Goal: Task Accomplishment & Management: Use online tool/utility

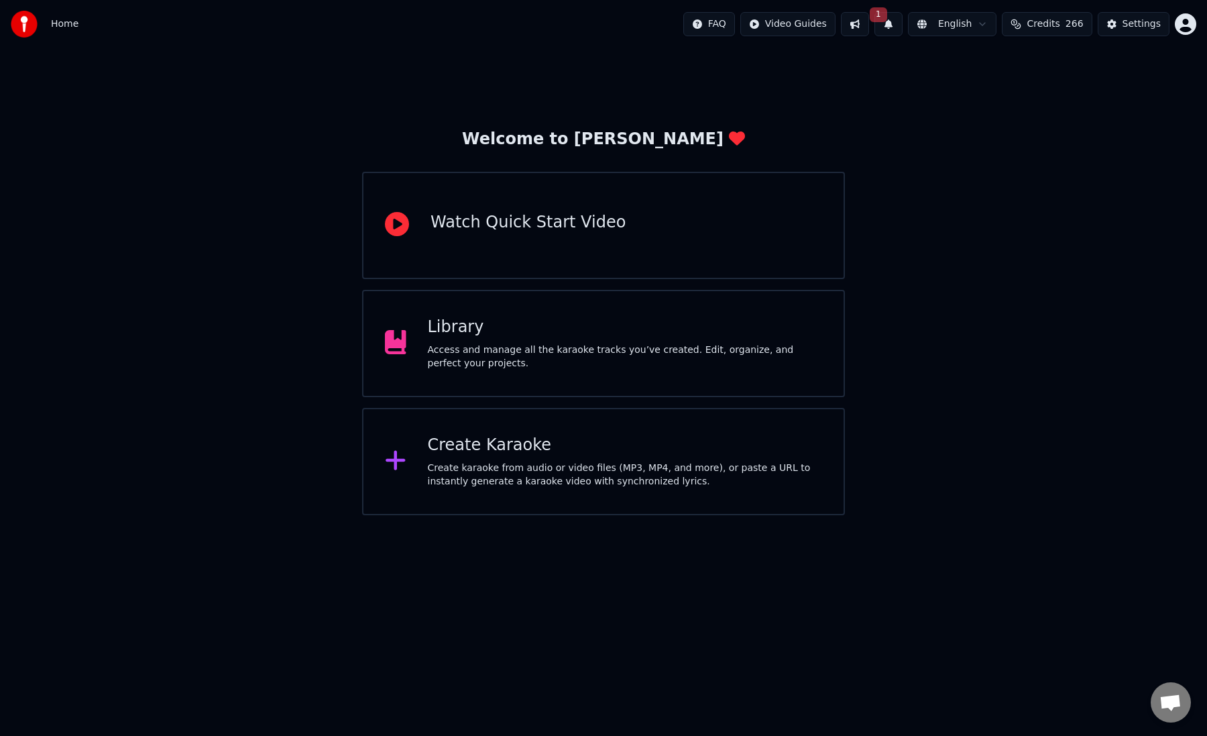
click at [868, 20] on button at bounding box center [855, 24] width 28 height 24
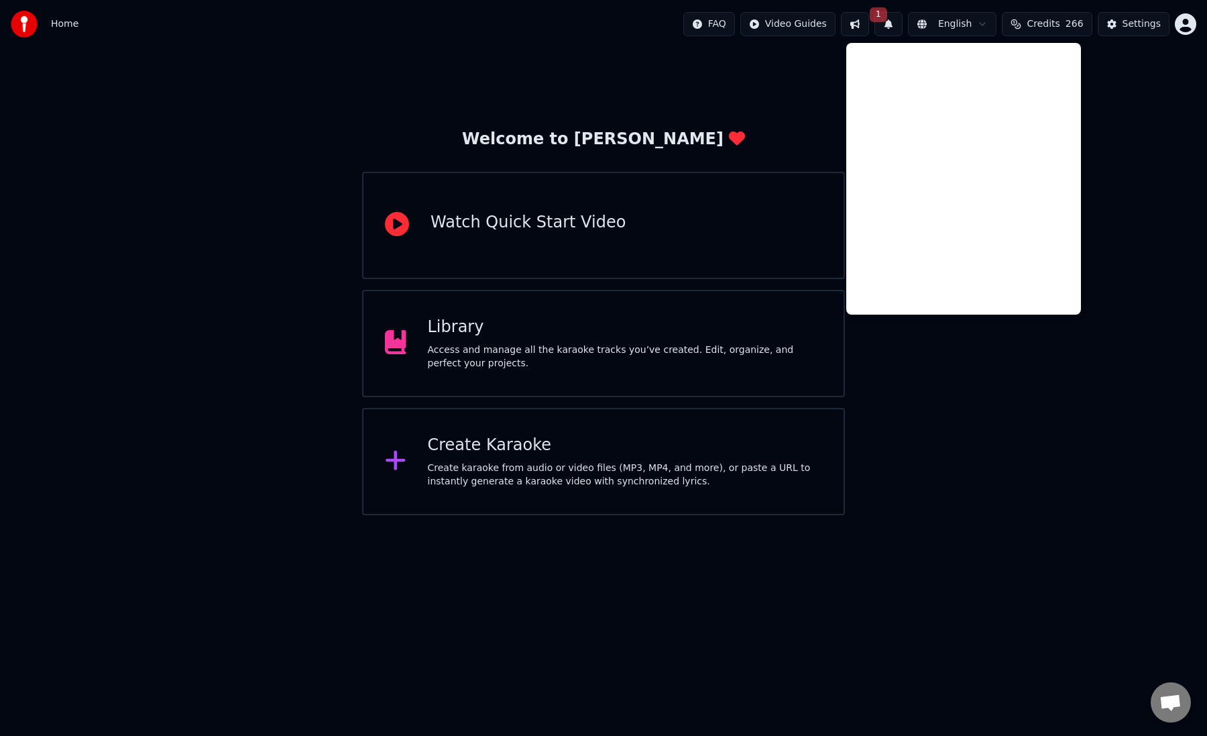
click at [1116, 124] on div "Welcome to Youka Watch Quick Start Video Library Access and manage all the kara…" at bounding box center [603, 281] width 1207 height 467
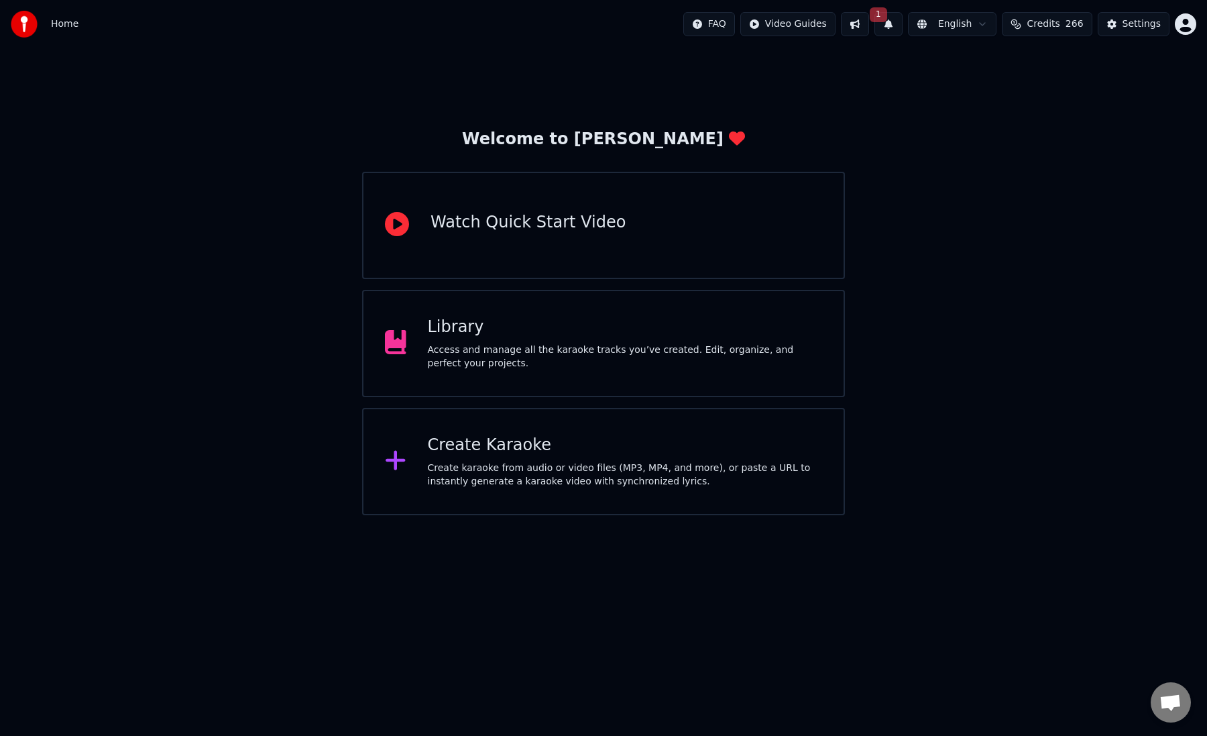
click at [896, 17] on button "1" at bounding box center [889, 24] width 28 height 24
click at [989, 72] on button "Update" at bounding box center [989, 66] width 57 height 24
click at [645, 464] on div "Create karaoke from audio or video files (MP3, MP4, and more), or paste a URL t…" at bounding box center [625, 475] width 395 height 27
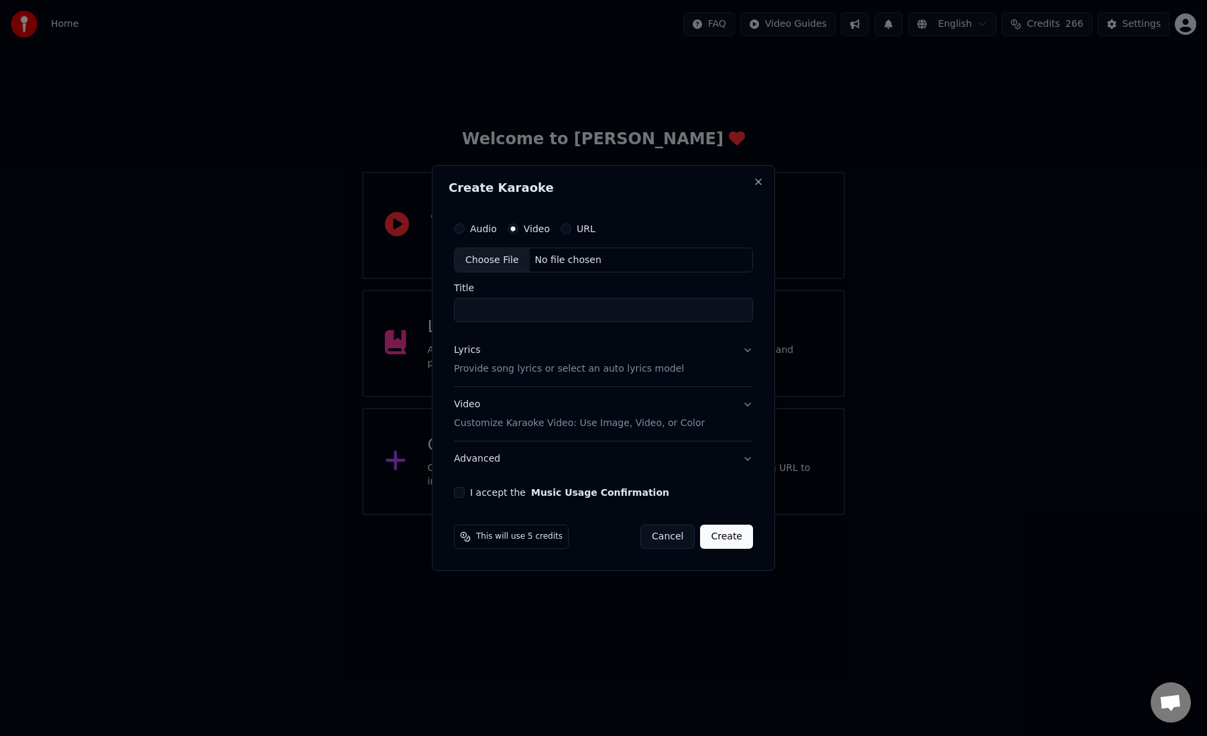
click at [466, 227] on div "Audio" at bounding box center [475, 228] width 43 height 11
click at [458, 225] on button "Audio" at bounding box center [459, 228] width 11 height 11
click at [478, 268] on div "Choose File" at bounding box center [492, 260] width 75 height 24
click at [639, 323] on div "**********" at bounding box center [603, 357] width 315 height 294
drag, startPoint x: 639, startPoint y: 311, endPoint x: 566, endPoint y: 313, distance: 72.5
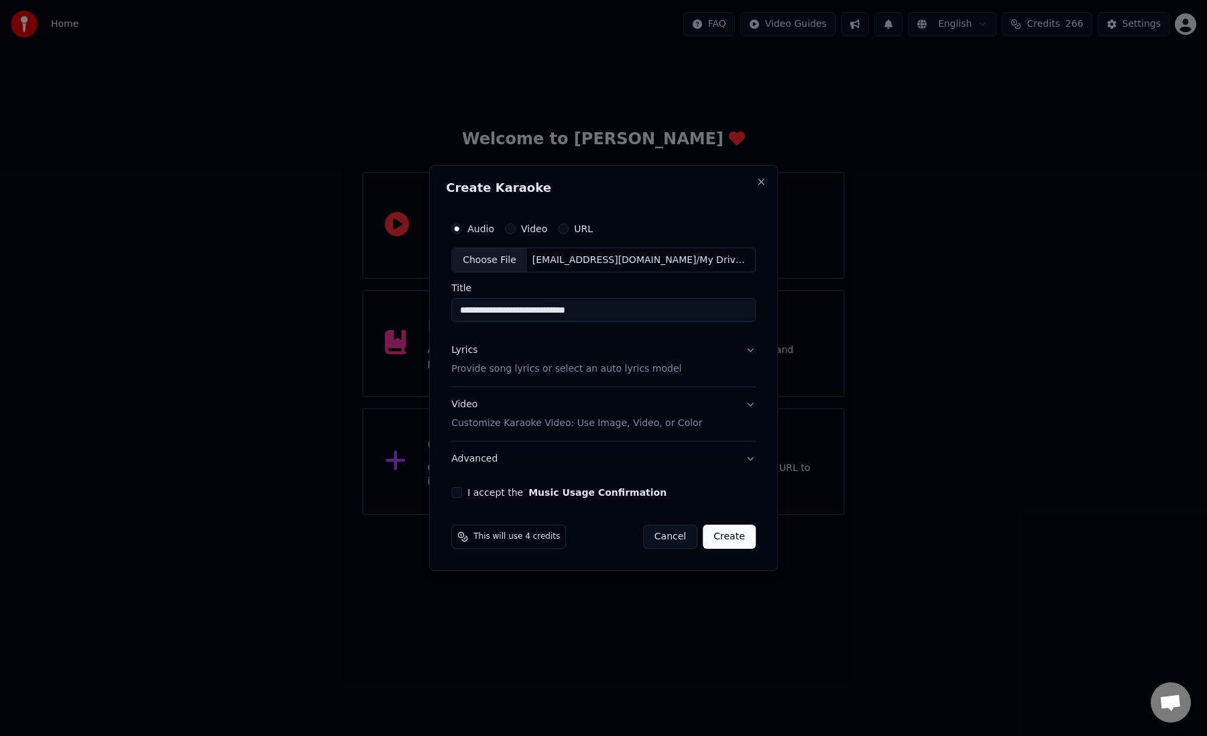
click at [566, 313] on input "**********" at bounding box center [603, 311] width 305 height 24
type input "**********"
click at [582, 360] on div "Lyrics Provide song lyrics or select an auto lyrics model" at bounding box center [566, 360] width 230 height 32
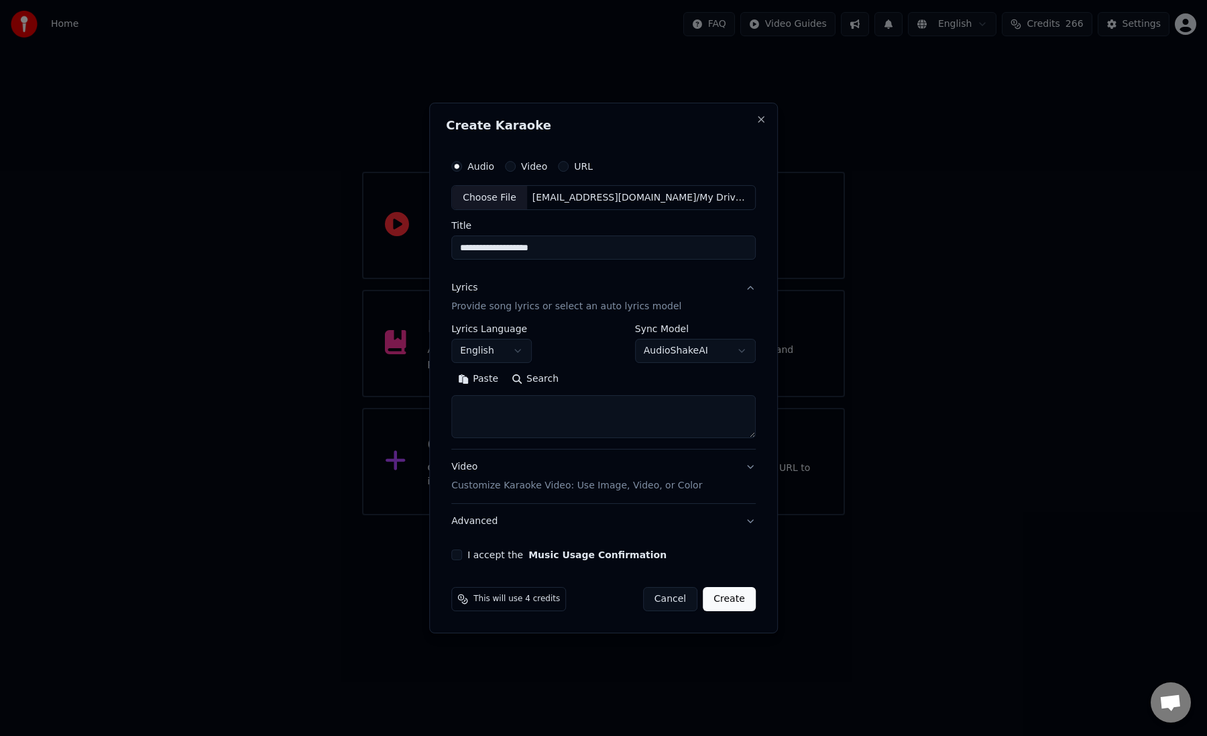
click at [539, 431] on textarea at bounding box center [603, 417] width 305 height 43
paste textarea "**********"
type textarea "**********"
click at [504, 348] on body "**********" at bounding box center [603, 257] width 1207 height 515
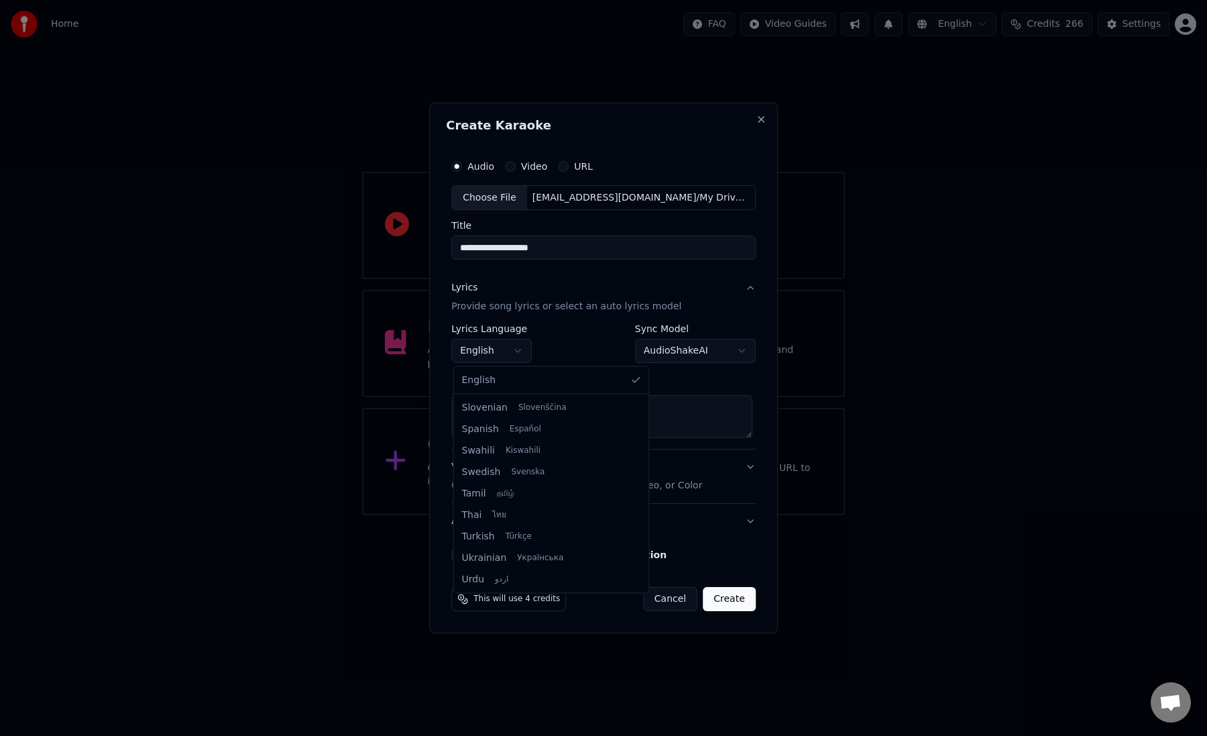
scroll to position [215, 0]
select select "**"
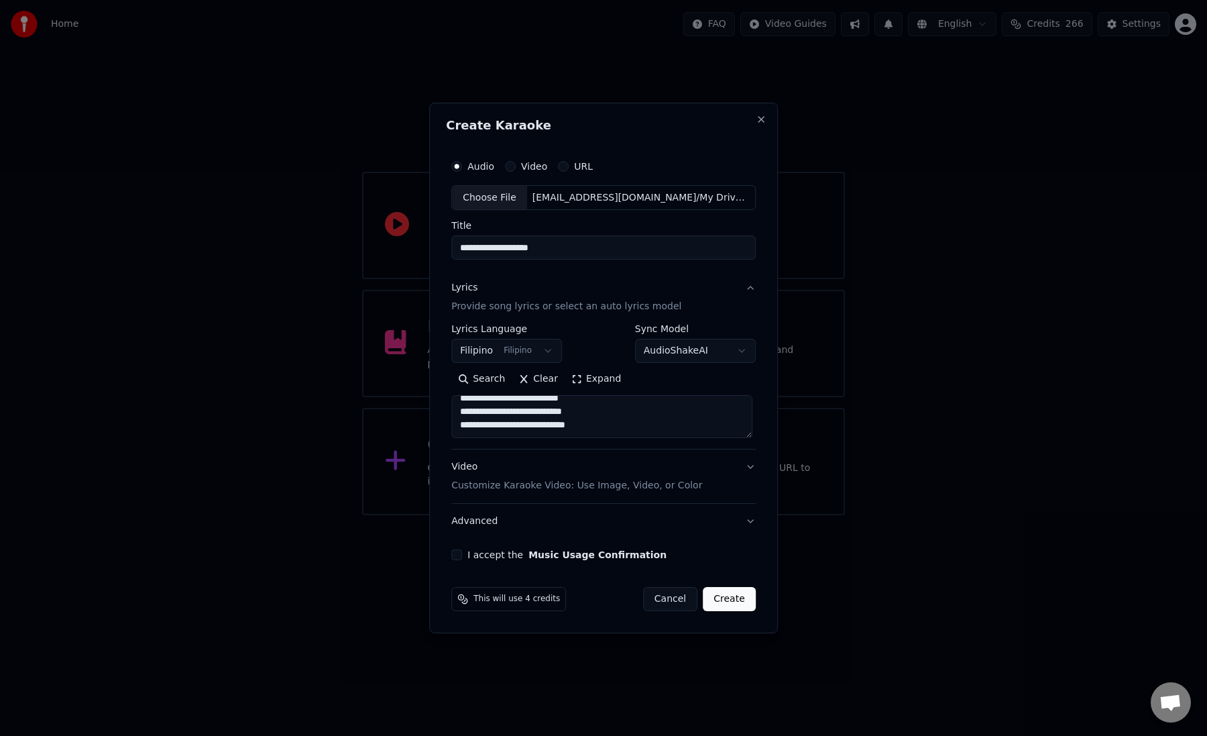
click at [579, 458] on button "Video Customize Karaoke Video: Use Image, Video, or Color" at bounding box center [603, 477] width 305 height 54
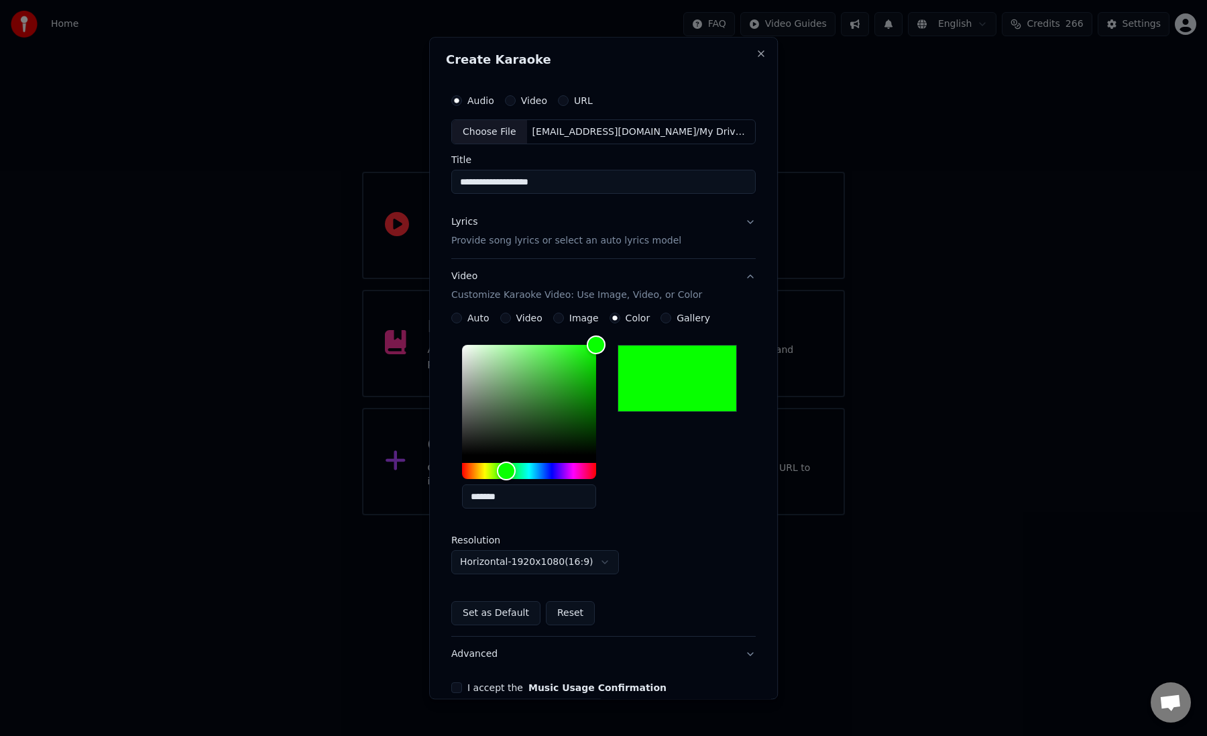
click at [751, 277] on button "Video Customize Karaoke Video: Use Image, Video, or Color" at bounding box center [603, 287] width 305 height 54
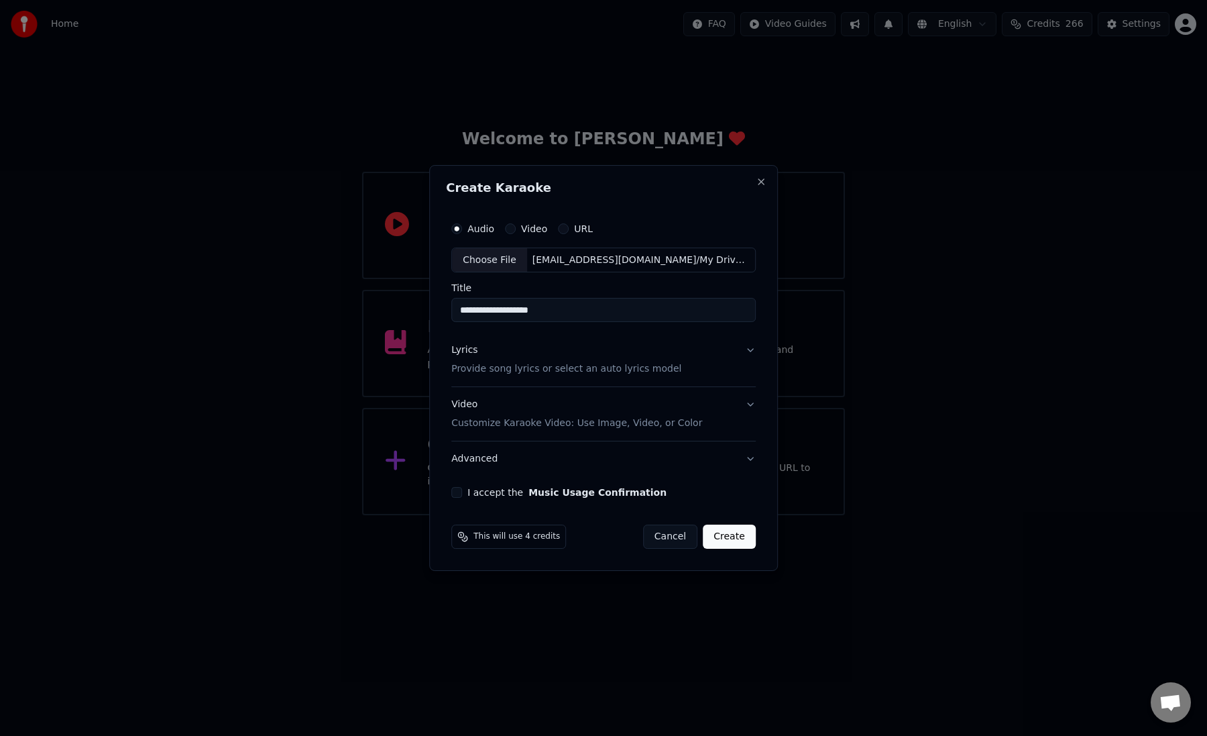
click at [457, 494] on button "I accept the Music Usage Confirmation" at bounding box center [456, 492] width 11 height 11
click at [722, 542] on button "Create" at bounding box center [729, 537] width 53 height 24
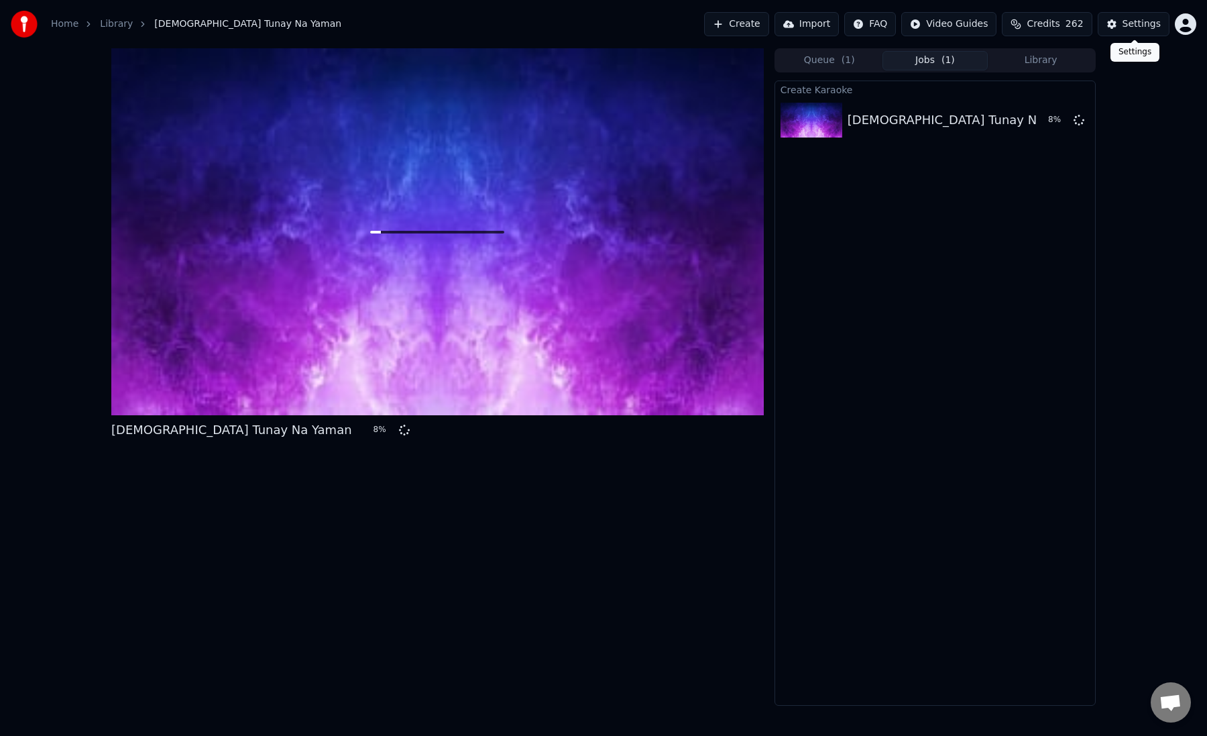
click at [1151, 22] on div "Settings" at bounding box center [1142, 23] width 38 height 13
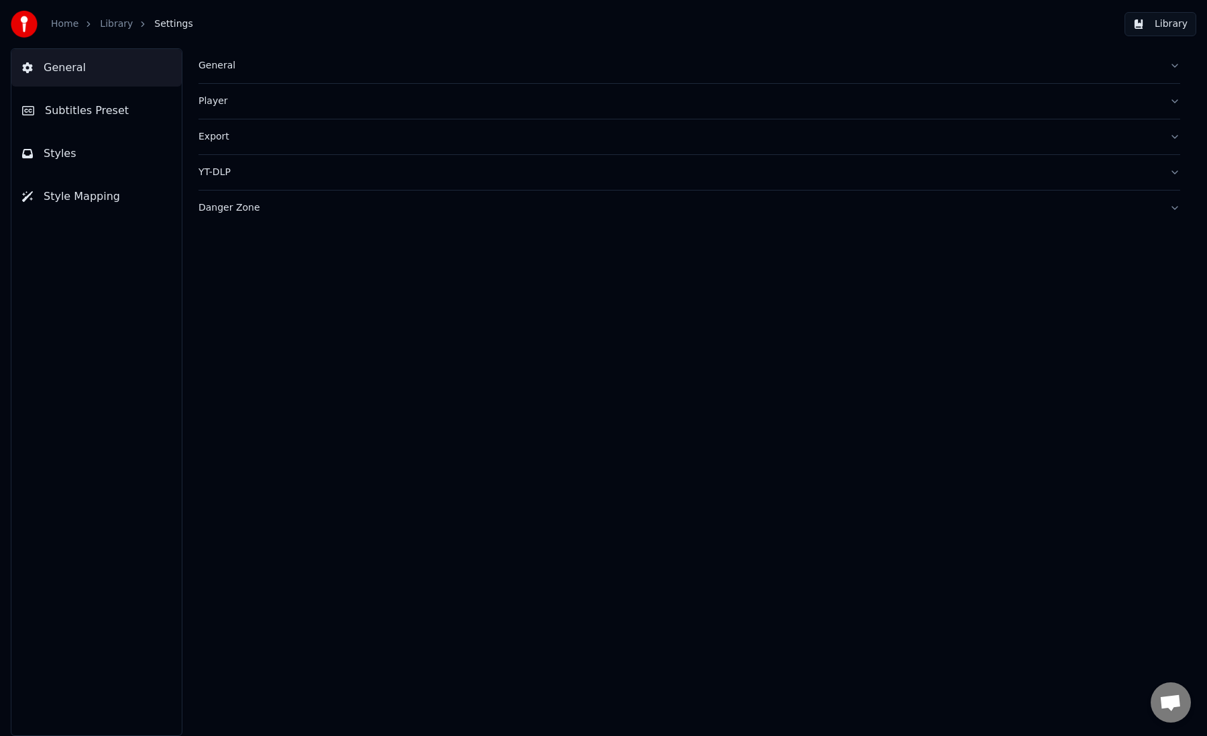
click at [385, 136] on div "Export" at bounding box center [679, 136] width 961 height 13
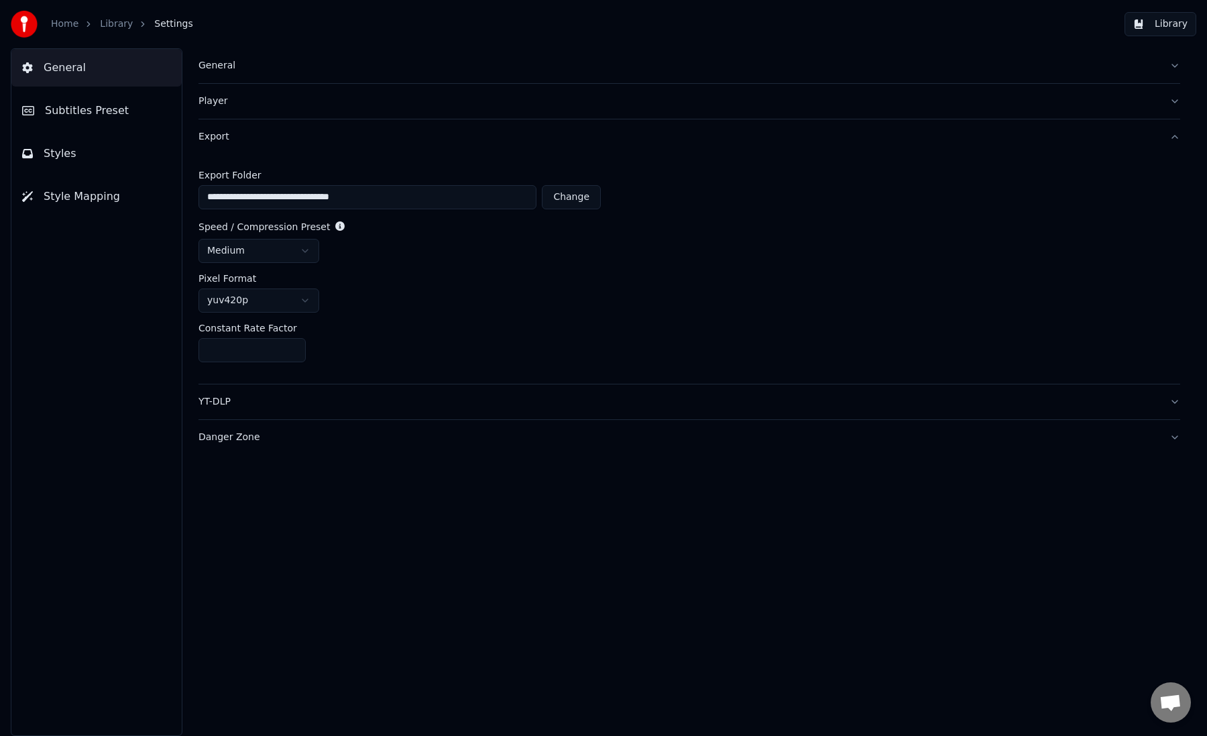
click at [292, 104] on div "Player" at bounding box center [679, 101] width 961 height 13
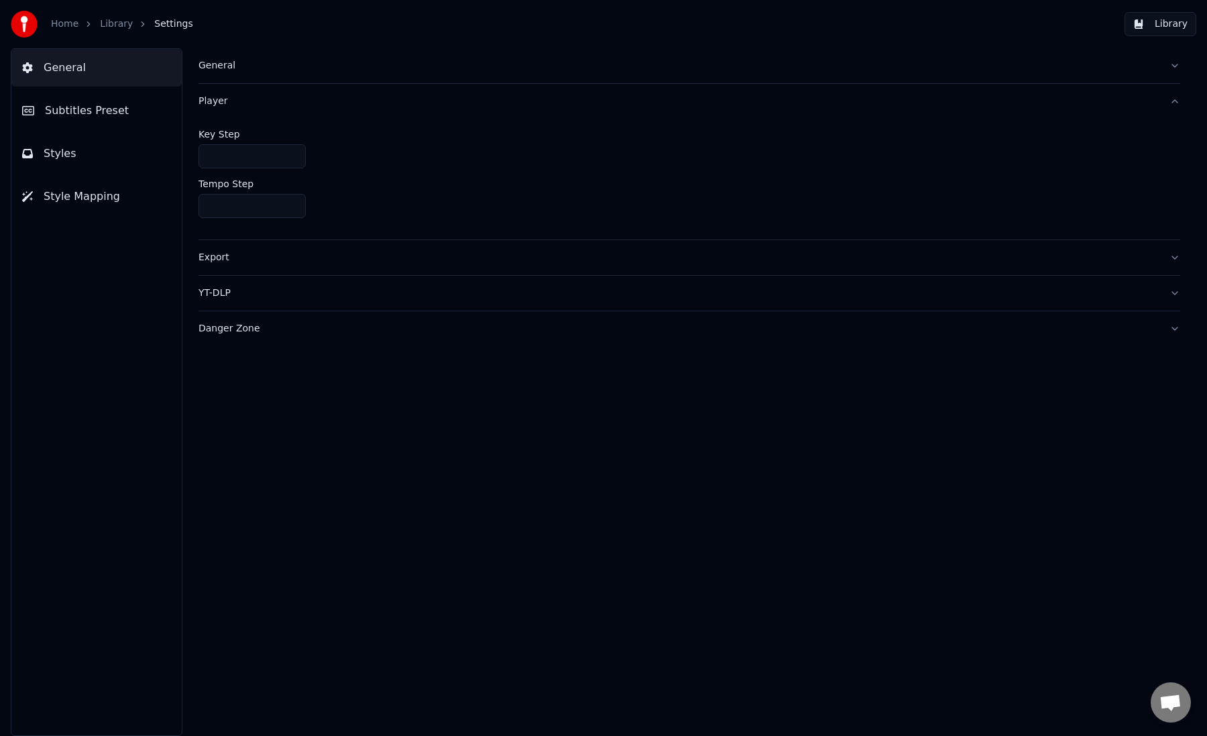
click at [104, 22] on link "Library" at bounding box center [116, 23] width 33 height 13
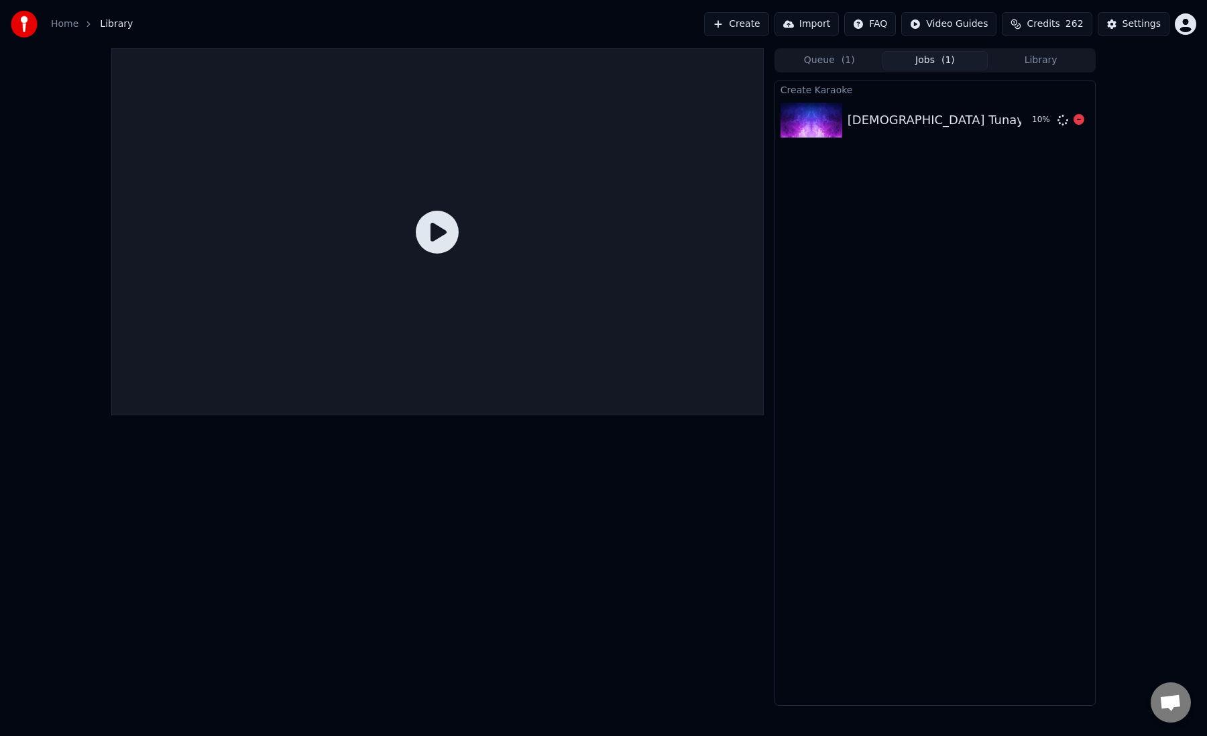
click at [902, 111] on div "[DEMOGRAPHIC_DATA] Tunay Na Yaman" at bounding box center [968, 120] width 241 height 19
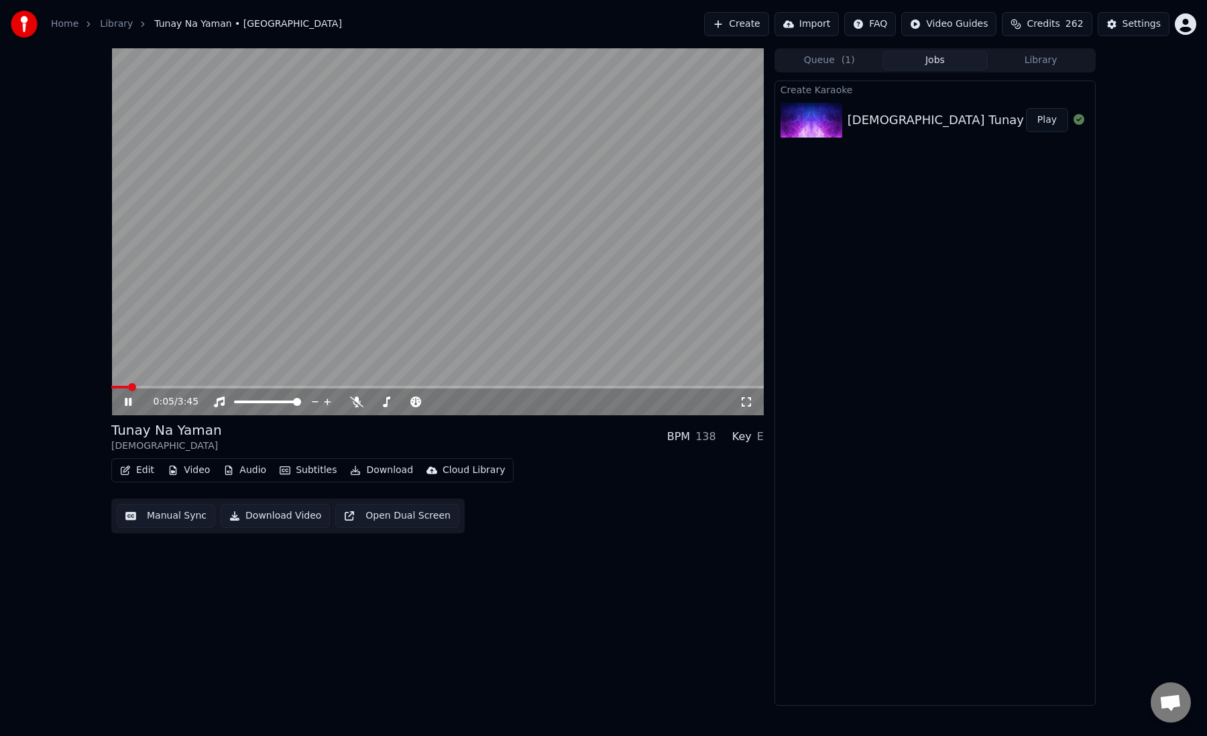
click at [170, 518] on button "Manual Sync" at bounding box center [166, 516] width 99 height 24
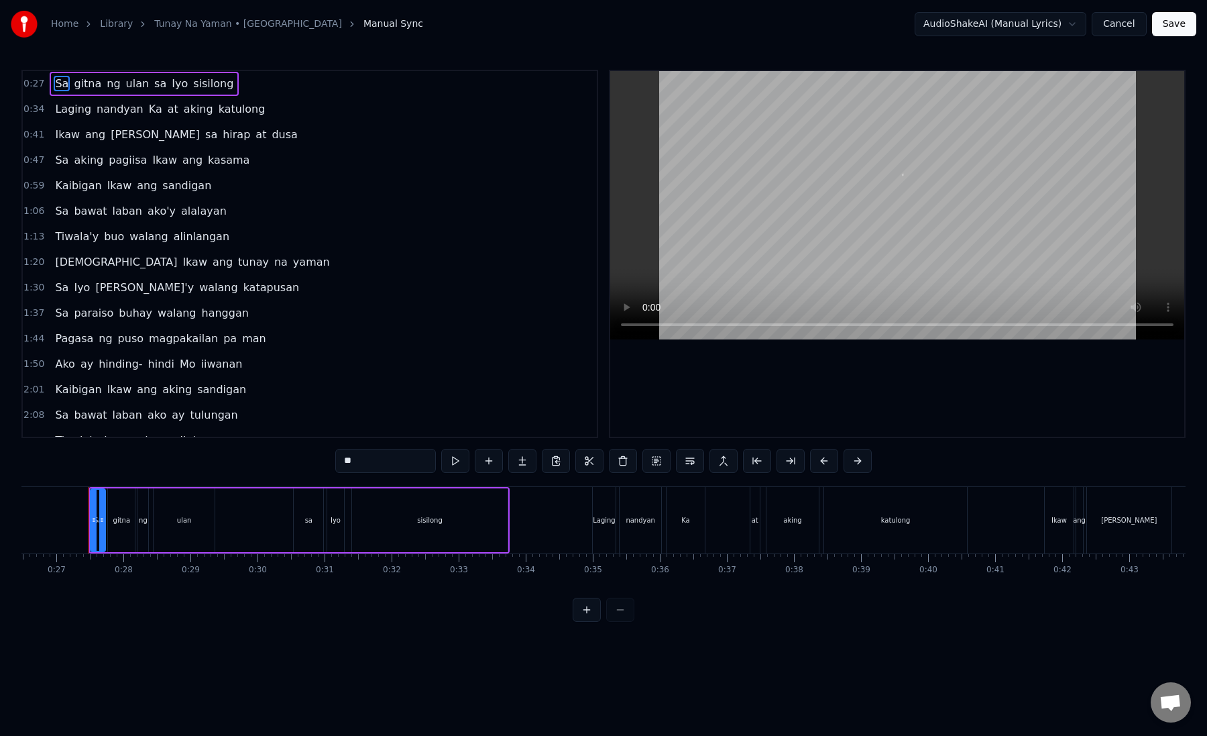
scroll to position [0, 1768]
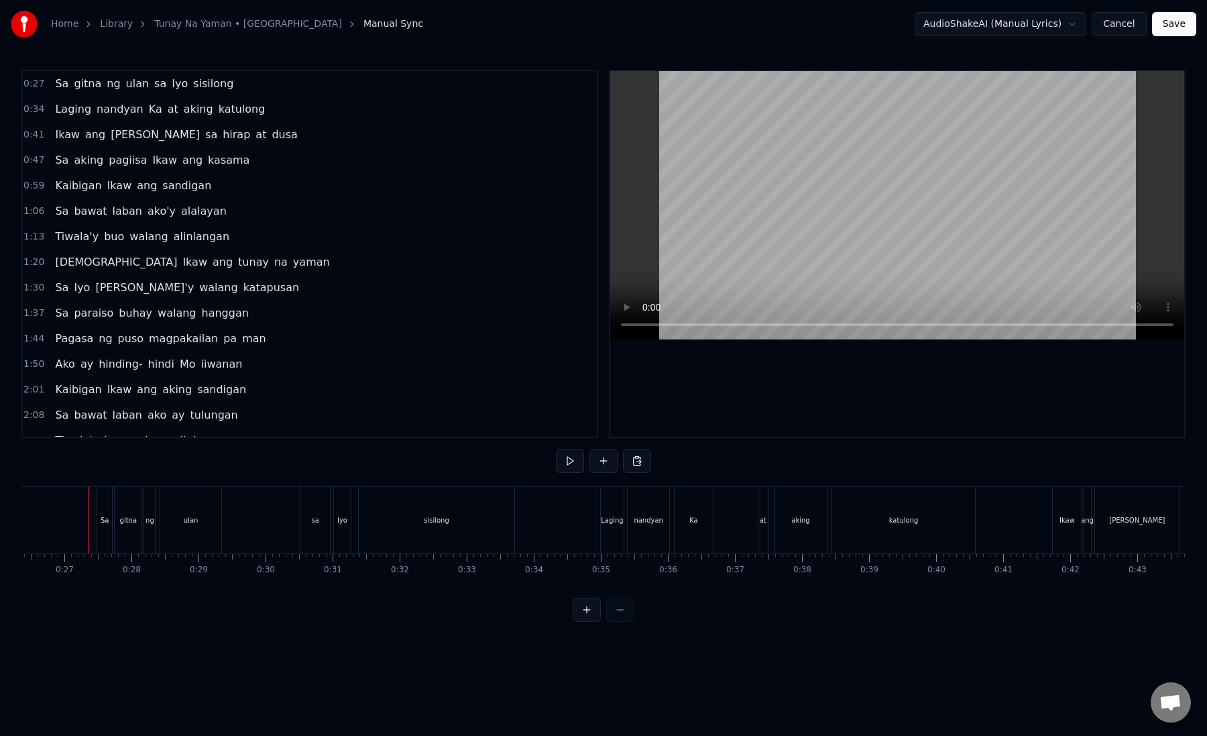
click at [129, 522] on div "gitna" at bounding box center [128, 520] width 17 height 10
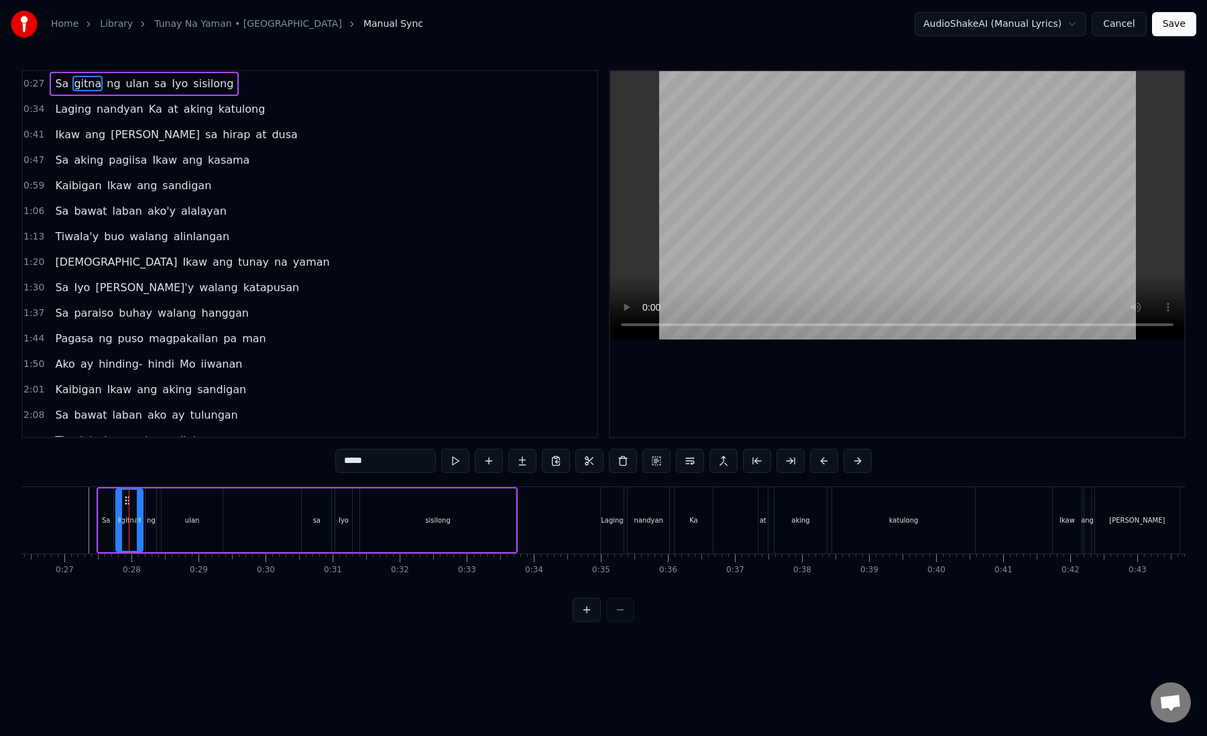
click at [99, 525] on div "Sa" at bounding box center [106, 520] width 15 height 64
drag, startPoint x: 99, startPoint y: 525, endPoint x: 70, endPoint y: 526, distance: 28.9
click at [71, 526] on div at bounding box center [73, 520] width 5 height 61
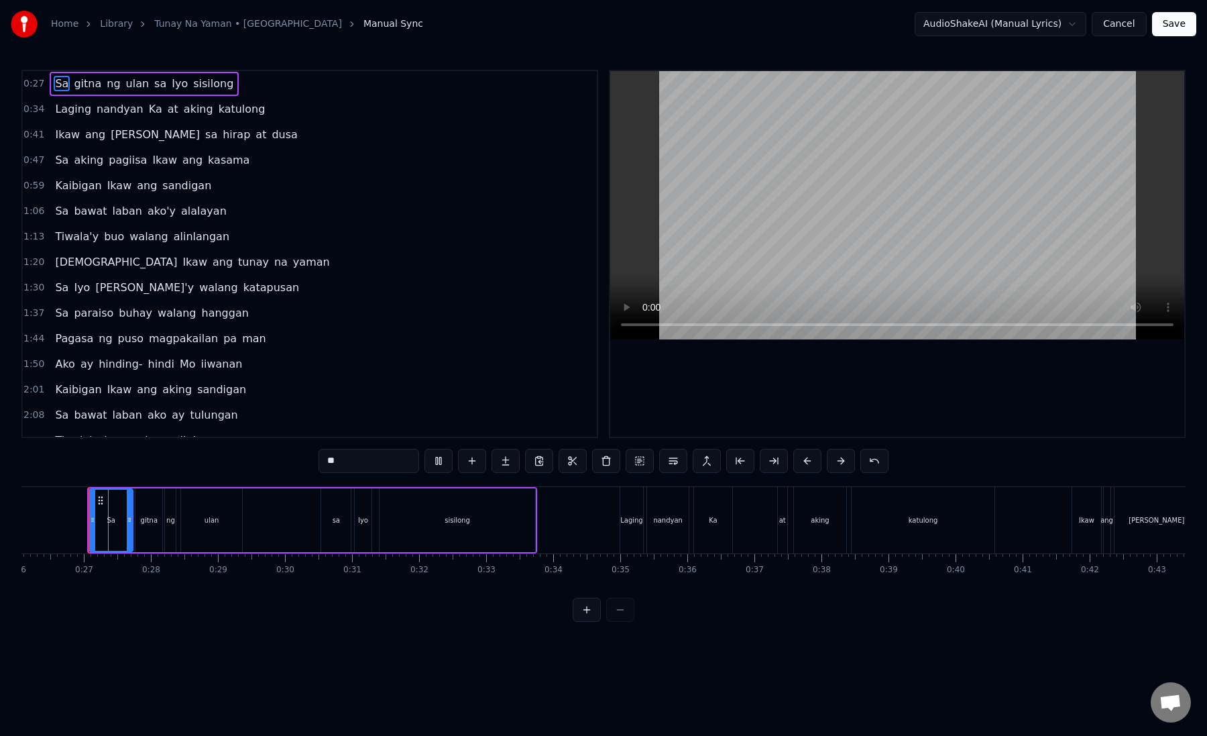
scroll to position [0, 1747]
click at [95, 525] on icon at bounding box center [93, 520] width 5 height 11
drag, startPoint x: 131, startPoint y: 521, endPoint x: 110, endPoint y: 525, distance: 21.2
click at [110, 525] on div at bounding box center [109, 520] width 5 height 61
click at [155, 526] on div "gitna" at bounding box center [150, 520] width 27 height 64
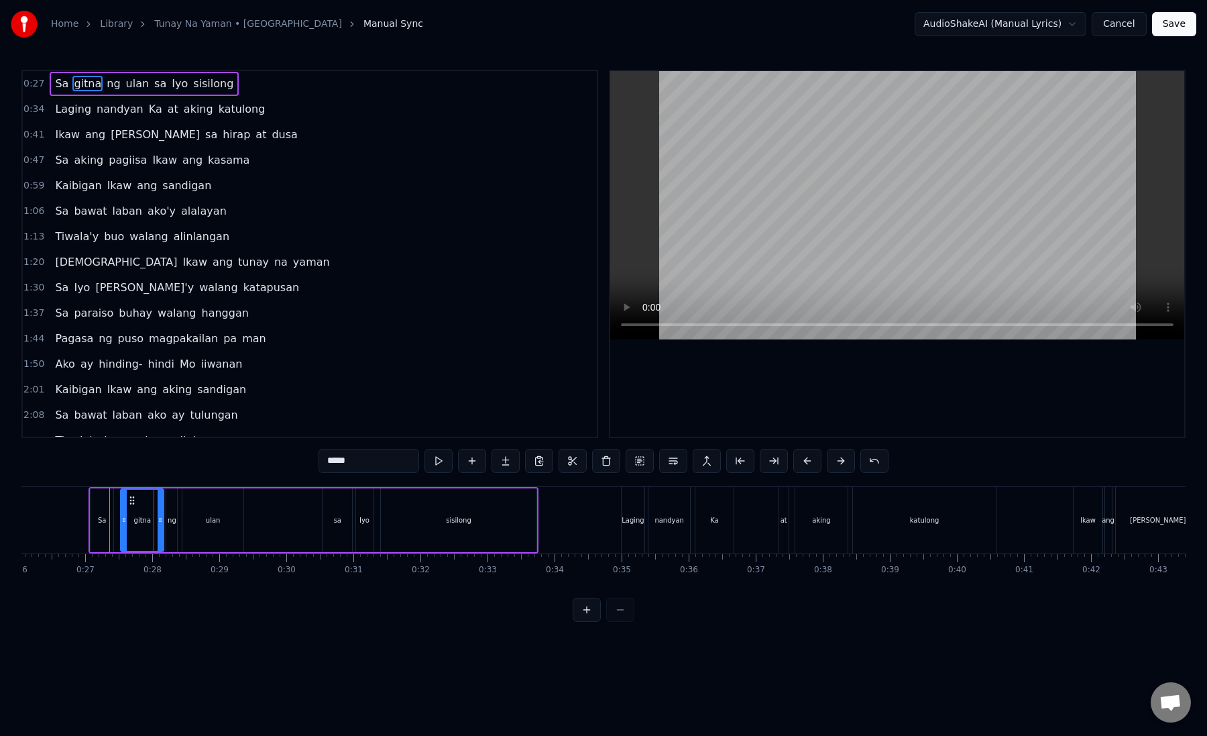
drag, startPoint x: 142, startPoint y: 523, endPoint x: 126, endPoint y: 523, distance: 15.4
click at [125, 523] on icon at bounding box center [123, 520] width 5 height 11
drag, startPoint x: 126, startPoint y: 523, endPoint x: 114, endPoint y: 525, distance: 12.4
click at [114, 525] on div at bounding box center [111, 520] width 5 height 61
drag, startPoint x: 114, startPoint y: 525, endPoint x: 137, endPoint y: 529, distance: 23.2
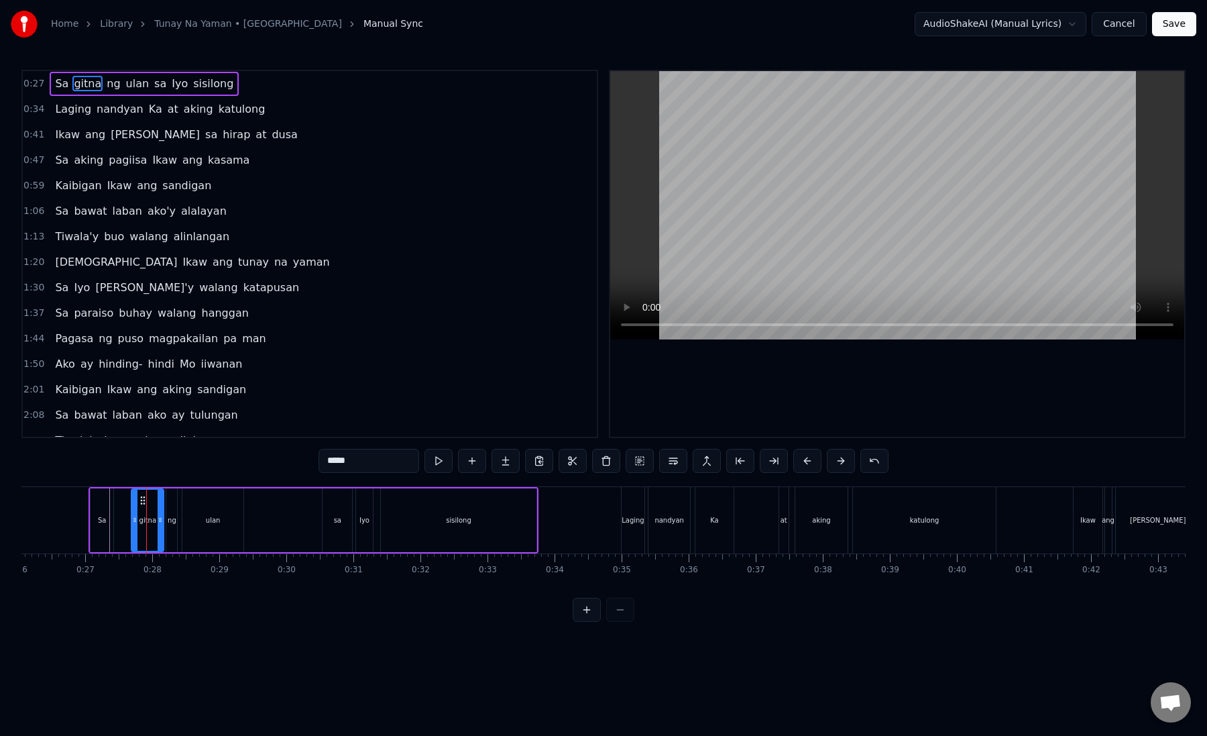
click at [137, 529] on div at bounding box center [134, 520] width 5 height 61
click at [101, 525] on div "Sa" at bounding box center [102, 520] width 23 height 64
drag, startPoint x: 109, startPoint y: 521, endPoint x: 126, endPoint y: 525, distance: 17.8
click at [126, 525] on icon at bounding box center [127, 520] width 5 height 11
click at [577, 608] on button at bounding box center [587, 610] width 28 height 24
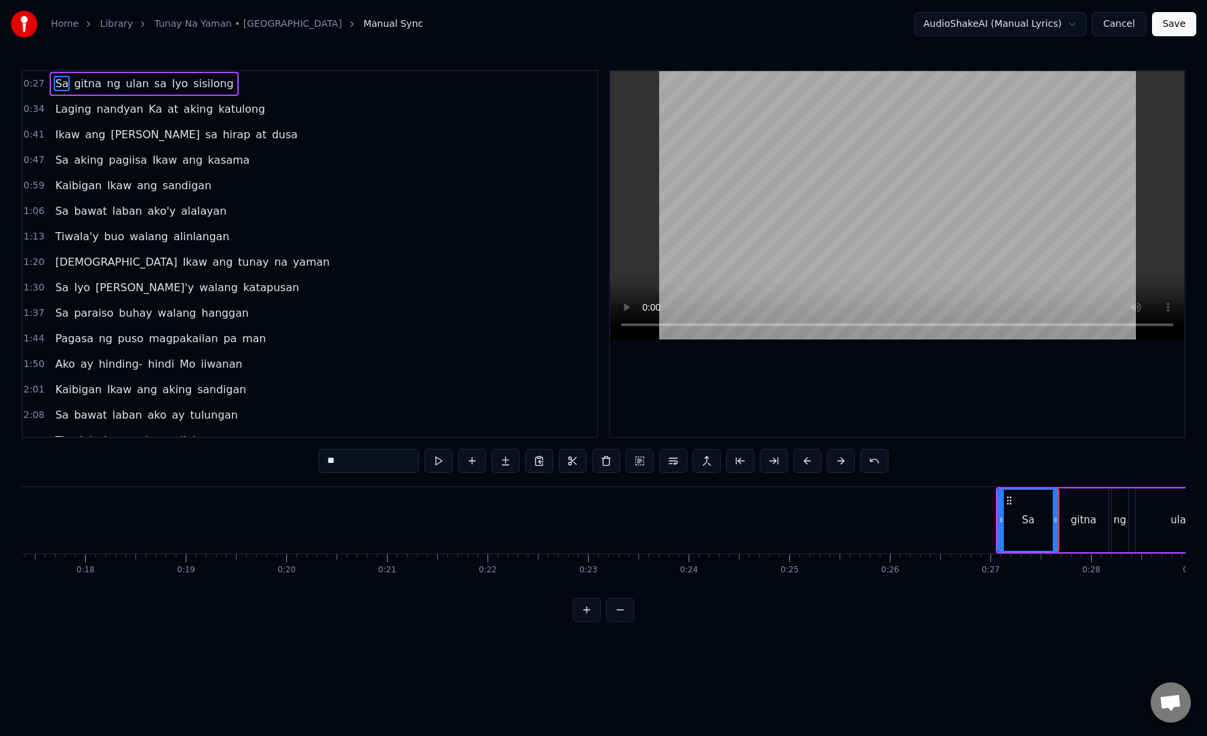
click at [584, 608] on button at bounding box center [587, 610] width 28 height 24
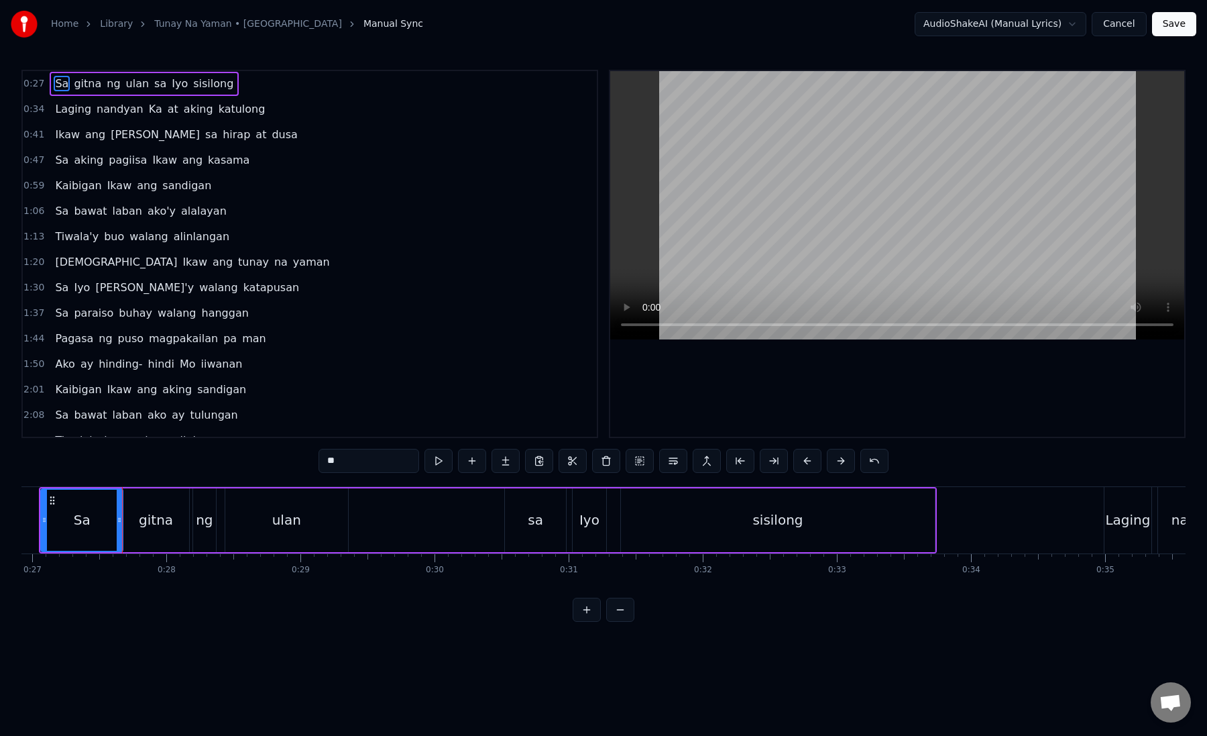
scroll to position [0, 3645]
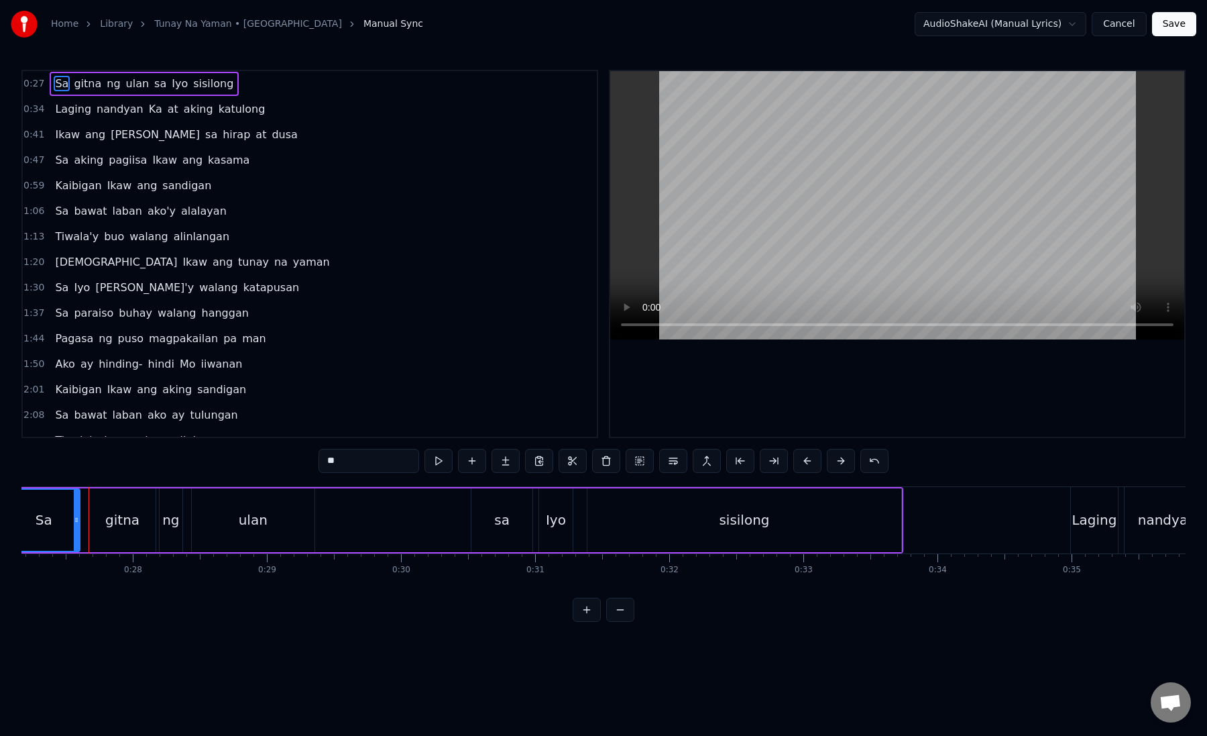
drag, startPoint x: 85, startPoint y: 521, endPoint x: 76, endPoint y: 522, distance: 8.2
click at [76, 522] on icon at bounding box center [76, 520] width 5 height 11
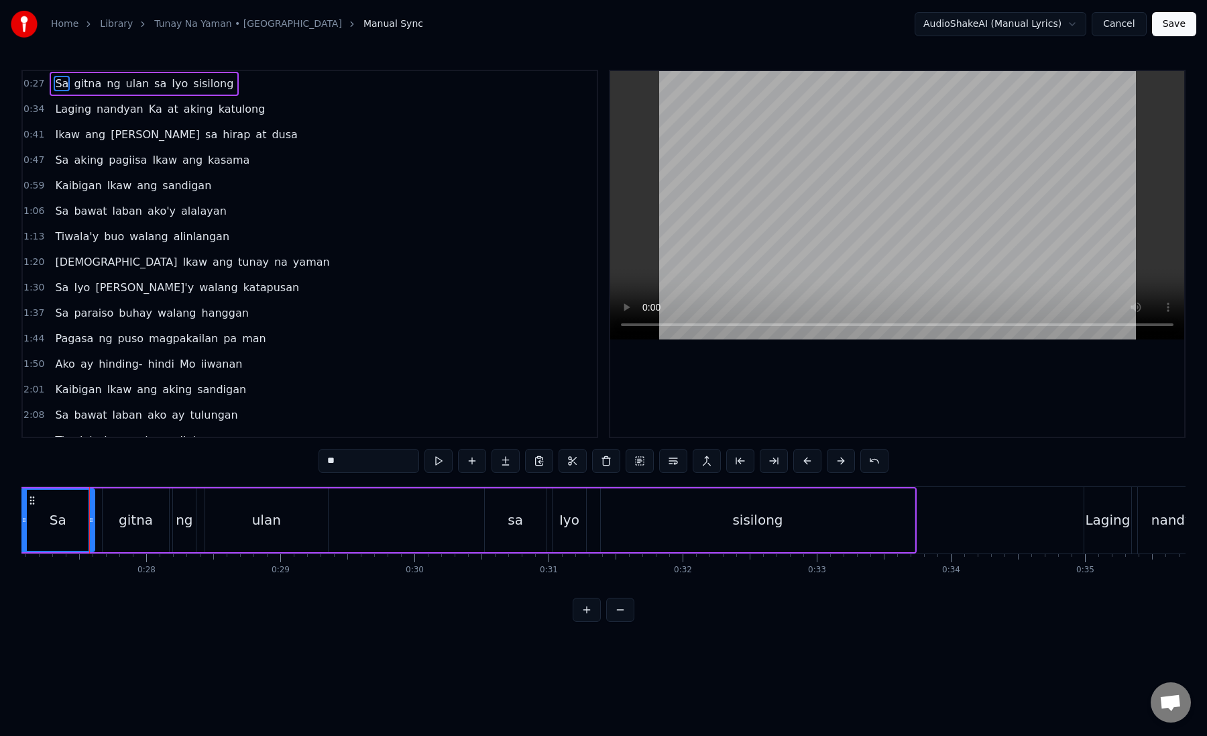
click at [121, 522] on div "gitna" at bounding box center [136, 520] width 34 height 20
drag, startPoint x: 104, startPoint y: 522, endPoint x: 94, endPoint y: 523, distance: 10.1
click at [94, 523] on icon at bounding box center [95, 520] width 5 height 11
click at [44, 526] on div "Sa" at bounding box center [58, 520] width 74 height 64
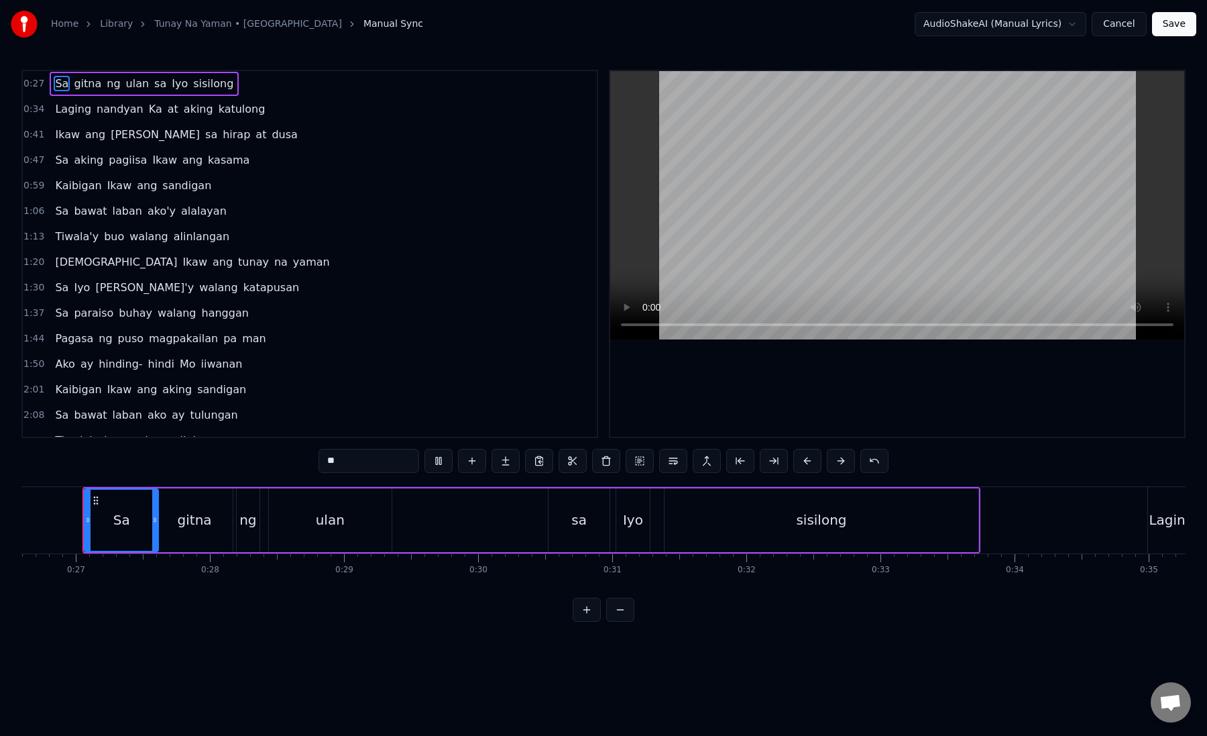
scroll to position [0, 3562]
click at [170, 510] on div "gitna" at bounding box center [200, 520] width 76 height 64
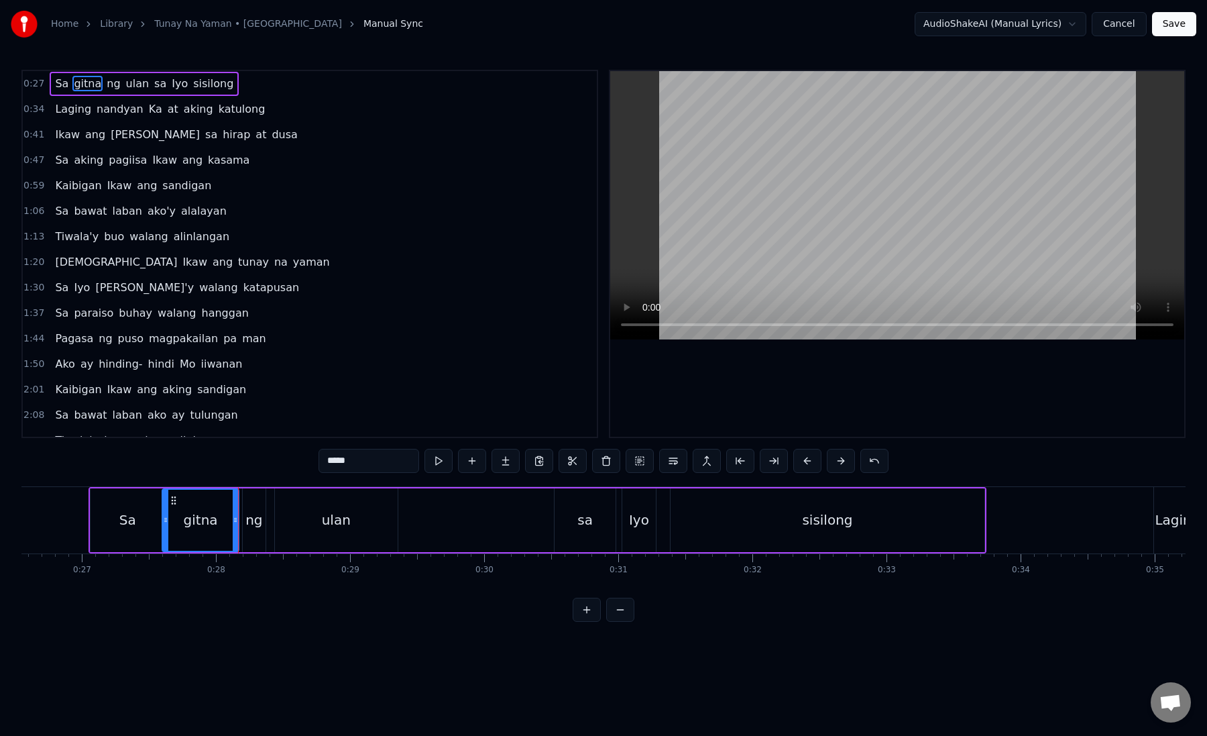
click at [113, 519] on div "Sa" at bounding box center [128, 520] width 74 height 64
drag, startPoint x: 93, startPoint y: 523, endPoint x: 106, endPoint y: 527, distance: 13.8
click at [108, 527] on div at bounding box center [109, 520] width 5 height 61
click at [189, 527] on div "gitna" at bounding box center [201, 520] width 34 height 20
click at [188, 526] on div "gitna" at bounding box center [201, 520] width 34 height 20
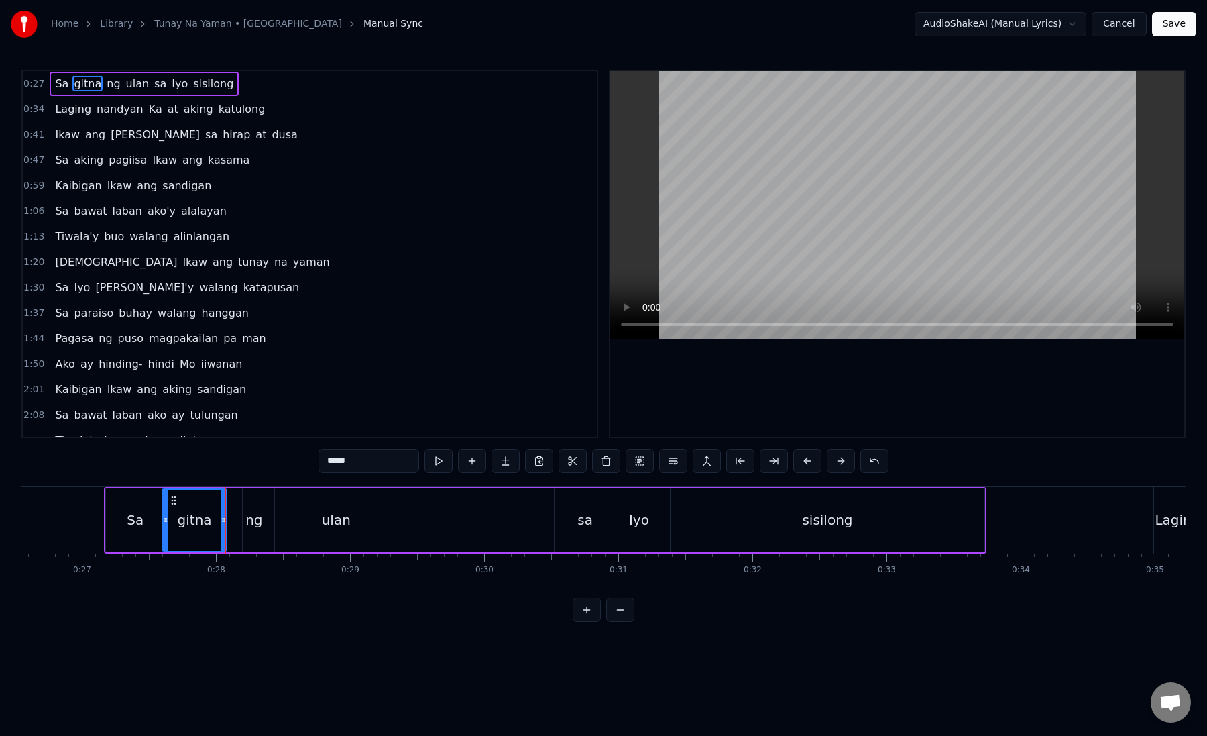
drag, startPoint x: 234, startPoint y: 519, endPoint x: 222, endPoint y: 521, distance: 12.2
click at [222, 521] on icon at bounding box center [223, 520] width 5 height 11
click at [250, 524] on div "ng" at bounding box center [254, 520] width 17 height 20
click at [214, 529] on div "gitna" at bounding box center [194, 520] width 64 height 64
type input "*****"
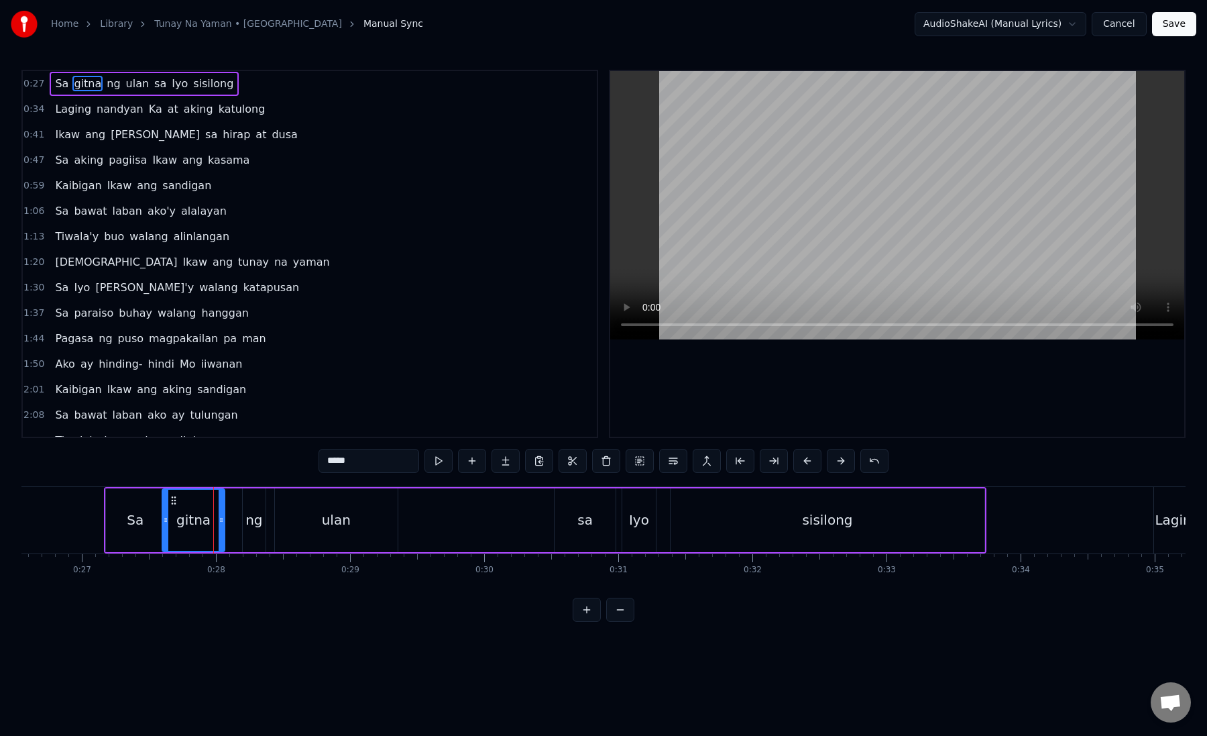
click at [219, 527] on div at bounding box center [221, 520] width 5 height 61
click at [239, 527] on div "Sa gitna ng ulan sa Iyo sisilong" at bounding box center [545, 520] width 883 height 66
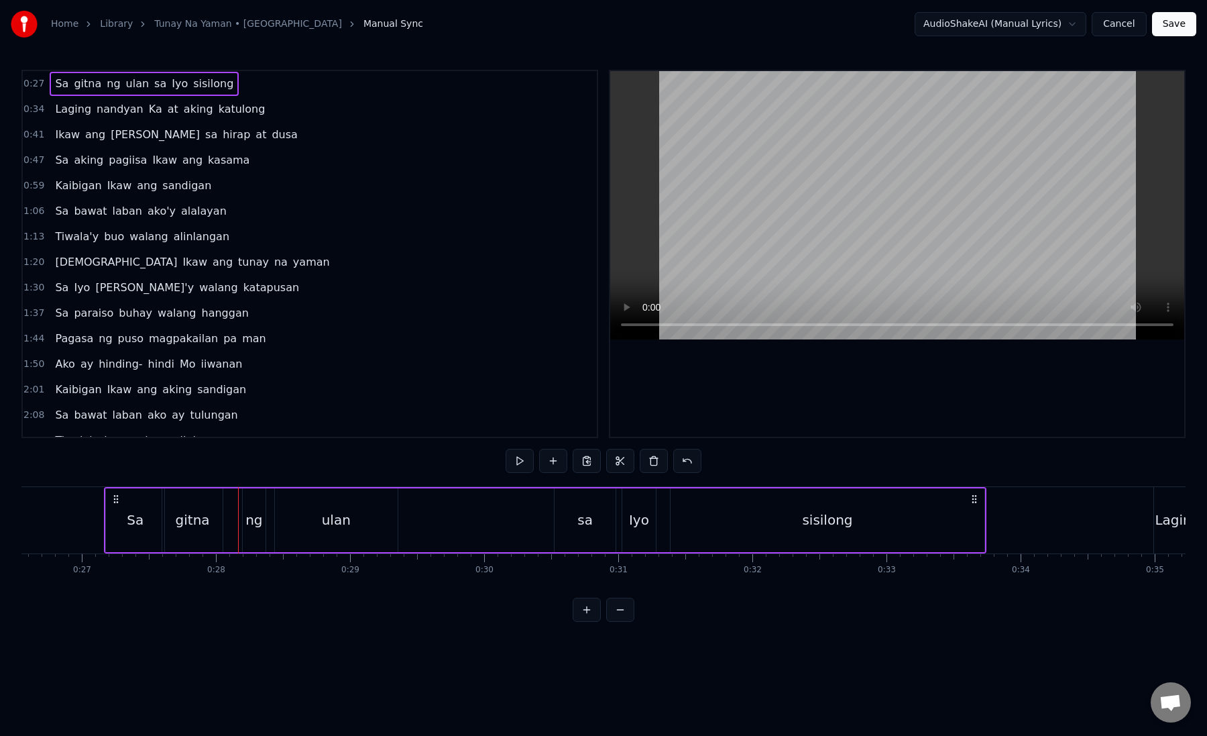
click at [248, 527] on div "ng" at bounding box center [254, 520] width 17 height 20
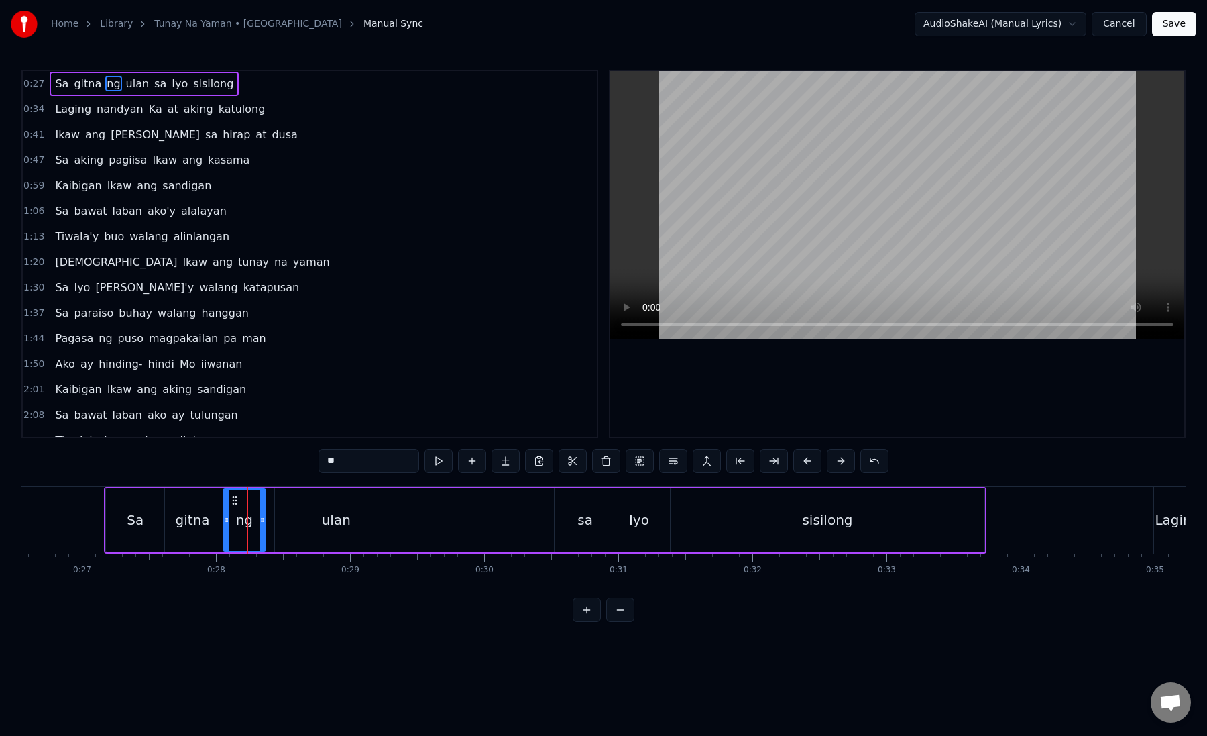
drag, startPoint x: 246, startPoint y: 527, endPoint x: 225, endPoint y: 527, distance: 20.8
click at [225, 527] on div at bounding box center [226, 520] width 5 height 61
click at [255, 527] on div at bounding box center [256, 520] width 5 height 61
click at [254, 526] on div at bounding box center [253, 520] width 5 height 61
click at [252, 525] on icon at bounding box center [251, 520] width 5 height 11
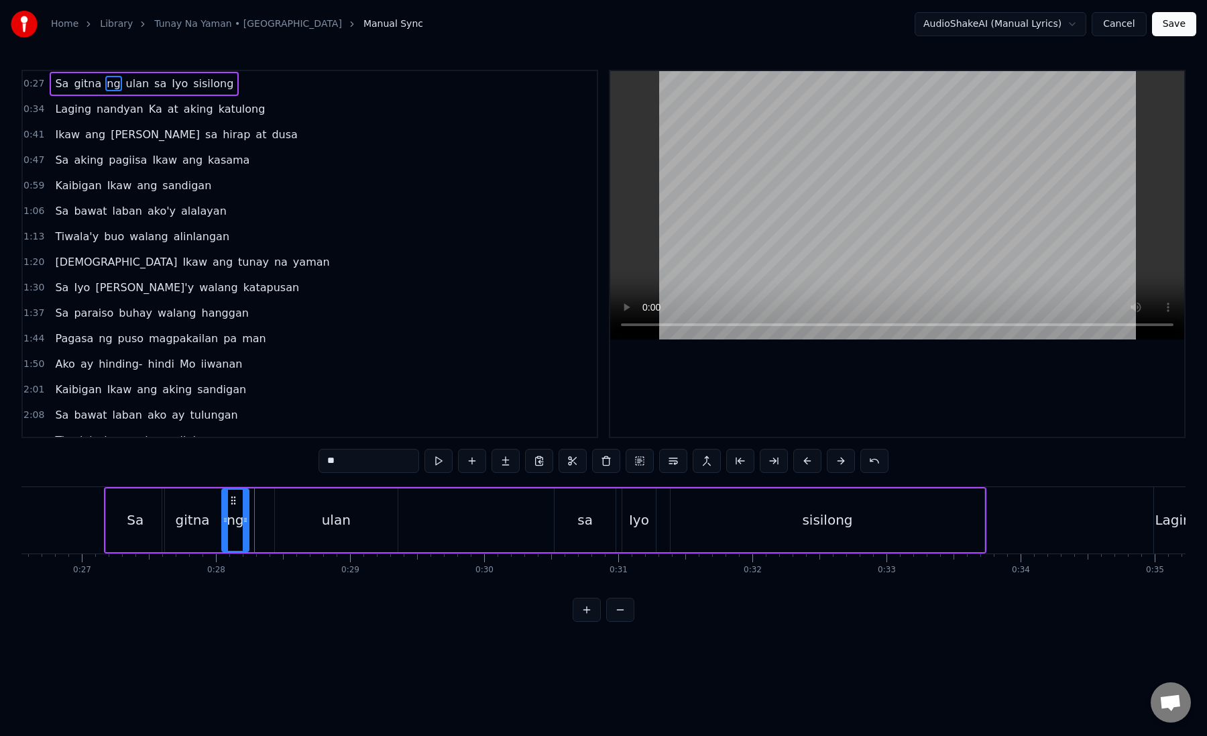
click at [246, 525] on icon at bounding box center [245, 520] width 5 height 11
click at [305, 527] on div "ulan" at bounding box center [336, 520] width 123 height 64
drag, startPoint x: 276, startPoint y: 527, endPoint x: 250, endPoint y: 526, distance: 26.2
click at [250, 526] on div at bounding box center [252, 520] width 5 height 61
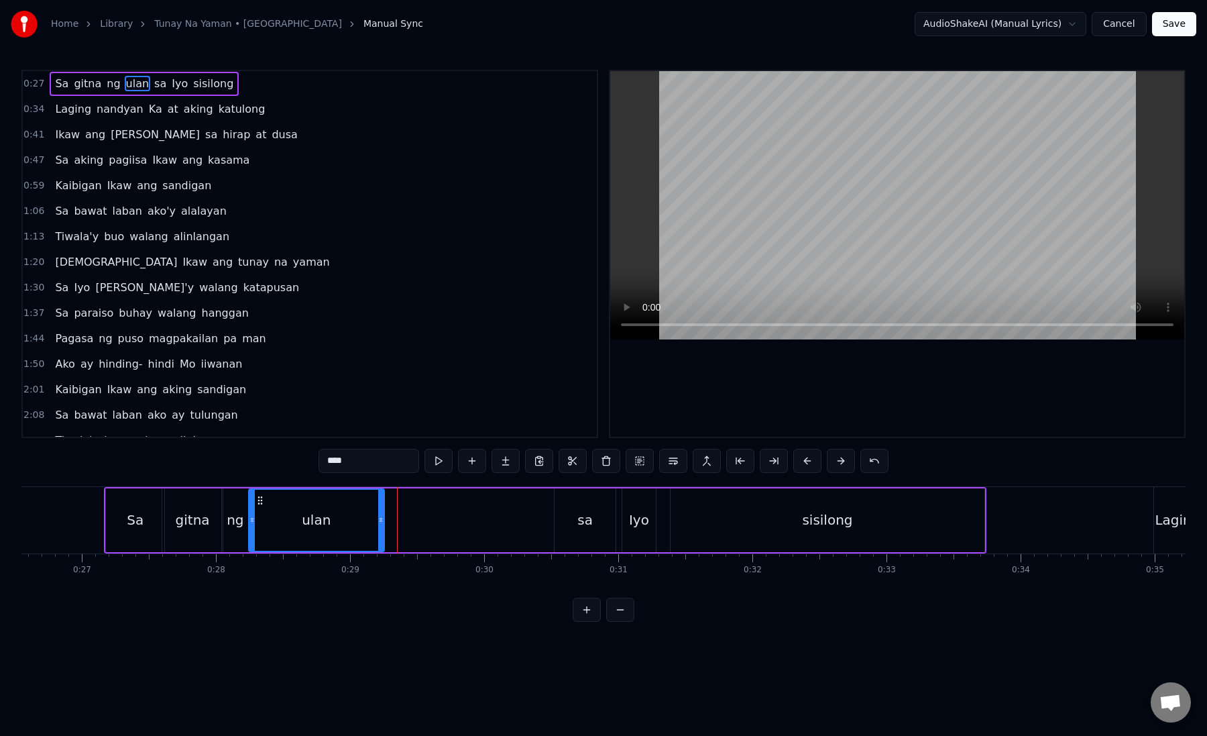
drag, startPoint x: 394, startPoint y: 523, endPoint x: 380, endPoint y: 523, distance: 13.4
click at [380, 523] on icon at bounding box center [380, 520] width 5 height 11
click at [280, 524] on div "ulan" at bounding box center [317, 520] width 134 height 61
drag, startPoint x: 379, startPoint y: 524, endPoint x: 355, endPoint y: 527, distance: 24.4
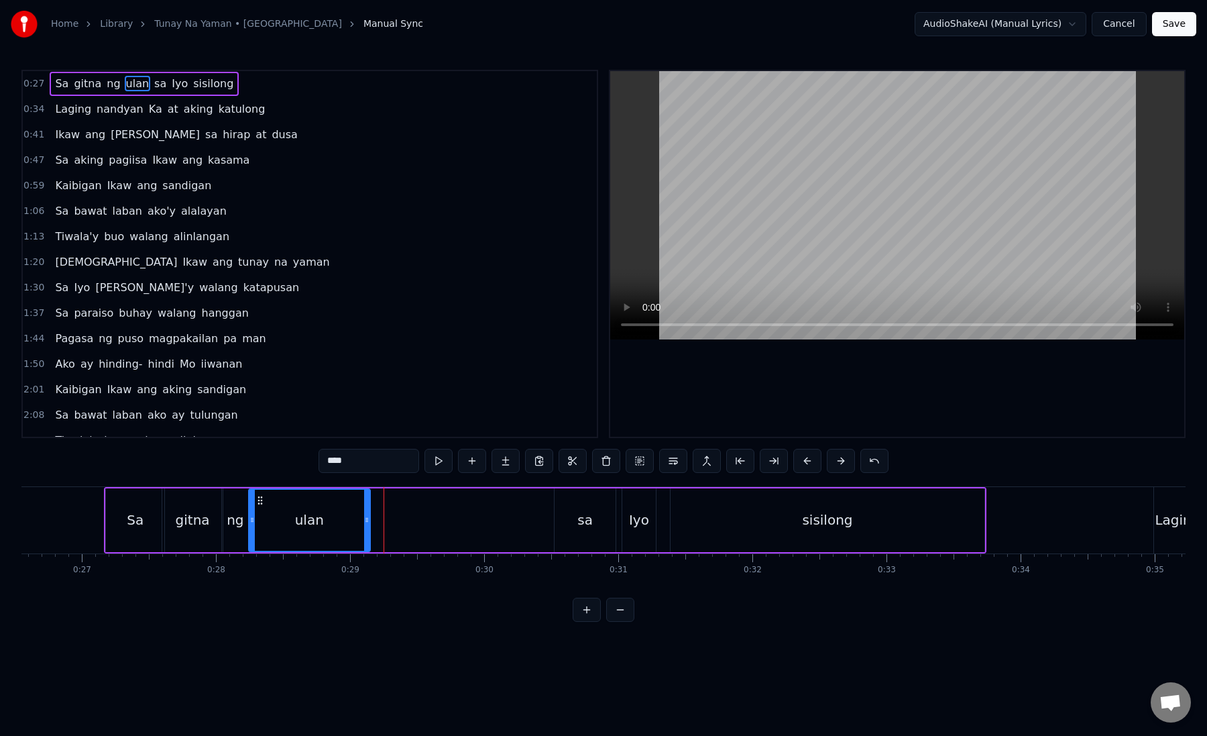
click at [364, 527] on div at bounding box center [366, 520] width 5 height 61
click at [283, 533] on div "ulan" at bounding box center [305, 520] width 110 height 61
click at [582, 523] on div "sa" at bounding box center [585, 520] width 15 height 20
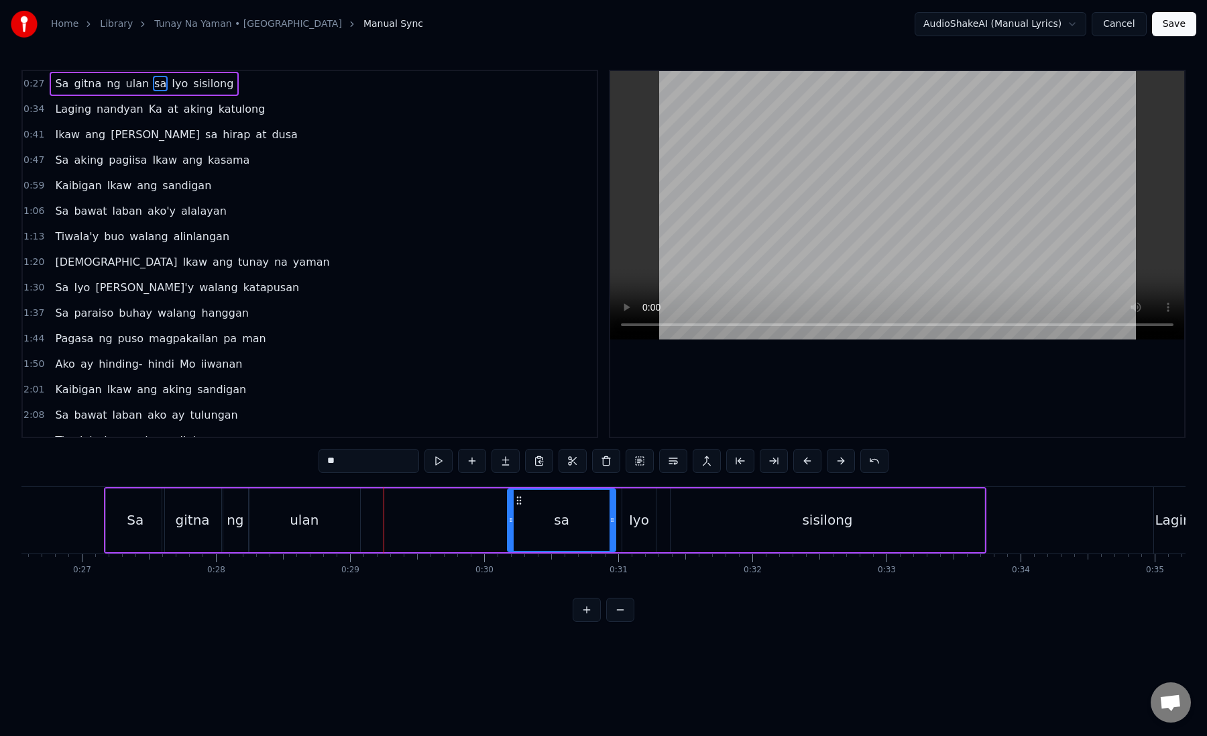
drag, startPoint x: 555, startPoint y: 520, endPoint x: 509, endPoint y: 521, distance: 45.6
click at [508, 521] on icon at bounding box center [510, 520] width 5 height 11
click at [549, 523] on div "sa" at bounding box center [561, 520] width 106 height 61
click at [527, 520] on div "sa" at bounding box center [561, 520] width 106 height 61
click at [538, 515] on div "sa" at bounding box center [561, 520] width 106 height 61
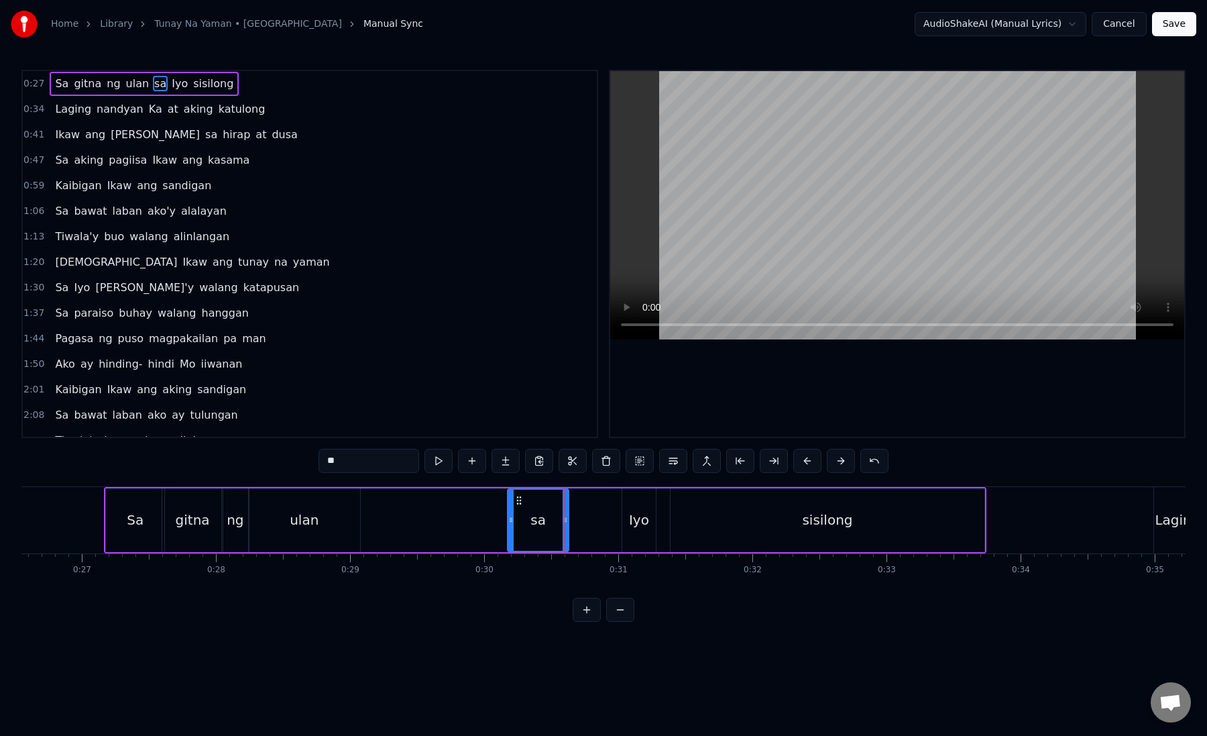
drag, startPoint x: 613, startPoint y: 523, endPoint x: 565, endPoint y: 523, distance: 47.6
click at [565, 523] on icon at bounding box center [565, 520] width 5 height 11
click at [648, 523] on div "Iyo" at bounding box center [640, 520] width 34 height 64
drag, startPoint x: 627, startPoint y: 521, endPoint x: 572, endPoint y: 532, distance: 56.2
click at [572, 532] on div at bounding box center [570, 520] width 5 height 61
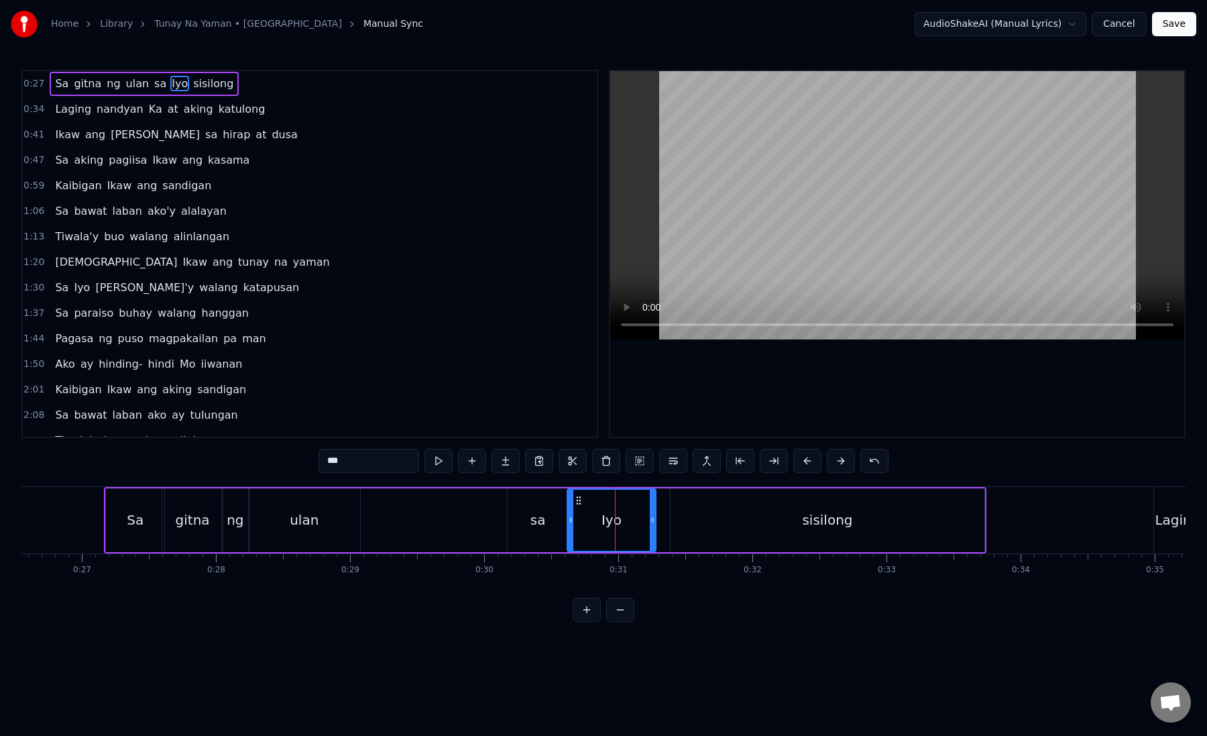
click at [735, 517] on div "sisilong" at bounding box center [828, 520] width 314 height 64
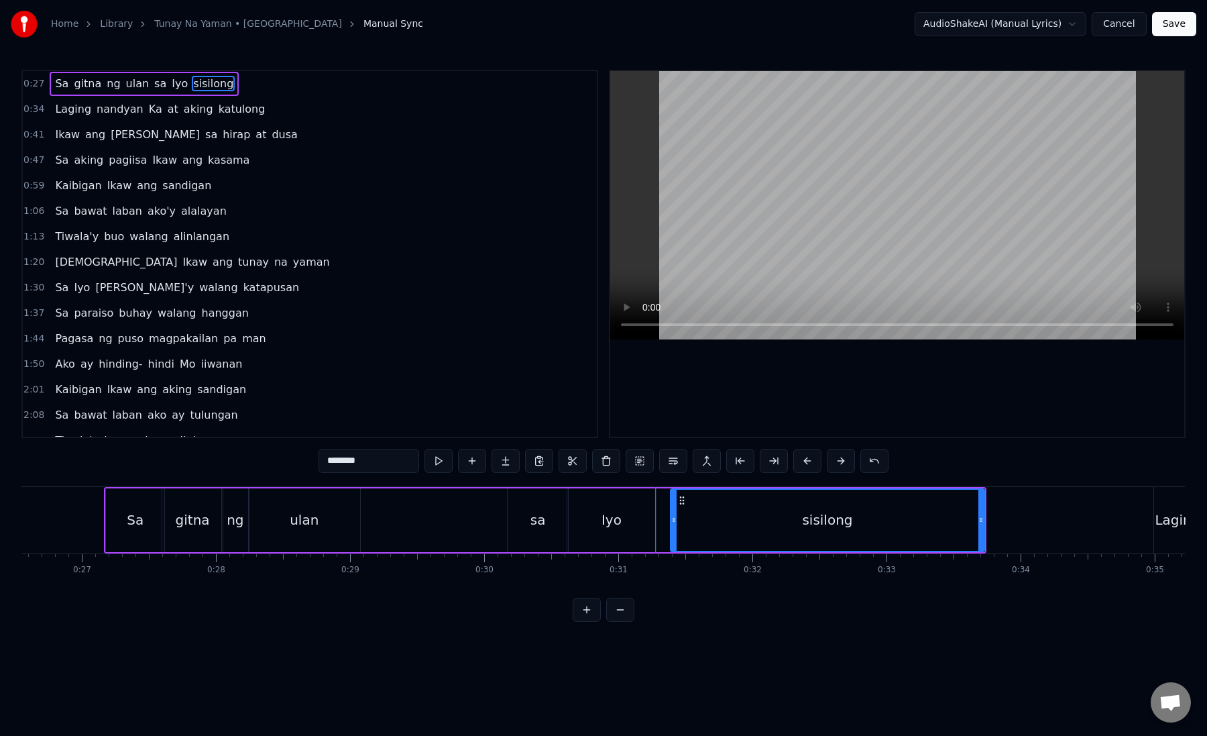
click at [594, 513] on div "Iyo" at bounding box center [611, 520] width 89 height 64
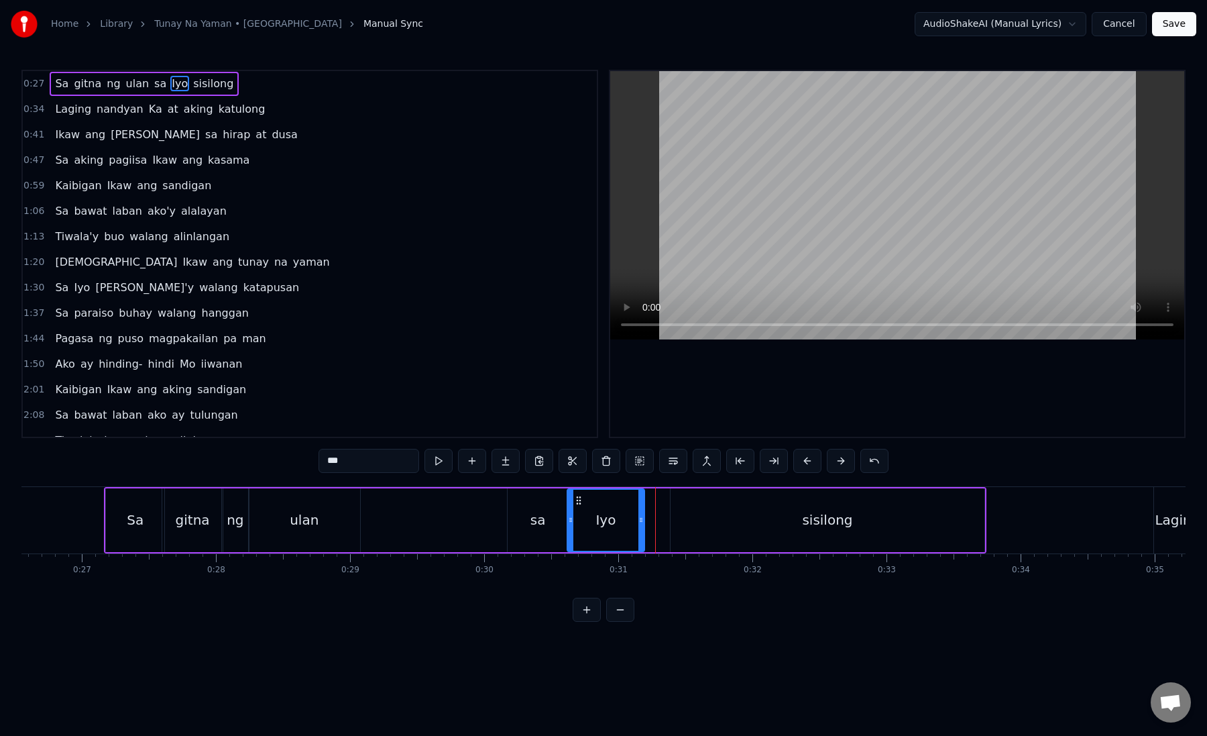
drag, startPoint x: 653, startPoint y: 519, endPoint x: 642, endPoint y: 519, distance: 11.4
click at [642, 519] on icon at bounding box center [641, 520] width 5 height 11
click at [704, 521] on div "sisilong" at bounding box center [828, 520] width 314 height 64
type input "********"
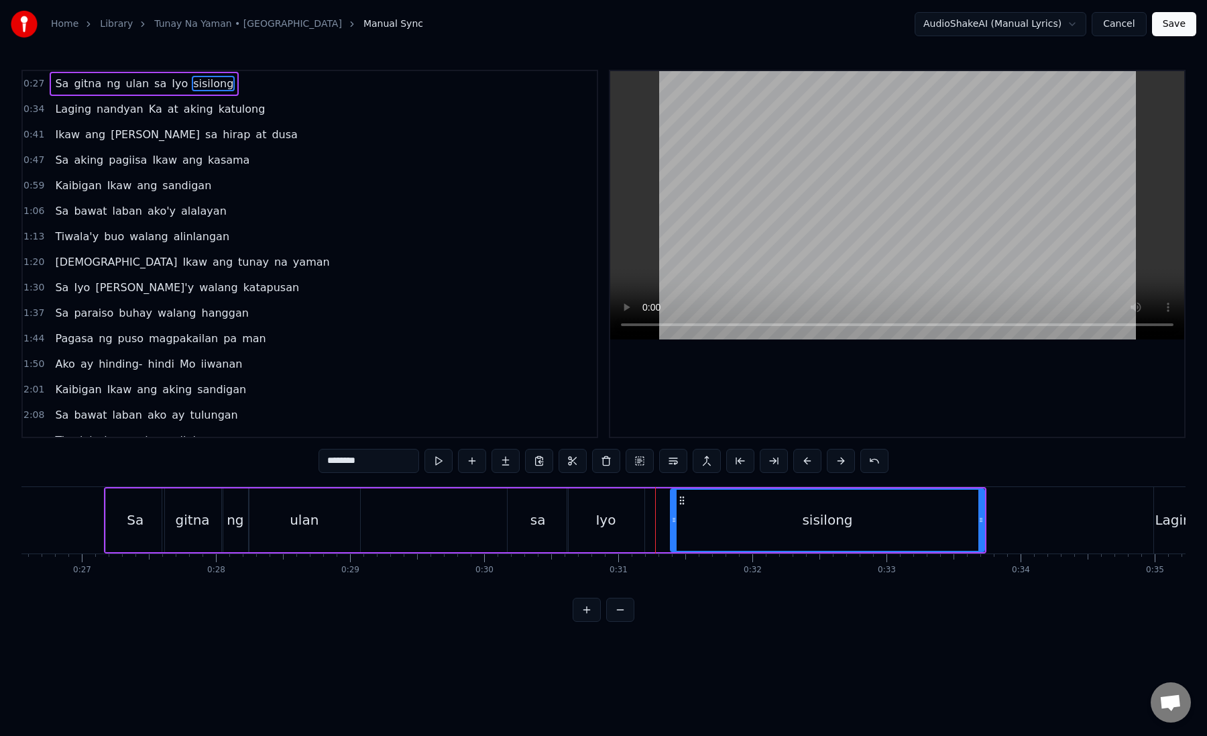
click at [671, 521] on div "sisilong" at bounding box center [827, 520] width 315 height 64
click at [479, 525] on div "Sa gitna ng ulan sa Iyo sisilong" at bounding box center [545, 520] width 883 height 66
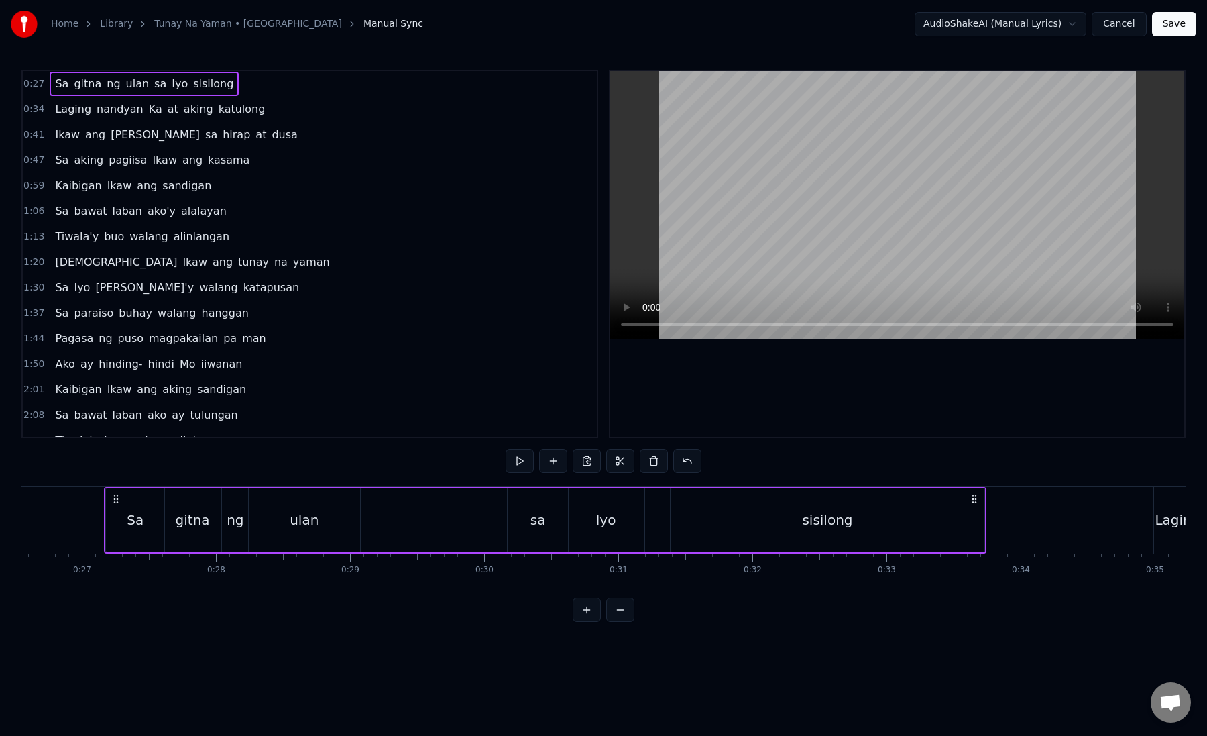
click at [656, 529] on div "Sa gitna ng ulan sa Iyo sisilong" at bounding box center [545, 520] width 883 height 66
click at [678, 524] on div "sisilong" at bounding box center [828, 520] width 314 height 64
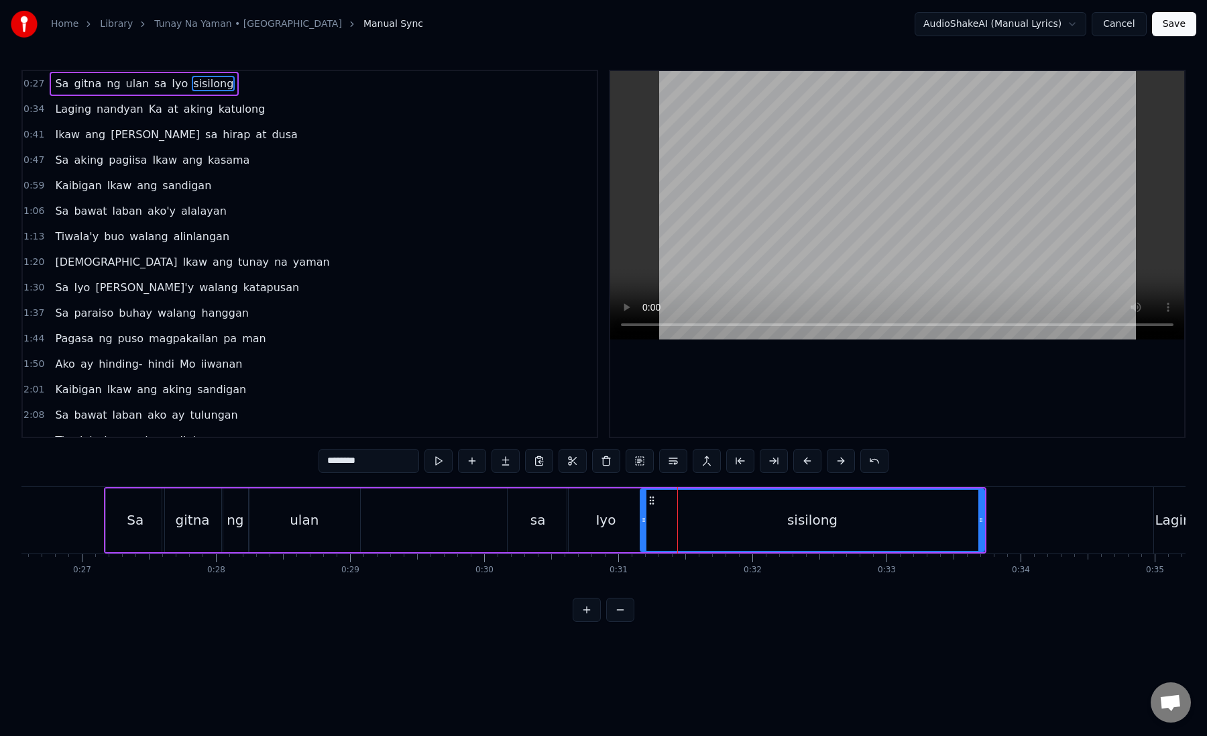
drag, startPoint x: 675, startPoint y: 523, endPoint x: 647, endPoint y: 525, distance: 28.9
click at [647, 525] on icon at bounding box center [643, 520] width 5 height 11
click at [653, 520] on div "sisilong" at bounding box center [813, 520] width 341 height 61
click at [693, 504] on div "sisilong" at bounding box center [813, 520] width 341 height 61
click at [670, 496] on div "sisilong" at bounding box center [813, 520] width 341 height 61
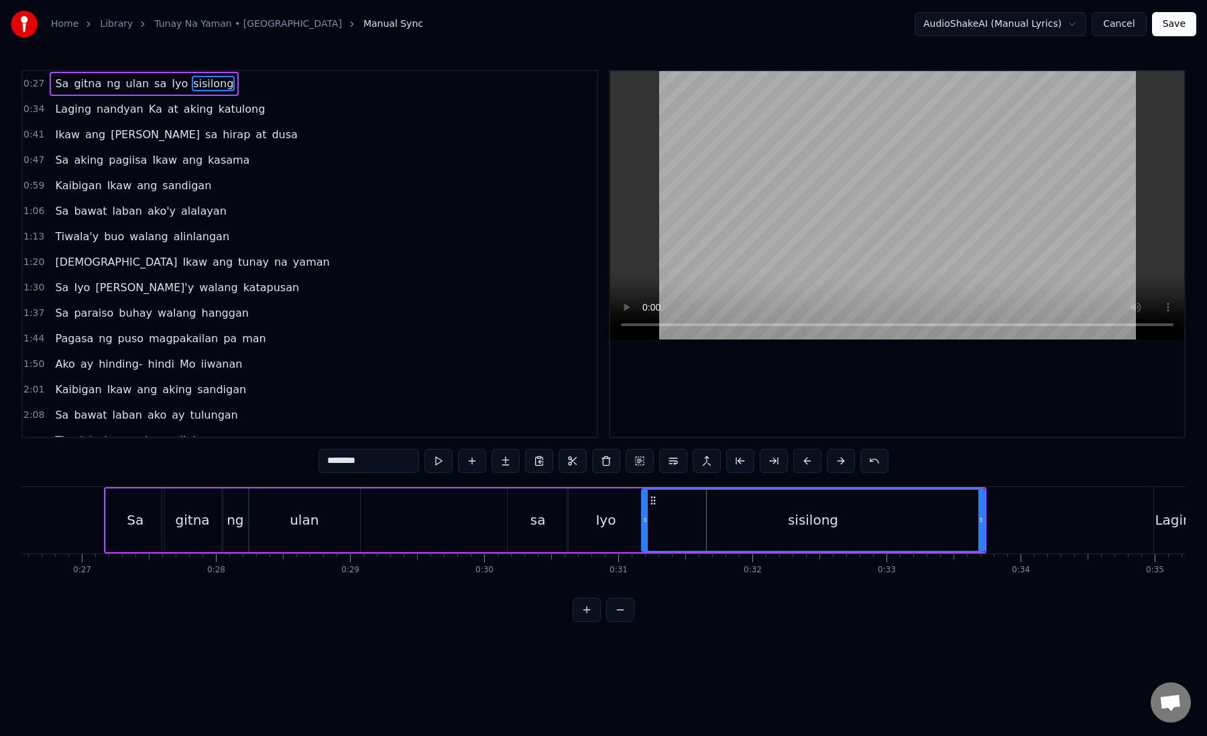
click at [655, 508] on div "sisilong" at bounding box center [813, 520] width 341 height 61
click at [675, 507] on div "sisilong" at bounding box center [813, 520] width 341 height 61
click at [663, 506] on div "sisilong" at bounding box center [813, 520] width 341 height 61
click at [841, 459] on button at bounding box center [841, 461] width 28 height 24
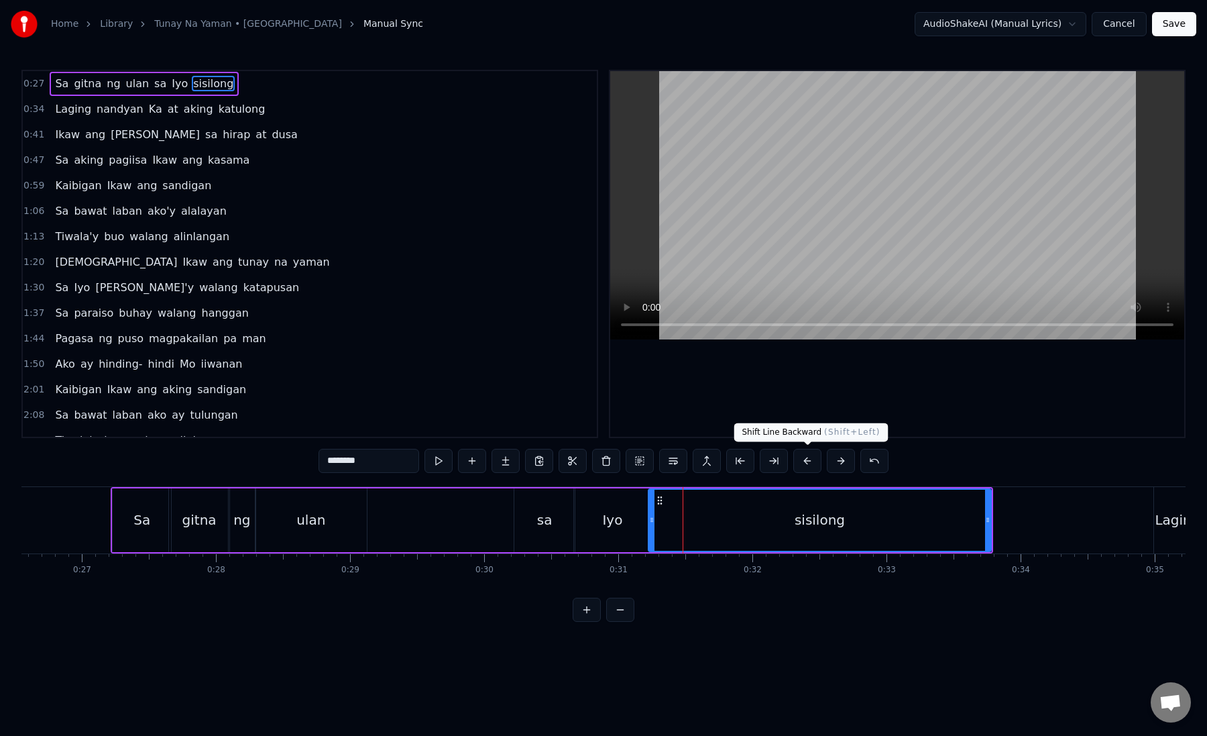
click at [806, 462] on button at bounding box center [808, 461] width 28 height 24
click at [785, 462] on button at bounding box center [774, 461] width 28 height 24
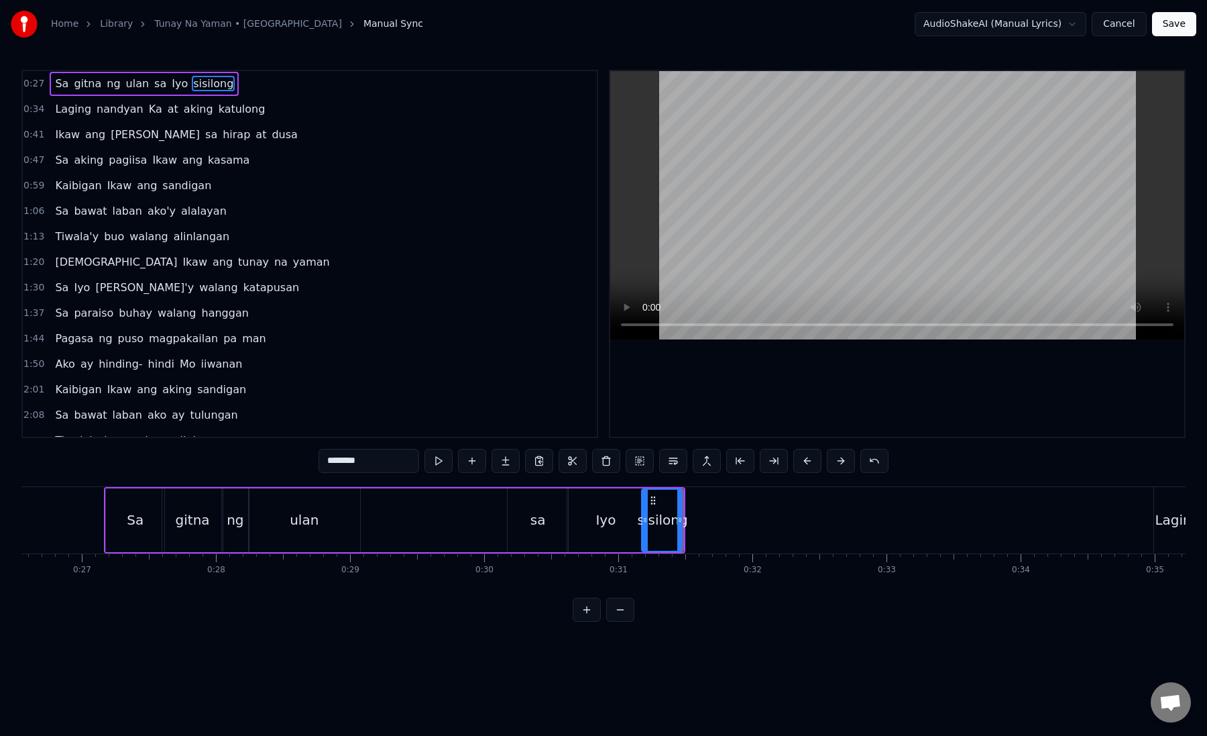
drag, startPoint x: 375, startPoint y: 462, endPoint x: 335, endPoint y: 464, distance: 39.6
click at [335, 464] on input "********" at bounding box center [369, 461] width 101 height 24
type input "**"
click at [508, 468] on button at bounding box center [506, 461] width 28 height 24
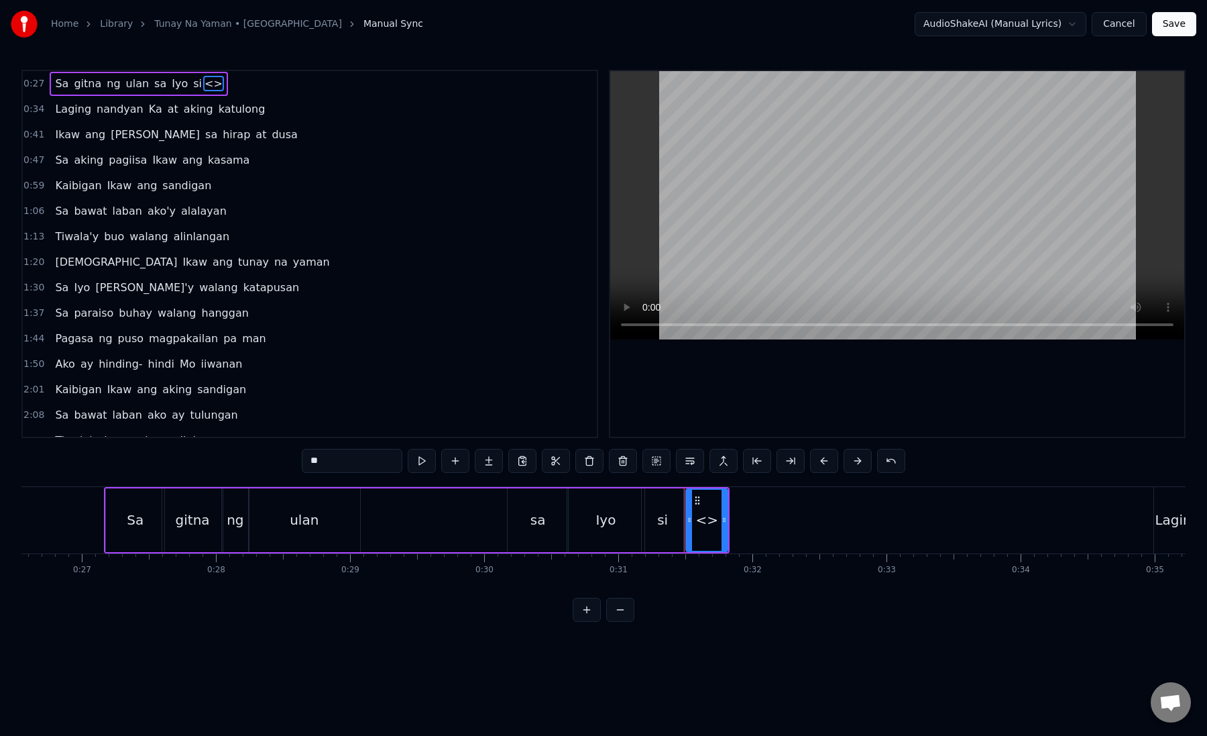
drag, startPoint x: 365, startPoint y: 466, endPoint x: 292, endPoint y: 455, distance: 73.9
click at [292, 455] on div "0:27 Sa gitna ng ulan sa Iyo si <> 0:34 Laging nandyan Ka at aking katulong 0:4…" at bounding box center [603, 346] width 1165 height 552
paste input "****"
drag, startPoint x: 365, startPoint y: 457, endPoint x: 317, endPoint y: 458, distance: 47.6
click at [317, 458] on input "******" at bounding box center [352, 461] width 101 height 24
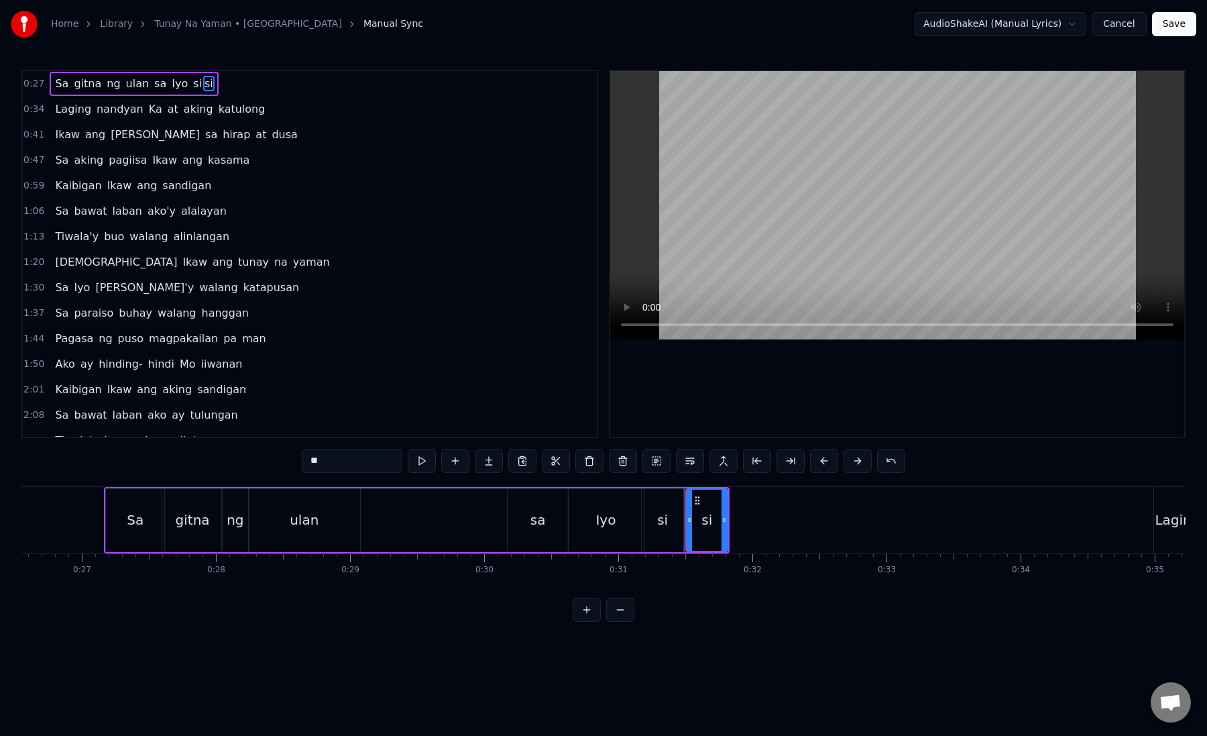
type input "**"
click at [494, 465] on button at bounding box center [489, 461] width 28 height 24
drag, startPoint x: 356, startPoint y: 464, endPoint x: 264, endPoint y: 464, distance: 92.6
click at [264, 464] on div "0:27 Sa gitna ng ulan sa Iyo si si <> 0:34 Laging nandyan Ka at aking katulong …" at bounding box center [603, 346] width 1165 height 552
paste input "**"
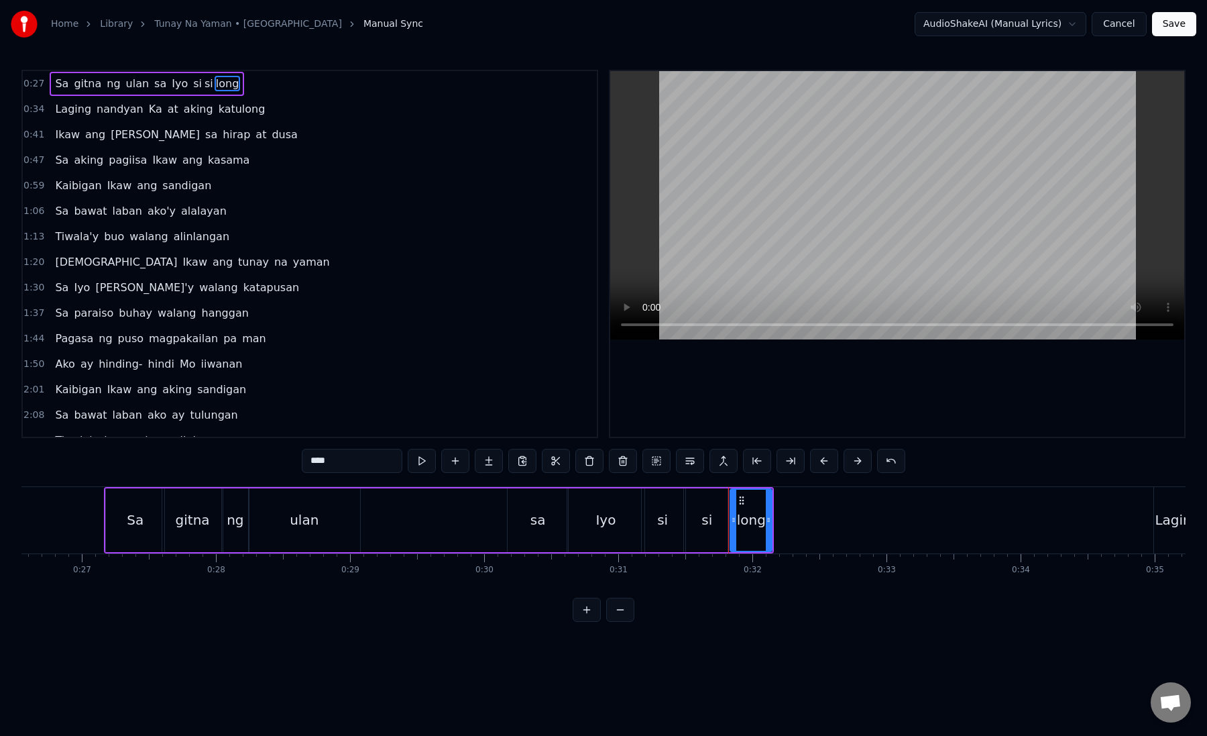
click at [660, 523] on div "si" at bounding box center [662, 520] width 11 height 20
click at [700, 526] on div "si" at bounding box center [707, 520] width 42 height 64
click at [752, 525] on div "long" at bounding box center [751, 520] width 29 height 20
type input "****"
drag, startPoint x: 740, startPoint y: 501, endPoint x: 784, endPoint y: 502, distance: 44.3
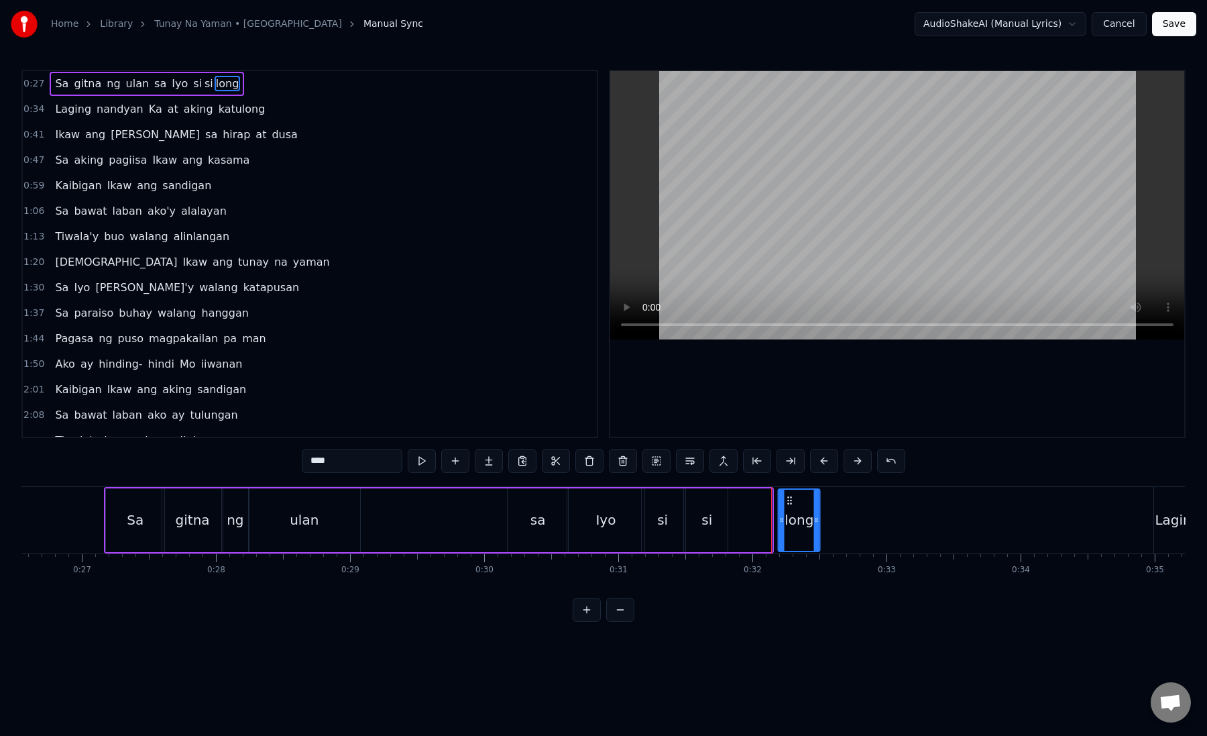
click at [785, 502] on icon at bounding box center [790, 500] width 11 height 11
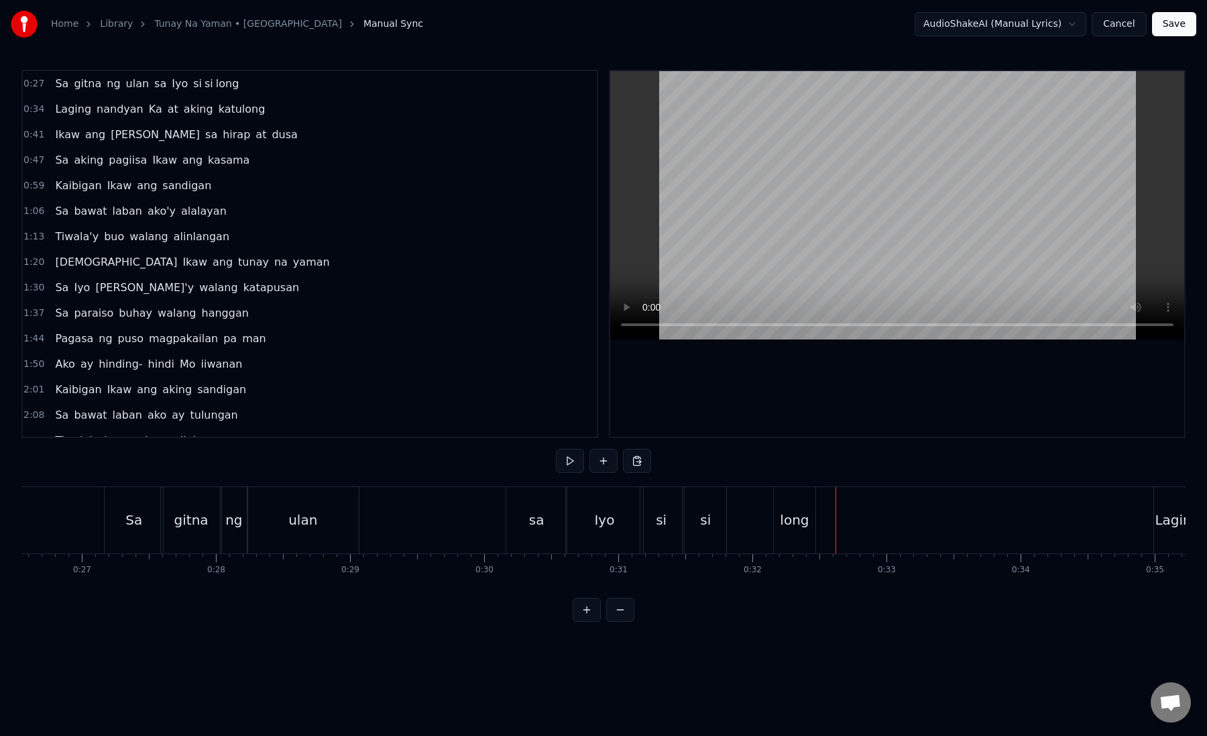
click at [799, 515] on div "long" at bounding box center [794, 520] width 29 height 20
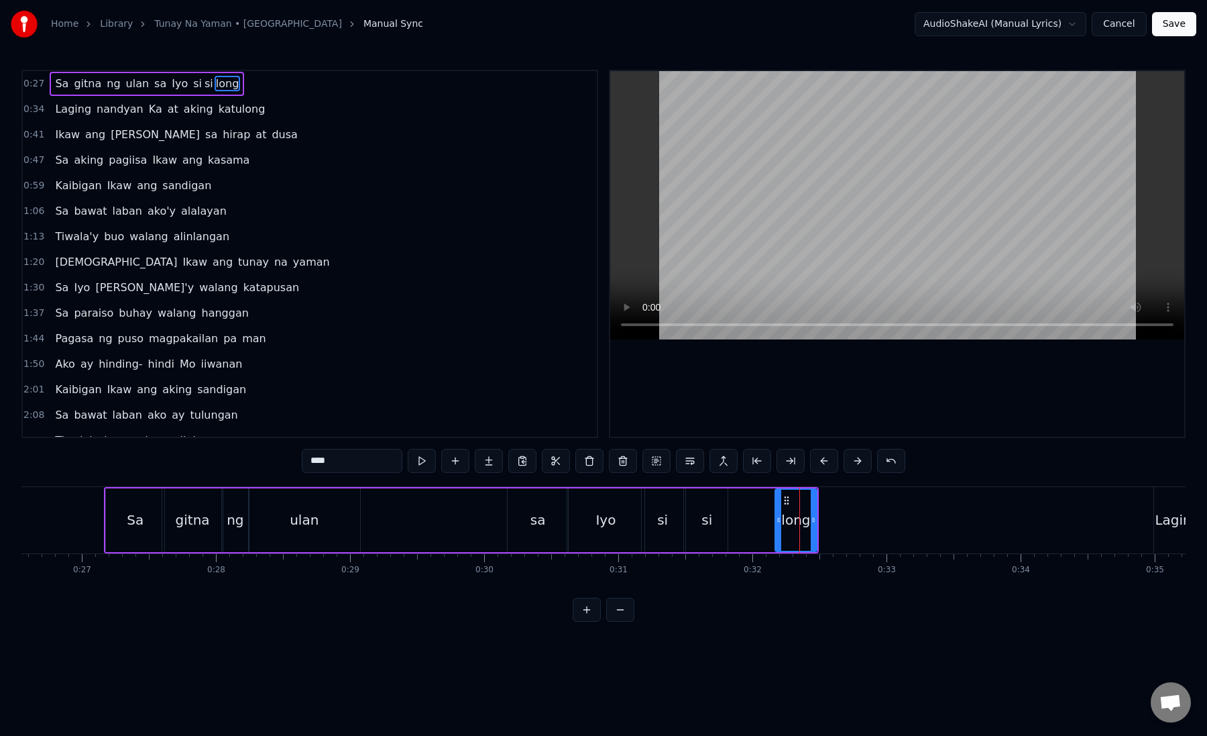
click at [816, 523] on div "long" at bounding box center [796, 520] width 43 height 64
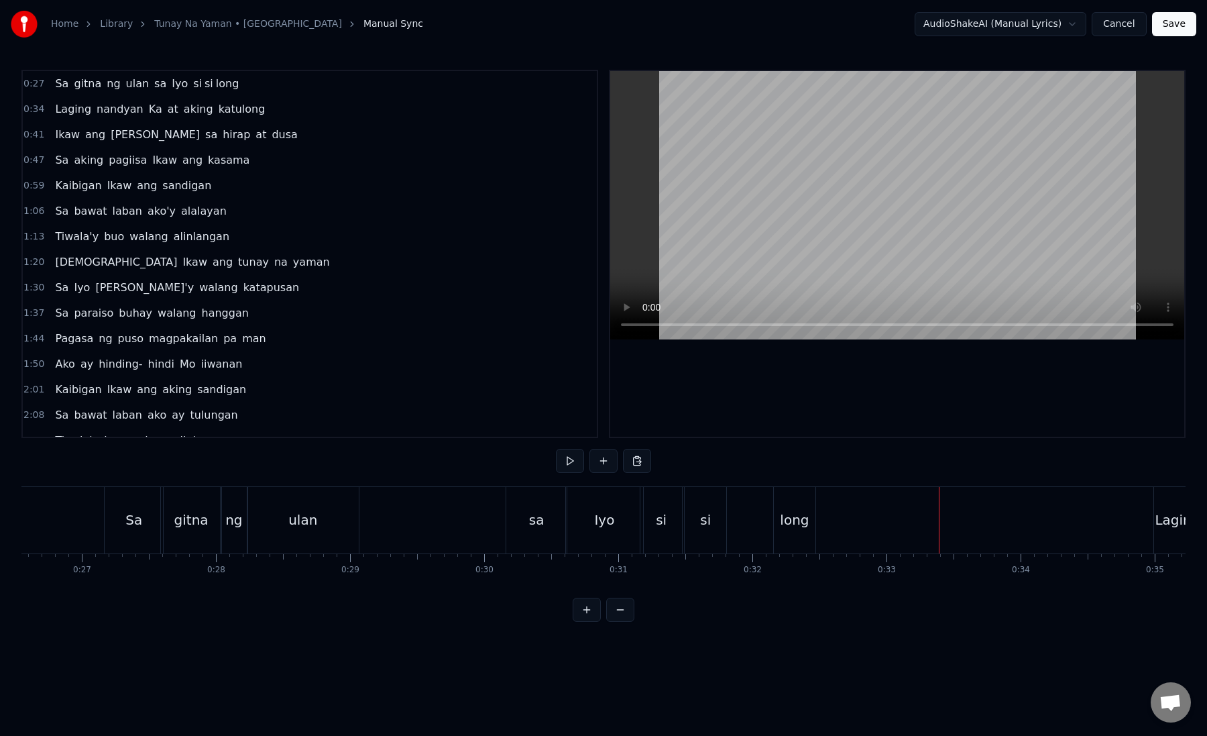
click at [803, 521] on div "long" at bounding box center [794, 520] width 29 height 20
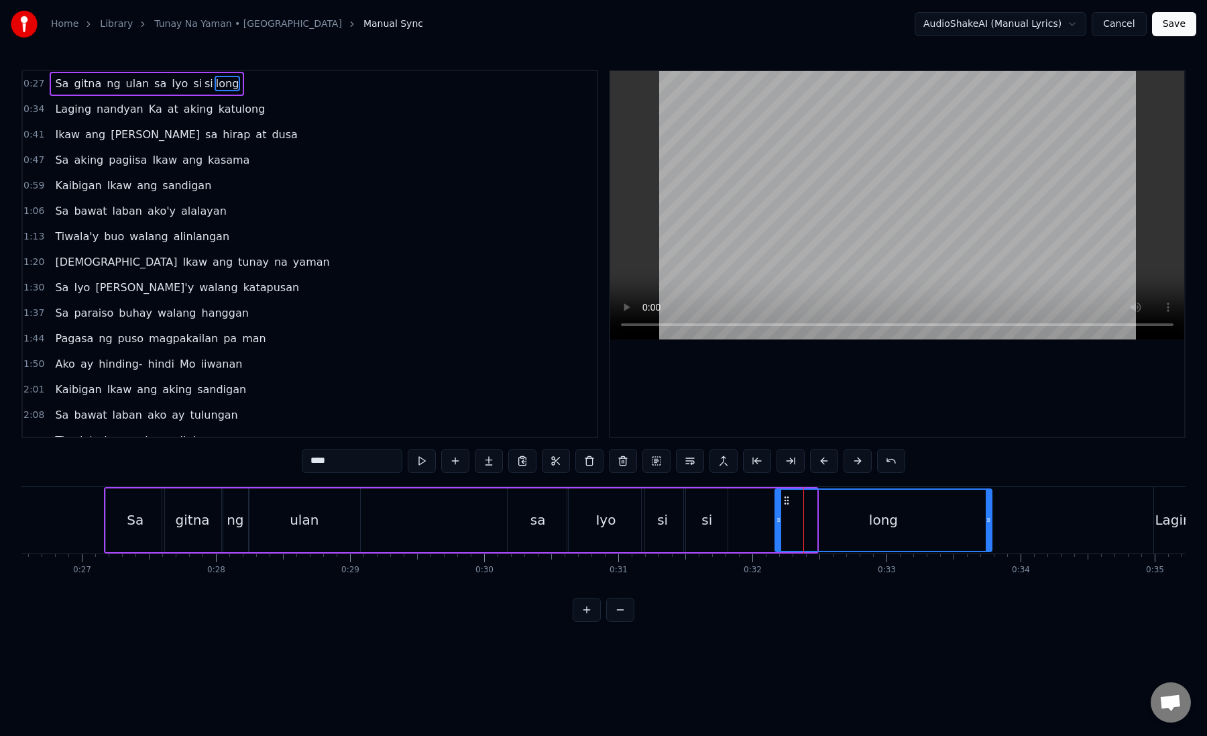
drag, startPoint x: 813, startPoint y: 521, endPoint x: 997, endPoint y: 524, distance: 183.8
click at [991, 524] on icon at bounding box center [988, 520] width 5 height 11
click at [783, 517] on div "long" at bounding box center [888, 520] width 224 height 61
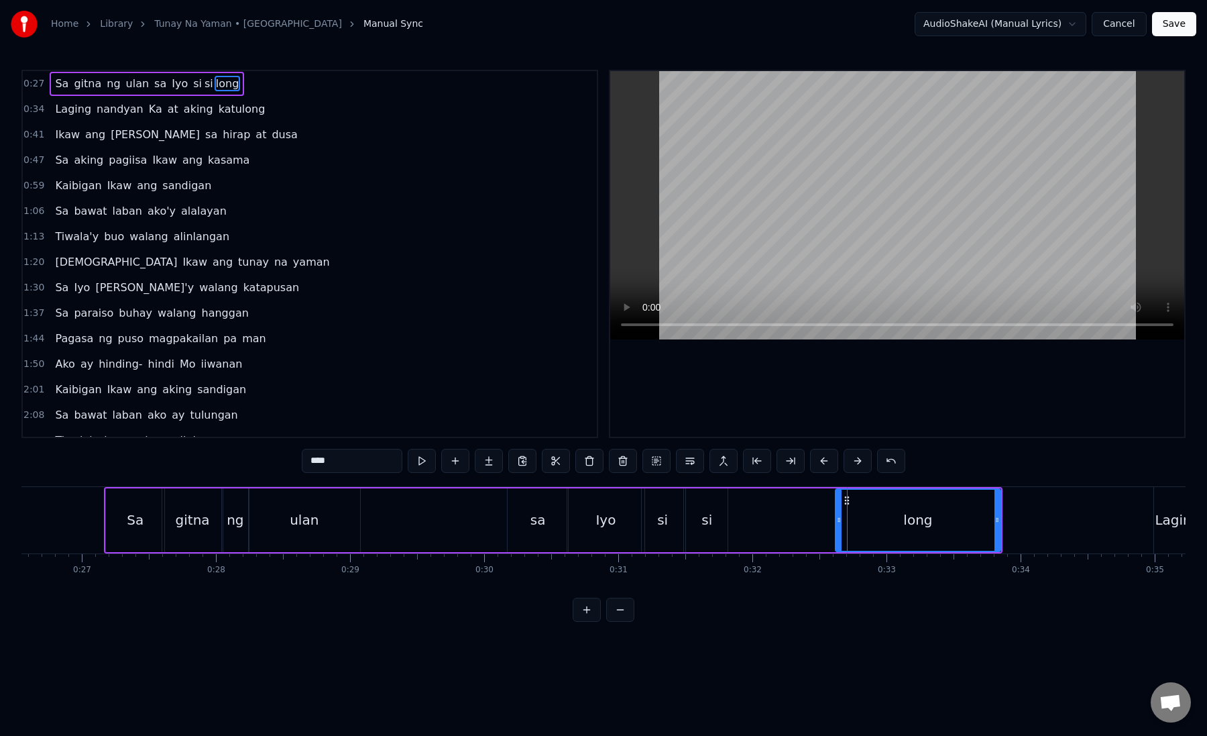
drag, startPoint x: 779, startPoint y: 523, endPoint x: 839, endPoint y: 531, distance: 60.9
click at [839, 531] on div at bounding box center [838, 520] width 5 height 61
drag, startPoint x: 997, startPoint y: 522, endPoint x: 970, endPoint y: 523, distance: 26.8
click at [970, 523] on icon at bounding box center [970, 520] width 5 height 11
click at [706, 524] on div "si" at bounding box center [707, 520] width 11 height 20
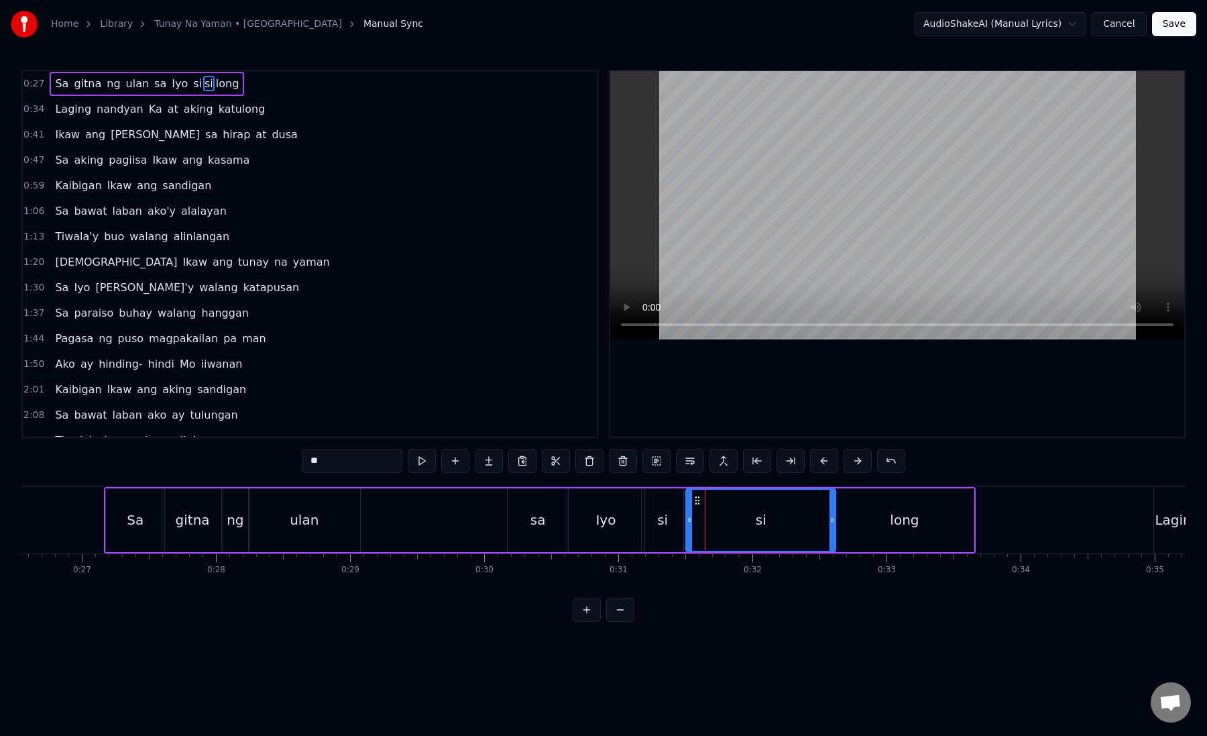
drag, startPoint x: 724, startPoint y: 521, endPoint x: 832, endPoint y: 537, distance: 110.0
click at [832, 537] on div at bounding box center [832, 520] width 5 height 61
click at [520, 529] on div "sa" at bounding box center [538, 520] width 60 height 64
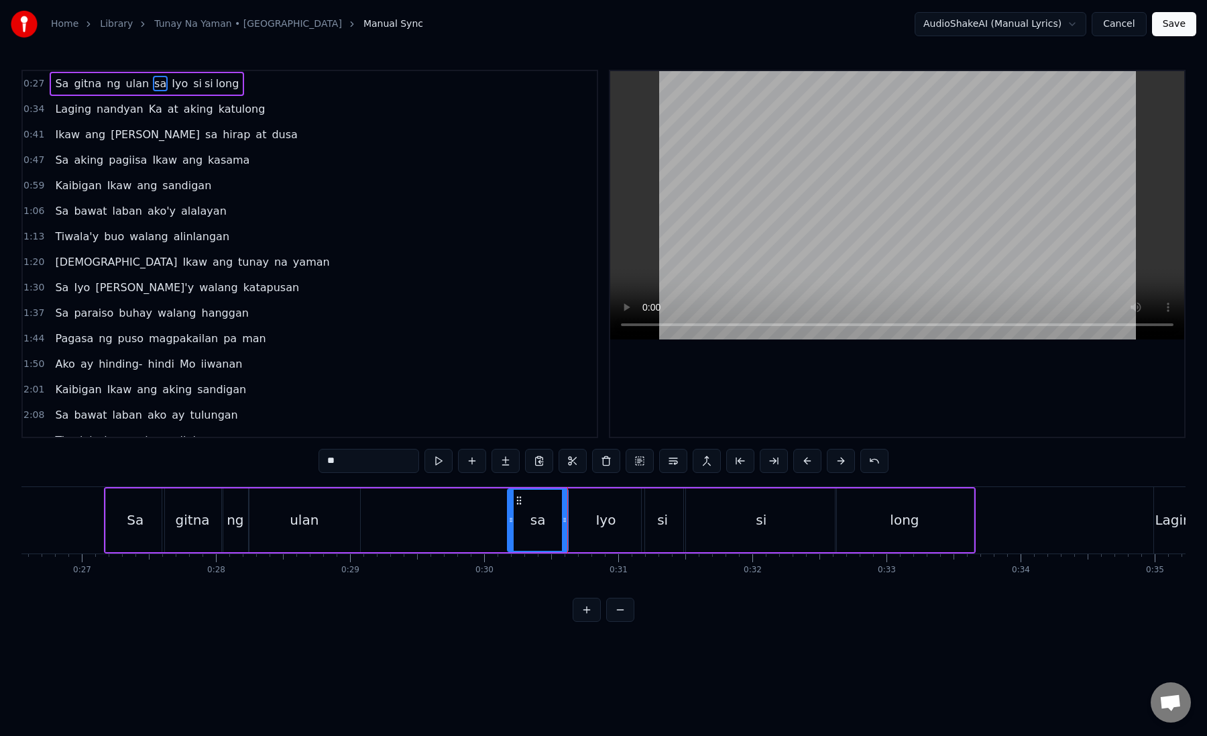
click at [583, 530] on div "Iyo" at bounding box center [605, 520] width 77 height 64
click at [665, 529] on div "si" at bounding box center [662, 520] width 11 height 20
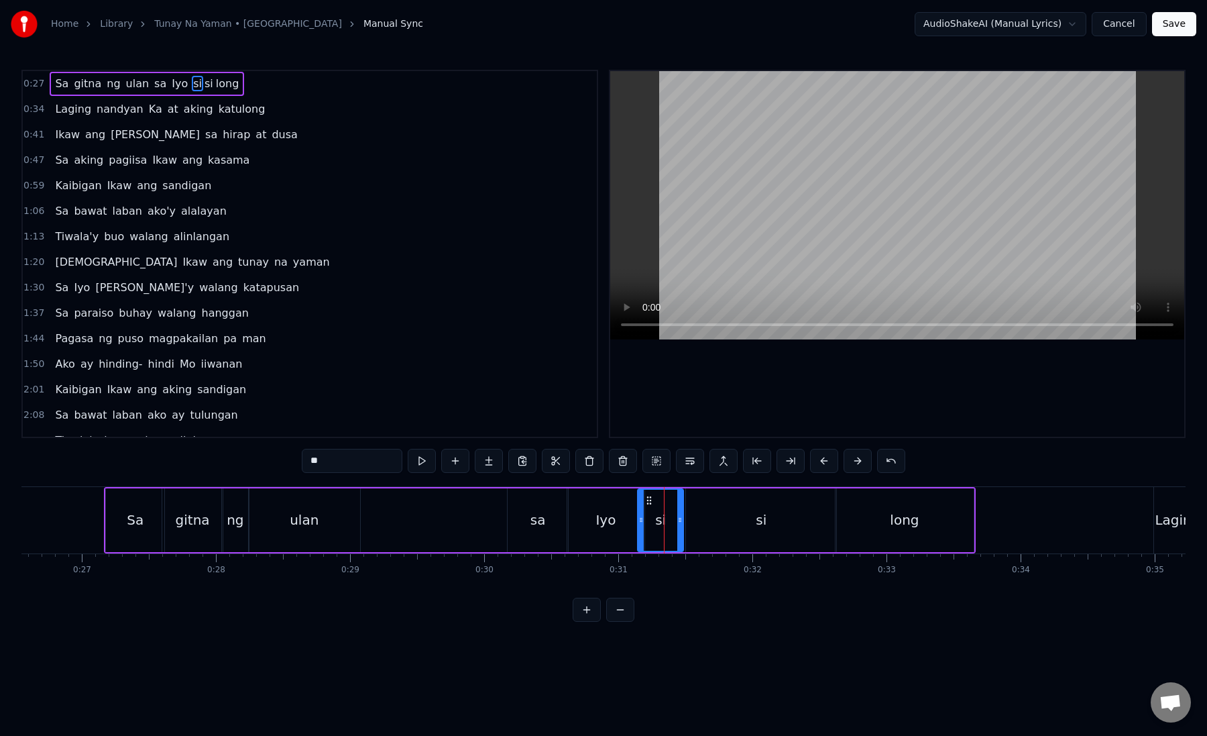
click at [639, 526] on div at bounding box center [641, 520] width 5 height 61
click at [665, 526] on div "si" at bounding box center [660, 520] width 11 height 20
click at [733, 515] on div "si" at bounding box center [761, 520] width 150 height 64
click at [659, 523] on div "si" at bounding box center [660, 520] width 11 height 20
click at [639, 522] on icon at bounding box center [641, 520] width 5 height 11
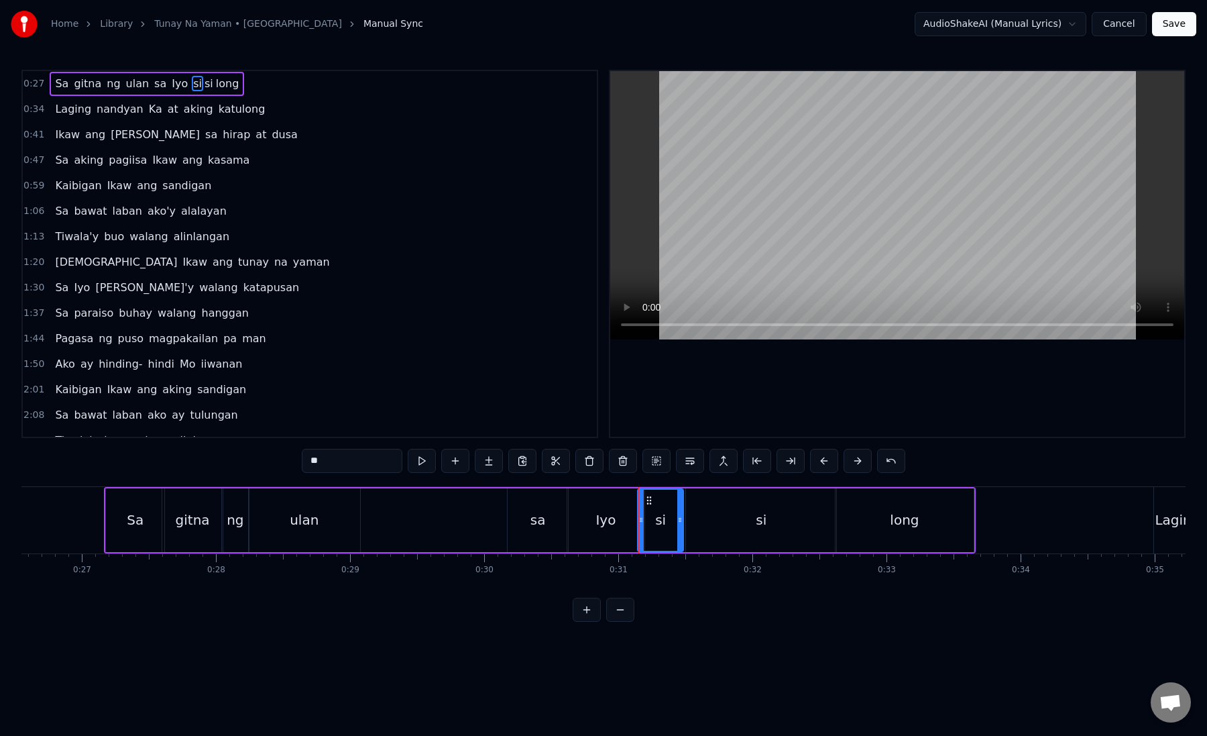
click at [612, 526] on div "Iyo" at bounding box center [606, 520] width 20 height 20
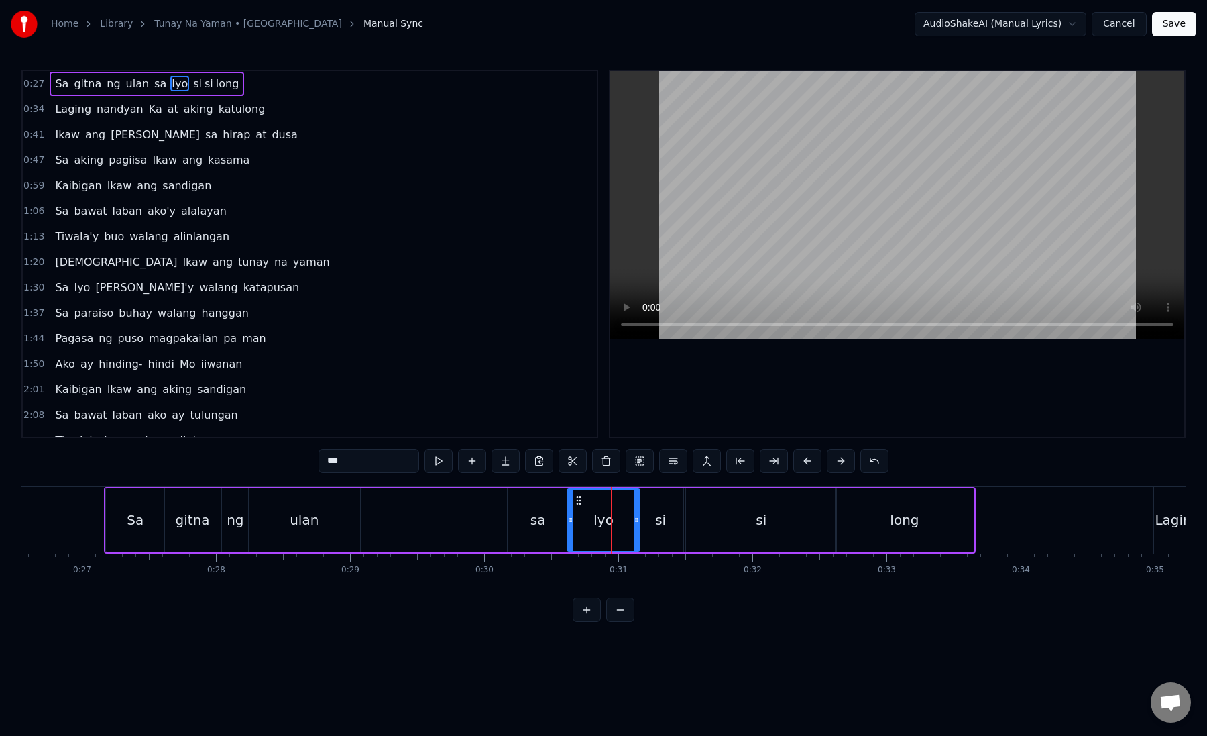
click at [637, 521] on circle at bounding box center [637, 521] width 1 height 1
click at [652, 522] on div "si" at bounding box center [661, 520] width 46 height 64
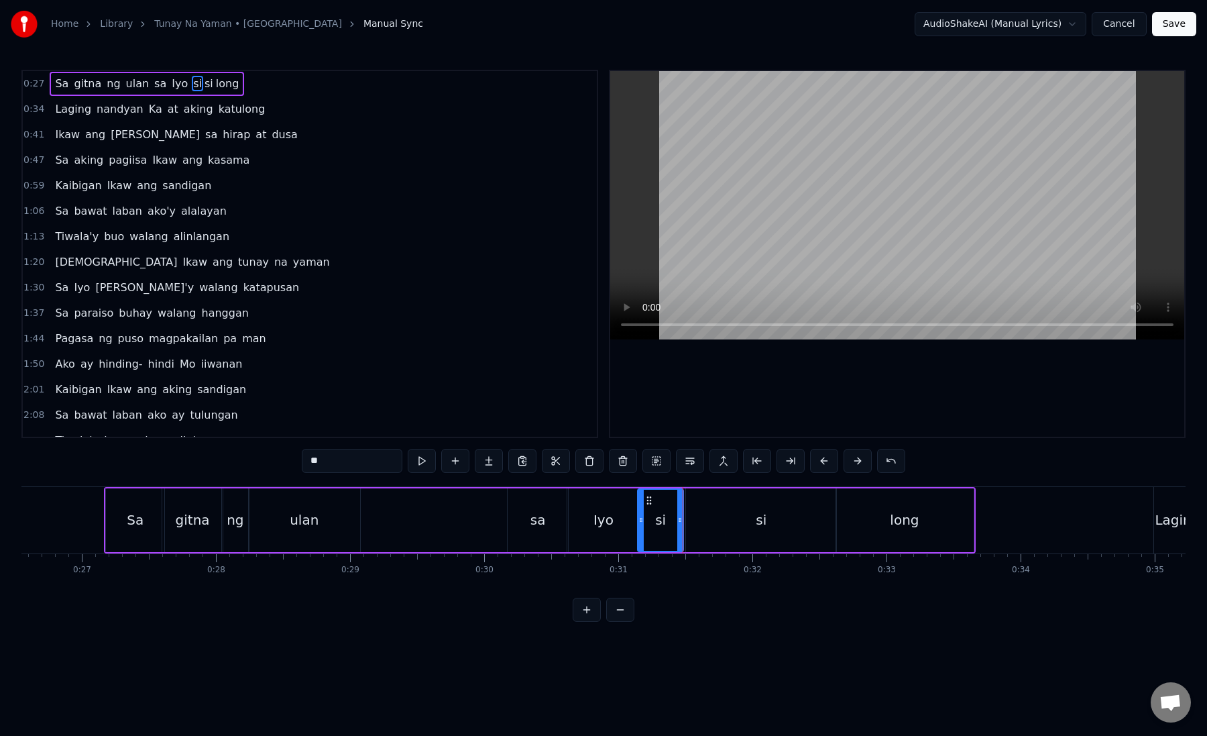
click at [700, 523] on div "si" at bounding box center [761, 520] width 150 height 64
click at [861, 510] on div "long" at bounding box center [905, 520] width 138 height 64
click at [115, 524] on div "Sa" at bounding box center [135, 520] width 58 height 64
type input "**"
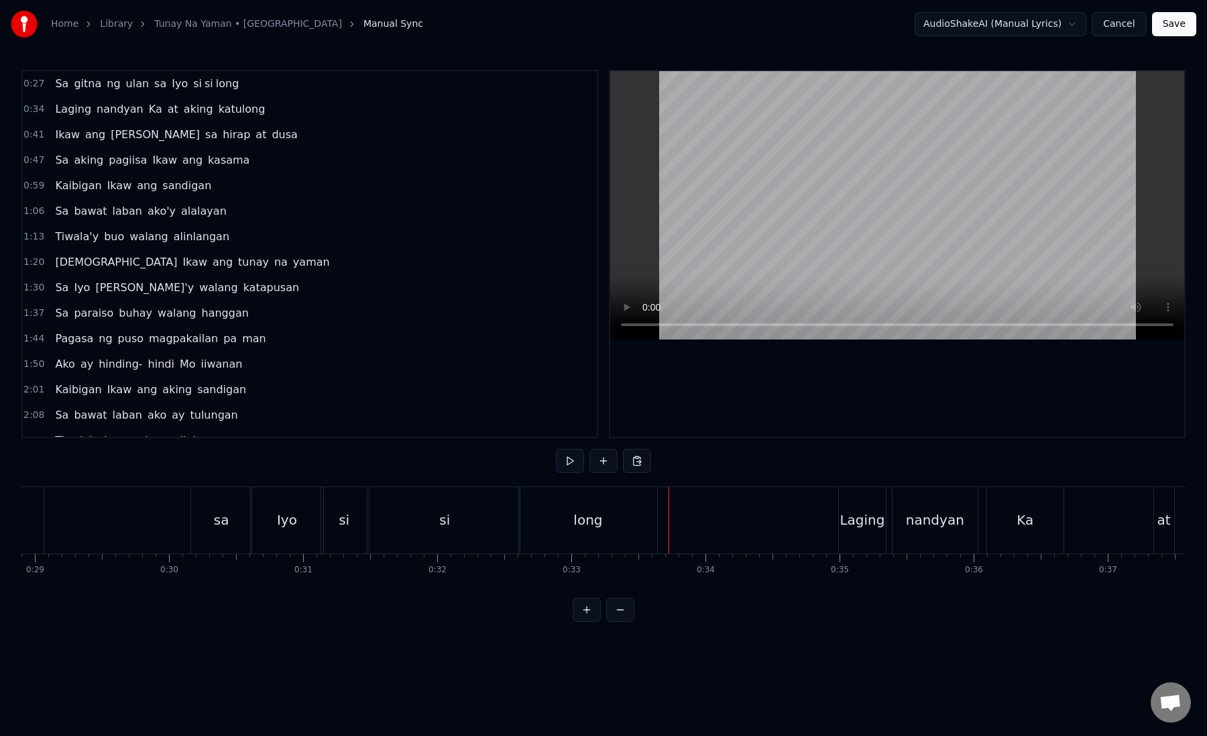
scroll to position [0, 3893]
click at [851, 518] on div "Laging" at bounding box center [846, 520] width 45 height 20
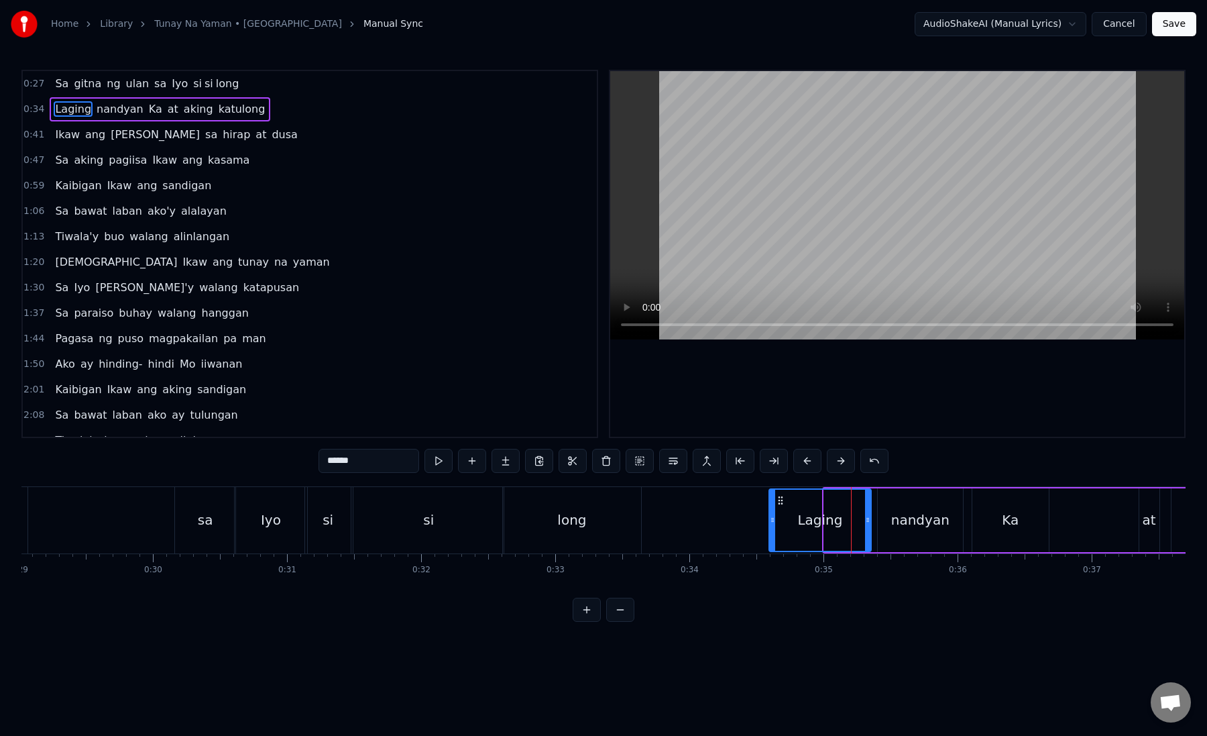
drag, startPoint x: 825, startPoint y: 522, endPoint x: 771, endPoint y: 523, distance: 54.3
click at [771, 523] on icon at bounding box center [772, 520] width 5 height 11
click at [775, 523] on icon at bounding box center [773, 520] width 5 height 11
click at [803, 519] on div "Laging" at bounding box center [820, 520] width 45 height 20
click at [781, 524] on div "Laging" at bounding box center [821, 520] width 100 height 61
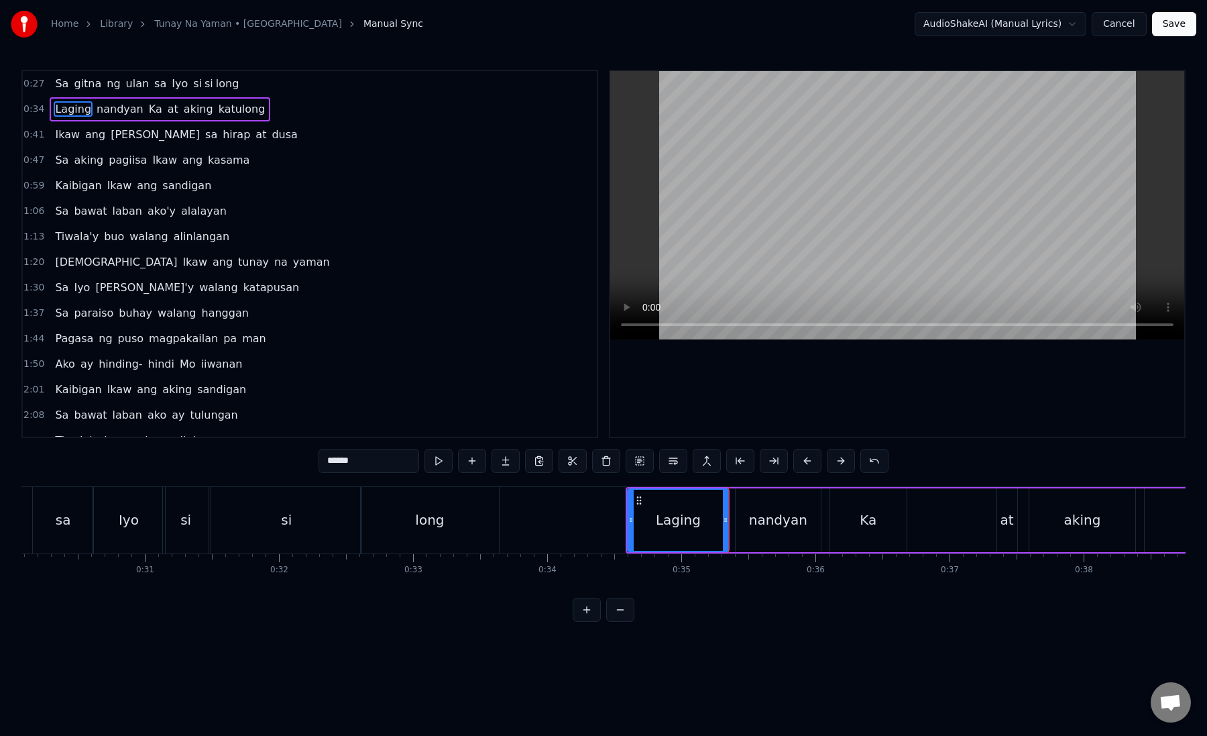
scroll to position [0, 4057]
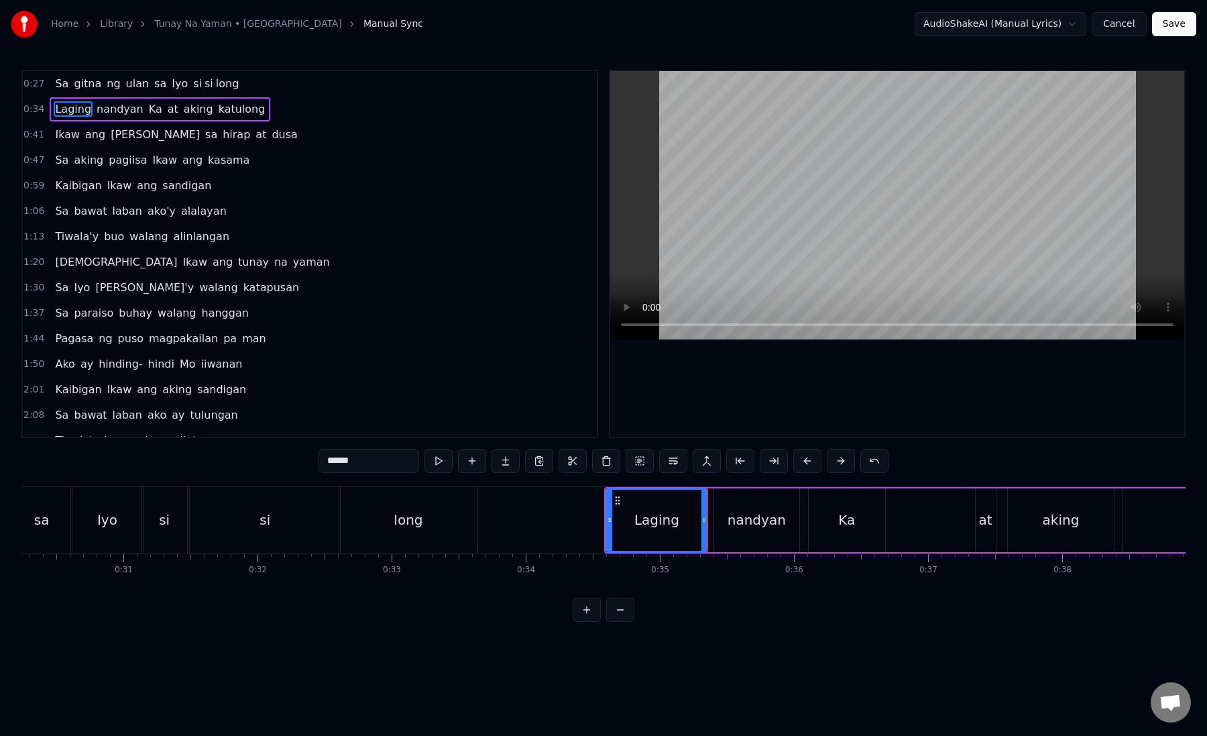
click at [661, 521] on div "Laging" at bounding box center [657, 520] width 45 height 20
drag, startPoint x: 704, startPoint y: 523, endPoint x: 690, endPoint y: 523, distance: 14.1
click at [690, 523] on icon at bounding box center [692, 520] width 5 height 11
click at [727, 523] on div "nandyan" at bounding box center [756, 520] width 85 height 64
drag, startPoint x: 720, startPoint y: 523, endPoint x: 700, endPoint y: 525, distance: 19.6
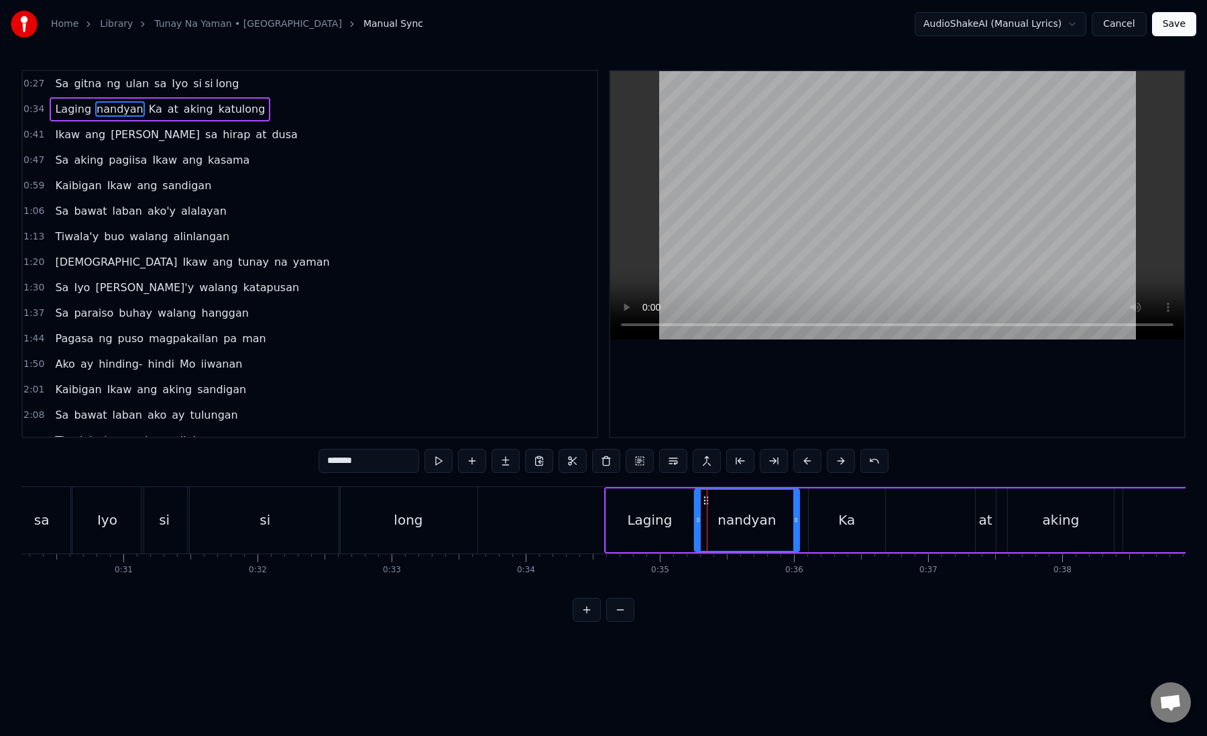
click at [700, 525] on div at bounding box center [698, 520] width 5 height 61
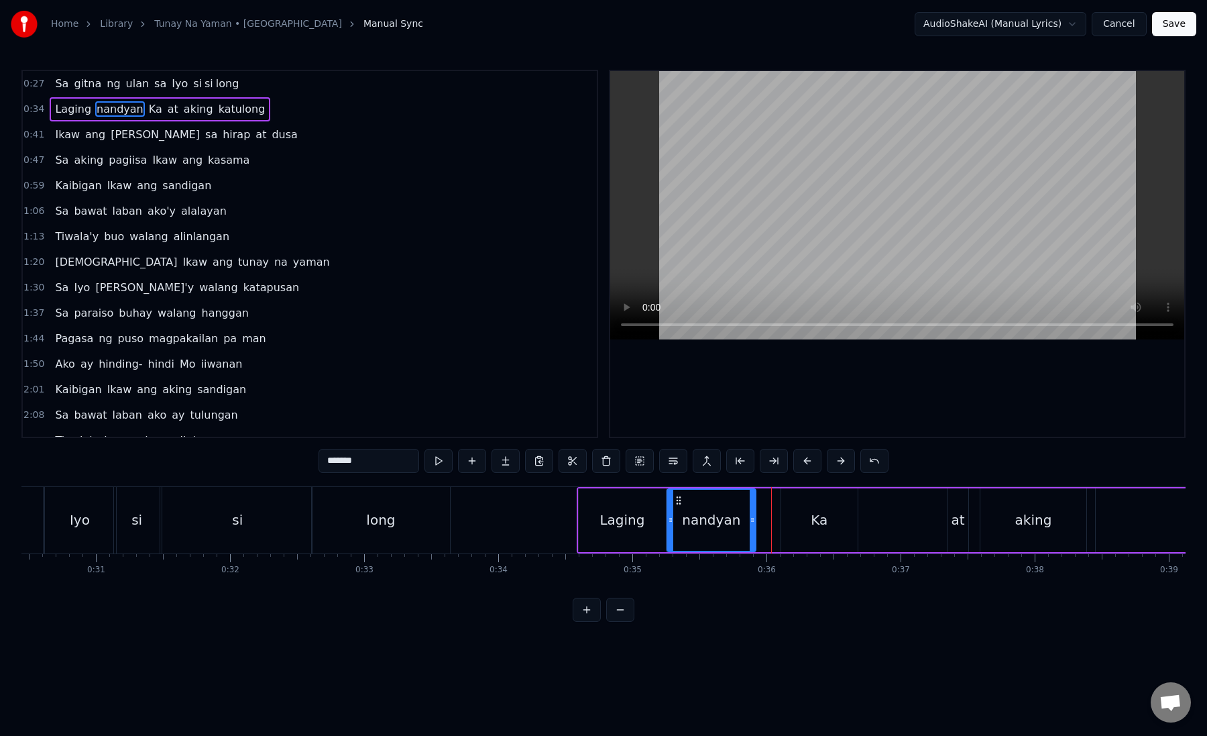
drag, startPoint x: 769, startPoint y: 523, endPoint x: 753, endPoint y: 524, distance: 15.5
click at [753, 524] on icon at bounding box center [752, 520] width 5 height 11
click at [807, 523] on div "Ka" at bounding box center [819, 520] width 76 height 64
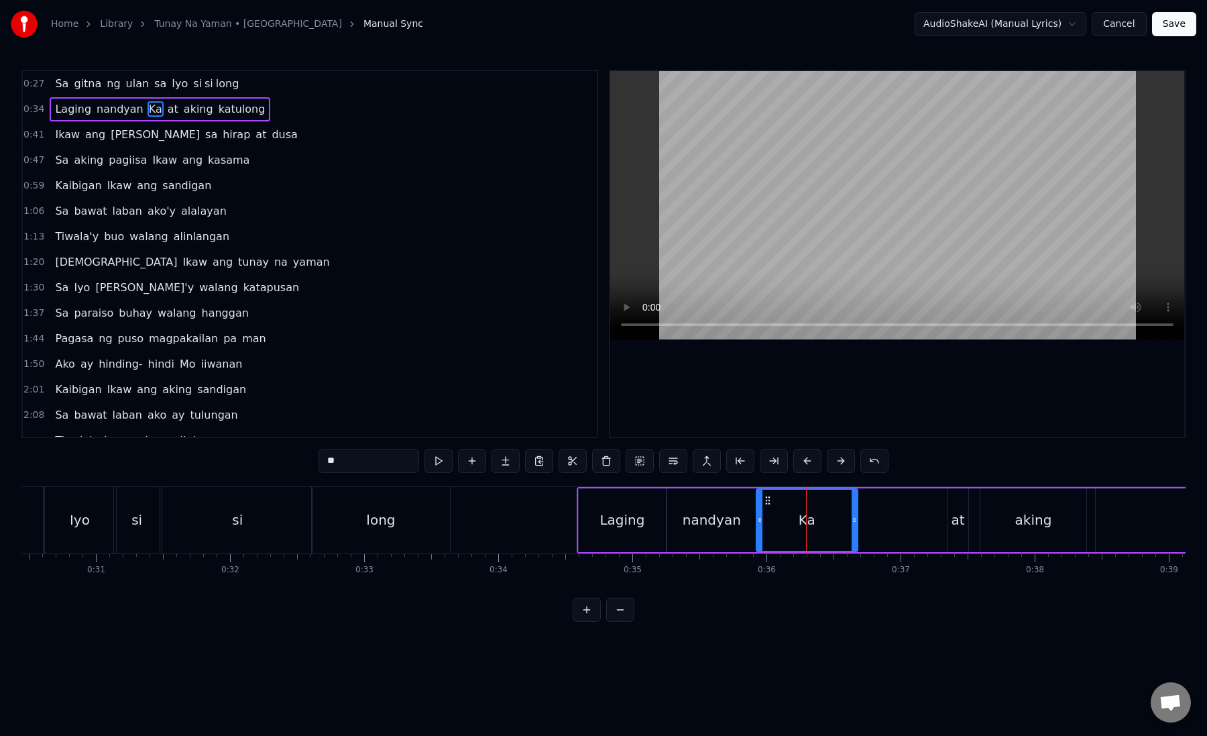
drag, startPoint x: 782, startPoint y: 522, endPoint x: 757, endPoint y: 524, distance: 24.9
click at [757, 523] on icon at bounding box center [759, 520] width 5 height 11
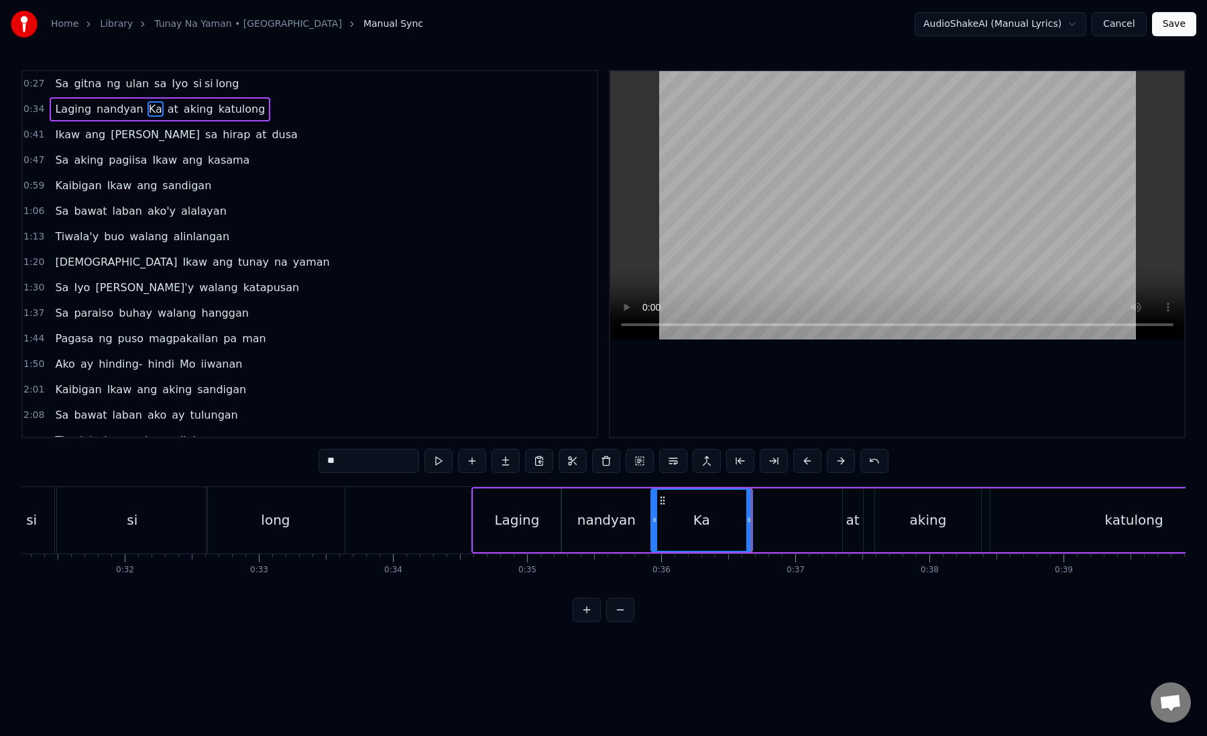
scroll to position [0, 4223]
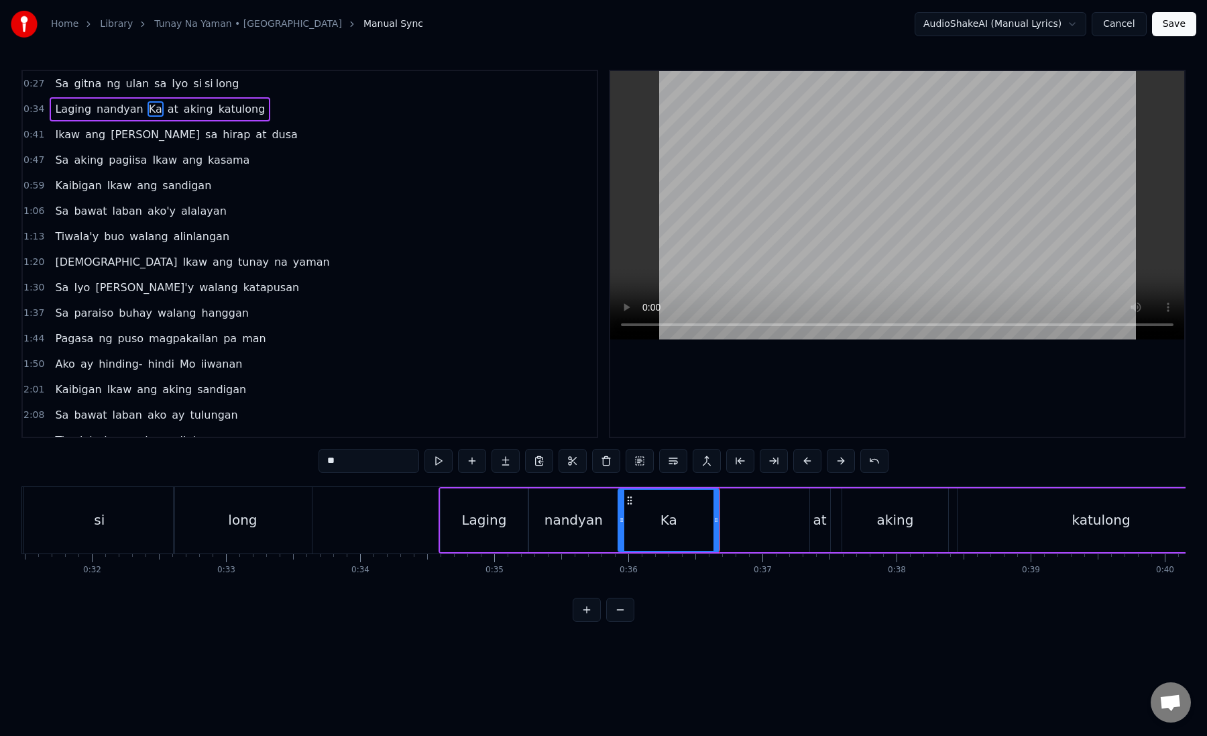
click at [826, 522] on div "at" at bounding box center [820, 520] width 20 height 64
click at [815, 521] on icon at bounding box center [813, 520] width 5 height 11
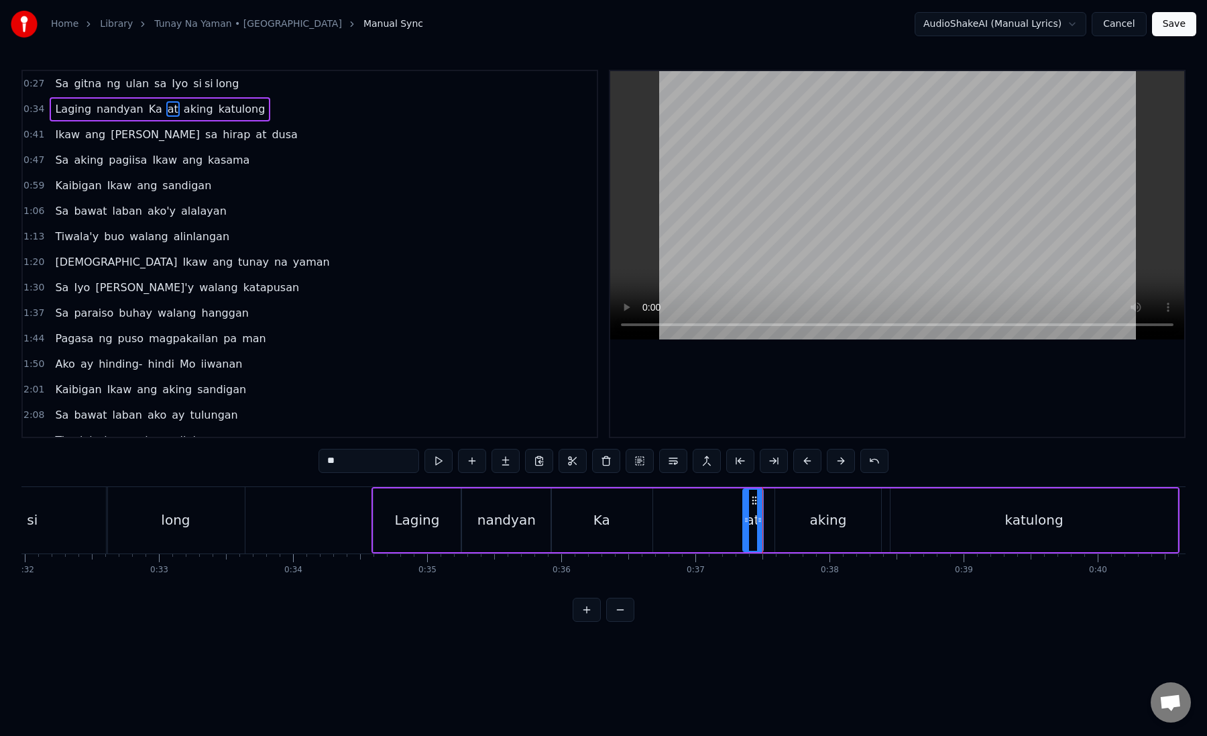
scroll to position [0, 4295]
drag, startPoint x: 739, startPoint y: 522, endPoint x: 706, endPoint y: 522, distance: 32.9
click at [706, 522] on icon at bounding box center [704, 520] width 5 height 11
drag, startPoint x: 755, startPoint y: 519, endPoint x: 738, endPoint y: 522, distance: 17.6
click at [738, 522] on icon at bounding box center [737, 520] width 5 height 11
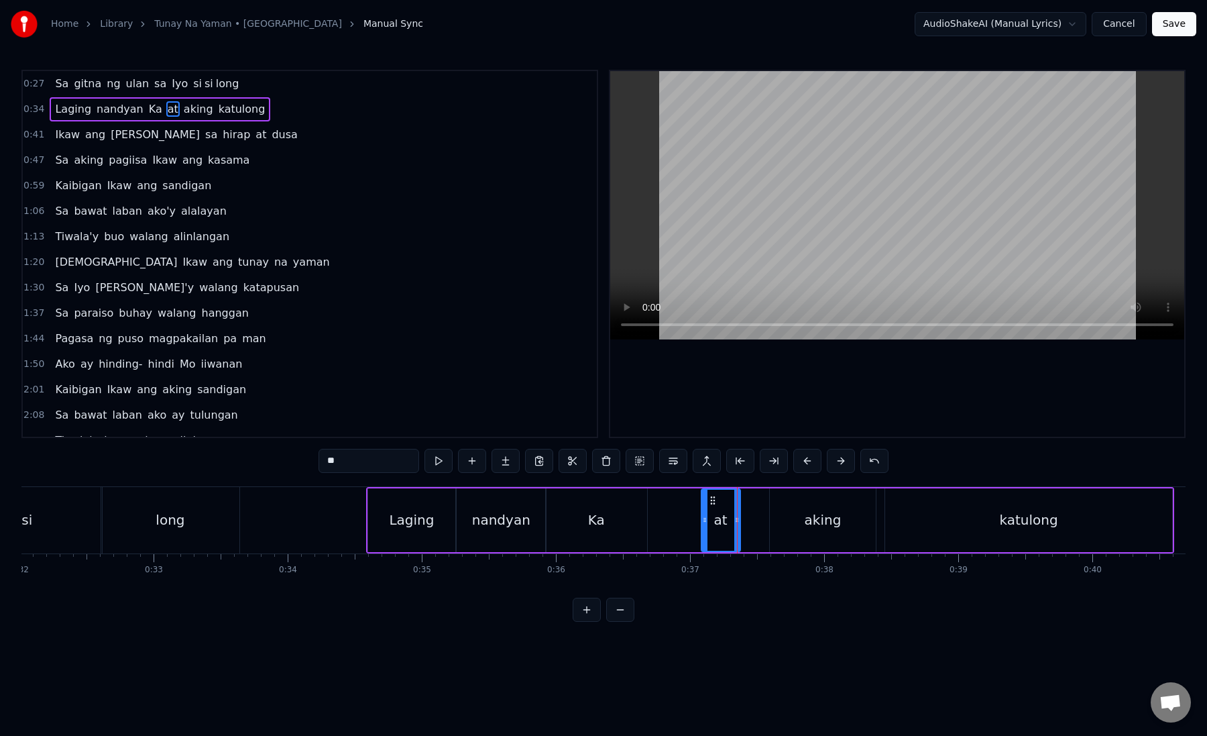
click at [805, 517] on div "aking" at bounding box center [823, 520] width 107 height 64
drag, startPoint x: 773, startPoint y: 521, endPoint x: 745, endPoint y: 522, distance: 28.9
click at [745, 522] on icon at bounding box center [744, 520] width 5 height 11
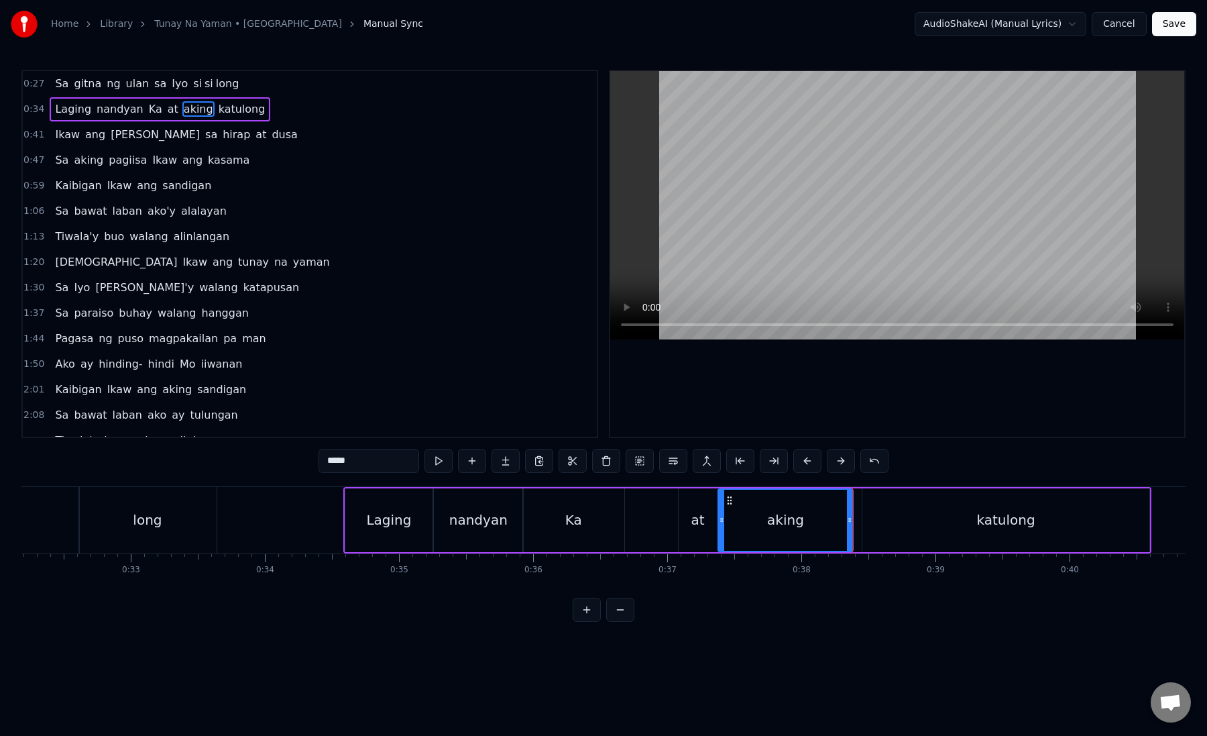
scroll to position [0, 4323]
drag, startPoint x: 841, startPoint y: 521, endPoint x: 828, endPoint y: 521, distance: 12.7
click at [828, 521] on icon at bounding box center [827, 520] width 5 height 11
click at [879, 515] on div "katulong" at bounding box center [1000, 520] width 287 height 64
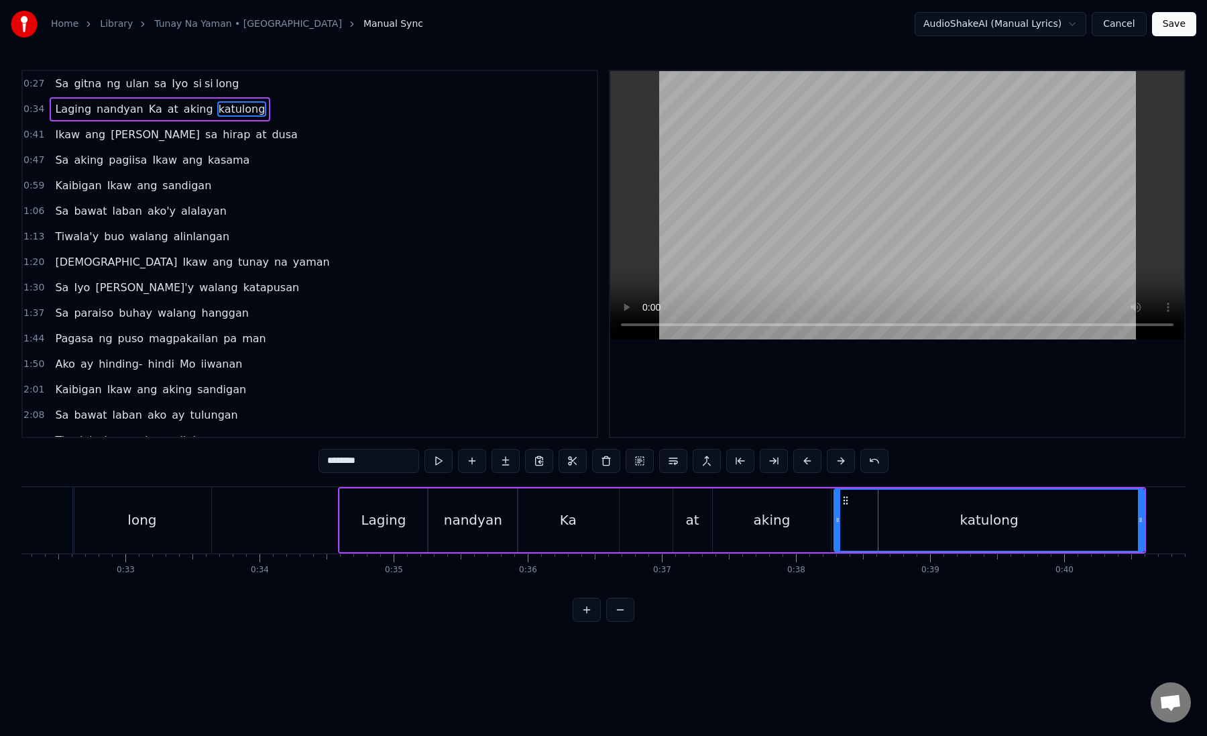
drag, startPoint x: 857, startPoint y: 518, endPoint x: 833, endPoint y: 519, distance: 24.2
click at [835, 519] on icon at bounding box center [837, 520] width 5 height 11
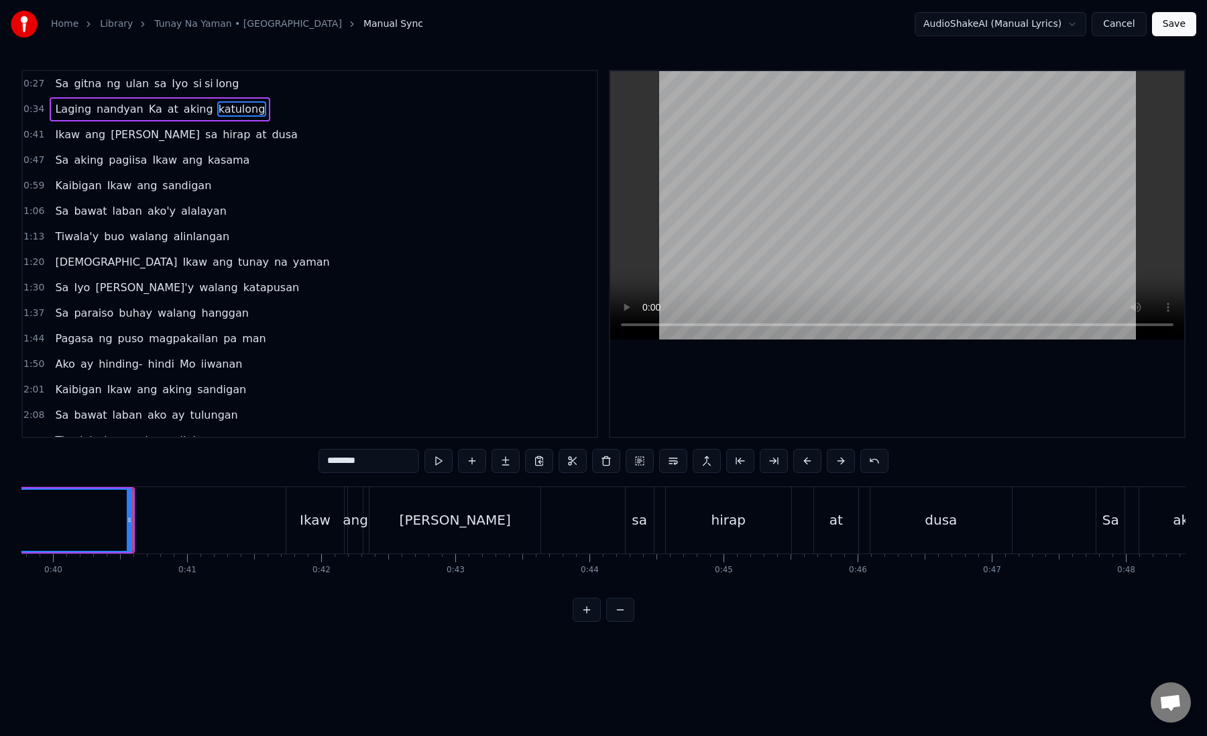
scroll to position [0, 5378]
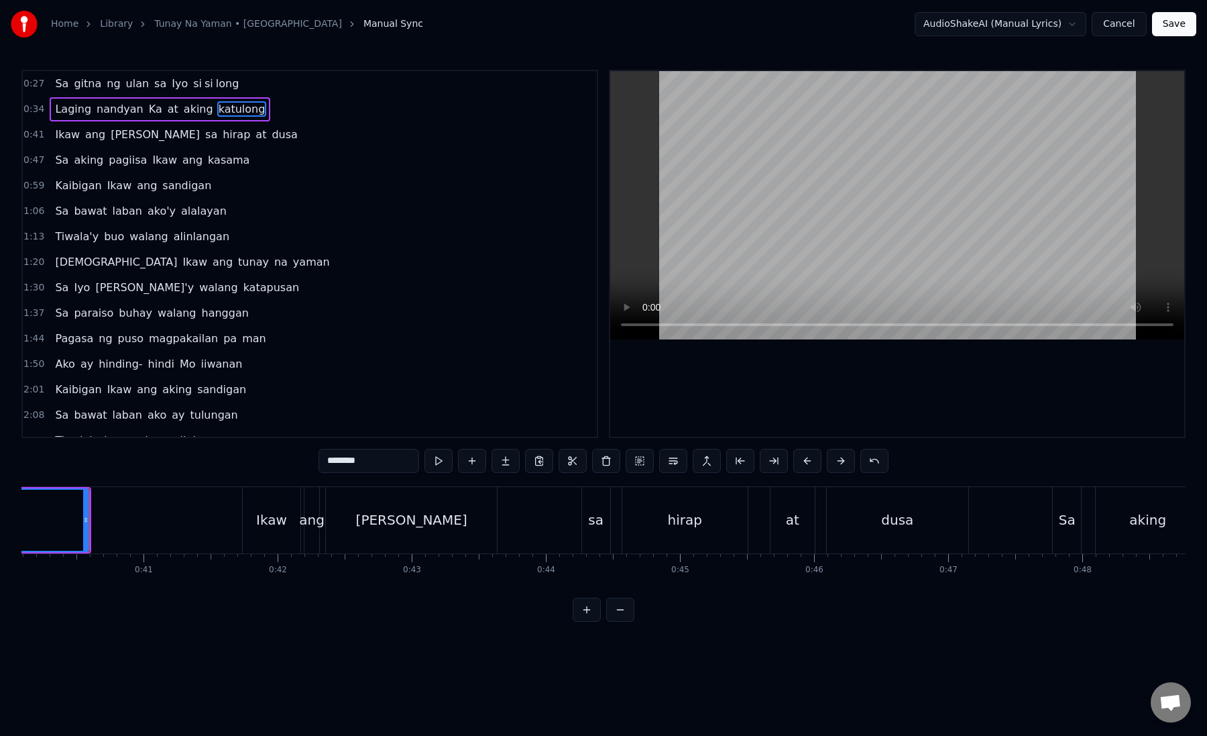
click at [270, 521] on div "Ikaw" at bounding box center [271, 520] width 31 height 20
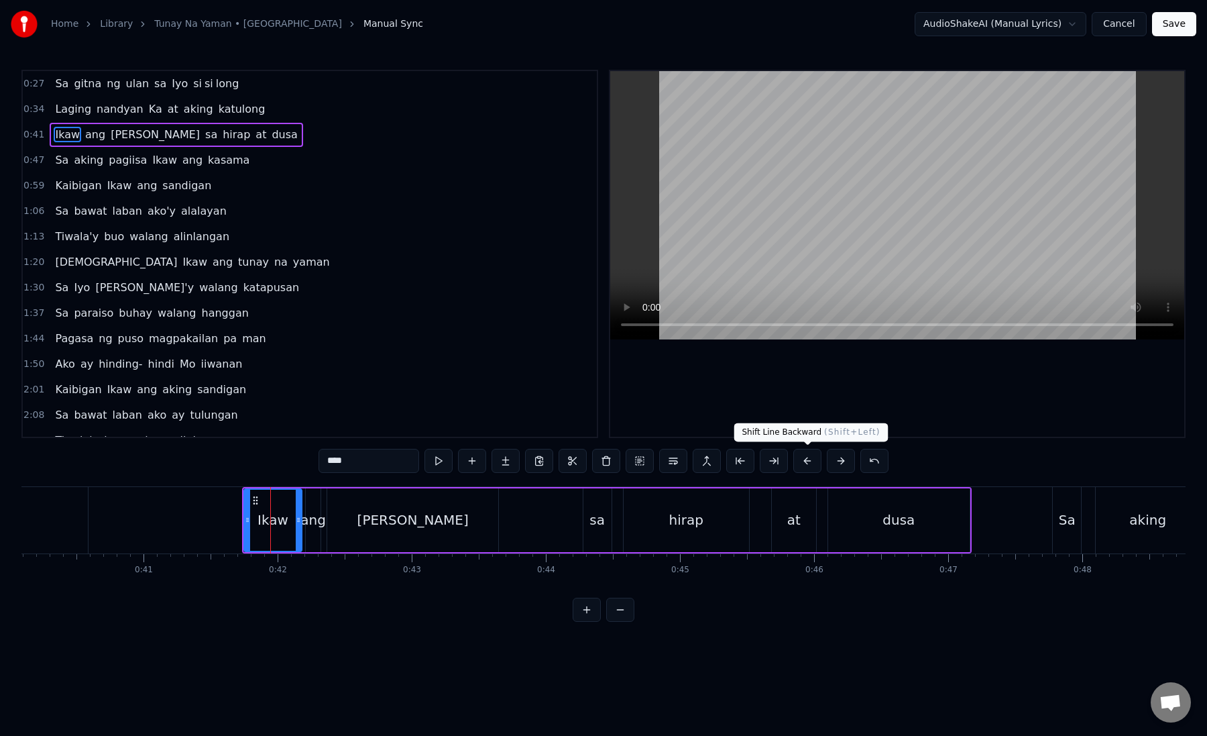
click at [806, 458] on button at bounding box center [808, 461] width 28 height 24
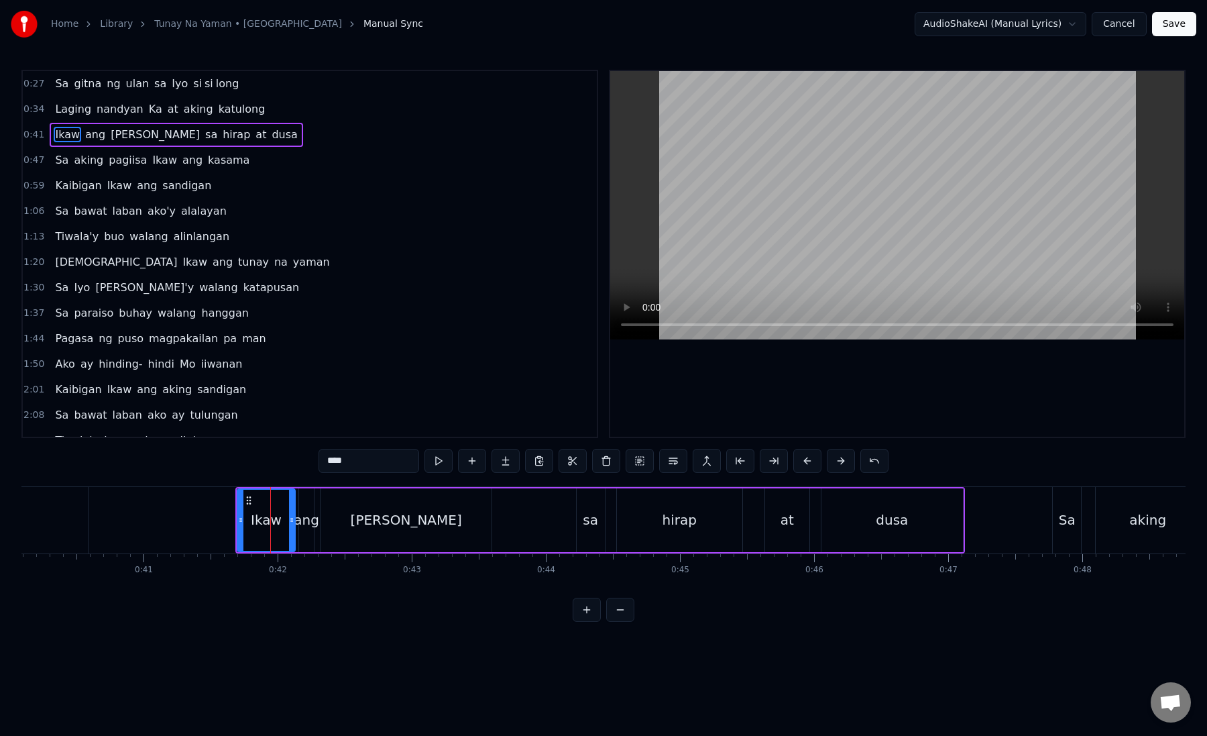
click at [806, 458] on button at bounding box center [808, 461] width 28 height 24
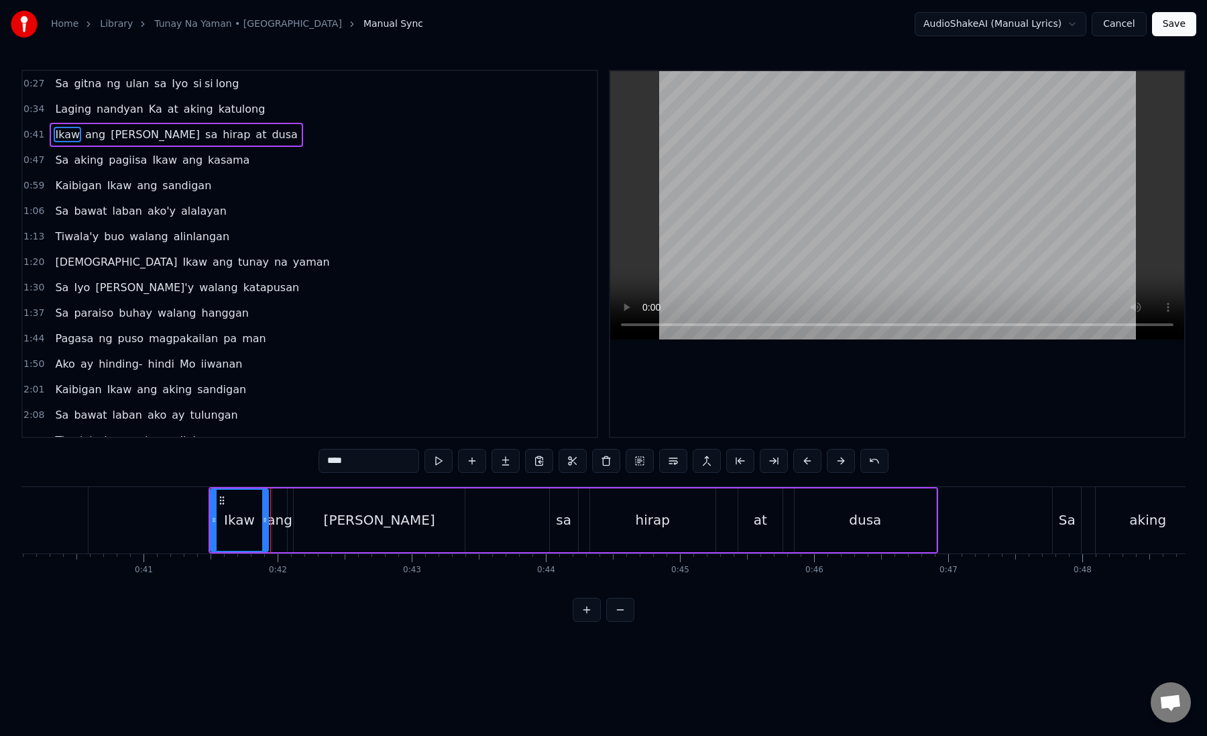
click at [241, 531] on div "Ikaw" at bounding box center [239, 520] width 56 height 61
click at [219, 529] on div "Ikaw" at bounding box center [239, 520] width 56 height 61
click at [275, 532] on div "ang" at bounding box center [279, 520] width 15 height 64
click at [320, 531] on div "[PERSON_NAME]" at bounding box center [379, 520] width 171 height 64
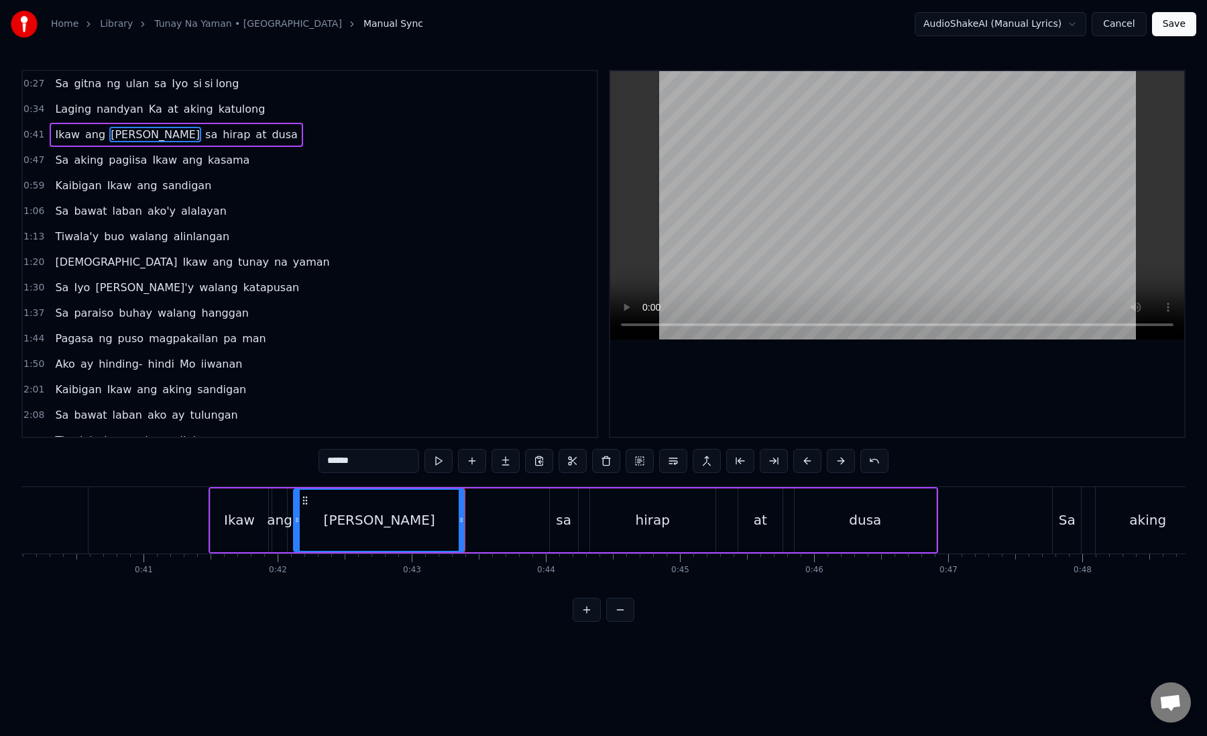
click at [237, 534] on div "Ikaw" at bounding box center [240, 520] width 58 height 64
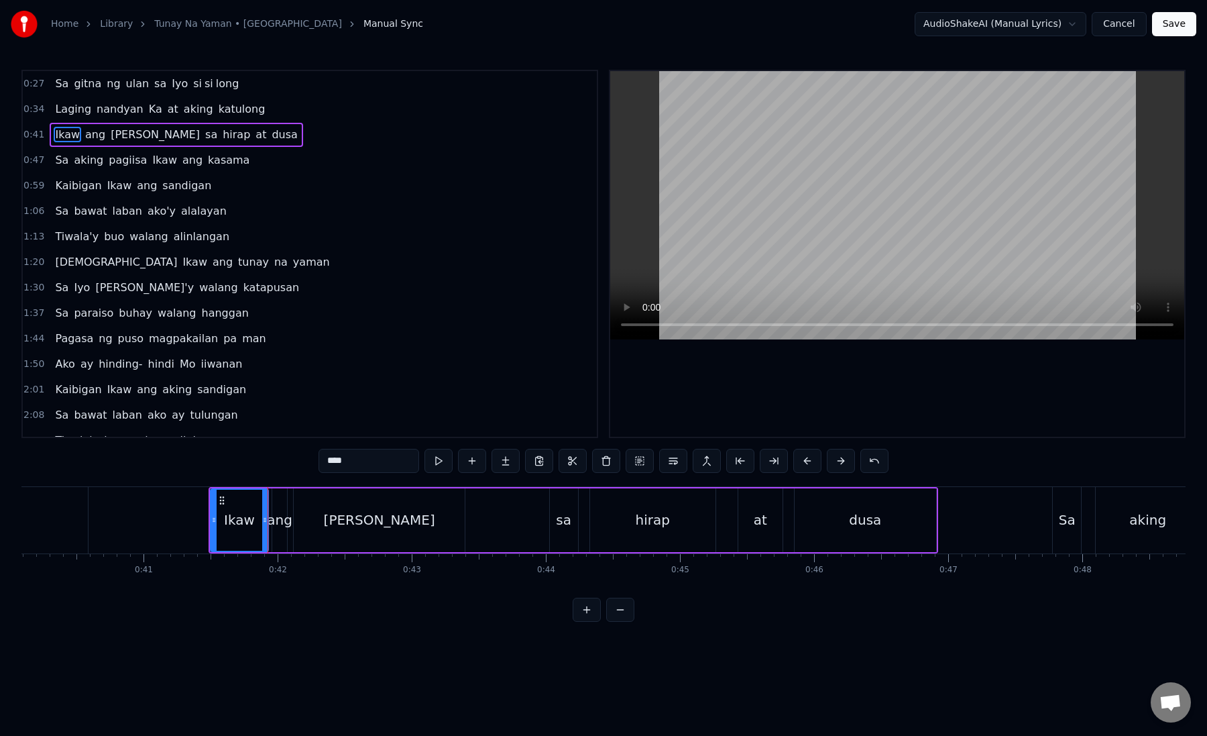
click at [586, 614] on button at bounding box center [587, 610] width 28 height 24
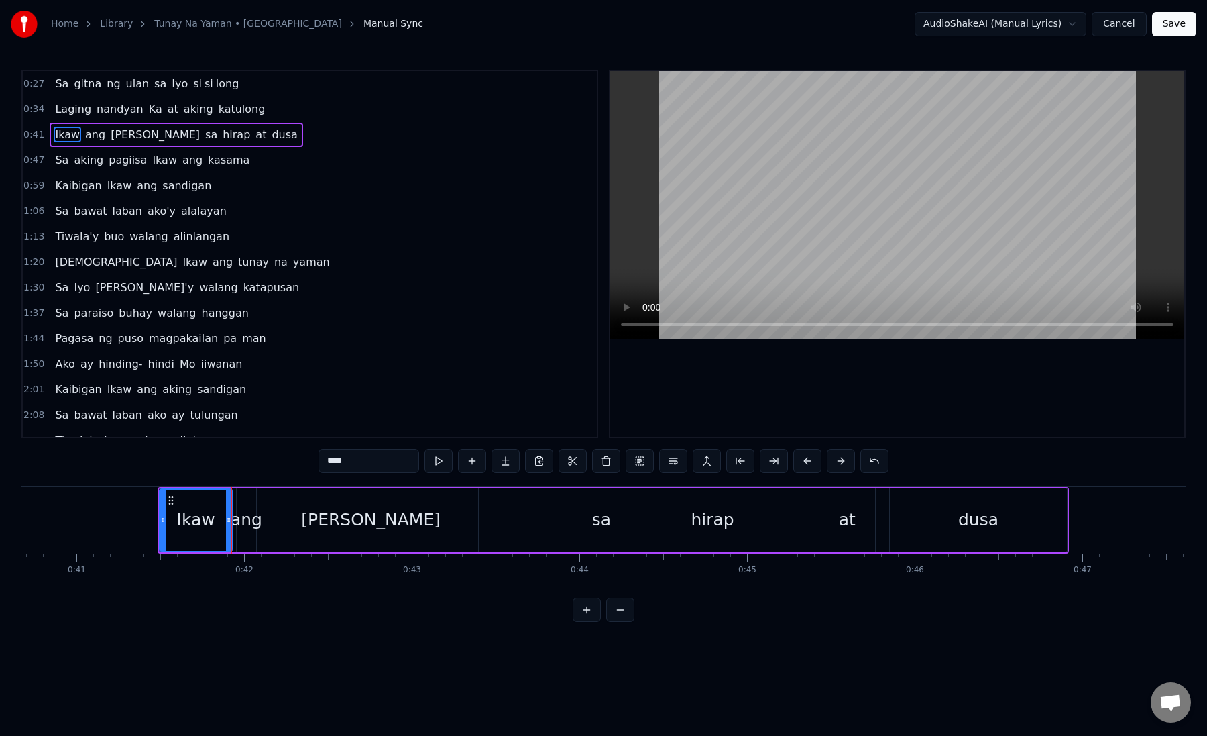
scroll to position [0, 6819]
click at [255, 535] on div "ang" at bounding box center [247, 520] width 19 height 64
click at [219, 526] on div "Ikaw" at bounding box center [197, 520] width 72 height 64
click at [237, 522] on icon at bounding box center [236, 520] width 5 height 11
click at [245, 523] on div "ang" at bounding box center [248, 519] width 32 height 25
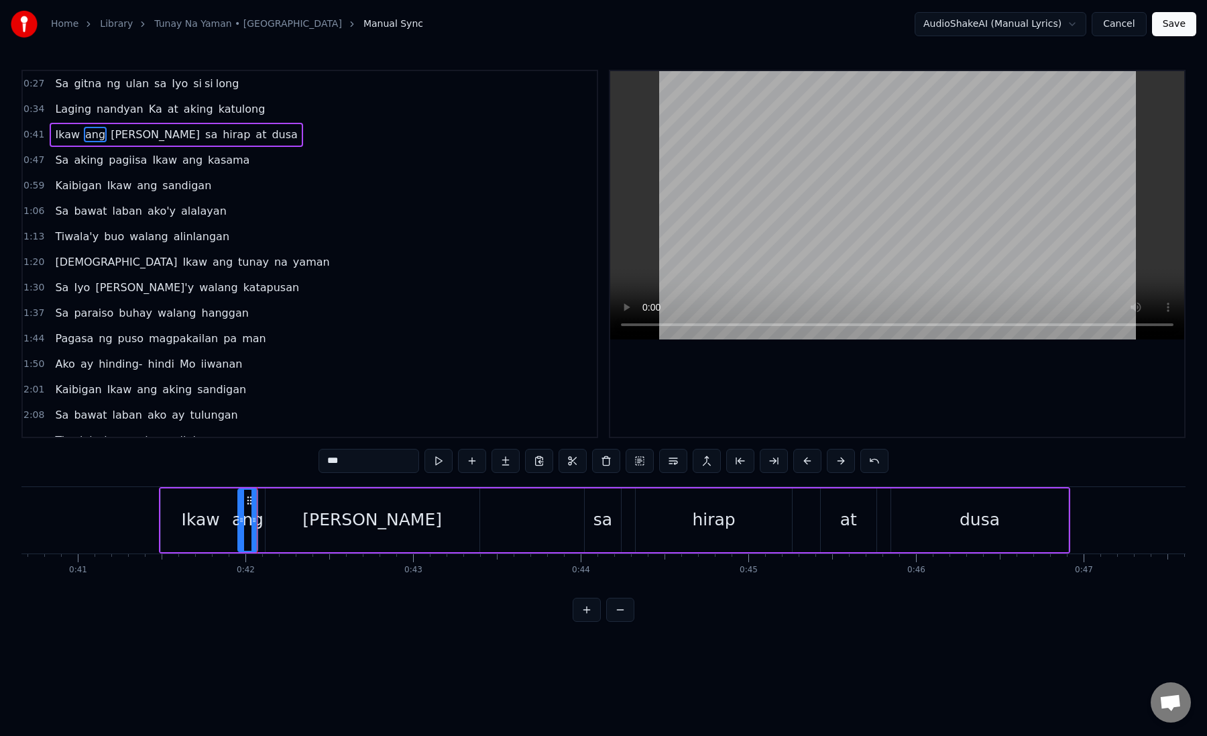
click at [281, 523] on div "[PERSON_NAME]" at bounding box center [373, 520] width 214 height 64
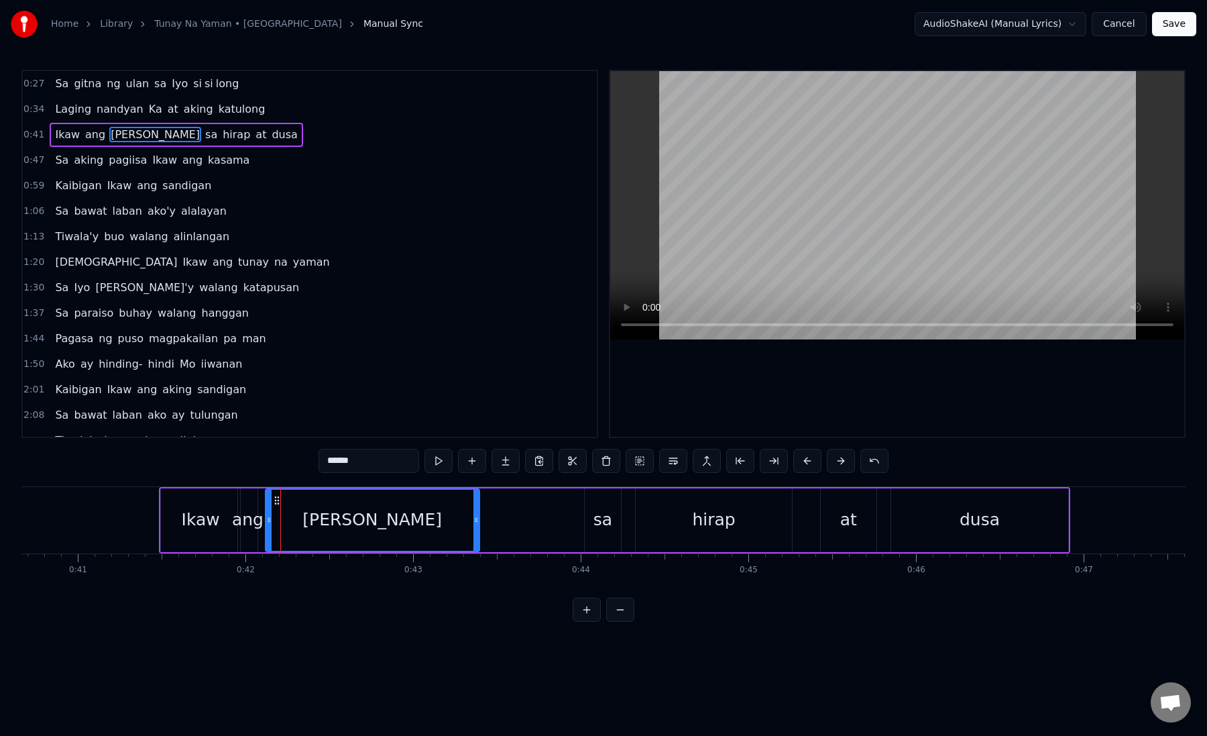
click at [255, 526] on div "ang" at bounding box center [248, 519] width 32 height 25
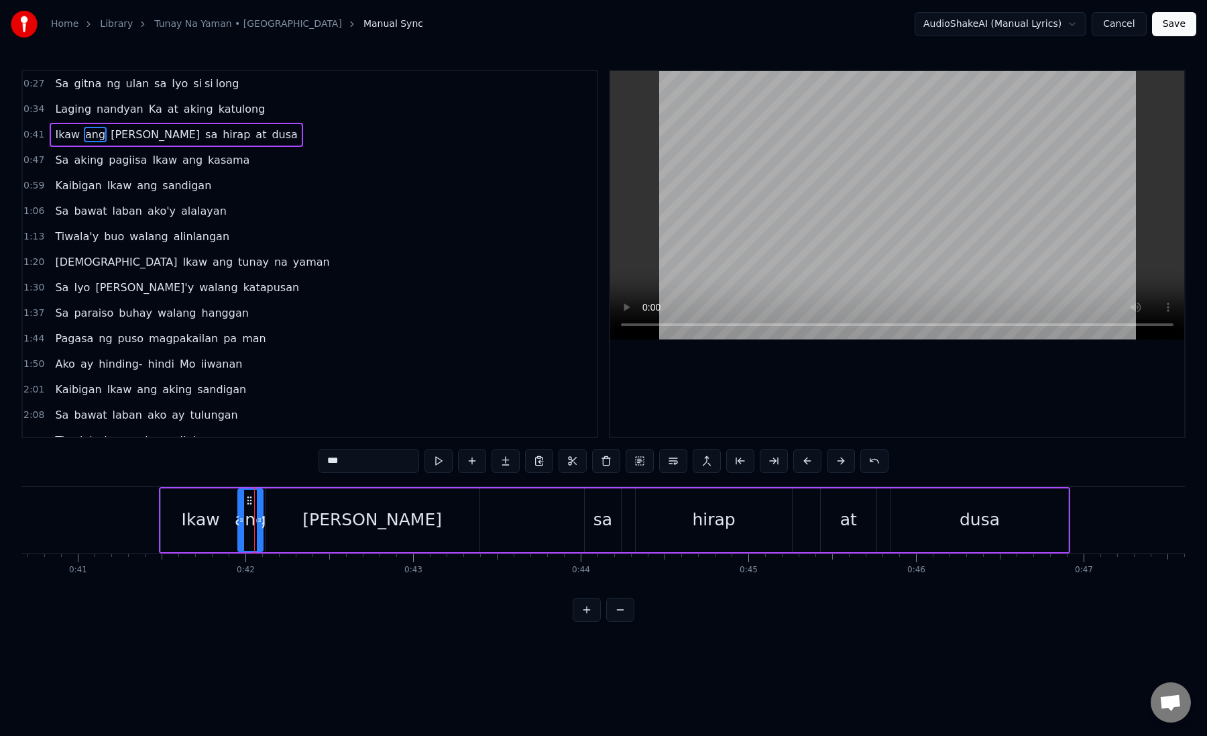
click at [260, 525] on icon at bounding box center [259, 520] width 5 height 11
click at [293, 517] on div "[PERSON_NAME]" at bounding box center [373, 520] width 214 height 64
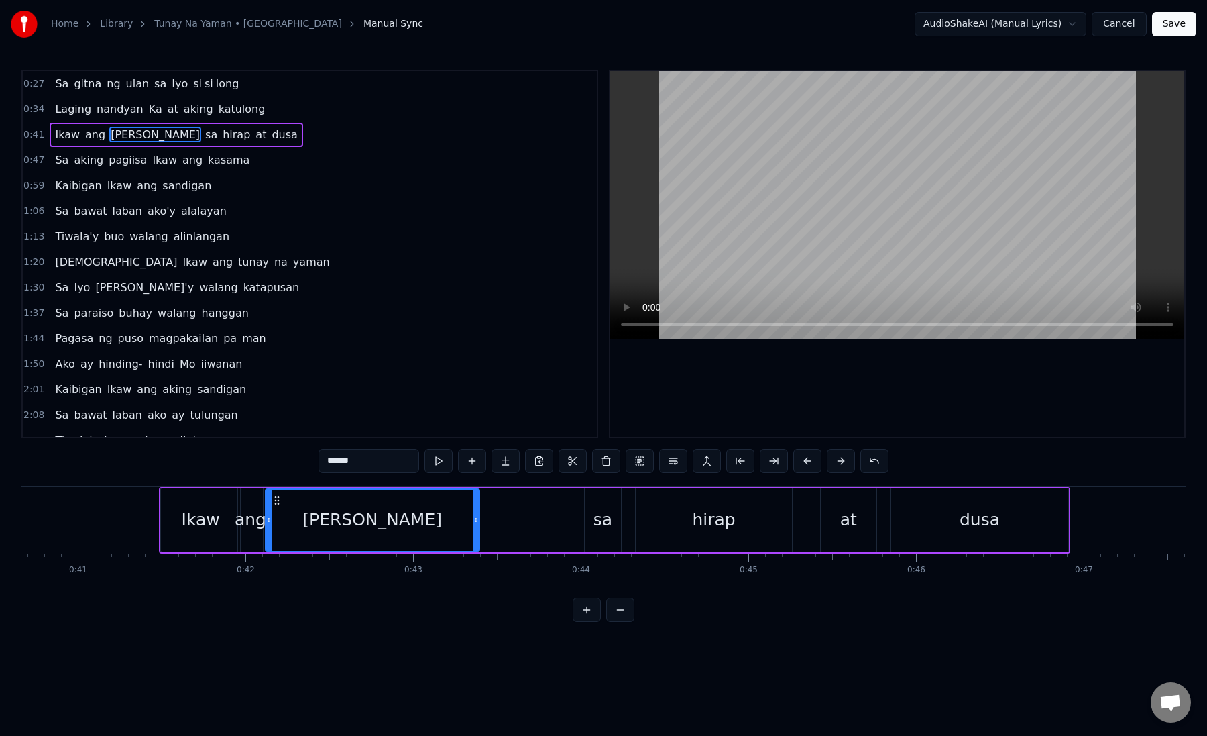
click at [293, 517] on div "[PERSON_NAME]" at bounding box center [372, 520] width 213 height 61
click at [777, 465] on button at bounding box center [774, 461] width 28 height 24
drag, startPoint x: 343, startPoint y: 460, endPoint x: 423, endPoint y: 460, distance: 79.8
click at [422, 460] on div "******" at bounding box center [604, 461] width 570 height 24
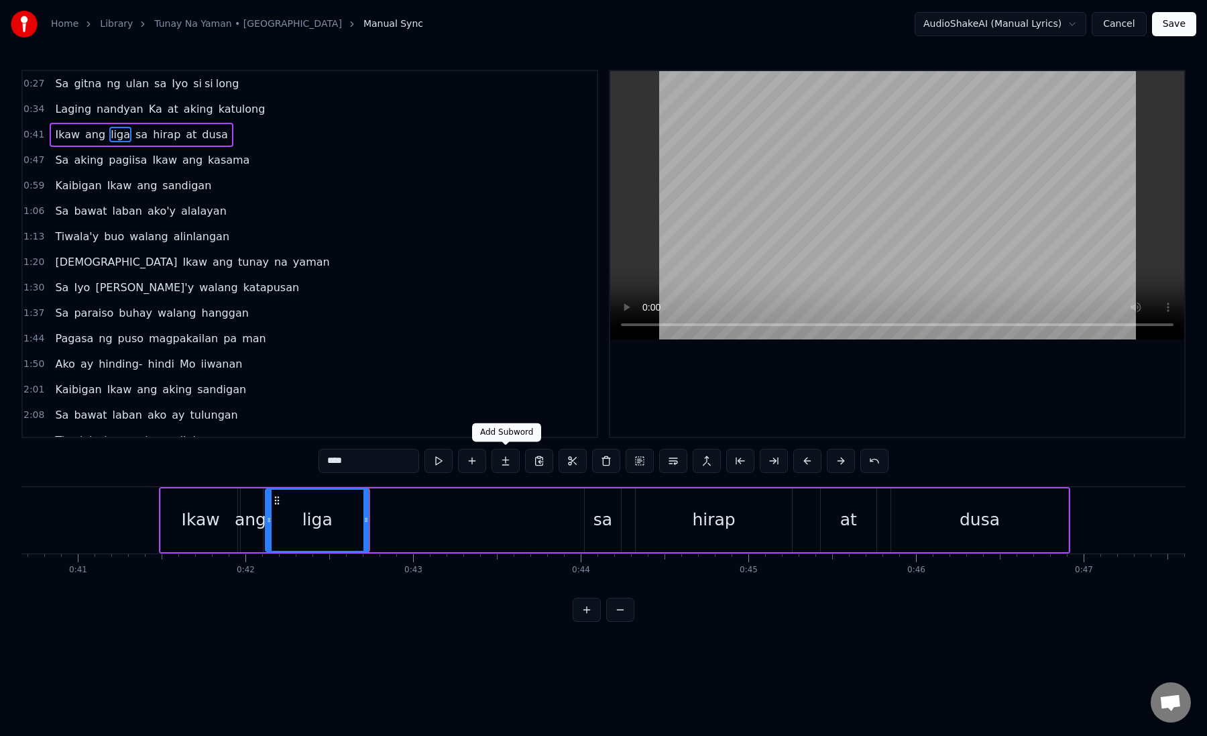
type input "****"
click at [508, 469] on button at bounding box center [506, 461] width 28 height 24
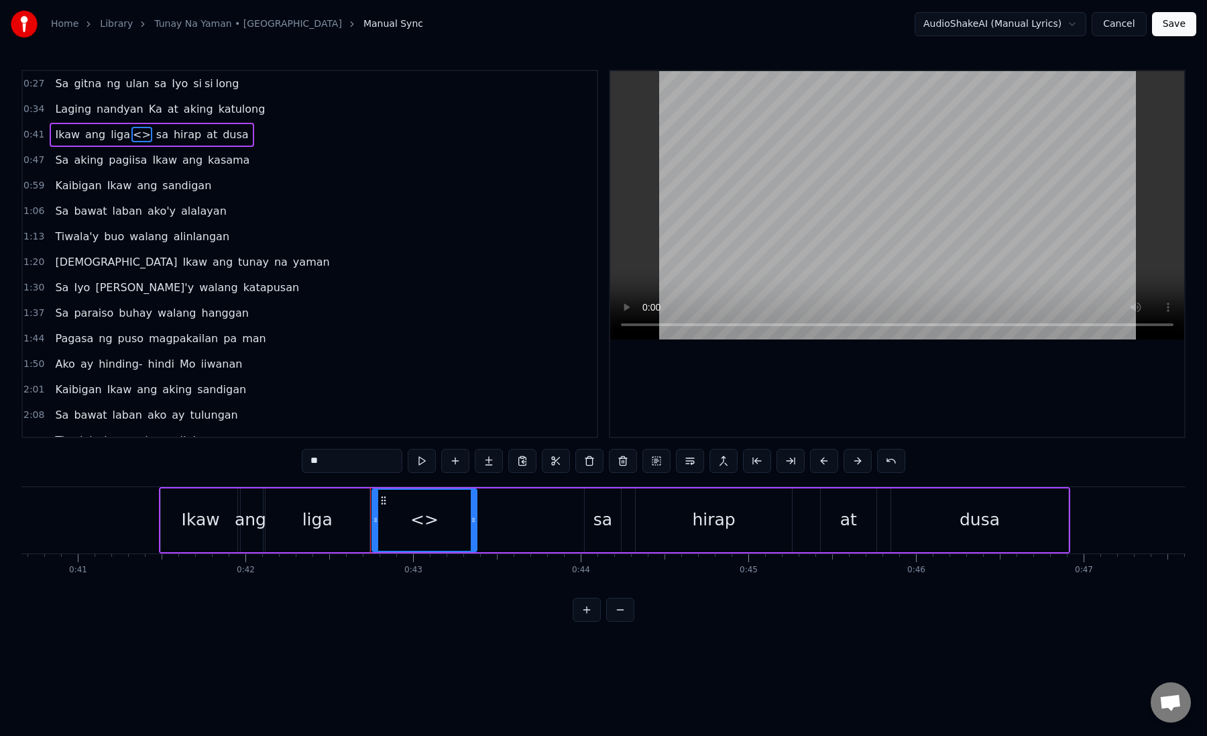
drag, startPoint x: 341, startPoint y: 463, endPoint x: 281, endPoint y: 462, distance: 59.7
click at [281, 462] on div "0:27 Sa gitna ng ulan sa Iyo si si long 0:34 Laging nandyan Ka at aking katulon…" at bounding box center [603, 346] width 1165 height 552
paste input "text"
drag, startPoint x: 472, startPoint y: 523, endPoint x: 517, endPoint y: 529, distance: 45.3
click at [515, 529] on div at bounding box center [511, 520] width 5 height 61
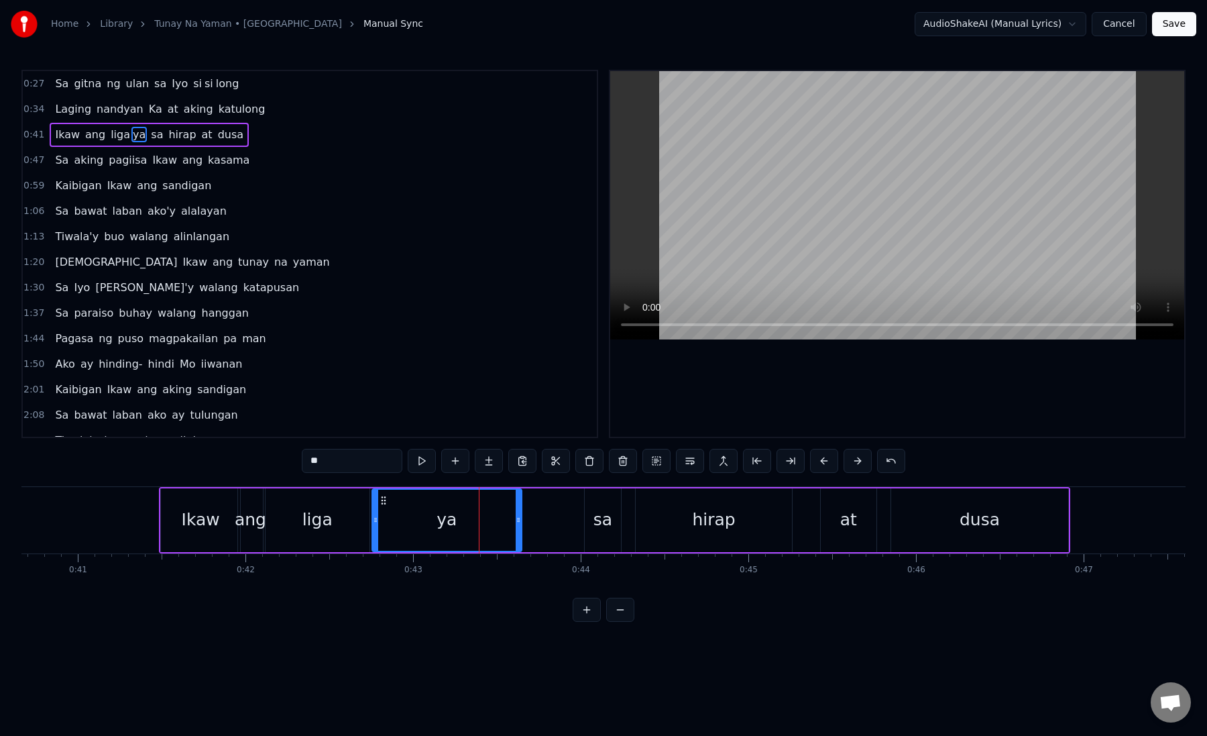
click at [386, 531] on div "ya" at bounding box center [447, 520] width 148 height 61
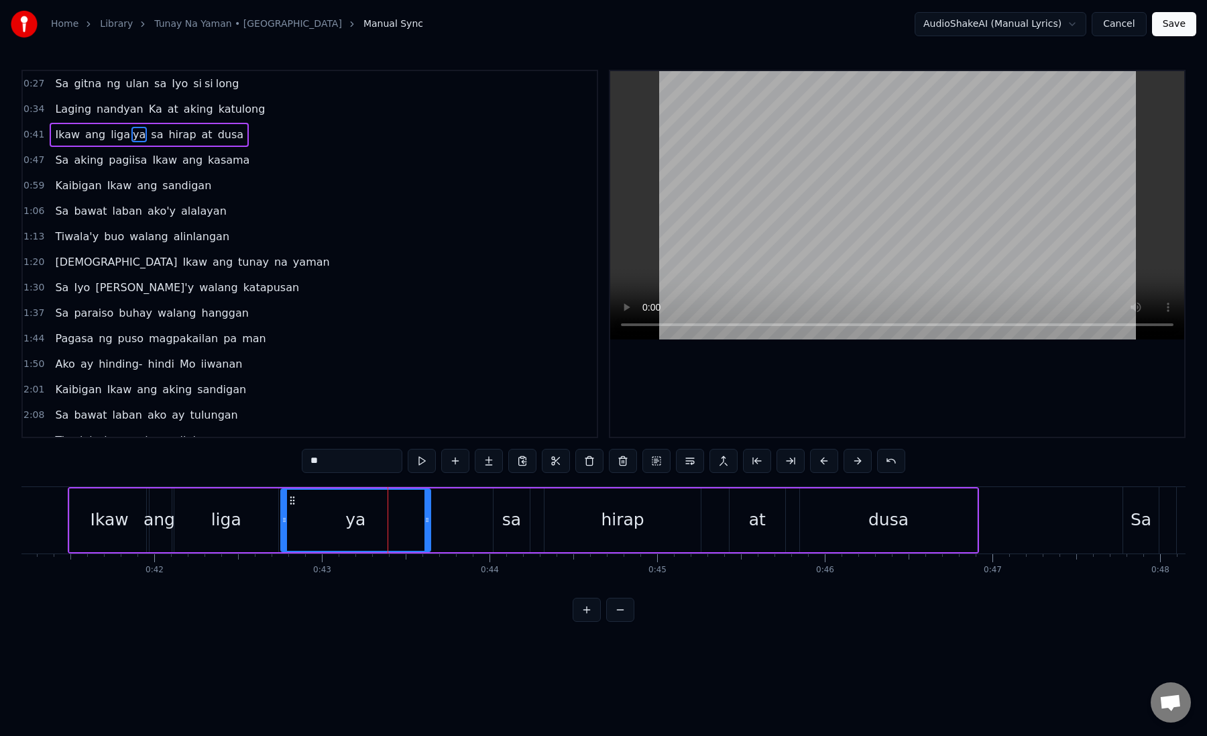
scroll to position [0, 6919]
click at [497, 525] on div "sa" at bounding box center [503, 519] width 19 height 25
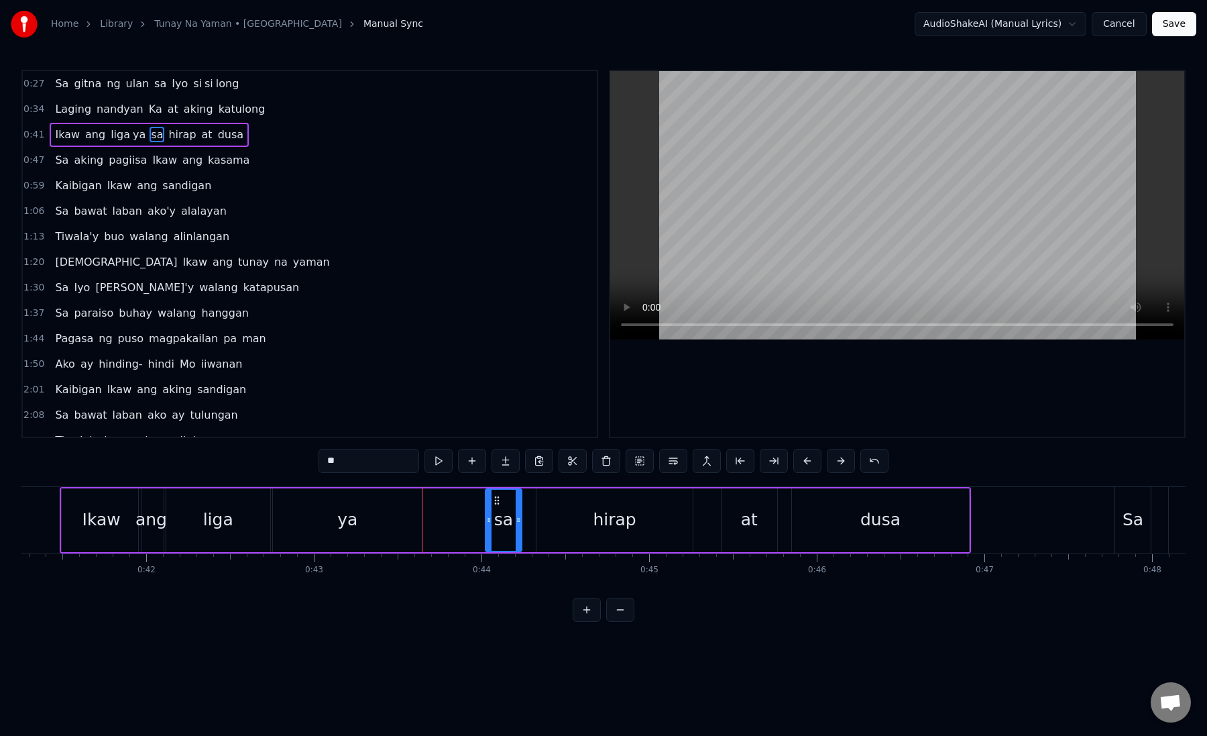
click at [497, 525] on div "sa" at bounding box center [503, 519] width 19 height 25
click at [337, 533] on div "ya" at bounding box center [347, 520] width 149 height 64
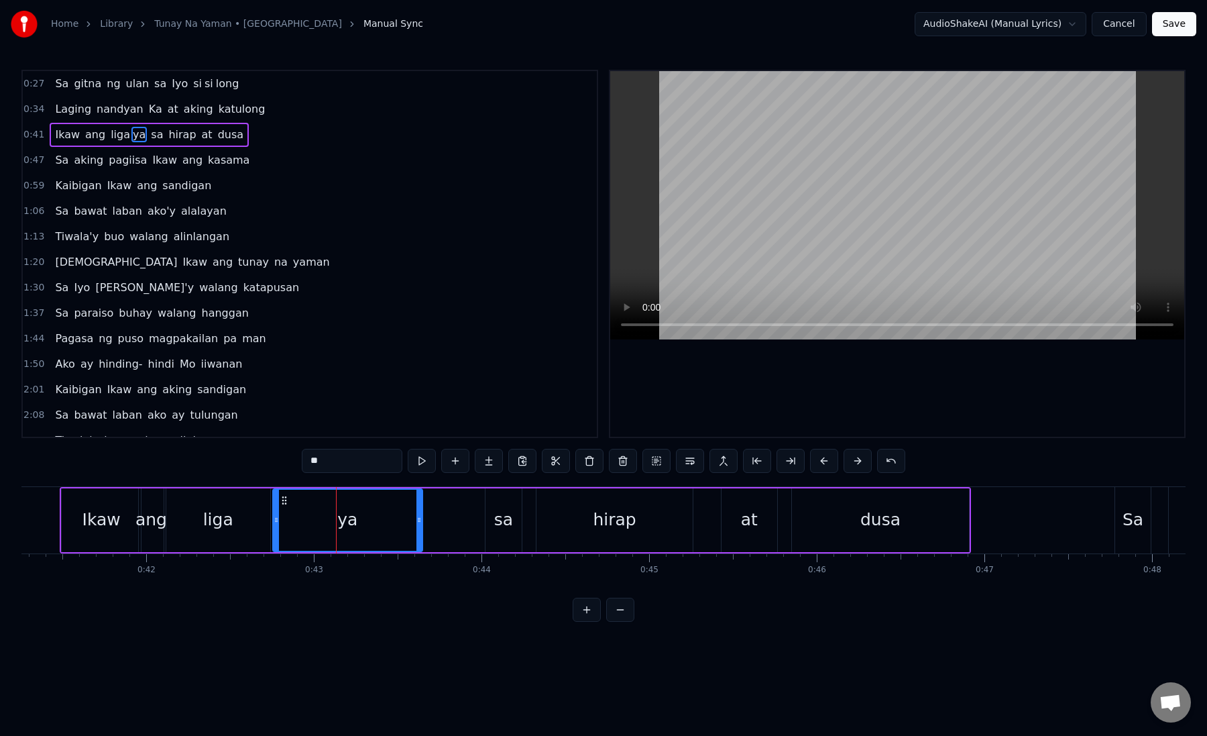
click at [376, 466] on input "**" at bounding box center [352, 461] width 101 height 24
click at [496, 508] on div "sa" at bounding box center [503, 519] width 19 height 25
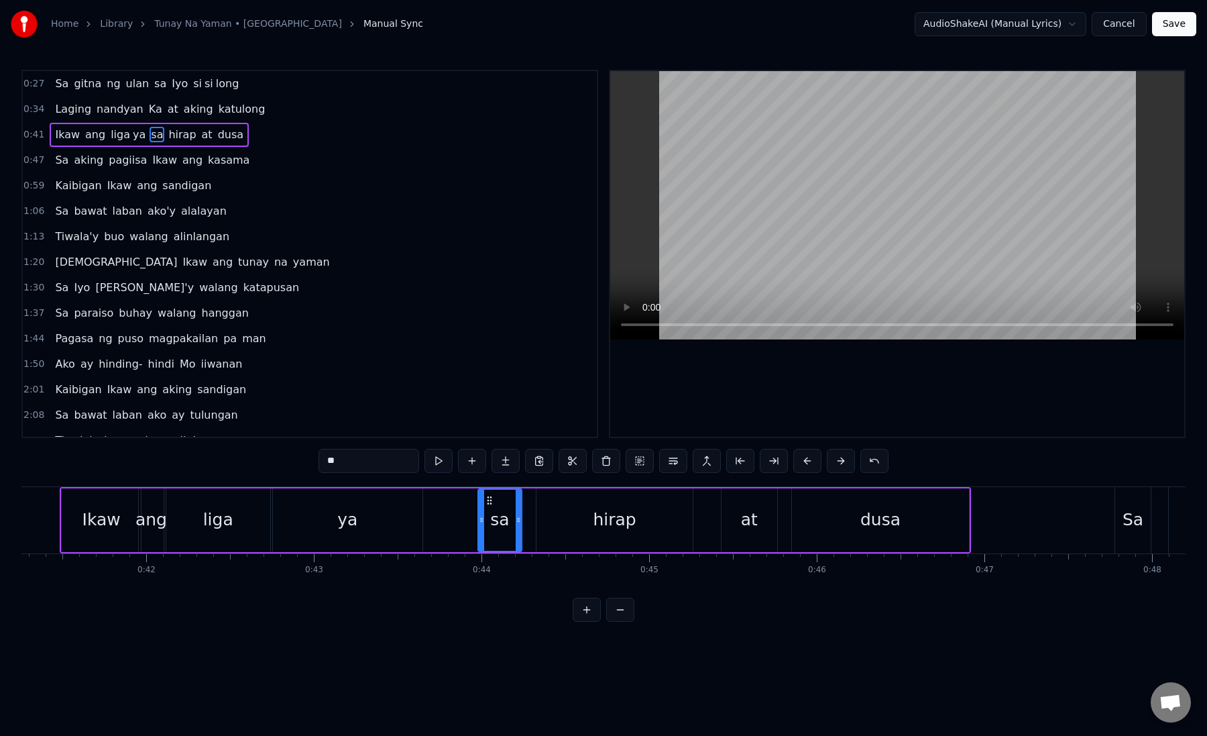
drag, startPoint x: 488, startPoint y: 517, endPoint x: 479, endPoint y: 518, distance: 8.7
click at [479, 518] on icon at bounding box center [481, 520] width 5 height 11
drag, startPoint x: 518, startPoint y: 525, endPoint x: 508, endPoint y: 526, distance: 9.4
click at [508, 526] on div at bounding box center [509, 520] width 5 height 61
click at [565, 526] on div "hirap" at bounding box center [615, 520] width 157 height 64
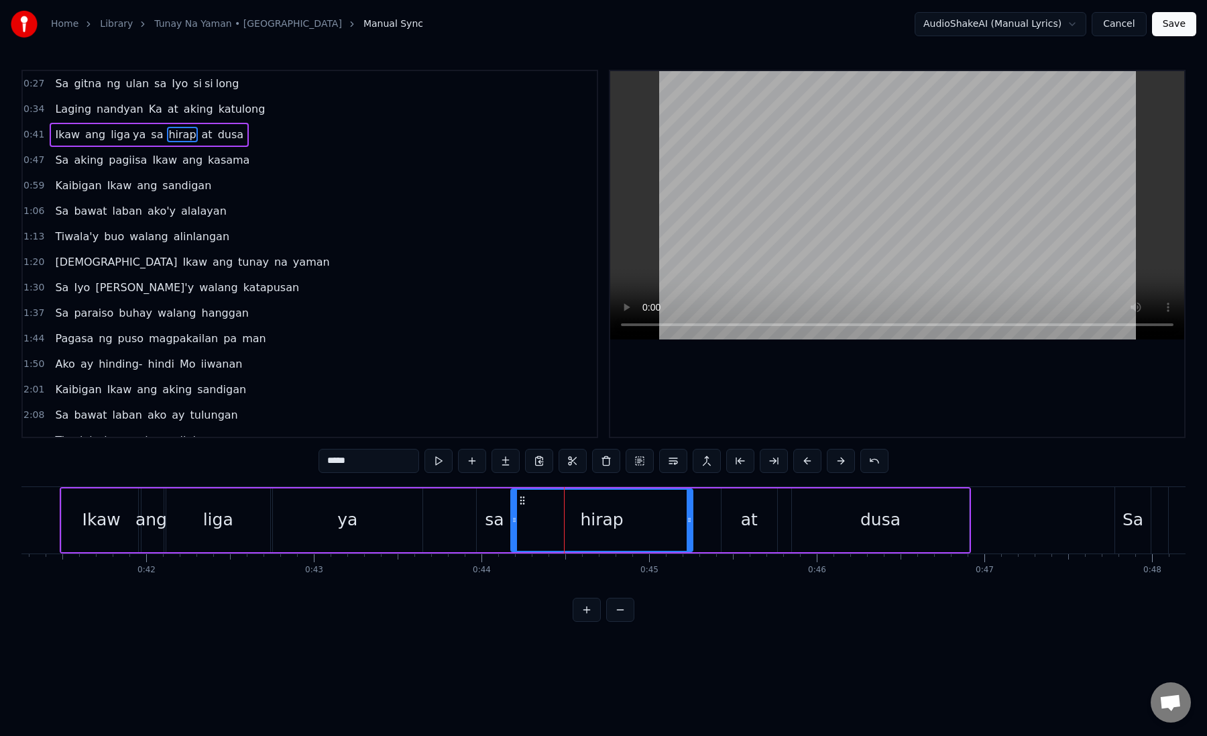
drag, startPoint x: 539, startPoint y: 525, endPoint x: 513, endPoint y: 525, distance: 25.5
click at [513, 525] on icon at bounding box center [514, 520] width 5 height 11
click at [553, 520] on div "hirap" at bounding box center [602, 520] width 181 height 61
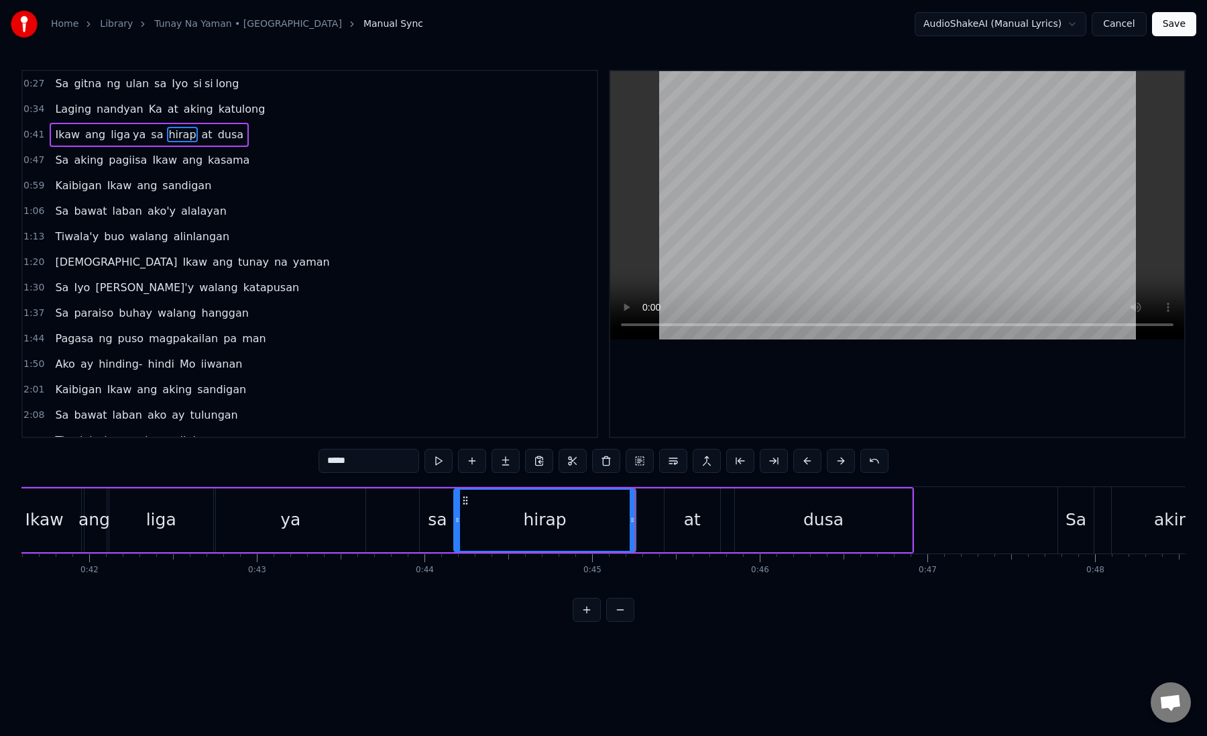
scroll to position [0, 7018]
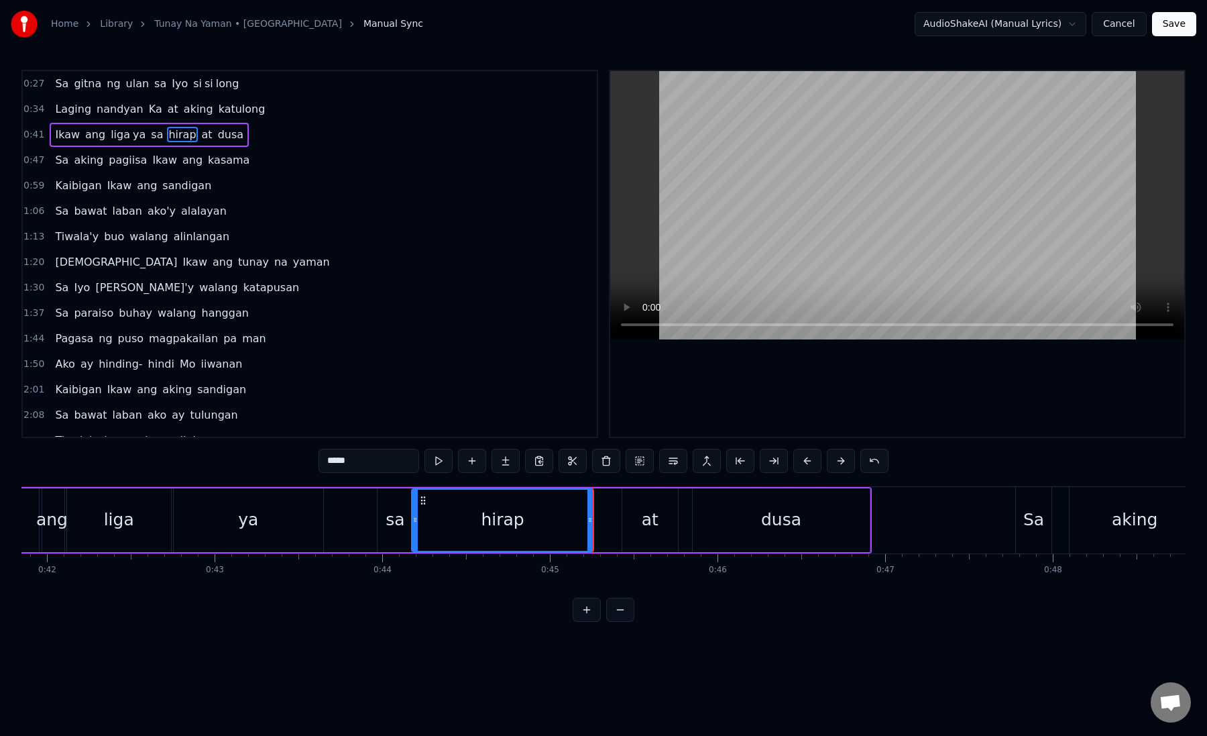
click at [643, 521] on div "at" at bounding box center [650, 519] width 17 height 25
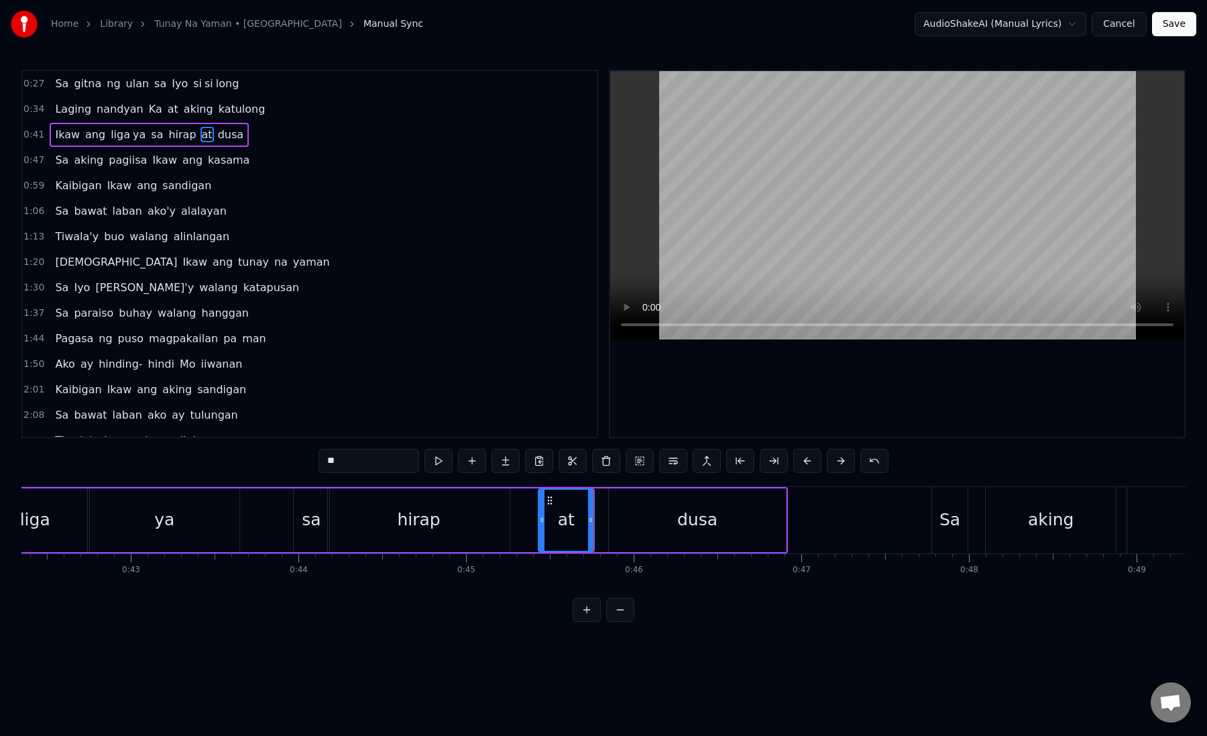
scroll to position [0, 7112]
click at [617, 518] on div "dusa" at bounding box center [687, 520] width 177 height 64
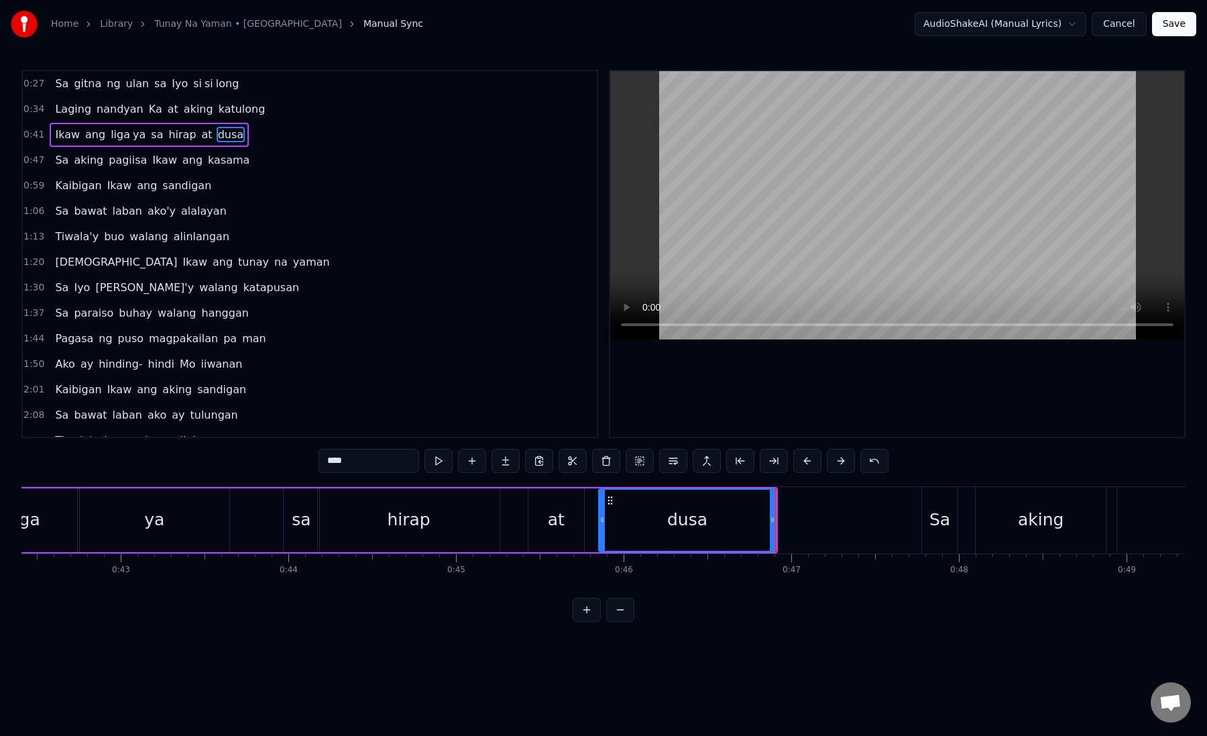
click at [617, 518] on div "dusa" at bounding box center [688, 520] width 176 height 61
click at [834, 464] on button at bounding box center [841, 461] width 28 height 24
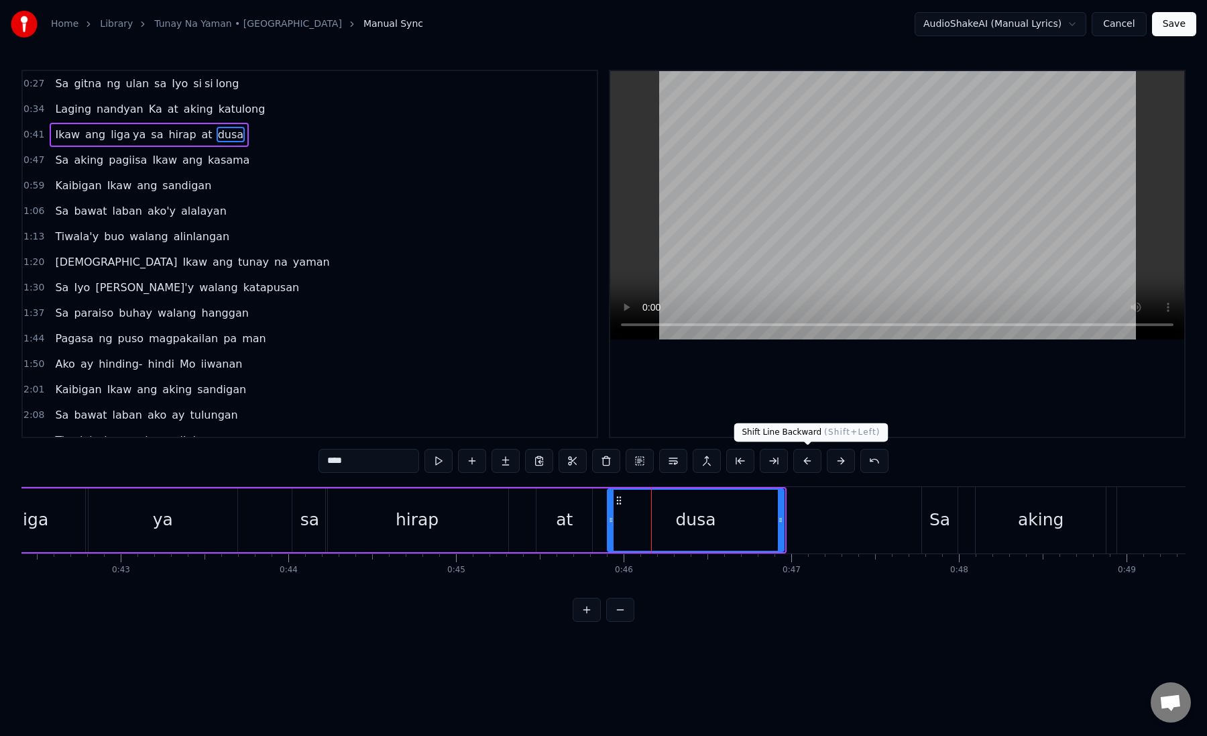
click at [801, 464] on button at bounding box center [808, 461] width 28 height 24
click at [777, 464] on button at bounding box center [774, 461] width 28 height 24
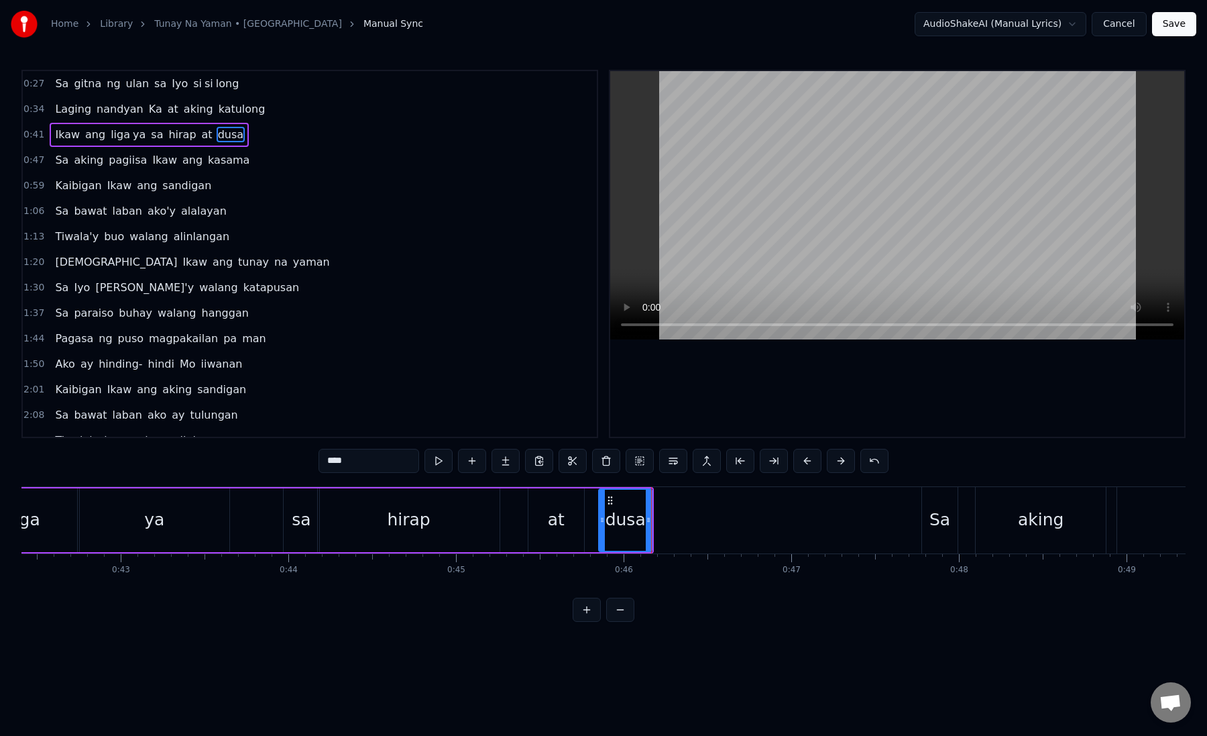
drag, startPoint x: 362, startPoint y: 462, endPoint x: 340, endPoint y: 462, distance: 22.1
click at [340, 462] on input "****" at bounding box center [369, 461] width 101 height 24
type input "**"
click at [512, 466] on button at bounding box center [506, 461] width 28 height 24
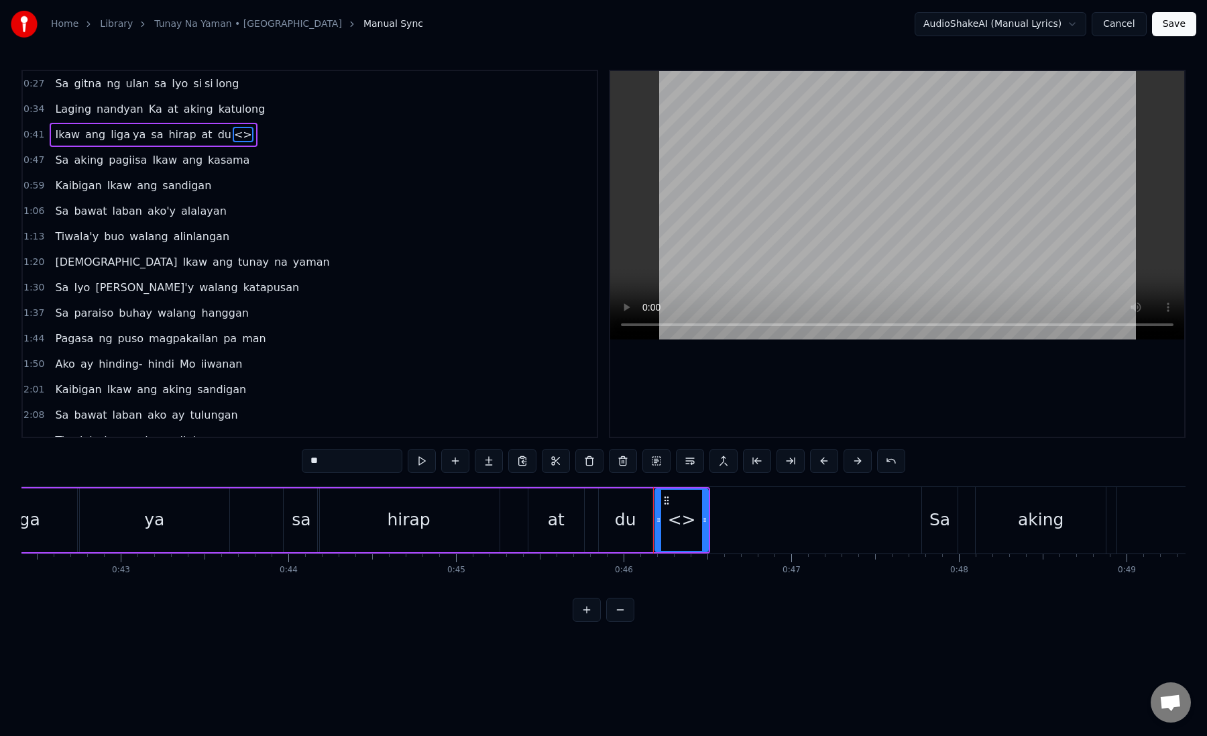
drag, startPoint x: 370, startPoint y: 457, endPoint x: 288, endPoint y: 455, distance: 81.9
click at [288, 455] on div "0:27 Sa gitna ng ulan sa Iyo si si long 0:34 Laging nandyan Ka at aking katulon…" at bounding box center [603, 346] width 1165 height 552
paste input "text"
drag, startPoint x: 702, startPoint y: 524, endPoint x: 787, endPoint y: 524, distance: 85.2
click at [788, 524] on icon at bounding box center [790, 520] width 5 height 11
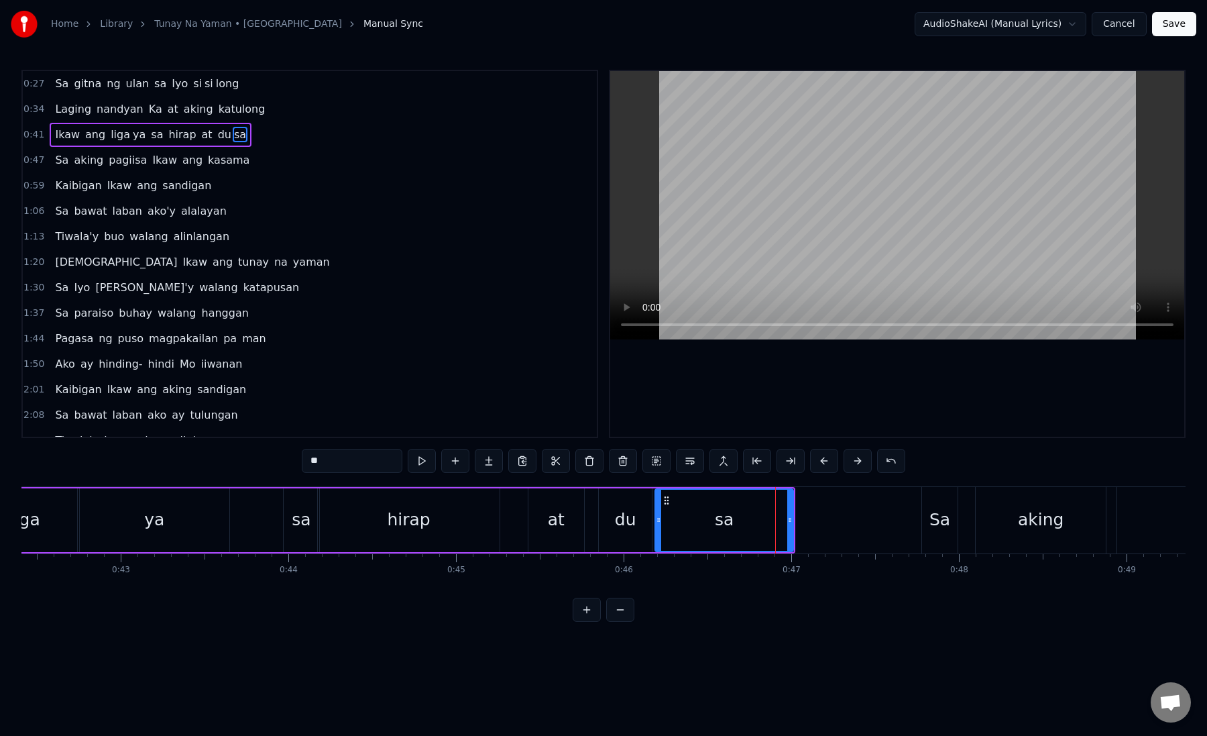
click at [670, 531] on div "sa" at bounding box center [724, 520] width 137 height 61
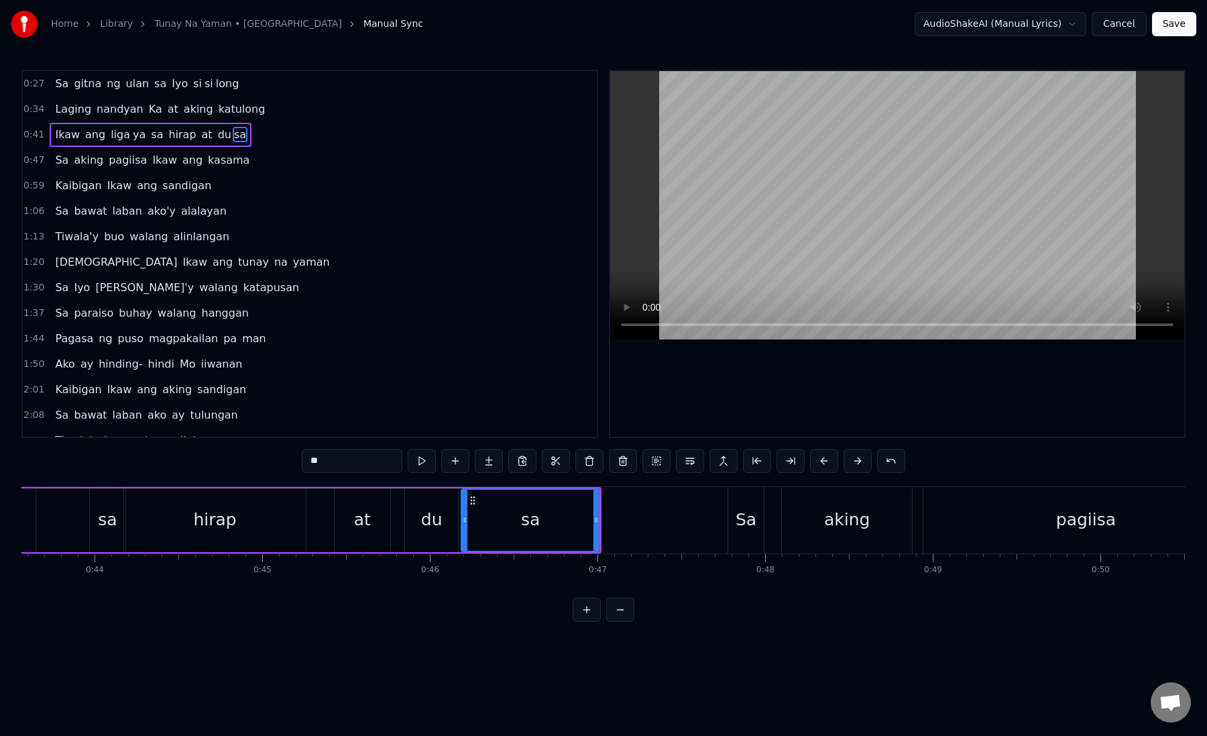
scroll to position [0, 7326]
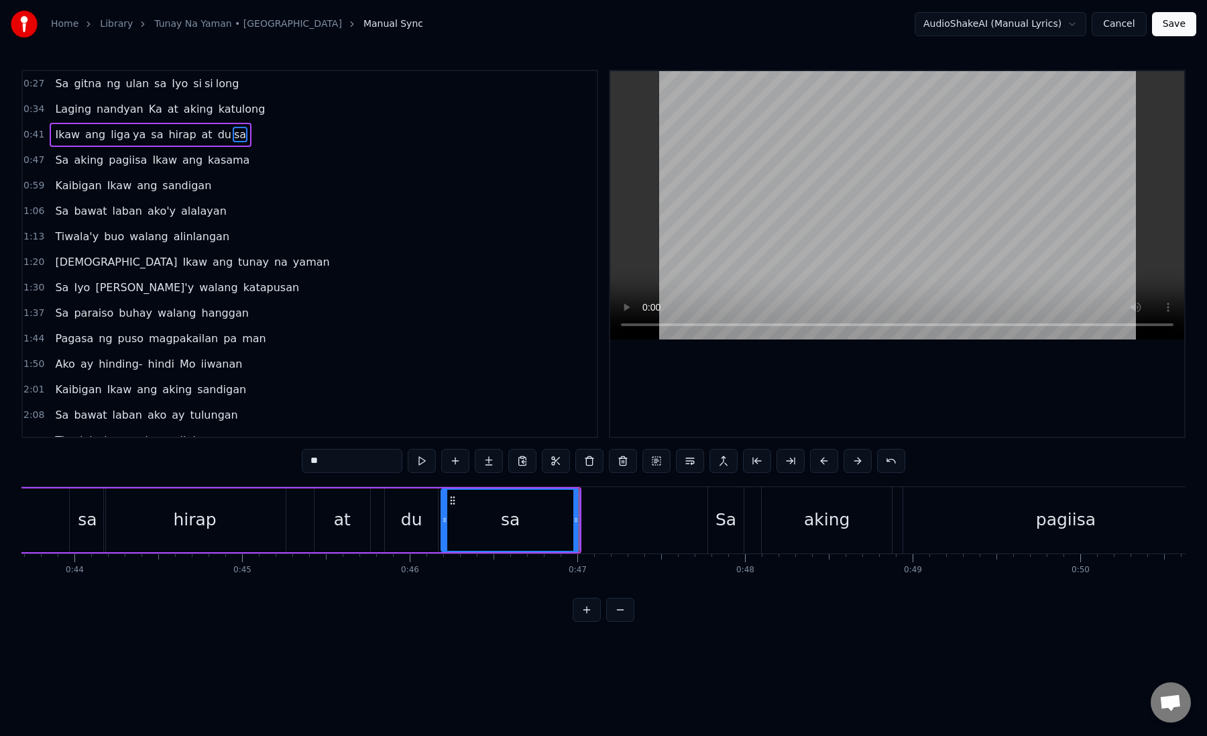
click at [725, 523] on div "Sa" at bounding box center [726, 519] width 21 height 25
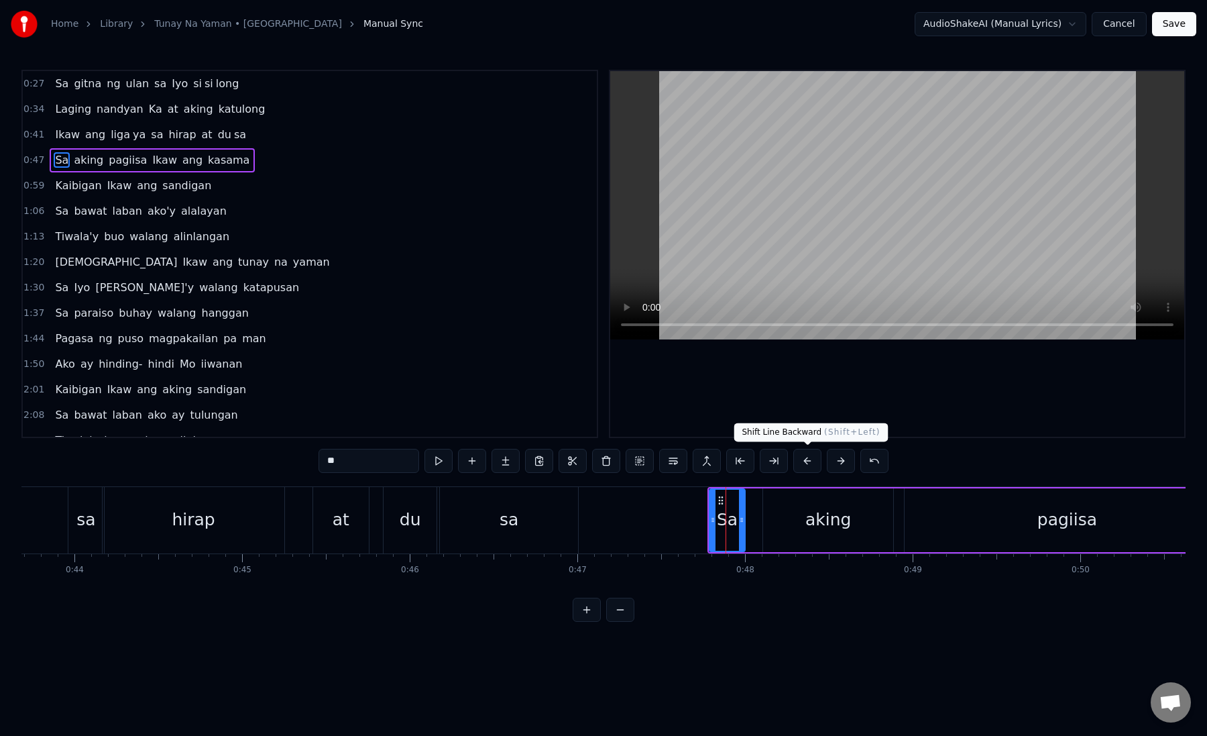
click at [808, 464] on button at bounding box center [808, 461] width 28 height 24
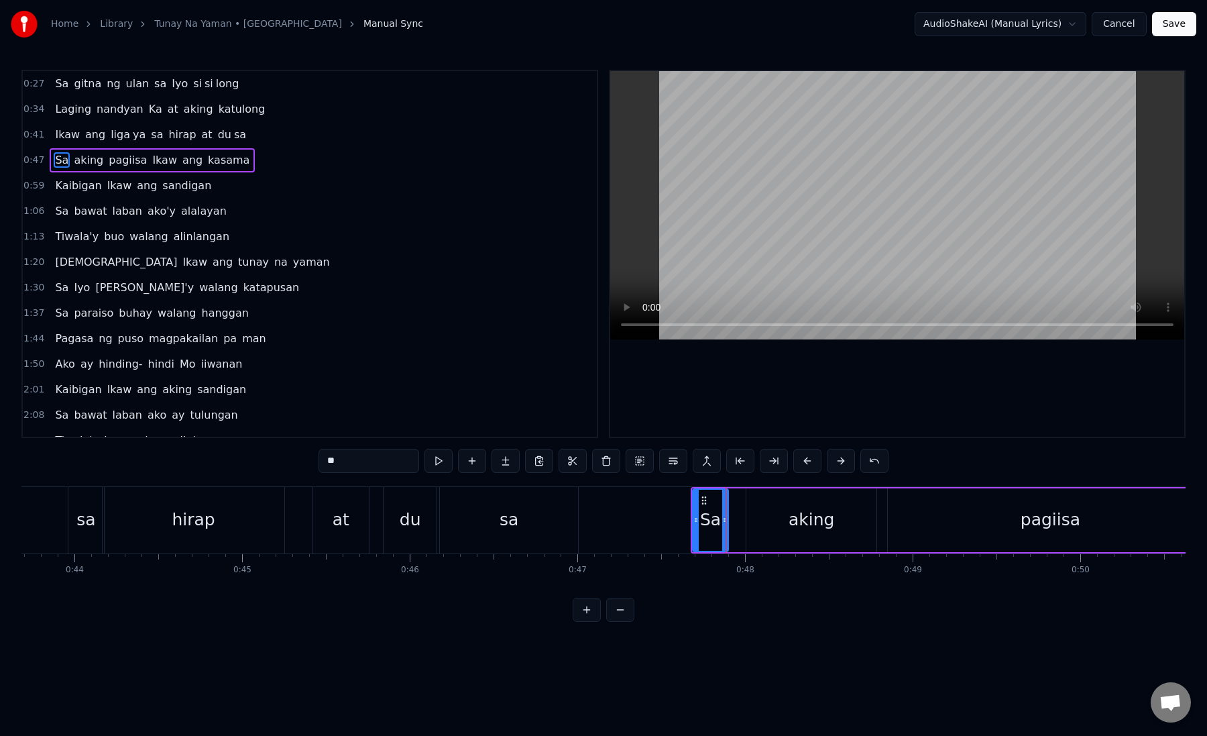
click at [808, 464] on button at bounding box center [808, 461] width 28 height 24
click at [675, 527] on div "Sa" at bounding box center [677, 519] width 21 height 25
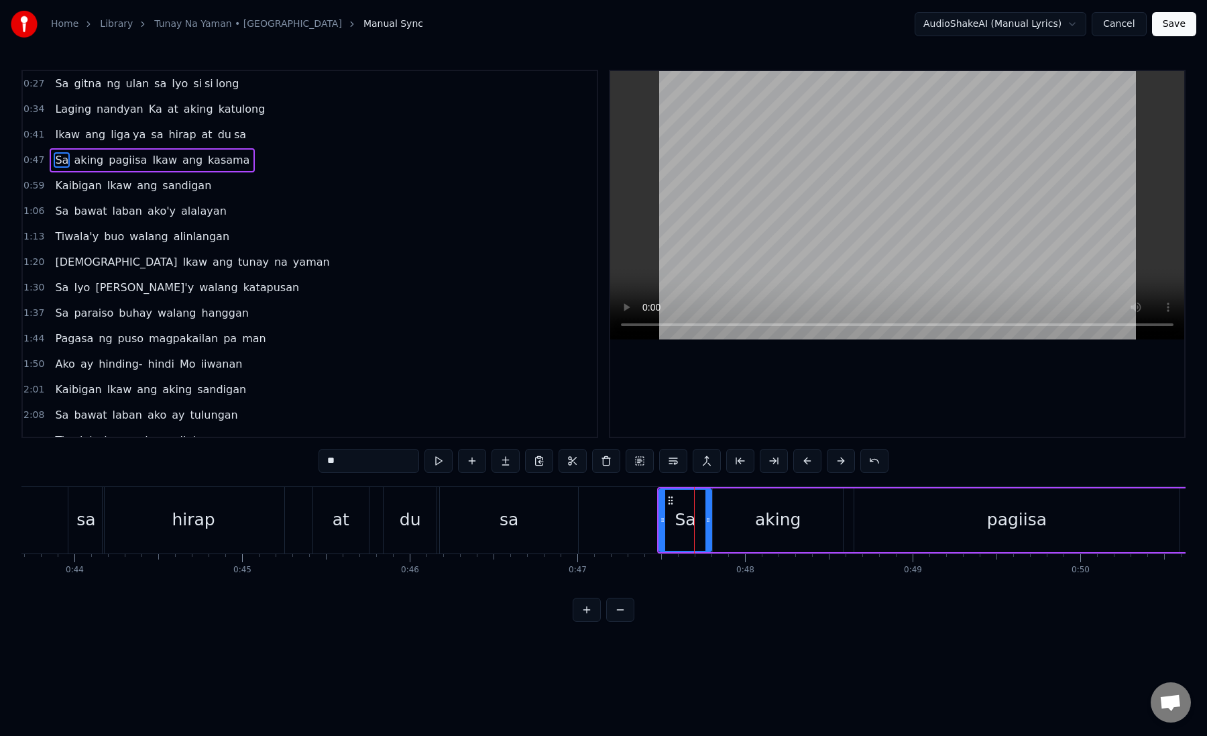
drag, startPoint x: 692, startPoint y: 523, endPoint x: 708, endPoint y: 524, distance: 16.2
click at [708, 524] on icon at bounding box center [708, 520] width 5 height 11
click at [671, 524] on div "Sa" at bounding box center [685, 520] width 50 height 61
click at [716, 521] on div "aking" at bounding box center [778, 520] width 130 height 64
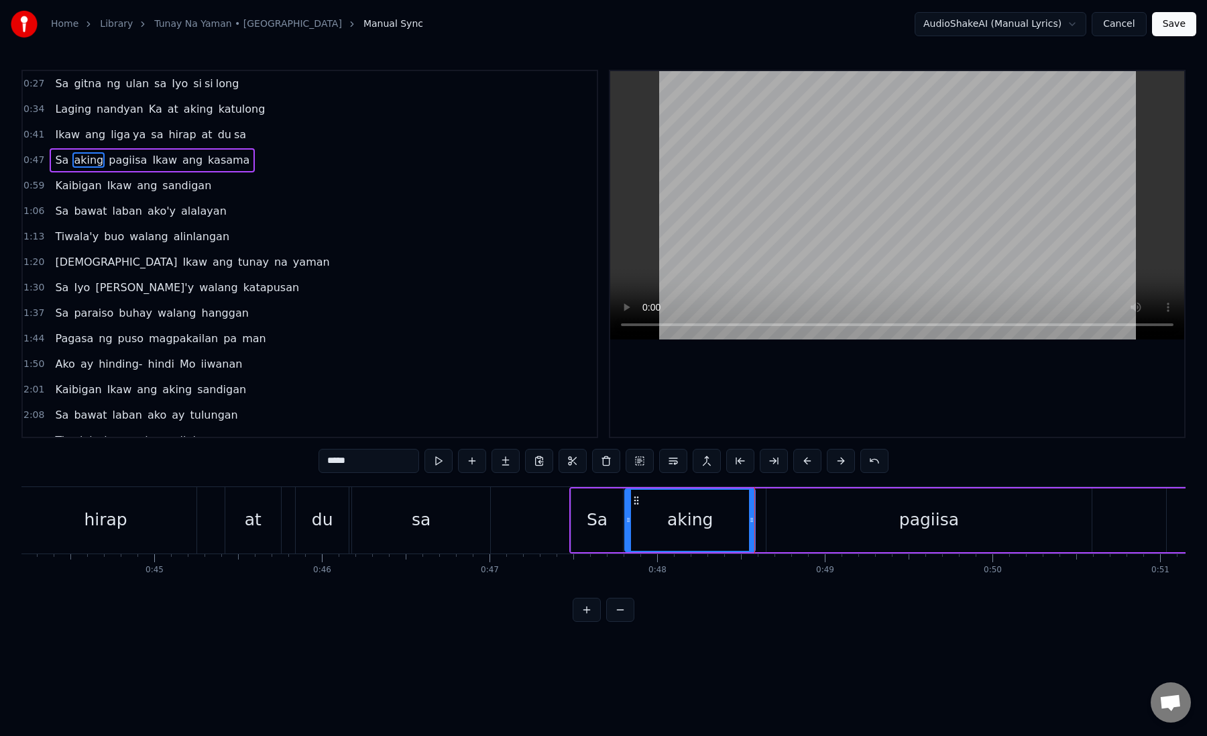
scroll to position [0, 7421]
click at [781, 524] on div "pagiisa" at bounding box center [921, 520] width 325 height 64
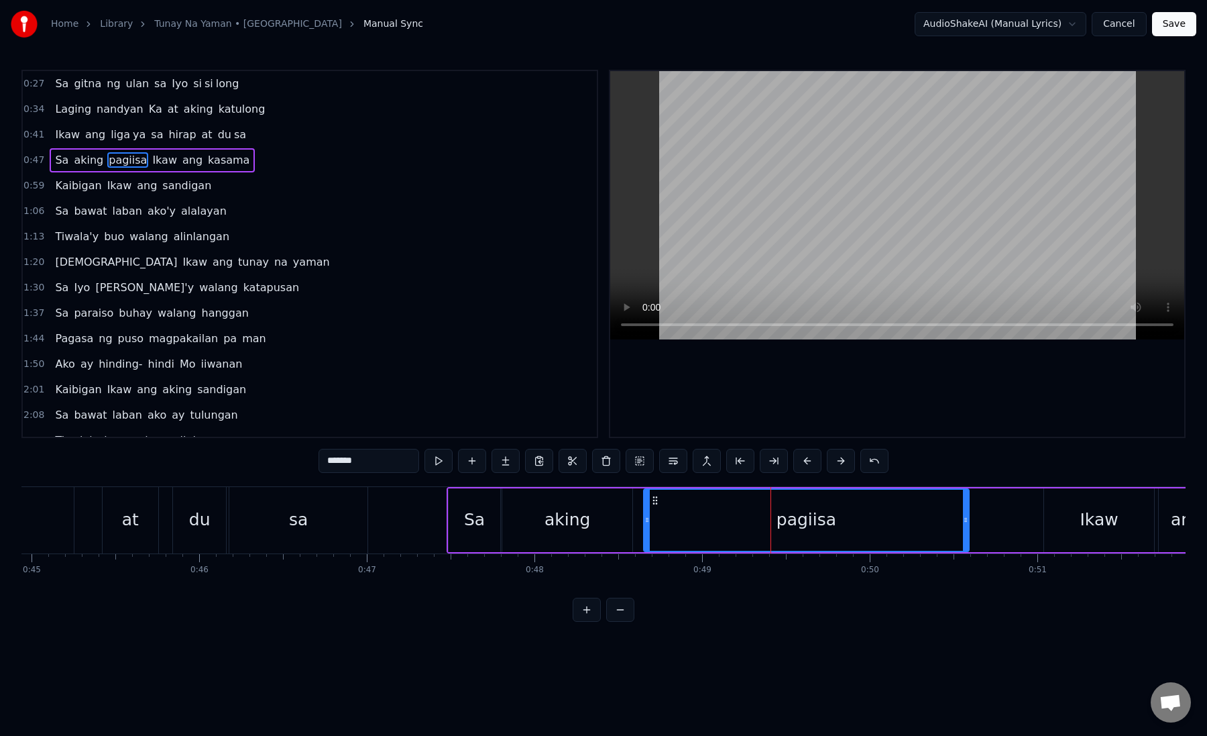
scroll to position [0, 7538]
drag, startPoint x: 643, startPoint y: 525, endPoint x: 656, endPoint y: 528, distance: 13.8
click at [656, 528] on div at bounding box center [658, 520] width 5 height 61
click at [605, 530] on div "aking" at bounding box center [565, 520] width 130 height 64
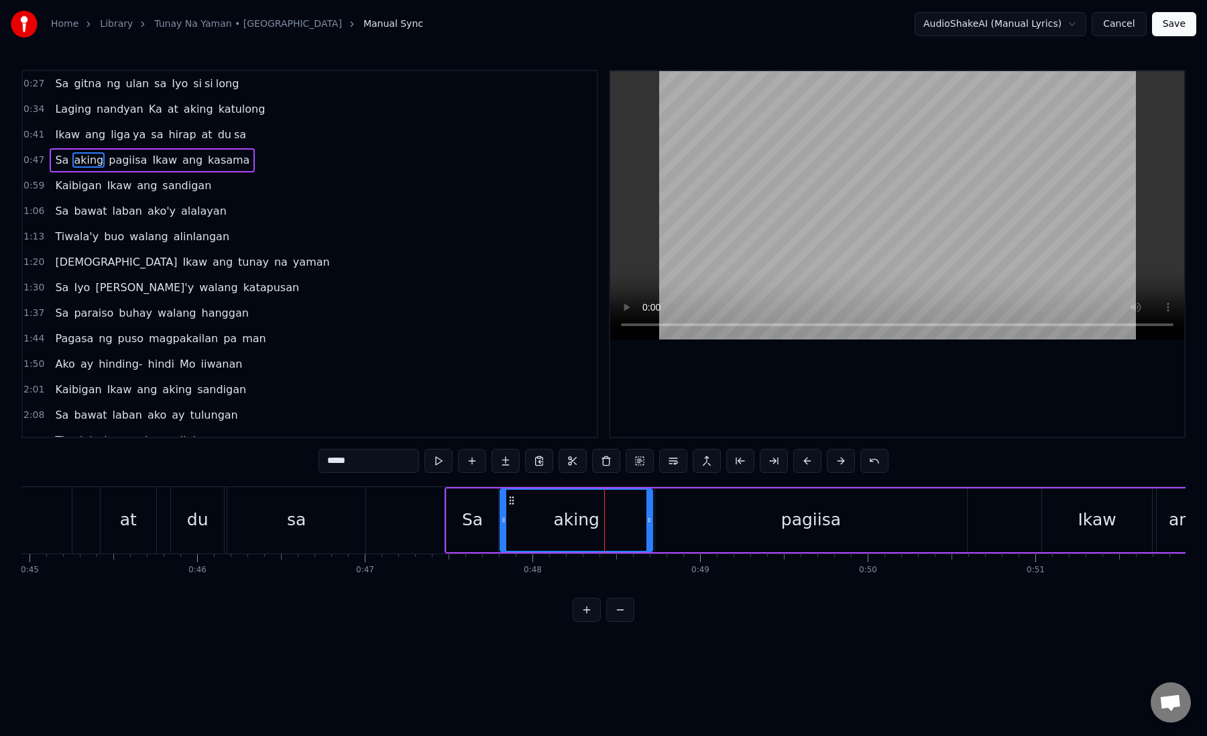
drag, startPoint x: 627, startPoint y: 527, endPoint x: 651, endPoint y: 529, distance: 23.6
click at [651, 529] on div at bounding box center [649, 520] width 5 height 61
click at [622, 529] on div "aking" at bounding box center [577, 520] width 152 height 61
click at [749, 515] on div "pagiisa" at bounding box center [811, 520] width 312 height 64
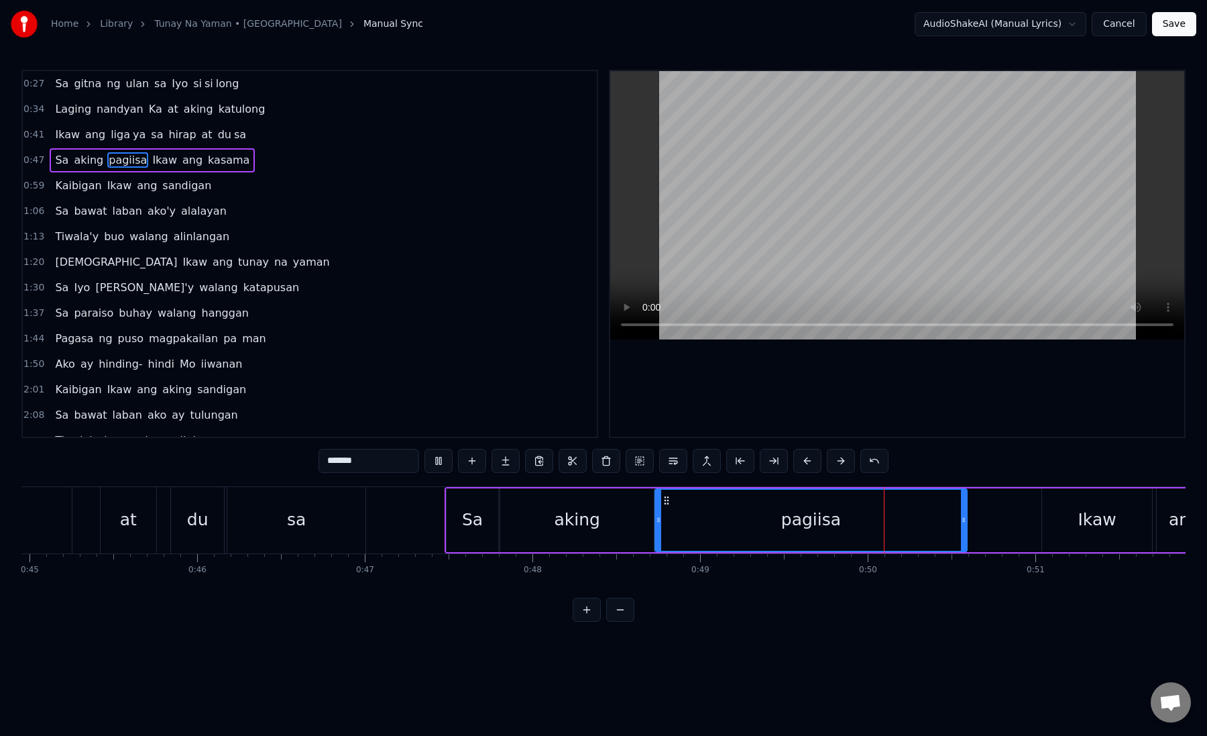
click at [685, 516] on div "pagiisa" at bounding box center [811, 520] width 311 height 61
click at [782, 464] on button at bounding box center [774, 461] width 28 height 24
drag, startPoint x: 343, startPoint y: 462, endPoint x: 418, endPoint y: 464, distance: 74.5
click at [418, 464] on input "*******" at bounding box center [369, 461] width 101 height 24
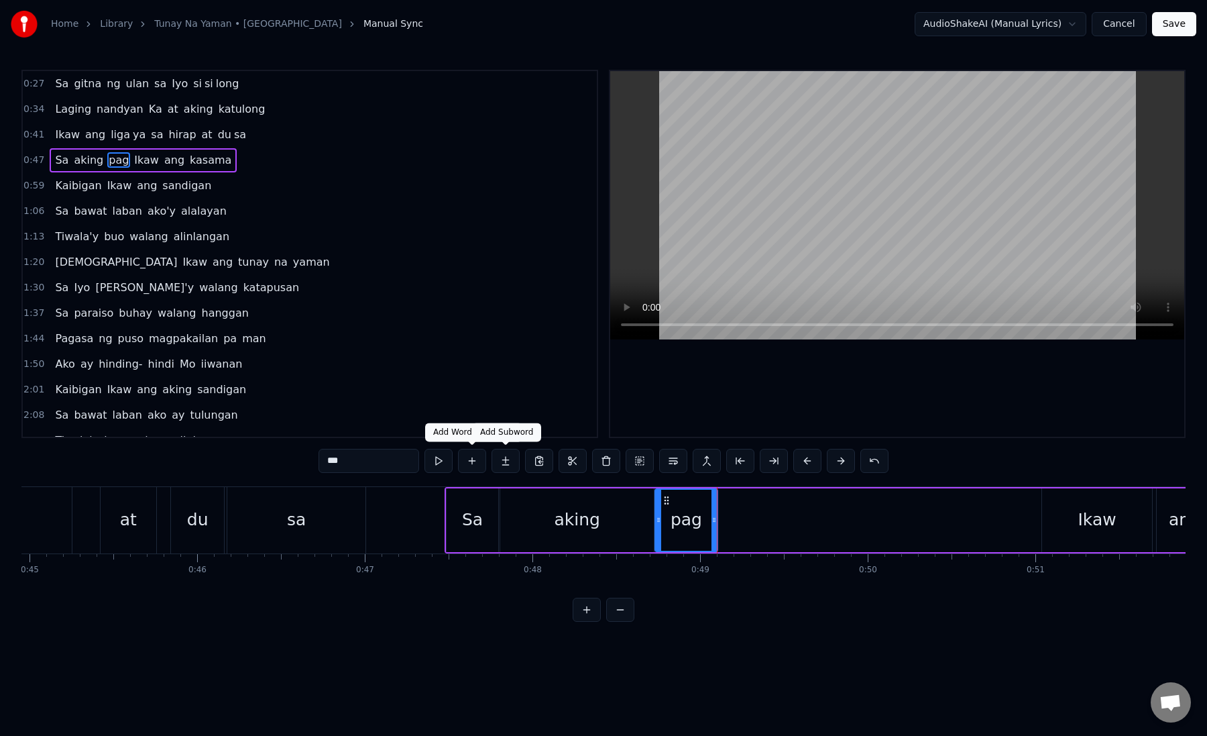
type input "***"
click at [504, 464] on button at bounding box center [506, 461] width 28 height 24
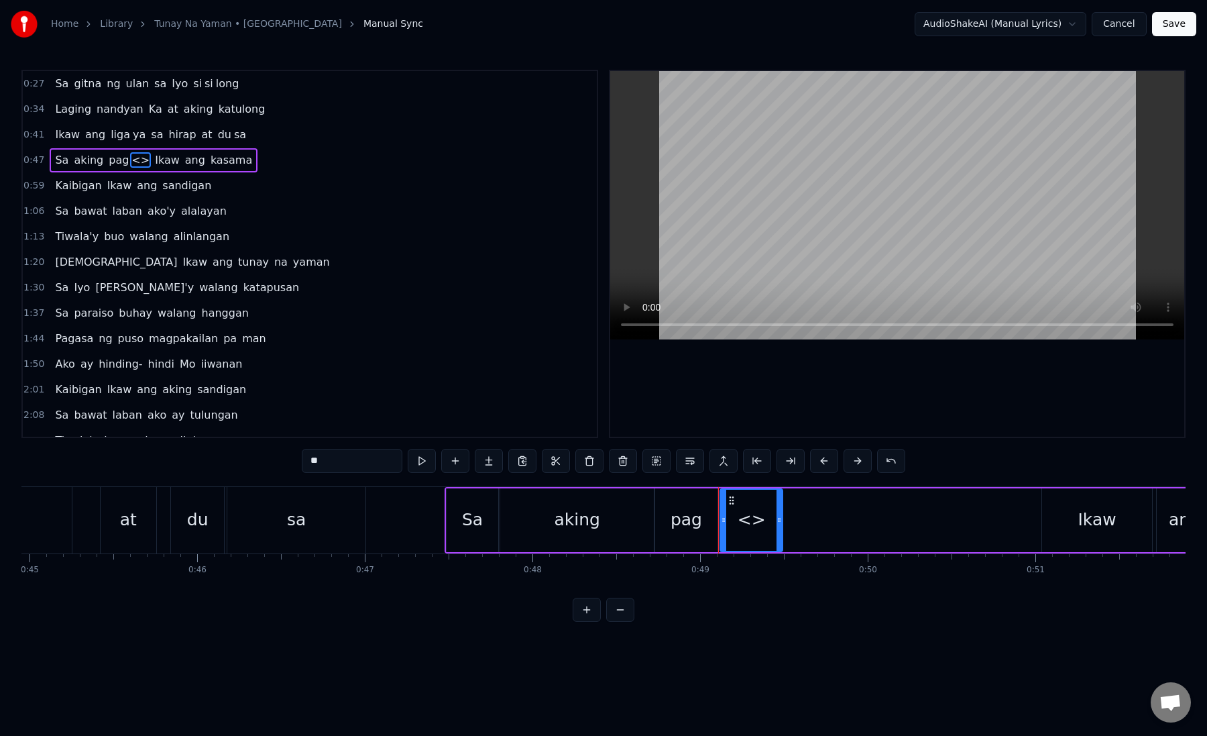
drag, startPoint x: 378, startPoint y: 451, endPoint x: 416, endPoint y: 478, distance: 47.1
click at [416, 478] on div "0:27 Sa gitna ng ulan sa Iyo si si long 0:34 Laging nandyan Ka at aking katulon…" at bounding box center [603, 346] width 1165 height 552
paste input "**"
drag, startPoint x: 355, startPoint y: 466, endPoint x: 313, endPoint y: 465, distance: 41.6
click at [313, 465] on input "****" at bounding box center [352, 461] width 101 height 24
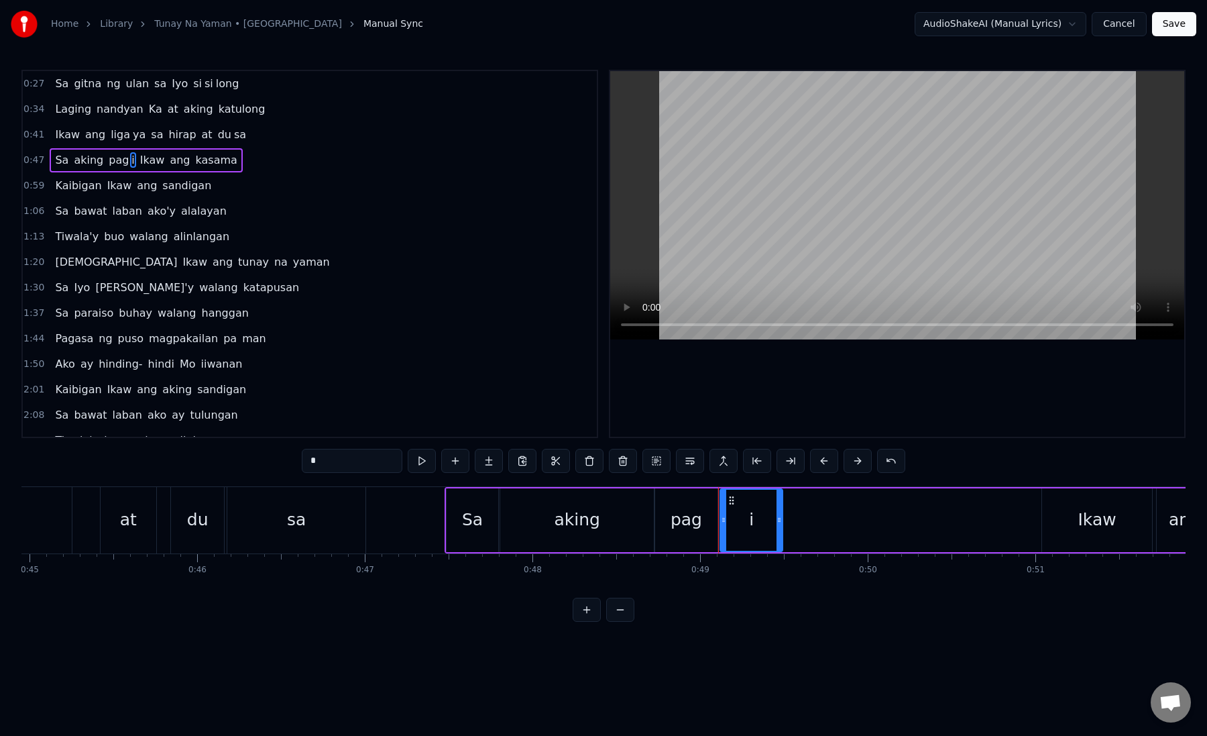
type input "*"
click at [485, 468] on button at bounding box center [489, 461] width 28 height 24
drag, startPoint x: 367, startPoint y: 464, endPoint x: 272, endPoint y: 463, distance: 95.3
click at [272, 463] on div "0:27 Sa gitna ng ulan sa Iyo si si long 0:34 Laging nandyan Ka at aking katulon…" at bounding box center [603, 346] width 1165 height 552
paste input "*"
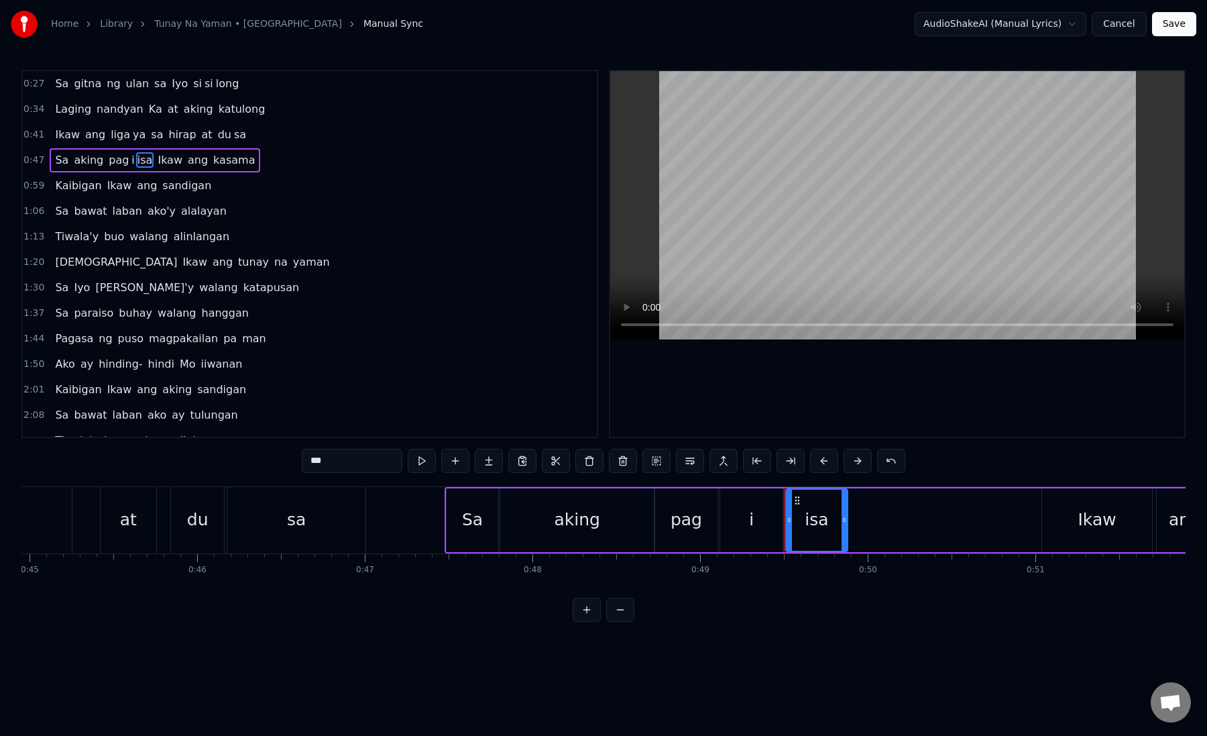
click at [747, 519] on div "i" at bounding box center [751, 520] width 62 height 64
click at [808, 522] on div "isa" at bounding box center [816, 519] width 23 height 25
drag, startPoint x: 796, startPoint y: 499, endPoint x: 884, endPoint y: 503, distance: 88.0
click at [885, 503] on icon at bounding box center [885, 500] width 11 height 11
drag, startPoint x: 930, startPoint y: 521, endPoint x: 995, endPoint y: 525, distance: 65.2
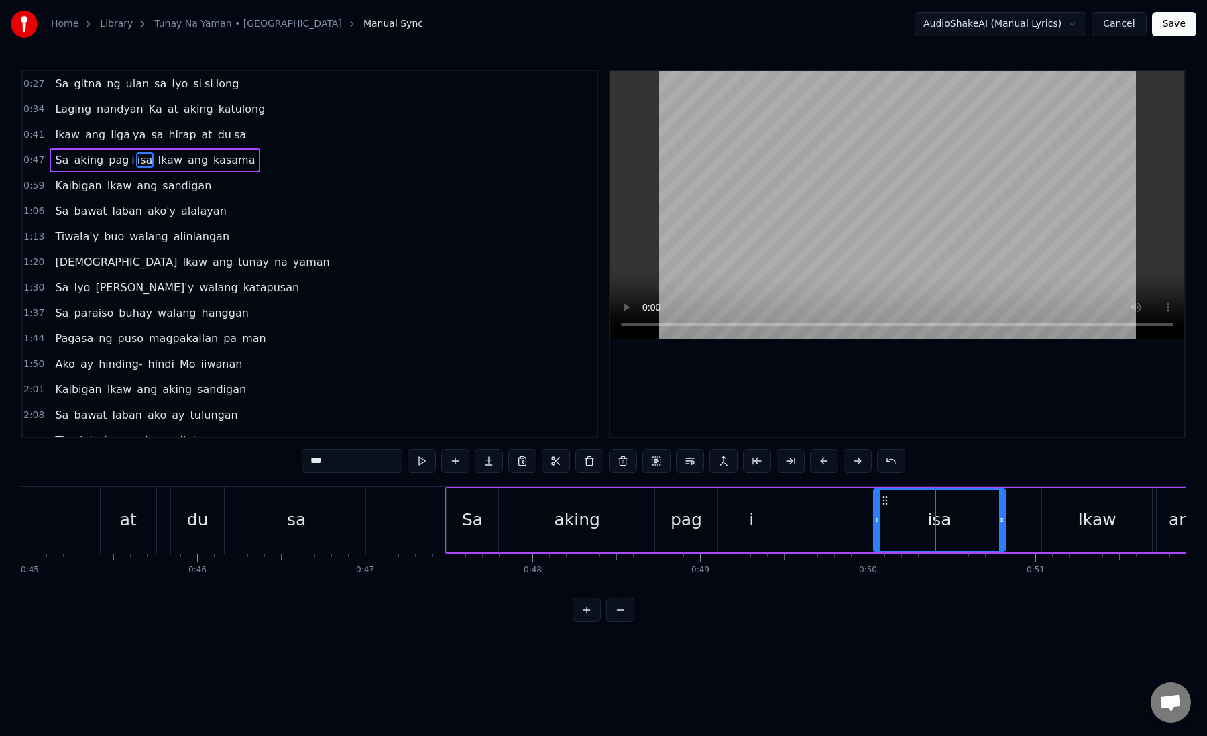
click at [999, 525] on icon at bounding box center [1001, 520] width 5 height 11
click at [893, 535] on div "isa" at bounding box center [938, 520] width 126 height 61
click at [759, 517] on div "i" at bounding box center [751, 520] width 62 height 64
type input "*"
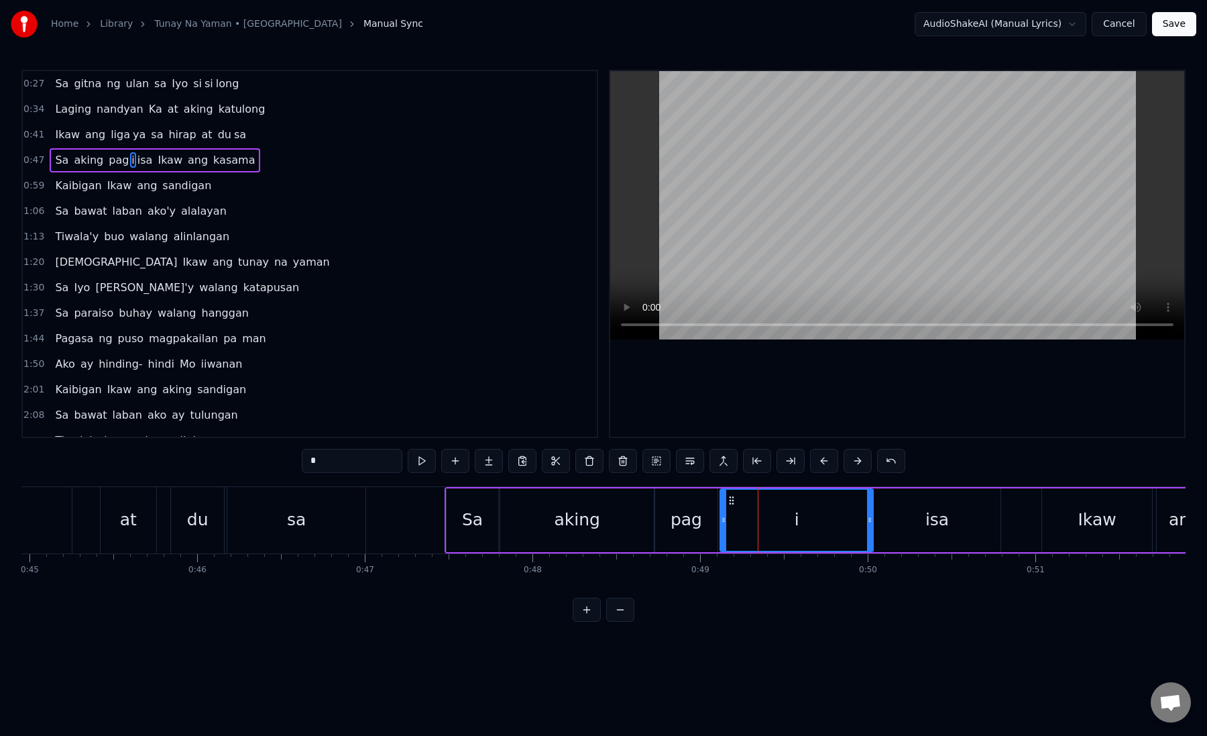
drag, startPoint x: 779, startPoint y: 522, endPoint x: 869, endPoint y: 536, distance: 91.6
click at [869, 536] on div at bounding box center [869, 520] width 5 height 61
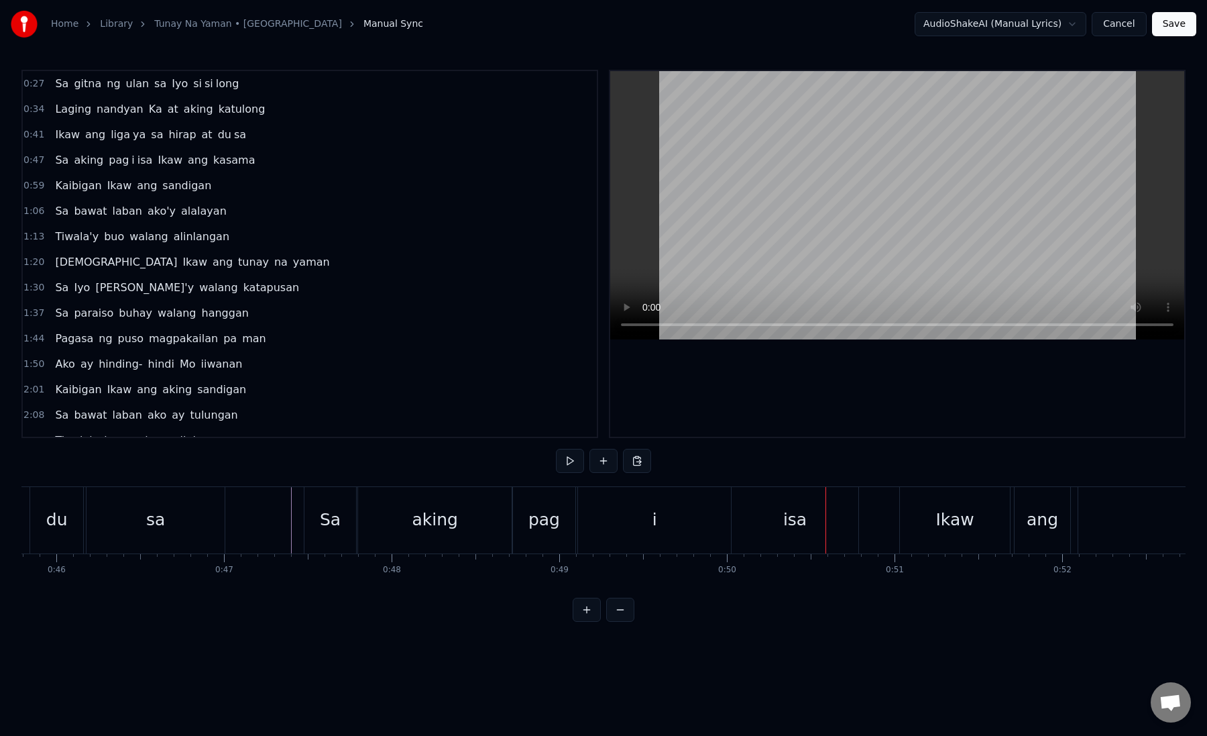
scroll to position [0, 7688]
click at [779, 535] on div "isa" at bounding box center [786, 520] width 127 height 66
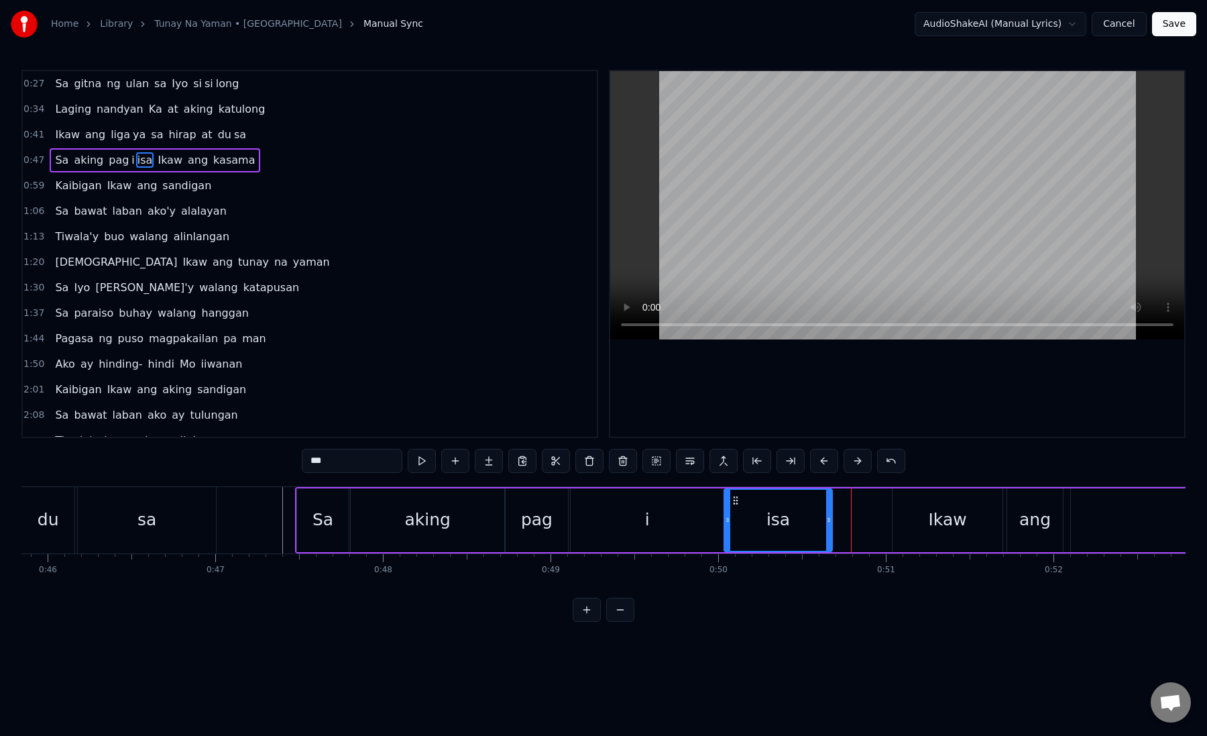
drag, startPoint x: 848, startPoint y: 521, endPoint x: 818, endPoint y: 521, distance: 29.5
click at [826, 521] on icon at bounding box center [828, 520] width 5 height 11
click at [765, 523] on div "isa" at bounding box center [772, 519] width 23 height 25
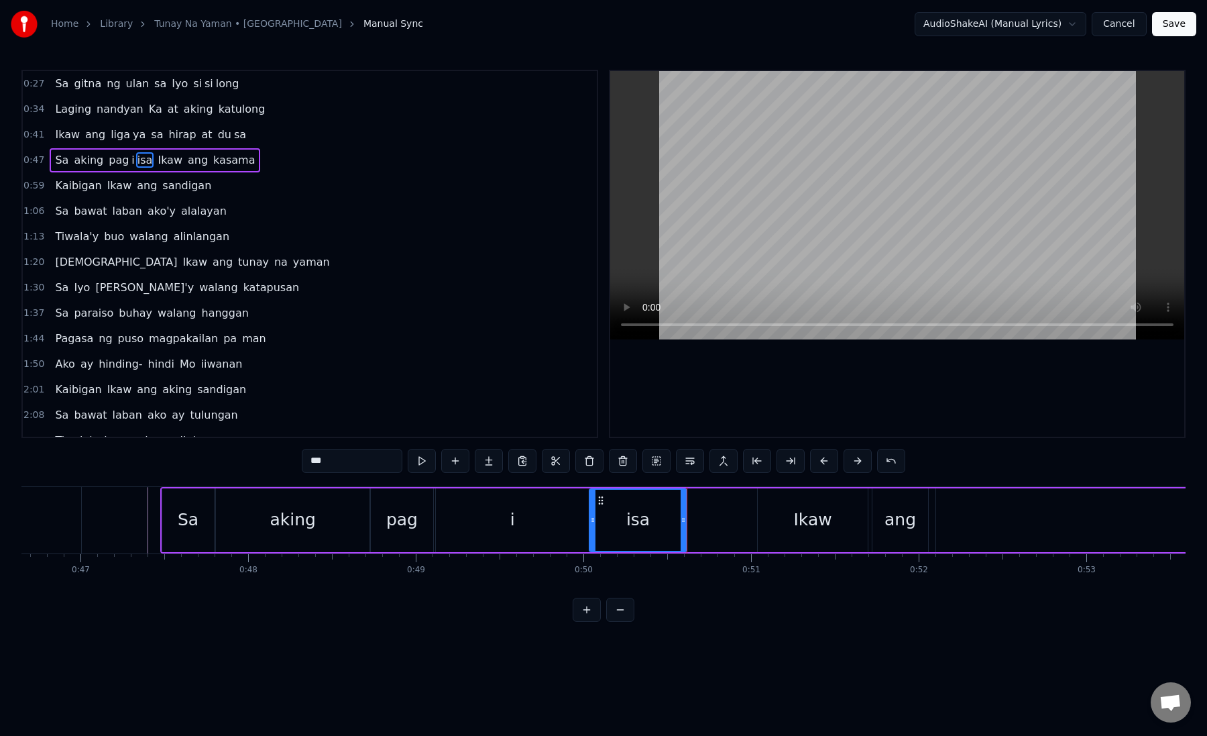
scroll to position [0, 7857]
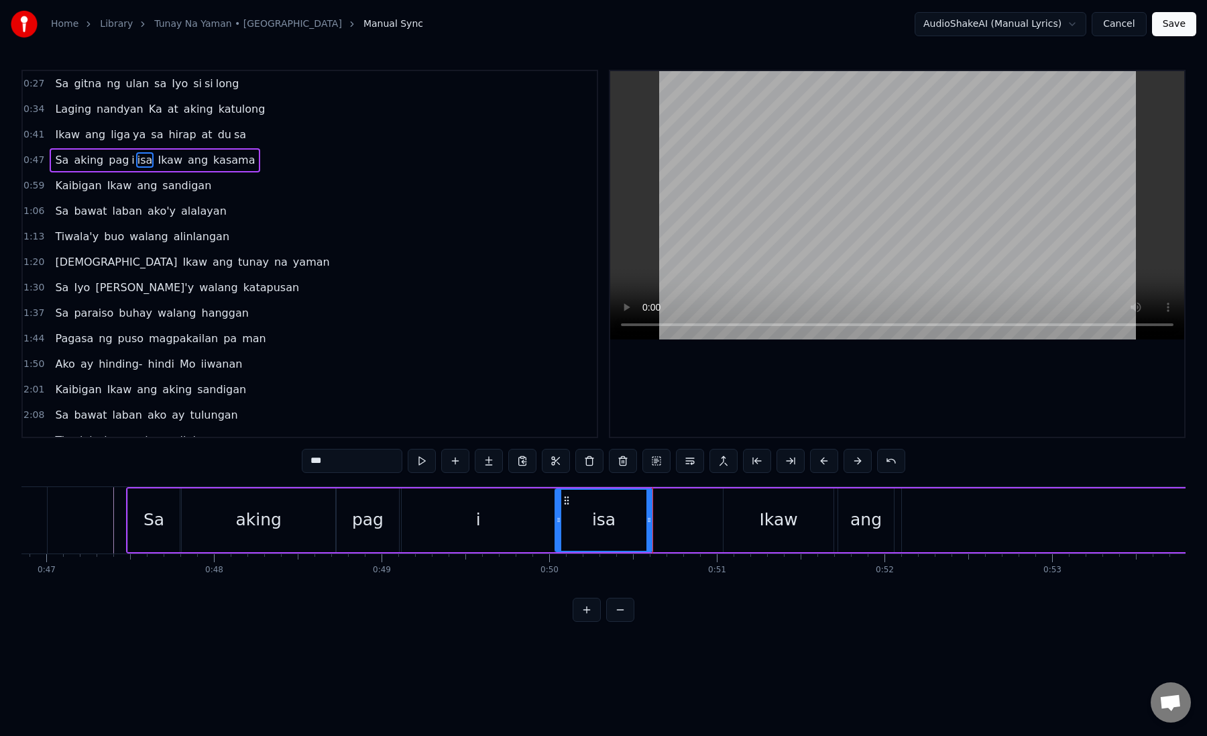
click at [751, 525] on div "Ikaw" at bounding box center [779, 520] width 110 height 64
type input "****"
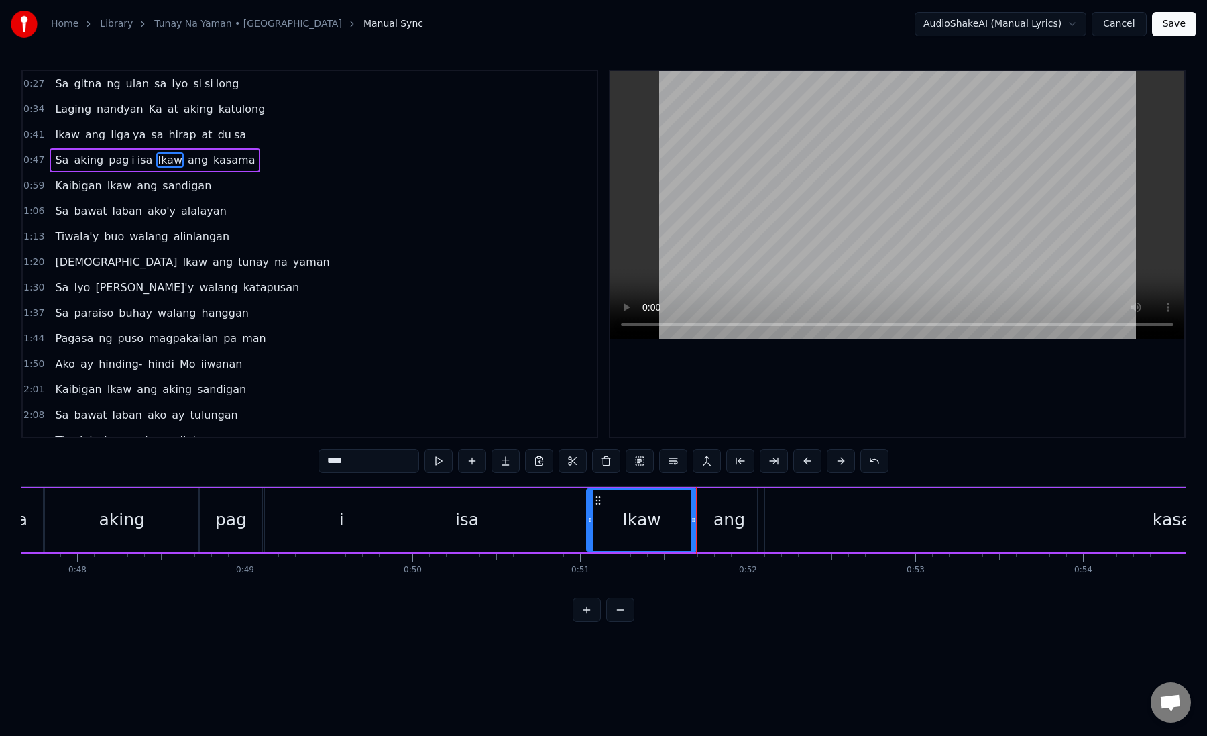
scroll to position [0, 7995]
click at [606, 520] on div "Ikaw" at bounding box center [641, 520] width 109 height 61
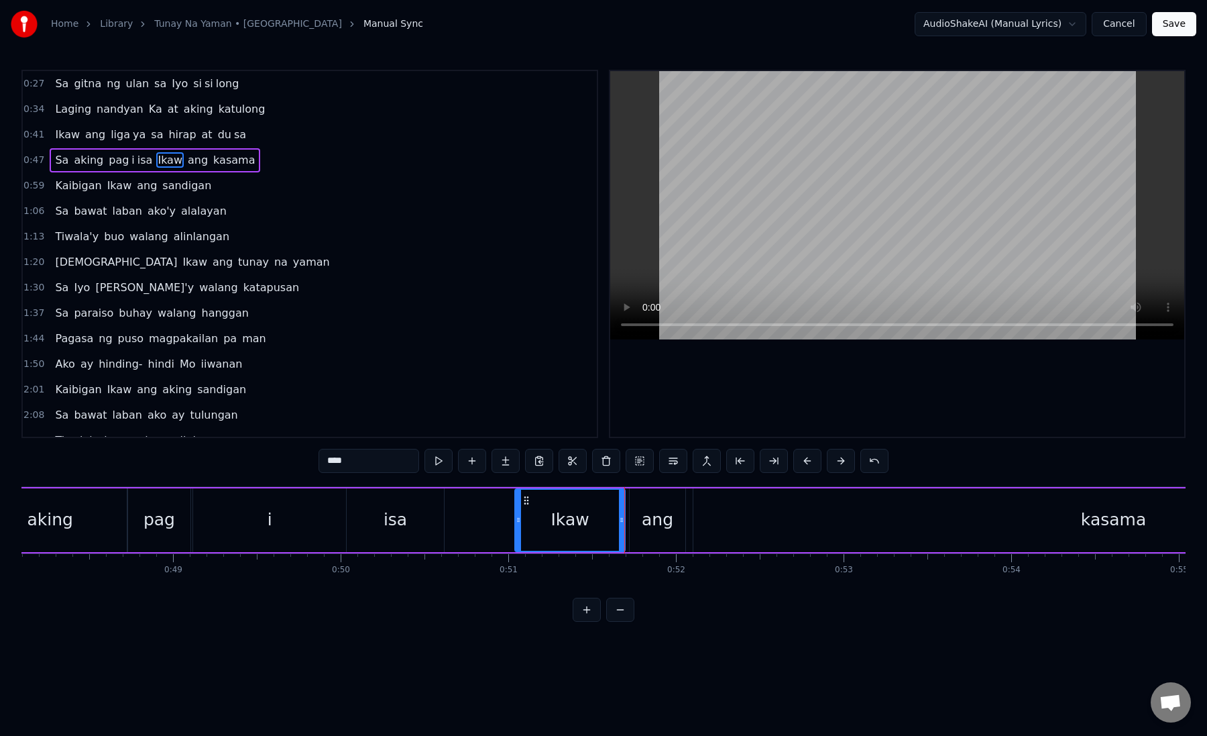
scroll to position [0, 8129]
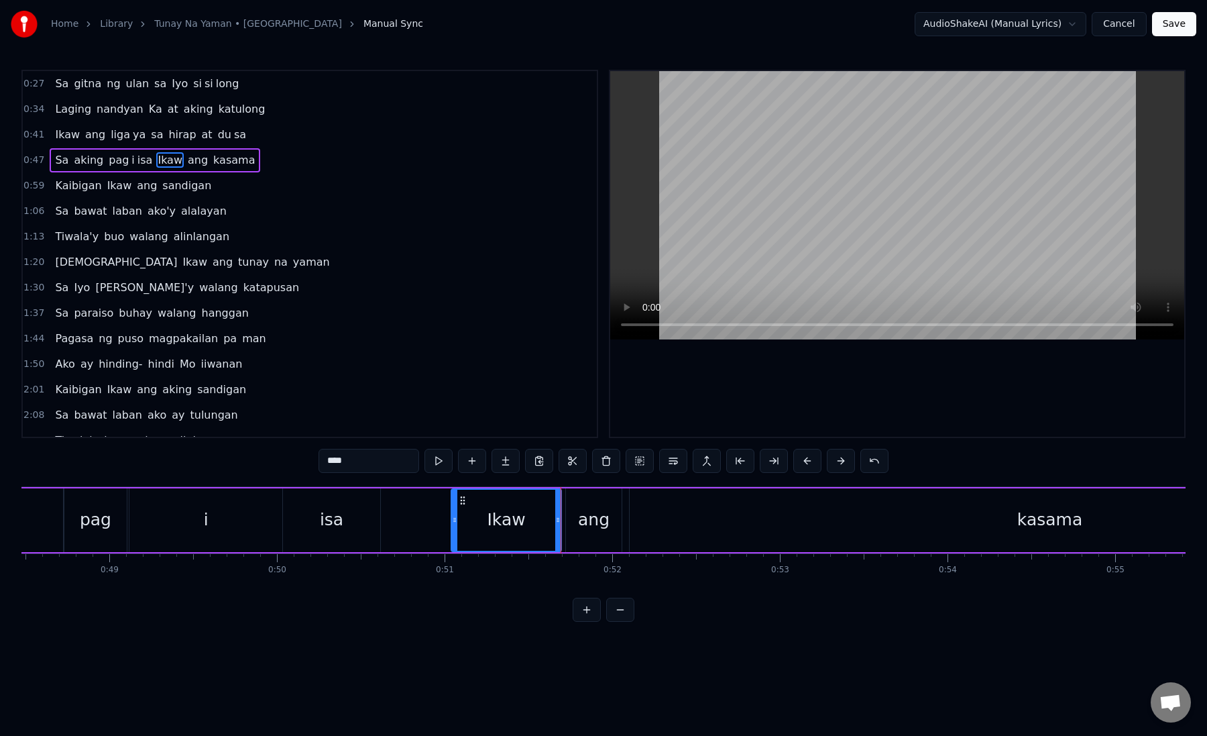
click at [409, 513] on div "Sa aking pag i isa Ikaw ang kasama" at bounding box center [663, 520] width 1619 height 66
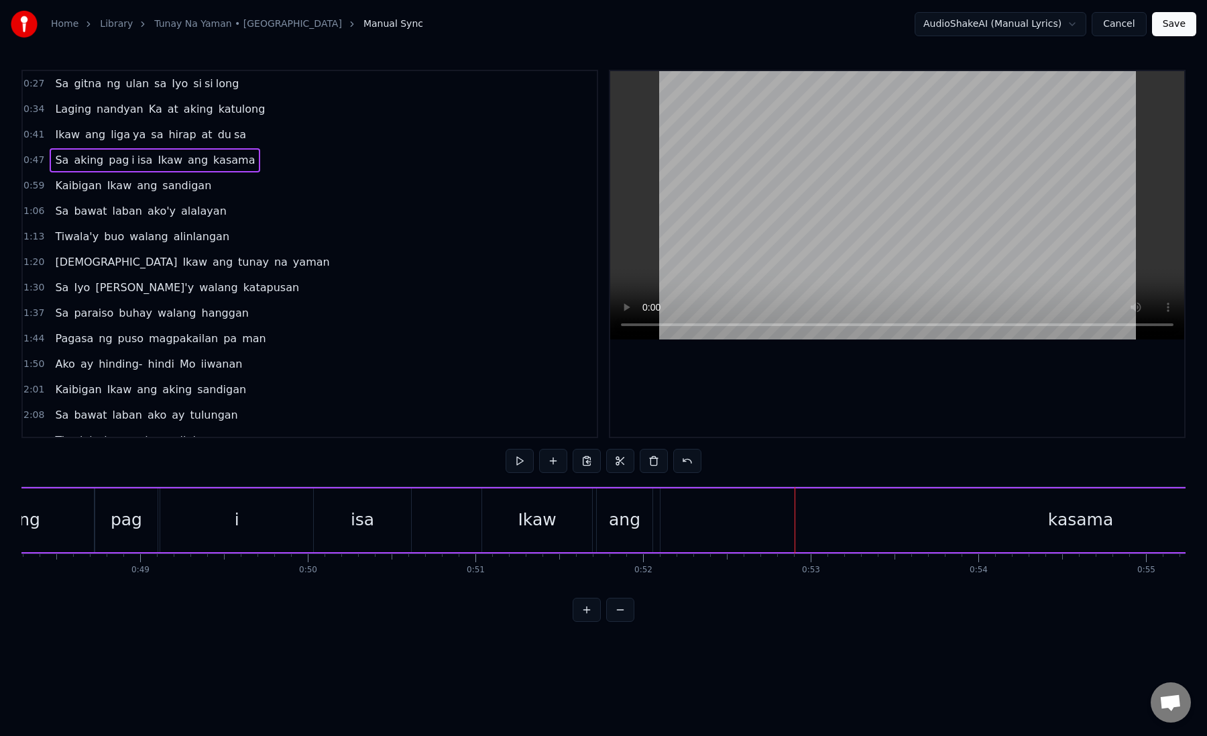
scroll to position [0, 8109]
click at [675, 520] on div "kasama" at bounding box center [1070, 520] width 841 height 64
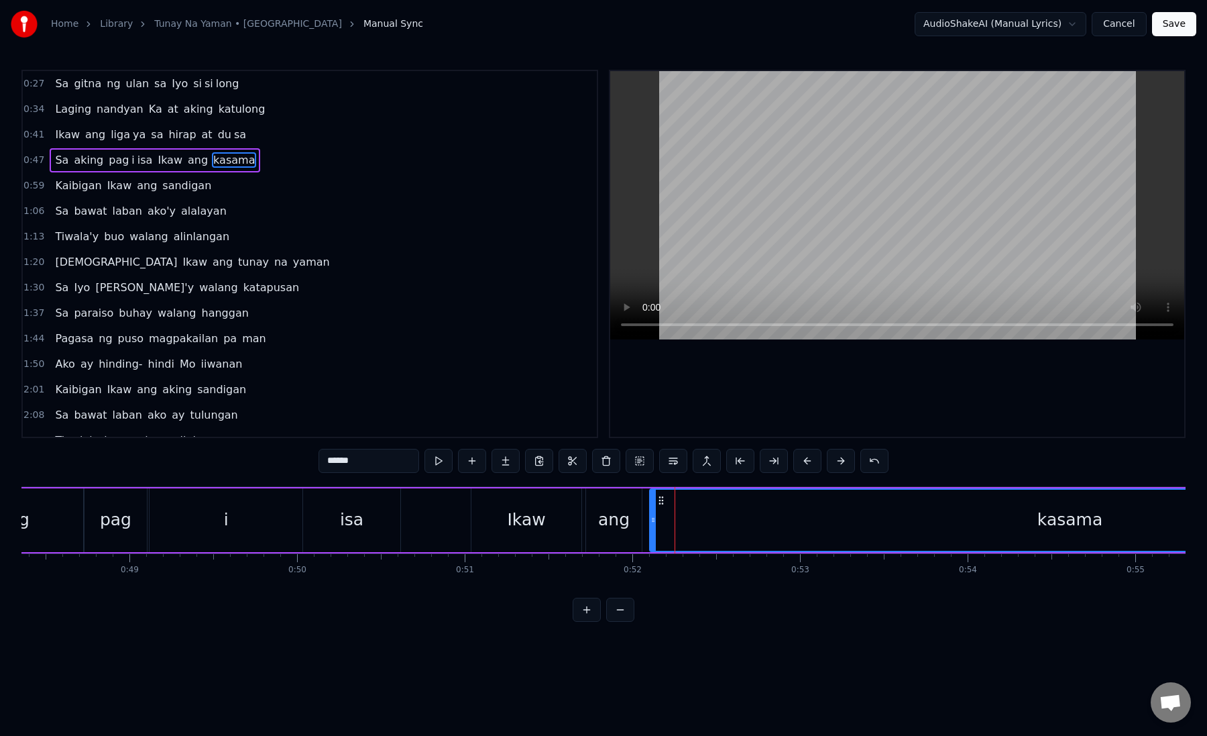
click at [616, 518] on div "ang" at bounding box center [614, 519] width 32 height 25
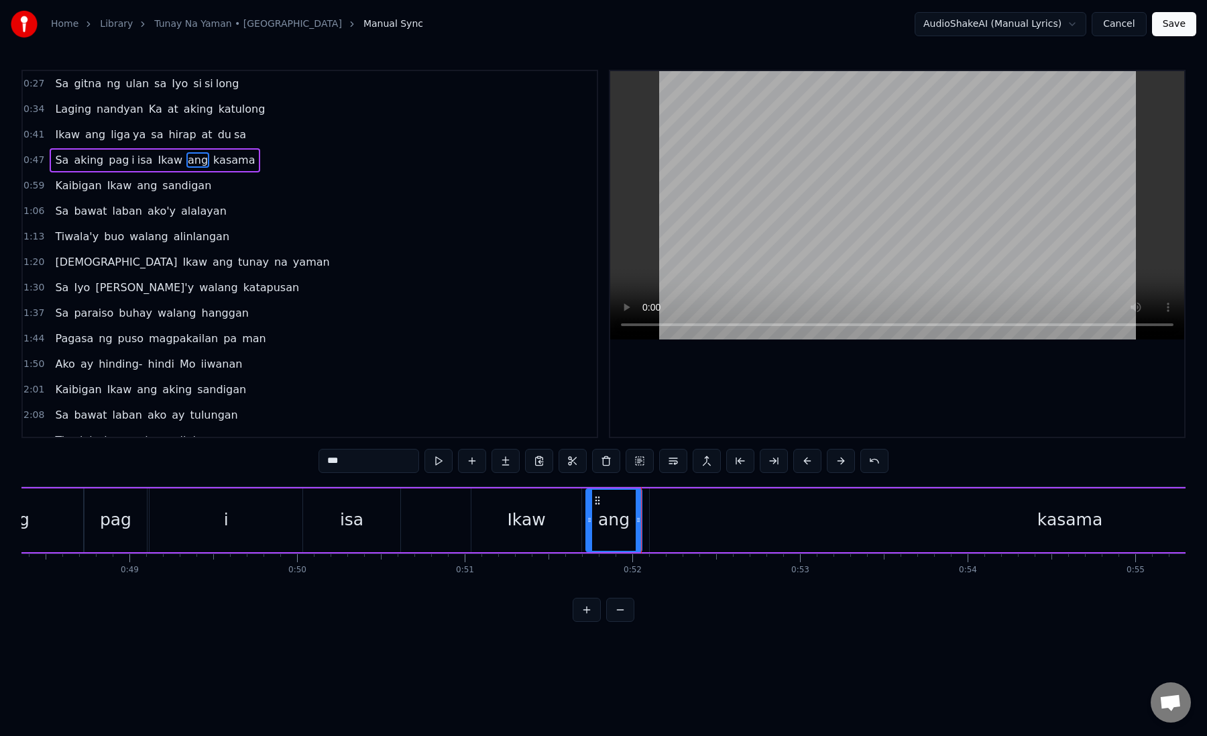
click at [677, 521] on div "kasama" at bounding box center [1070, 520] width 841 height 64
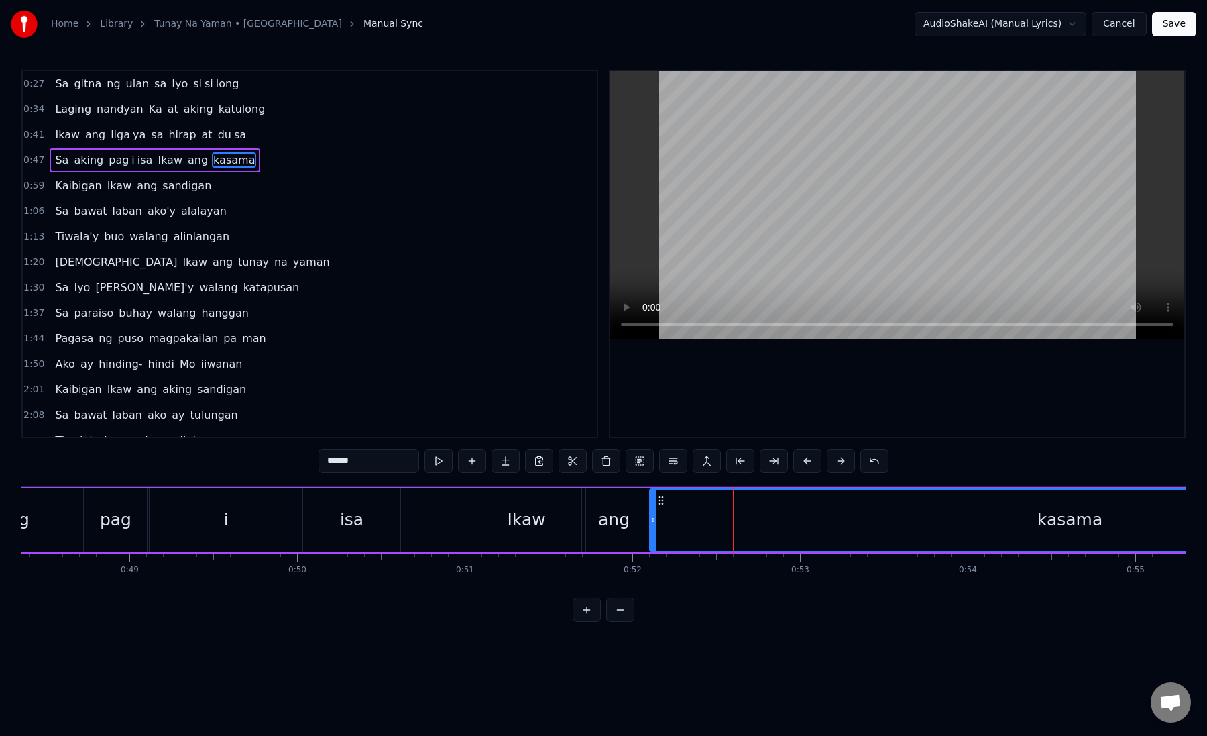
click at [674, 521] on div "kasama" at bounding box center [1070, 520] width 839 height 61
click at [673, 519] on div "kasama" at bounding box center [1070, 520] width 839 height 61
click at [774, 464] on button at bounding box center [774, 461] width 28 height 24
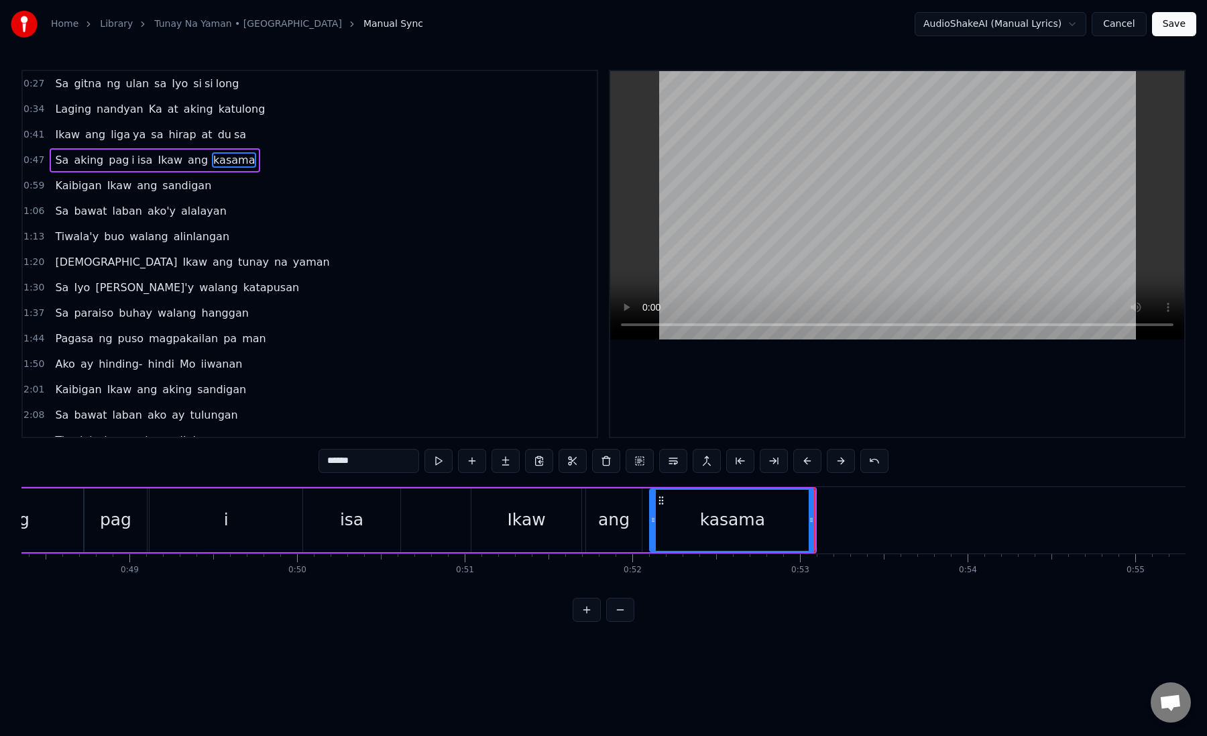
drag, startPoint x: 347, startPoint y: 462, endPoint x: 420, endPoint y: 462, distance: 73.1
click at [421, 462] on div "******" at bounding box center [604, 461] width 570 height 24
type input "****"
click at [506, 457] on button at bounding box center [506, 461] width 28 height 24
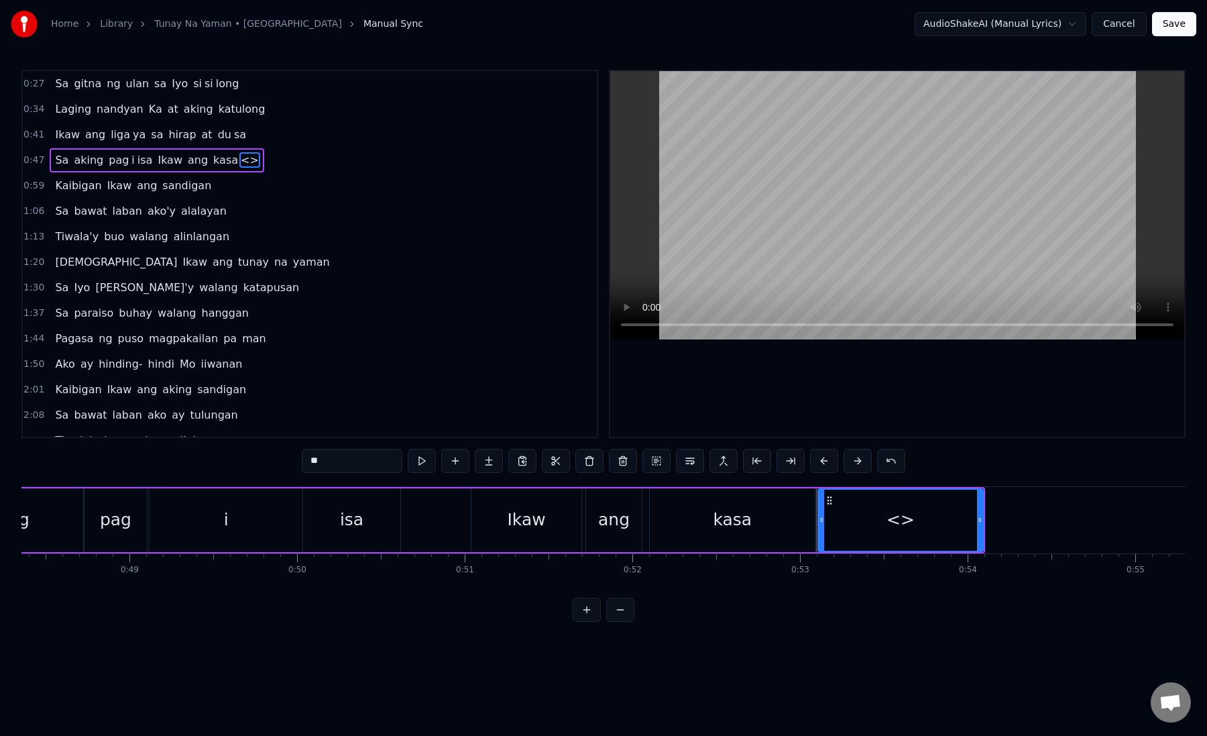
drag, startPoint x: 314, startPoint y: 461, endPoint x: 357, endPoint y: 465, distance: 43.1
click at [357, 465] on input "**" at bounding box center [352, 461] width 101 height 24
type input "*"
paste input "**"
click at [722, 523] on div "kasa" at bounding box center [732, 519] width 39 height 25
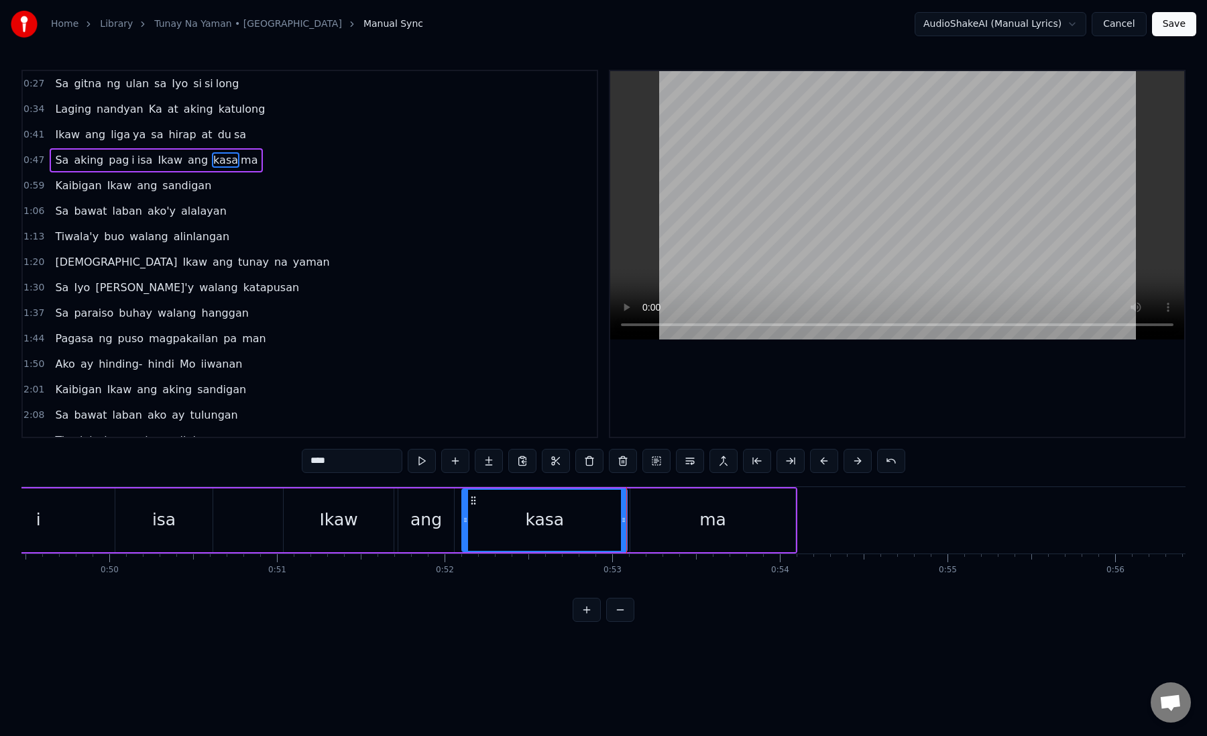
scroll to position [0, 8321]
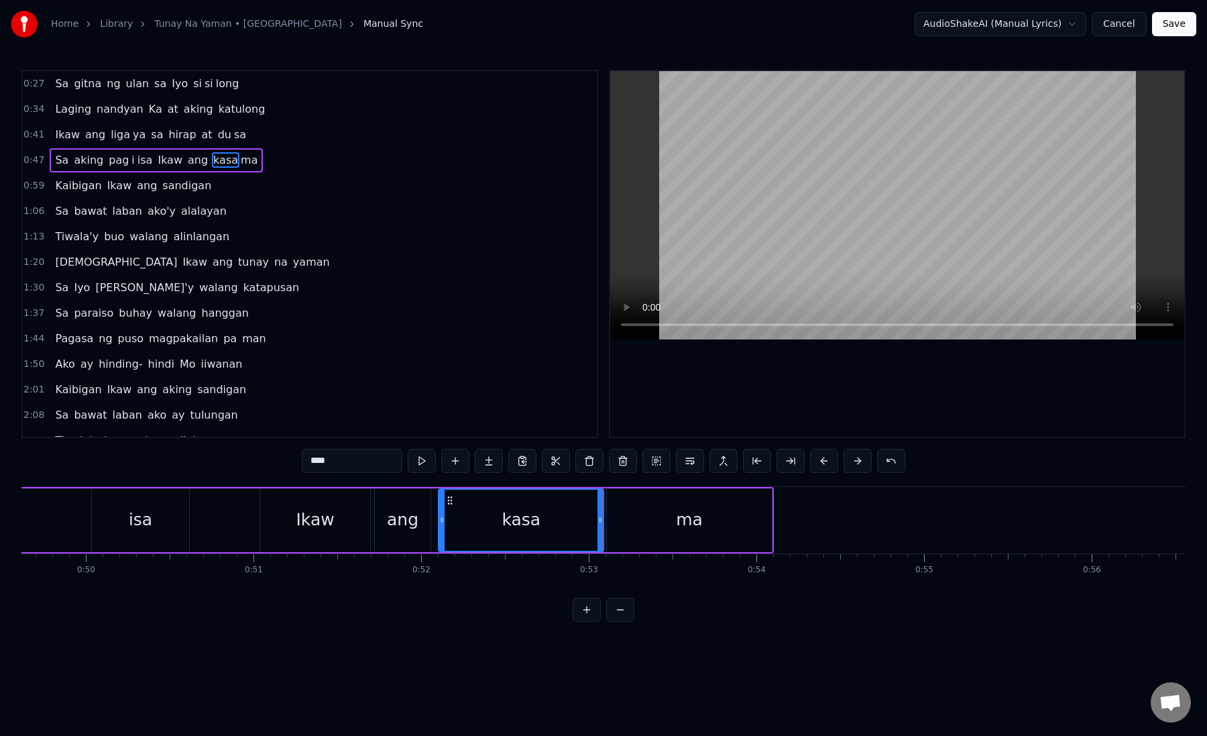
click at [618, 530] on div "ma" at bounding box center [689, 520] width 165 height 64
type input "**"
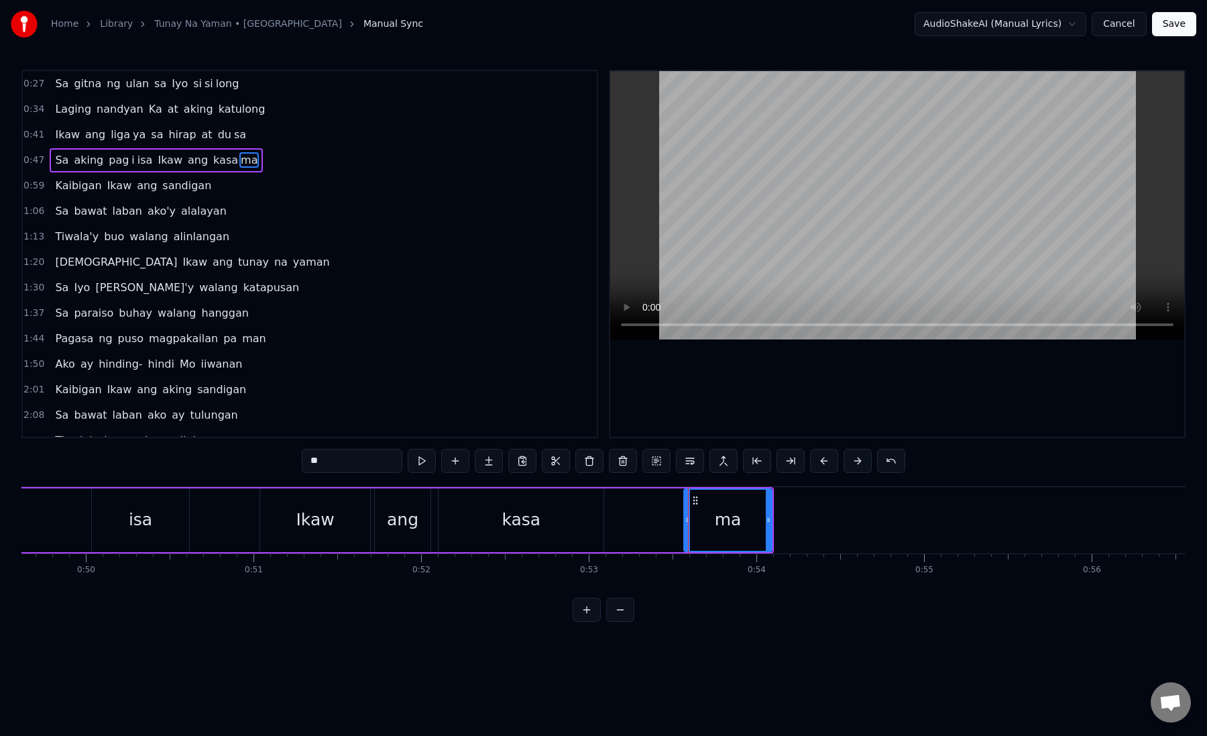
drag, startPoint x: 611, startPoint y: 523, endPoint x: 688, endPoint y: 523, distance: 76.5
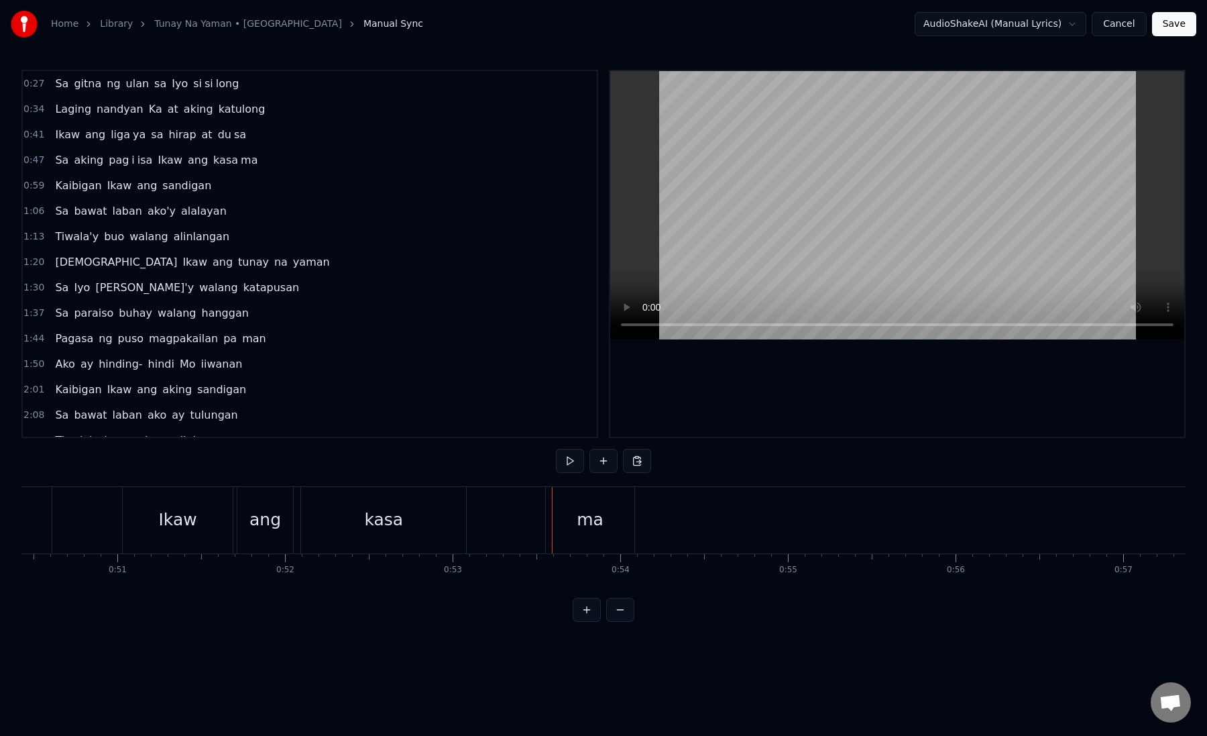
click at [615, 526] on div "ma" at bounding box center [590, 520] width 89 height 66
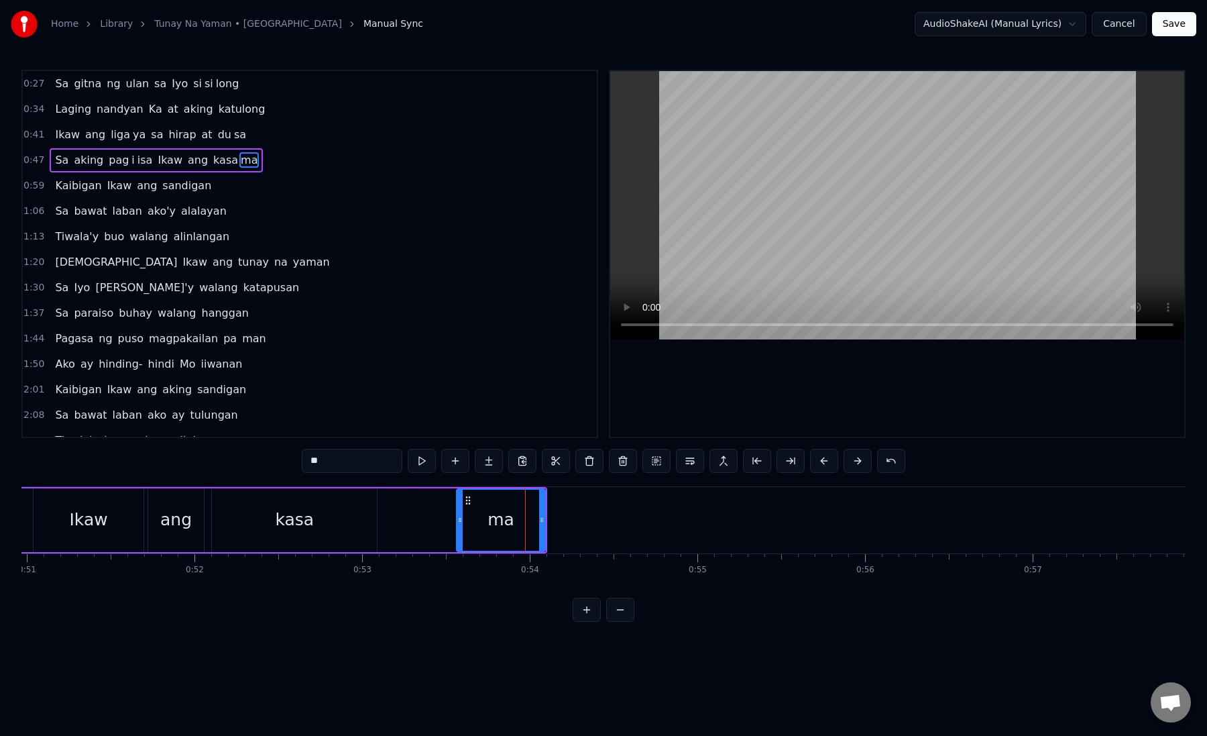
scroll to position [0, 8549]
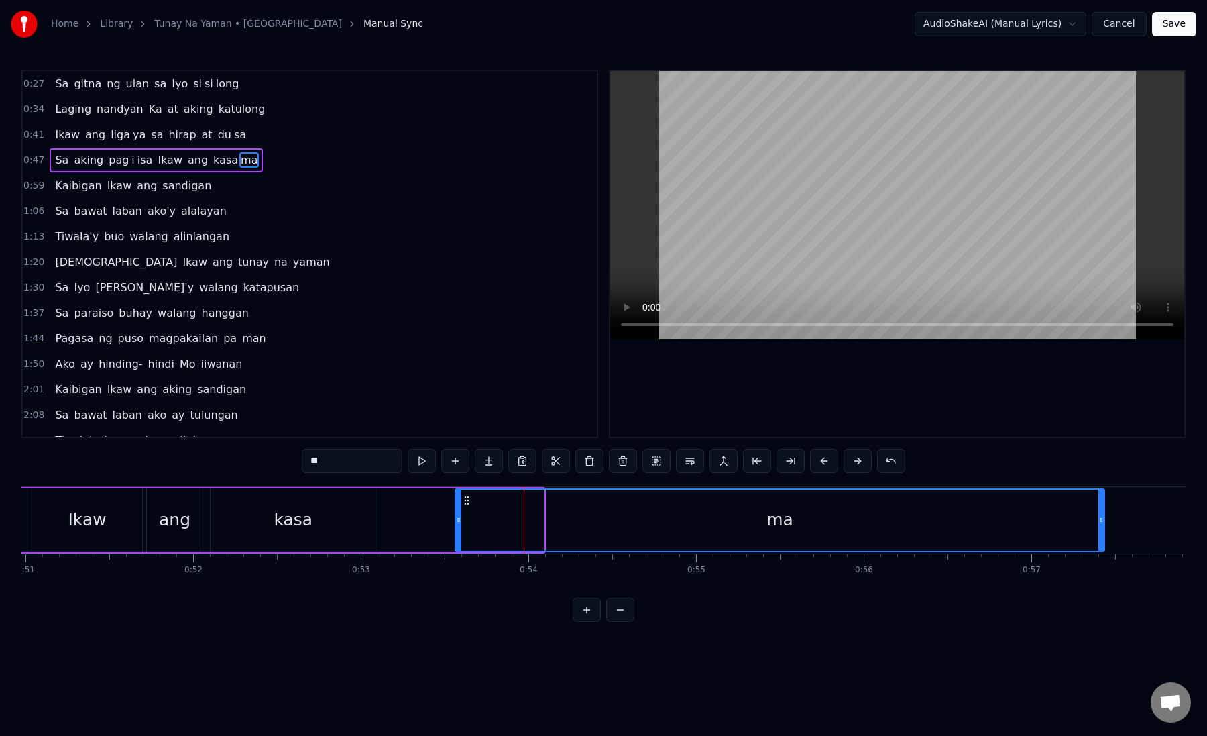
drag, startPoint x: 541, startPoint y: 523, endPoint x: 1101, endPoint y: 517, distance: 560.2
click at [1101, 517] on icon at bounding box center [1101, 520] width 5 height 11
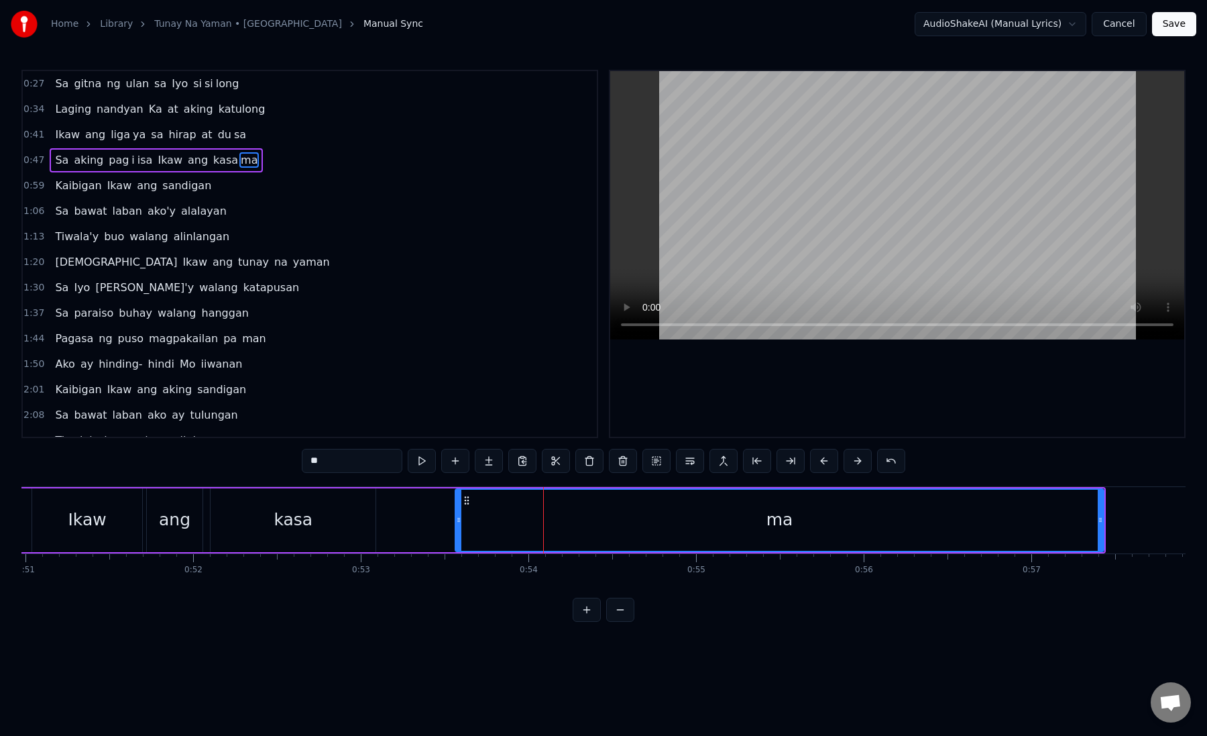
click at [472, 533] on div "ma" at bounding box center [779, 520] width 647 height 61
click at [238, 529] on div "kasa" at bounding box center [293, 520] width 165 height 64
type input "****"
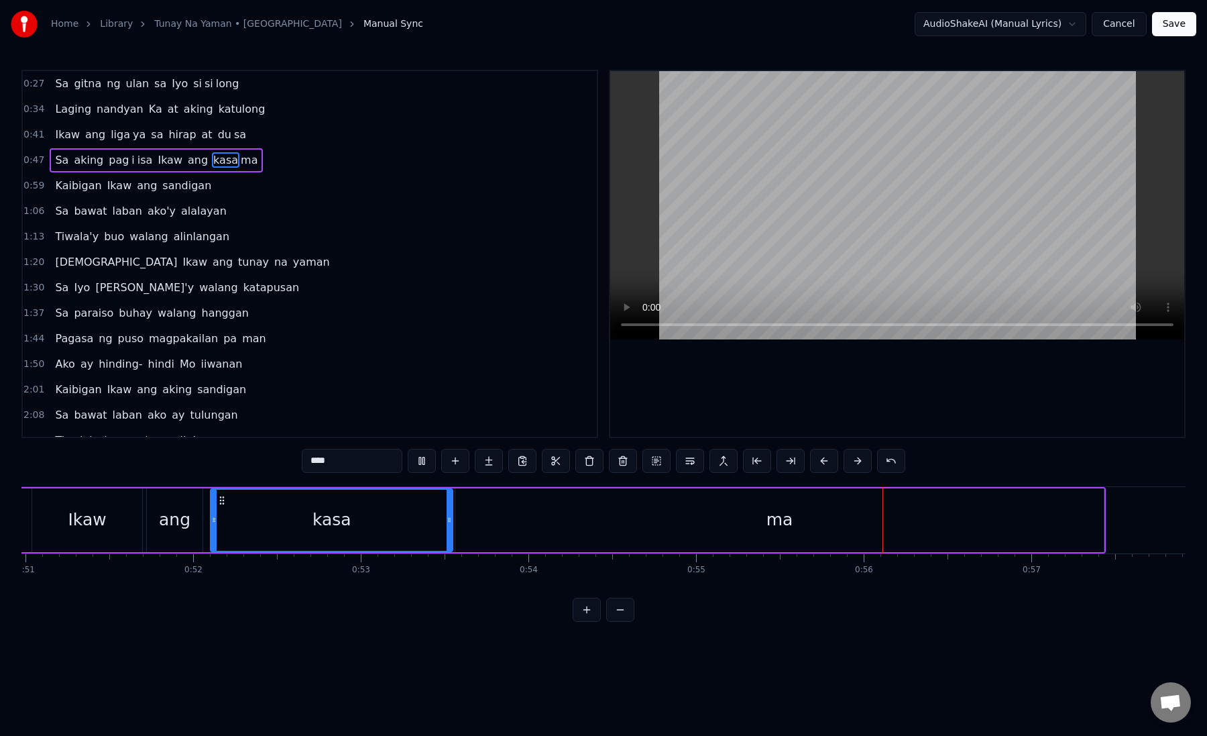
drag, startPoint x: 374, startPoint y: 525, endPoint x: 452, endPoint y: 531, distance: 78.7
click at [452, 531] on div at bounding box center [449, 520] width 5 height 61
click at [246, 534] on div "kasa" at bounding box center [332, 520] width 242 height 61
click at [798, 466] on button at bounding box center [791, 461] width 28 height 24
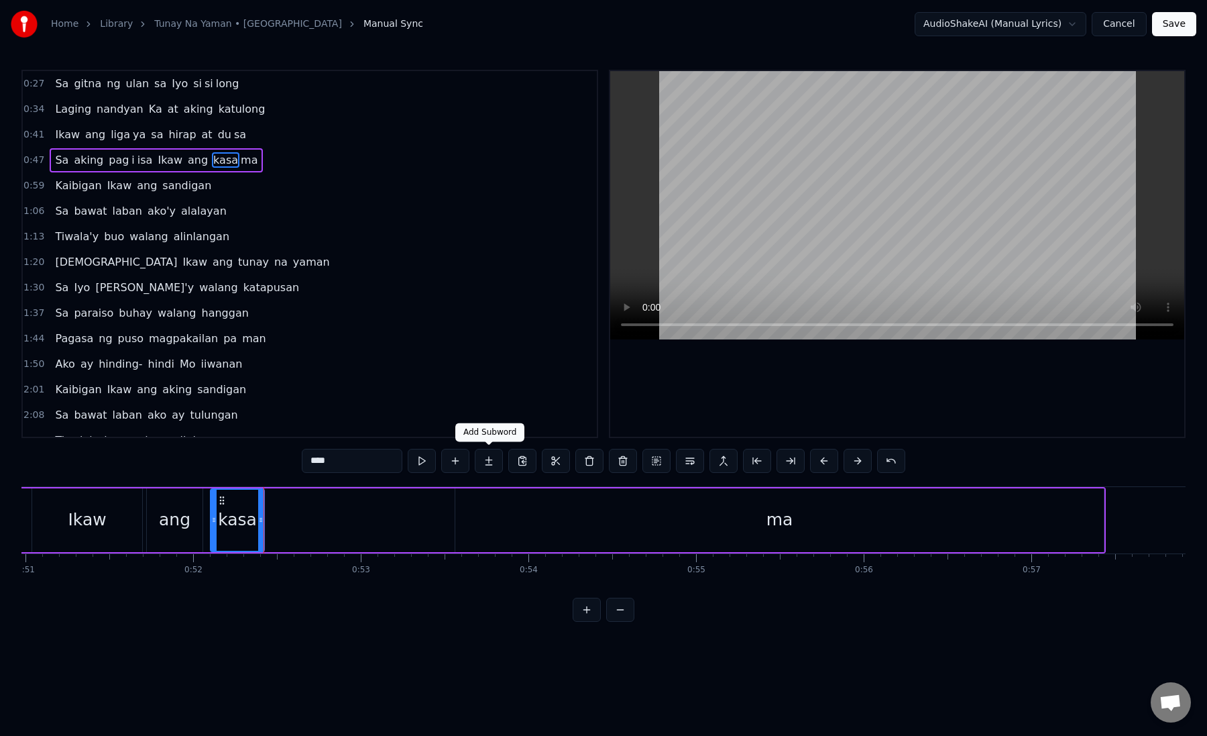
click at [493, 466] on button at bounding box center [489, 461] width 28 height 24
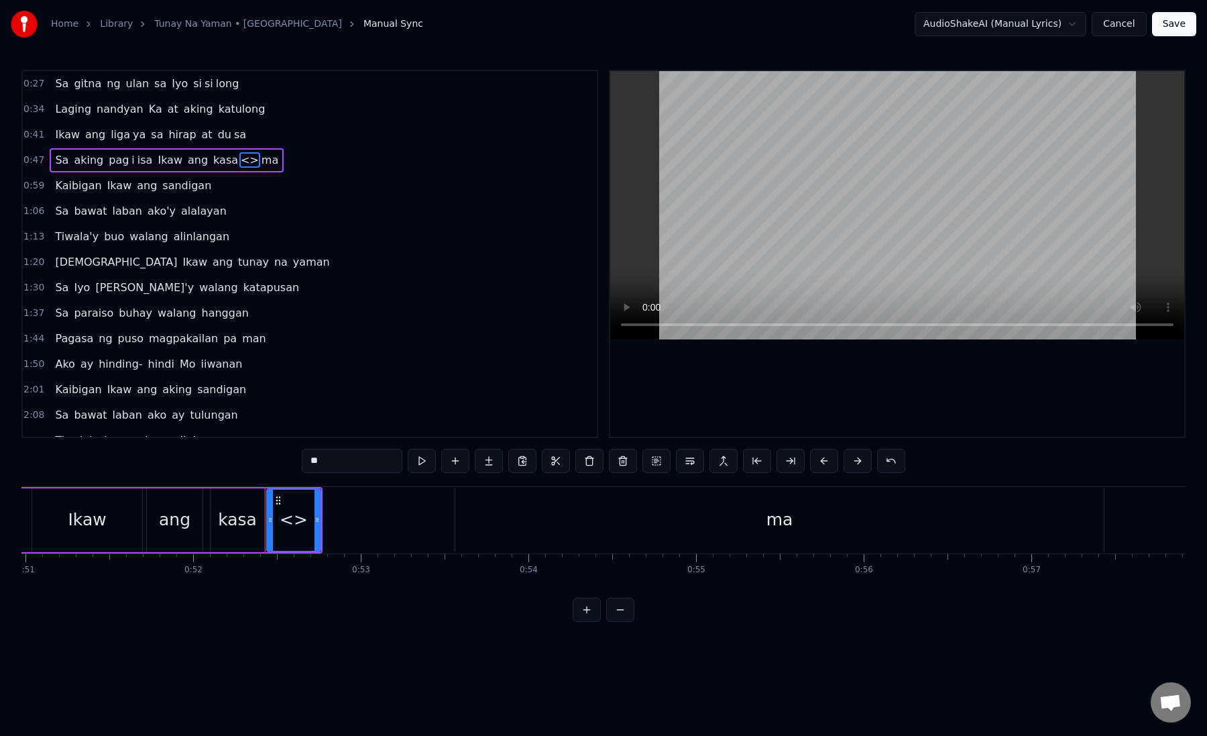
click at [349, 472] on div "**" at bounding box center [604, 462] width 604 height 27
drag, startPoint x: 329, startPoint y: 464, endPoint x: 311, endPoint y: 464, distance: 17.4
click at [311, 464] on input "**" at bounding box center [352, 461] width 101 height 24
click at [235, 512] on div "kasa" at bounding box center [237, 519] width 39 height 25
click at [345, 466] on input "****" at bounding box center [352, 461] width 101 height 24
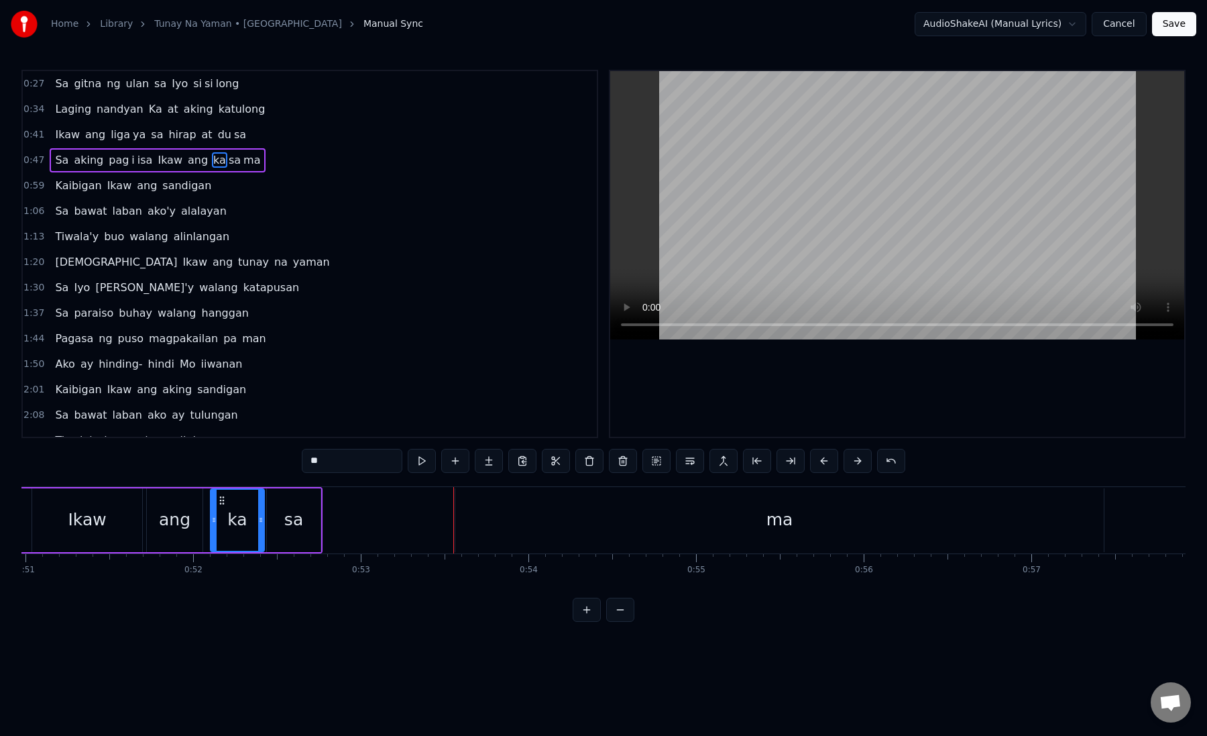
click at [309, 526] on div "sa" at bounding box center [294, 520] width 54 height 64
drag, startPoint x: 318, startPoint y: 526, endPoint x: 453, endPoint y: 530, distance: 134.9
click at [453, 530] on div at bounding box center [451, 520] width 5 height 61
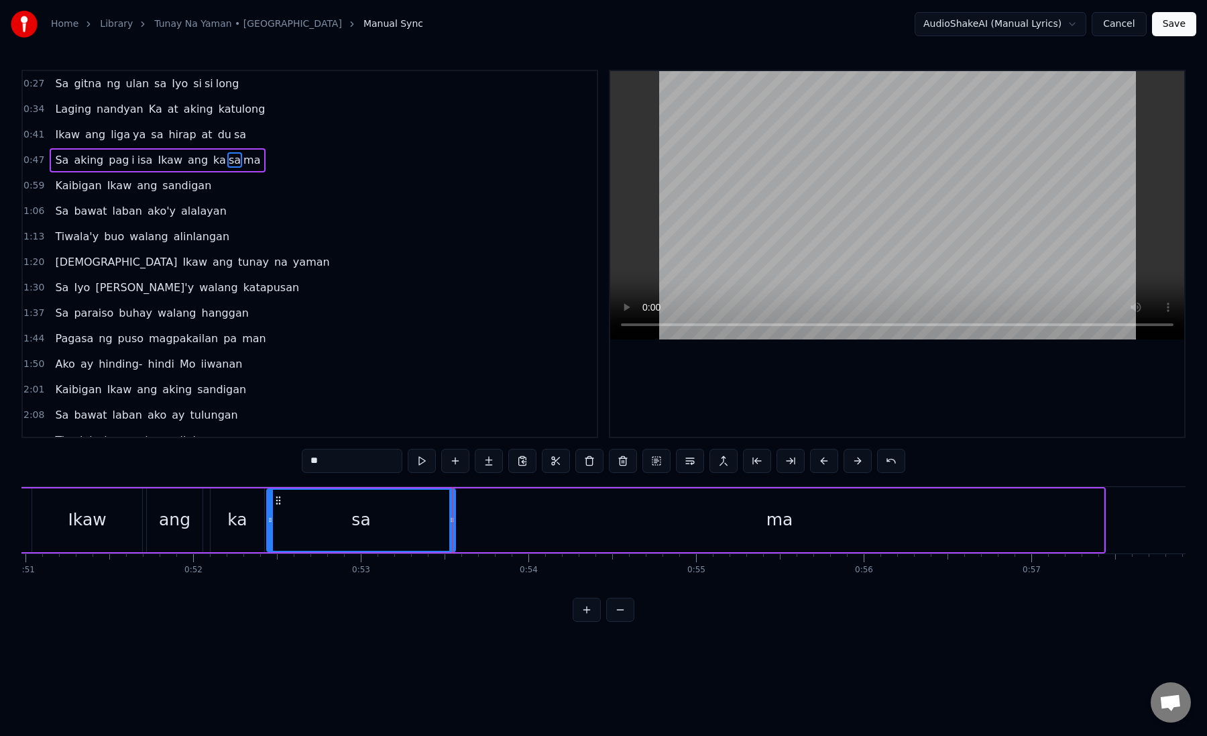
click at [231, 522] on div "ka" at bounding box center [236, 519] width 19 height 25
click at [560, 529] on div "ma" at bounding box center [779, 520] width 649 height 64
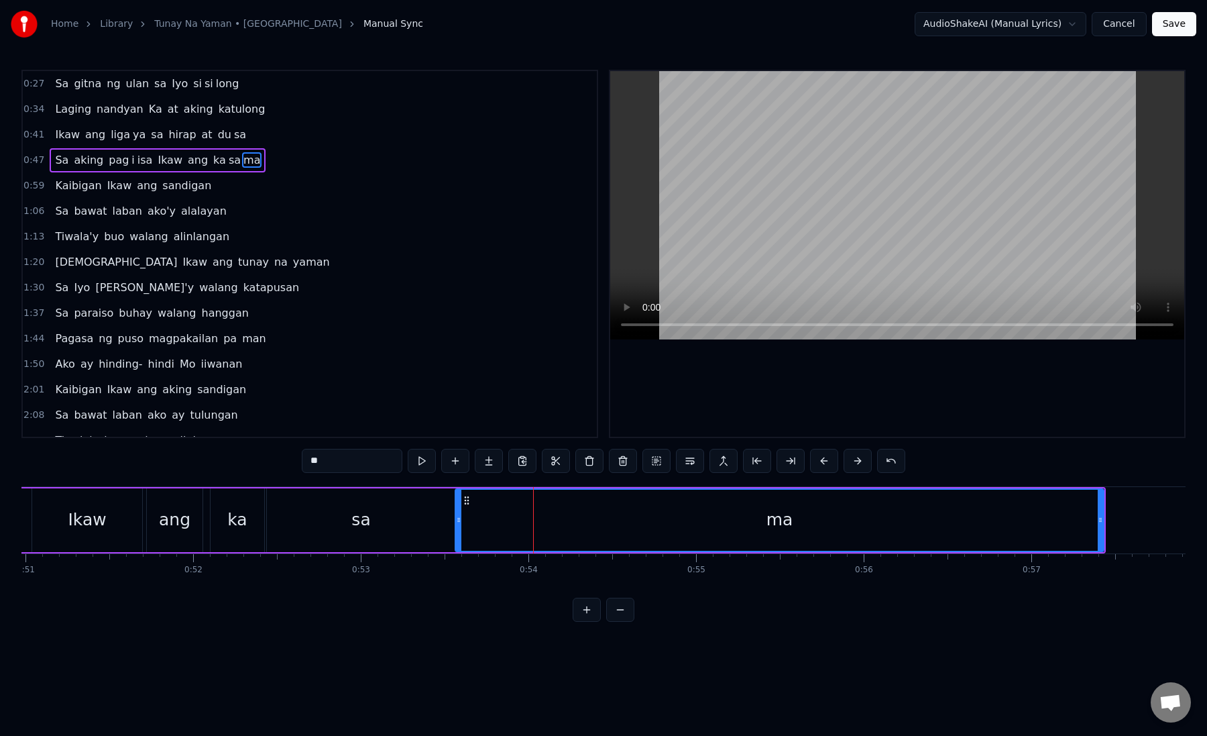
click at [417, 525] on div "sa" at bounding box center [361, 520] width 188 height 64
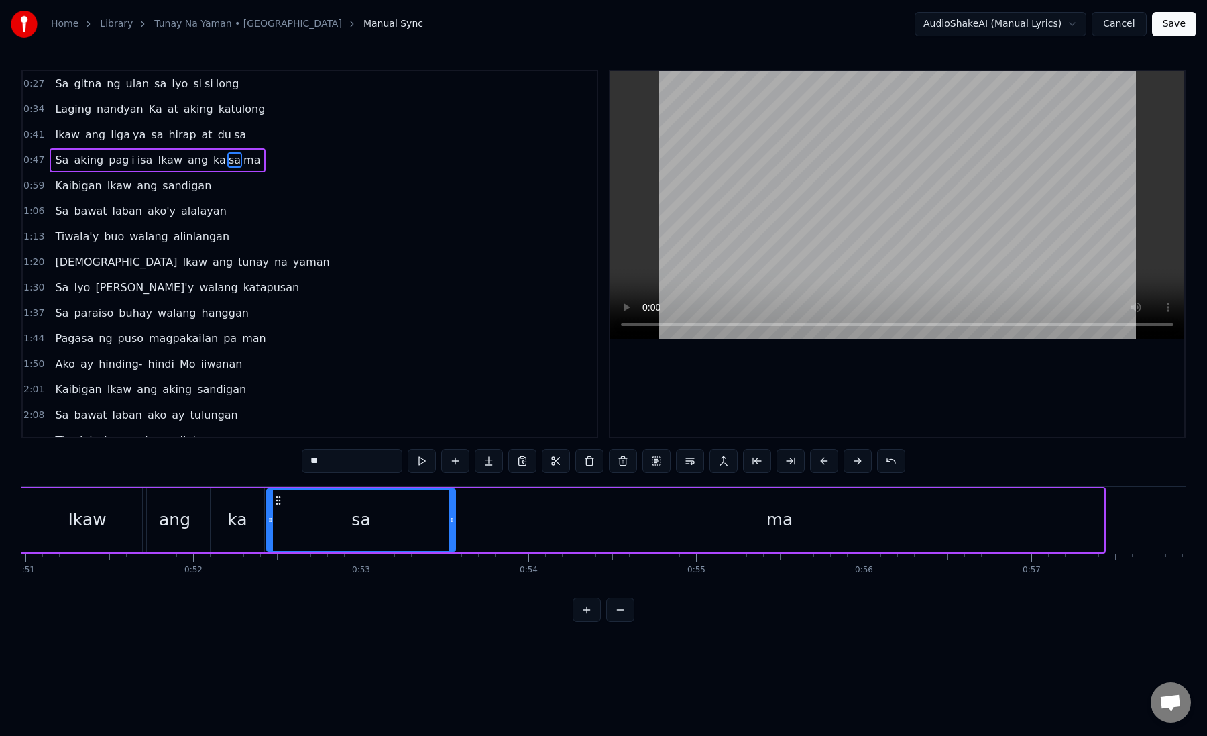
click at [498, 517] on div "ma" at bounding box center [779, 520] width 649 height 64
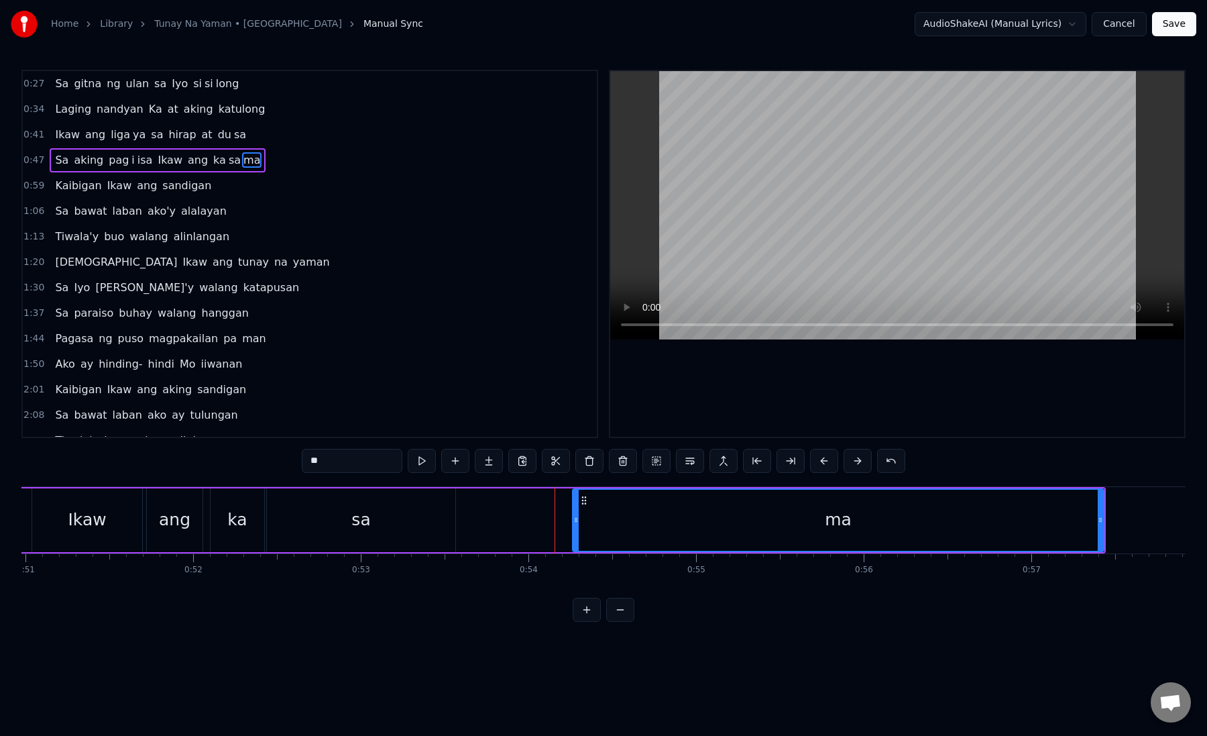
drag, startPoint x: 459, startPoint y: 520, endPoint x: 576, endPoint y: 525, distance: 117.5
click at [576, 525] on div at bounding box center [576, 520] width 5 height 61
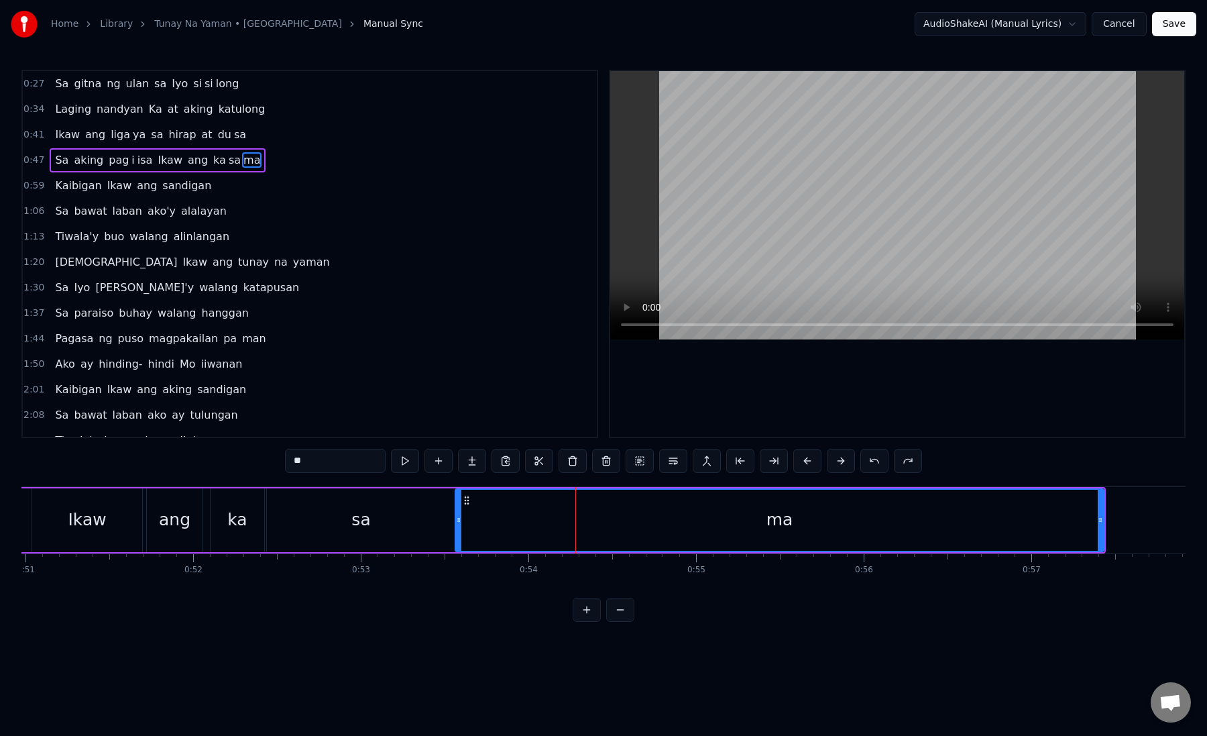
click at [415, 519] on div "sa" at bounding box center [361, 520] width 188 height 64
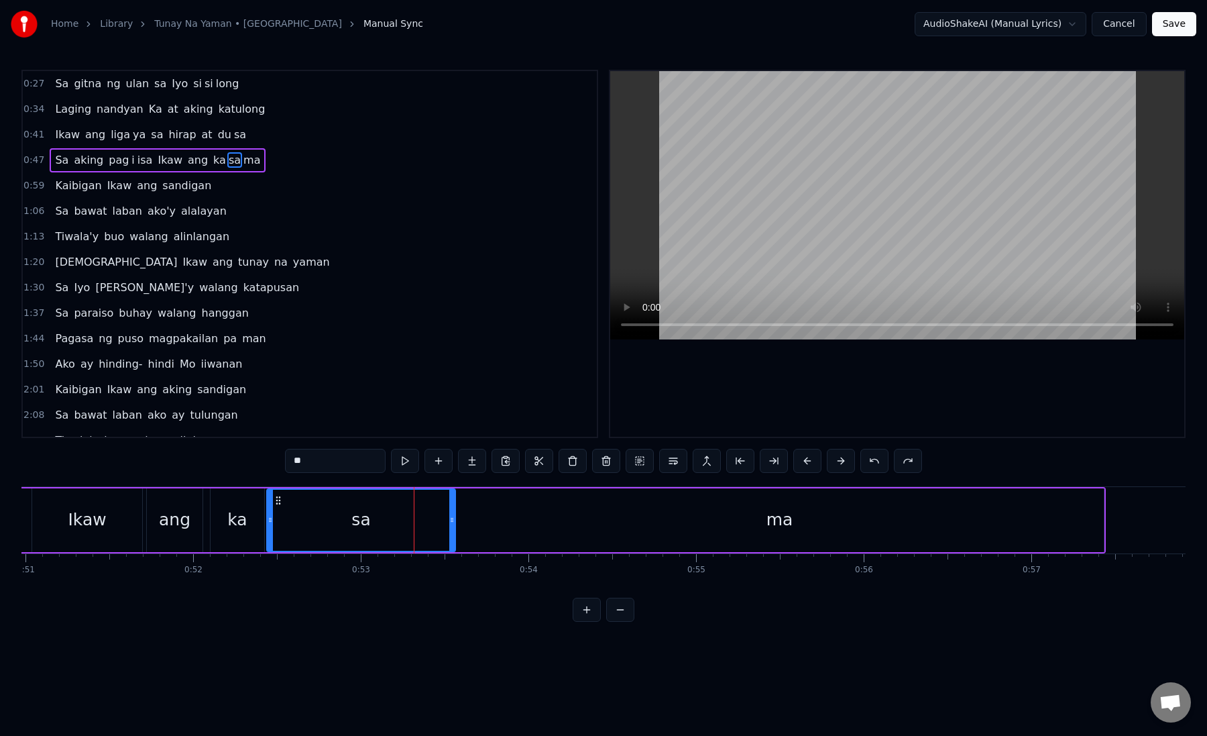
click at [339, 463] on input "**" at bounding box center [335, 461] width 101 height 24
click at [385, 524] on div "sam" at bounding box center [361, 520] width 187 height 61
click at [367, 459] on input "***" at bounding box center [352, 461] width 101 height 24
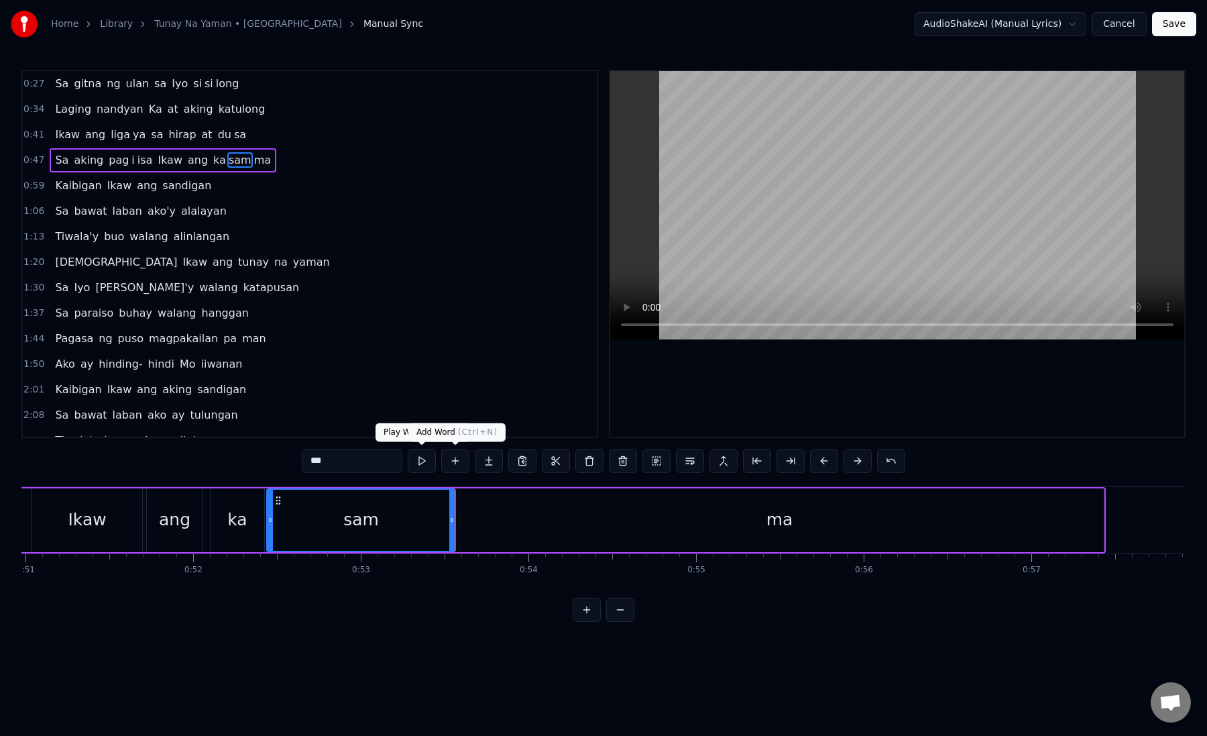
click at [571, 513] on div "ma" at bounding box center [779, 520] width 649 height 64
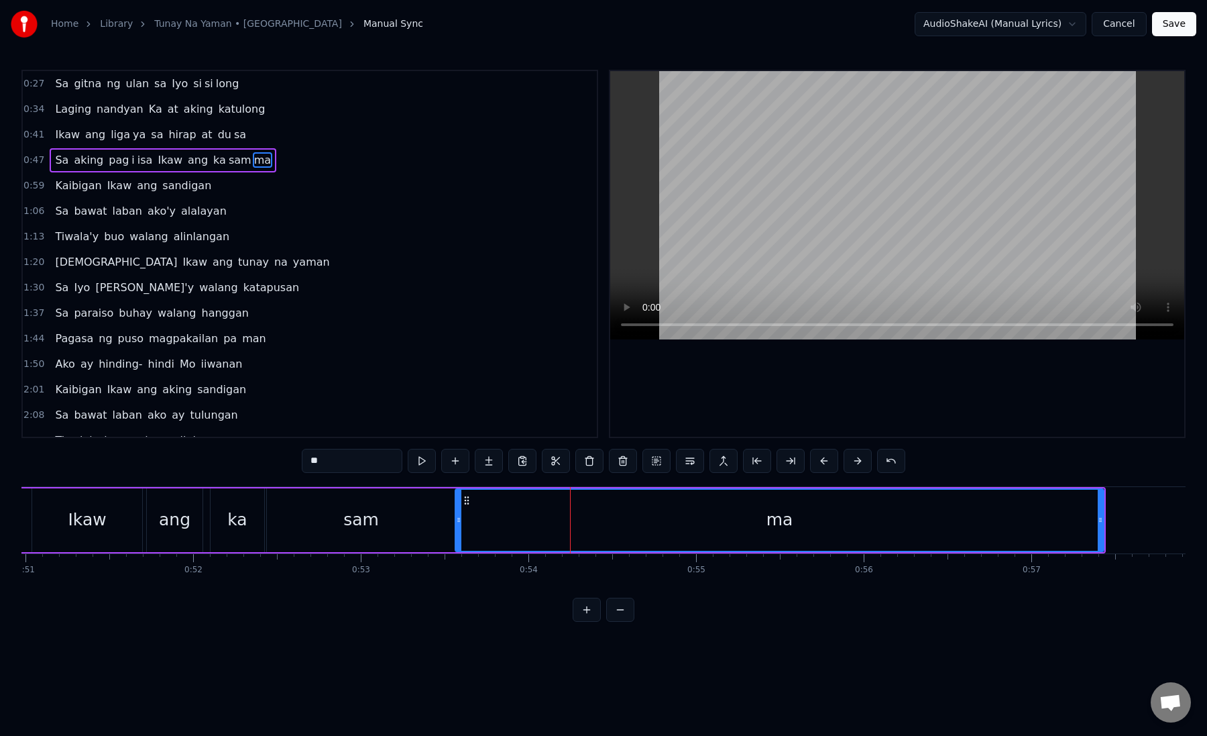
click at [316, 460] on input "**" at bounding box center [352, 461] width 101 height 24
click at [443, 531] on div "sam" at bounding box center [361, 520] width 188 height 64
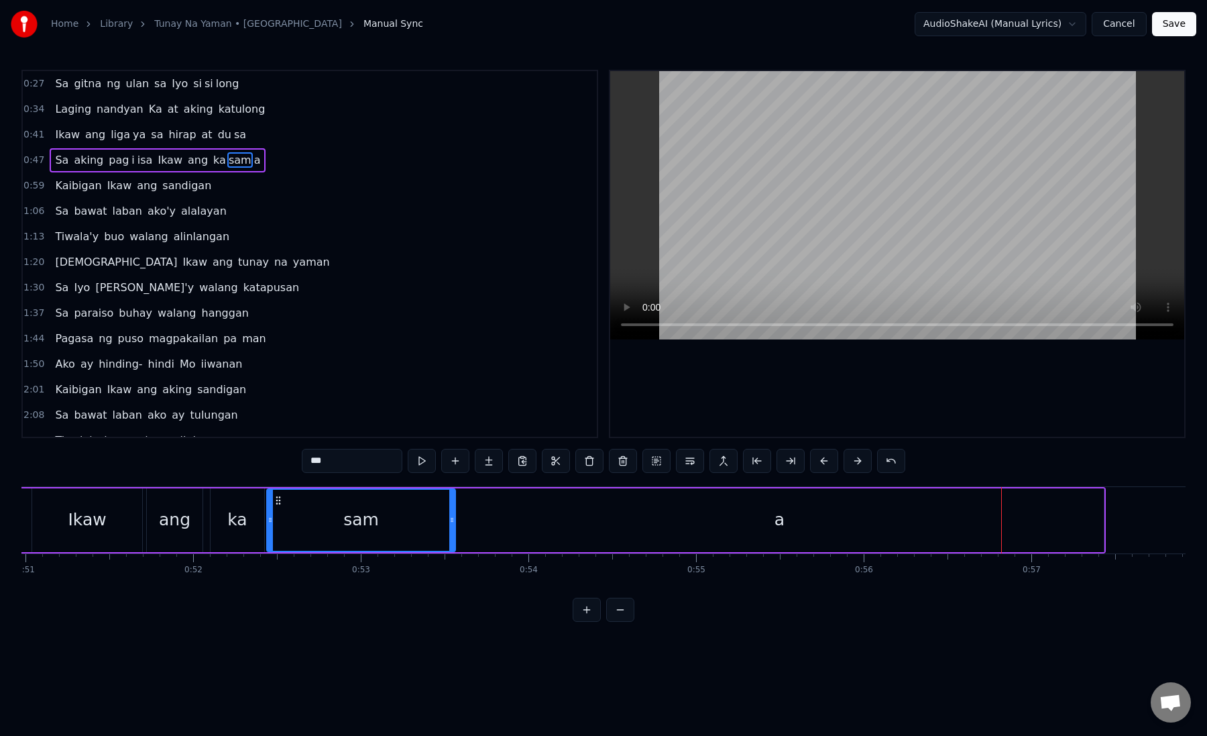
click at [478, 530] on div "a" at bounding box center [779, 520] width 649 height 64
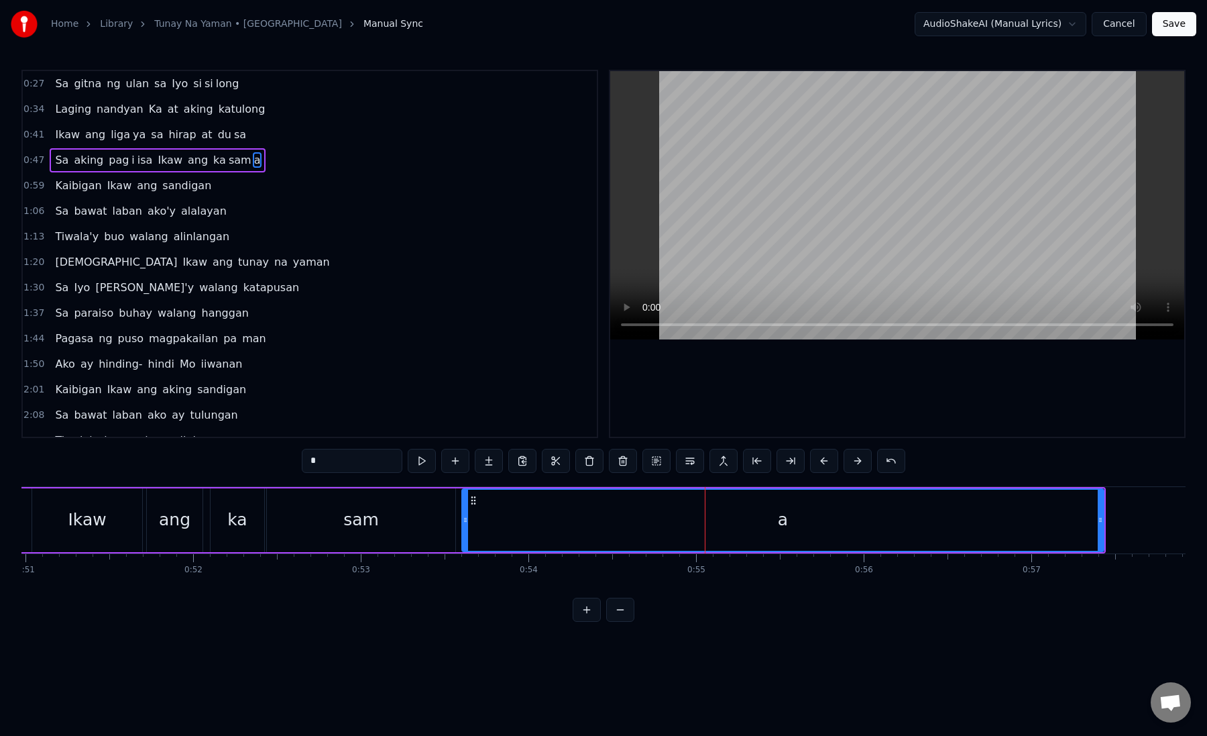
drag, startPoint x: 458, startPoint y: 526, endPoint x: 518, endPoint y: 527, distance: 59.7
click at [468, 527] on div at bounding box center [465, 520] width 5 height 61
click at [431, 525] on div "sam" at bounding box center [361, 520] width 188 height 64
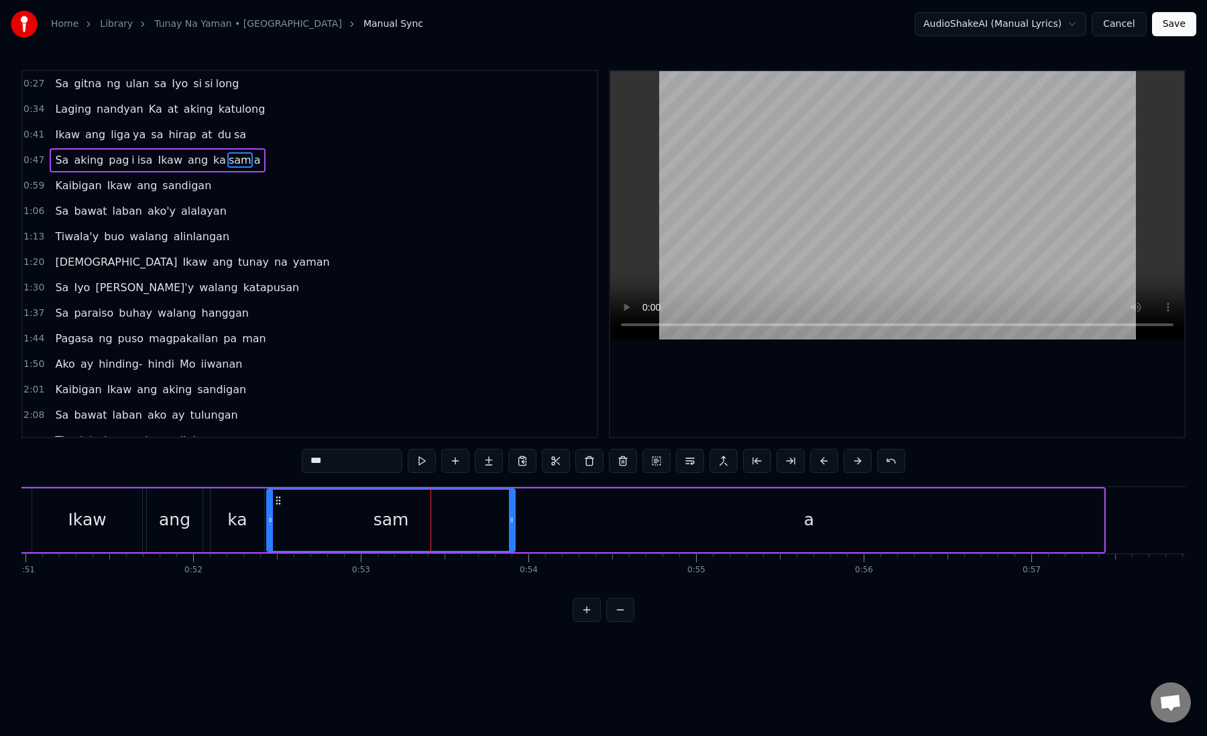
drag, startPoint x: 449, startPoint y: 523, endPoint x: 505, endPoint y: 521, distance: 56.4
click at [509, 521] on icon at bounding box center [511, 520] width 5 height 11
click at [406, 523] on div "sam" at bounding box center [390, 520] width 244 height 61
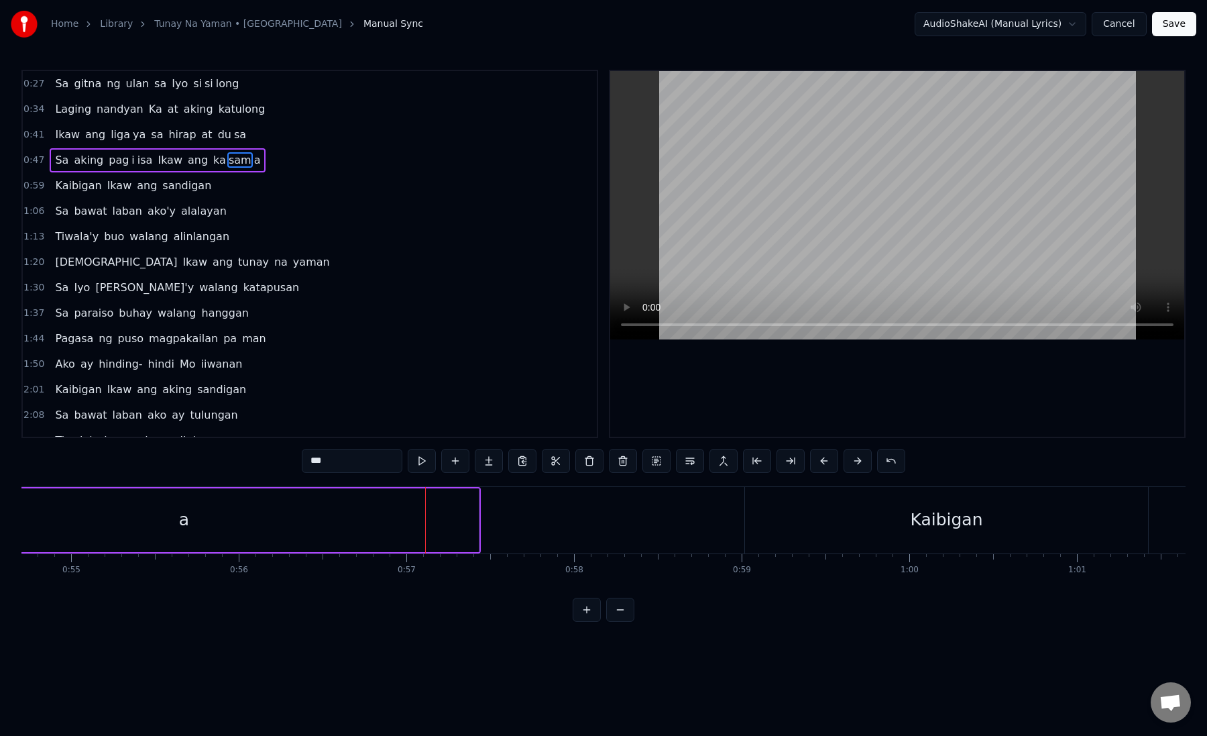
scroll to position [0, 9198]
click at [868, 541] on div "Kaibigan" at bounding box center [922, 520] width 402 height 66
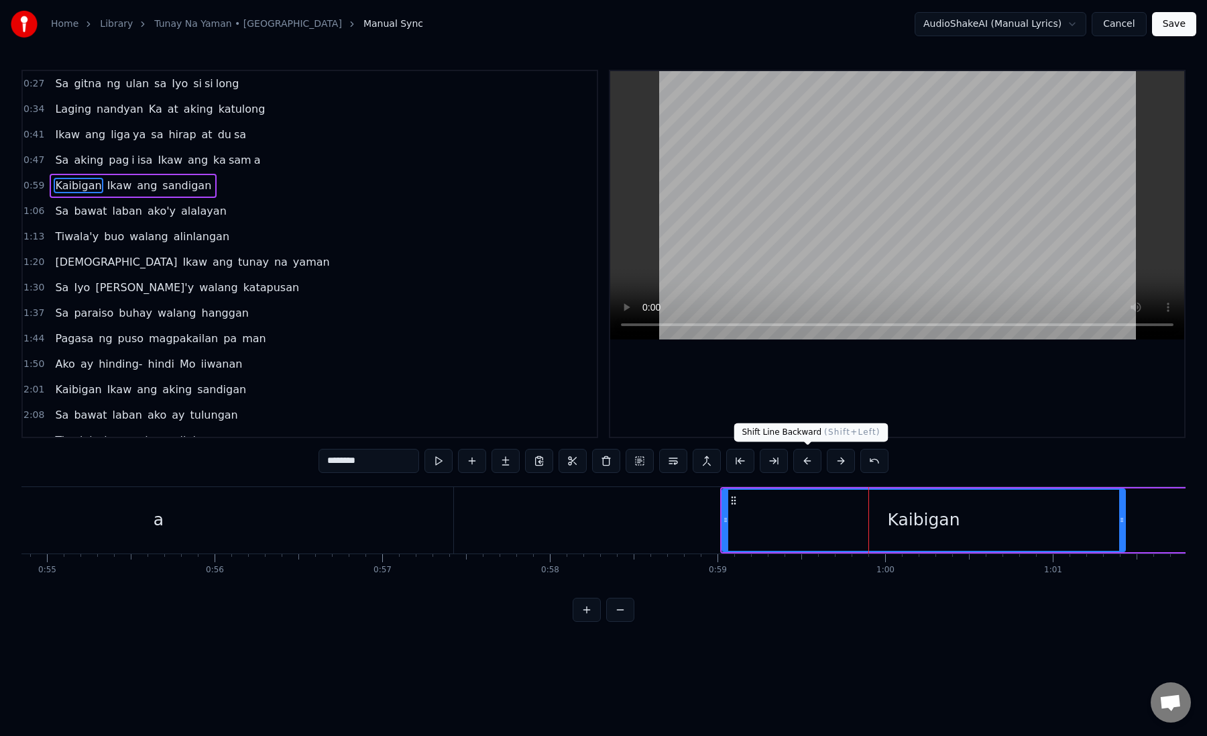
click at [812, 457] on button at bounding box center [808, 461] width 28 height 24
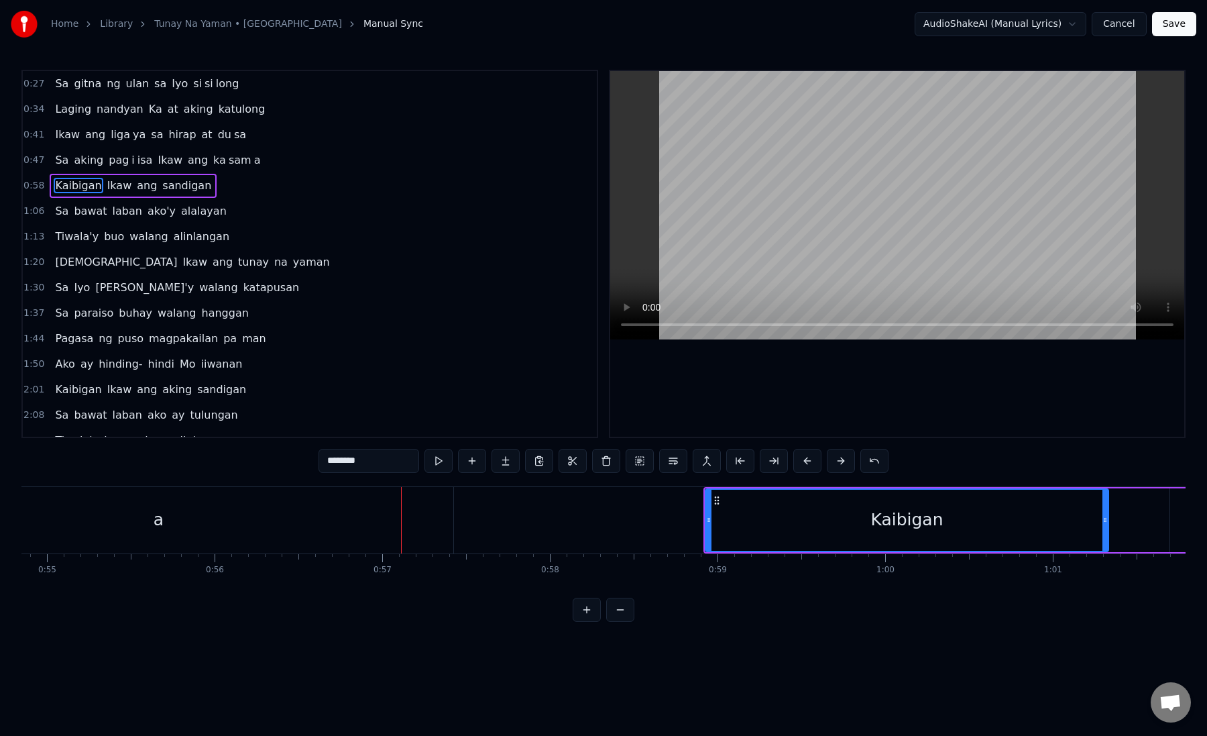
click at [812, 457] on button at bounding box center [808, 461] width 28 height 24
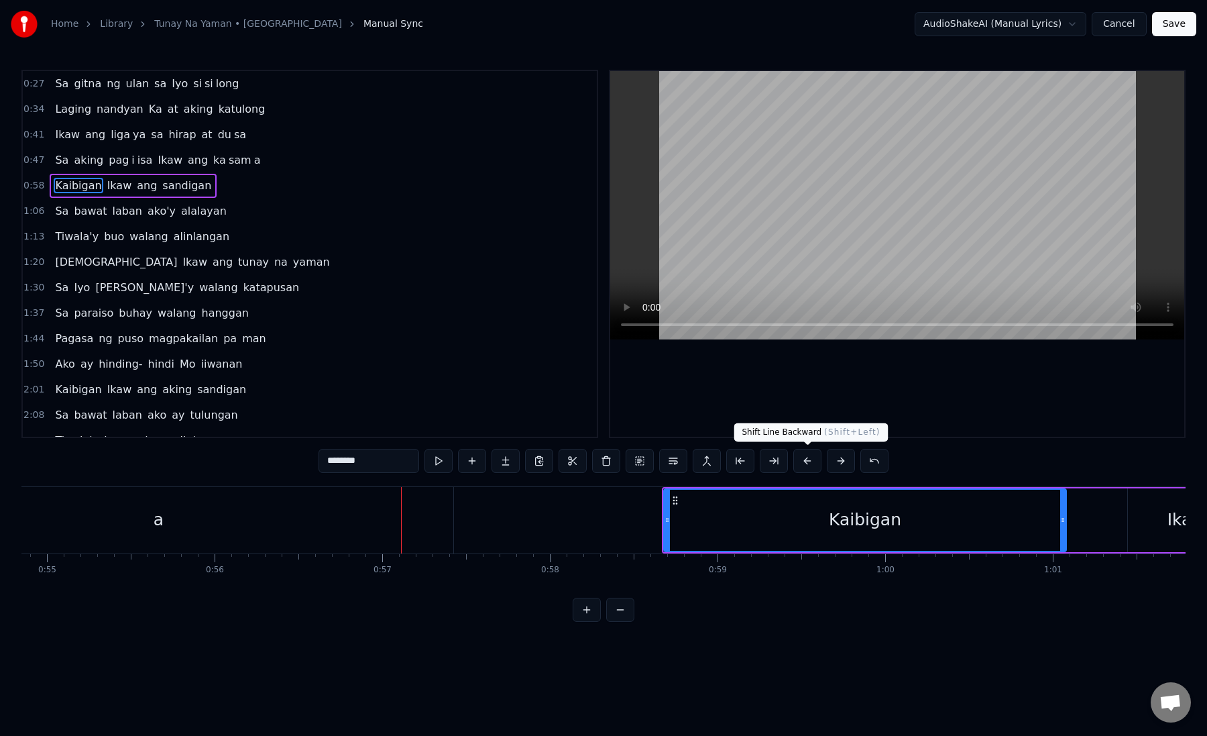
click at [804, 462] on button at bounding box center [808, 461] width 28 height 24
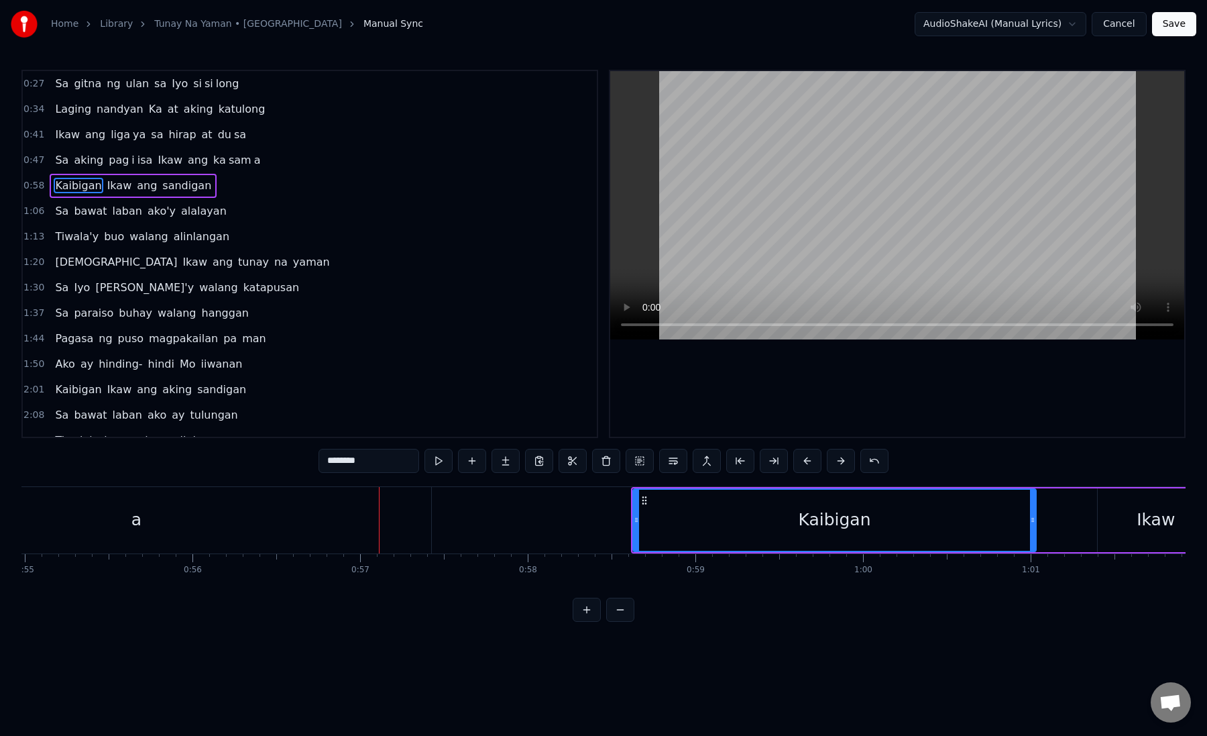
scroll to position [0, 9231]
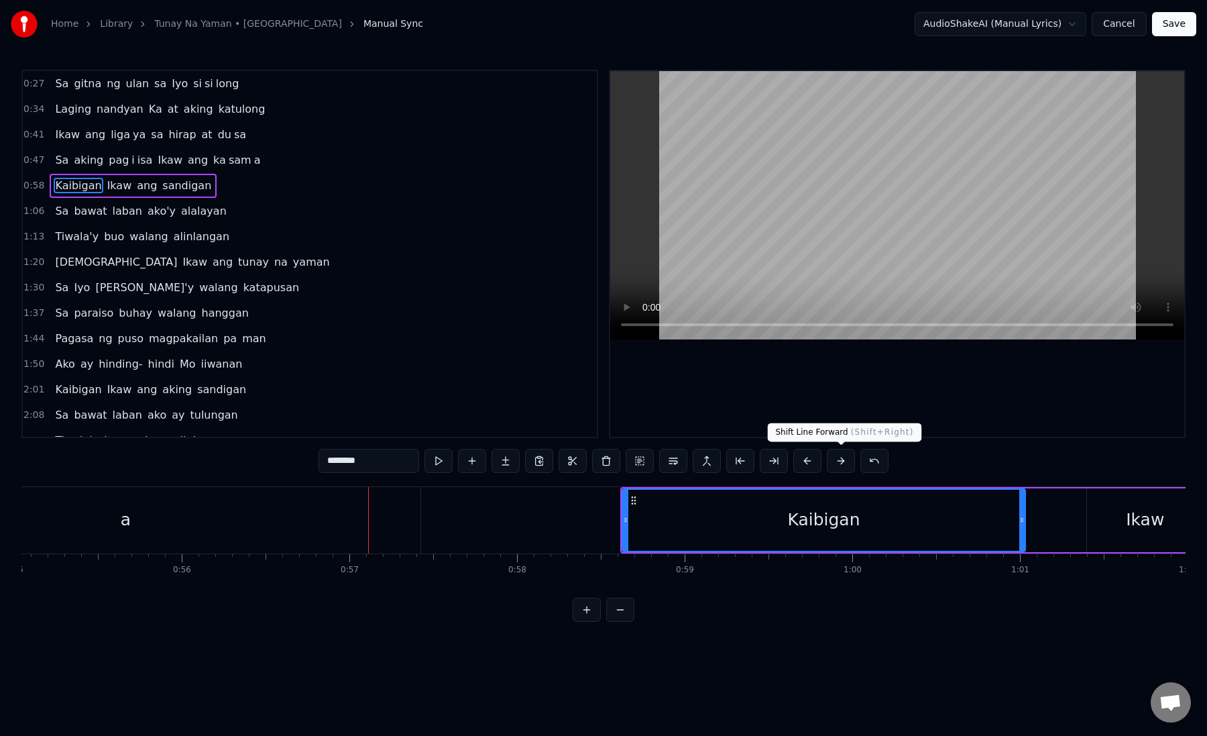
click at [843, 463] on button at bounding box center [841, 461] width 28 height 24
click at [643, 537] on div "Kaibigan" at bounding box center [832, 520] width 401 height 61
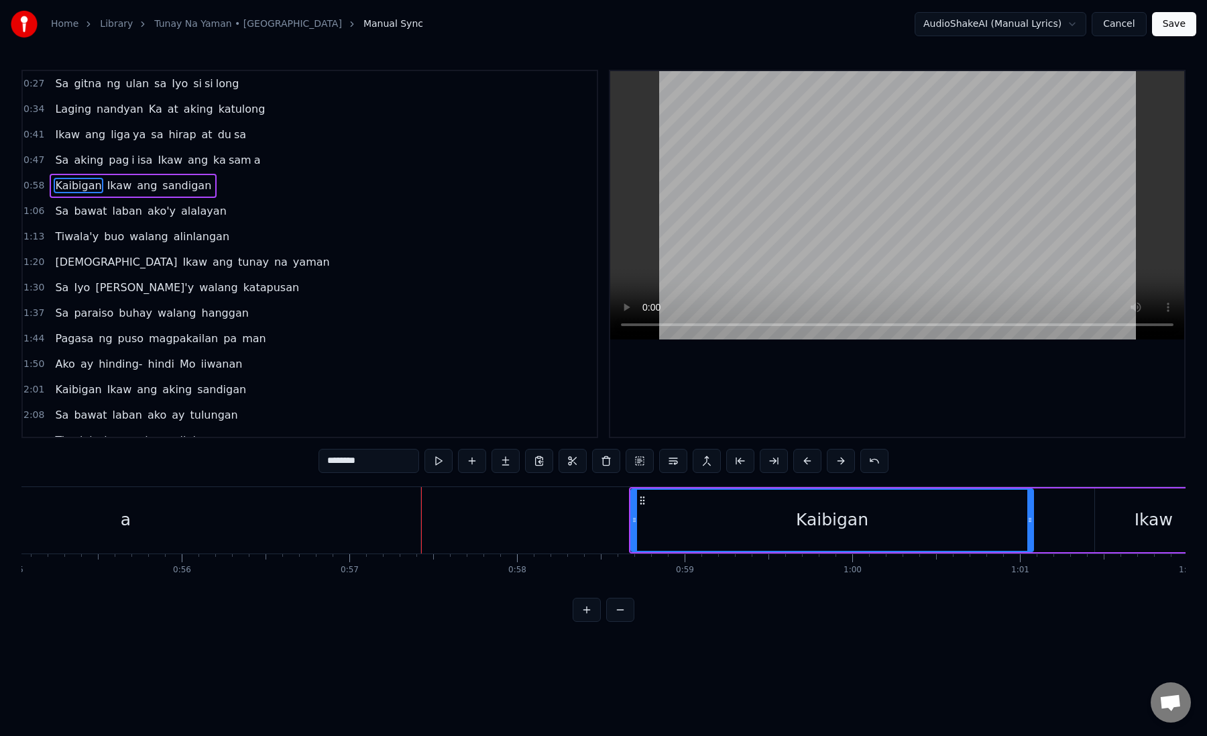
click at [643, 537] on div "Kaibigan" at bounding box center [832, 520] width 401 height 61
click at [93, 187] on span "Kaibigan" at bounding box center [78, 185] width 49 height 15
click at [666, 462] on button at bounding box center [673, 461] width 28 height 24
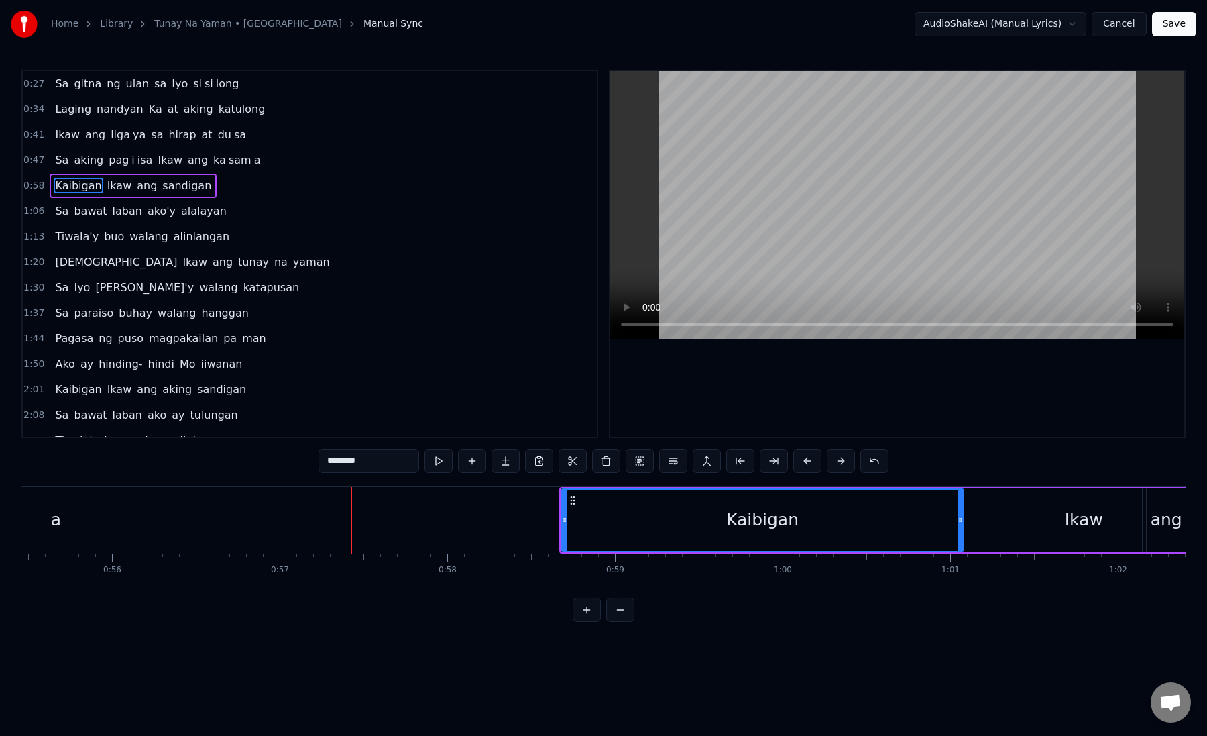
scroll to position [0, 9383]
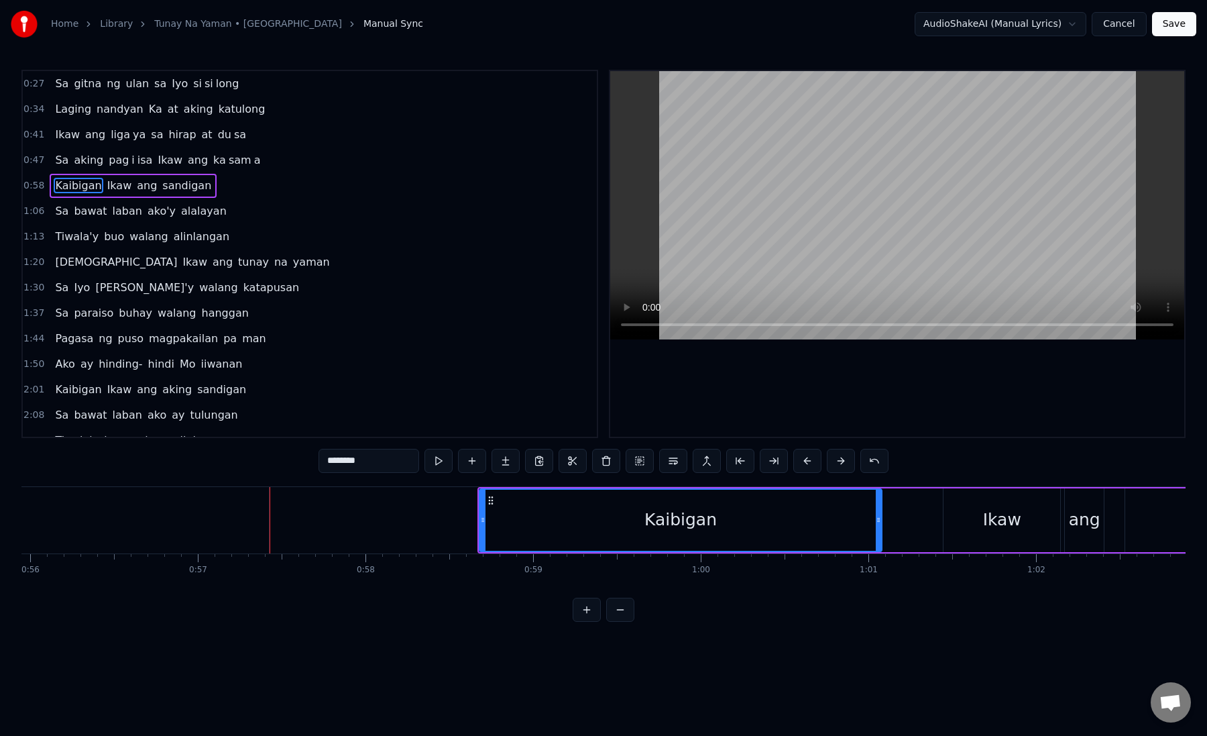
click at [492, 523] on div "Kaibigan" at bounding box center [680, 520] width 401 height 61
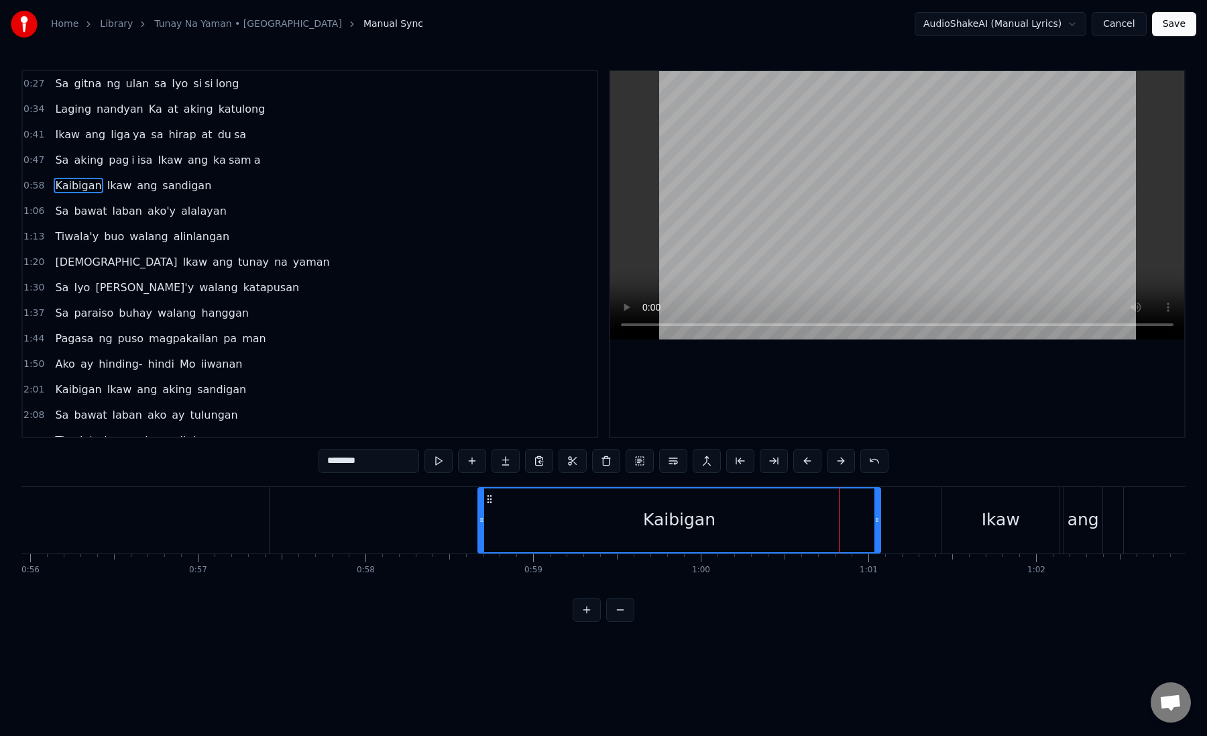
click at [972, 525] on div "Ikaw" at bounding box center [1000, 520] width 117 height 66
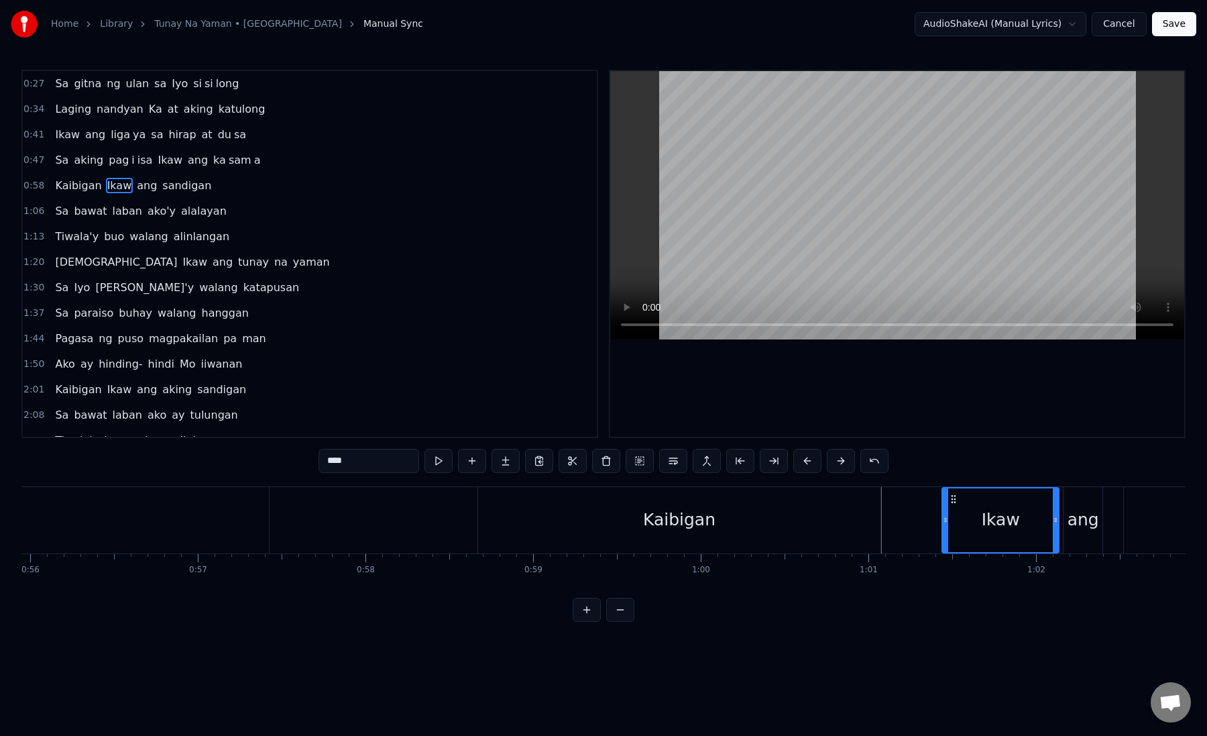
click at [724, 520] on div "Kaibigan" at bounding box center [679, 520] width 402 height 66
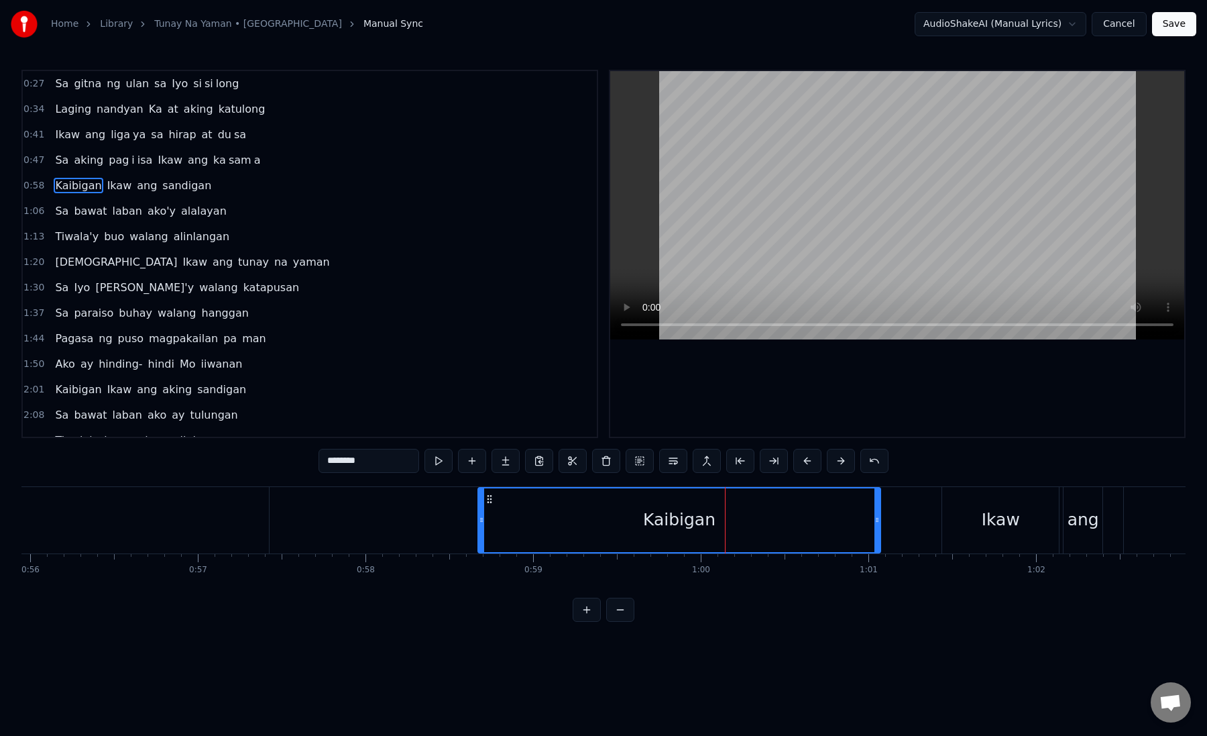
click at [115, 189] on span "Ikaw" at bounding box center [120, 185] width 28 height 15
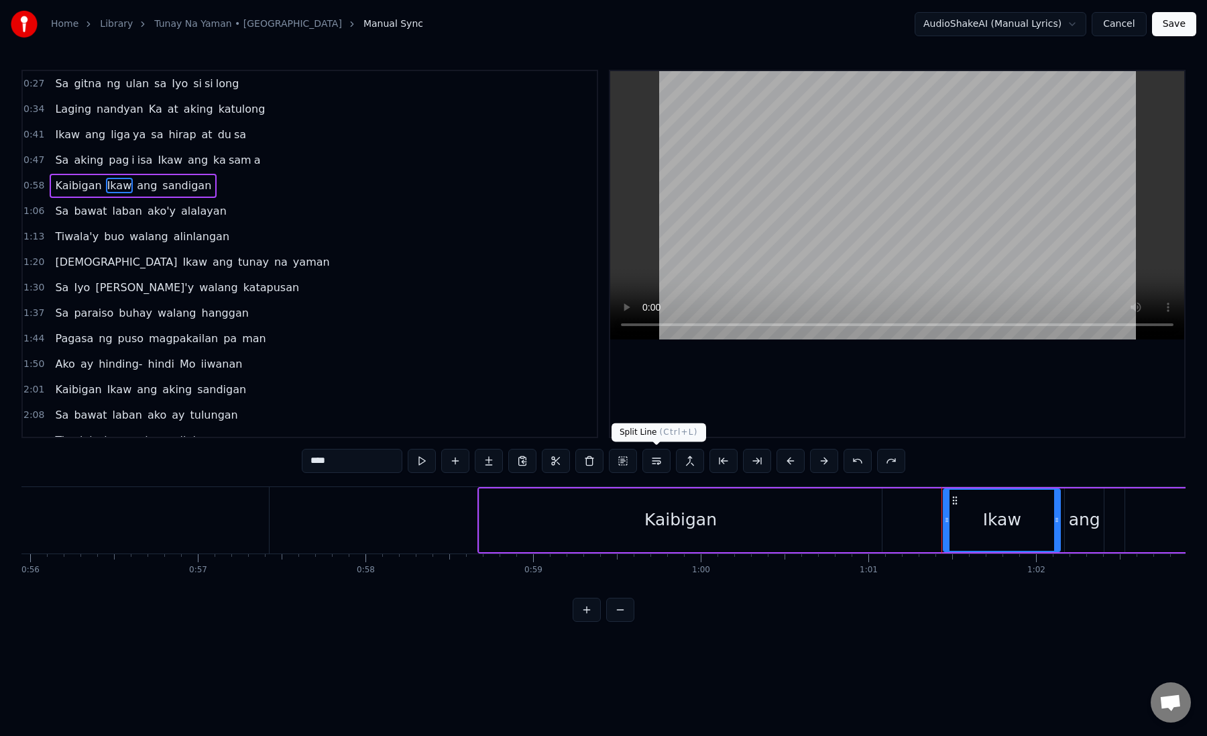
click at [665, 464] on button at bounding box center [657, 461] width 28 height 24
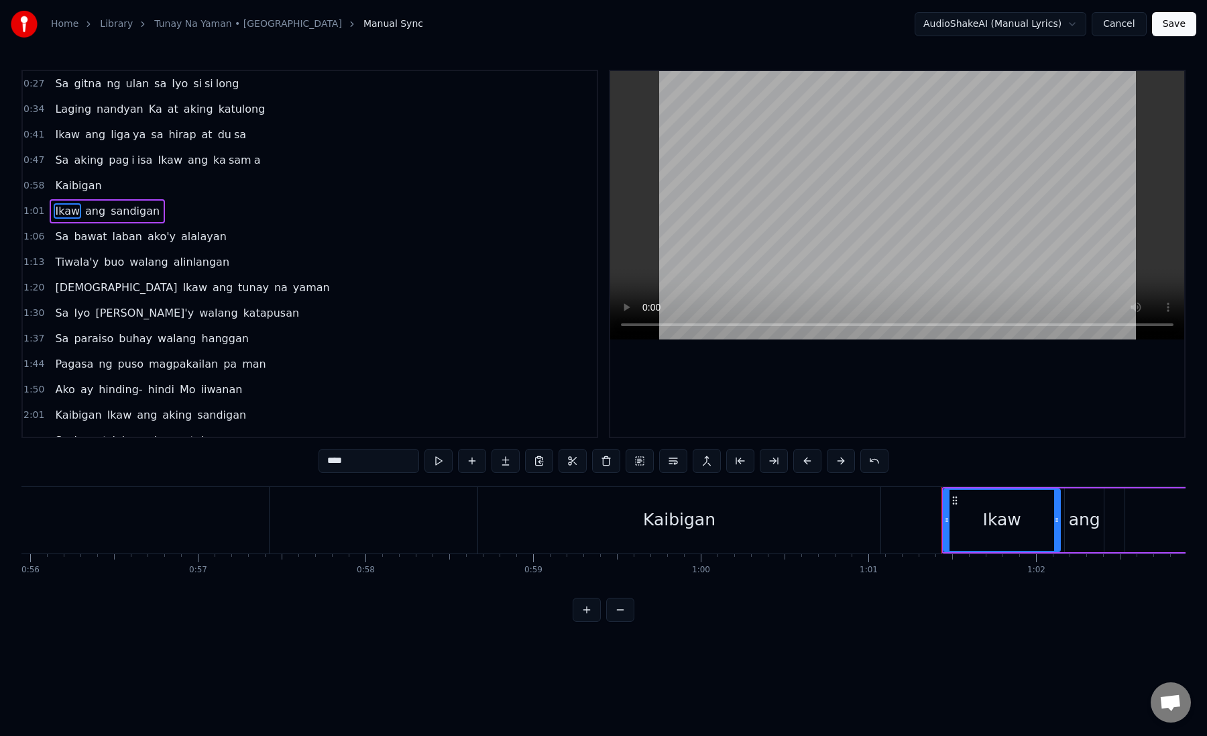
click at [82, 188] on span "Kaibigan" at bounding box center [78, 185] width 49 height 15
type input "********"
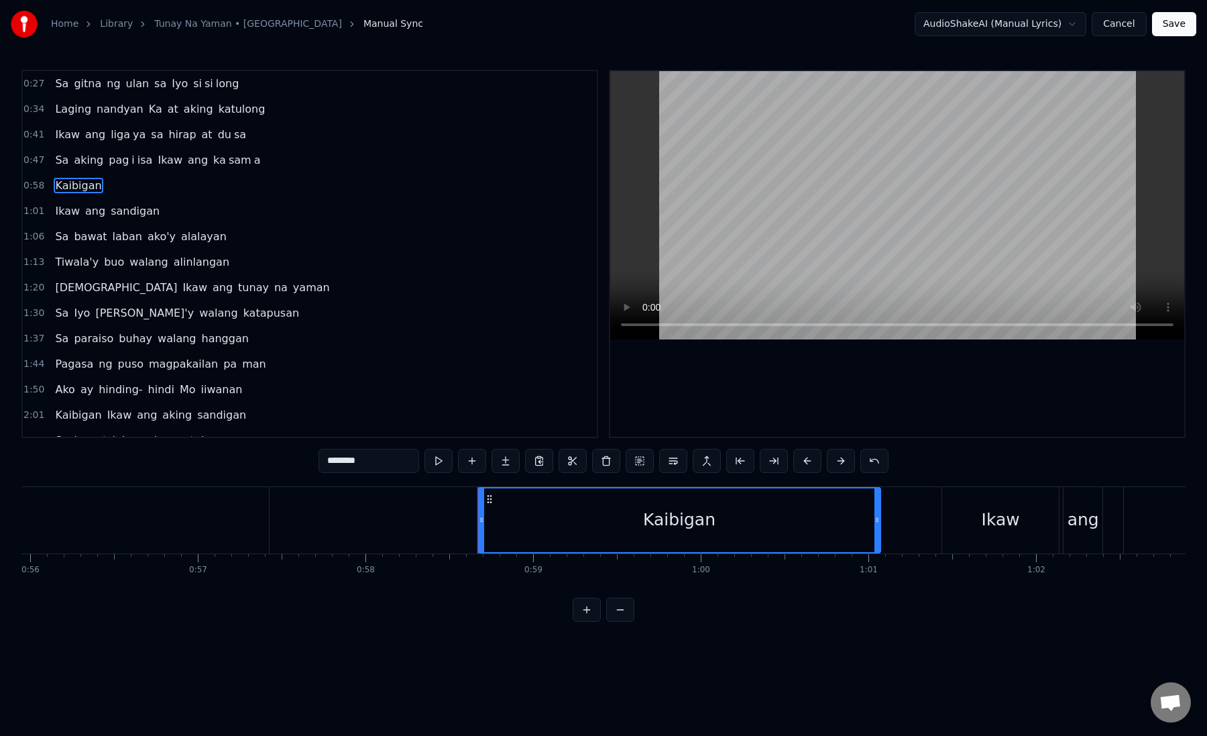
click at [500, 510] on div "Kaibigan" at bounding box center [679, 520] width 401 height 64
click at [658, 510] on div "Kaibigan" at bounding box center [679, 519] width 72 height 25
click at [781, 462] on button at bounding box center [774, 461] width 28 height 24
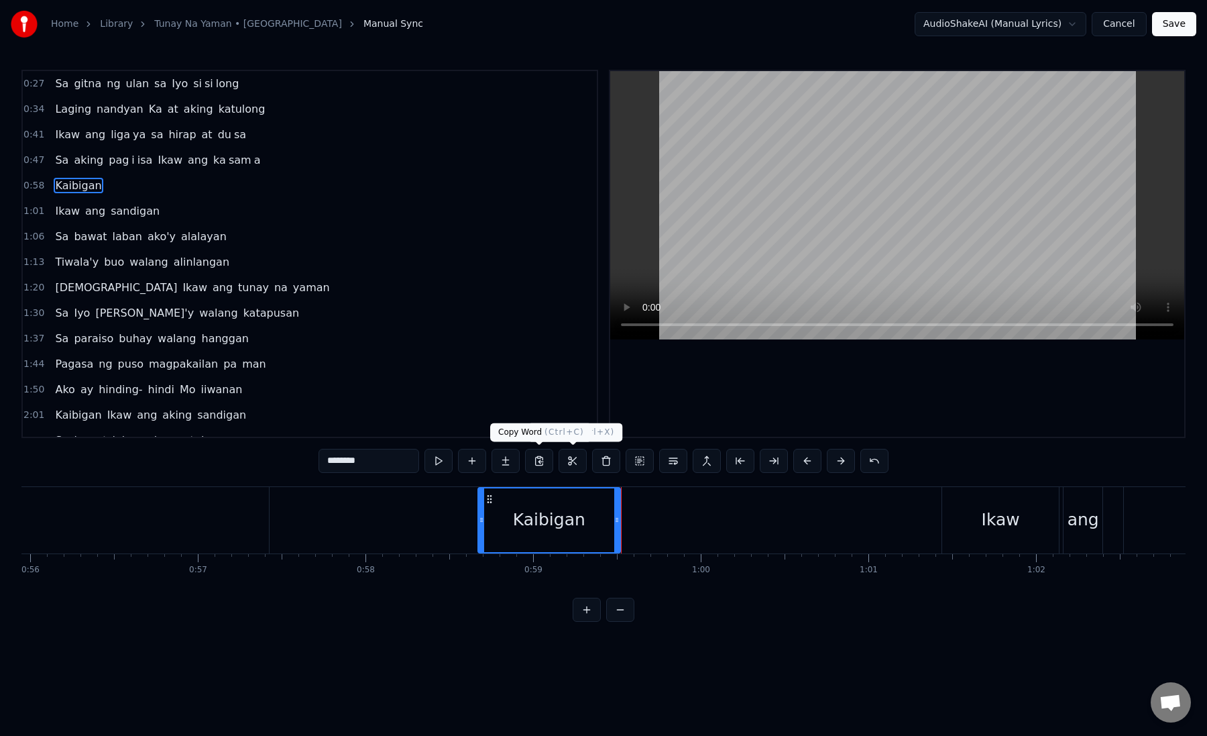
click at [498, 468] on button at bounding box center [506, 461] width 28 height 24
click at [501, 462] on button at bounding box center [506, 461] width 28 height 24
click at [1187, 33] on button "Save" at bounding box center [1174, 24] width 44 height 24
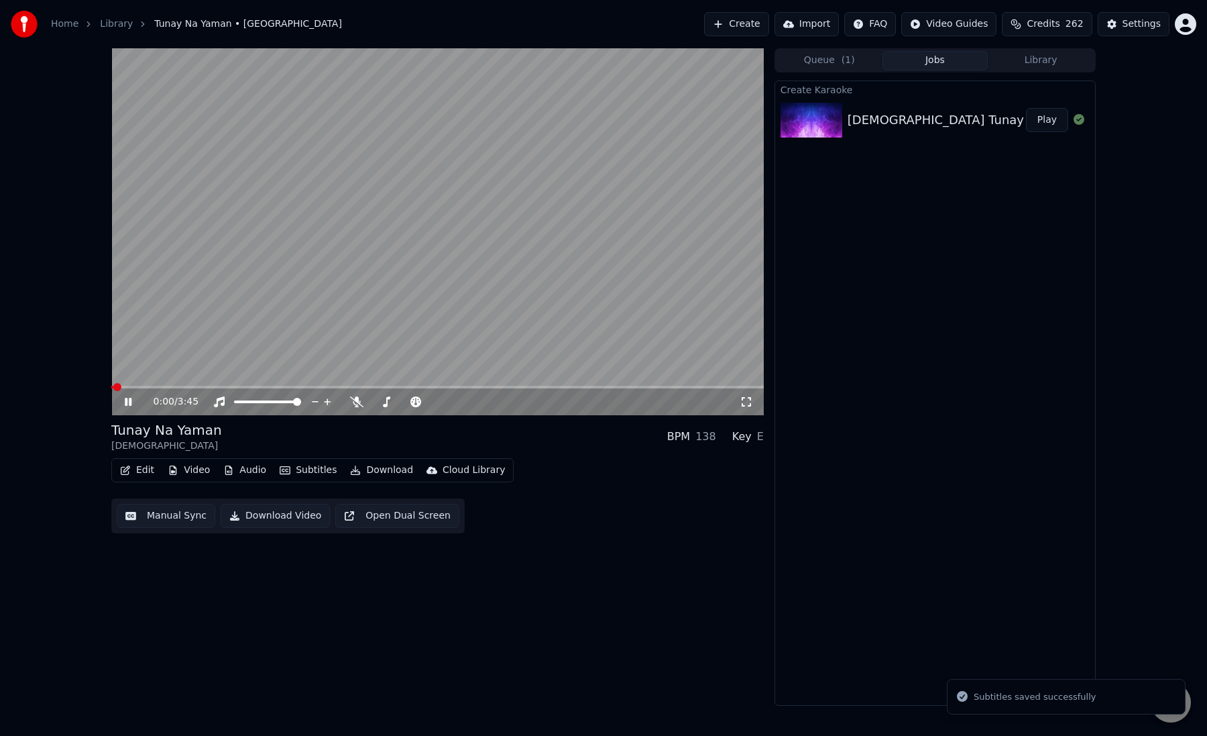
click at [156, 511] on button "Manual Sync" at bounding box center [166, 516] width 99 height 24
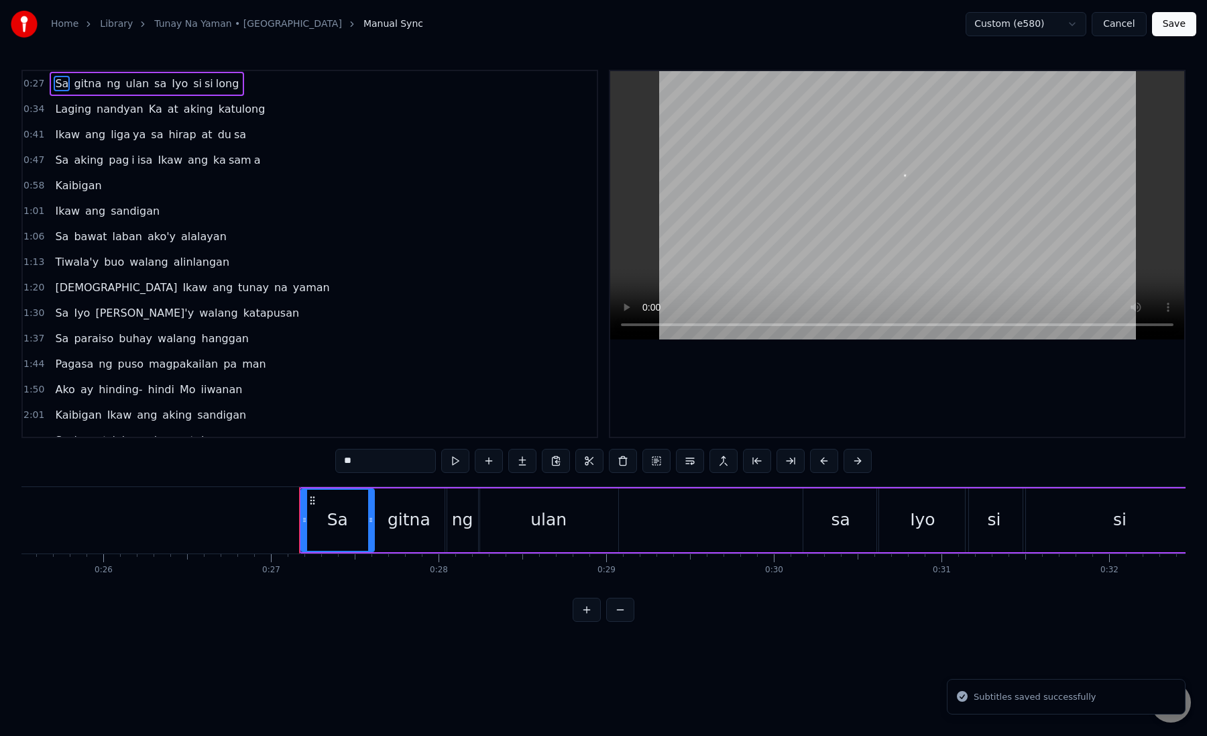
scroll to position [0, 4488]
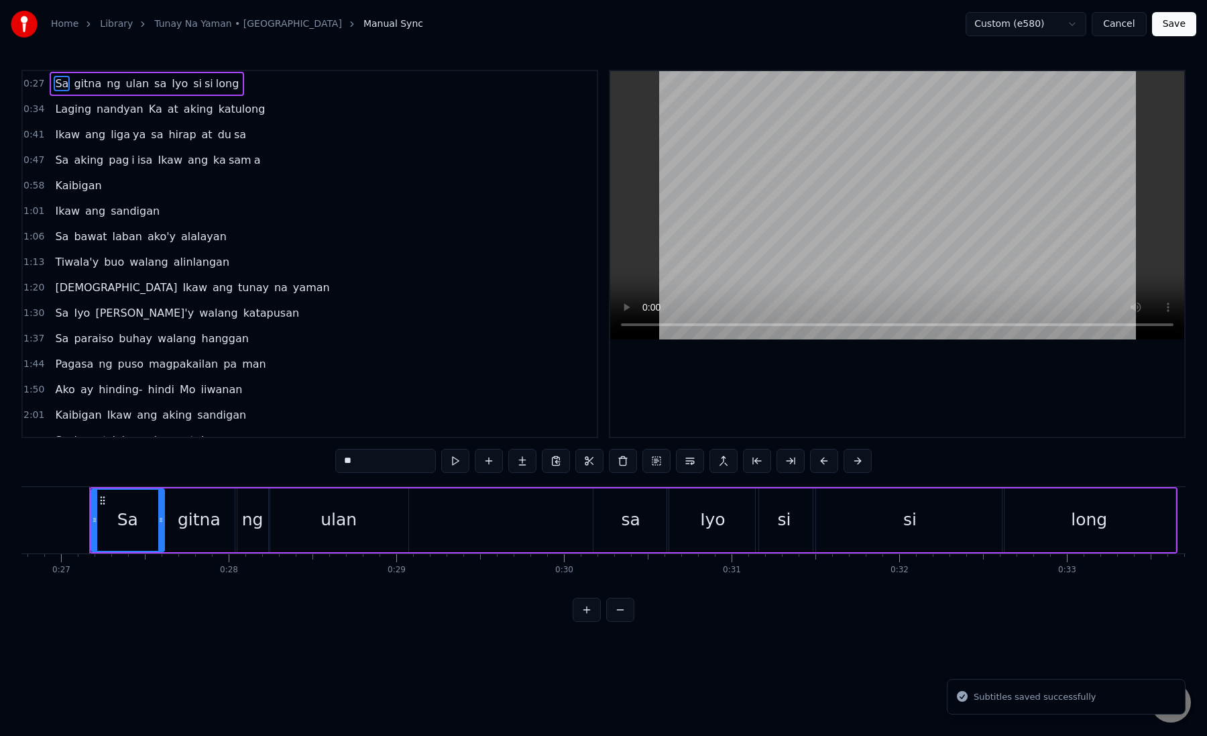
click at [70, 190] on span "Kaibigan" at bounding box center [78, 185] width 49 height 15
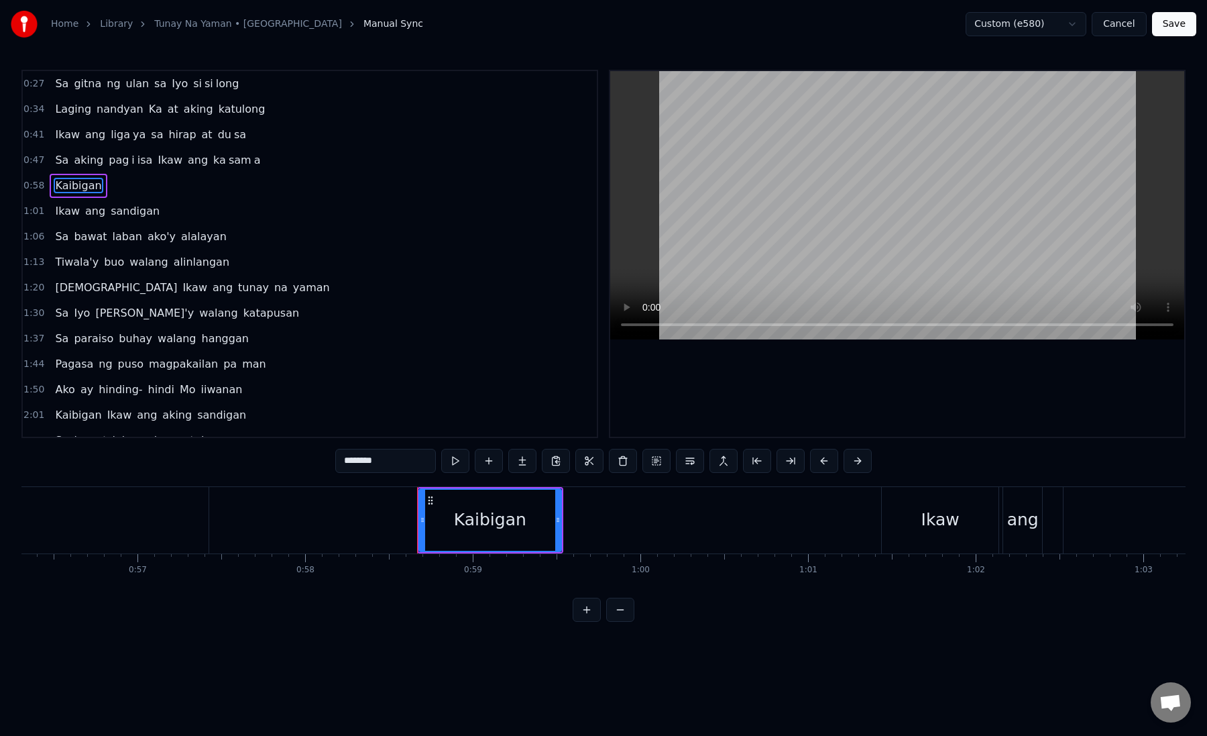
scroll to position [0, 9415]
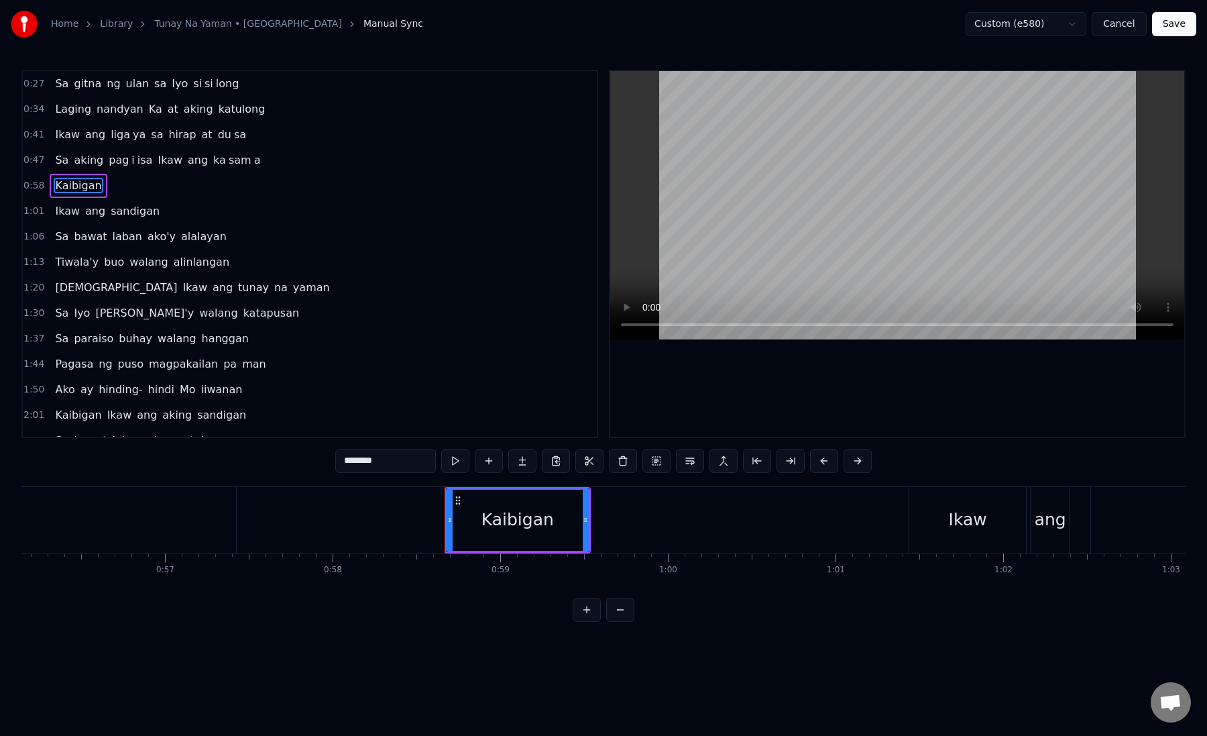
click at [449, 522] on icon at bounding box center [449, 520] width 5 height 11
click at [458, 523] on div "Kaibigan" at bounding box center [518, 520] width 142 height 61
drag, startPoint x: 342, startPoint y: 462, endPoint x: 407, endPoint y: 462, distance: 64.4
click at [405, 462] on input "********" at bounding box center [369, 461] width 101 height 24
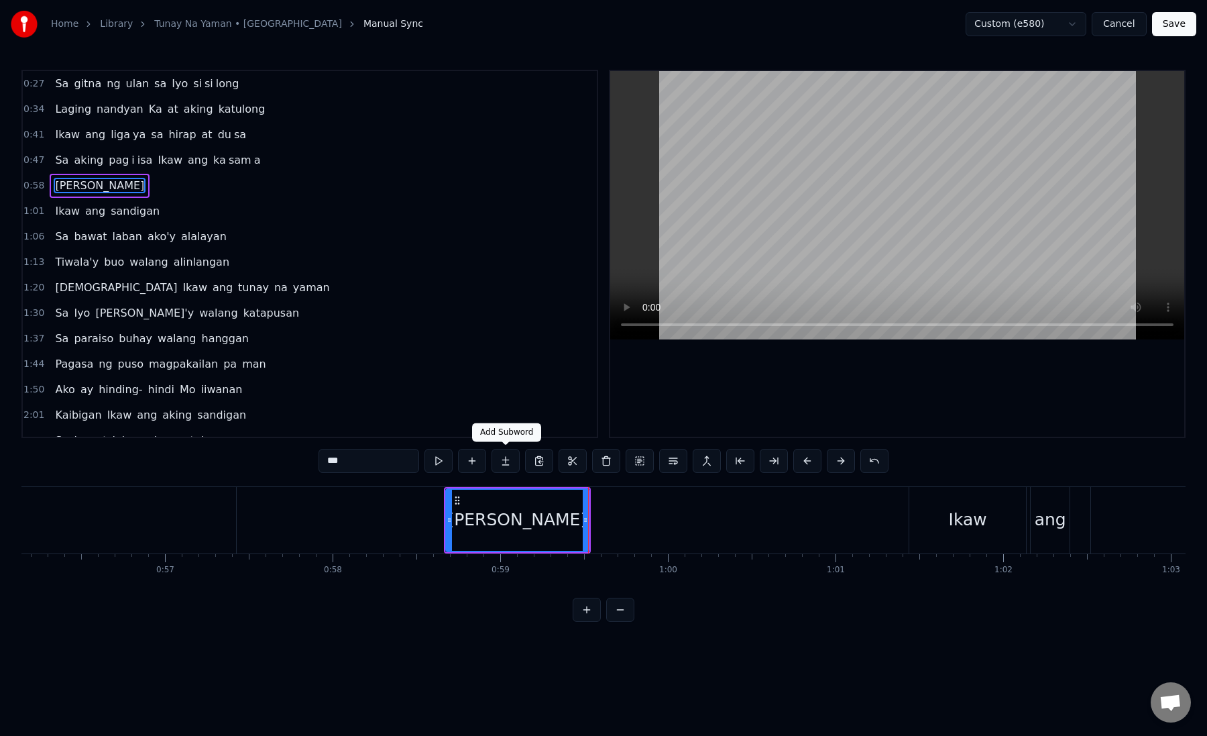
type input "***"
click at [504, 467] on button at bounding box center [506, 461] width 28 height 24
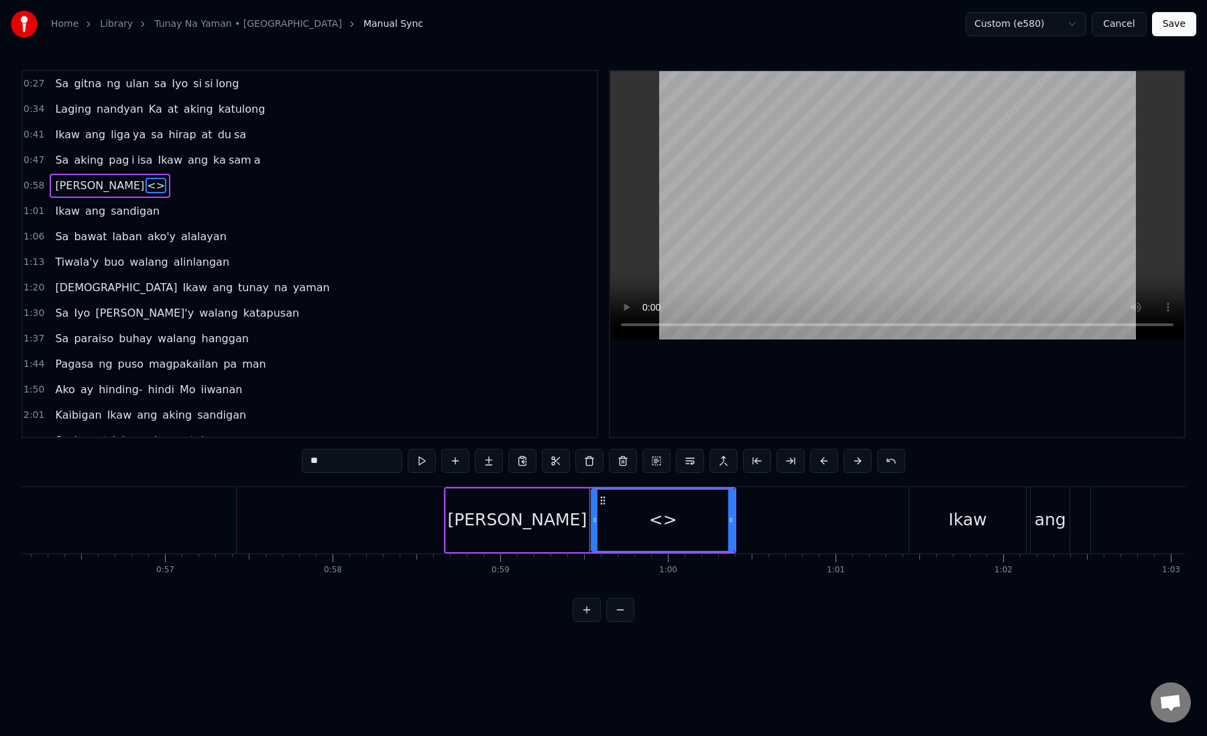
drag, startPoint x: 368, startPoint y: 460, endPoint x: 267, endPoint y: 459, distance: 101.3
click at [267, 459] on div "0:27 Sa gitna ng ulan sa Iyo si si long 0:34 Laging nandyan Ka at aking katulon…" at bounding box center [603, 346] width 1165 height 552
paste input "***"
drag, startPoint x: 353, startPoint y: 462, endPoint x: 320, endPoint y: 462, distance: 32.9
click at [320, 462] on input "*****" at bounding box center [352, 461] width 101 height 24
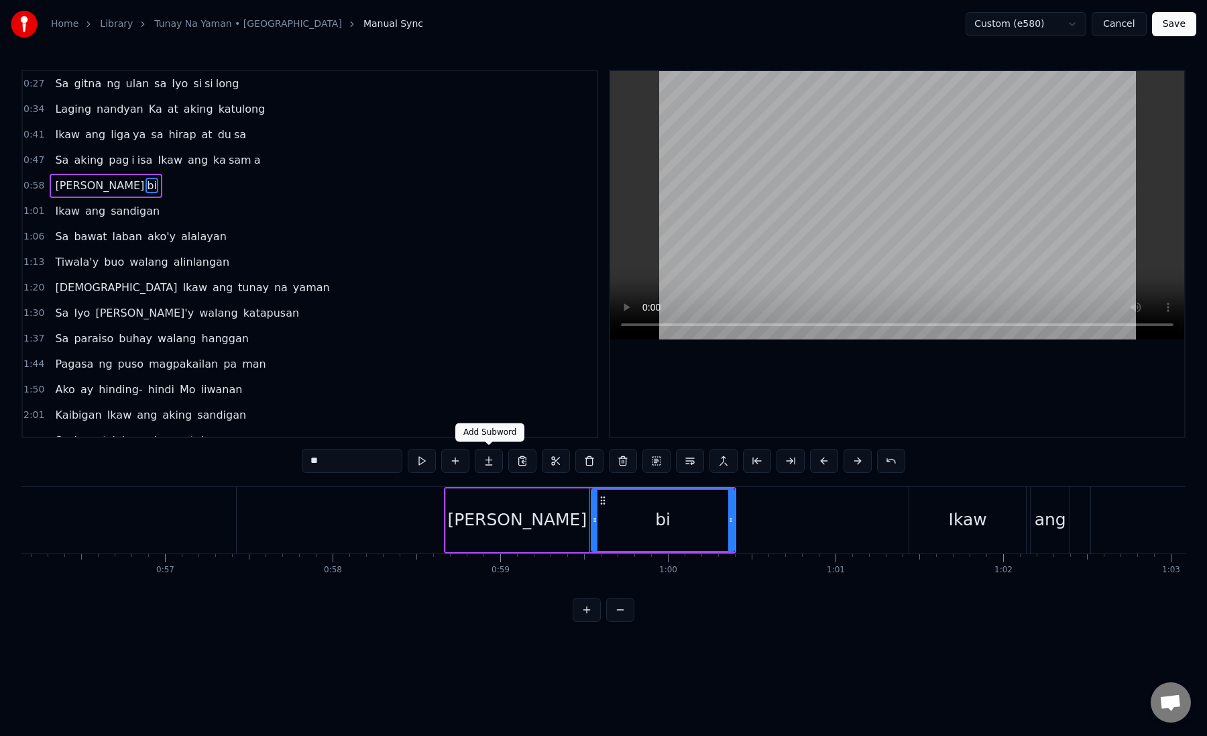
type input "**"
click at [495, 465] on button at bounding box center [489, 461] width 28 height 24
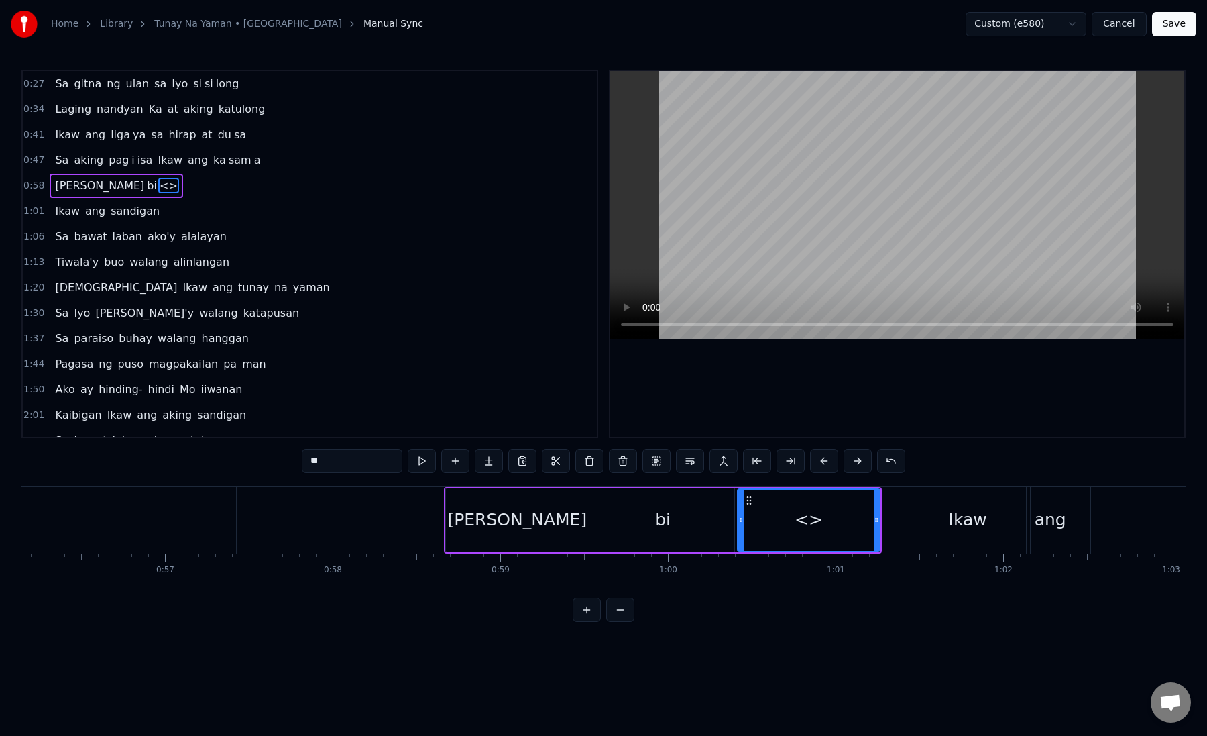
drag, startPoint x: 356, startPoint y: 462, endPoint x: 272, endPoint y: 461, distance: 83.9
click at [272, 461] on div "0:27 Sa gitna ng ulan sa Iyo si si long 0:34 Laging nandyan Ka at aking katulon…" at bounding box center [603, 346] width 1165 height 552
paste input "*"
click at [777, 519] on div "gan" at bounding box center [810, 520] width 142 height 61
click at [759, 517] on div "gan" at bounding box center [810, 520] width 142 height 61
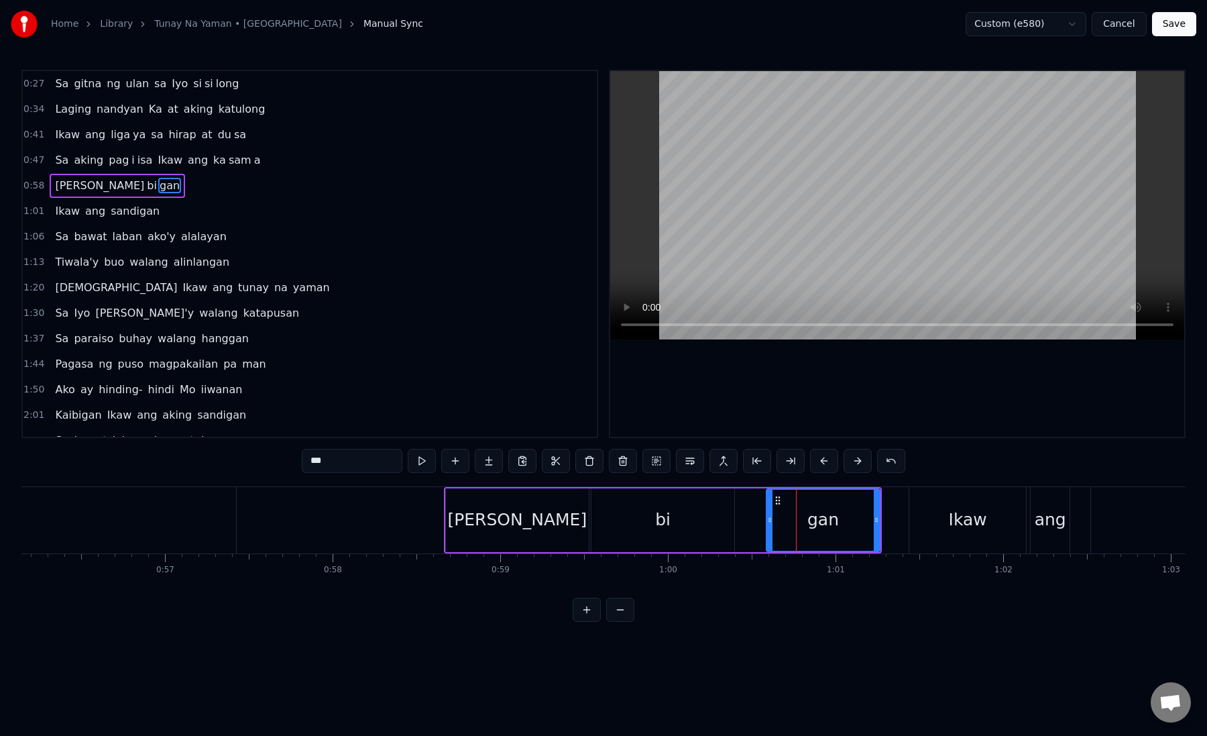
drag, startPoint x: 742, startPoint y: 521, endPoint x: 770, endPoint y: 521, distance: 28.2
click at [770, 521] on icon at bounding box center [769, 520] width 5 height 11
click at [669, 532] on div "bi" at bounding box center [663, 520] width 143 height 64
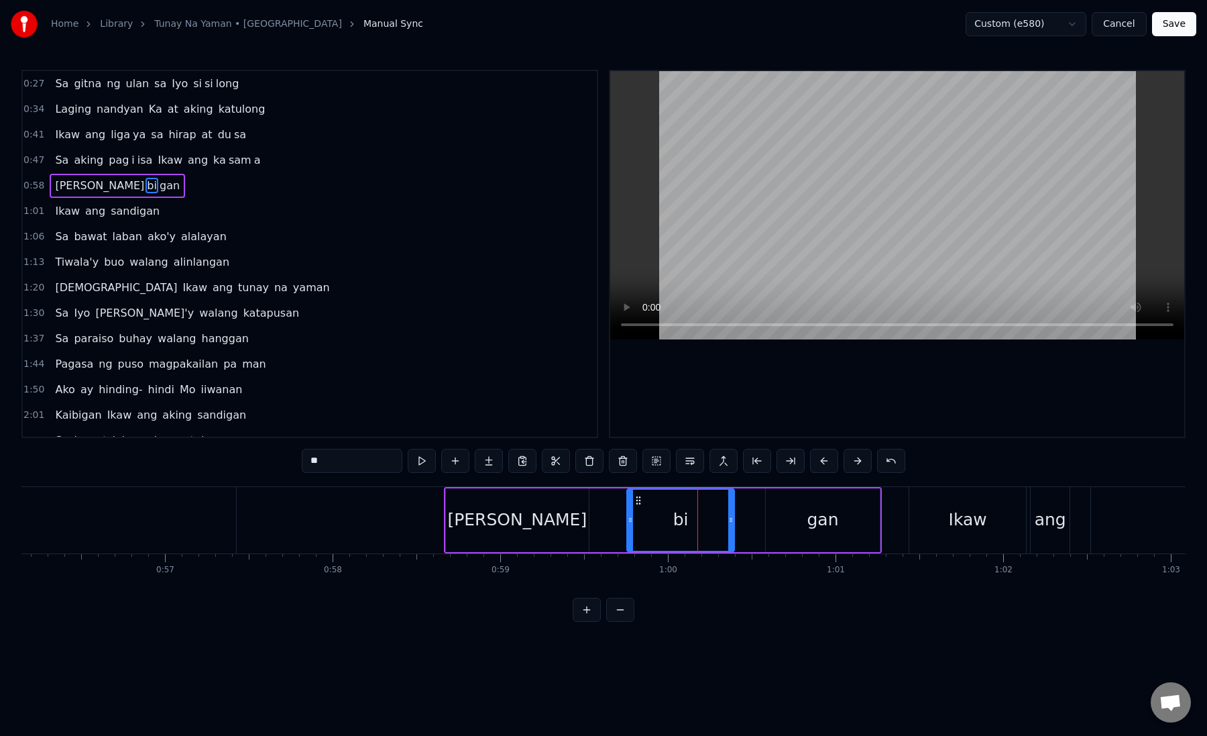
drag, startPoint x: 594, startPoint y: 523, endPoint x: 630, endPoint y: 523, distance: 36.2
click at [630, 523] on icon at bounding box center [630, 520] width 5 height 11
click at [563, 527] on div "[PERSON_NAME]" at bounding box center [517, 520] width 143 height 64
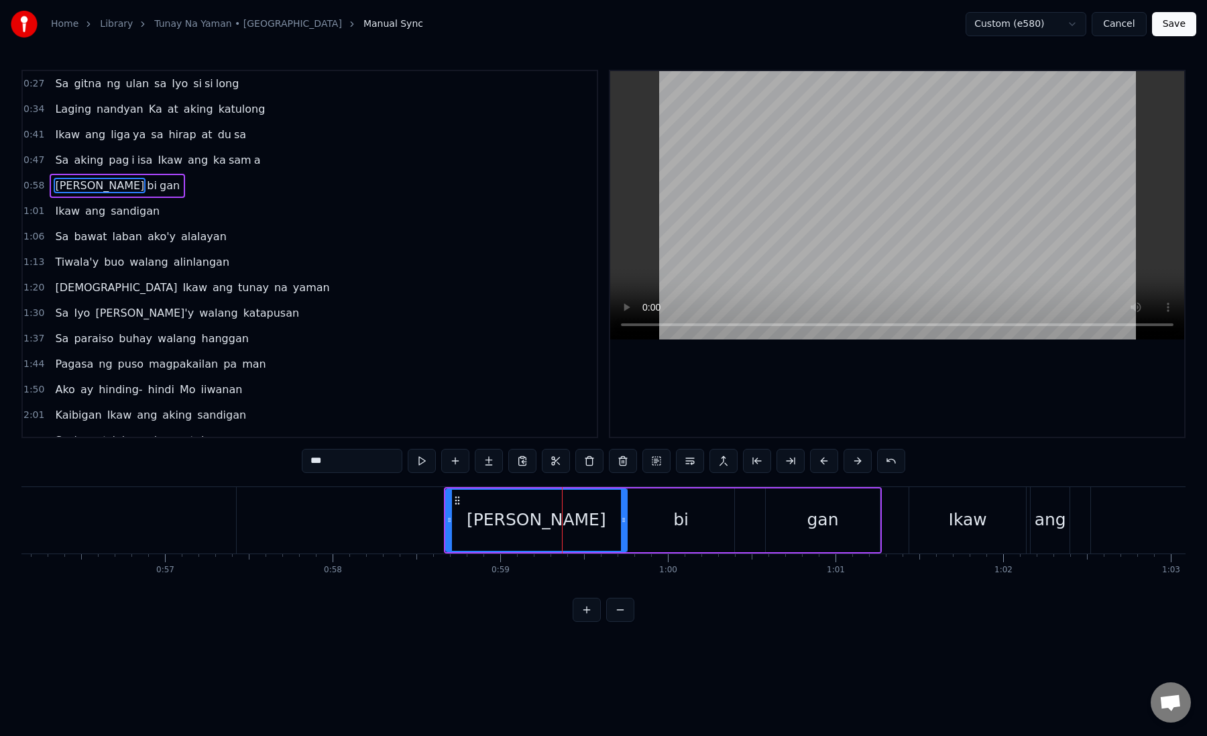
drag, startPoint x: 583, startPoint y: 523, endPoint x: 621, endPoint y: 522, distance: 38.2
click at [621, 522] on icon at bounding box center [623, 520] width 5 height 11
click at [529, 525] on div "[PERSON_NAME]" at bounding box center [537, 519] width 140 height 25
click at [633, 529] on div "bi" at bounding box center [681, 520] width 107 height 64
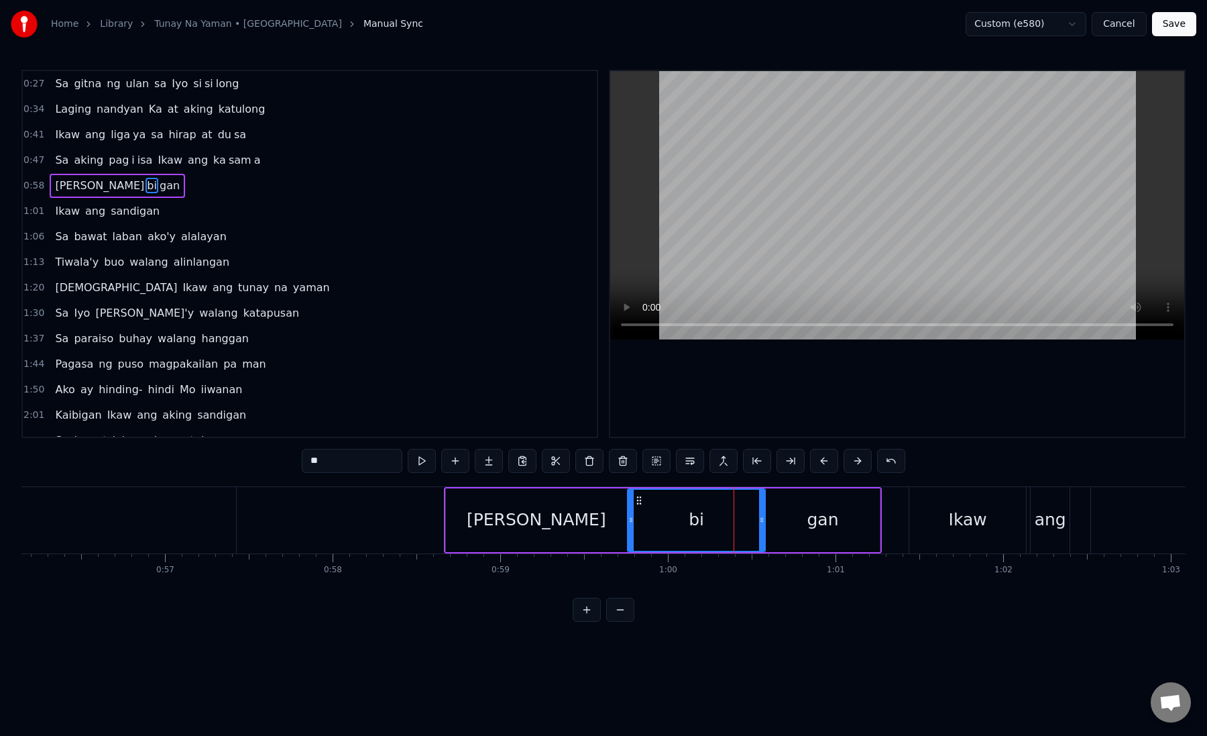
drag, startPoint x: 731, startPoint y: 521, endPoint x: 762, endPoint y: 523, distance: 30.9
click at [762, 523] on icon at bounding box center [761, 520] width 5 height 11
click at [675, 525] on div "bi" at bounding box center [697, 520] width 136 height 61
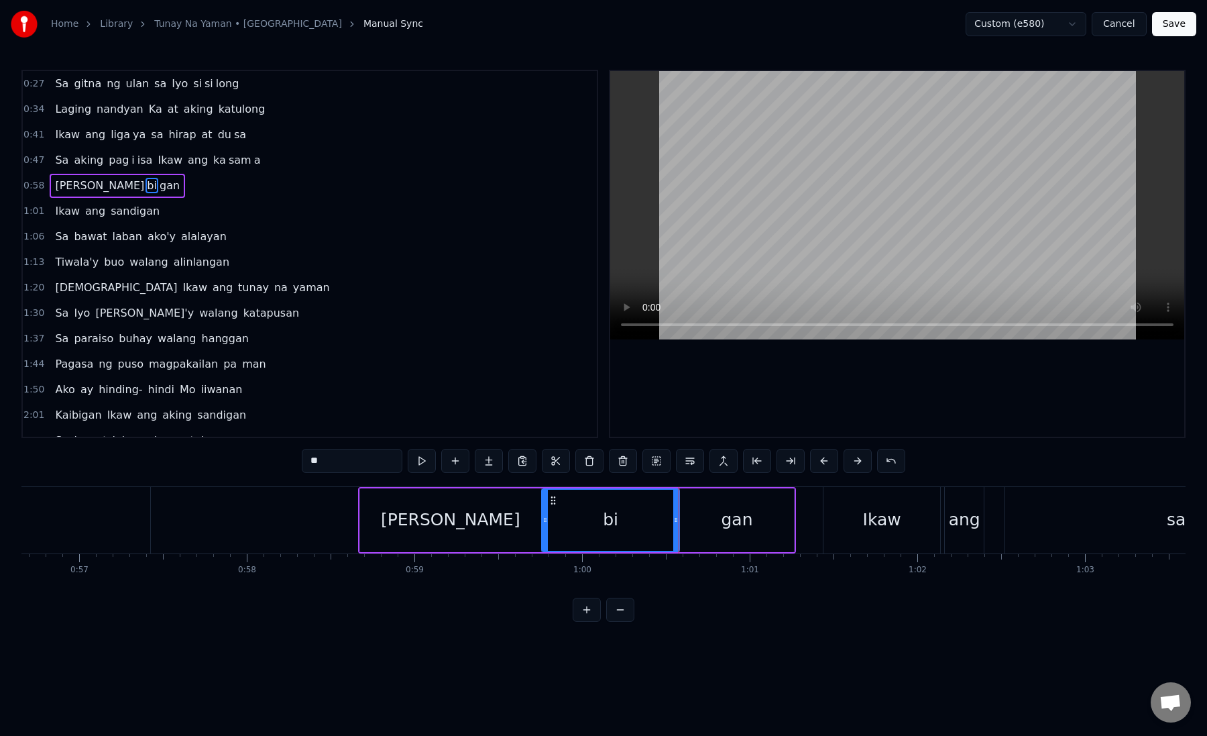
scroll to position [0, 9607]
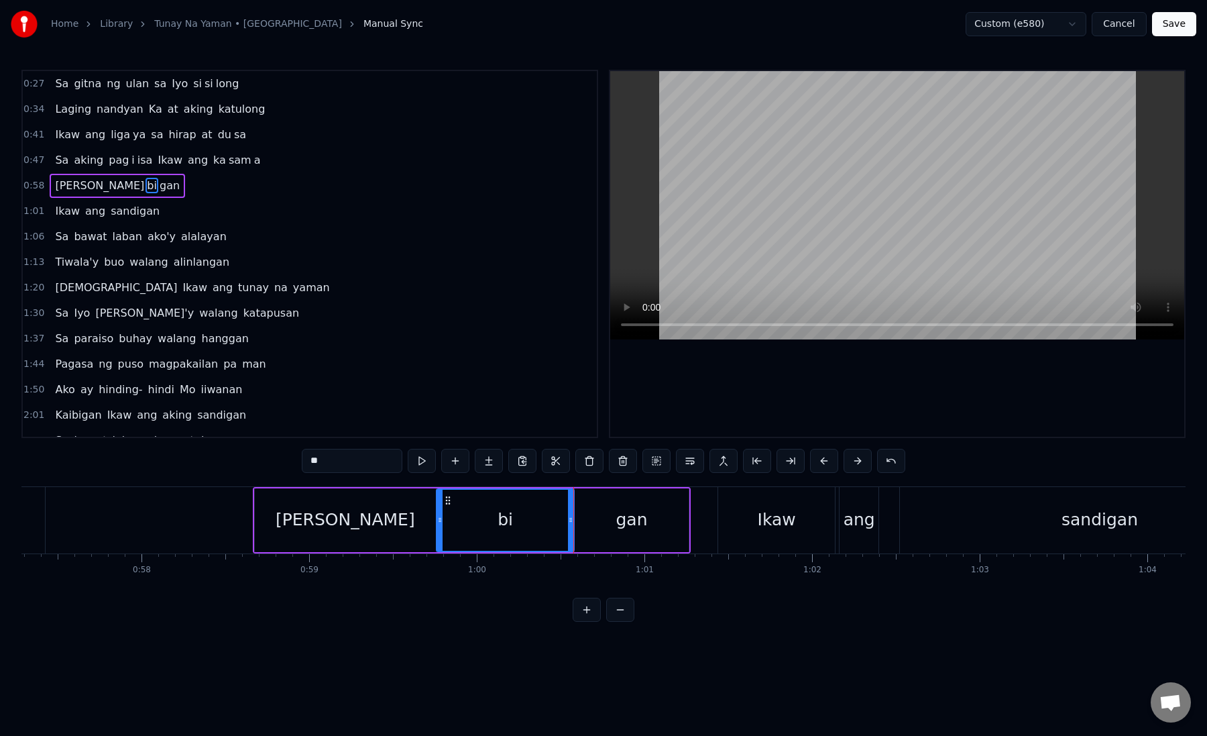
click at [590, 525] on div "gan" at bounding box center [632, 520] width 115 height 64
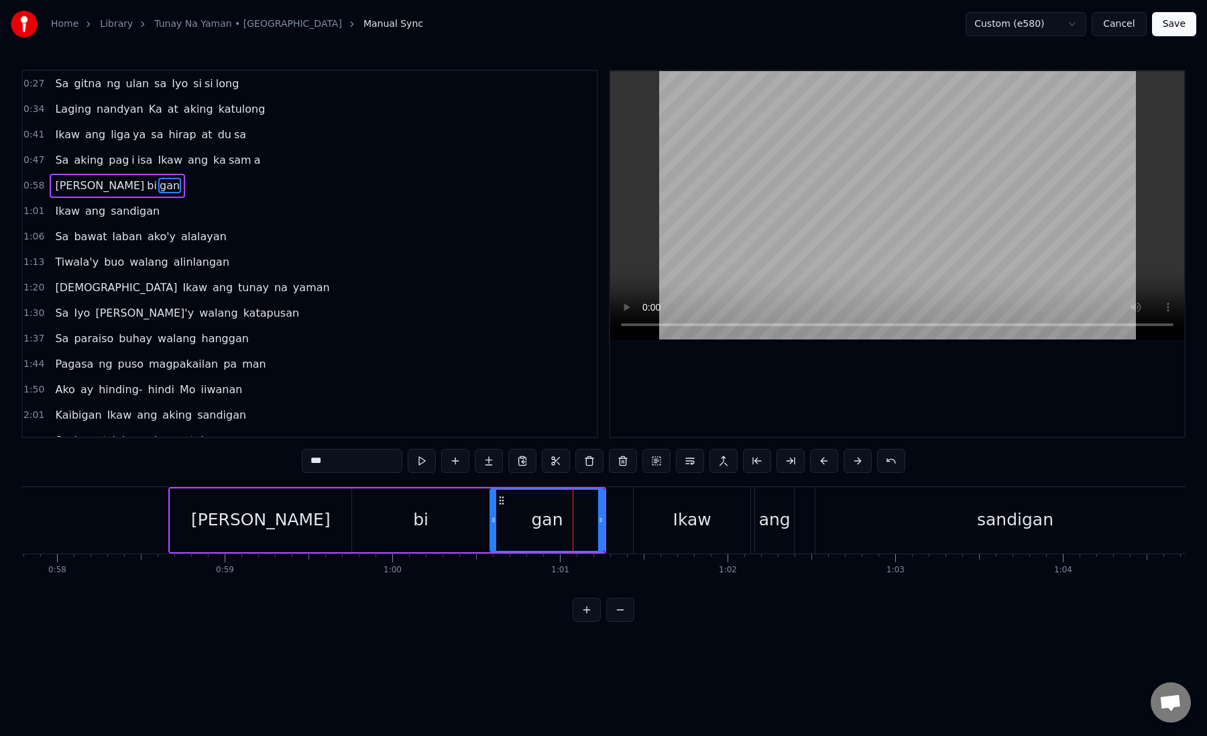
scroll to position [0, 9772]
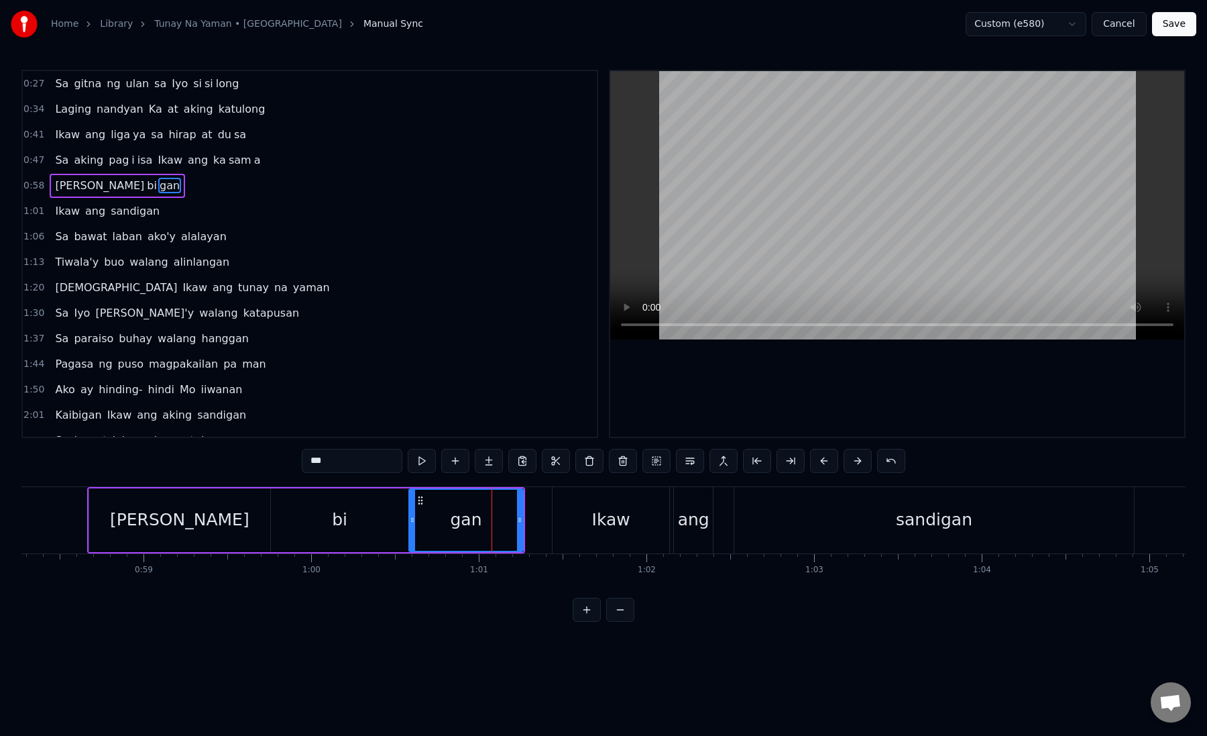
click at [584, 525] on div "Ikaw" at bounding box center [611, 520] width 117 height 66
type input "****"
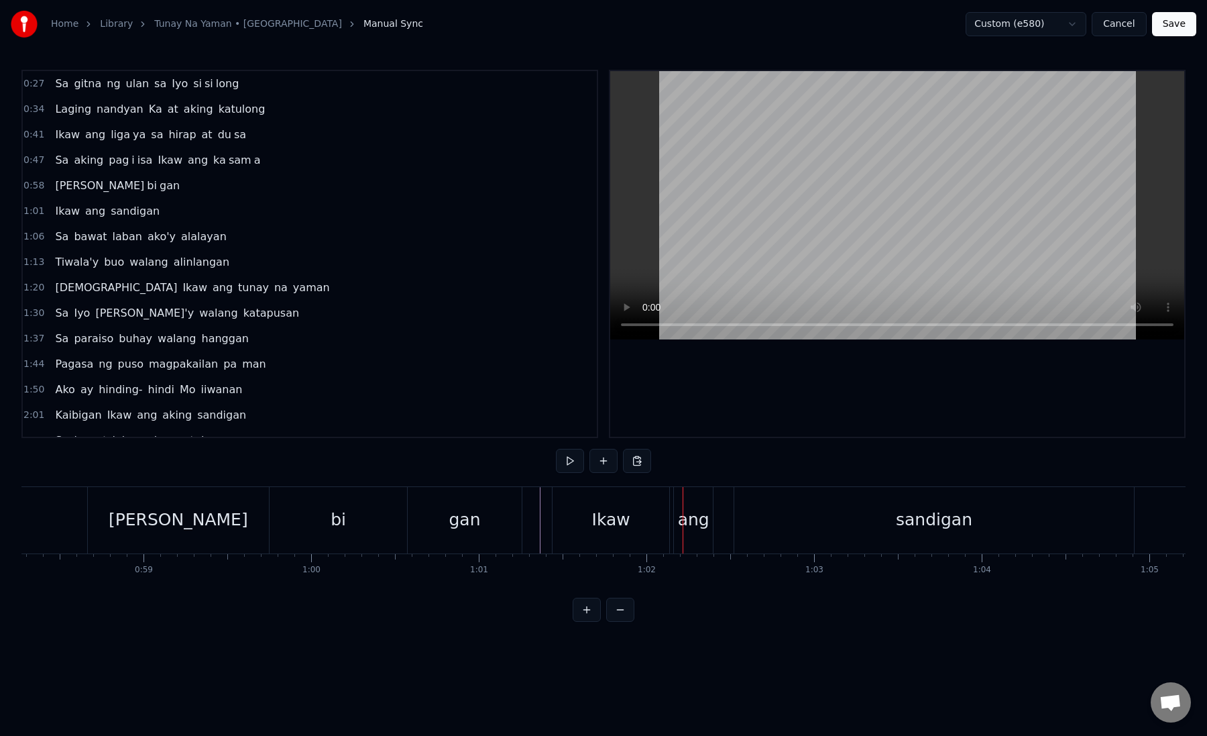
click at [572, 521] on div "Ikaw" at bounding box center [611, 520] width 117 height 66
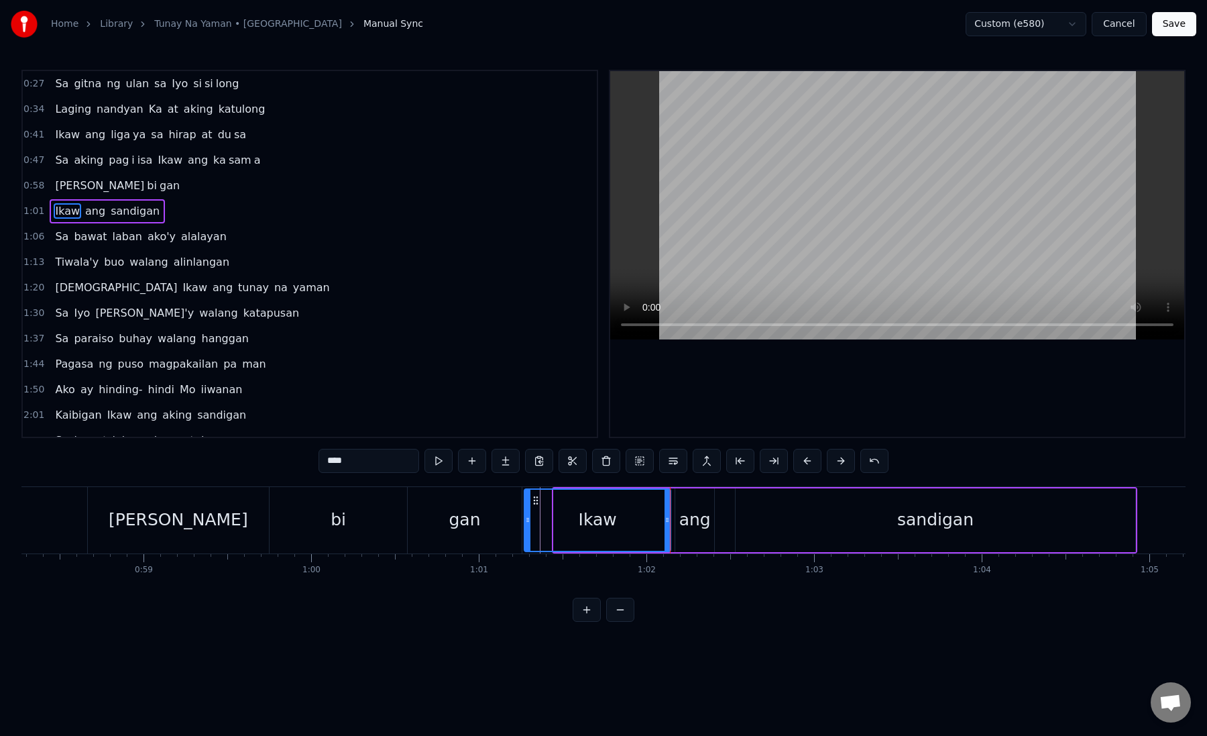
drag, startPoint x: 556, startPoint y: 523, endPoint x: 527, endPoint y: 524, distance: 28.9
click at [527, 524] on icon at bounding box center [527, 520] width 5 height 11
drag, startPoint x: 527, startPoint y: 524, endPoint x: 557, endPoint y: 529, distance: 30.5
click at [558, 529] on div at bounding box center [559, 520] width 5 height 61
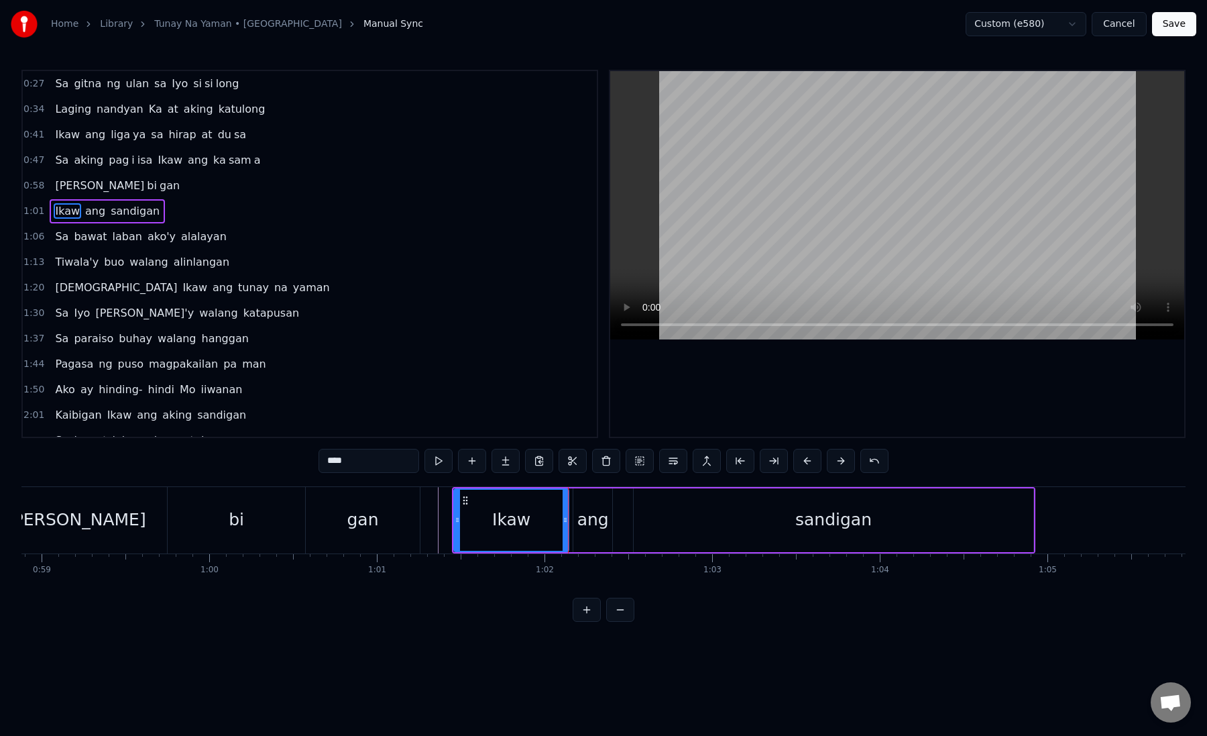
scroll to position [0, 9892]
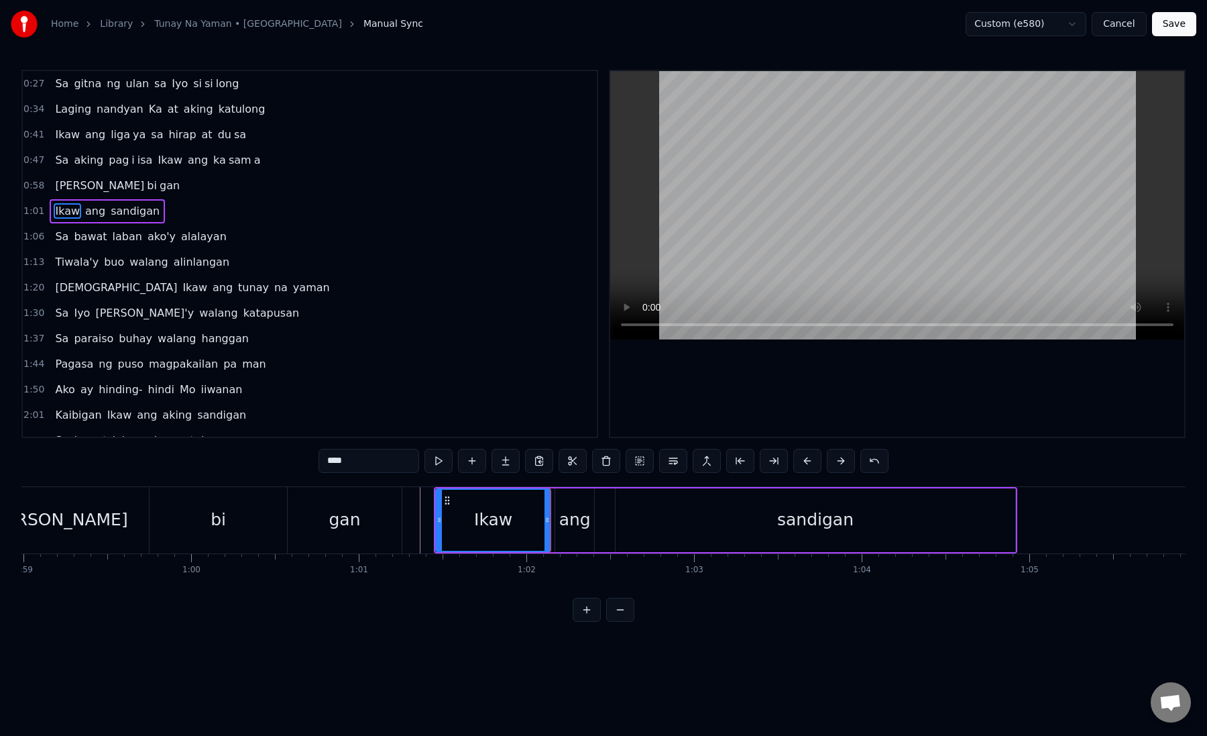
click at [578, 530] on div "ang" at bounding box center [575, 519] width 32 height 25
type input "***"
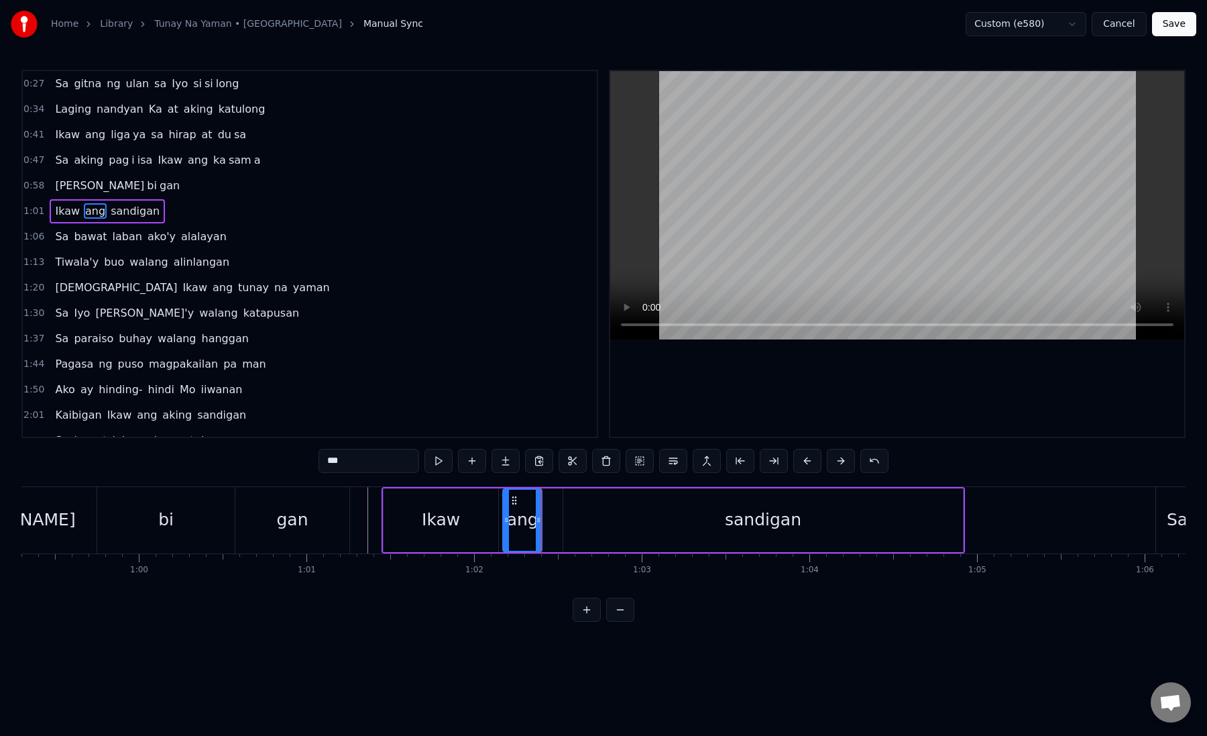
scroll to position [0, 9978]
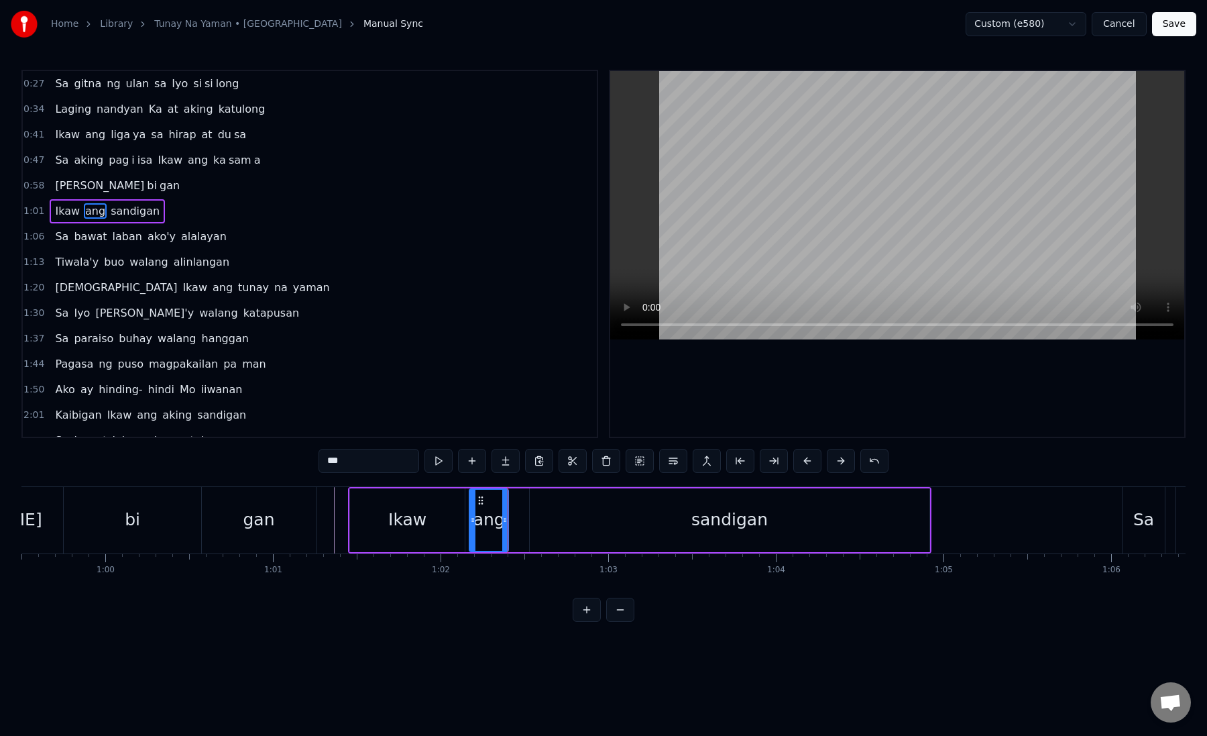
click at [529, 515] on div "Ikaw ang sandigan" at bounding box center [639, 520] width 583 height 66
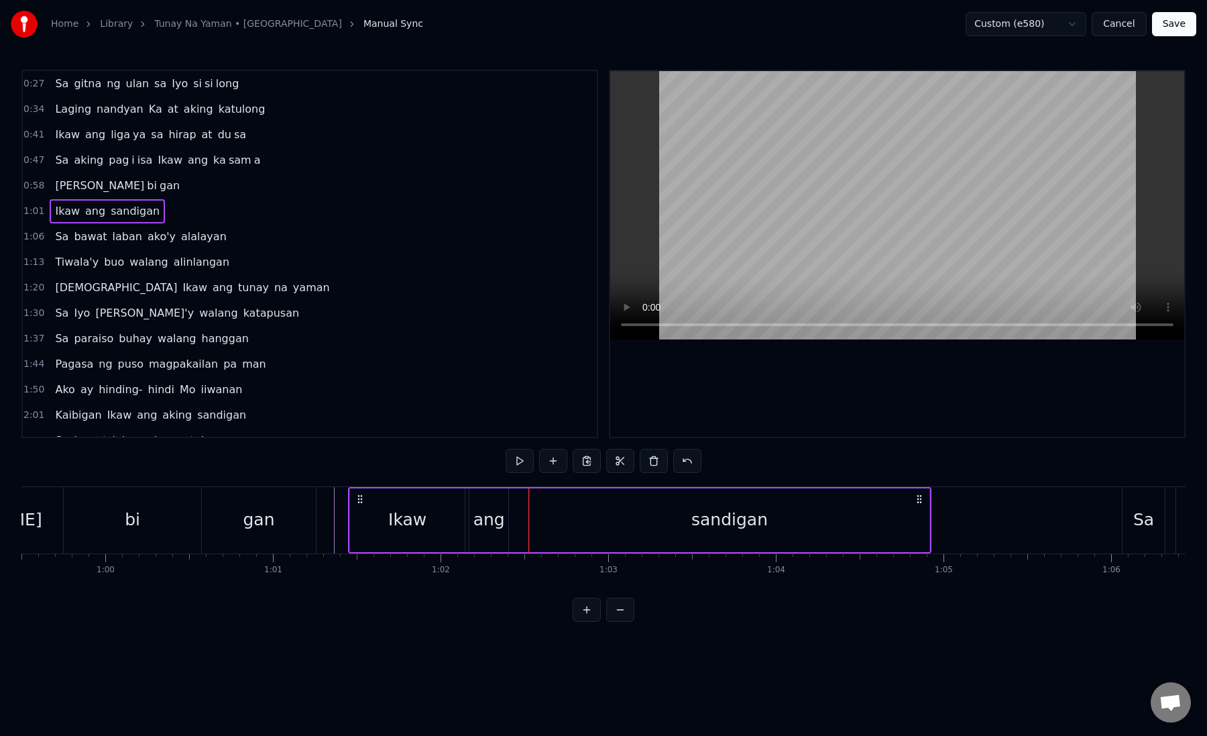
click at [549, 519] on div "sandigan" at bounding box center [729, 520] width 399 height 64
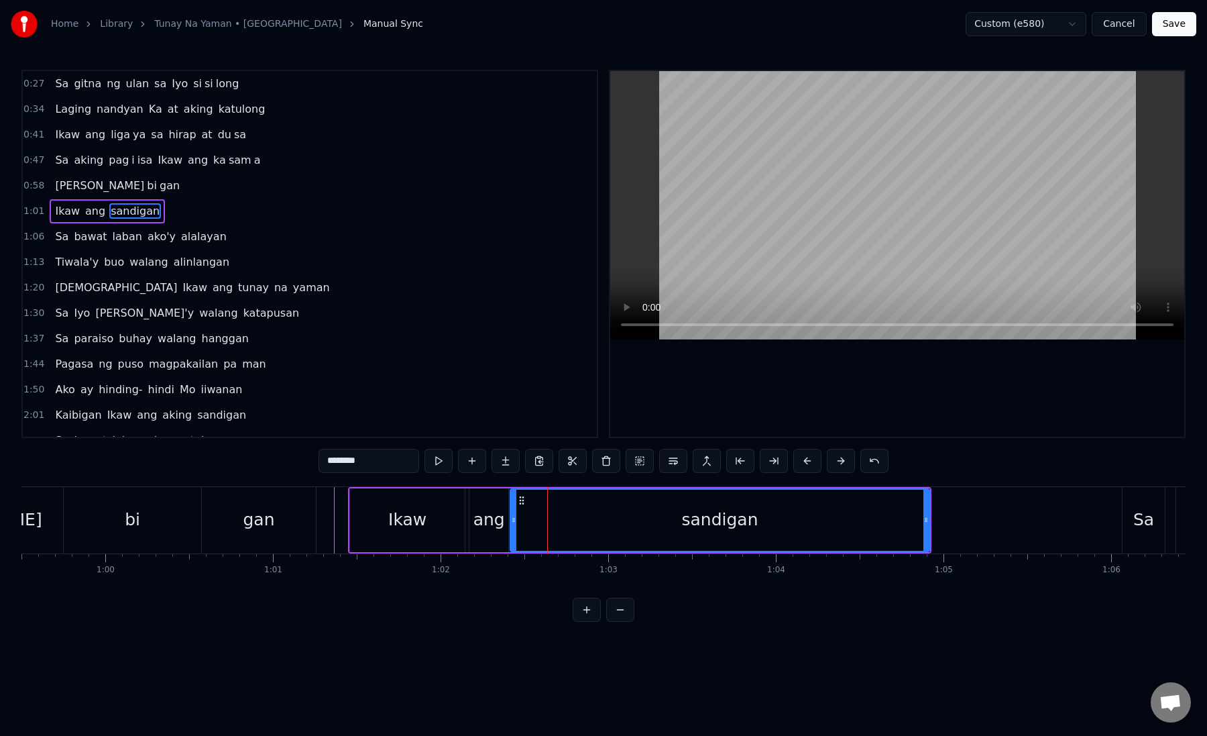
drag, startPoint x: 533, startPoint y: 519, endPoint x: 514, endPoint y: 520, distance: 19.5
click at [514, 520] on icon at bounding box center [513, 520] width 5 height 11
click at [517, 520] on icon at bounding box center [514, 520] width 5 height 11
click at [561, 510] on div "sandigan" at bounding box center [721, 520] width 415 height 61
click at [768, 464] on button at bounding box center [774, 461] width 28 height 24
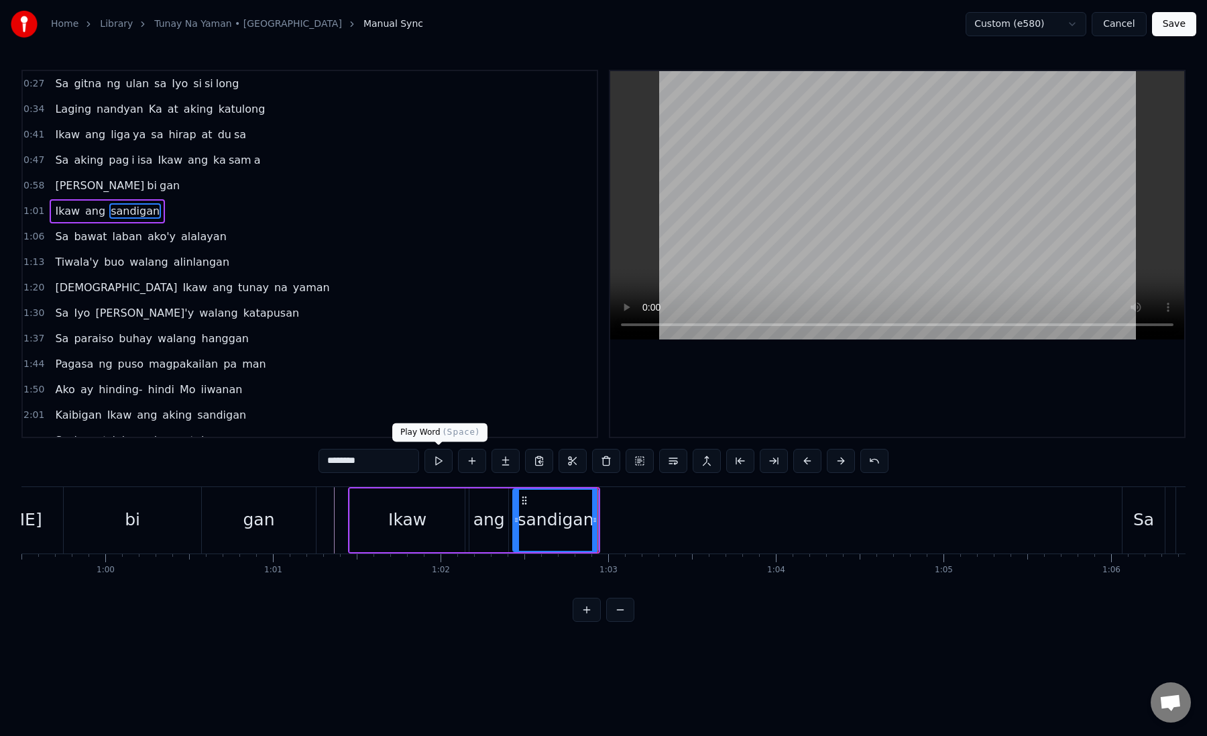
drag, startPoint x: 344, startPoint y: 462, endPoint x: 458, endPoint y: 462, distance: 114.0
click at [458, 462] on div "********" at bounding box center [604, 461] width 570 height 24
type input "***"
click at [504, 462] on button at bounding box center [506, 461] width 28 height 24
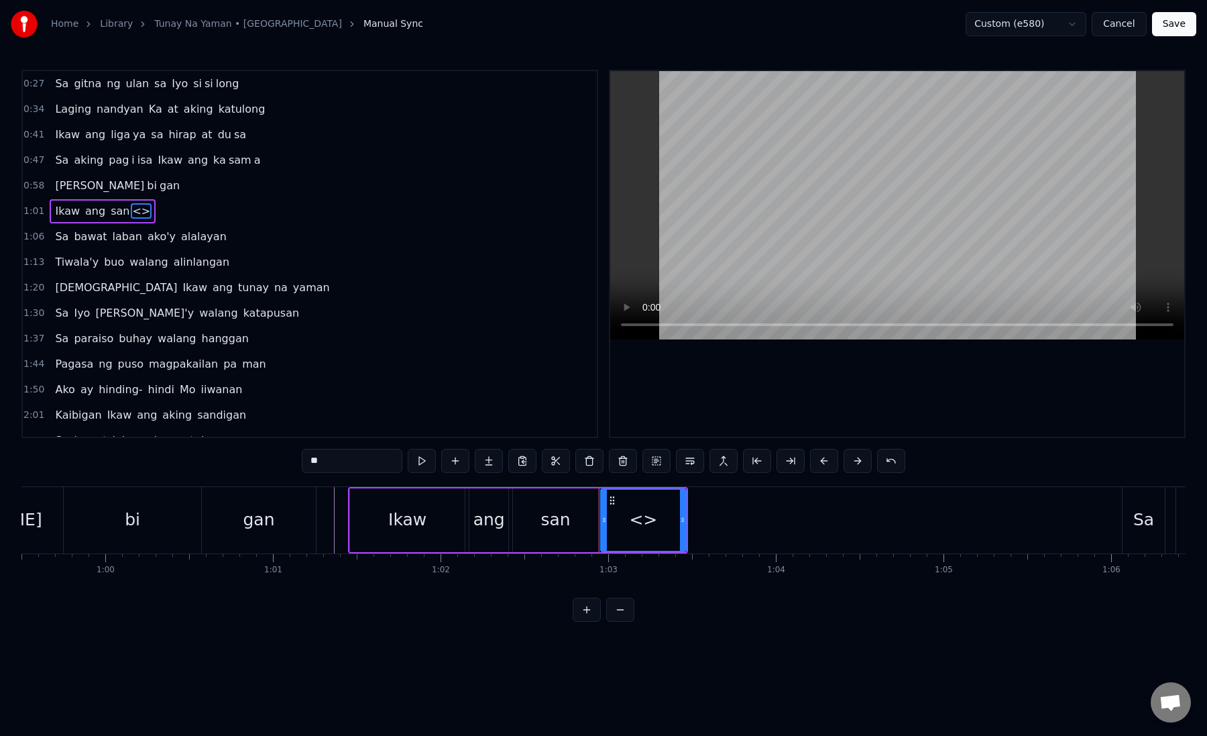
click at [403, 462] on div "**" at bounding box center [604, 461] width 604 height 24
click at [357, 462] on input "**" at bounding box center [352, 461] width 101 height 24
type input "*"
paste input "*****"
type input "**"
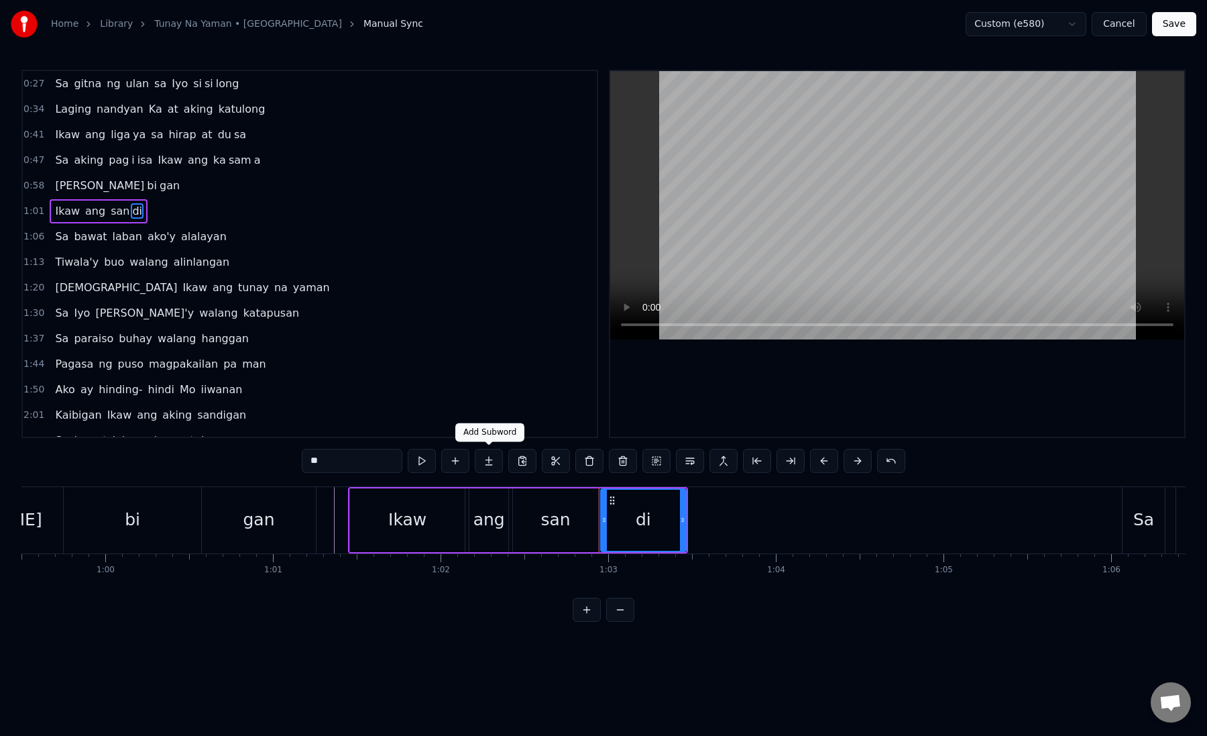
click at [483, 467] on button at bounding box center [489, 461] width 28 height 24
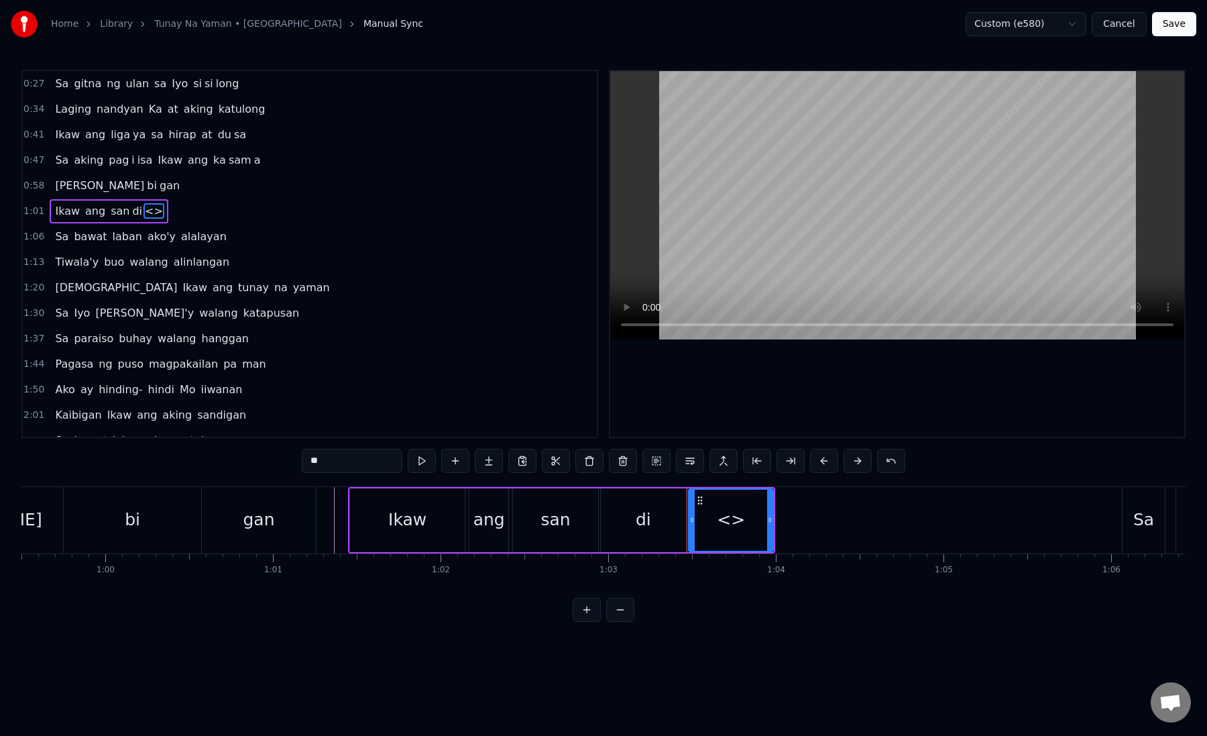
drag, startPoint x: 307, startPoint y: 461, endPoint x: 388, endPoint y: 461, distance: 81.2
click at [388, 461] on input "**" at bounding box center [352, 461] width 101 height 24
paste input "*"
click at [642, 532] on div "di" at bounding box center [643, 520] width 85 height 64
click at [704, 526] on div "gan" at bounding box center [731, 520] width 85 height 64
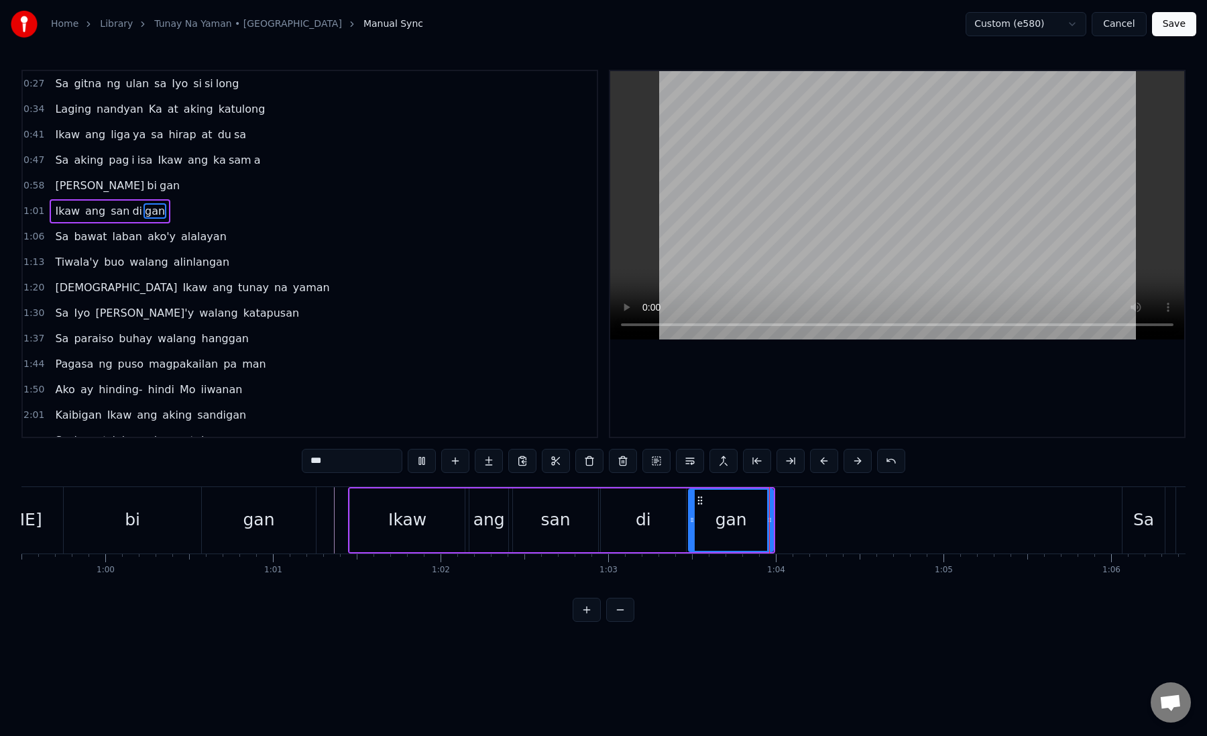
click at [704, 526] on div "gan" at bounding box center [731, 520] width 83 height 61
drag, startPoint x: 699, startPoint y: 500, endPoint x: 770, endPoint y: 500, distance: 71.1
click at [771, 500] on icon at bounding box center [771, 500] width 11 height 11
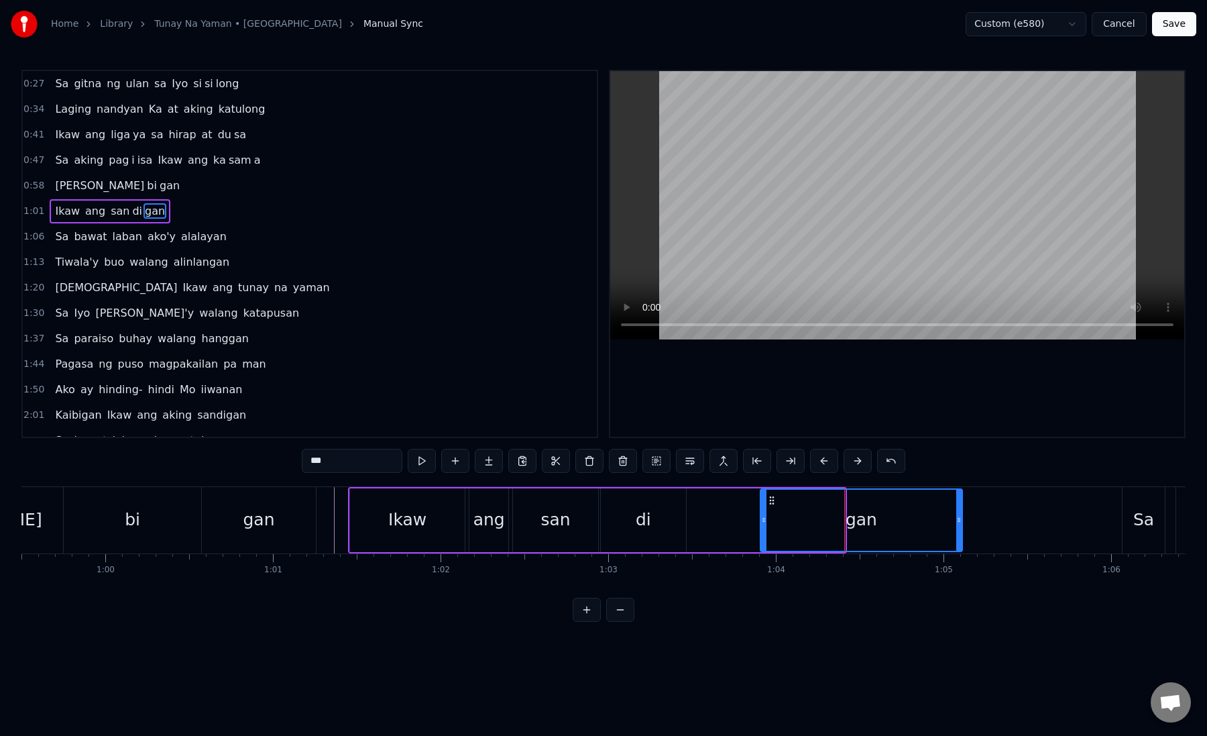
drag, startPoint x: 842, startPoint y: 522, endPoint x: 959, endPoint y: 520, distance: 117.4
click at [959, 520] on icon at bounding box center [959, 520] width 5 height 11
click at [661, 536] on div "di" at bounding box center [643, 520] width 85 height 64
type input "**"
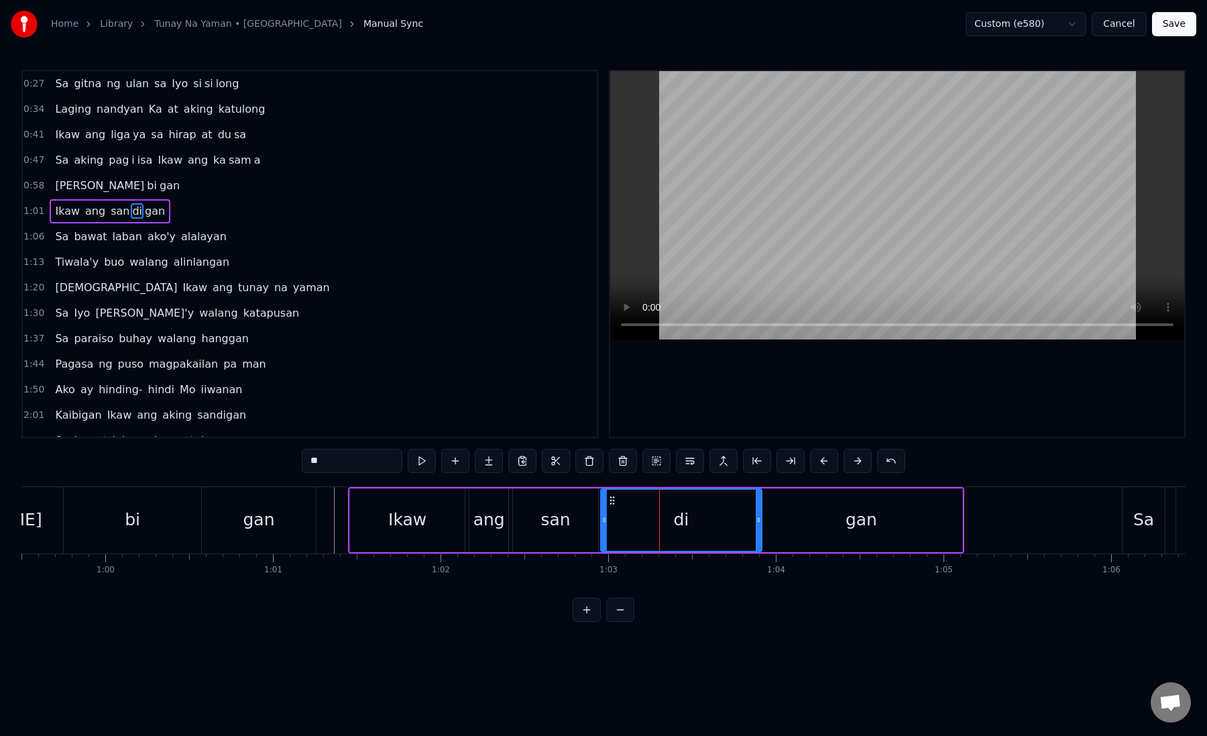
drag, startPoint x: 682, startPoint y: 519, endPoint x: 760, endPoint y: 524, distance: 78.7
click at [760, 524] on icon at bounding box center [758, 520] width 5 height 11
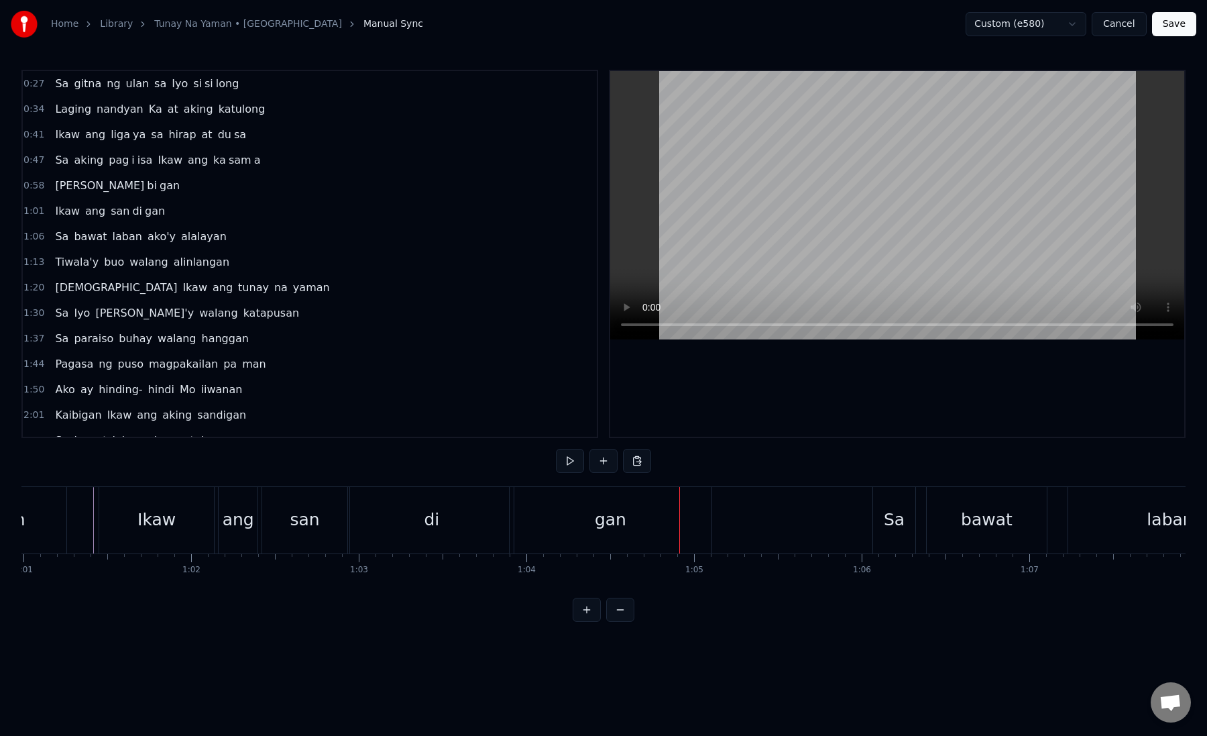
scroll to position [0, 10429]
click at [673, 524] on div "Sa" at bounding box center [693, 520] width 42 height 66
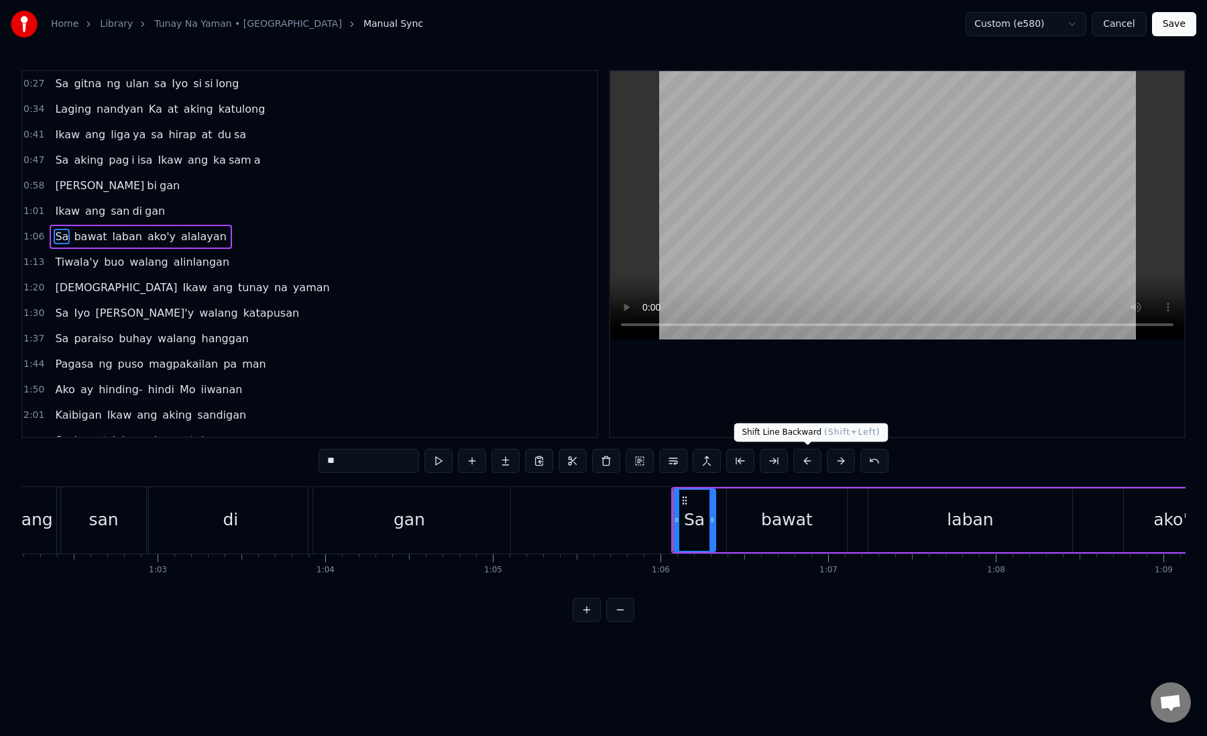
click at [806, 466] on button at bounding box center [808, 461] width 28 height 24
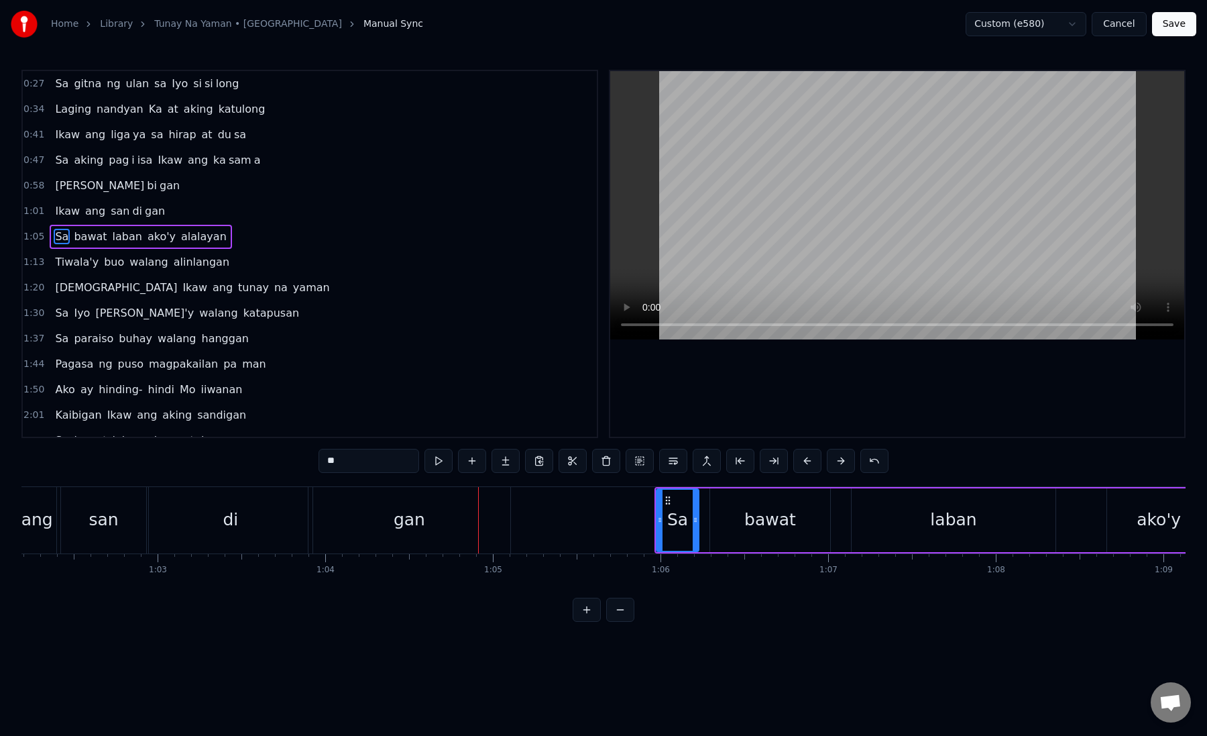
click at [806, 466] on button at bounding box center [808, 461] width 28 height 24
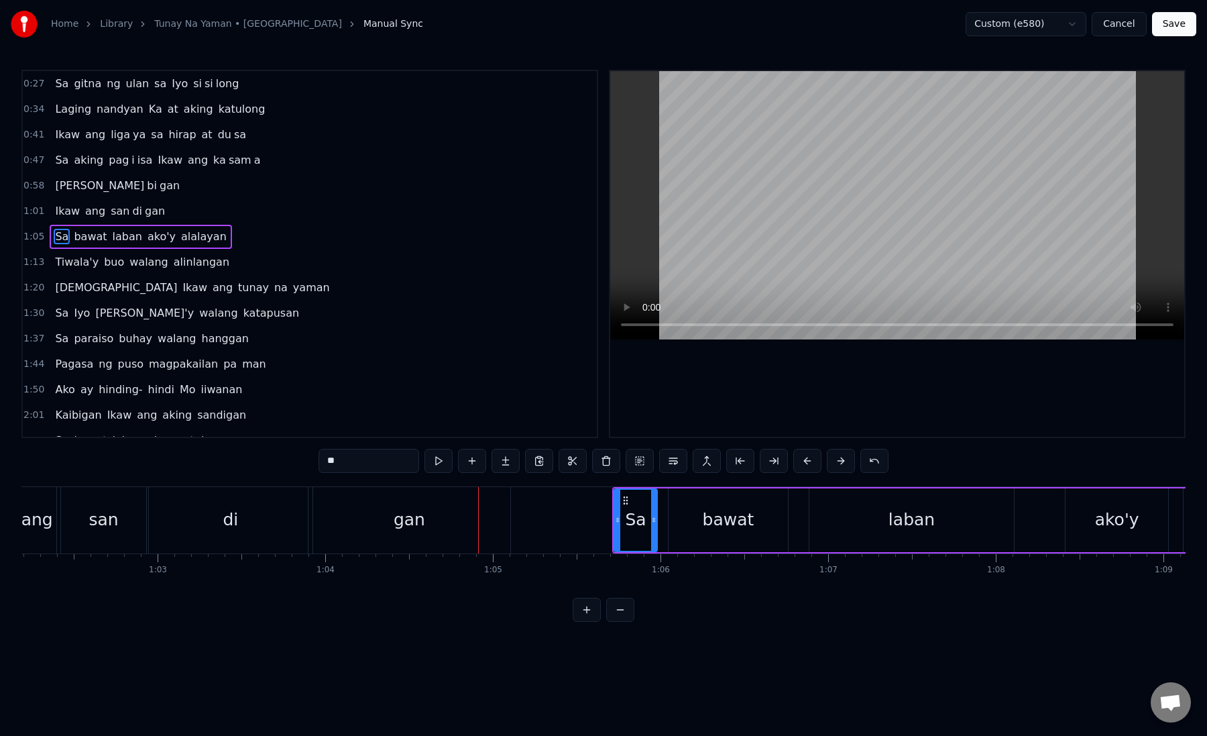
click at [806, 466] on button at bounding box center [808, 461] width 28 height 24
click at [610, 519] on div "Sa" at bounding box center [618, 519] width 21 height 25
drag, startPoint x: 600, startPoint y: 522, endPoint x: 588, endPoint y: 522, distance: 12.7
click at [588, 522] on icon at bounding box center [588, 520] width 5 height 11
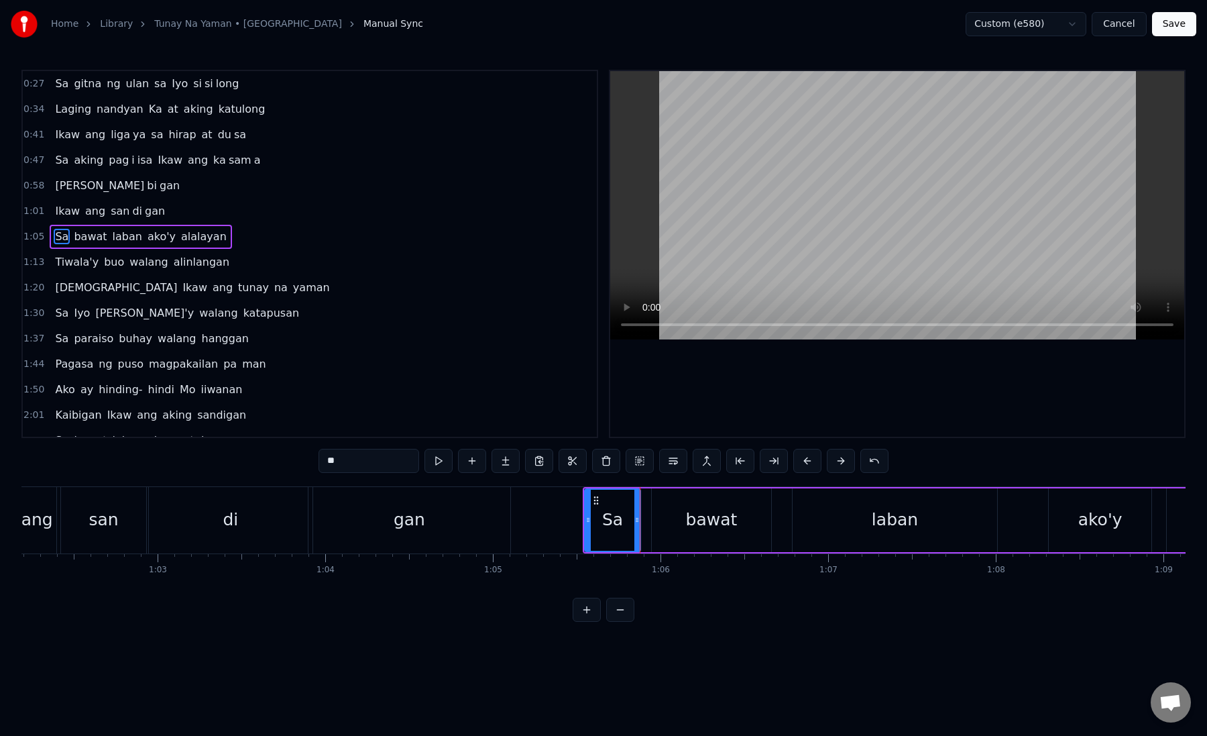
click at [158, 237] on span "ako'y" at bounding box center [161, 236] width 31 height 15
click at [669, 462] on button at bounding box center [673, 461] width 28 height 24
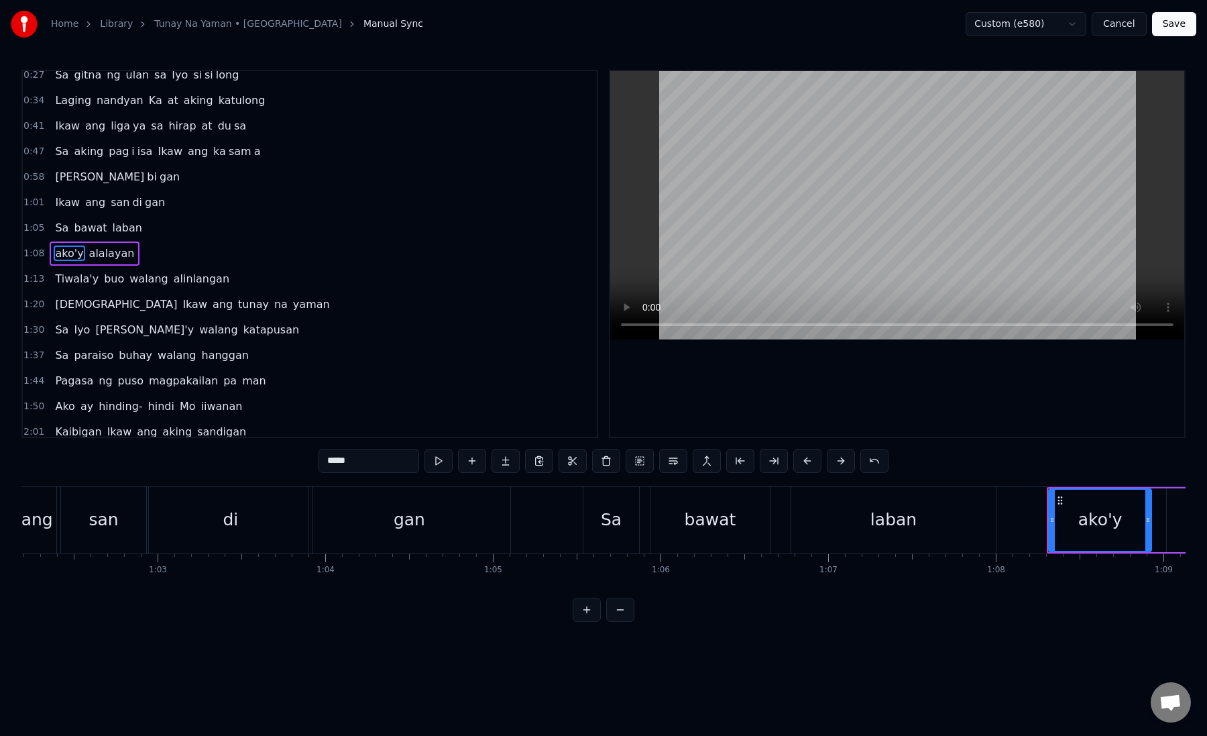
click at [602, 513] on div "Sa" at bounding box center [611, 519] width 21 height 25
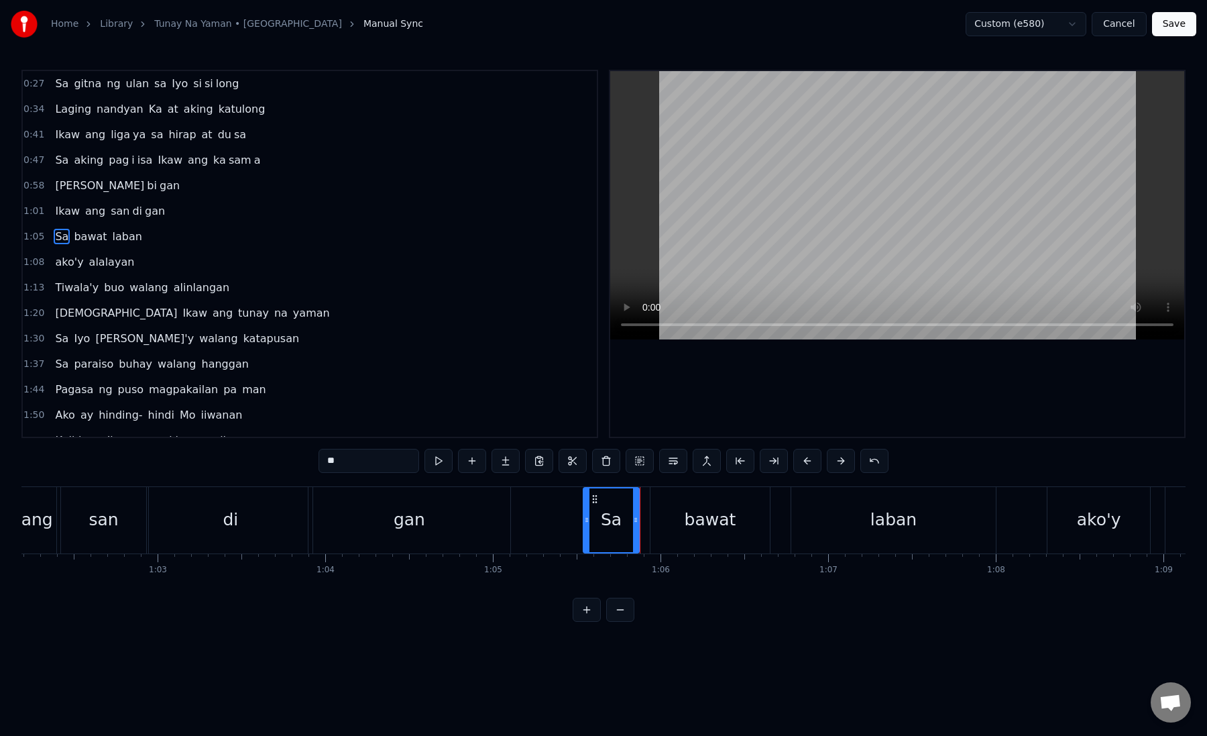
click at [663, 519] on div "bawat" at bounding box center [711, 520] width 120 height 66
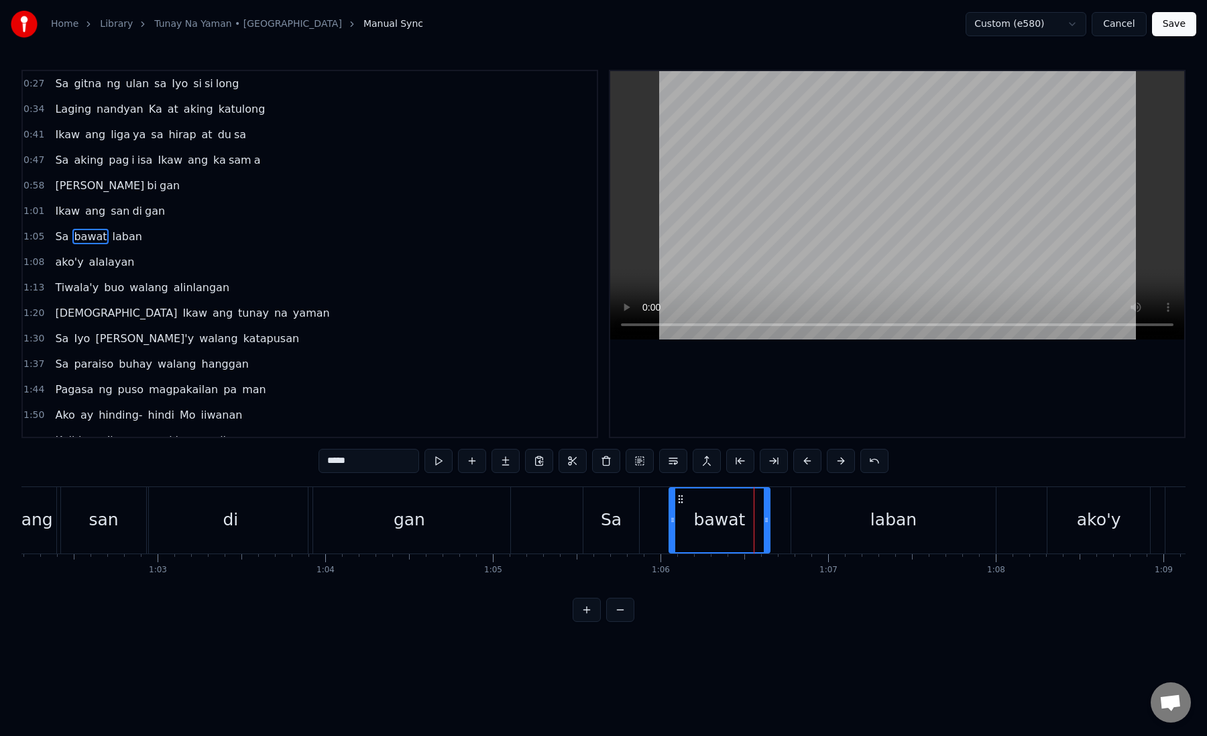
drag, startPoint x: 653, startPoint y: 520, endPoint x: 671, endPoint y: 525, distance: 18.1
click at [671, 526] on div at bounding box center [672, 520] width 5 height 64
click at [616, 522] on div "Sa" at bounding box center [611, 519] width 21 height 25
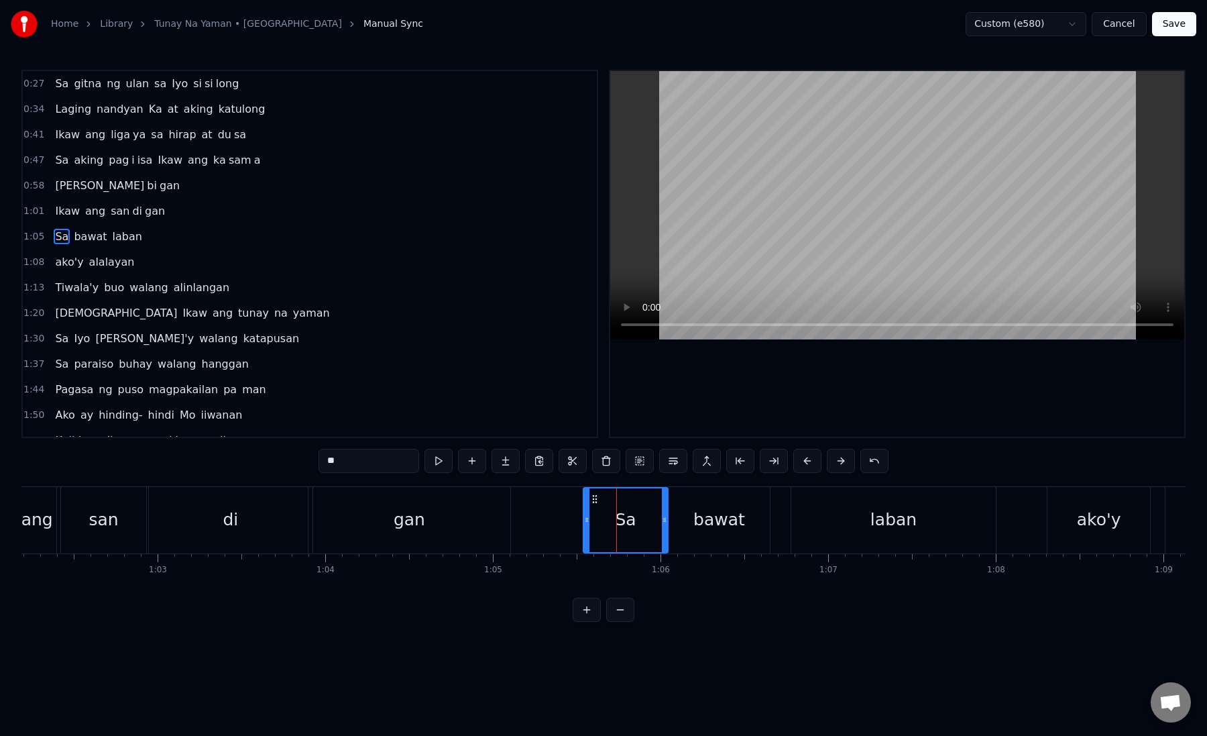
drag, startPoint x: 635, startPoint y: 521, endPoint x: 665, endPoint y: 524, distance: 31.0
click at [666, 524] on icon at bounding box center [664, 520] width 5 height 11
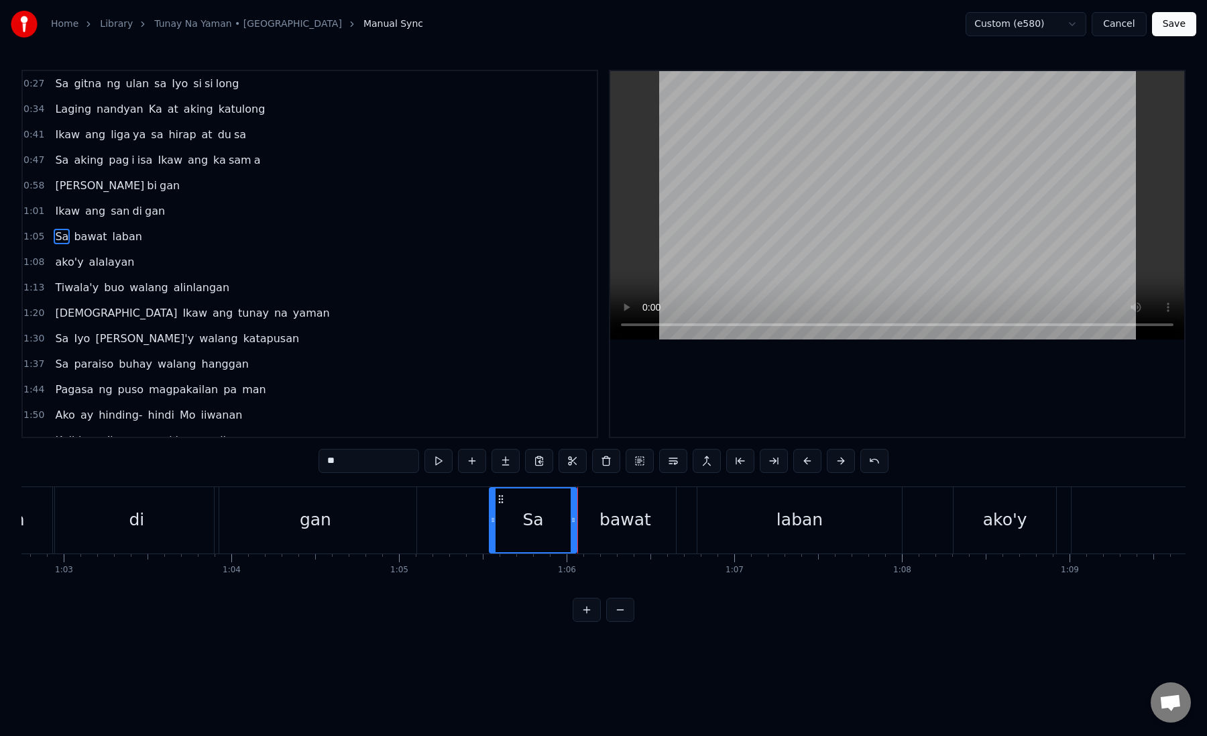
scroll to position [0, 10562]
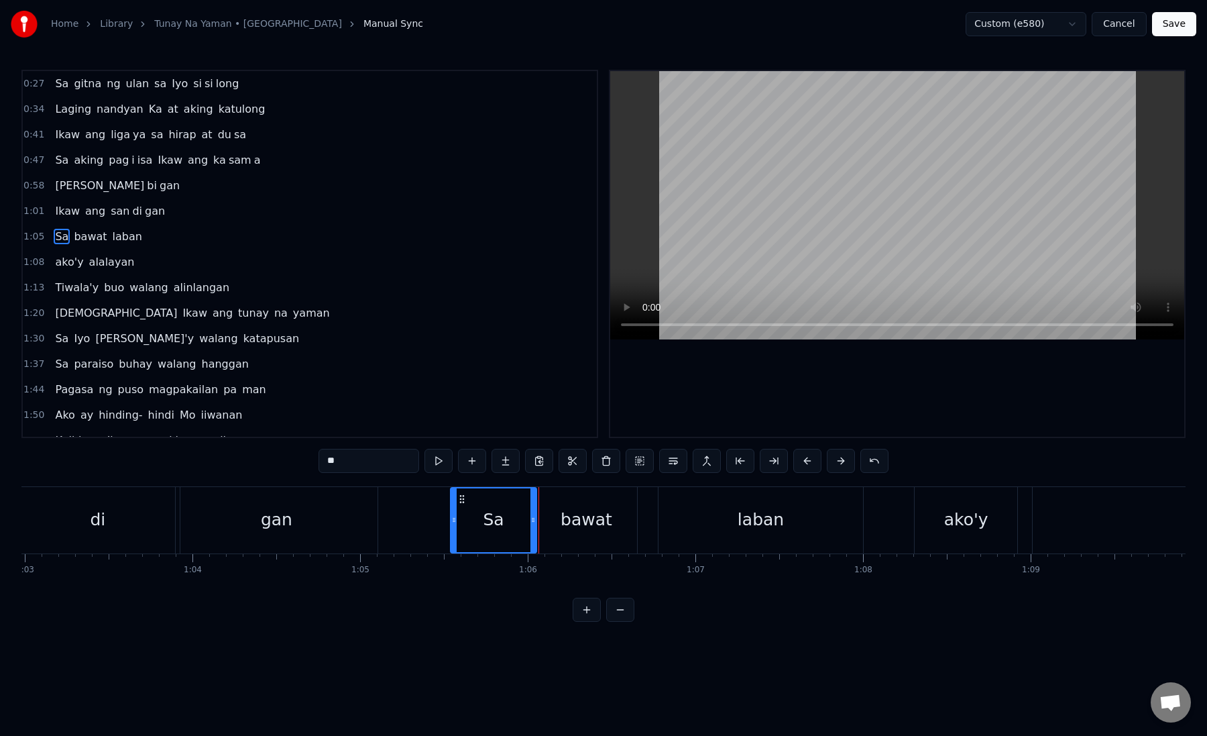
click at [532, 522] on icon at bounding box center [533, 520] width 5 height 11
click at [549, 525] on div "bawat" at bounding box center [587, 520] width 102 height 66
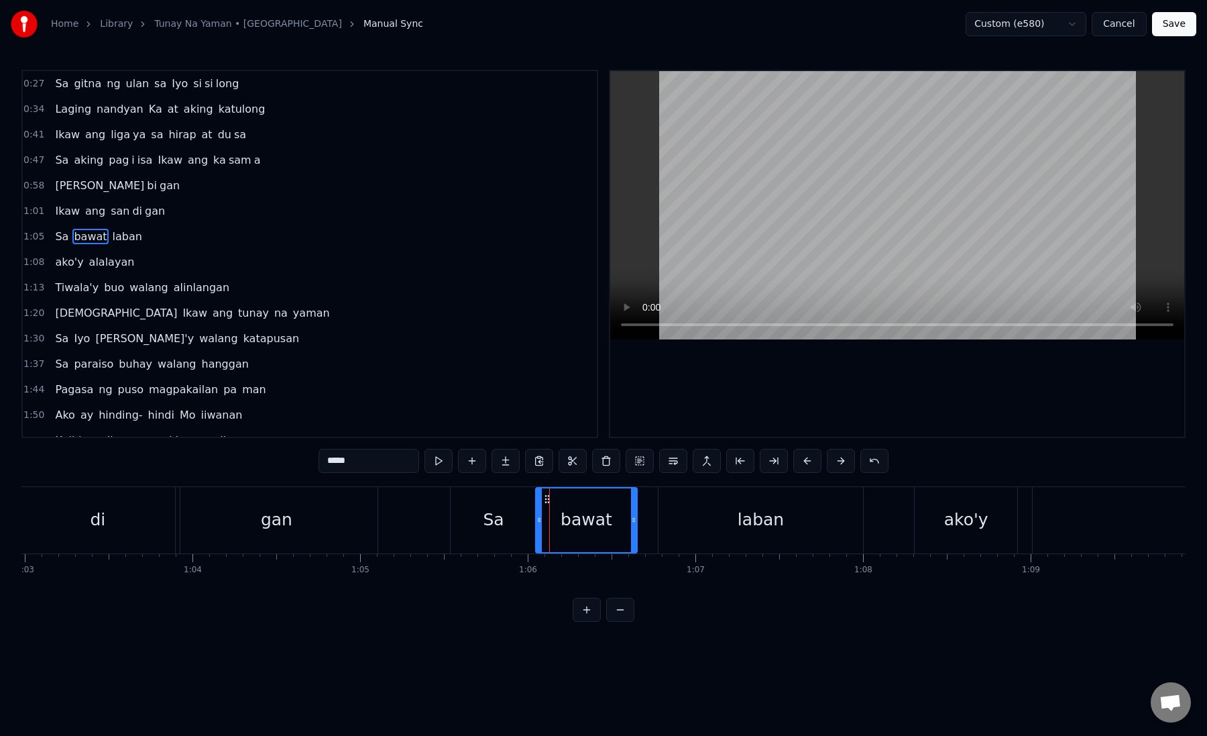
click at [510, 524] on div "Sa" at bounding box center [493, 520] width 85 height 66
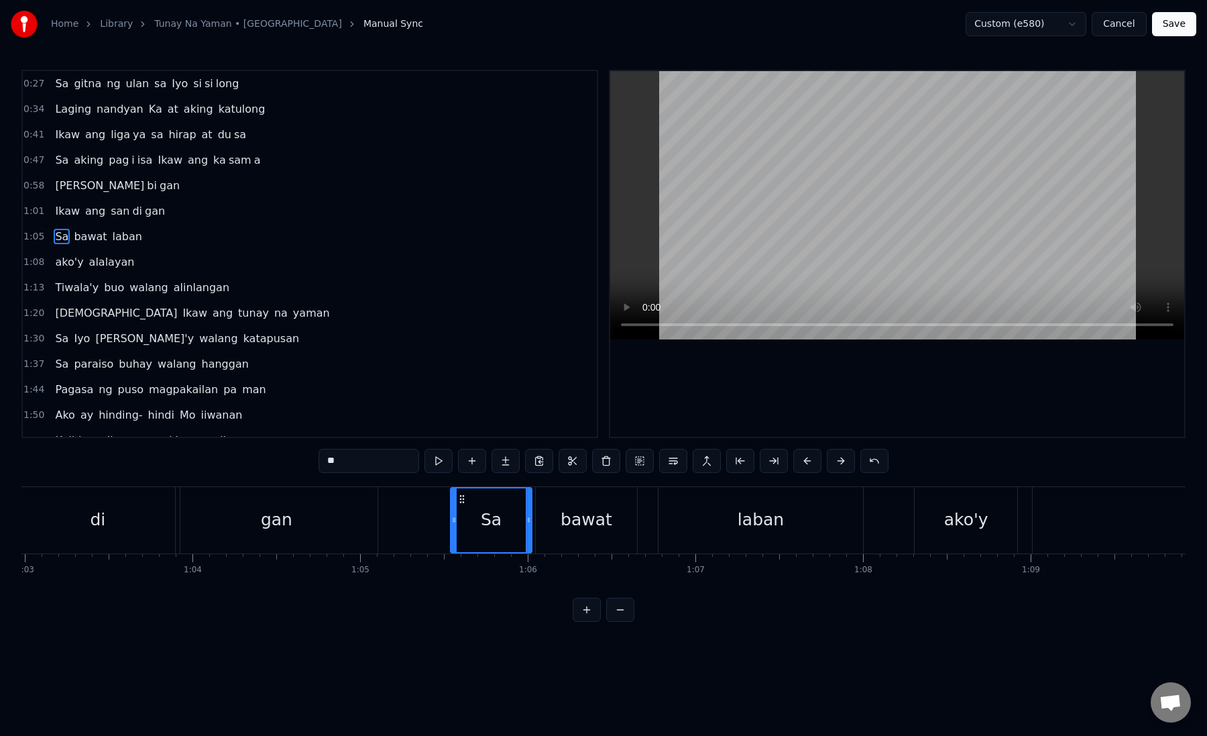
click at [529, 521] on icon at bounding box center [528, 520] width 5 height 11
click at [545, 521] on div "bawat" at bounding box center [587, 520] width 102 height 66
type input "*****"
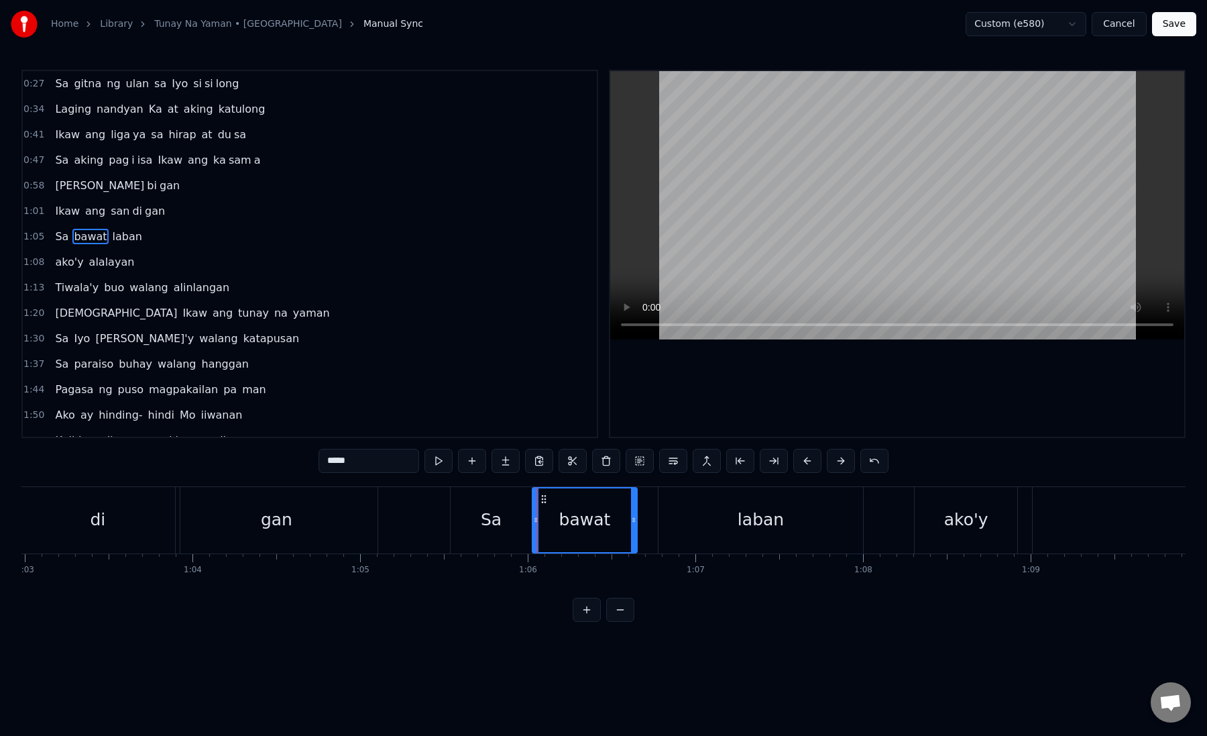
click at [534, 523] on icon at bounding box center [535, 520] width 5 height 11
click at [537, 523] on icon at bounding box center [536, 520] width 5 height 11
click at [537, 523] on div at bounding box center [537, 520] width 1 height 66
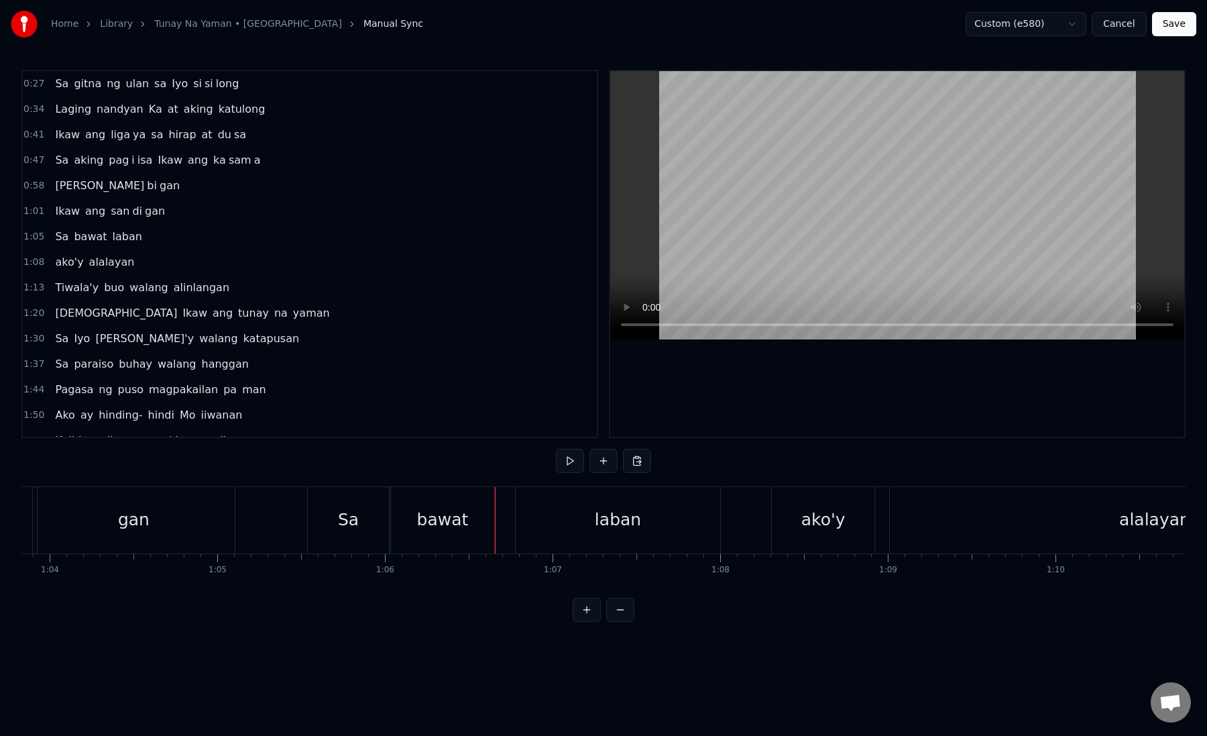
scroll to position [0, 10719]
click at [511, 515] on div "laban" at bounding box center [603, 520] width 204 height 66
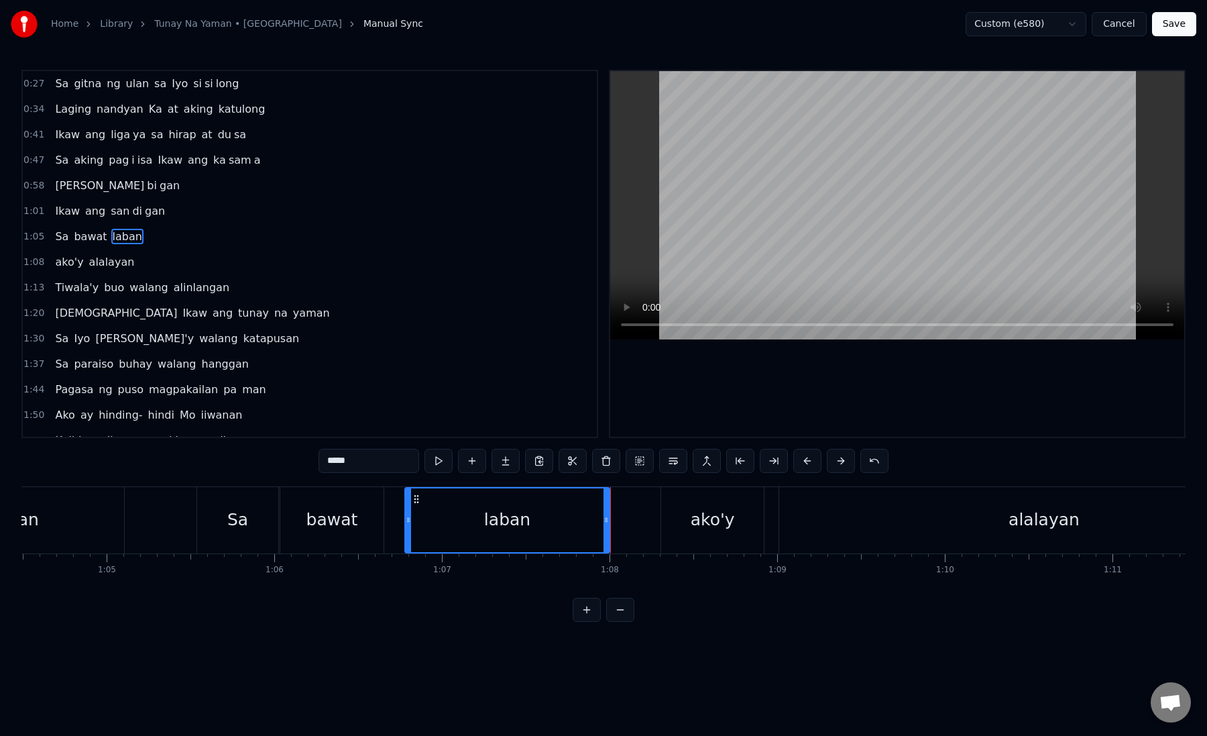
scroll to position [0, 10926]
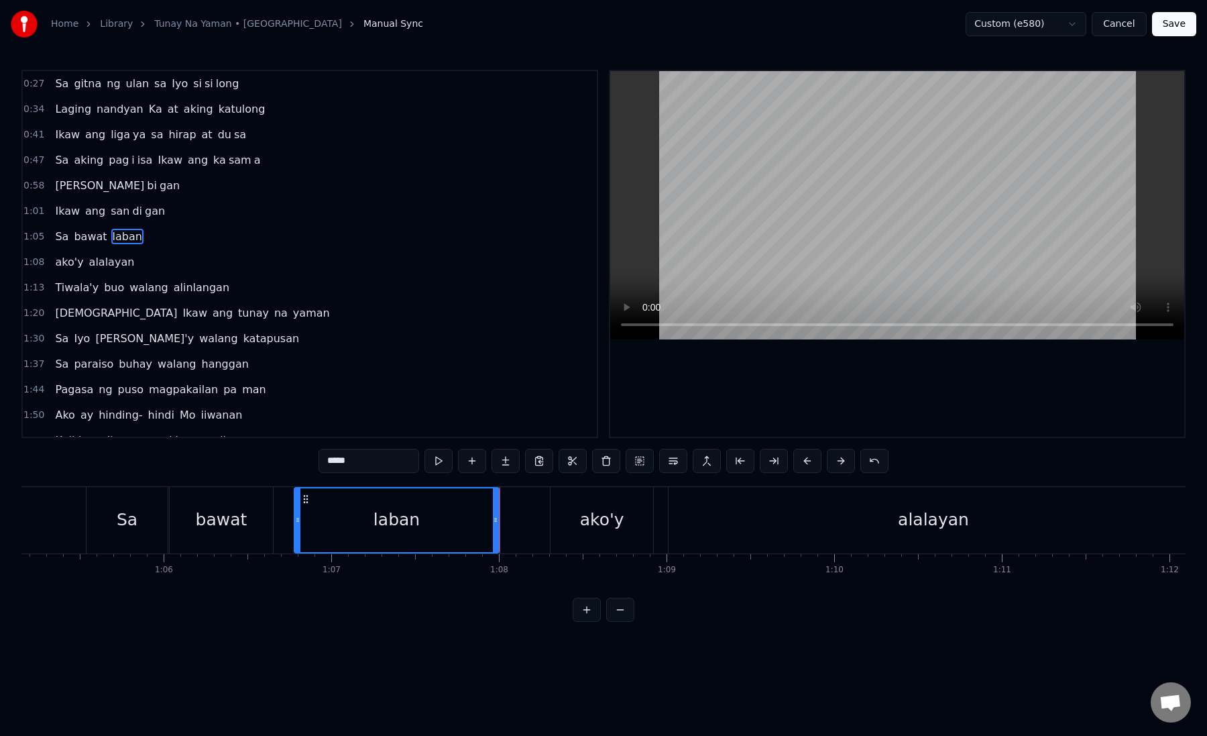
click at [582, 523] on div "ako'y" at bounding box center [602, 520] width 103 height 66
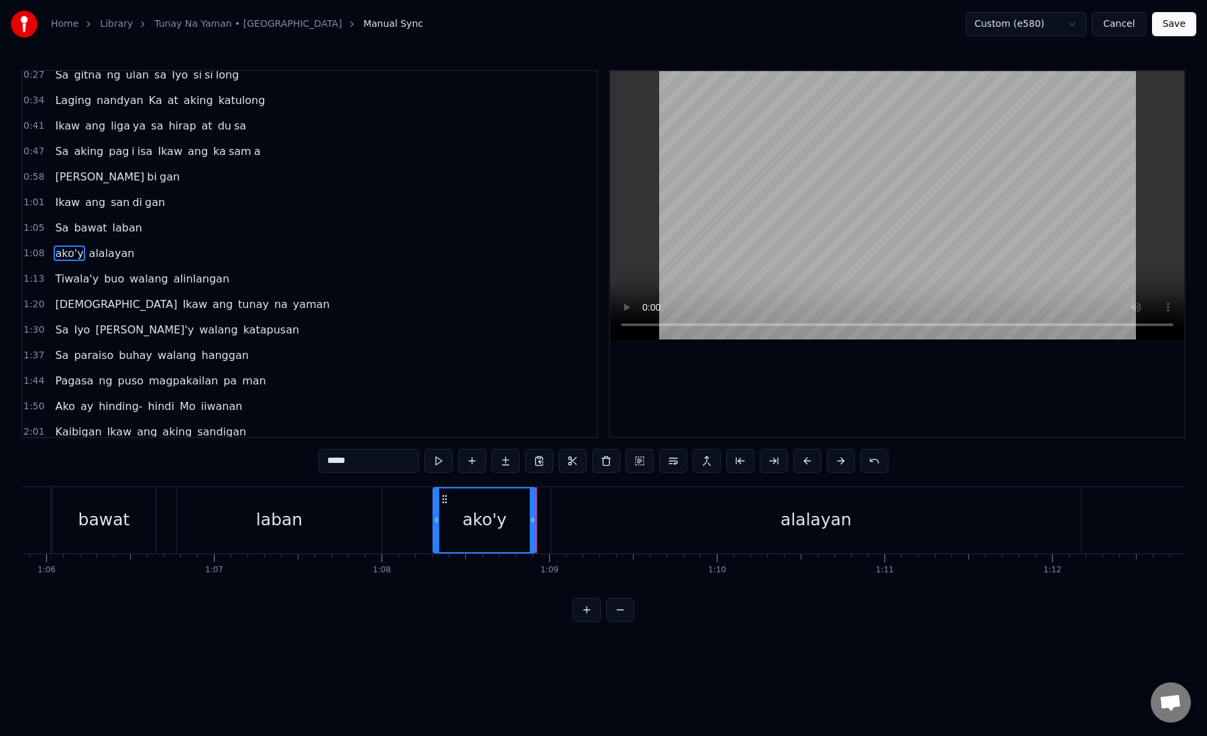
scroll to position [0, 11049]
click at [582, 523] on div "alalayan" at bounding box center [810, 520] width 531 height 66
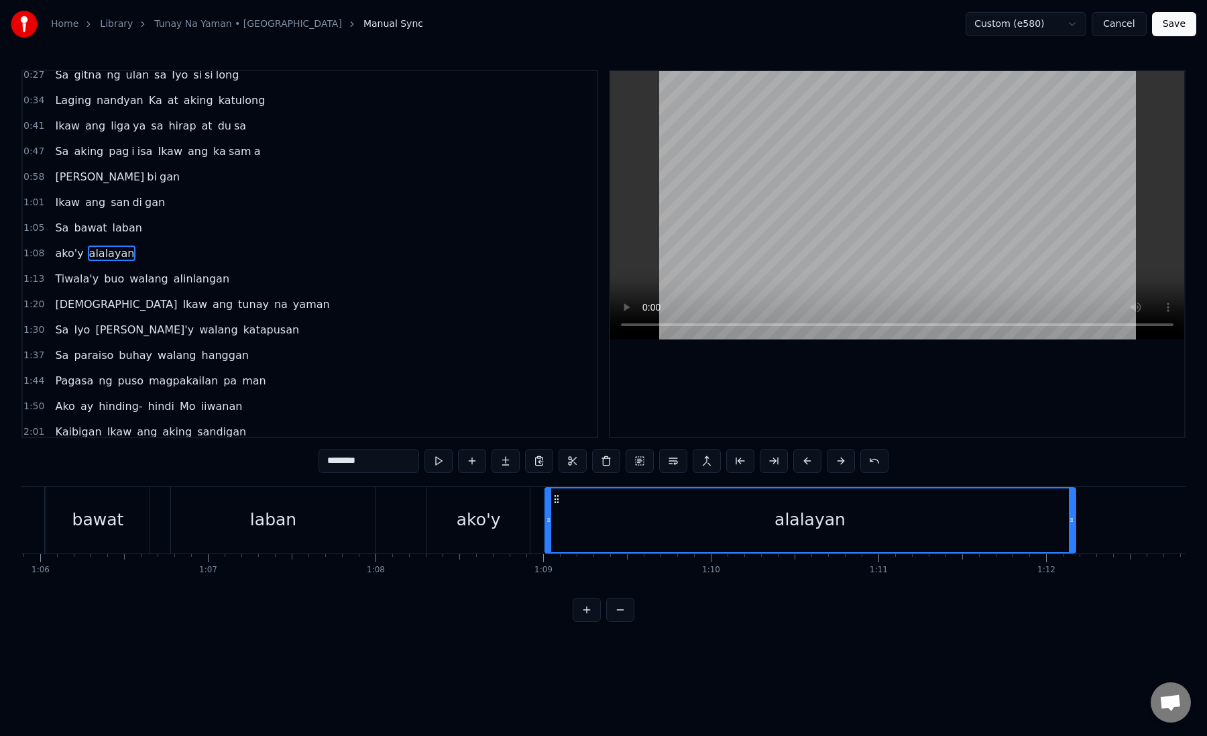
click at [582, 523] on div "alalayan" at bounding box center [810, 520] width 529 height 64
click at [514, 521] on div "ako'y" at bounding box center [478, 520] width 103 height 66
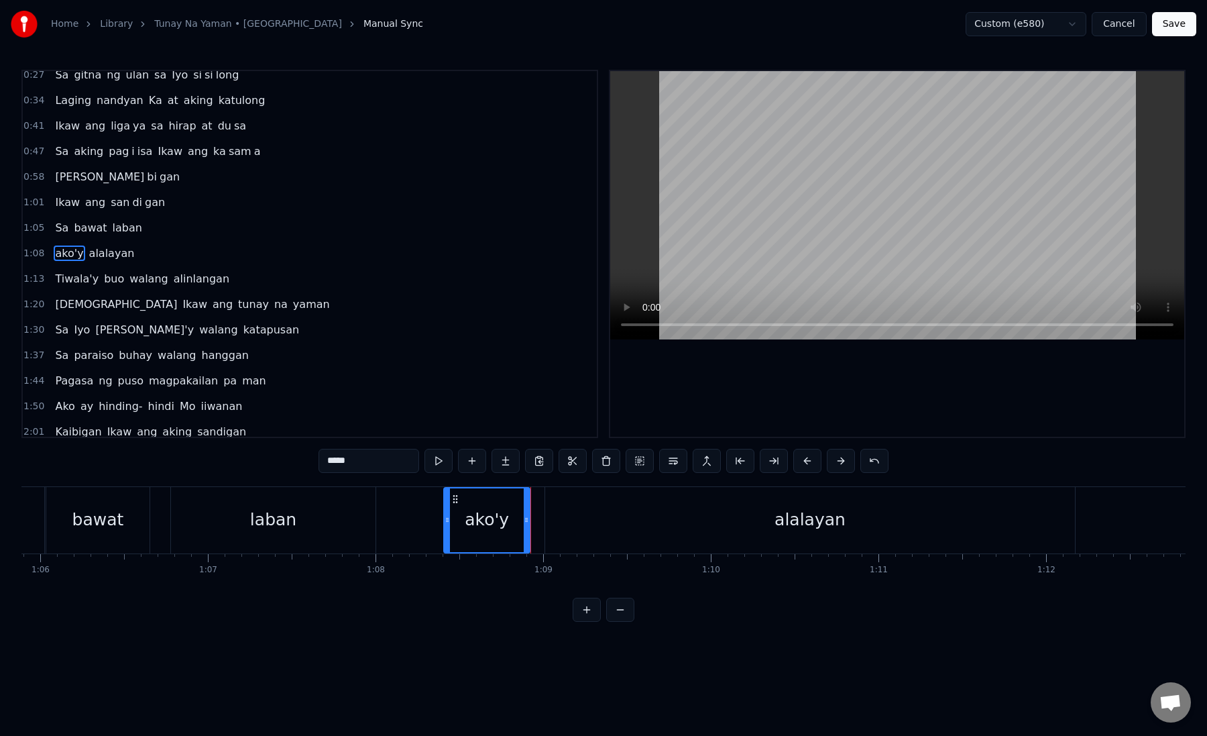
drag, startPoint x: 432, startPoint y: 520, endPoint x: 449, endPoint y: 525, distance: 18.1
click at [449, 525] on icon at bounding box center [447, 520] width 5 height 11
click at [552, 524] on div "alalayan" at bounding box center [810, 520] width 531 height 66
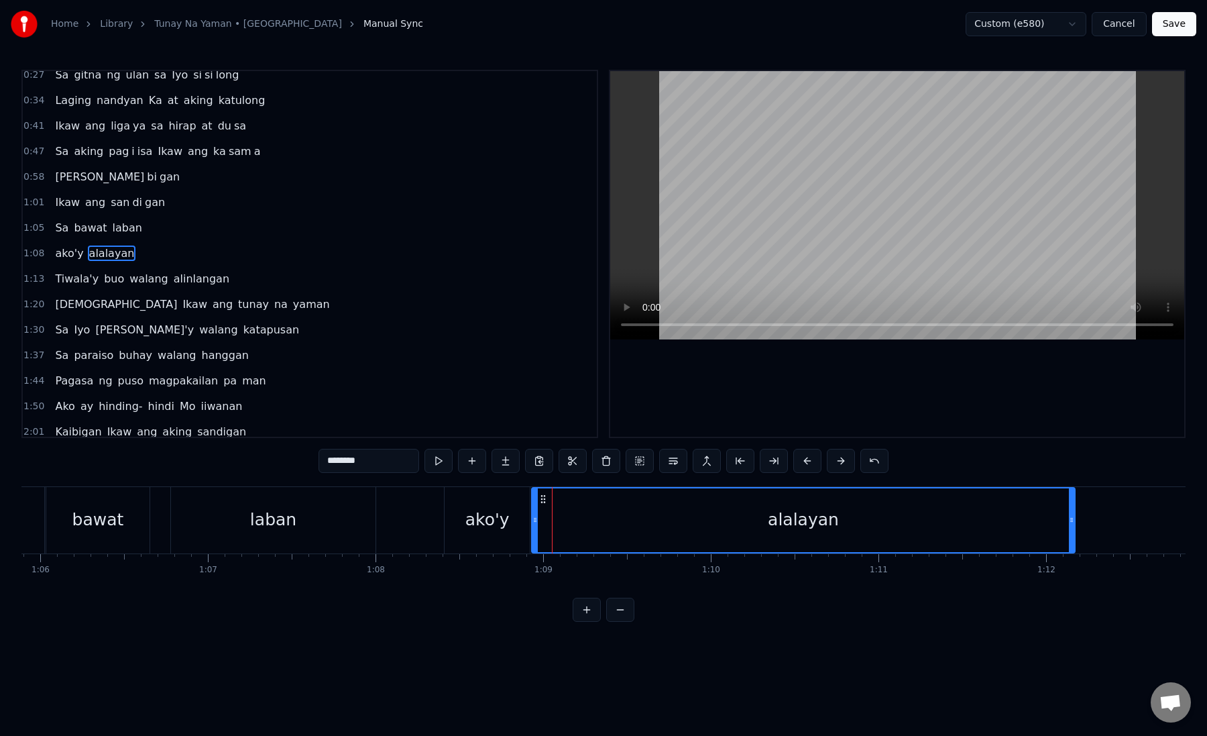
drag, startPoint x: 549, startPoint y: 523, endPoint x: 535, endPoint y: 523, distance: 13.4
click at [535, 523] on icon at bounding box center [535, 520] width 5 height 11
drag, startPoint x: 535, startPoint y: 523, endPoint x: 546, endPoint y: 526, distance: 11.1
click at [547, 526] on div at bounding box center [543, 520] width 5 height 64
click at [546, 526] on div at bounding box center [546, 520] width 5 height 64
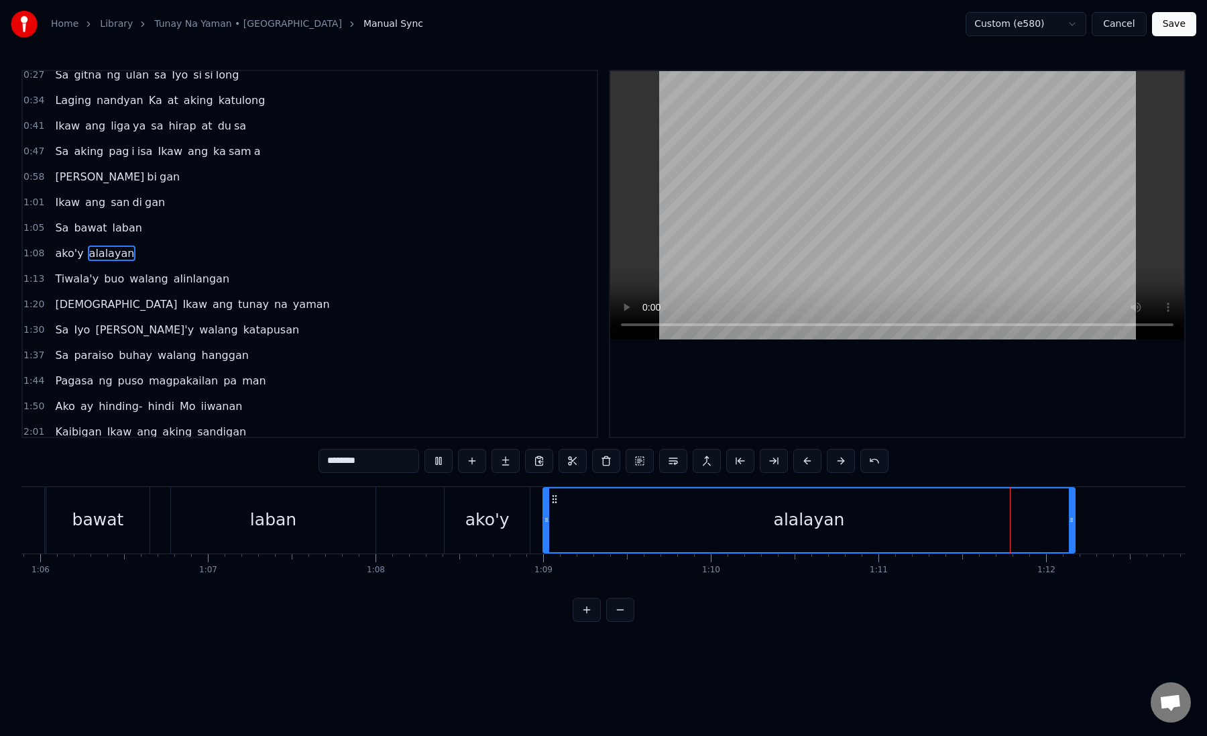
click at [578, 515] on div "alalayan" at bounding box center [809, 520] width 531 height 64
click at [553, 515] on div "alalayan" at bounding box center [809, 520] width 531 height 64
click at [761, 464] on button at bounding box center [774, 461] width 28 height 24
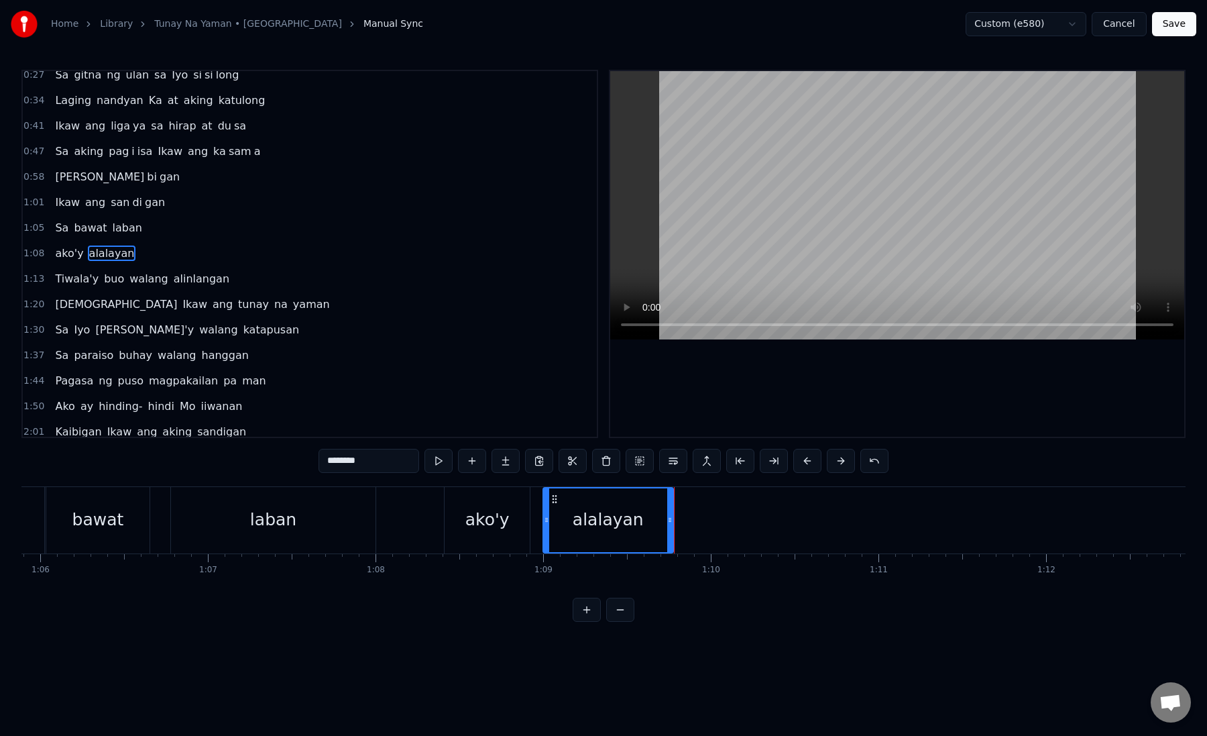
drag, startPoint x: 340, startPoint y: 462, endPoint x: 407, endPoint y: 462, distance: 66.4
click at [407, 462] on input "********" at bounding box center [369, 461] width 101 height 24
type input "***"
click at [508, 463] on button at bounding box center [506, 461] width 28 height 24
click at [503, 457] on button at bounding box center [506, 461] width 28 height 24
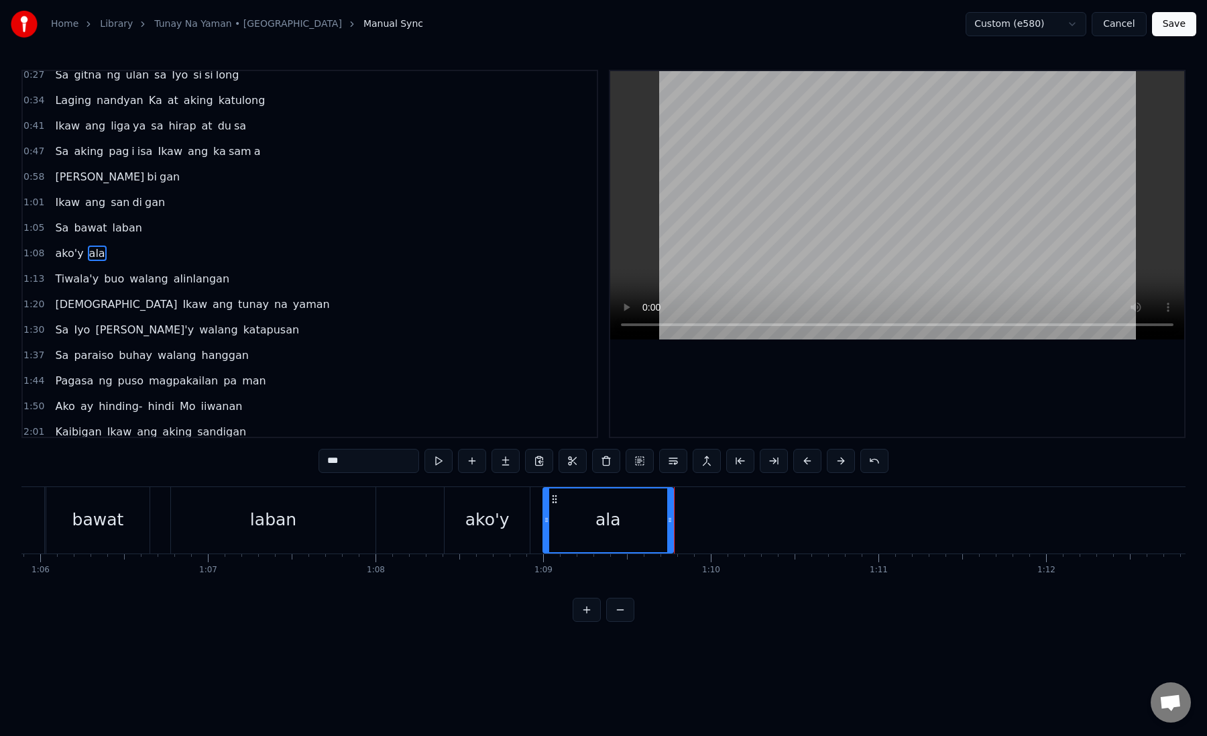
click at [633, 547] on div "ala" at bounding box center [608, 520] width 129 height 64
click at [1179, 26] on button "Save" at bounding box center [1174, 24] width 44 height 24
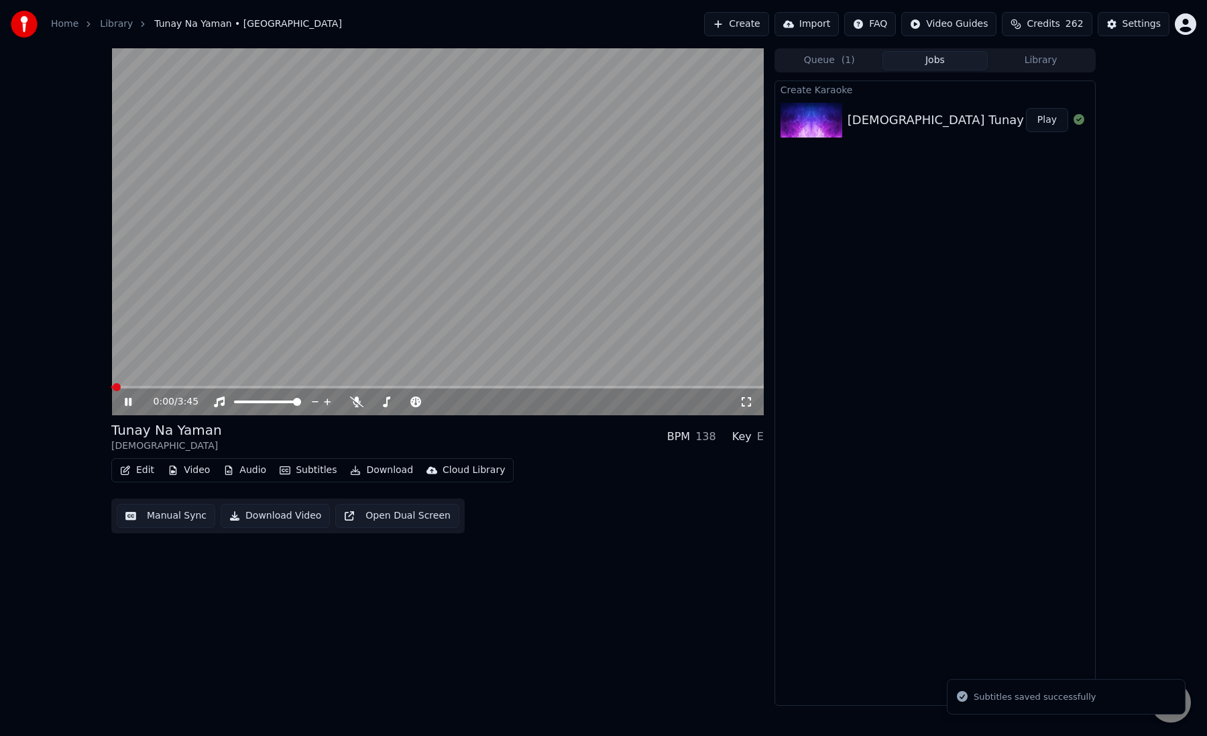
click at [152, 520] on button "Manual Sync" at bounding box center [166, 516] width 99 height 24
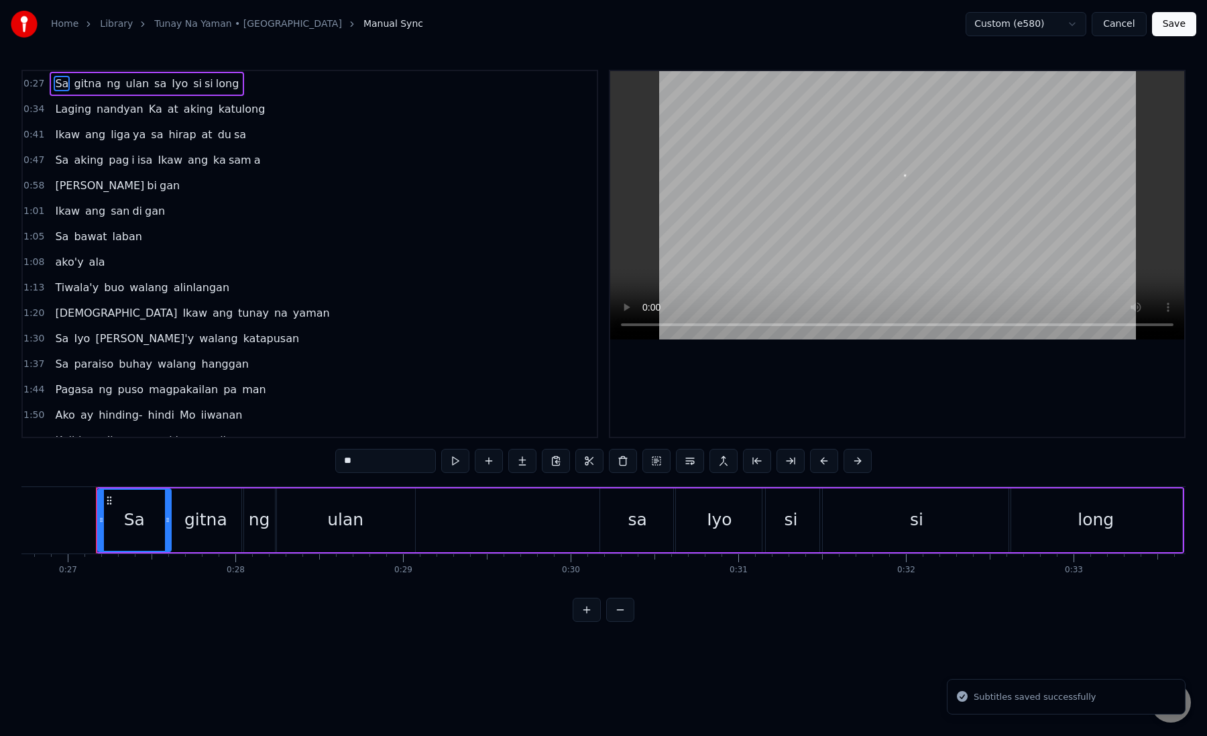
scroll to position [0, 4488]
click at [95, 264] on span "ala" at bounding box center [97, 261] width 19 height 15
type input "***"
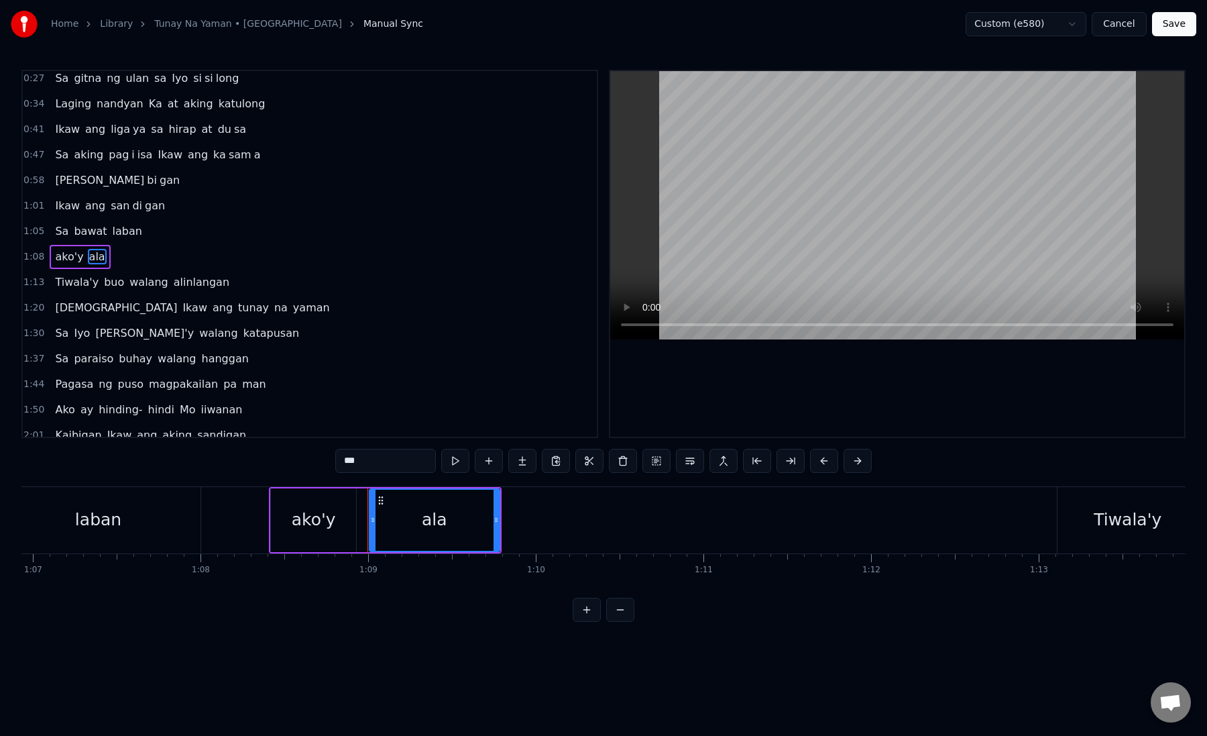
scroll to position [0, 11214]
click at [528, 461] on button at bounding box center [522, 461] width 28 height 24
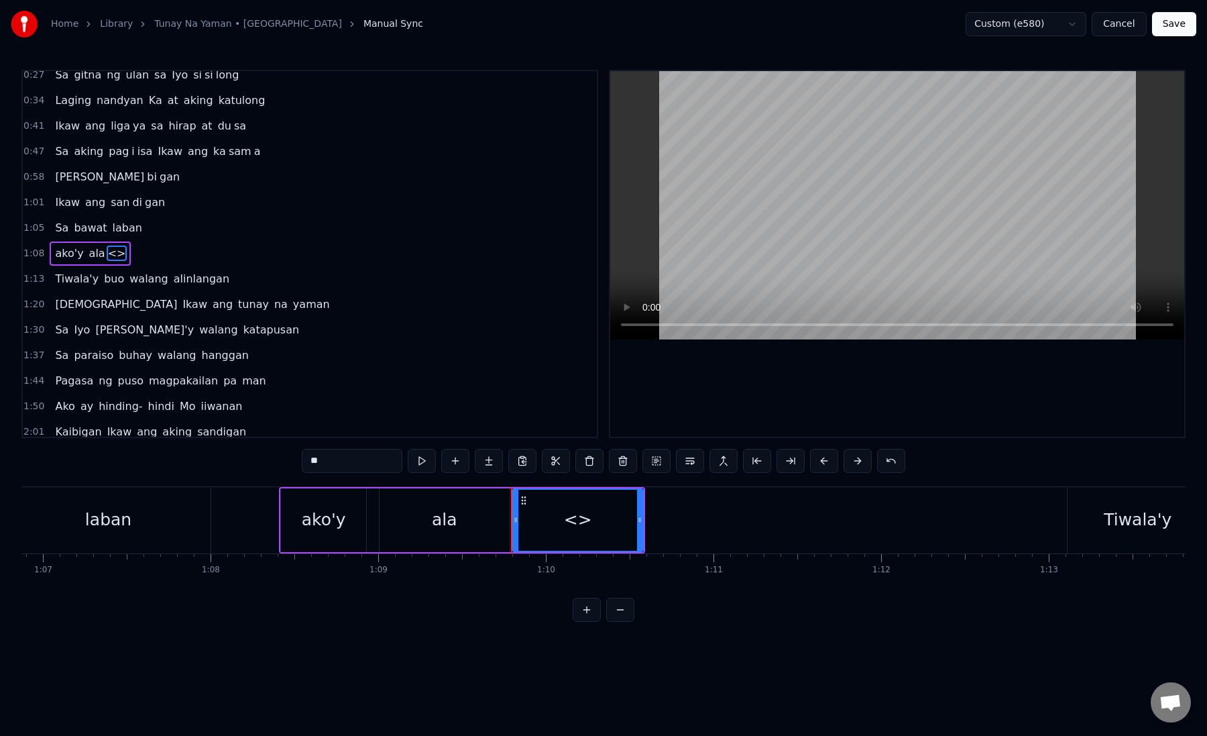
drag, startPoint x: 390, startPoint y: 468, endPoint x: 271, endPoint y: 461, distance: 118.9
click at [271, 461] on div "0:27 Sa gitna ng ulan sa Iyo si si long 0:34 Laging nandyan Ka at aking katulon…" at bounding box center [603, 346] width 1165 height 552
paste input "***"
drag, startPoint x: 319, startPoint y: 463, endPoint x: 442, endPoint y: 461, distance: 123.4
click at [443, 462] on div "*****" at bounding box center [604, 461] width 604 height 24
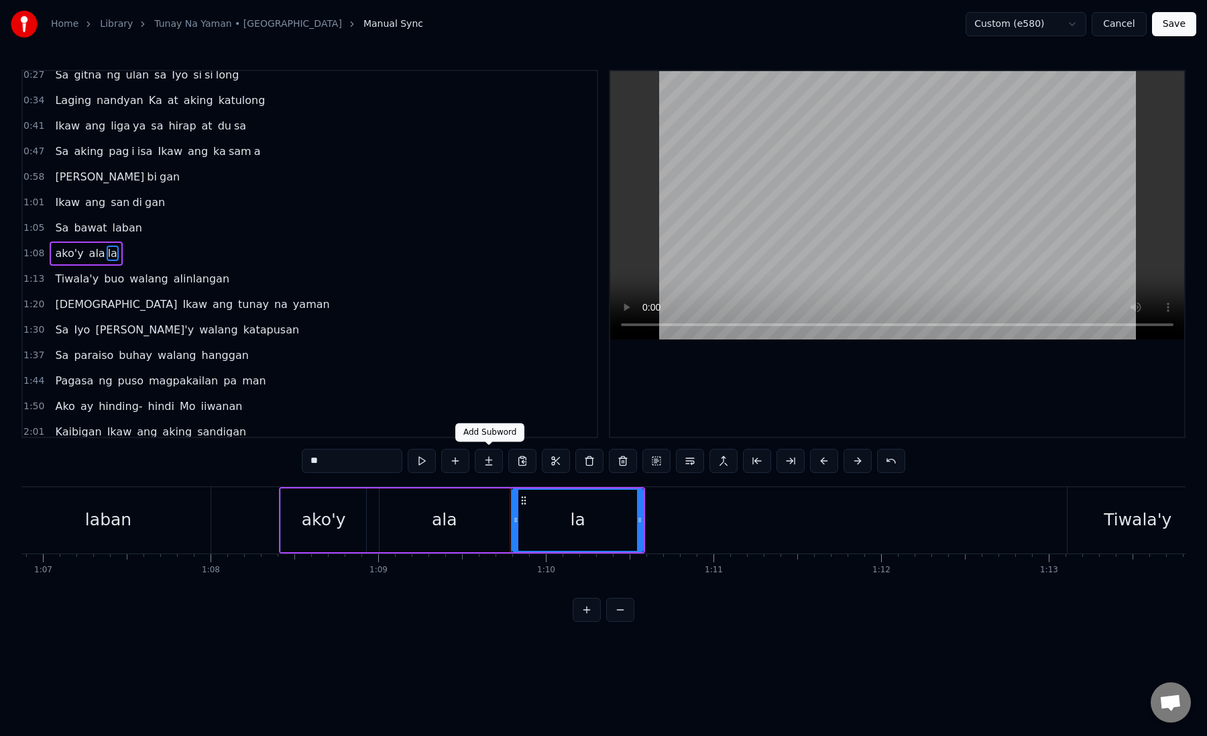
type input "**"
click at [494, 466] on button at bounding box center [489, 461] width 28 height 24
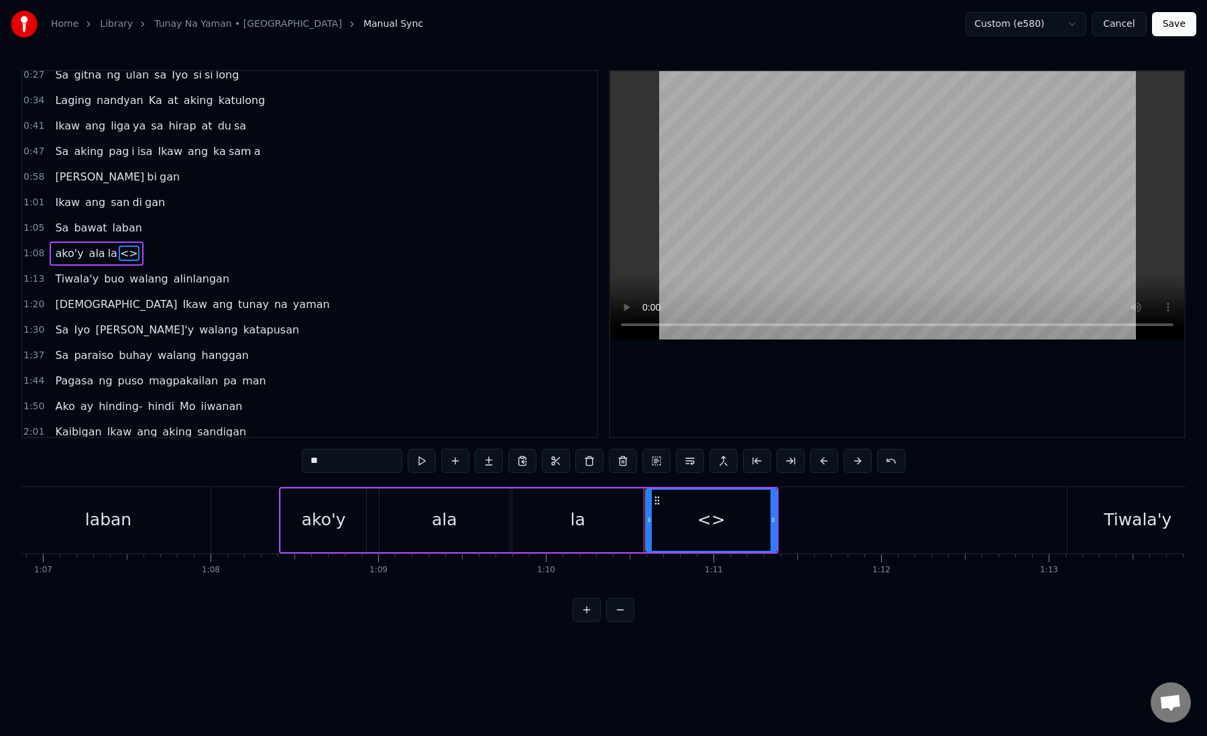
click at [369, 447] on div "0:27 Sa gitna ng ulan sa Iyo si si long 0:34 Laging nandyan Ka at aking katulon…" at bounding box center [603, 346] width 1165 height 552
drag, startPoint x: 369, startPoint y: 451, endPoint x: 386, endPoint y: 489, distance: 41.8
click at [386, 489] on div "0:27 Sa gitna ng ulan sa Iyo si si long 0:34 Laging nandyan Ka at aking katulon…" at bounding box center [603, 346] width 1165 height 552
paste input "*"
click at [572, 529] on div "la" at bounding box center [578, 519] width 15 height 25
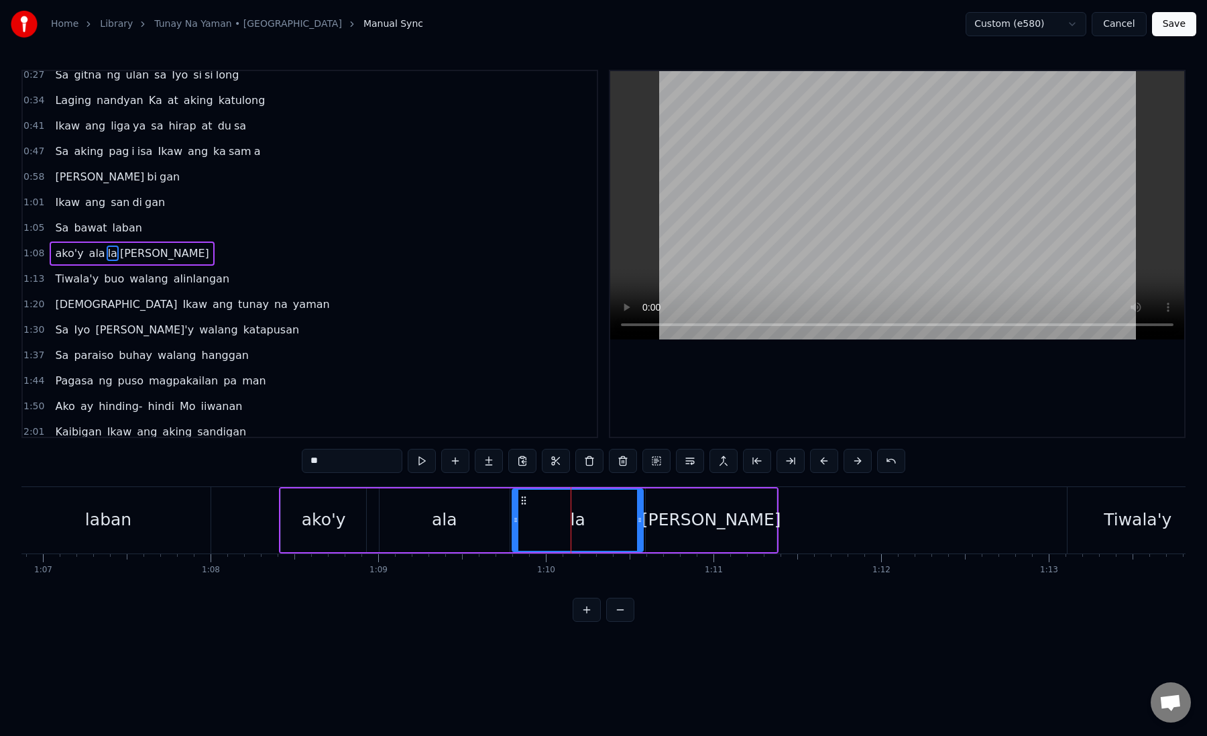
click at [516, 524] on icon at bounding box center [515, 520] width 5 height 11
click at [663, 517] on div "[PERSON_NAME]" at bounding box center [711, 520] width 130 height 64
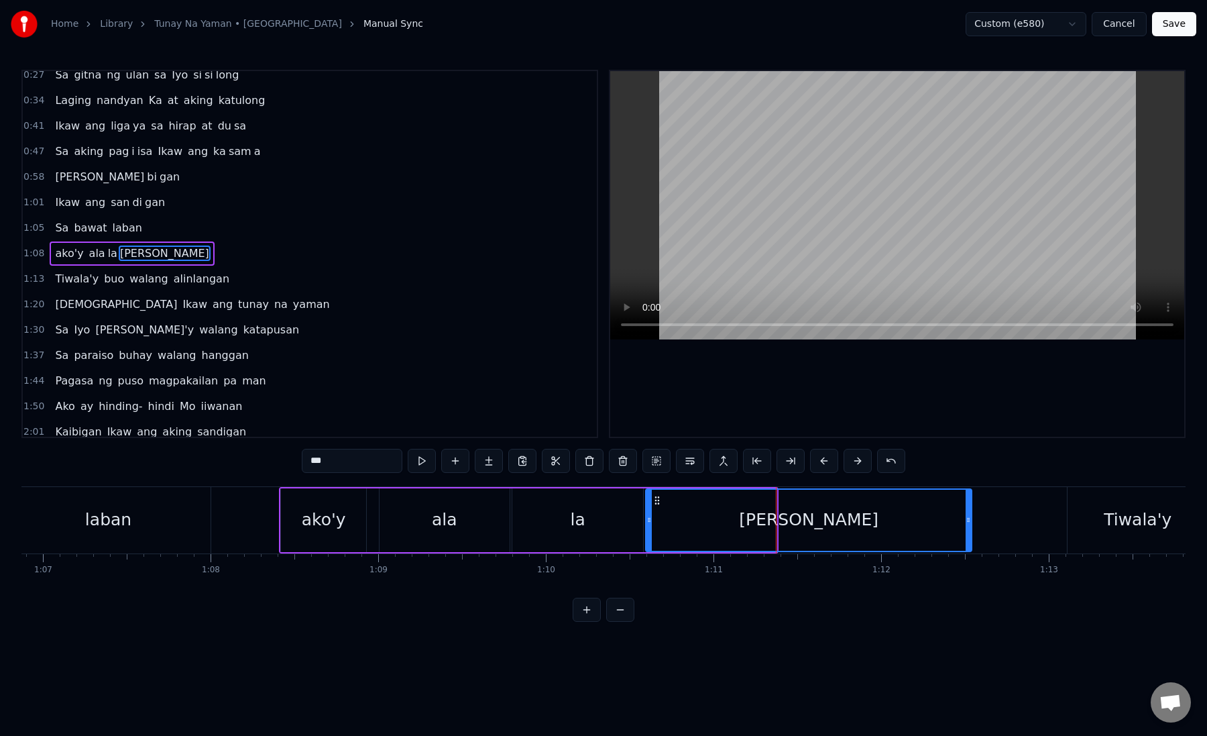
drag, startPoint x: 772, startPoint y: 525, endPoint x: 967, endPoint y: 527, distance: 194.5
click at [967, 527] on div at bounding box center [968, 520] width 5 height 61
click at [663, 518] on div "[PERSON_NAME]" at bounding box center [808, 520] width 323 height 61
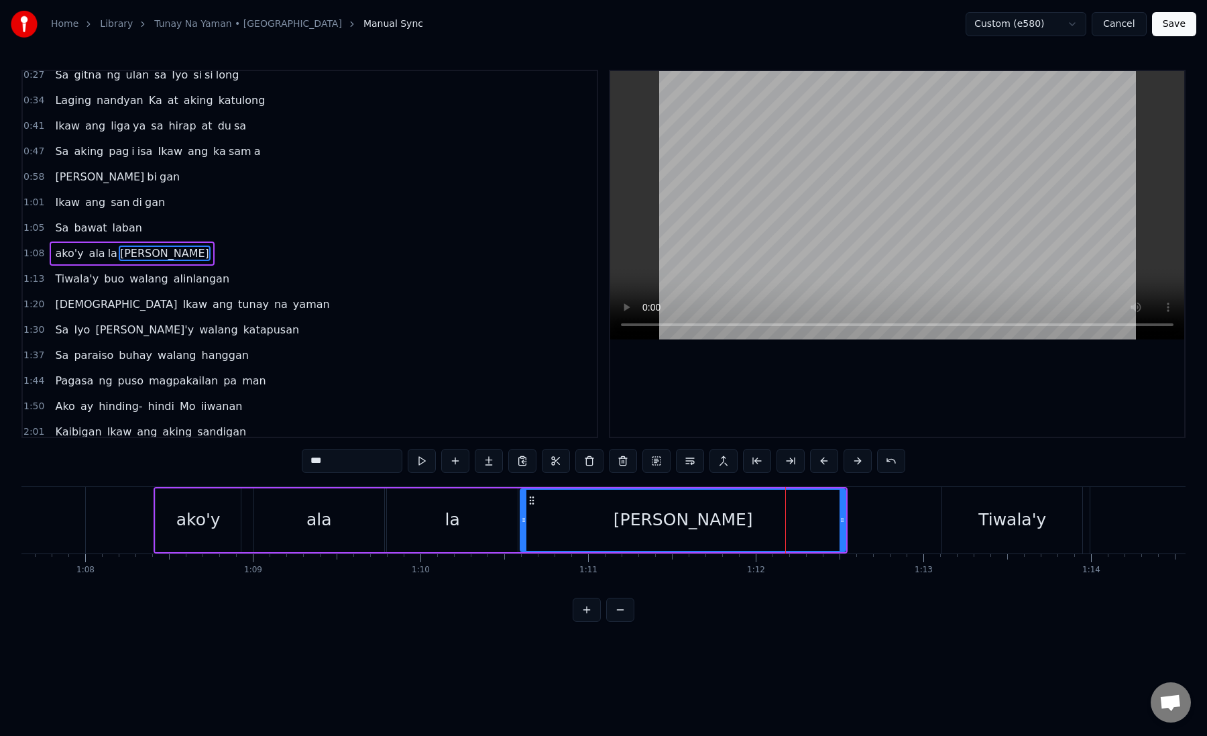
scroll to position [0, 11455]
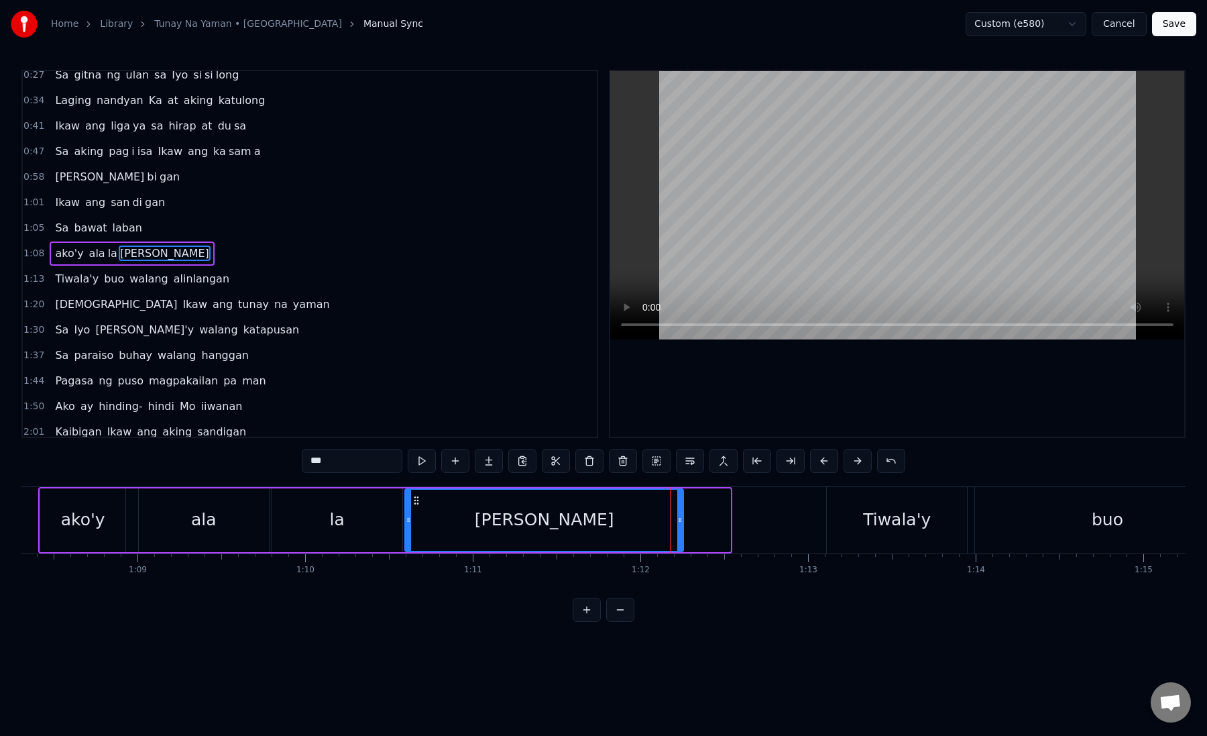
drag, startPoint x: 726, startPoint y: 521, endPoint x: 679, endPoint y: 521, distance: 47.0
click at [680, 521] on circle at bounding box center [680, 521] width 1 height 1
click at [590, 513] on div "[PERSON_NAME]" at bounding box center [544, 520] width 276 height 61
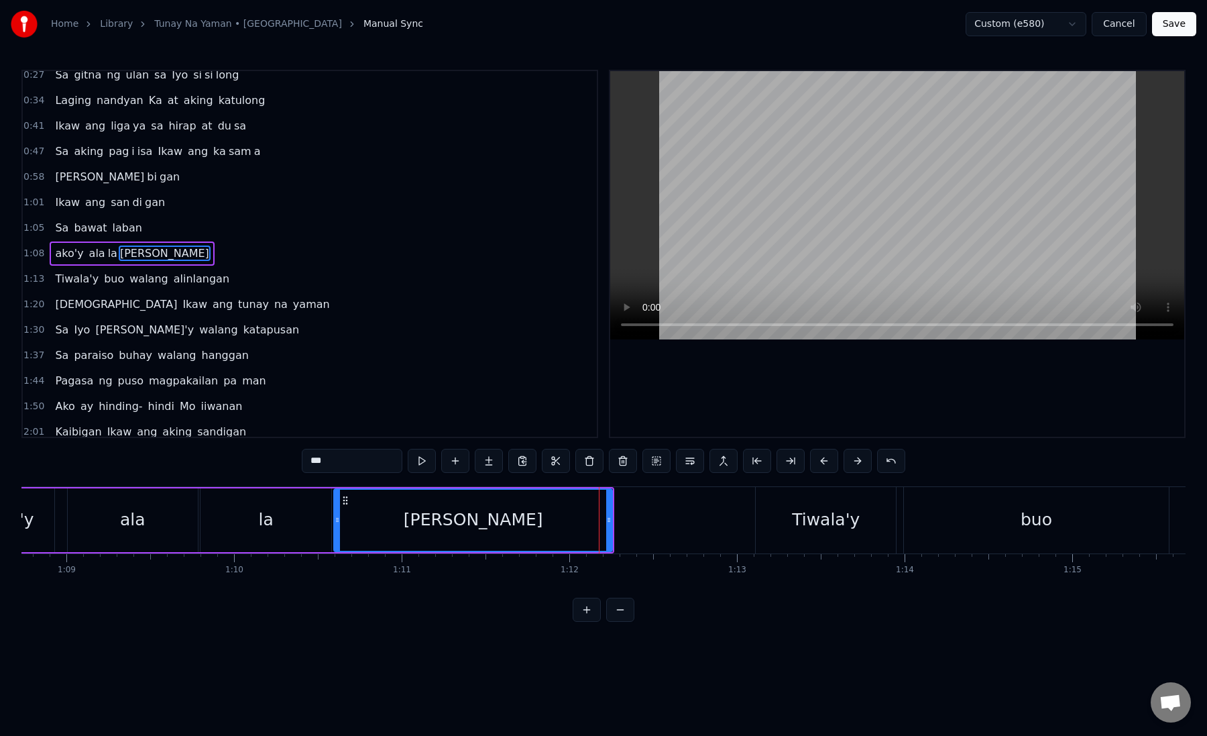
scroll to position [0, 11615]
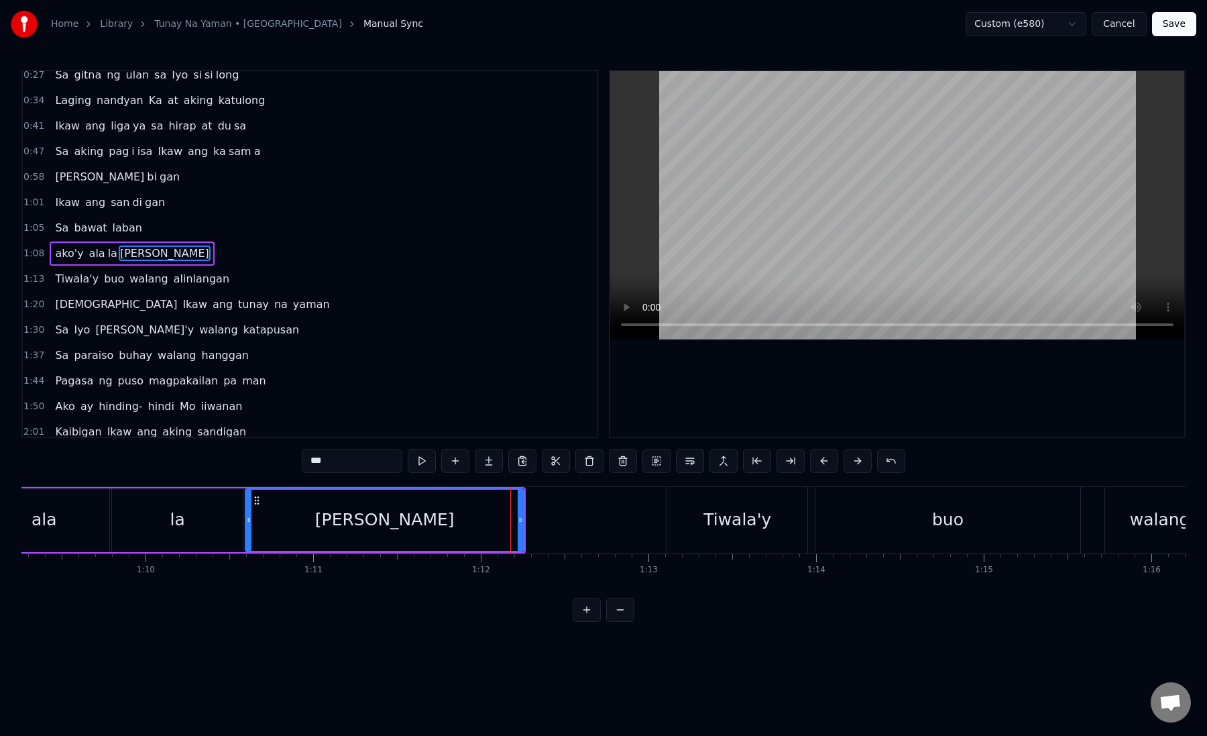
click at [708, 517] on div "Tiwala'y" at bounding box center [738, 519] width 68 height 25
type input "********"
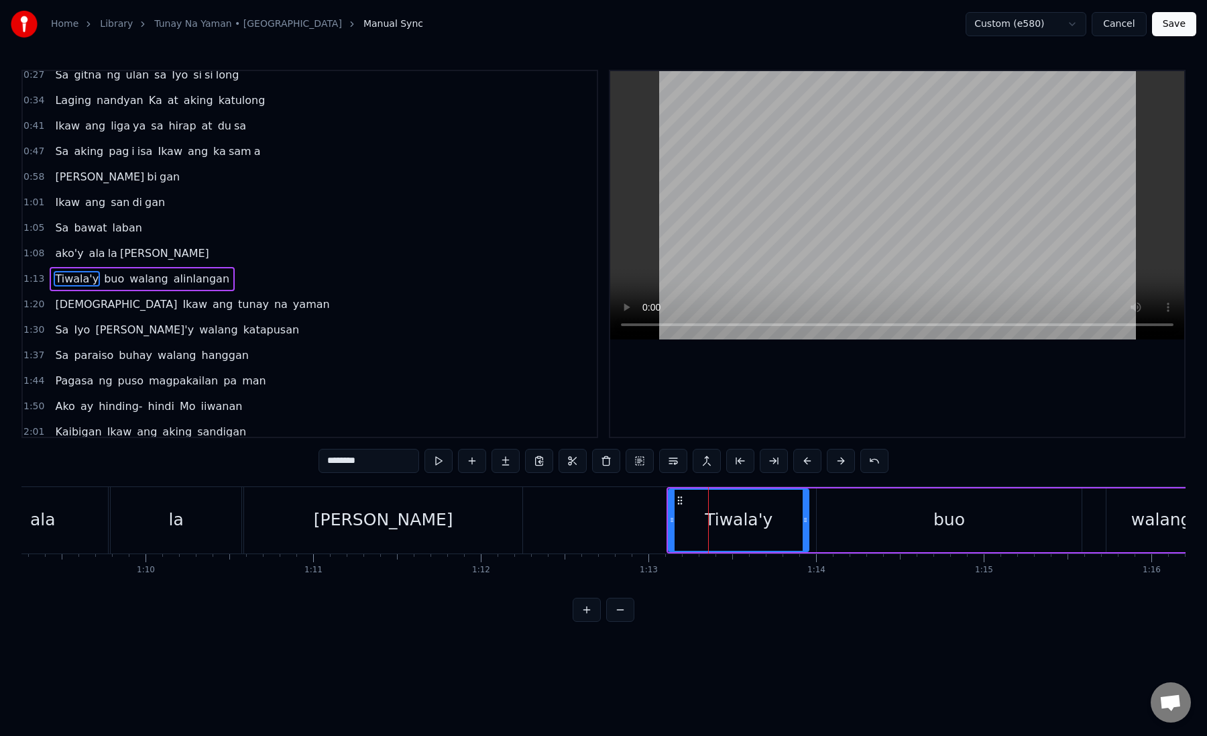
scroll to position [34, 0]
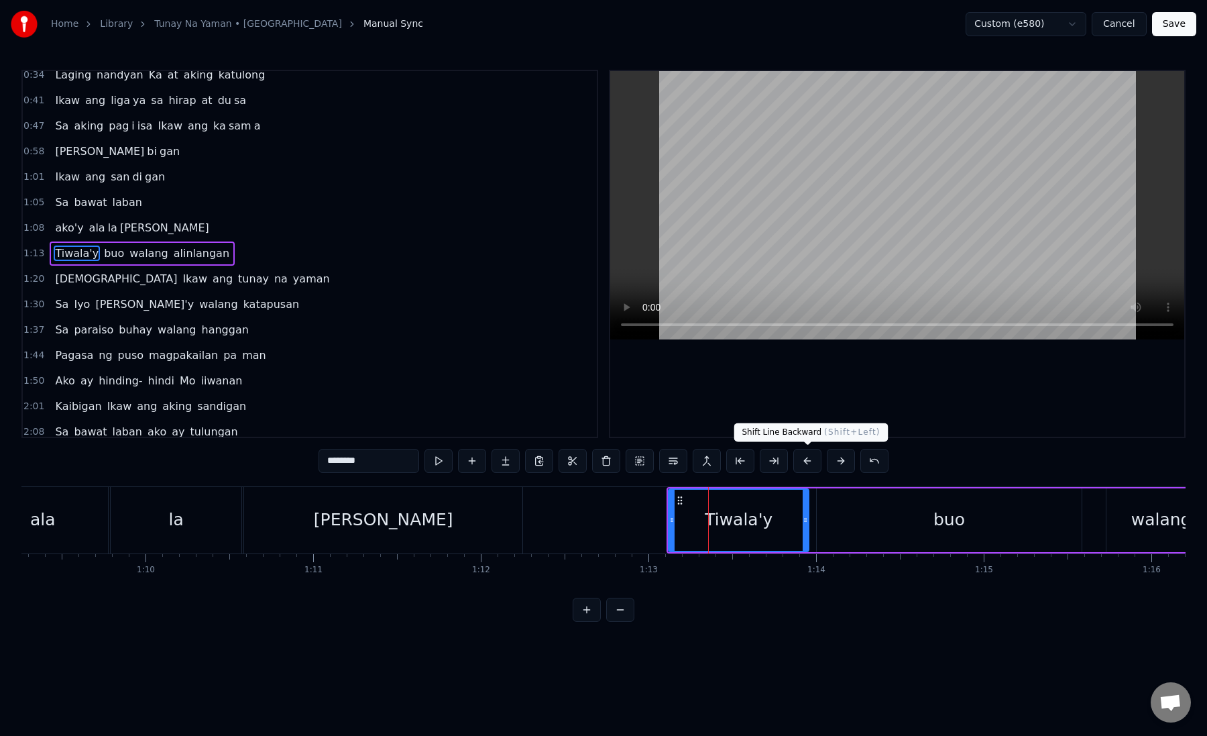
click at [811, 462] on button at bounding box center [808, 461] width 28 height 24
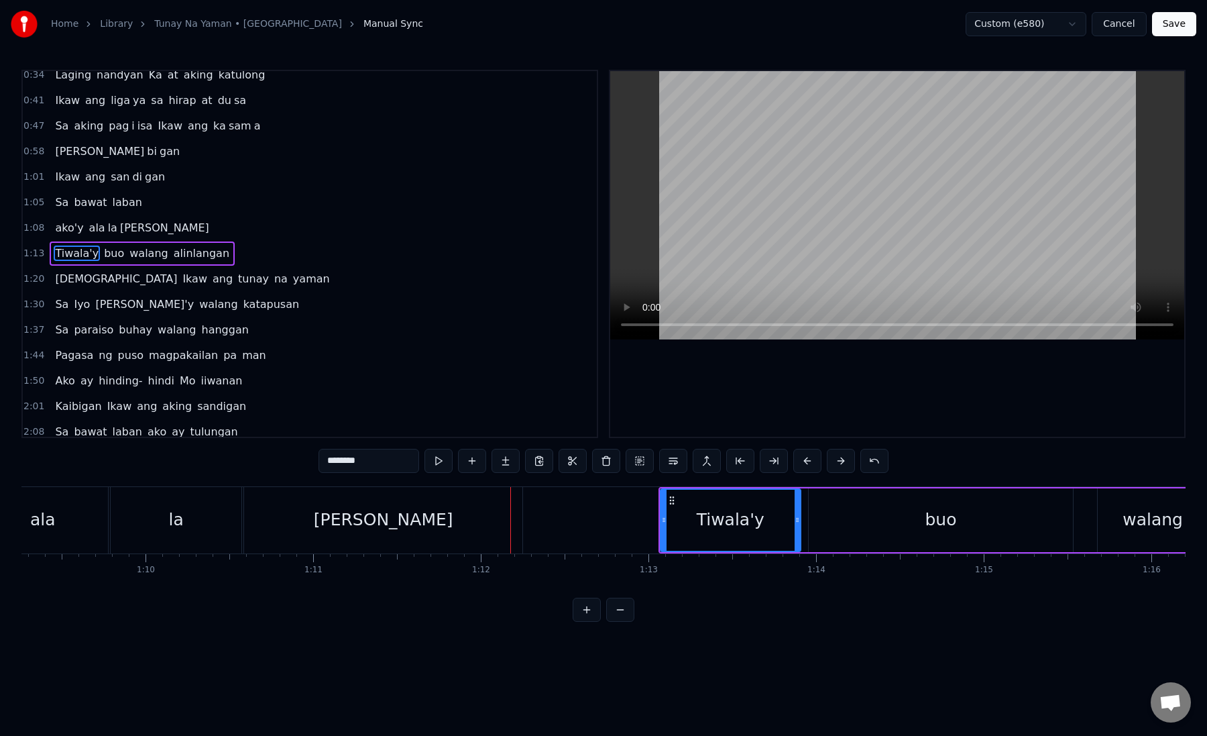
click at [811, 462] on button at bounding box center [808, 461] width 28 height 24
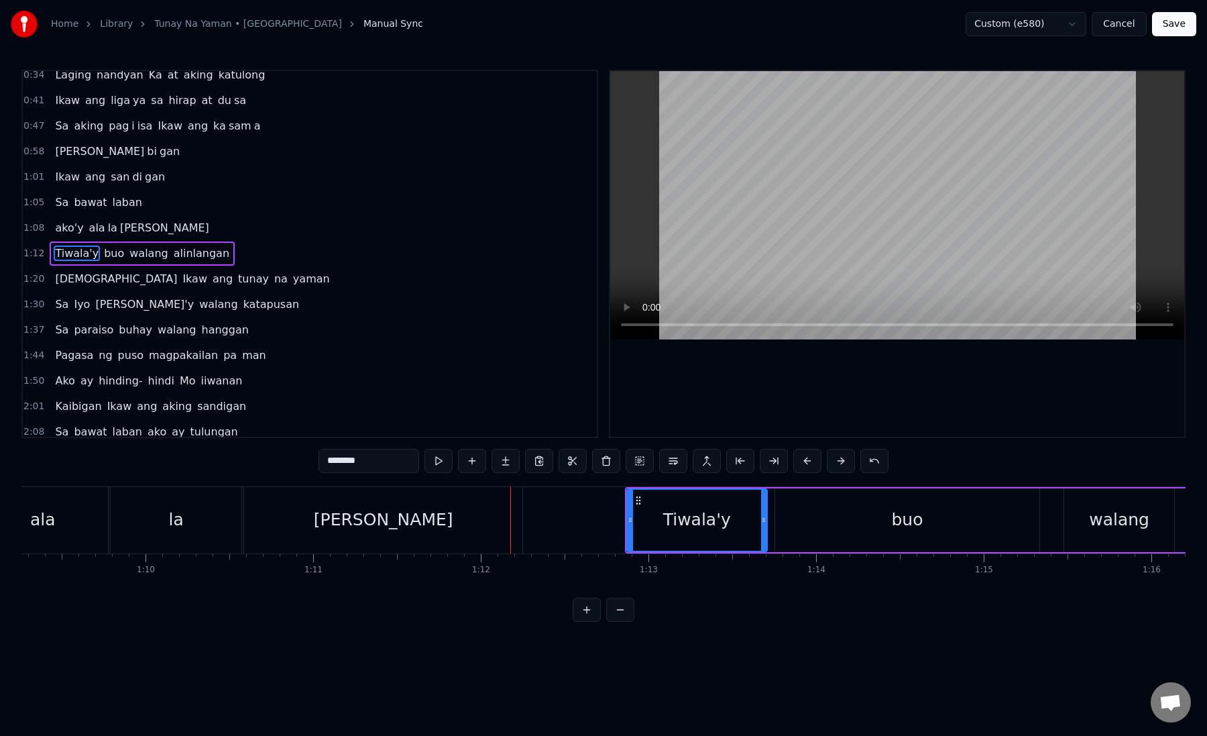
click at [811, 462] on button at bounding box center [808, 461] width 28 height 24
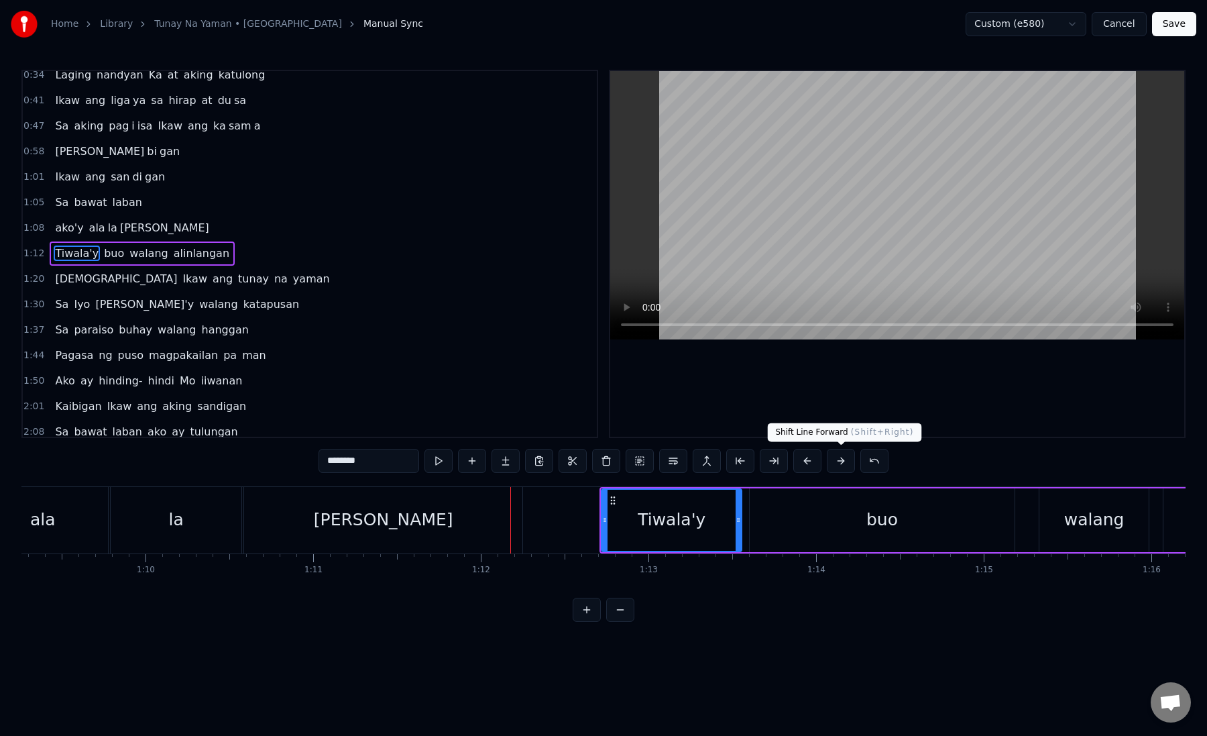
click at [841, 462] on button at bounding box center [841, 461] width 28 height 24
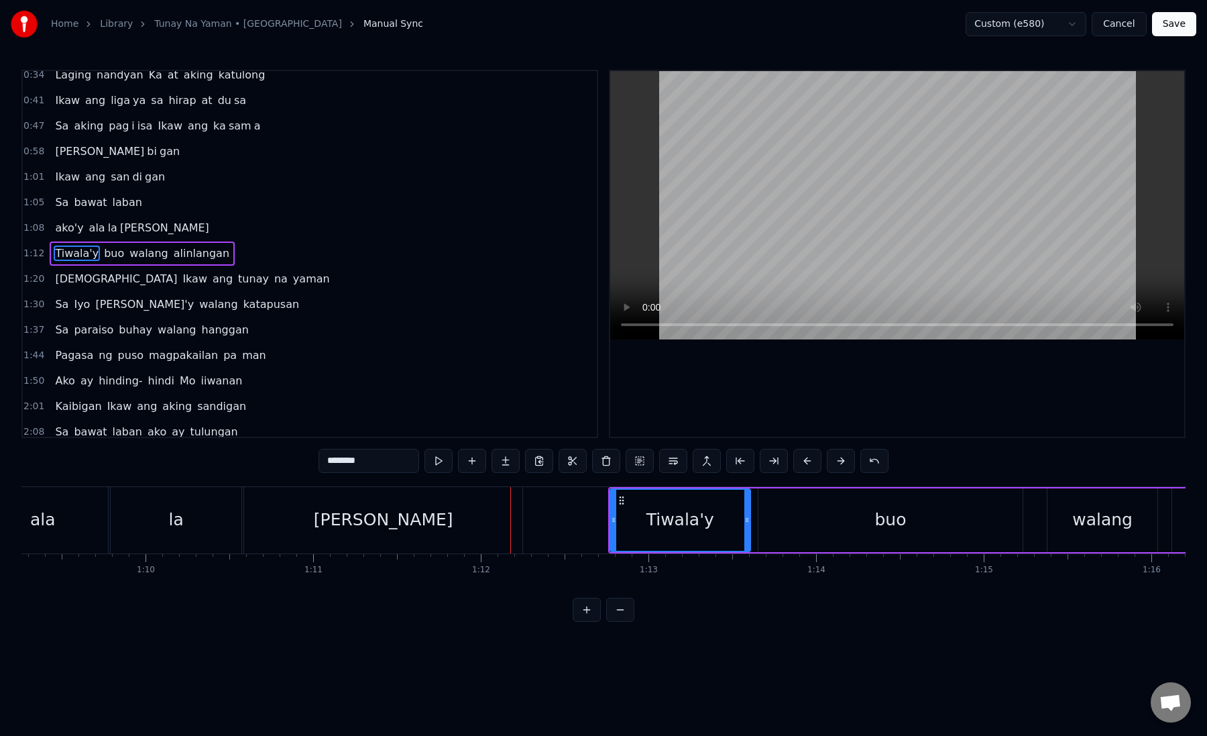
click at [615, 525] on icon at bounding box center [613, 520] width 5 height 11
click at [827, 449] on button at bounding box center [841, 461] width 28 height 24
click at [810, 461] on button at bounding box center [808, 461] width 28 height 24
click at [635, 509] on div "Tiwala'y" at bounding box center [680, 520] width 139 height 61
click at [623, 524] on div "Tiwala'y" at bounding box center [680, 520] width 139 height 61
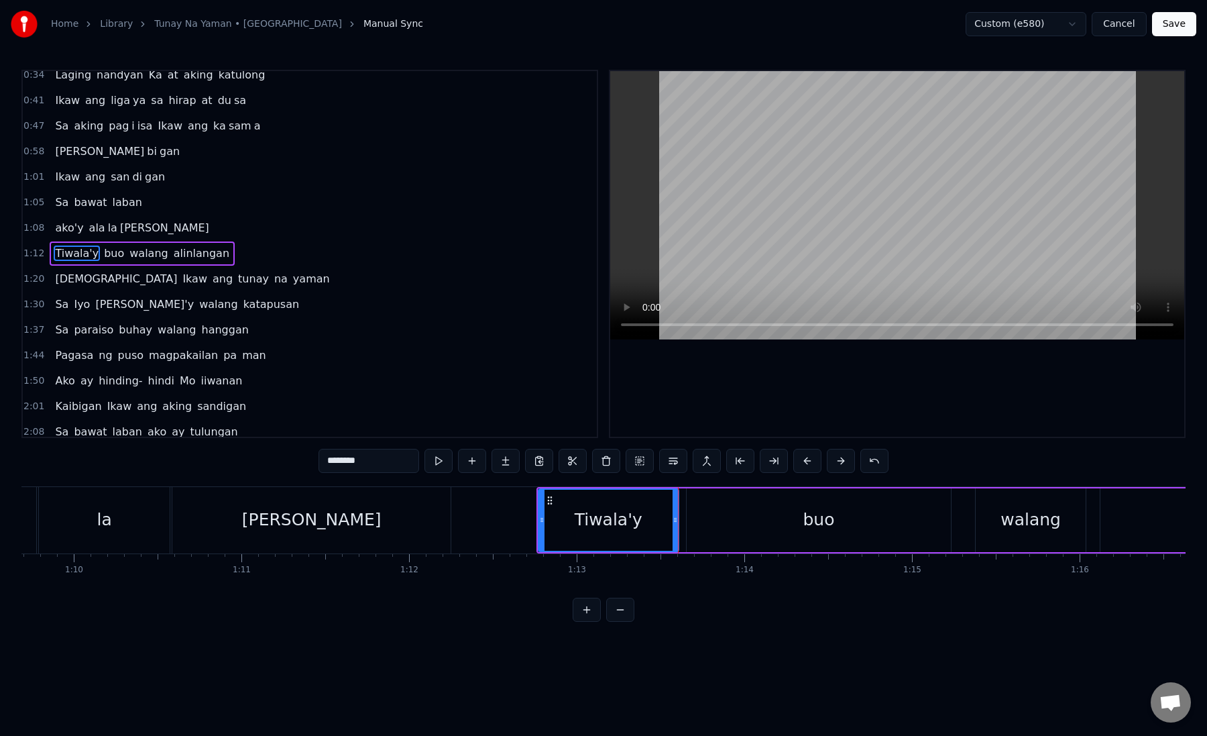
scroll to position [0, 11742]
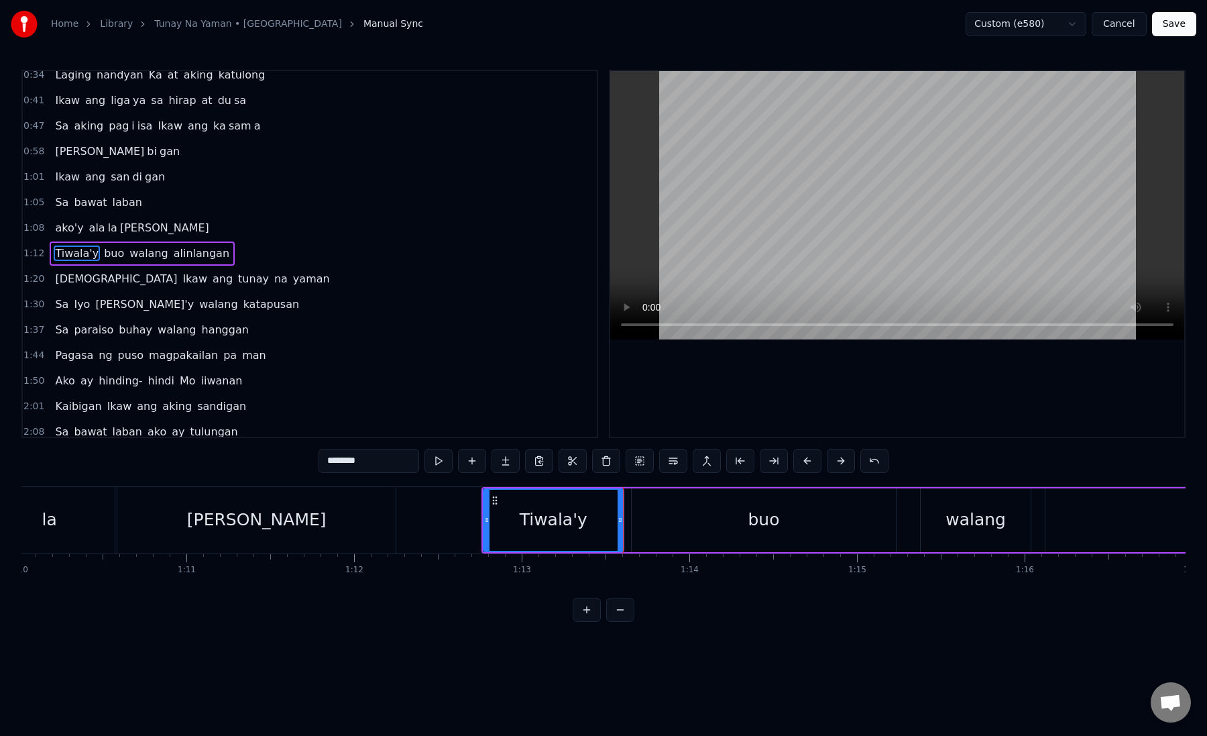
click at [645, 519] on div "buo" at bounding box center [764, 520] width 264 height 64
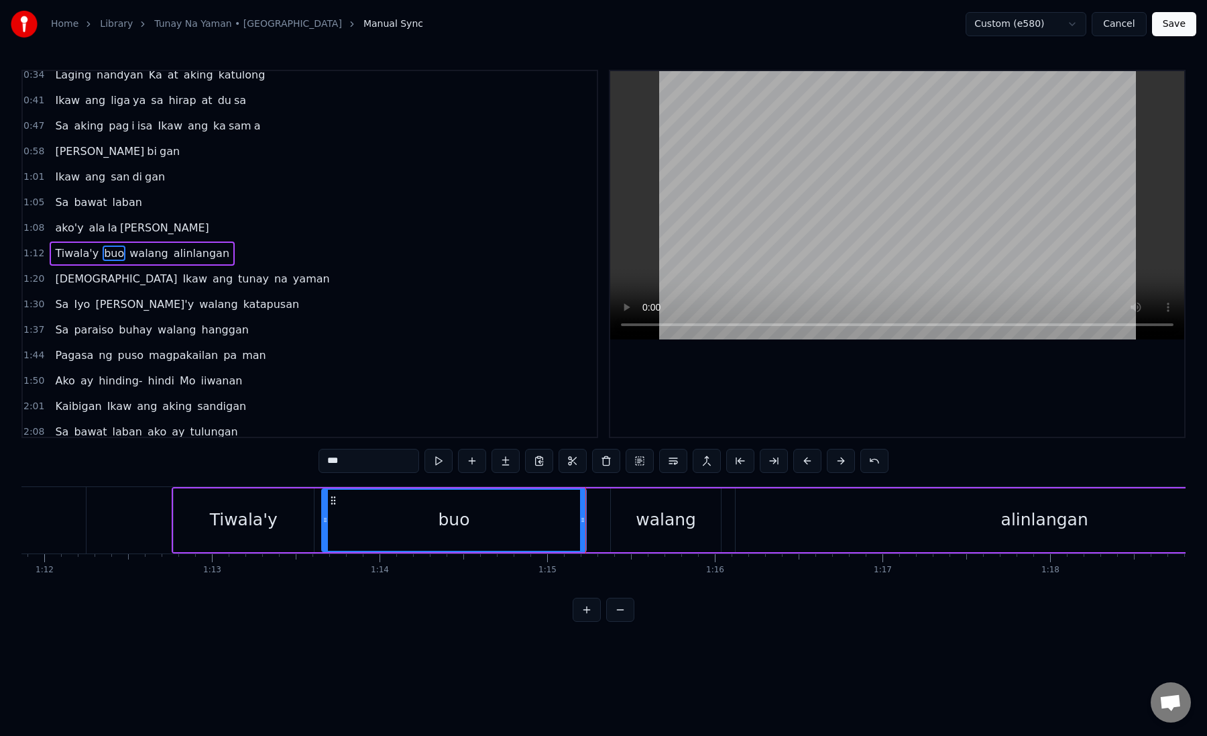
scroll to position [0, 12065]
click at [609, 518] on div "walang" at bounding box center [653, 520] width 110 height 64
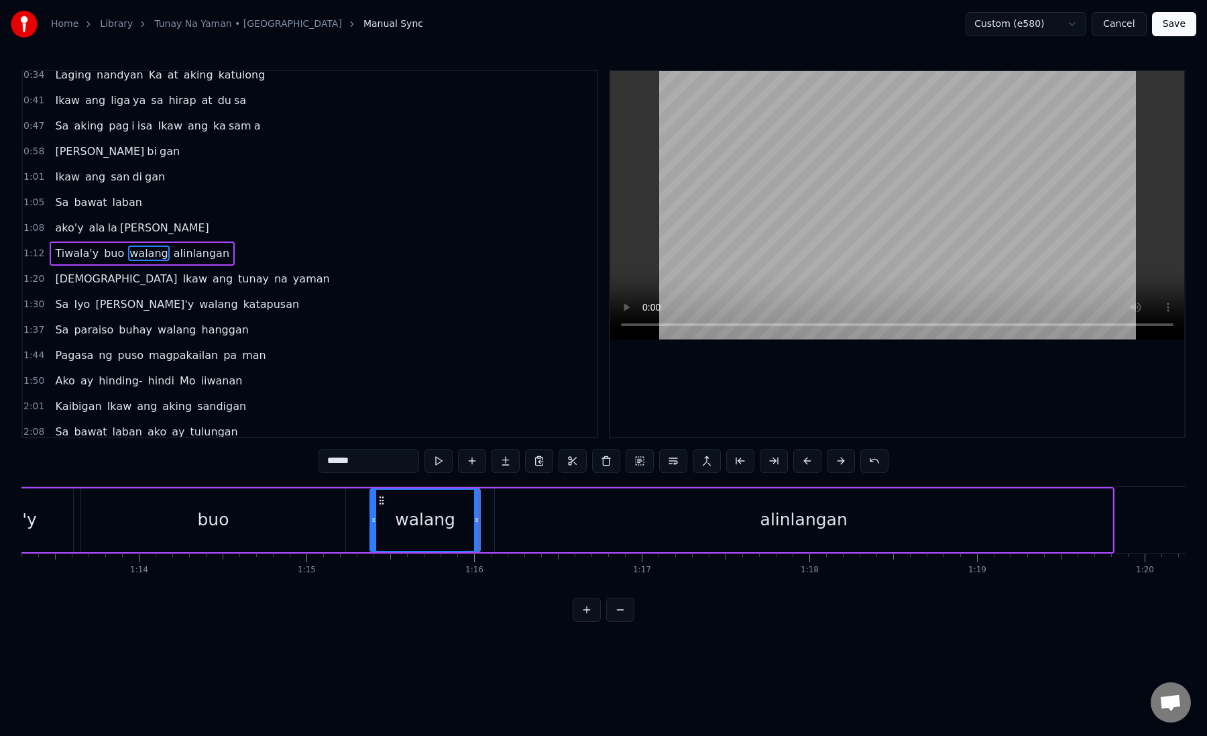
scroll to position [0, 12309]
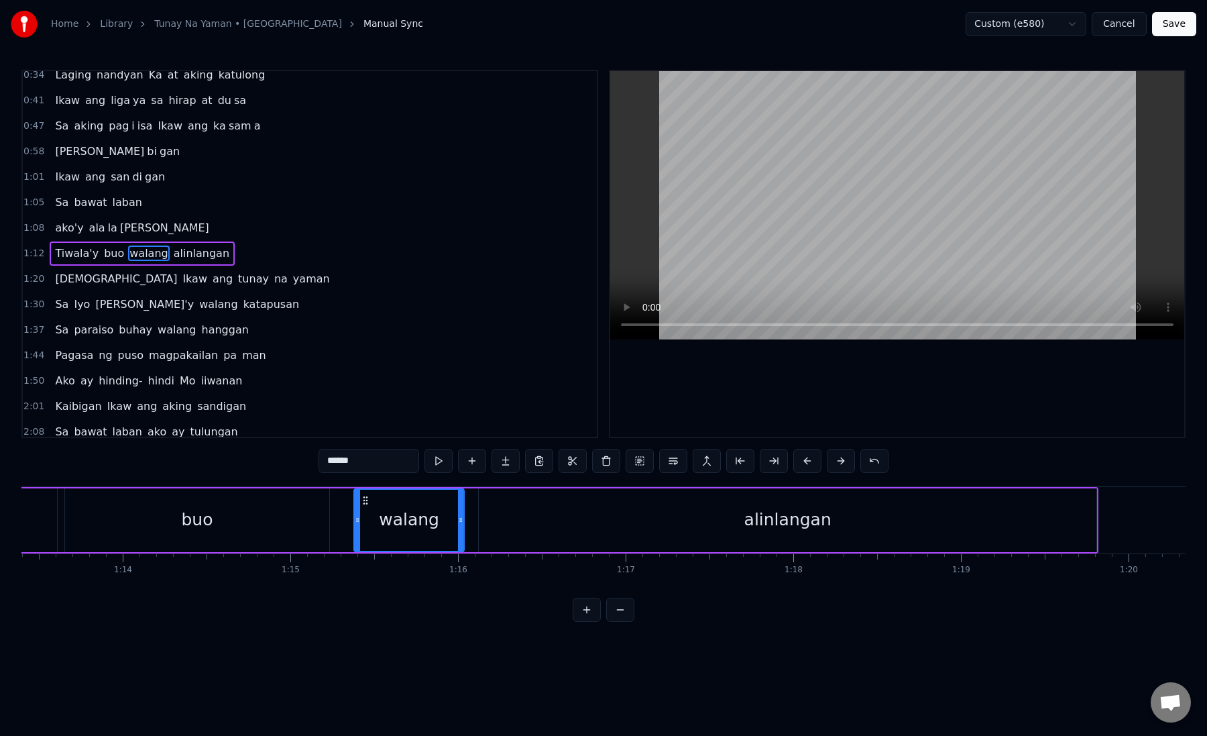
click at [516, 515] on div "alinlangan" at bounding box center [788, 520] width 618 height 64
type input "**********"
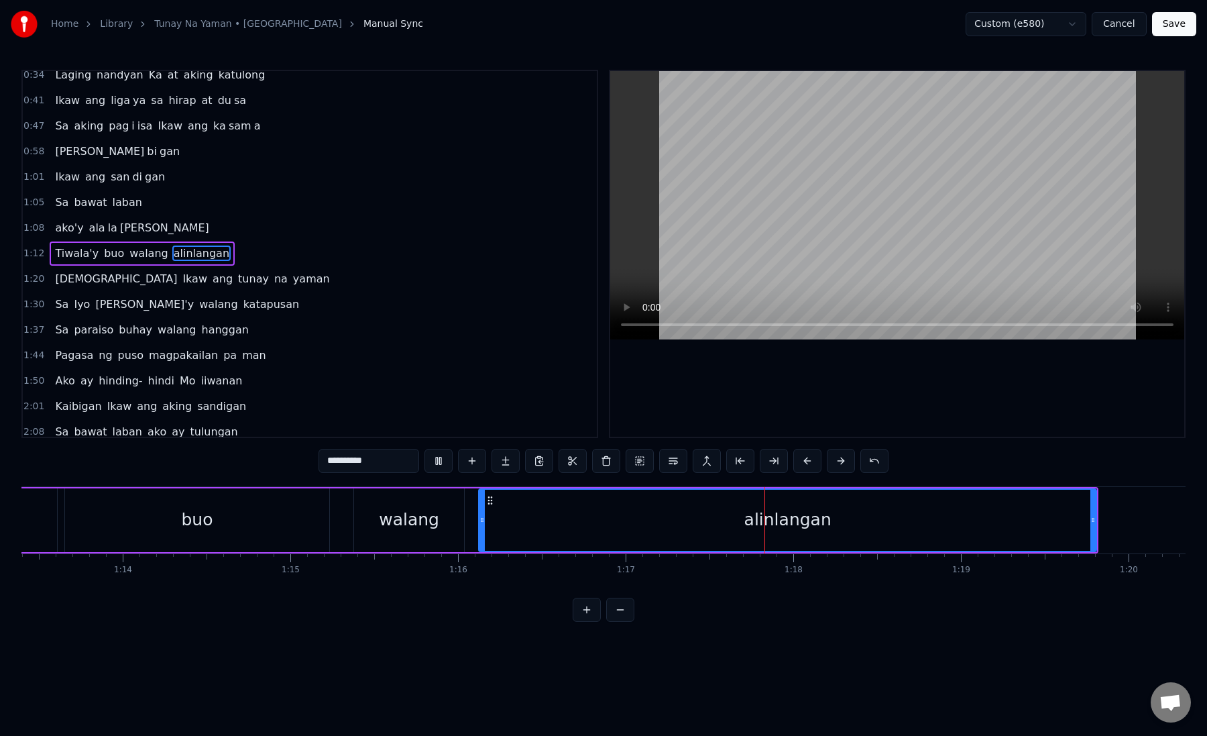
click at [349, 519] on div "Tiwala'y buo walang alinlangan" at bounding box center [507, 520] width 1184 height 66
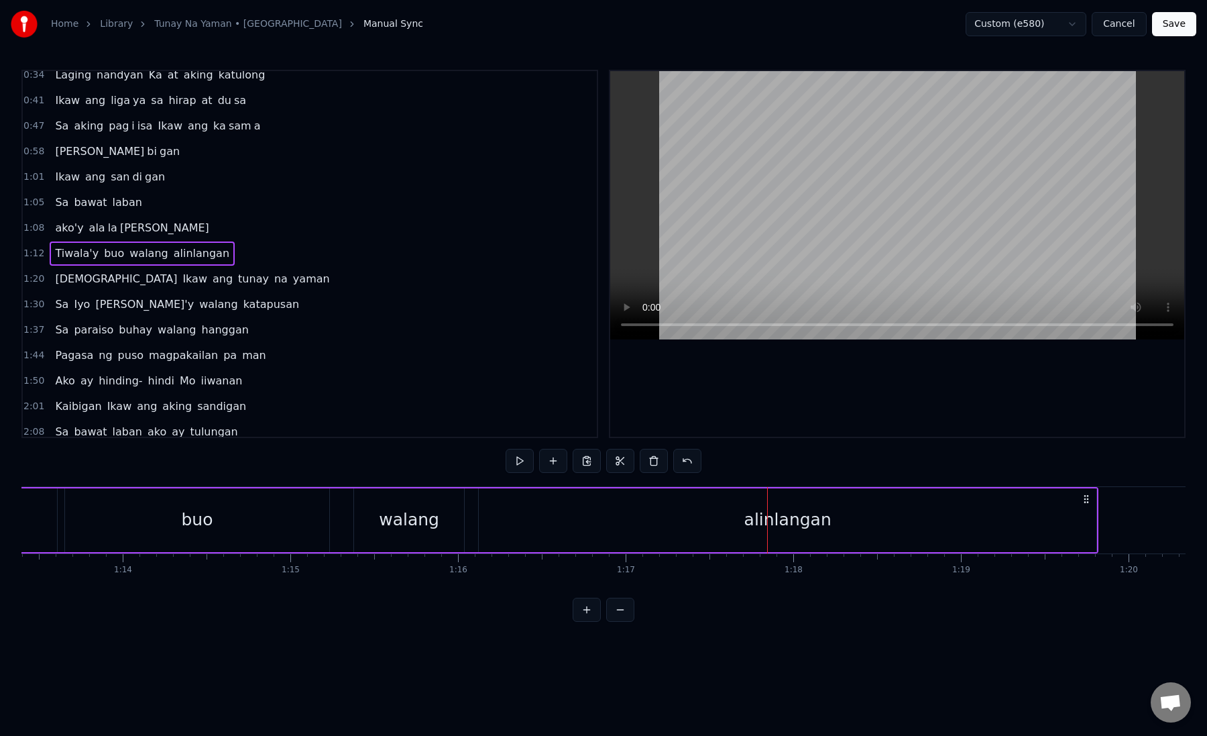
click at [372, 517] on div "walang" at bounding box center [409, 520] width 110 height 64
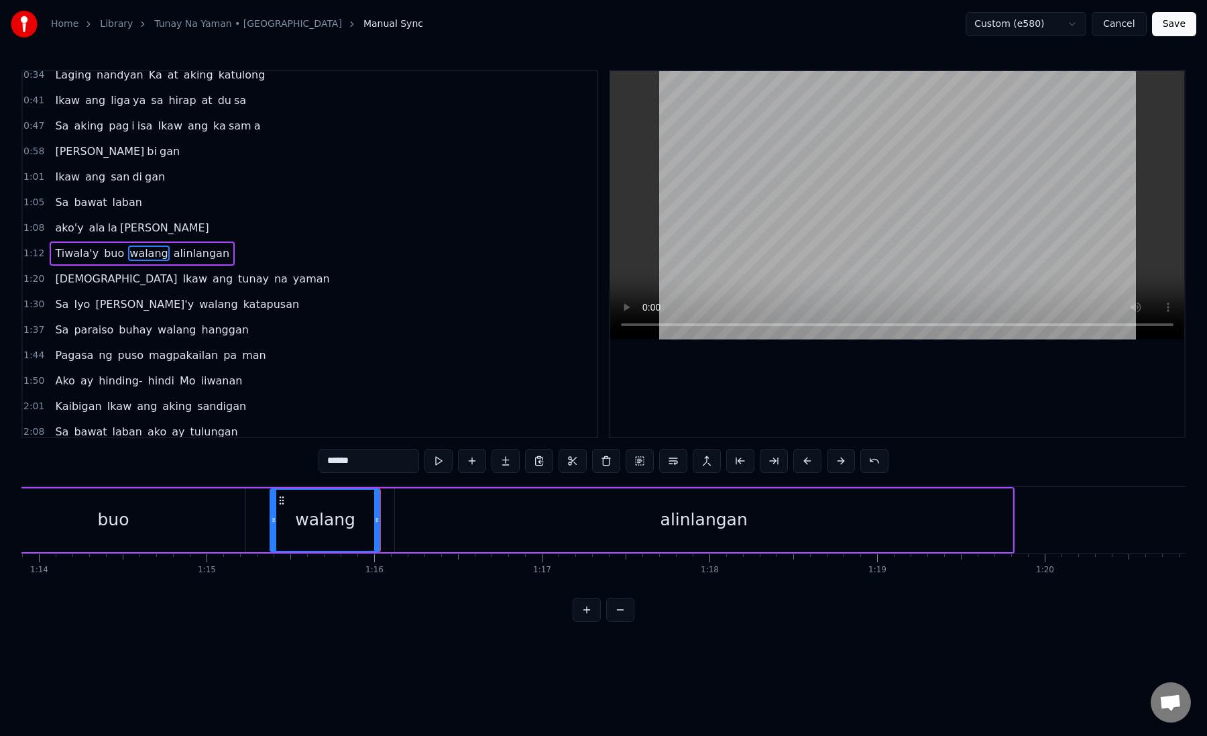
scroll to position [0, 12406]
click at [389, 521] on div "alinlangan" at bounding box center [691, 520] width 618 height 64
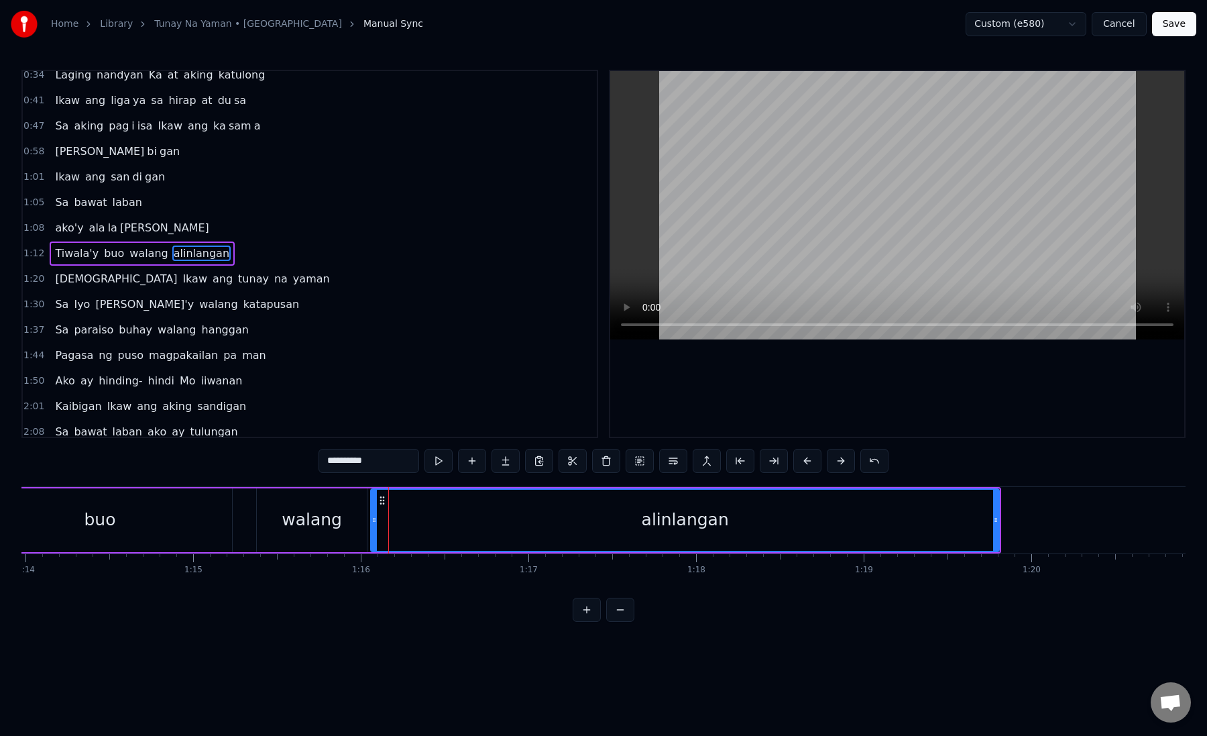
drag, startPoint x: 386, startPoint y: 521, endPoint x: 375, endPoint y: 522, distance: 10.8
click at [375, 522] on icon at bounding box center [374, 520] width 5 height 11
click at [773, 462] on button at bounding box center [774, 461] width 28 height 24
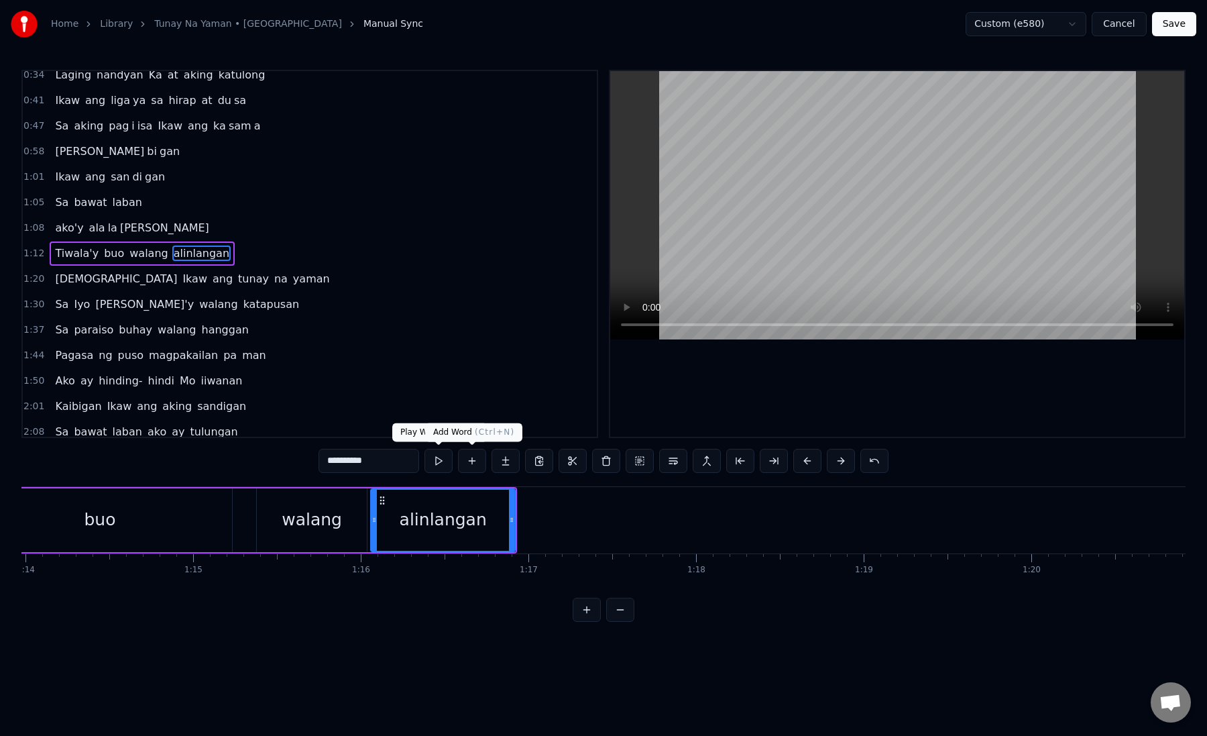
drag, startPoint x: 341, startPoint y: 461, endPoint x: 476, endPoint y: 463, distance: 134.8
click at [476, 463] on div "**********" at bounding box center [604, 461] width 570 height 24
type input "****"
click at [510, 462] on button at bounding box center [506, 461] width 28 height 24
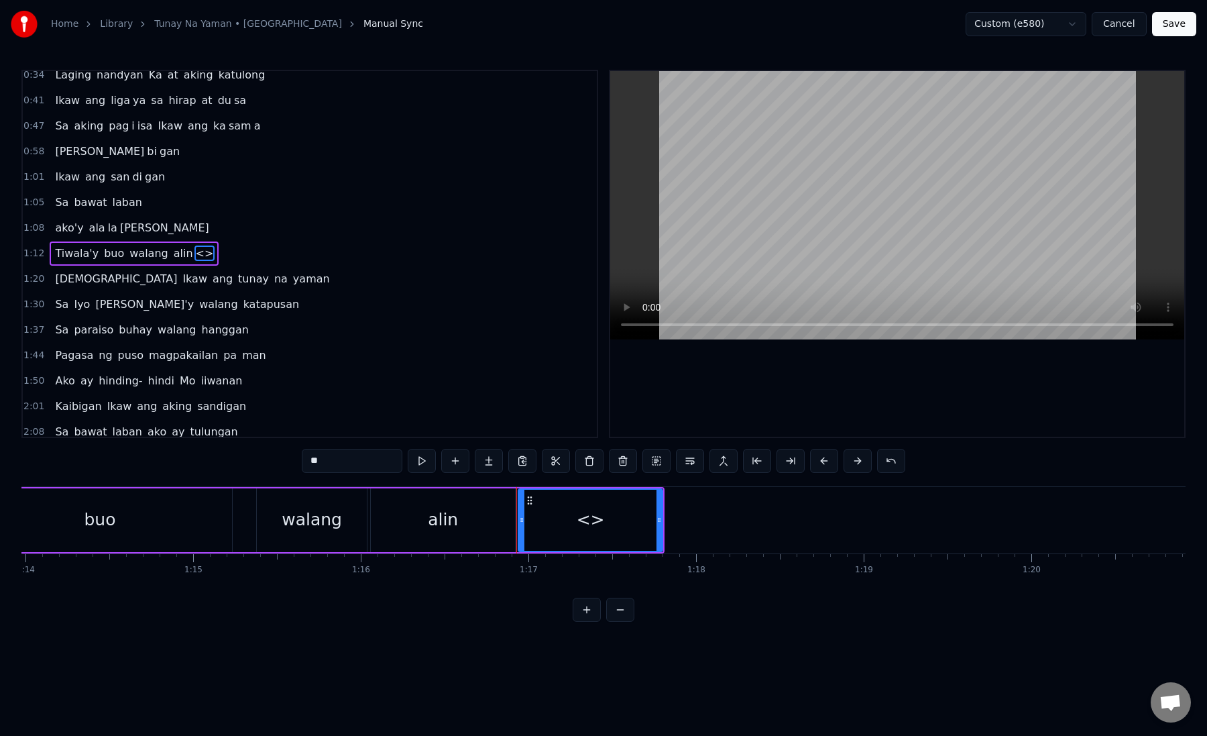
drag, startPoint x: 337, startPoint y: 458, endPoint x: 294, endPoint y: 457, distance: 43.0
click at [294, 457] on div "0:27 Sa gitna ng ulan sa Iyo si si long 0:34 Laging nandyan Ka at aking katulon…" at bounding box center [603, 346] width 1165 height 552
paste input "****"
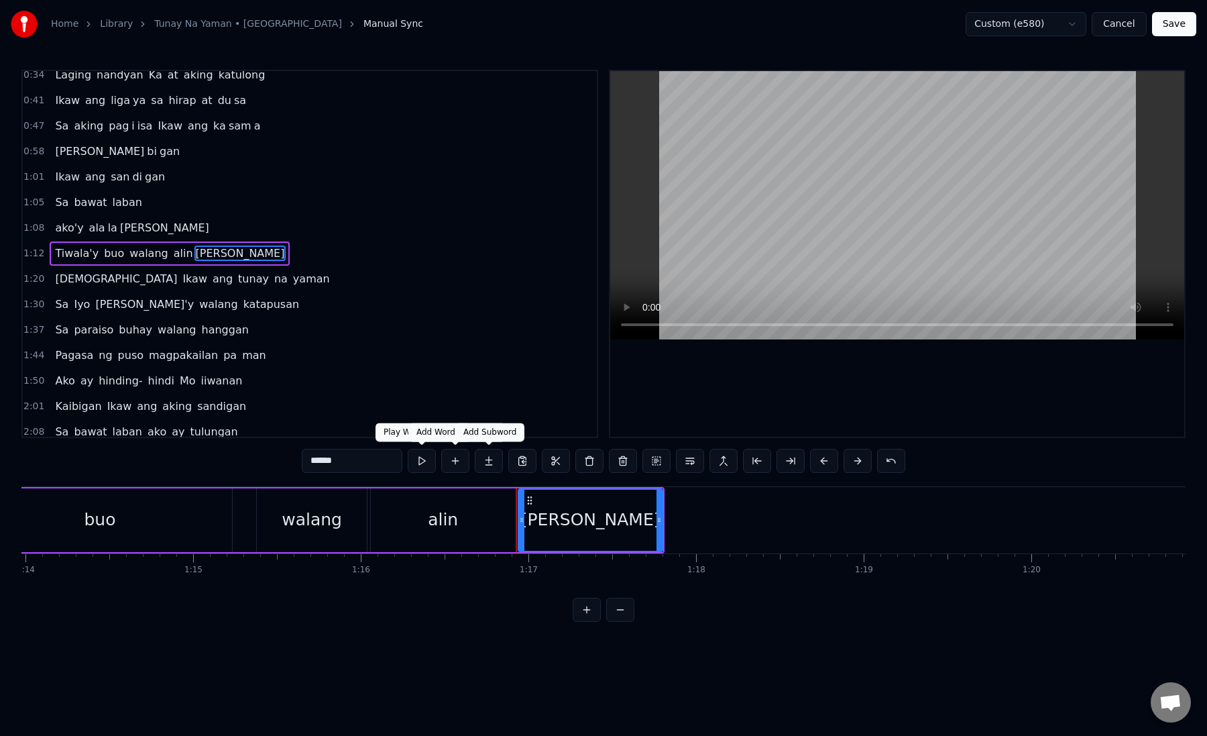
drag, startPoint x: 318, startPoint y: 462, endPoint x: 475, endPoint y: 462, distance: 157.0
click at [475, 462] on div "******" at bounding box center [604, 461] width 604 height 24
type input "**"
click at [495, 464] on button at bounding box center [489, 461] width 28 height 24
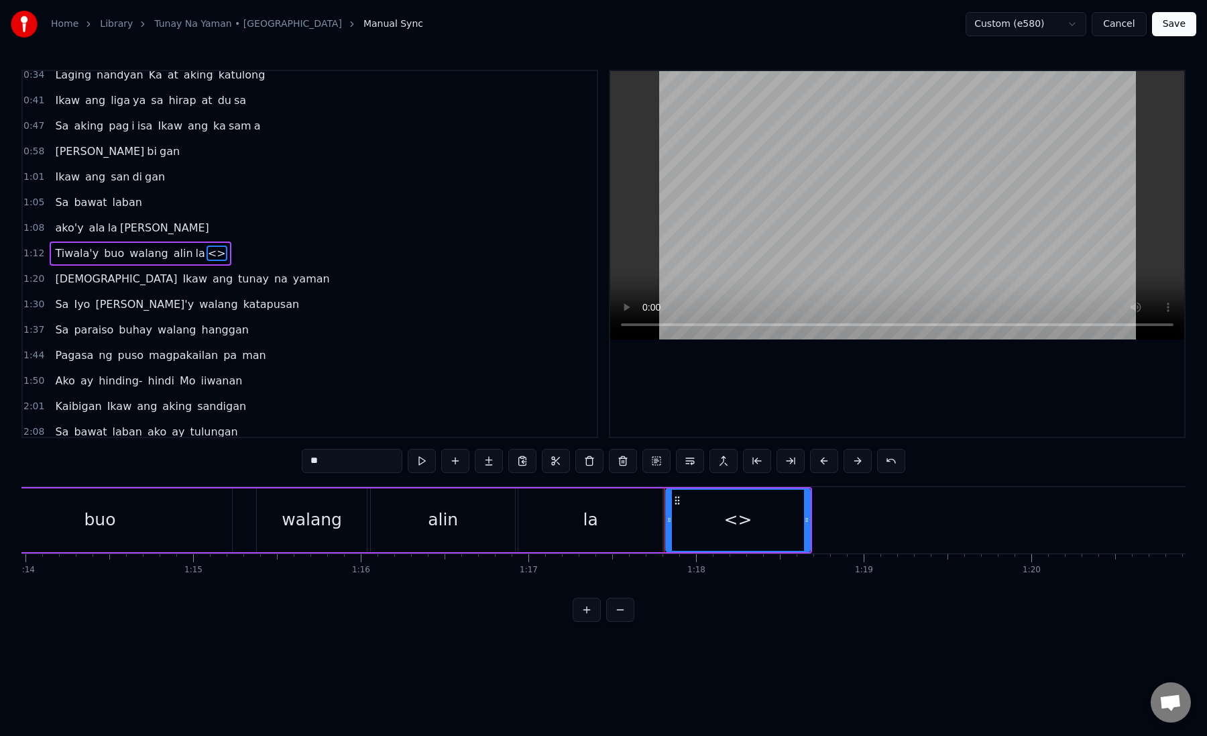
drag, startPoint x: 343, startPoint y: 465, endPoint x: 280, endPoint y: 464, distance: 62.4
click at [280, 464] on div "0:27 Sa gitna ng ulan sa Iyo si si long 0:34 Laging nandyan Ka at aking katulon…" at bounding box center [603, 346] width 1165 height 552
paste input "**"
click at [562, 539] on div "la" at bounding box center [591, 520] width 144 height 64
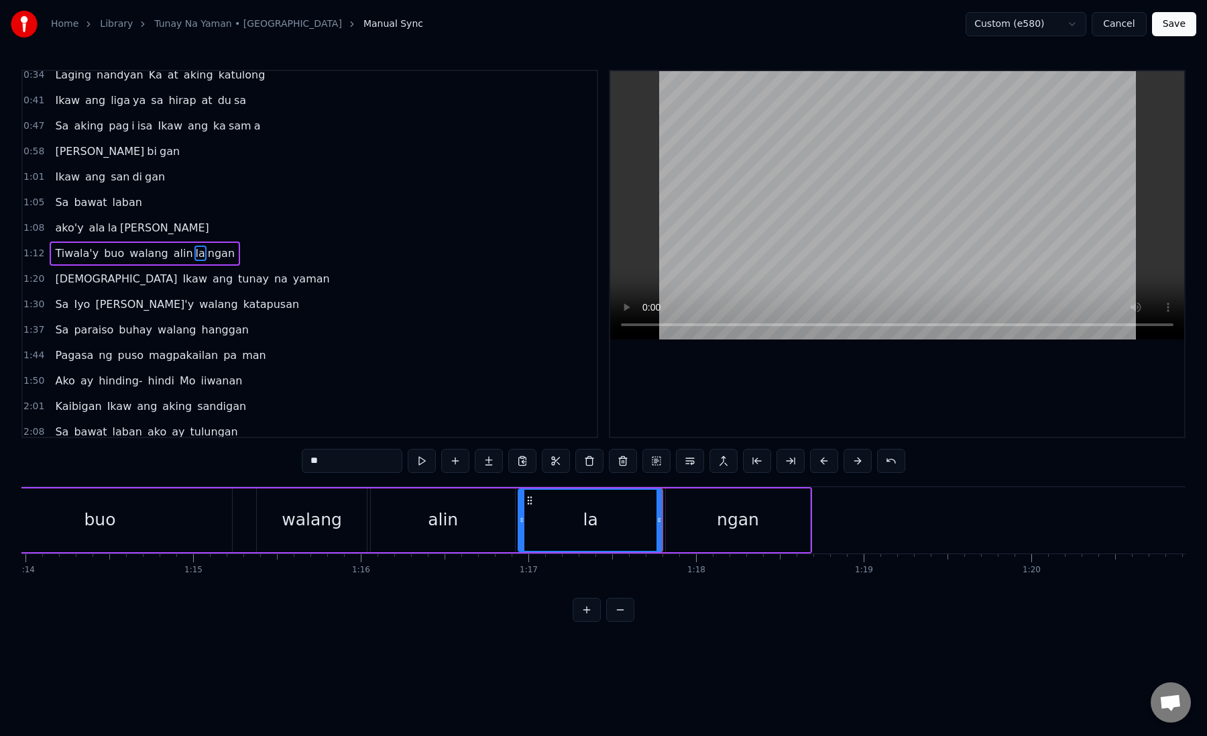
click at [675, 517] on div "ngan" at bounding box center [738, 520] width 144 height 64
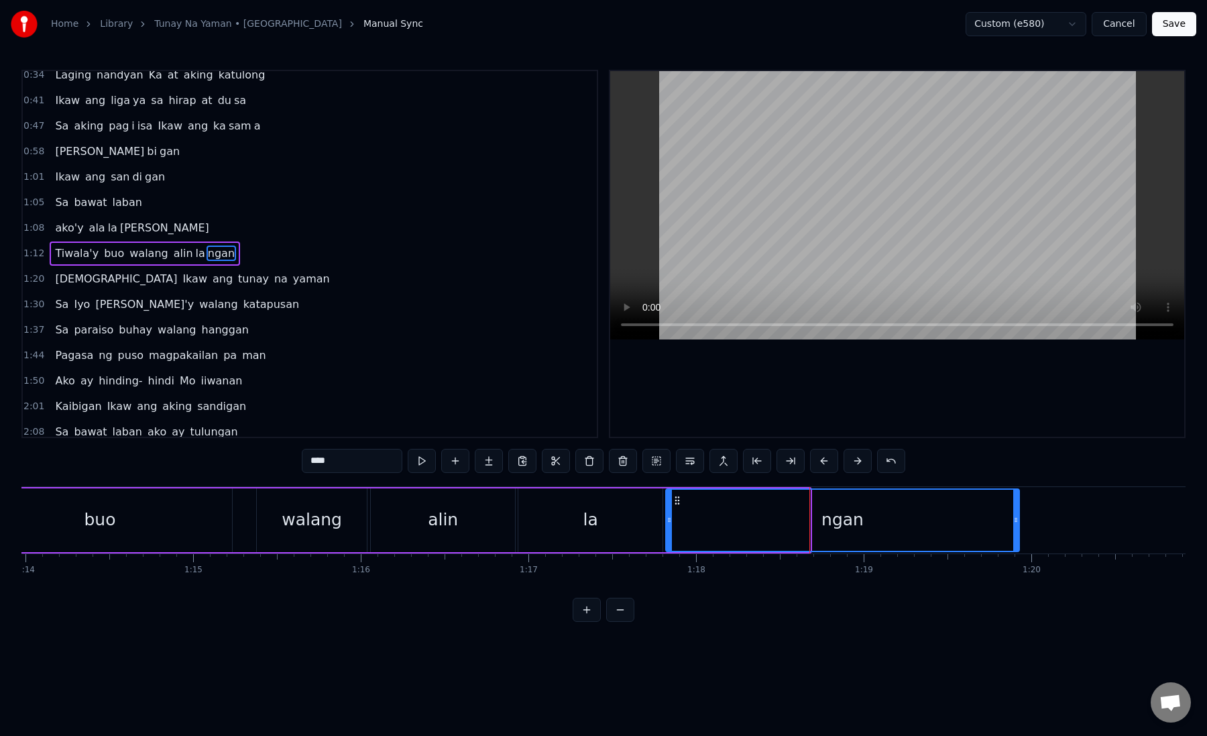
drag, startPoint x: 806, startPoint y: 523, endPoint x: 1017, endPoint y: 517, distance: 210.7
click at [1017, 517] on icon at bounding box center [1016, 520] width 5 height 11
click at [729, 529] on div "ngan" at bounding box center [844, 520] width 354 height 61
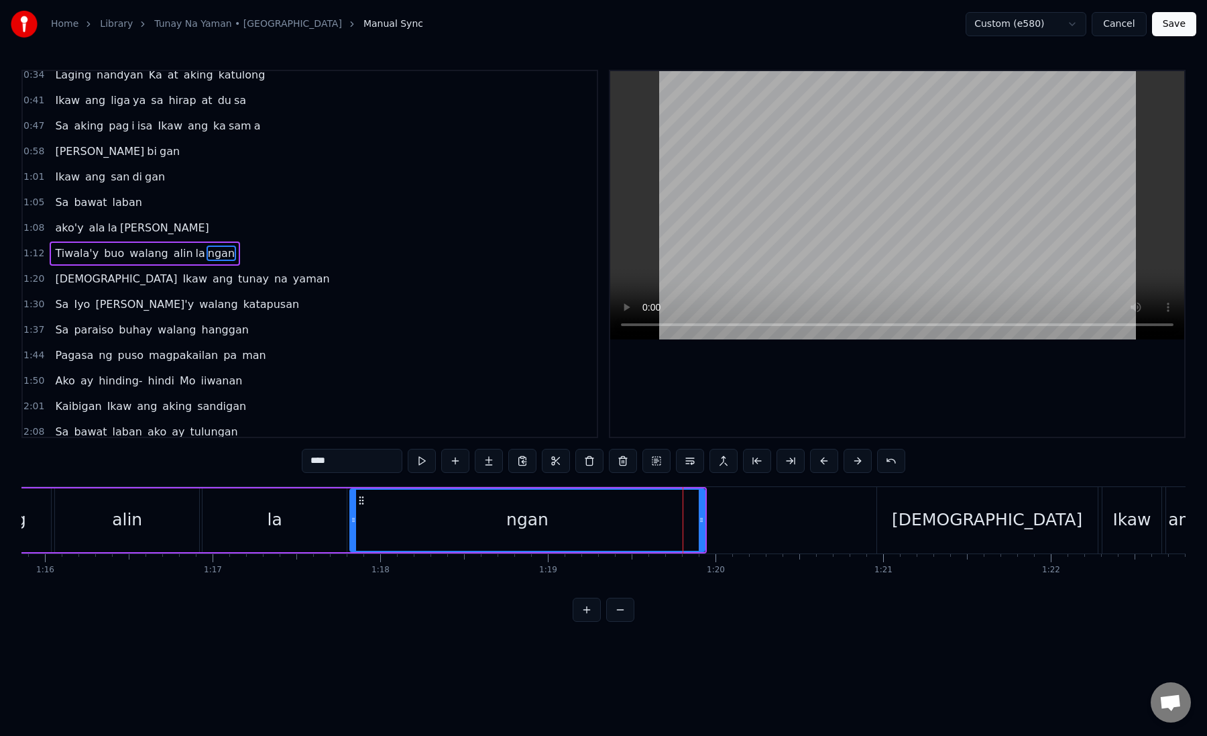
scroll to position [0, 12820]
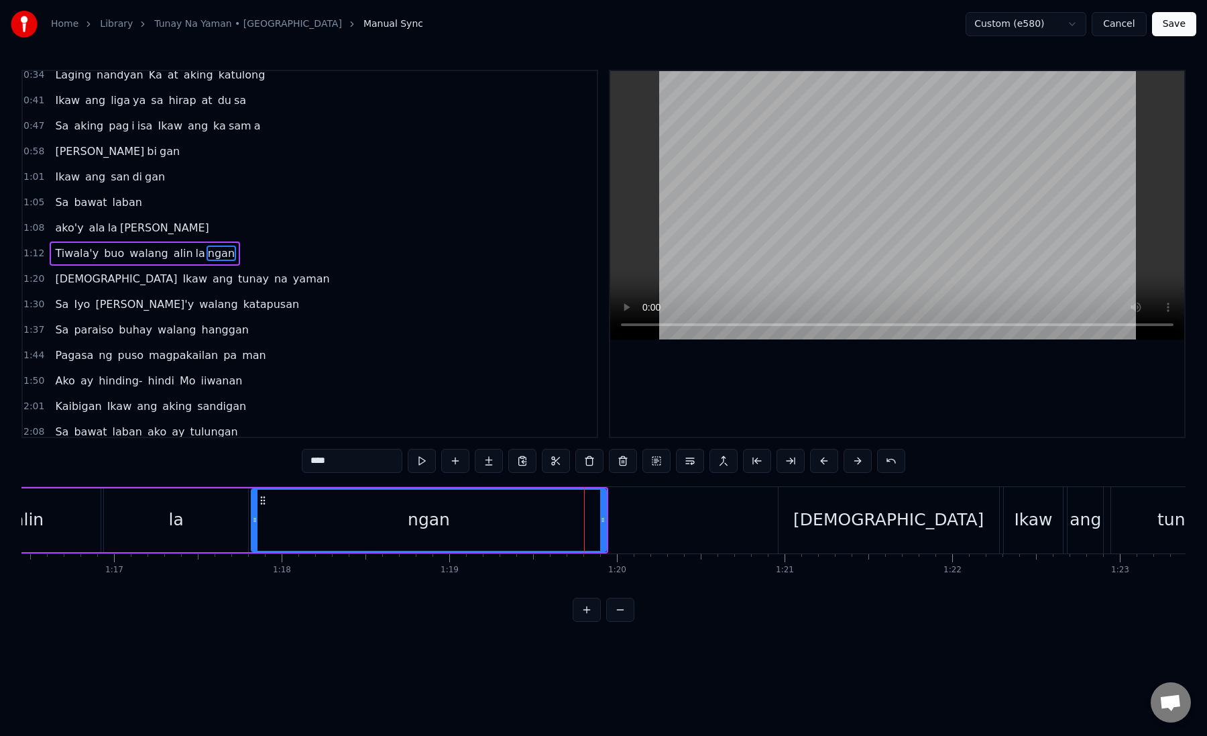
click at [820, 522] on div "[DEMOGRAPHIC_DATA]" at bounding box center [889, 520] width 221 height 66
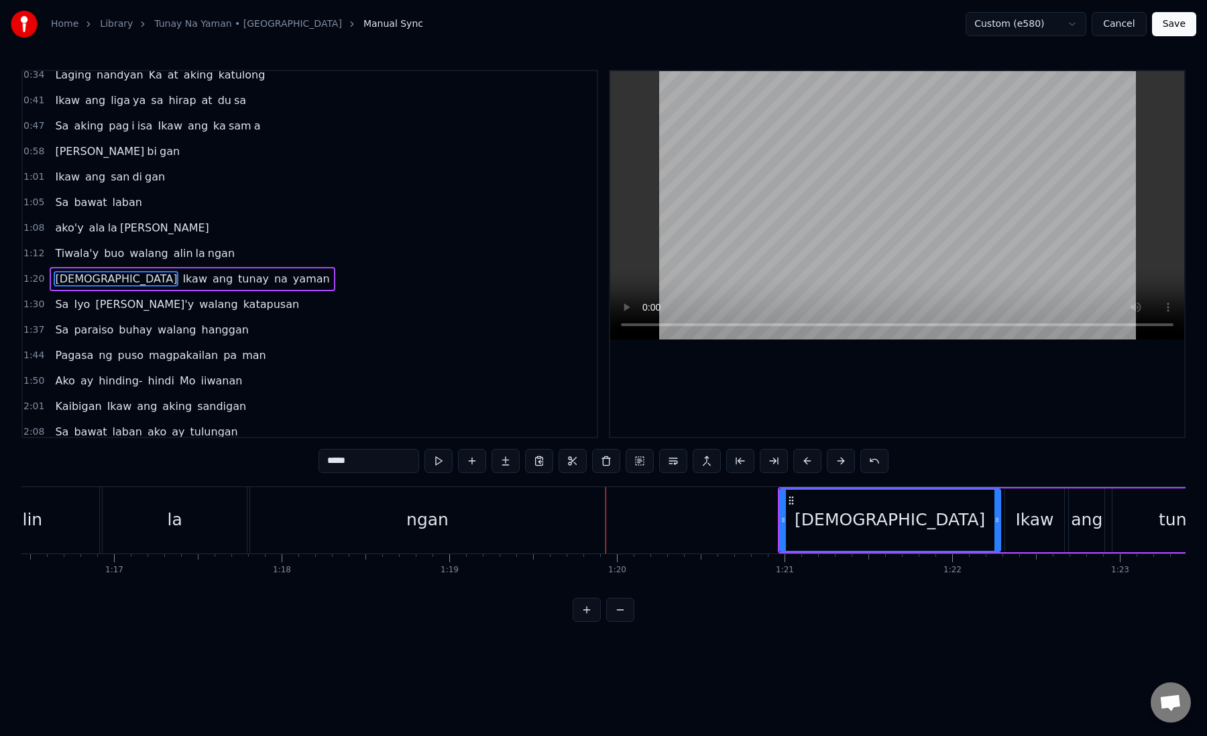
scroll to position [60, 0]
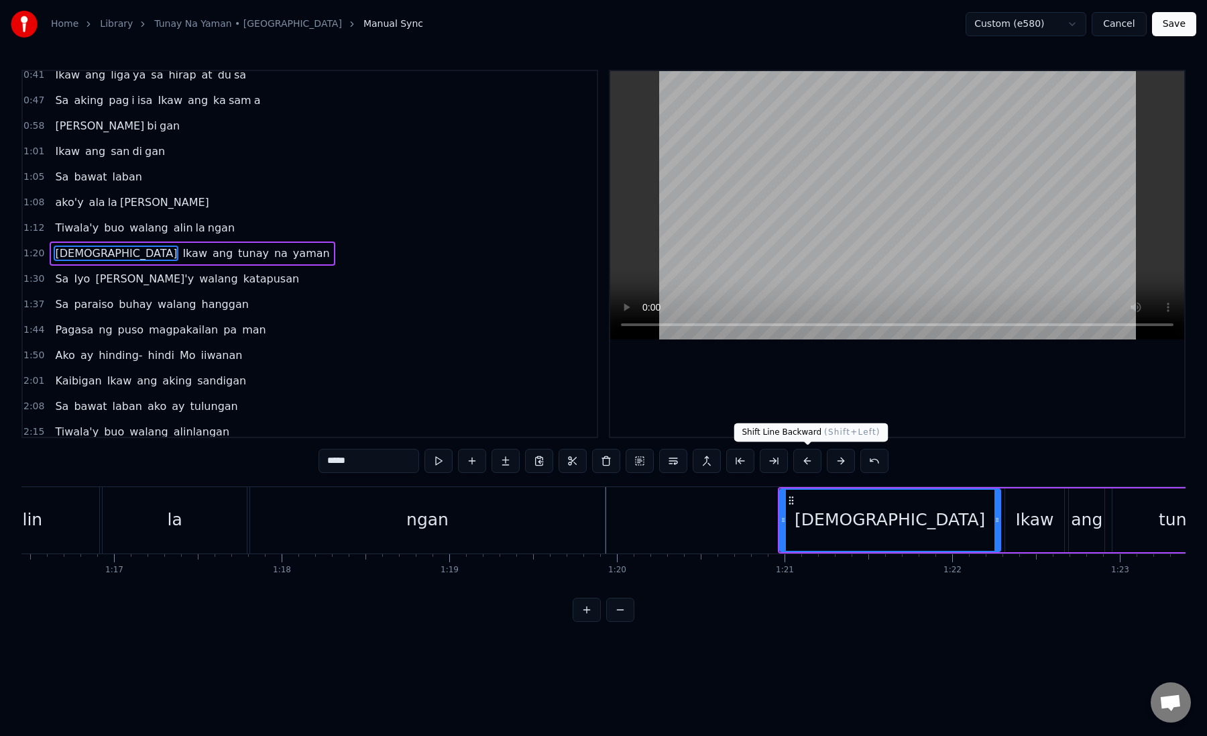
click at [810, 464] on button at bounding box center [808, 461] width 28 height 24
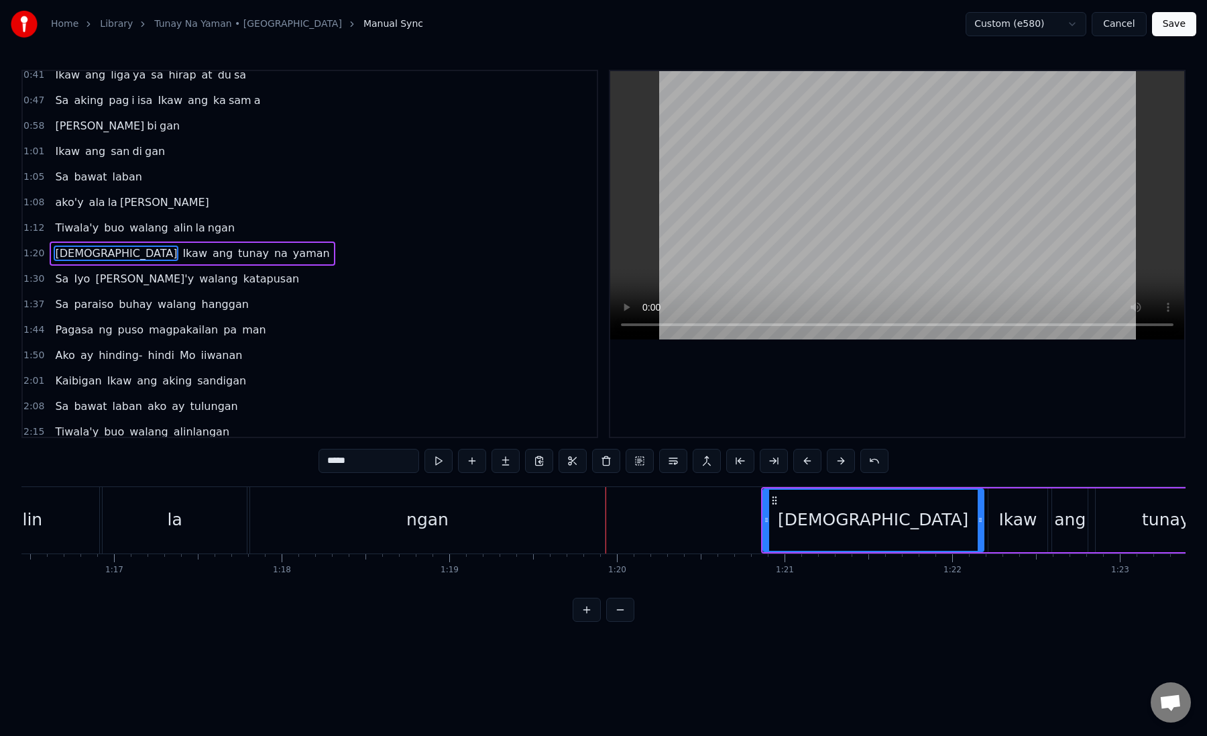
click at [810, 464] on button at bounding box center [808, 461] width 28 height 24
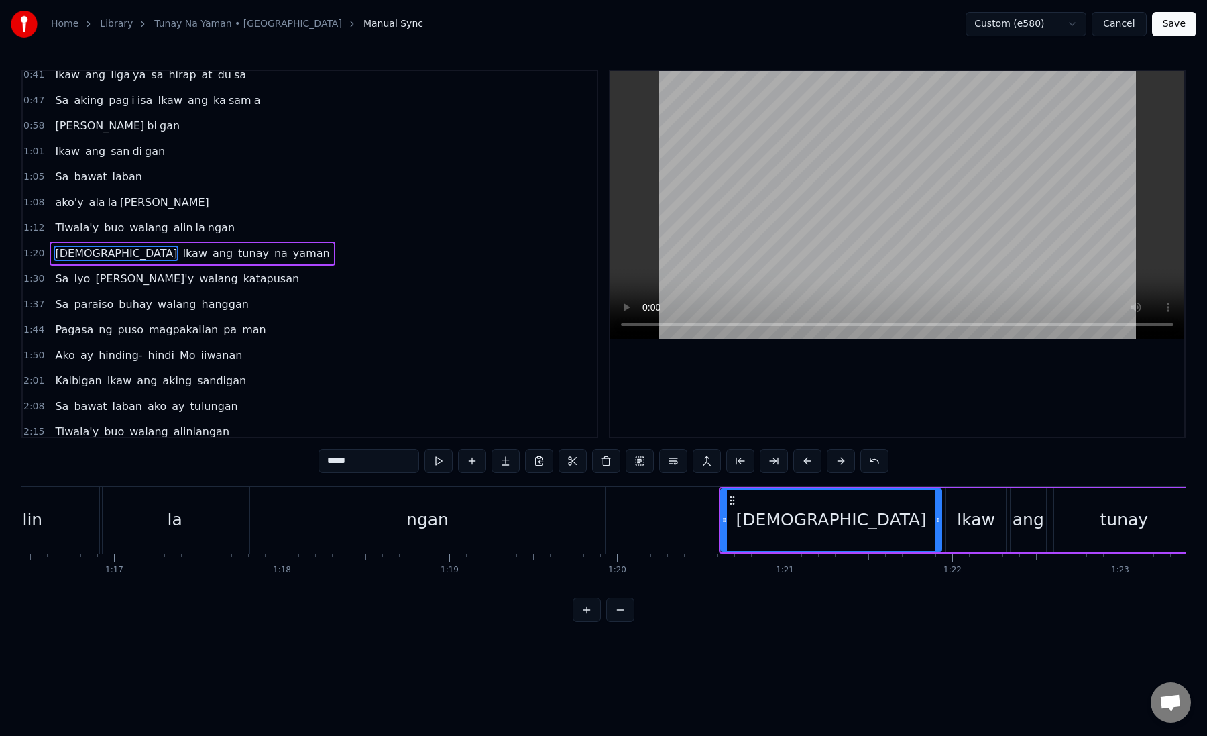
click at [810, 464] on button at bounding box center [808, 461] width 28 height 24
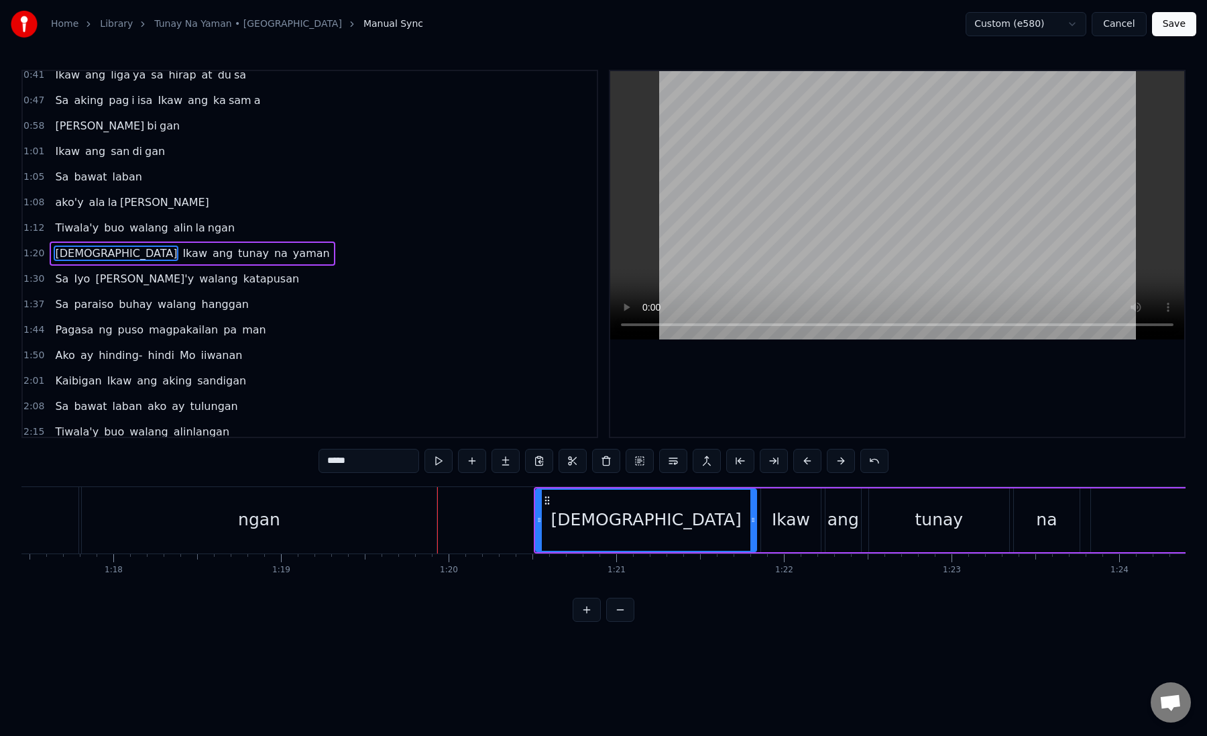
scroll to position [0, 13004]
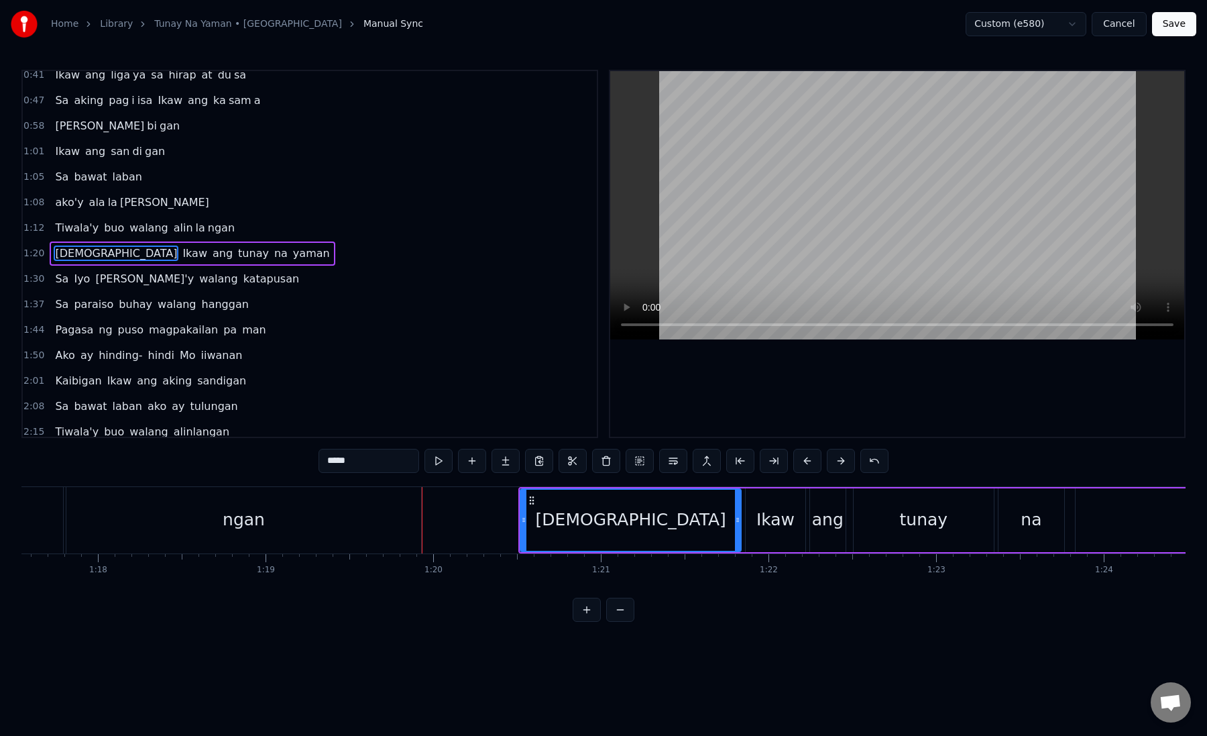
click at [544, 518] on div "[DEMOGRAPHIC_DATA]" at bounding box center [630, 520] width 219 height 61
click at [181, 252] on span "Ikaw" at bounding box center [195, 253] width 28 height 15
type input "****"
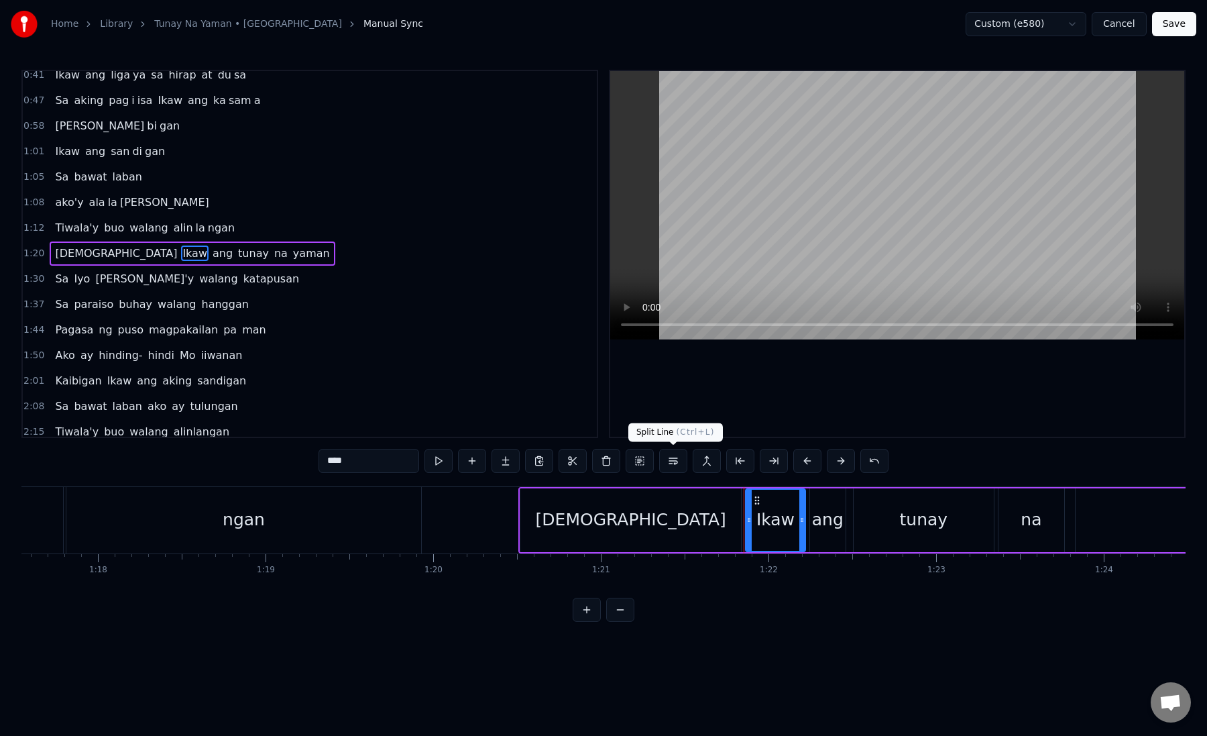
click at [673, 458] on button at bounding box center [673, 461] width 28 height 24
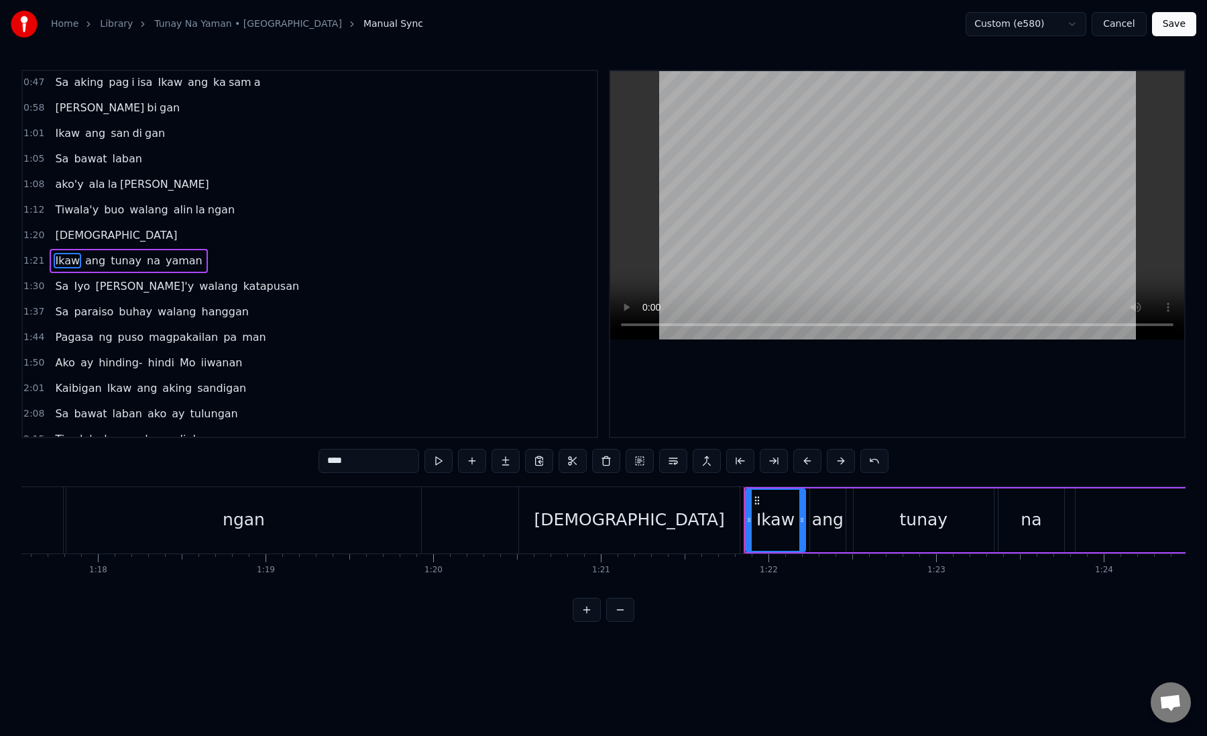
scroll to position [85, 0]
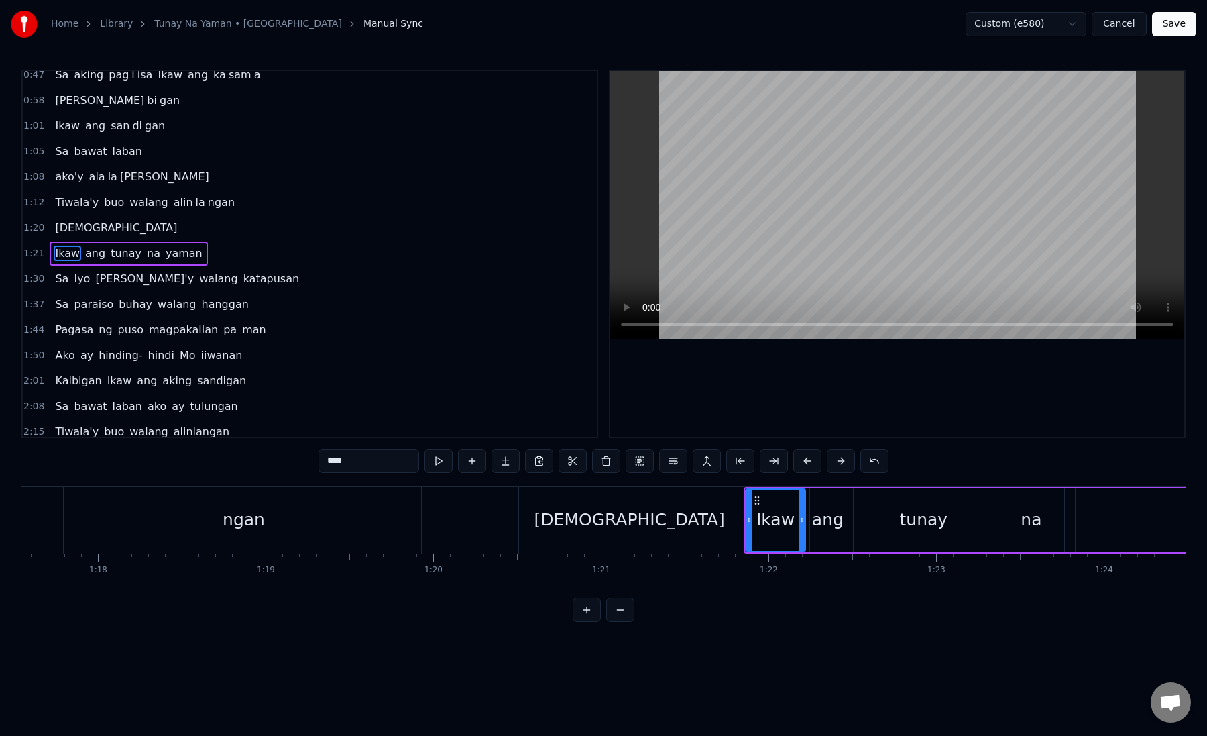
click at [1181, 34] on button "Save" at bounding box center [1174, 24] width 44 height 24
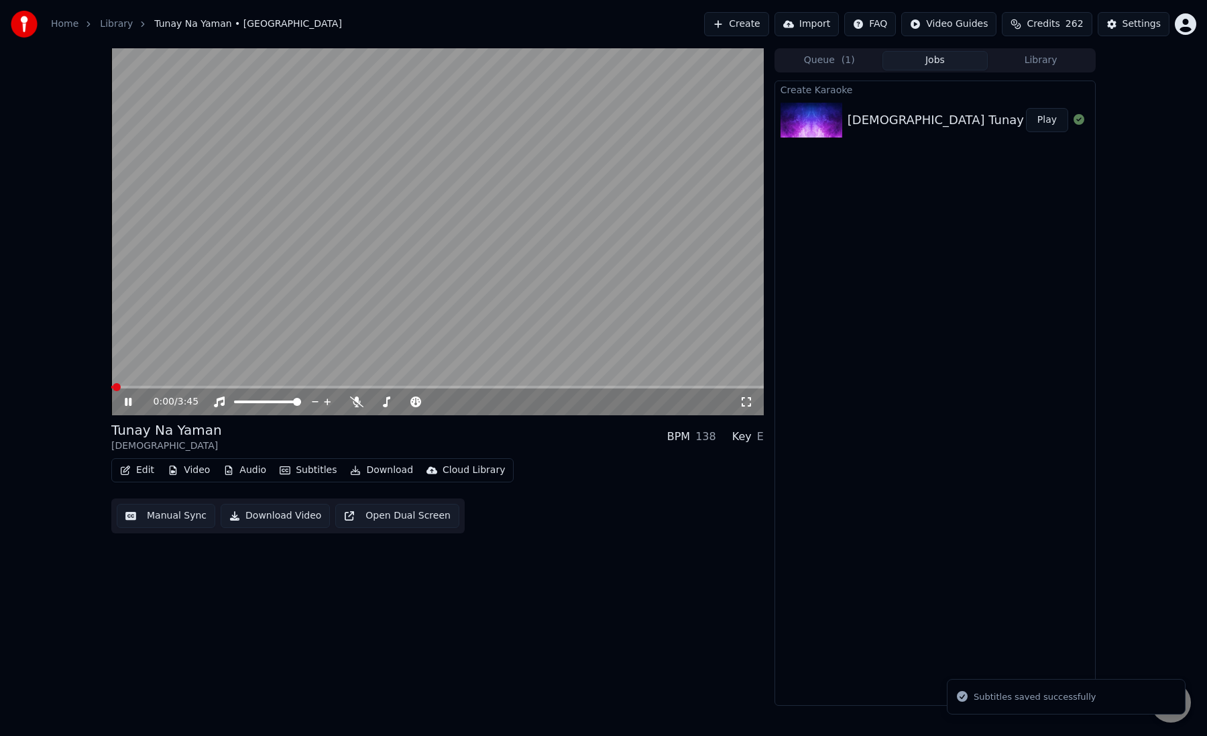
click at [164, 520] on button "Manual Sync" at bounding box center [166, 516] width 99 height 24
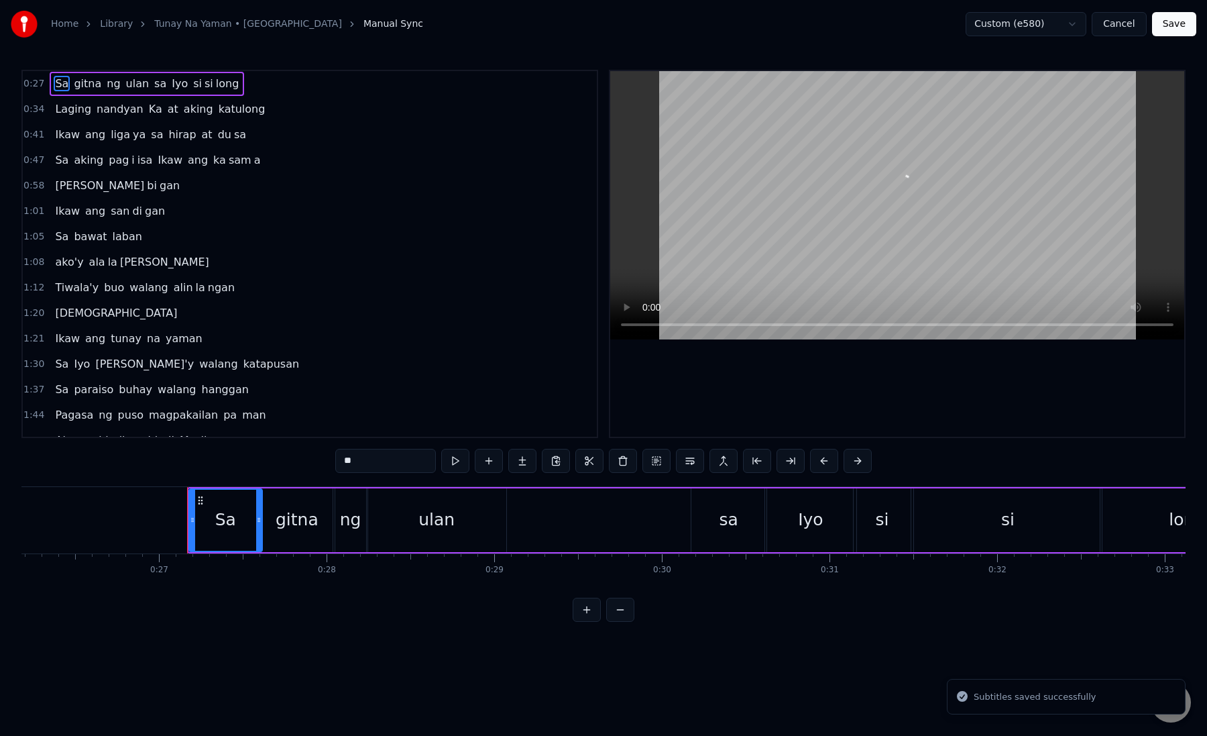
scroll to position [0, 4488]
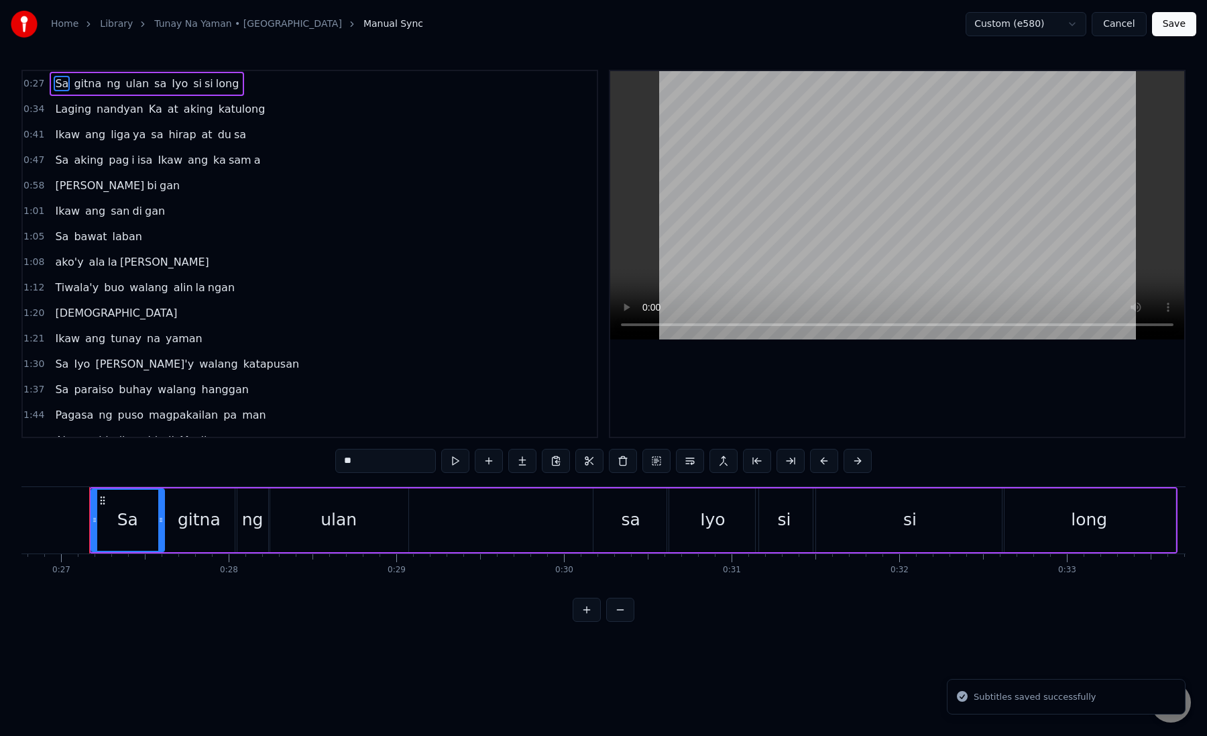
click at [72, 306] on span "[DEMOGRAPHIC_DATA]" at bounding box center [116, 312] width 125 height 15
type input "*****"
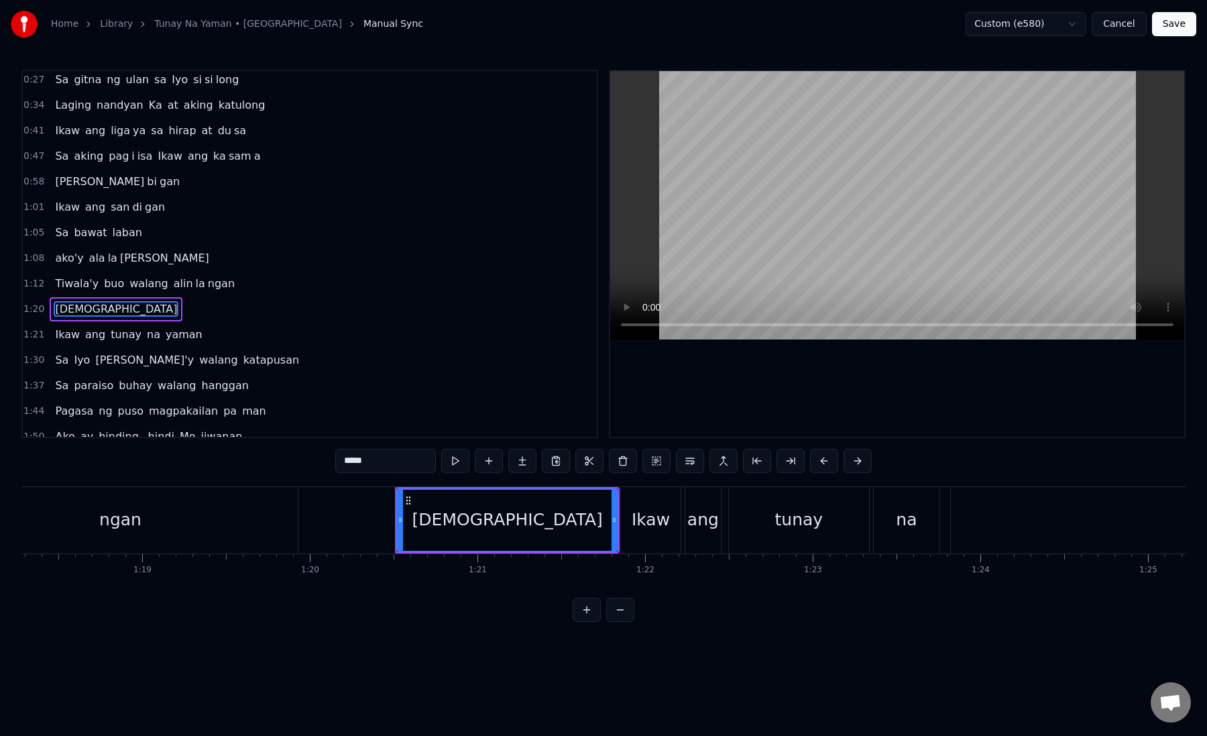
scroll to position [0, 13434]
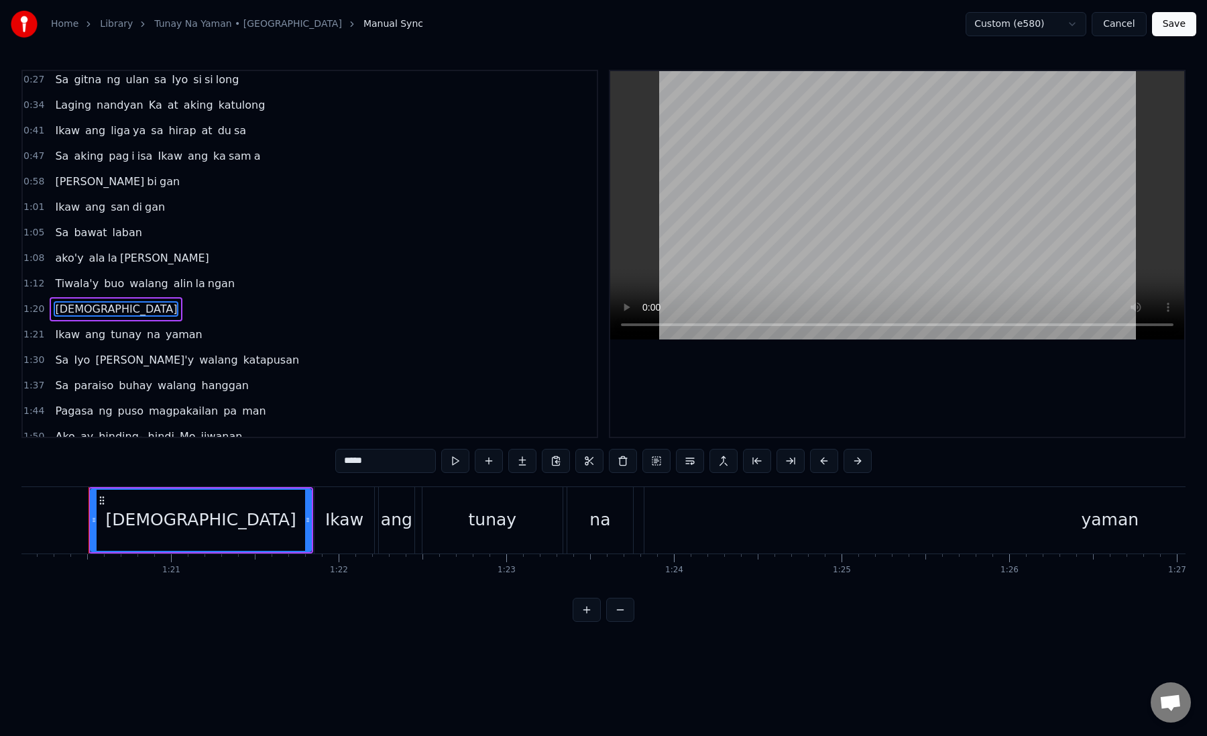
click at [68, 325] on div "Ikaw ang tunay na yaman" at bounding box center [129, 335] width 158 height 24
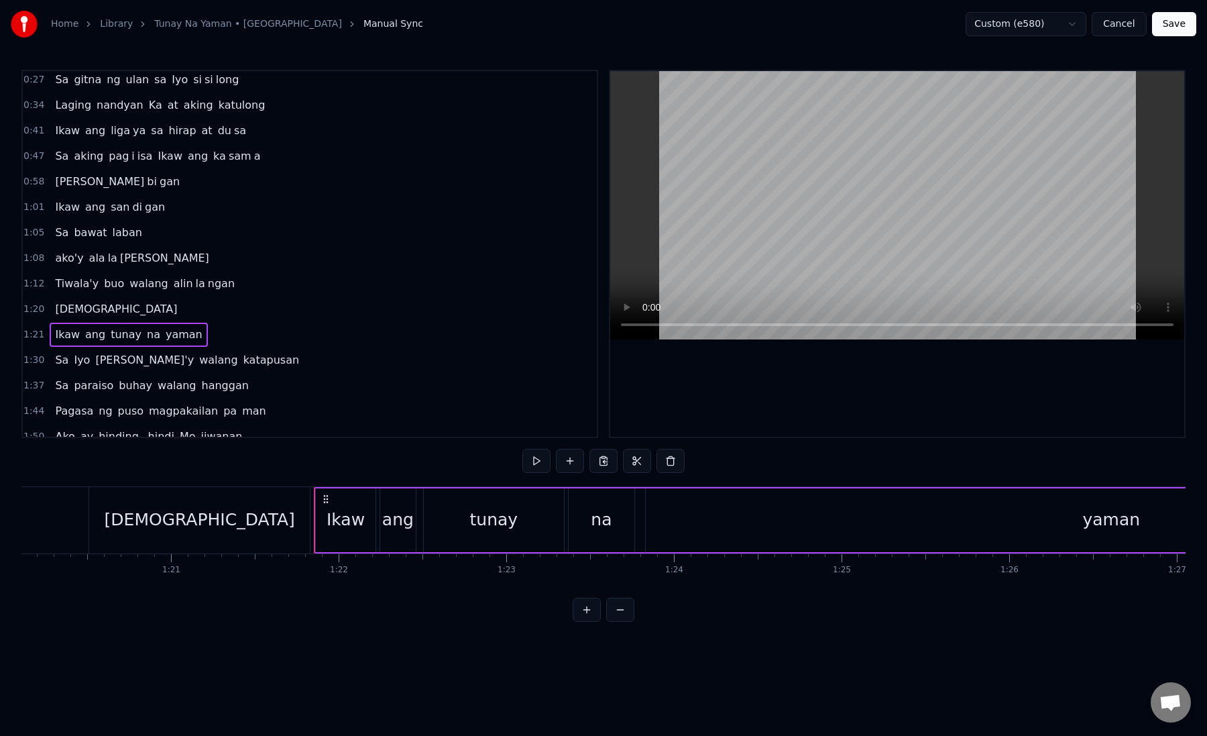
click at [64, 313] on span "[DEMOGRAPHIC_DATA]" at bounding box center [116, 308] width 125 height 15
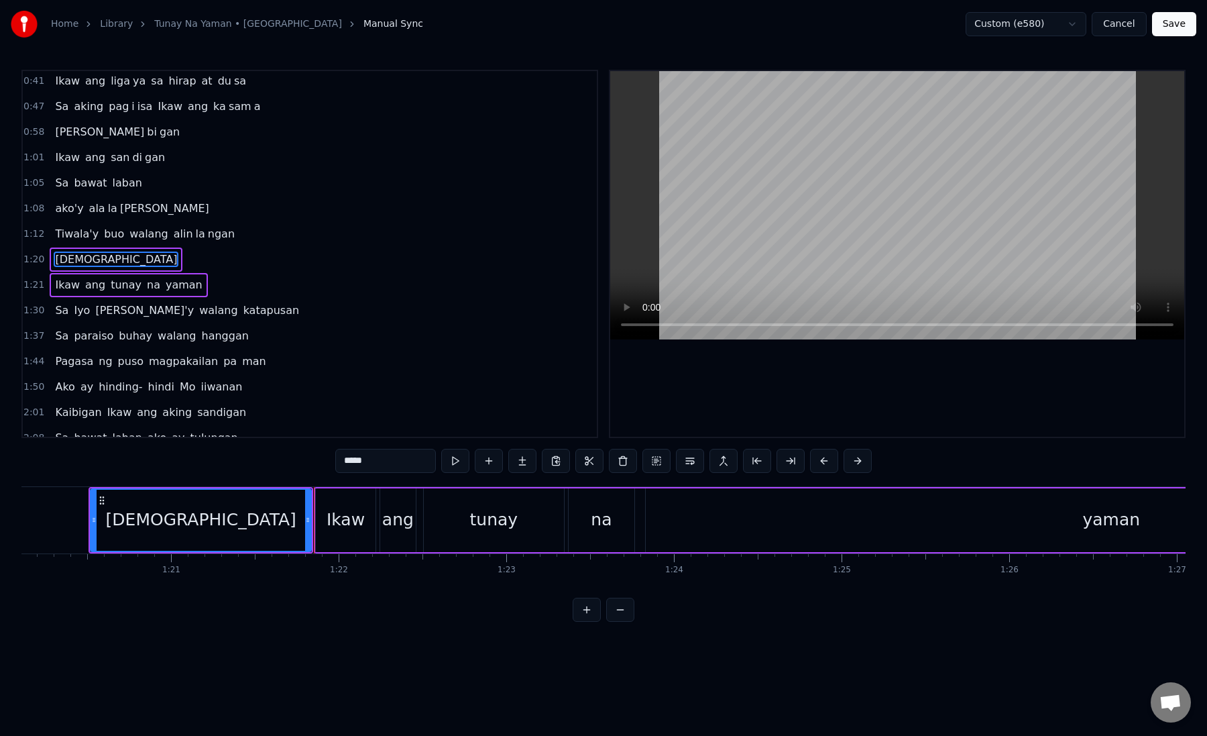
scroll to position [60, 0]
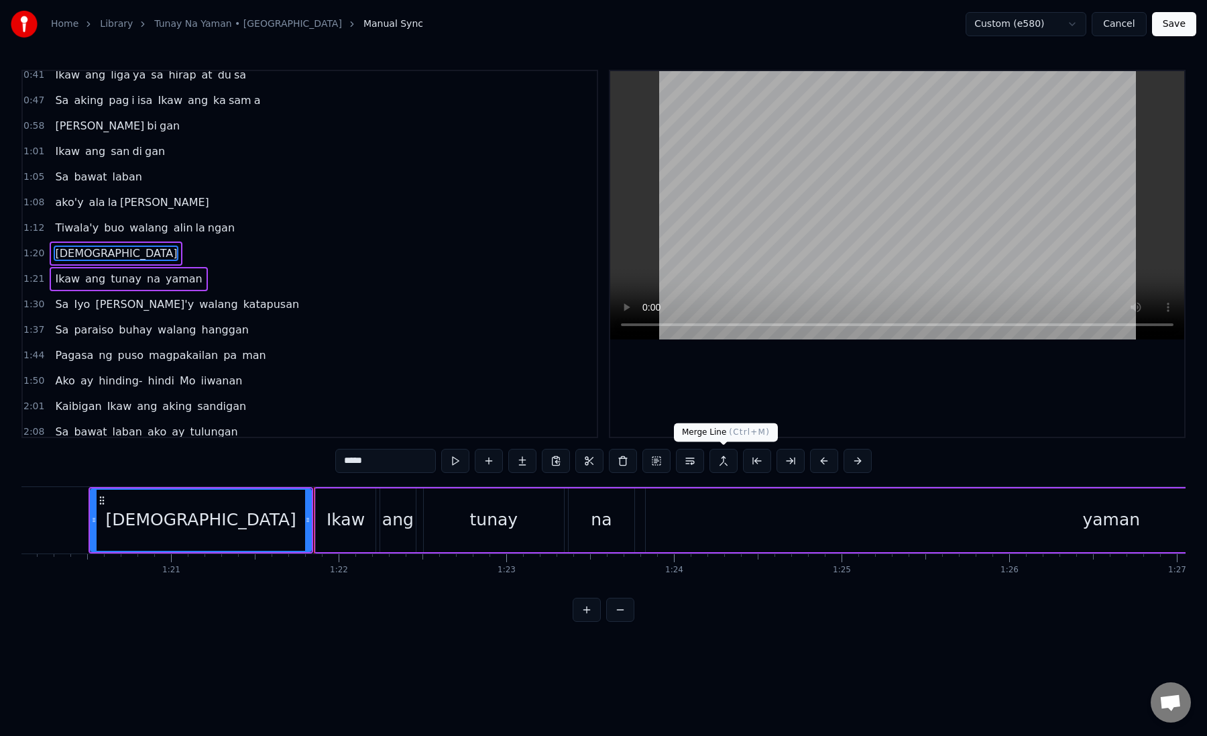
click at [733, 465] on button at bounding box center [724, 461] width 28 height 24
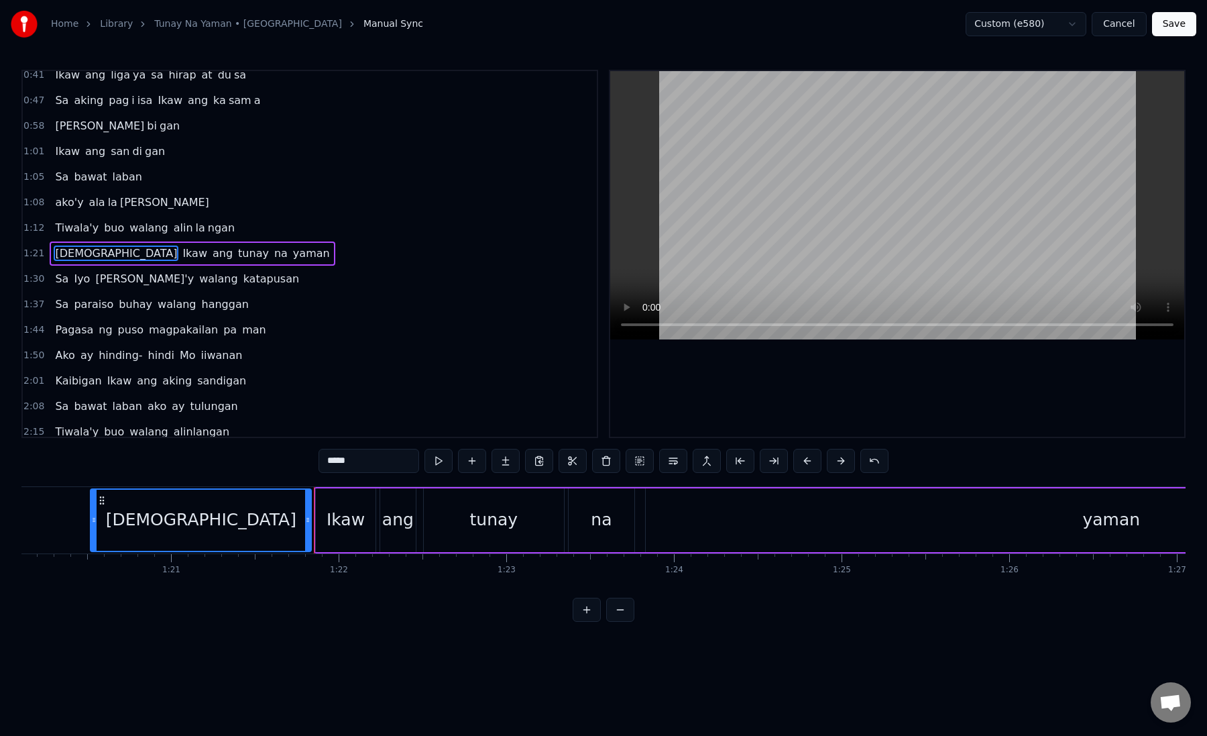
click at [110, 507] on div "[DEMOGRAPHIC_DATA]" at bounding box center [200, 520] width 219 height 61
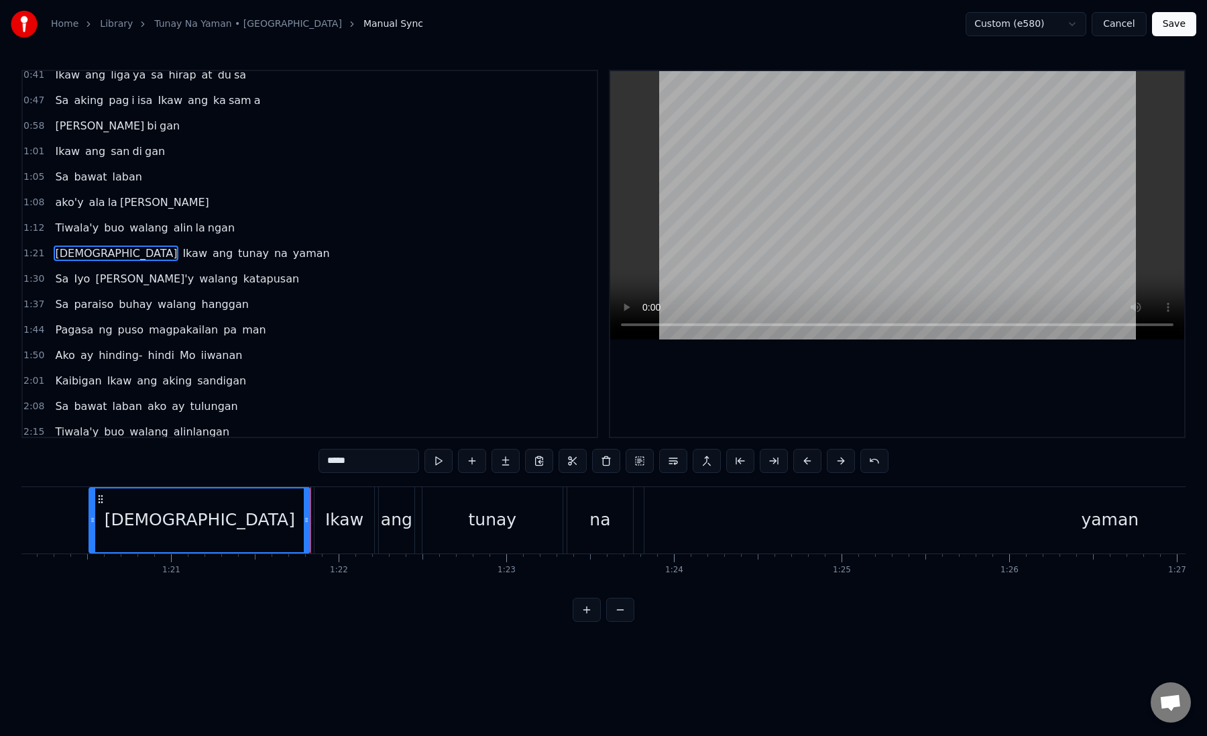
click at [273, 255] on span "na" at bounding box center [281, 253] width 16 height 15
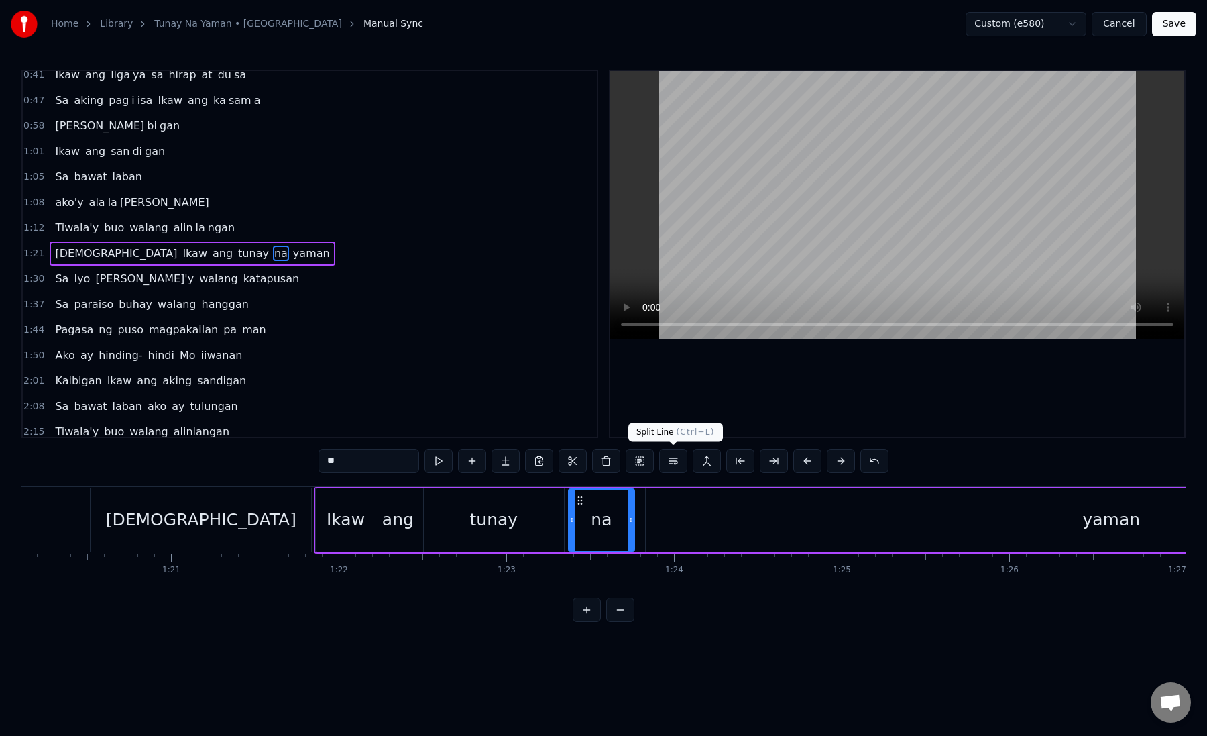
click at [673, 459] on button at bounding box center [673, 461] width 28 height 24
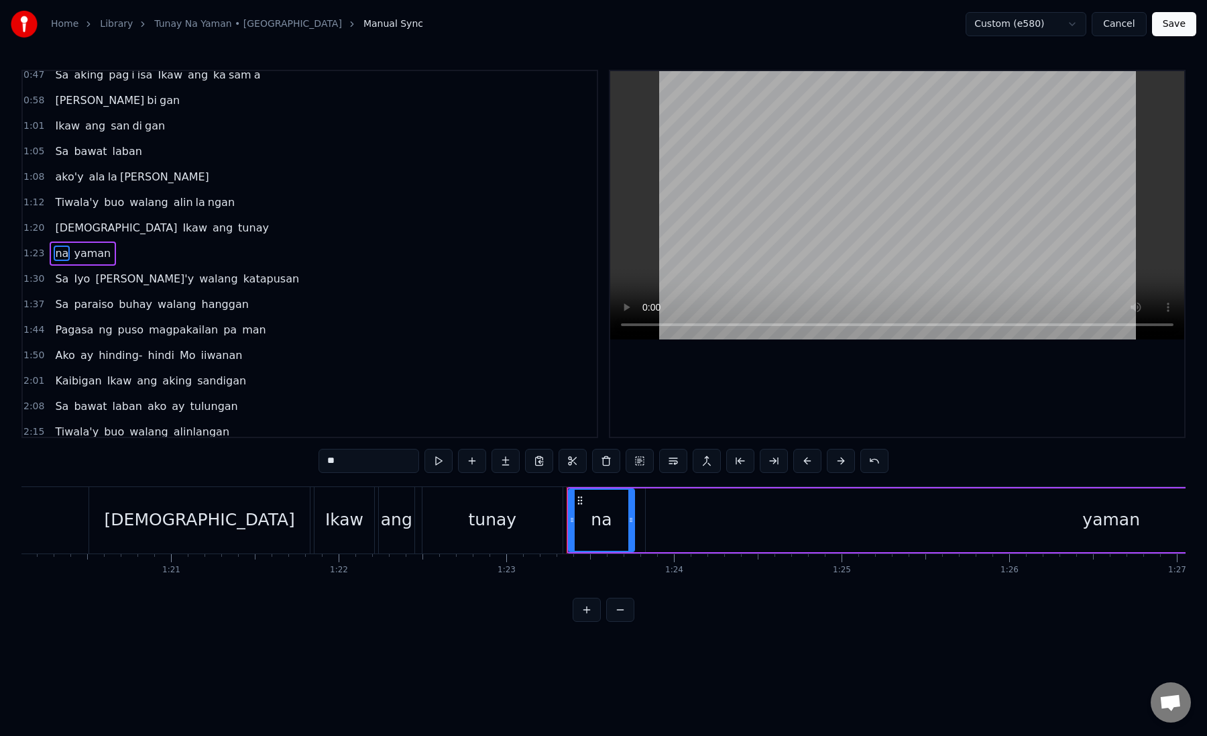
click at [461, 517] on div "tunay" at bounding box center [493, 520] width 140 height 66
type input "*****"
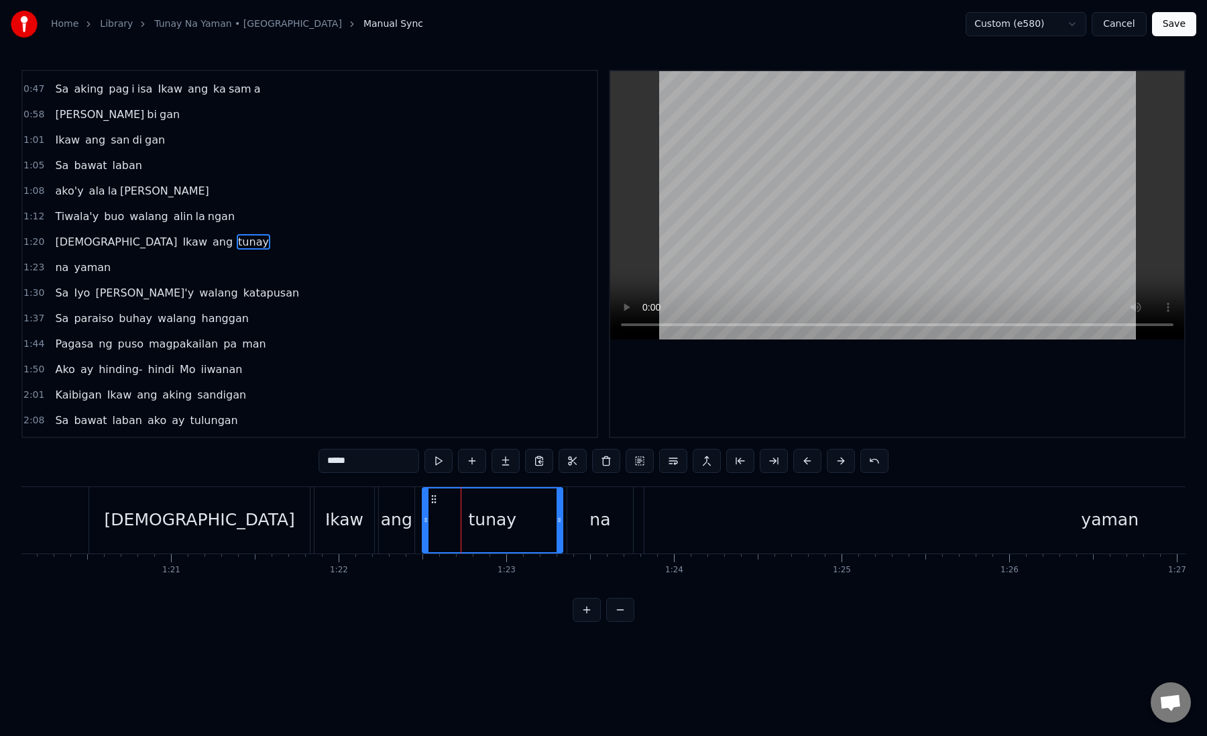
scroll to position [60, 0]
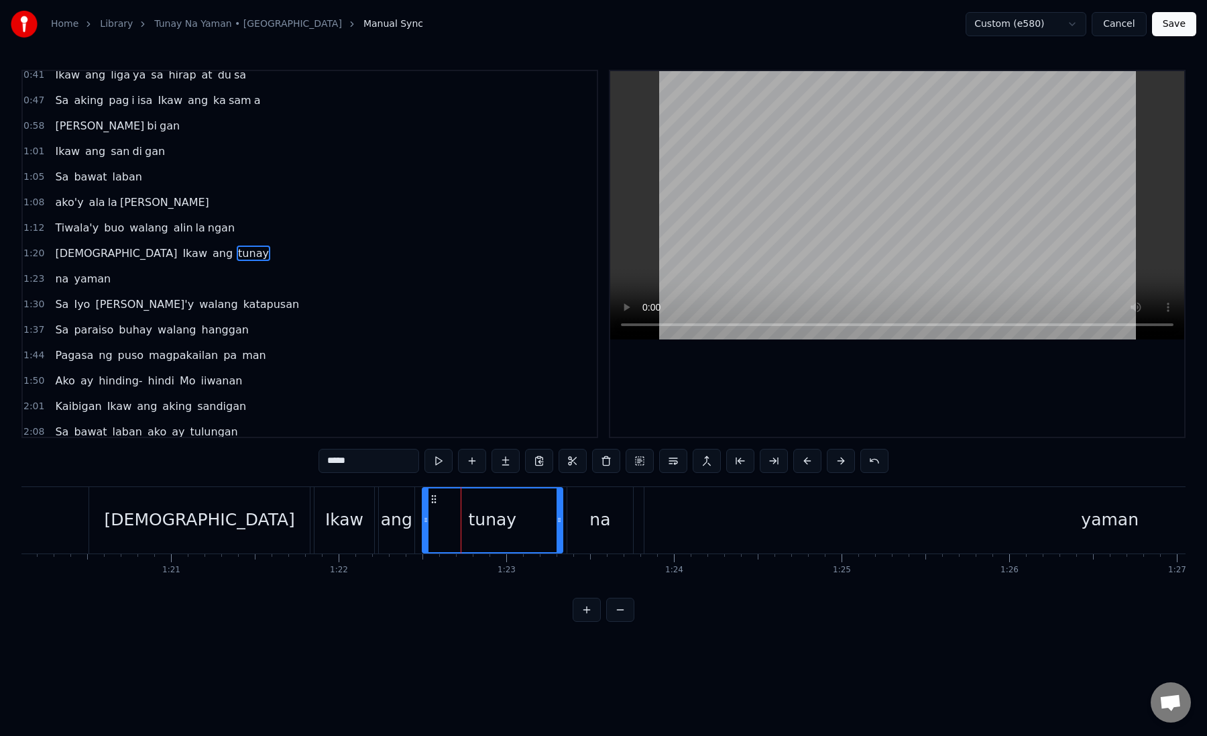
click at [1177, 29] on button "Save" at bounding box center [1174, 24] width 44 height 24
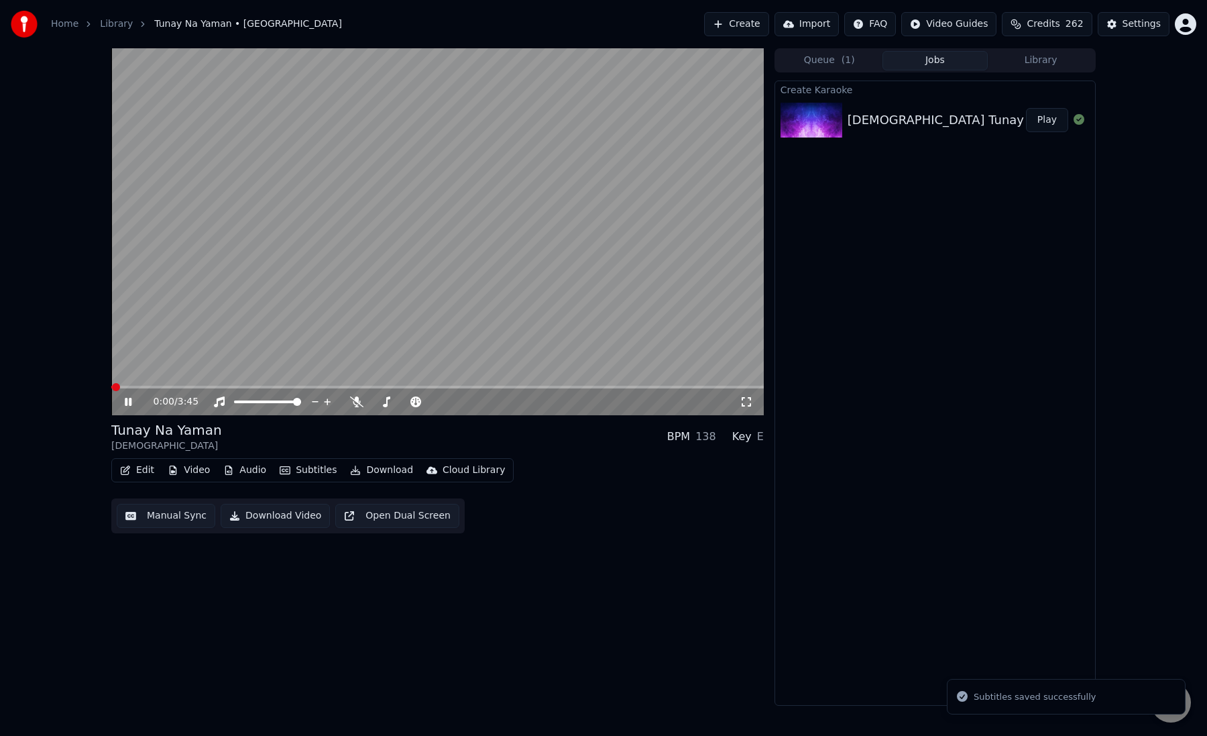
click at [194, 515] on button "Manual Sync" at bounding box center [166, 516] width 99 height 24
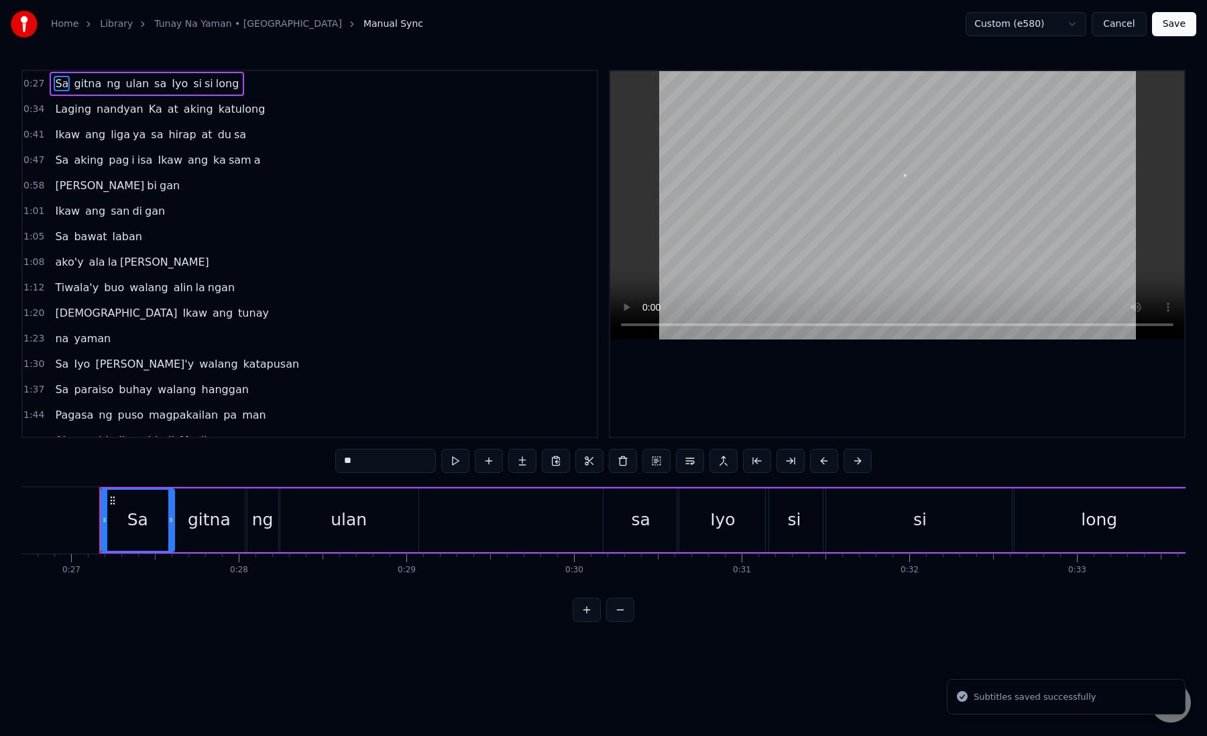
scroll to position [0, 4488]
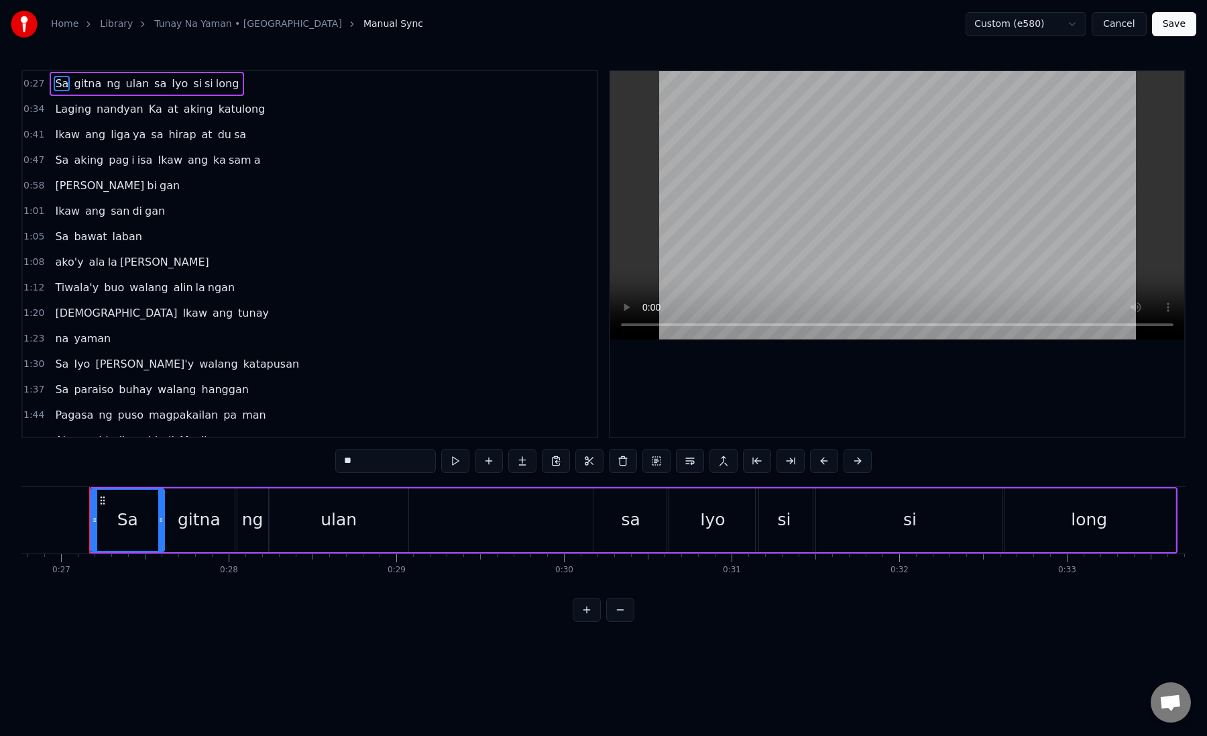
click at [67, 308] on span "[DEMOGRAPHIC_DATA]" at bounding box center [116, 312] width 125 height 15
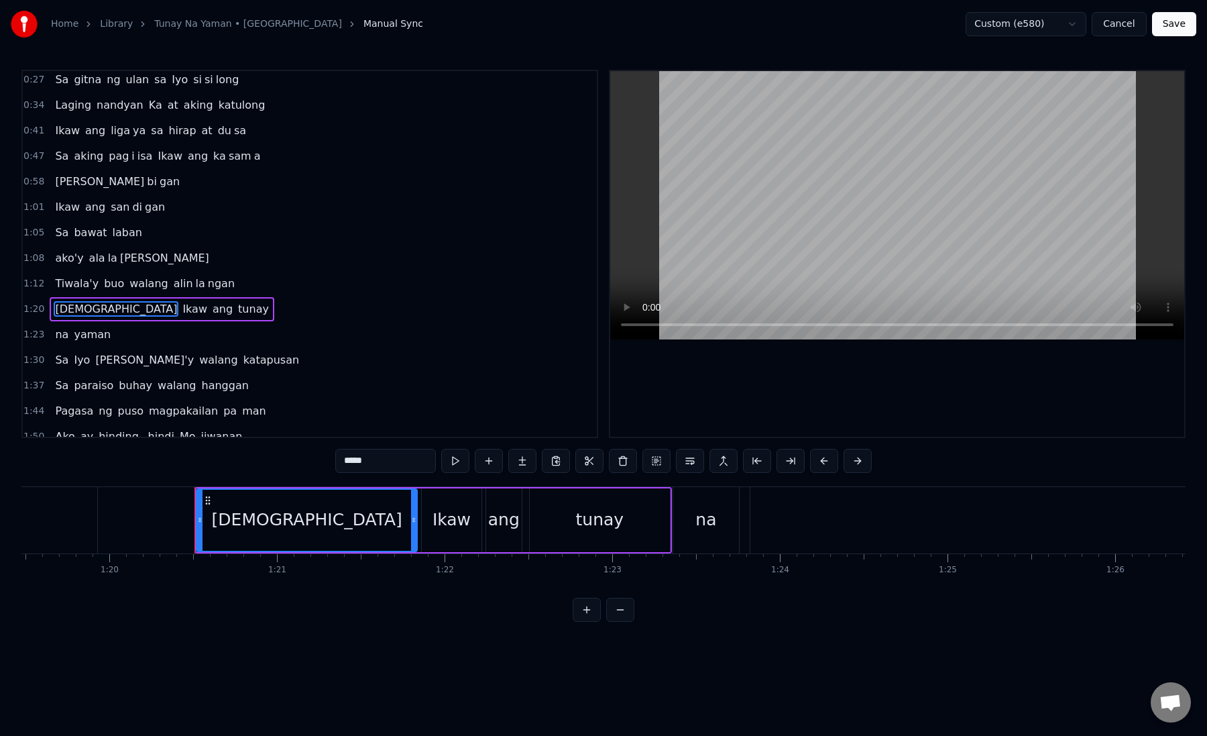
scroll to position [0, 13283]
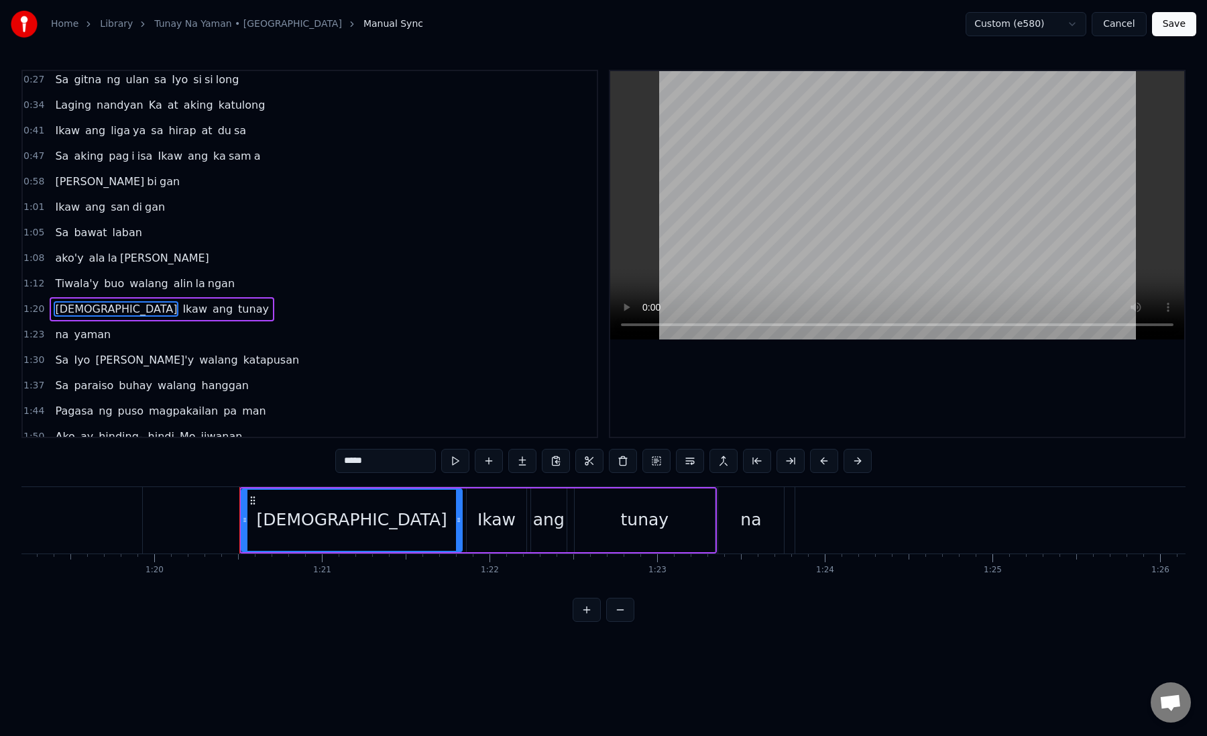
click at [301, 512] on div "[DEMOGRAPHIC_DATA]" at bounding box center [351, 520] width 219 height 61
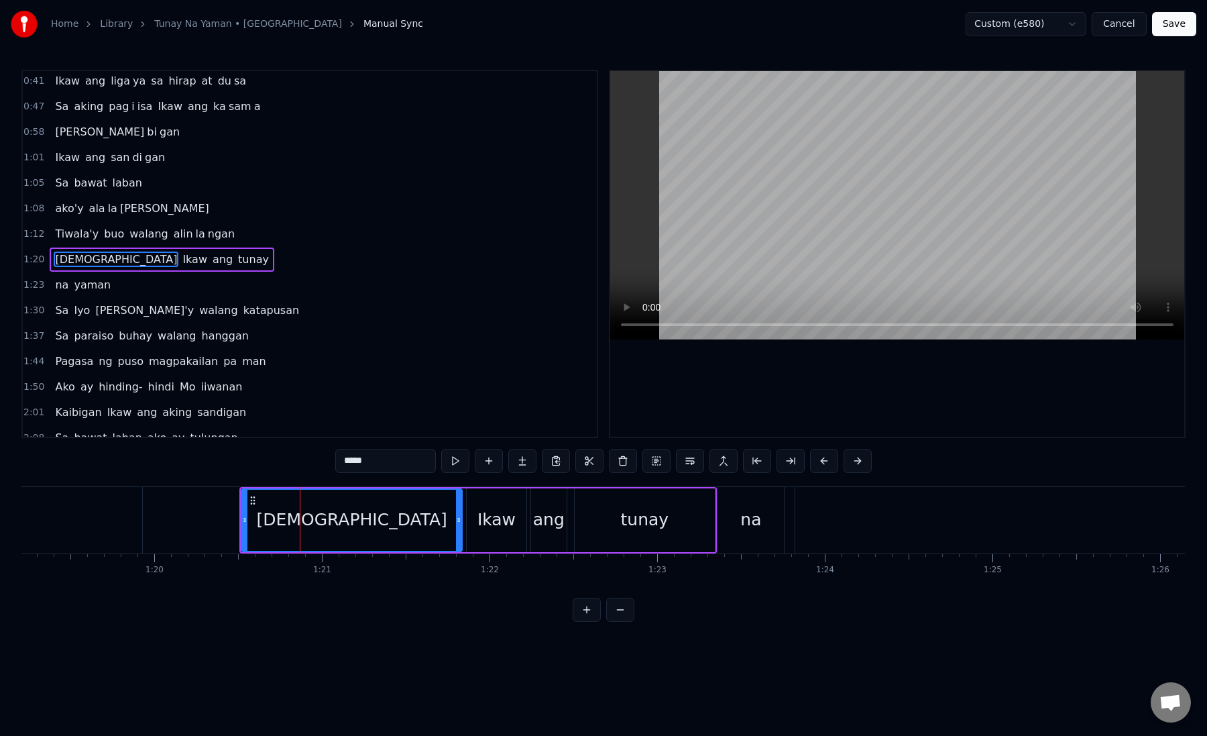
scroll to position [60, 0]
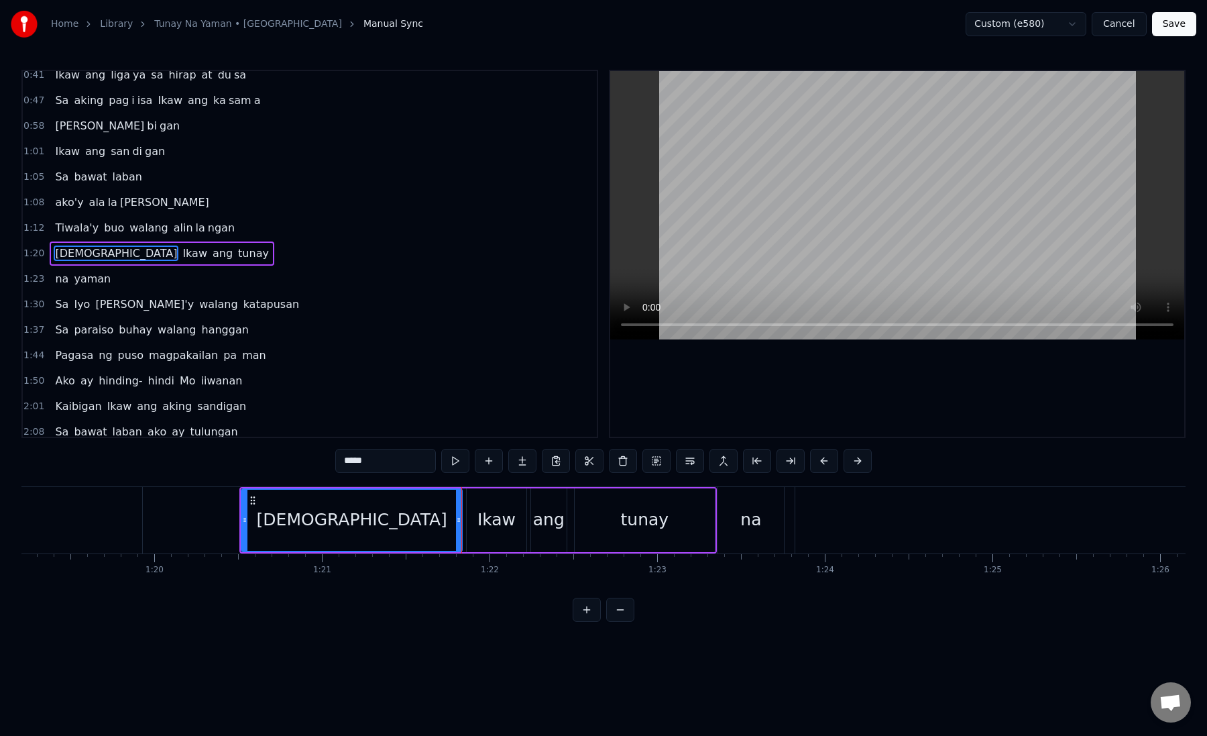
click at [474, 519] on div "Ikaw" at bounding box center [496, 520] width 59 height 64
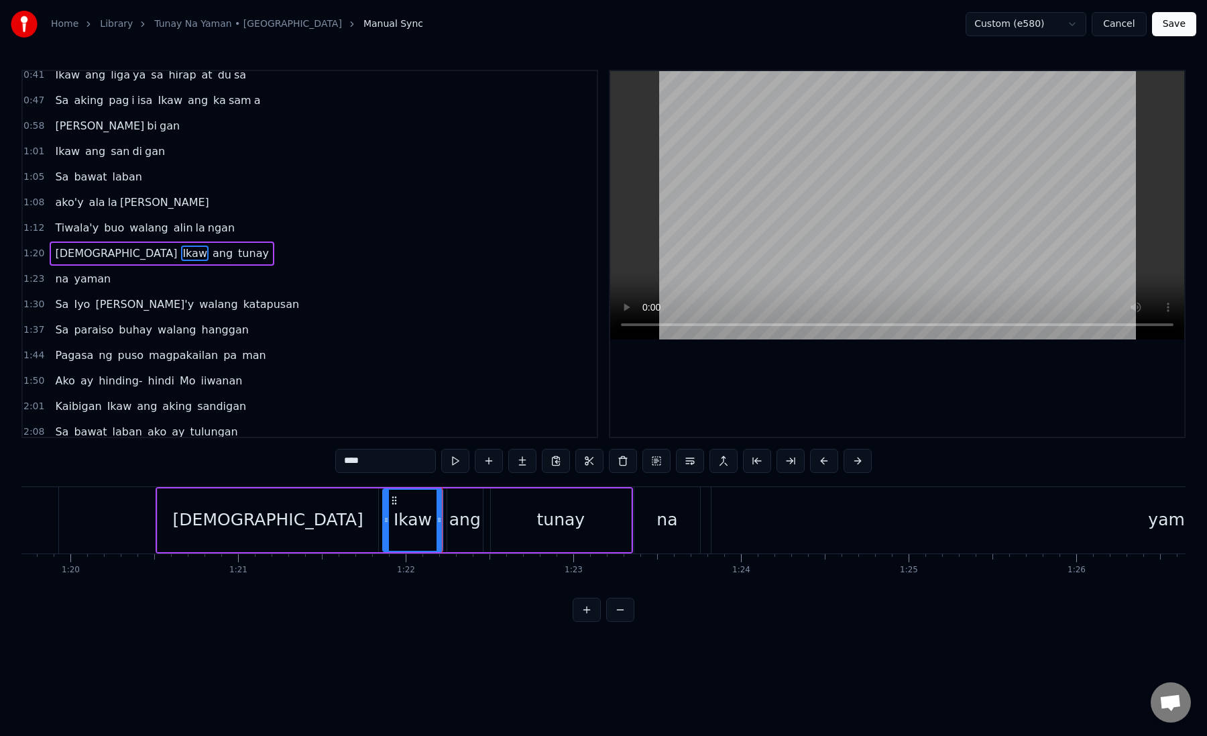
scroll to position [0, 13370]
click at [401, 527] on div "Ikaw" at bounding box center [410, 519] width 38 height 25
click at [451, 524] on div "ang" at bounding box center [463, 519] width 32 height 25
click at [507, 512] on div "tunay" at bounding box center [558, 520] width 140 height 64
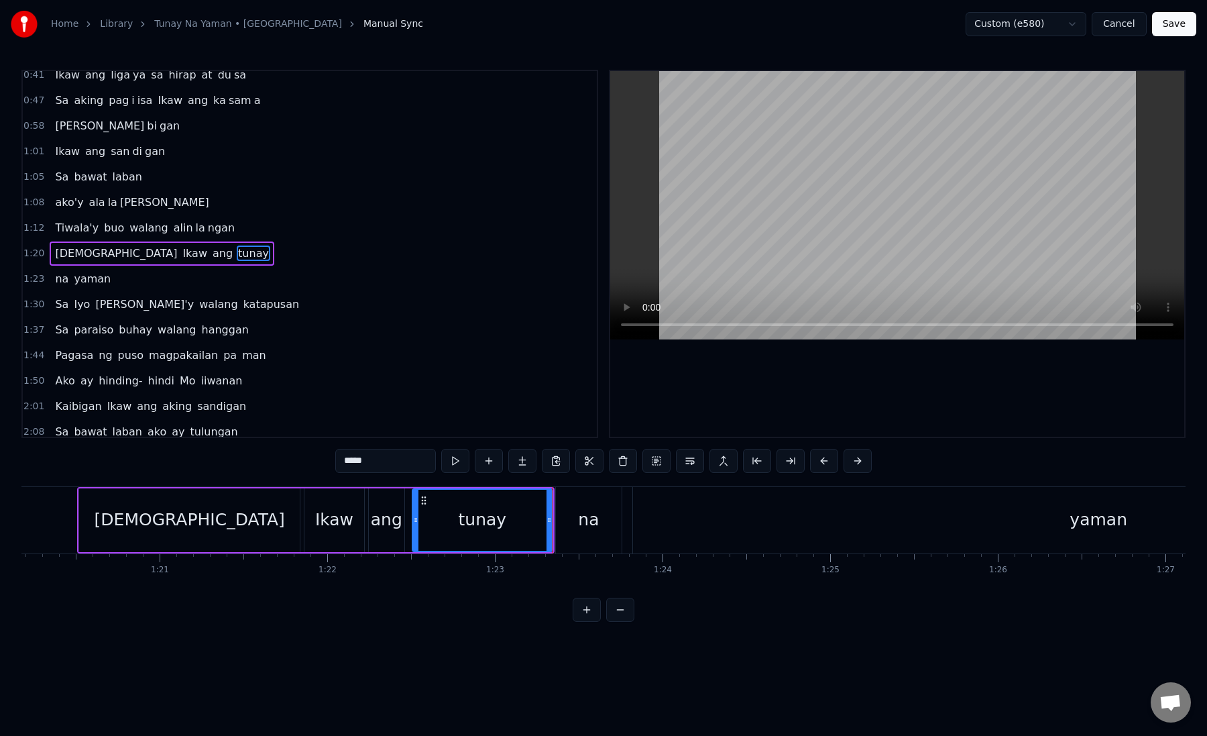
scroll to position [0, 13462]
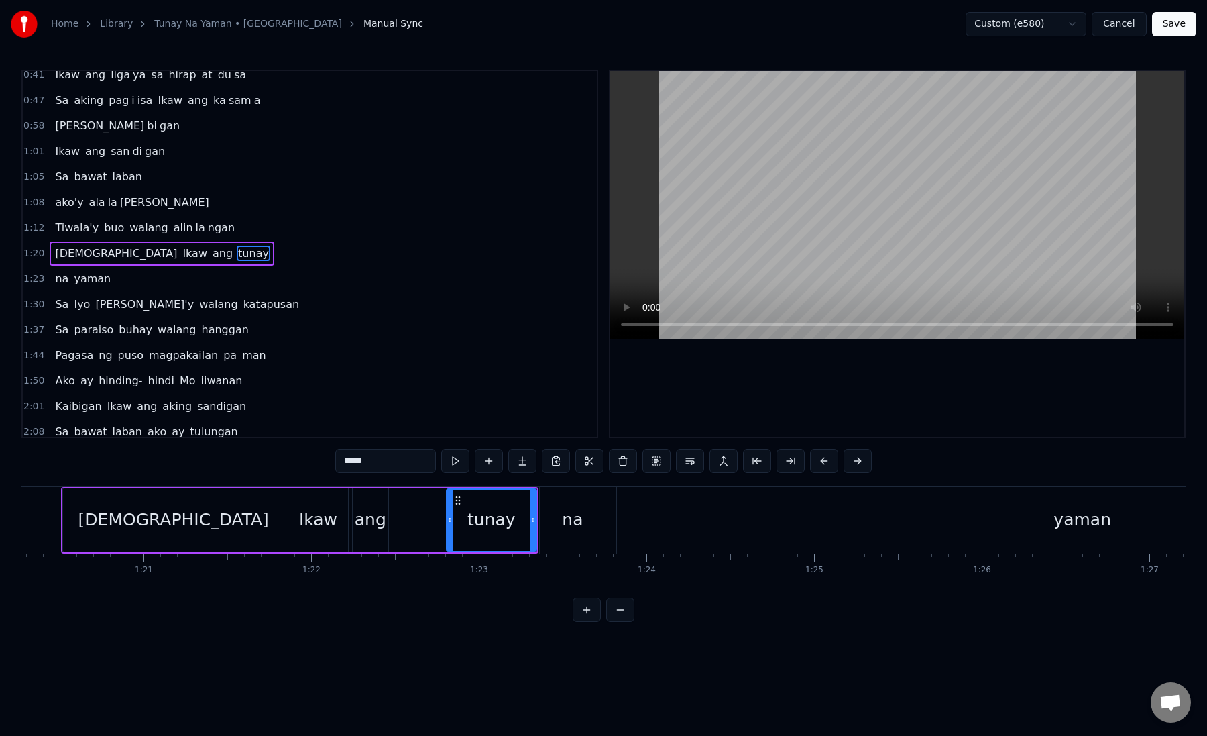
drag, startPoint x: 398, startPoint y: 525, endPoint x: 451, endPoint y: 521, distance: 52.5
click at [451, 521] on icon at bounding box center [449, 520] width 5 height 11
click at [352, 524] on div "ang" at bounding box center [370, 520] width 37 height 64
type input "***"
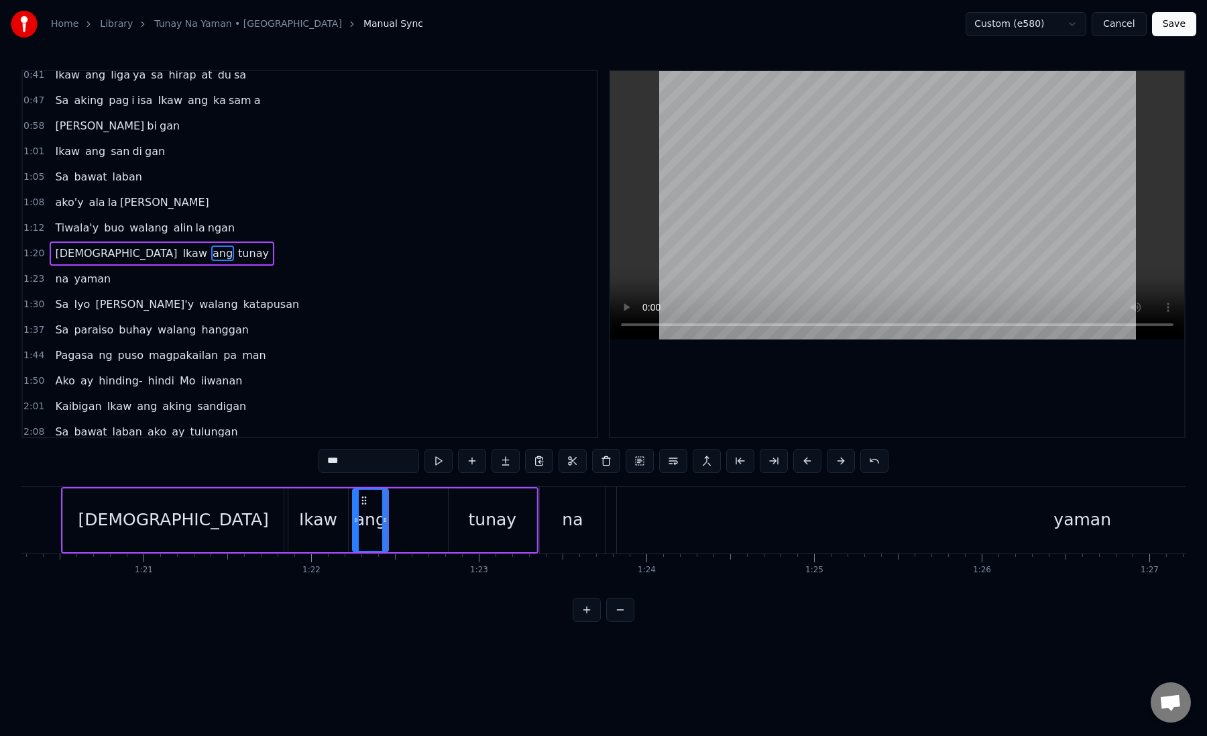
click at [592, 618] on button at bounding box center [587, 610] width 28 height 24
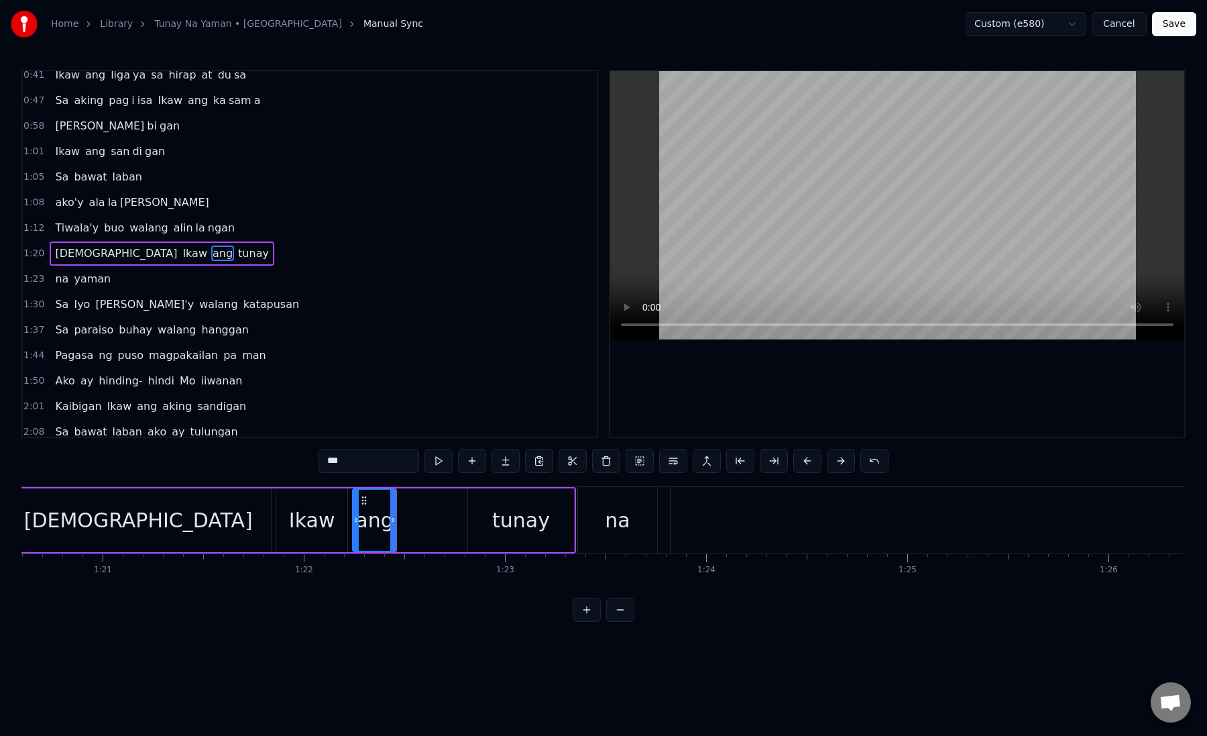
scroll to position [0, 16188]
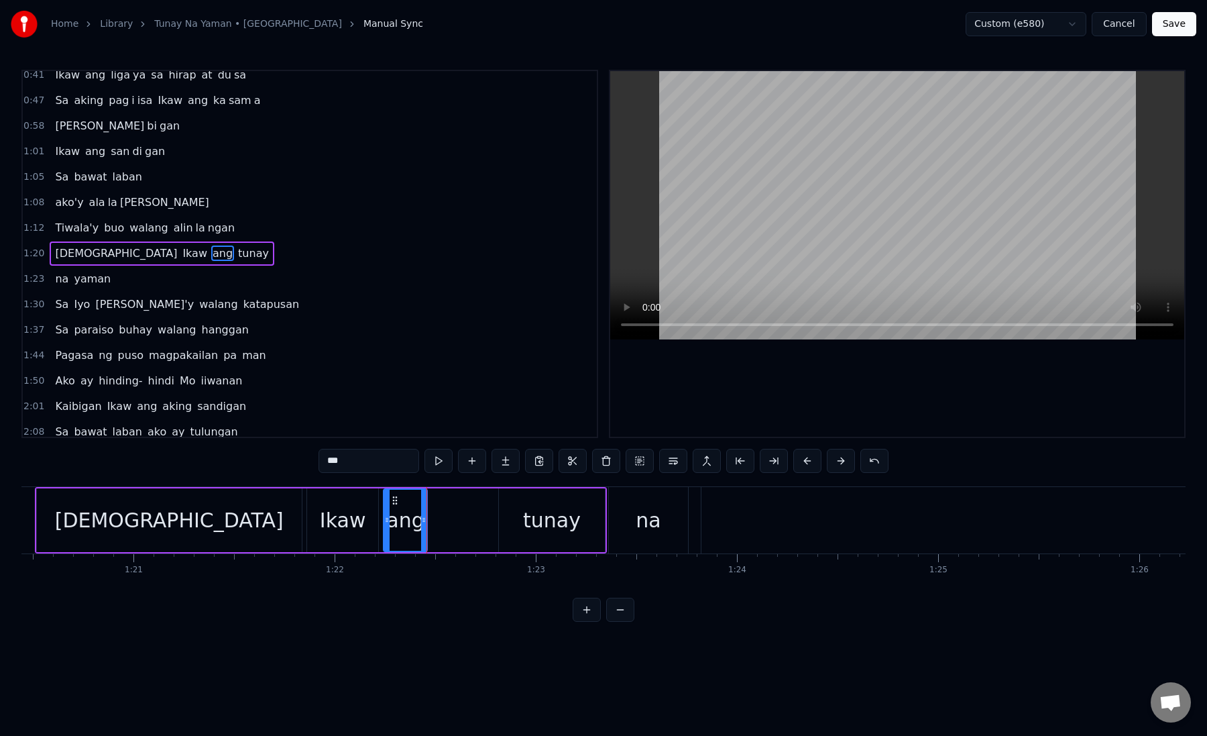
click at [458, 520] on div "[DEMOGRAPHIC_DATA] Ikaw ang tunay" at bounding box center [321, 520] width 572 height 66
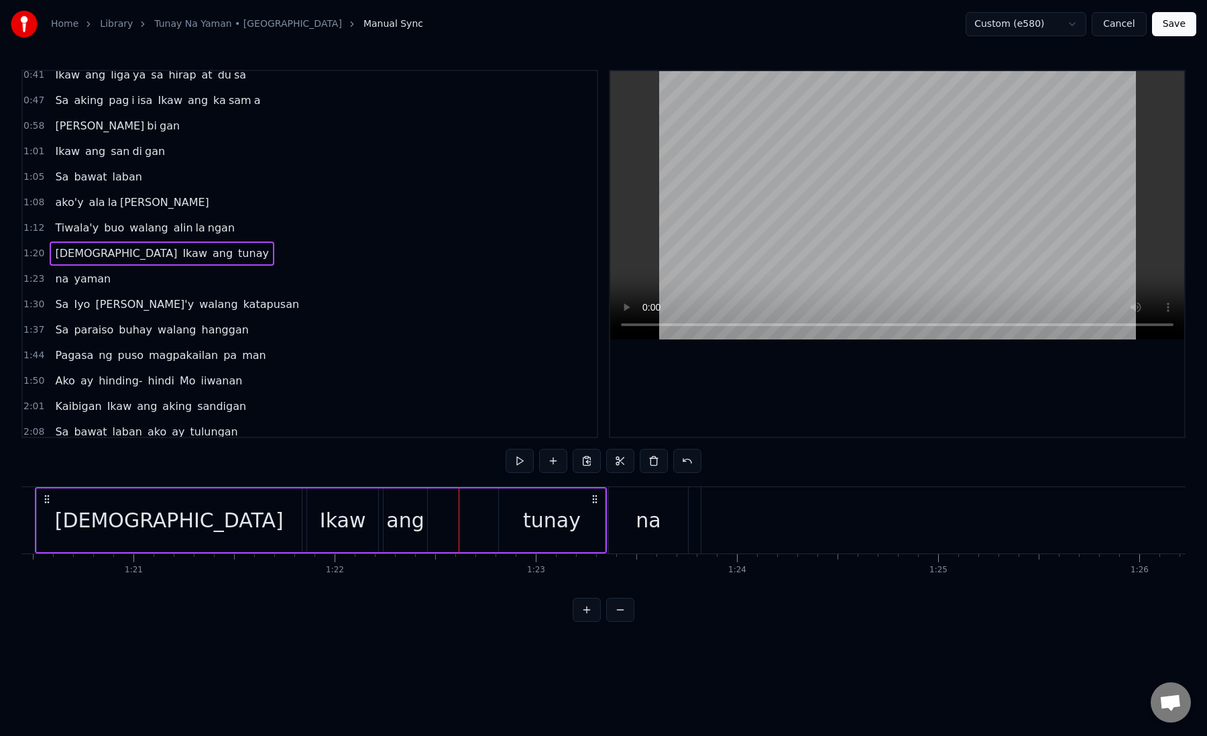
click at [386, 520] on div "ang" at bounding box center [405, 520] width 43 height 64
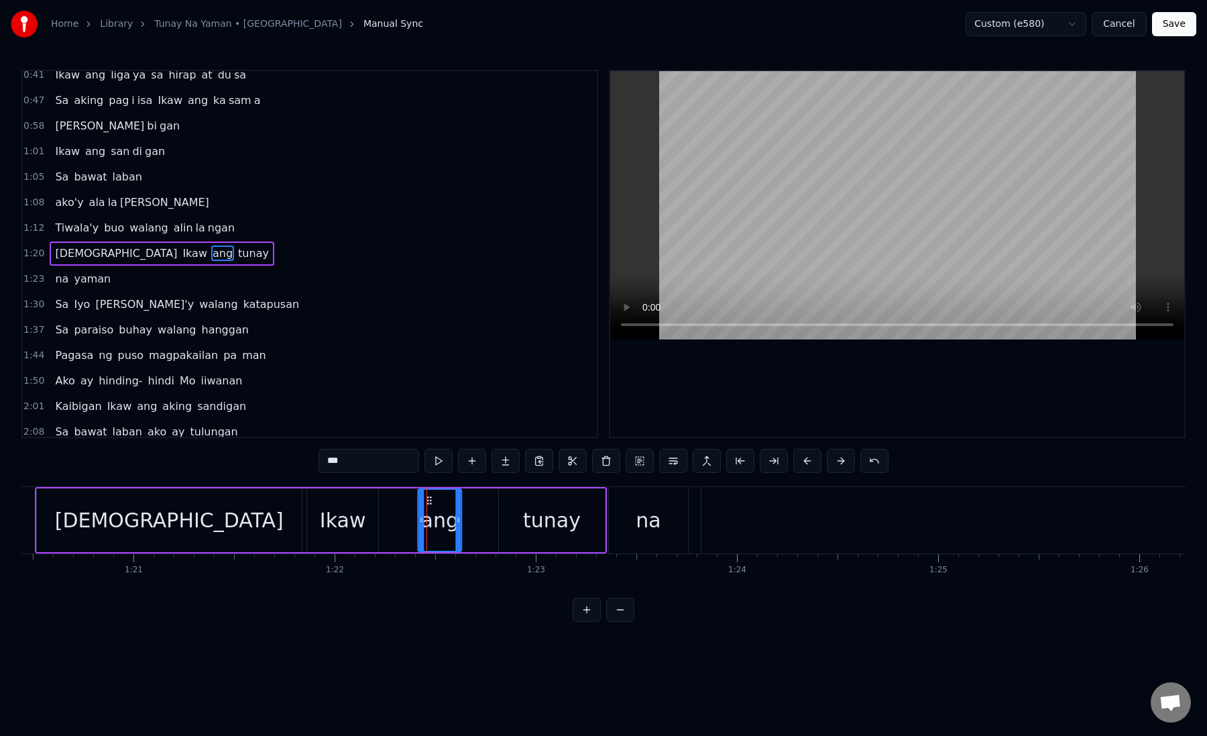
drag, startPoint x: 394, startPoint y: 500, endPoint x: 430, endPoint y: 500, distance: 35.6
click at [430, 500] on icon at bounding box center [430, 500] width 11 height 11
click at [374, 515] on div "Ikaw" at bounding box center [342, 520] width 71 height 64
drag, startPoint x: 375, startPoint y: 521, endPoint x: 412, endPoint y: 521, distance: 36.9
click at [412, 521] on icon at bounding box center [412, 520] width 5 height 11
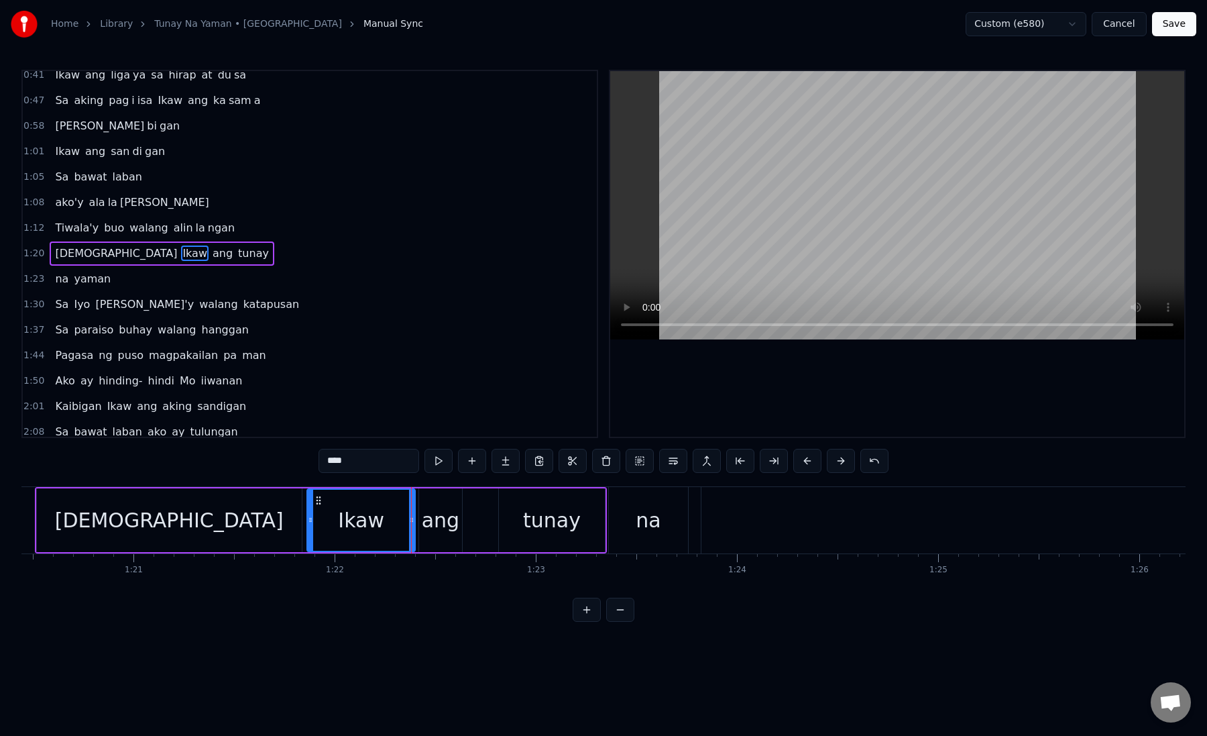
click at [329, 516] on div "Ikaw" at bounding box center [361, 520] width 107 height 61
drag, startPoint x: 411, startPoint y: 519, endPoint x: 401, endPoint y: 519, distance: 9.4
click at [401, 519] on icon at bounding box center [402, 520] width 5 height 11
click at [419, 519] on div "ang" at bounding box center [440, 520] width 43 height 64
drag, startPoint x: 419, startPoint y: 522, endPoint x: 408, endPoint y: 525, distance: 11.9
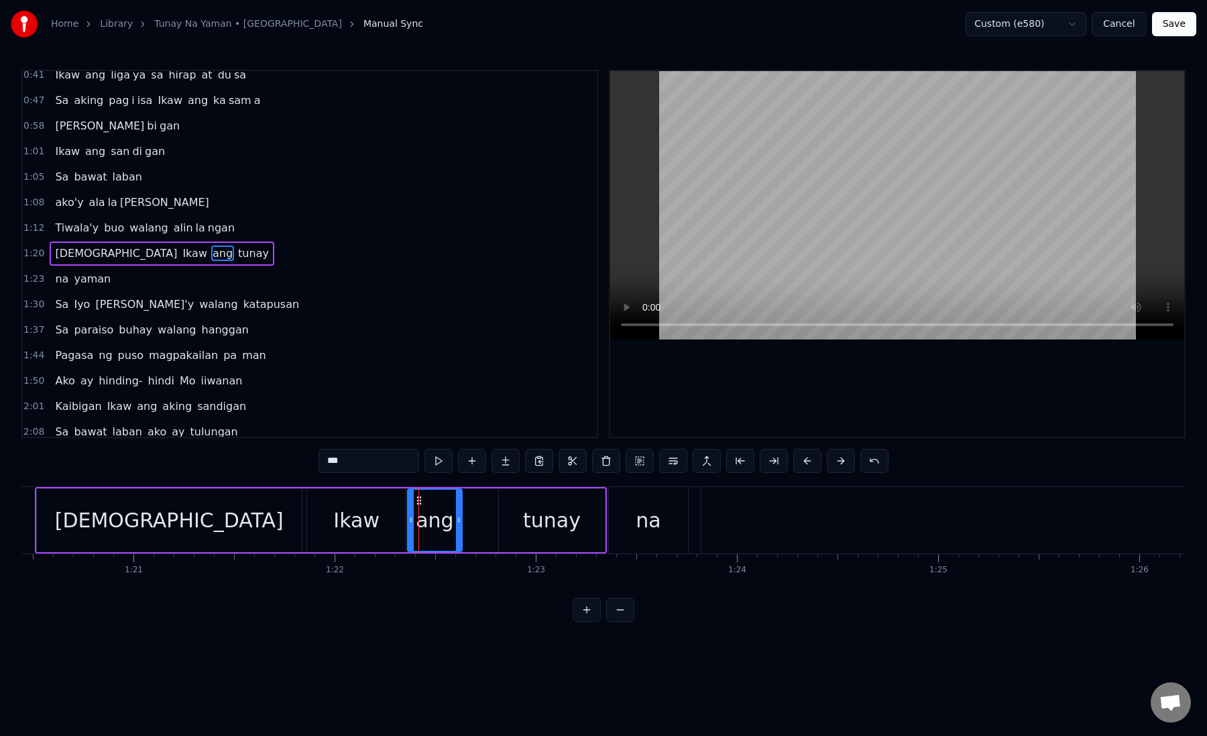
click at [409, 525] on div at bounding box center [411, 520] width 5 height 61
click at [503, 519] on div "tunay" at bounding box center [551, 520] width 105 height 64
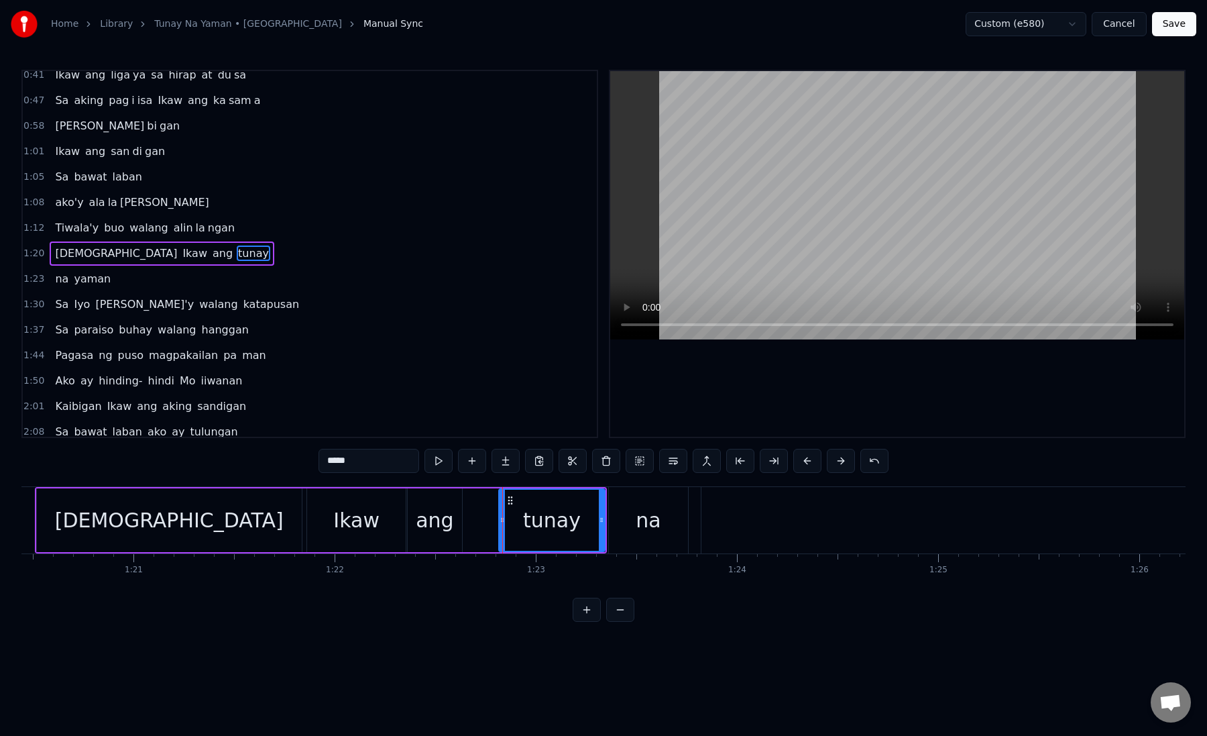
click at [503, 520] on circle at bounding box center [503, 520] width 1 height 1
click at [433, 530] on div "ang" at bounding box center [435, 520] width 38 height 30
click at [453, 523] on icon at bounding box center [452, 520] width 5 height 11
click at [533, 523] on div "tunay" at bounding box center [552, 520] width 58 height 30
drag, startPoint x: 502, startPoint y: 522, endPoint x: 454, endPoint y: 523, distance: 47.6
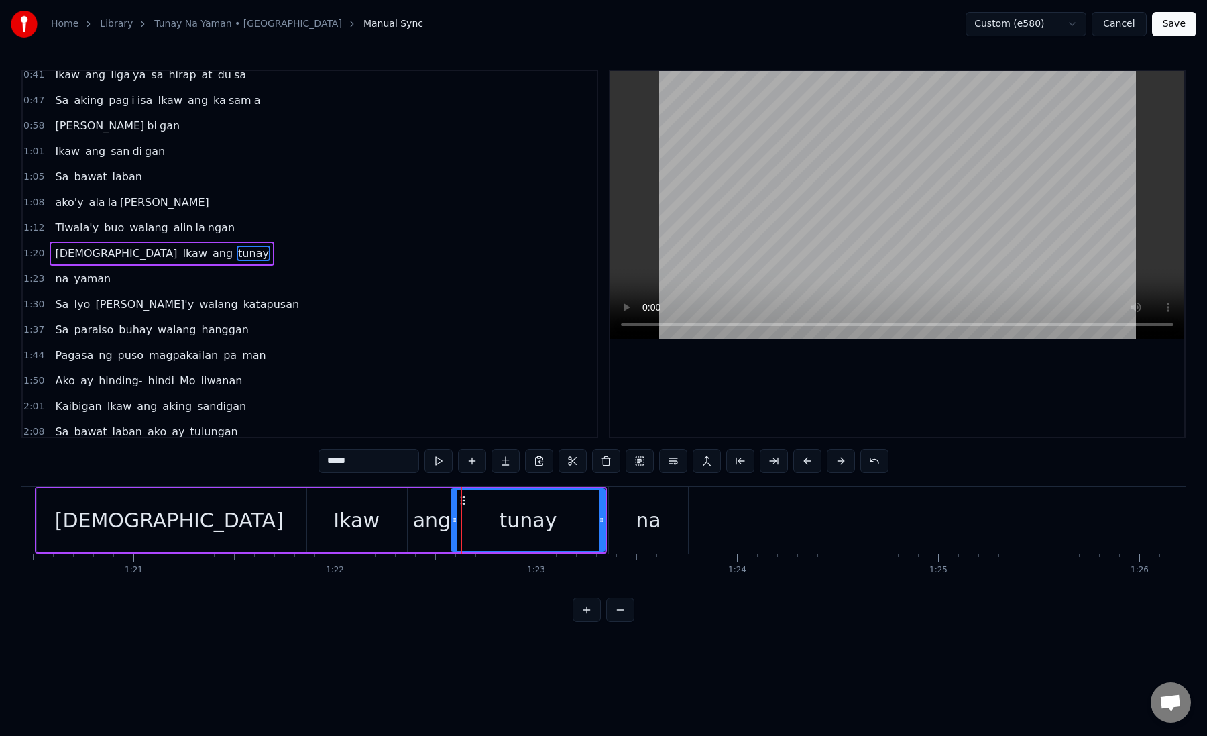
click at [454, 523] on icon at bounding box center [454, 520] width 5 height 11
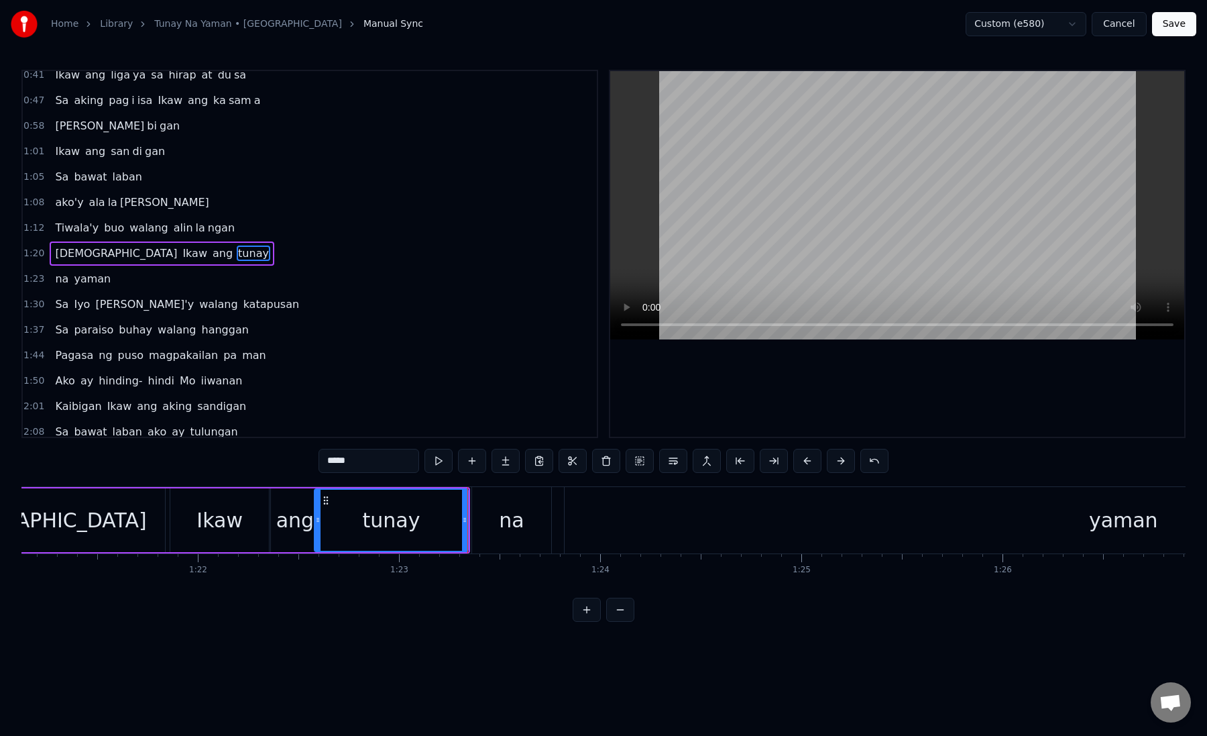
scroll to position [0, 16495]
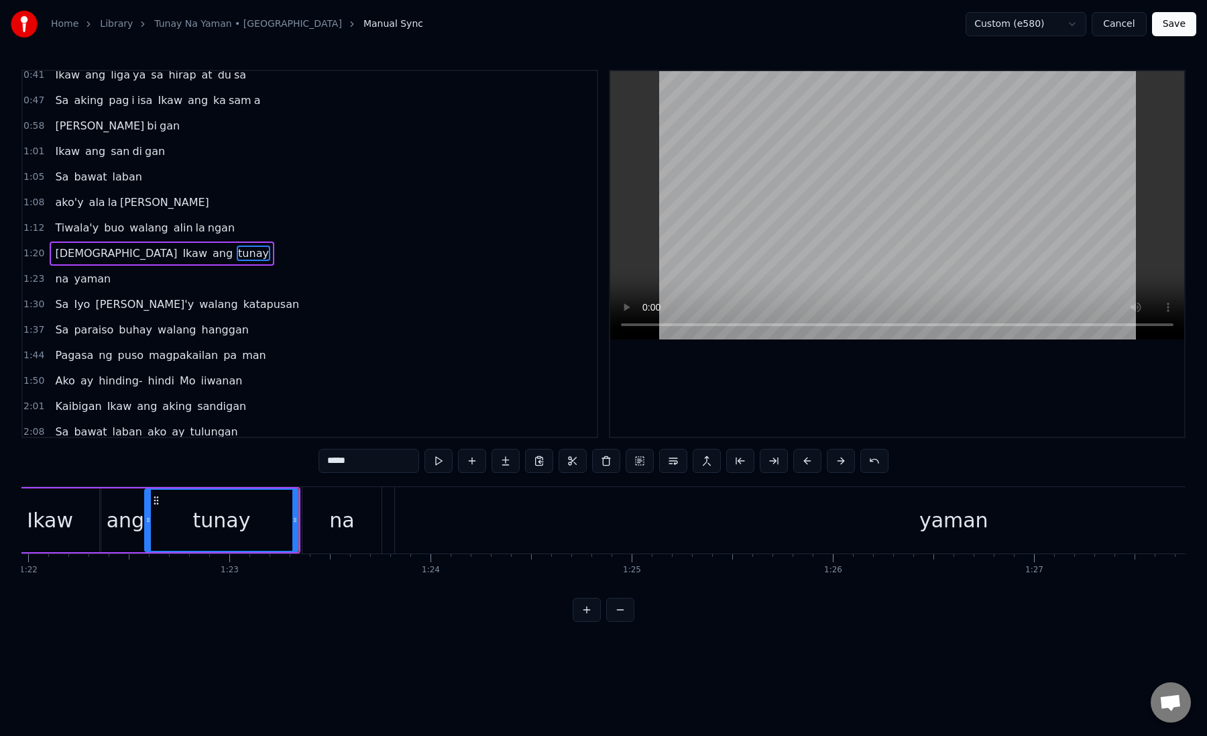
click at [339, 539] on div "na" at bounding box center [342, 520] width 79 height 66
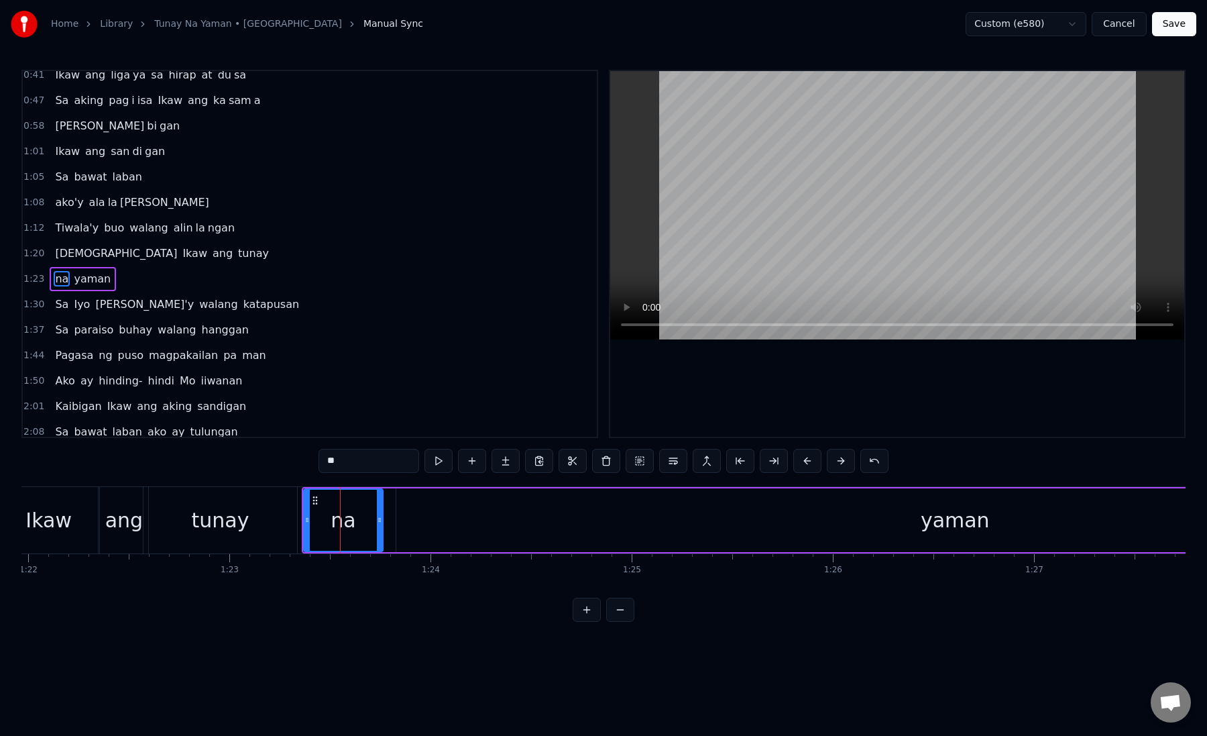
scroll to position [85, 0]
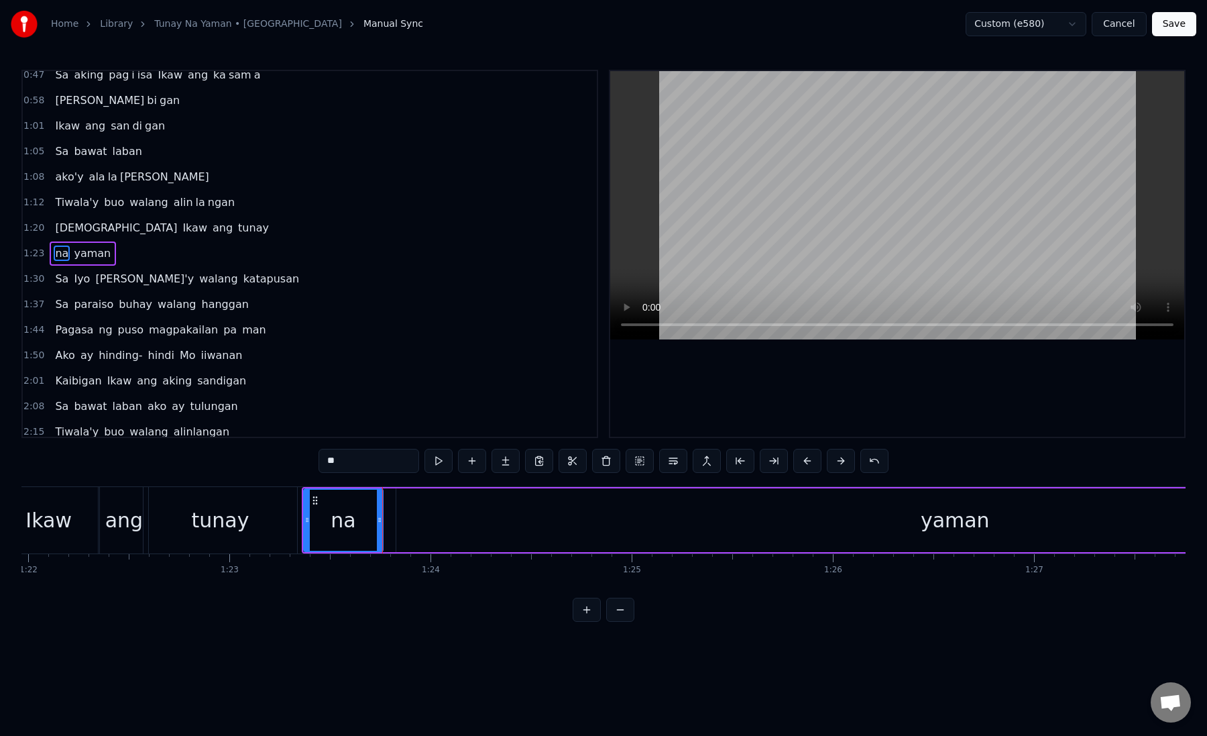
click at [415, 521] on div "yaman" at bounding box center [955, 520] width 1118 height 64
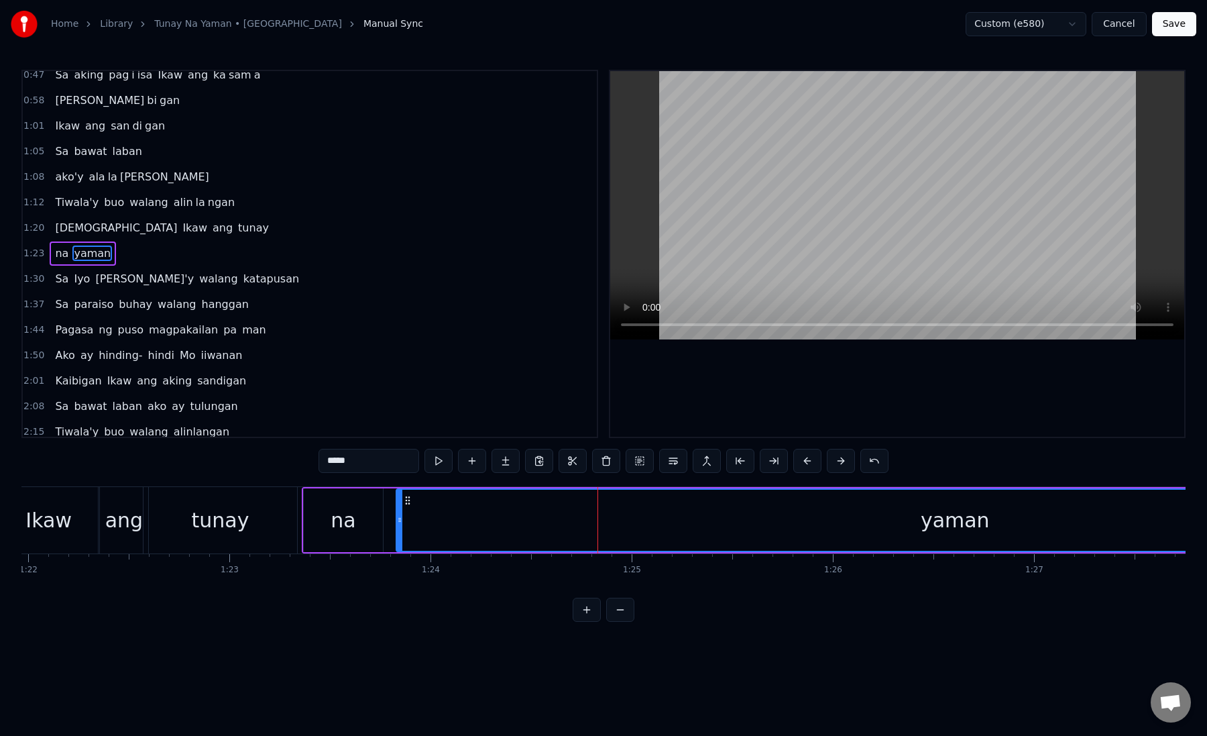
click at [431, 512] on div "yaman" at bounding box center [955, 520] width 1116 height 61
click at [773, 465] on button at bounding box center [774, 461] width 28 height 24
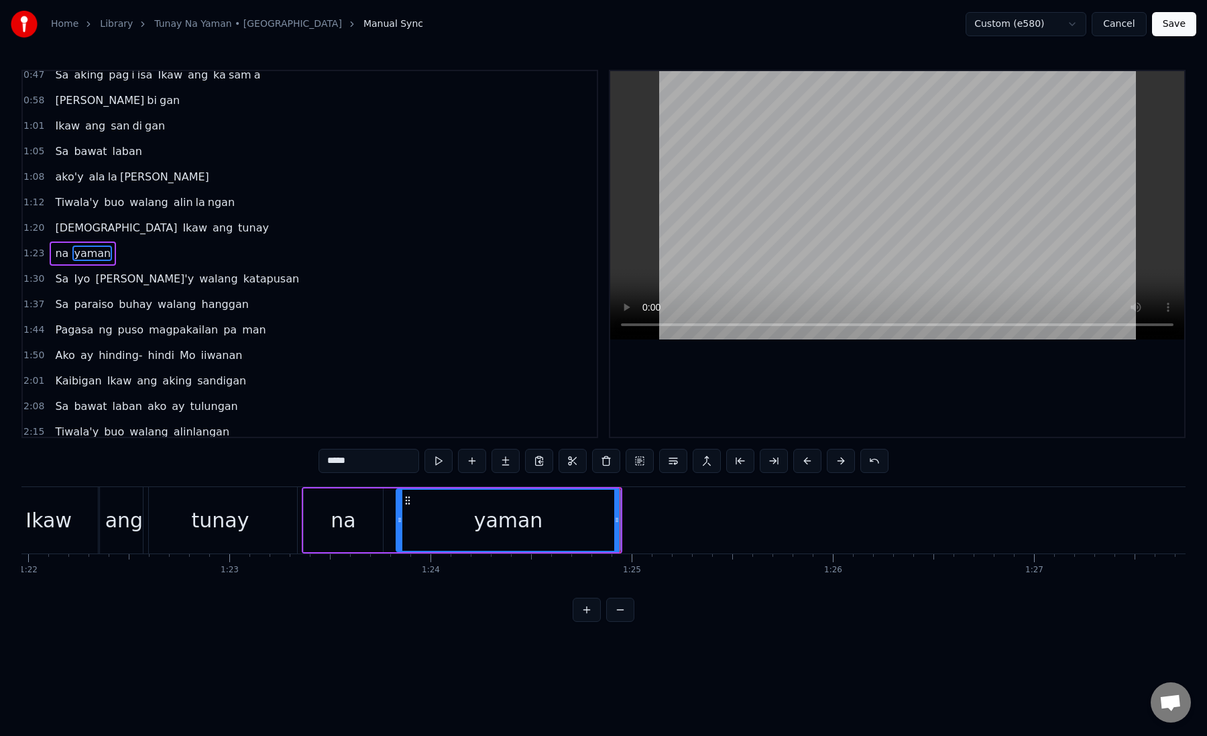
drag, startPoint x: 346, startPoint y: 462, endPoint x: 419, endPoint y: 462, distance: 73.1
click at [419, 462] on div "*****" at bounding box center [604, 461] width 570 height 24
type input "***"
click at [502, 460] on button at bounding box center [506, 461] width 28 height 24
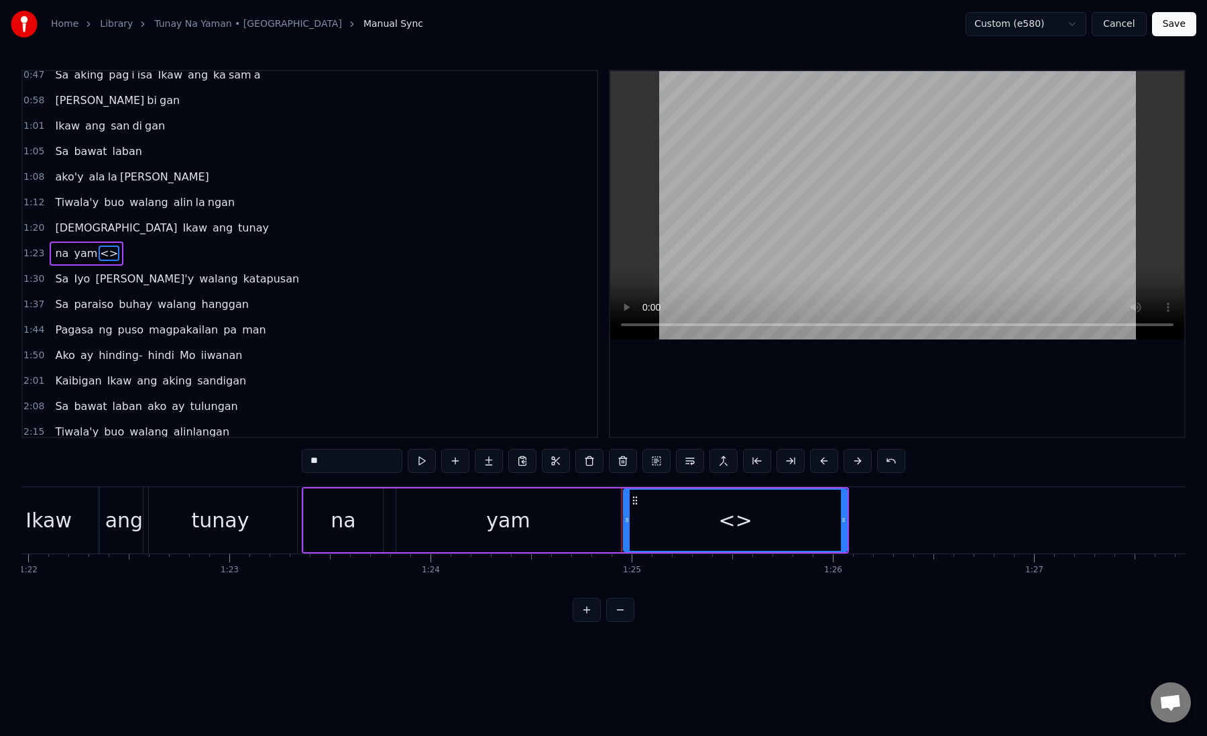
drag, startPoint x: 309, startPoint y: 465, endPoint x: 383, endPoint y: 464, distance: 73.8
click at [384, 465] on input "**" at bounding box center [352, 461] width 101 height 24
paste input "text"
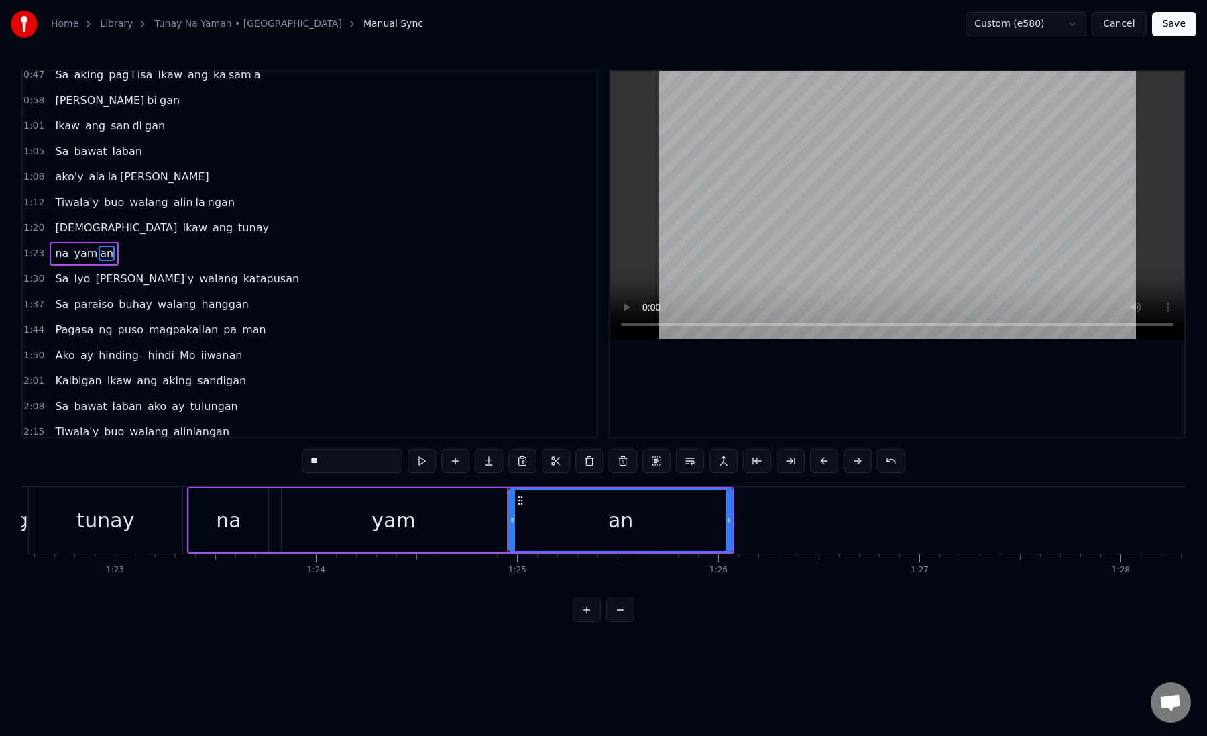
scroll to position [0, 16658]
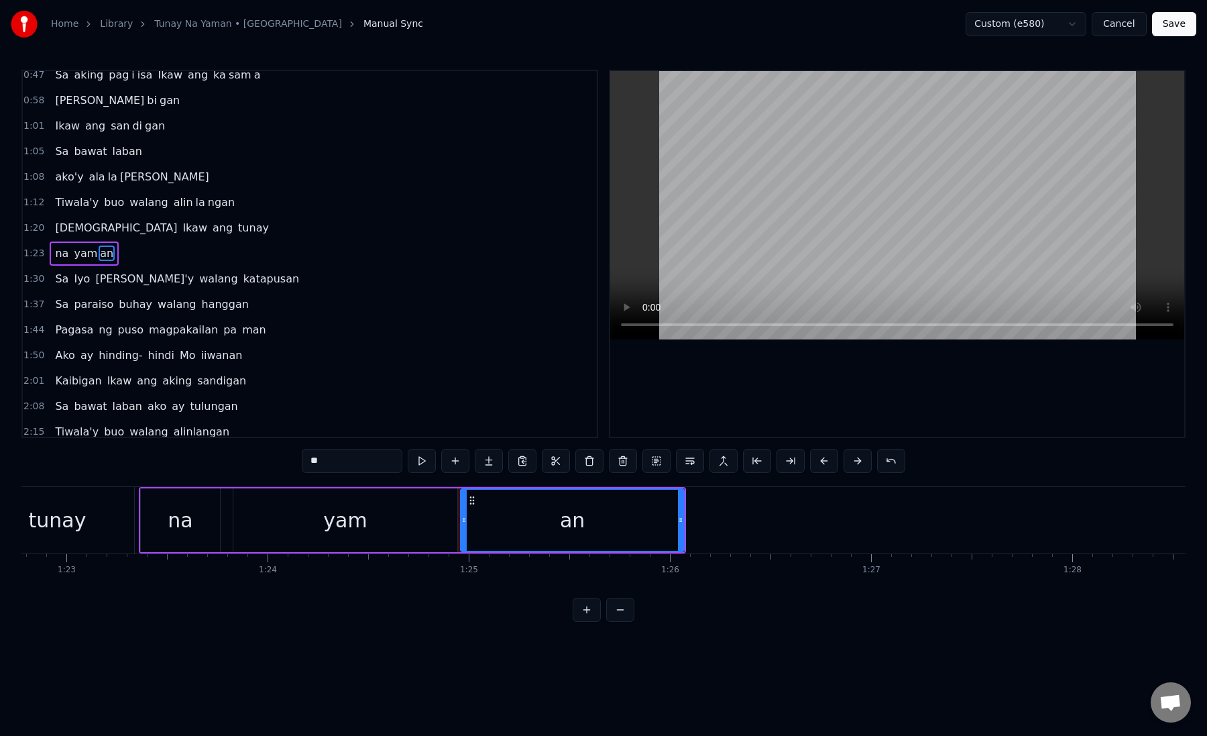
click at [493, 535] on div "an" at bounding box center [573, 520] width 223 height 61
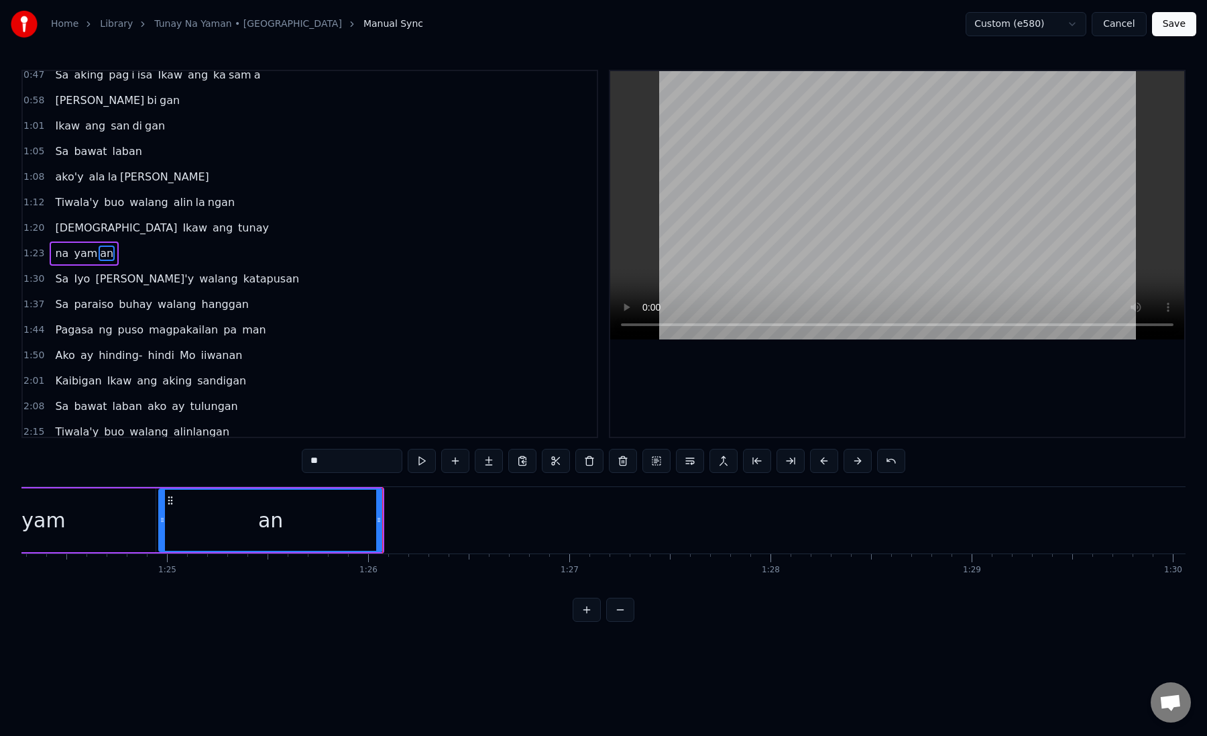
scroll to position [0, 16963]
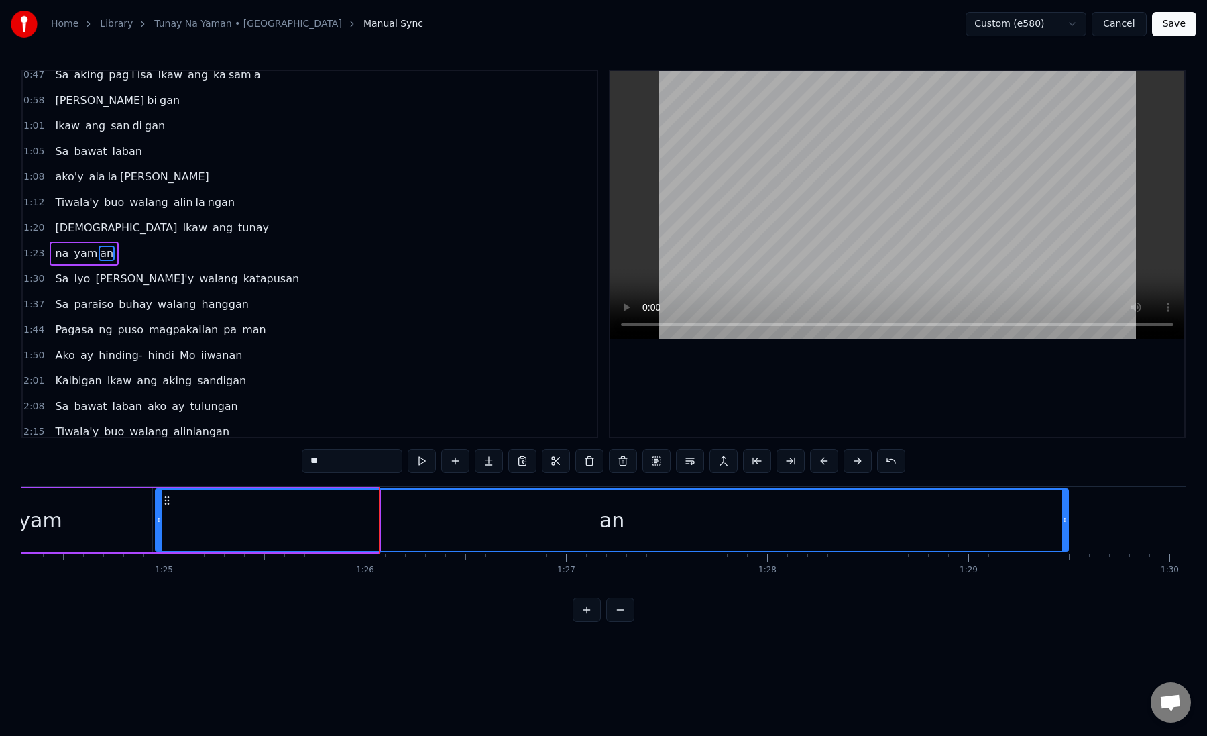
drag, startPoint x: 375, startPoint y: 525, endPoint x: 1068, endPoint y: 564, distance: 694.0
click at [1068, 564] on div "Sa gitna ng ulan sa Iyo si si long Laging nandyan Ka at aking katulong Ikaw ang…" at bounding box center [603, 536] width 1165 height 101
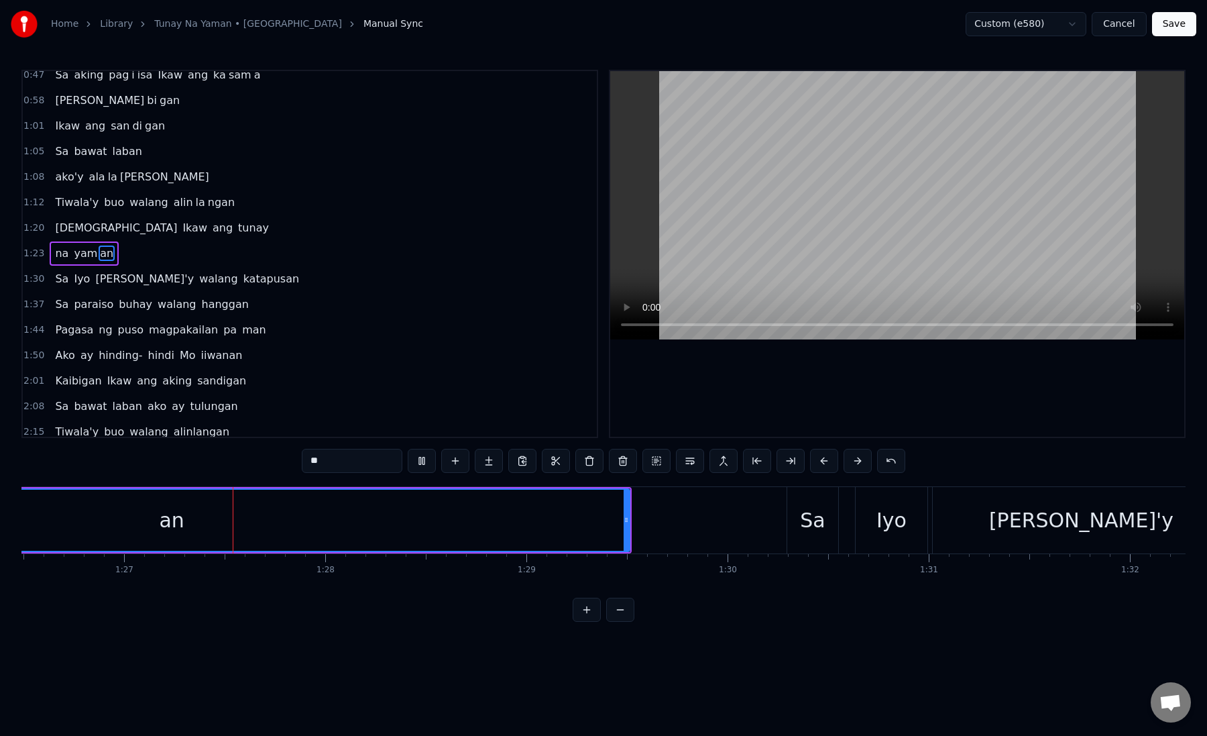
scroll to position [0, 17407]
click at [826, 517] on div "Sa" at bounding box center [811, 520] width 51 height 66
type input "**"
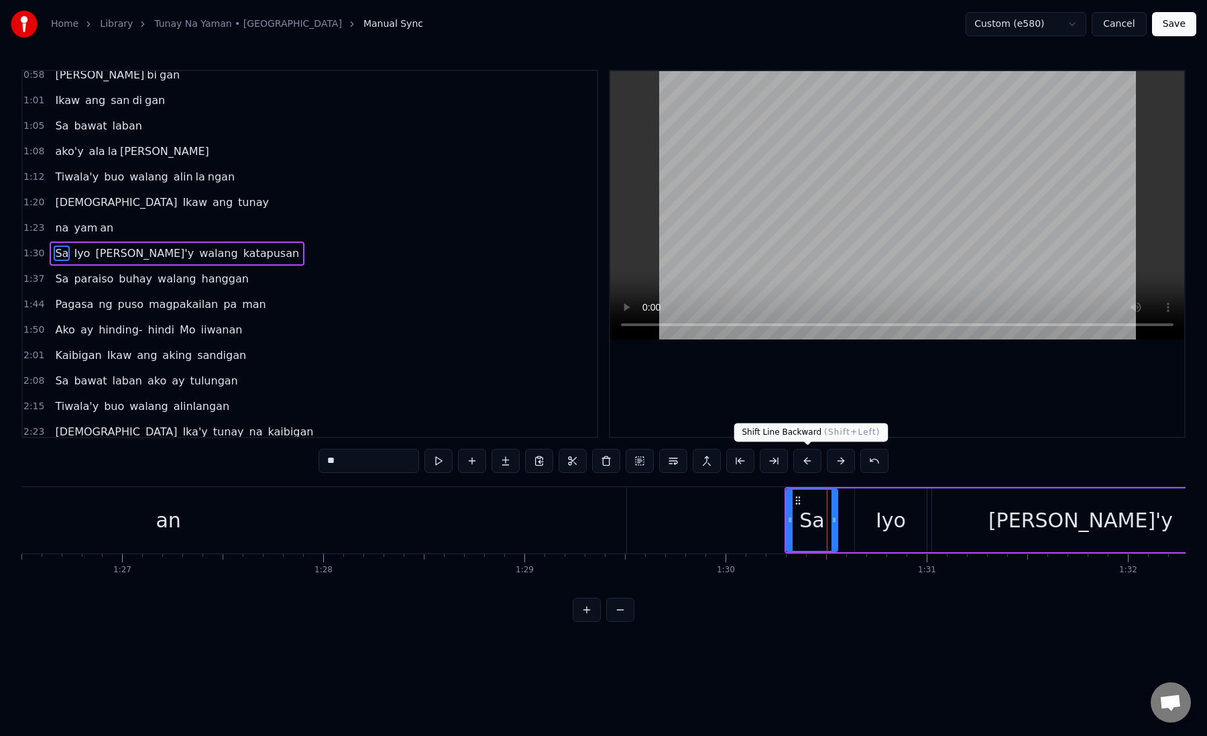
click at [814, 464] on button at bounding box center [808, 461] width 28 height 24
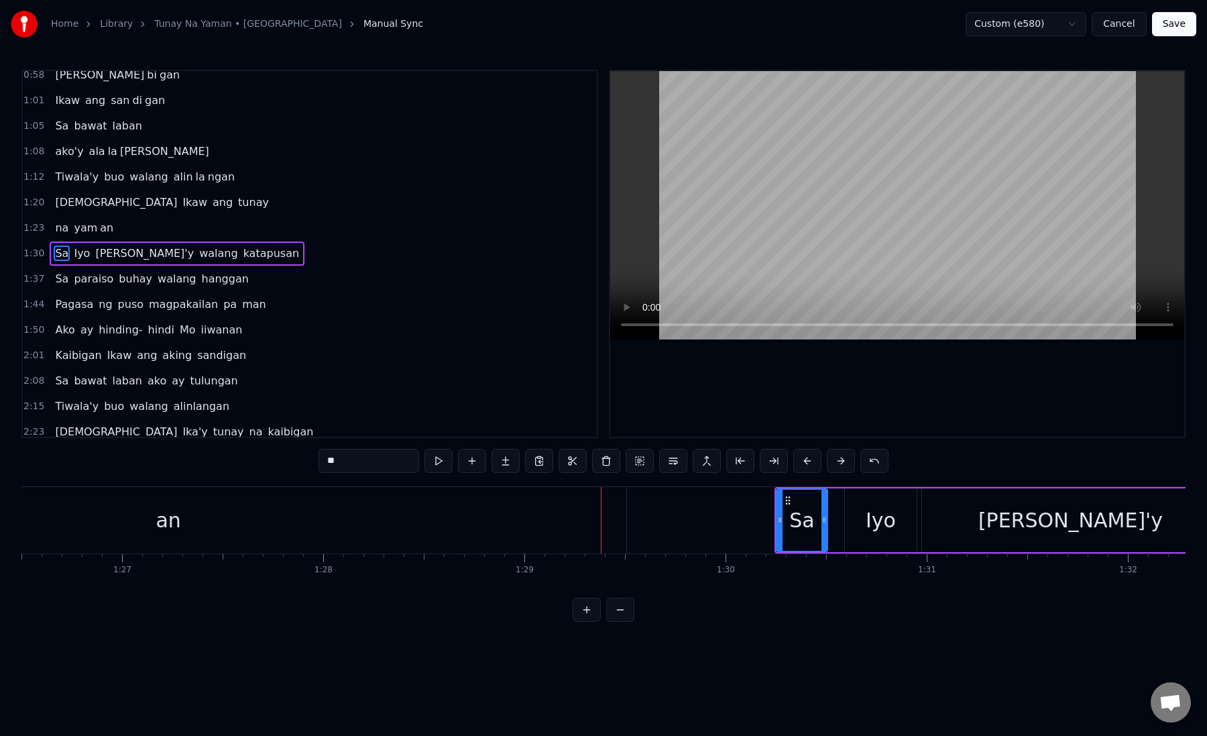
click at [814, 464] on button at bounding box center [808, 461] width 28 height 24
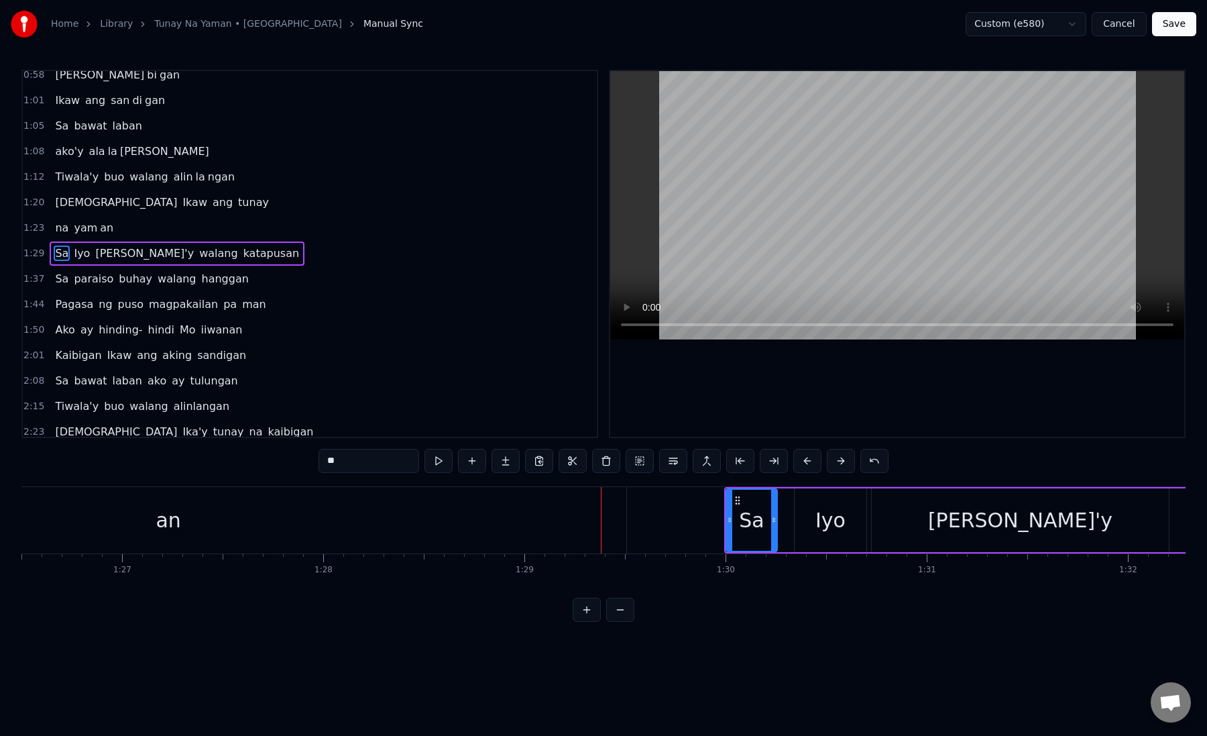
click at [814, 464] on button at bounding box center [808, 461] width 28 height 24
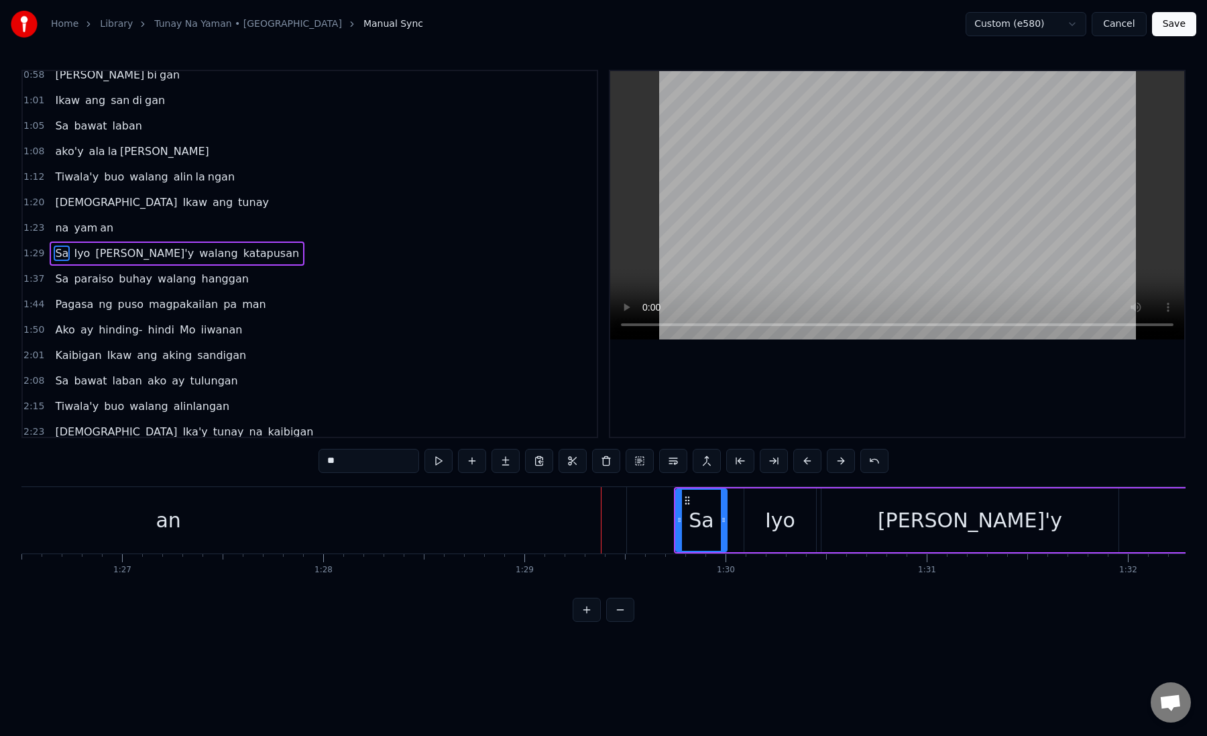
click at [682, 534] on div "Sa" at bounding box center [702, 520] width 50 height 61
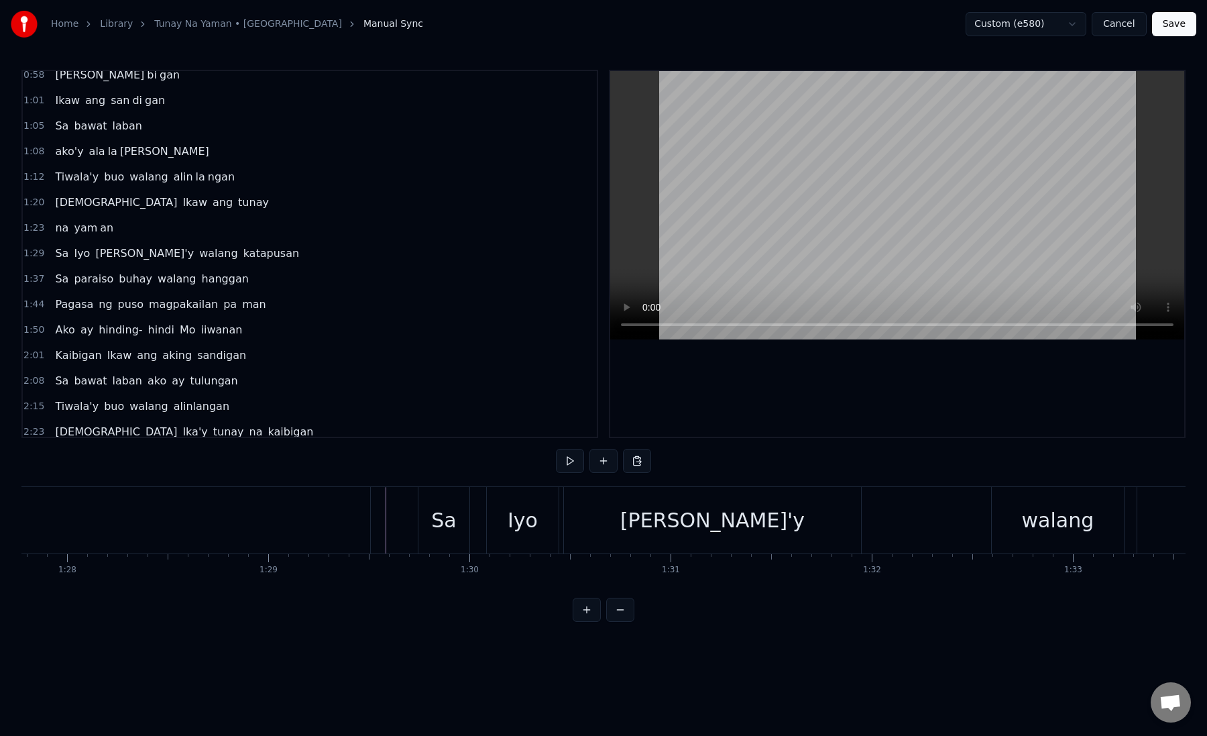
scroll to position [0, 17642]
click at [455, 527] on div "Sa" at bounding box center [465, 520] width 25 height 30
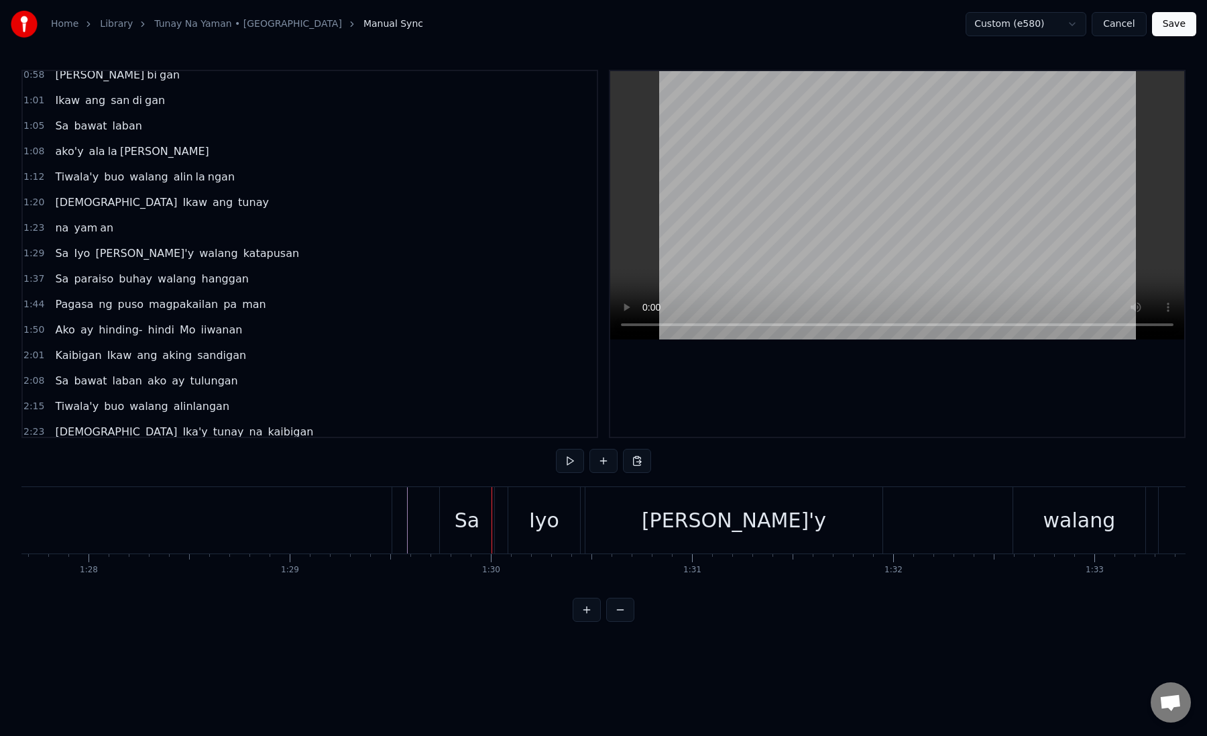
click at [519, 522] on div "Iyo" at bounding box center [543, 520] width 71 height 66
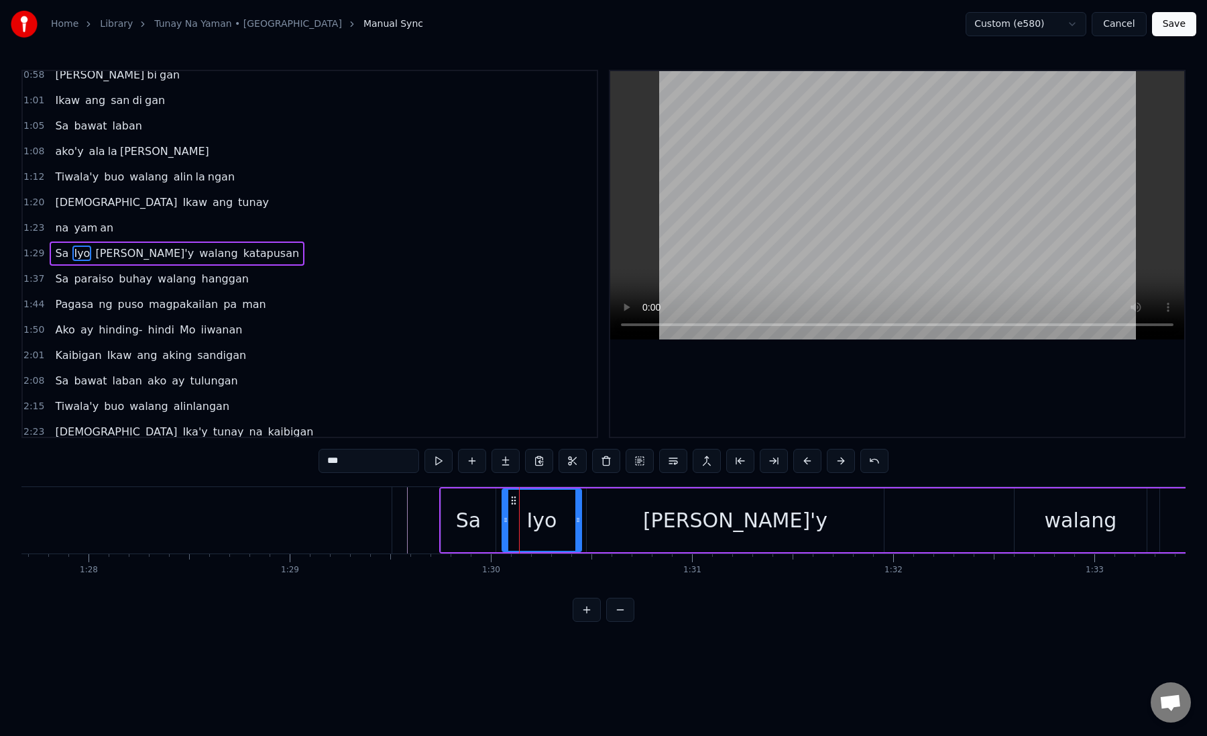
drag, startPoint x: 515, startPoint y: 519, endPoint x: 502, endPoint y: 522, distance: 12.4
click at [503, 522] on icon at bounding box center [505, 520] width 5 height 11
click at [504, 522] on icon at bounding box center [502, 520] width 5 height 11
click at [512, 522] on icon at bounding box center [510, 520] width 5 height 11
click at [516, 523] on icon at bounding box center [514, 520] width 5 height 11
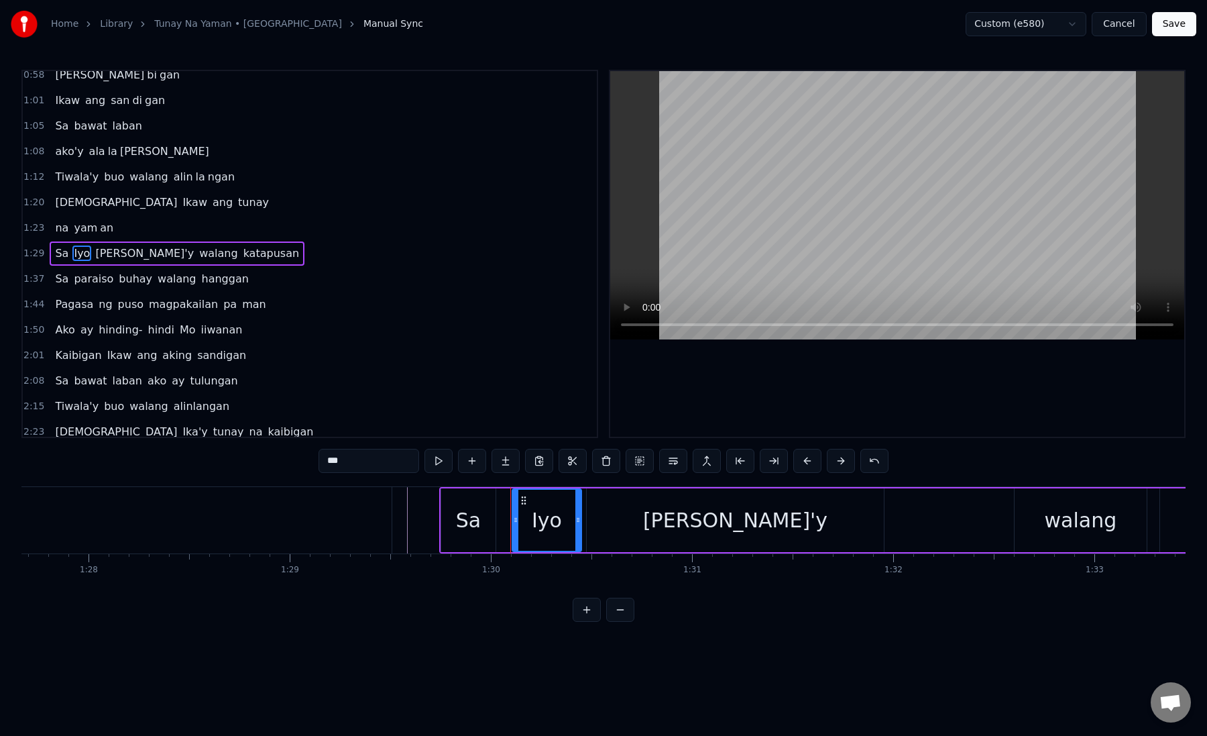
click at [521, 521] on div "Iyo" at bounding box center [546, 520] width 67 height 61
click at [522, 521] on icon at bounding box center [519, 520] width 5 height 11
click at [474, 521] on div "Sa" at bounding box center [468, 520] width 25 height 30
drag, startPoint x: 490, startPoint y: 521, endPoint x: 513, endPoint y: 523, distance: 22.9
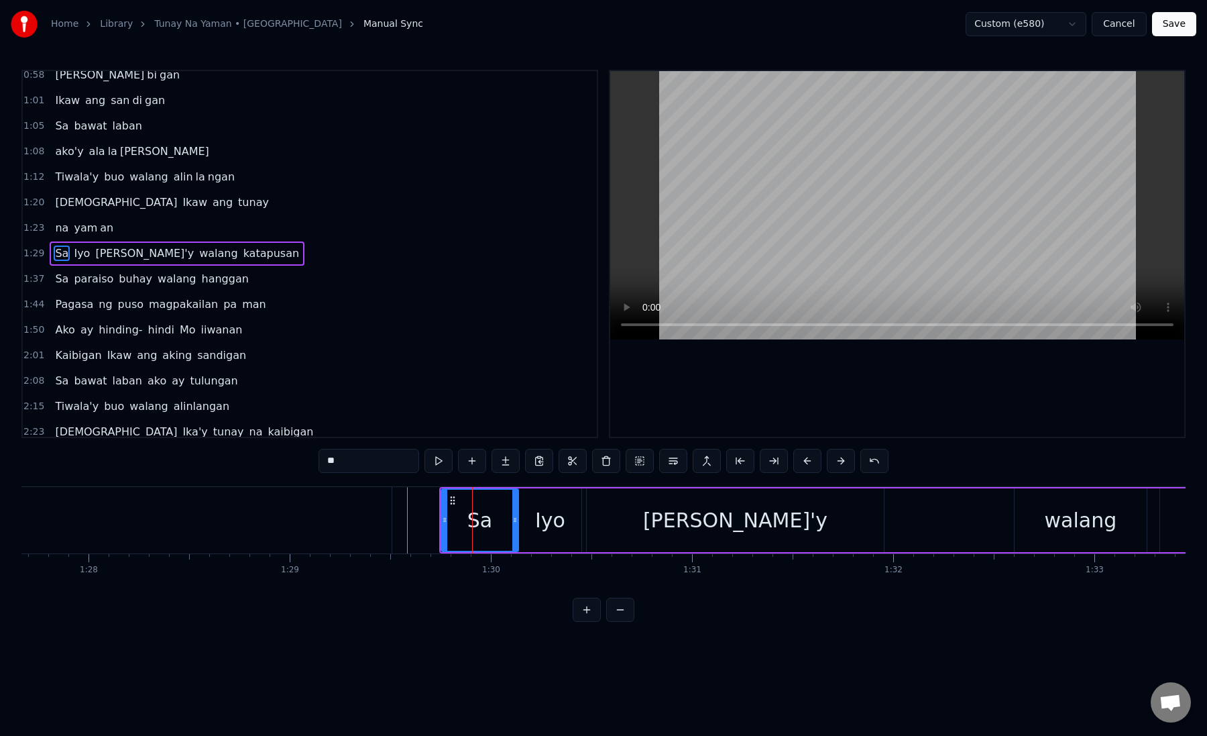
click at [513, 523] on icon at bounding box center [514, 520] width 5 height 11
click at [451, 527] on div at bounding box center [448, 520] width 5 height 61
click at [527, 527] on div "Iyo" at bounding box center [550, 520] width 62 height 64
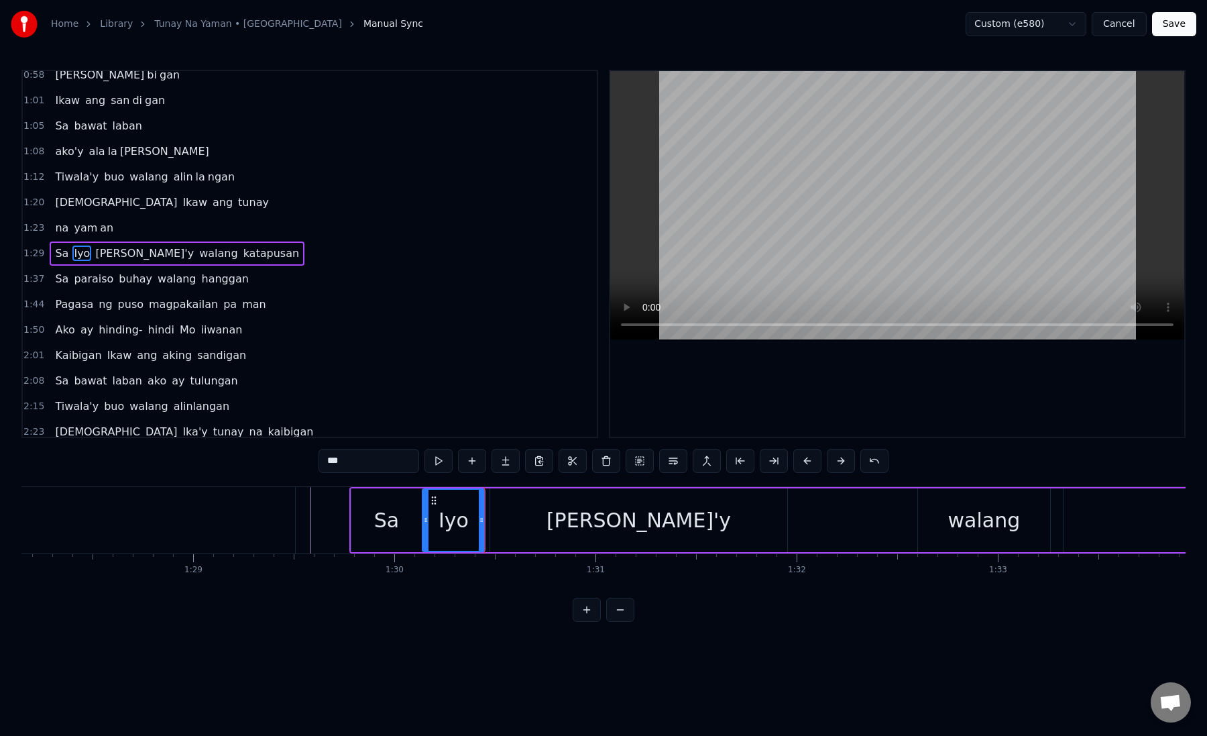
scroll to position [0, 17754]
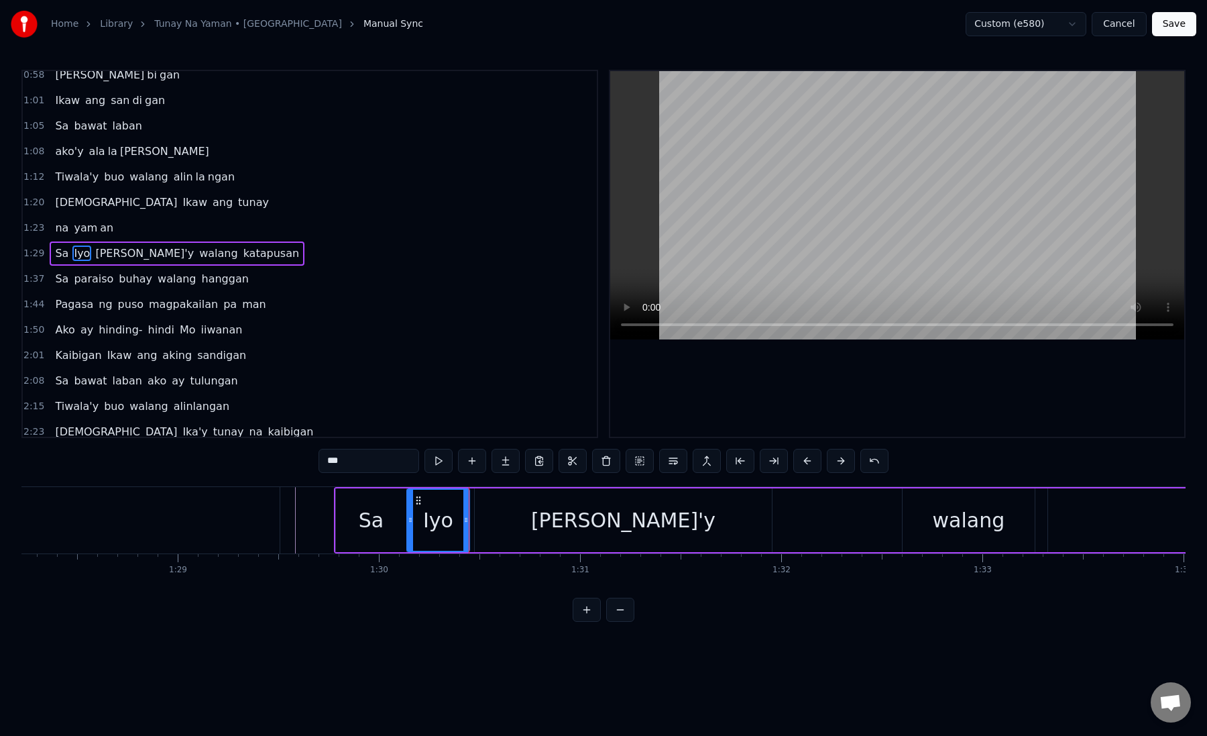
click at [488, 522] on div "[PERSON_NAME]'y" at bounding box center [624, 520] width 298 height 64
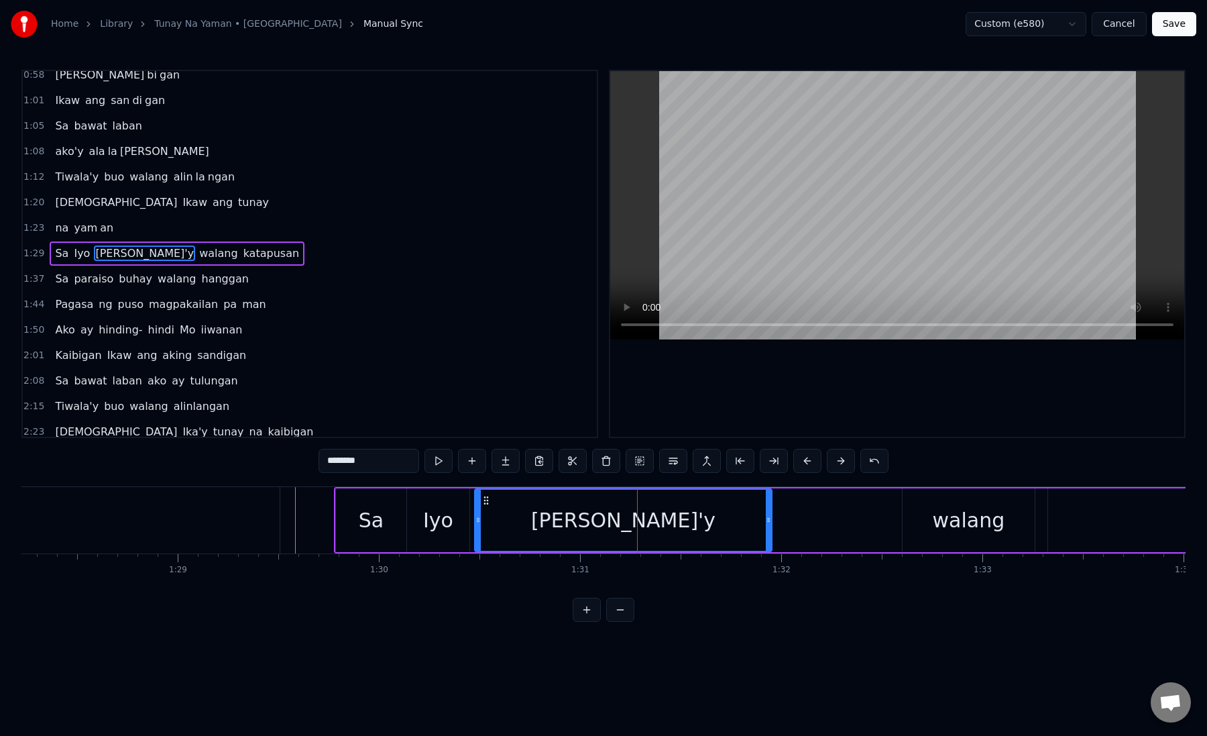
click at [461, 521] on div "Iyo" at bounding box center [438, 520] width 62 height 64
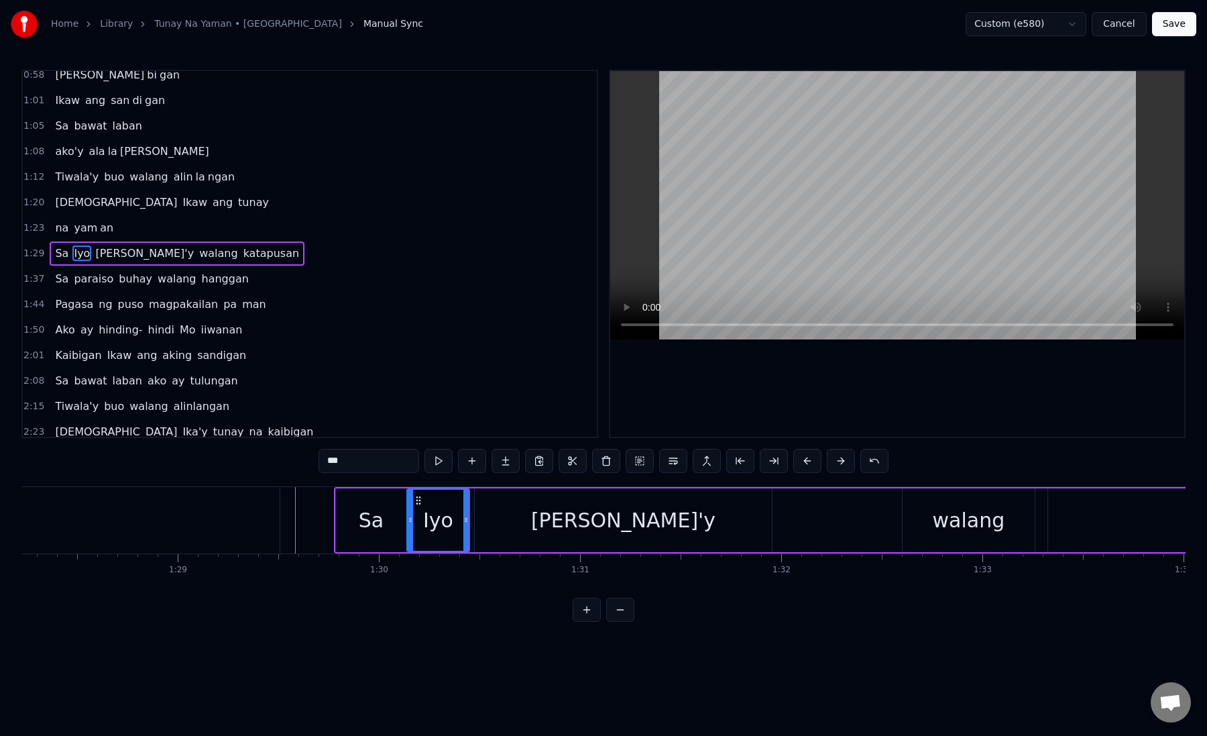
click at [484, 523] on div "[PERSON_NAME]'y" at bounding box center [624, 520] width 298 height 64
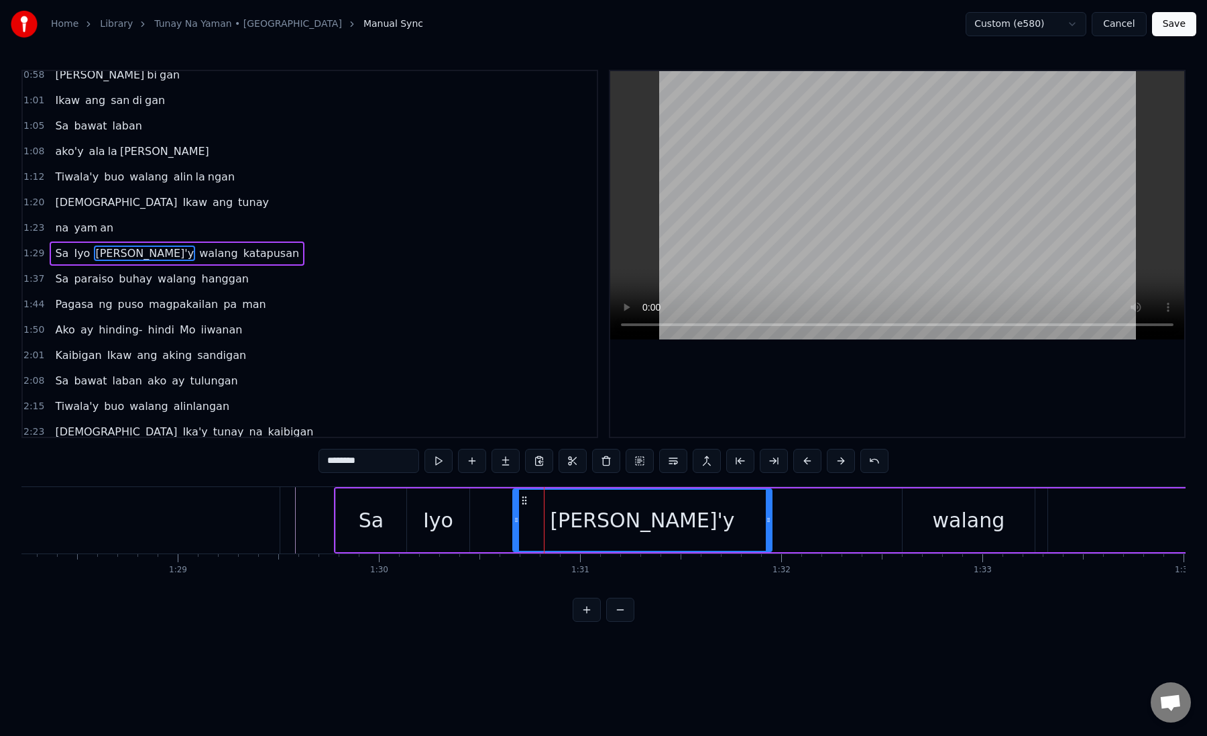
drag, startPoint x: 476, startPoint y: 521, endPoint x: 515, endPoint y: 521, distance: 38.2
click at [515, 521] on icon at bounding box center [516, 520] width 5 height 11
click at [442, 532] on div "Iyo" at bounding box center [438, 520] width 30 height 30
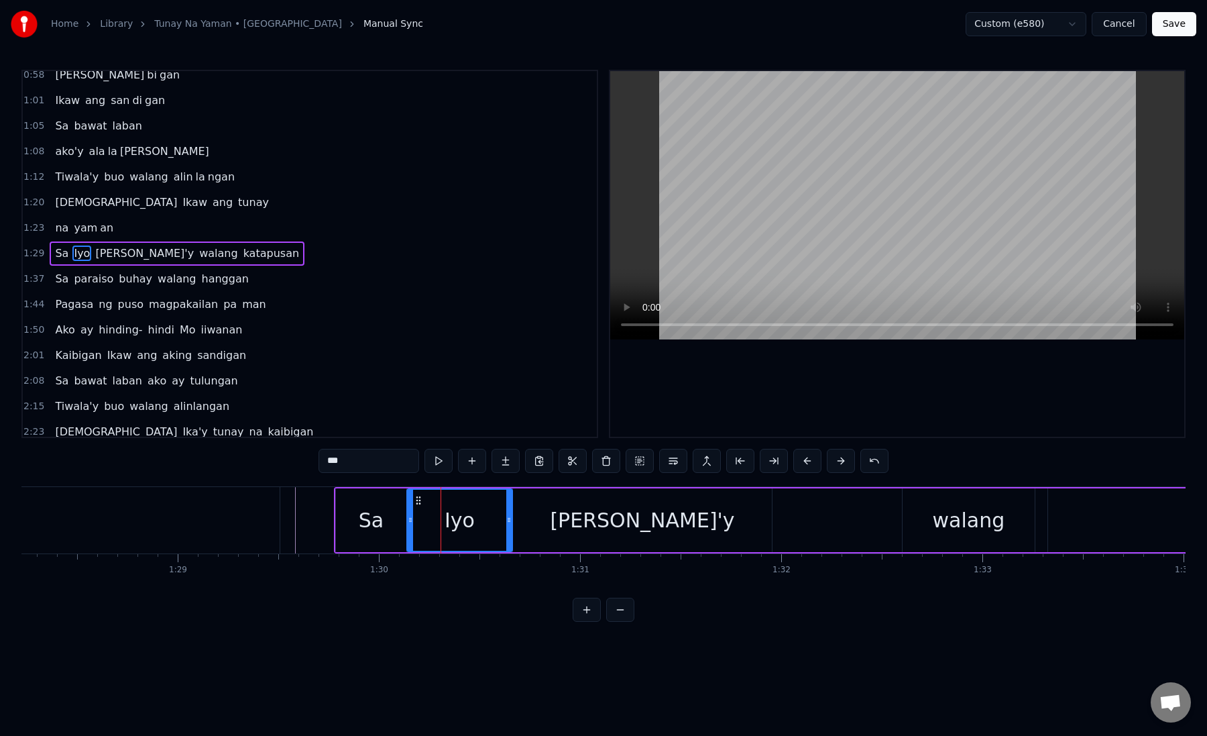
drag, startPoint x: 464, startPoint y: 523, endPoint x: 506, endPoint y: 521, distance: 41.6
click at [506, 522] on icon at bounding box center [508, 520] width 5 height 11
click at [427, 517] on div "Iyo" at bounding box center [459, 520] width 102 height 61
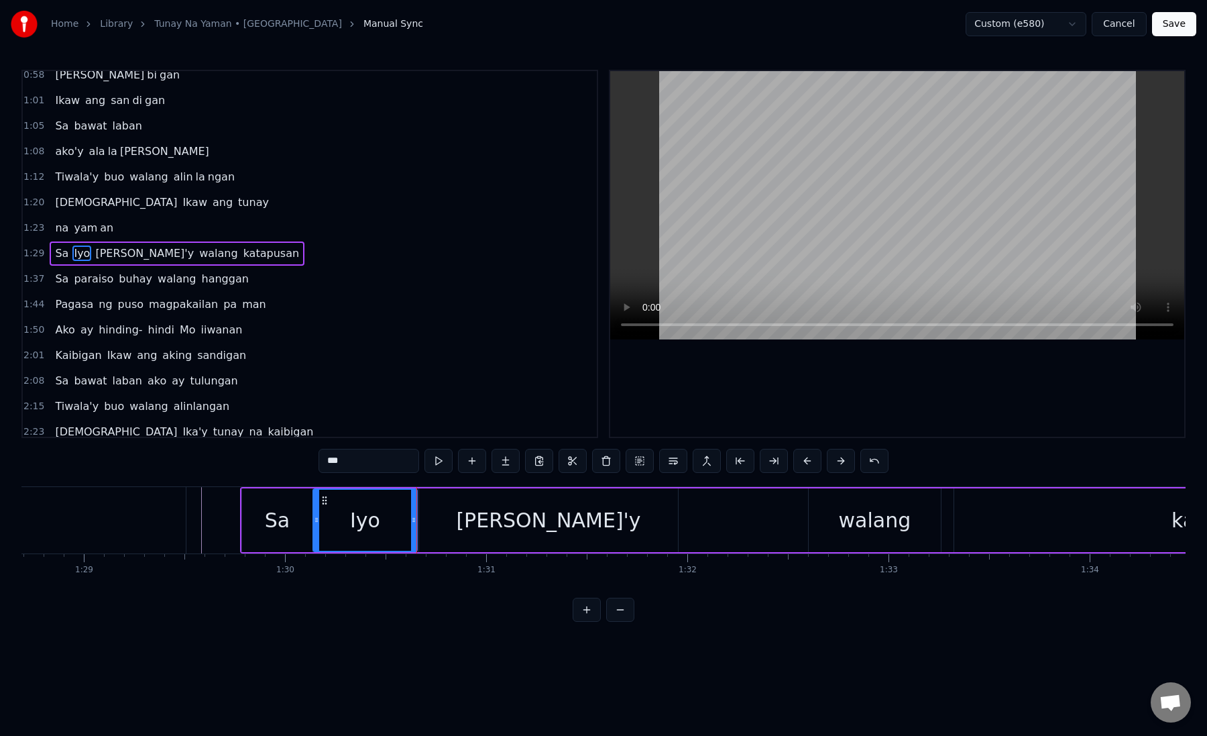
scroll to position [0, 17914]
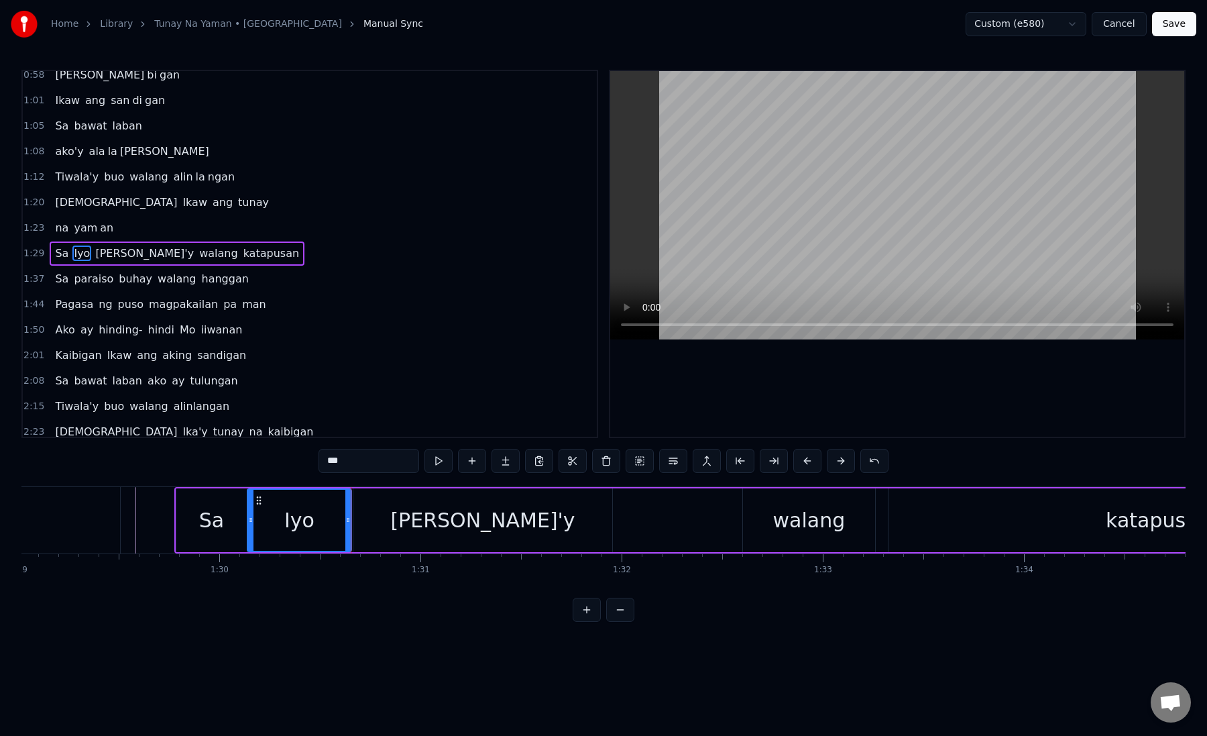
click at [360, 525] on div "[PERSON_NAME]'y" at bounding box center [484, 520] width 260 height 64
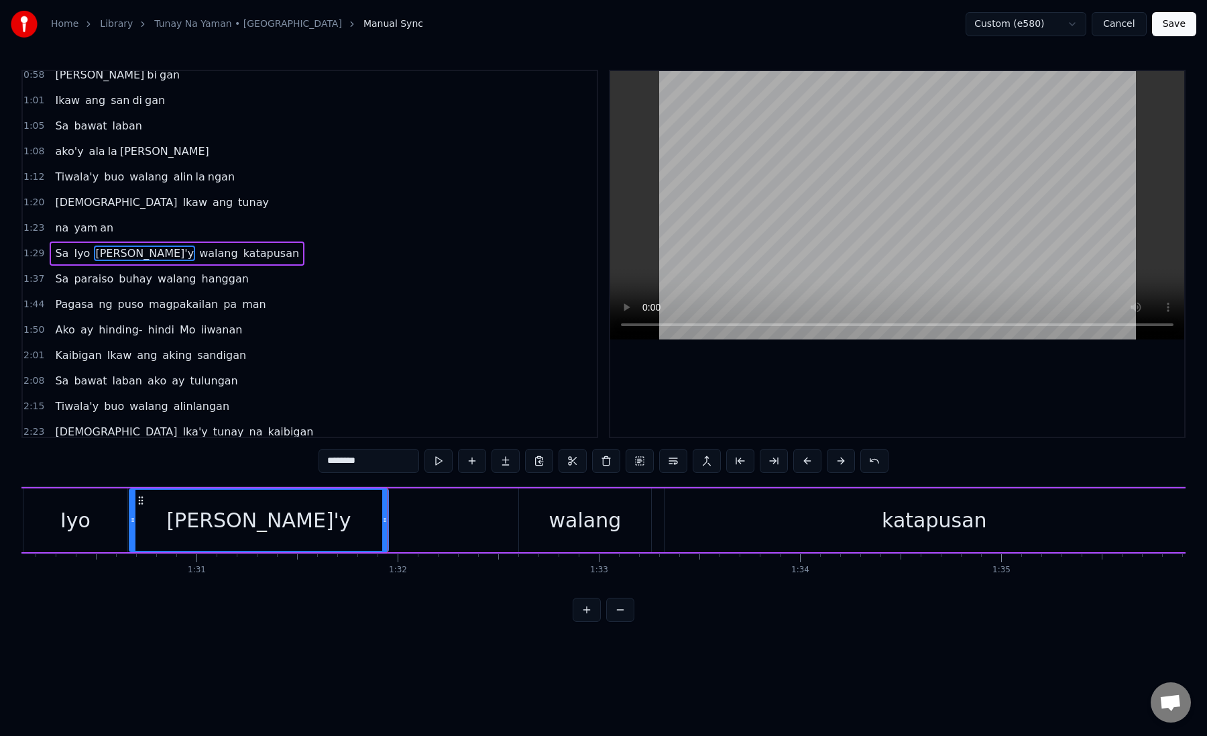
scroll to position [0, 18142]
click at [563, 525] on div "walang" at bounding box center [581, 520] width 72 height 30
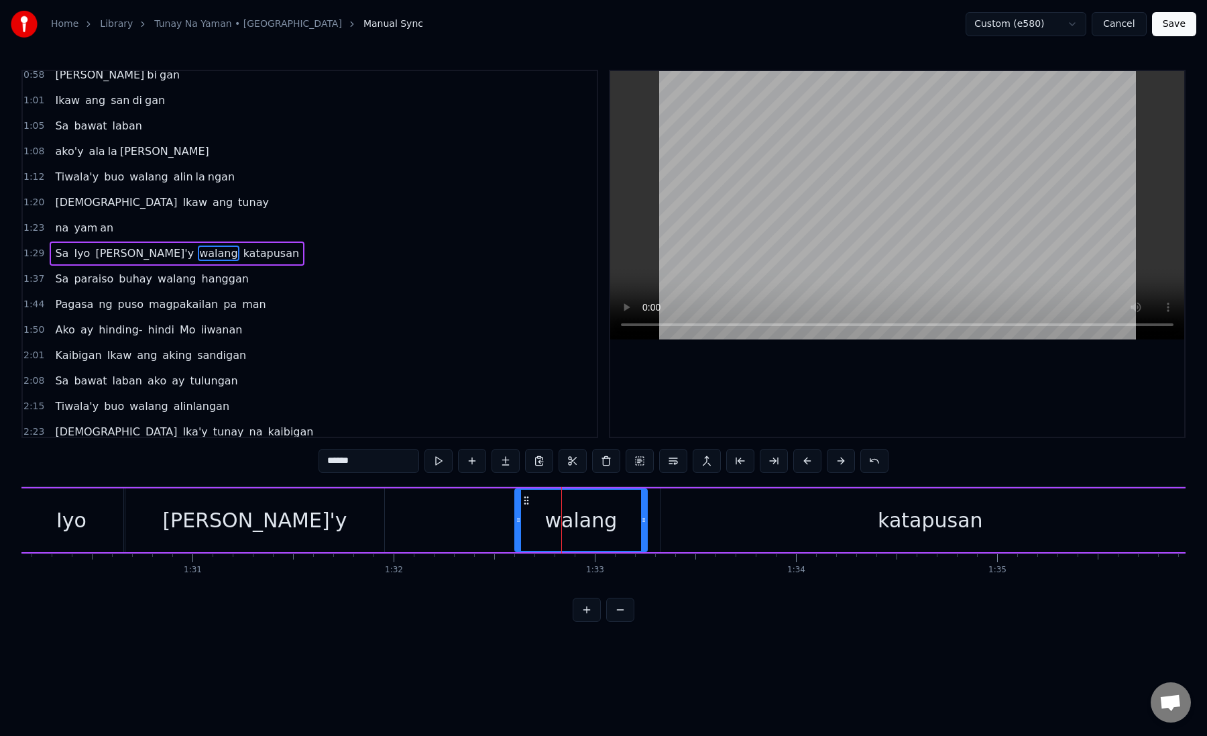
click at [541, 525] on div "walang" at bounding box center [581, 520] width 131 height 61
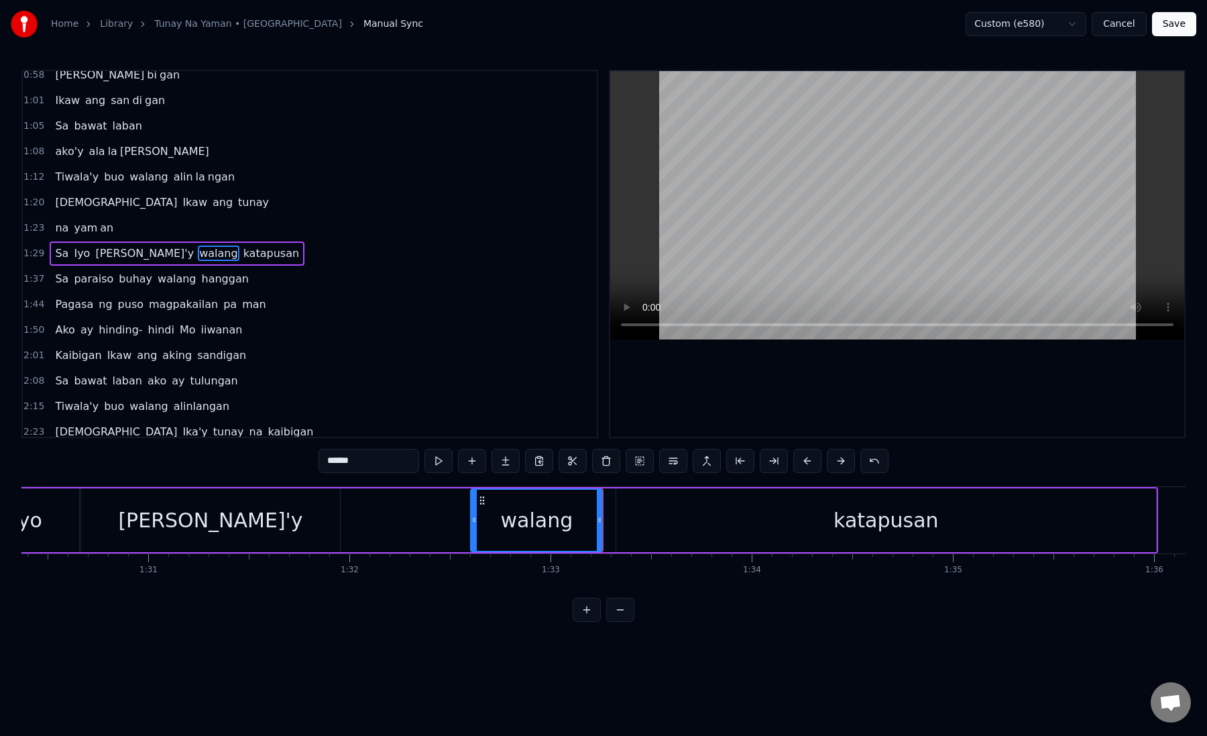
scroll to position [0, 18218]
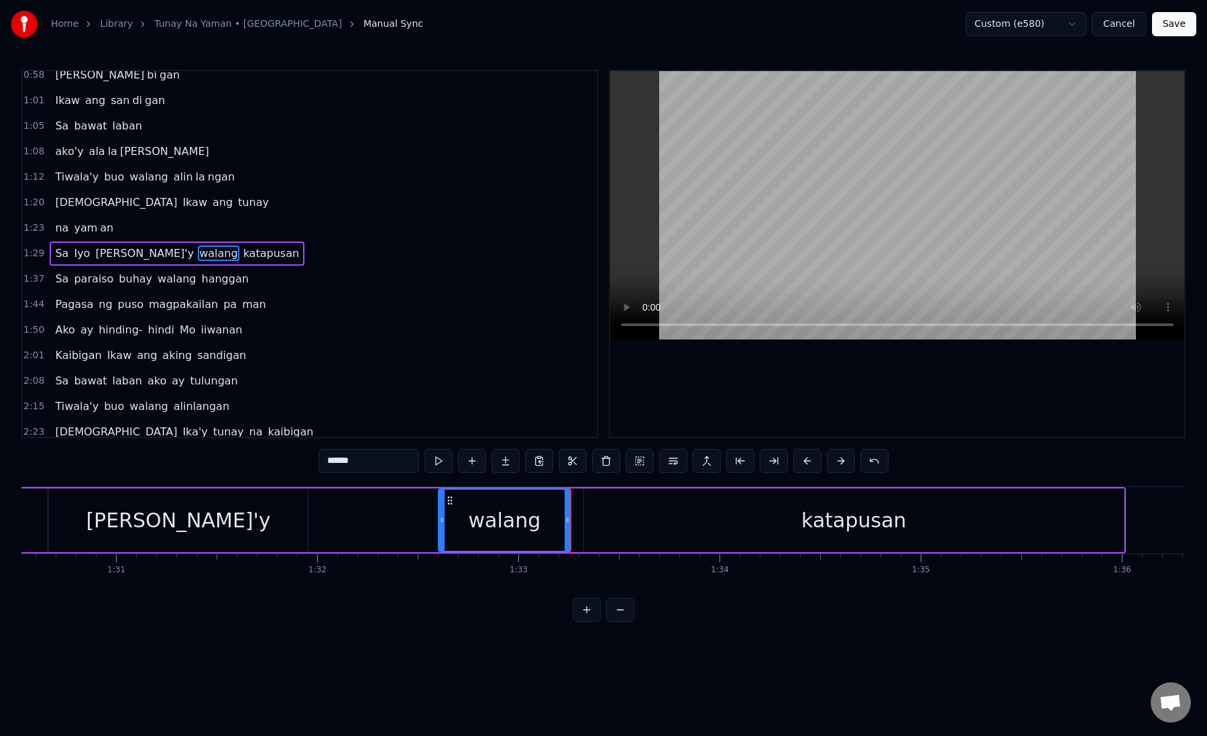
click at [618, 517] on div "katapusan" at bounding box center [854, 520] width 540 height 64
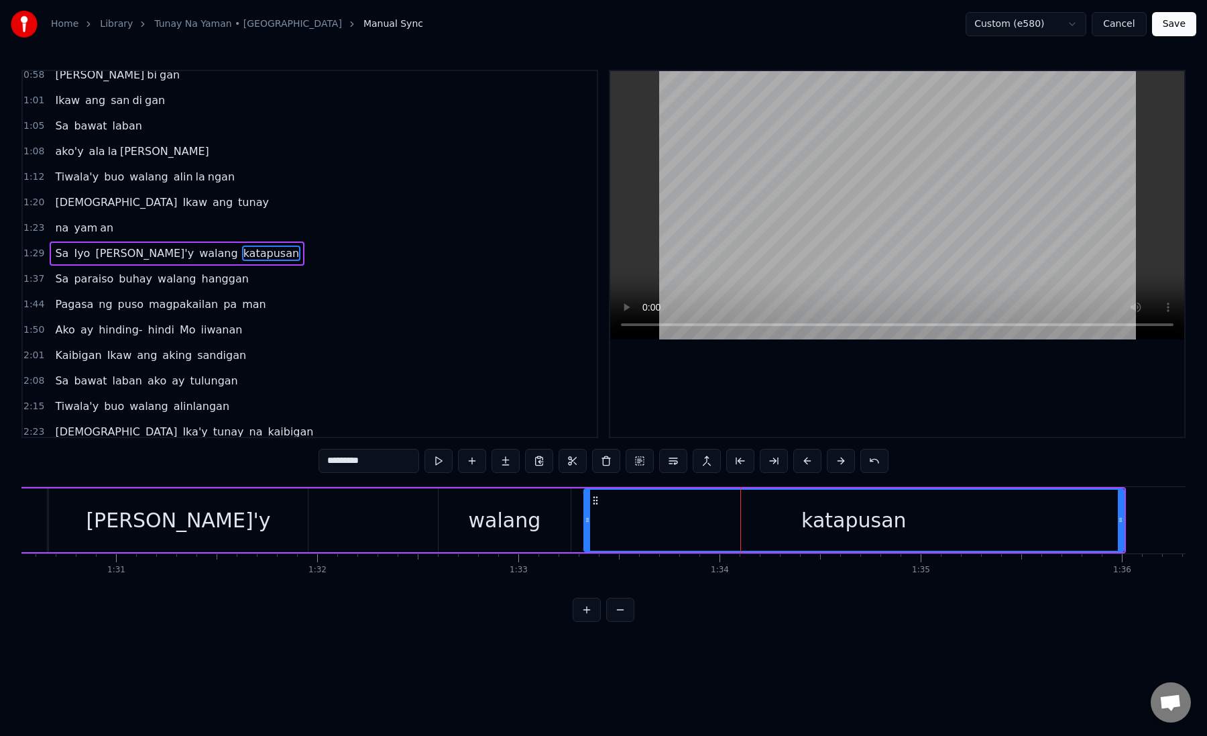
click at [557, 520] on div "walang" at bounding box center [505, 520] width 132 height 64
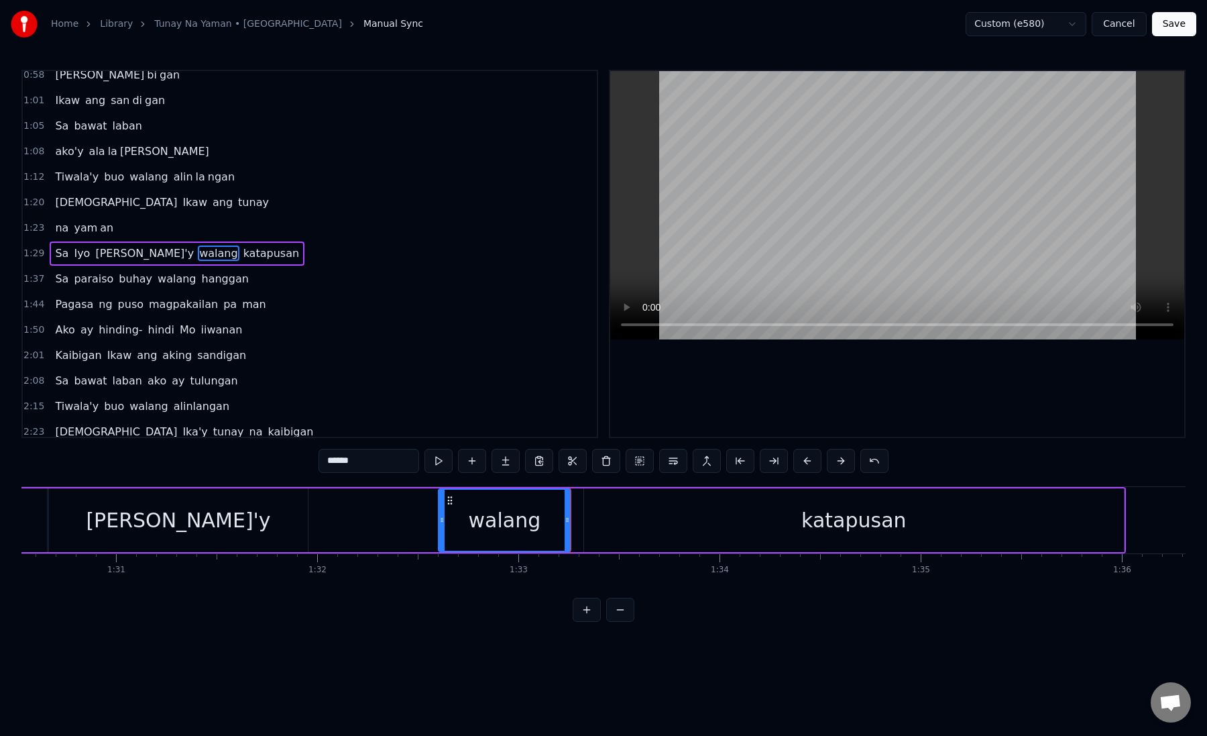
click at [588, 522] on div "katapusan" at bounding box center [854, 520] width 540 height 64
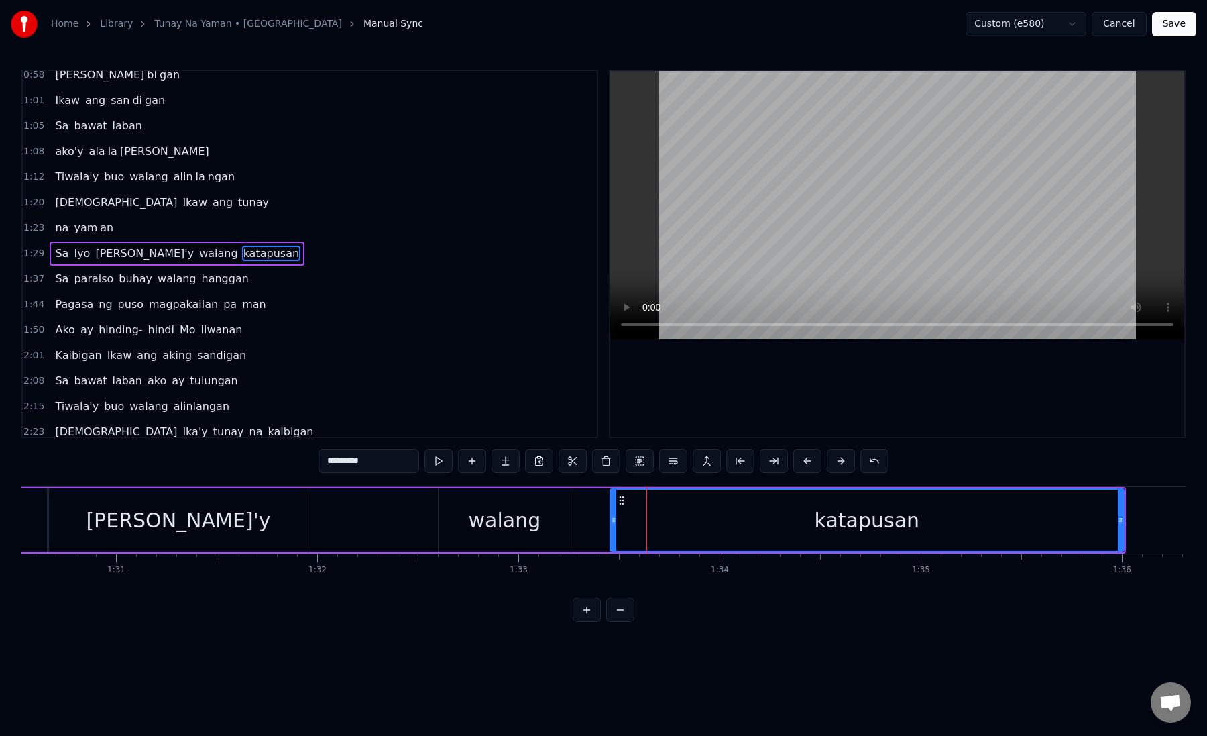
drag, startPoint x: 588, startPoint y: 522, endPoint x: 613, endPoint y: 522, distance: 25.5
click at [613, 523] on icon at bounding box center [613, 520] width 5 height 11
click at [549, 539] on div "walang" at bounding box center [505, 520] width 132 height 64
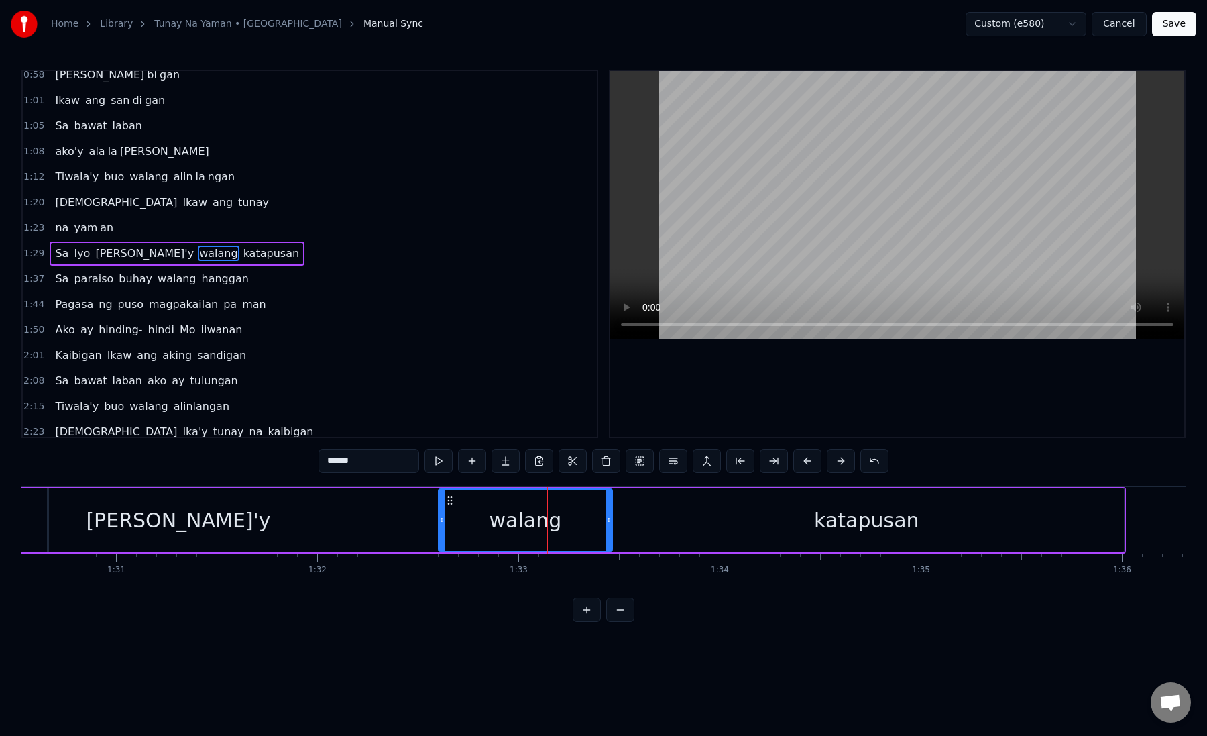
drag, startPoint x: 565, startPoint y: 521, endPoint x: 605, endPoint y: 520, distance: 40.3
click at [606, 521] on icon at bounding box center [608, 520] width 5 height 11
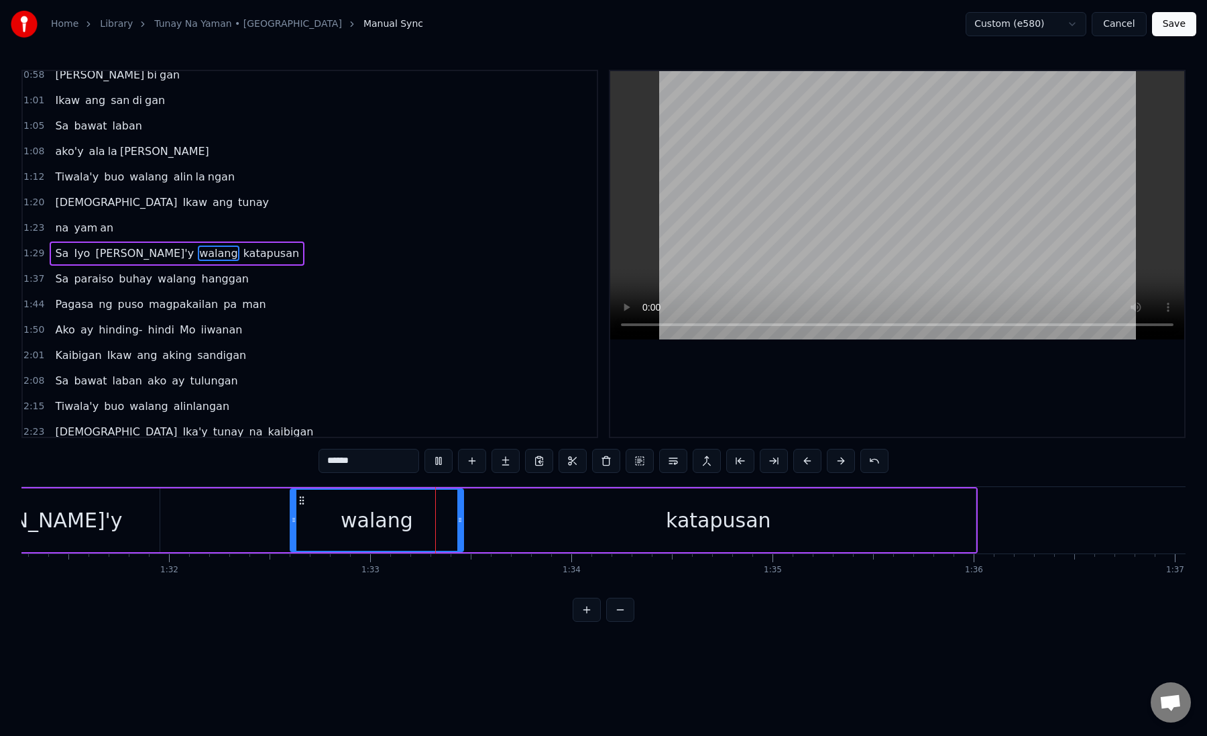
scroll to position [0, 18396]
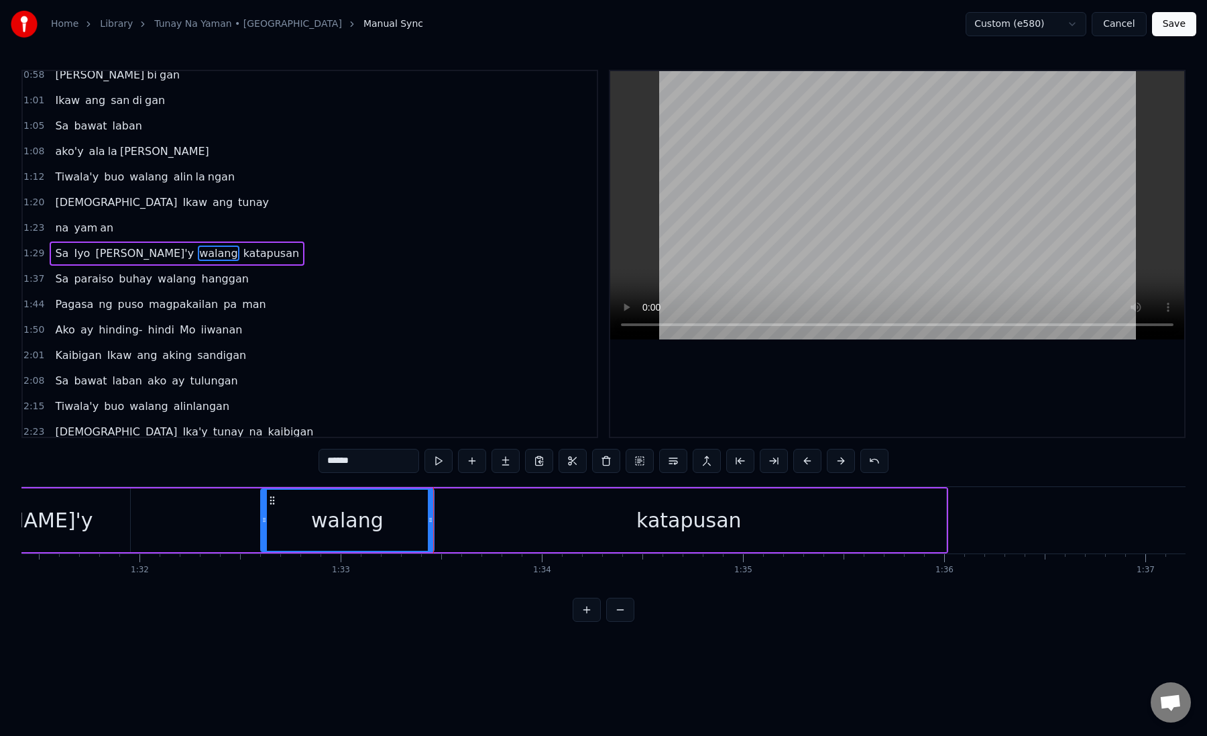
click at [448, 527] on div "katapusan" at bounding box center [689, 520] width 515 height 64
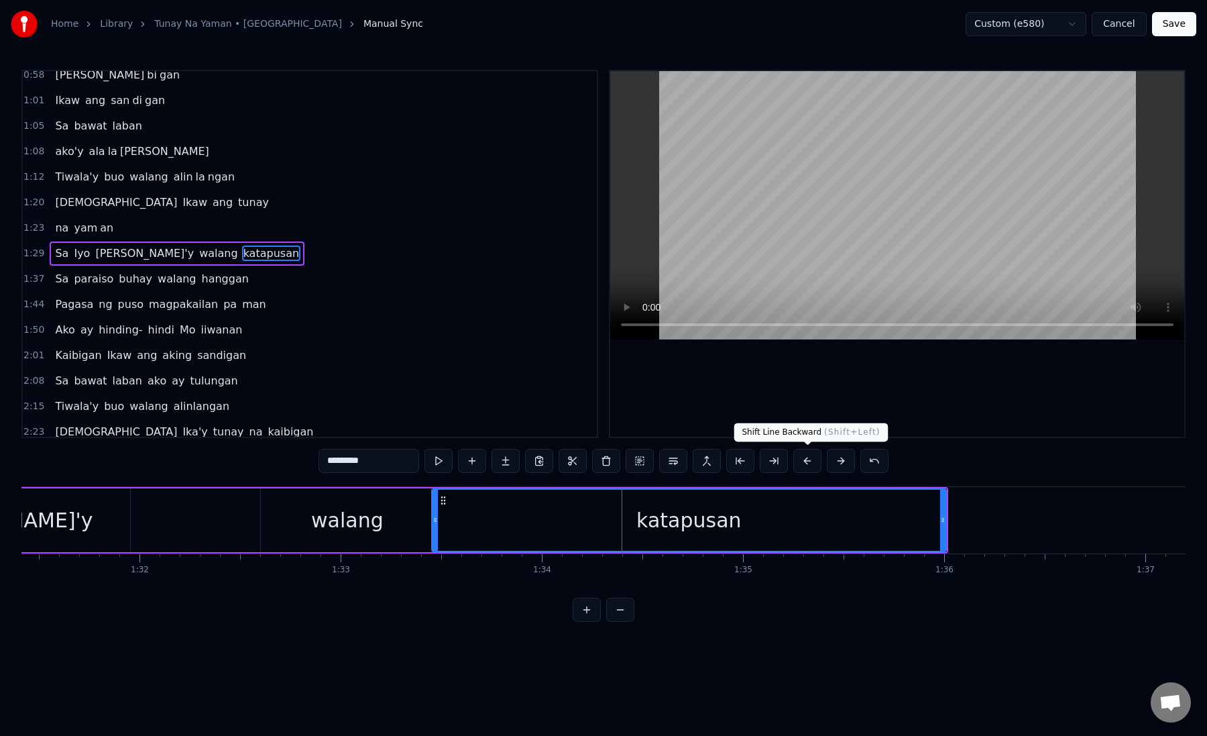
click at [761, 466] on button at bounding box center [774, 461] width 28 height 24
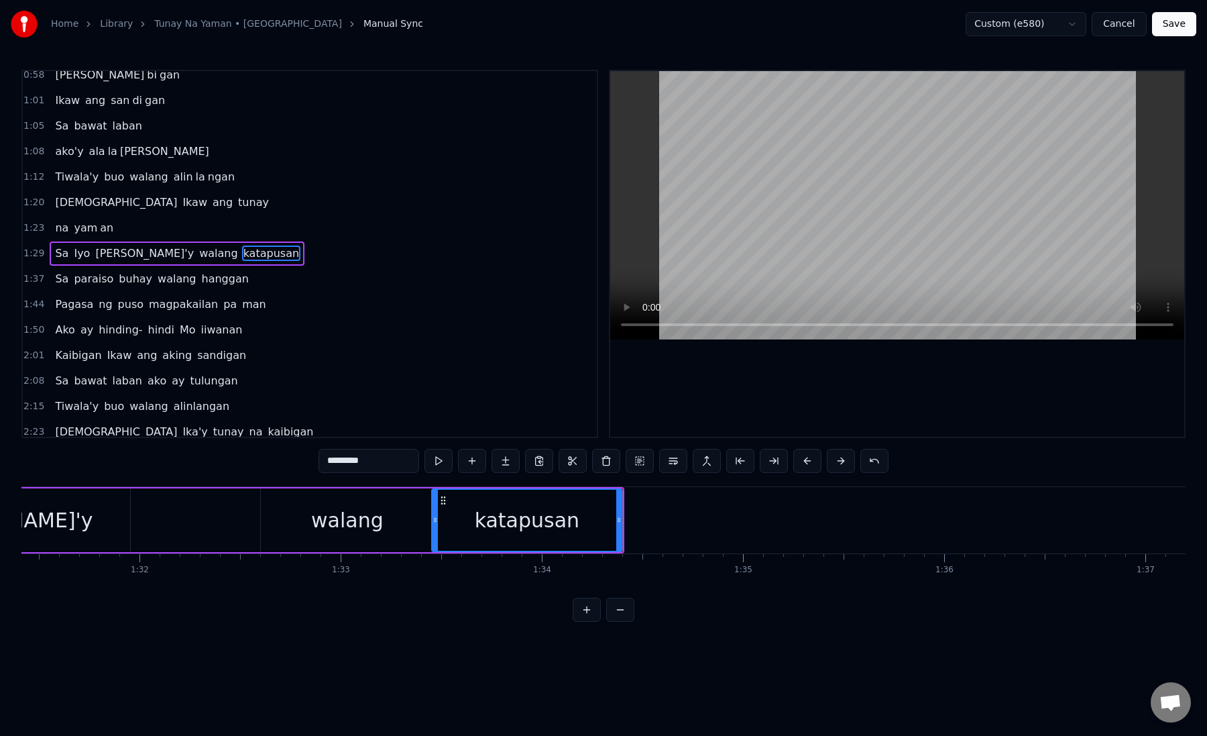
drag, startPoint x: 347, startPoint y: 461, endPoint x: 416, endPoint y: 465, distance: 68.5
click at [416, 465] on input "*********" at bounding box center [369, 461] width 101 height 24
type input "****"
click at [498, 455] on button at bounding box center [506, 461] width 28 height 24
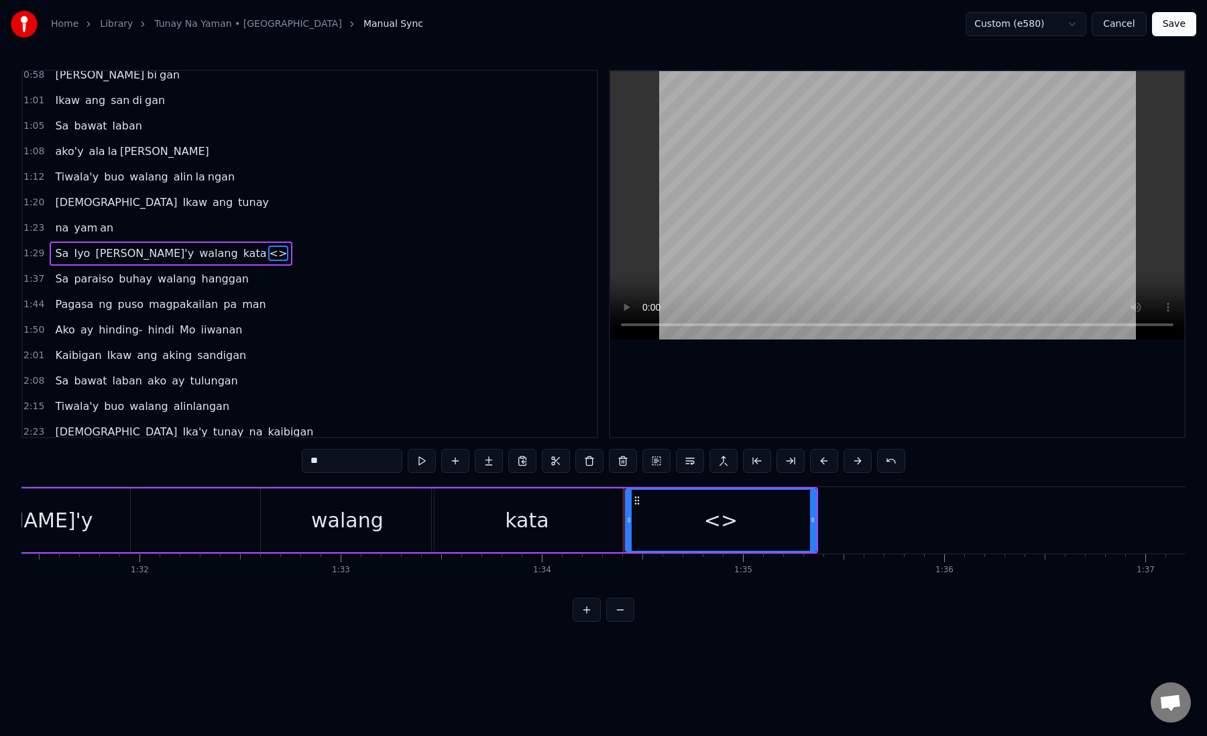
drag, startPoint x: 303, startPoint y: 464, endPoint x: 393, endPoint y: 464, distance: 89.9
click at [393, 464] on input "**" at bounding box center [352, 461] width 101 height 24
paste input "***"
click at [454, 529] on div "kata" at bounding box center [527, 520] width 191 height 64
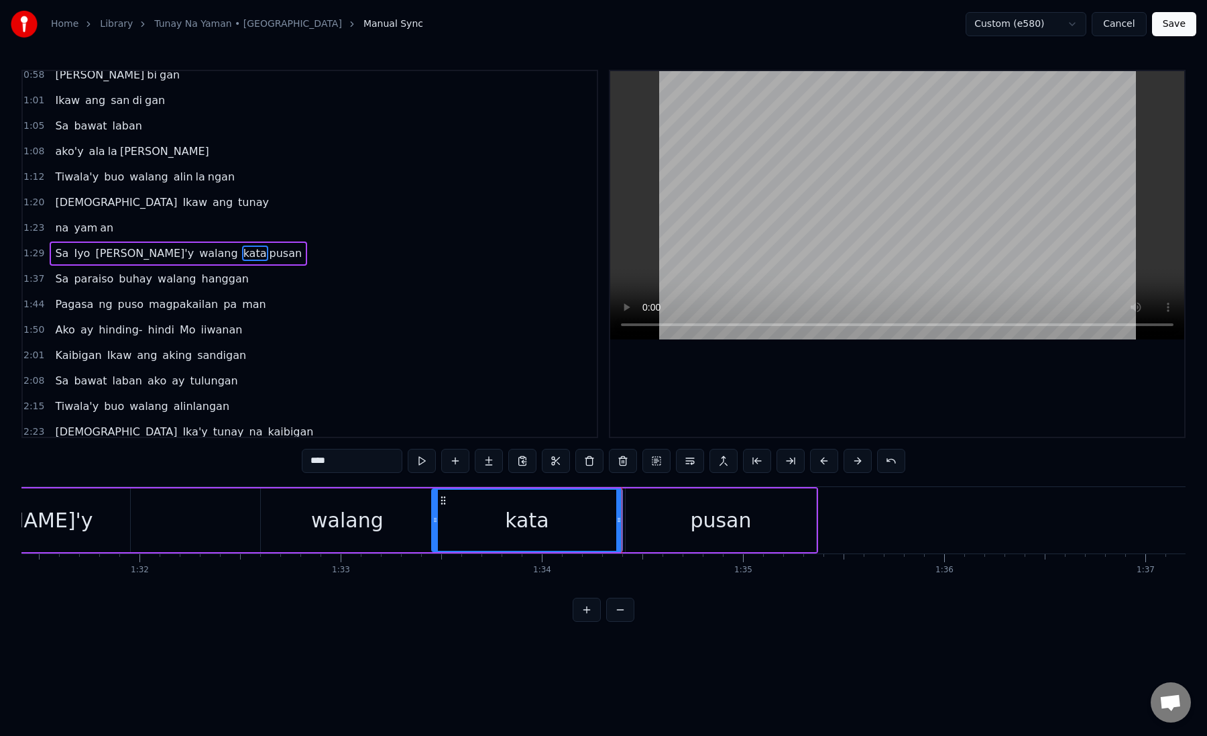
click at [671, 526] on div "pusan" at bounding box center [721, 520] width 191 height 64
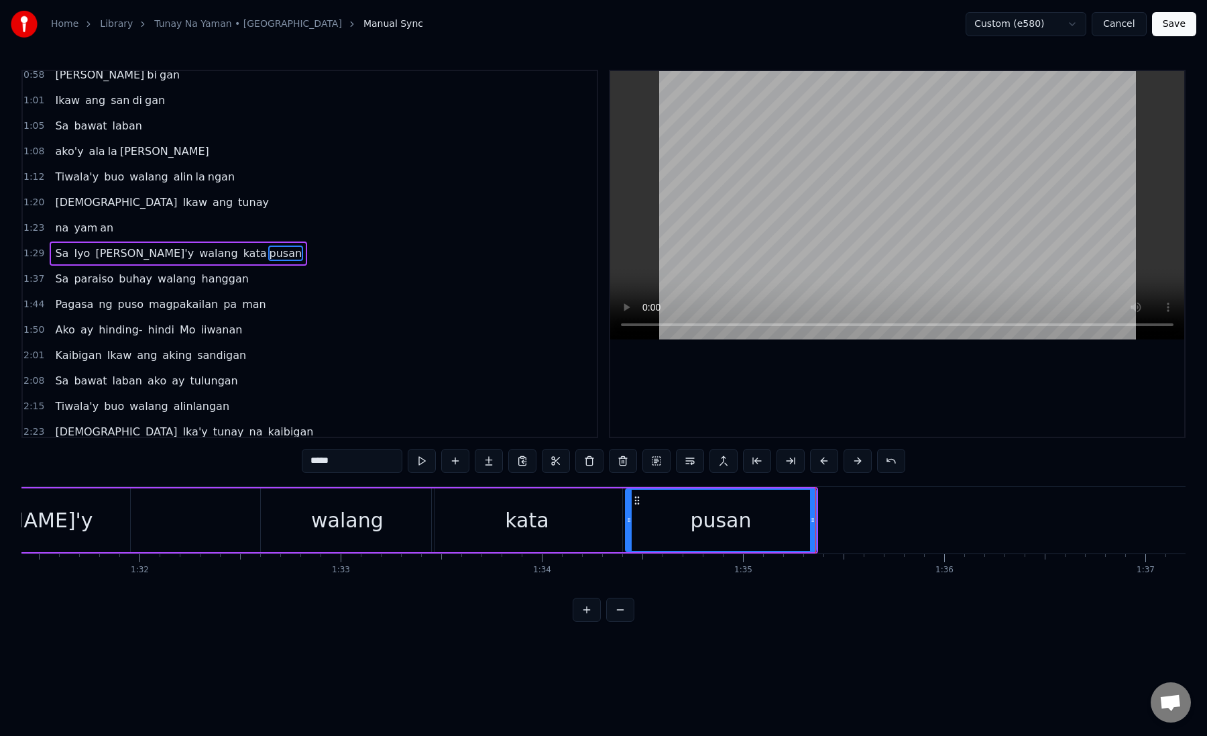
click at [673, 523] on div "pusan" at bounding box center [721, 520] width 189 height 61
click at [794, 462] on button at bounding box center [791, 461] width 28 height 24
drag, startPoint x: 320, startPoint y: 463, endPoint x: 356, endPoint y: 465, distance: 35.6
click at [356, 466] on input "*****" at bounding box center [352, 461] width 101 height 24
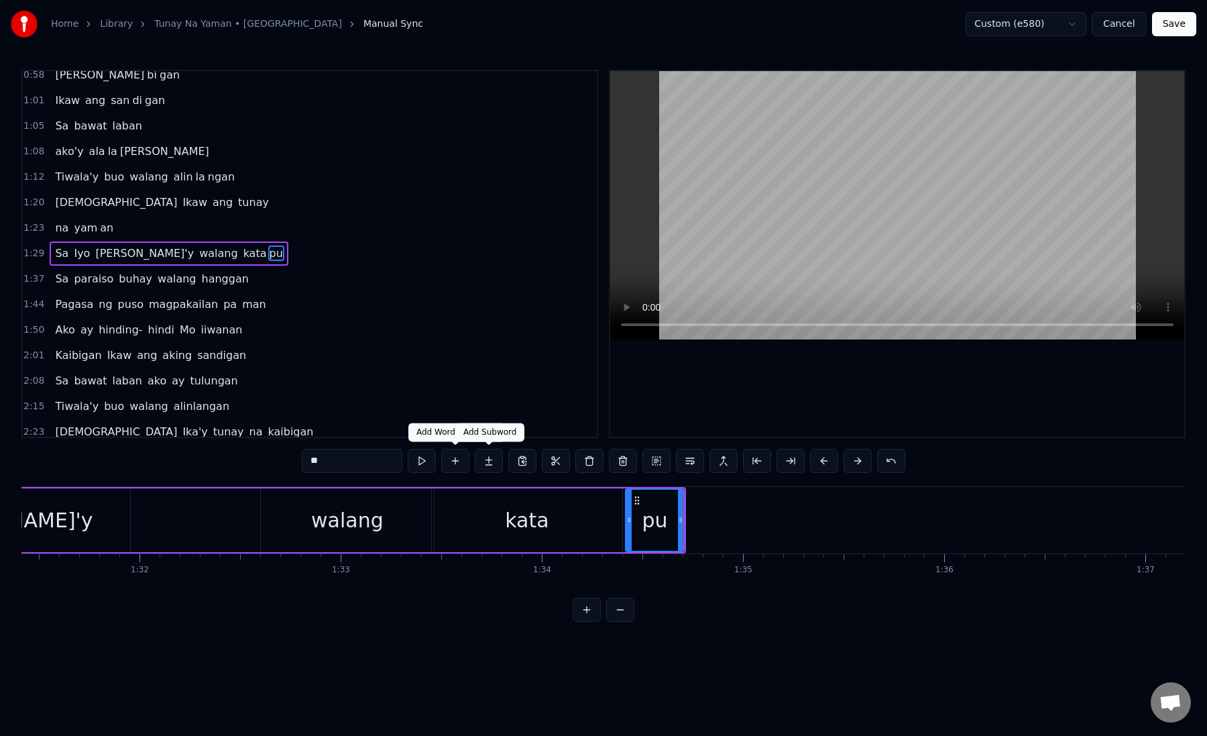
type input "**"
click at [494, 461] on button at bounding box center [489, 461] width 28 height 24
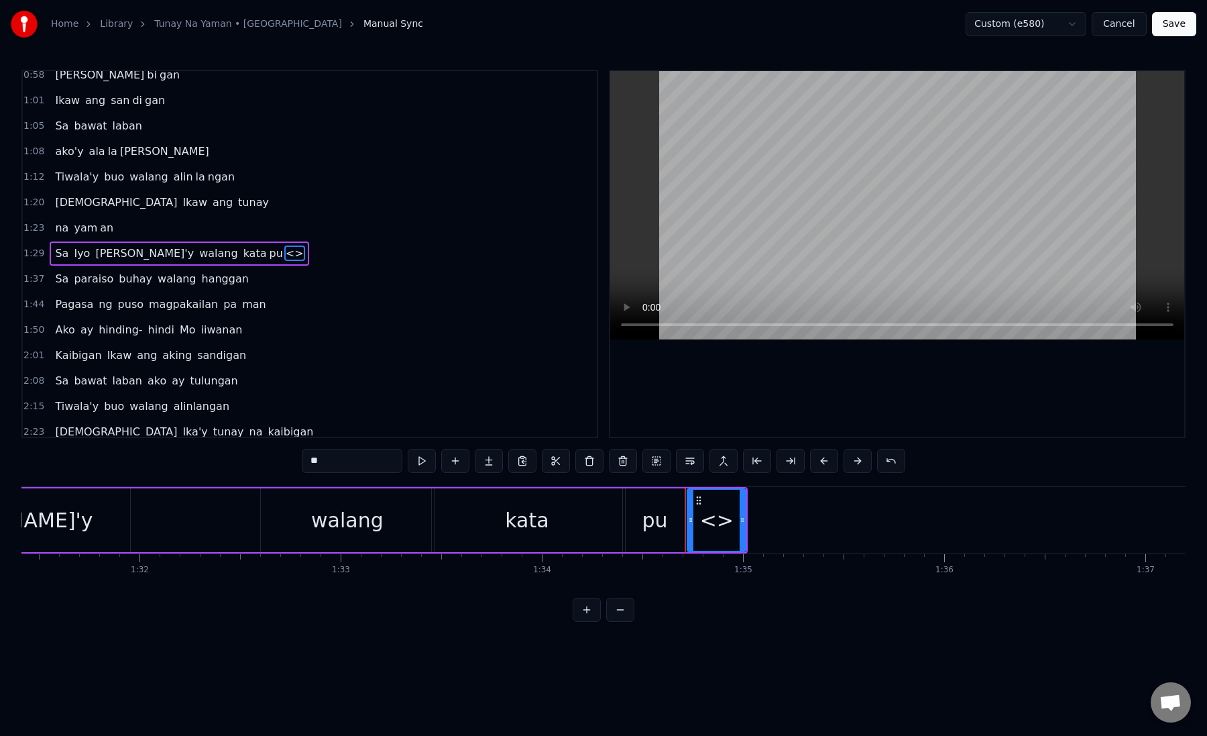
paste input "*"
drag, startPoint x: 311, startPoint y: 463, endPoint x: 402, endPoint y: 463, distance: 91.2
click at [402, 463] on input "***" at bounding box center [352, 461] width 101 height 24
click at [629, 525] on div "pu" at bounding box center [655, 520] width 58 height 64
click at [650, 532] on div "pu" at bounding box center [655, 520] width 25 height 30
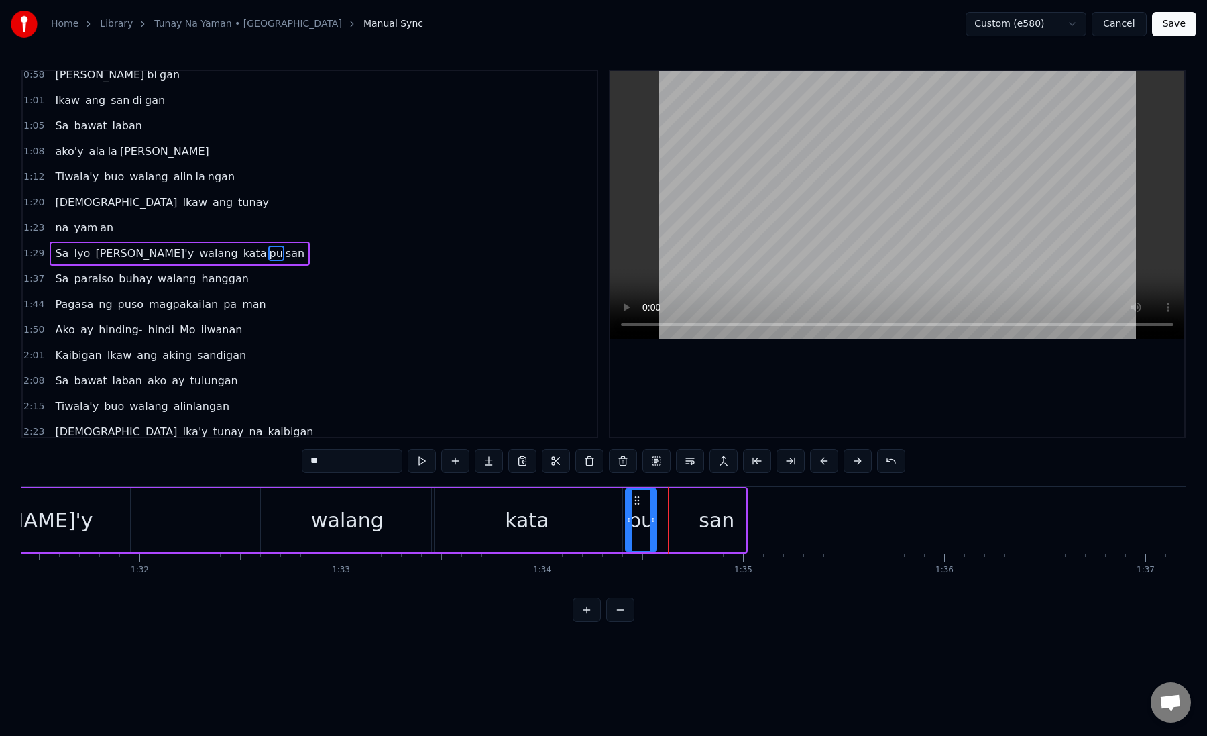
drag, startPoint x: 680, startPoint y: 525, endPoint x: 653, endPoint y: 527, distance: 27.6
click at [653, 527] on div at bounding box center [653, 520] width 5 height 61
click at [632, 523] on div "pu" at bounding box center [641, 520] width 25 height 30
drag, startPoint x: 652, startPoint y: 517, endPoint x: 639, endPoint y: 521, distance: 13.8
click at [639, 521] on icon at bounding box center [639, 520] width 5 height 11
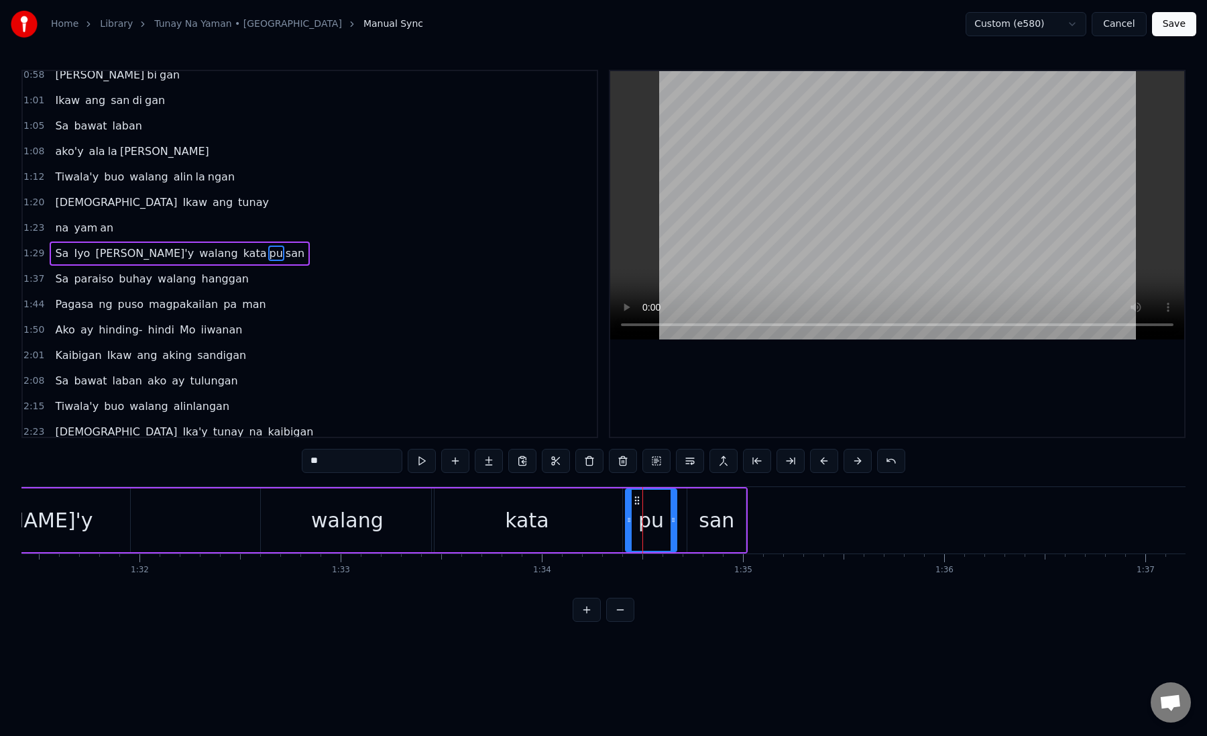
drag, startPoint x: 639, startPoint y: 521, endPoint x: 672, endPoint y: 521, distance: 33.5
click at [672, 521] on icon at bounding box center [673, 520] width 5 height 11
click at [710, 532] on div "san" at bounding box center [717, 520] width 36 height 30
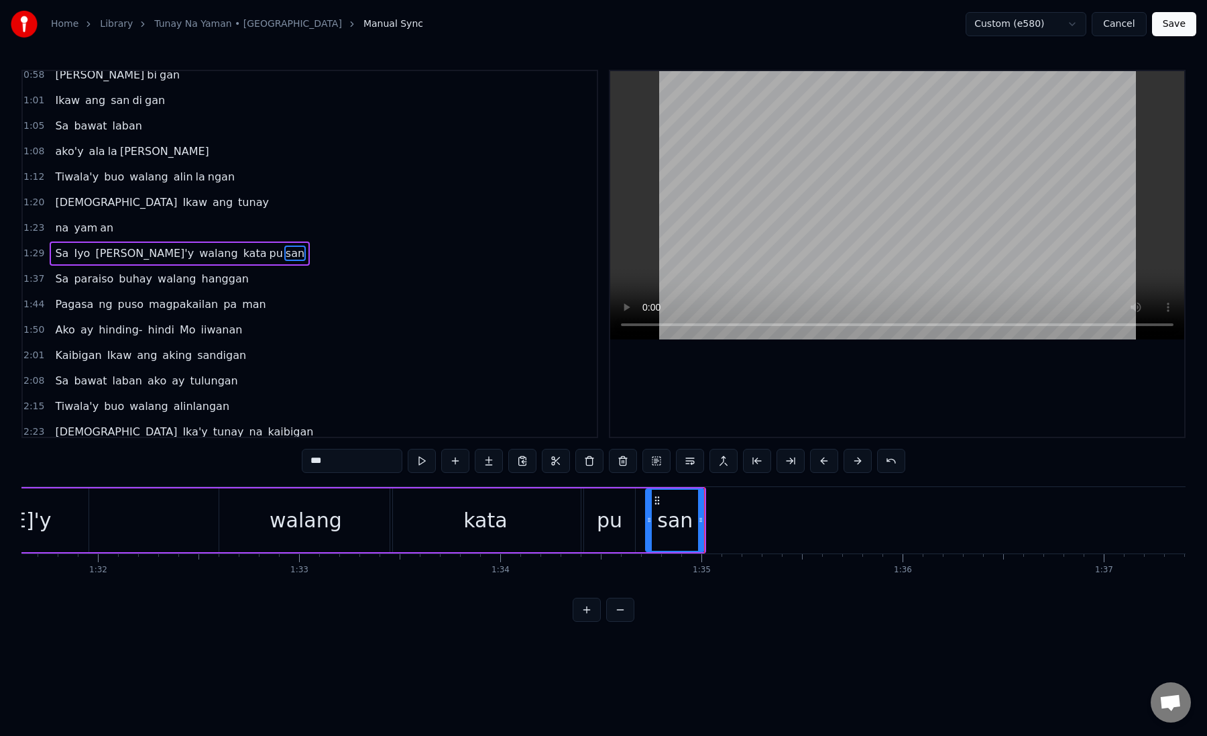
scroll to position [0, 18461]
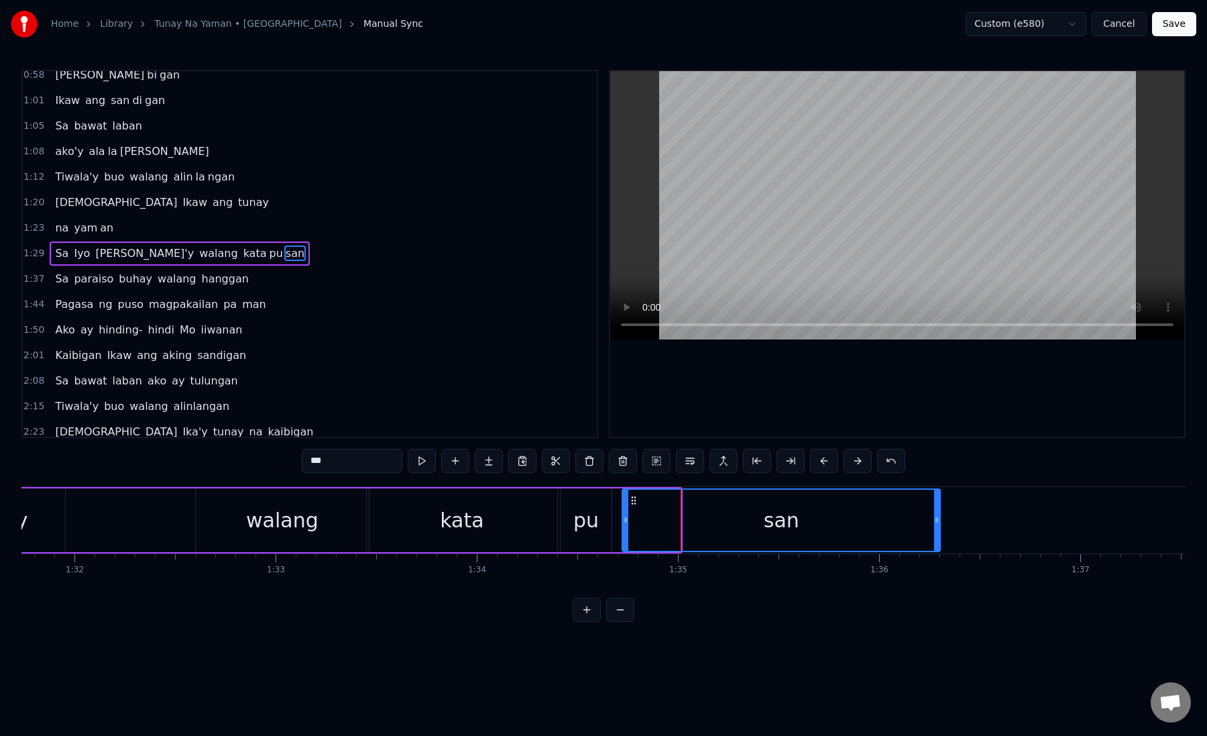
drag, startPoint x: 675, startPoint y: 525, endPoint x: 935, endPoint y: 525, distance: 259.6
click at [935, 525] on div at bounding box center [936, 520] width 5 height 61
click at [525, 532] on div "kata" at bounding box center [462, 520] width 191 height 64
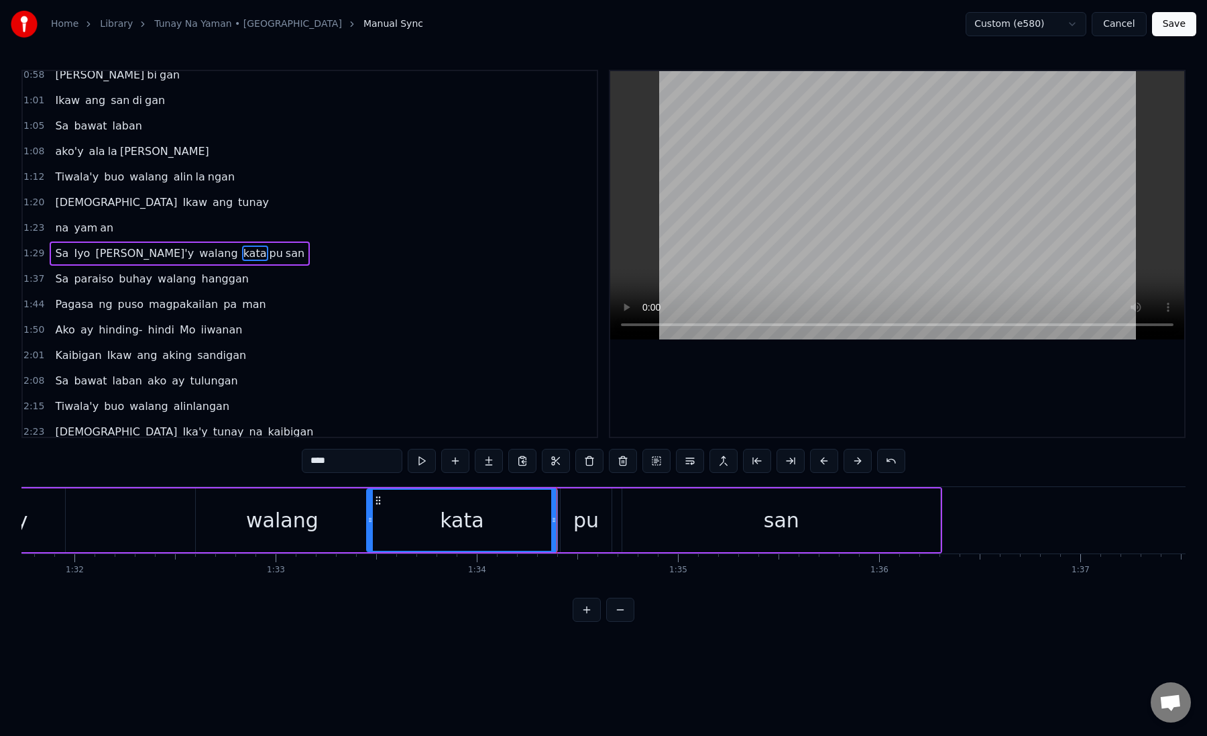
click at [566, 527] on div "pu" at bounding box center [586, 520] width 51 height 64
click at [557, 523] on icon at bounding box center [557, 520] width 5 height 11
click at [584, 517] on div "pu" at bounding box center [583, 520] width 25 height 30
click at [571, 515] on div "pu" at bounding box center [583, 520] width 56 height 61
drag, startPoint x: 608, startPoint y: 523, endPoint x: 576, endPoint y: 528, distance: 31.9
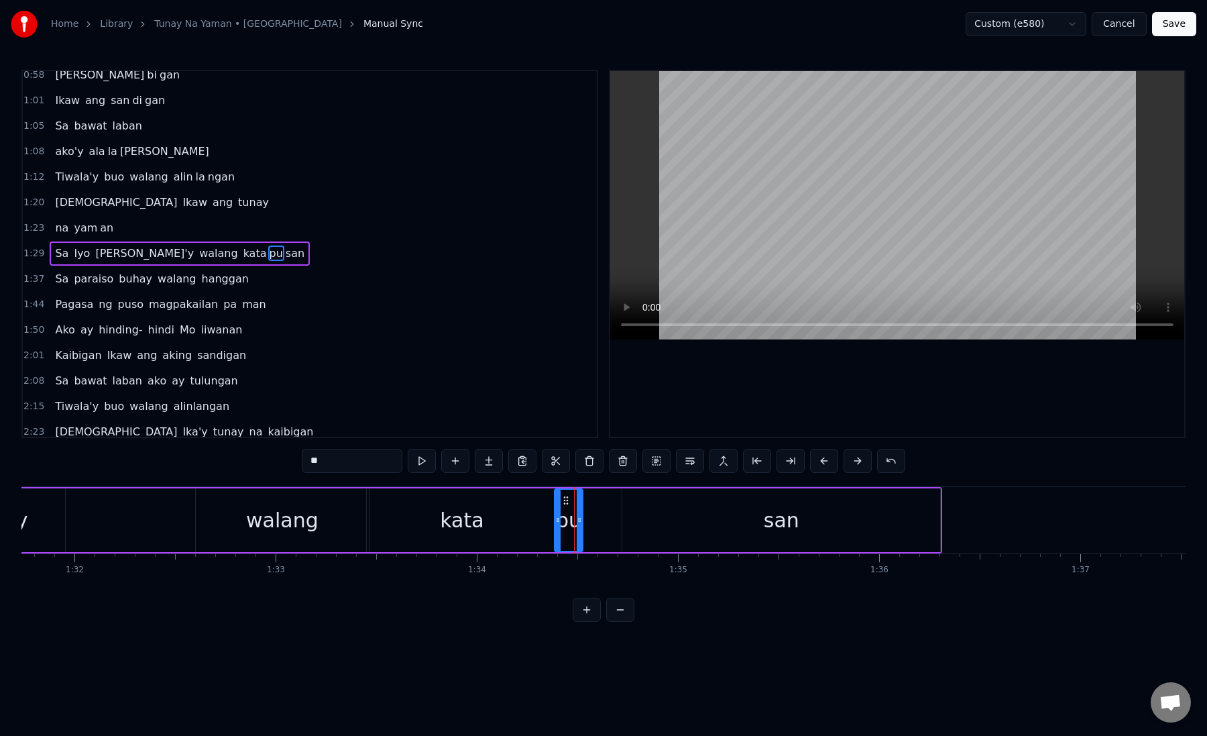
click at [577, 528] on div at bounding box center [579, 520] width 5 height 61
click at [561, 529] on div "pu" at bounding box center [567, 520] width 25 height 30
drag, startPoint x: 576, startPoint y: 521, endPoint x: 570, endPoint y: 525, distance: 7.5
click at [570, 525] on icon at bounding box center [569, 520] width 5 height 11
drag, startPoint x: 570, startPoint y: 525, endPoint x: 616, endPoint y: 524, distance: 46.3
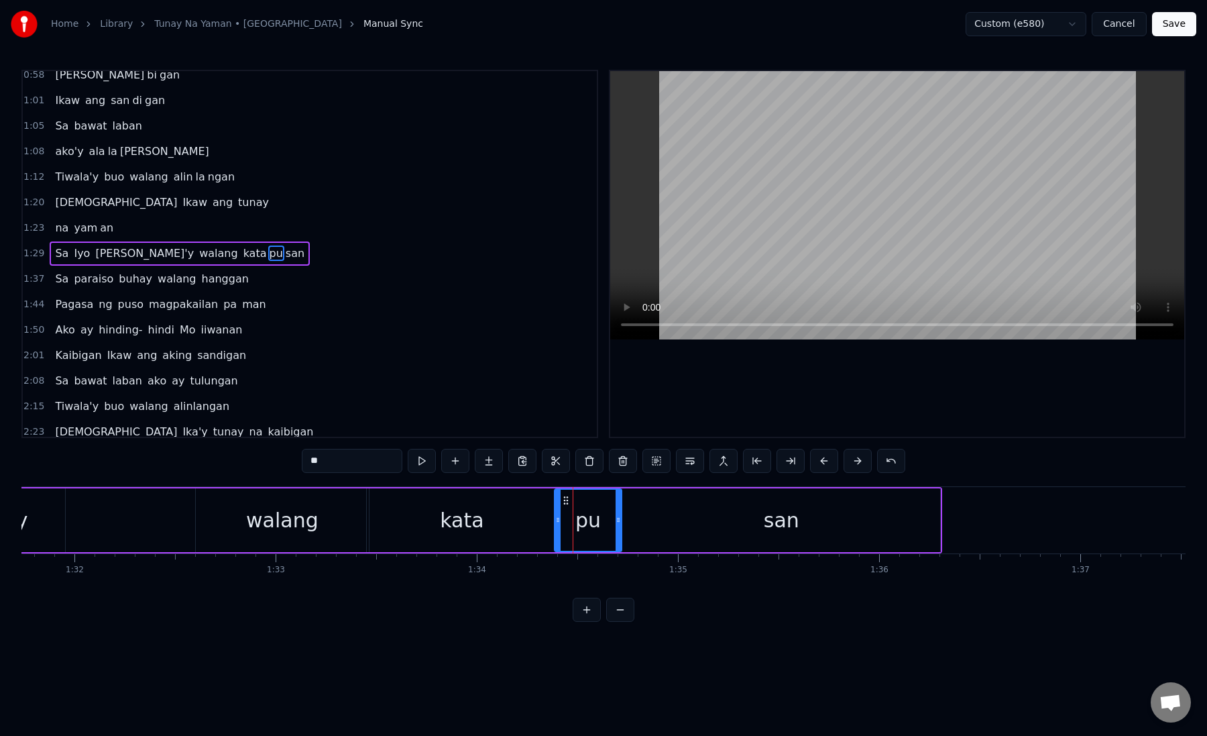
click at [617, 524] on icon at bounding box center [618, 520] width 5 height 11
click at [360, 468] on input "**" at bounding box center [352, 461] width 101 height 24
click at [581, 512] on div "pus" at bounding box center [588, 520] width 36 height 30
click at [684, 508] on div "san" at bounding box center [782, 520] width 318 height 64
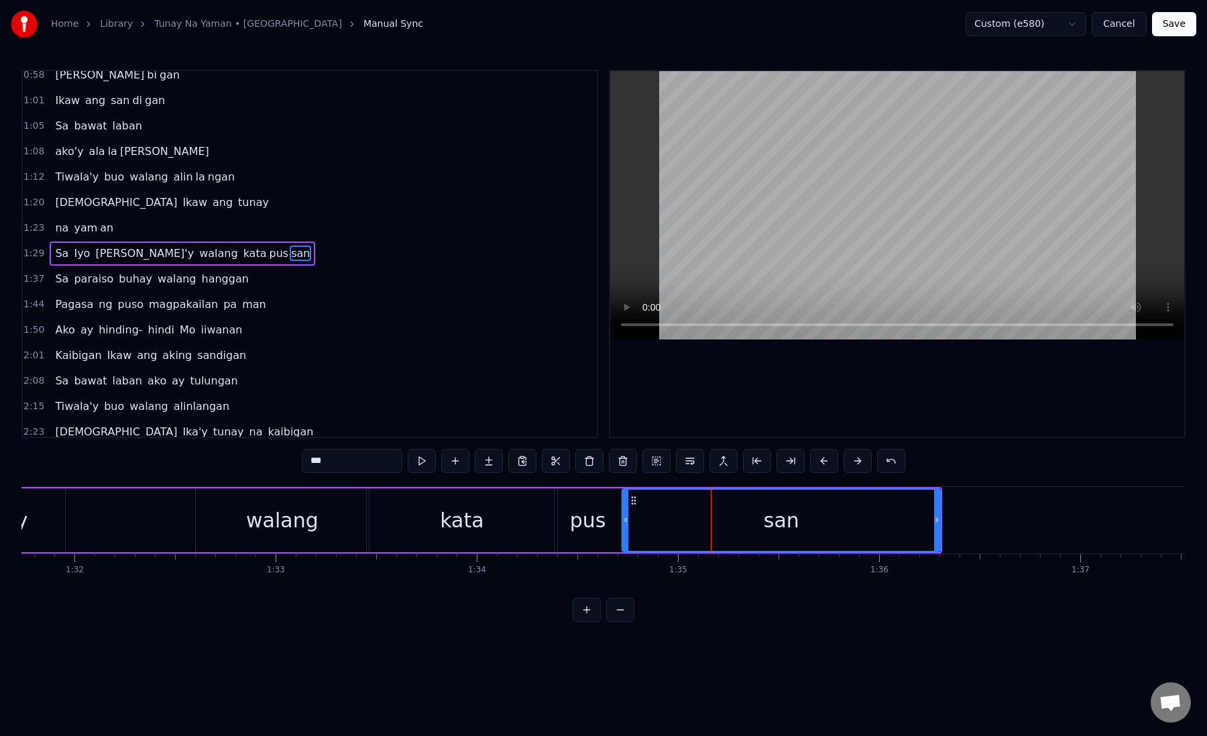
click at [315, 464] on input "***" at bounding box center [352, 461] width 101 height 24
click at [230, 519] on div "walang" at bounding box center [282, 520] width 173 height 64
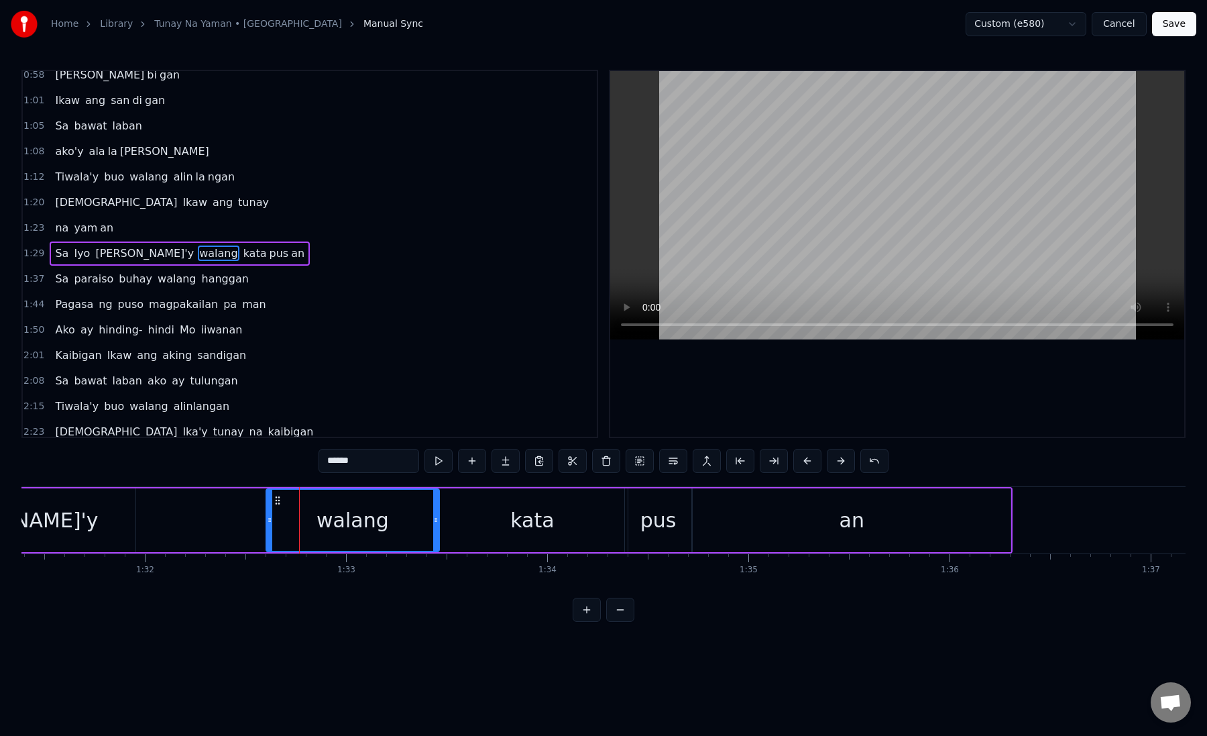
scroll to position [0, 18378]
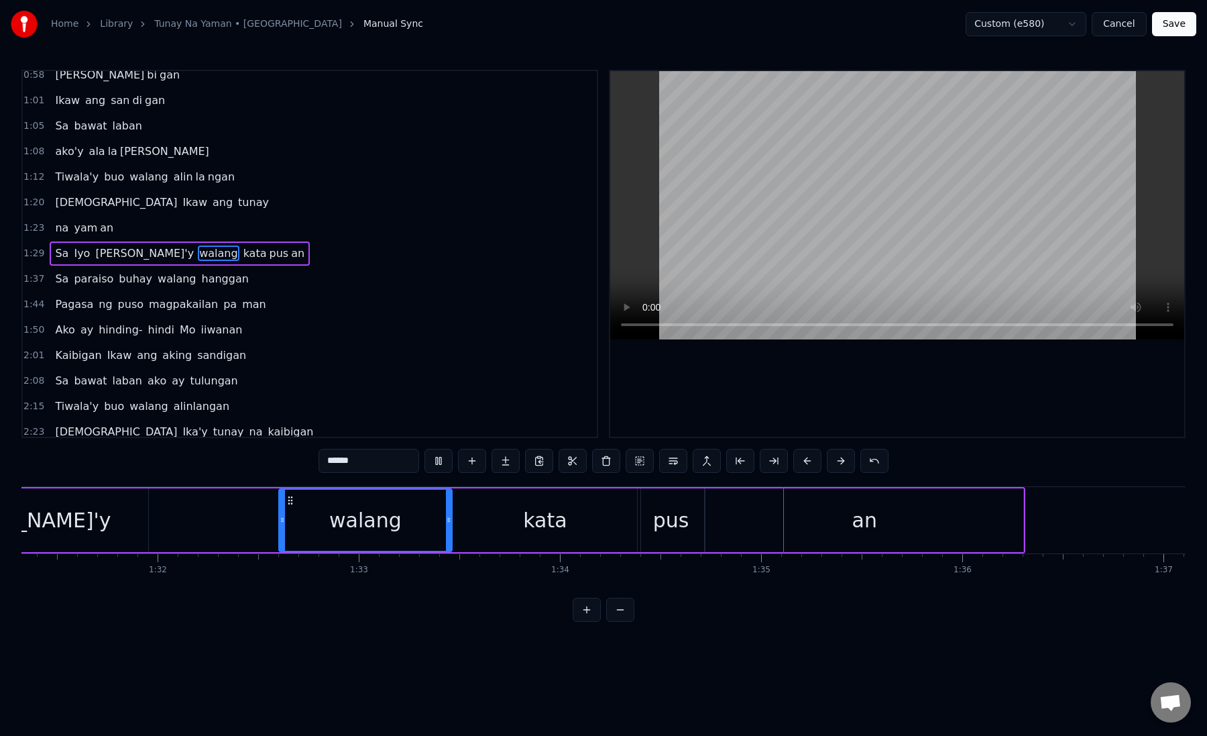
click at [486, 499] on div "kata" at bounding box center [545, 520] width 191 height 64
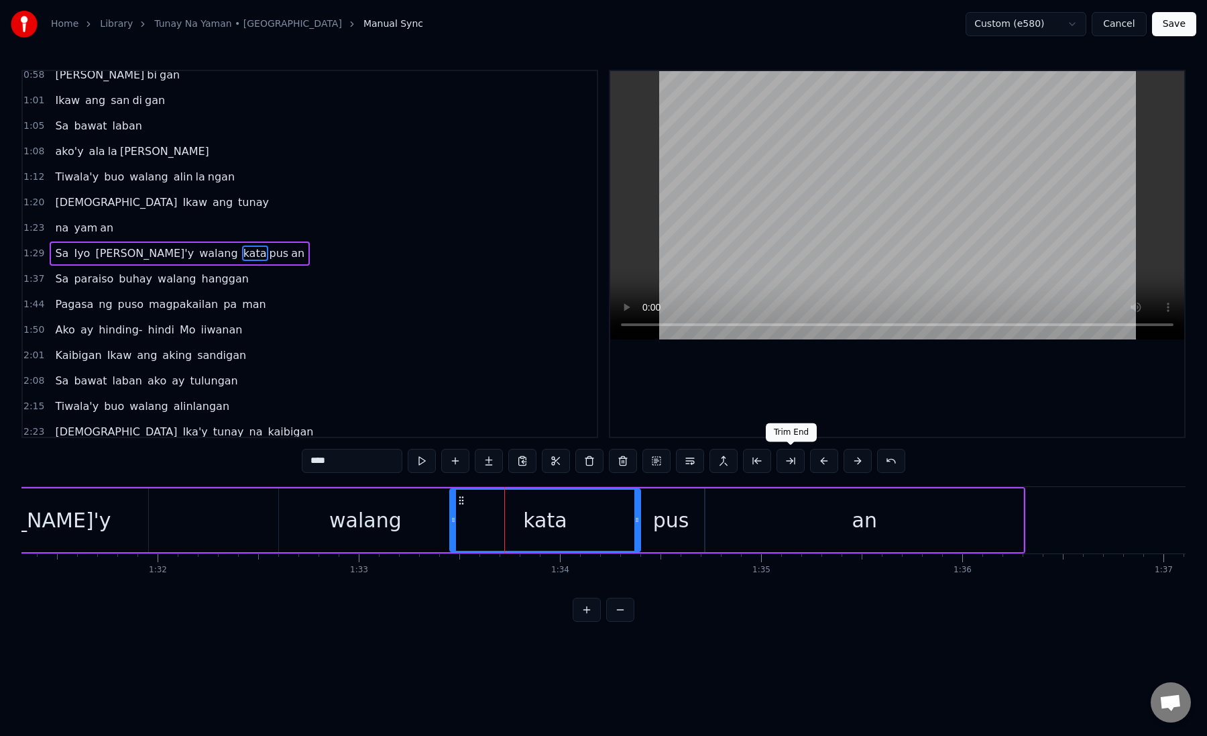
click at [797, 458] on button at bounding box center [791, 461] width 28 height 24
drag, startPoint x: 320, startPoint y: 465, endPoint x: 382, endPoint y: 465, distance: 62.4
click at [382, 465] on input "****" at bounding box center [352, 461] width 101 height 24
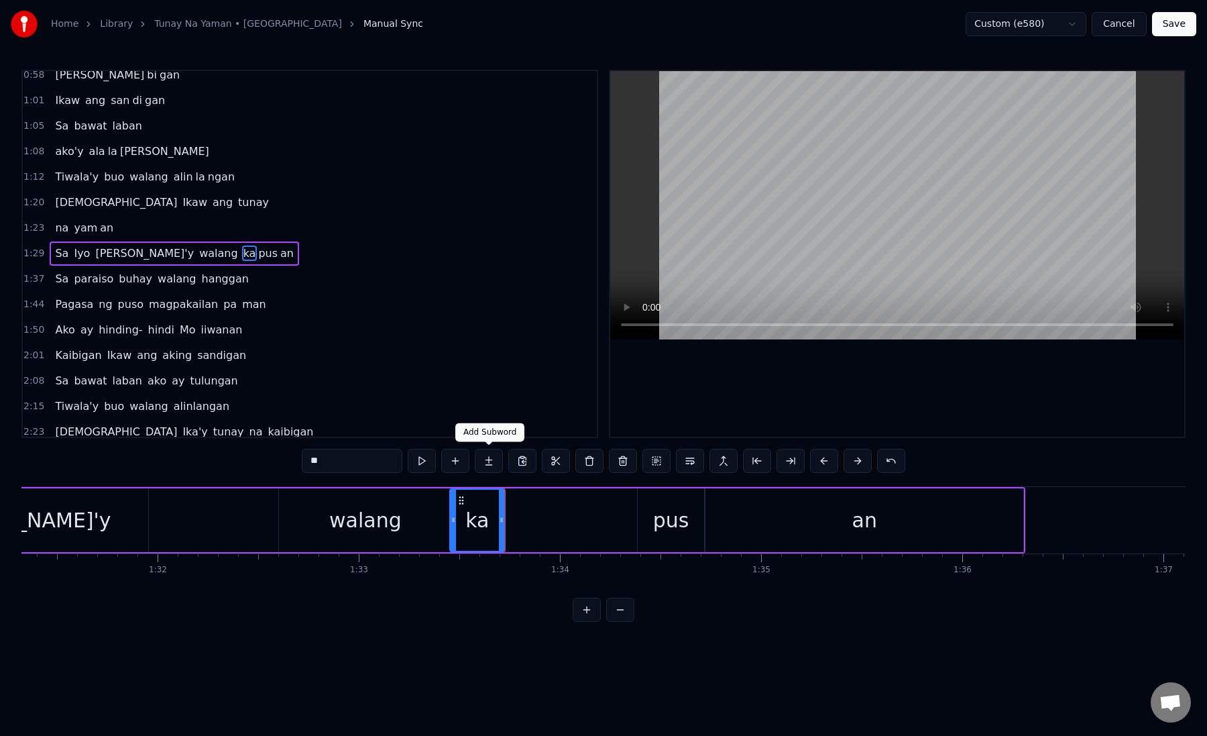
type input "**"
click at [495, 461] on button at bounding box center [489, 461] width 28 height 24
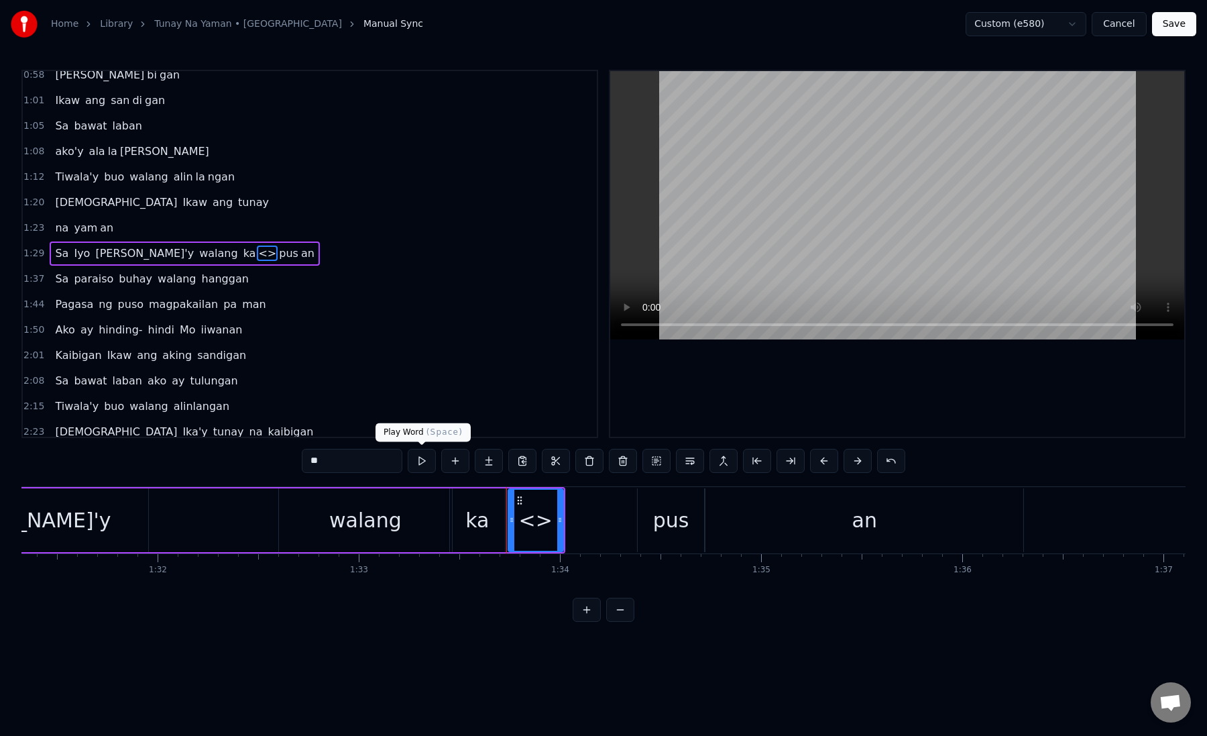
paste input "text"
drag, startPoint x: 302, startPoint y: 463, endPoint x: 428, endPoint y: 461, distance: 126.1
click at [429, 462] on div "**" at bounding box center [604, 461] width 604 height 24
drag, startPoint x: 560, startPoint y: 517, endPoint x: 636, endPoint y: 520, distance: 75.9
click at [636, 520] on icon at bounding box center [636, 520] width 5 height 11
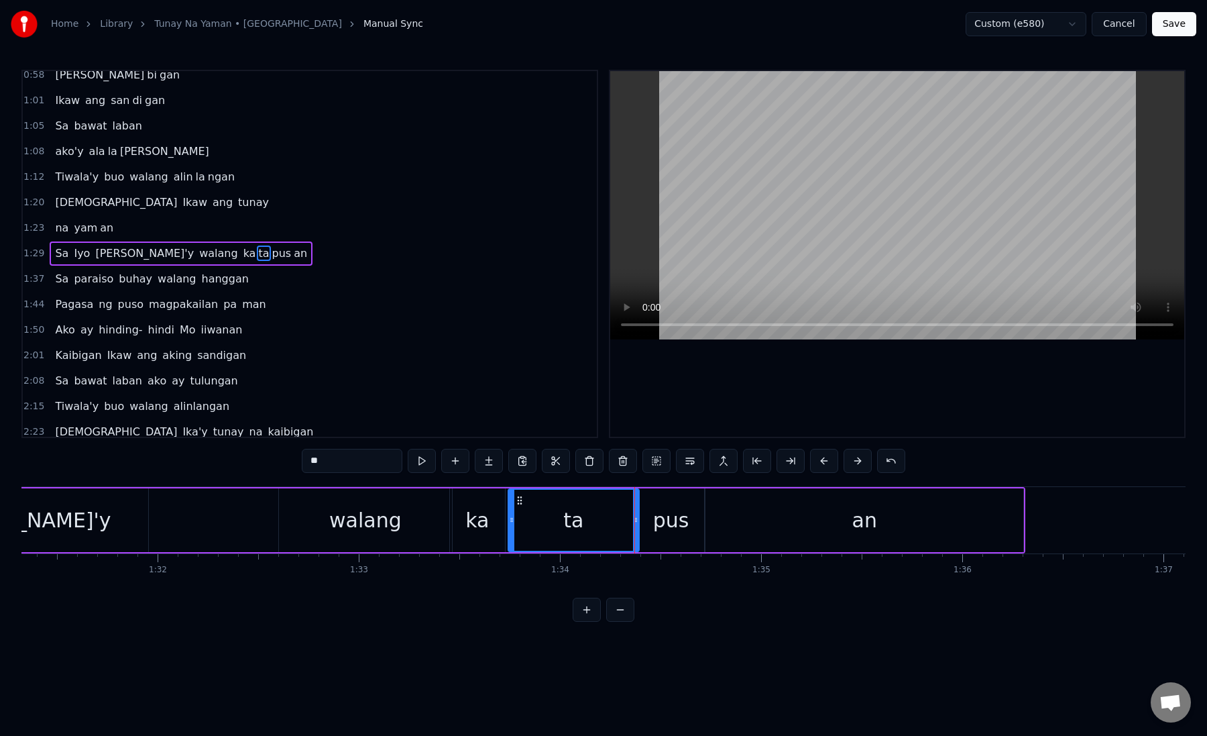
click at [318, 515] on div "walang" at bounding box center [365, 520] width 173 height 64
type input "******"
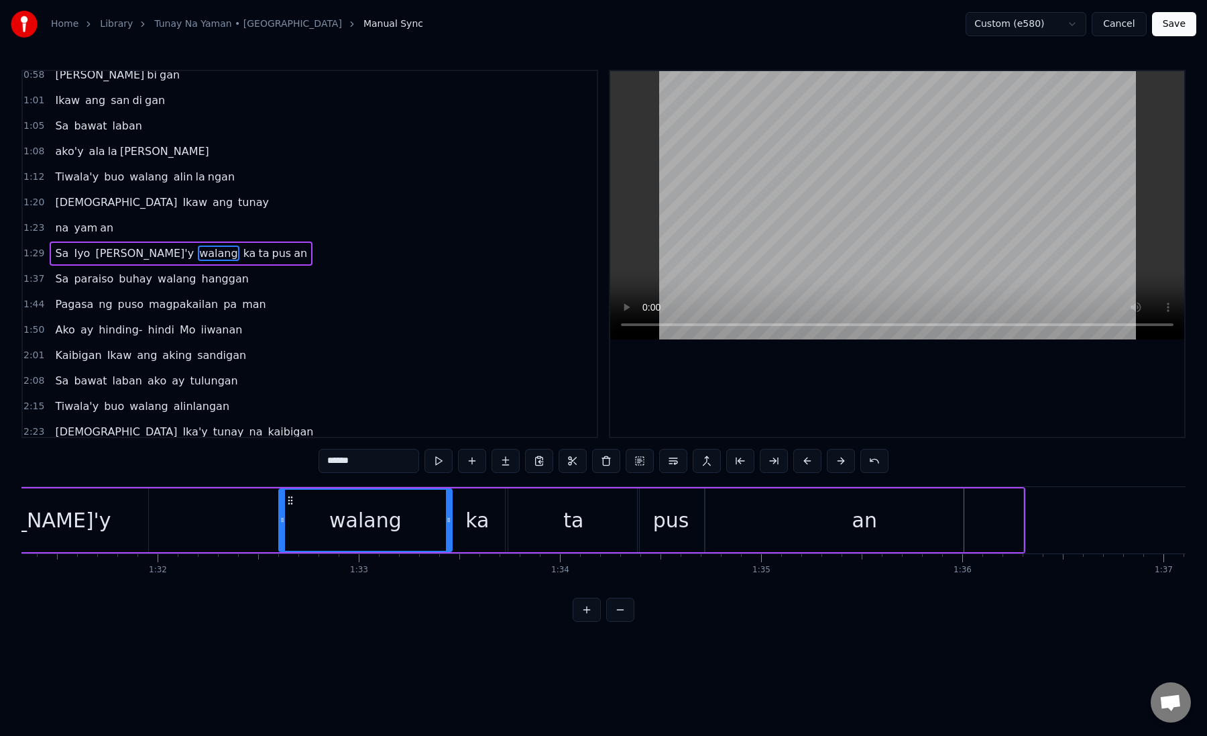
click at [252, 516] on div "Sa Iyo [PERSON_NAME]'y walang ka ta pus an" at bounding box center [368, 520] width 1316 height 66
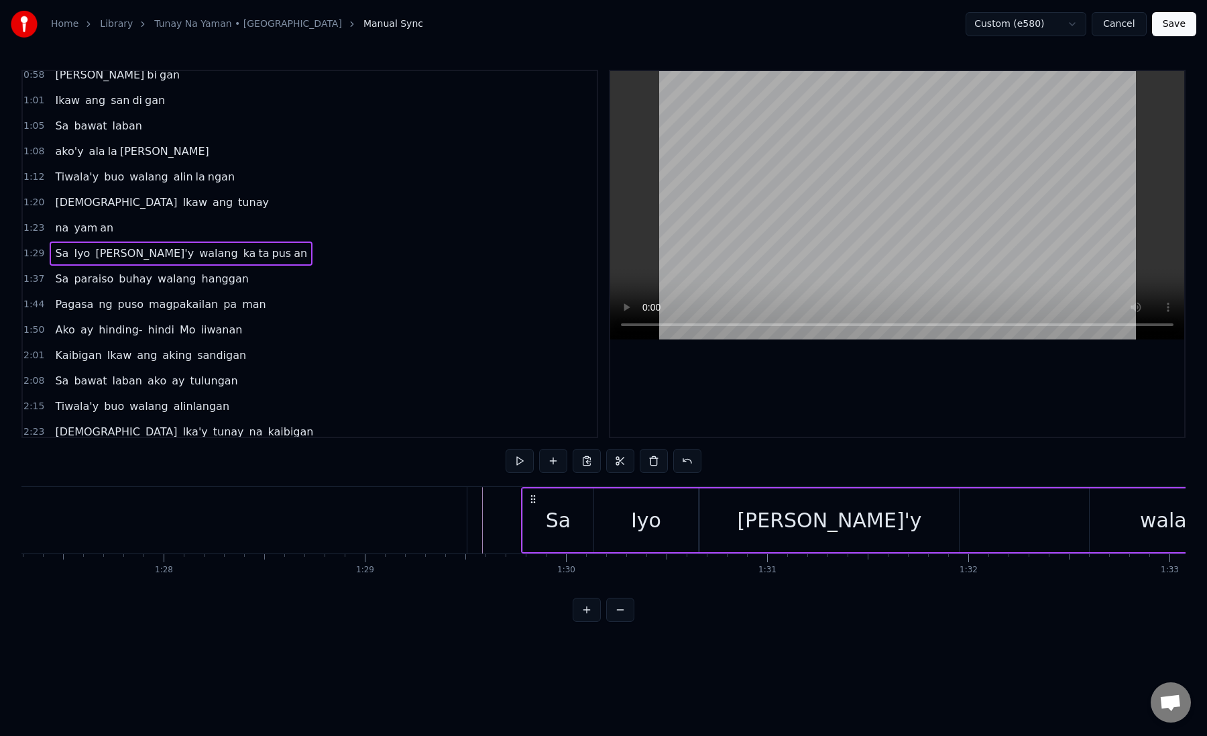
scroll to position [0, 17701]
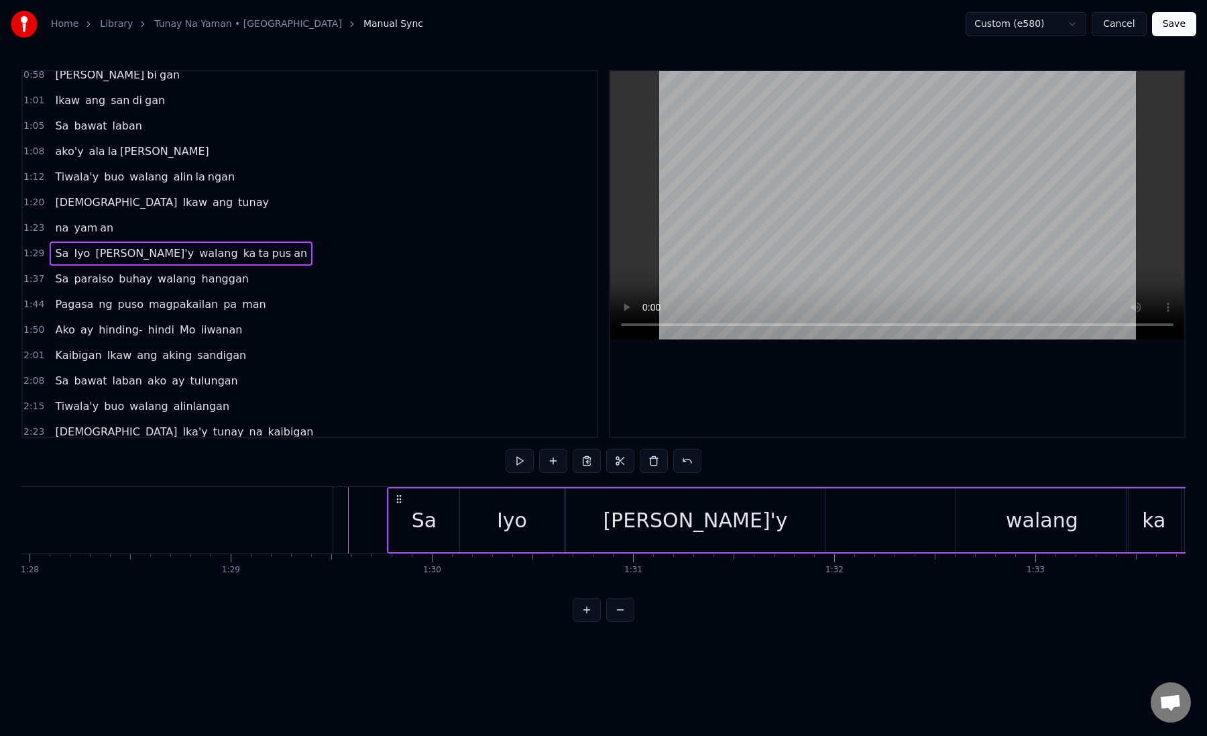
click at [387, 527] on div "Sa Iyo [PERSON_NAME]'y walang ka ta pus an" at bounding box center [1045, 520] width 1316 height 66
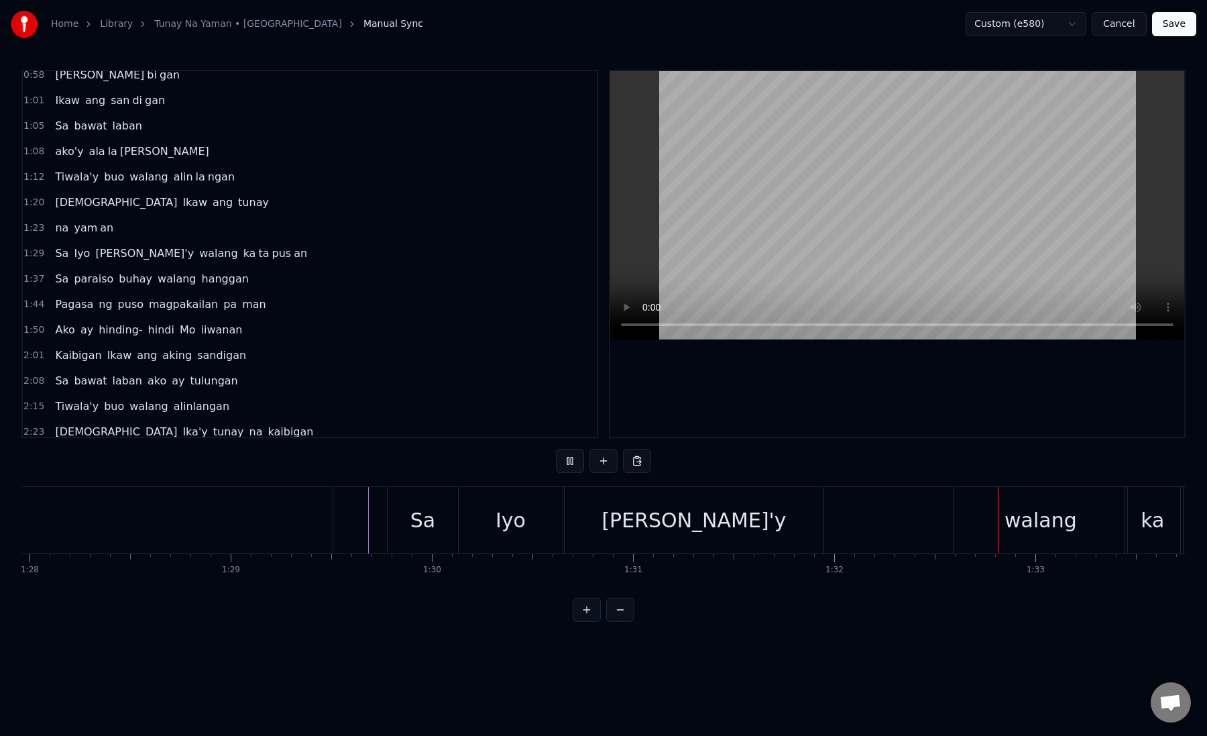
click at [581, 523] on div "[PERSON_NAME]'y" at bounding box center [695, 520] width 260 height 66
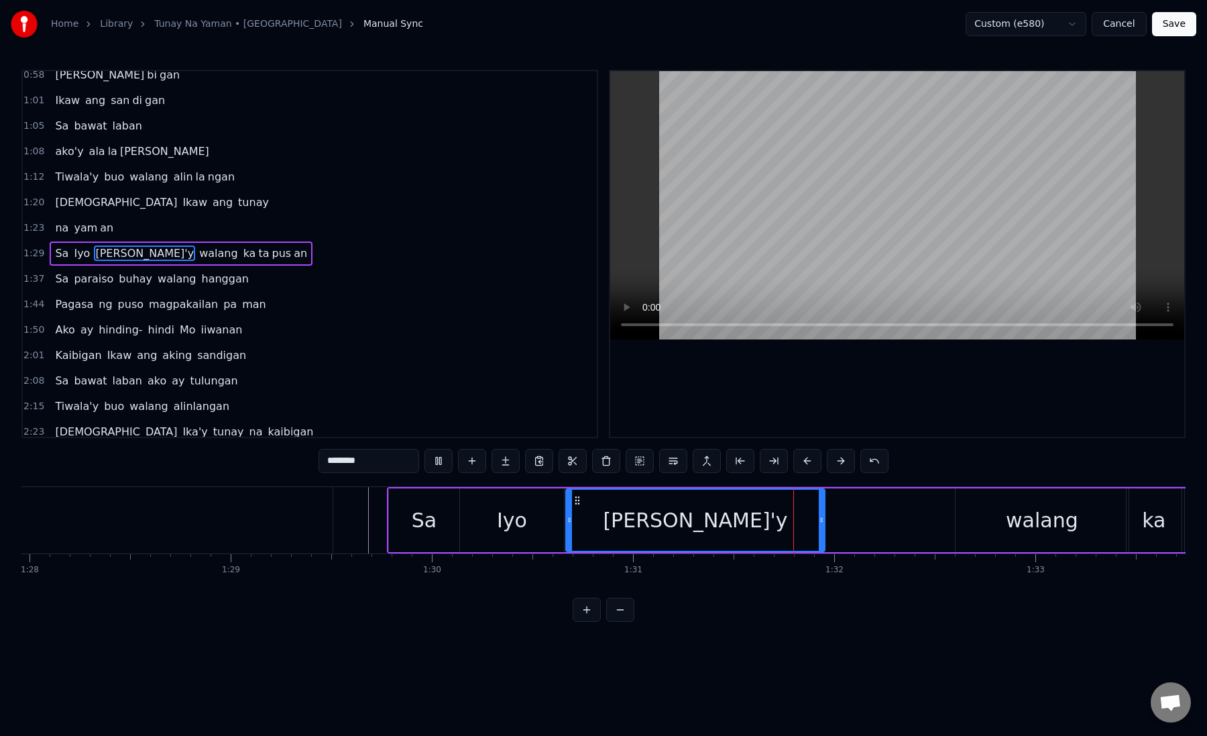
click at [581, 523] on div "[PERSON_NAME]'y" at bounding box center [696, 520] width 258 height 61
click at [623, 520] on div "[PERSON_NAME]'y" at bounding box center [696, 520] width 258 height 61
click at [776, 459] on button at bounding box center [774, 461] width 28 height 24
drag, startPoint x: 343, startPoint y: 465, endPoint x: 413, endPoint y: 465, distance: 69.8
click at [414, 465] on input "********" at bounding box center [369, 461] width 101 height 24
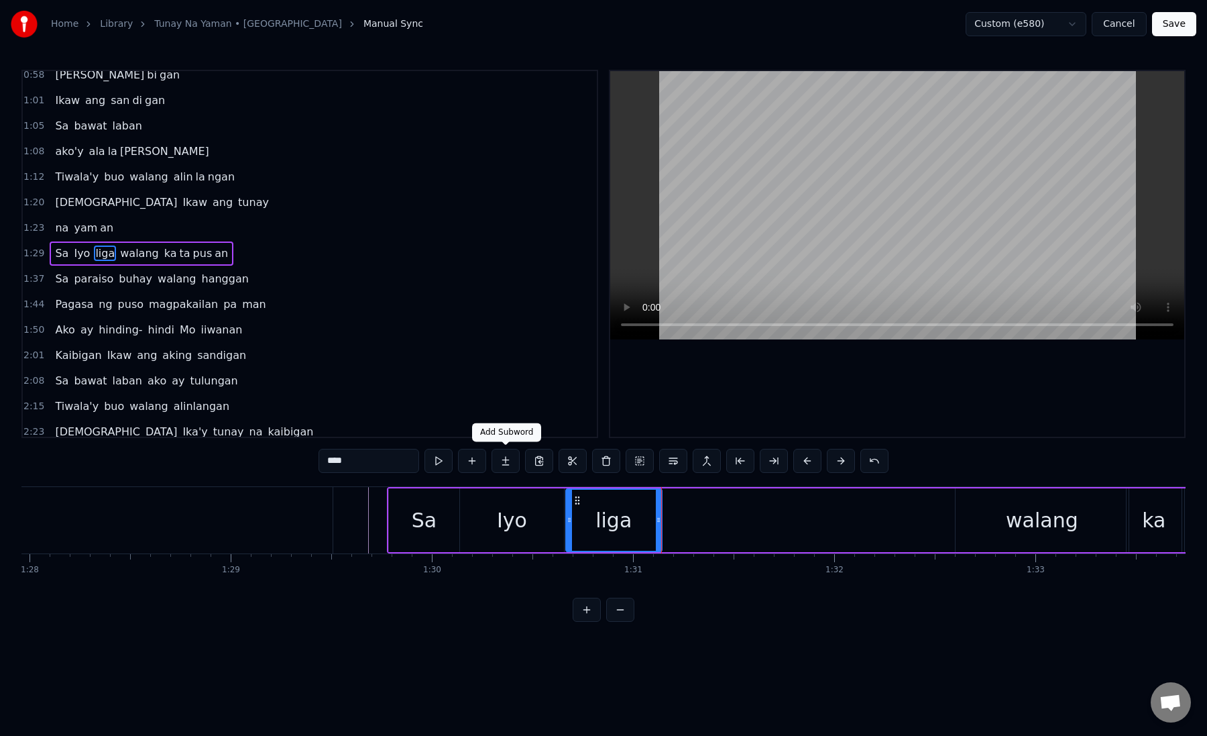
type input "****"
click at [507, 459] on button at bounding box center [506, 461] width 28 height 24
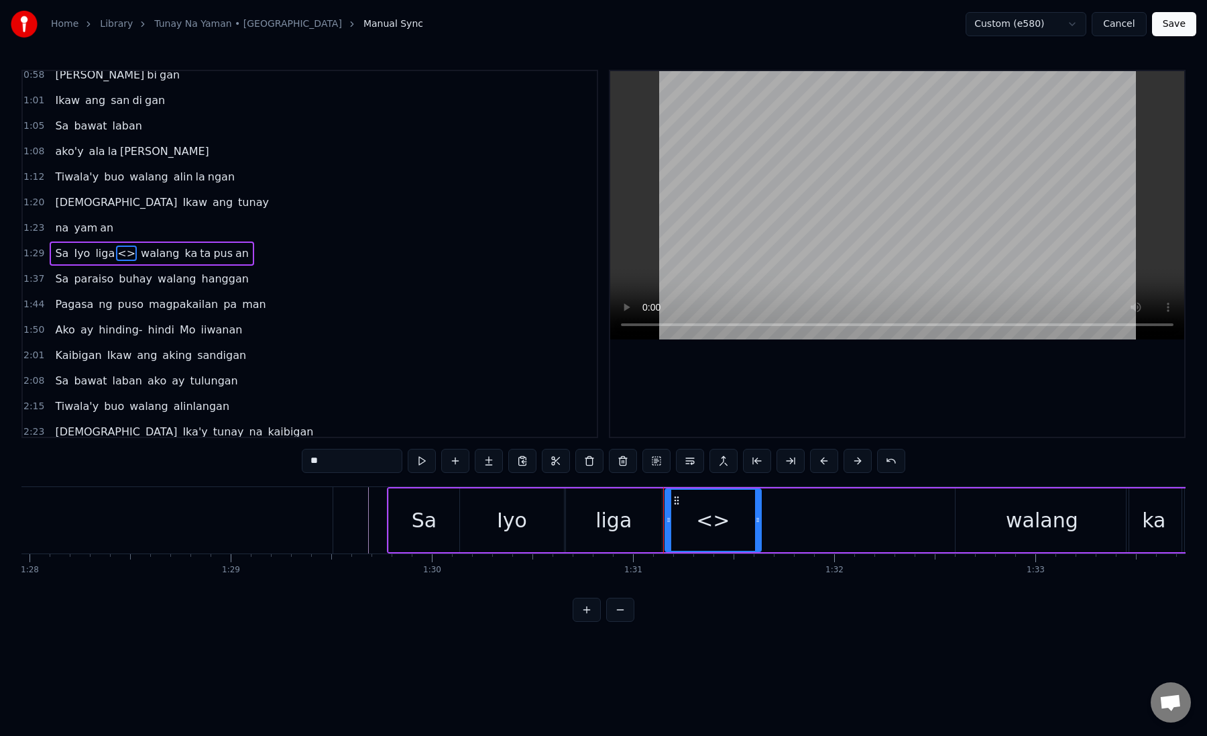
drag, startPoint x: 305, startPoint y: 464, endPoint x: 412, endPoint y: 464, distance: 106.7
click at [413, 465] on div "**" at bounding box center [604, 461] width 604 height 24
paste input "**"
type input "****"
click at [685, 520] on div "ya'y" at bounding box center [713, 520] width 95 height 61
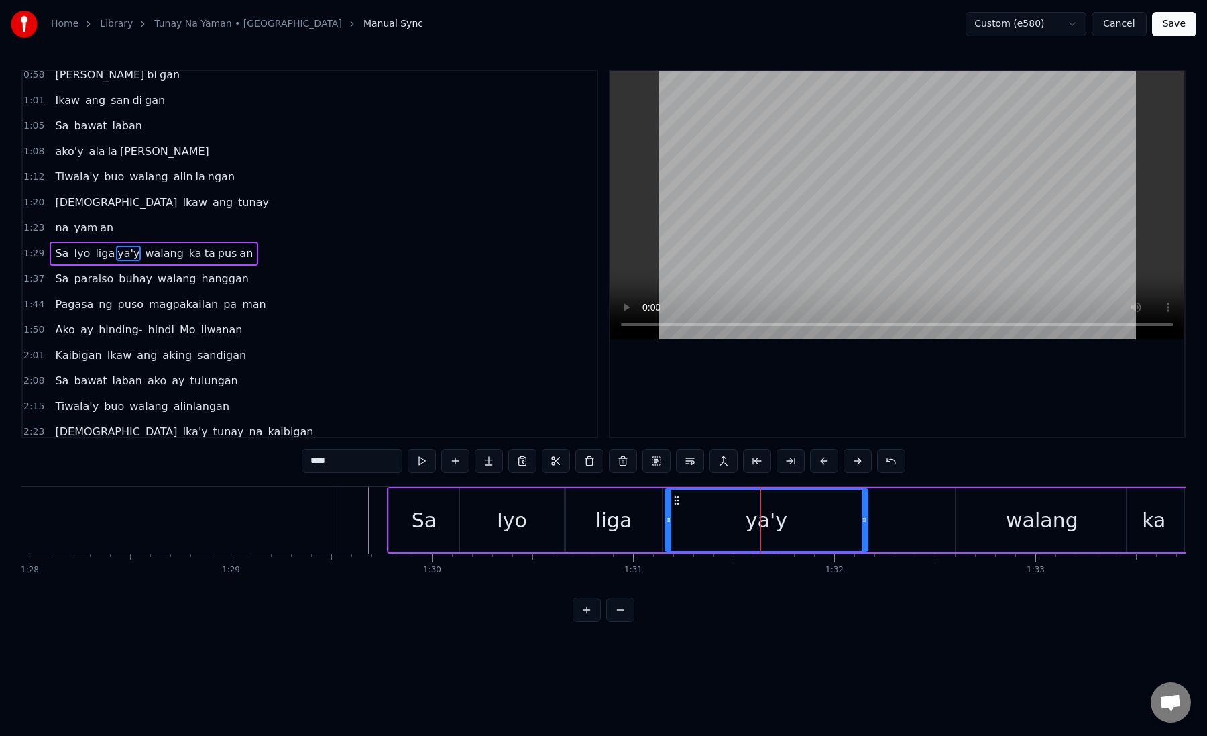
drag, startPoint x: 759, startPoint y: 520, endPoint x: 874, endPoint y: 525, distance: 114.8
click at [867, 525] on div at bounding box center [864, 520] width 5 height 61
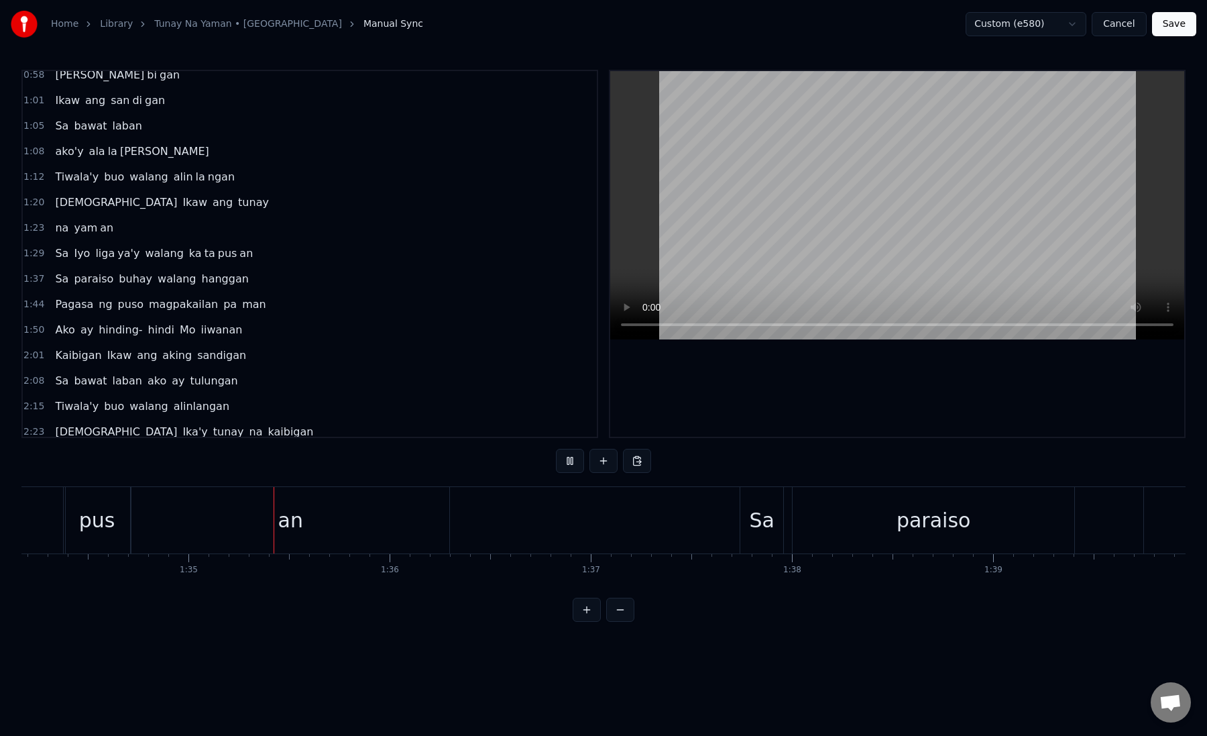
scroll to position [0, 19010]
click at [692, 514] on div "Sa" at bounding box center [702, 520] width 25 height 30
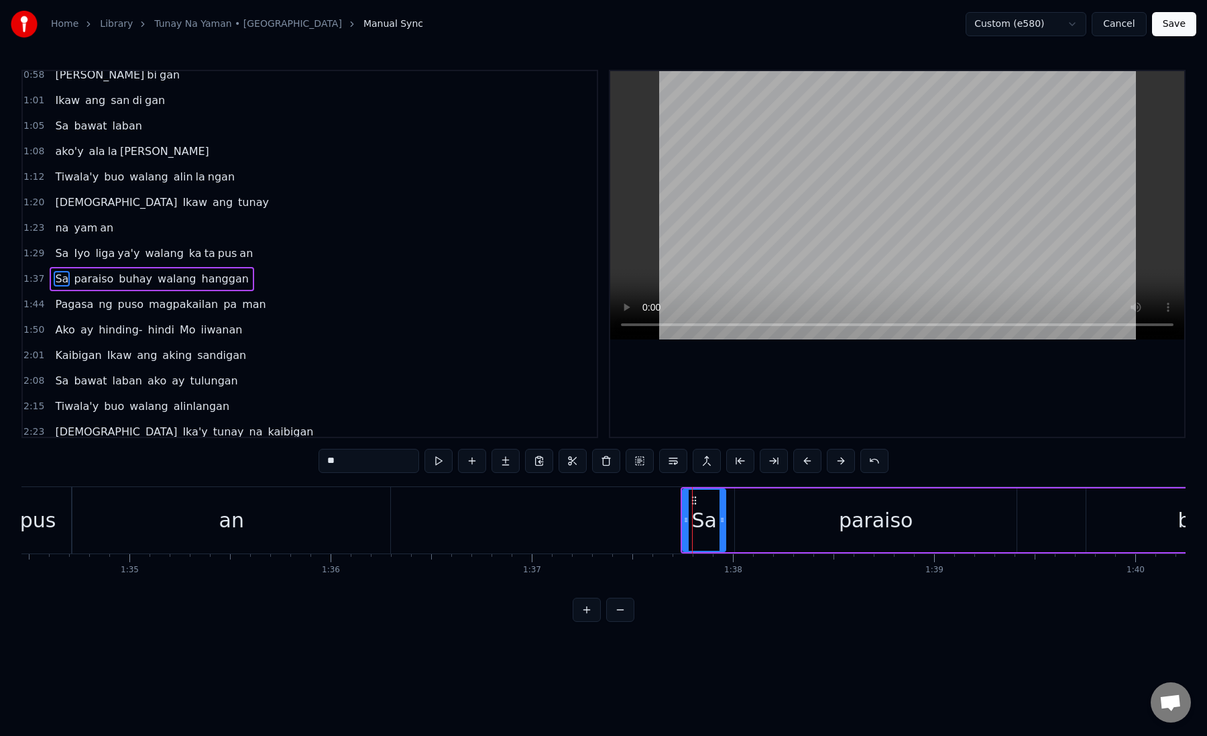
scroll to position [136, 0]
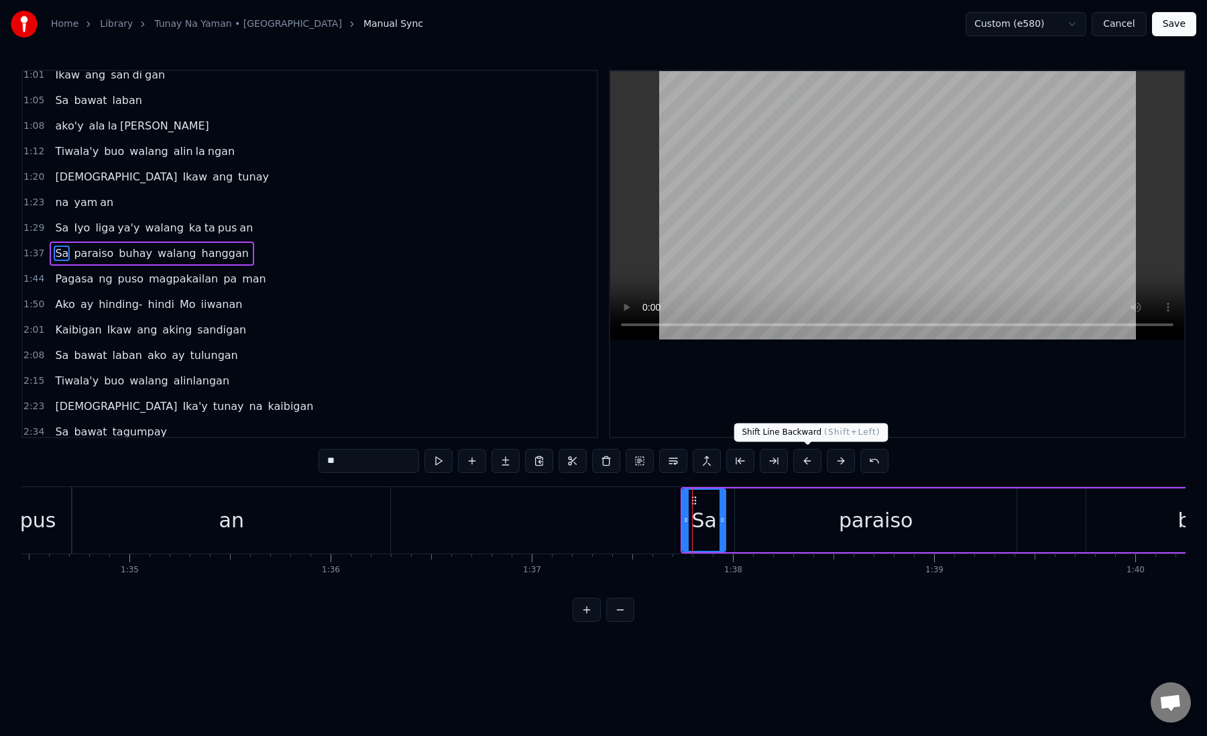
click at [809, 464] on button at bounding box center [808, 461] width 28 height 24
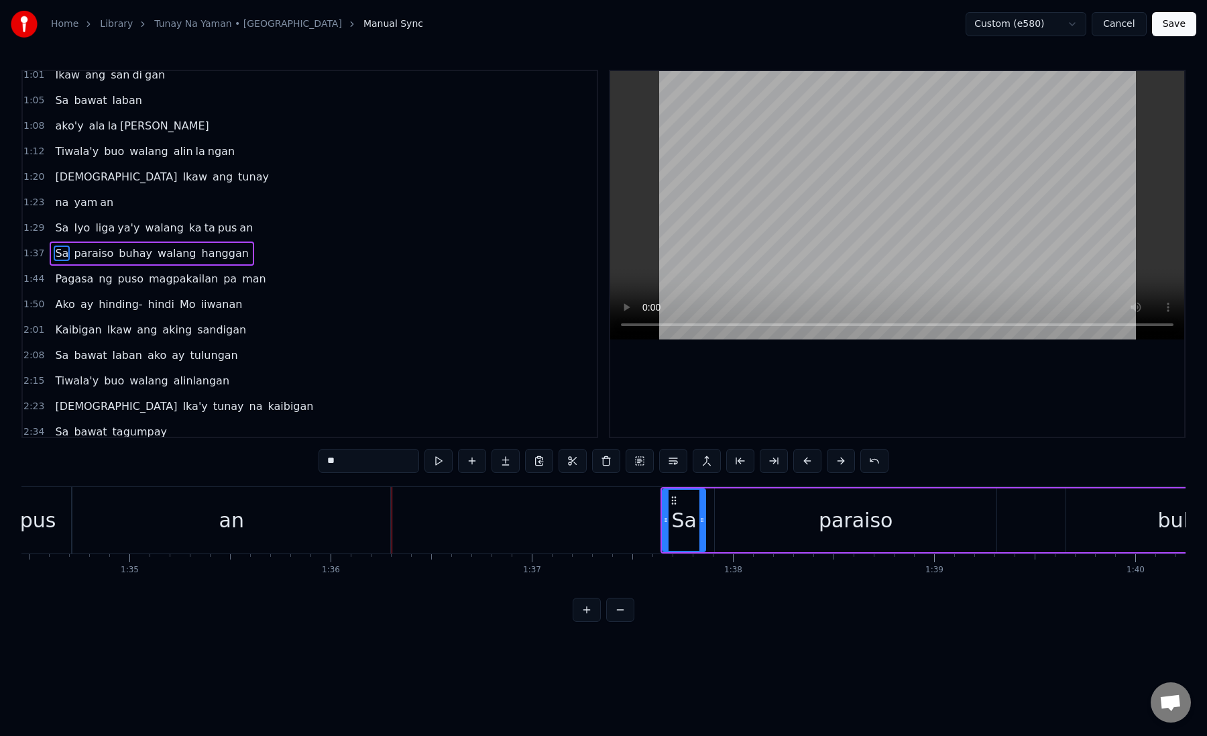
click at [809, 464] on button at bounding box center [808, 461] width 28 height 24
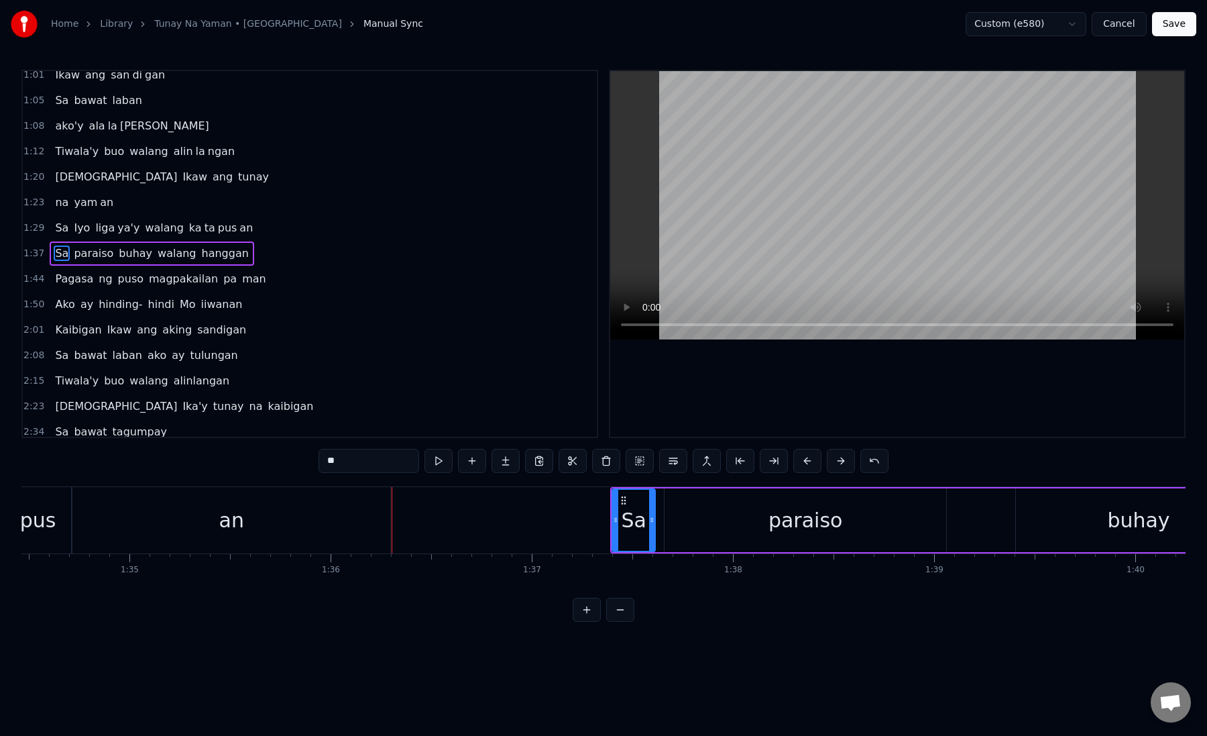
click at [809, 464] on button at bounding box center [808, 461] width 28 height 24
click at [584, 512] on div "Sa" at bounding box center [593, 520] width 25 height 30
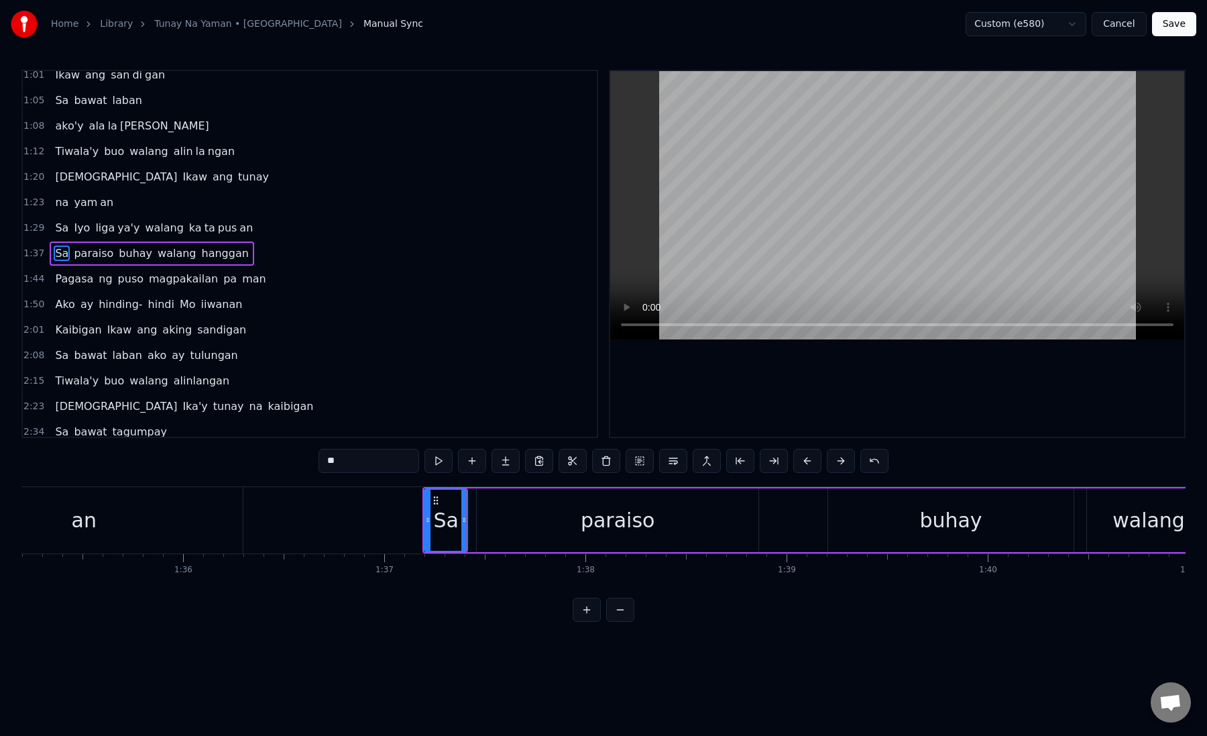
scroll to position [0, 19198]
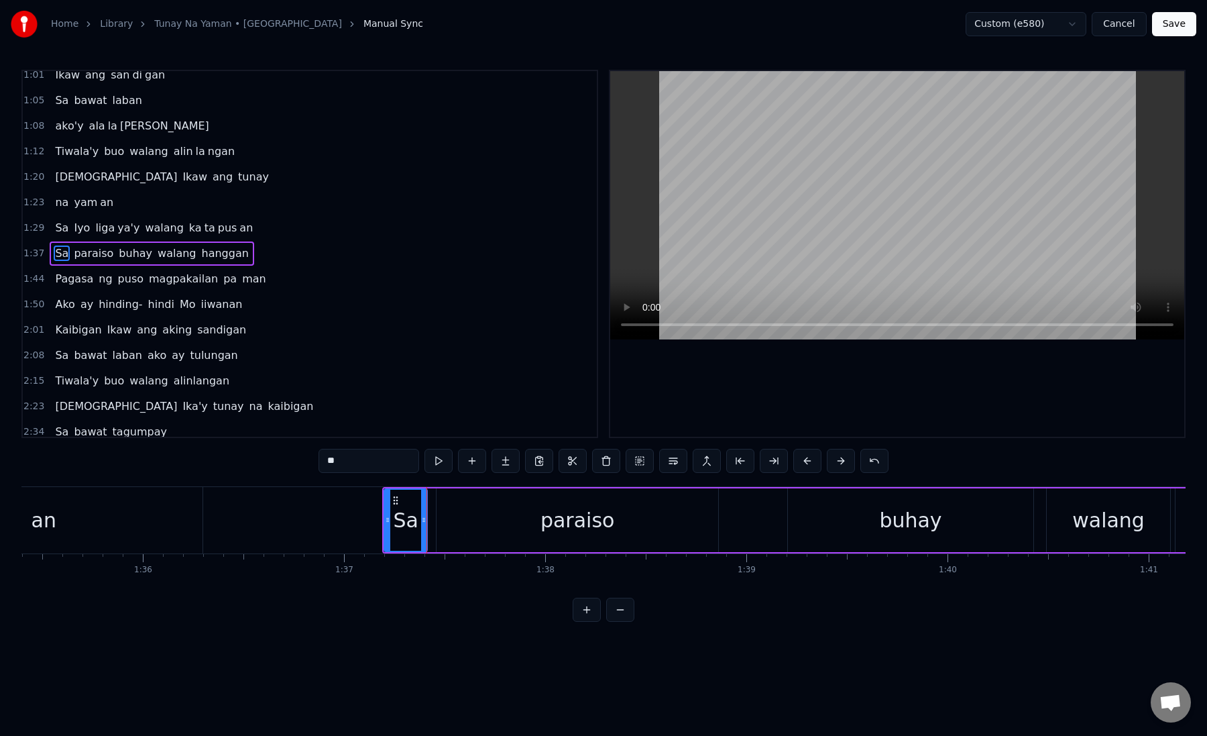
click at [449, 519] on div "paraiso" at bounding box center [578, 520] width 282 height 64
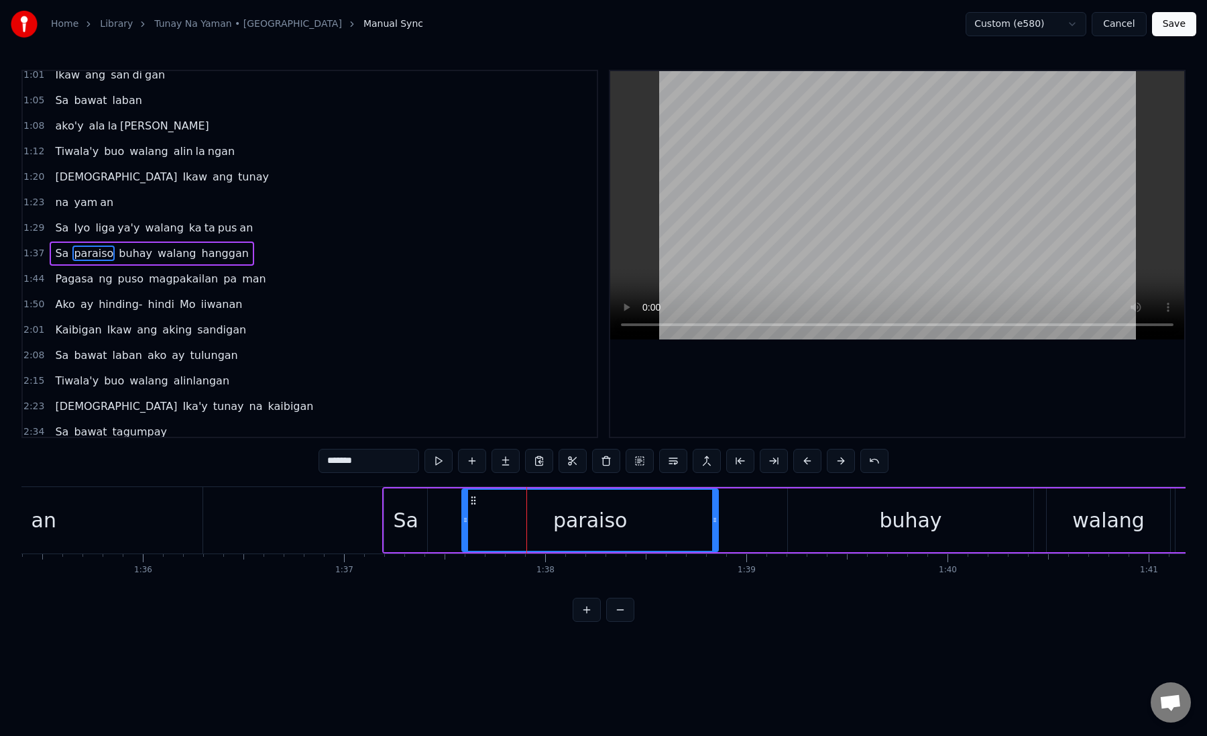
drag, startPoint x: 442, startPoint y: 524, endPoint x: 468, endPoint y: 527, distance: 26.3
click at [468, 527] on div at bounding box center [465, 520] width 5 height 61
click at [421, 526] on div "Sa" at bounding box center [405, 520] width 43 height 64
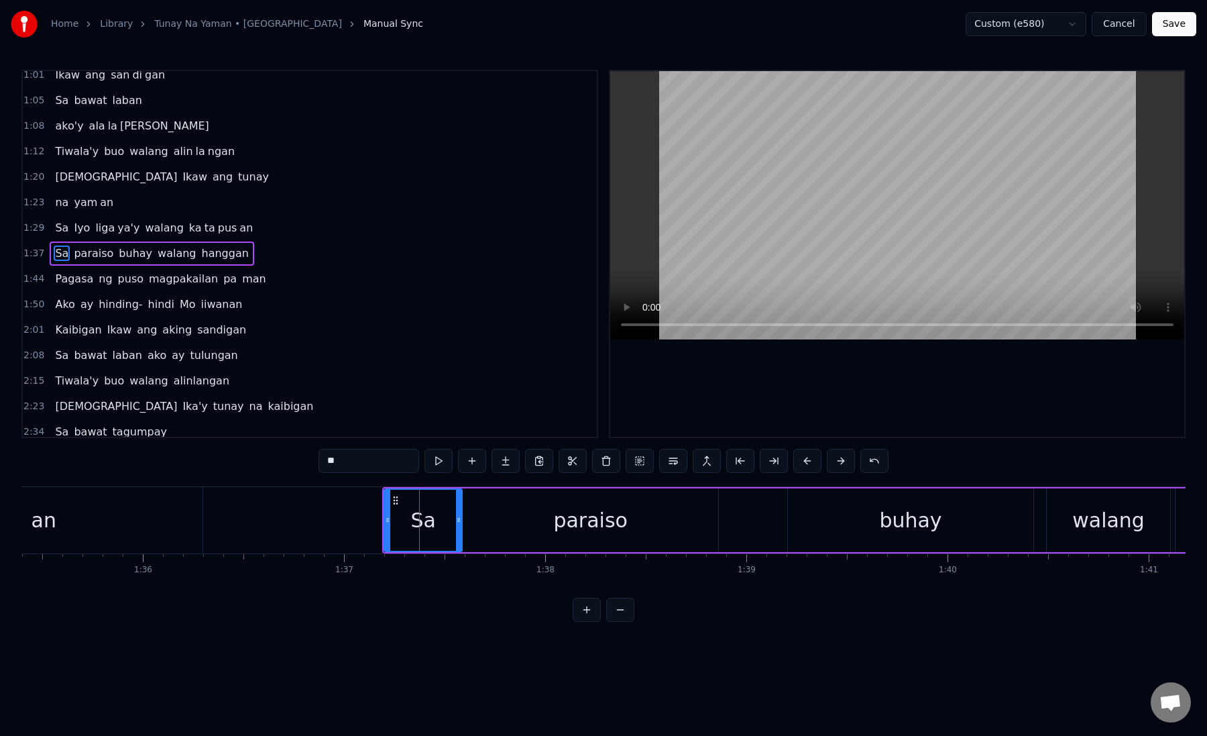
drag, startPoint x: 423, startPoint y: 523, endPoint x: 462, endPoint y: 523, distance: 38.9
click at [462, 523] on icon at bounding box center [458, 520] width 5 height 11
click at [400, 523] on div "Sa" at bounding box center [425, 520] width 80 height 61
click at [459, 522] on icon at bounding box center [457, 520] width 5 height 11
click at [500, 524] on div "paraiso" at bounding box center [591, 520] width 256 height 64
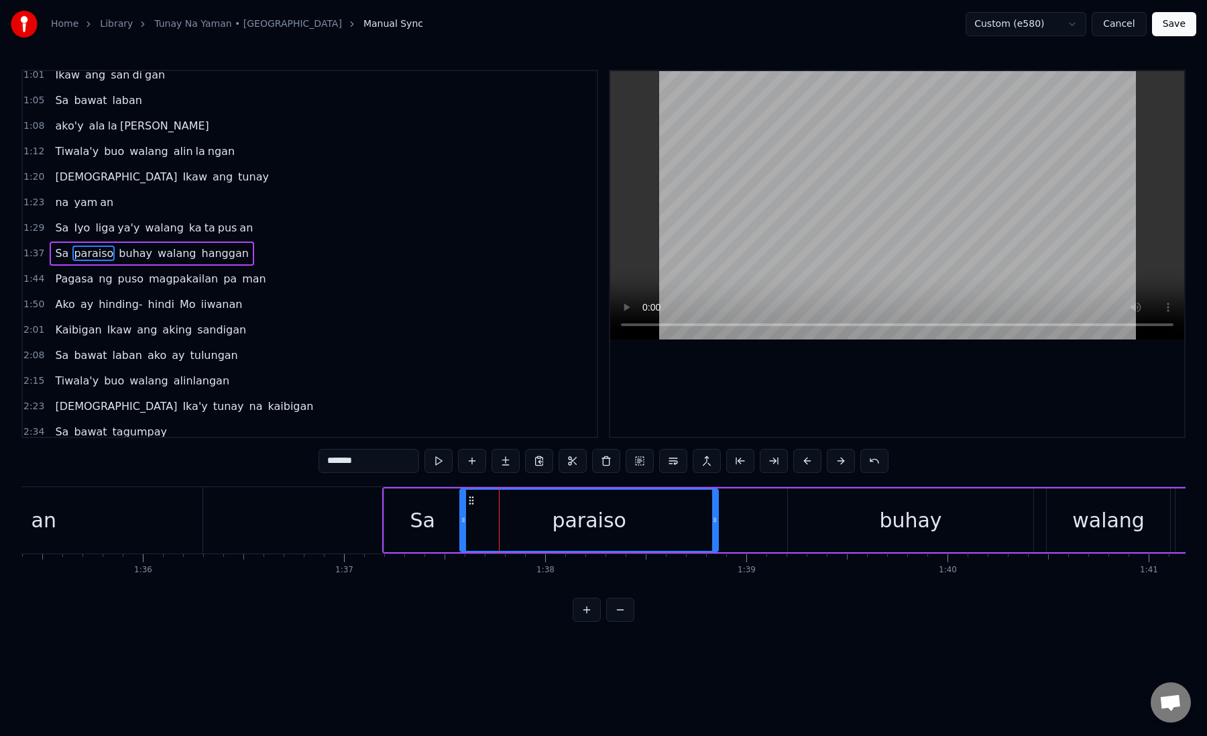
click at [465, 524] on icon at bounding box center [463, 520] width 5 height 11
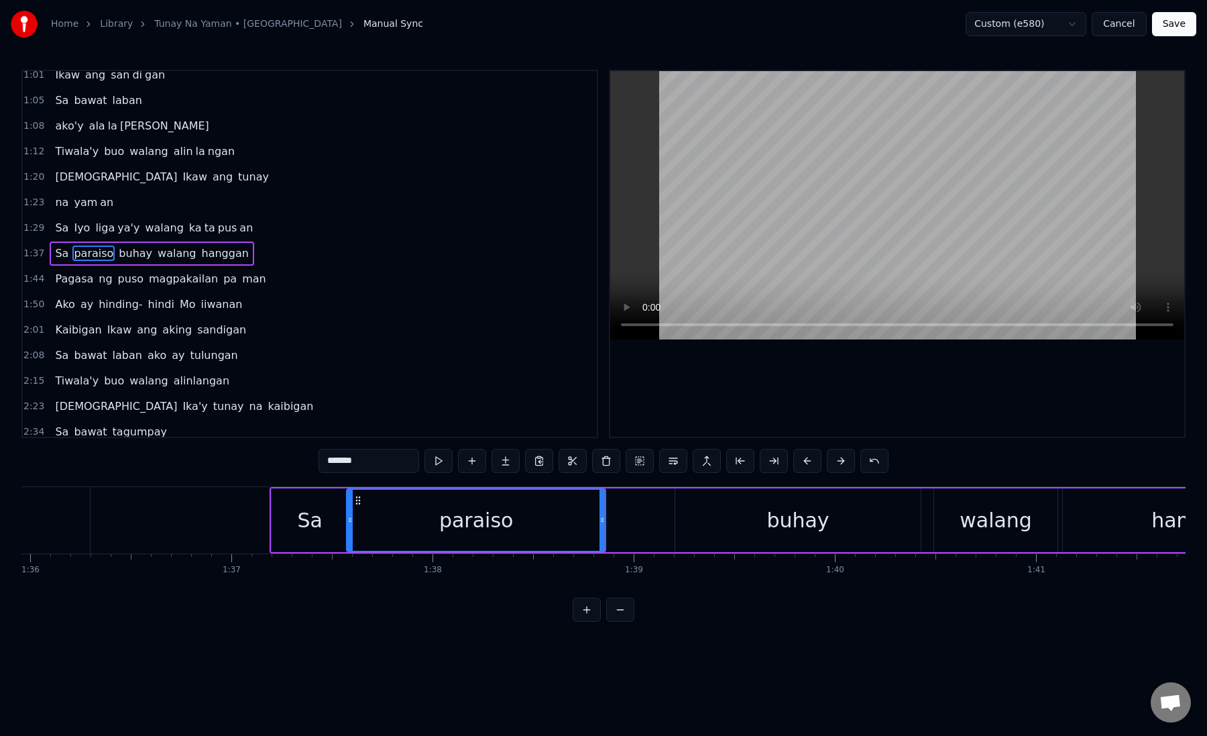
scroll to position [0, 19475]
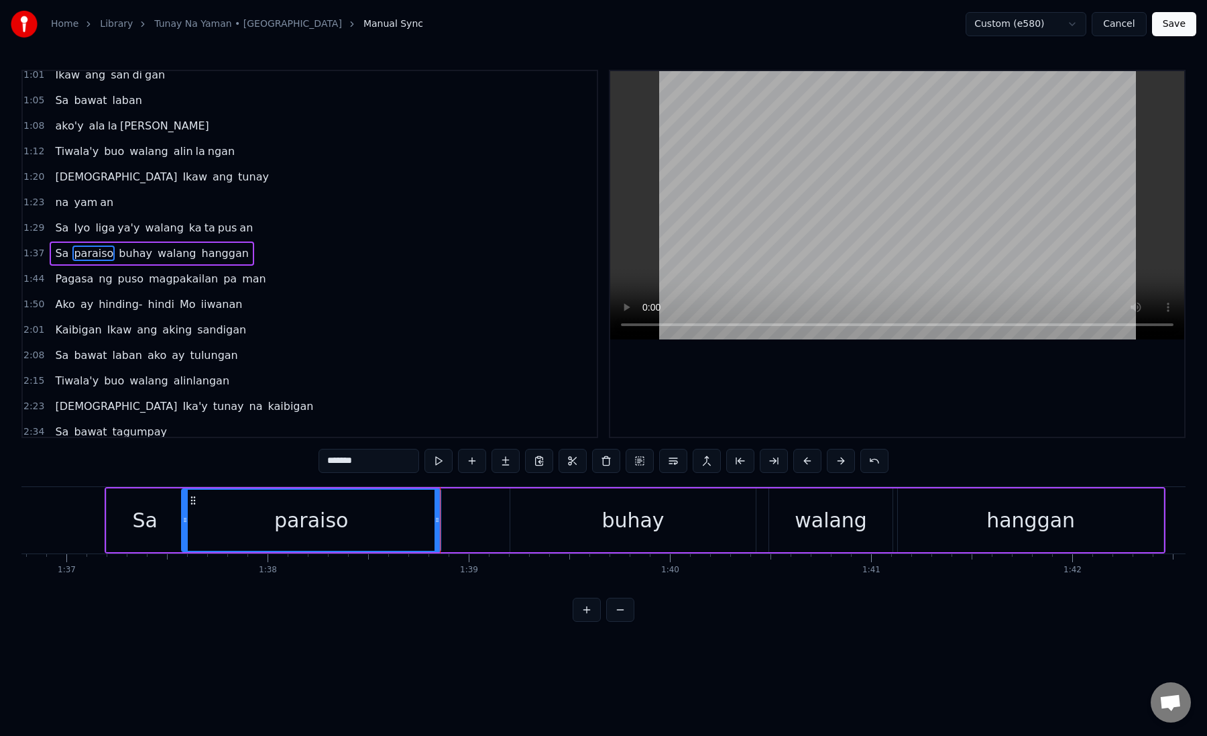
click at [540, 525] on div "buhay" at bounding box center [632, 520] width 245 height 64
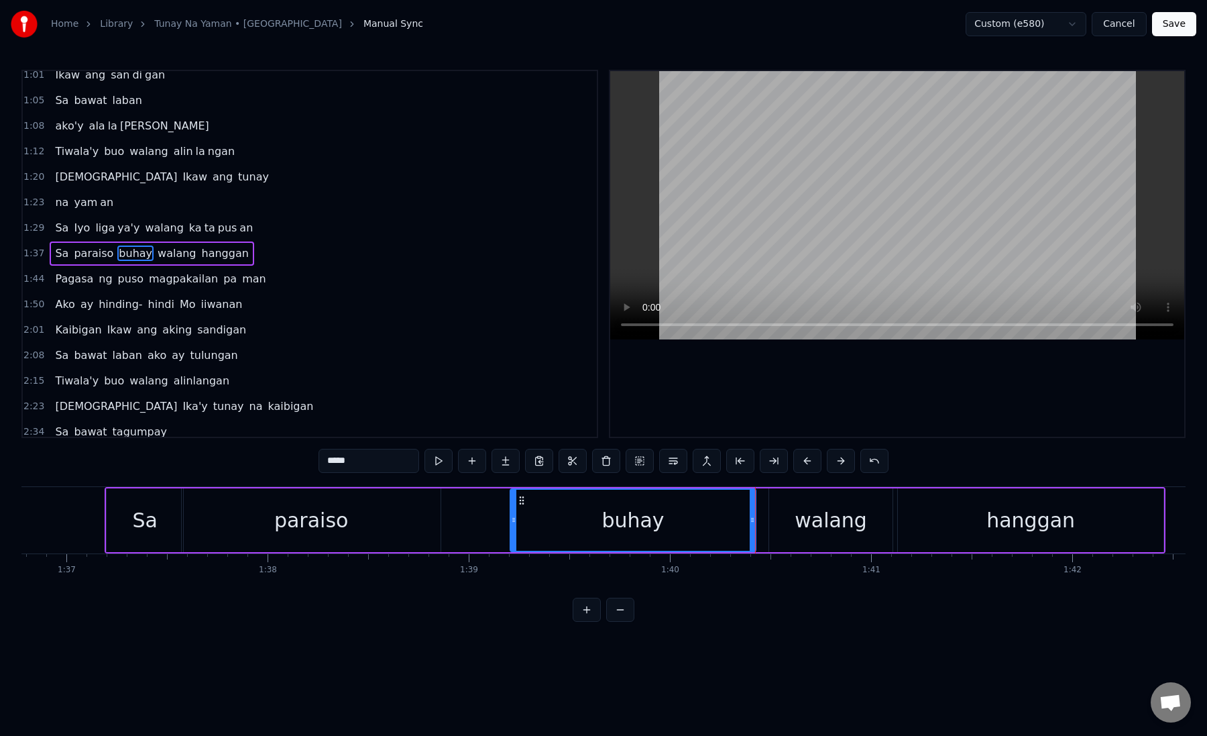
click at [531, 506] on div "buhay" at bounding box center [633, 520] width 244 height 61
drag, startPoint x: 515, startPoint y: 520, endPoint x: 535, endPoint y: 521, distance: 20.1
click at [537, 521] on icon at bounding box center [535, 520] width 5 height 11
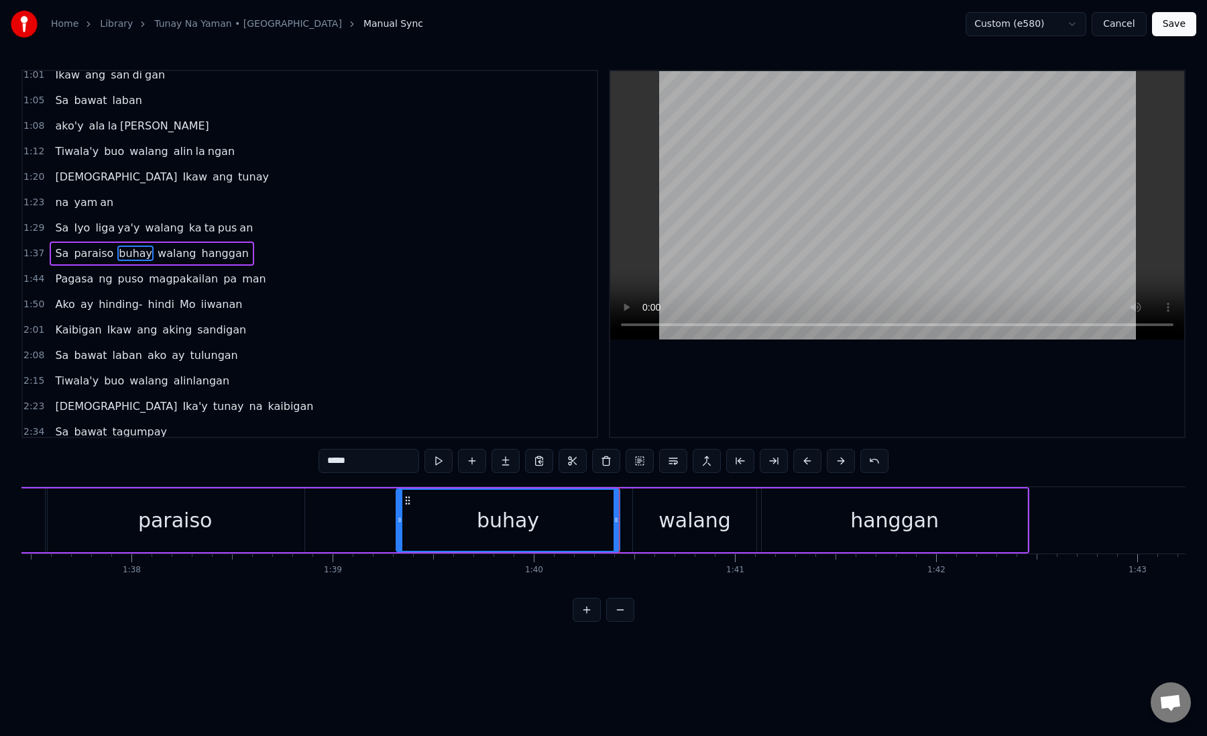
scroll to position [0, 19765]
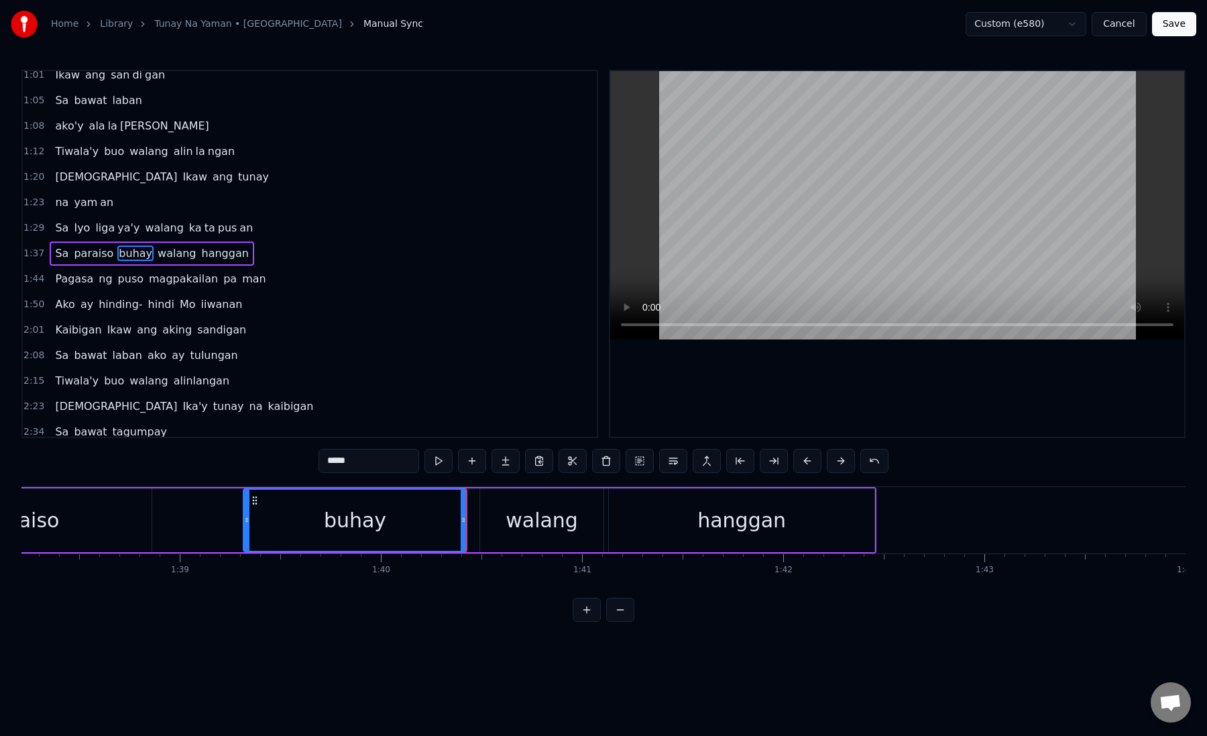
click at [500, 521] on div "walang" at bounding box center [542, 520] width 124 height 64
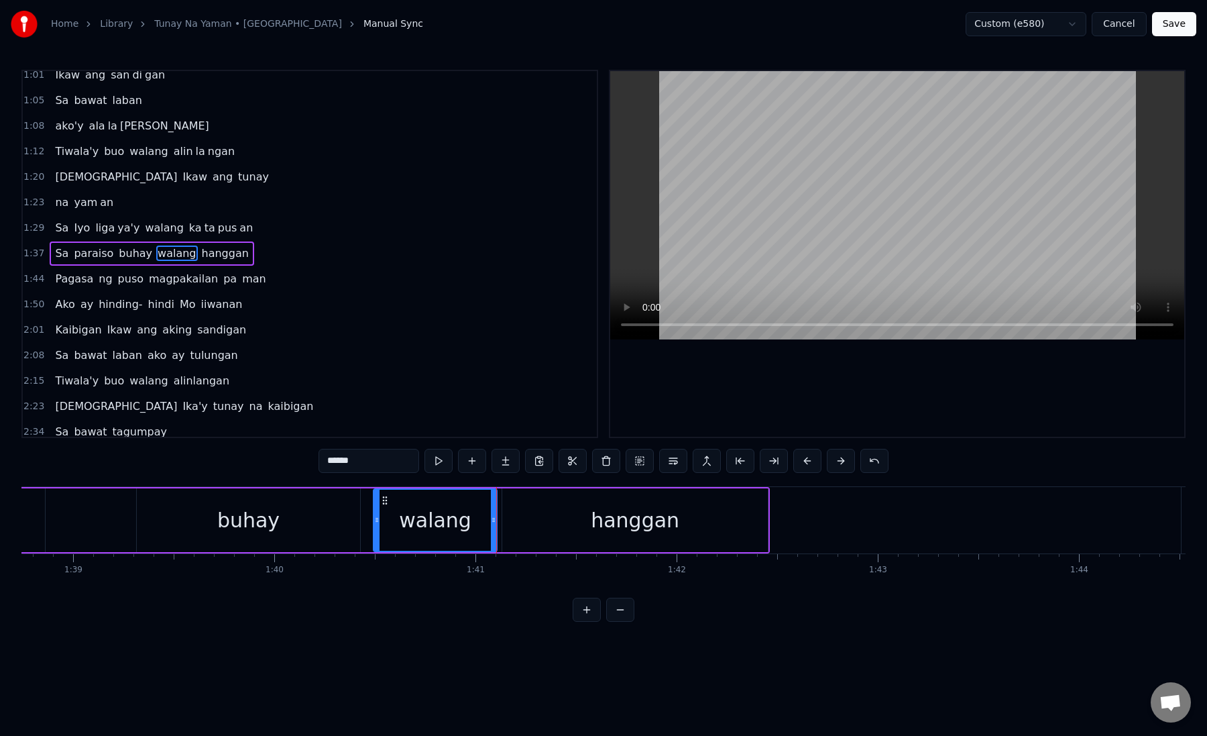
scroll to position [0, 19930]
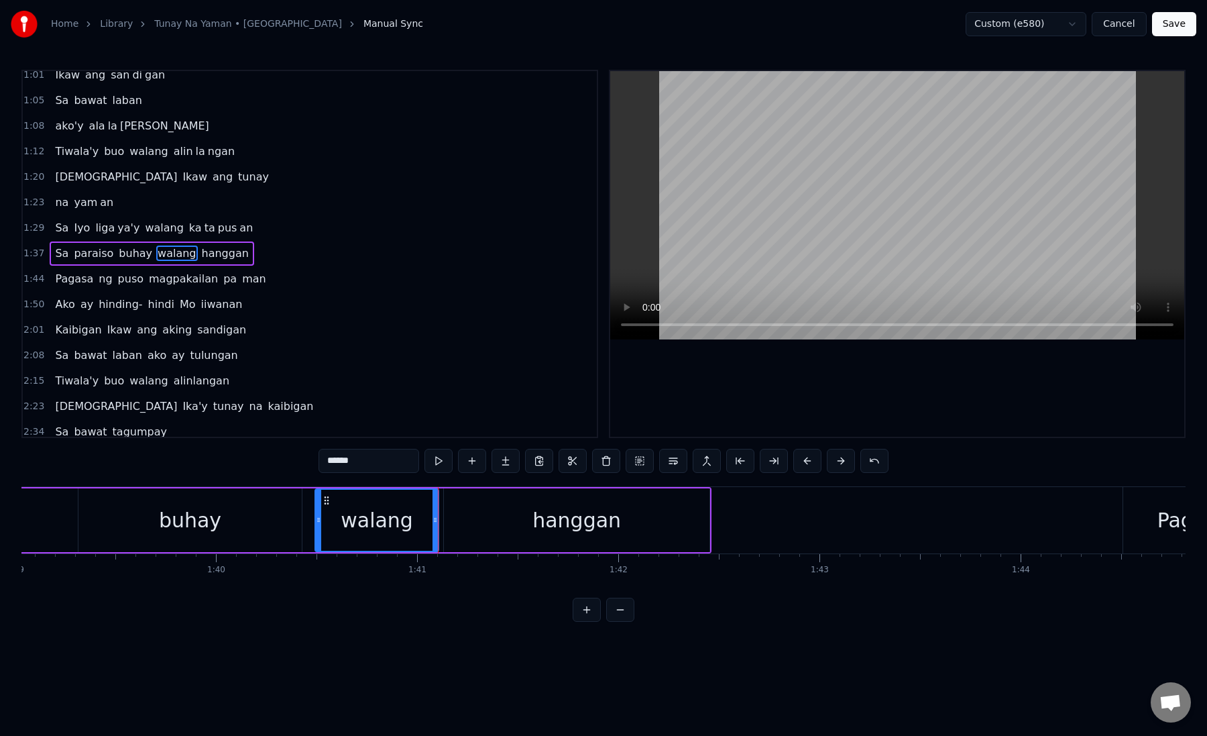
click at [495, 514] on div "hanggan" at bounding box center [576, 520] width 265 height 64
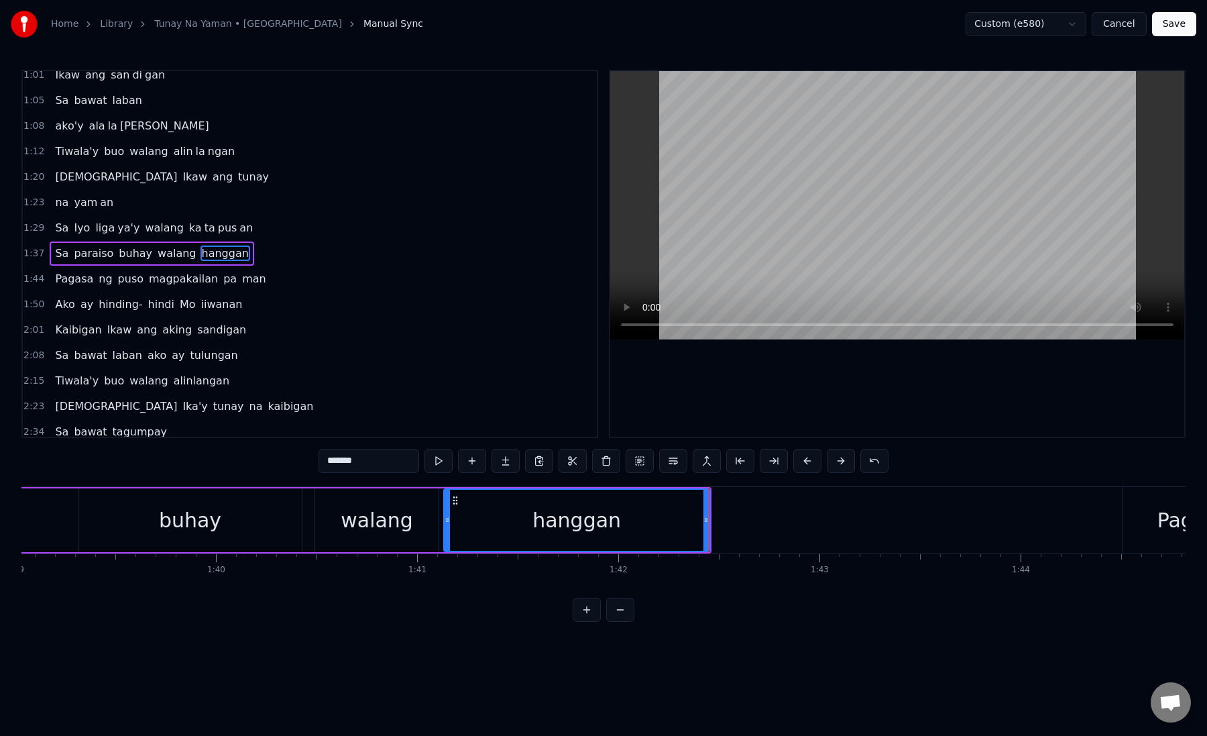
click at [475, 515] on div "hanggan" at bounding box center [577, 520] width 264 height 61
click at [783, 468] on button at bounding box center [774, 461] width 28 height 24
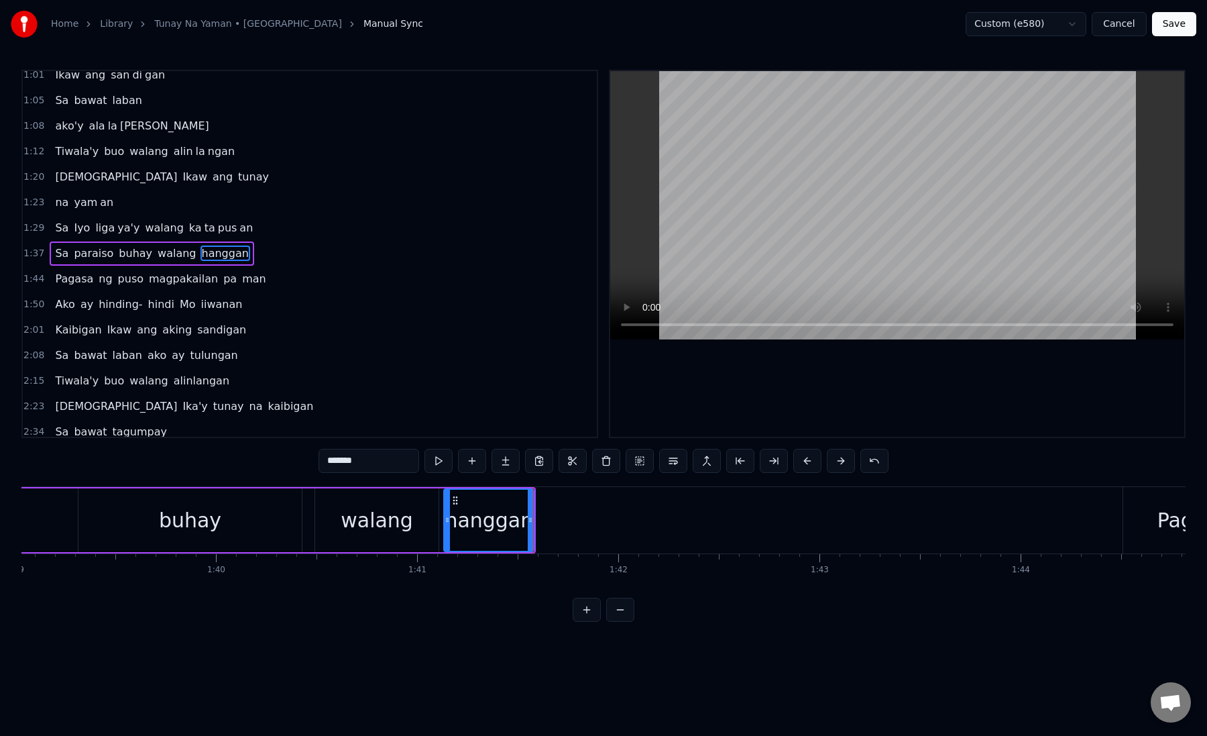
drag, startPoint x: 349, startPoint y: 463, endPoint x: 411, endPoint y: 466, distance: 61.8
click at [411, 466] on input "*******" at bounding box center [369, 461] width 101 height 24
type input "****"
click at [510, 464] on button at bounding box center [506, 461] width 28 height 24
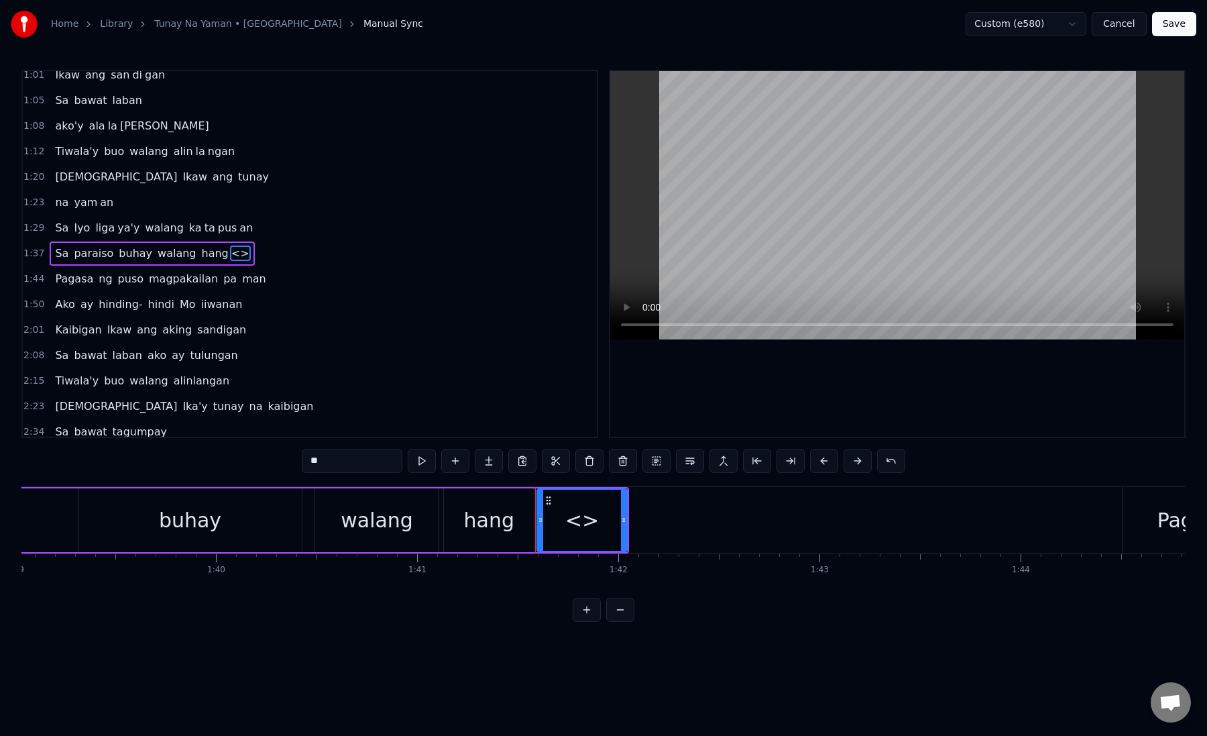
paste input "*"
drag, startPoint x: 309, startPoint y: 460, endPoint x: 427, endPoint y: 477, distance: 119.2
click at [427, 478] on div "0:27 Sa gitna ng ulan sa Iyo si si long 0:34 Laging nandyan Ka at aking katulon…" at bounding box center [603, 346] width 1165 height 552
drag, startPoint x: 626, startPoint y: 518, endPoint x: 747, endPoint y: 527, distance: 121.1
click at [747, 527] on div at bounding box center [745, 520] width 5 height 61
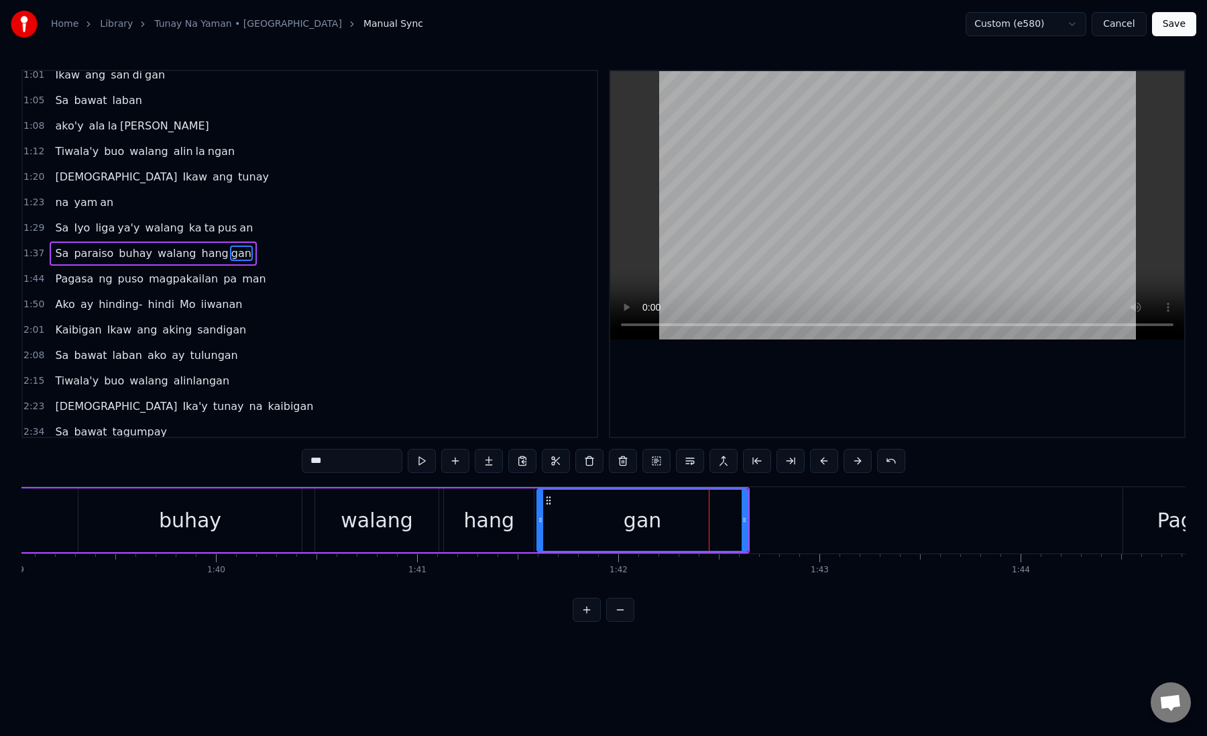
click at [565, 517] on div "gan" at bounding box center [642, 520] width 209 height 61
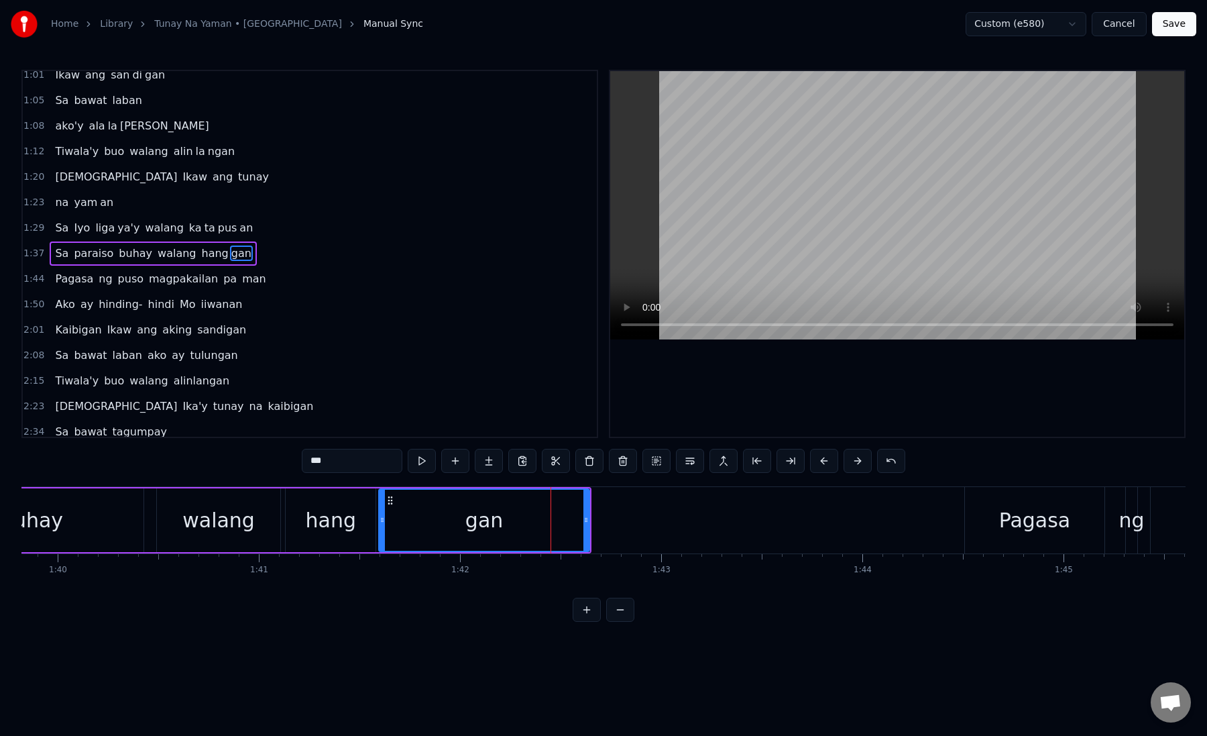
scroll to position [0, 20129]
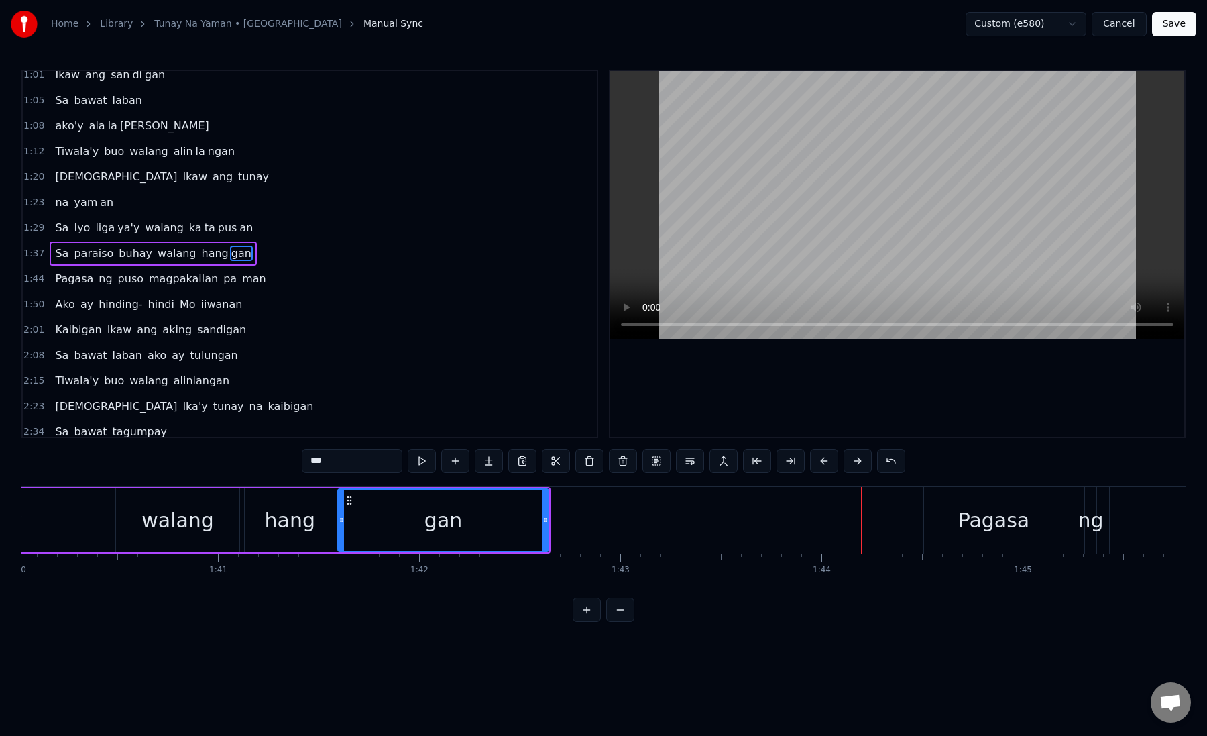
click at [1025, 541] on div "Pagasa" at bounding box center [994, 520] width 140 height 66
type input "******"
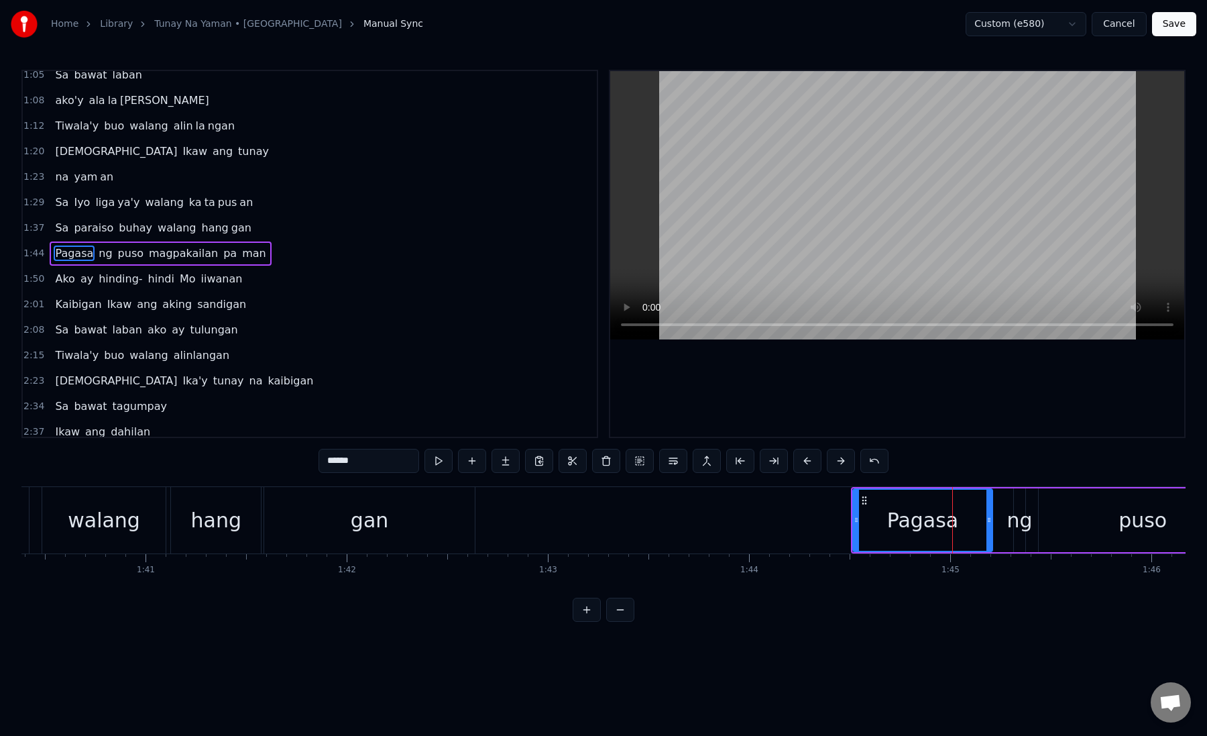
scroll to position [0, 20317]
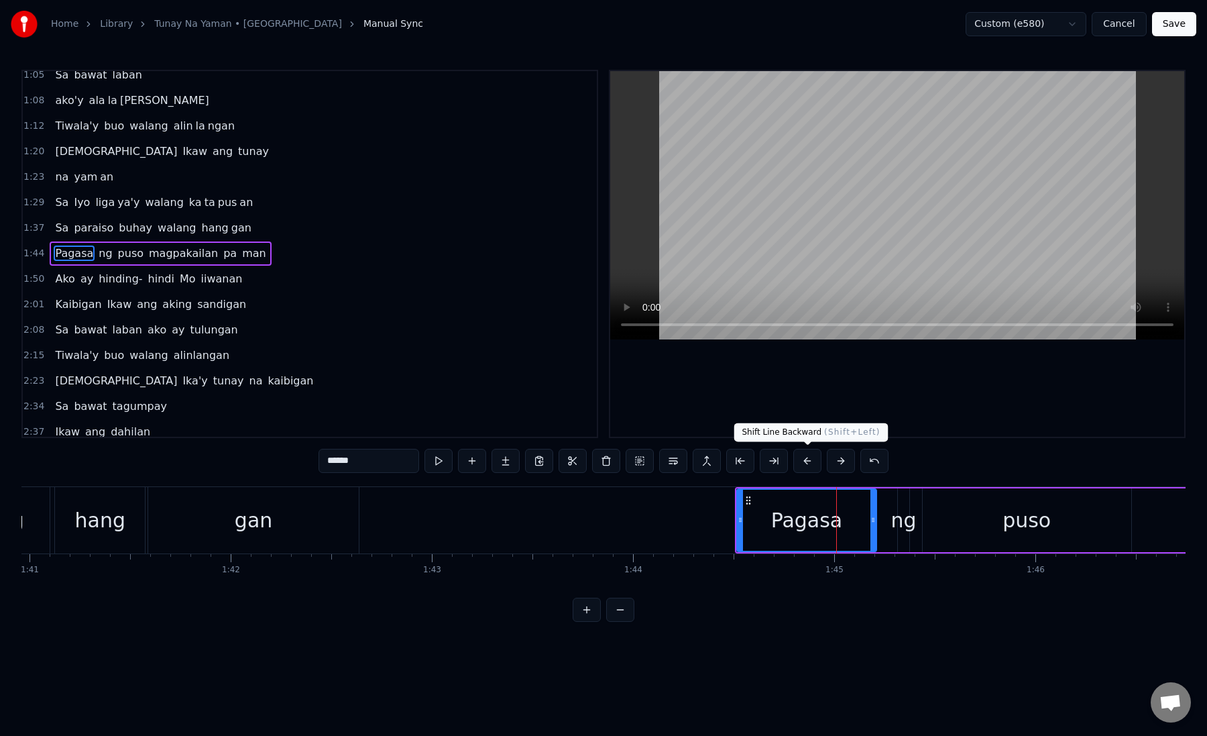
click at [810, 467] on button at bounding box center [808, 461] width 28 height 24
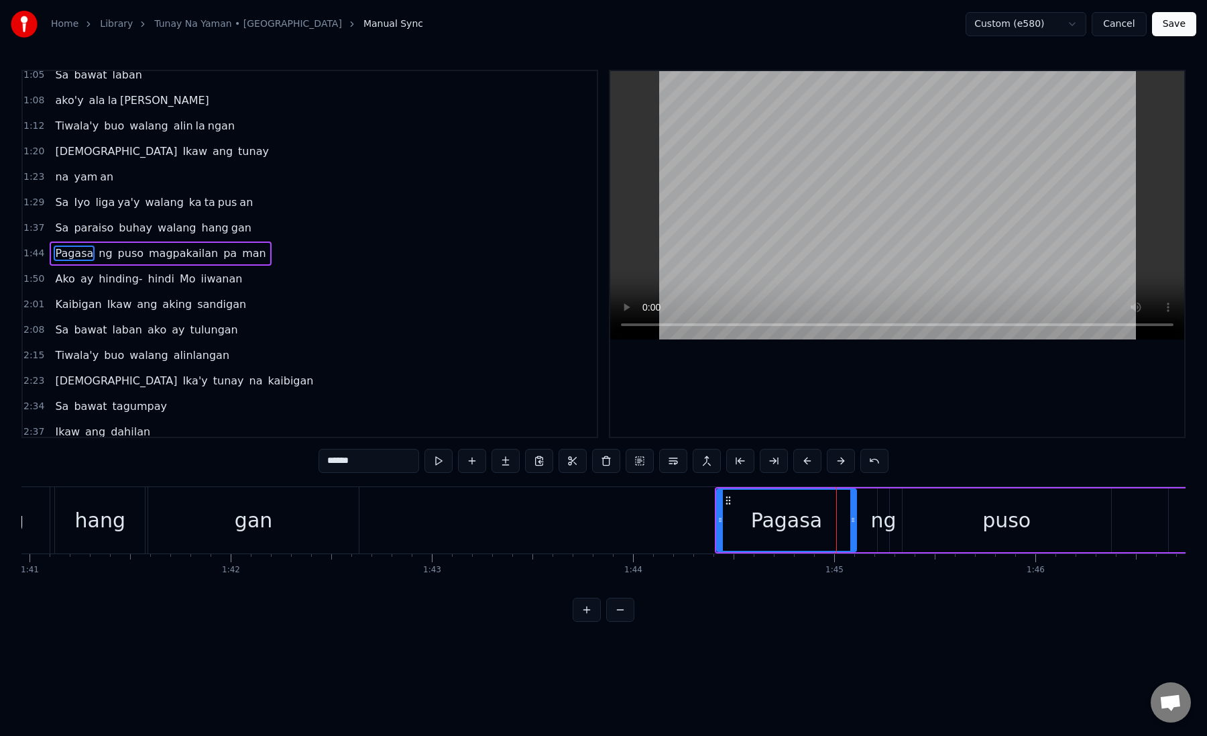
click at [810, 467] on button at bounding box center [808, 461] width 28 height 24
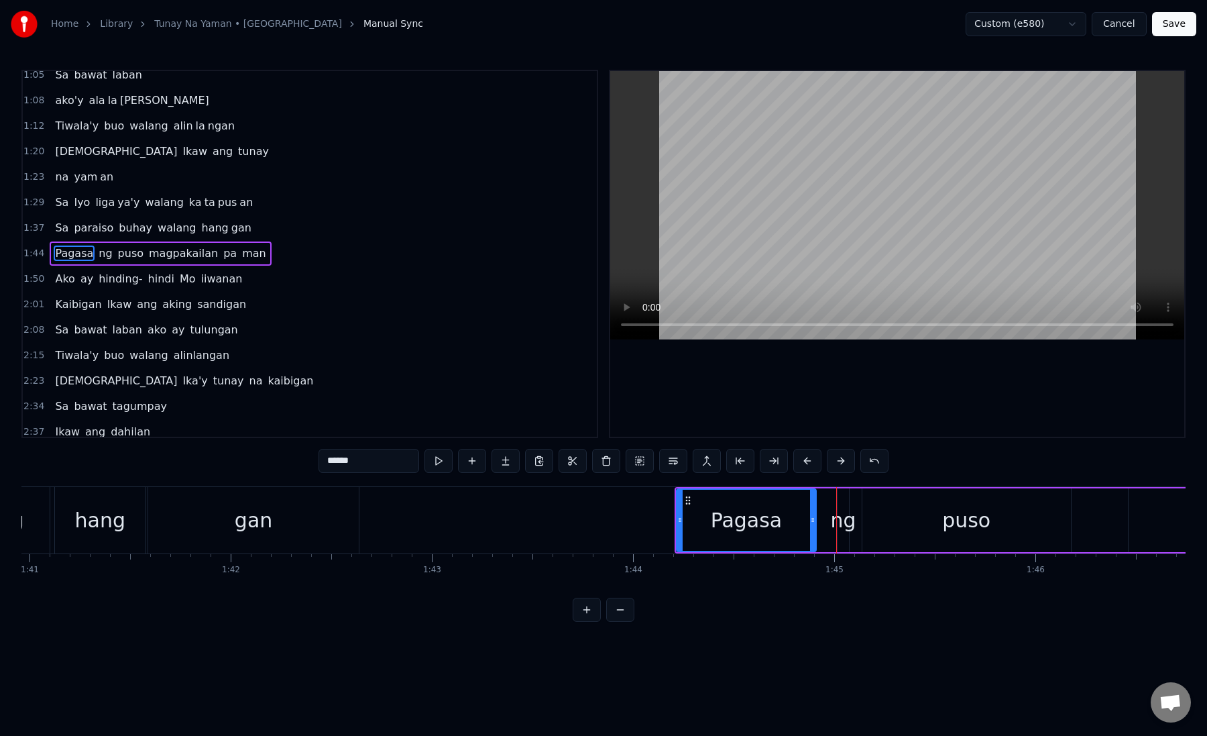
click at [810, 467] on button at bounding box center [808, 461] width 28 height 24
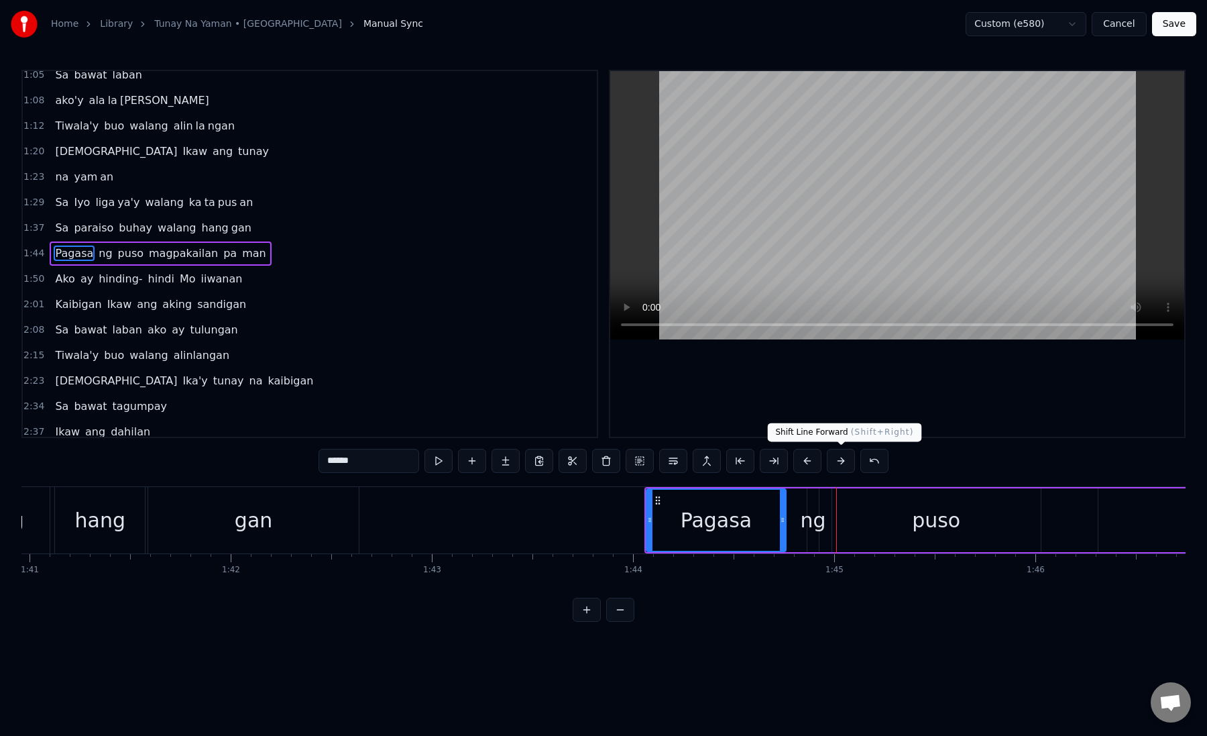
click at [836, 464] on button at bounding box center [841, 461] width 28 height 24
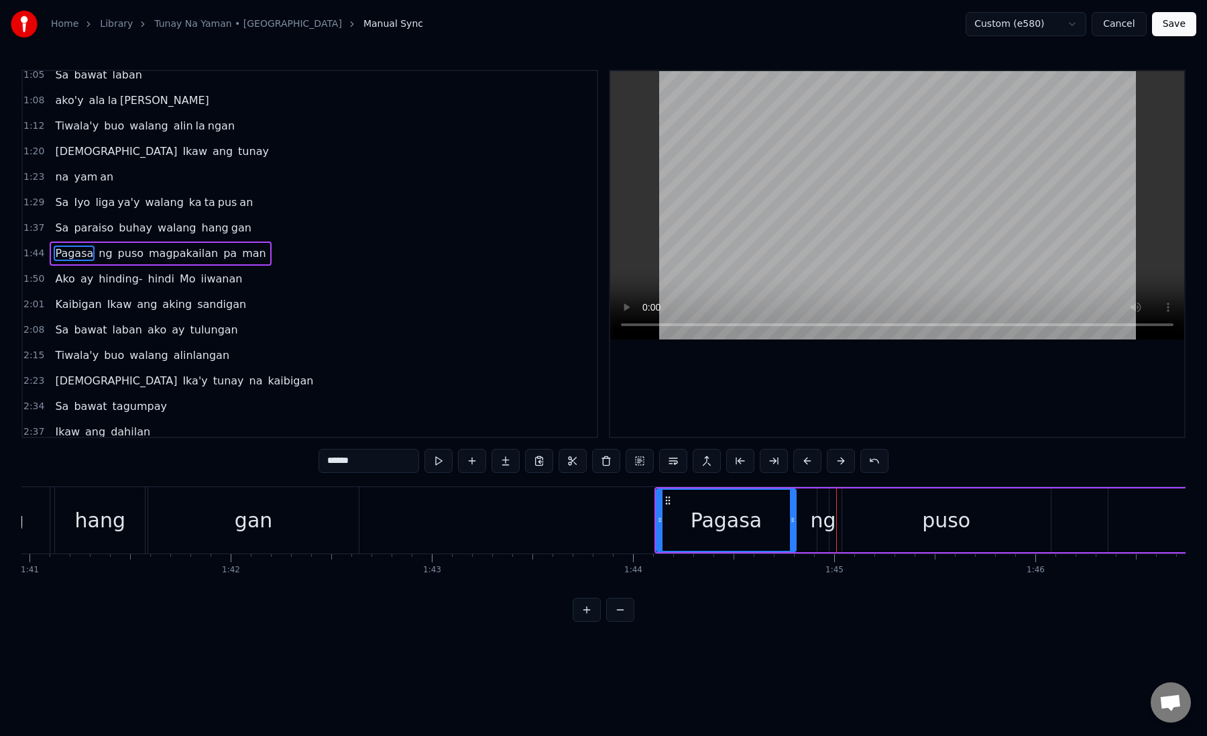
click at [661, 525] on icon at bounding box center [659, 520] width 5 height 11
click at [827, 449] on button at bounding box center [841, 461] width 28 height 24
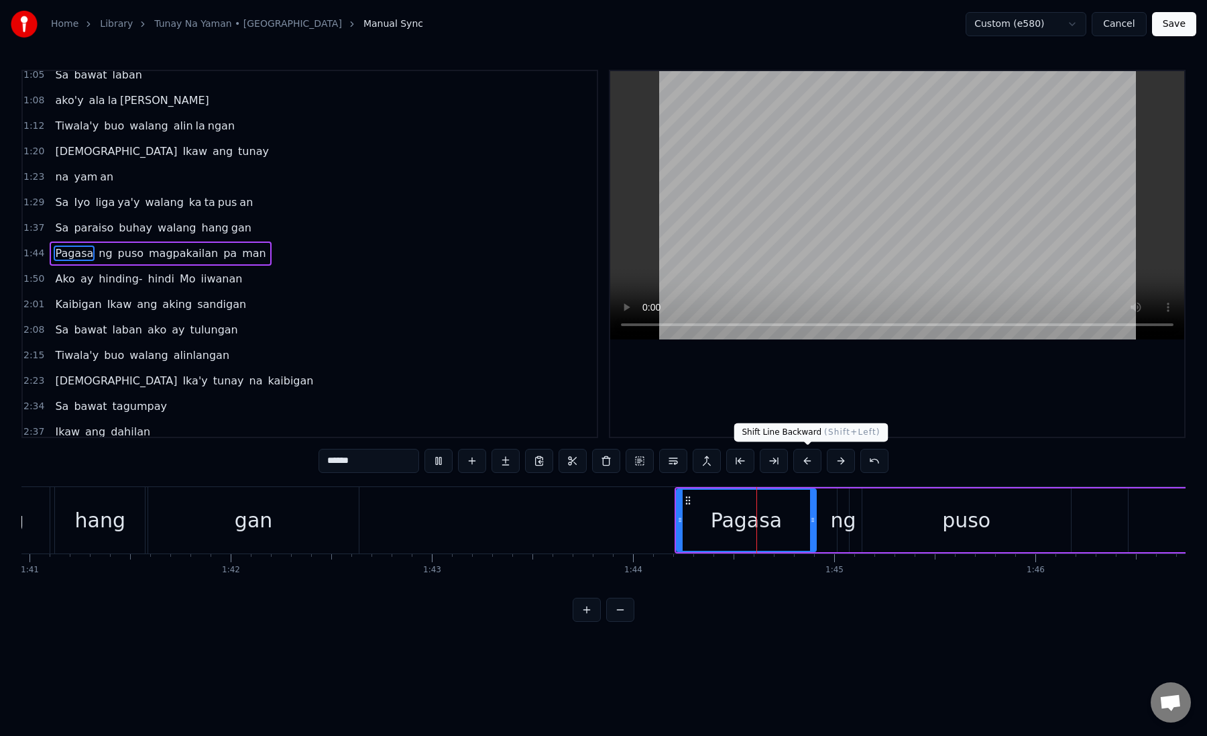
click at [827, 449] on button at bounding box center [841, 461] width 28 height 24
click at [807, 459] on button at bounding box center [808, 461] width 28 height 24
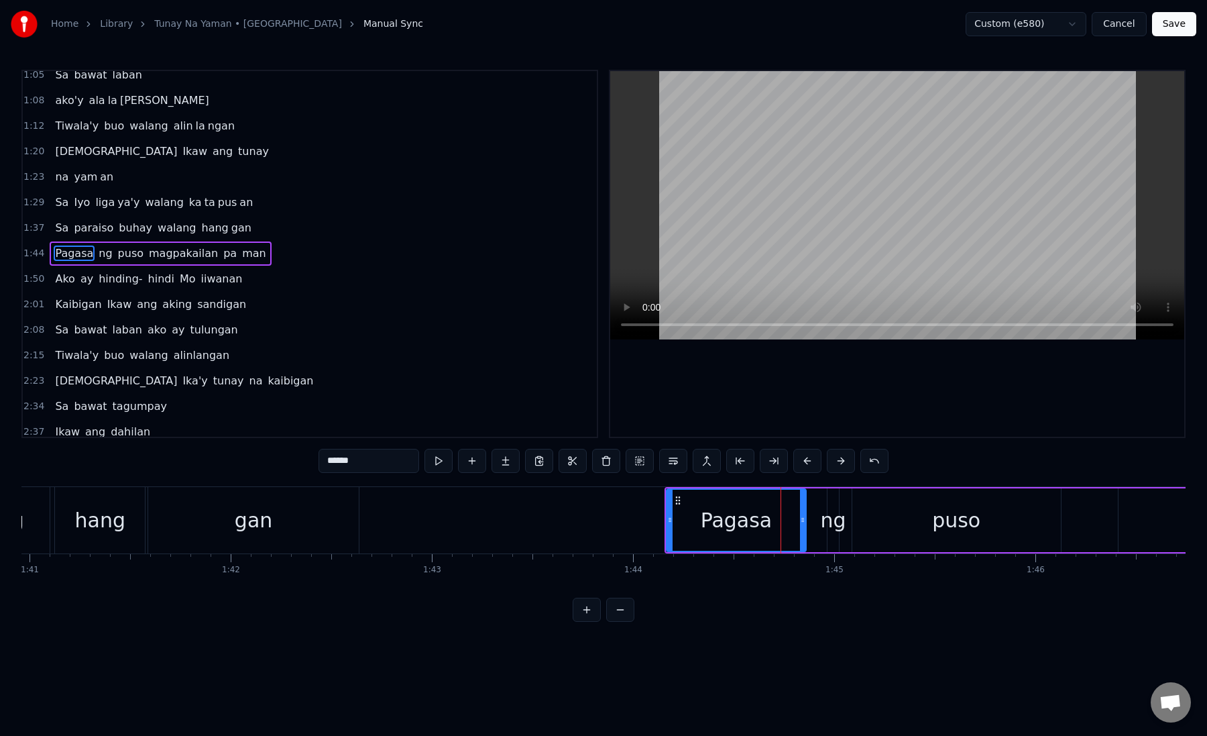
click at [807, 459] on button at bounding box center [808, 461] width 28 height 24
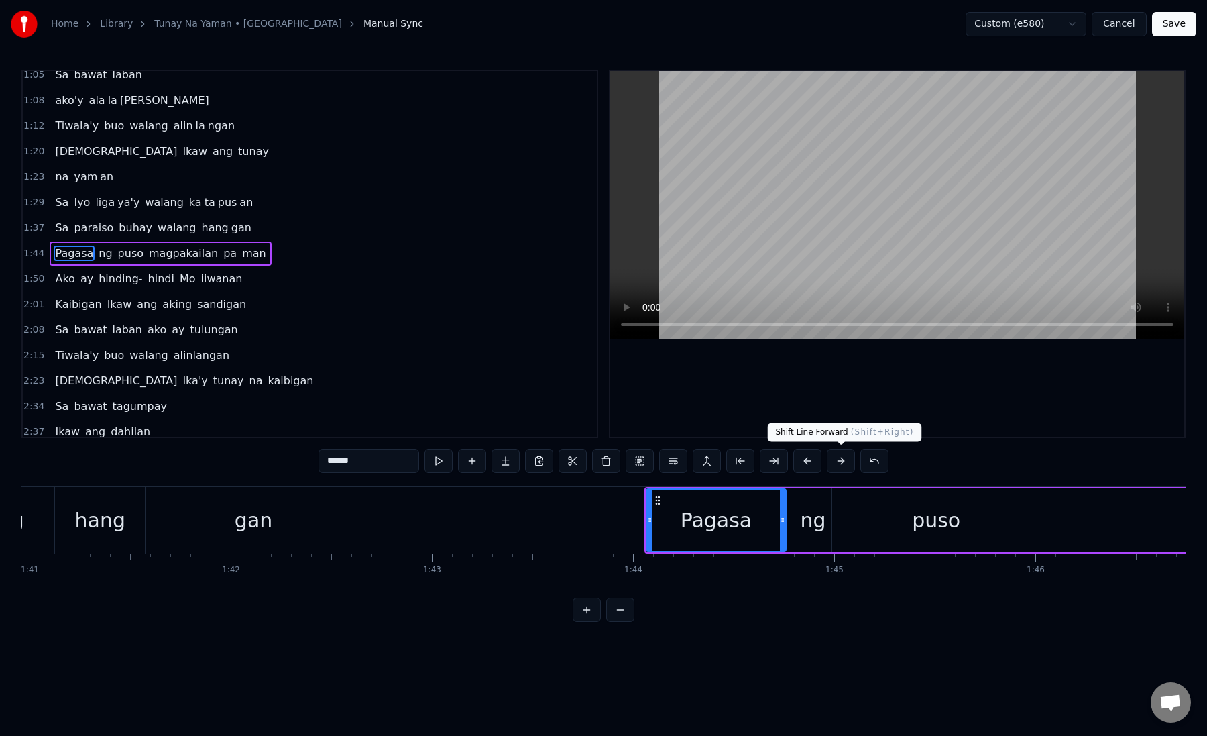
click at [845, 457] on button at bounding box center [841, 461] width 28 height 24
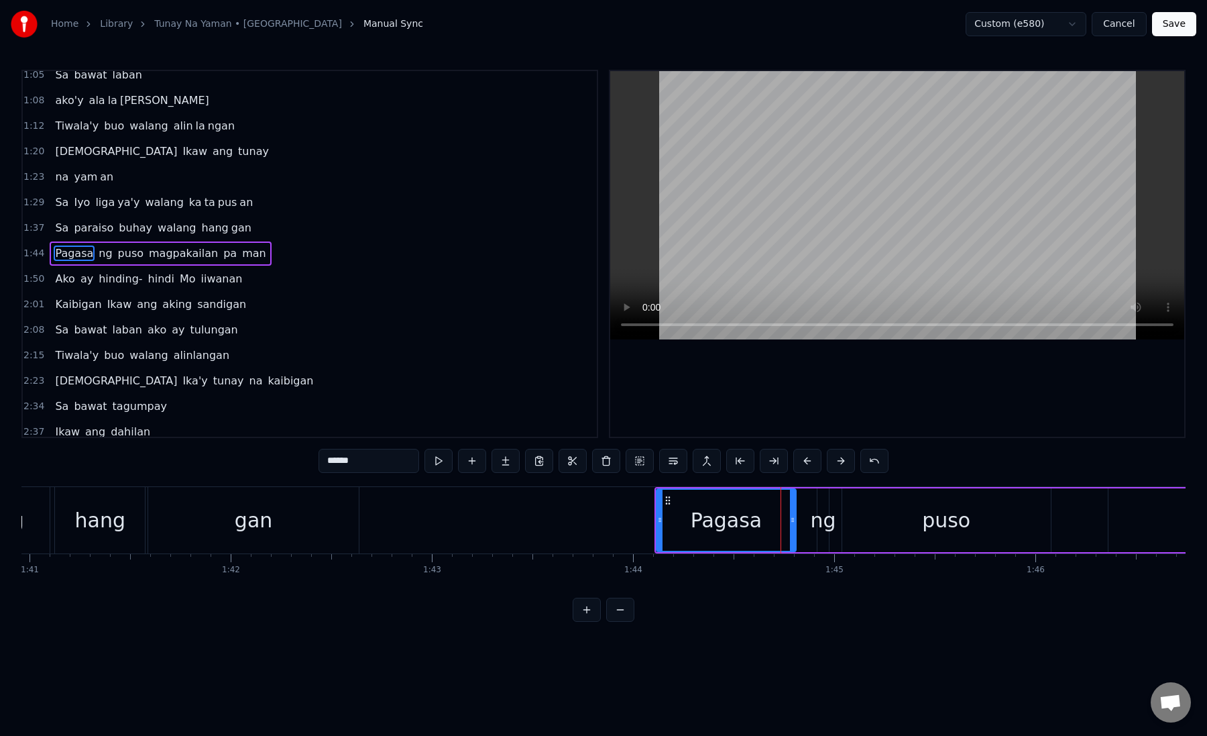
click at [688, 517] on div "Pagasa" at bounding box center [726, 520] width 139 height 61
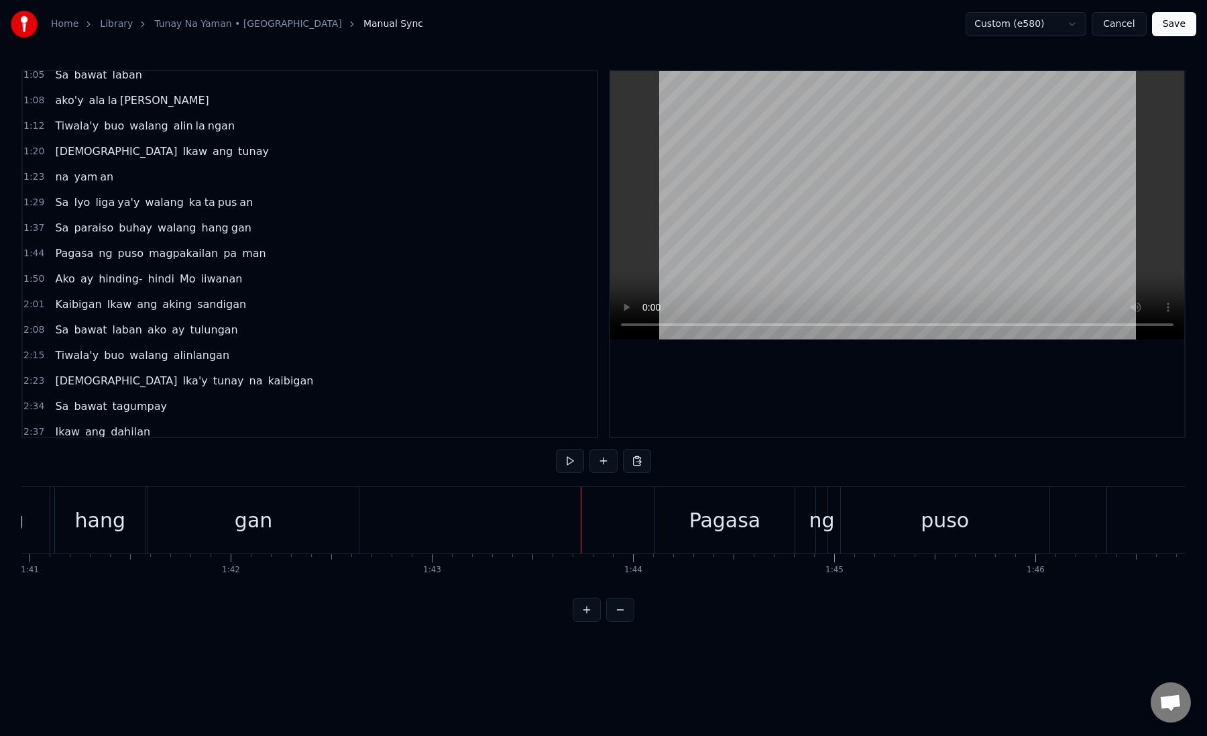
click at [671, 529] on div "Pagasa" at bounding box center [725, 520] width 140 height 66
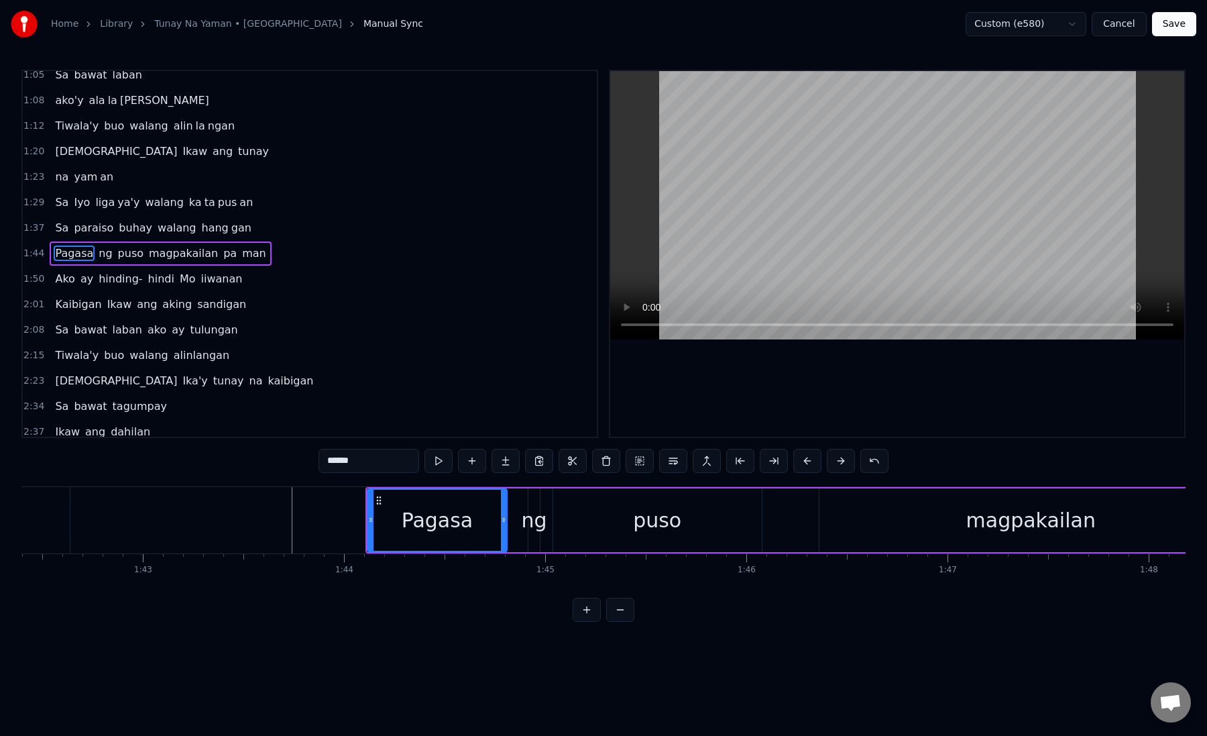
scroll to position [0, 20648]
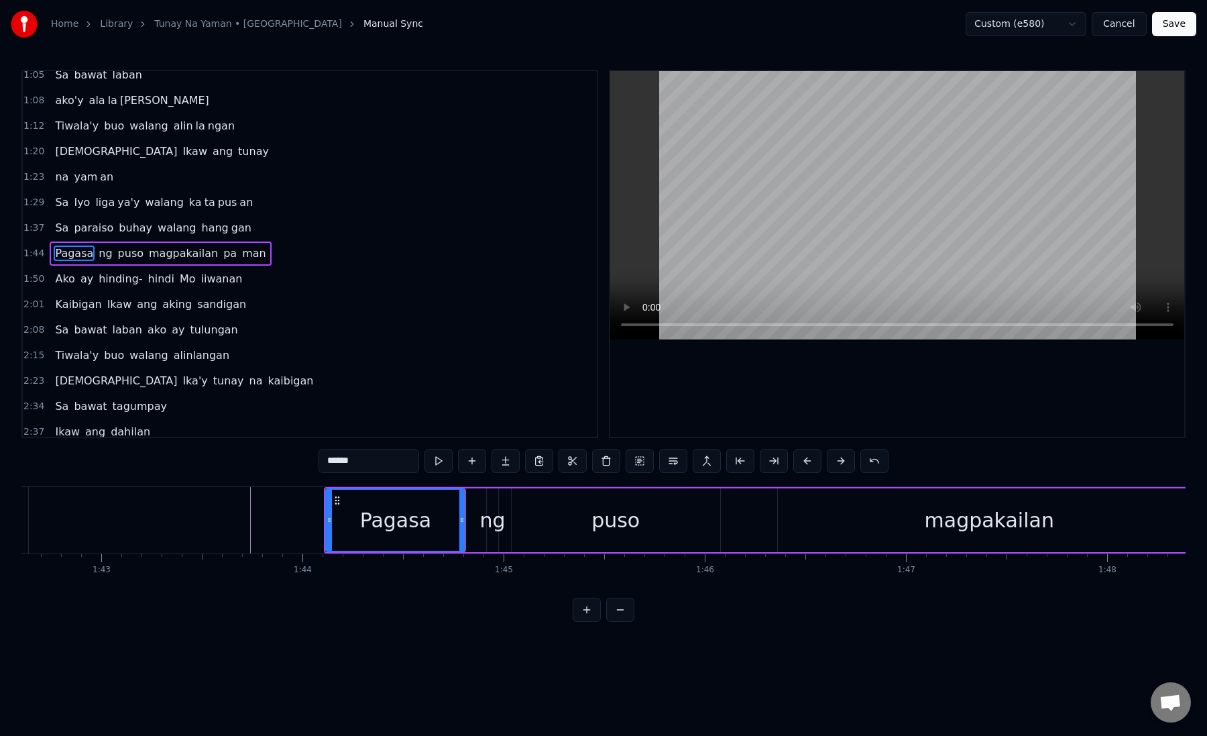
click at [420, 527] on div "Pagasa" at bounding box center [396, 520] width 72 height 30
drag, startPoint x: 462, startPoint y: 526, endPoint x: 444, endPoint y: 527, distance: 18.2
click at [444, 527] on div at bounding box center [443, 520] width 5 height 61
click at [494, 526] on div "ng" at bounding box center [492, 520] width 25 height 30
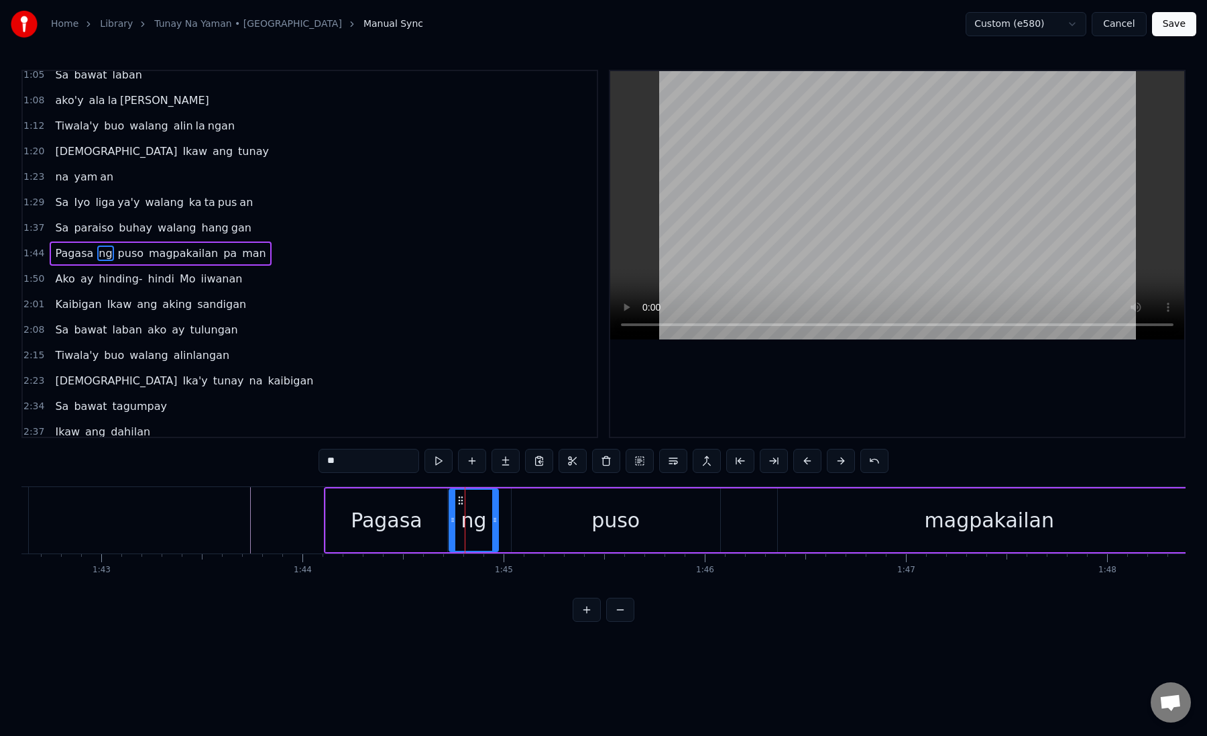
drag, startPoint x: 489, startPoint y: 526, endPoint x: 450, endPoint y: 532, distance: 39.4
click at [450, 532] on div at bounding box center [452, 520] width 5 height 61
drag, startPoint x: 494, startPoint y: 526, endPoint x: 507, endPoint y: 527, distance: 12.8
click at [507, 527] on div at bounding box center [507, 520] width 5 height 61
click at [525, 527] on div "puso" at bounding box center [616, 520] width 209 height 64
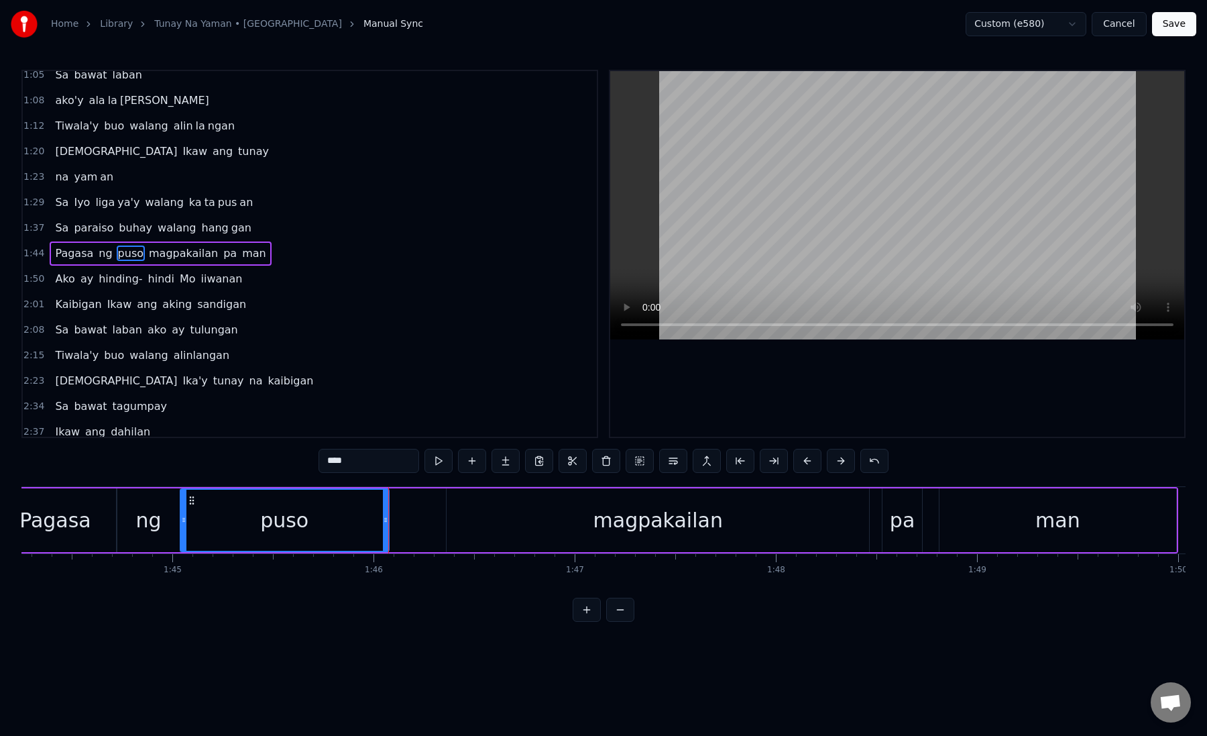
scroll to position [0, 21028]
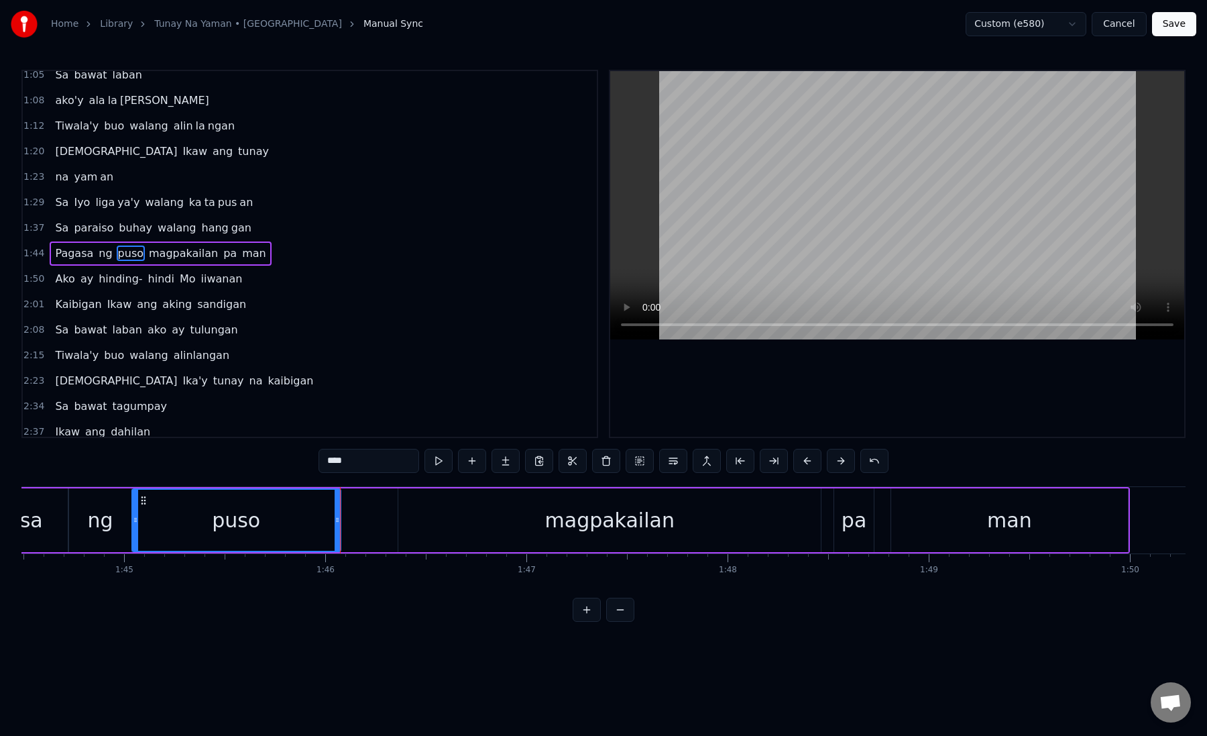
click at [431, 533] on div "magpakailan" at bounding box center [609, 520] width 423 height 64
type input "**********"
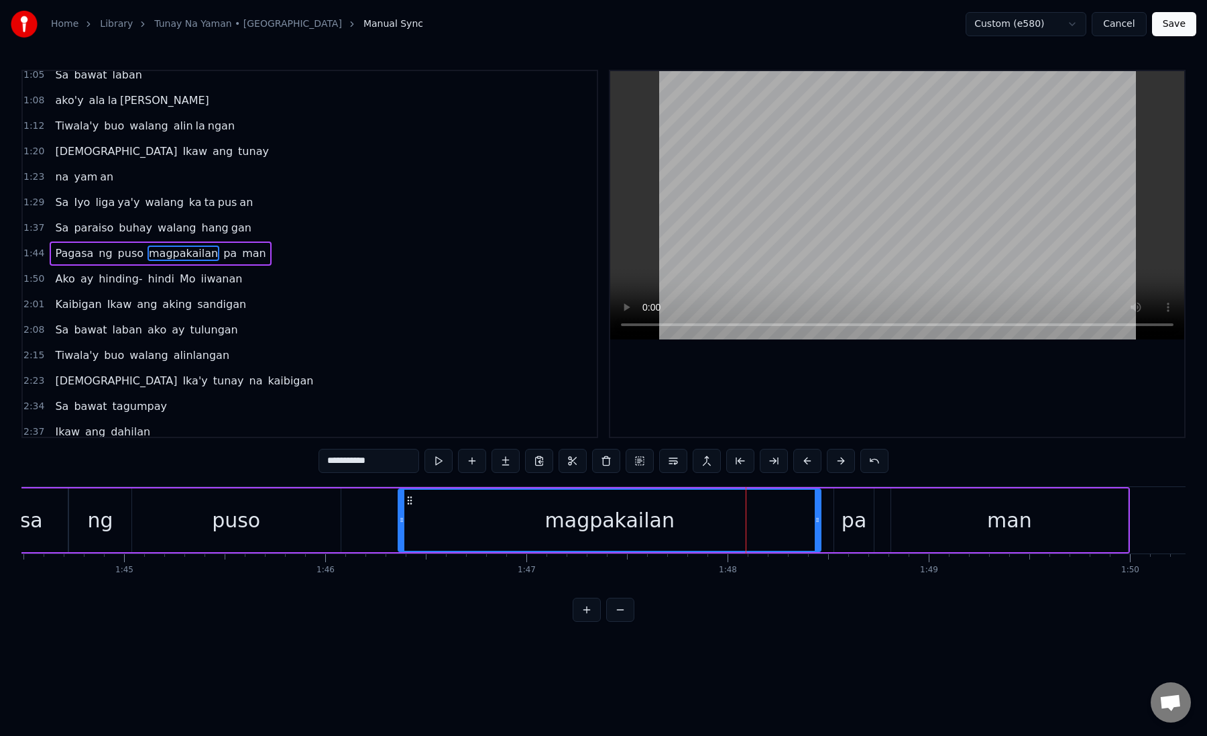
click at [188, 252] on span "magpakailan" at bounding box center [184, 253] width 72 height 15
click at [672, 459] on button at bounding box center [673, 461] width 28 height 24
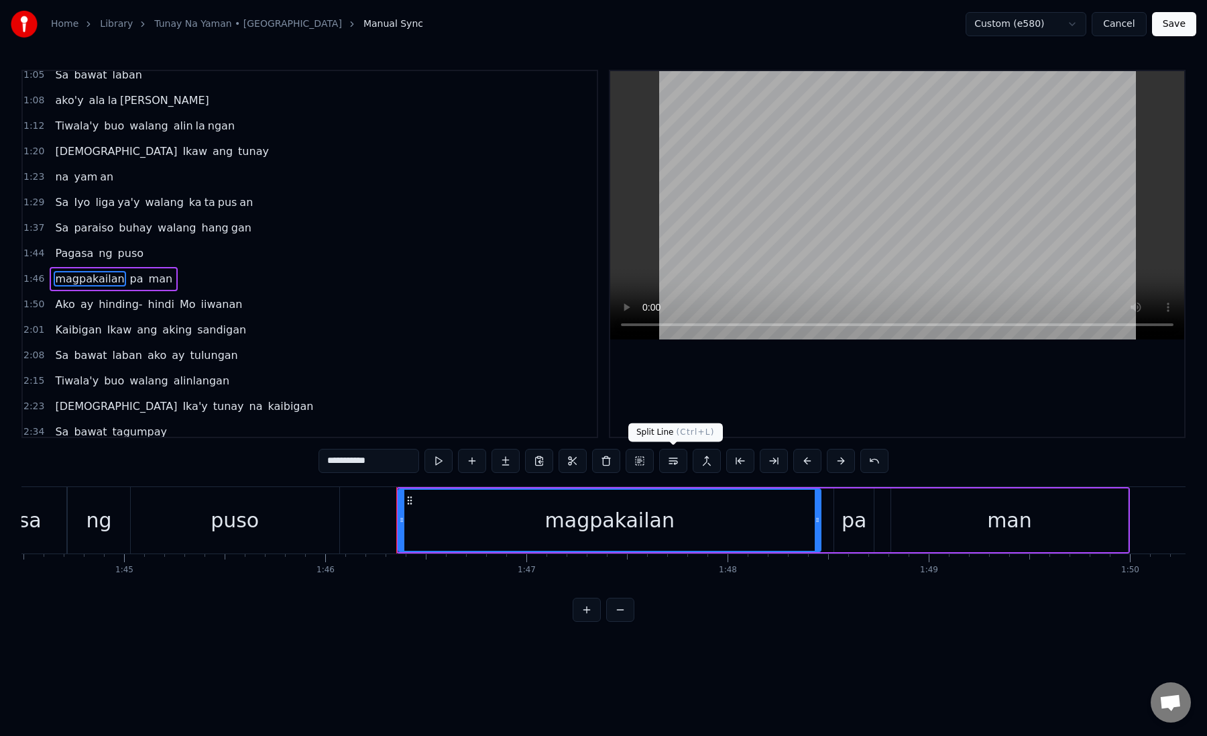
scroll to position [187, 0]
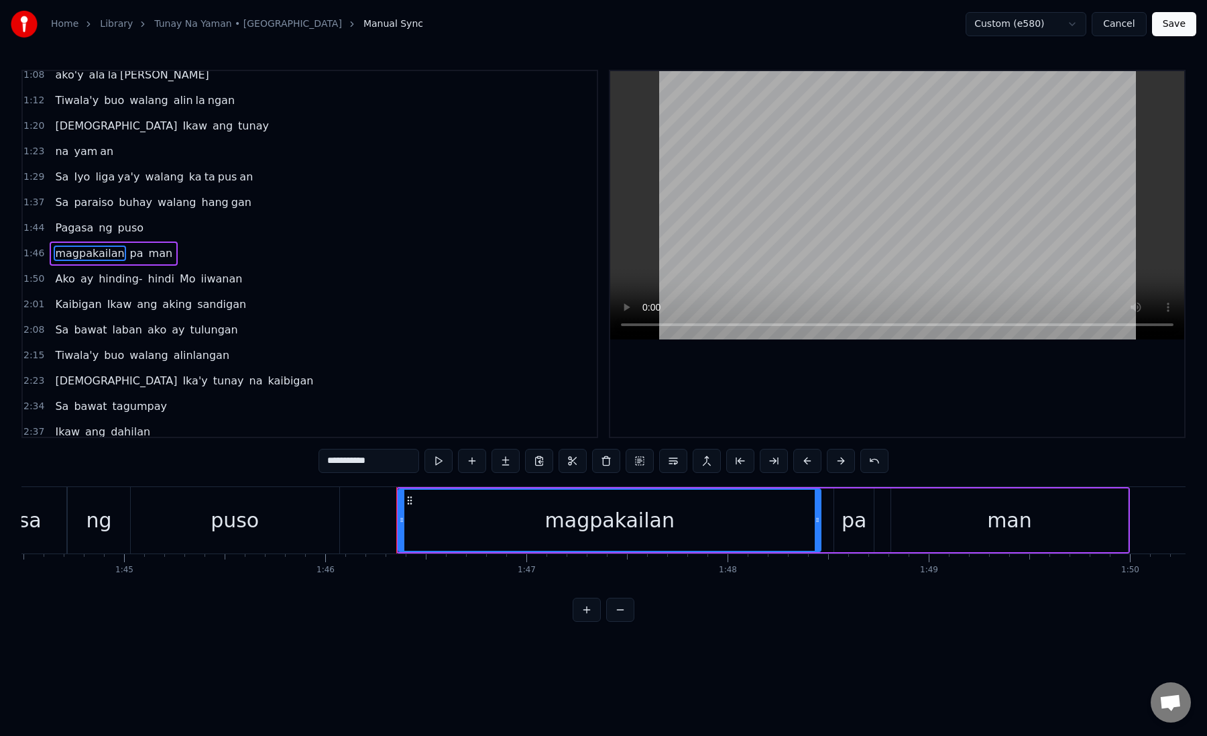
click at [1170, 26] on button "Save" at bounding box center [1174, 24] width 44 height 24
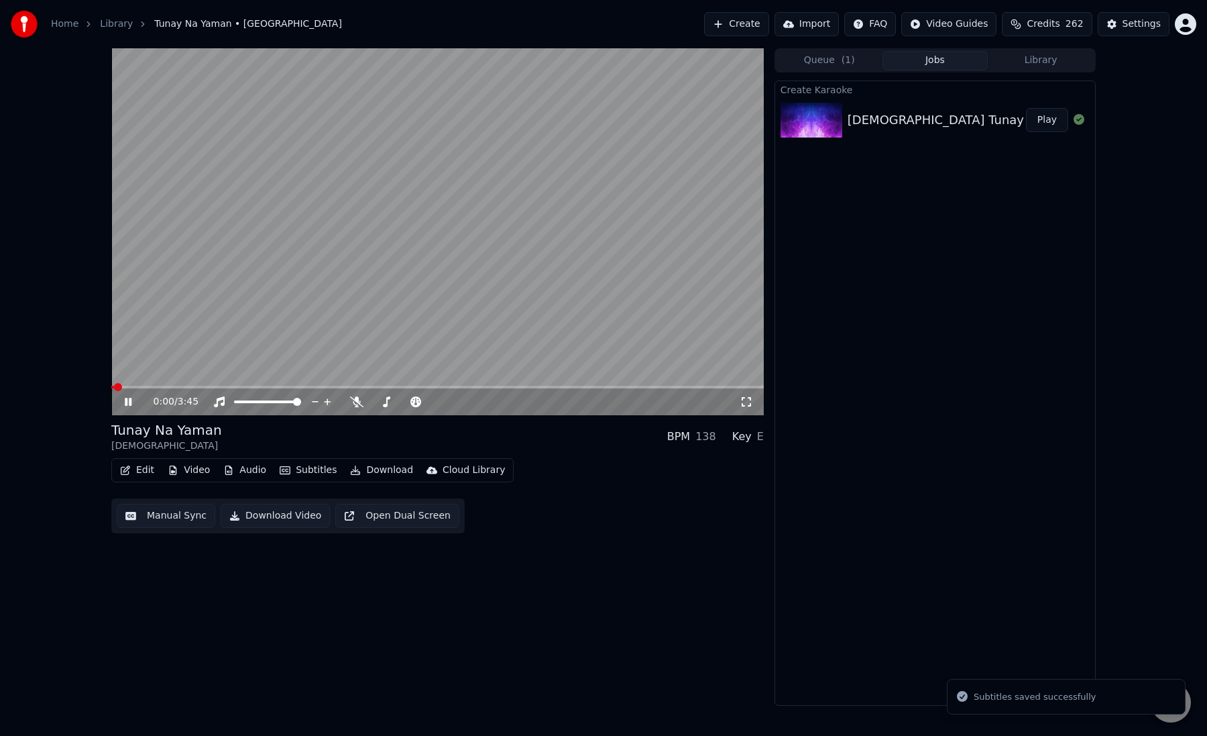
click at [159, 510] on button "Manual Sync" at bounding box center [166, 516] width 99 height 24
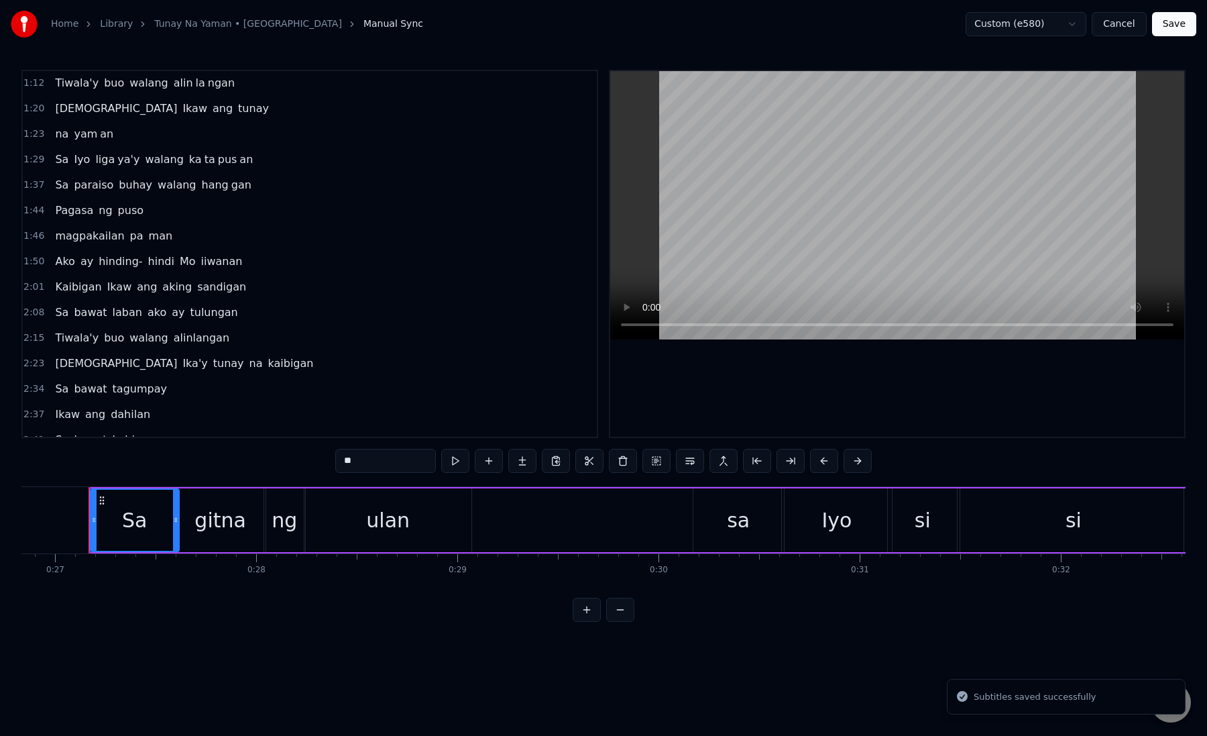
scroll to position [231, 0]
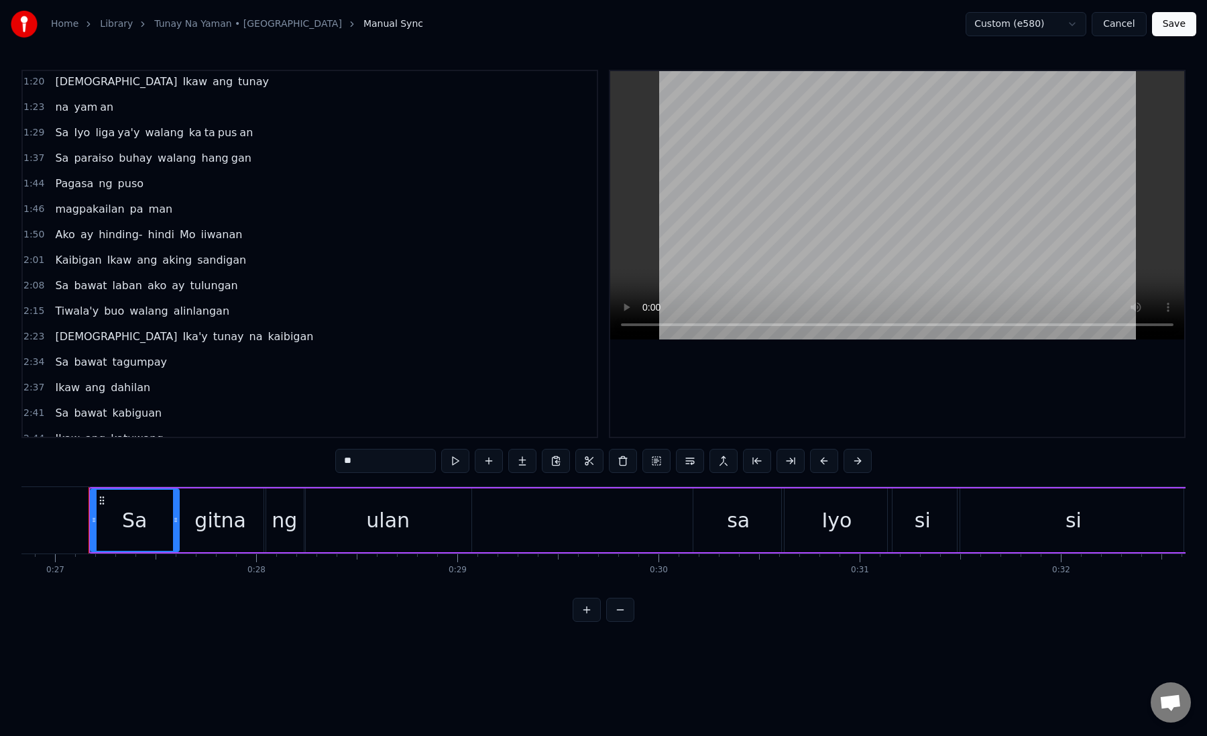
click at [89, 217] on div "magpakailan pa man" at bounding box center [114, 209] width 128 height 24
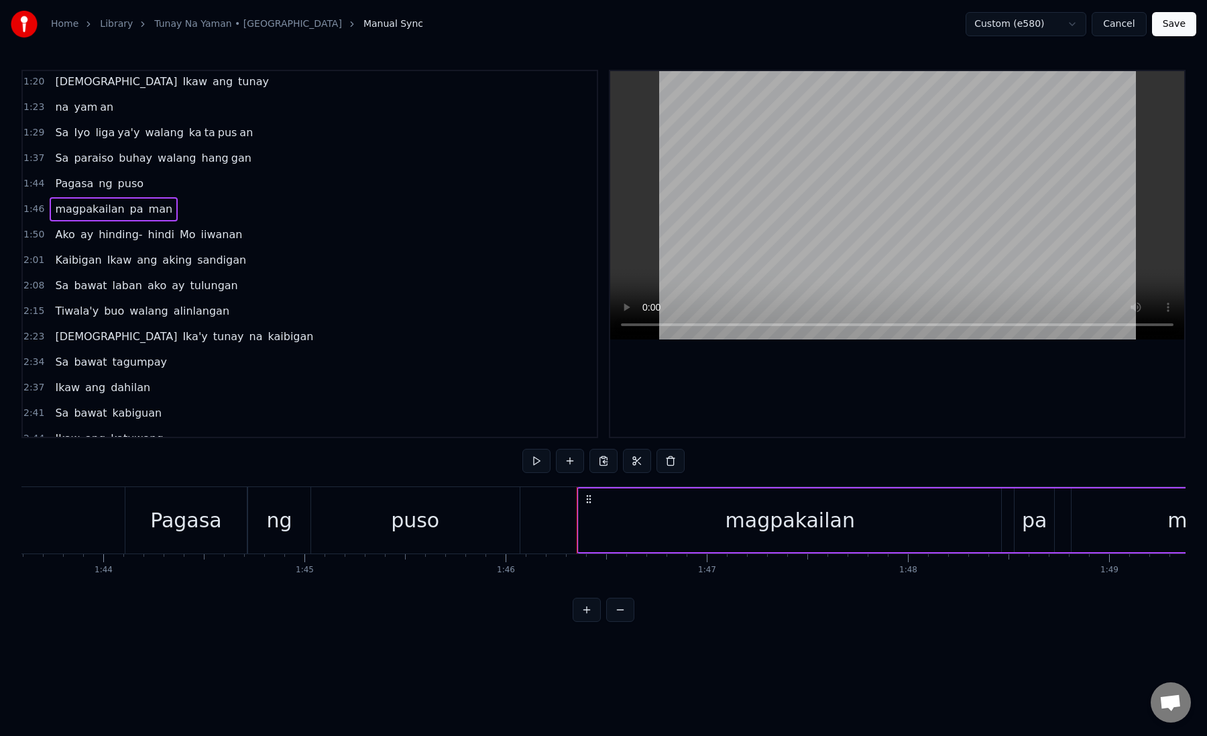
scroll to position [0, 20883]
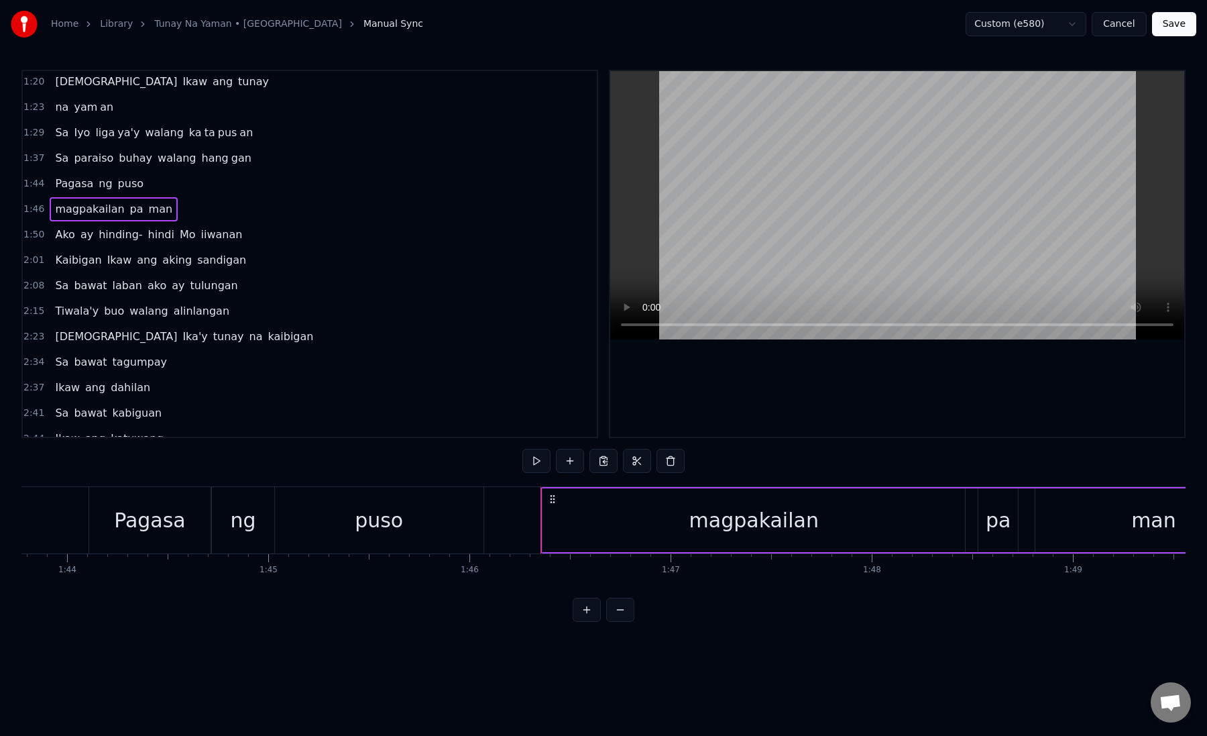
click at [568, 519] on div "magpakailan" at bounding box center [754, 520] width 423 height 64
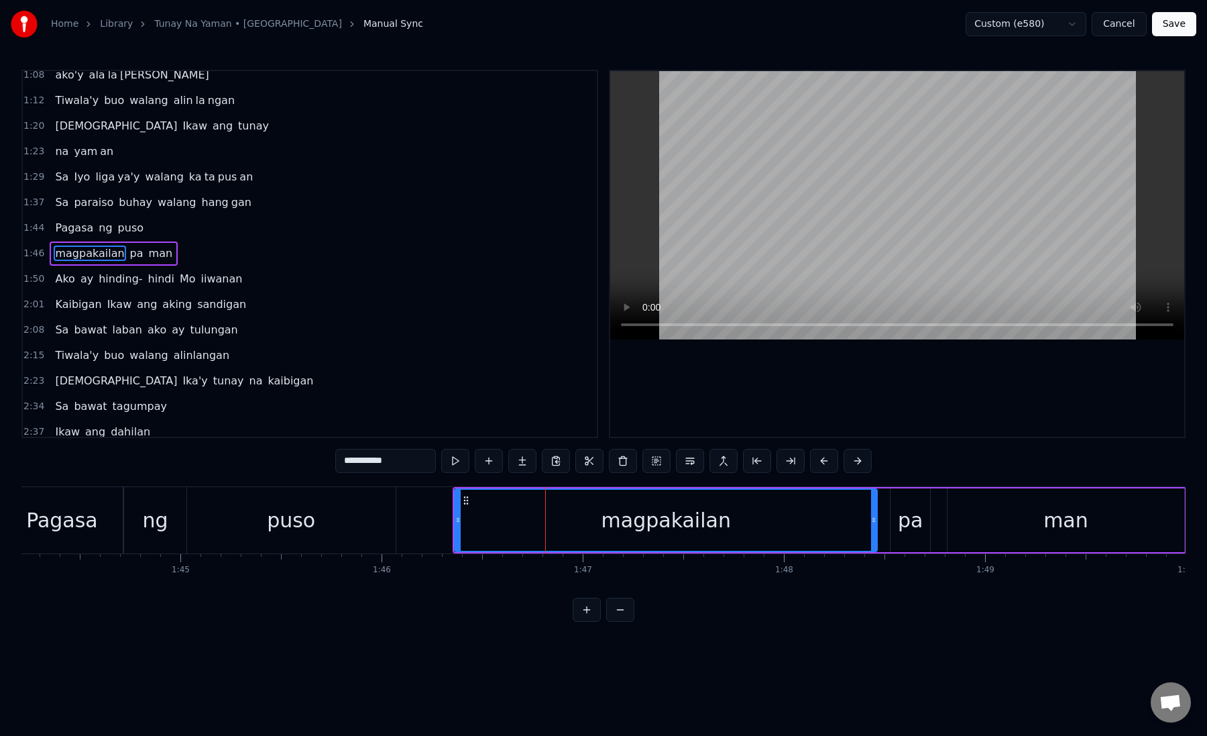
scroll to position [0, 20989]
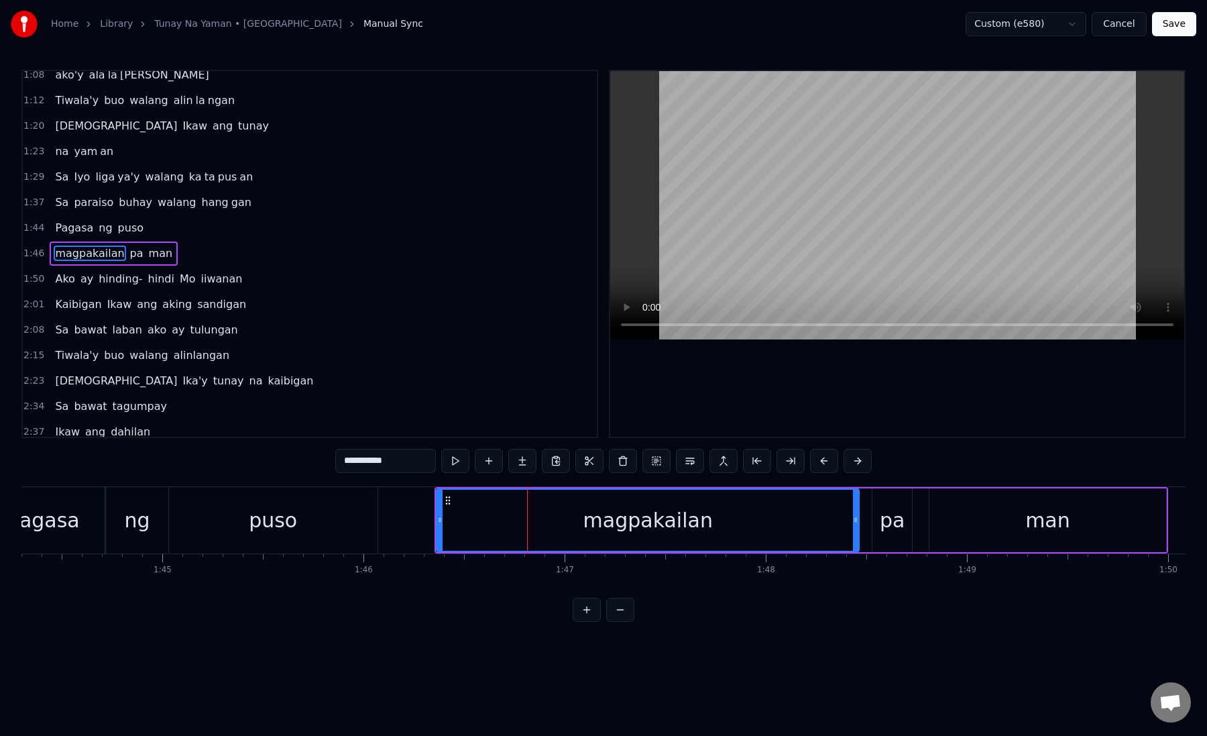
click at [454, 510] on div "magpakailan" at bounding box center [647, 520] width 421 height 61
click at [783, 466] on button at bounding box center [791, 461] width 28 height 24
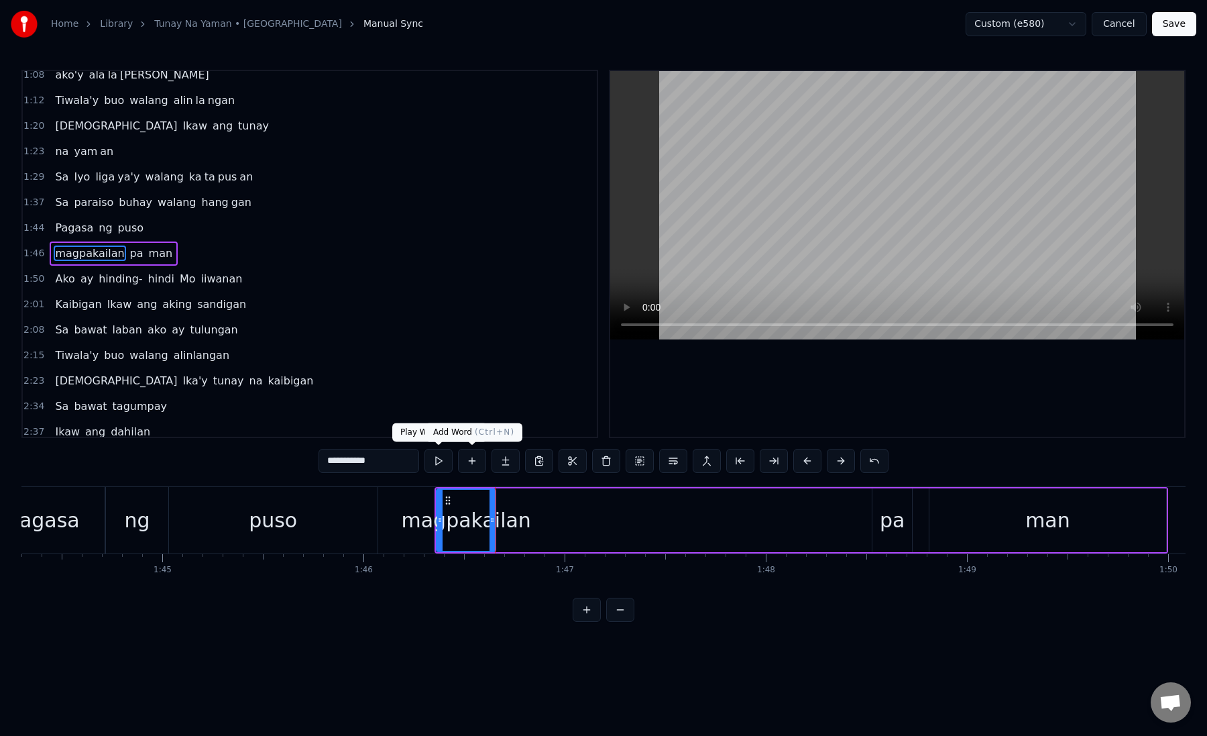
drag, startPoint x: 346, startPoint y: 463, endPoint x: 468, endPoint y: 462, distance: 122.1
click at [468, 462] on div "**********" at bounding box center [604, 461] width 570 height 24
type input "***"
click at [516, 458] on button at bounding box center [506, 461] width 28 height 24
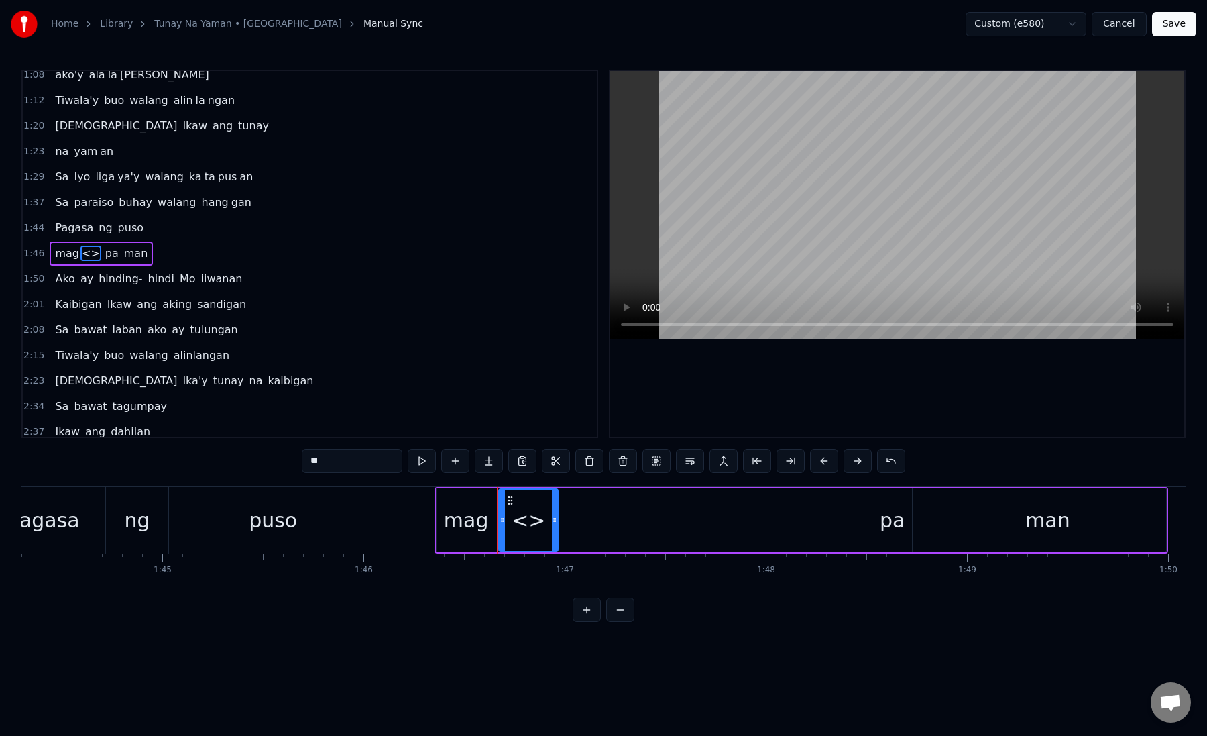
click at [297, 463] on div "0:27 Sa gitna ng ulan sa Iyo si si long 0:34 Laging nandyan Ka at aking katulon…" at bounding box center [603, 346] width 1165 height 552
drag, startPoint x: 306, startPoint y: 463, endPoint x: 396, endPoint y: 462, distance: 89.9
click at [396, 462] on input "**" at bounding box center [352, 461] width 101 height 24
paste input "******"
drag, startPoint x: 321, startPoint y: 464, endPoint x: 372, endPoint y: 464, distance: 50.3
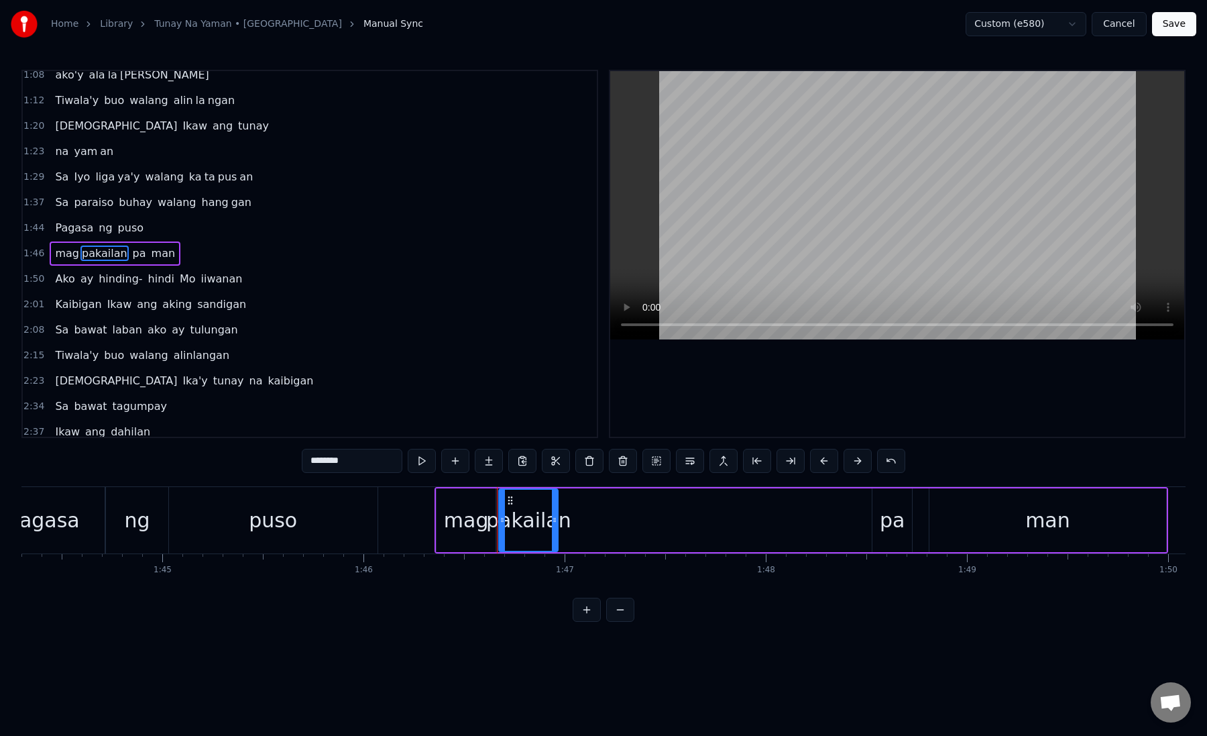
click at [372, 464] on input "********" at bounding box center [352, 461] width 101 height 24
type input "**"
click at [493, 464] on button at bounding box center [489, 461] width 28 height 24
paste input "****"
drag, startPoint x: 309, startPoint y: 464, endPoint x: 419, endPoint y: 462, distance: 109.4
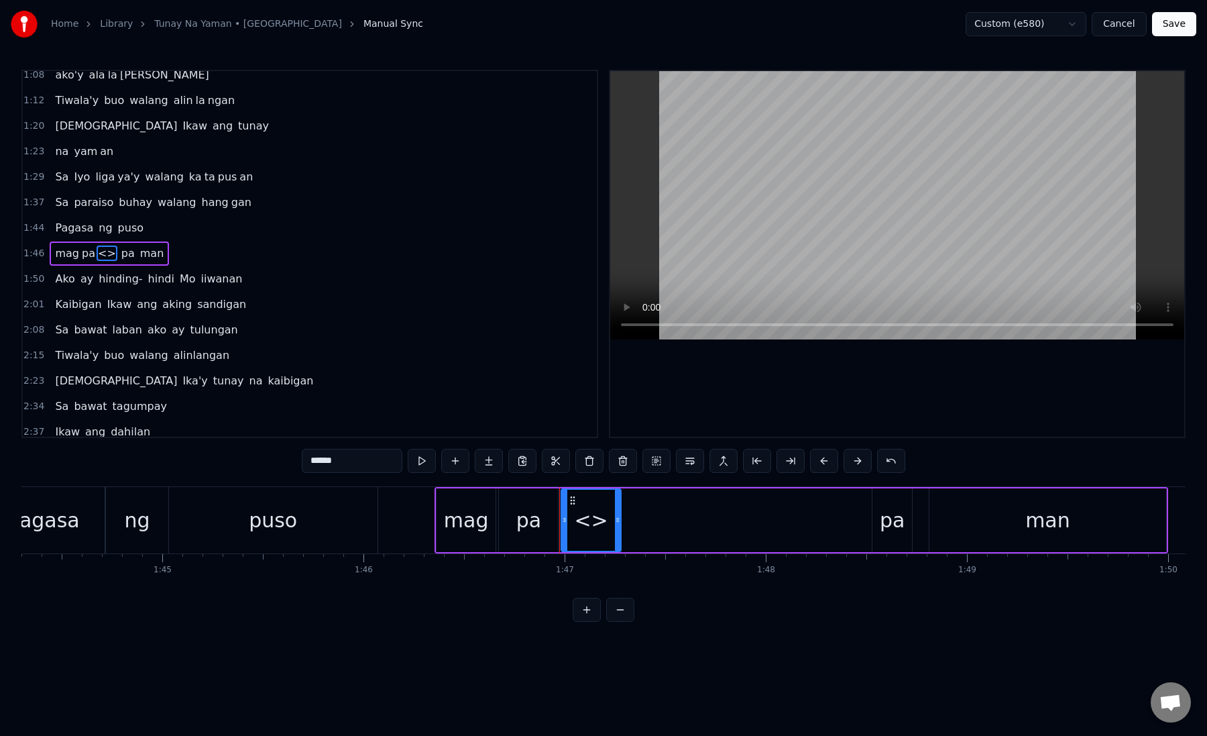
click at [419, 464] on div "******" at bounding box center [604, 461] width 604 height 24
drag, startPoint x: 323, startPoint y: 462, endPoint x: 413, endPoint y: 462, distance: 89.9
click at [414, 462] on div "******" at bounding box center [604, 461] width 604 height 24
type input "***"
click at [493, 463] on button at bounding box center [489, 461] width 28 height 24
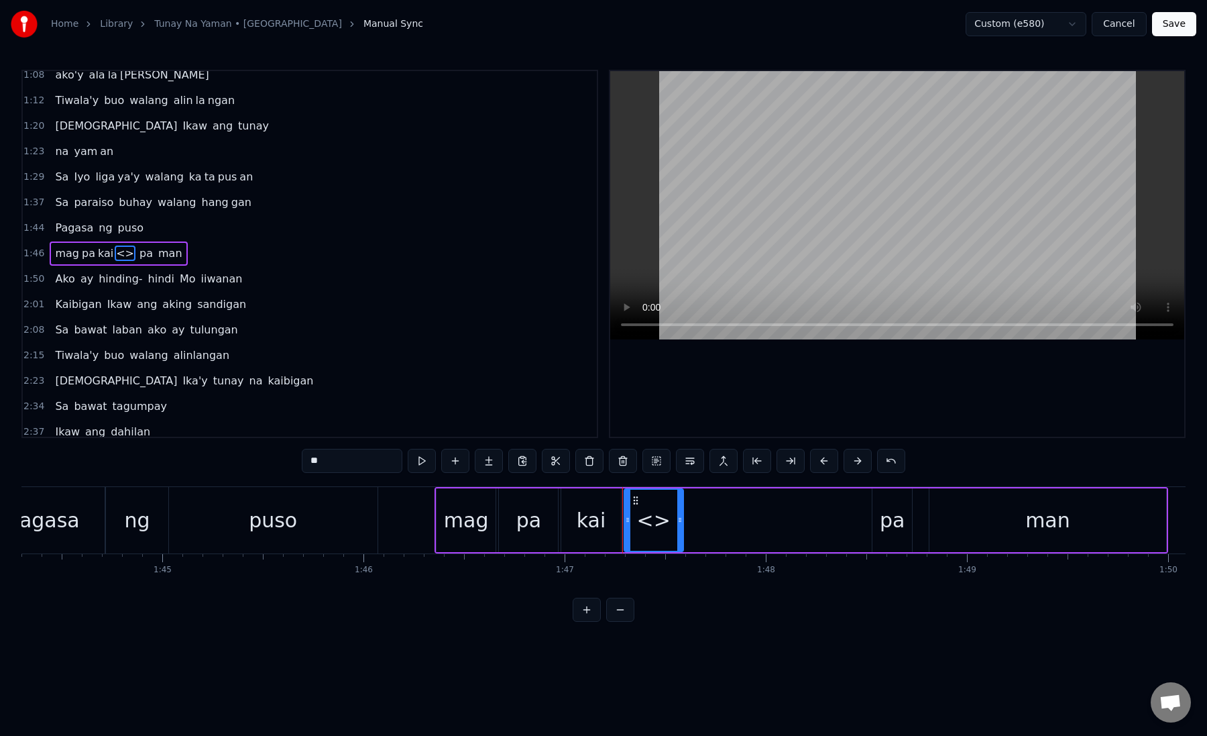
paste input "*"
drag, startPoint x: 311, startPoint y: 457, endPoint x: 501, endPoint y: 472, distance: 191.1
click at [501, 472] on div "**" at bounding box center [604, 462] width 604 height 27
click at [642, 516] on div "lan" at bounding box center [654, 520] width 31 height 30
click at [462, 533] on div "mag" at bounding box center [466, 520] width 45 height 30
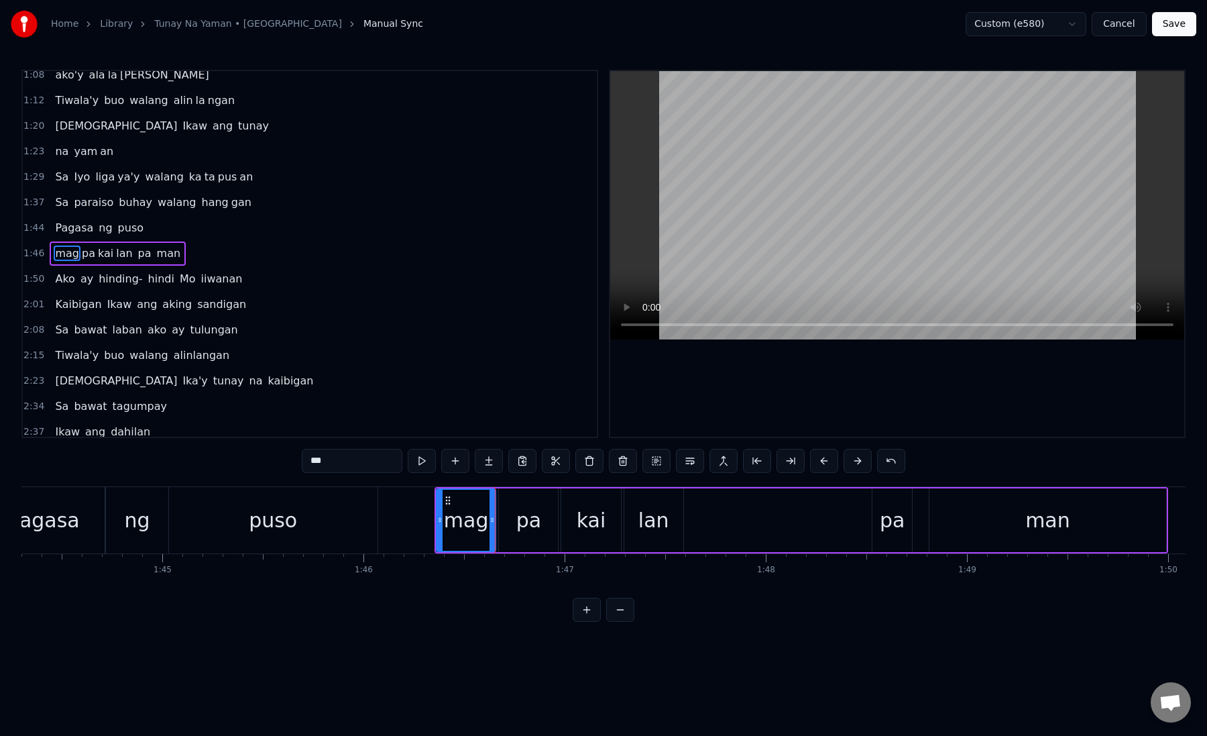
click at [519, 542] on div "pa" at bounding box center [528, 520] width 59 height 64
click at [584, 528] on div "kai" at bounding box center [592, 520] width 30 height 30
click at [638, 527] on div "lan" at bounding box center [654, 520] width 59 height 64
drag, startPoint x: 635, startPoint y: 502, endPoint x: 688, endPoint y: 506, distance: 53.8
click at [688, 506] on div "lan" at bounding box center [708, 520] width 58 height 61
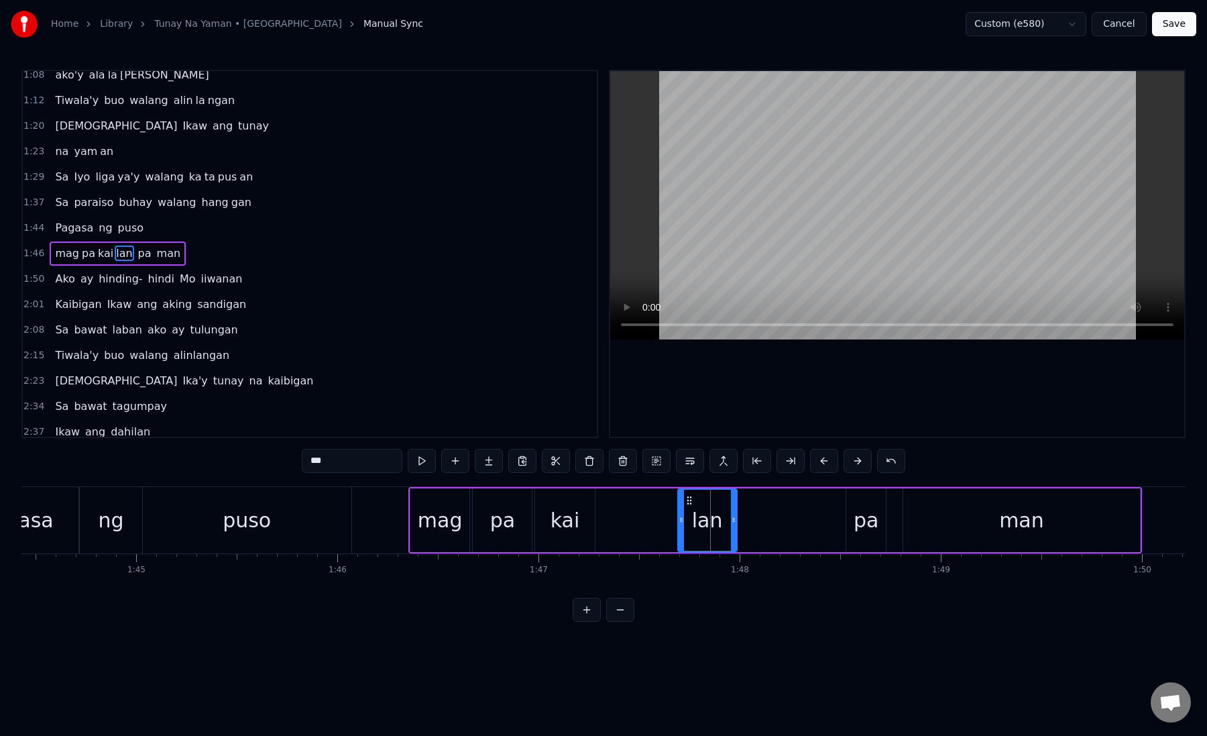
scroll to position [0, 21009]
click at [710, 508] on div "lan" at bounding box center [707, 520] width 31 height 30
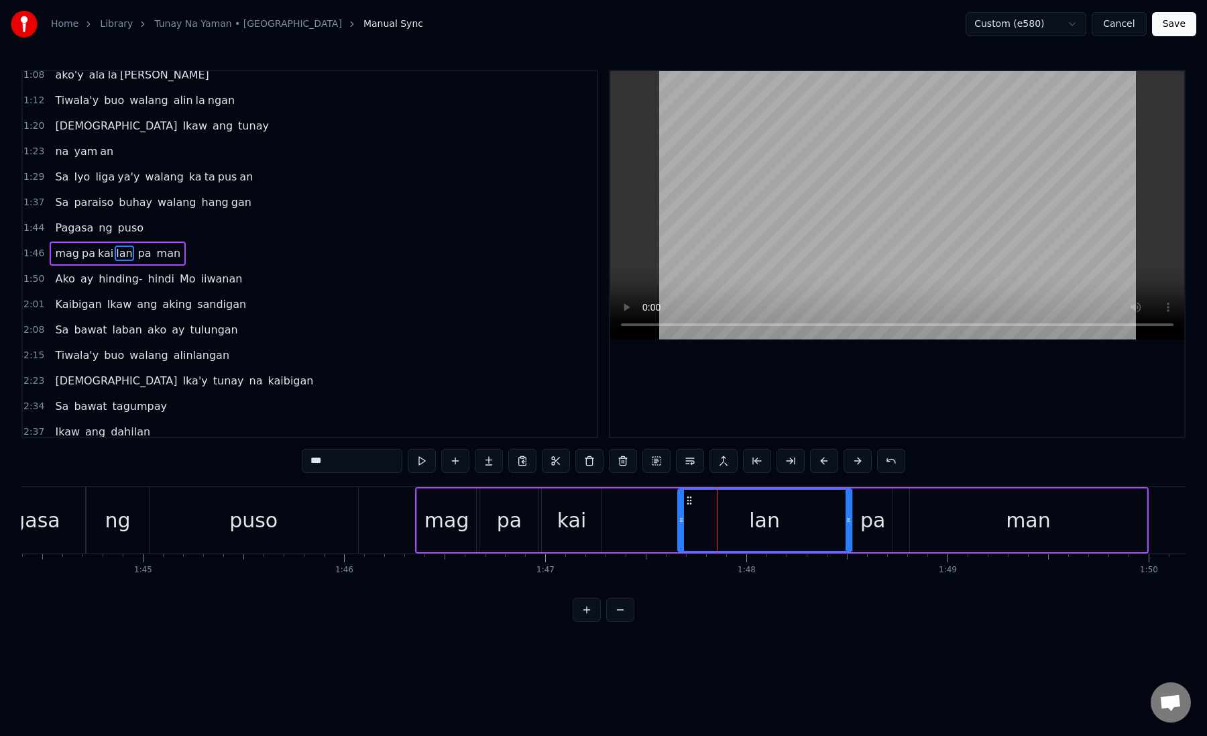
drag, startPoint x: 733, startPoint y: 525, endPoint x: 849, endPoint y: 526, distance: 115.4
click at [849, 526] on div at bounding box center [848, 520] width 5 height 61
click at [870, 530] on div "pa" at bounding box center [873, 520] width 25 height 30
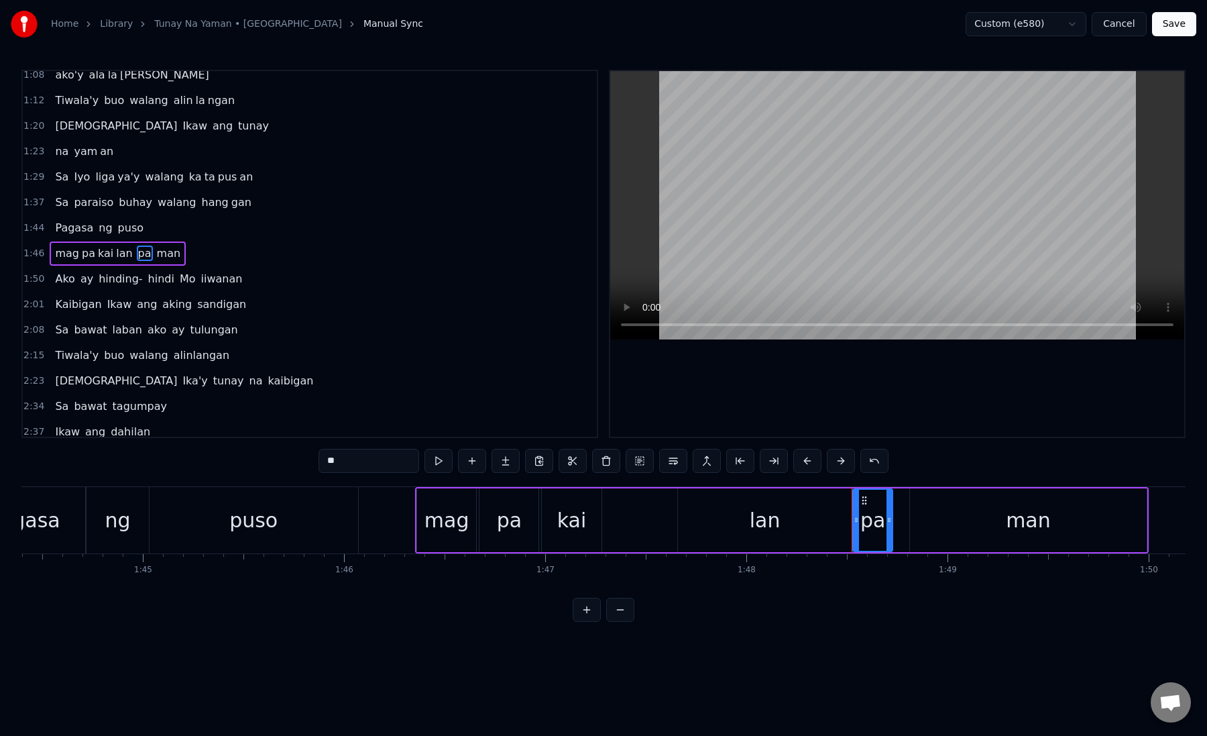
click at [870, 530] on div "pa" at bounding box center [873, 520] width 25 height 30
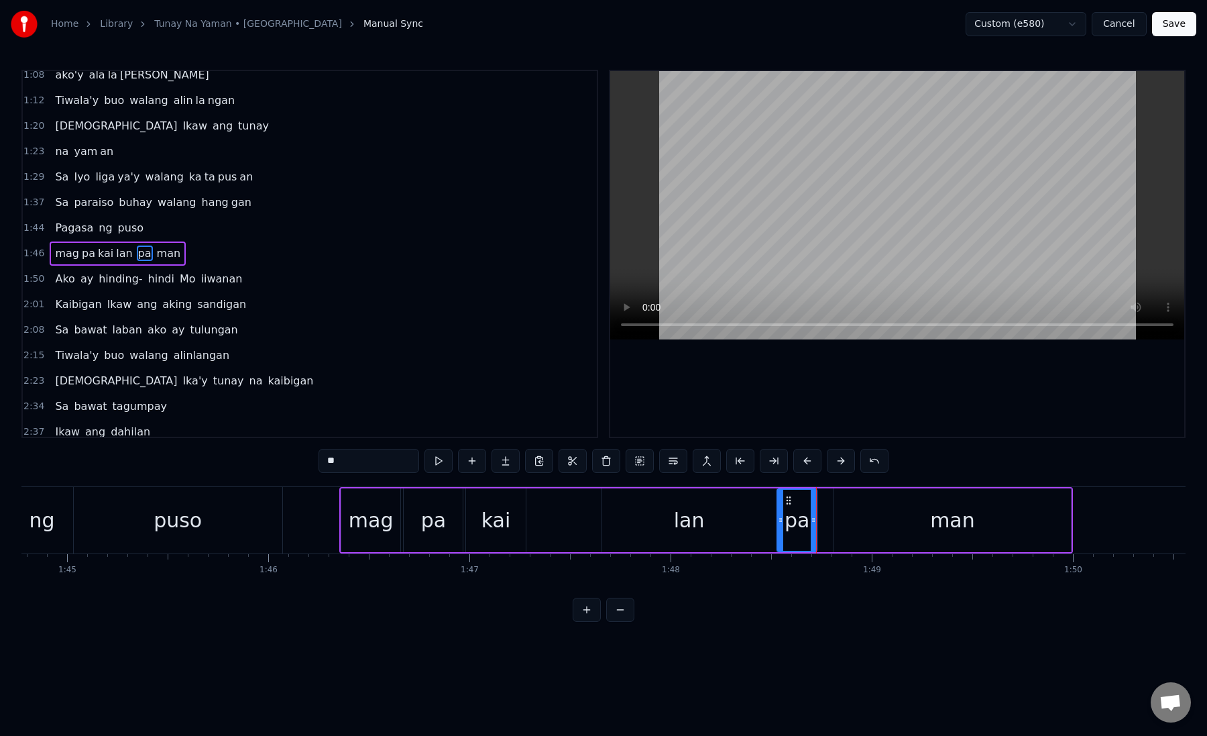
scroll to position [0, 21177]
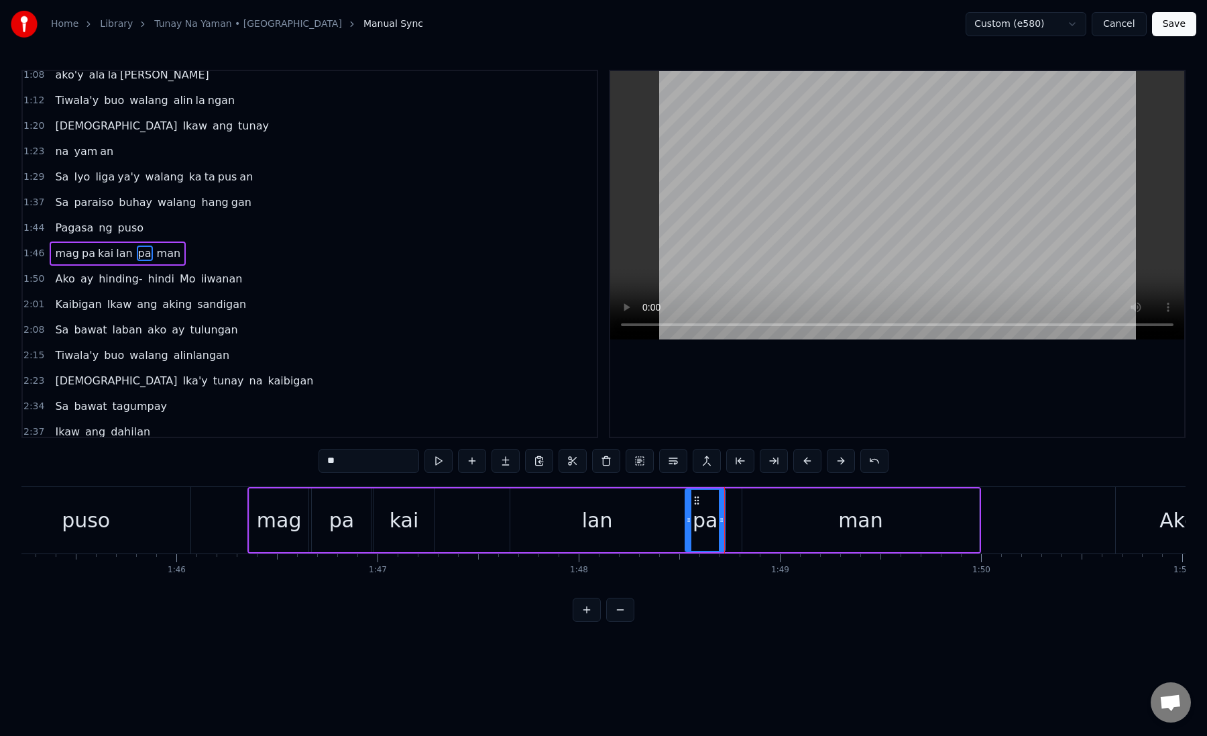
click at [778, 516] on div "man" at bounding box center [861, 520] width 237 height 64
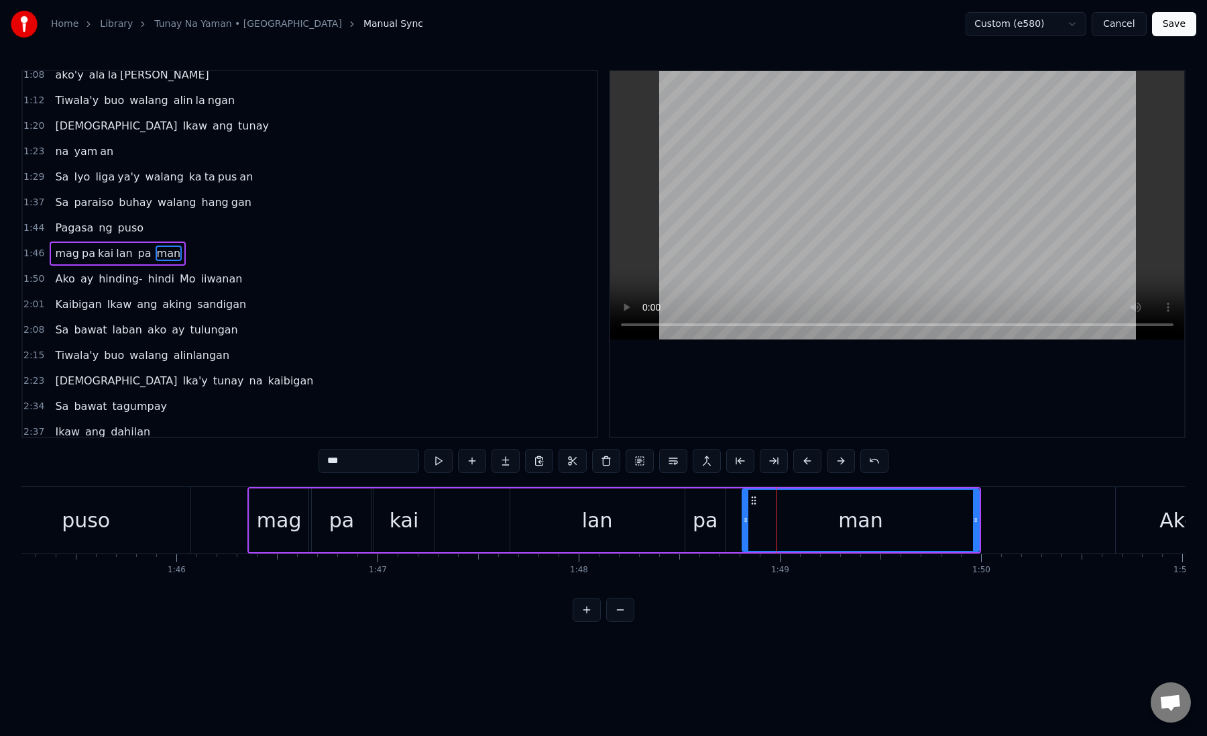
click at [698, 521] on div "pa" at bounding box center [705, 520] width 25 height 30
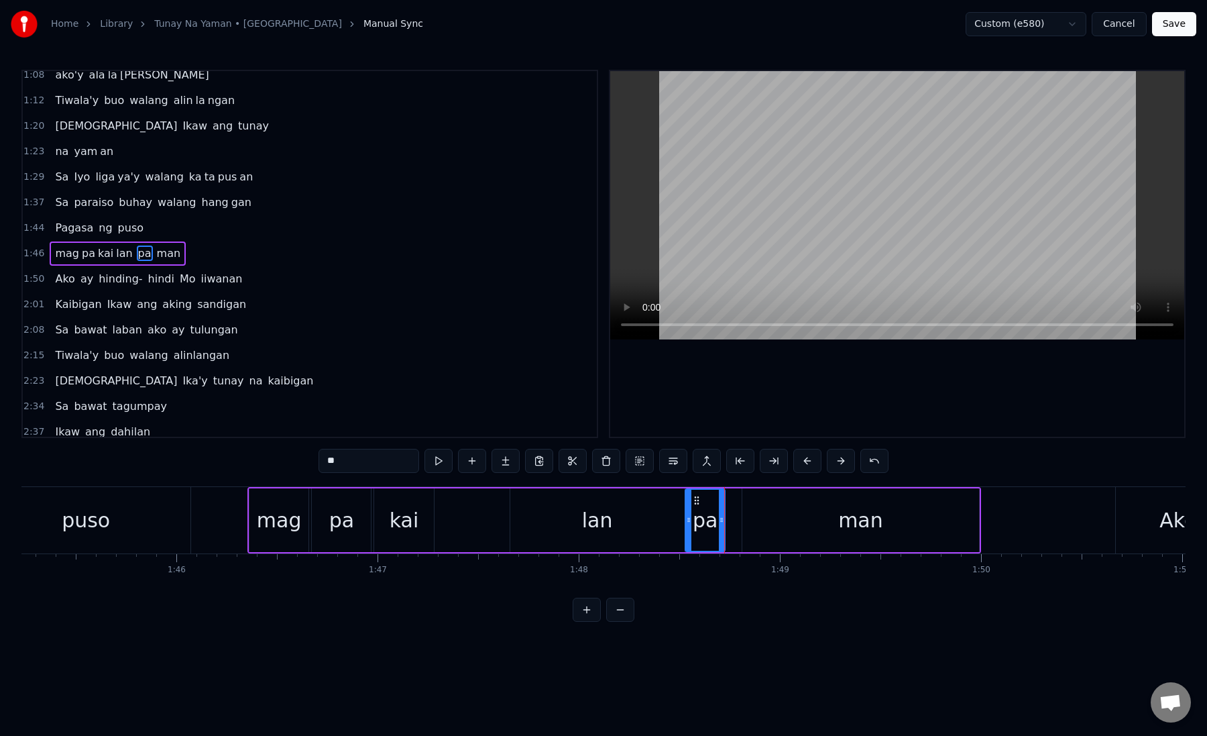
click at [759, 534] on div "man" at bounding box center [861, 520] width 237 height 64
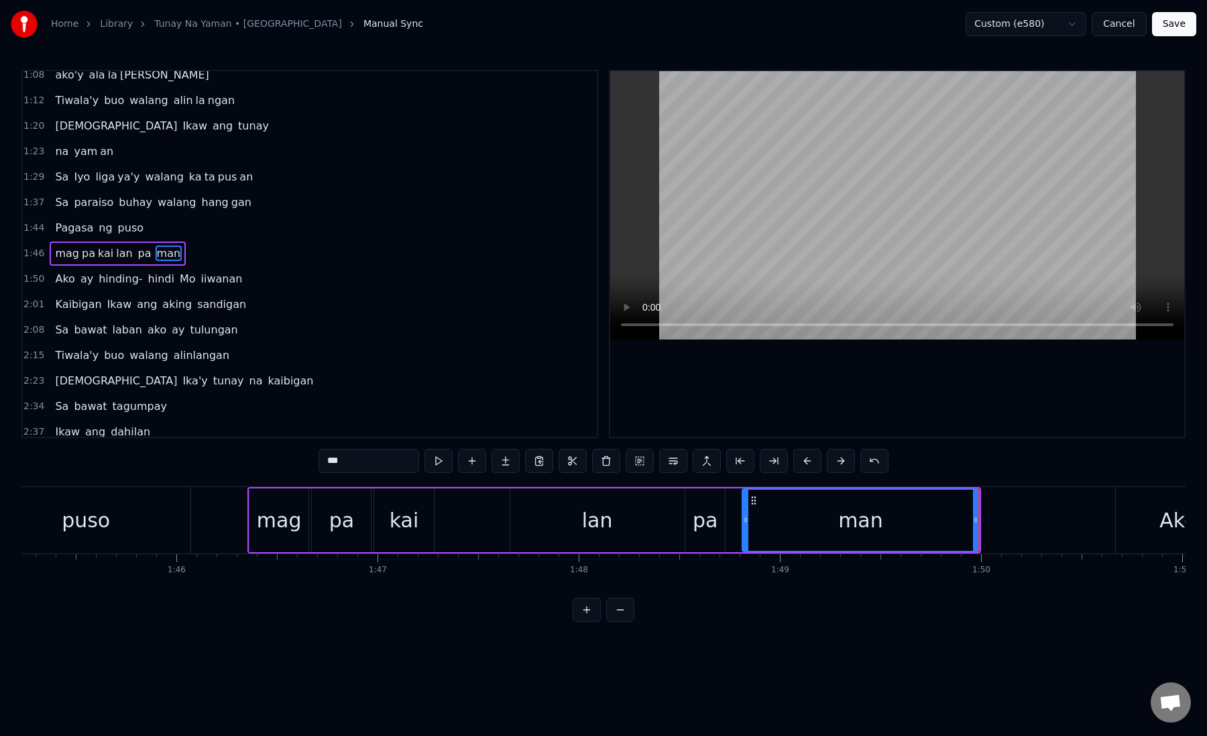
click at [412, 533] on div "kai" at bounding box center [405, 520] width 30 height 30
type input "***"
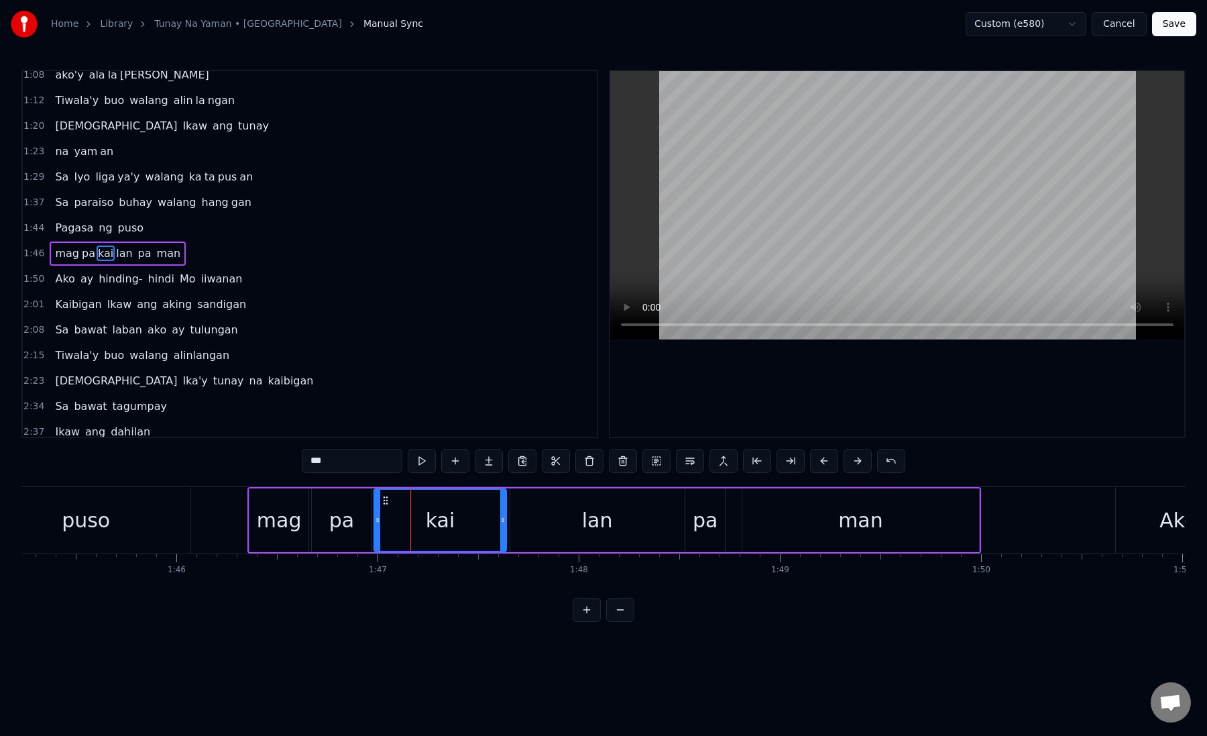
drag, startPoint x: 429, startPoint y: 525, endPoint x: 504, endPoint y: 531, distance: 76.0
click at [504, 531] on div at bounding box center [502, 520] width 5 height 61
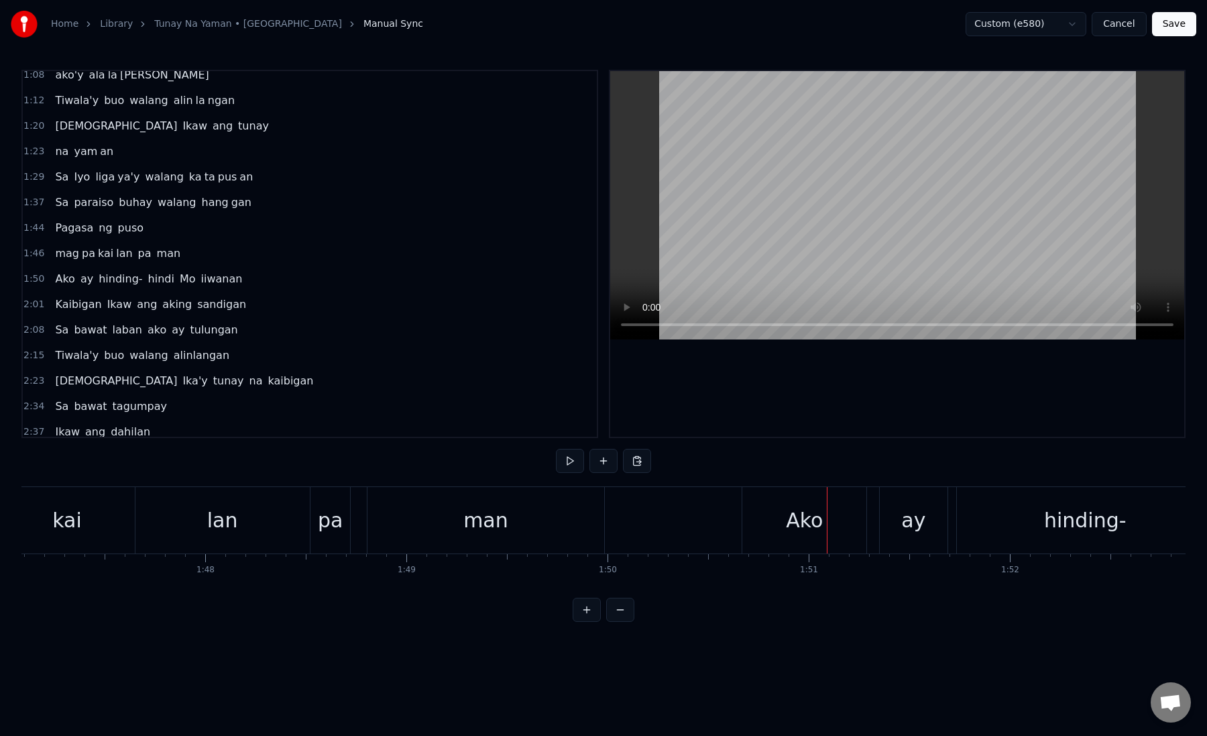
scroll to position [0, 21709]
click at [644, 525] on div "Ako" at bounding box center [645, 520] width 37 height 30
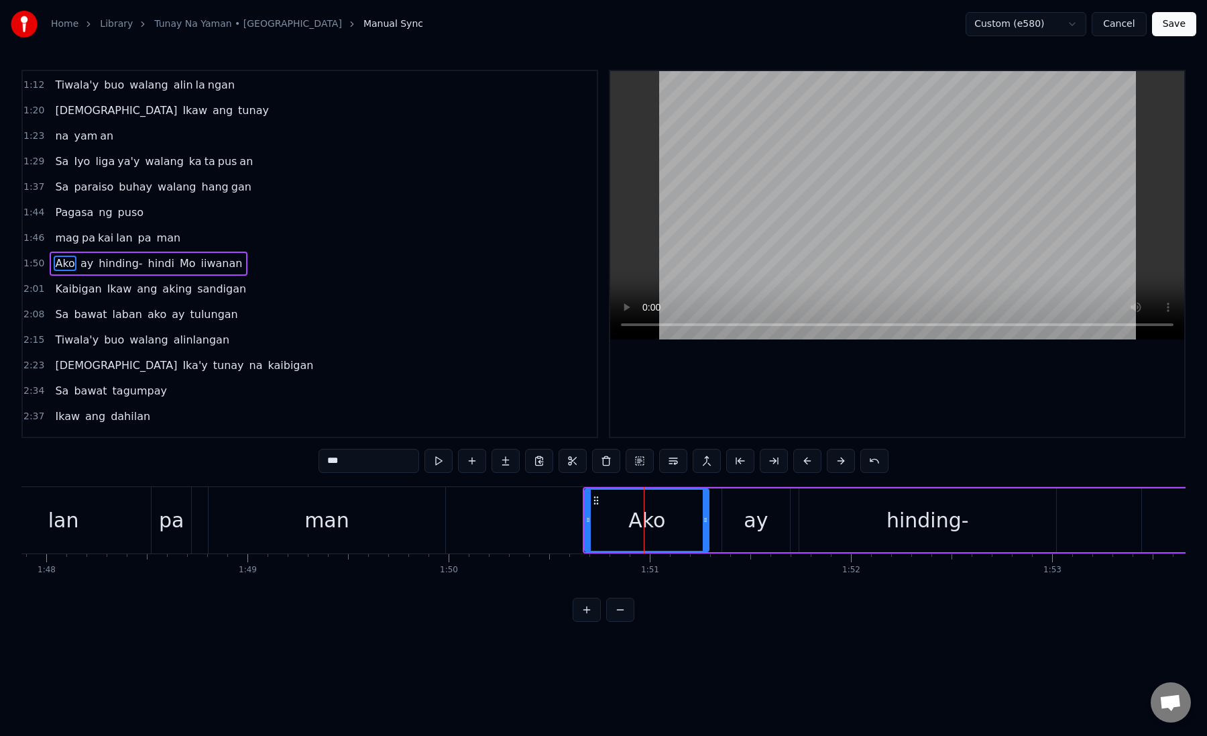
scroll to position [213, 0]
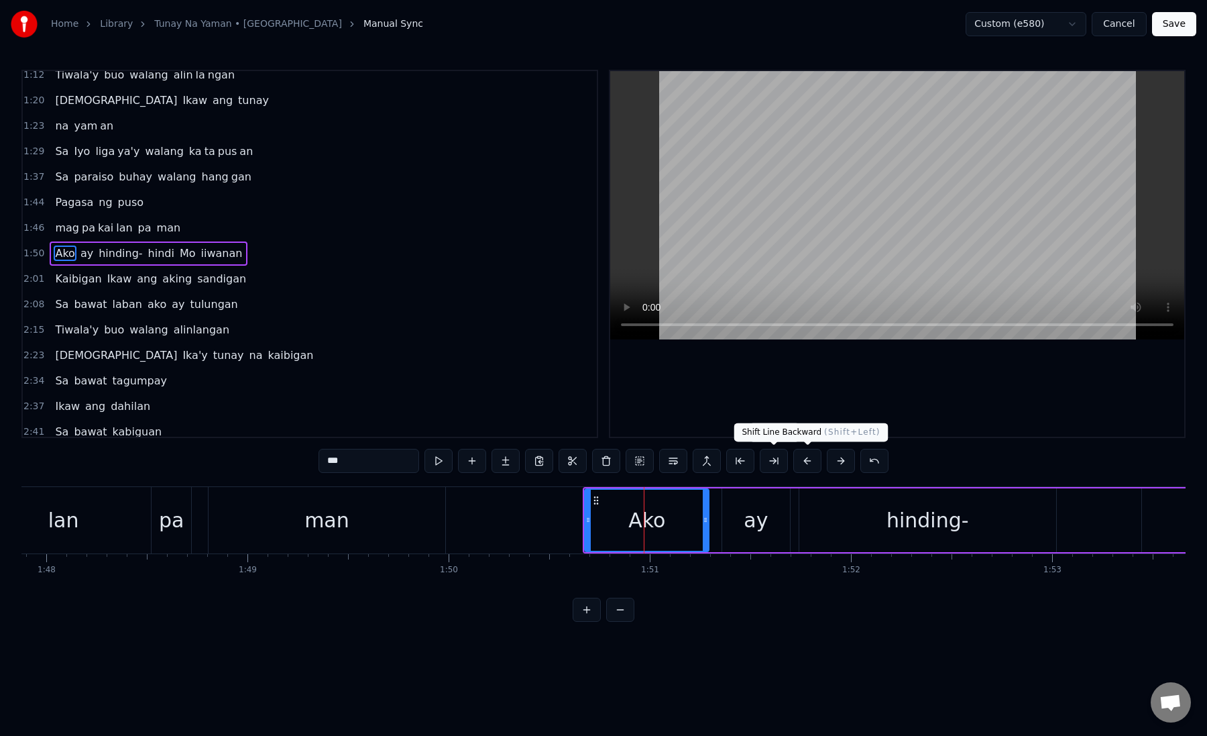
click at [806, 461] on button at bounding box center [808, 461] width 28 height 24
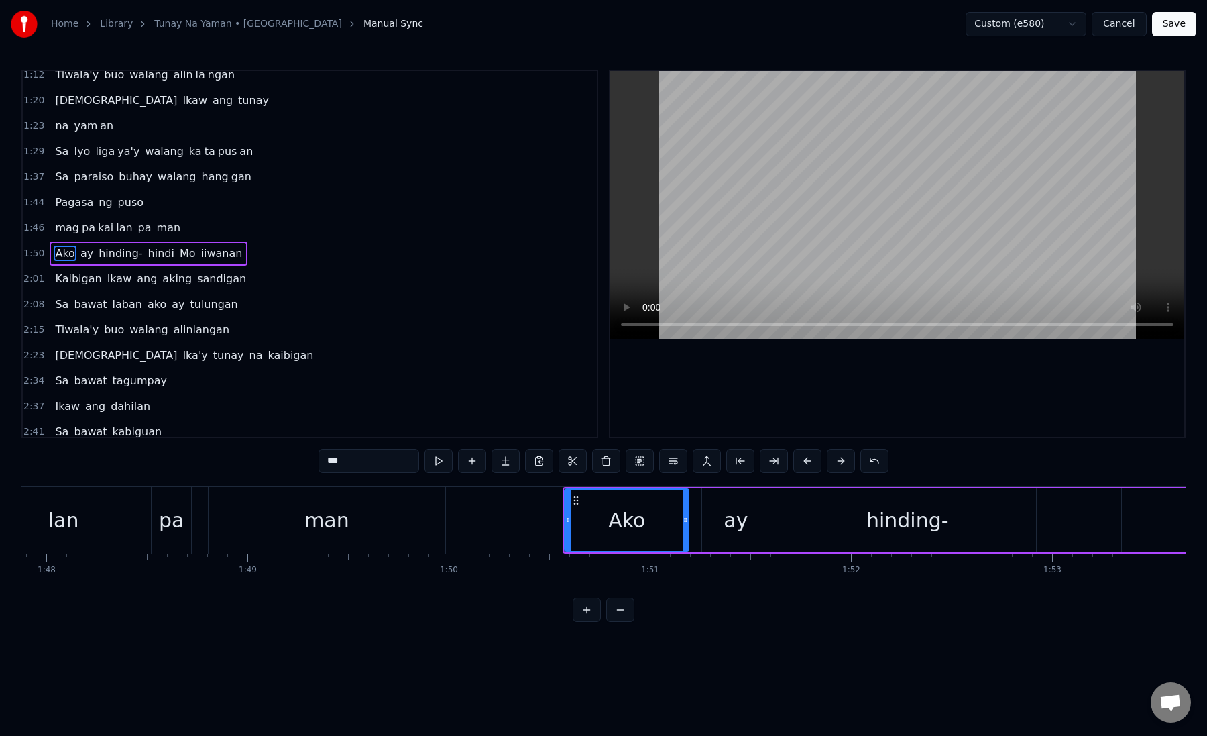
click at [806, 461] on button at bounding box center [808, 461] width 28 height 24
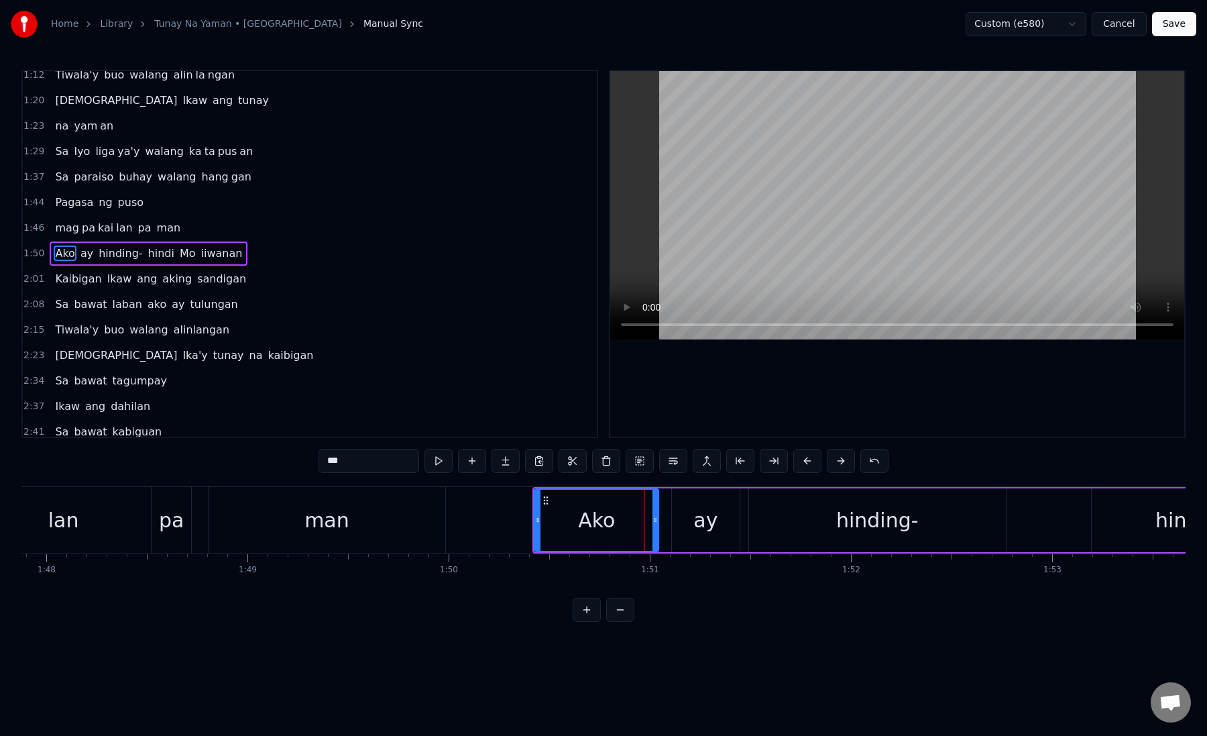
click at [551, 527] on div "Ako" at bounding box center [596, 520] width 123 height 61
click at [746, 460] on button at bounding box center [740, 461] width 28 height 24
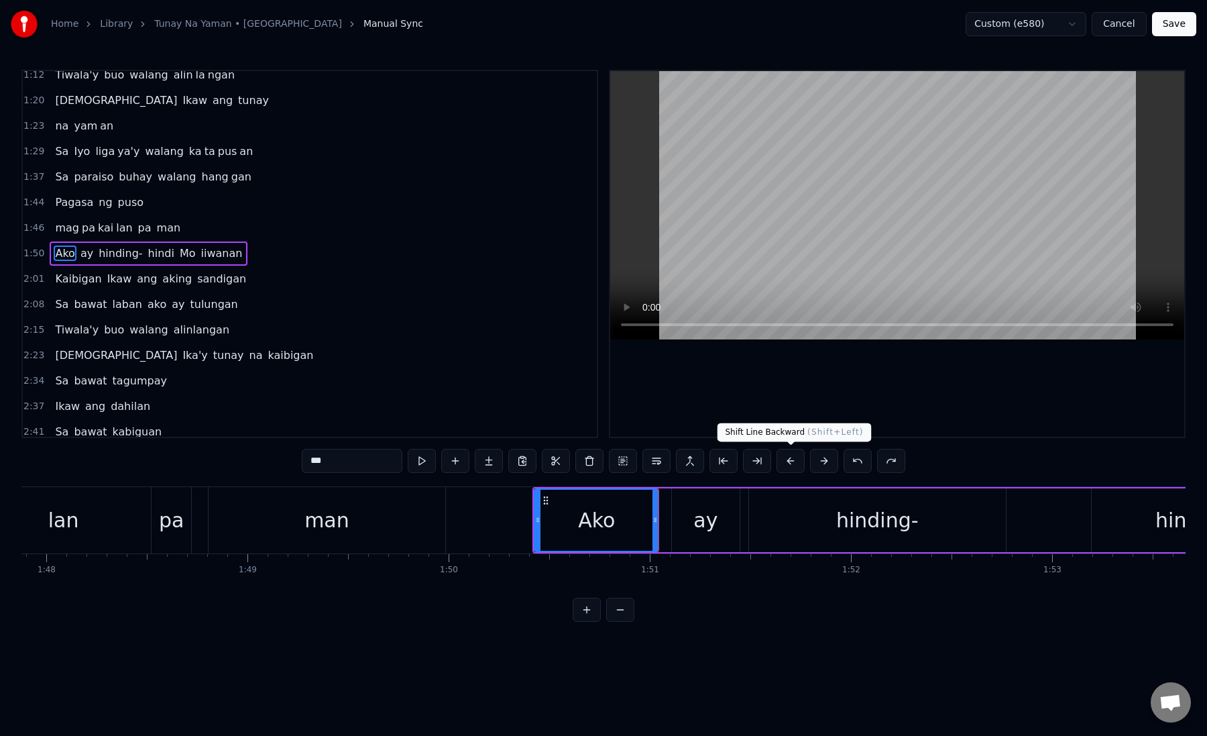
click at [788, 462] on button at bounding box center [791, 461] width 28 height 24
click at [771, 462] on button at bounding box center [757, 461] width 28 height 24
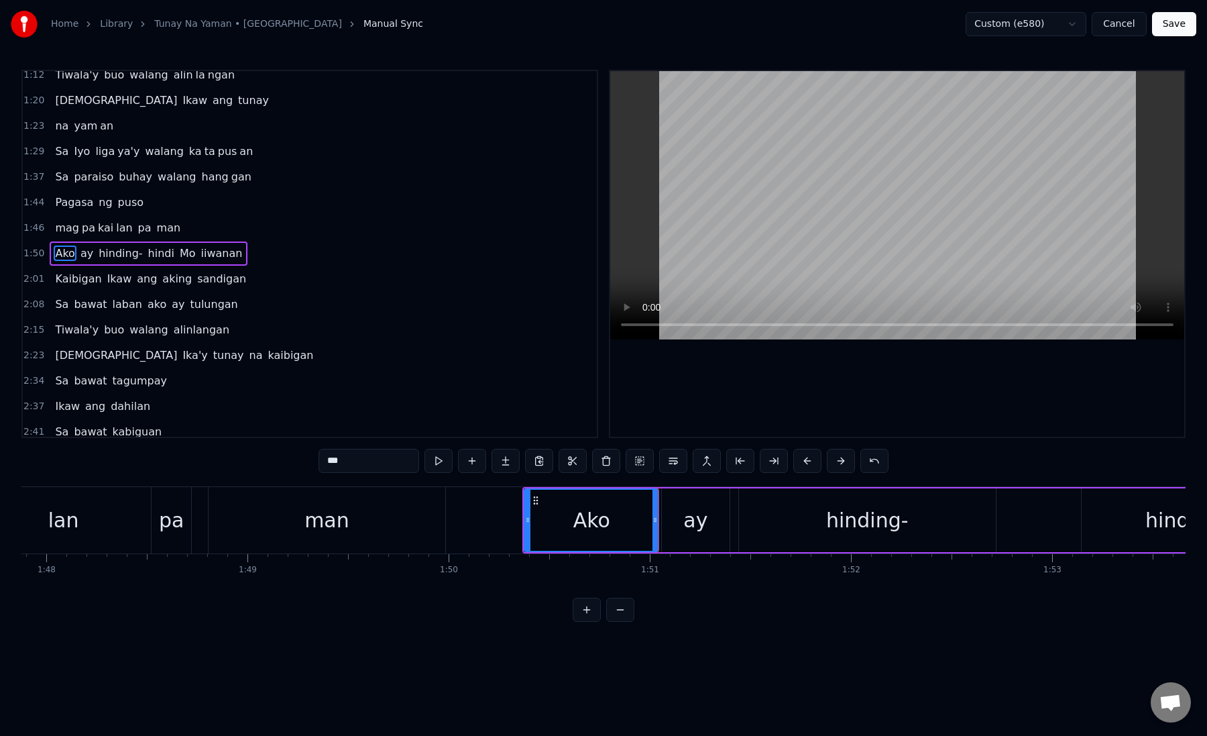
click at [788, 462] on button at bounding box center [774, 461] width 28 height 24
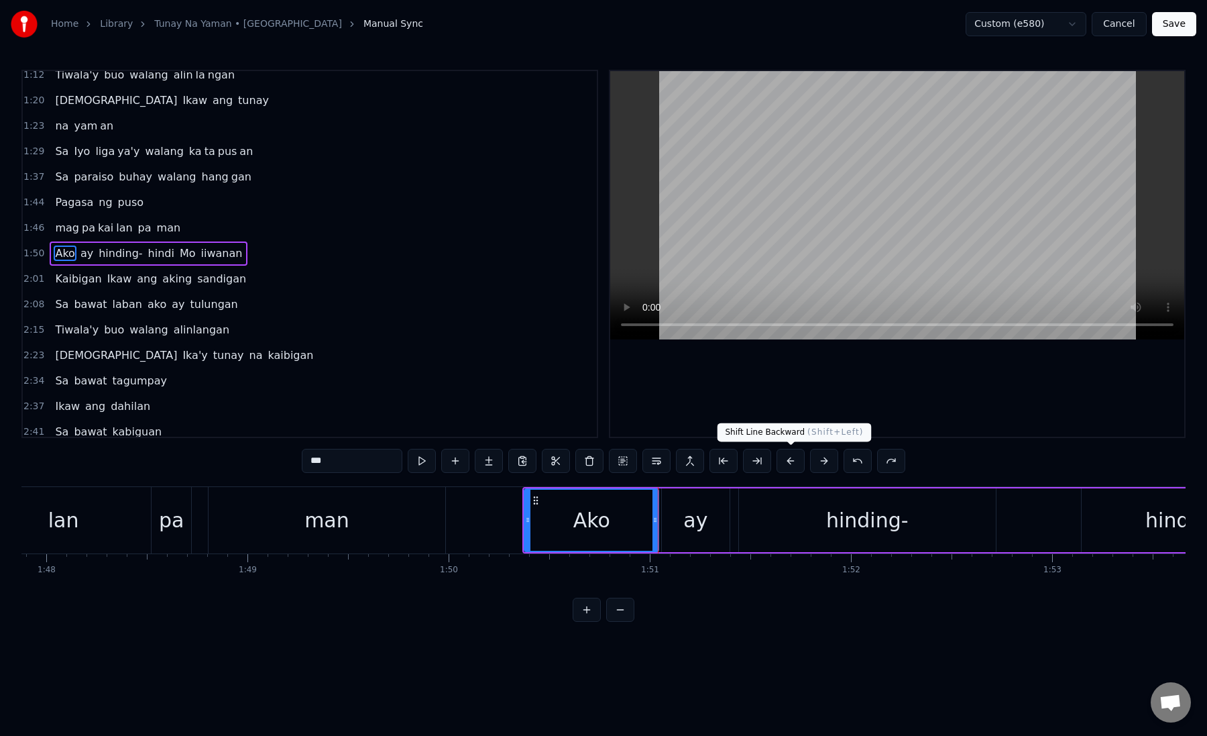
click at [800, 464] on button at bounding box center [791, 461] width 28 height 24
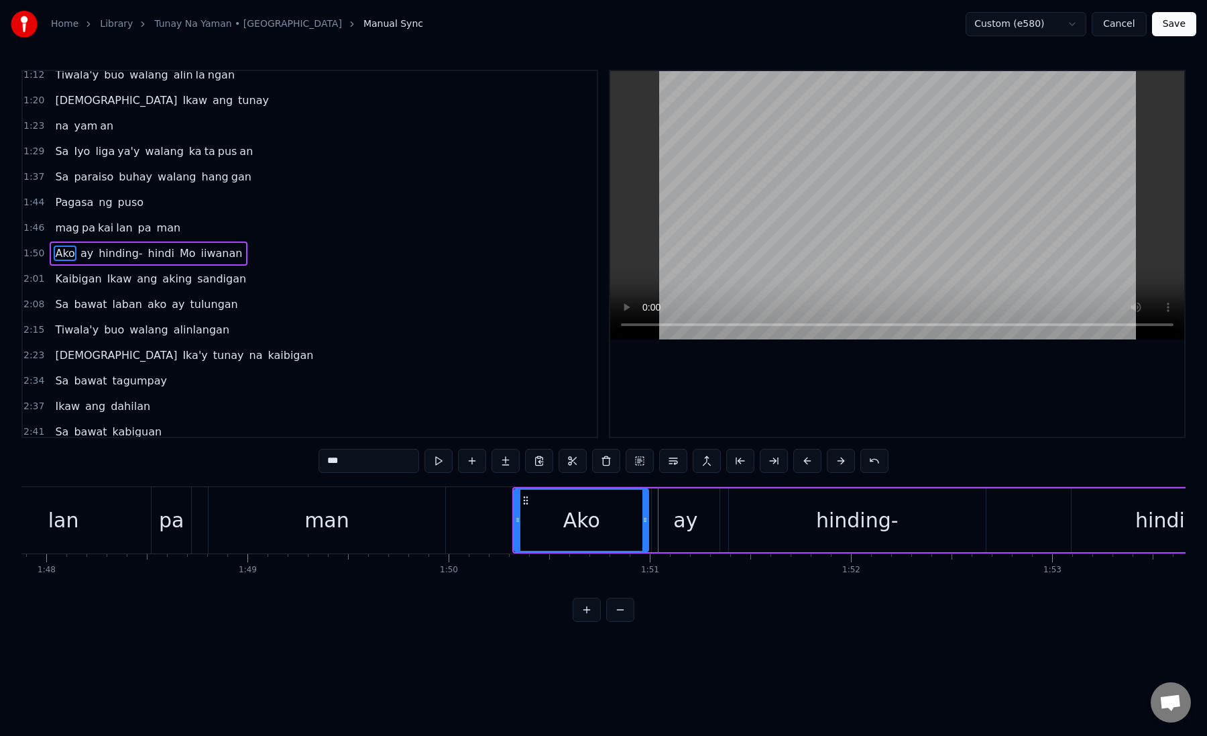
click at [800, 464] on button at bounding box center [808, 461] width 28 height 24
click at [794, 449] on button at bounding box center [808, 461] width 28 height 24
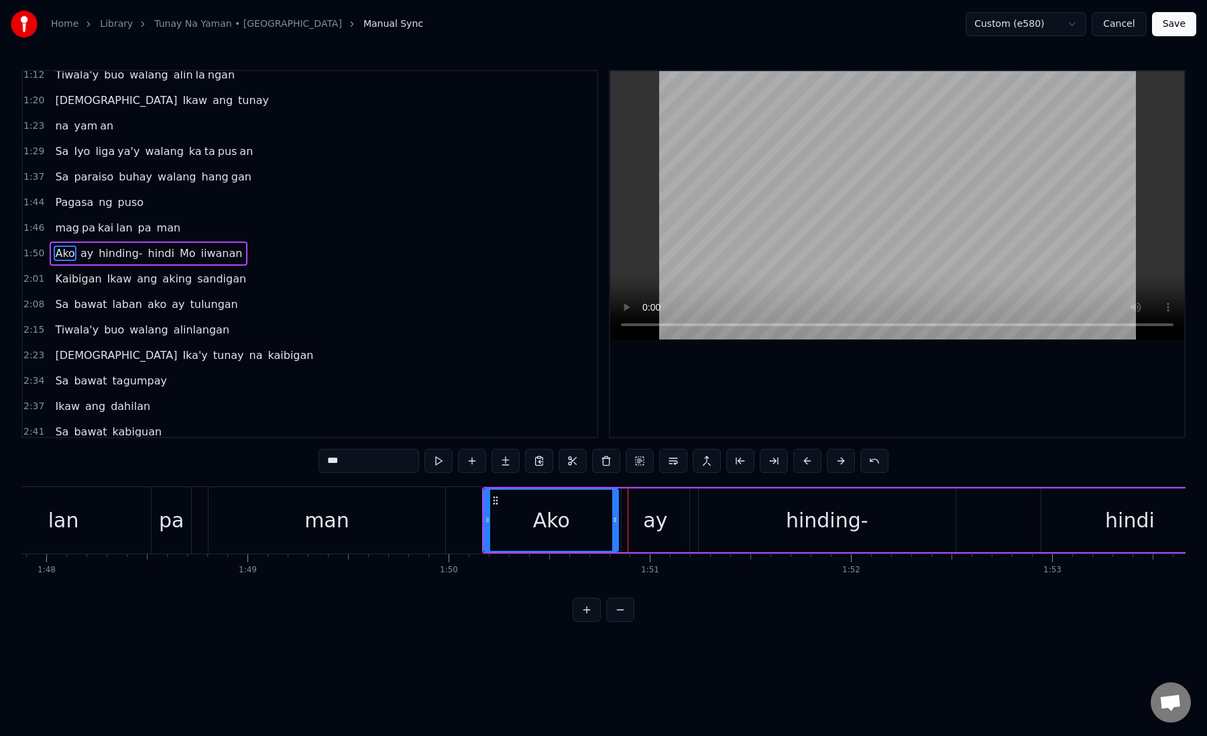
click at [504, 527] on div "Ako" at bounding box center [551, 520] width 133 height 61
click at [657, 520] on div "ay" at bounding box center [655, 520] width 24 height 30
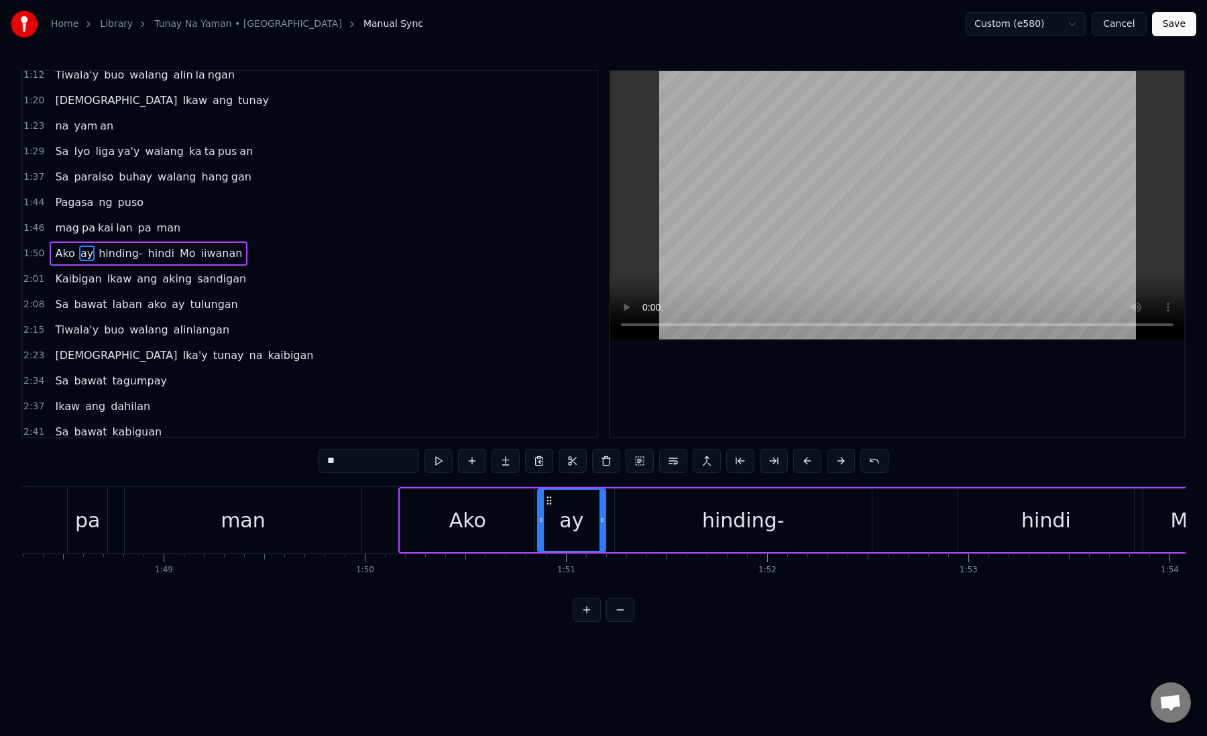
scroll to position [0, 21886]
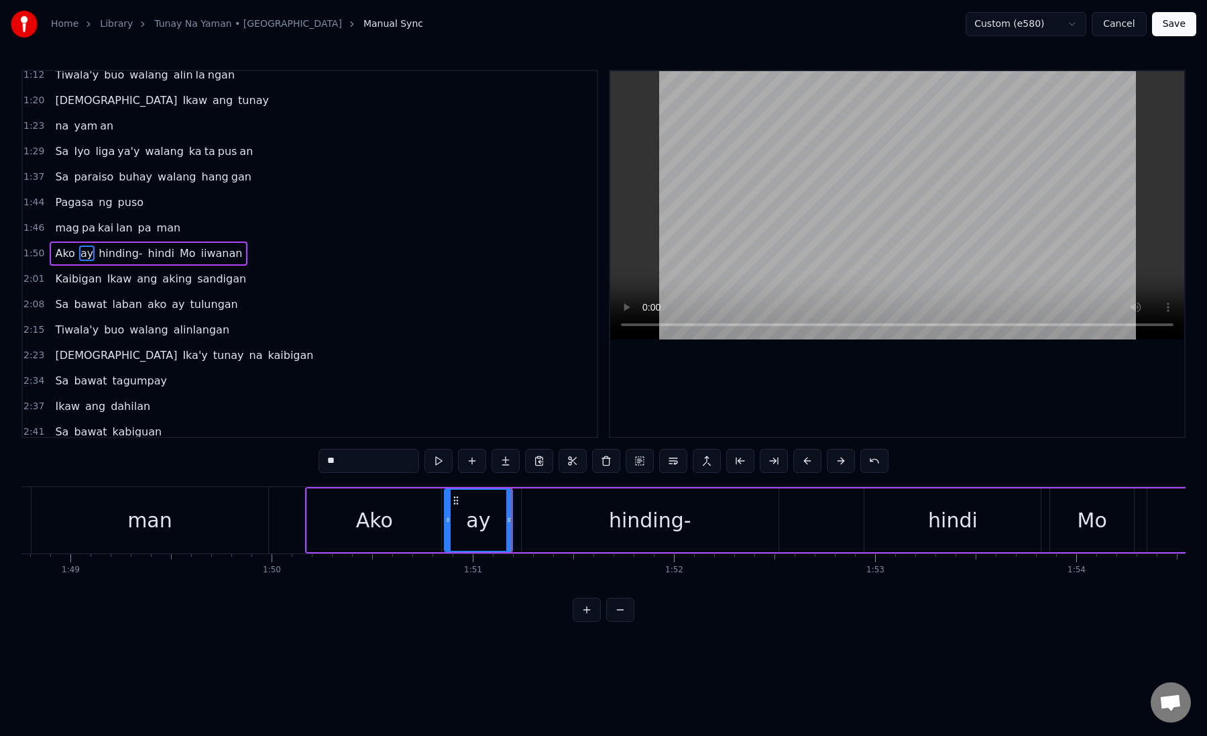
click at [539, 529] on div "hinding-" at bounding box center [650, 520] width 257 height 64
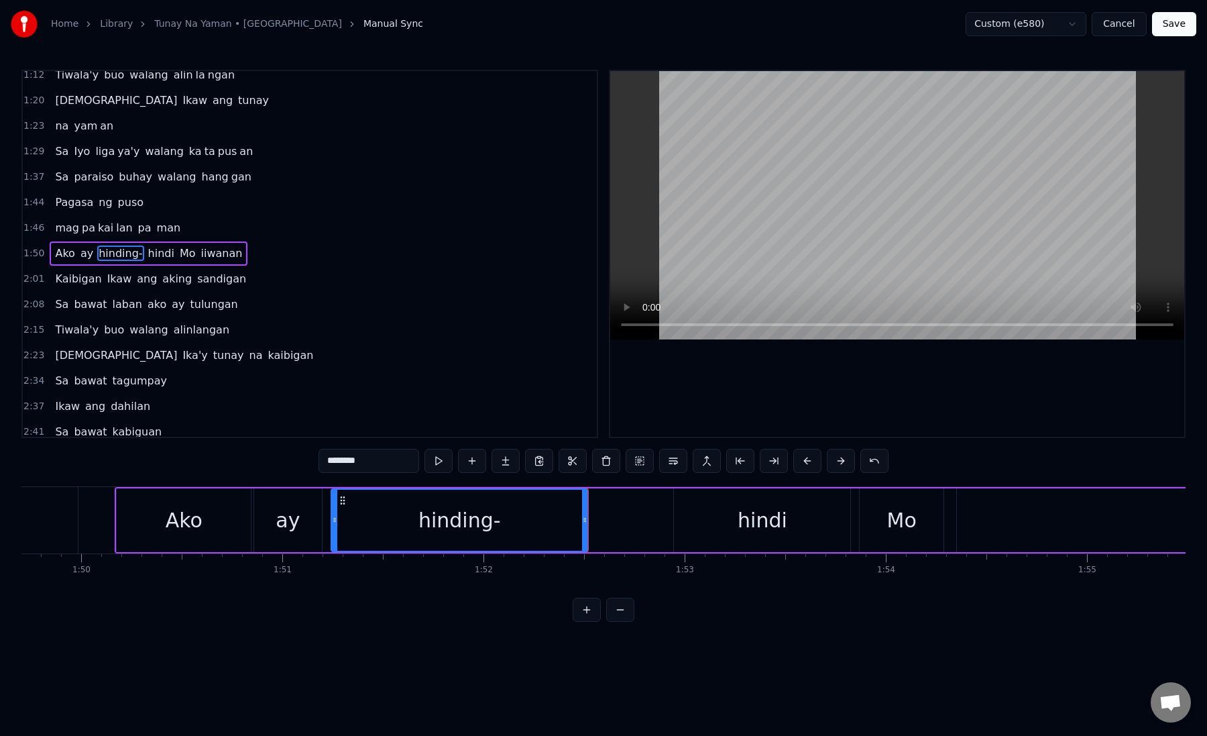
scroll to position [0, 22112]
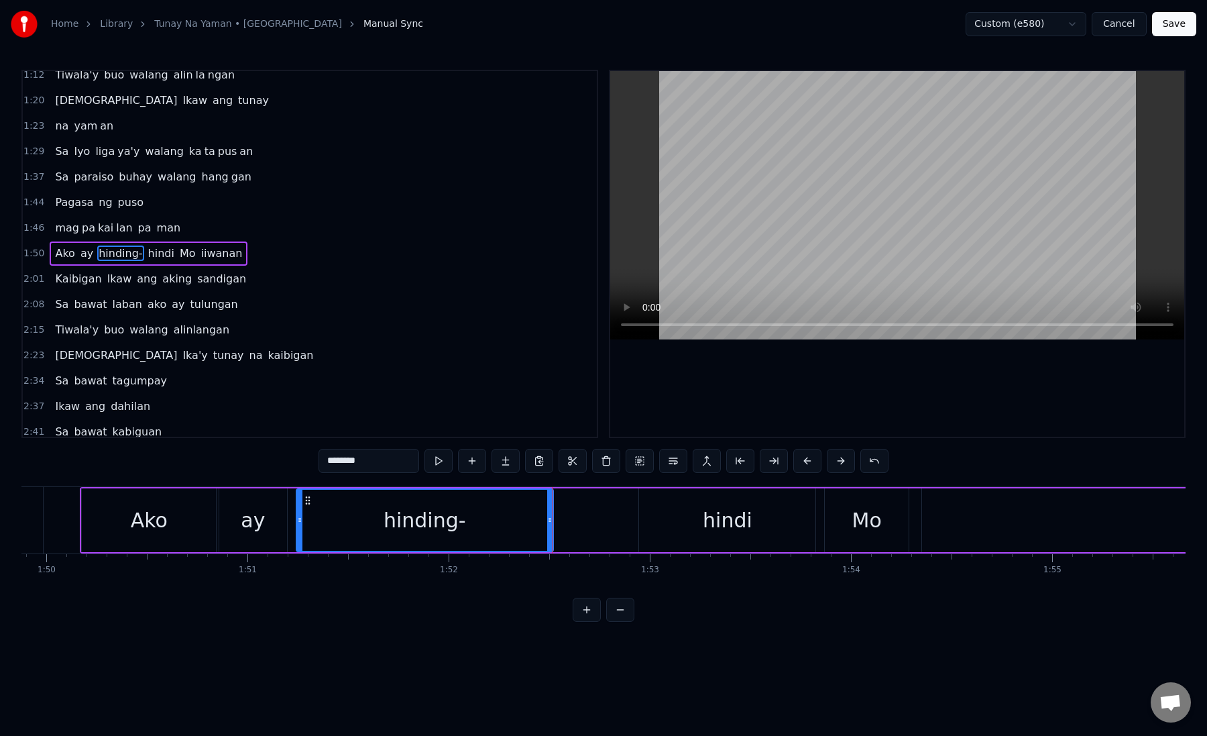
click at [656, 519] on div "hindi" at bounding box center [727, 520] width 176 height 64
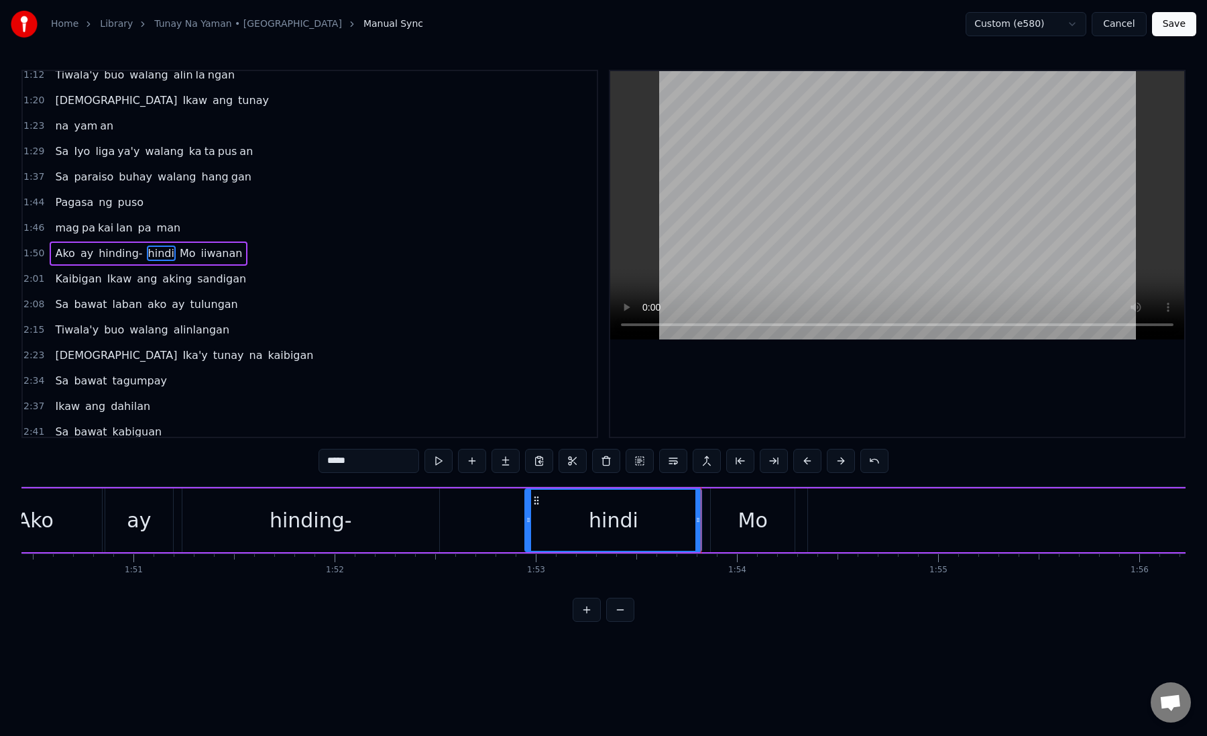
scroll to position [0, 22240]
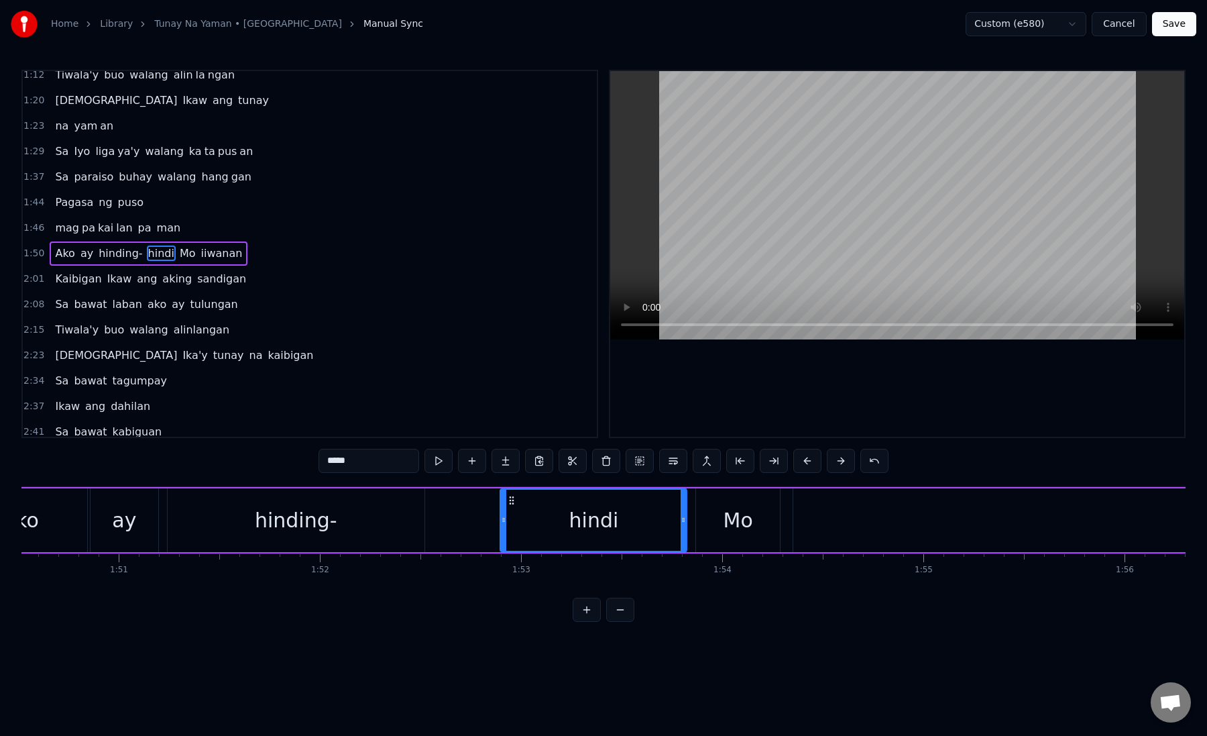
drag, startPoint x: 512, startPoint y: 519, endPoint x: 502, endPoint y: 520, distance: 10.1
click at [502, 520] on icon at bounding box center [503, 520] width 5 height 11
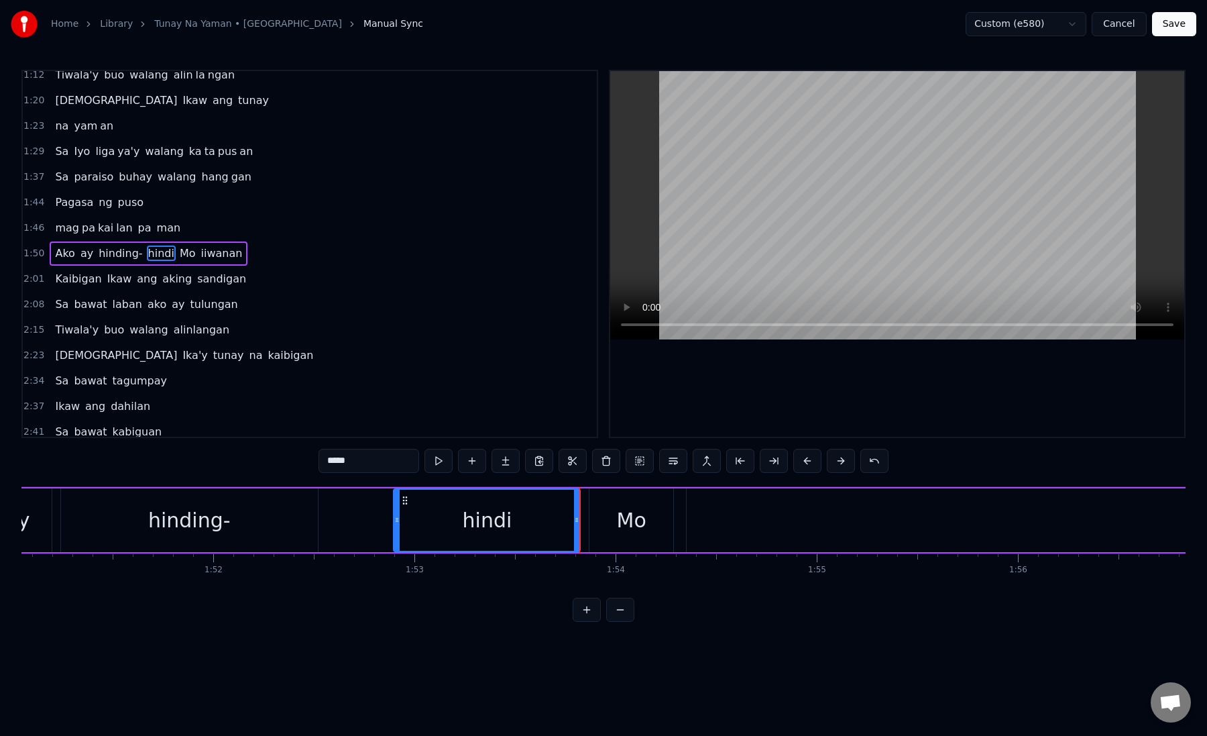
click at [620, 523] on div "Mo" at bounding box center [632, 520] width 30 height 30
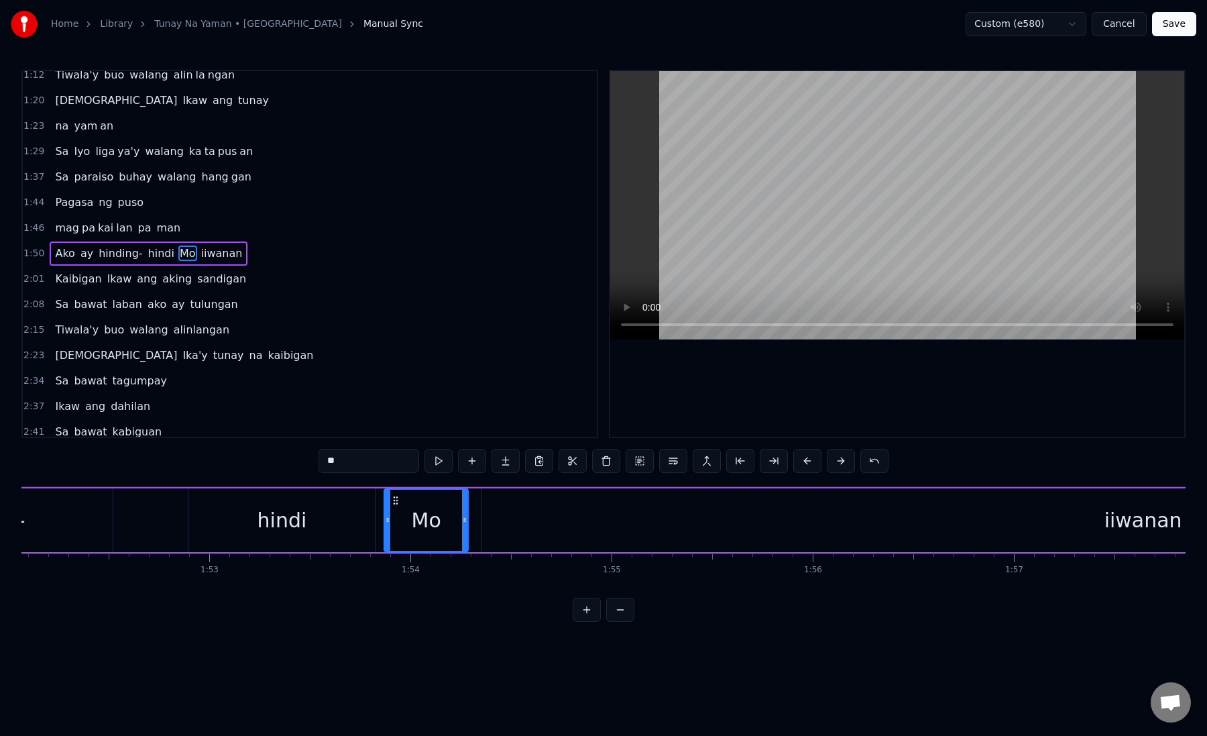
scroll to position [0, 22729]
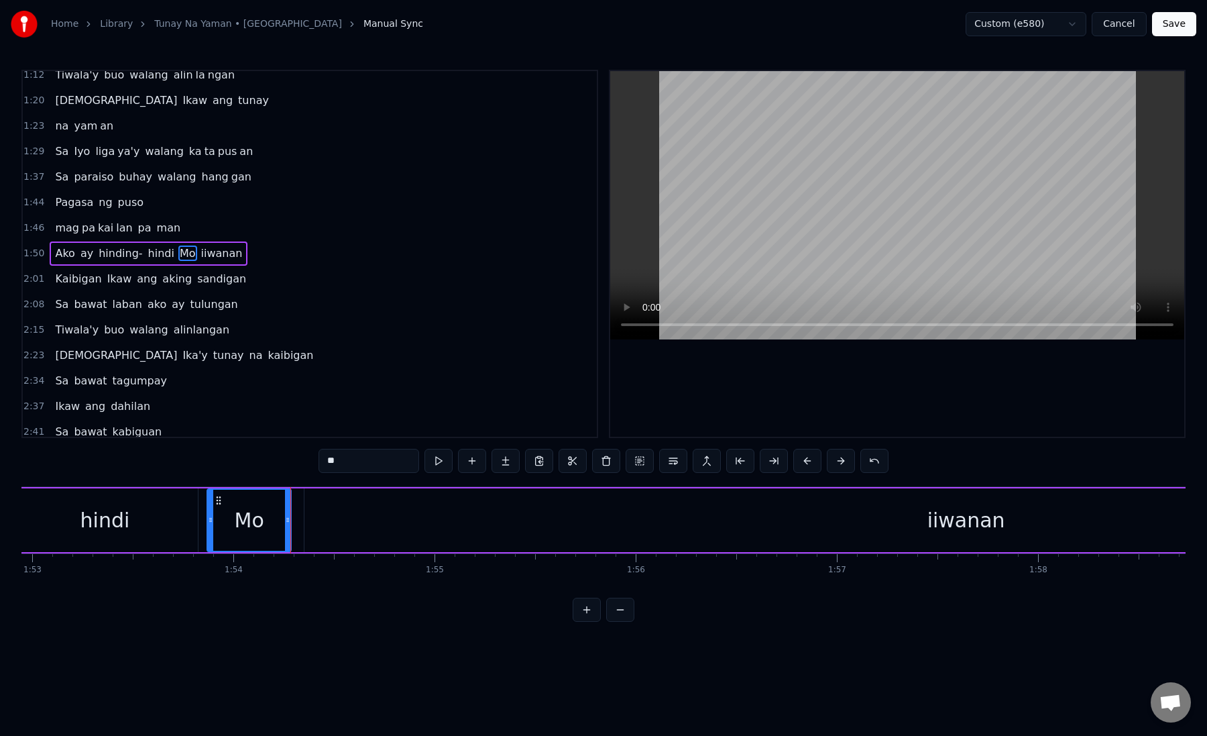
click at [333, 522] on div "iiwanan" at bounding box center [966, 520] width 1323 height 64
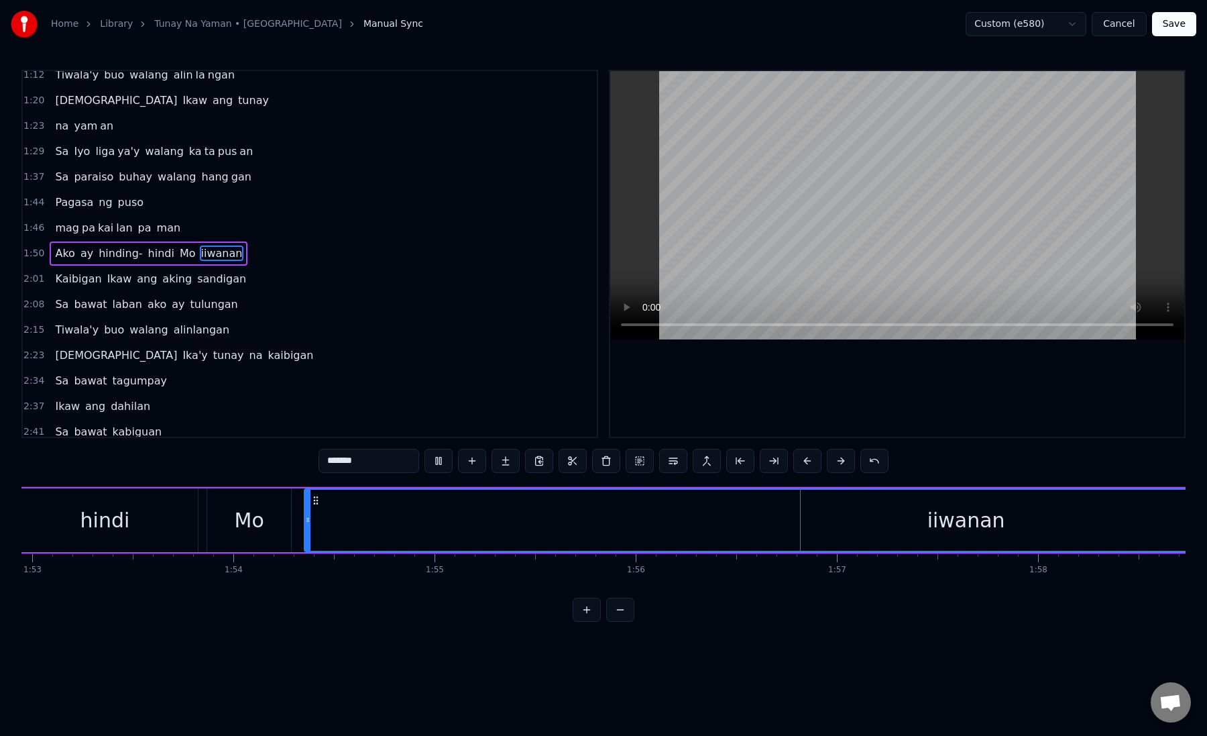
click at [327, 522] on div "iiwanan" at bounding box center [966, 520] width 1322 height 61
click at [326, 522] on div "iiwanan" at bounding box center [966, 520] width 1322 height 61
click at [780, 466] on button at bounding box center [774, 461] width 28 height 24
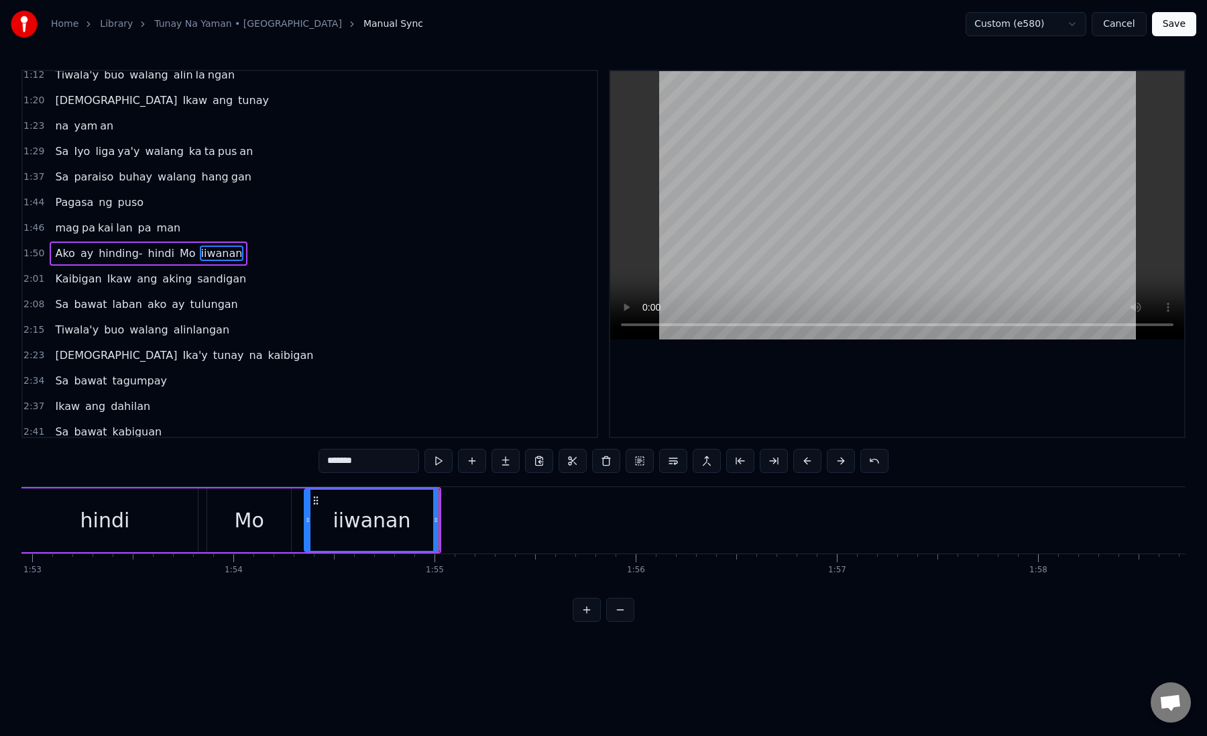
click at [337, 466] on input "*******" at bounding box center [369, 461] width 101 height 24
drag, startPoint x: 333, startPoint y: 464, endPoint x: 419, endPoint y: 464, distance: 85.9
click at [419, 464] on div "*******" at bounding box center [604, 461] width 570 height 24
type input "**"
click at [495, 460] on button at bounding box center [506, 461] width 28 height 24
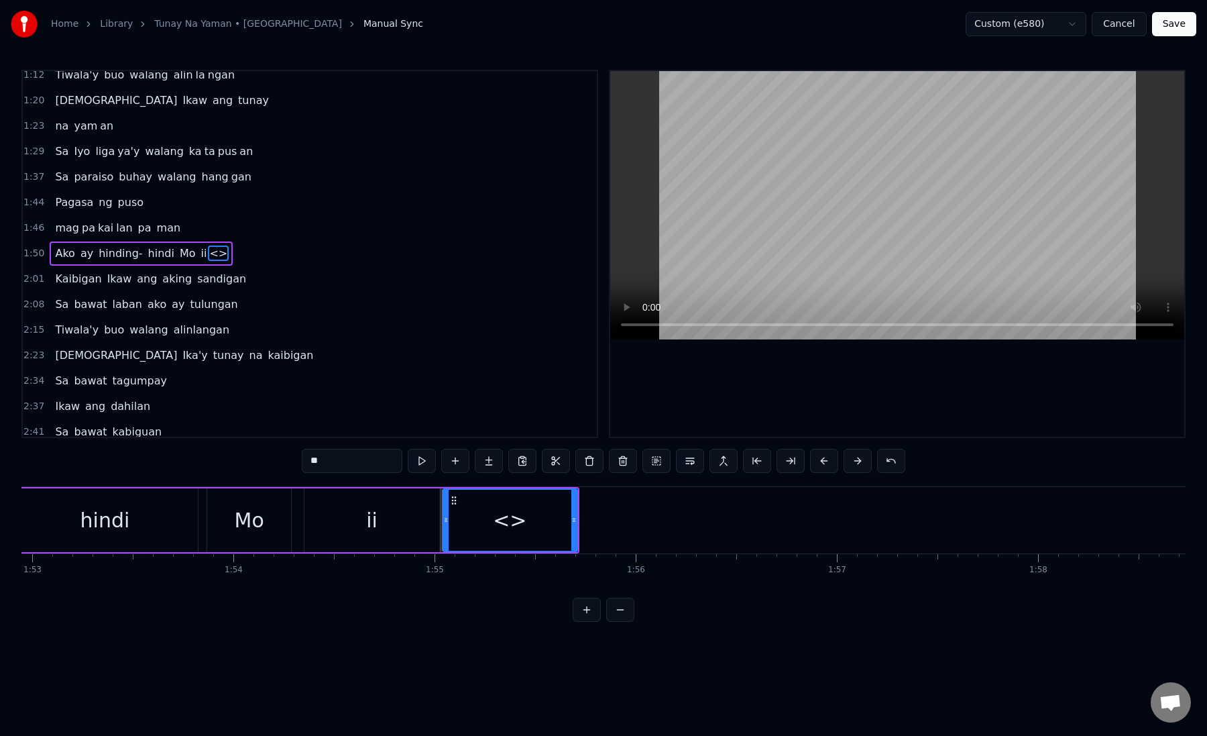
paste input "***"
drag, startPoint x: 309, startPoint y: 464, endPoint x: 390, endPoint y: 462, distance: 81.8
click at [391, 464] on input "*****" at bounding box center [352, 461] width 101 height 24
click at [321, 461] on input "*****" at bounding box center [352, 461] width 101 height 24
type input "**"
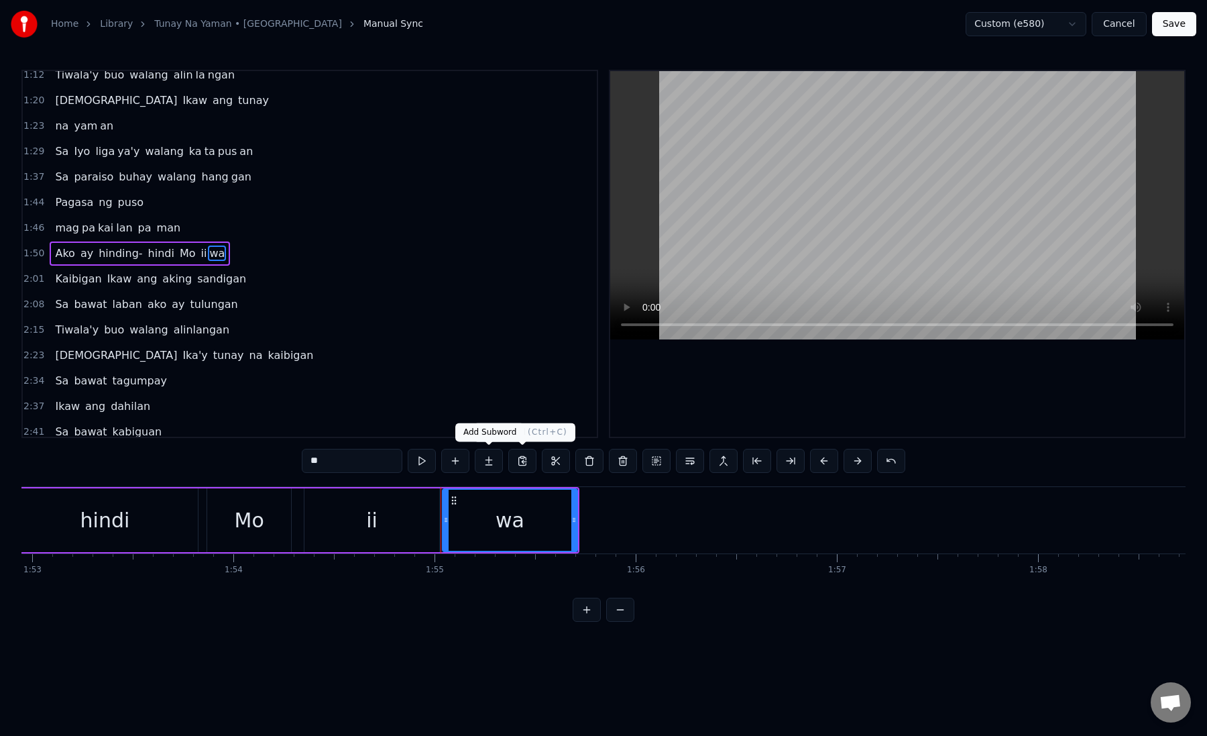
click at [484, 460] on button at bounding box center [489, 461] width 28 height 24
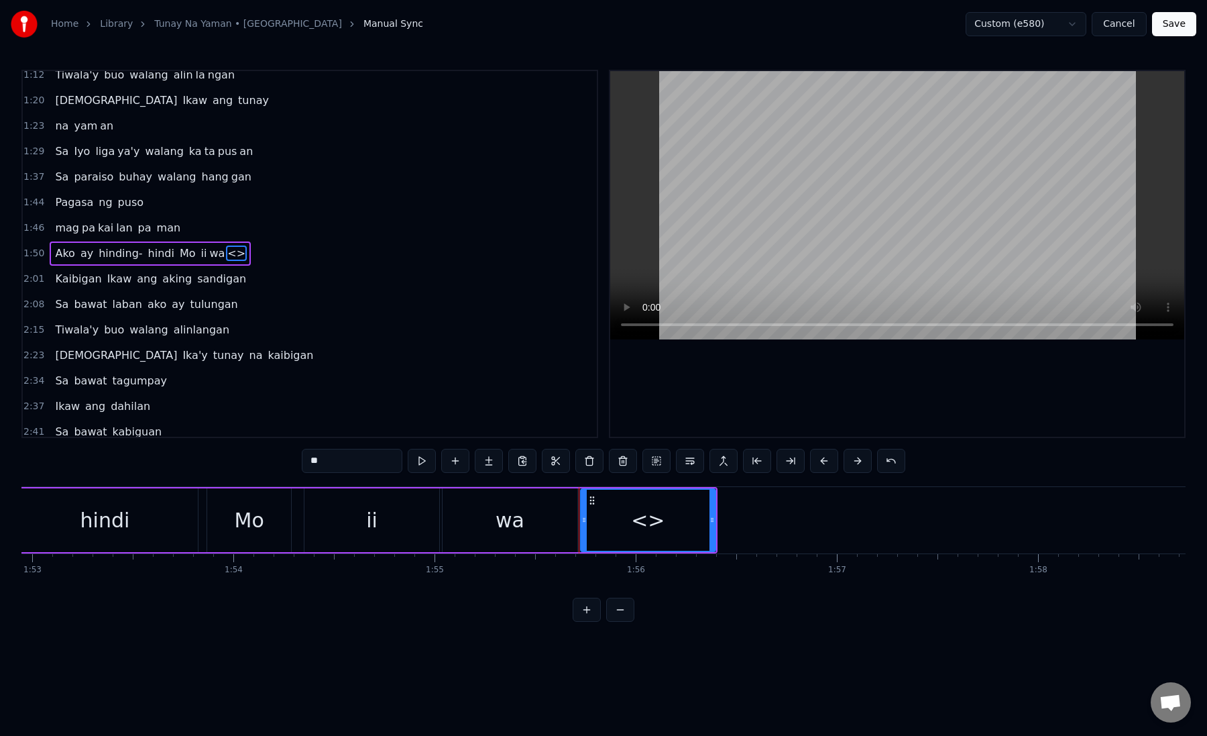
paste input "*"
drag, startPoint x: 305, startPoint y: 463, endPoint x: 390, endPoint y: 467, distance: 85.3
click at [390, 467] on input "***" at bounding box center [352, 461] width 101 height 24
click at [476, 516] on div "wa" at bounding box center [510, 520] width 135 height 64
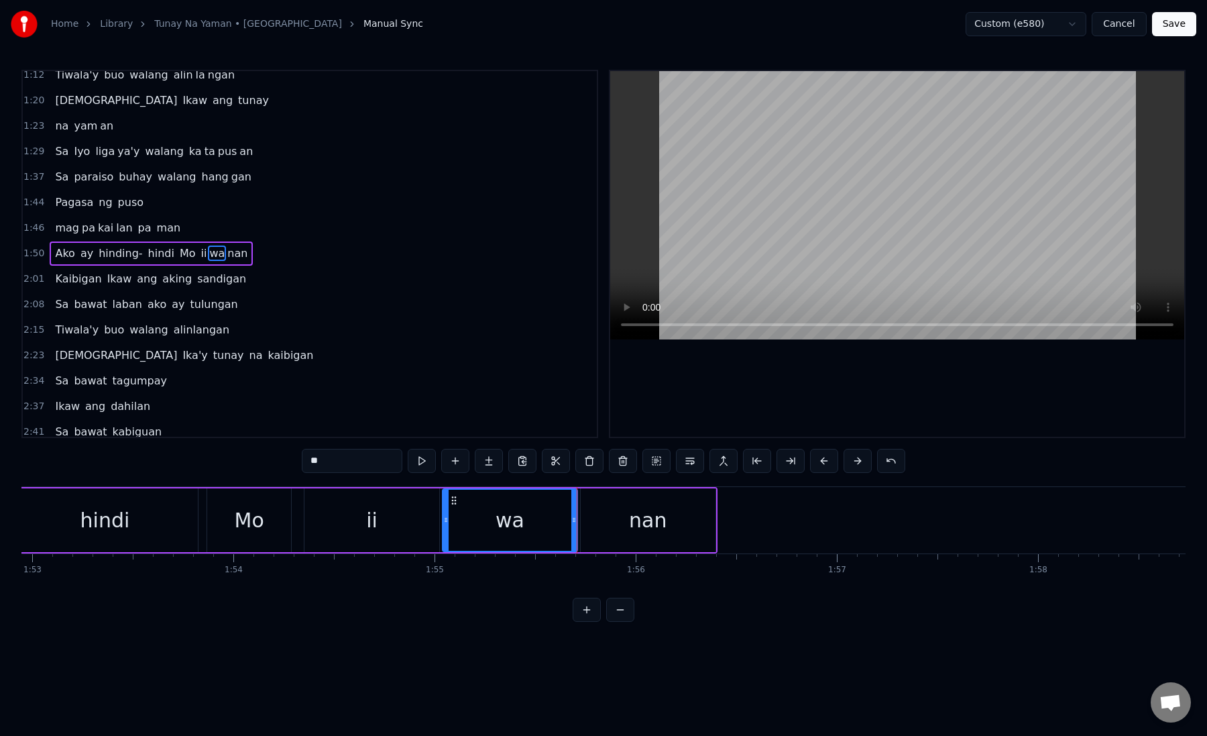
click at [384, 521] on div "ii" at bounding box center [372, 520] width 135 height 64
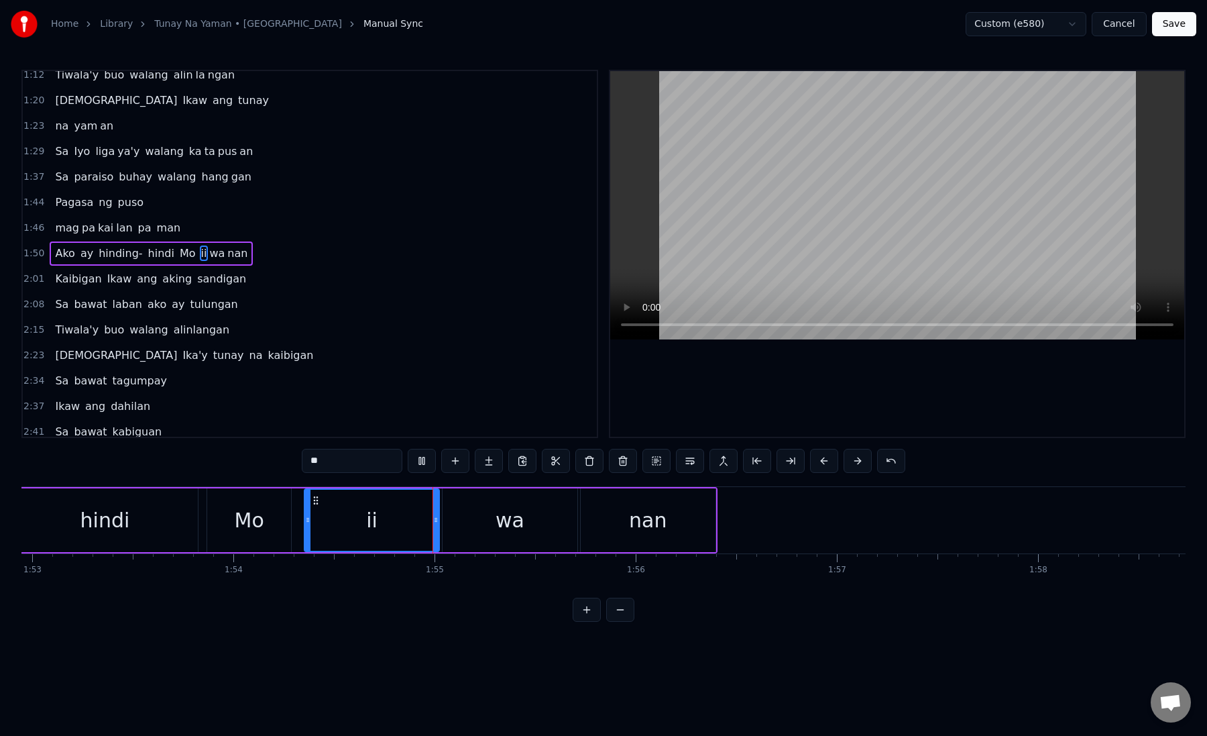
click at [468, 517] on div "wa" at bounding box center [510, 520] width 135 height 64
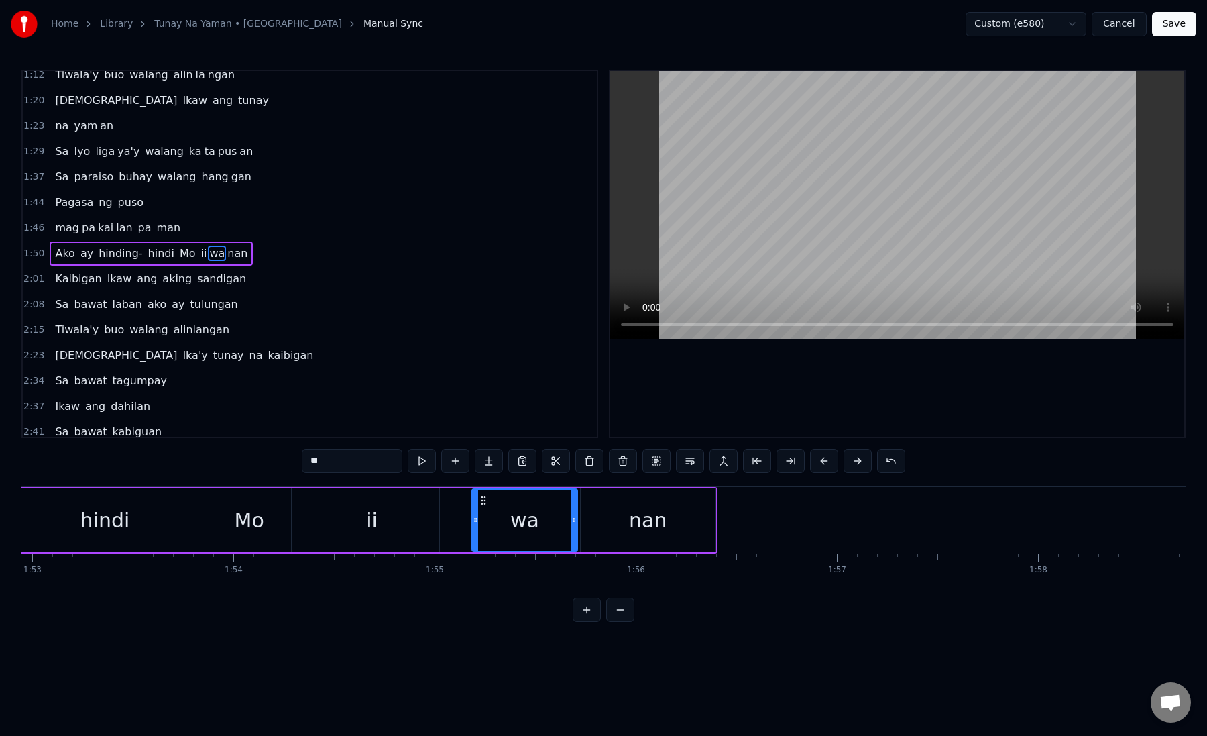
drag, startPoint x: 447, startPoint y: 519, endPoint x: 477, endPoint y: 519, distance: 29.5
click at [477, 519] on icon at bounding box center [475, 520] width 5 height 11
click at [401, 525] on div "ii" at bounding box center [372, 520] width 135 height 64
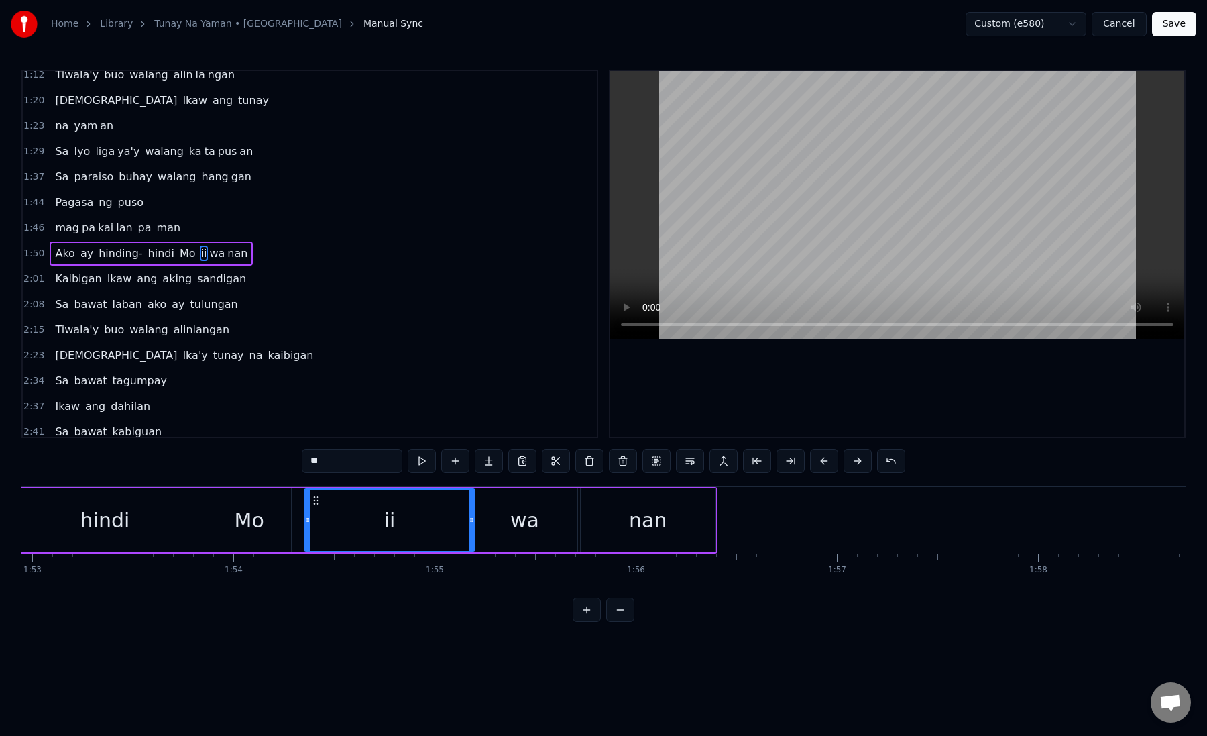
drag, startPoint x: 437, startPoint y: 518, endPoint x: 472, endPoint y: 519, distance: 35.6
click at [472, 519] on icon at bounding box center [471, 520] width 5 height 11
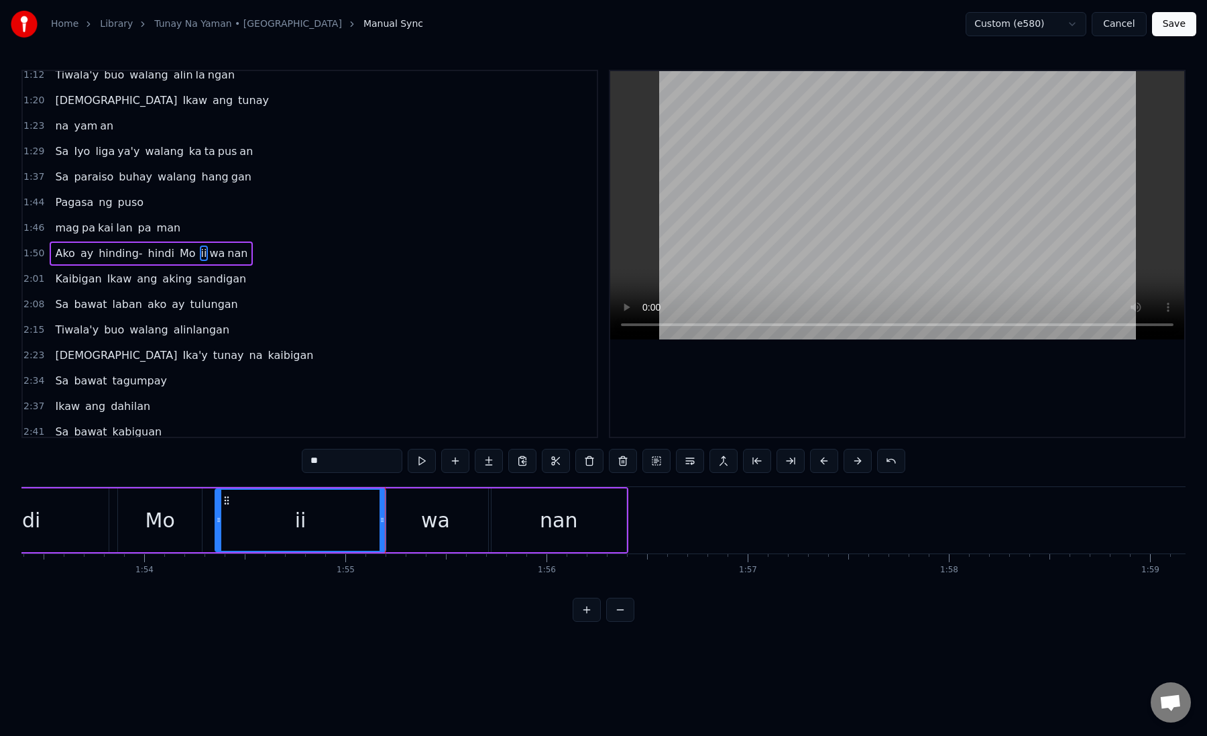
scroll to position [0, 22894]
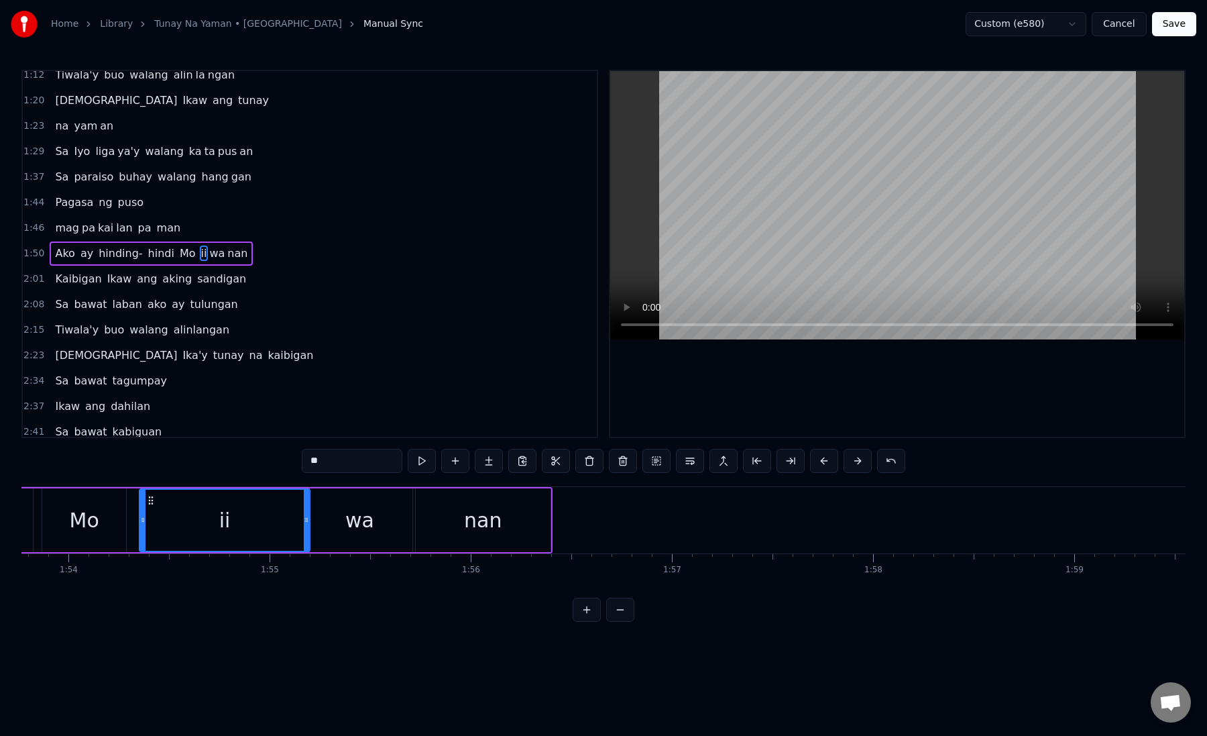
click at [328, 514] on div "wa" at bounding box center [359, 520] width 105 height 64
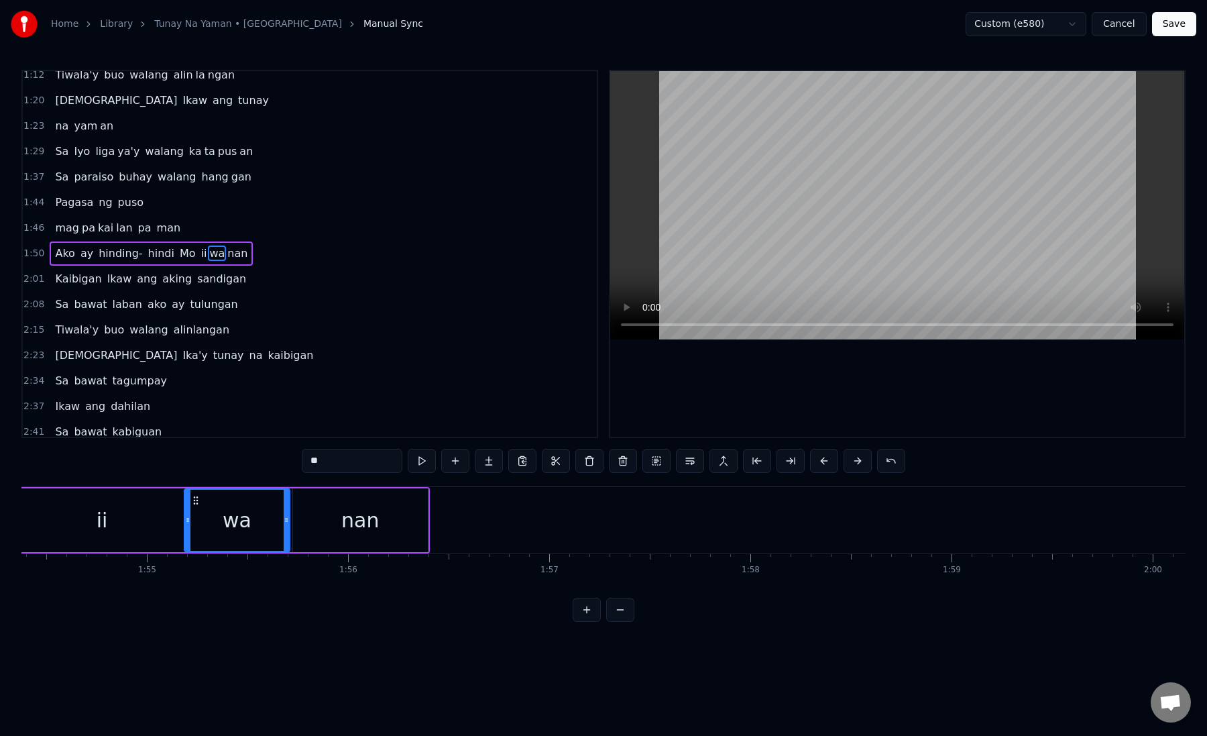
scroll to position [0, 23110]
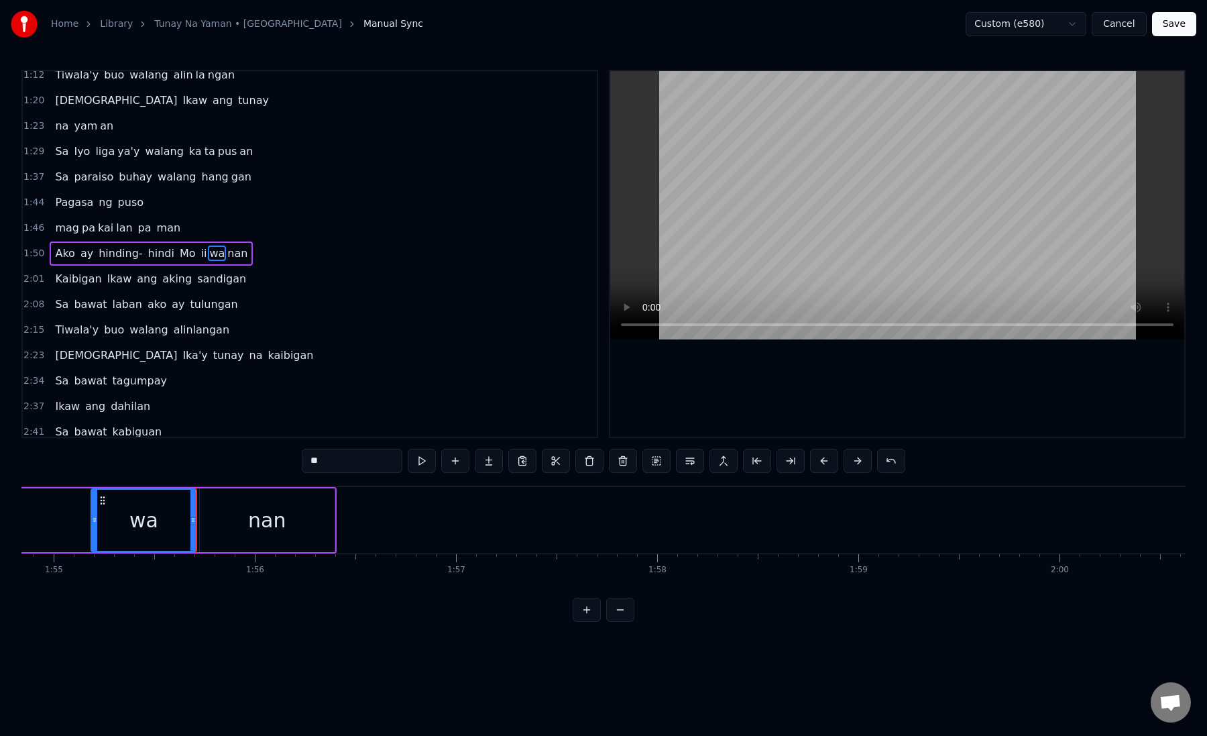
click at [237, 521] on div "nan" at bounding box center [267, 520] width 135 height 64
drag, startPoint x: 204, startPoint y: 521, endPoint x: 285, endPoint y: 522, distance: 81.2
click at [285, 522] on icon at bounding box center [285, 520] width 5 height 11
click at [158, 530] on div "wa" at bounding box center [143, 520] width 105 height 64
drag, startPoint x: 193, startPoint y: 523, endPoint x: 277, endPoint y: 521, distance: 83.9
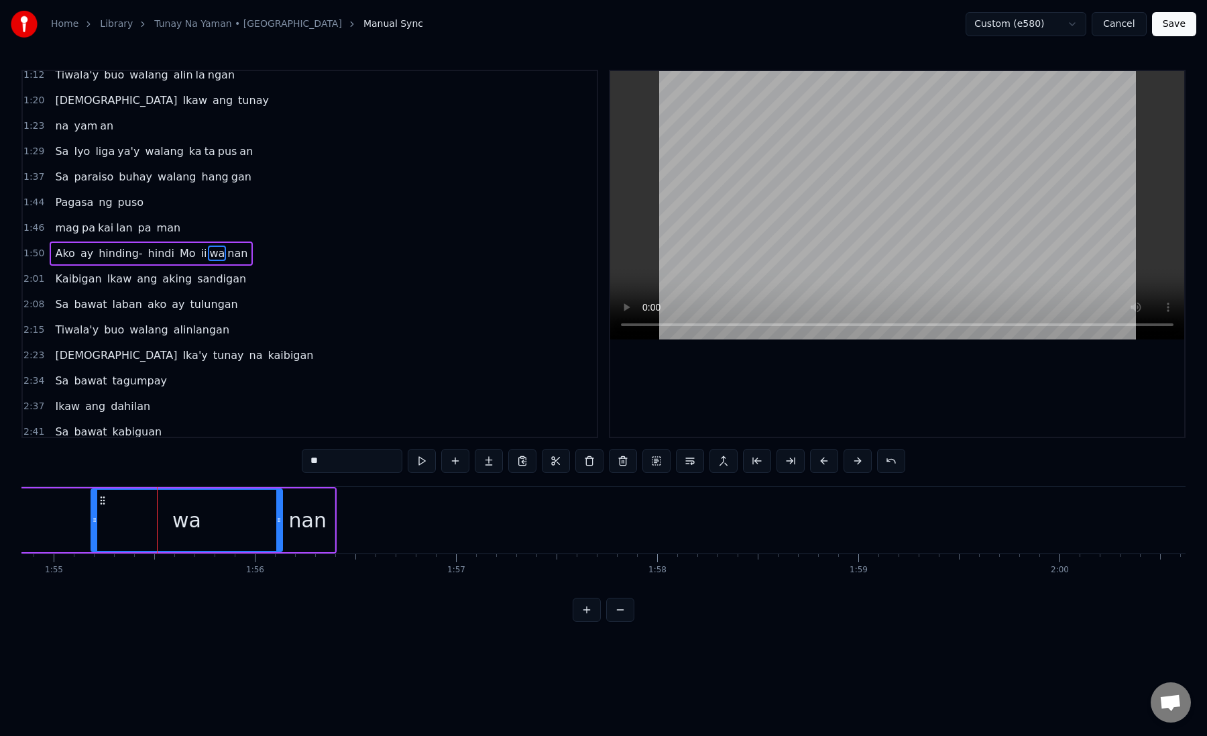
click at [277, 521] on icon at bounding box center [278, 520] width 5 height 11
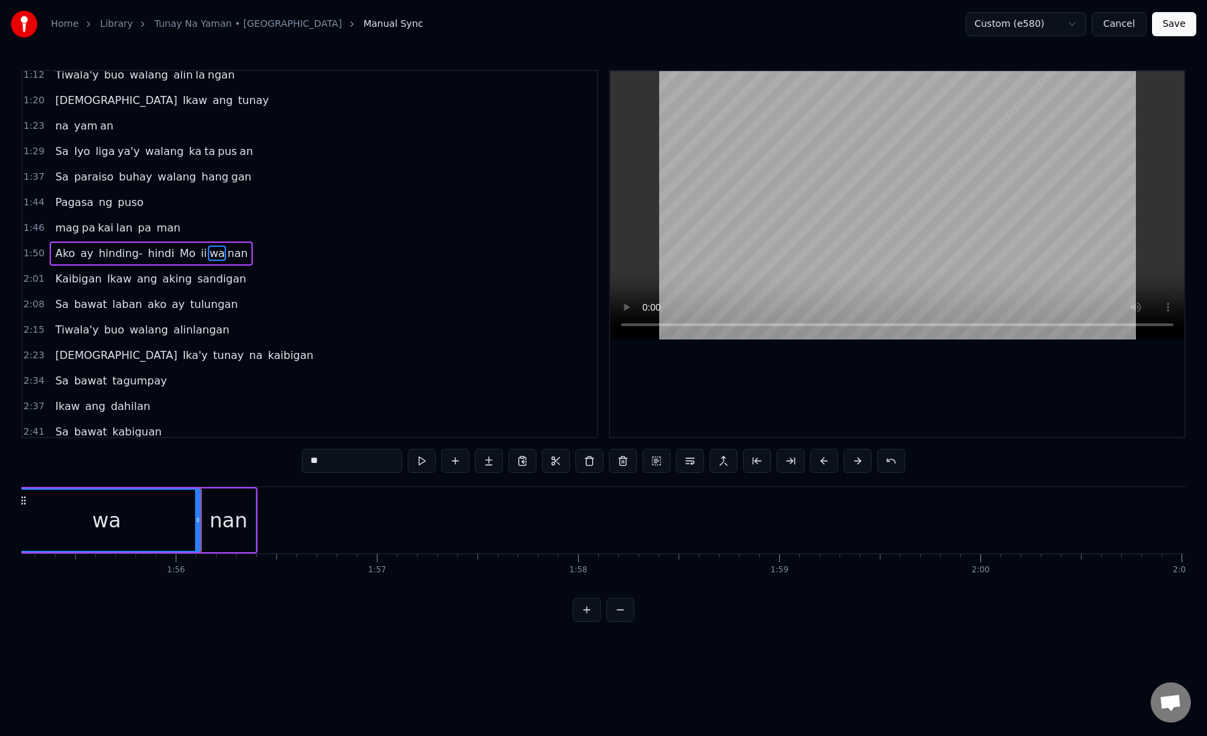
scroll to position [0, 23194]
click at [220, 520] on div "nan" at bounding box center [225, 520] width 38 height 30
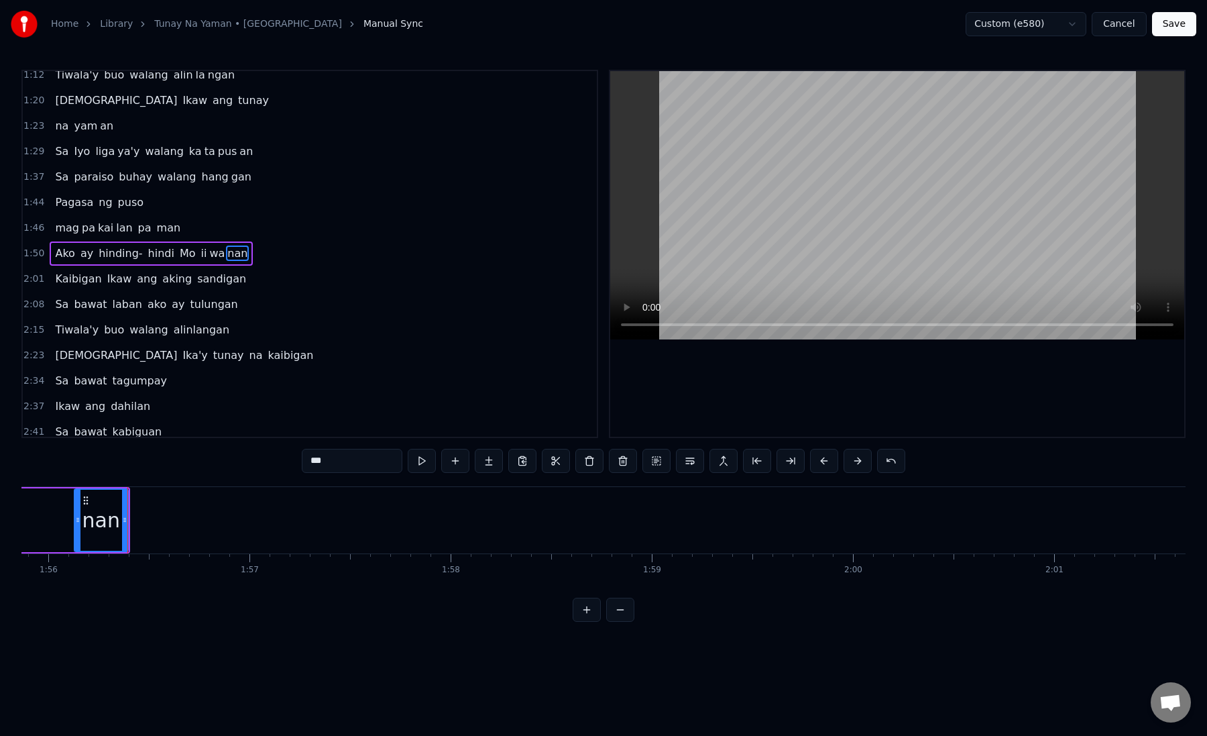
scroll to position [0, 23326]
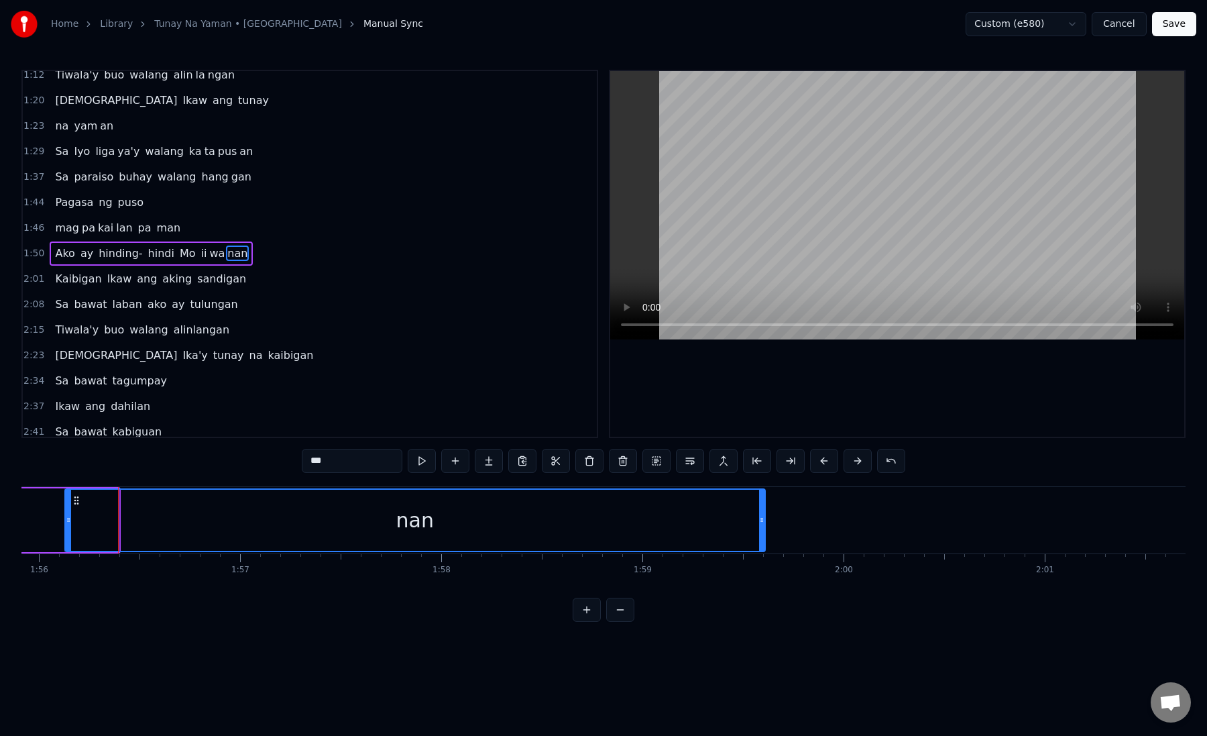
drag, startPoint x: 116, startPoint y: 521, endPoint x: 763, endPoint y: 503, distance: 646.9
click at [763, 503] on div at bounding box center [761, 520] width 5 height 61
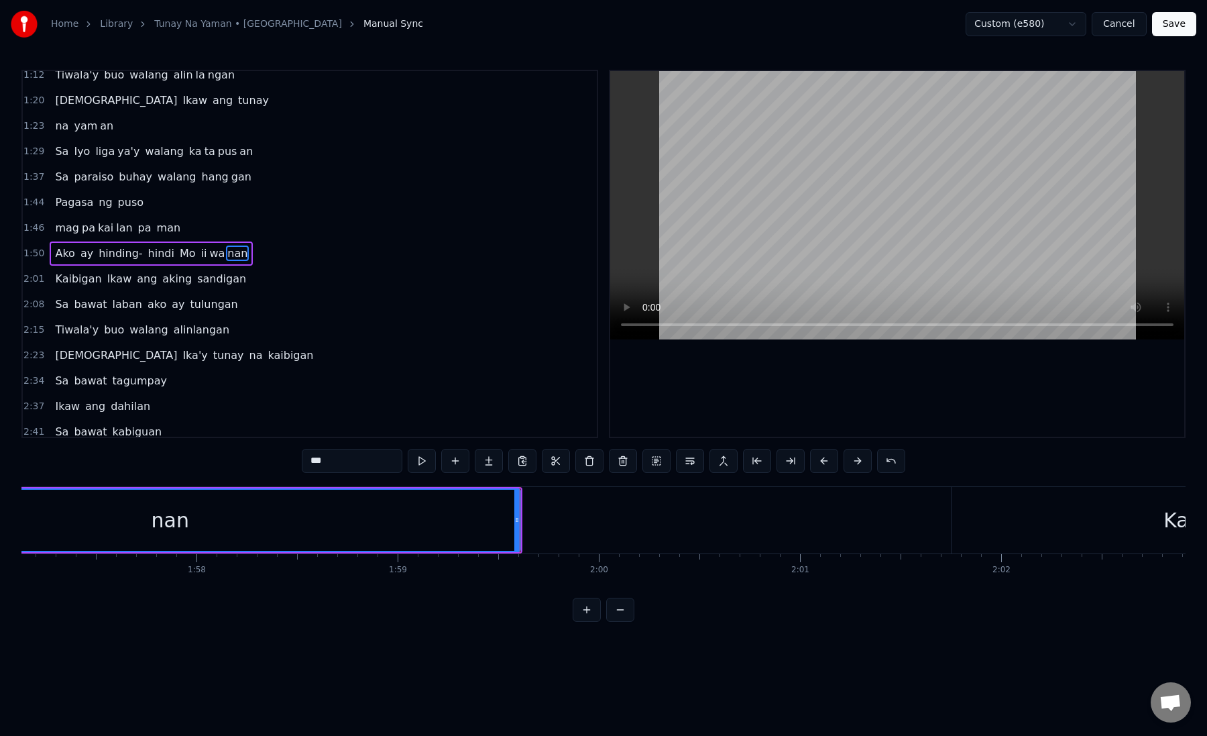
scroll to position [0, 23590]
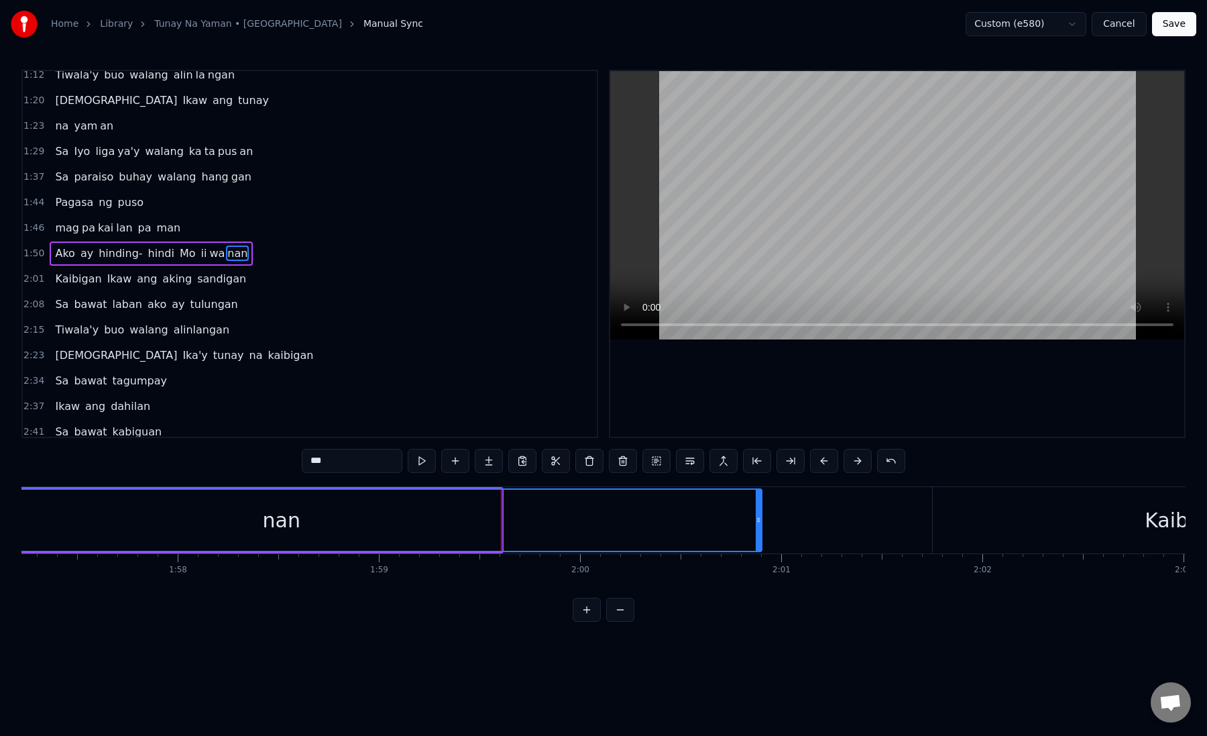
drag, startPoint x: 496, startPoint y: 527, endPoint x: 757, endPoint y: 527, distance: 260.9
click at [757, 527] on div at bounding box center [758, 520] width 5 height 61
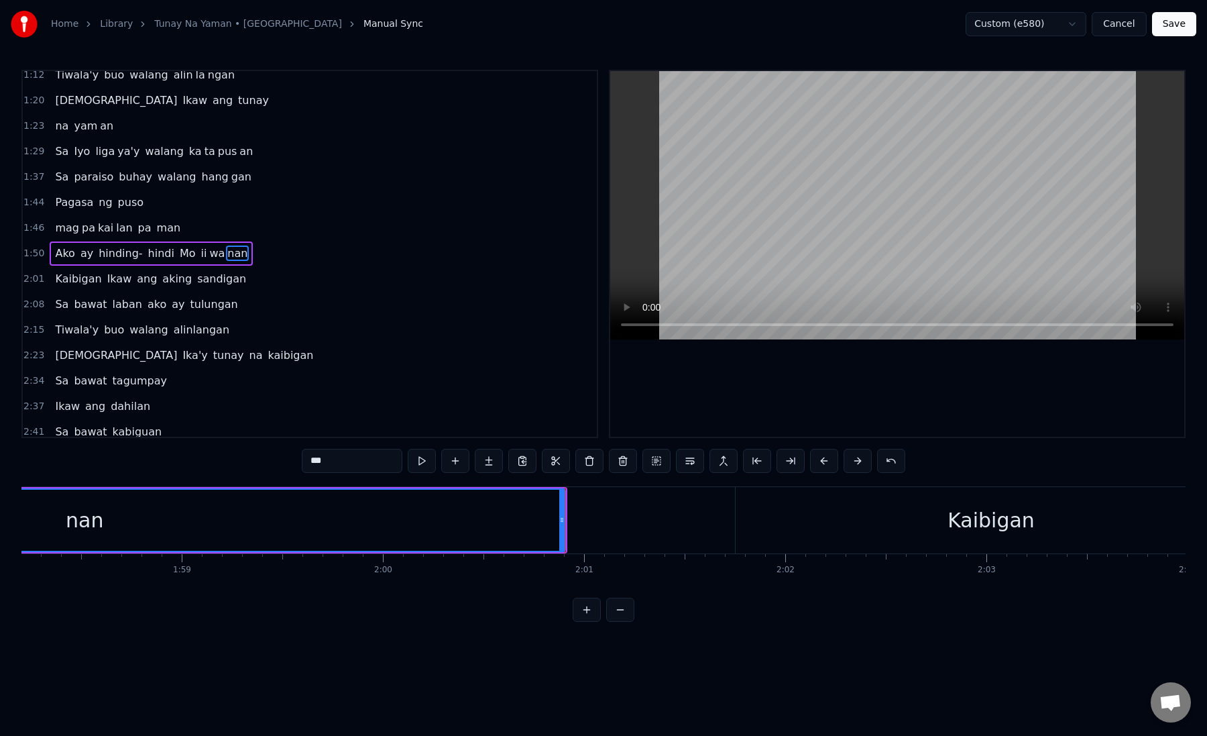
scroll to position [0, 23819]
click at [733, 518] on div "Kaibigan" at bounding box center [960, 520] width 512 height 66
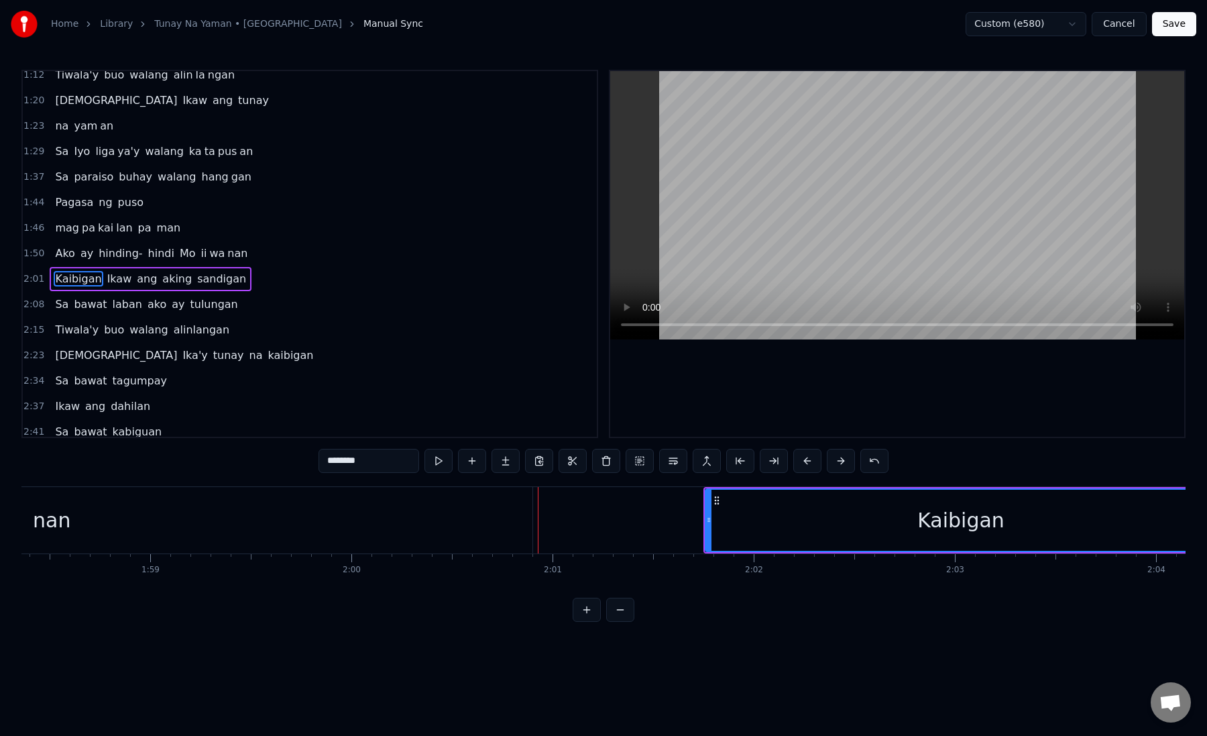
scroll to position [238, 0]
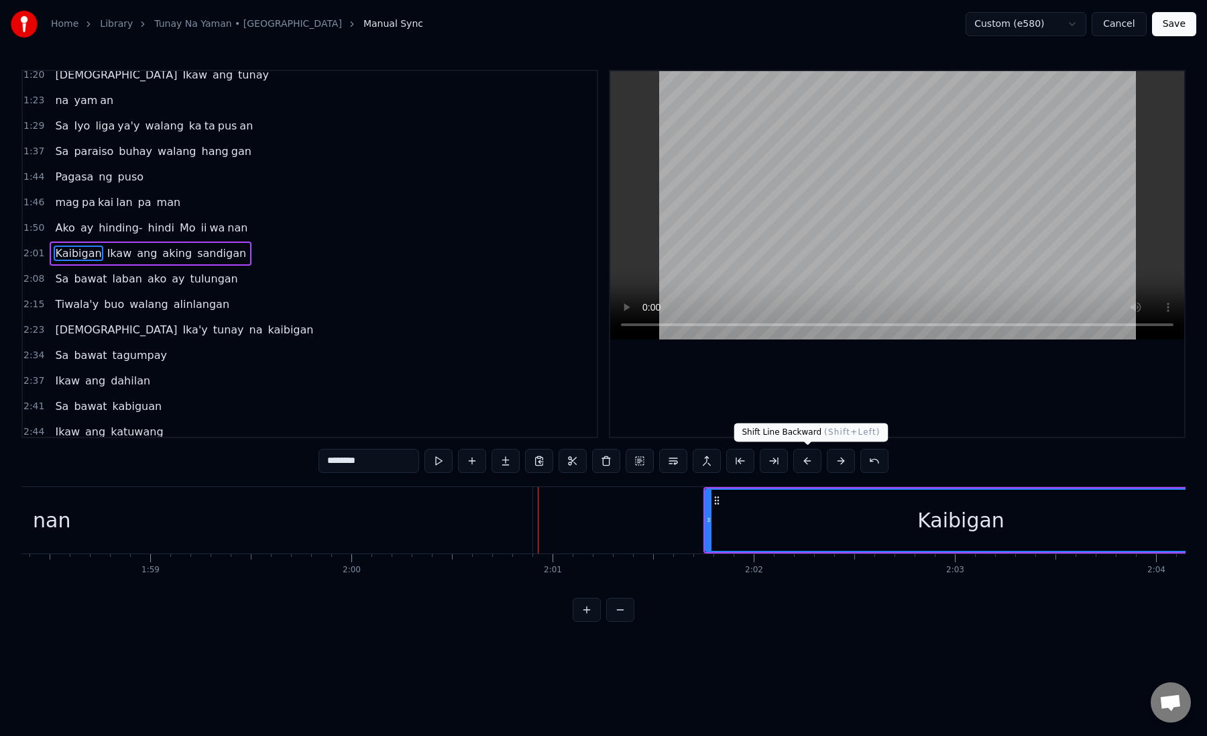
click at [804, 459] on button at bounding box center [808, 461] width 28 height 24
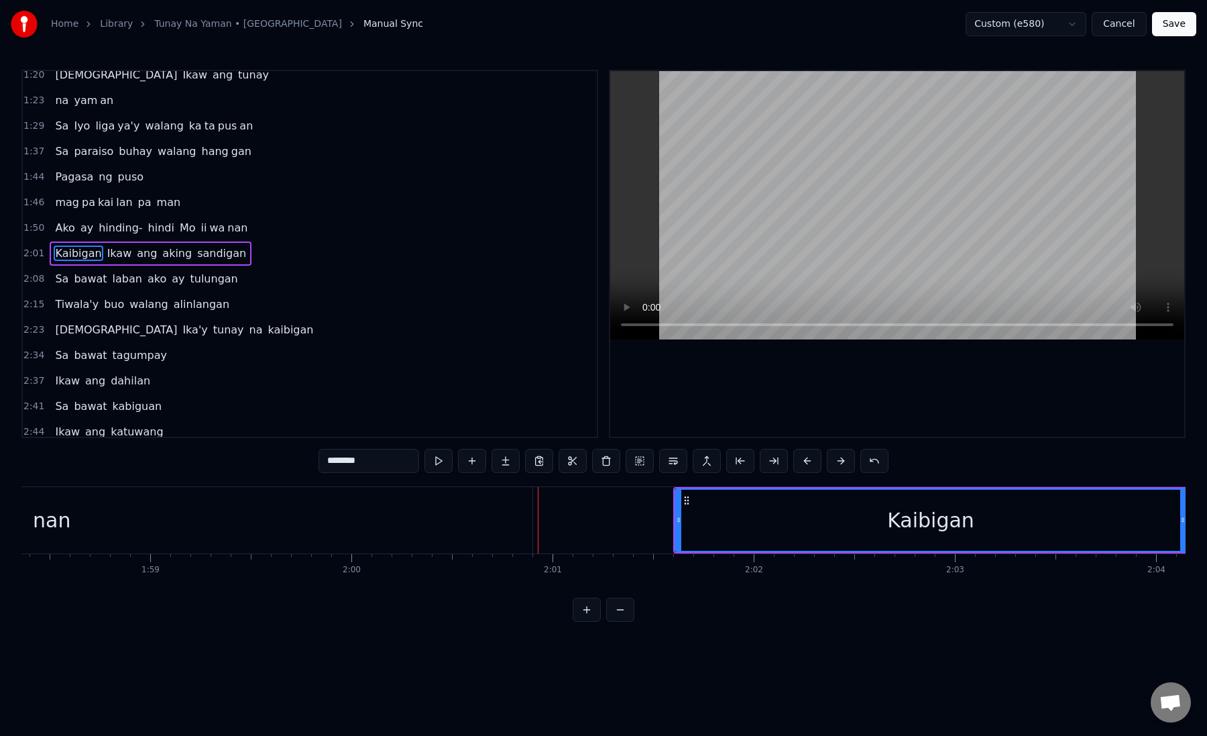
click at [804, 459] on button at bounding box center [808, 461] width 28 height 24
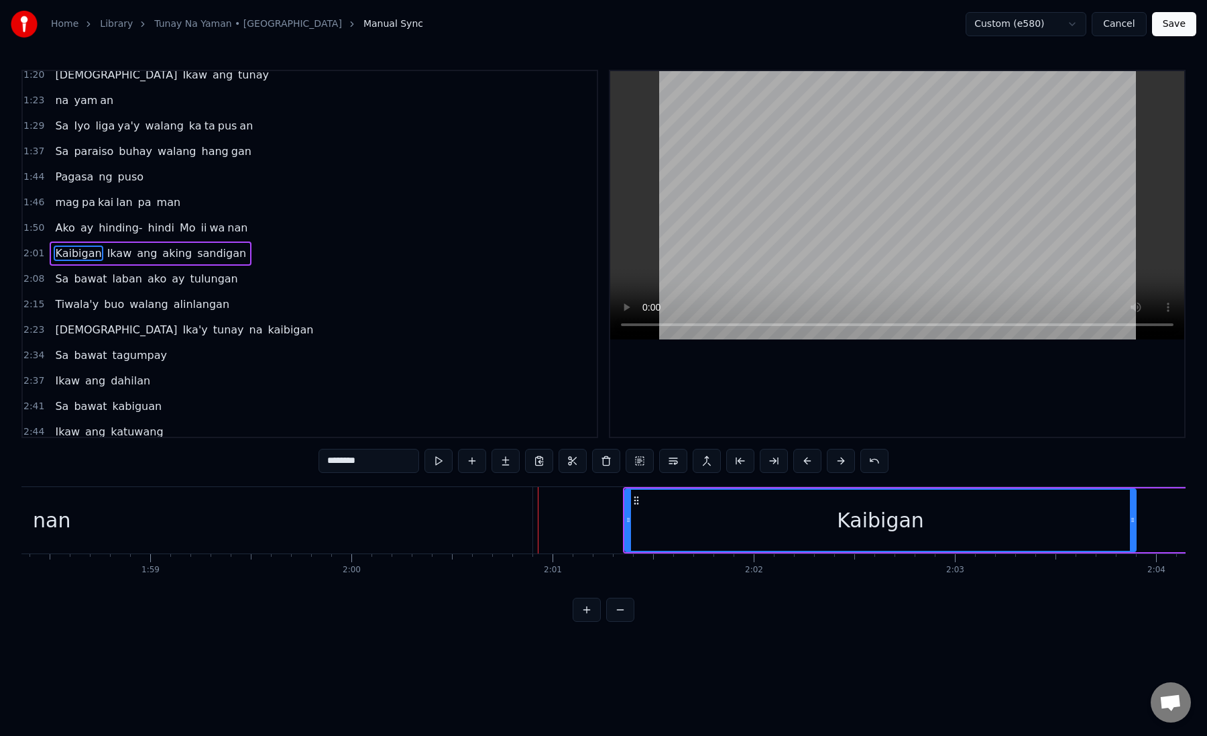
click at [804, 459] on button at bounding box center [808, 461] width 28 height 24
click at [618, 521] on div "Kaibigan" at bounding box center [851, 520] width 510 height 61
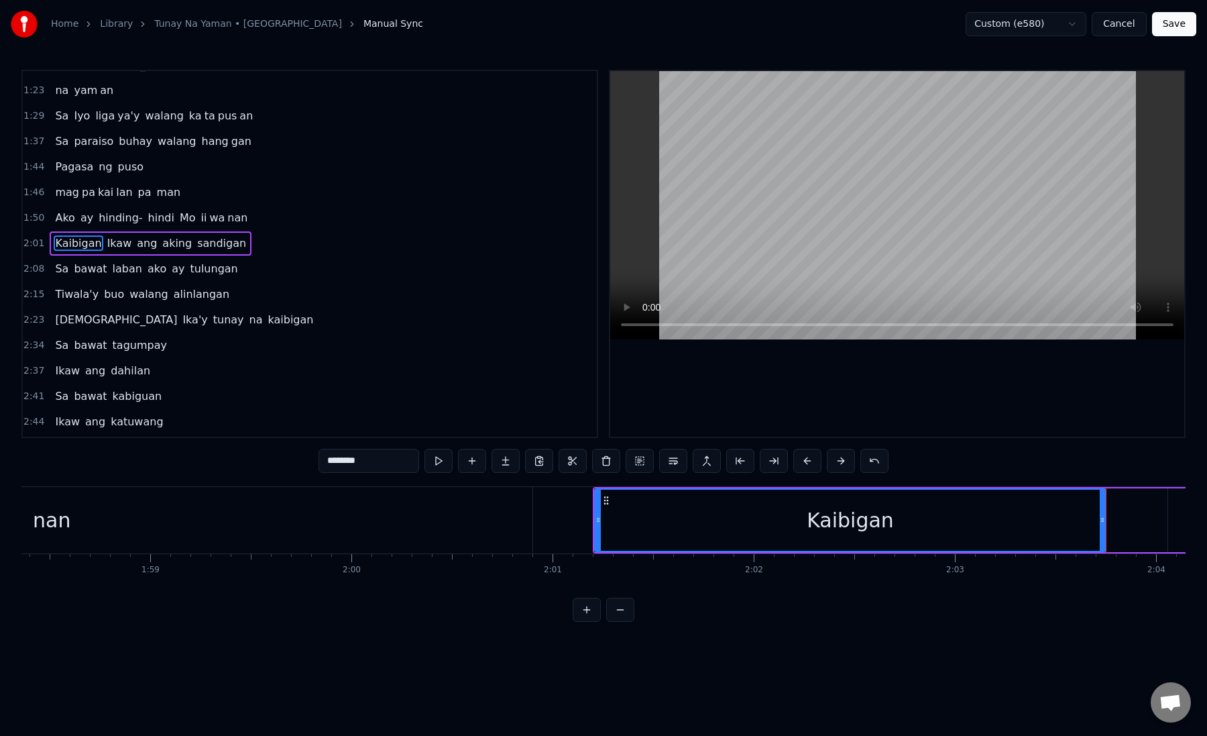
scroll to position [254, 0]
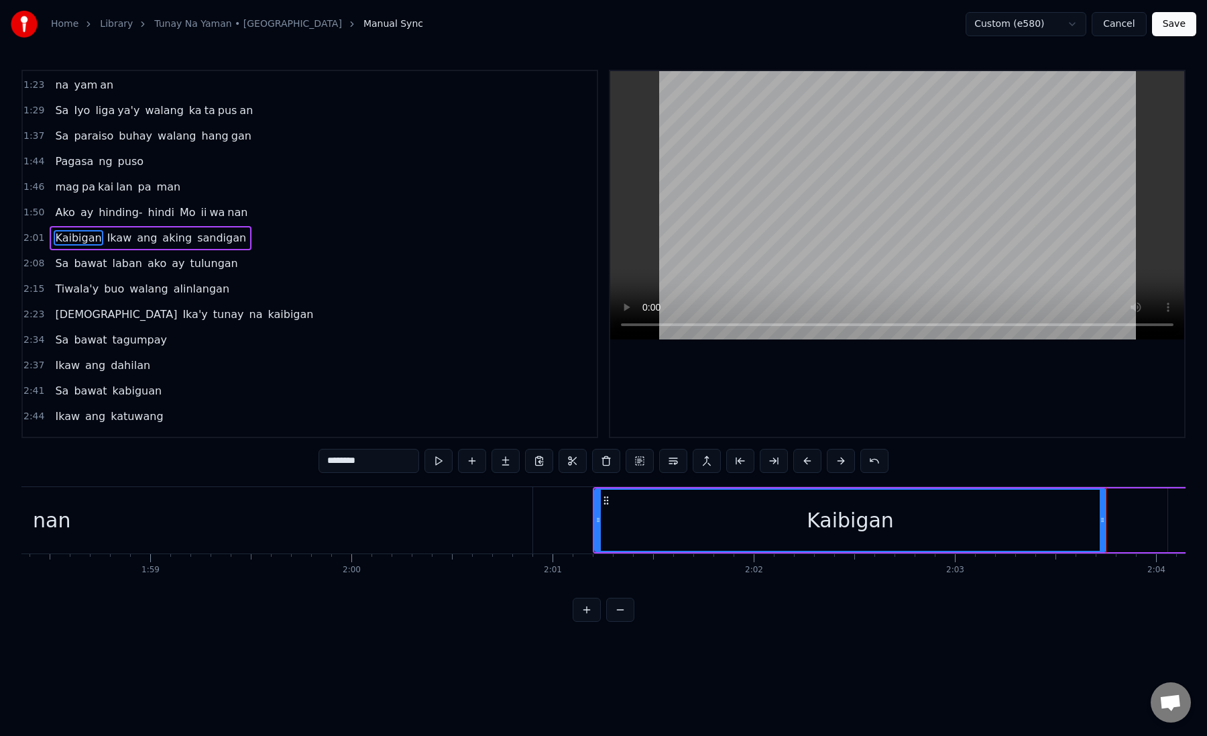
click at [606, 524] on div "Kaibigan" at bounding box center [851, 520] width 510 height 61
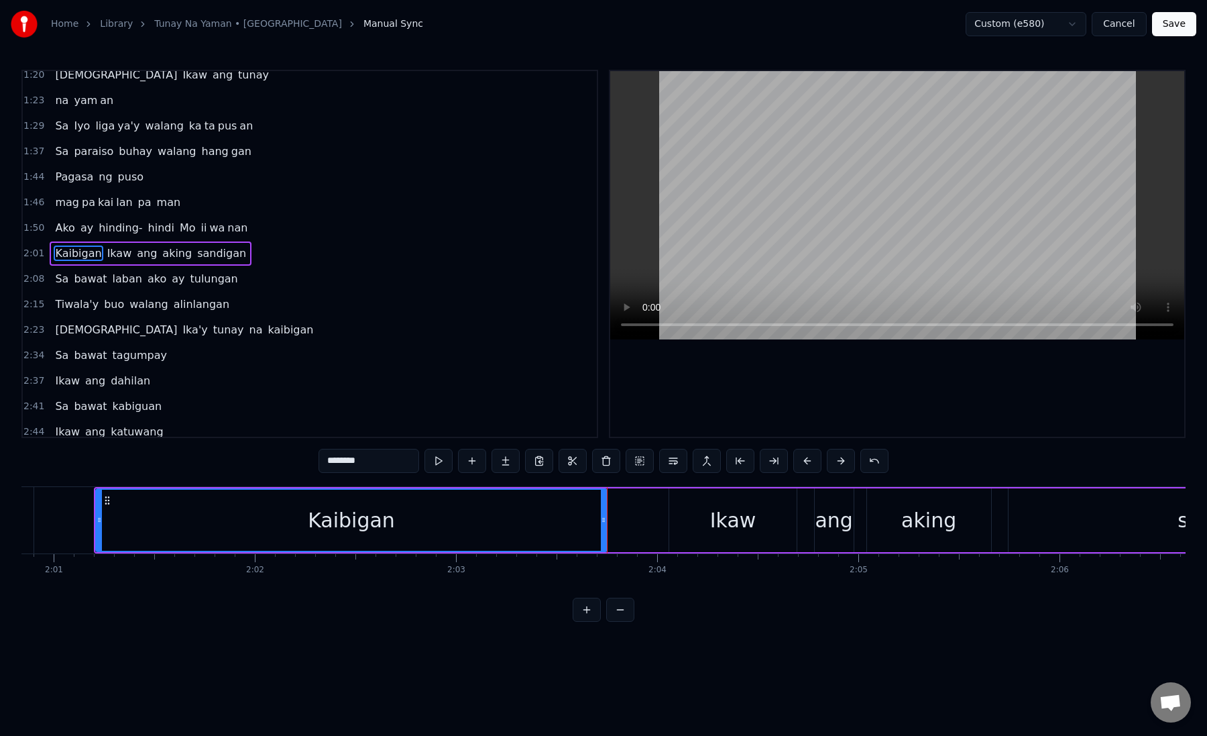
scroll to position [0, 24353]
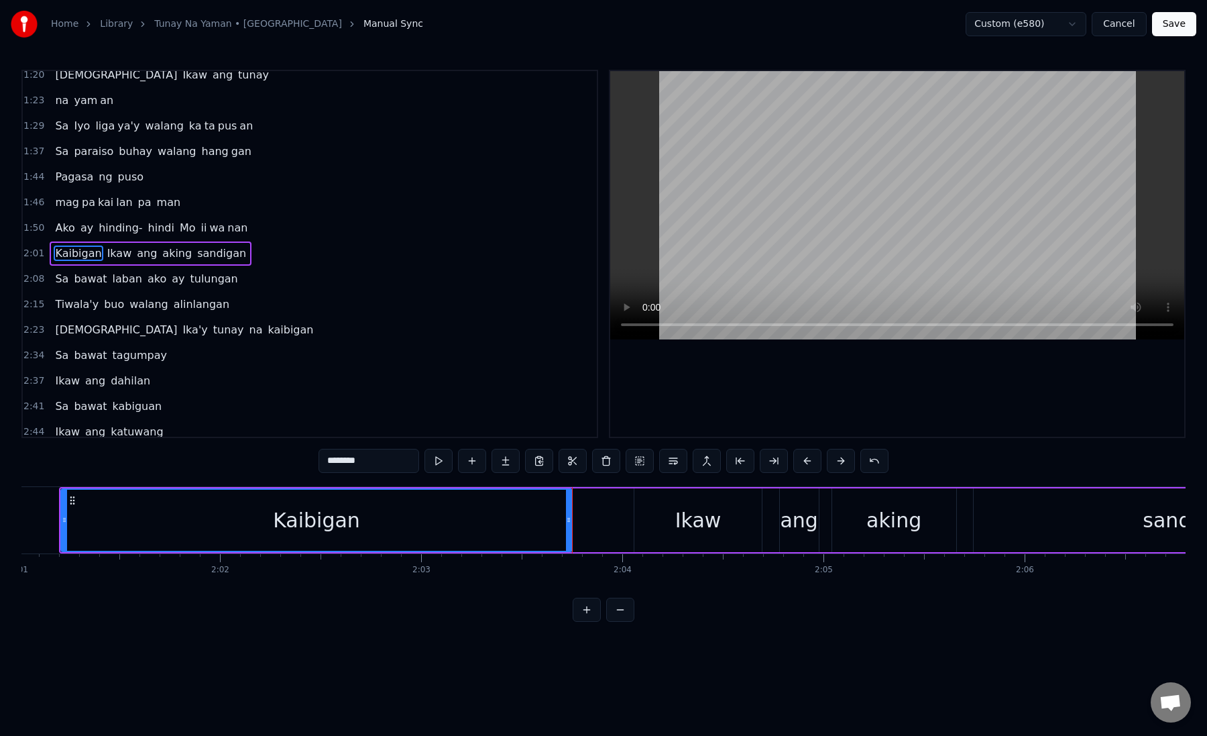
click
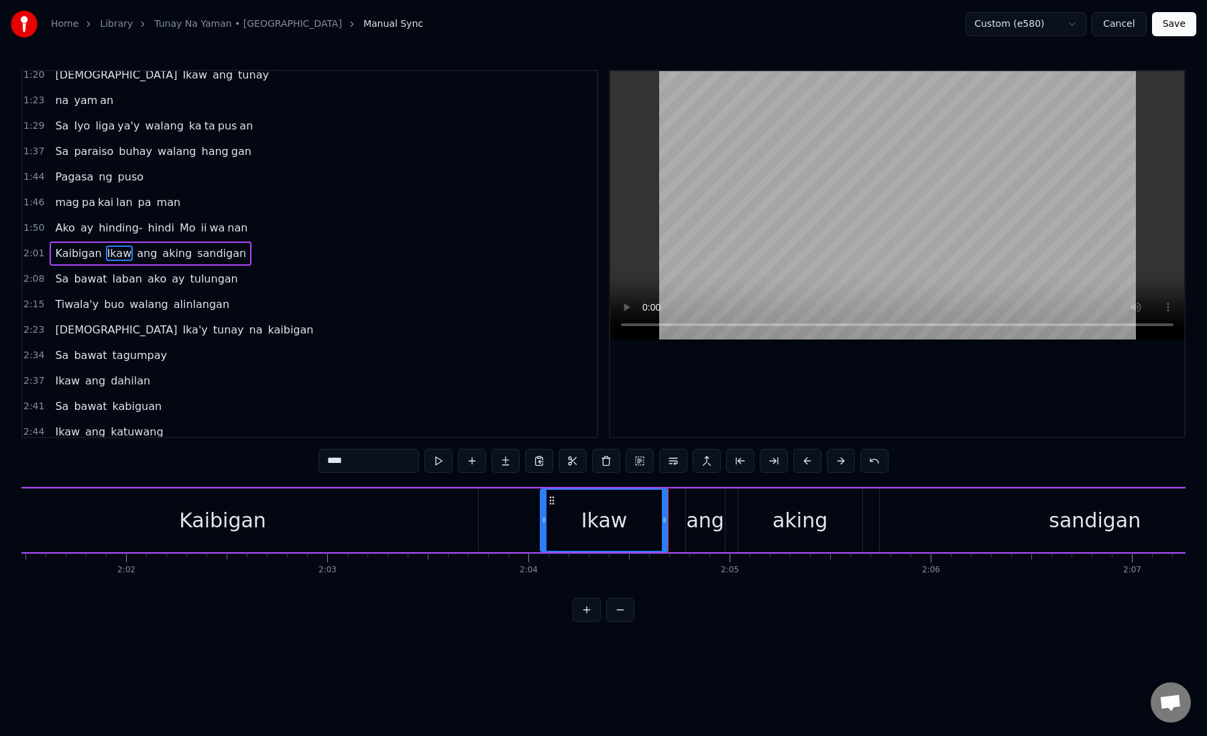
scroll to position [0, 24547]
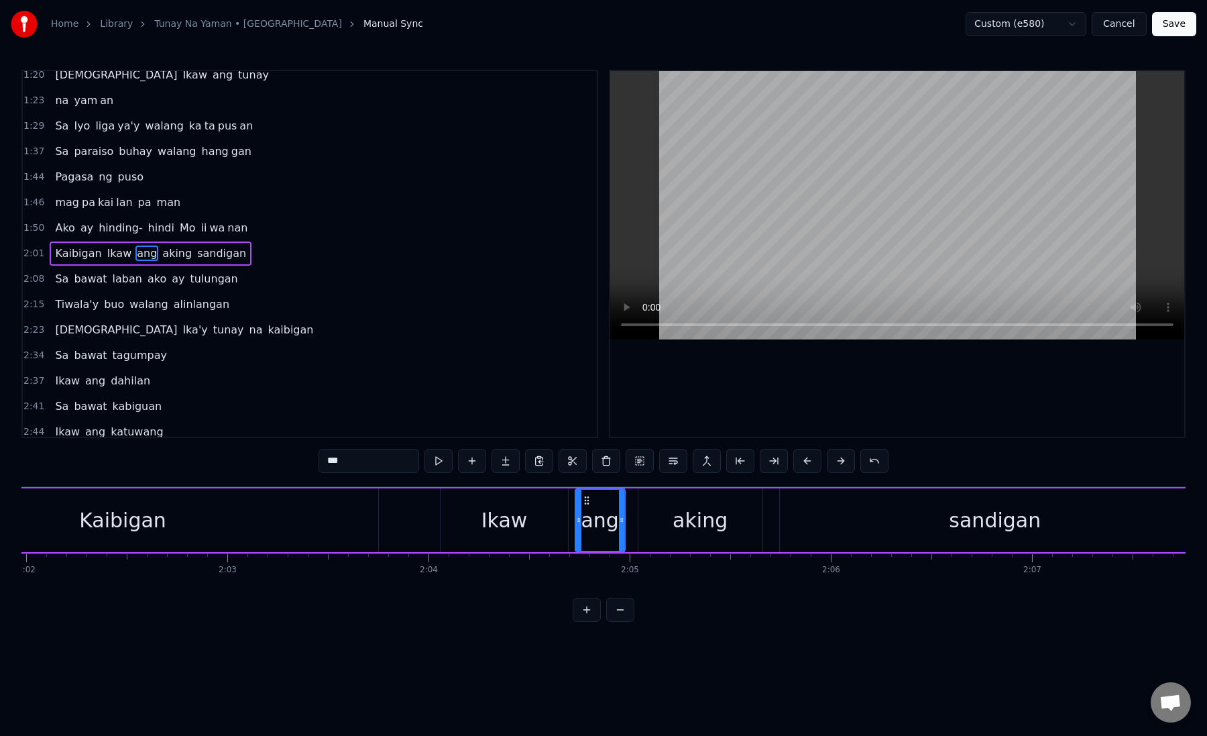
drag, startPoint x: 586, startPoint y: 521, endPoint x: 574, endPoint y: 521, distance: 12.1
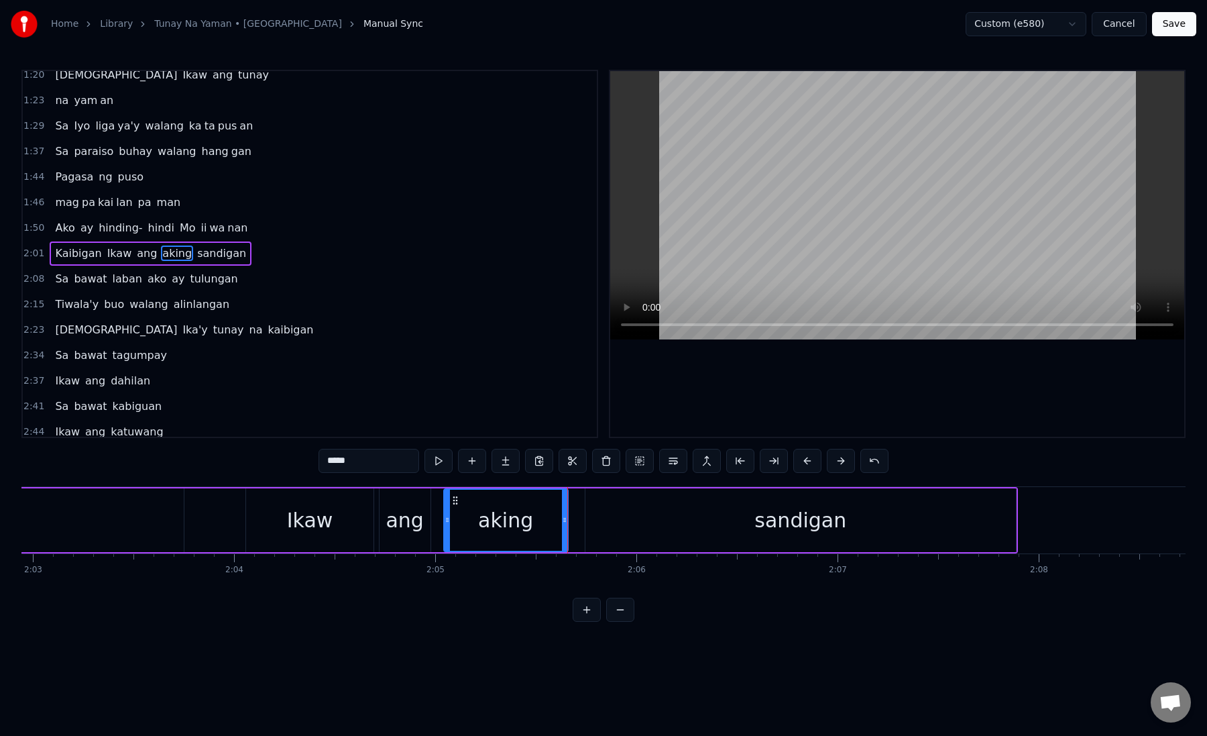
scroll to position [0, 24789]
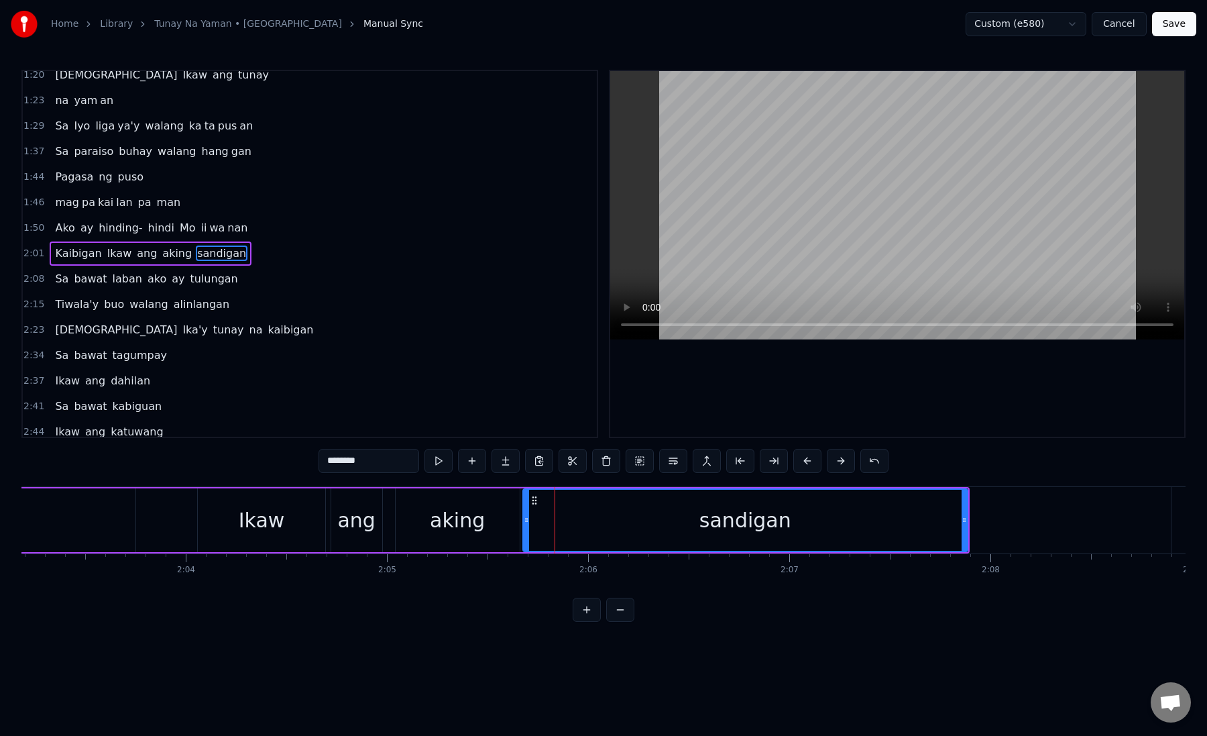
drag, startPoint x: 539, startPoint y: 523, endPoint x: 525, endPoint y: 523, distance: 14.1
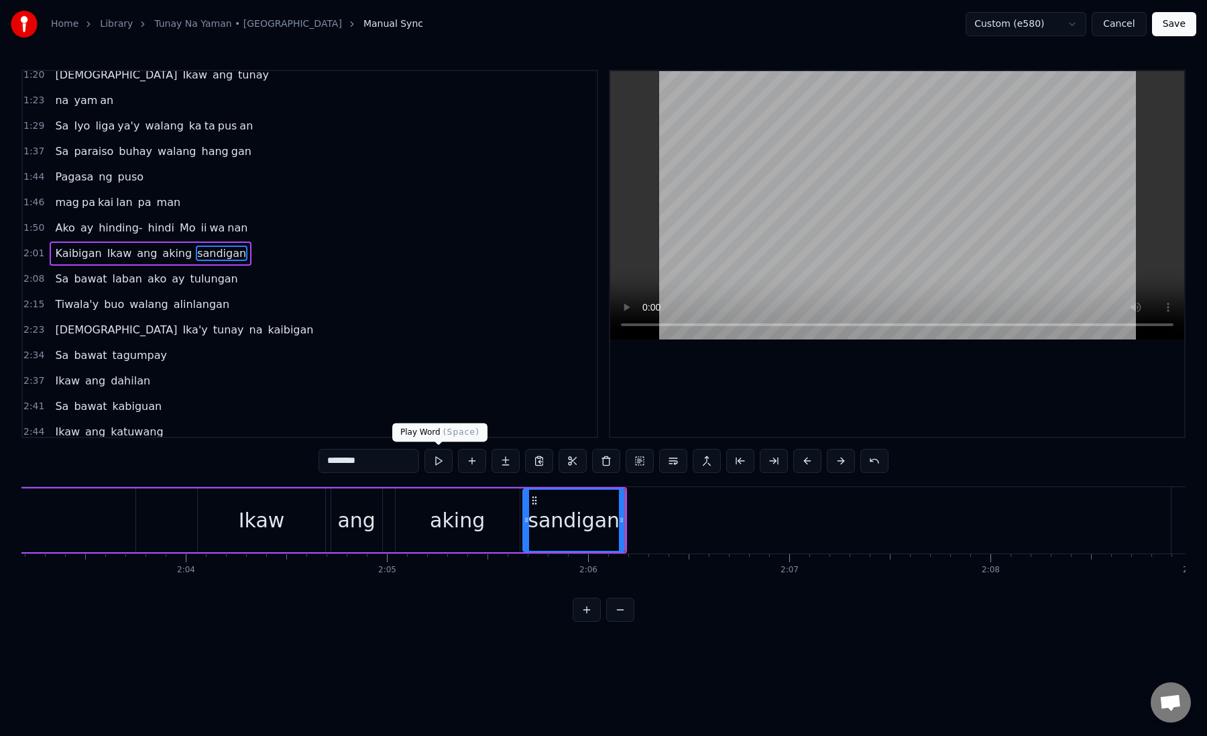
drag, startPoint x: 343, startPoint y: 460, endPoint x: 432, endPoint y: 461, distance: 89.2
type input "***"
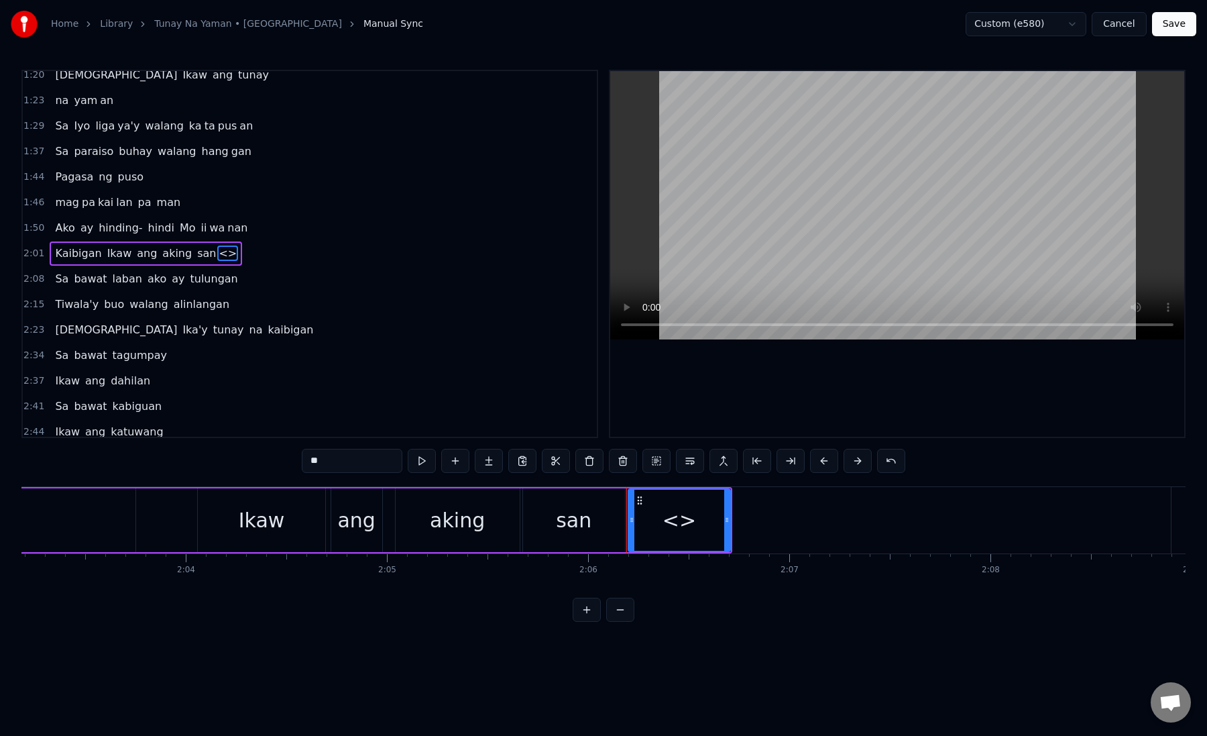
drag, startPoint x: 307, startPoint y: 462, endPoint x: 374, endPoint y: 466, distance: 67.9
paste input "***"
type input "**"
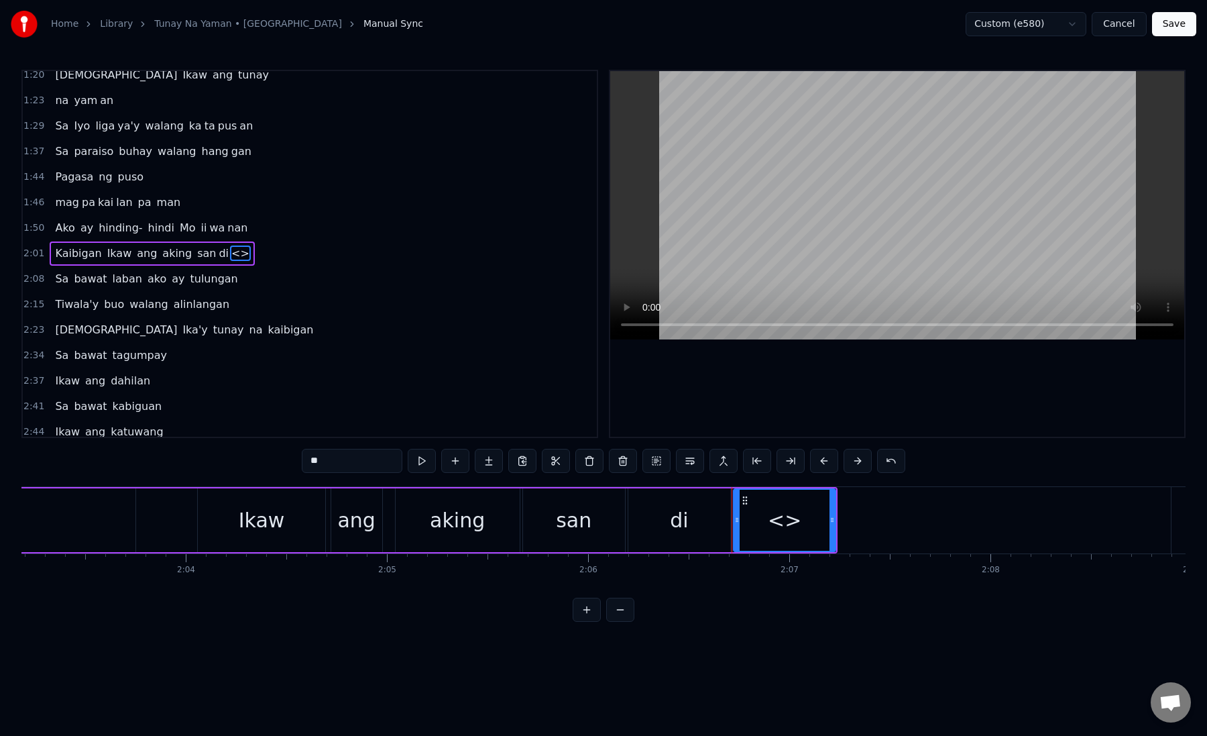
paste input "*"
drag, startPoint x: 347, startPoint y: 472, endPoint x: 305, endPoint y: 462, distance: 43.9
type input "***"
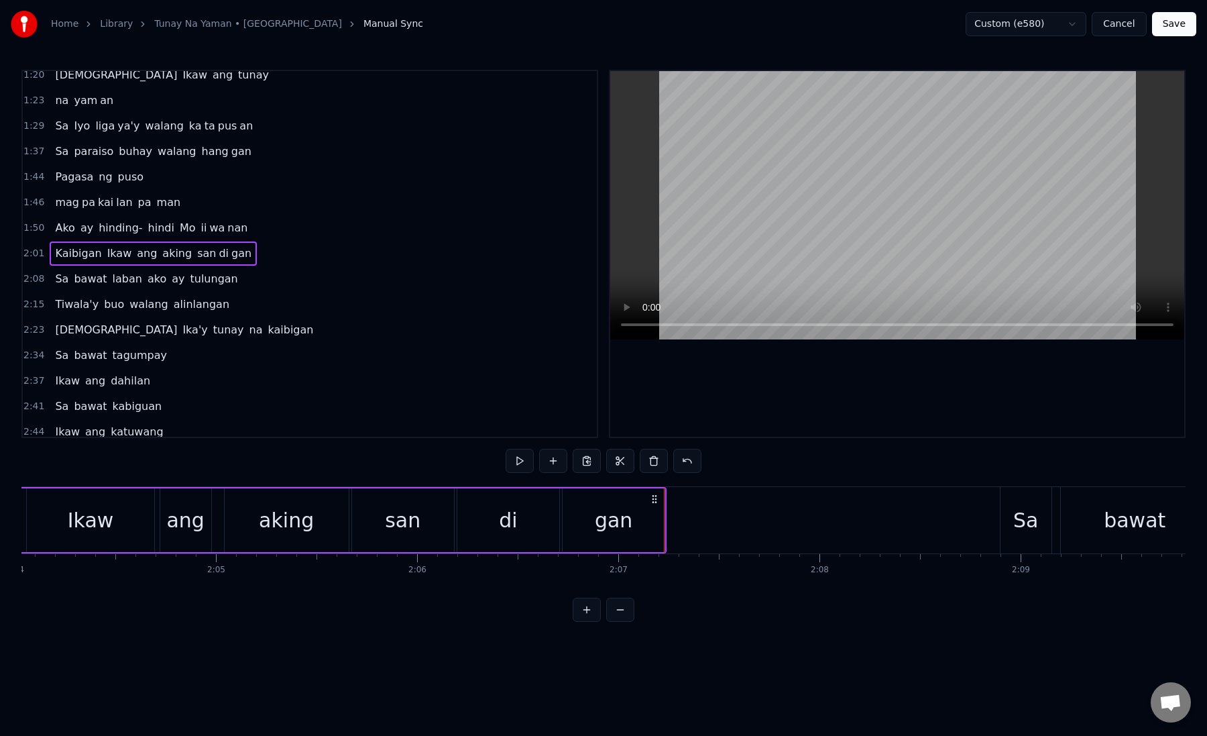
scroll to position [0, 24986]
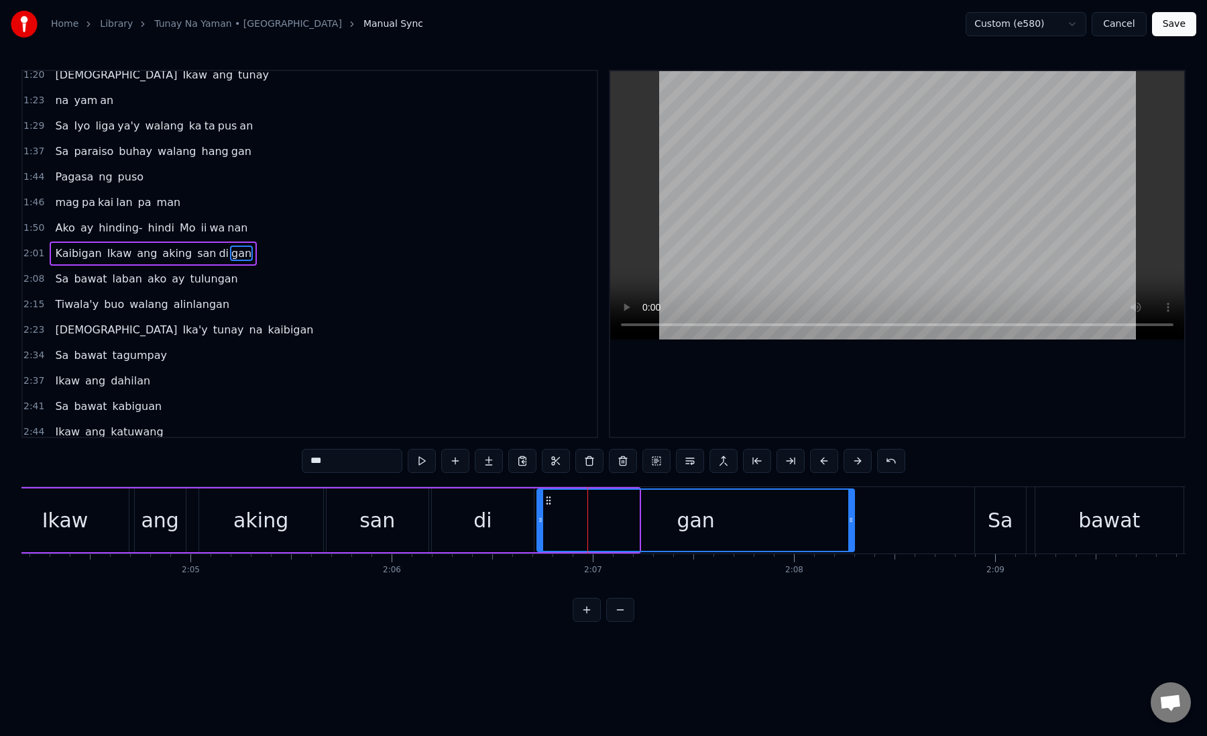
drag, startPoint x: 638, startPoint y: 522, endPoint x: 853, endPoint y: 525, distance: 215.4
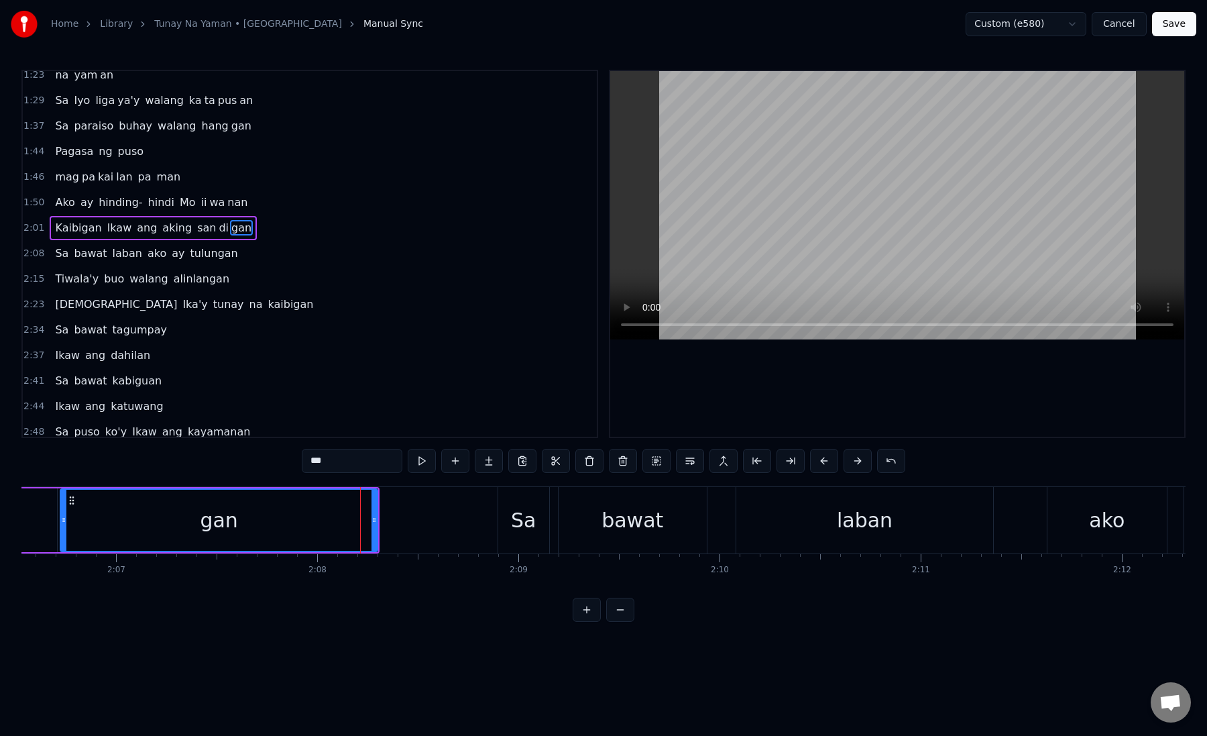
scroll to position [238, 0]
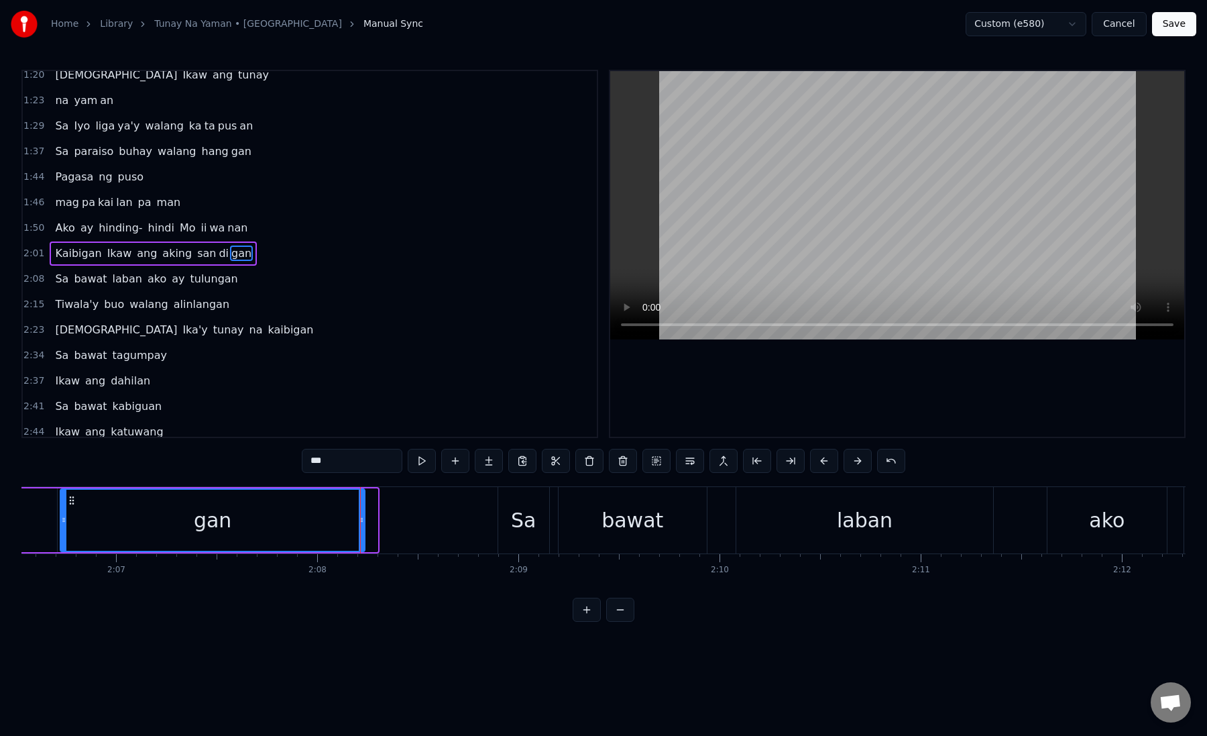
drag, startPoint x: 372, startPoint y: 521, endPoint x: 358, endPoint y: 521, distance: 14.1
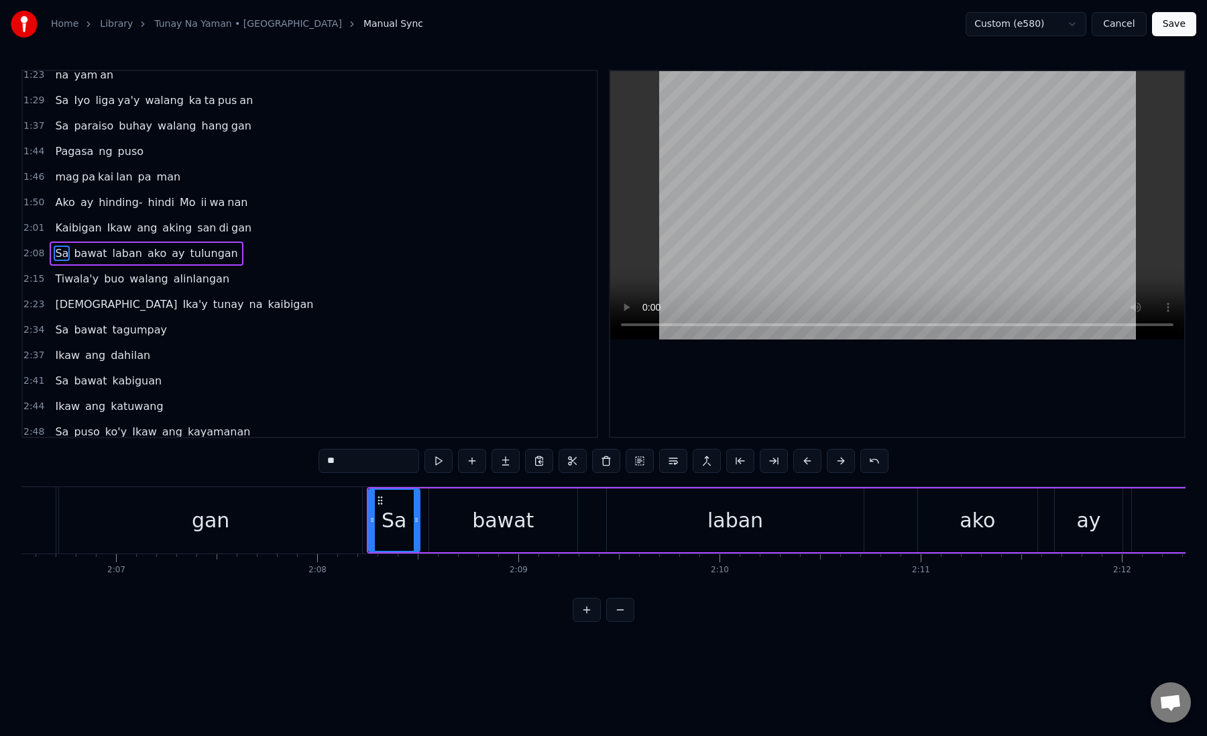
type input "***"
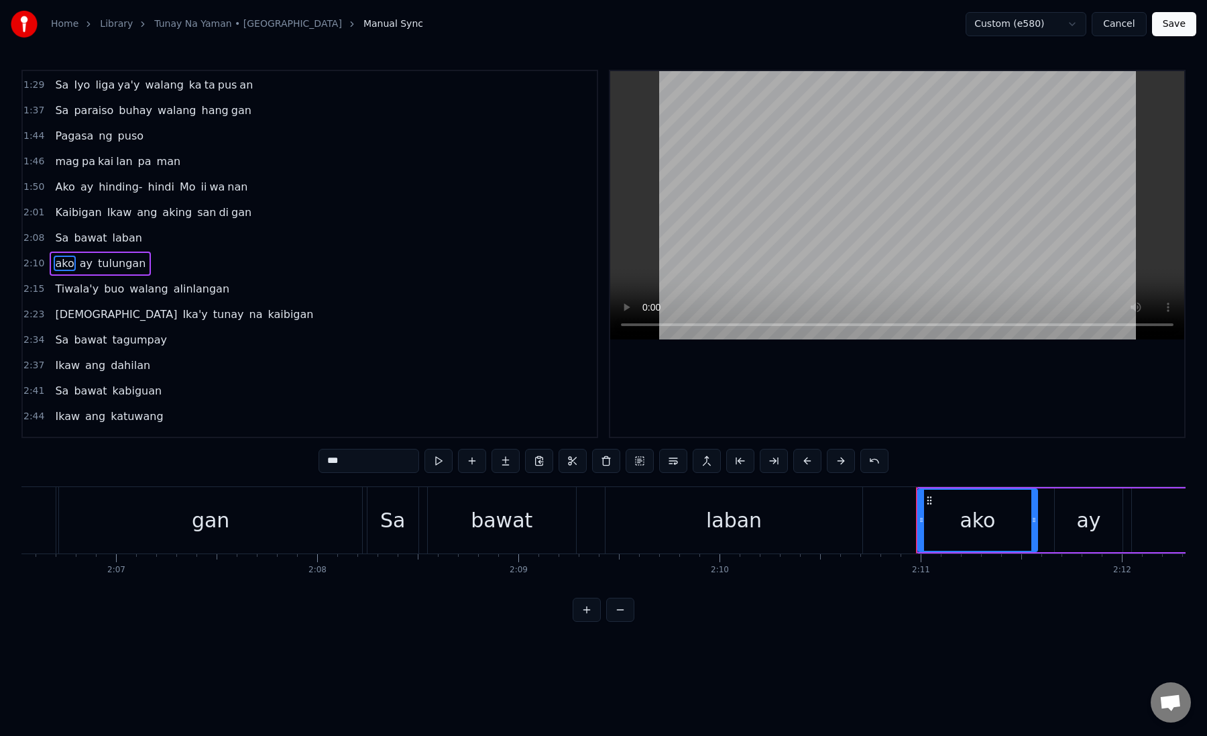
scroll to position [289, 0]
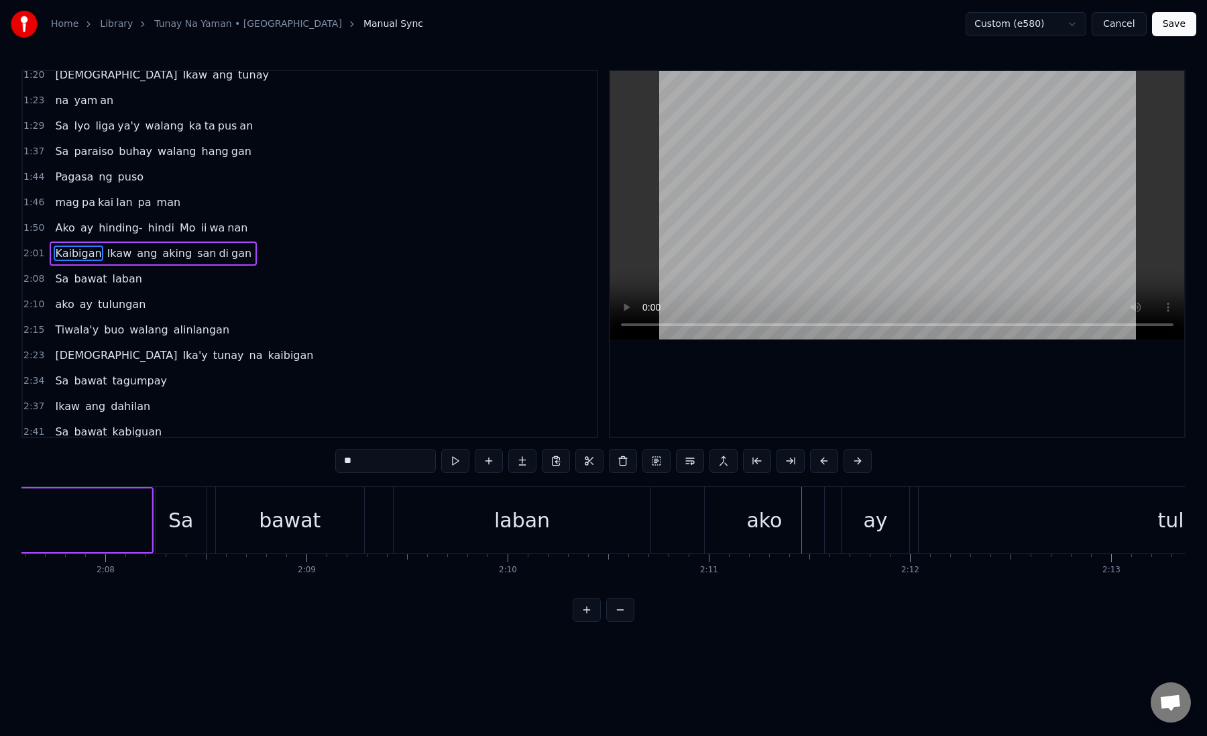
scroll to position [264, 0]
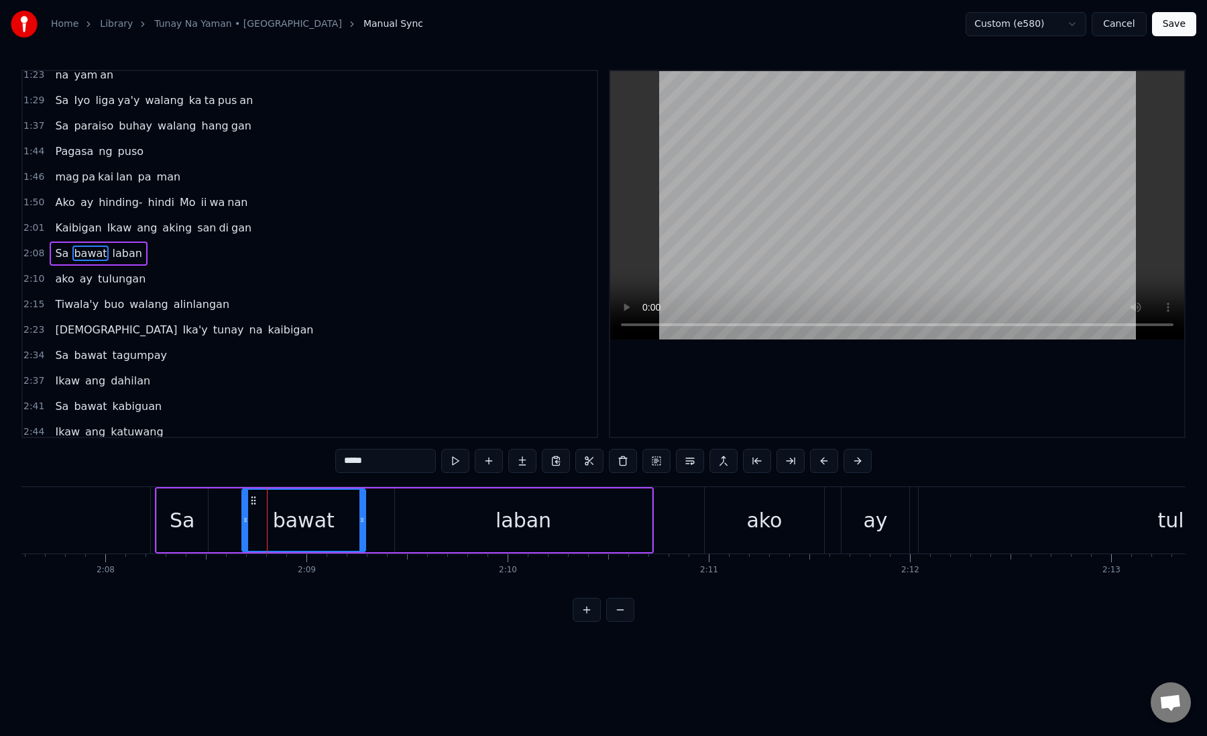
drag, startPoint x: 220, startPoint y: 522, endPoint x: 248, endPoint y: 523, distance: 27.5
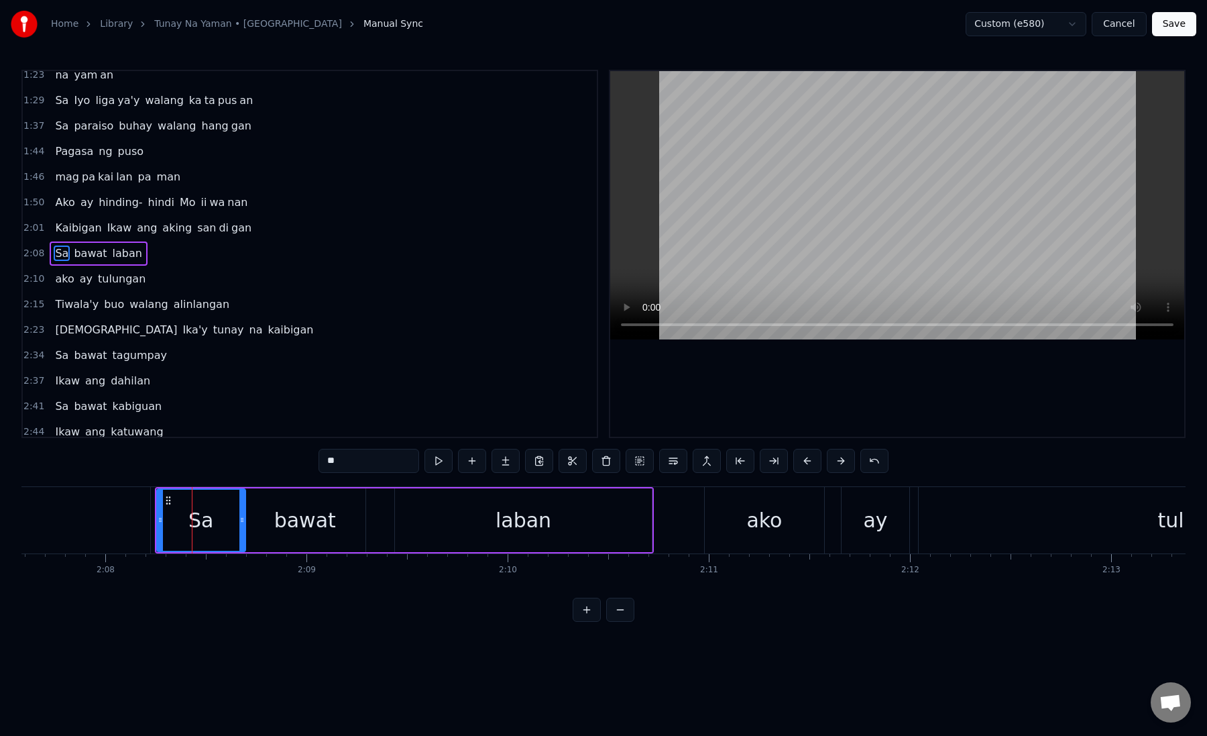
drag, startPoint x: 202, startPoint y: 523, endPoint x: 239, endPoint y: 522, distance: 36.9
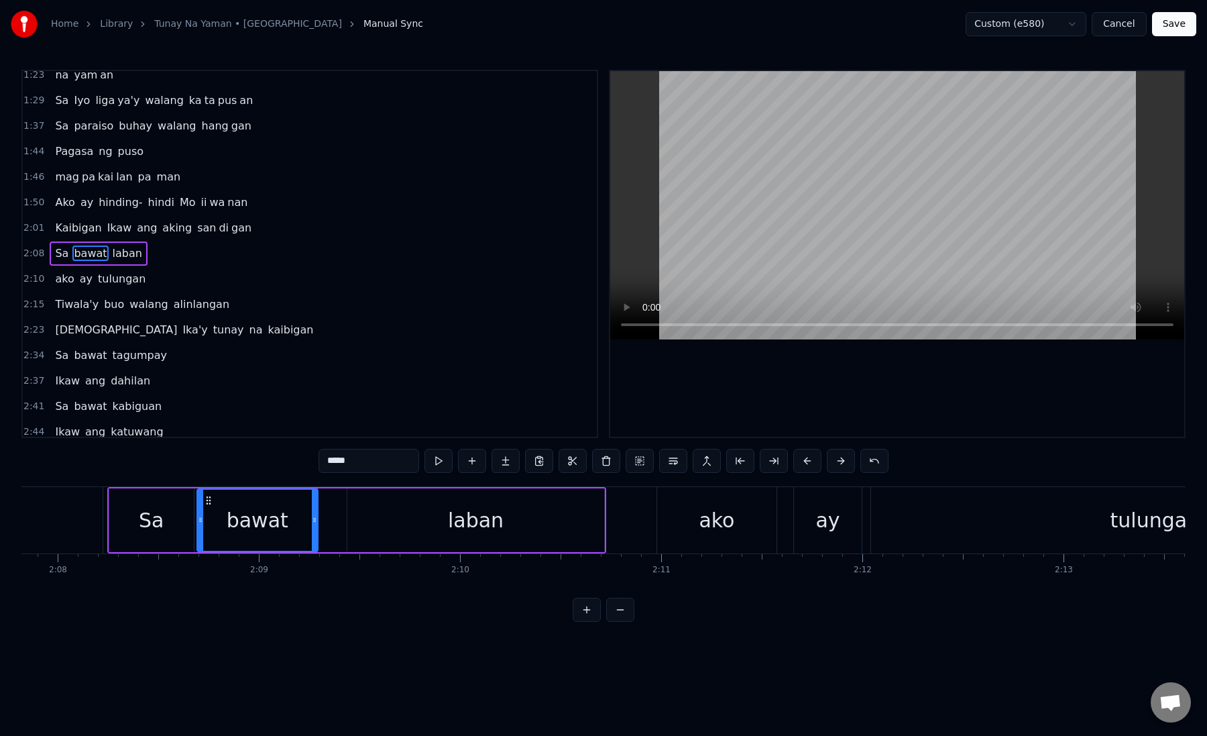
scroll to position [0, 25737]
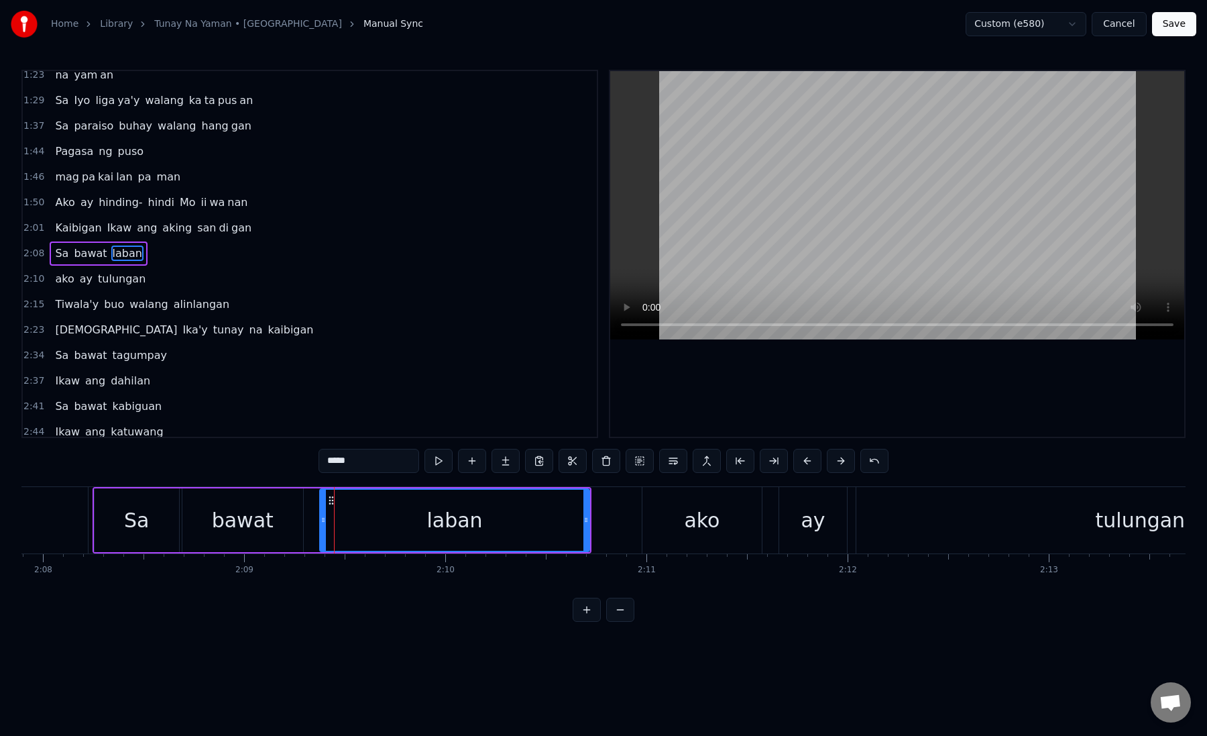
drag, startPoint x: 335, startPoint y: 521, endPoint x: 321, endPoint y: 521, distance: 13.4
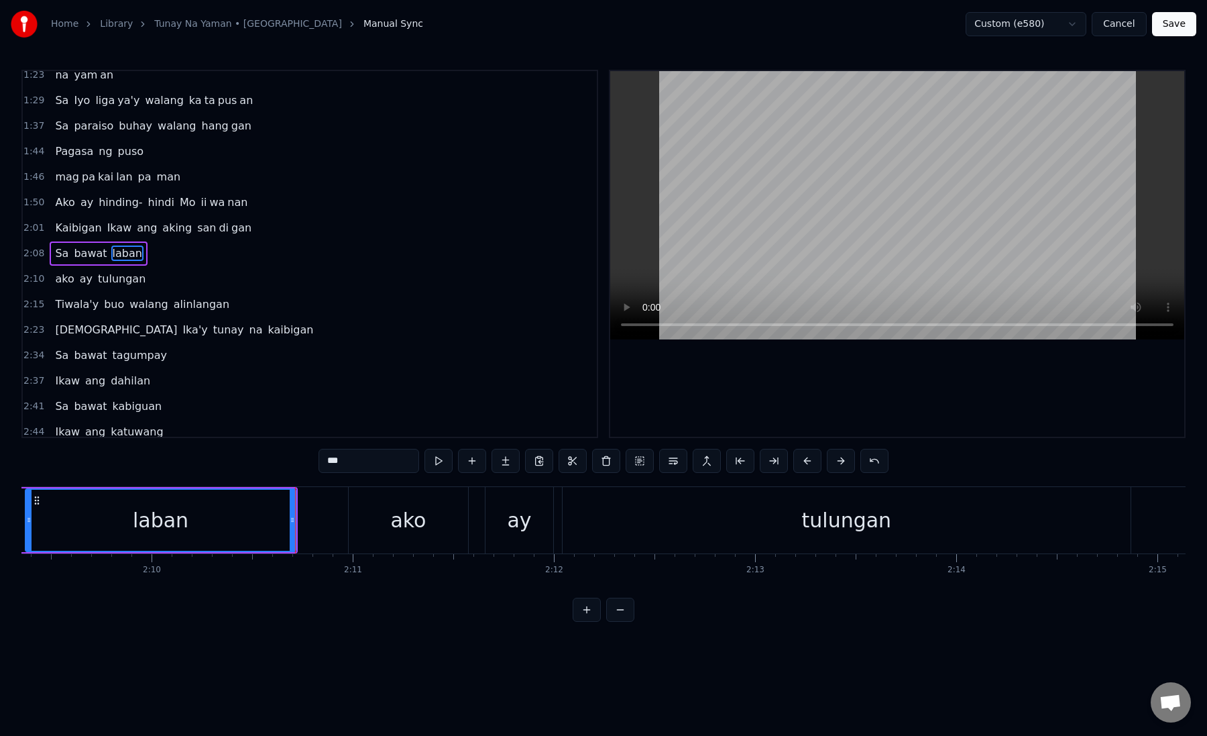
scroll to position [289, 0]
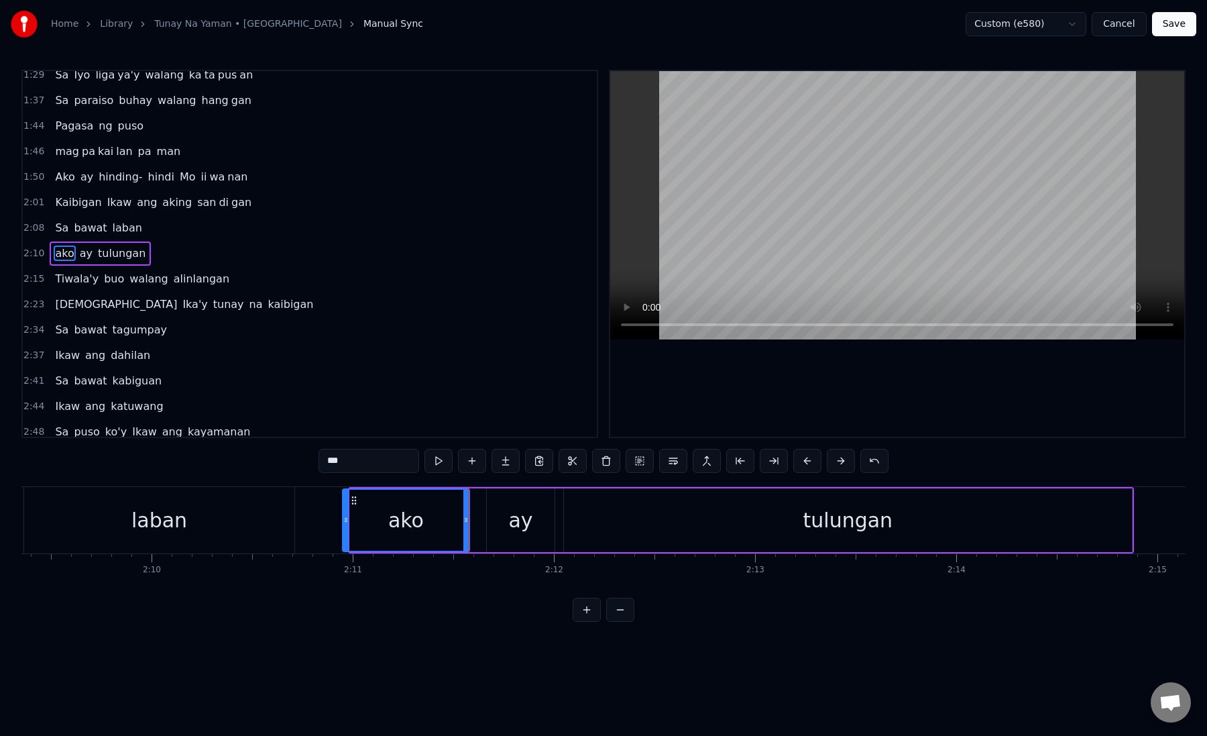
drag, startPoint x: 352, startPoint y: 523, endPoint x: 345, endPoint y: 523, distance: 7.4
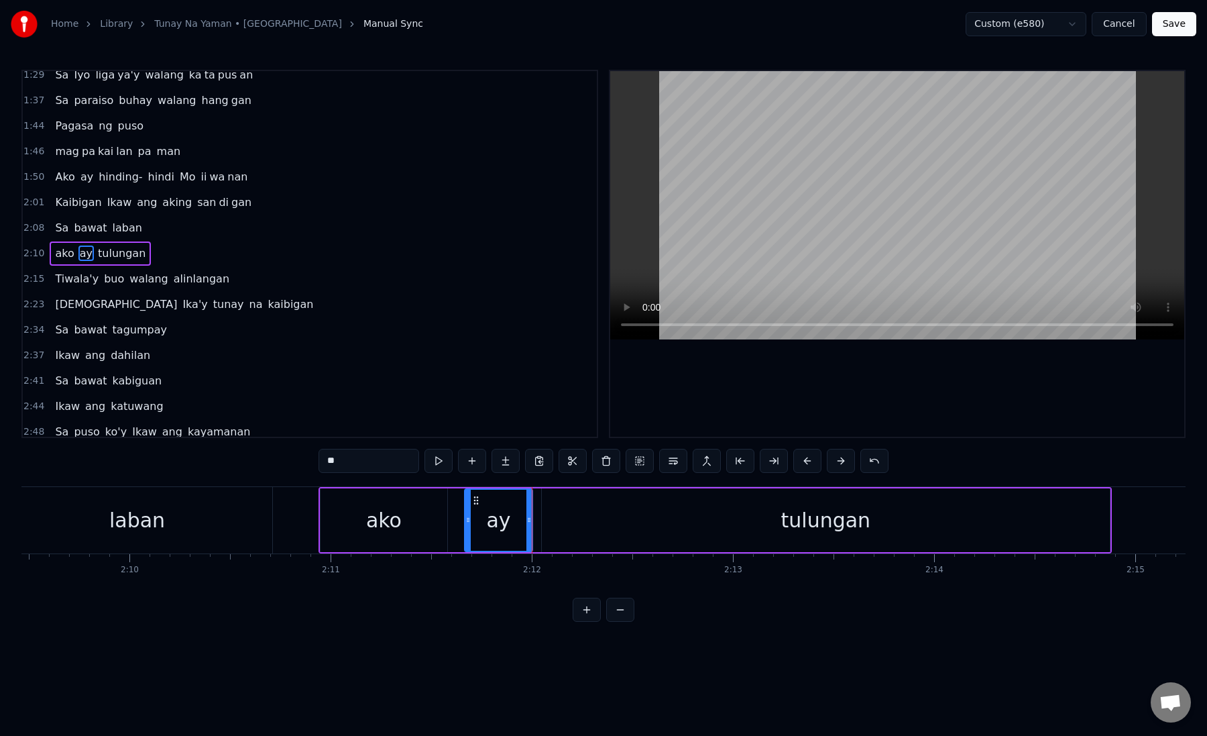
scroll to position [0, 26055]
drag, startPoint x: 466, startPoint y: 523, endPoint x: 476, endPoint y: 524, distance: 10.1
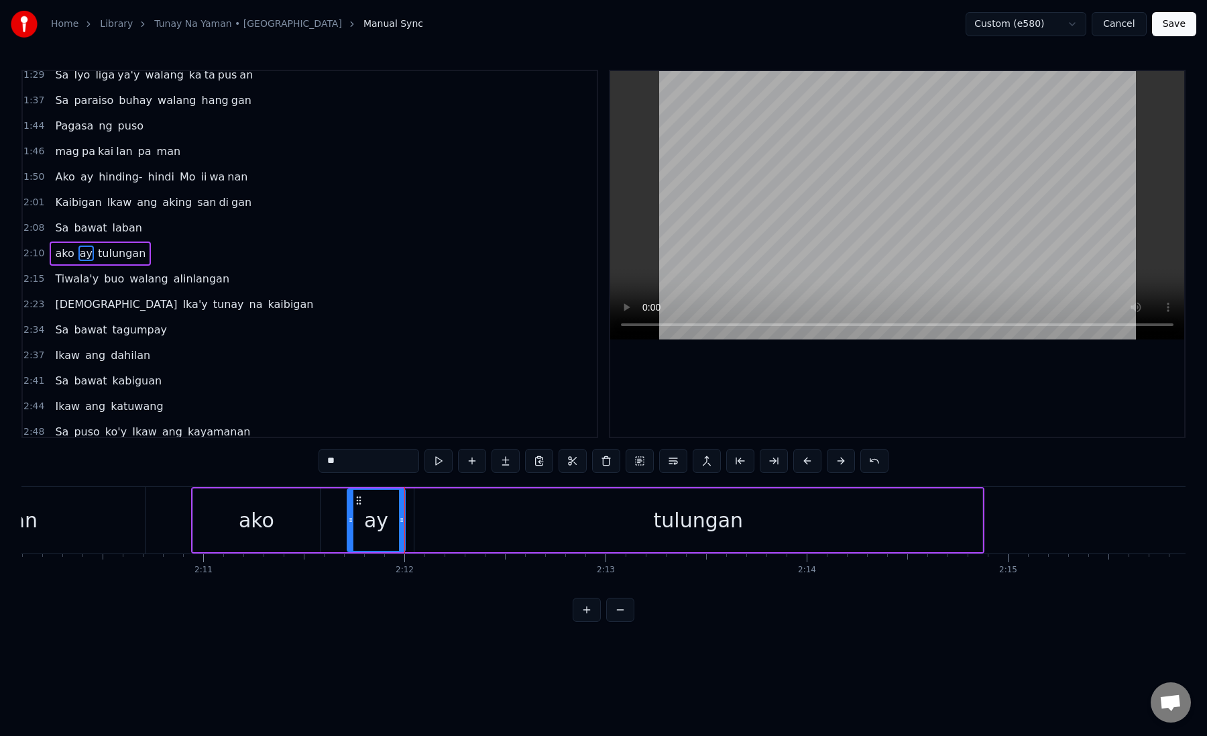
scroll to position [0, 26189]
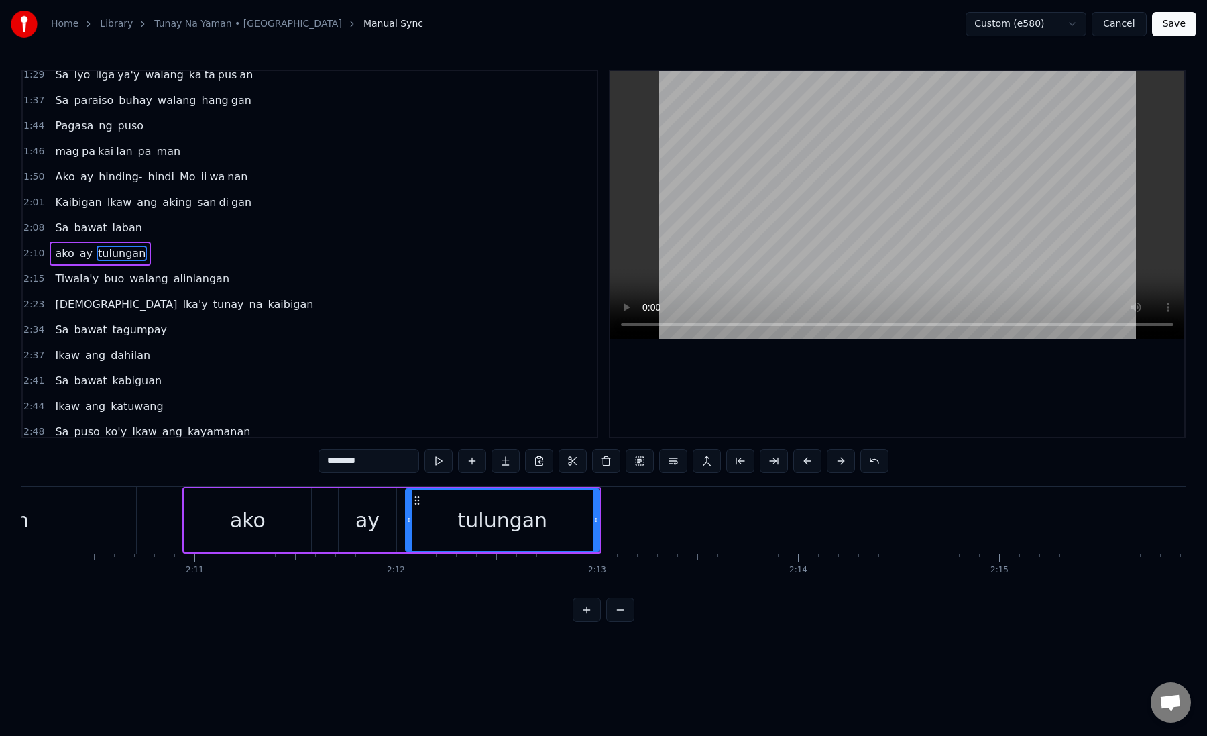
drag, startPoint x: 343, startPoint y: 460, endPoint x: 449, endPoint y: 460, distance: 105.3
type input "****"
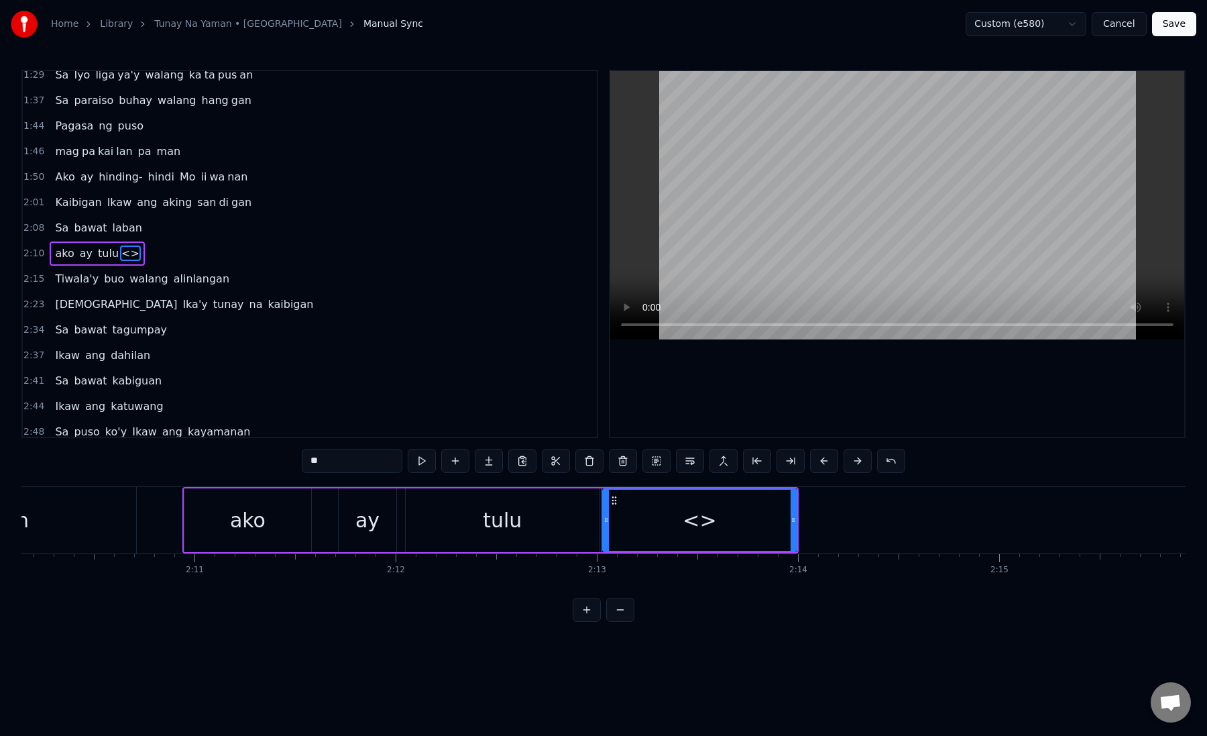
paste input "**"
drag, startPoint x: 308, startPoint y: 464, endPoint x: 405, endPoint y: 463, distance: 97.3
drag, startPoint x: 606, startPoint y: 525, endPoint x: 682, endPoint y: 525, distance: 75.1
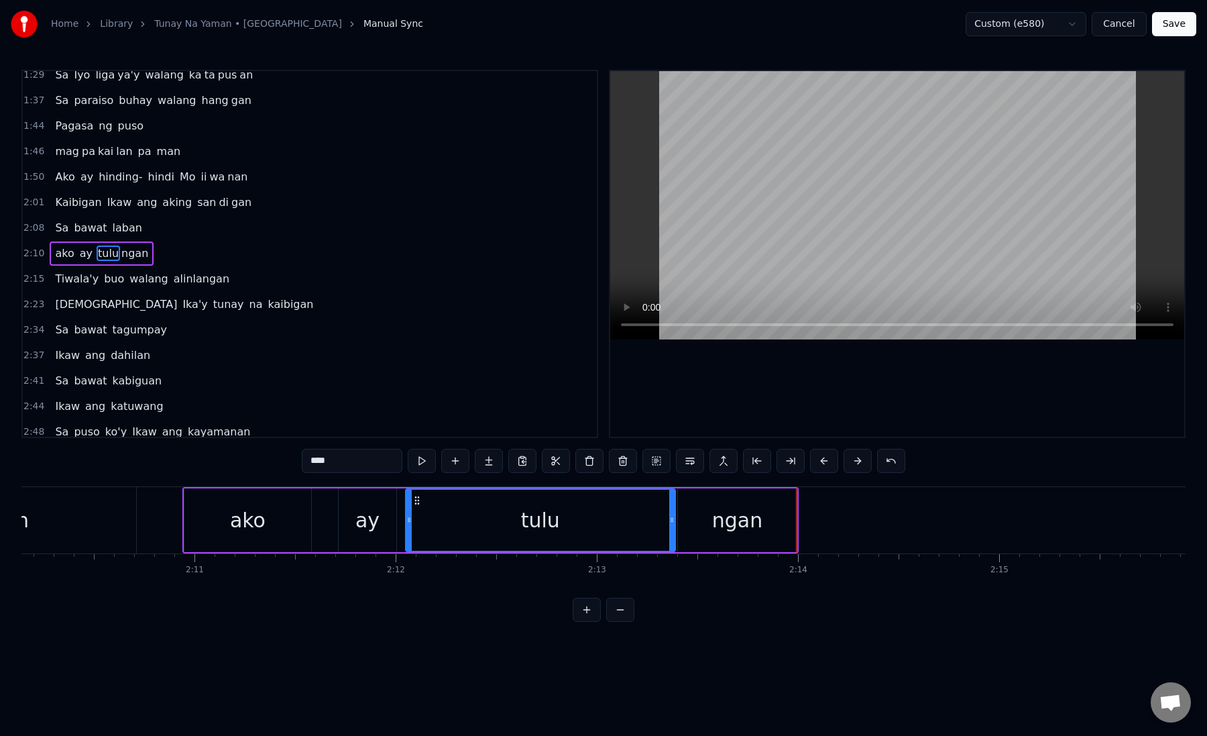
drag, startPoint x: 596, startPoint y: 519, endPoint x: 671, endPoint y: 519, distance: 74.5
drag, startPoint x: 319, startPoint y: 464, endPoint x: 352, endPoint y: 464, distance: 32.9
type input "**"
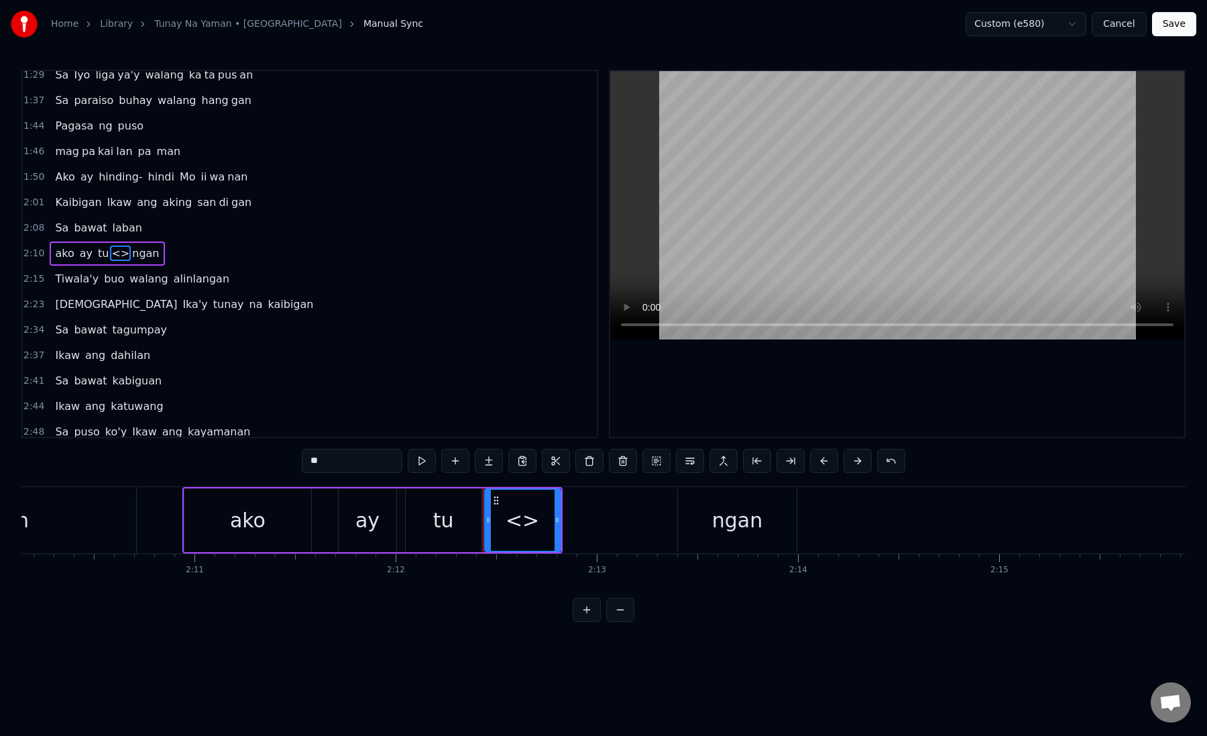
drag, startPoint x: 347, startPoint y: 453, endPoint x: 437, endPoint y: 485, distance: 95.9
paste input "text"
drag, startPoint x: 557, startPoint y: 517, endPoint x: 667, endPoint y: 517, distance: 109.3
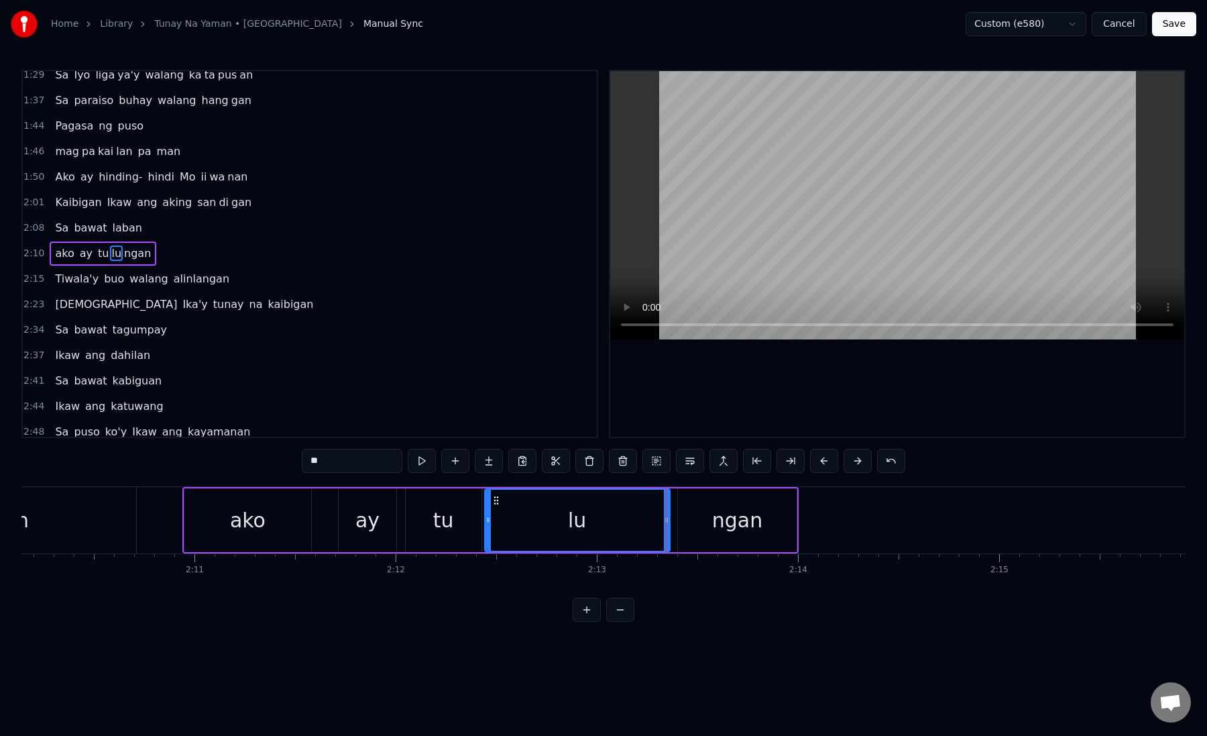
type input "**"
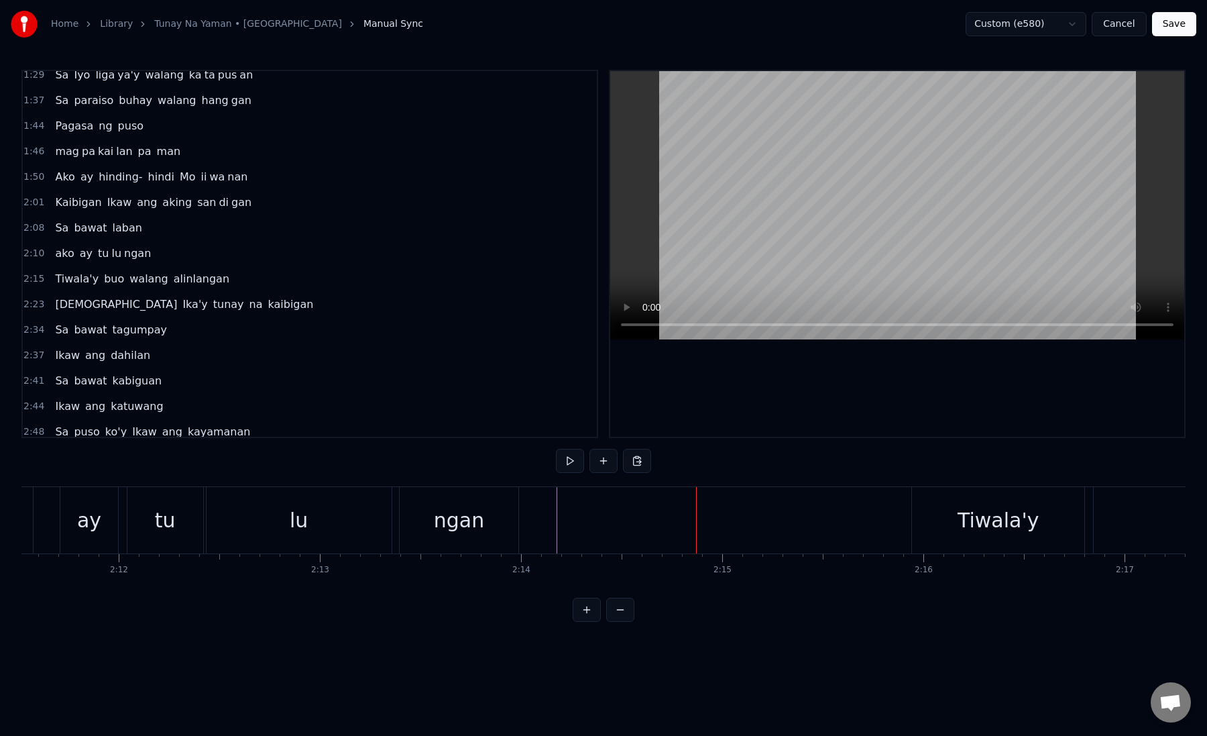
scroll to position [0, 26534]
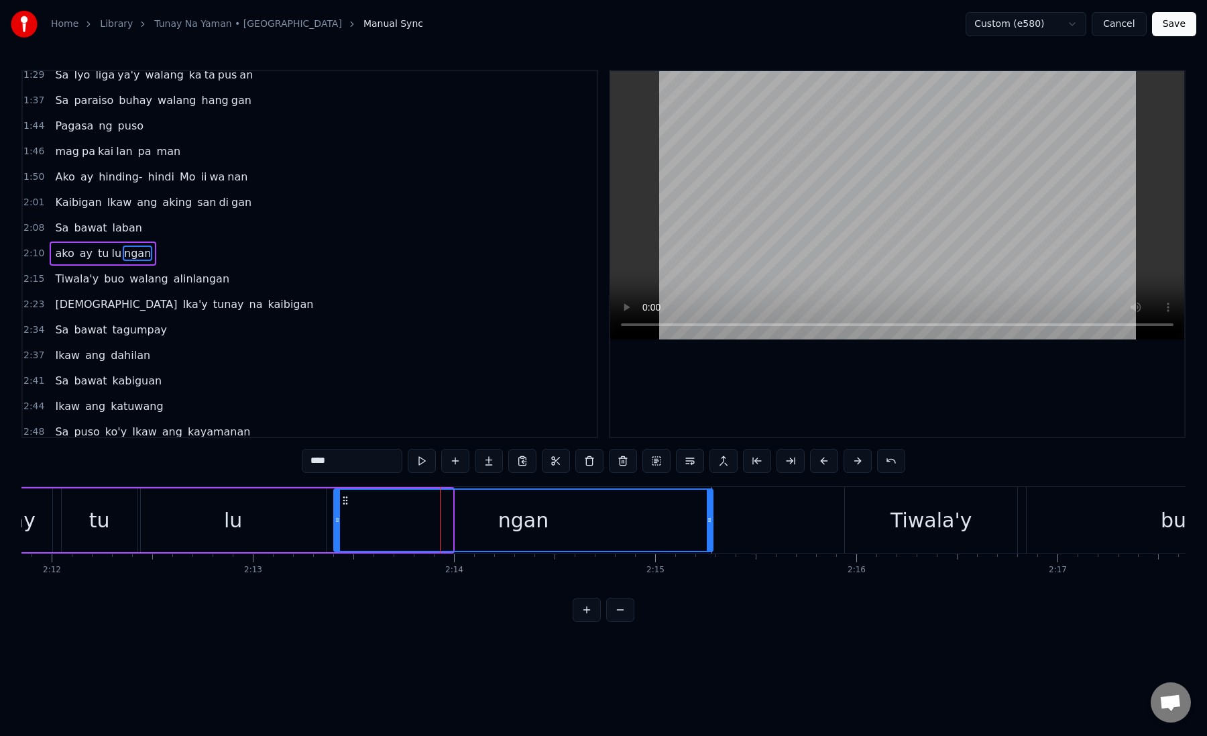
drag, startPoint x: 448, startPoint y: 527, endPoint x: 707, endPoint y: 533, distance: 259.0
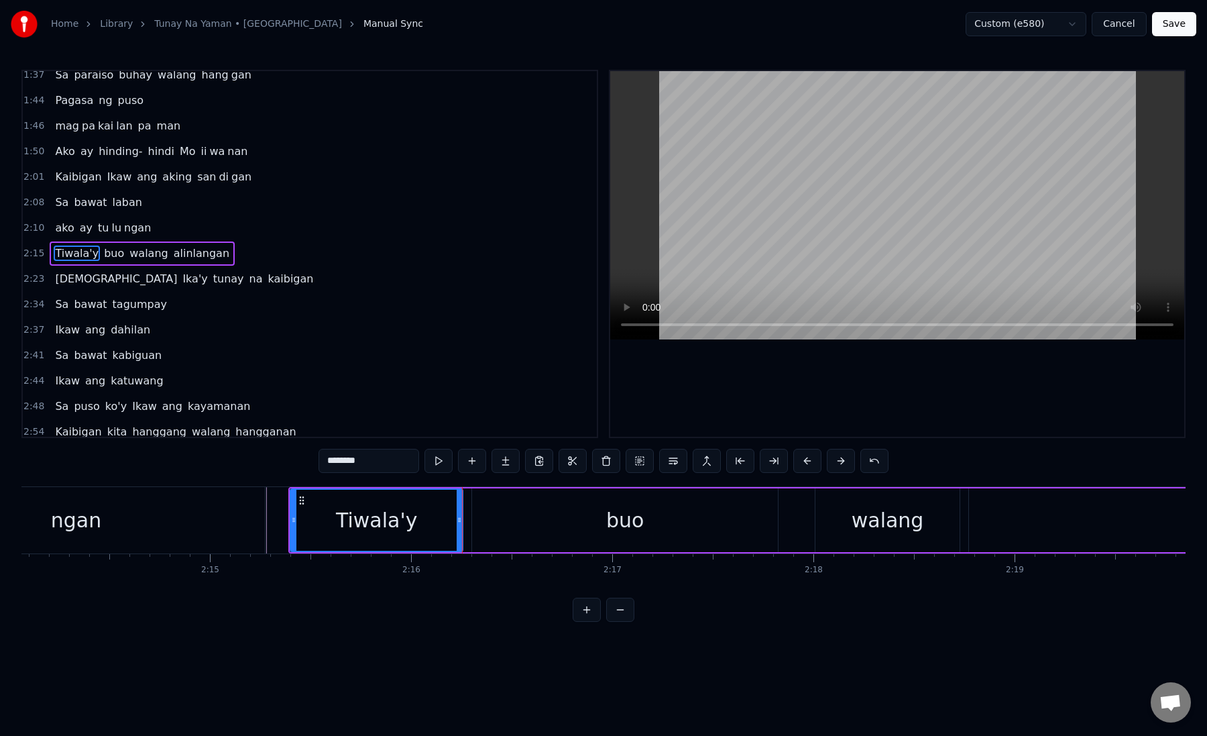
scroll to position [0, 26996]
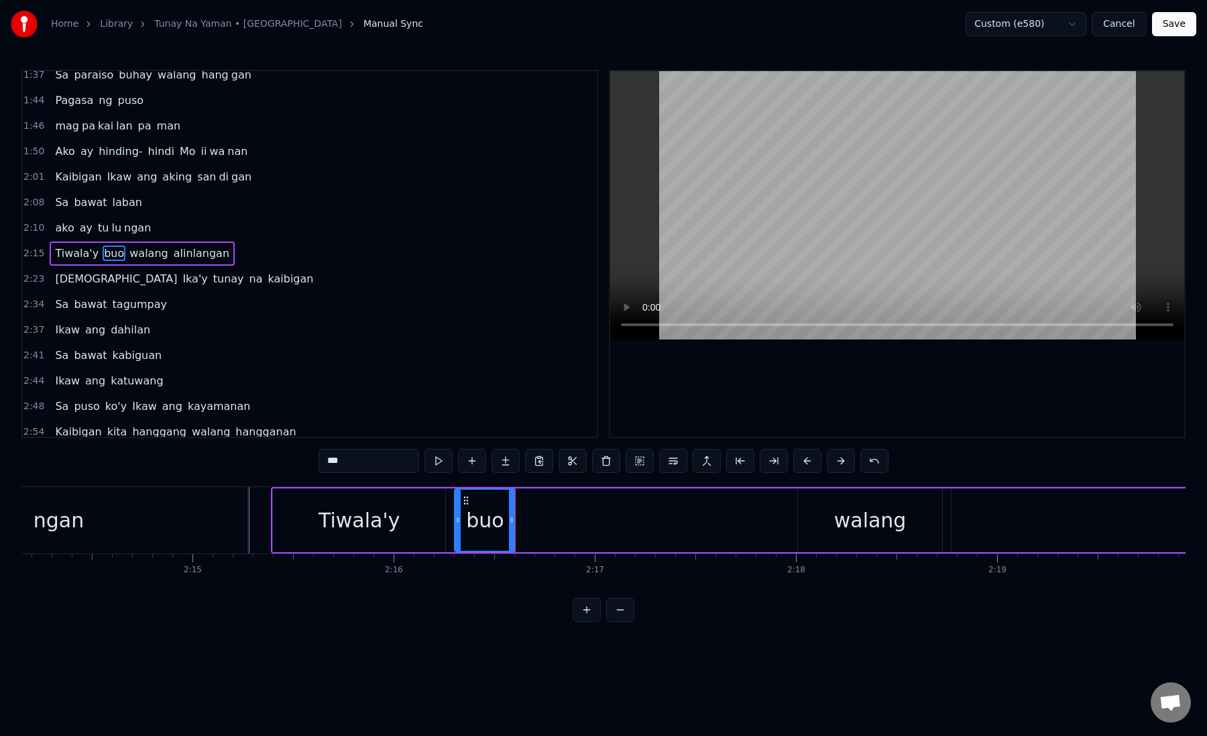
drag, startPoint x: 356, startPoint y: 464, endPoint x: 340, endPoint y: 464, distance: 16.1
type input "**"
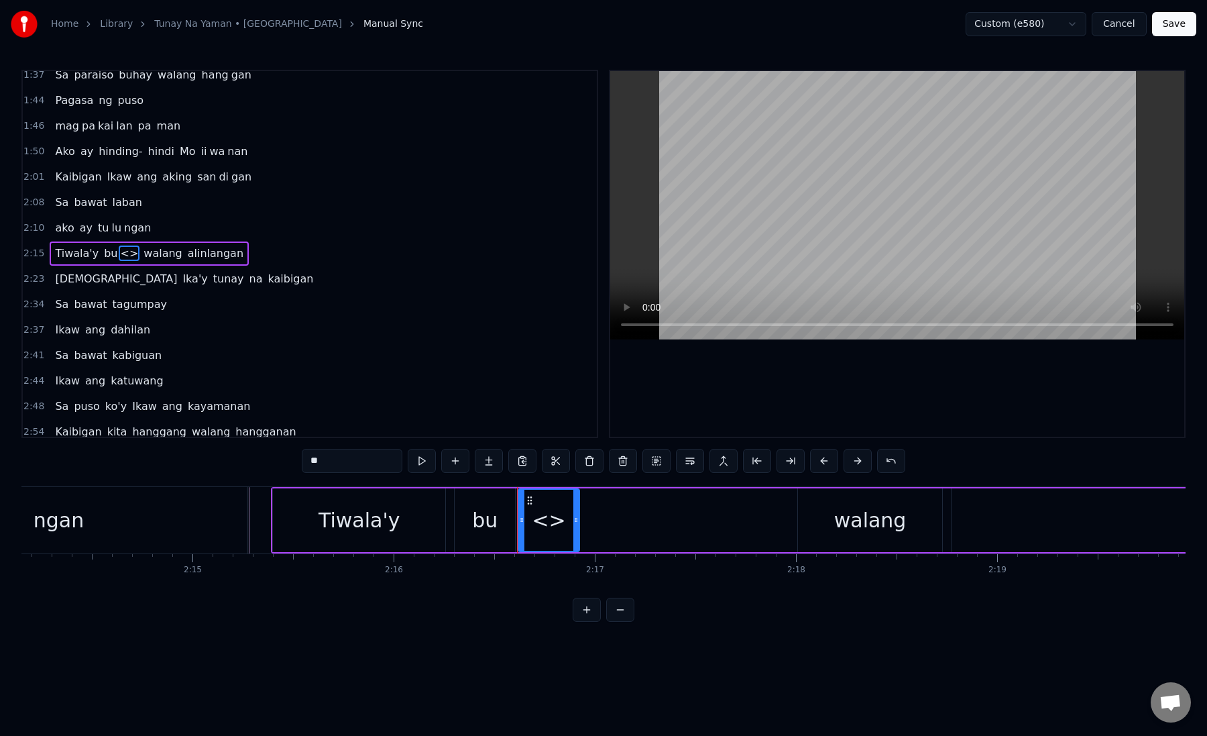
drag, startPoint x: 327, startPoint y: 462, endPoint x: 305, endPoint y: 462, distance: 22.1
paste input "text"
drag, startPoint x: 577, startPoint y: 526, endPoint x: 772, endPoint y: 525, distance: 195.2
type input "*"
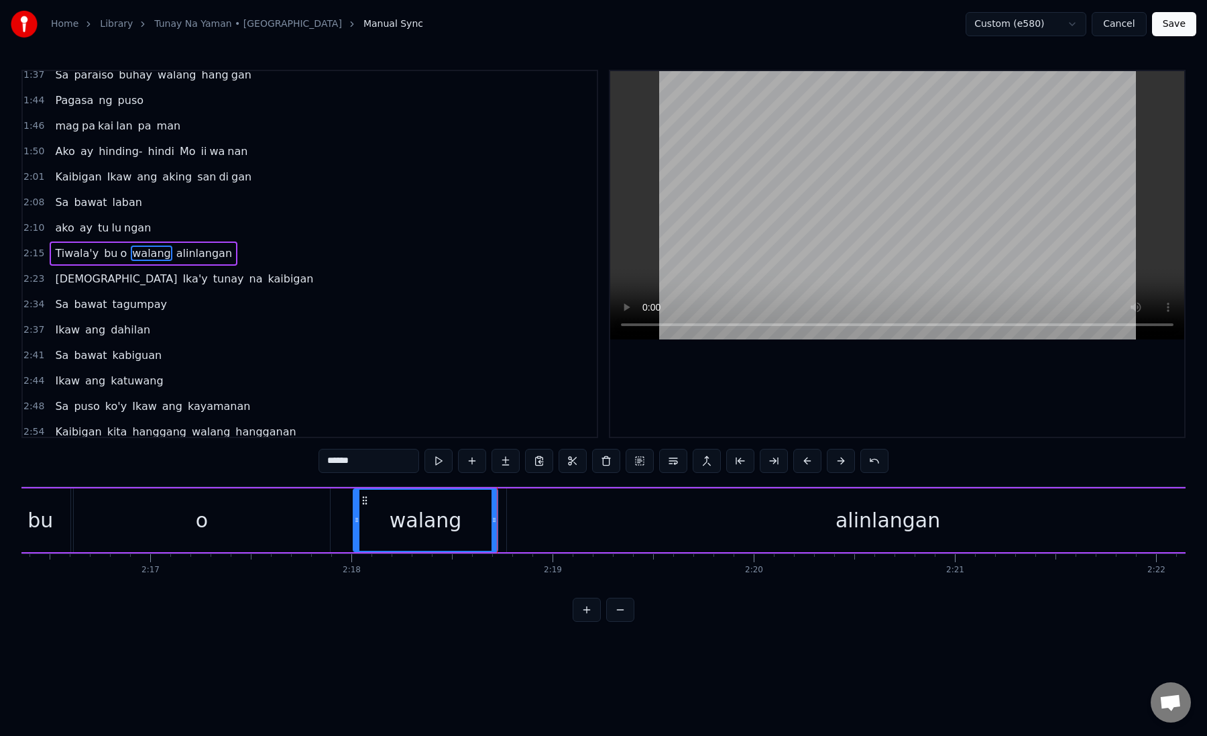
scroll to position [0, 27564]
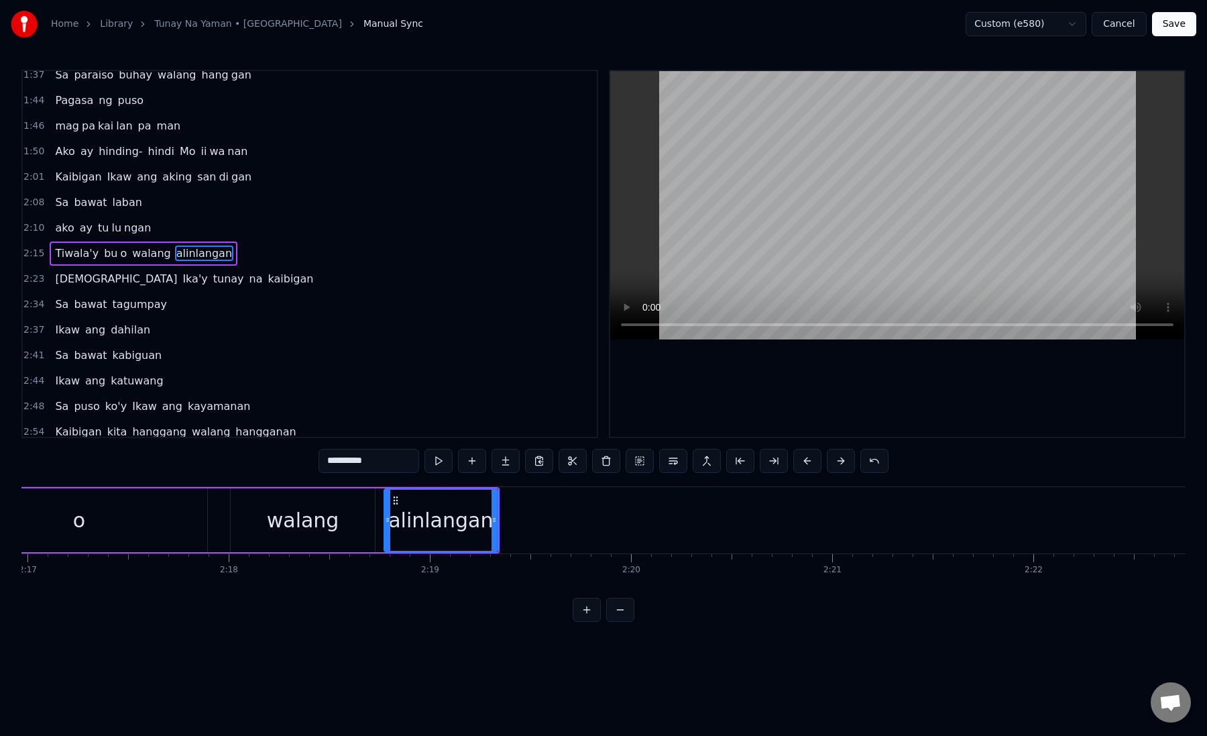
drag, startPoint x: 341, startPoint y: 463, endPoint x: 423, endPoint y: 464, distance: 81.8
type input "****"
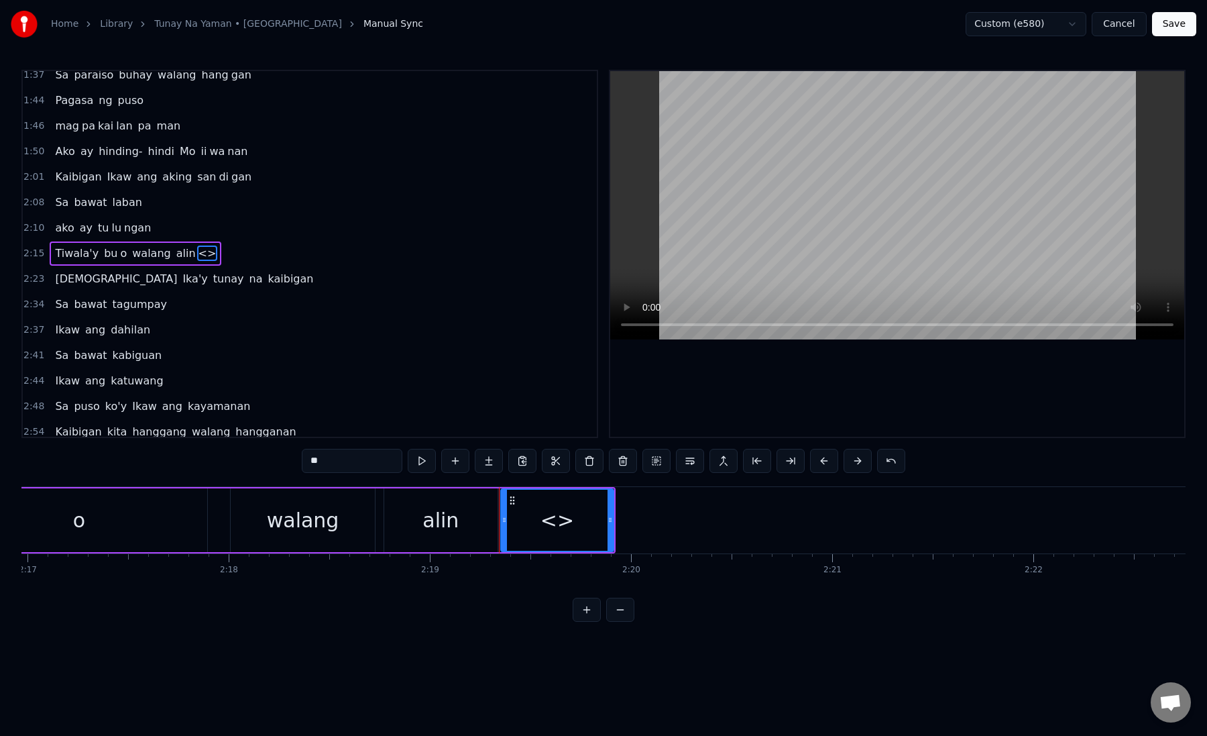
drag, startPoint x: 325, startPoint y: 446, endPoint x: 332, endPoint y: 453, distance: 9.5
drag, startPoint x: 332, startPoint y: 453, endPoint x: 347, endPoint y: 458, distance: 16.3
paste input "****"
type input "**"
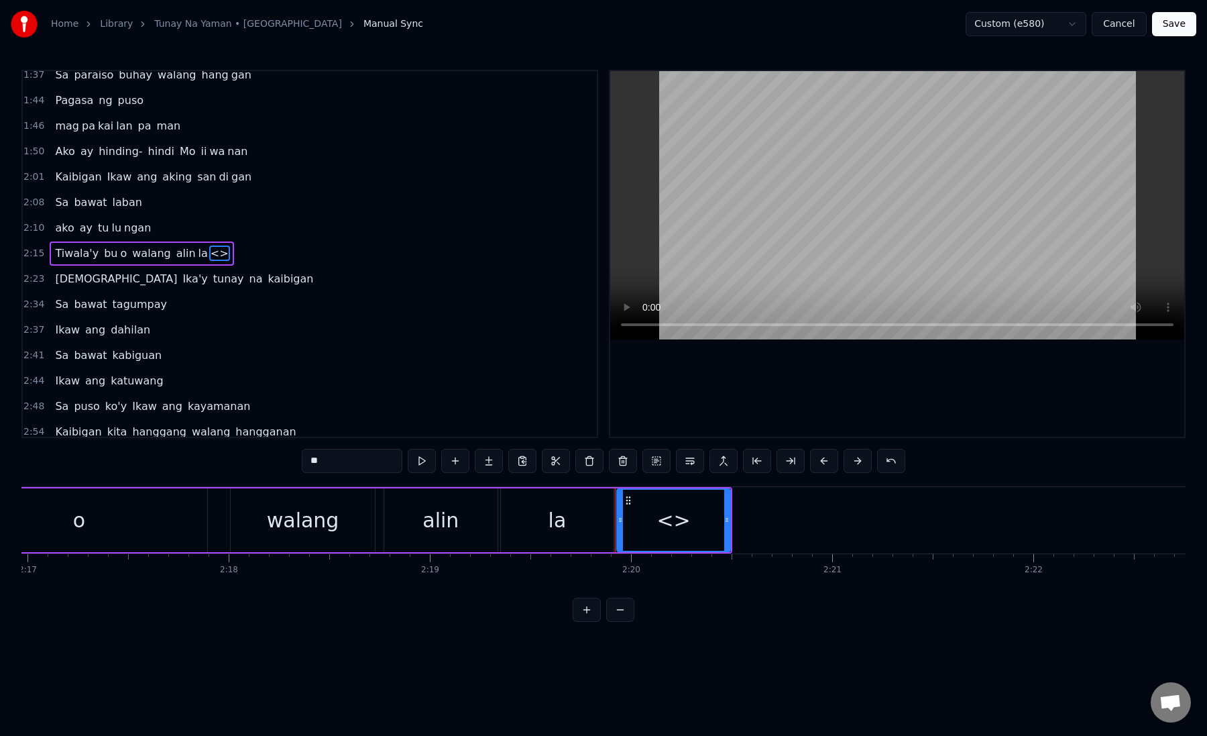
drag, startPoint x: 308, startPoint y: 466, endPoint x: 370, endPoint y: 466, distance: 62.4
paste input "****"
paste input "text"
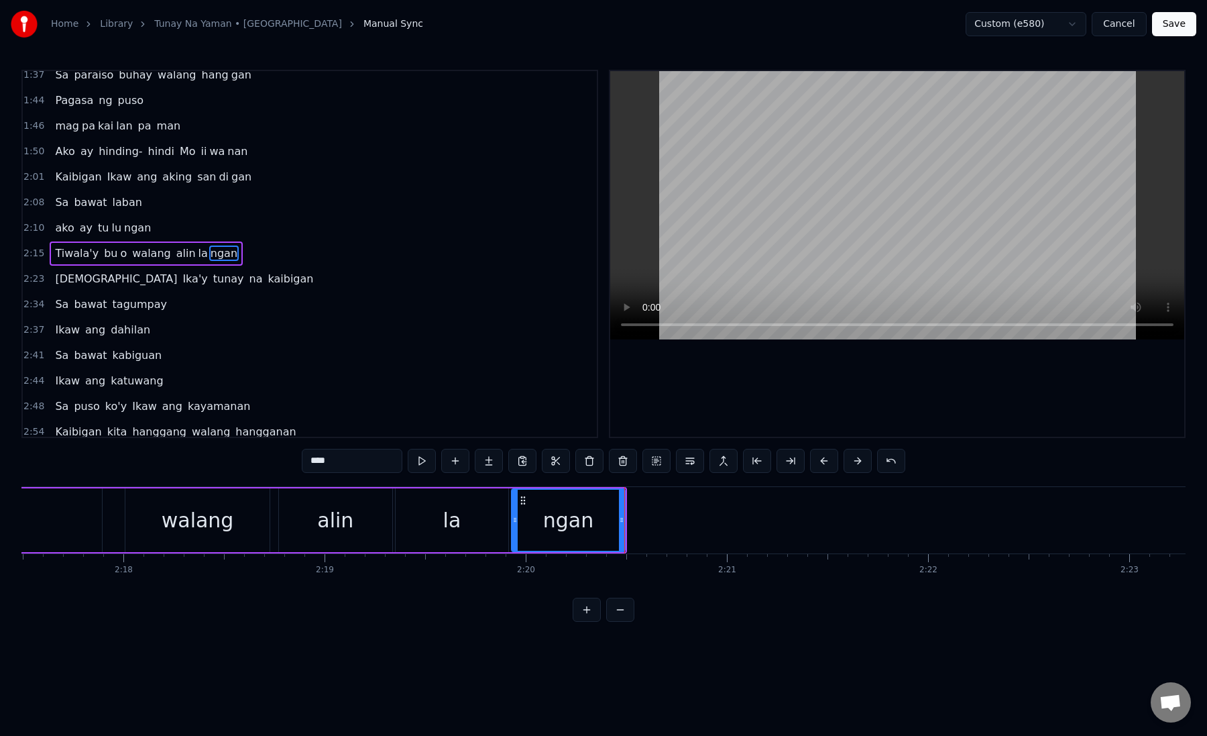
scroll to position [0, 27677]
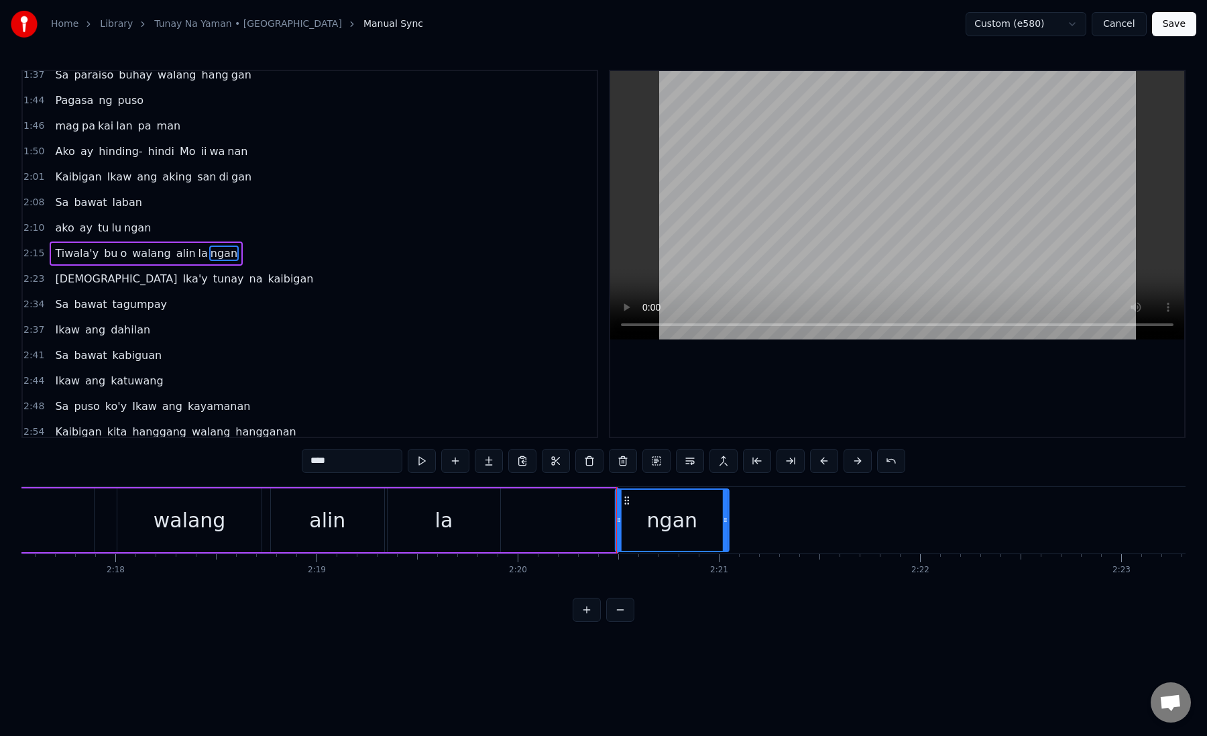
drag, startPoint x: 512, startPoint y: 500, endPoint x: 623, endPoint y: 505, distance: 110.8
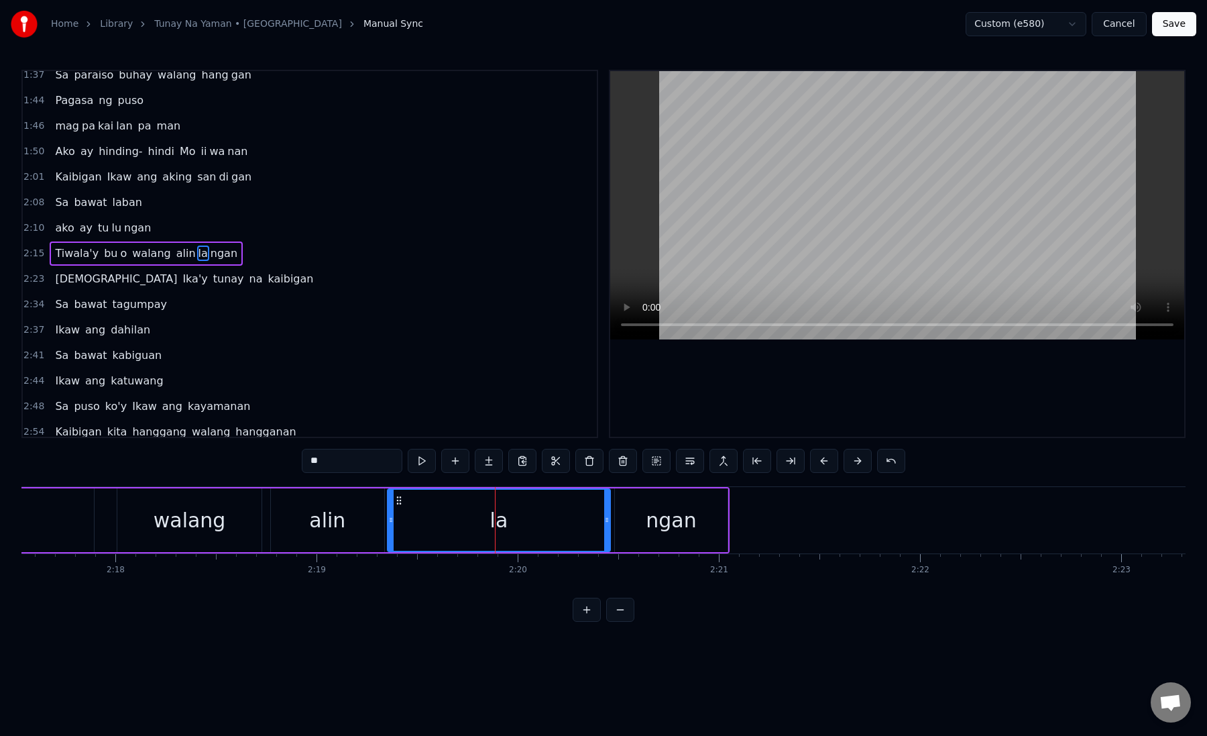
drag, startPoint x: 496, startPoint y: 526, endPoint x: 605, endPoint y: 523, distance: 108.7
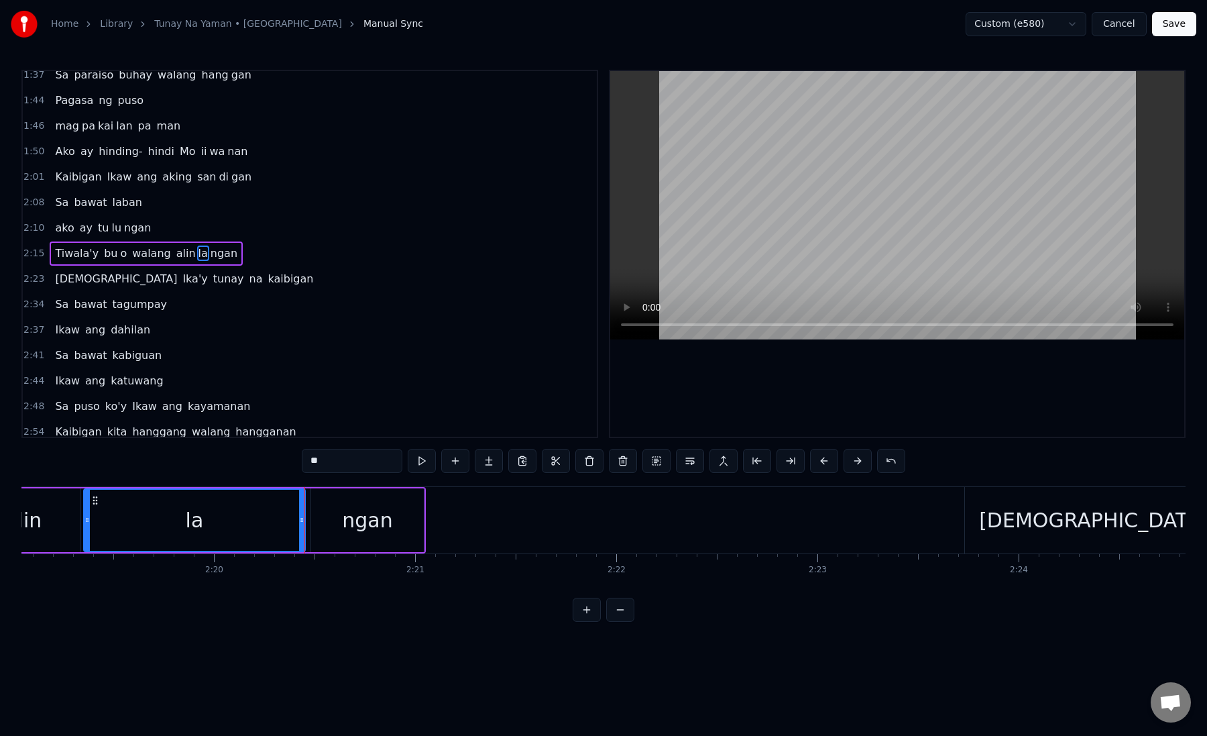
scroll to position [0, 28008]
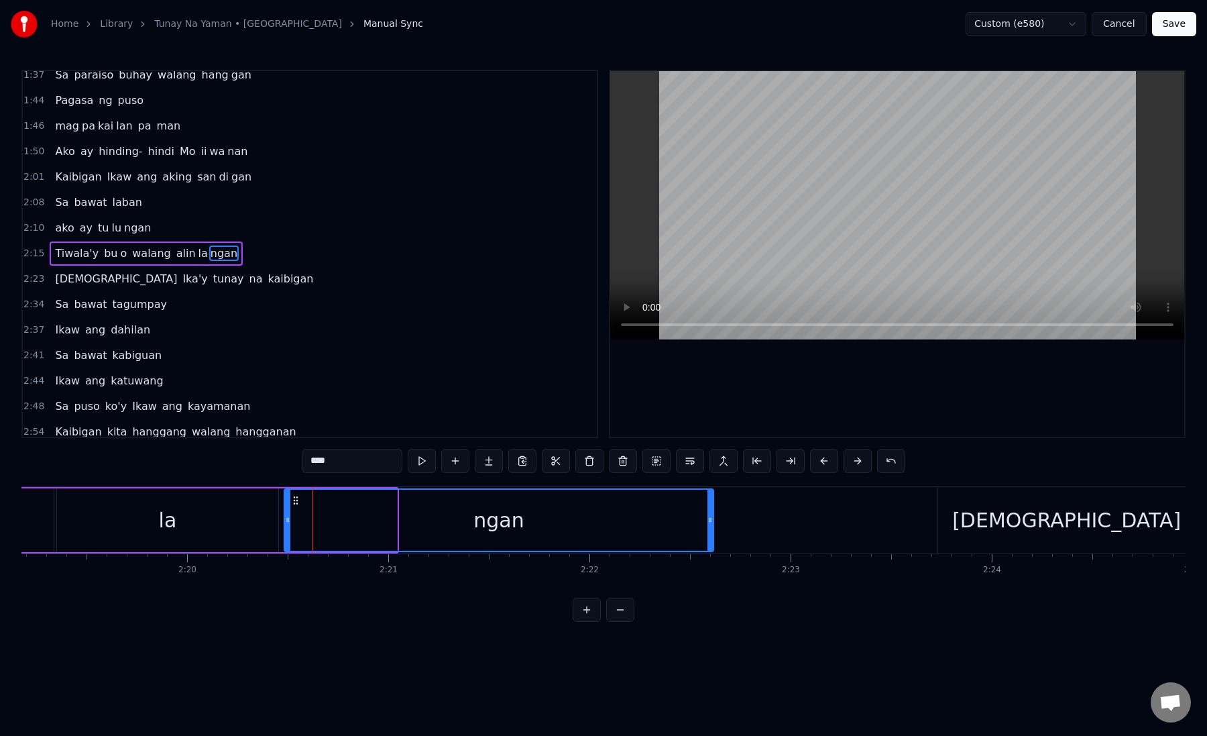
drag, startPoint x: 394, startPoint y: 523, endPoint x: 711, endPoint y: 521, distance: 316.6
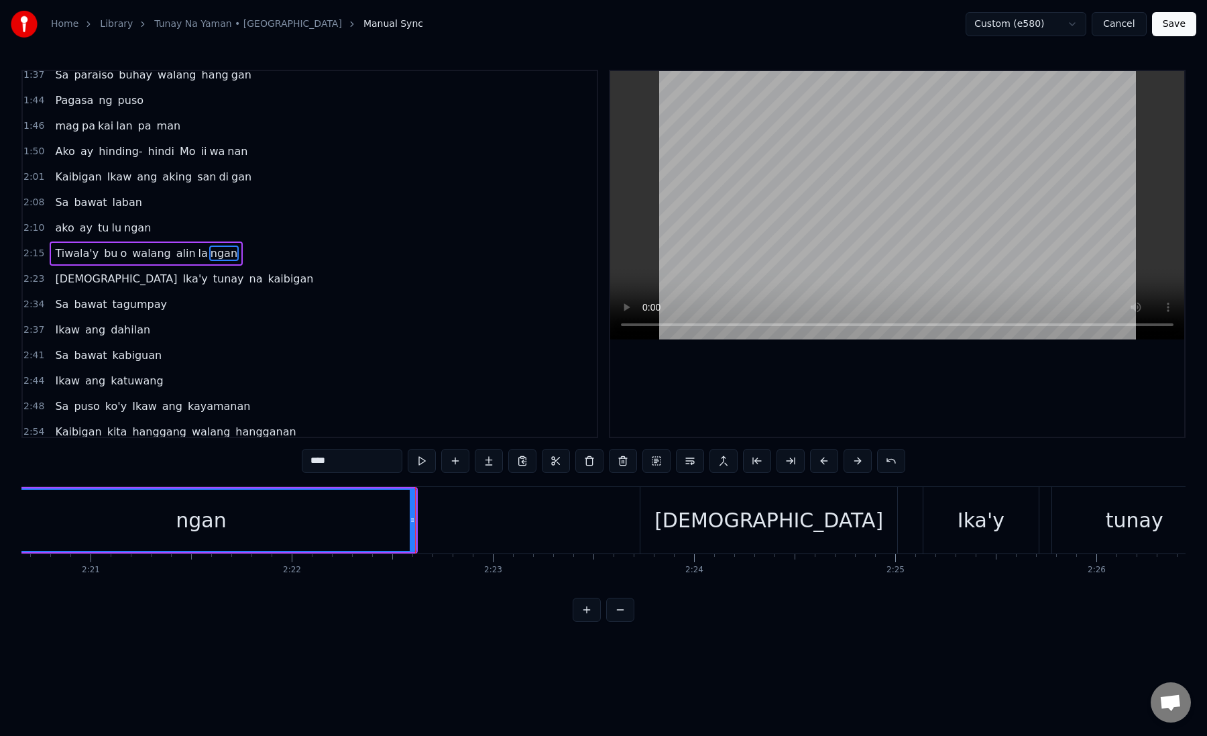
scroll to position [0, 28311]
type input "*****"
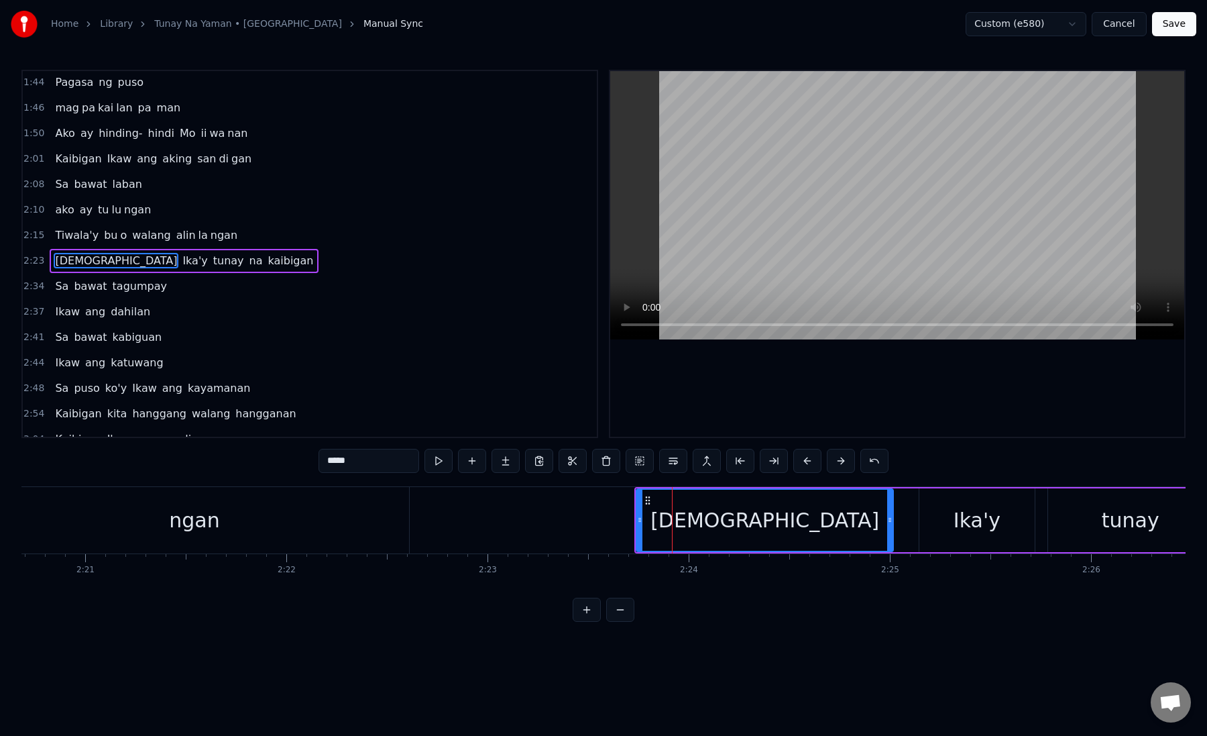
scroll to position [340, 0]
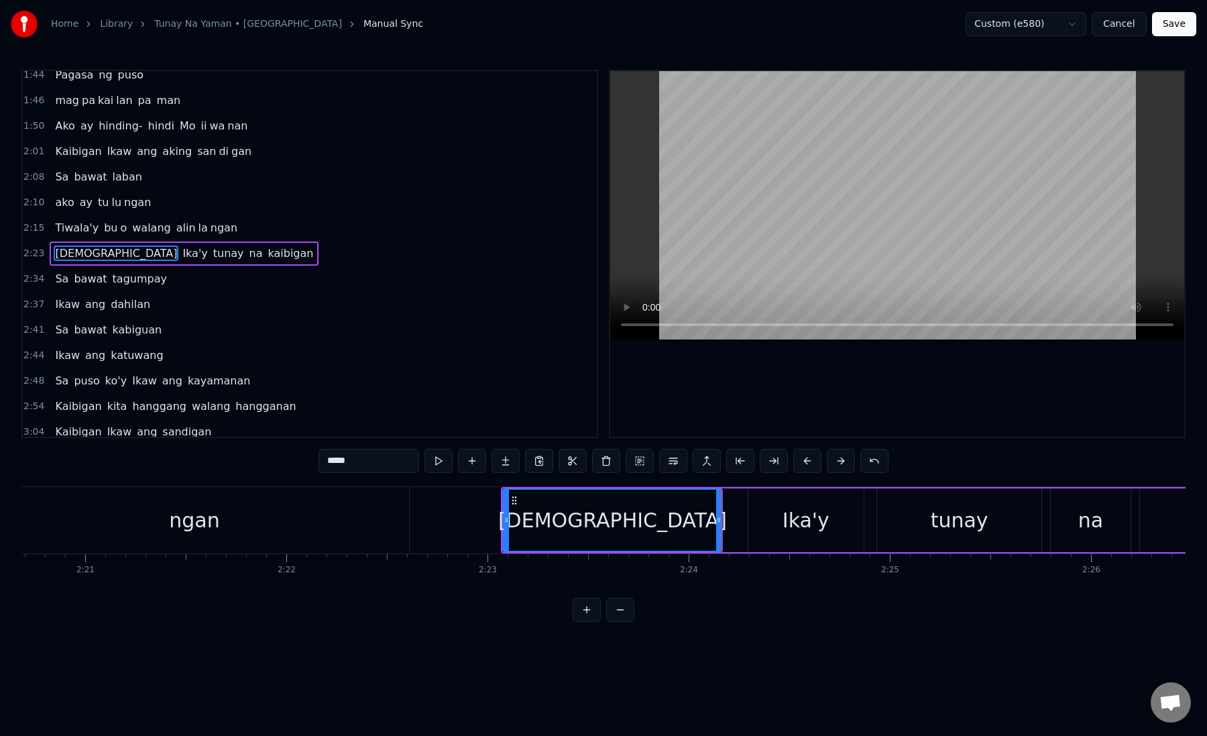
type input "**"
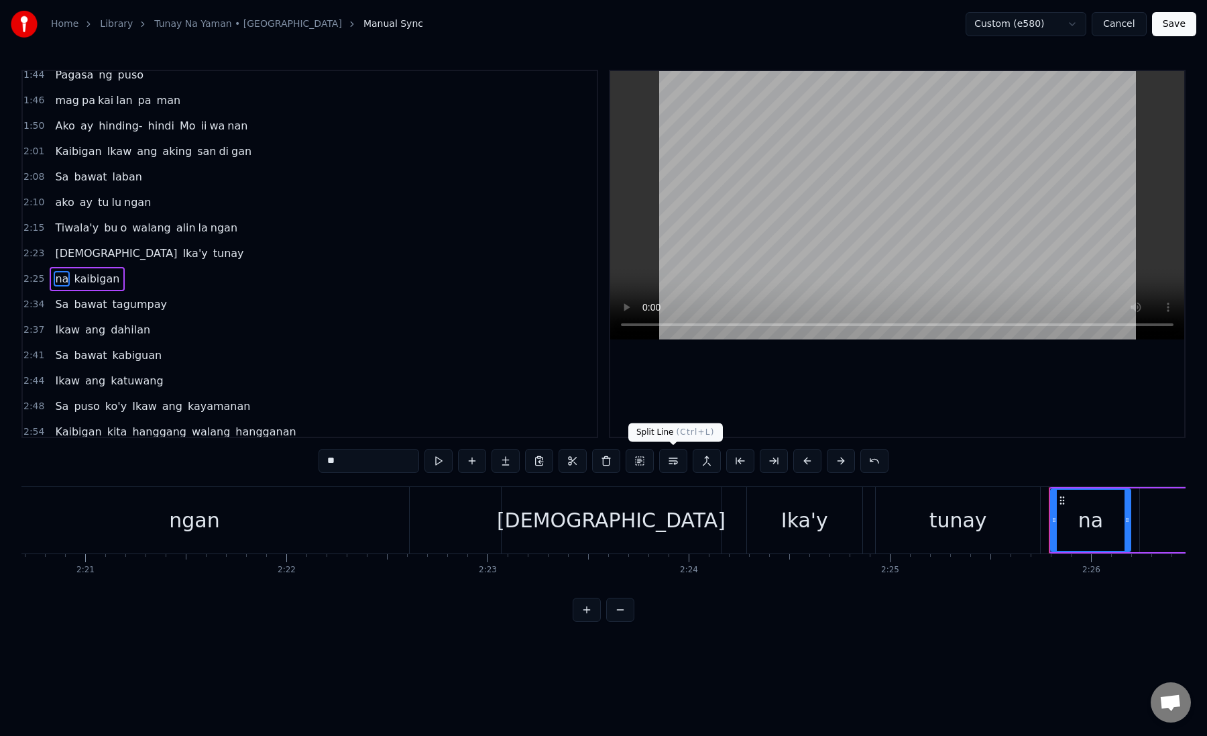
scroll to position [366, 0]
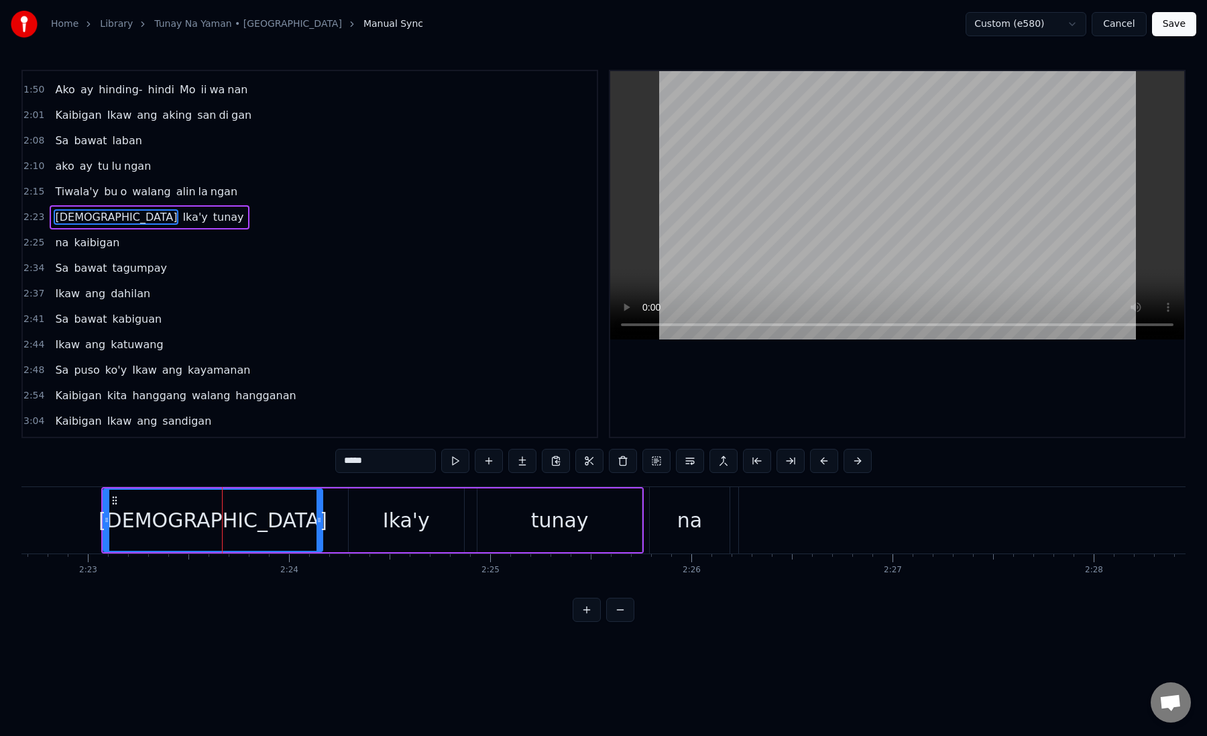
scroll to position [340, 0]
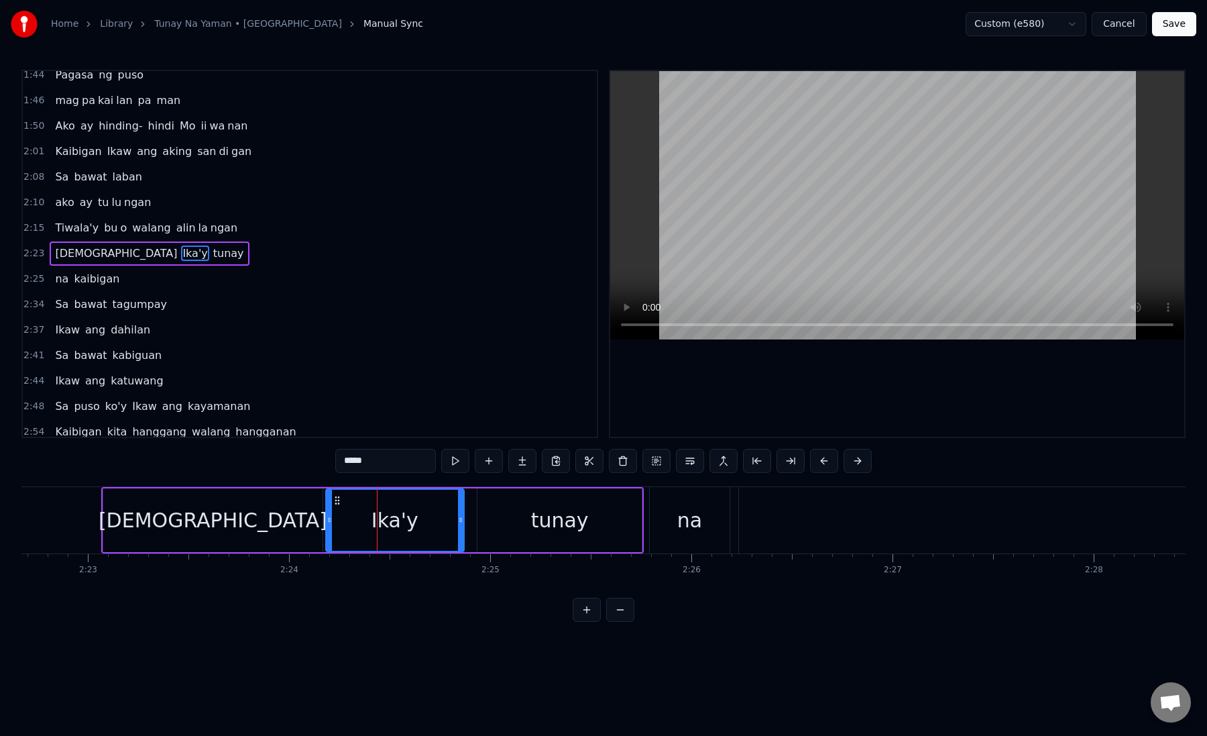
drag, startPoint x: 351, startPoint y: 518, endPoint x: 327, endPoint y: 521, distance: 23.6
drag, startPoint x: 331, startPoint y: 521, endPoint x: 342, endPoint y: 521, distance: 11.4
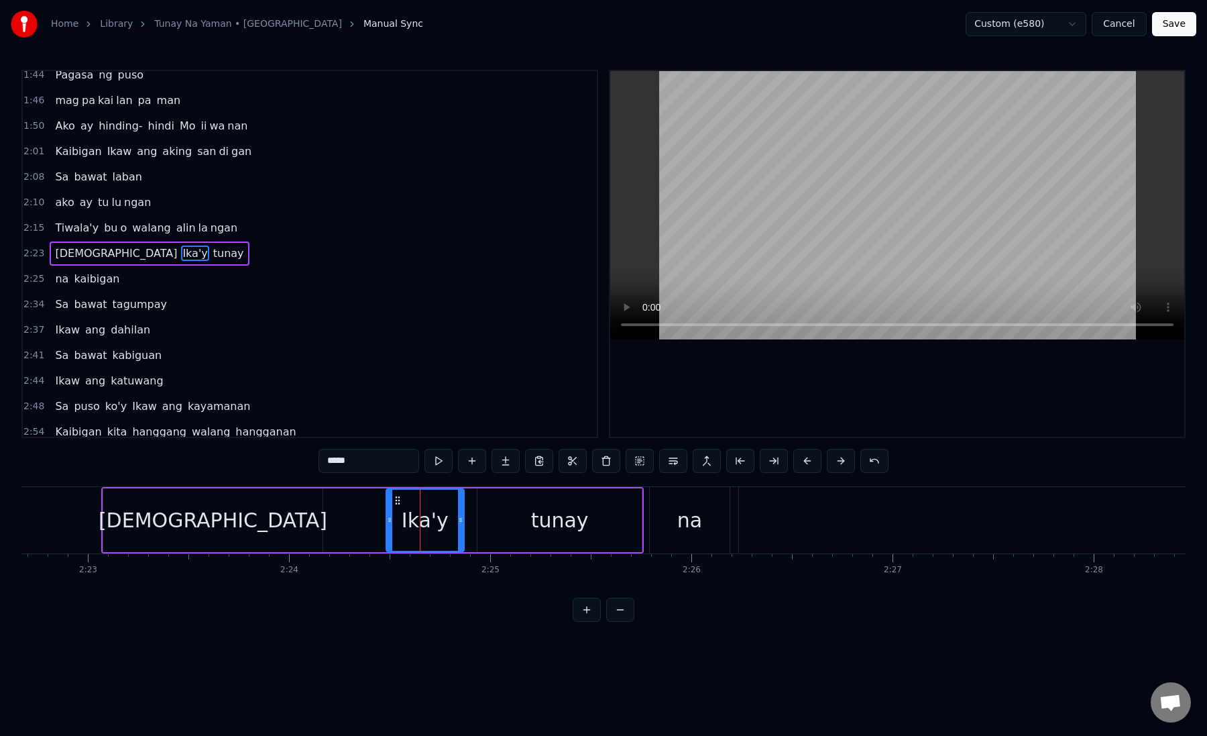
drag, startPoint x: 328, startPoint y: 520, endPoint x: 389, endPoint y: 521, distance: 61.0
type input "*****"
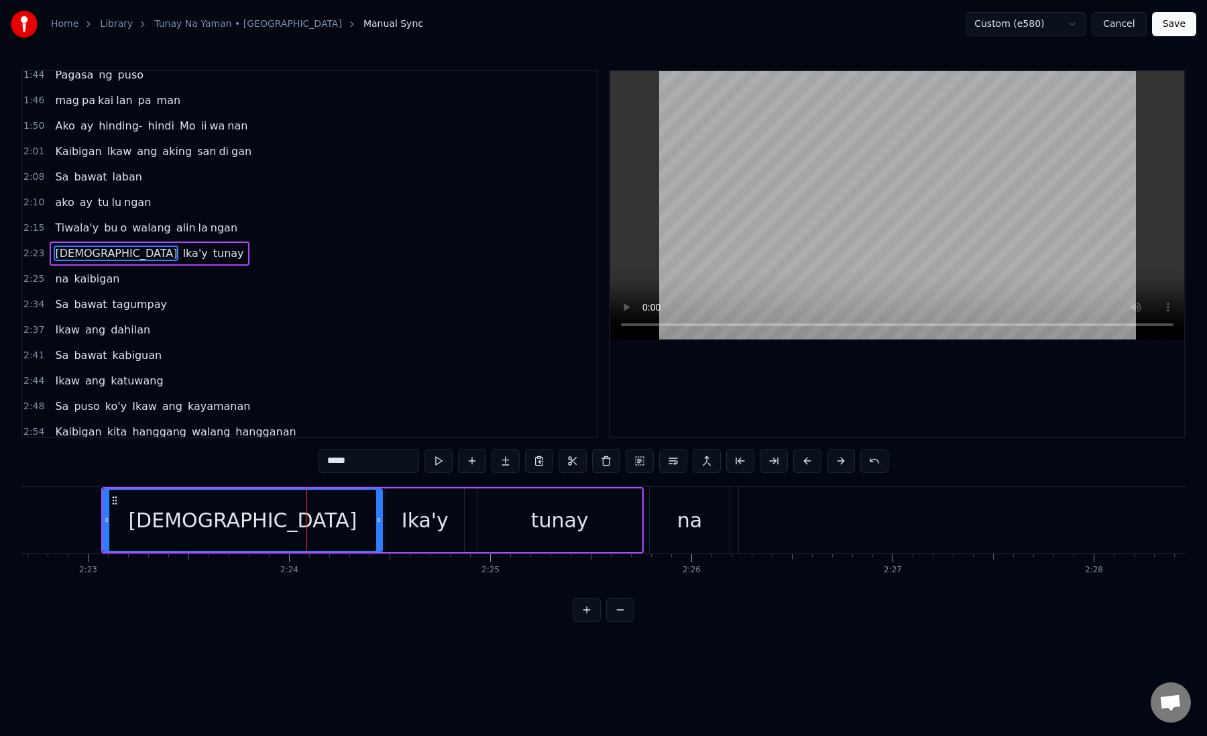
drag, startPoint x: 319, startPoint y: 525, endPoint x: 378, endPoint y: 525, distance: 59.0
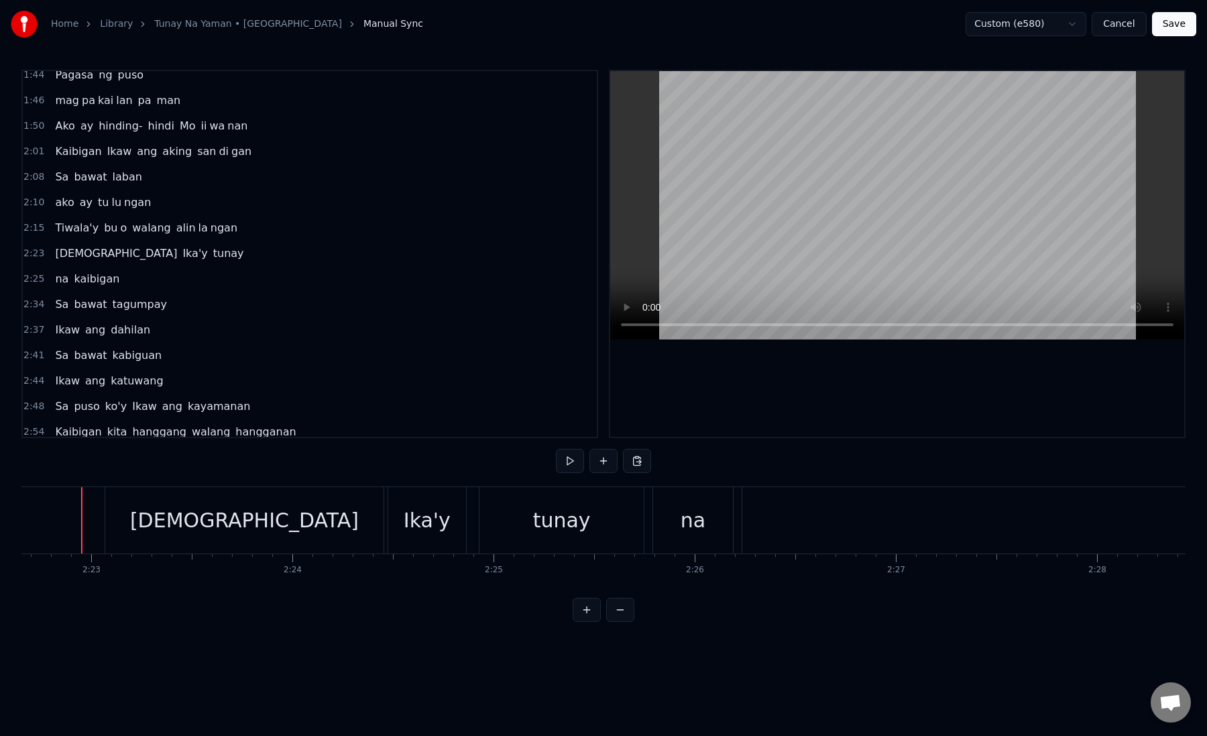
scroll to position [0, 28700]
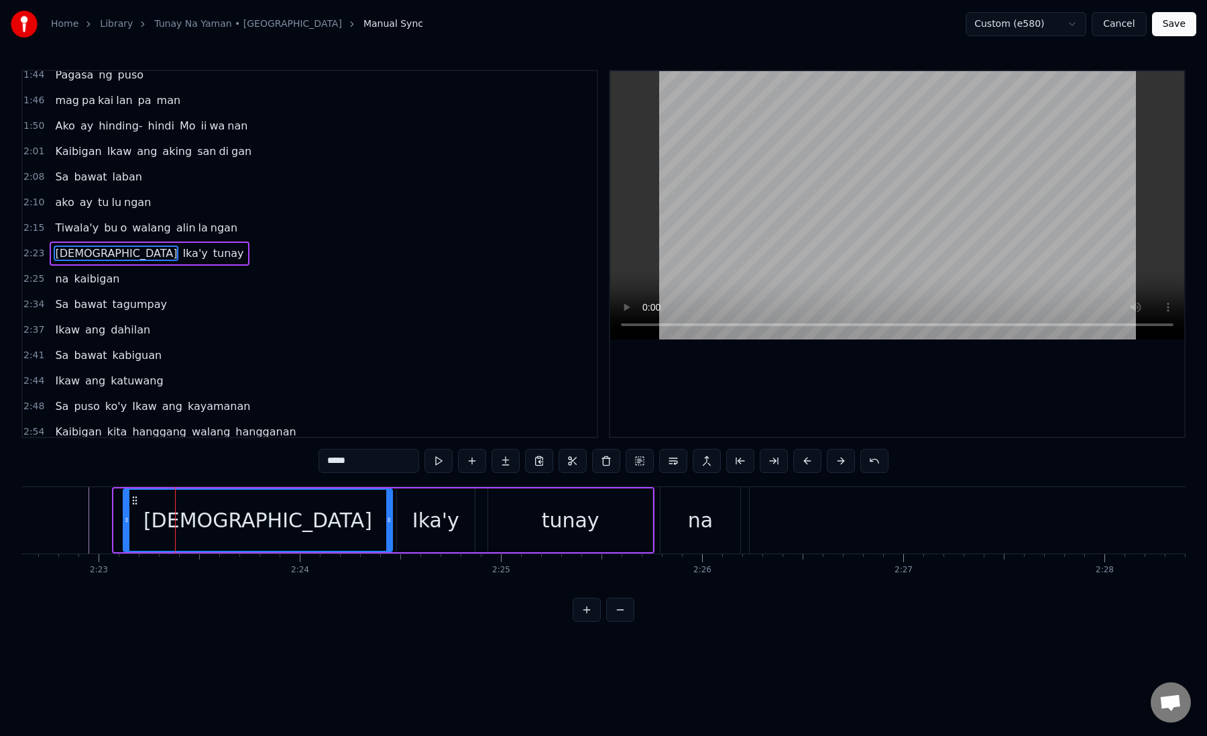
drag, startPoint x: 115, startPoint y: 522, endPoint x: 123, endPoint y: 522, distance: 8.0
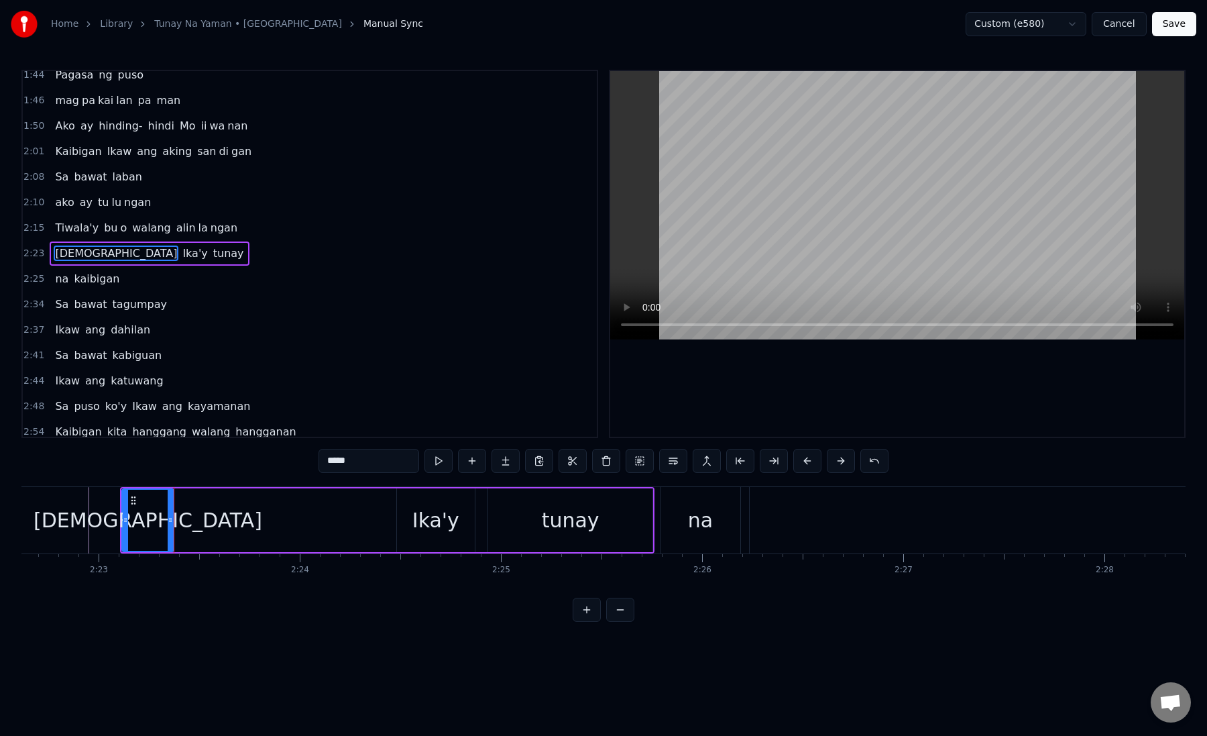
drag, startPoint x: 340, startPoint y: 463, endPoint x: 372, endPoint y: 463, distance: 31.5
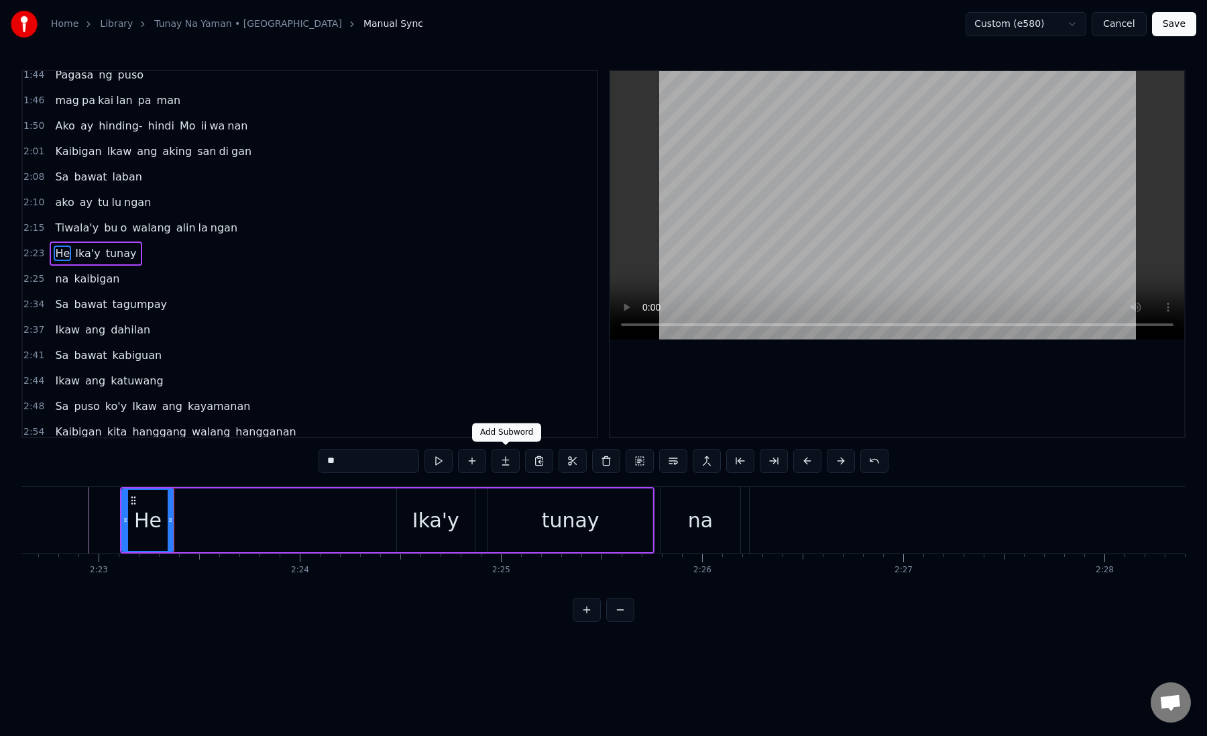
type input "**"
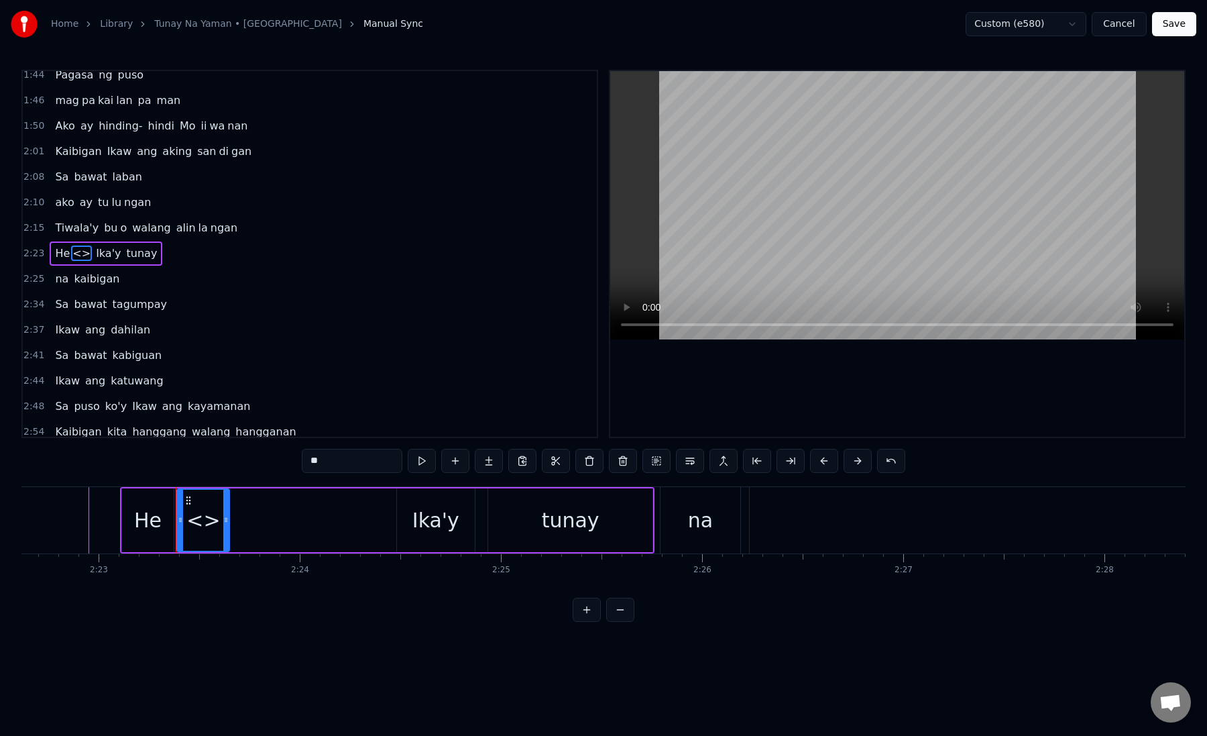
paste input "*"
drag, startPoint x: 375, startPoint y: 459, endPoint x: 294, endPoint y: 458, distance: 81.2
drag, startPoint x: 226, startPoint y: 523, endPoint x: 392, endPoint y: 521, distance: 165.7
type input "***"
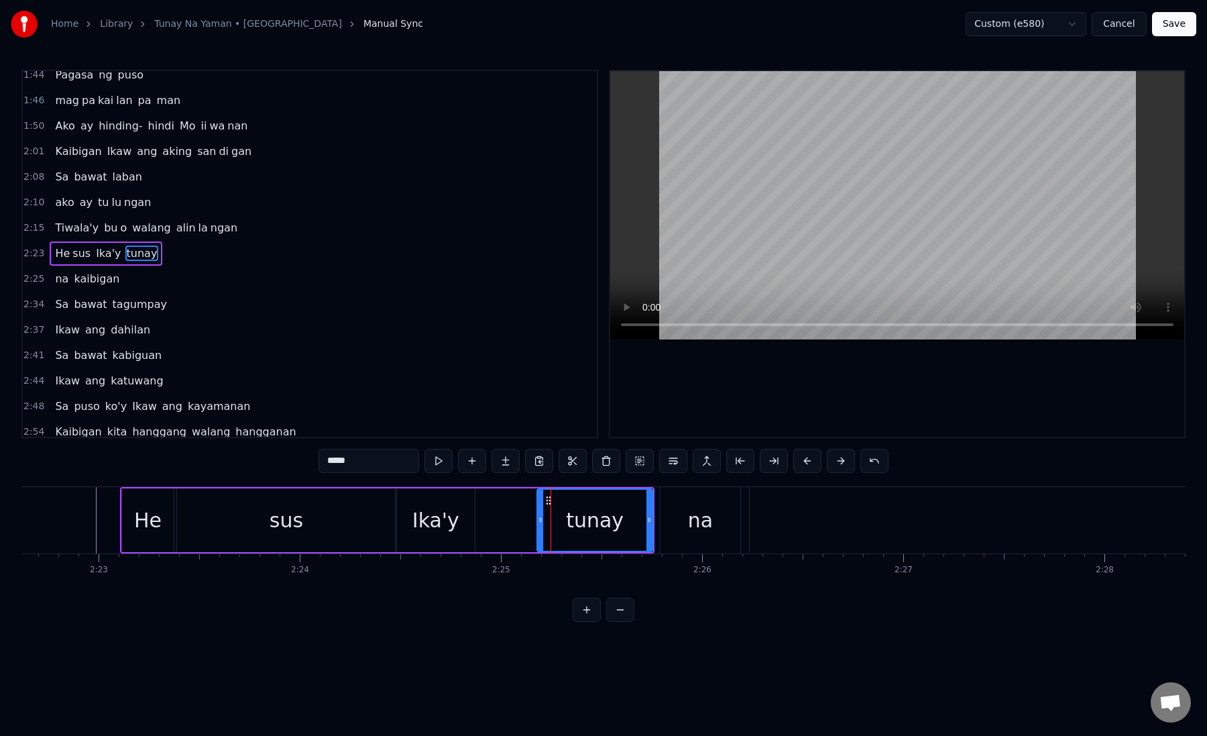
drag, startPoint x: 489, startPoint y: 519, endPoint x: 538, endPoint y: 517, distance: 49.0
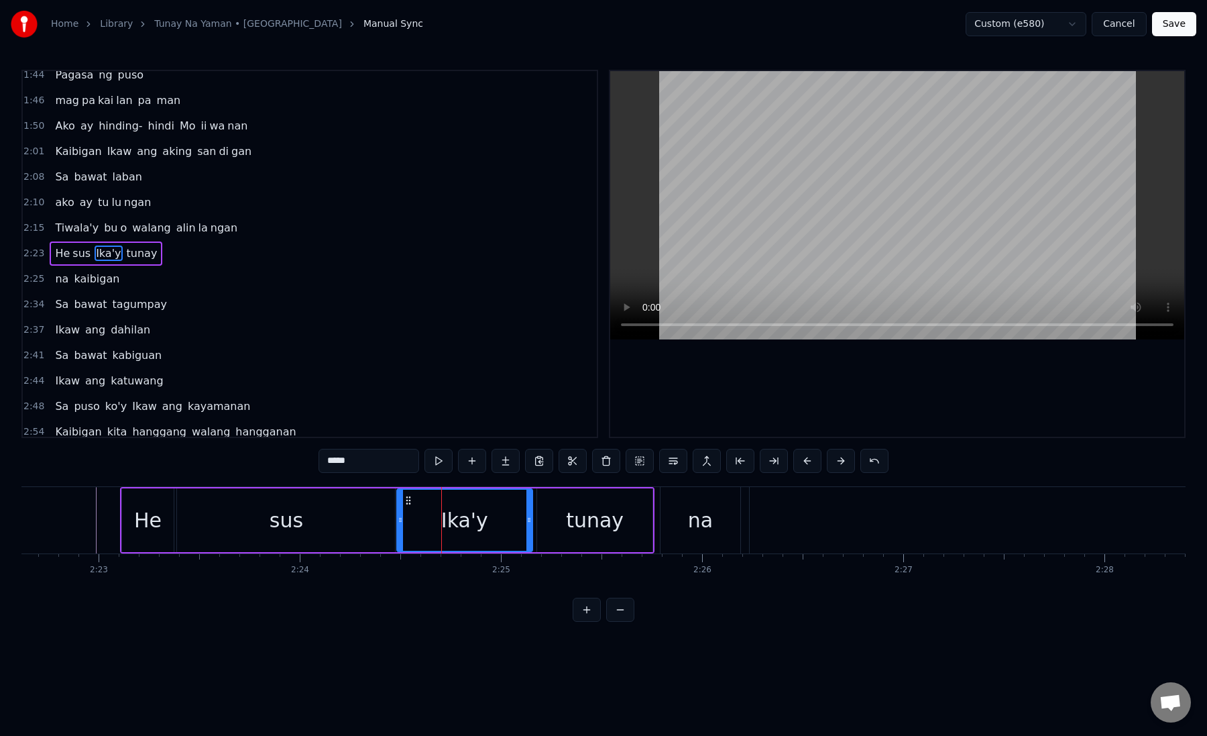
drag, startPoint x: 470, startPoint y: 528, endPoint x: 527, endPoint y: 529, distance: 56.4
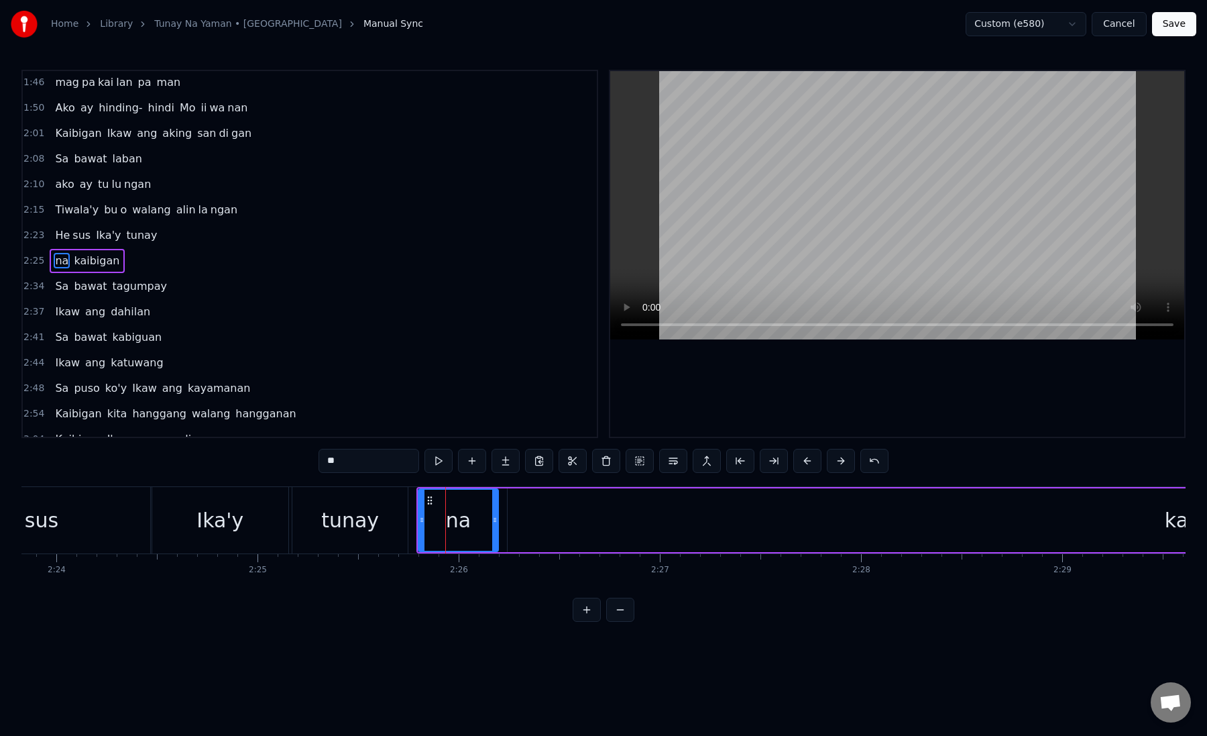
scroll to position [366, 0]
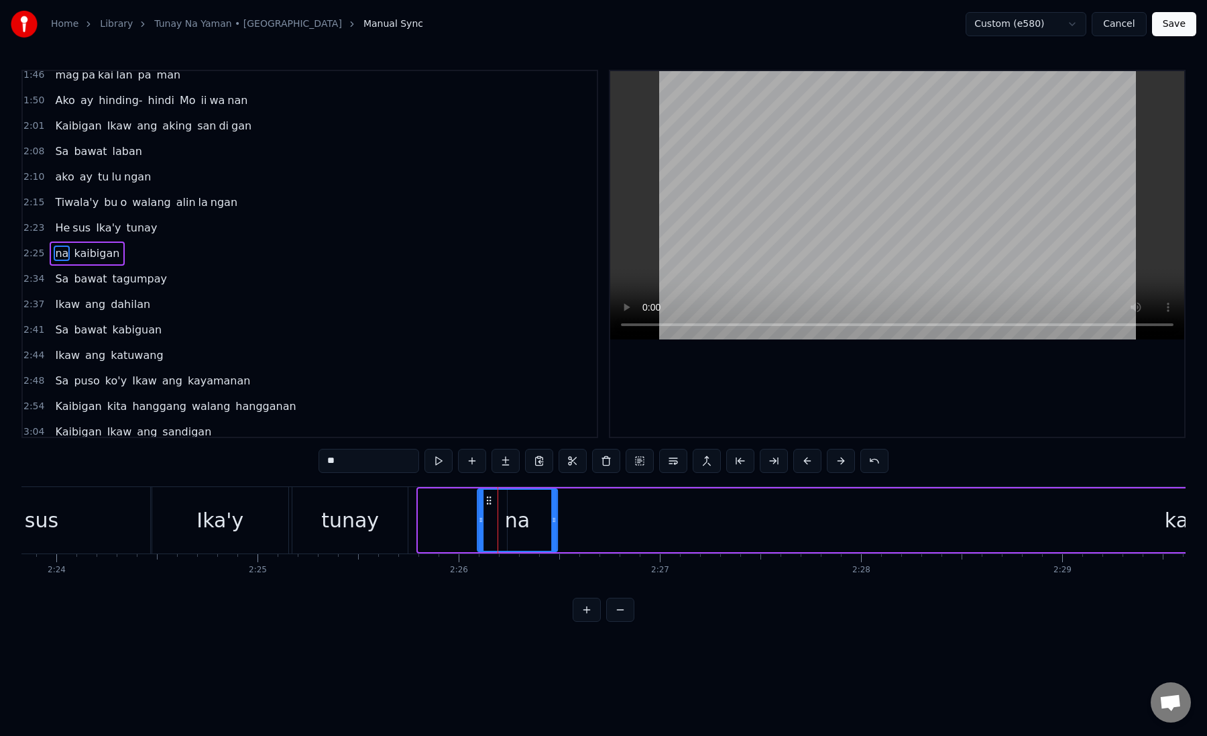
drag, startPoint x: 427, startPoint y: 500, endPoint x: 484, endPoint y: 501, distance: 57.0
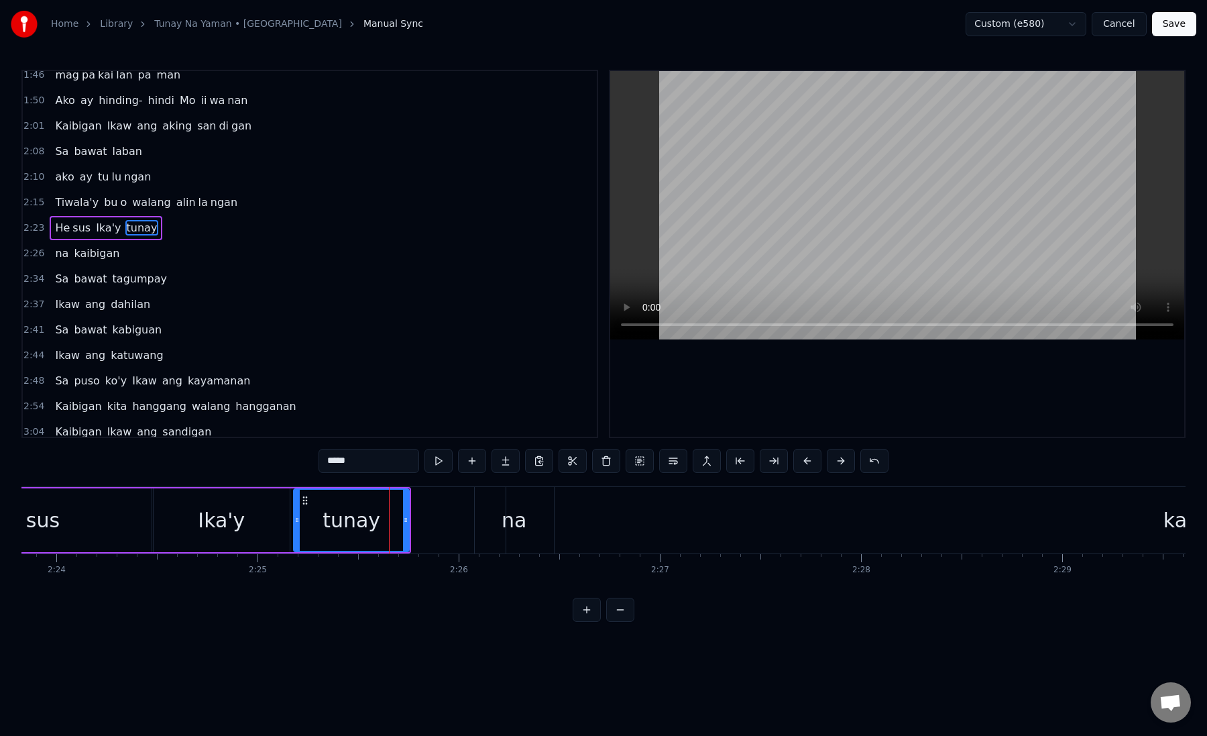
scroll to position [340, 0]
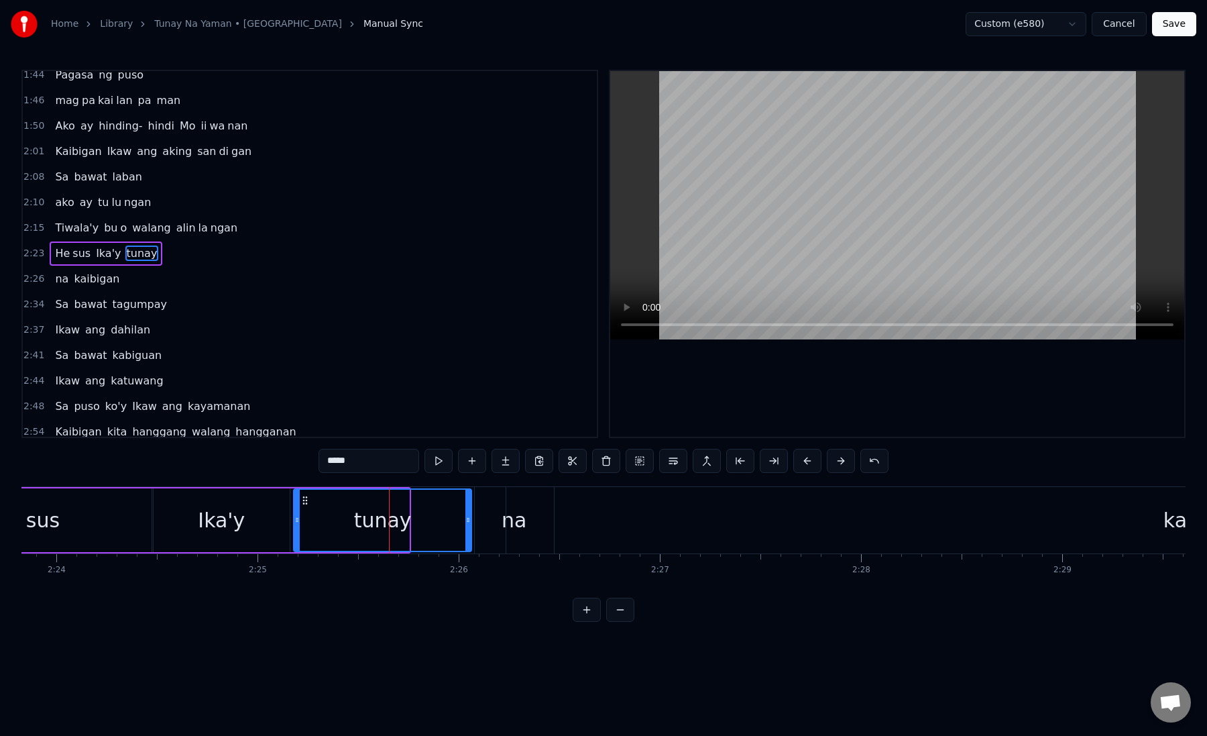
drag, startPoint x: 404, startPoint y: 523, endPoint x: 465, endPoint y: 521, distance: 61.1
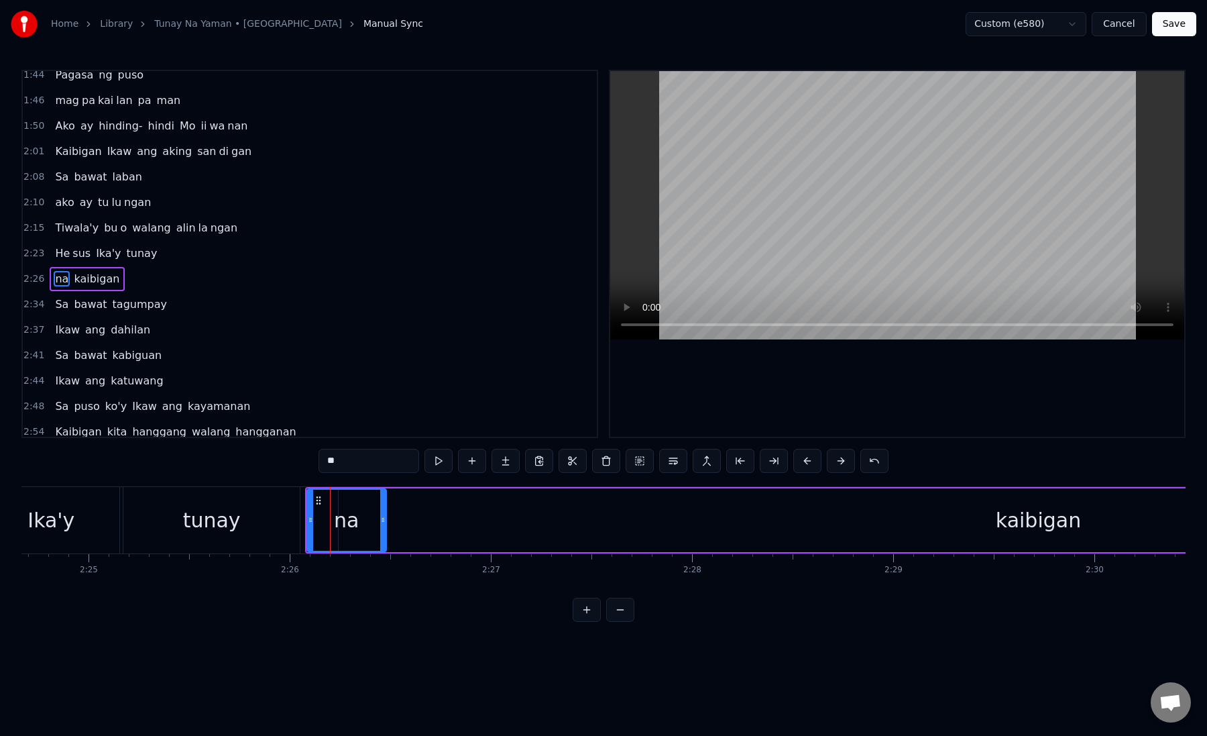
scroll to position [366, 0]
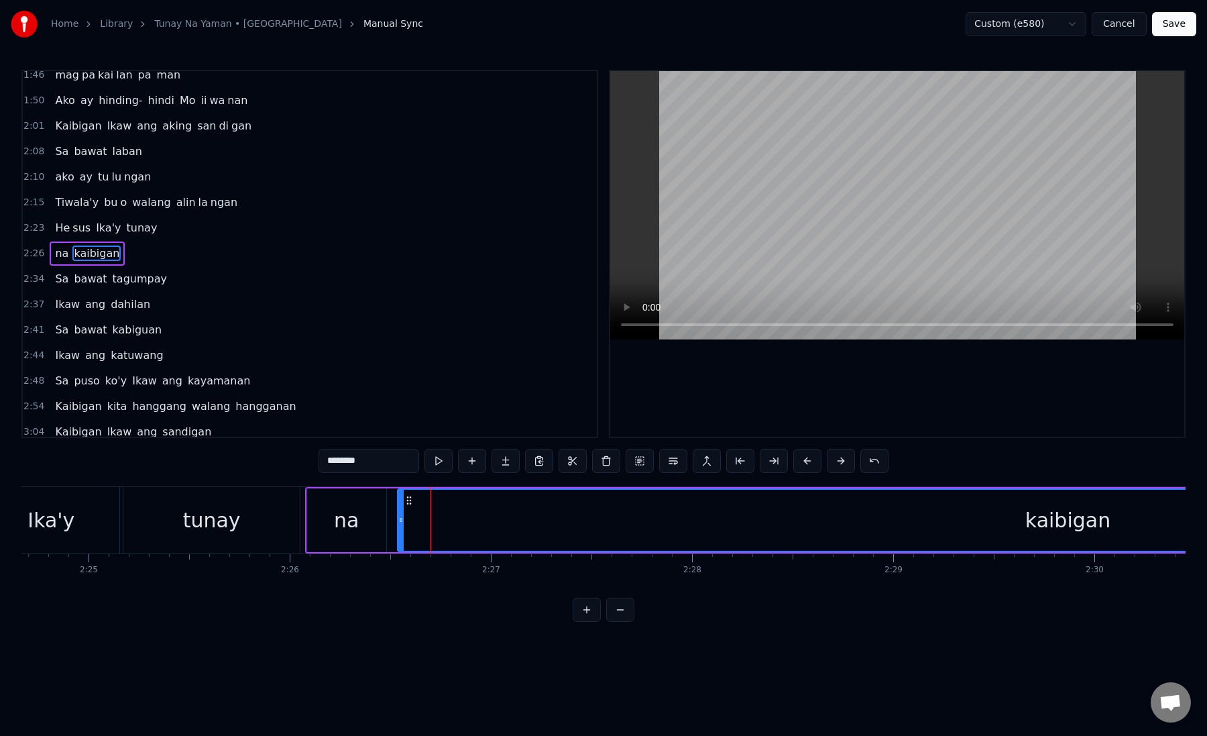
drag, startPoint x: 340, startPoint y: 523, endPoint x: 396, endPoint y: 521, distance: 56.4
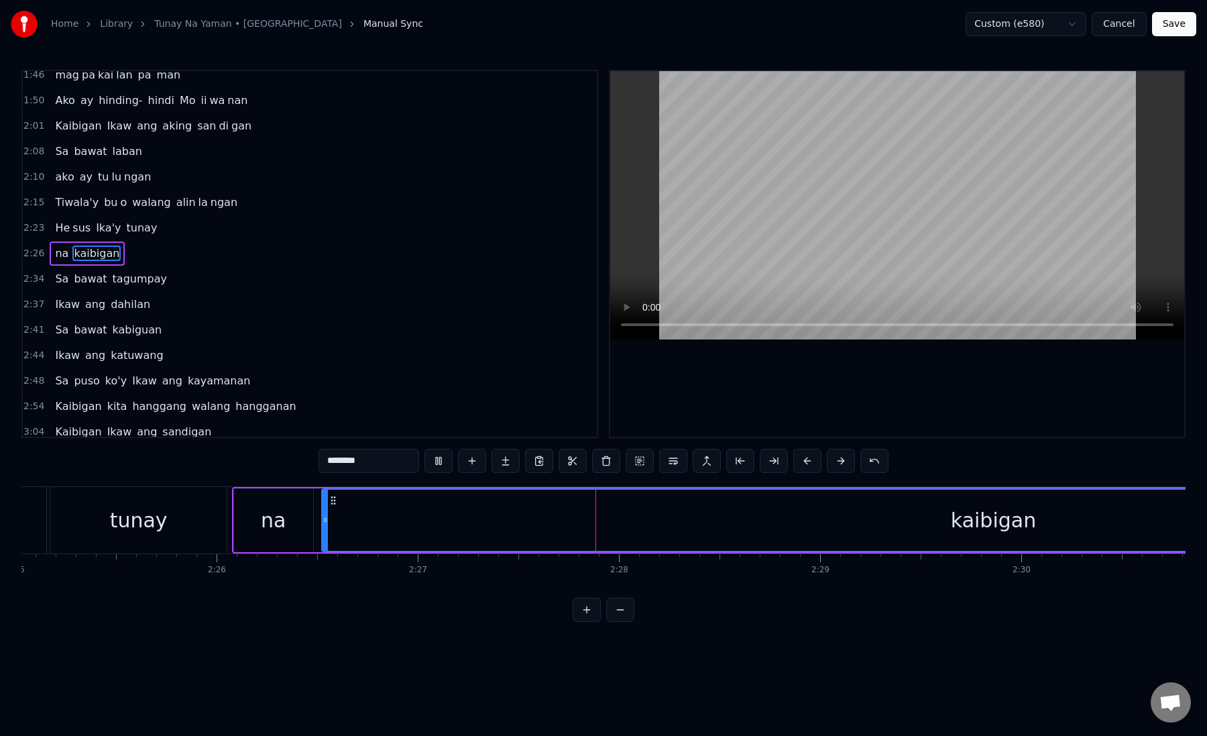
scroll to position [0, 29197]
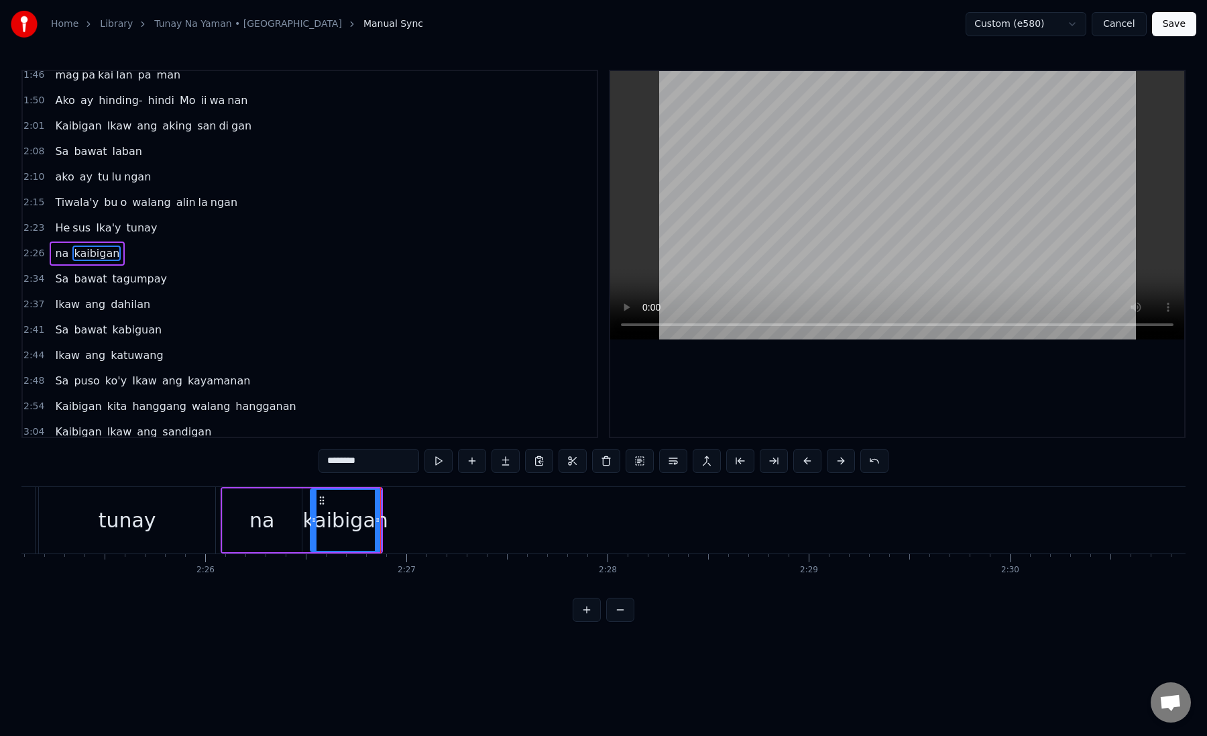
drag, startPoint x: 340, startPoint y: 462, endPoint x: 390, endPoint y: 462, distance: 49.6
type input "***"
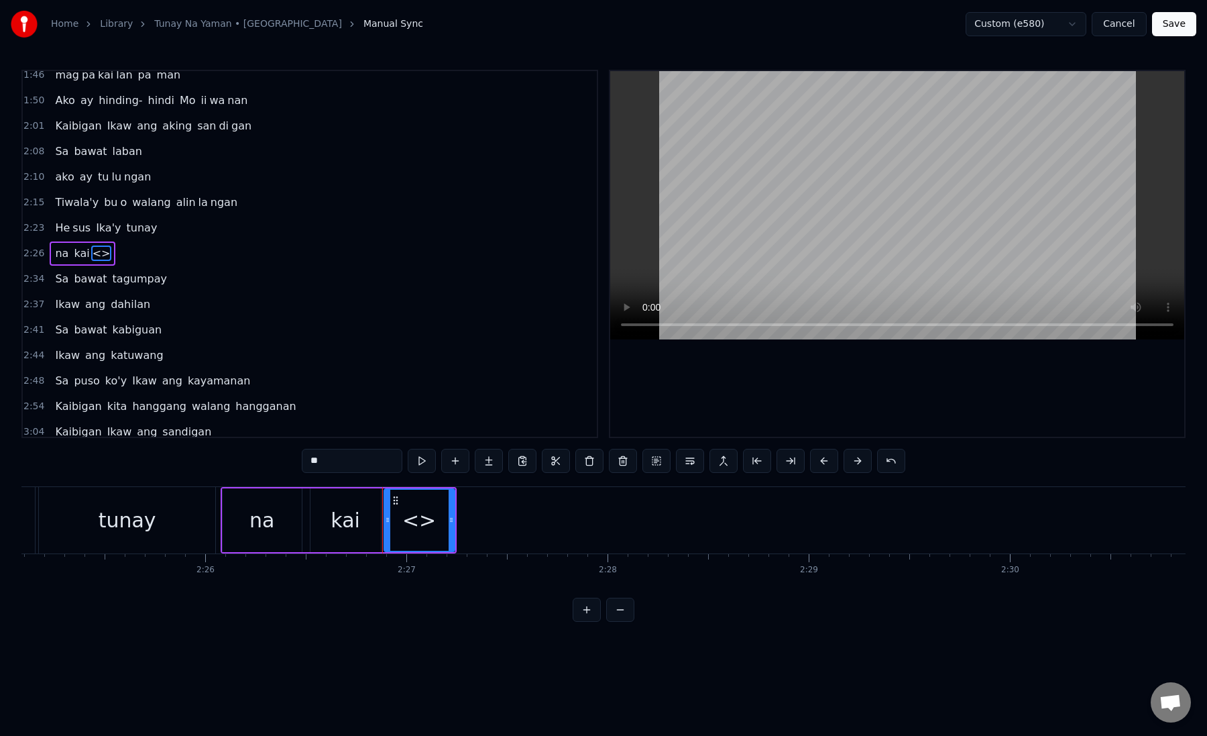
drag, startPoint x: 321, startPoint y: 462, endPoint x: 299, endPoint y: 462, distance: 22.8
paste input "***"
type input "**"
drag, startPoint x: 327, startPoint y: 466, endPoint x: 300, endPoint y: 465, distance: 27.5
paste input "*"
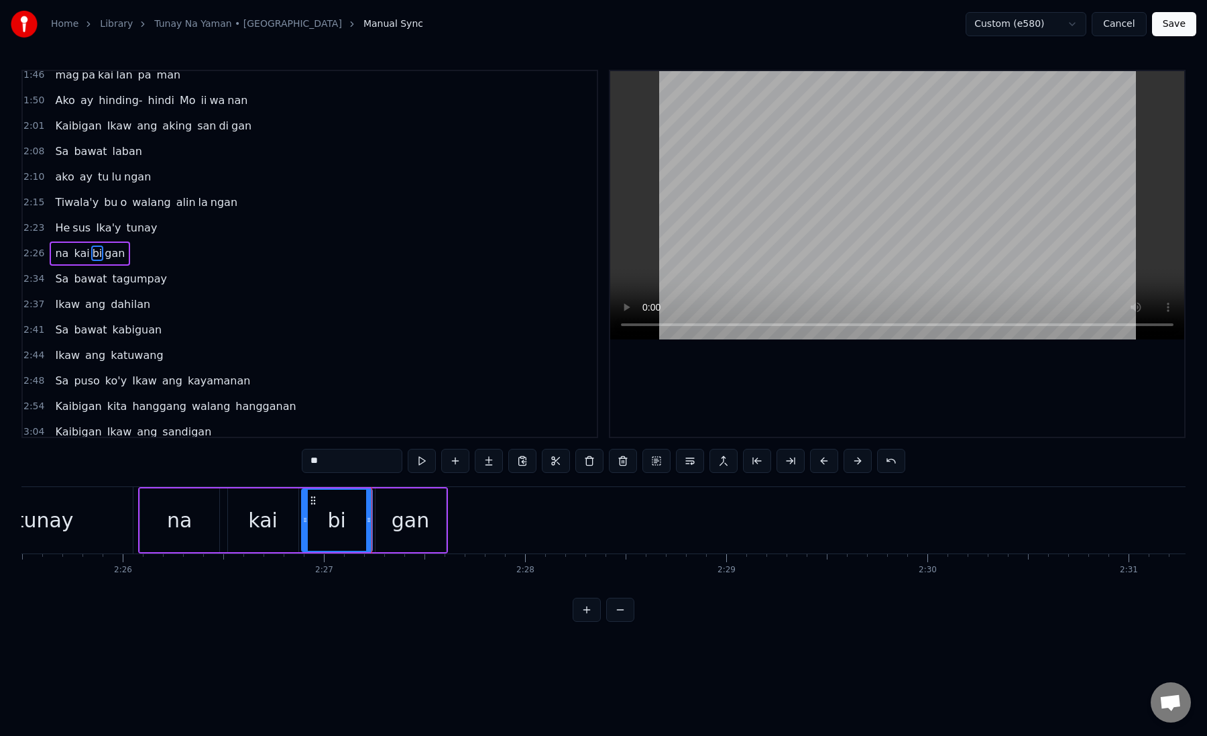
scroll to position [0, 29306]
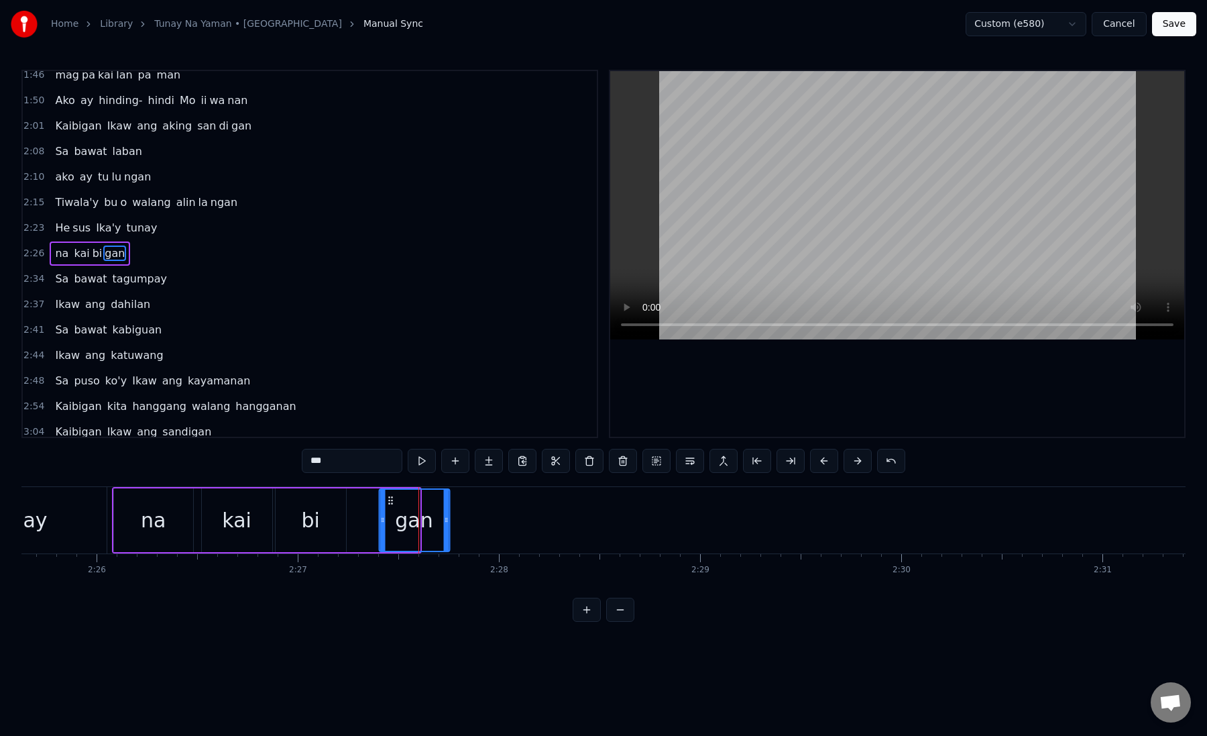
drag, startPoint x: 360, startPoint y: 501, endPoint x: 387, endPoint y: 503, distance: 27.6
drag, startPoint x: 340, startPoint y: 523, endPoint x: 374, endPoint y: 525, distance: 34.3
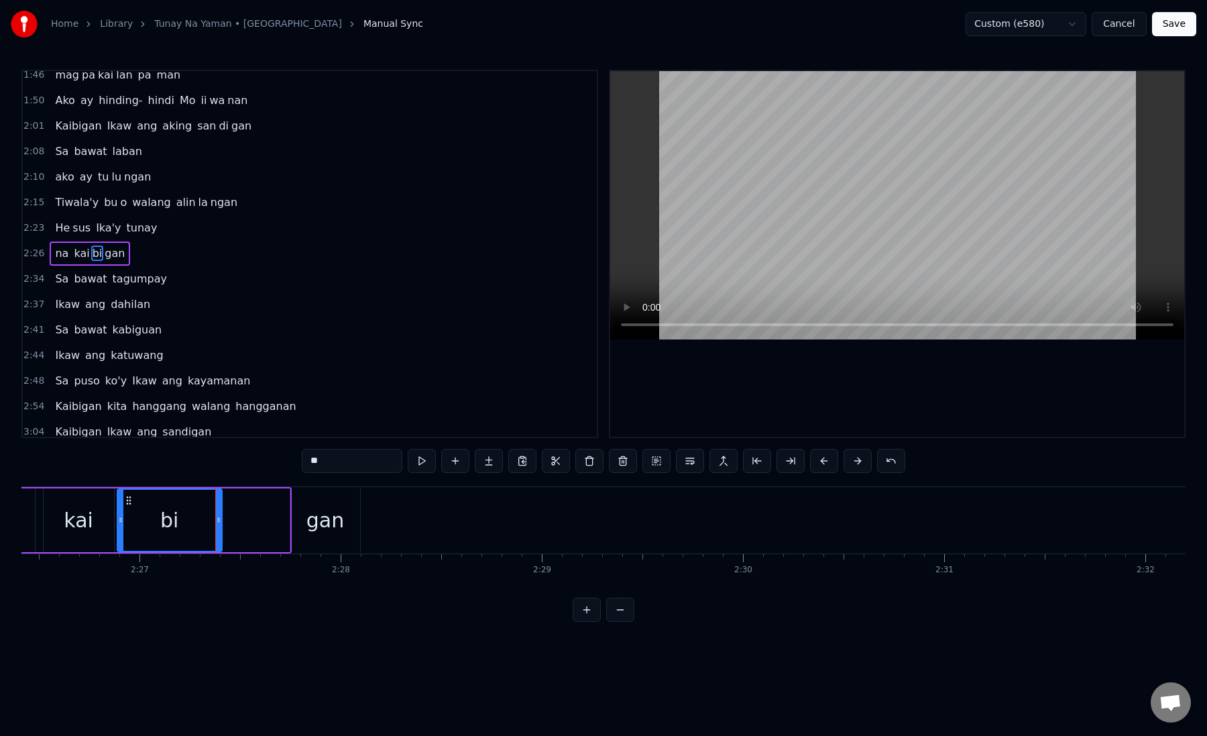
scroll to position [0, 29480]
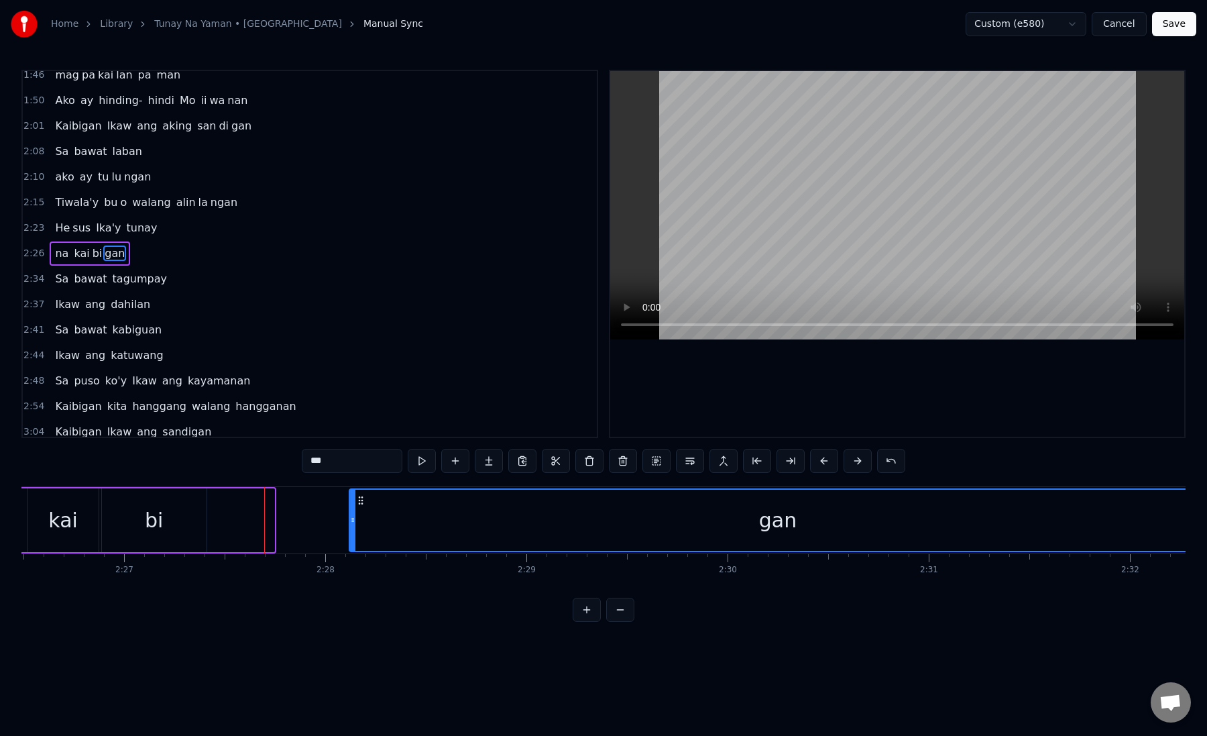
drag, startPoint x: 272, startPoint y: 521, endPoint x: 1059, endPoint y: 466, distance: 789.4
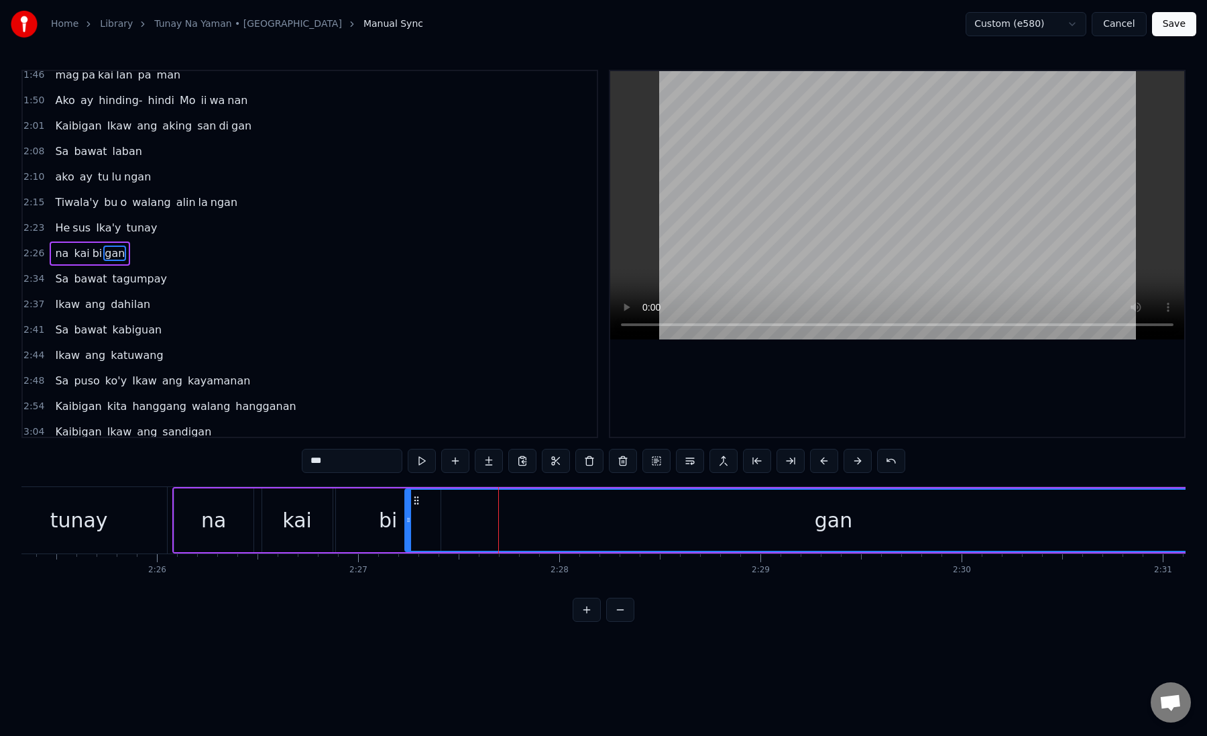
scroll to position [0, 29241]
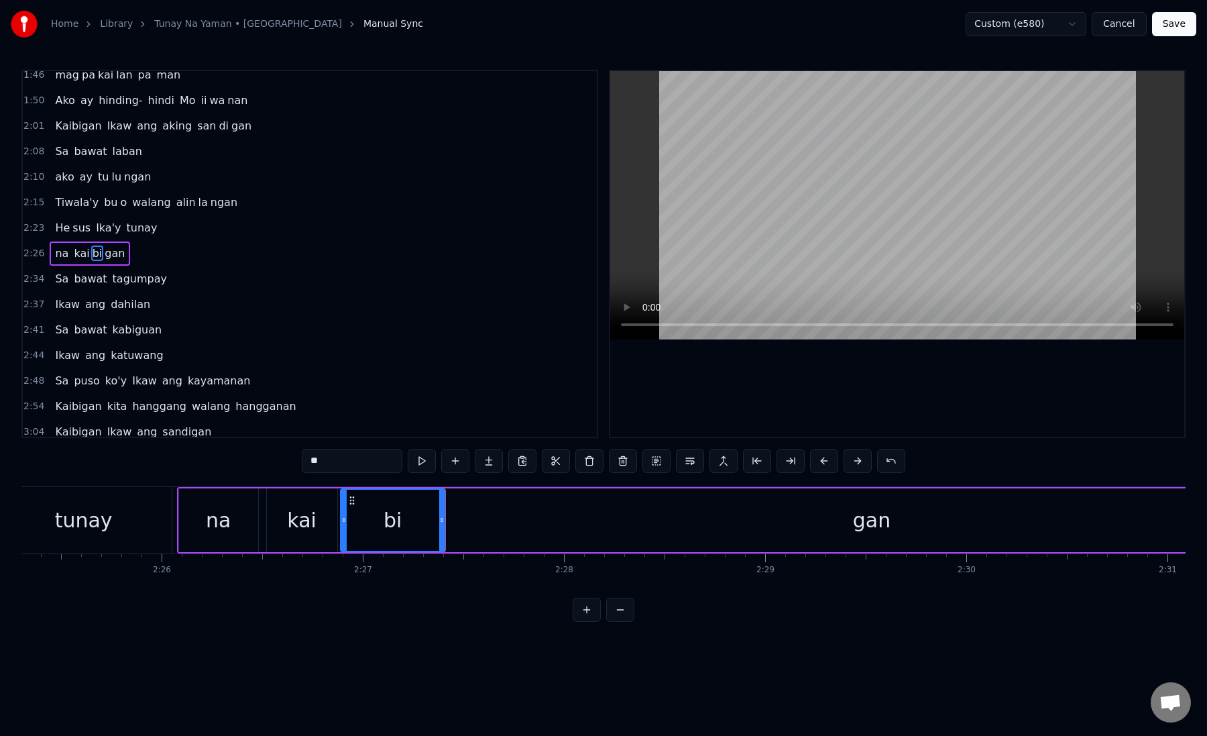
type input "***"
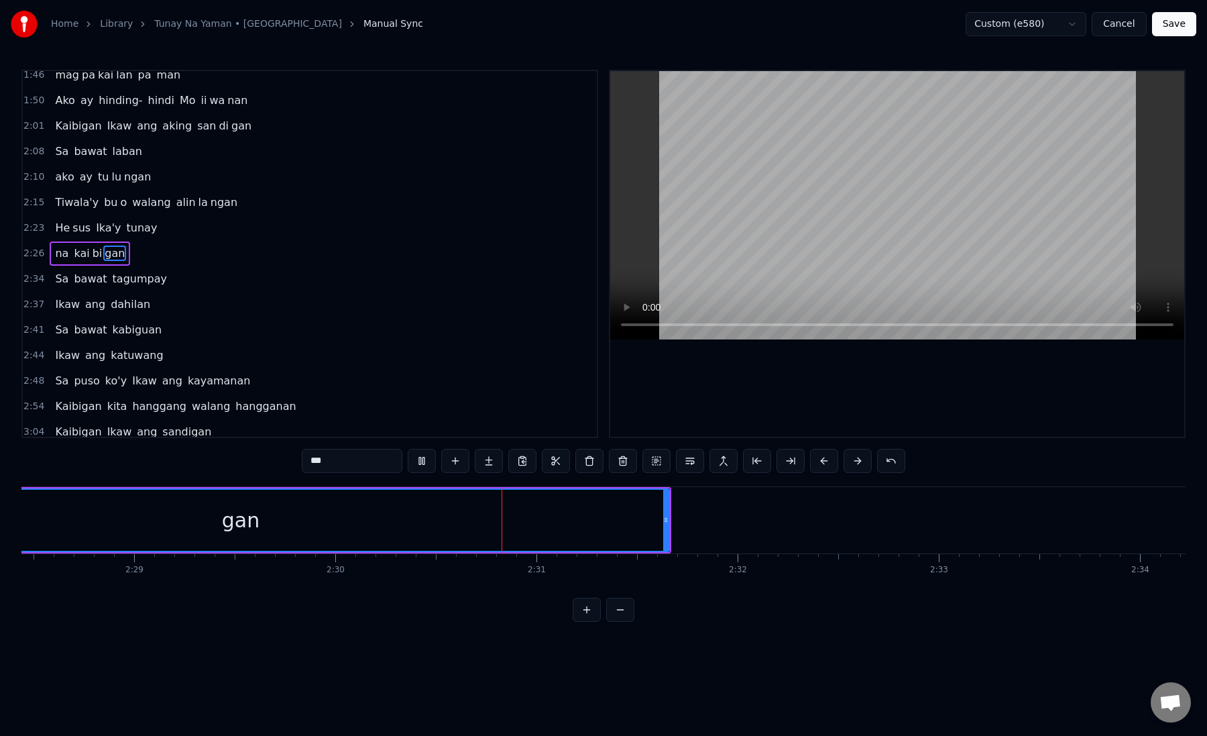
scroll to position [0, 29926]
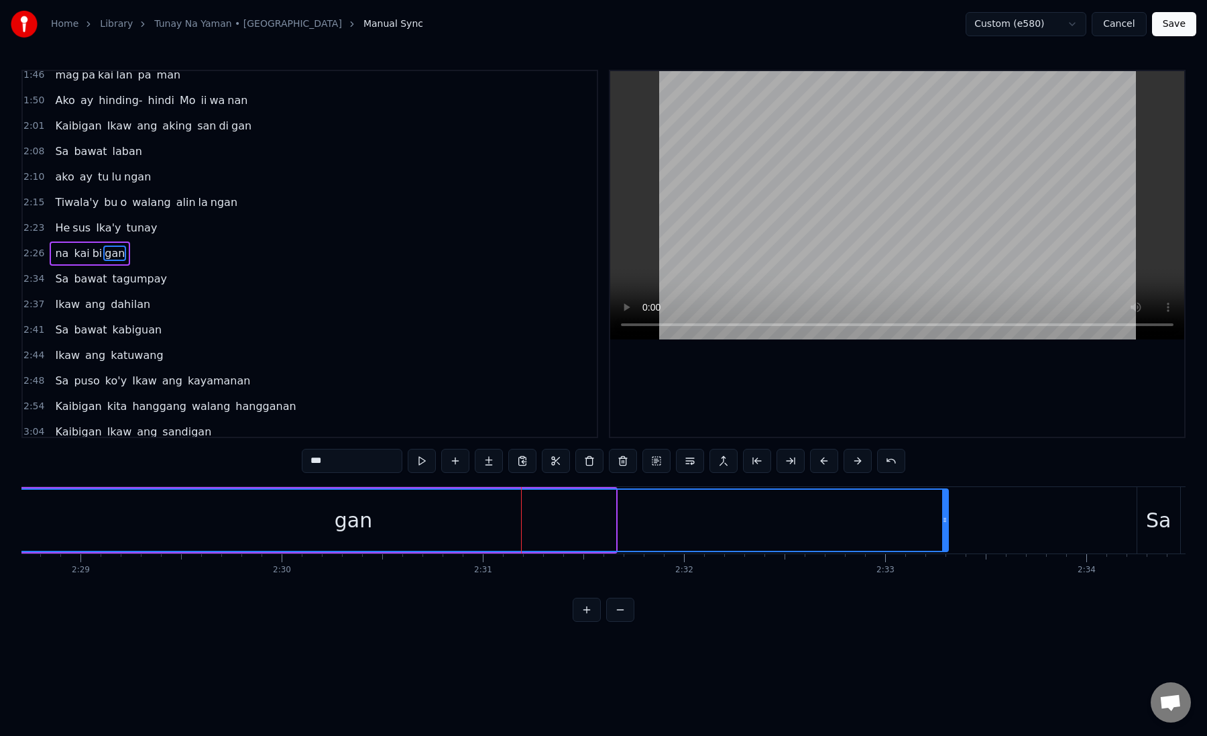
drag, startPoint x: 612, startPoint y: 525, endPoint x: 944, endPoint y: 524, distance: 332.0
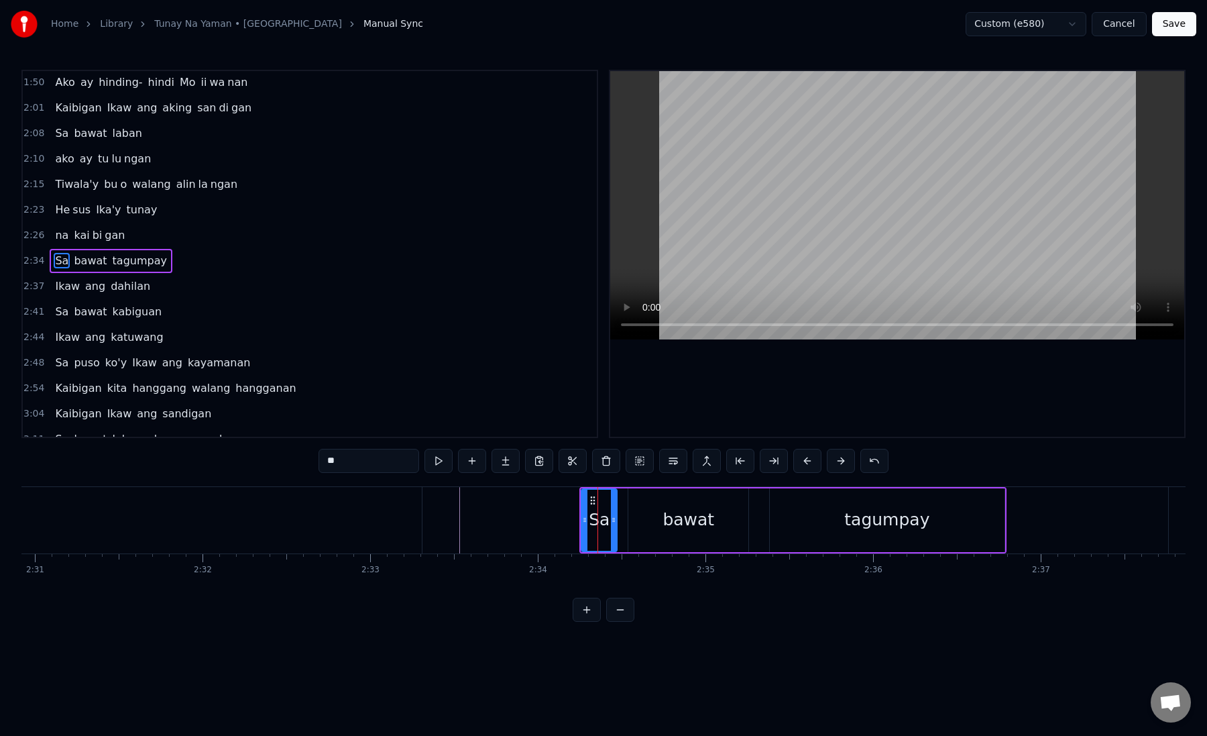
scroll to position [391, 0]
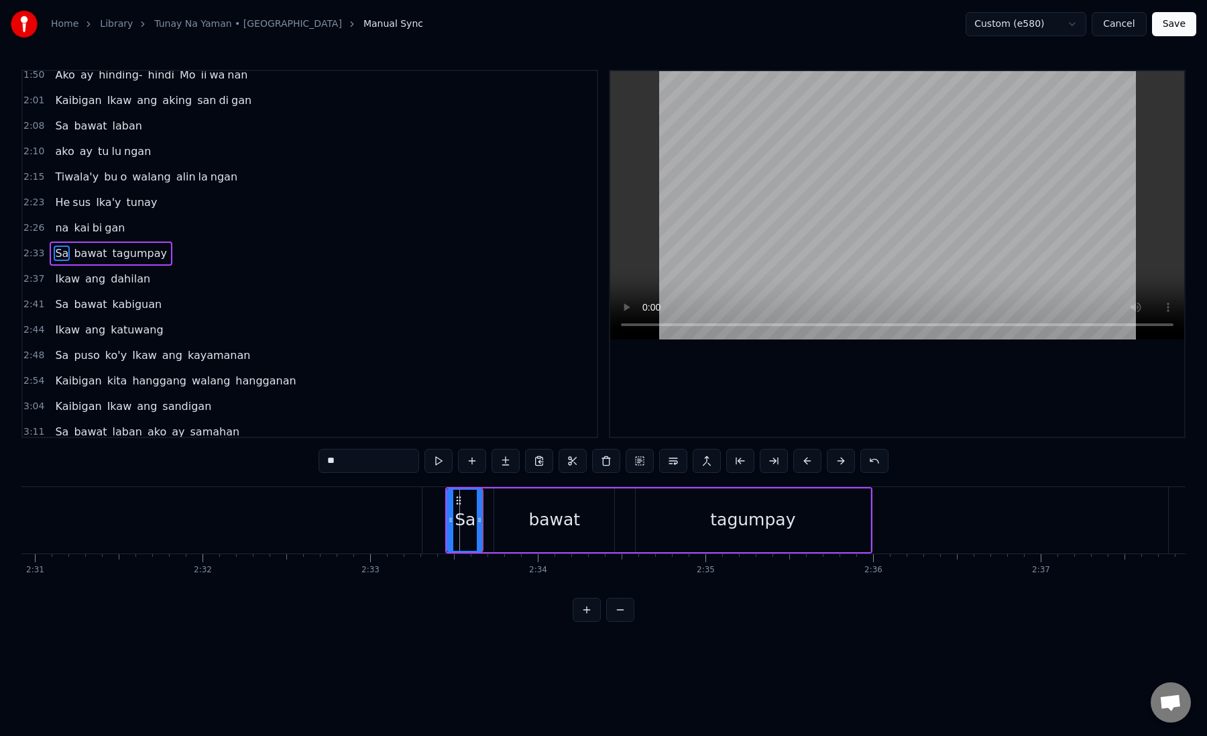
type input "*****"
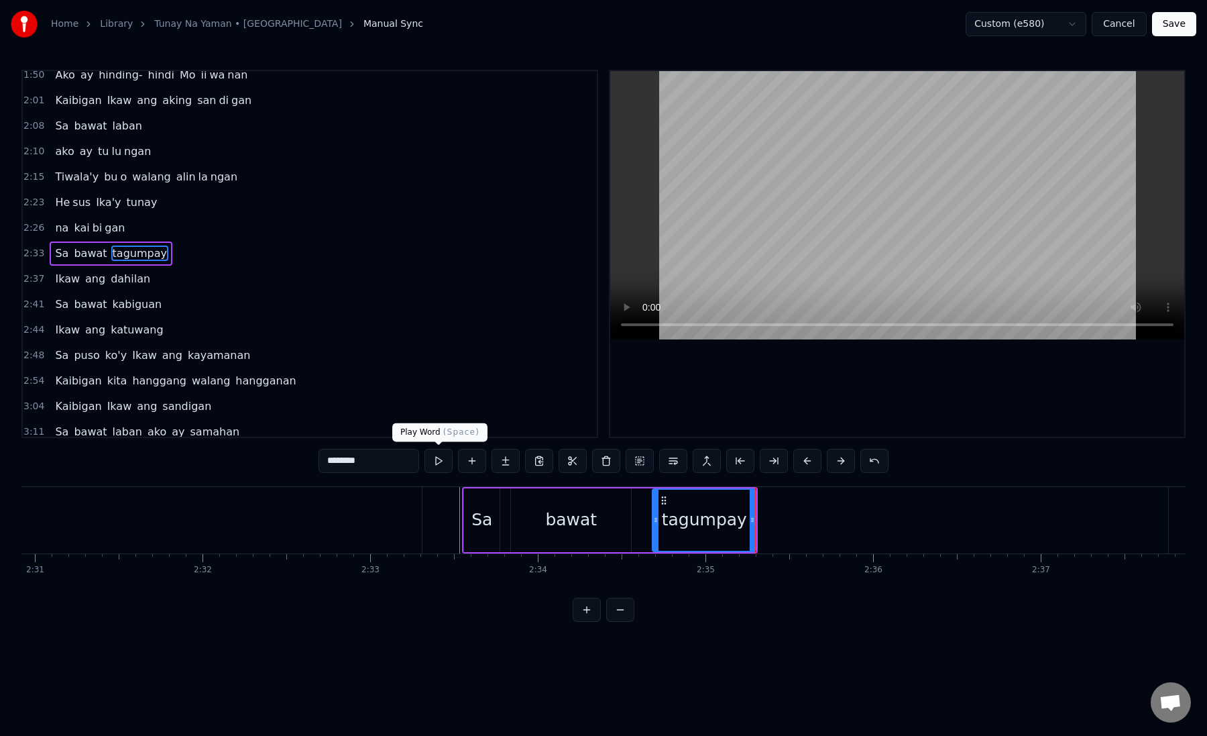
drag, startPoint x: 356, startPoint y: 460, endPoint x: 439, endPoint y: 459, distance: 83.2
type input "*****"
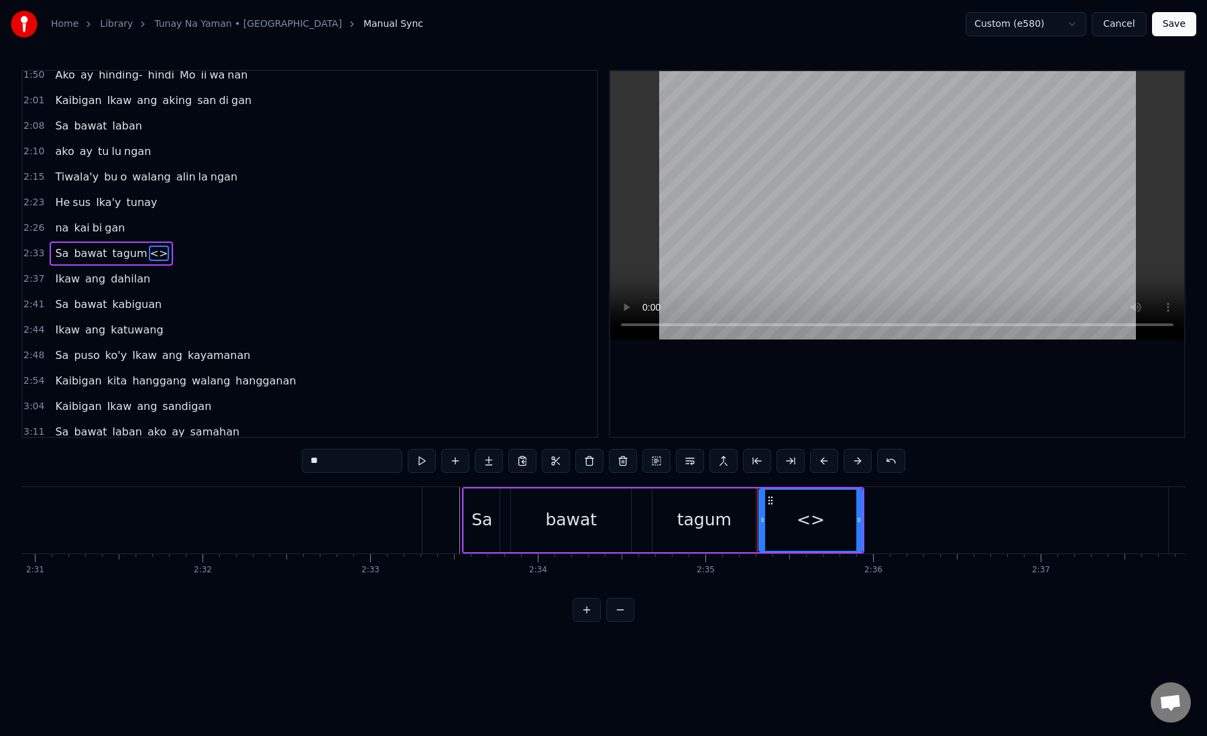
paste input "*"
drag, startPoint x: 369, startPoint y: 458, endPoint x: 286, endPoint y: 458, distance: 82.5
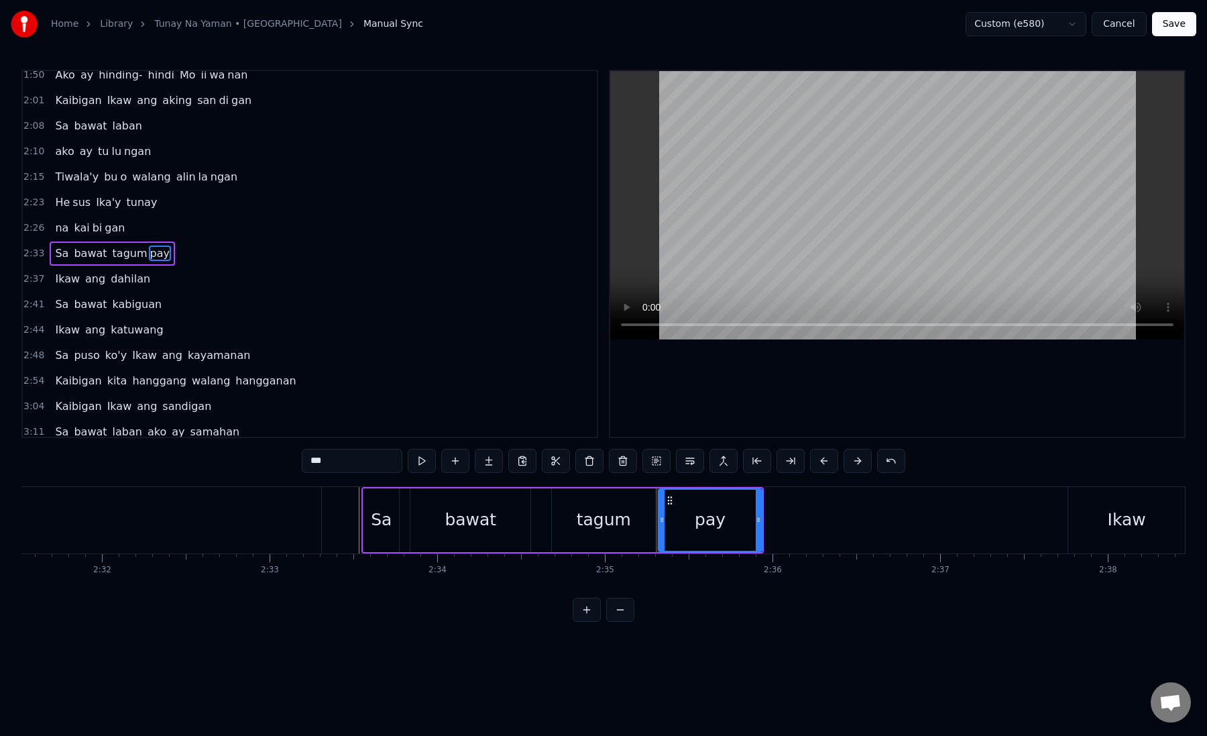
scroll to position [0, 25522]
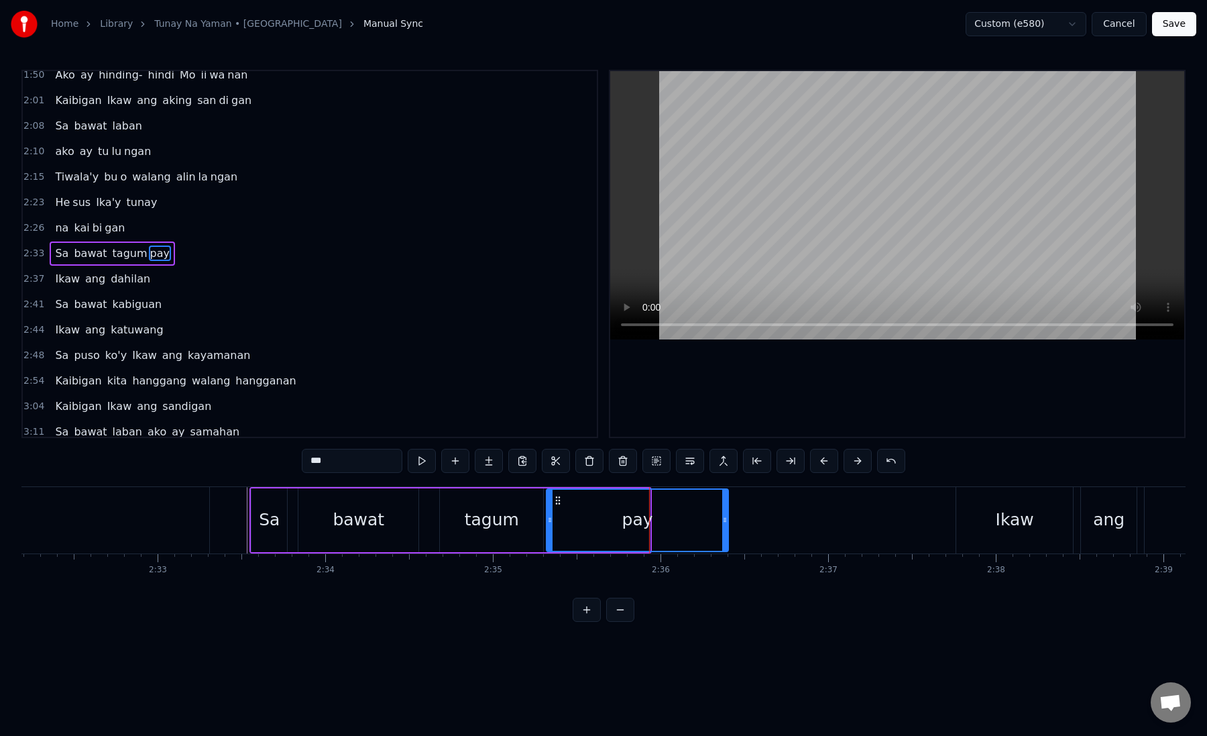
drag, startPoint x: 648, startPoint y: 523, endPoint x: 743, endPoint y: 521, distance: 94.6
drag, startPoint x: 743, startPoint y: 521, endPoint x: 715, endPoint y: 525, distance: 27.7
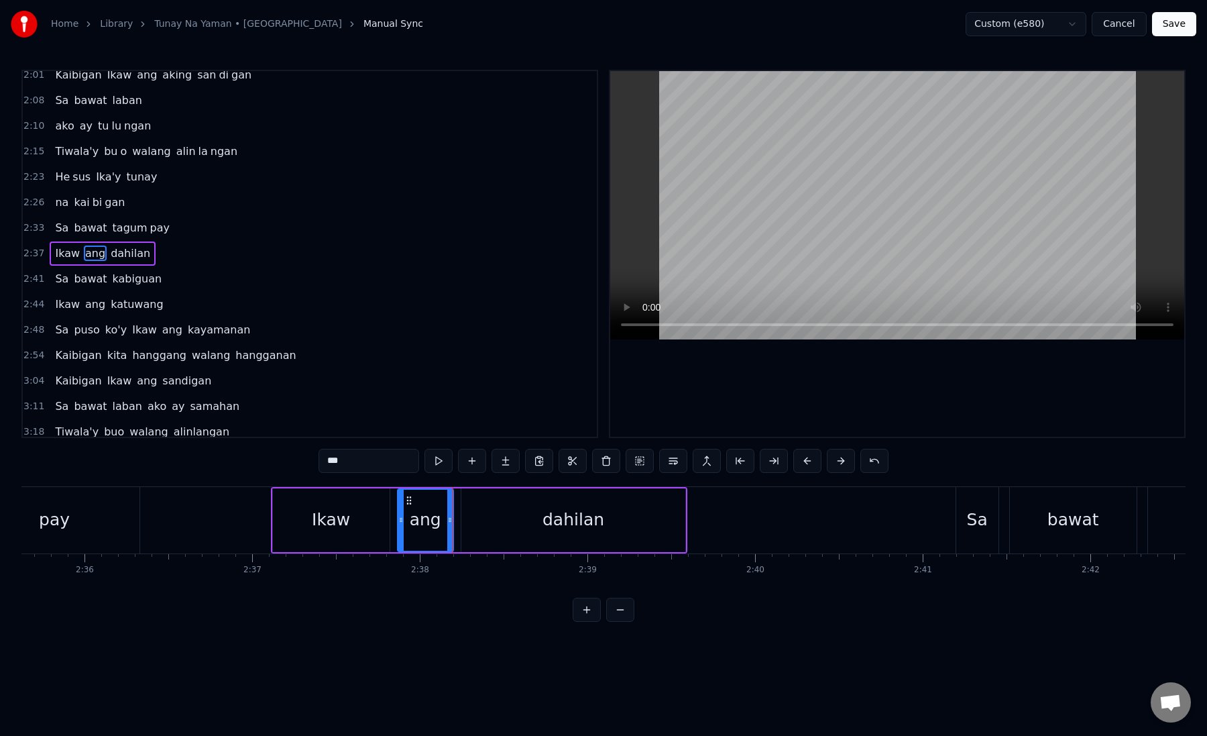
scroll to position [0, 26136]
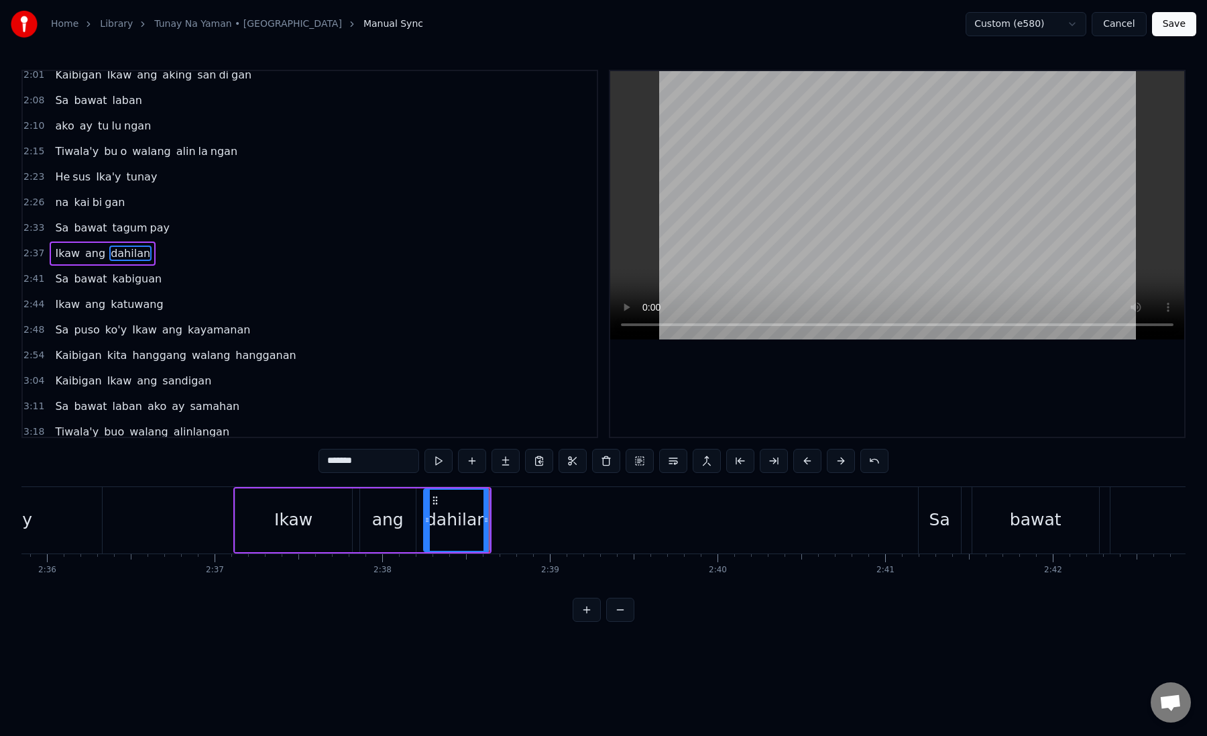
drag, startPoint x: 347, startPoint y: 462, endPoint x: 387, endPoint y: 462, distance: 40.2
type input "****"
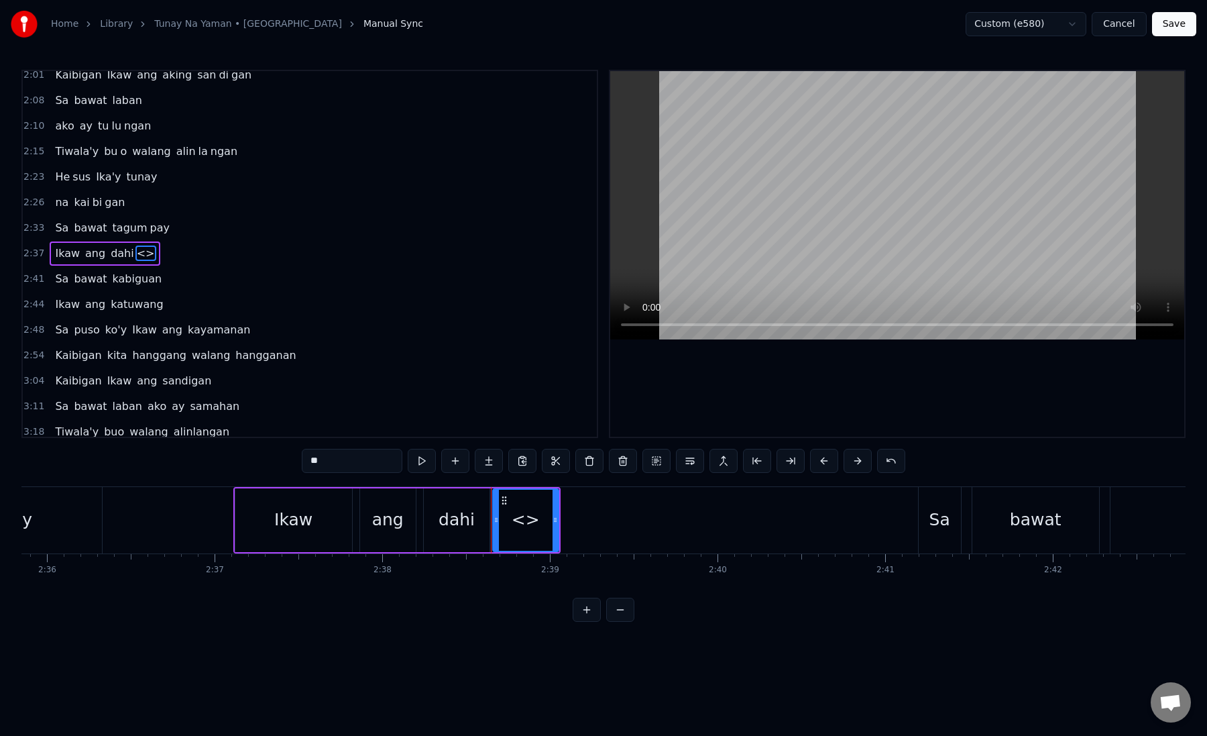
paste input "*"
drag, startPoint x: 363, startPoint y: 459, endPoint x: 282, endPoint y: 459, distance: 81.2
drag, startPoint x: 556, startPoint y: 521, endPoint x: 669, endPoint y: 520, distance: 113.4
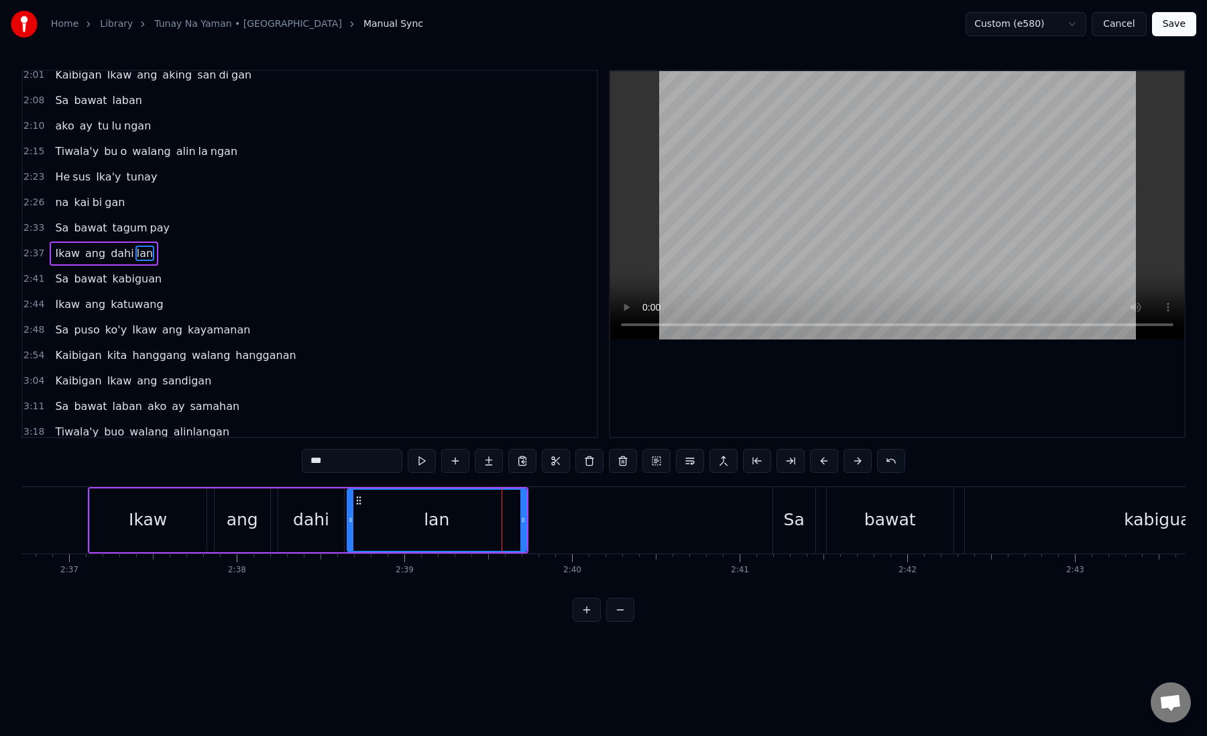
scroll to position [0, 26397]
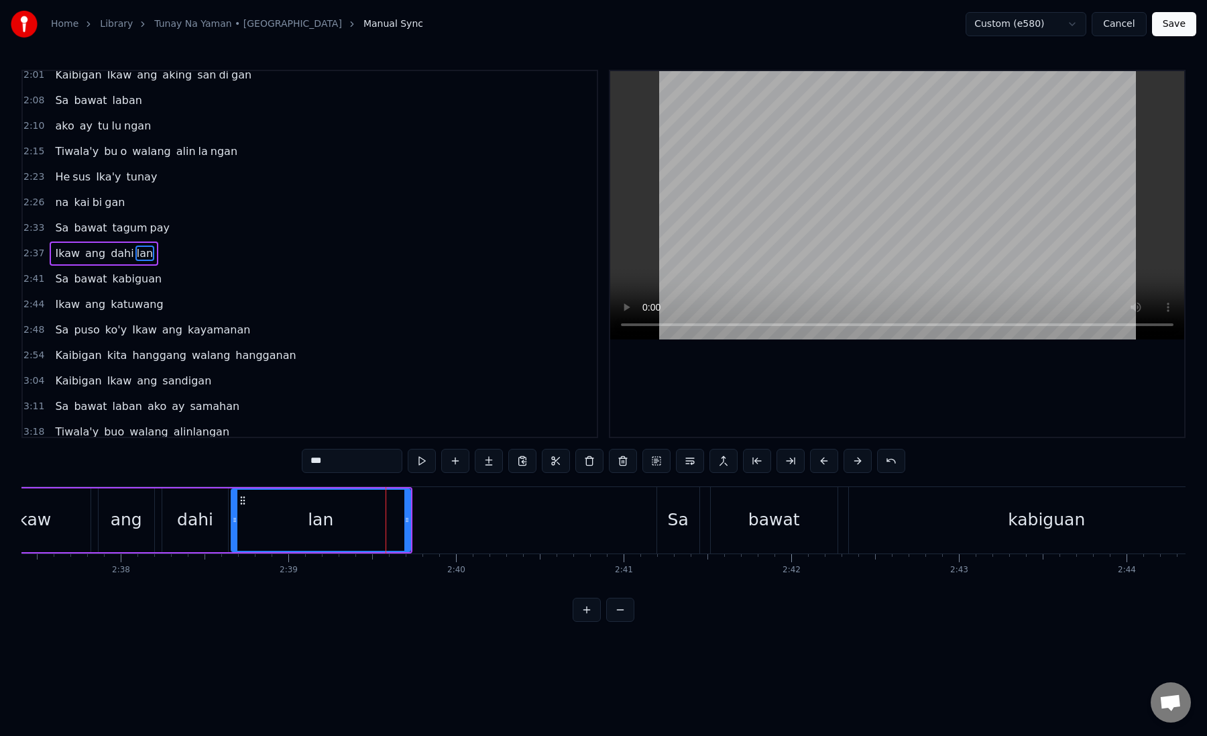
type input "**"
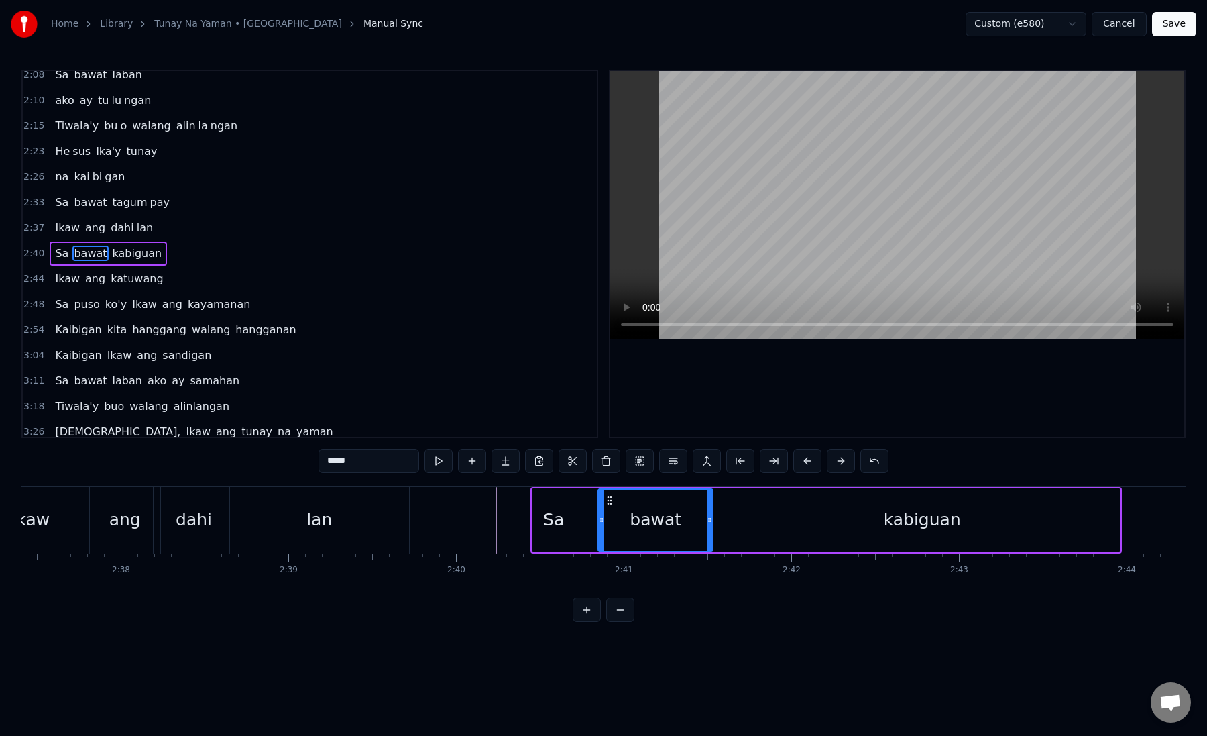
drag, startPoint x: 592, startPoint y: 521, endPoint x: 604, endPoint y: 522, distance: 12.1
drag, startPoint x: 572, startPoint y: 526, endPoint x: 594, endPoint y: 527, distance: 22.1
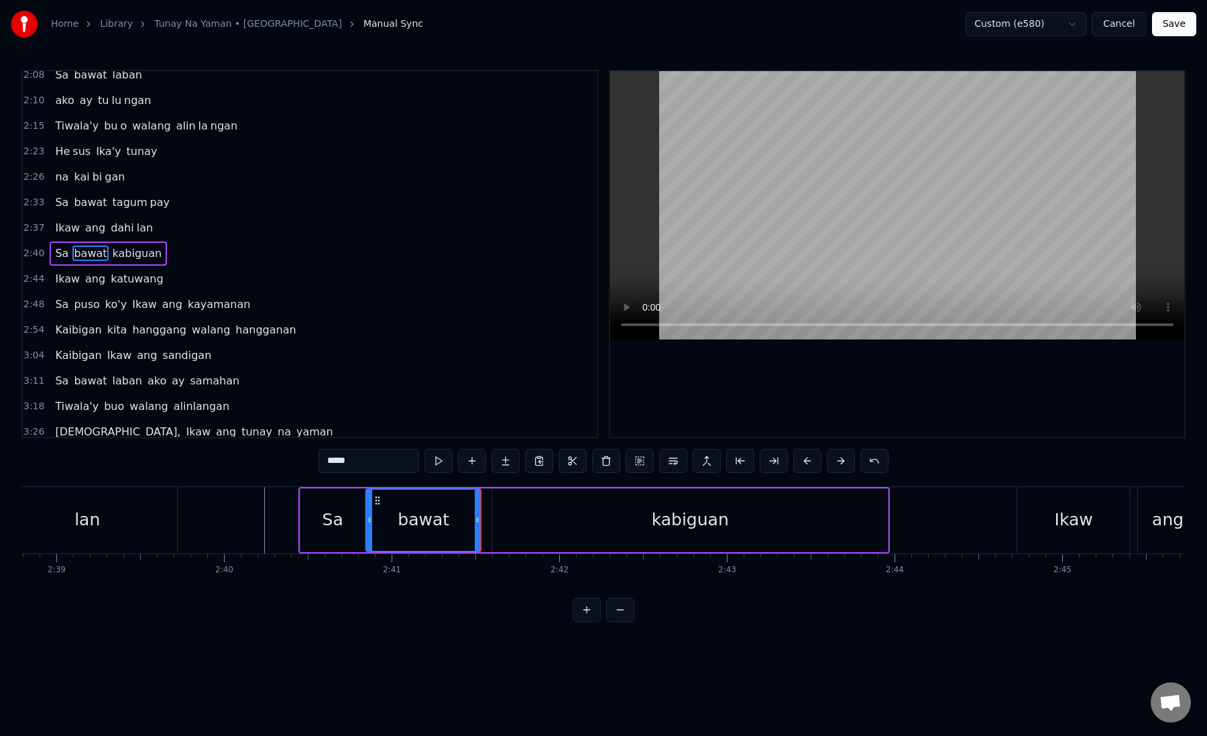
scroll to position [0, 26687]
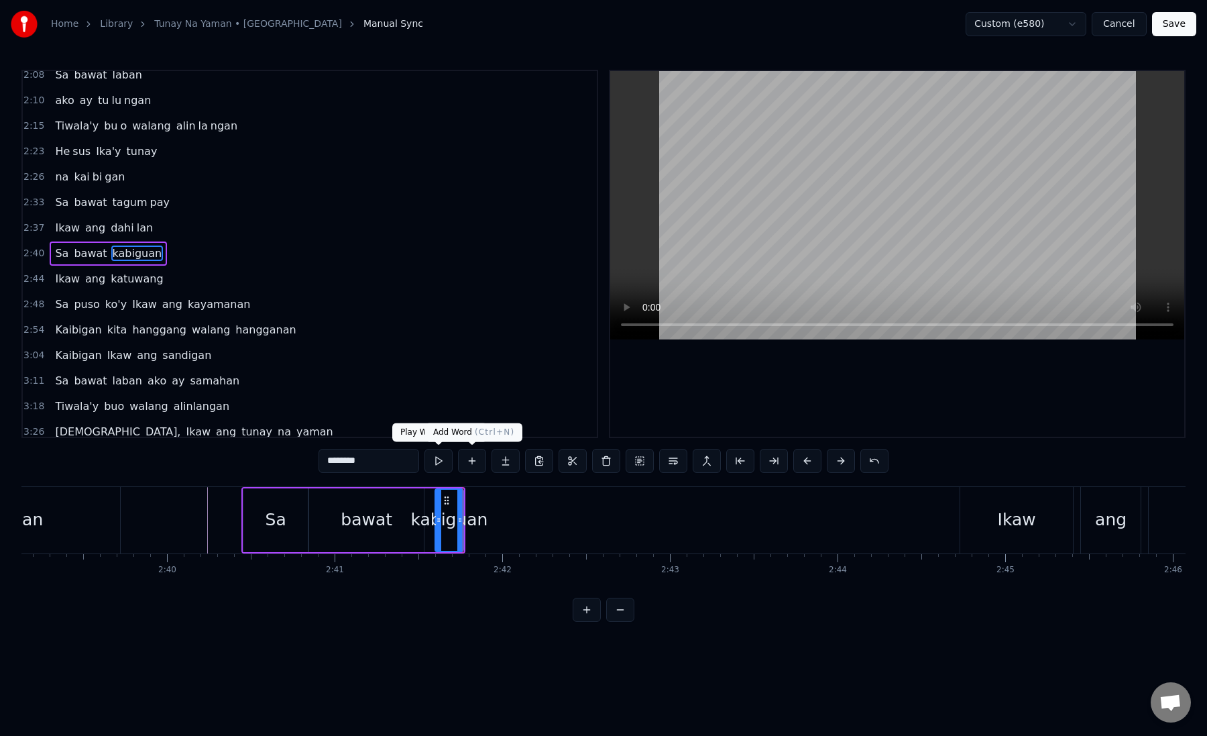
drag, startPoint x: 337, startPoint y: 461, endPoint x: 471, endPoint y: 461, distance: 133.5
type input "**"
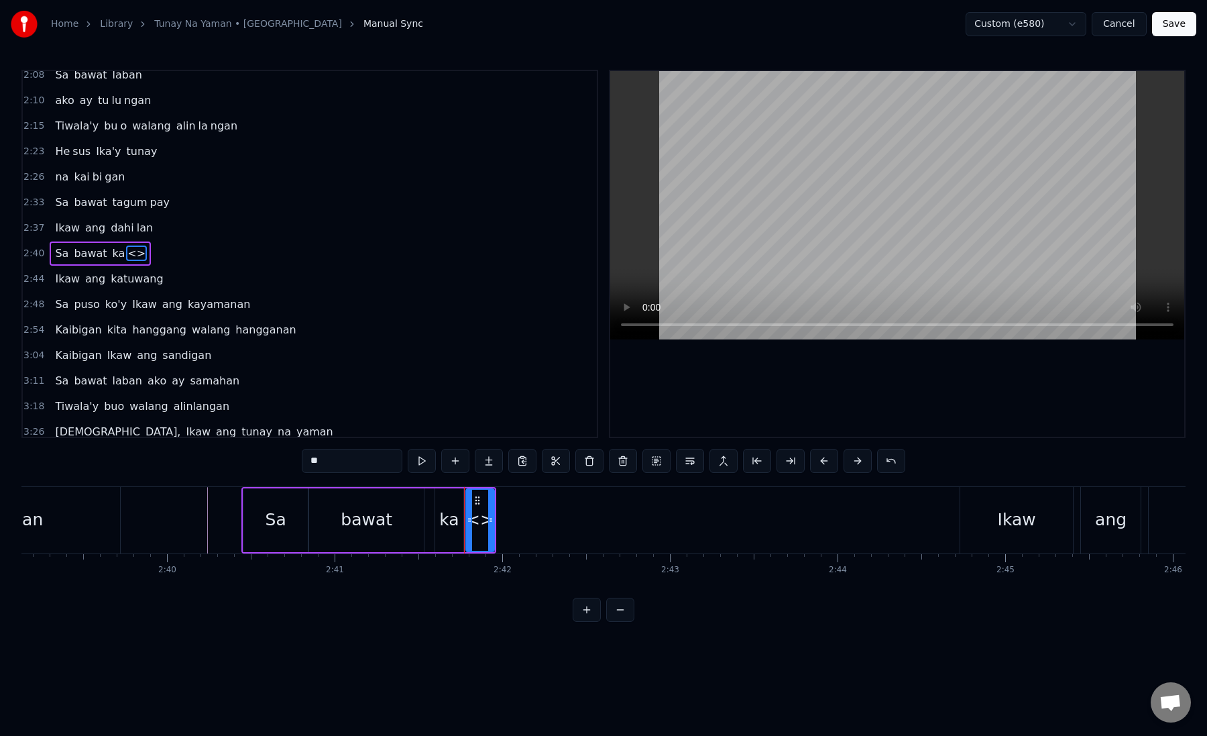
drag, startPoint x: 337, startPoint y: 462, endPoint x: 301, endPoint y: 462, distance: 36.2
paste input "****"
type input "**"
drag, startPoint x: 349, startPoint y: 462, endPoint x: 311, endPoint y: 462, distance: 38.9
paste input "**"
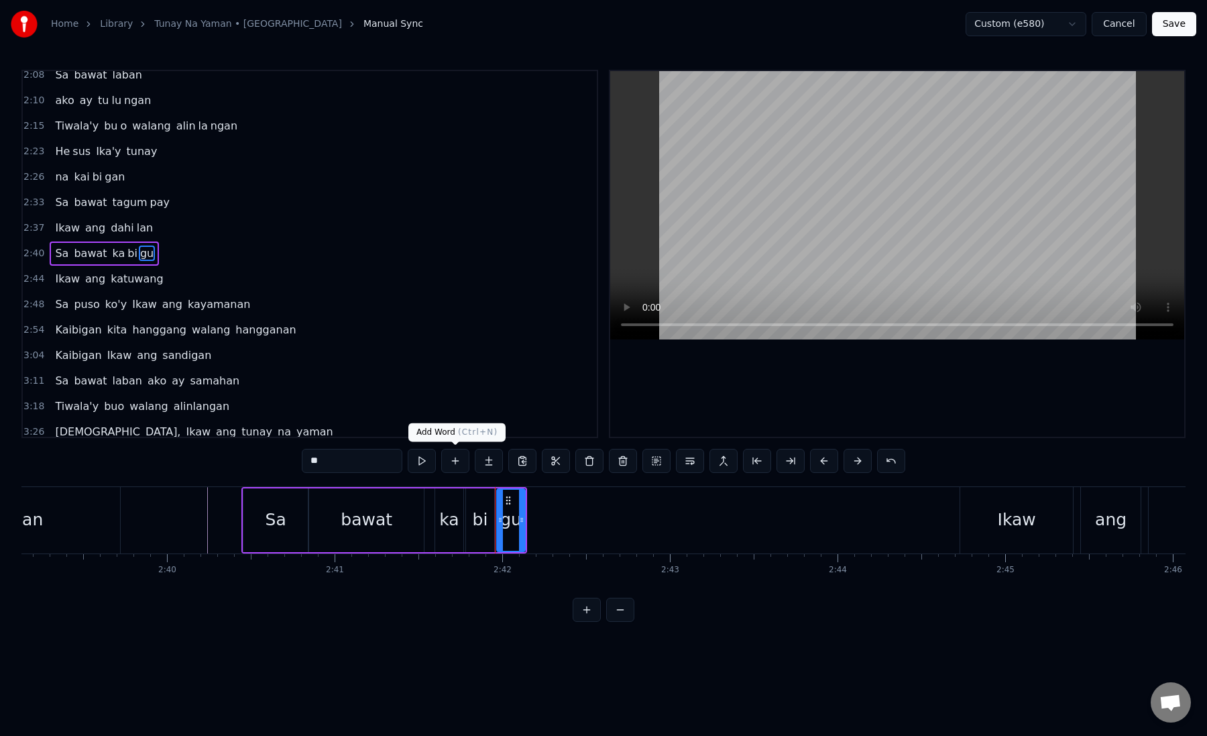
type input "**"
paste input "text"
drag, startPoint x: 351, startPoint y: 464, endPoint x: 293, endPoint y: 464, distance: 57.7
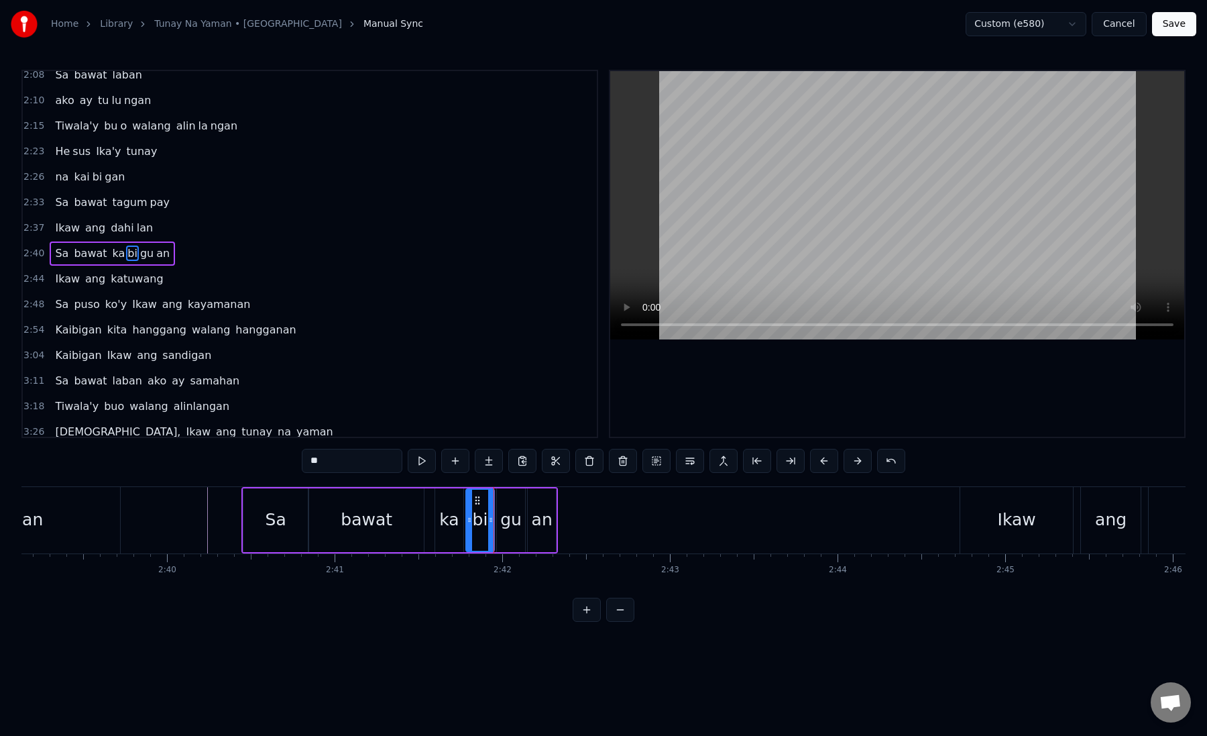
type input "**"
drag, startPoint x: 537, startPoint y: 500, endPoint x: 692, endPoint y: 491, distance: 155.2
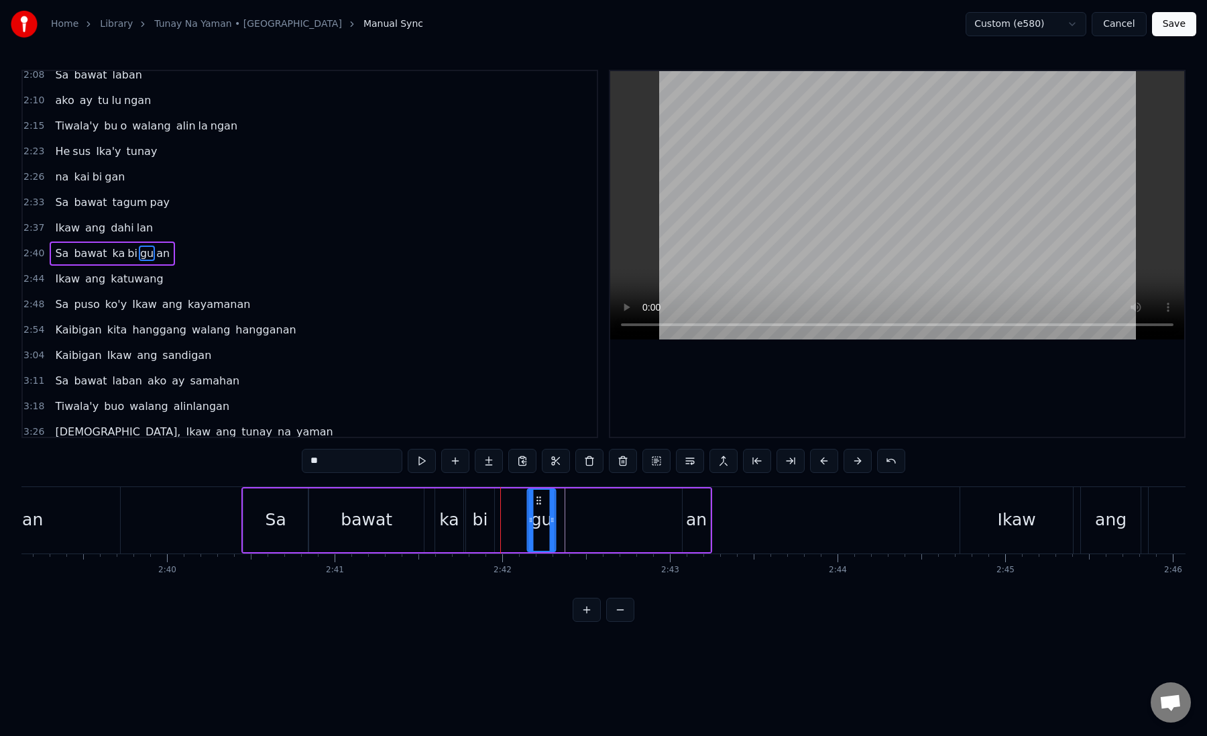
drag, startPoint x: 508, startPoint y: 497, endPoint x: 539, endPoint y: 496, distance: 30.2
drag, startPoint x: 552, startPoint y: 523, endPoint x: 679, endPoint y: 523, distance: 126.8
drag, startPoint x: 678, startPoint y: 519, endPoint x: 670, endPoint y: 523, distance: 9.0
drag, startPoint x: 684, startPoint y: 521, endPoint x: 675, endPoint y: 521, distance: 8.7
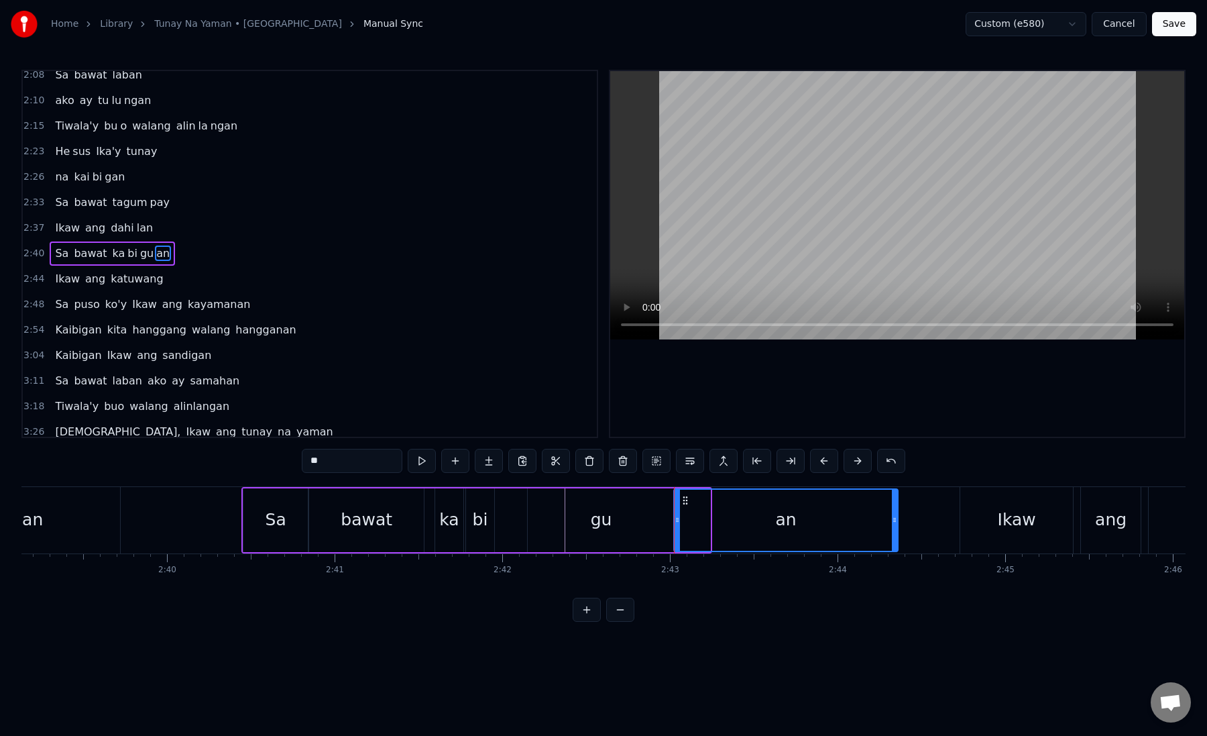
drag, startPoint x: 707, startPoint y: 525, endPoint x: 894, endPoint y: 529, distance: 186.5
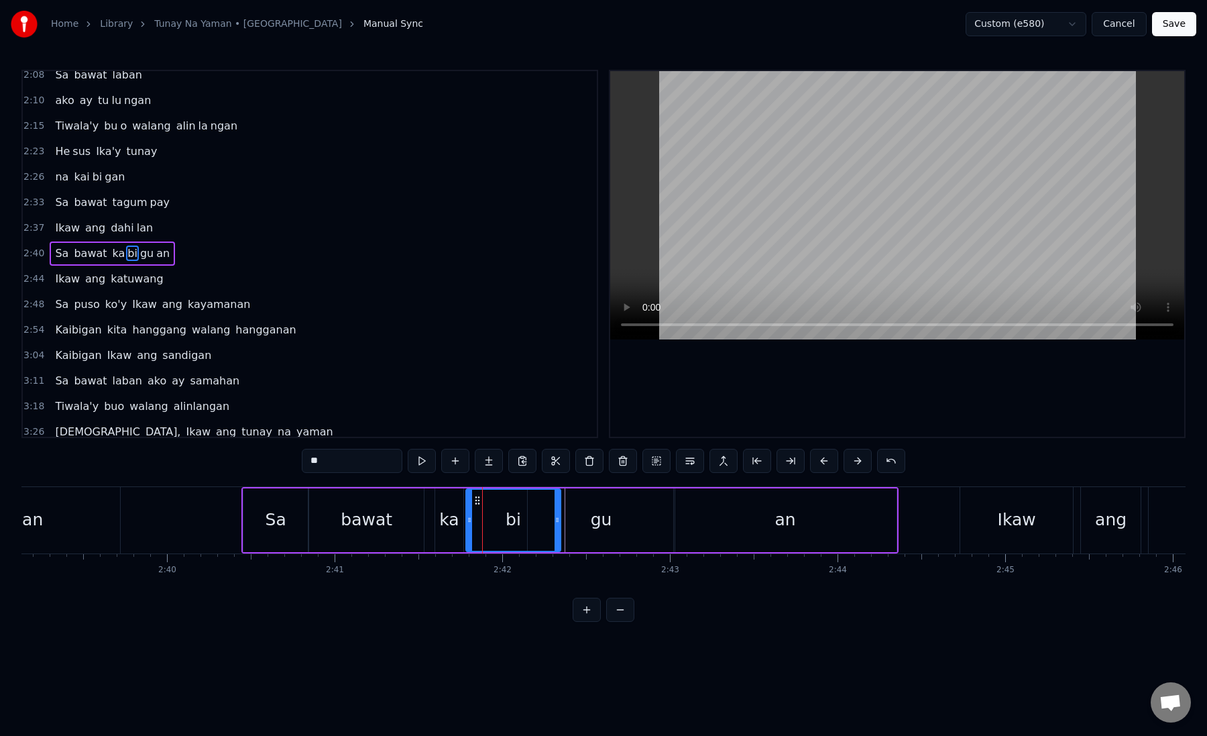
drag, startPoint x: 489, startPoint y: 521, endPoint x: 558, endPoint y: 522, distance: 69.1
drag, startPoint x: 471, startPoint y: 521, endPoint x: 496, endPoint y: 521, distance: 24.8
drag, startPoint x: 458, startPoint y: 523, endPoint x: 488, endPoint y: 523, distance: 30.2
drag, startPoint x: 559, startPoint y: 521, endPoint x: 526, endPoint y: 526, distance: 33.9
type input "**"
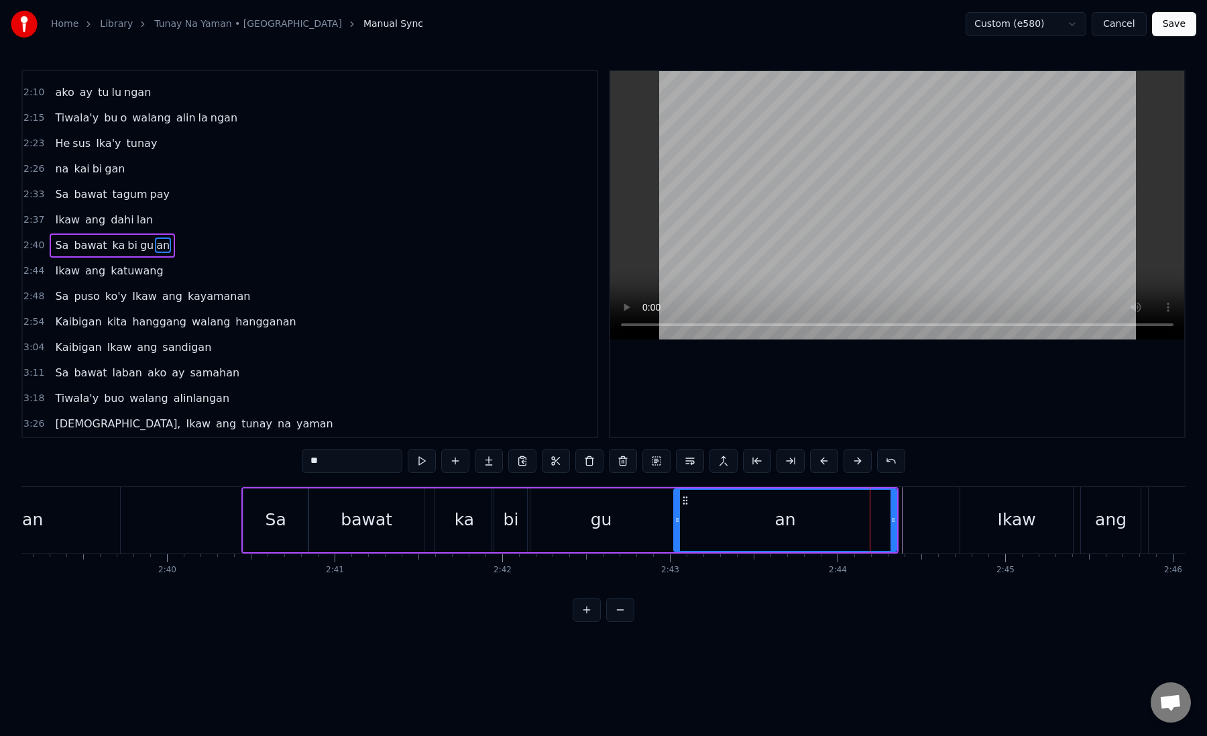
scroll to position [442, 0]
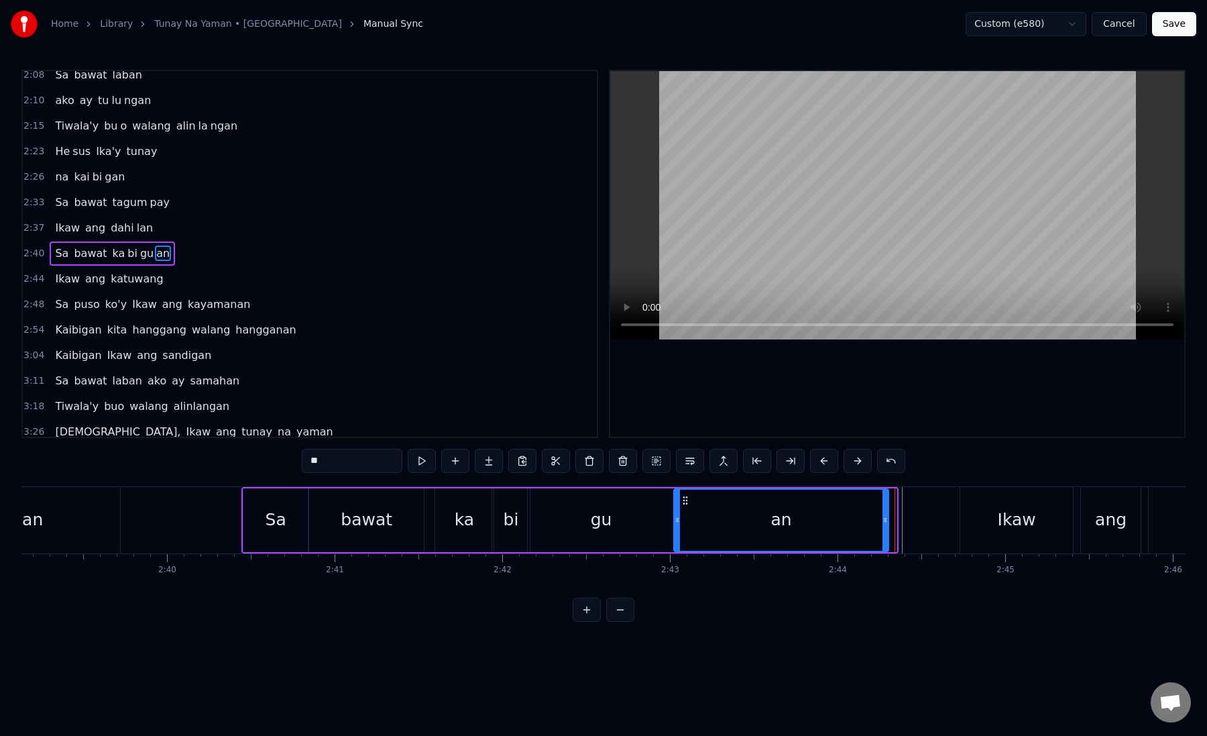
drag, startPoint x: 891, startPoint y: 521, endPoint x: 883, endPoint y: 521, distance: 8.0
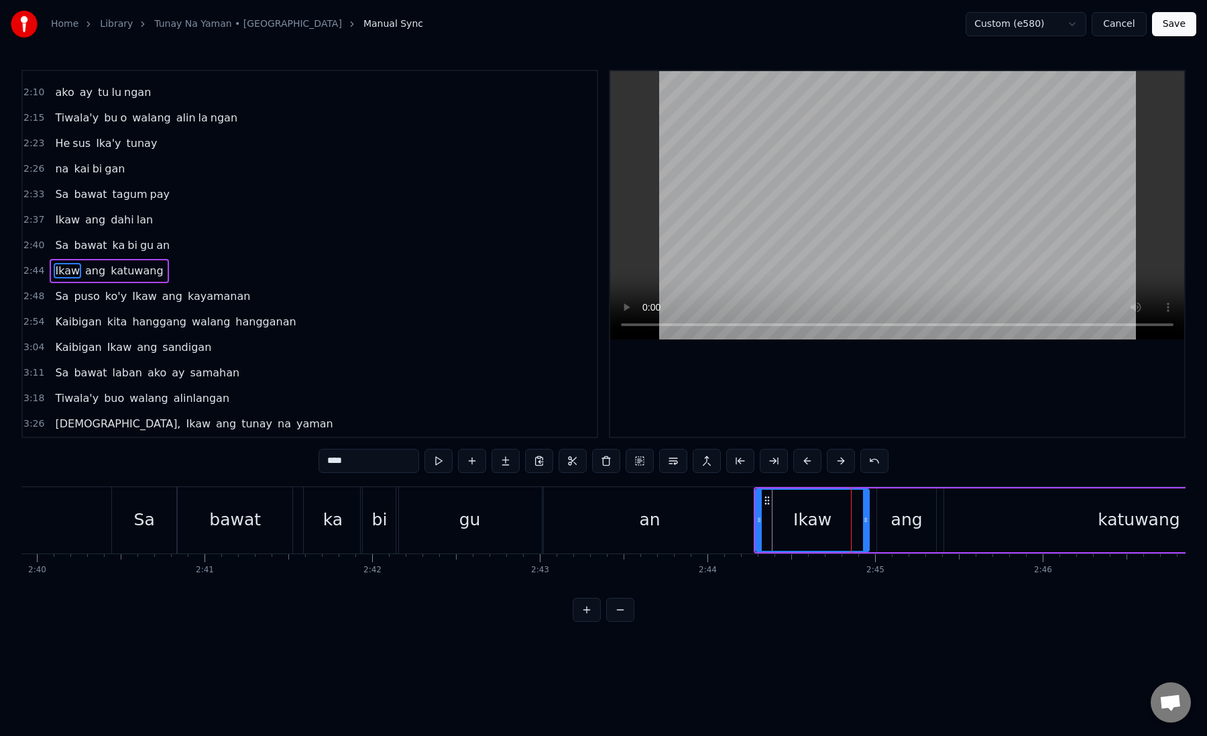
scroll to position [0, 26972]
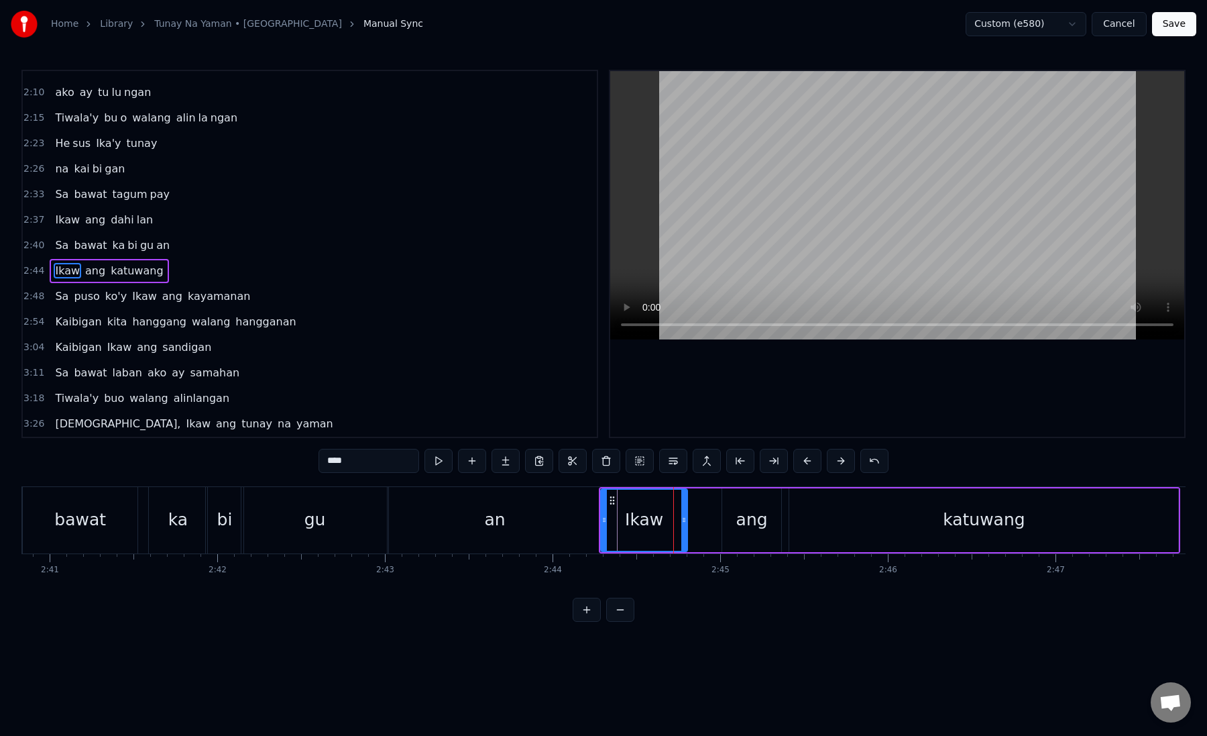
drag, startPoint x: 711, startPoint y: 524, endPoint x: 684, endPoint y: 527, distance: 27.0
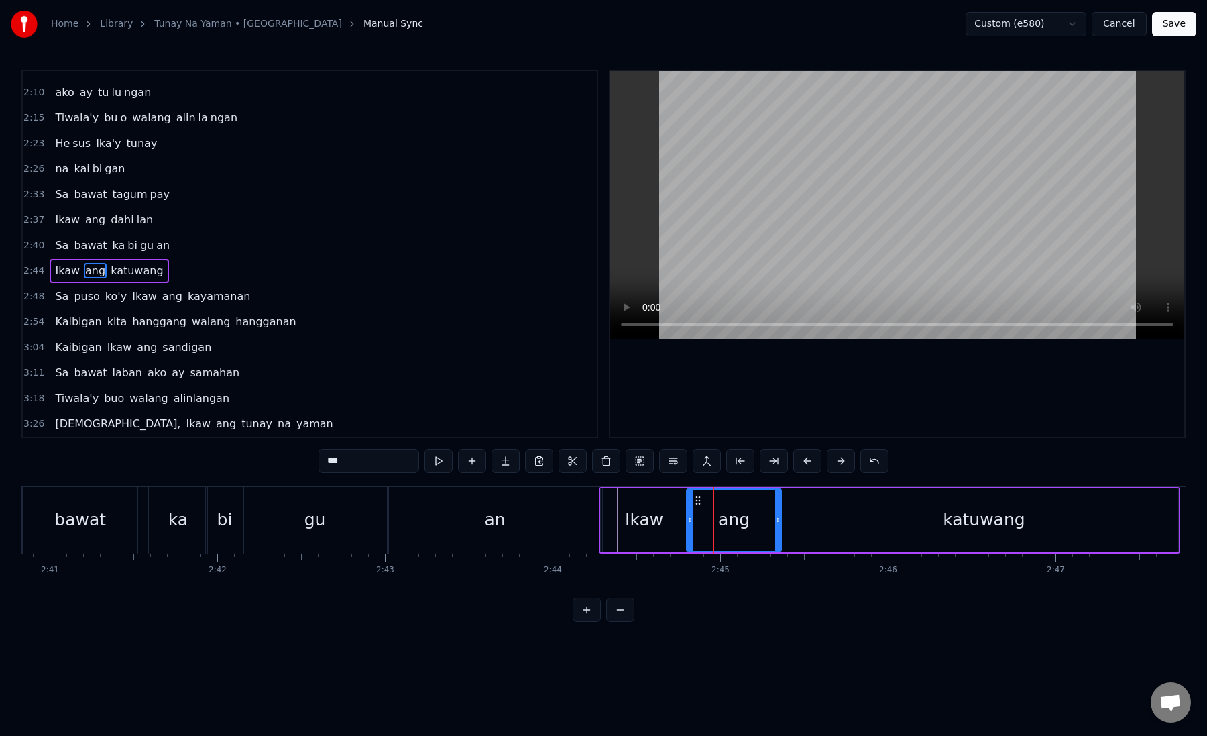
drag, startPoint x: 728, startPoint y: 525, endPoint x: 691, endPoint y: 526, distance: 36.9
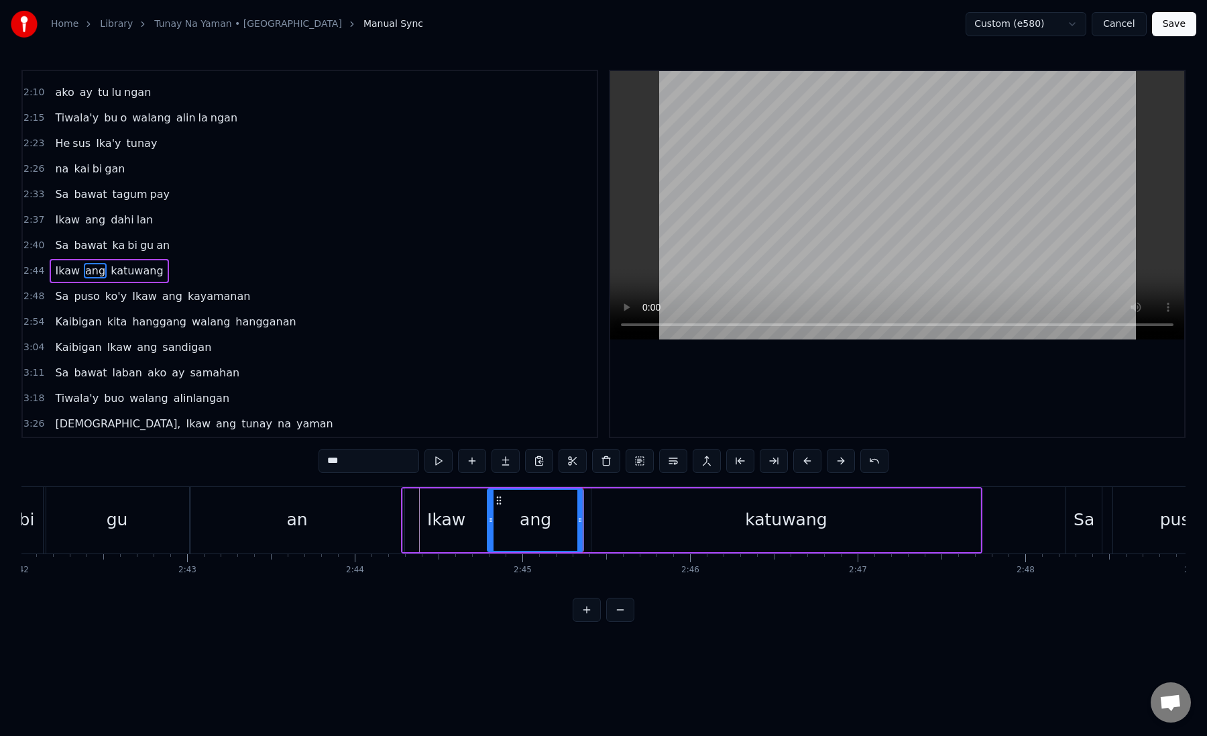
scroll to position [0, 27173]
drag, startPoint x: 576, startPoint y: 525, endPoint x: 555, endPoint y: 526, distance: 20.1
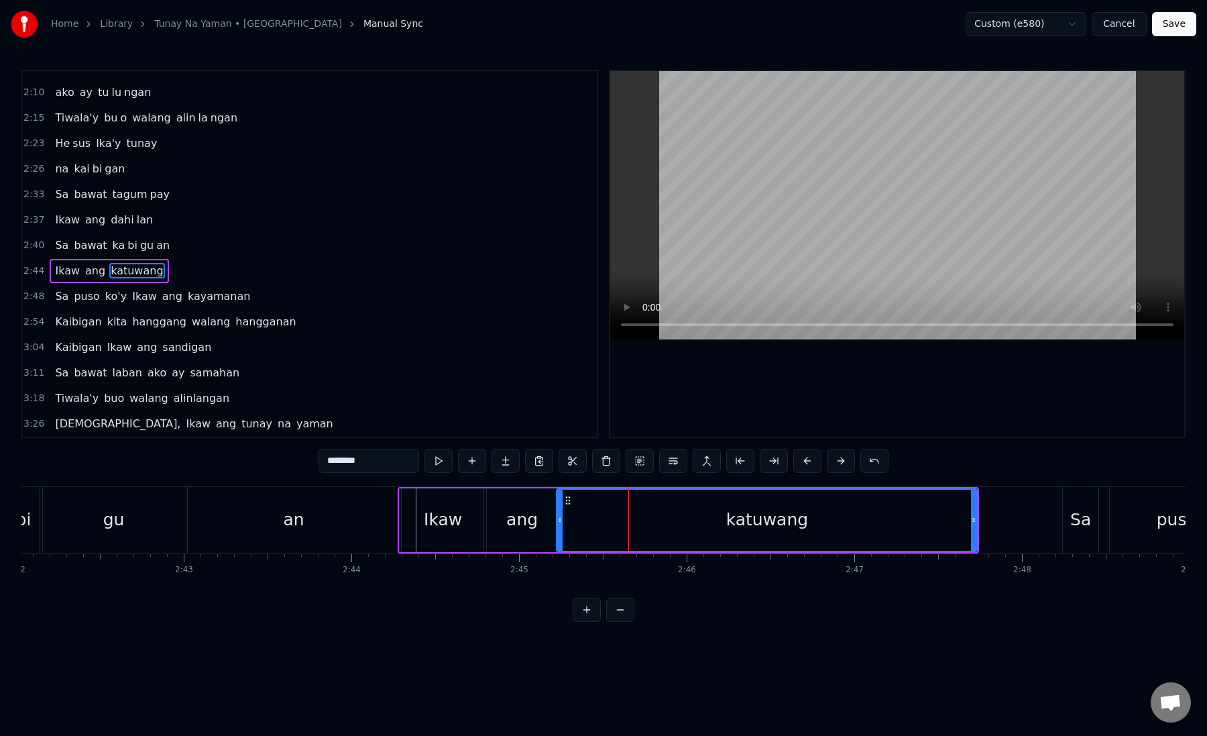
drag, startPoint x: 592, startPoint y: 524, endPoint x: 558, endPoint y: 525, distance: 33.6
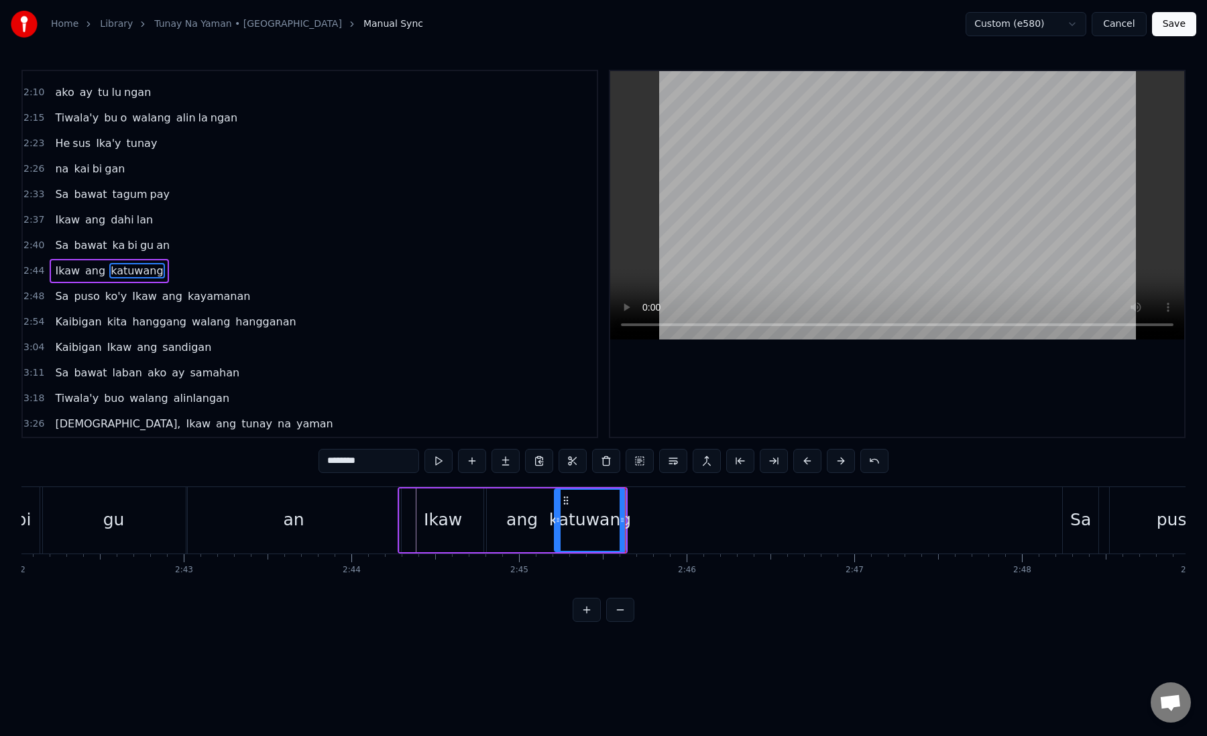
drag, startPoint x: 346, startPoint y: 460, endPoint x: 411, endPoint y: 460, distance: 65.1
type input "****"
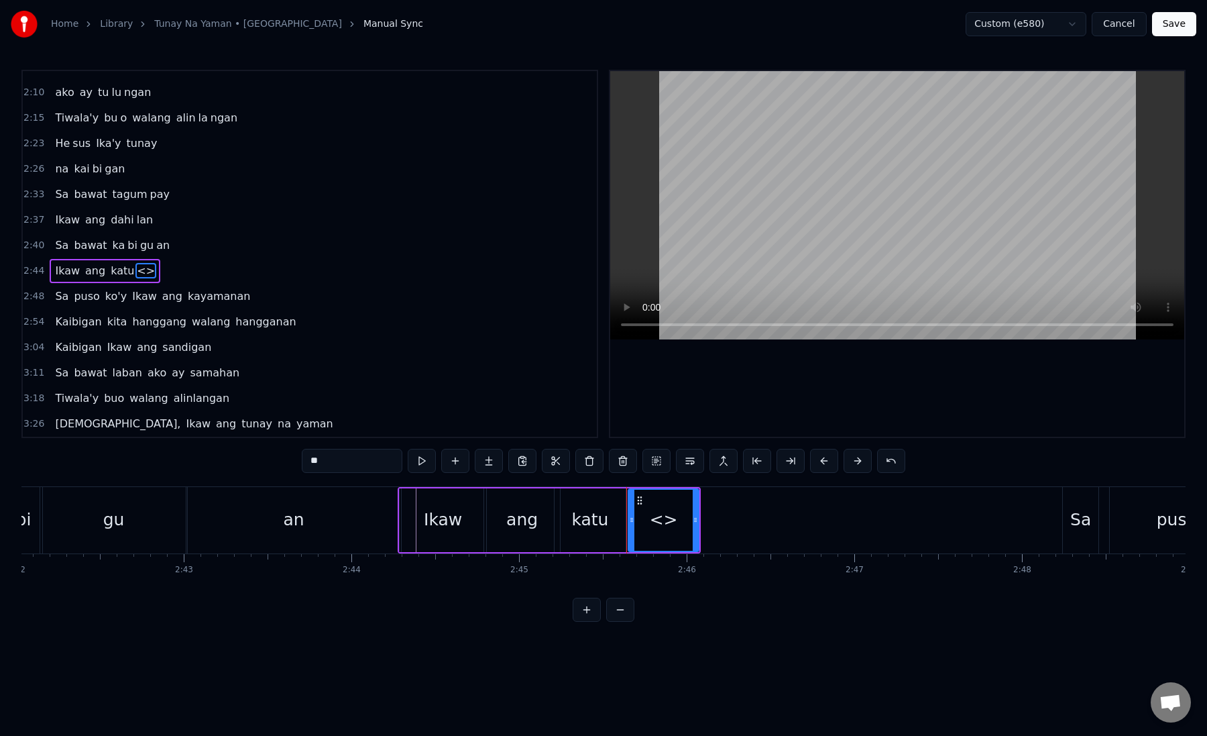
paste input "**"
drag, startPoint x: 388, startPoint y: 459, endPoint x: 303, endPoint y: 459, distance: 84.5
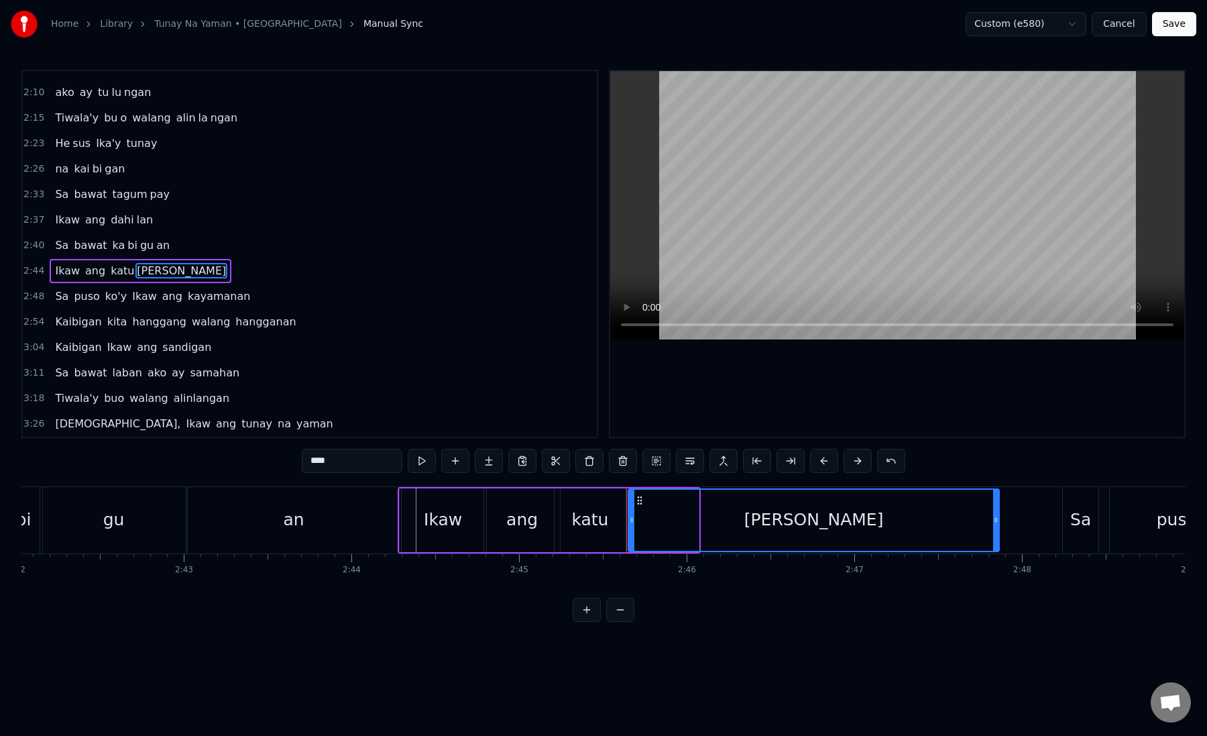
drag, startPoint x: 694, startPoint y: 521, endPoint x: 999, endPoint y: 523, distance: 305.2
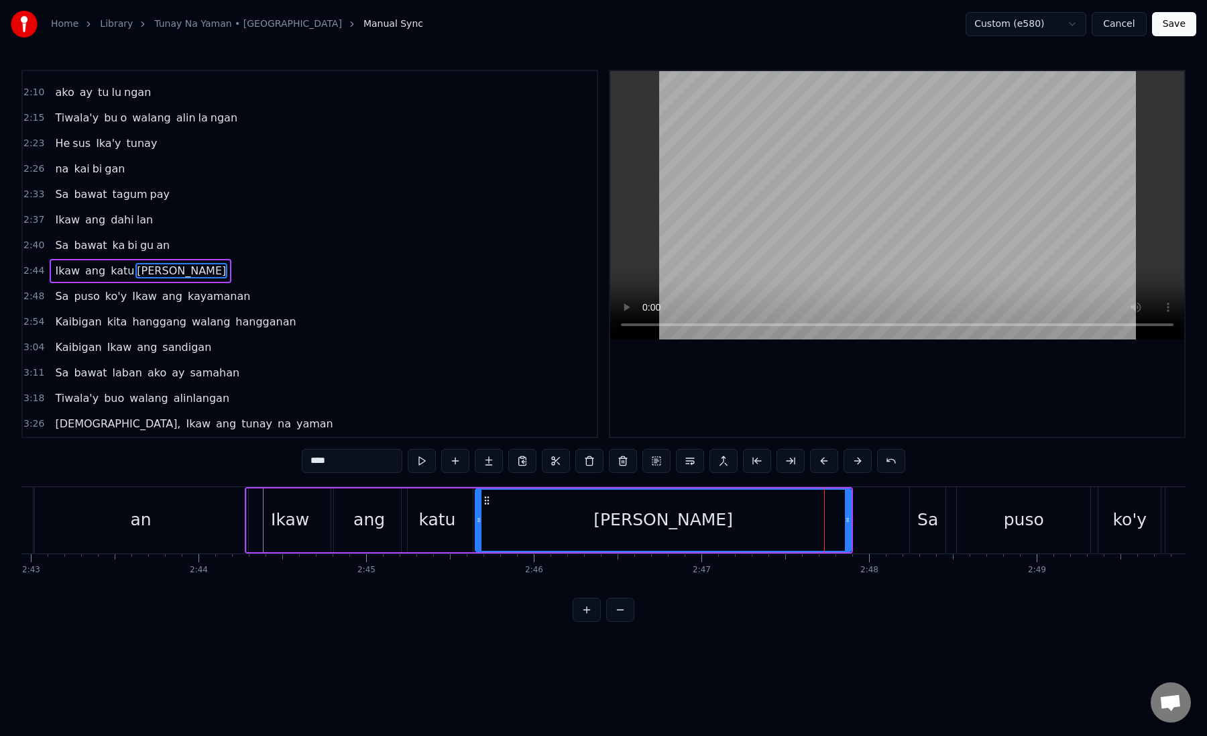
scroll to position [0, 27340]
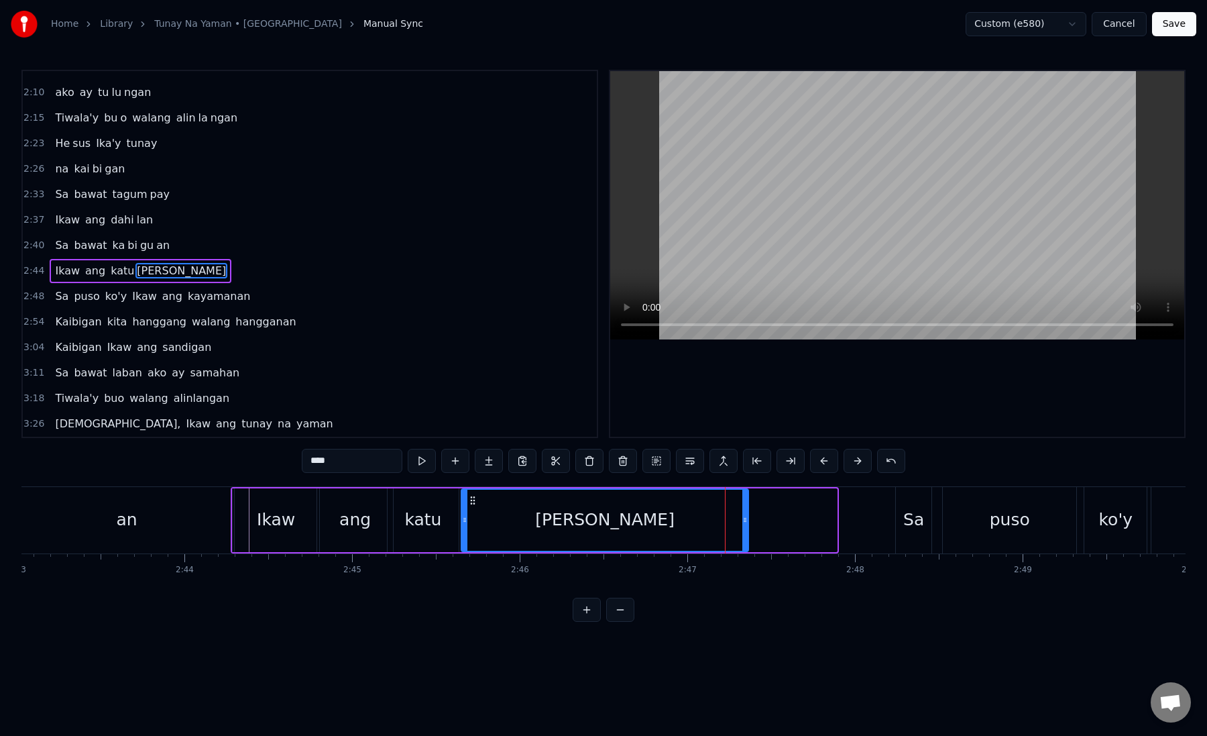
drag, startPoint x: 833, startPoint y: 521, endPoint x: 741, endPoint y: 524, distance: 92.0
type input "**"
drag, startPoint x: 741, startPoint y: 524, endPoint x: 765, endPoint y: 525, distance: 24.2
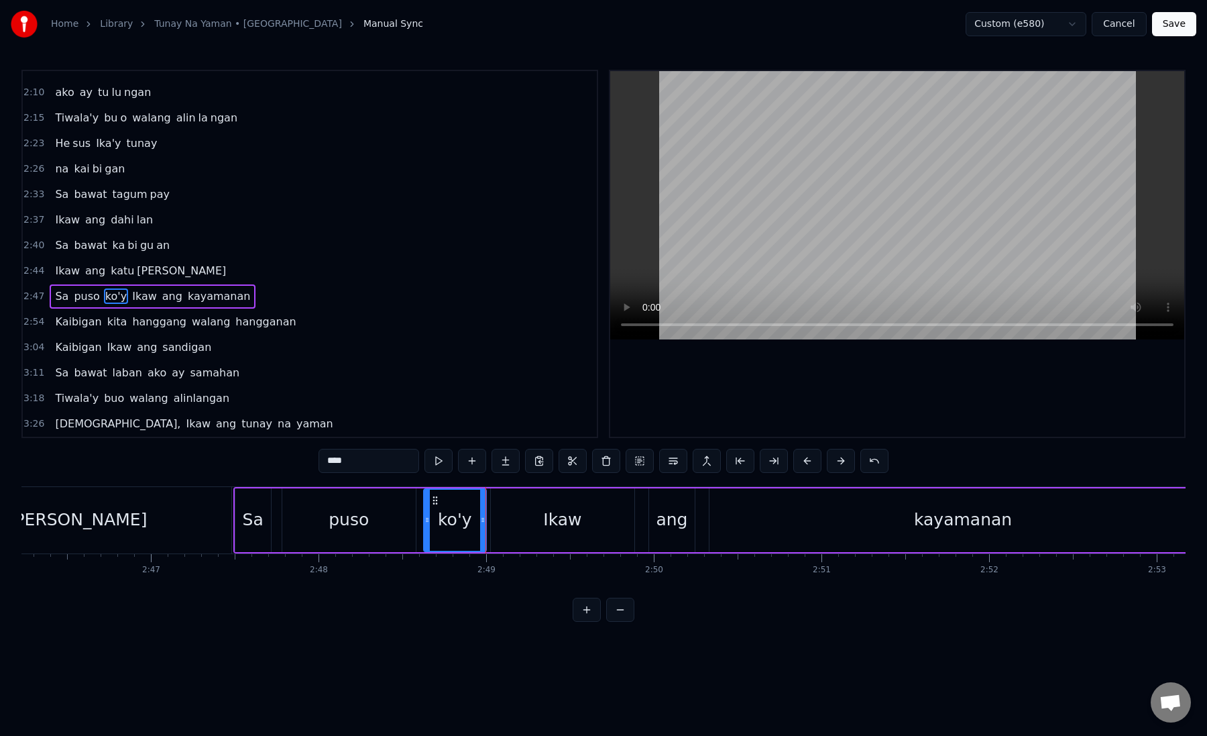
scroll to position [0, 27883]
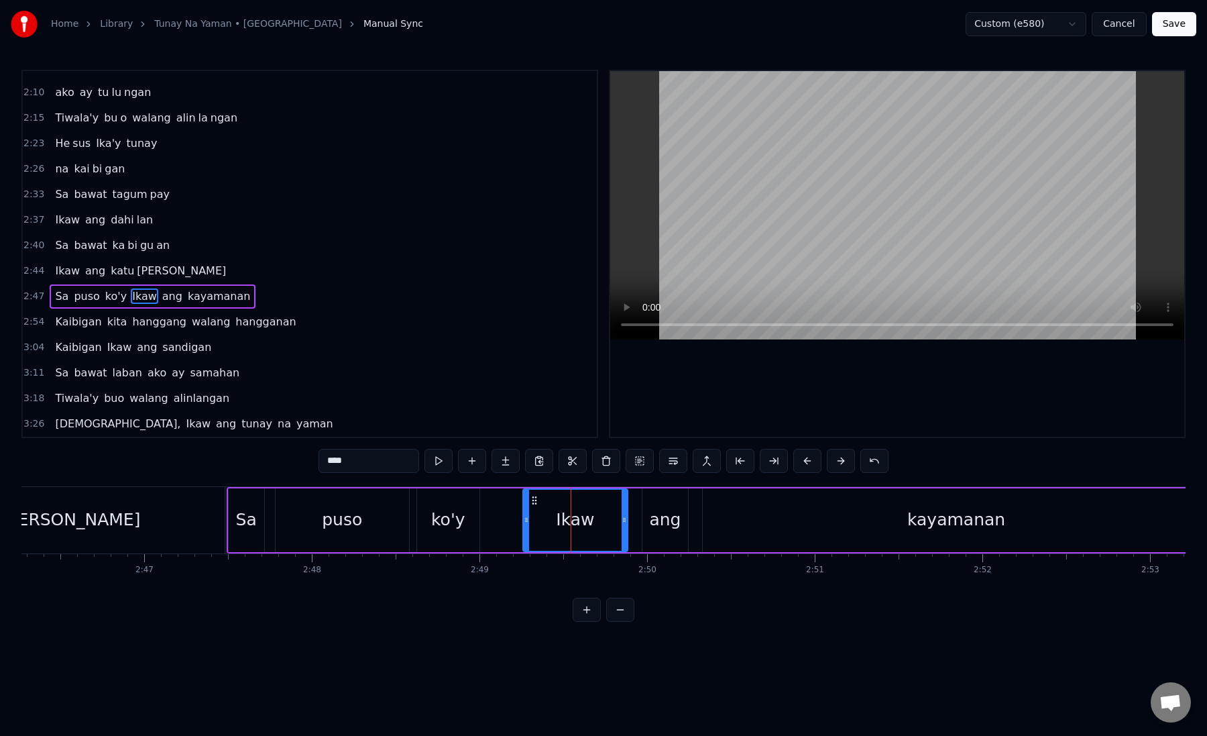
drag, startPoint x: 489, startPoint y: 519, endPoint x: 529, endPoint y: 520, distance: 40.3
drag, startPoint x: 475, startPoint y: 519, endPoint x: 524, endPoint y: 520, distance: 49.0
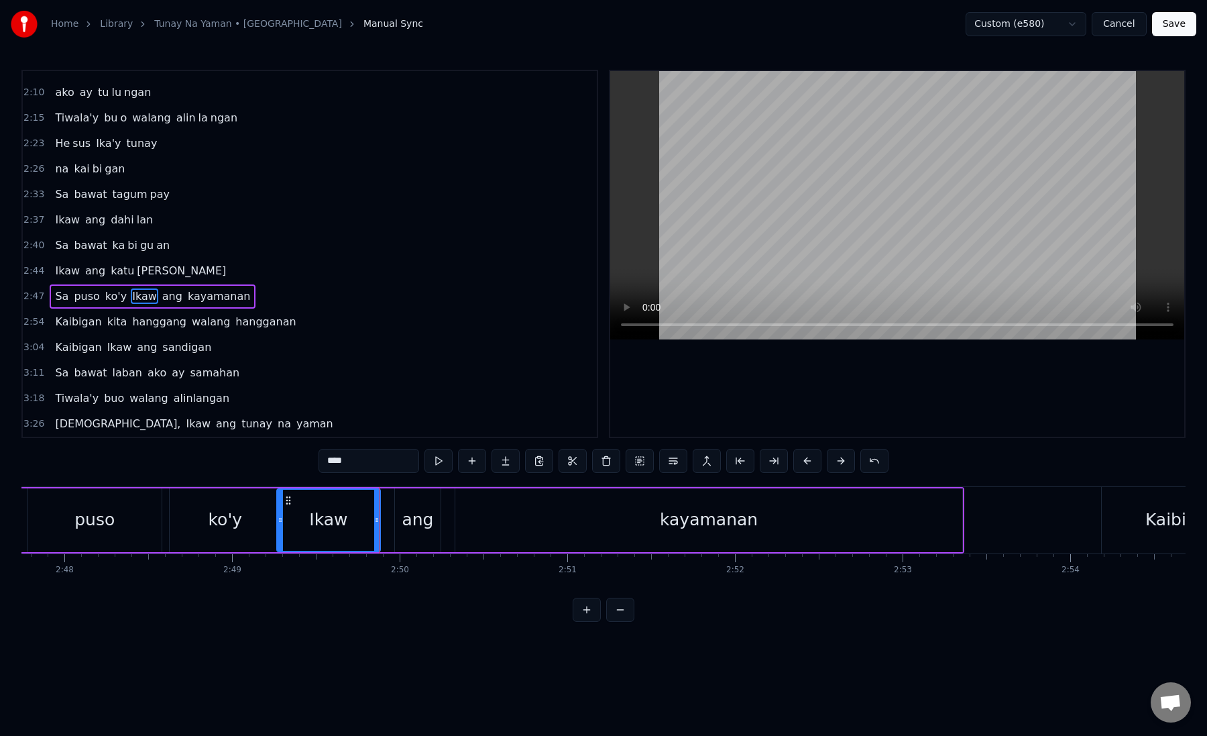
scroll to position [0, 28146]
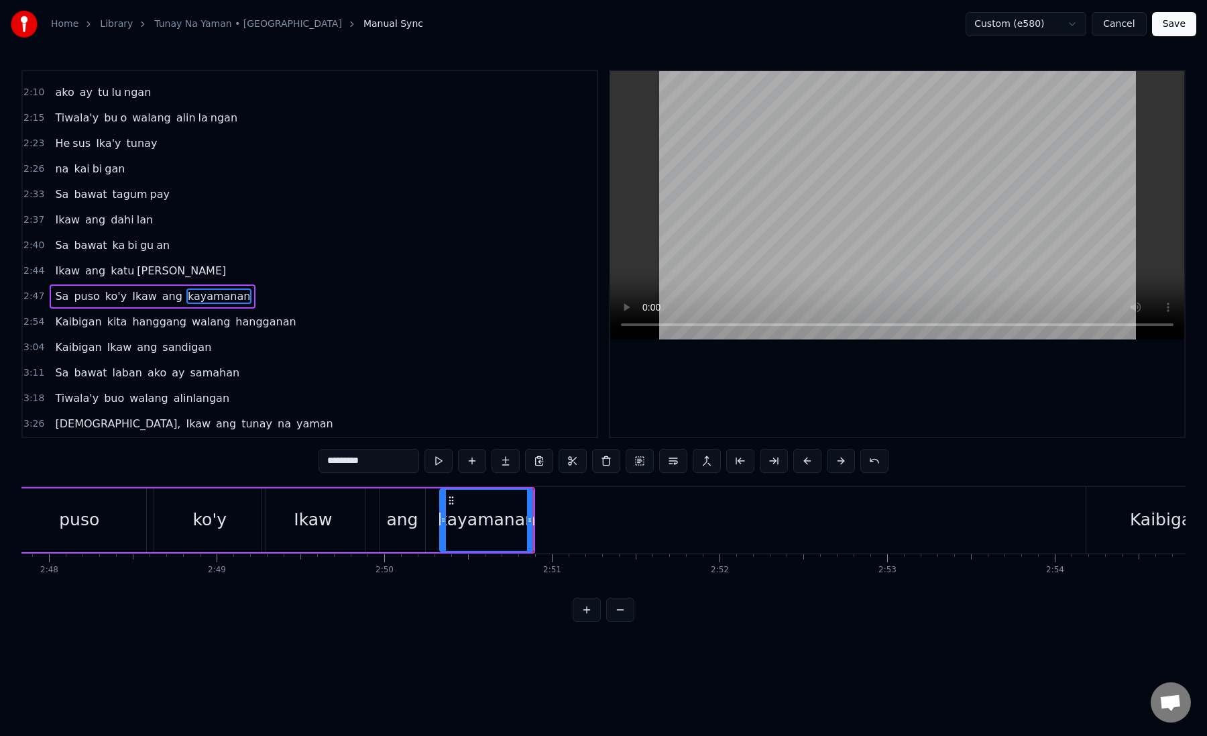
drag, startPoint x: 347, startPoint y: 464, endPoint x: 421, endPoint y: 462, distance: 73.8
type input "****"
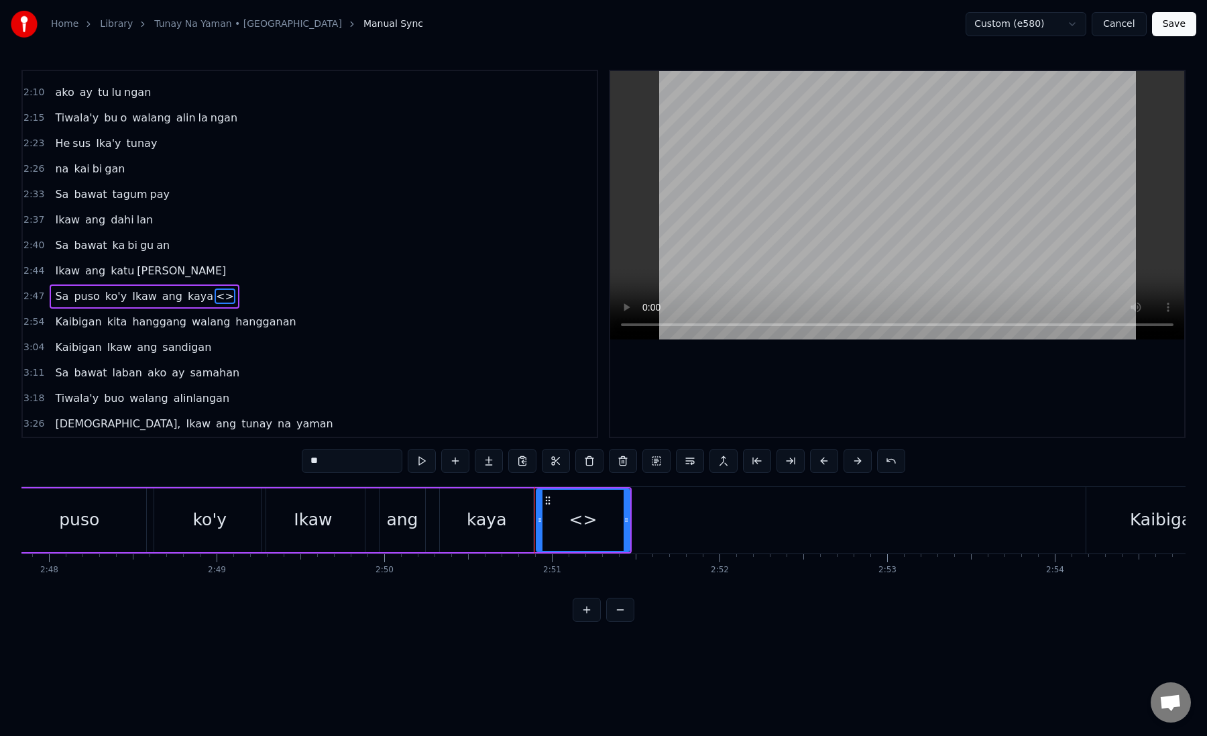
drag, startPoint x: 359, startPoint y: 466, endPoint x: 296, endPoint y: 464, distance: 62.4
paste input "***"
drag, startPoint x: 627, startPoint y: 522, endPoint x: 690, endPoint y: 521, distance: 63.7
type input "**"
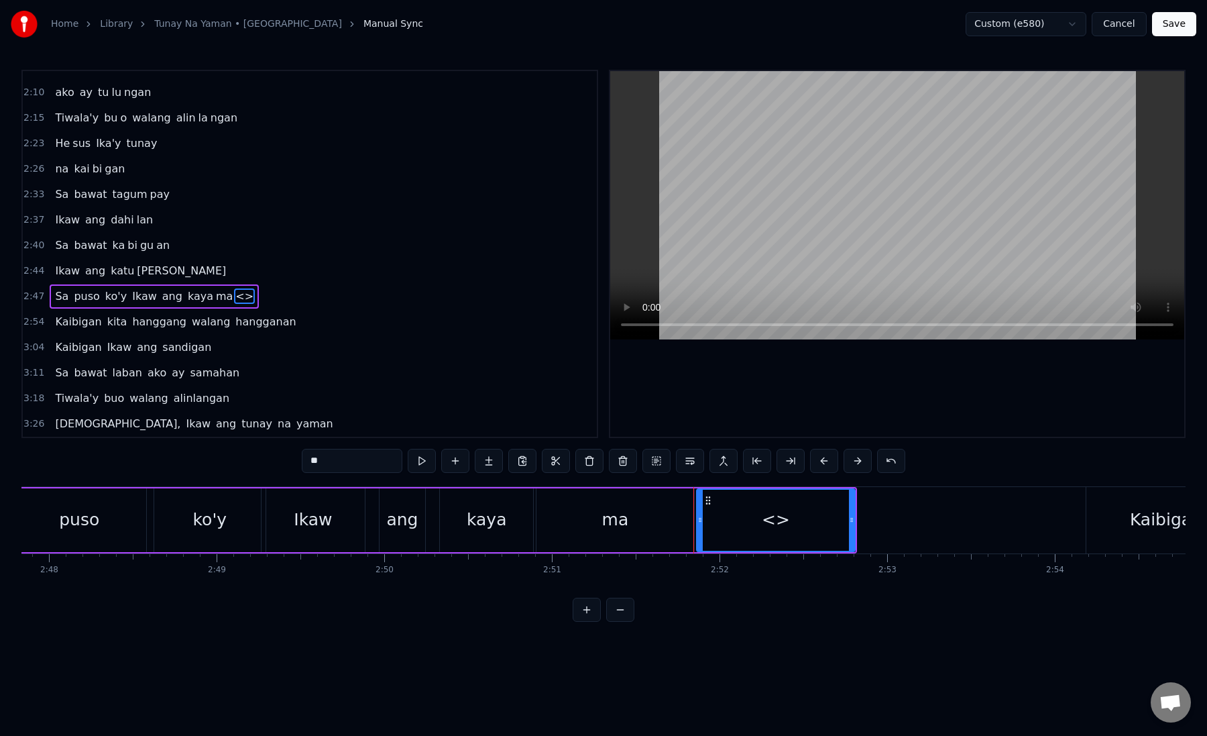
drag, startPoint x: 366, startPoint y: 453, endPoint x: 368, endPoint y: 462, distance: 8.5
paste input "*"
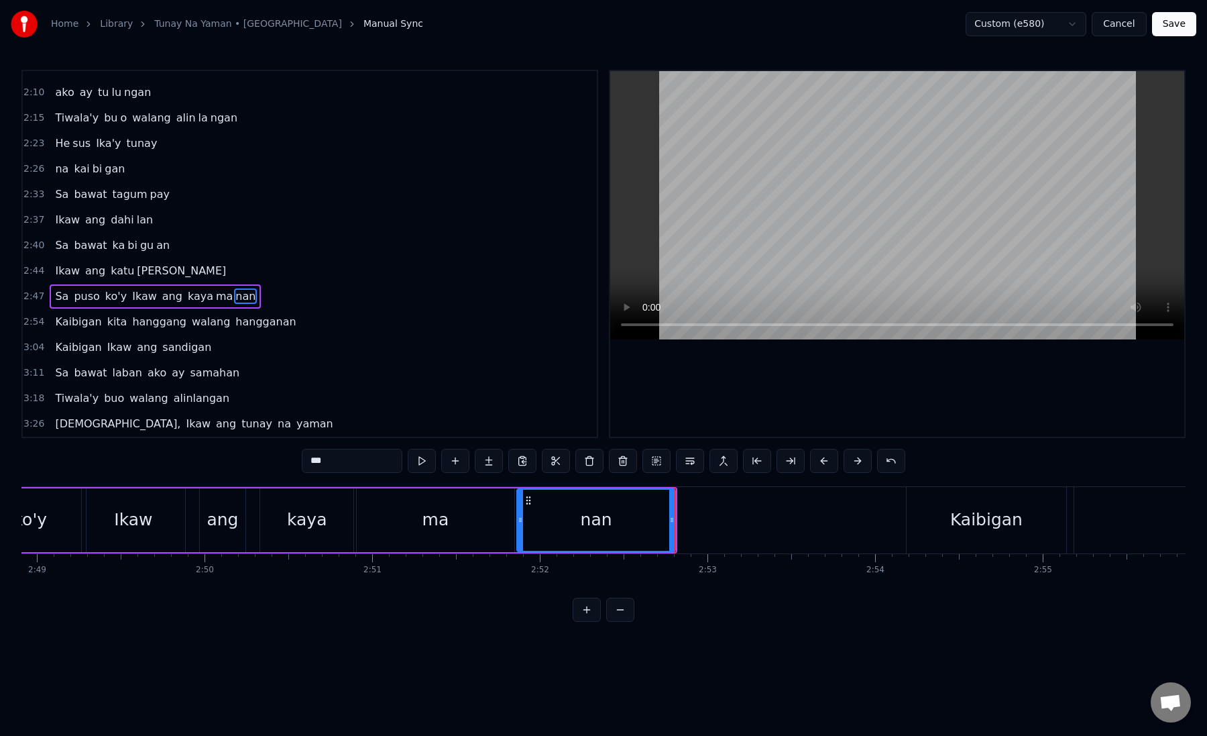
scroll to position [0, 28328]
drag, startPoint x: 669, startPoint y: 525, endPoint x: 790, endPoint y: 527, distance: 121.4
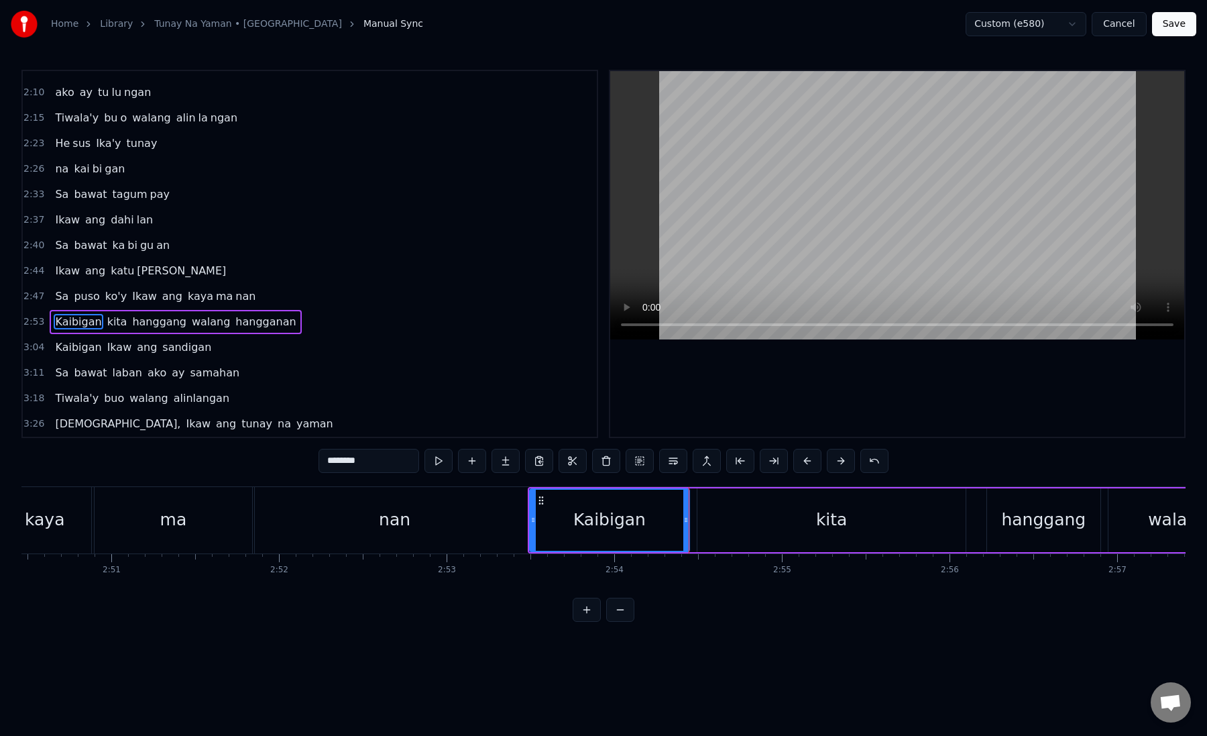
scroll to position [0, 28626]
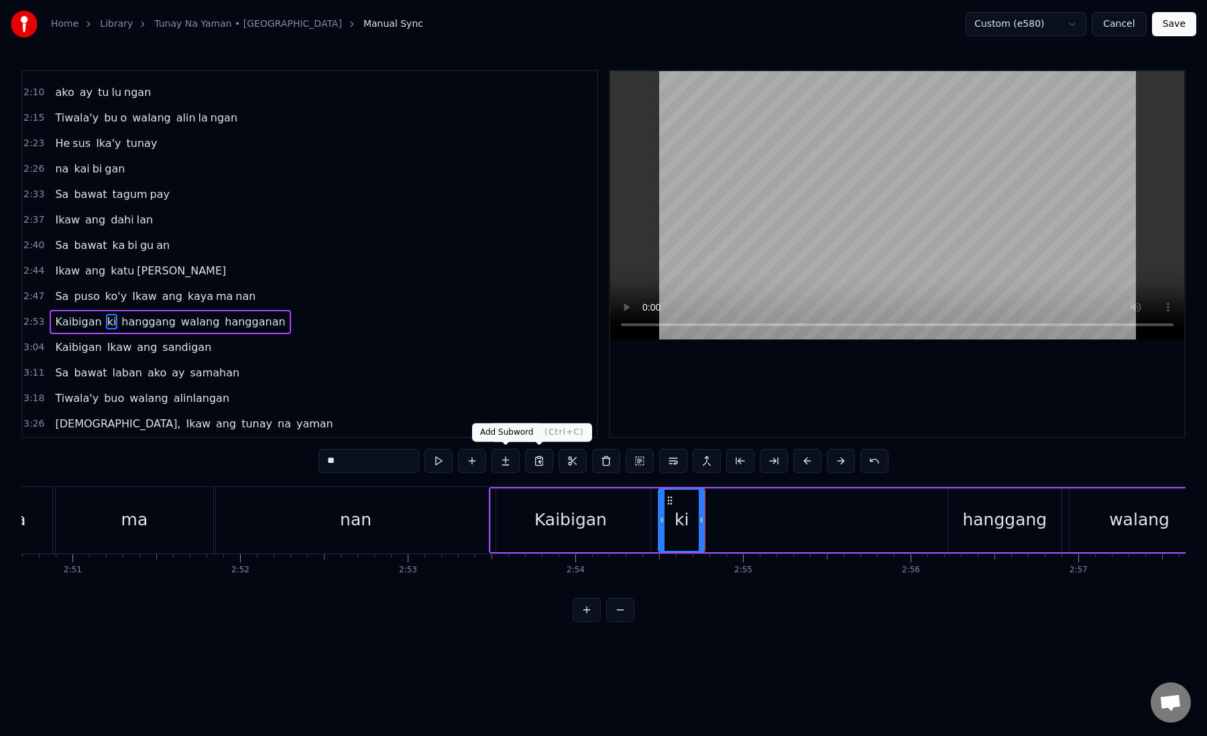
type input "**"
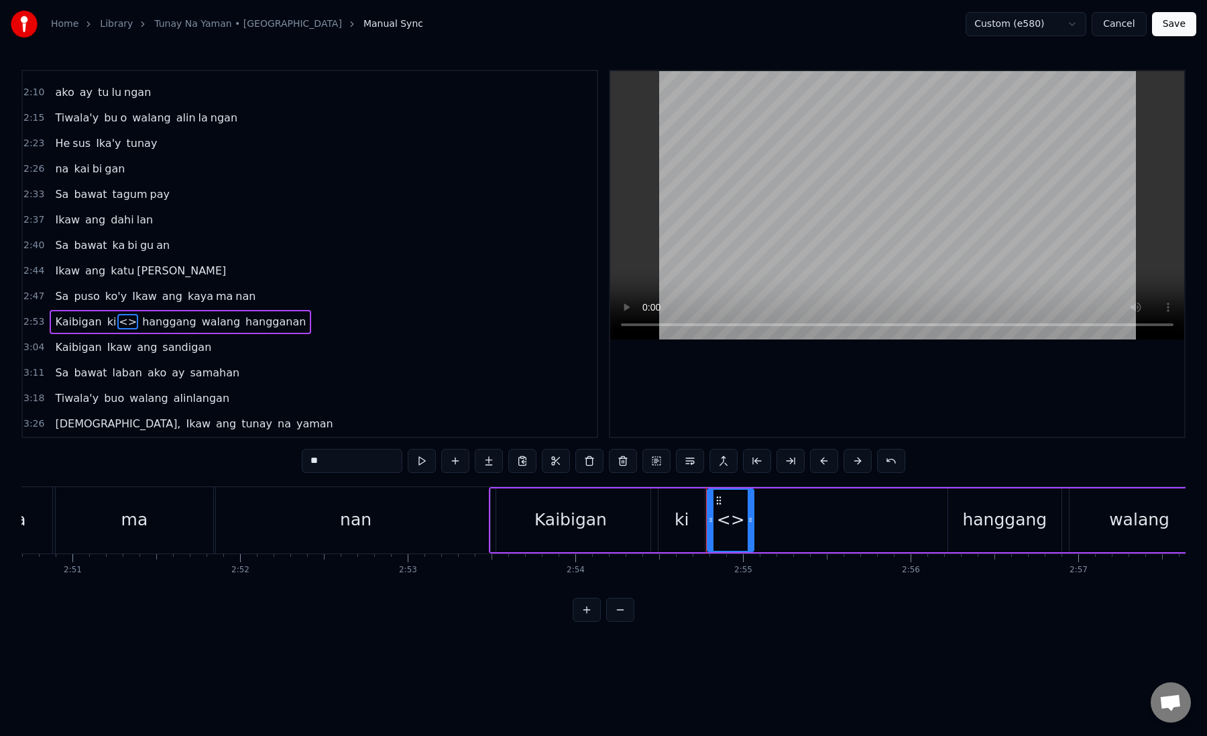
drag, startPoint x: 339, startPoint y: 457, endPoint x: 272, endPoint y: 470, distance: 67.6
paste input "text"
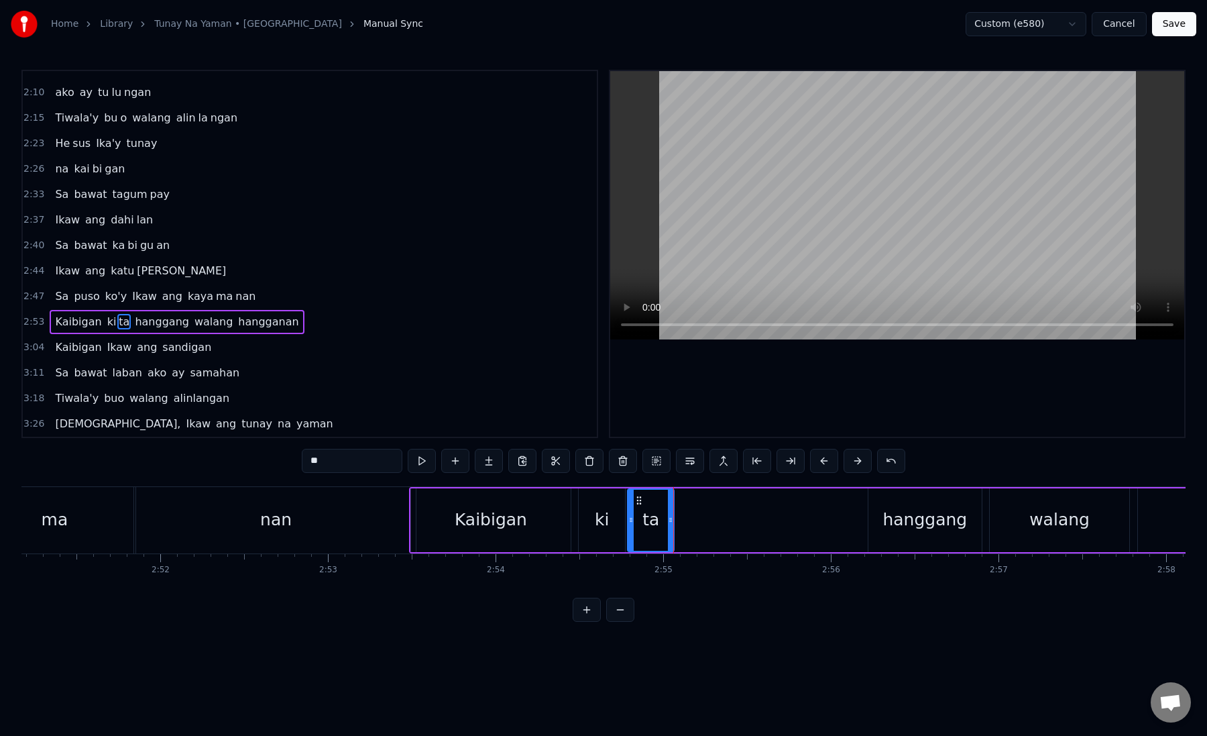
scroll to position [0, 28708]
drag, startPoint x: 669, startPoint y: 523, endPoint x: 778, endPoint y: 523, distance: 108.7
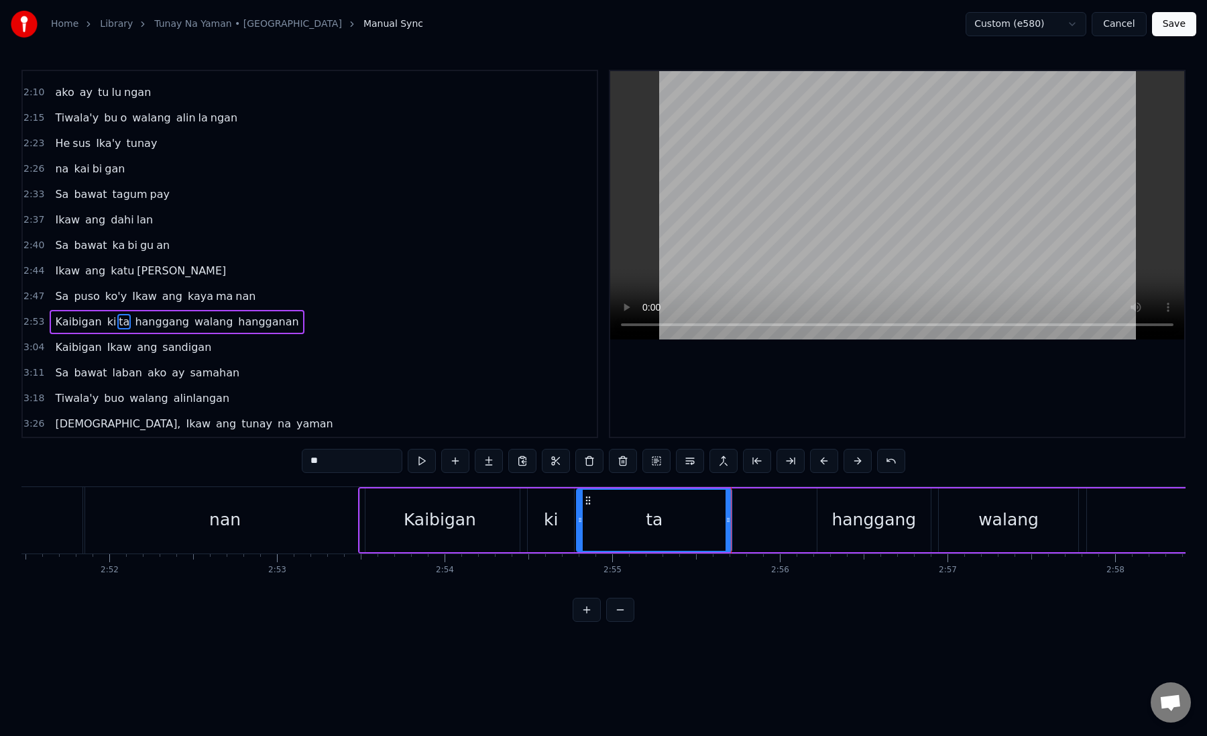
scroll to position [0, 28763]
type input "********"
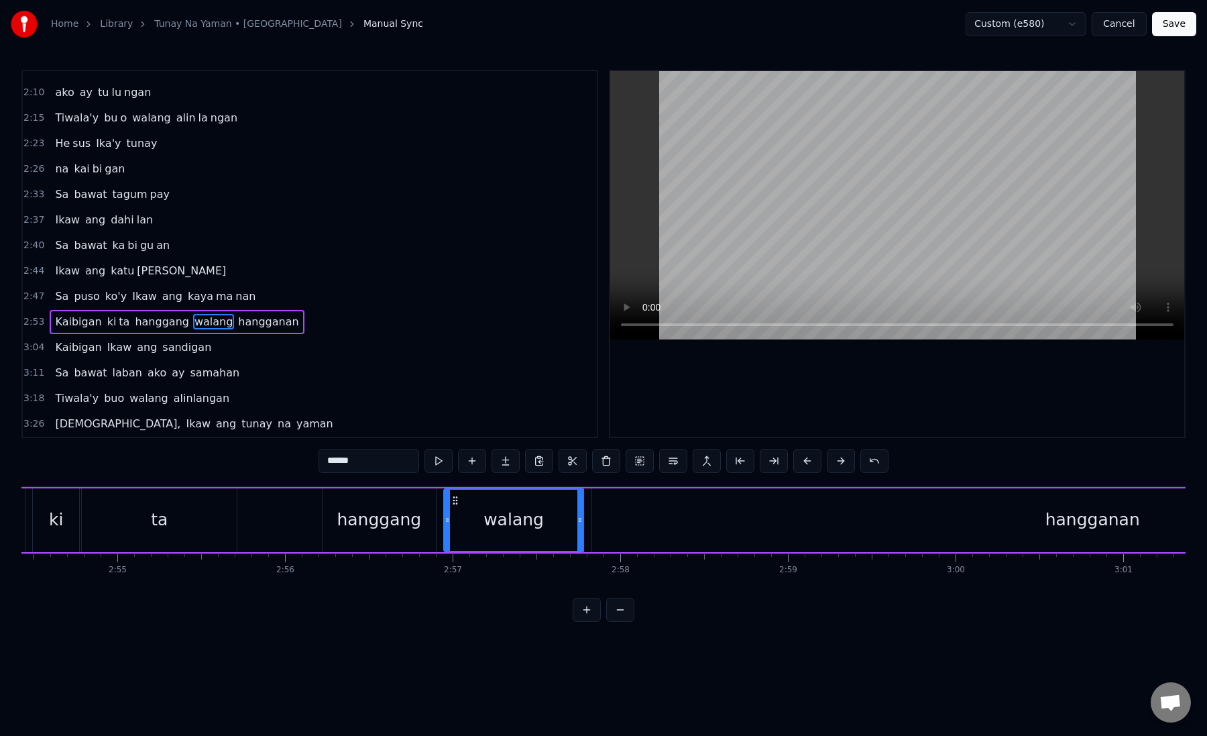
scroll to position [0, 29270]
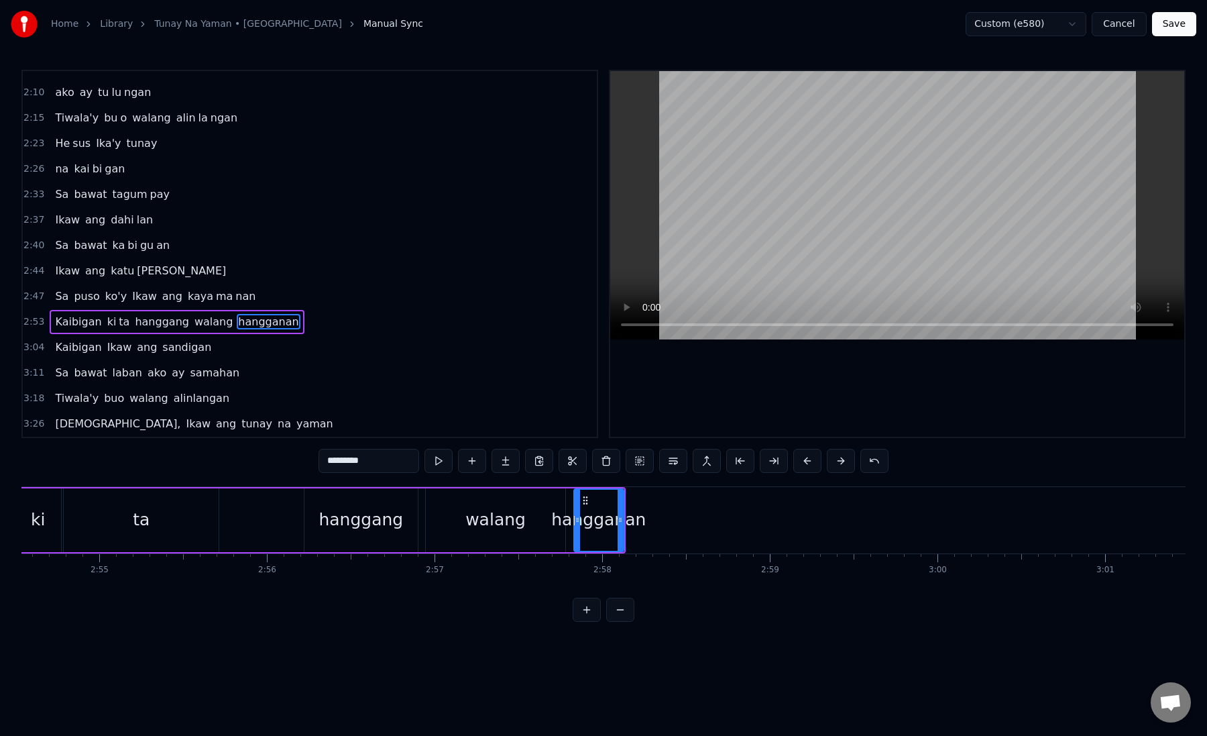
drag, startPoint x: 348, startPoint y: 459, endPoint x: 416, endPoint y: 458, distance: 67.8
type input "****"
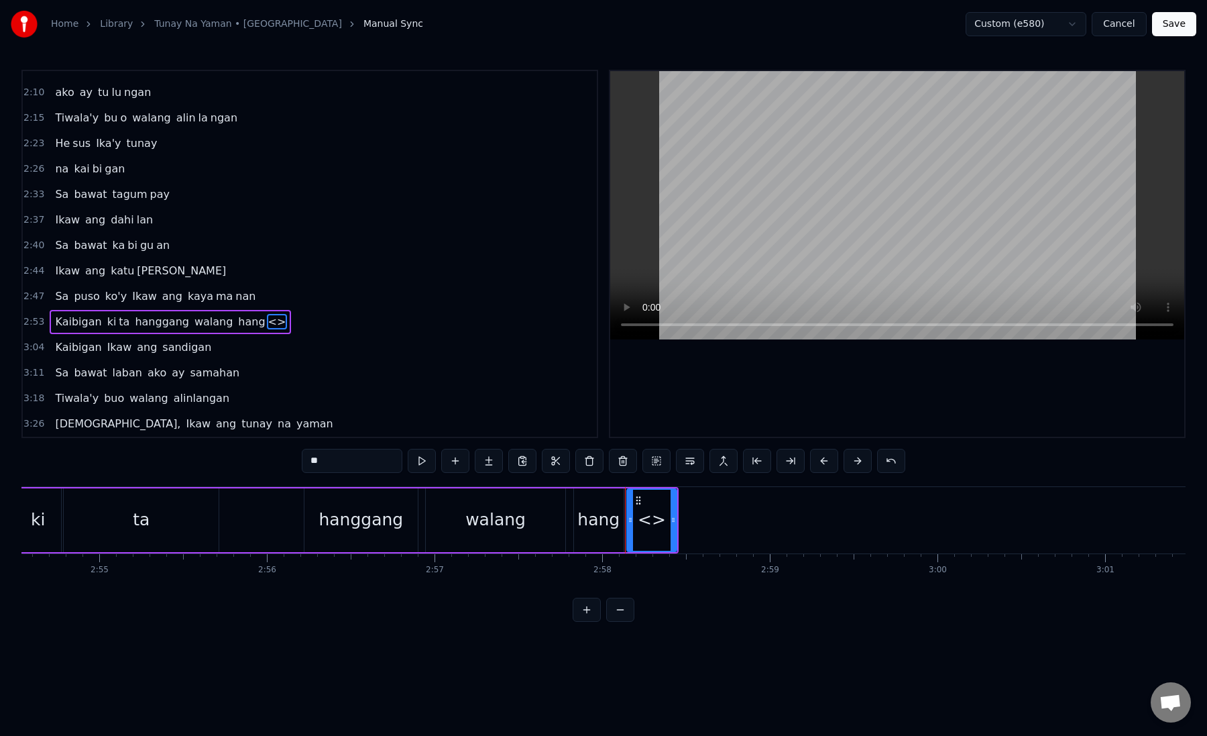
drag, startPoint x: 345, startPoint y: 457, endPoint x: 307, endPoint y: 457, distance: 38.2
paste input "***"
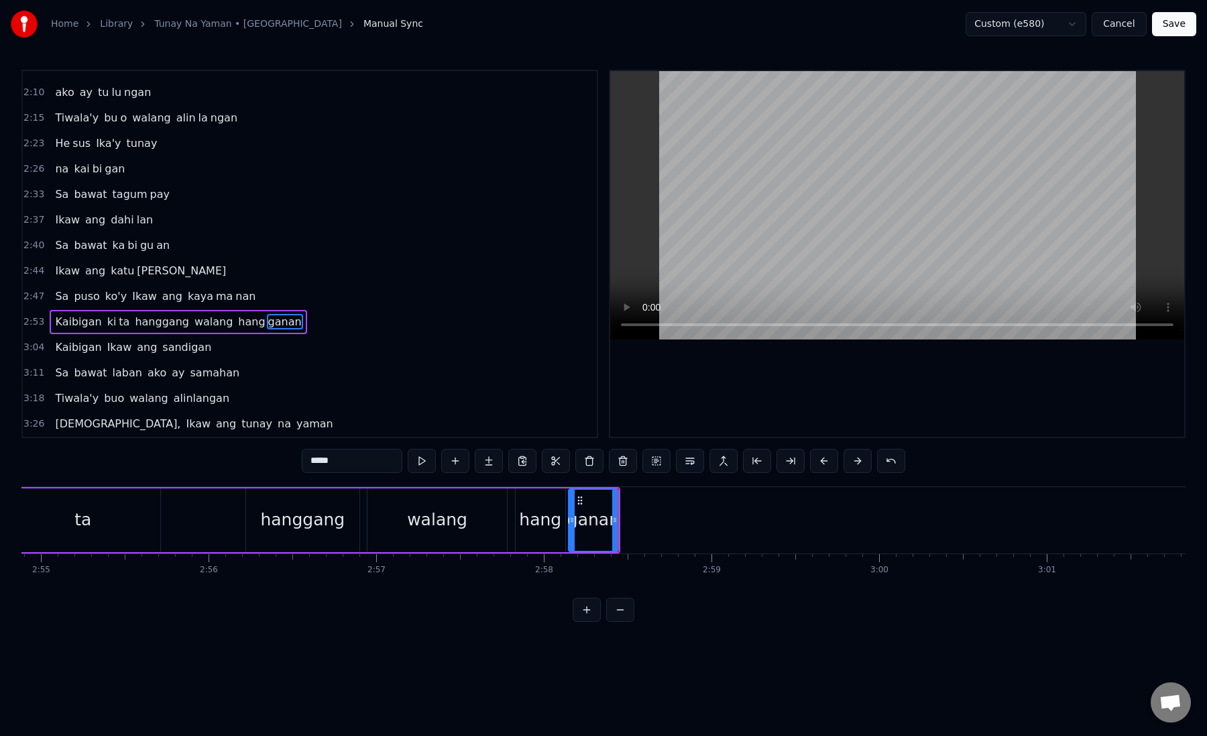
scroll to position [0, 29370]
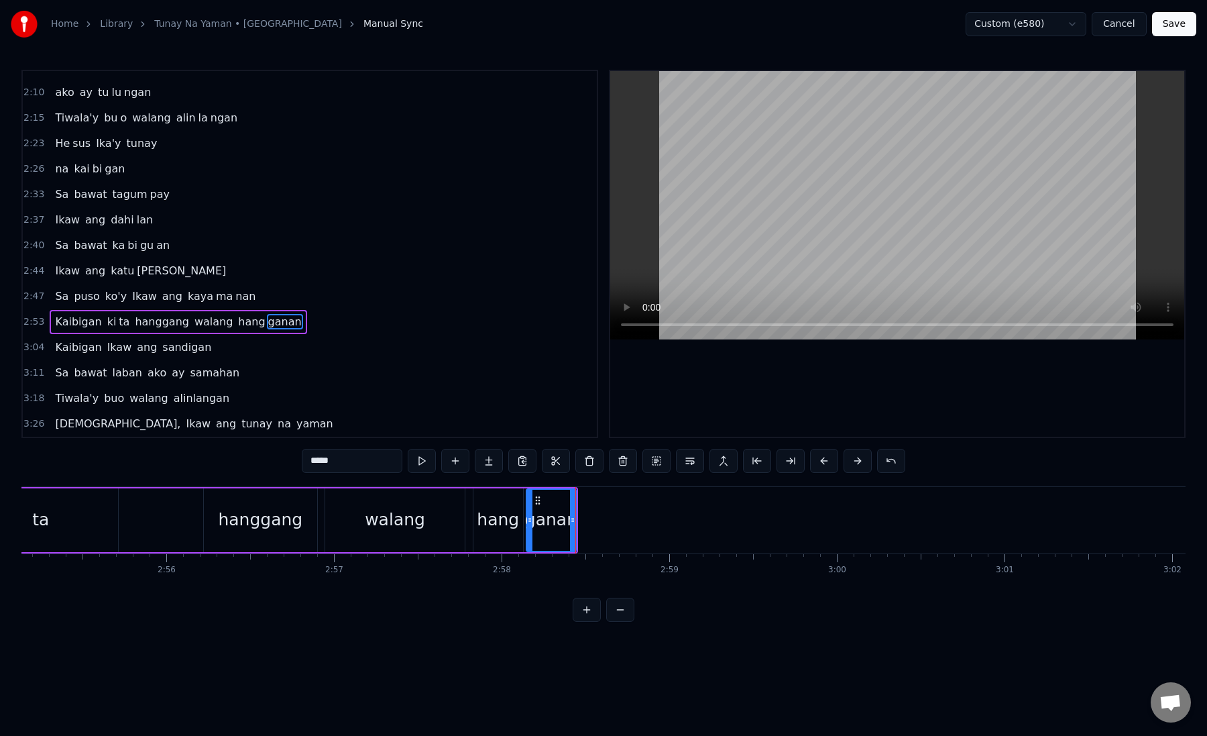
drag, startPoint x: 323, startPoint y: 464, endPoint x: 374, endPoint y: 464, distance: 51.7
type input "**"
drag, startPoint x: 366, startPoint y: 459, endPoint x: 290, endPoint y: 458, distance: 75.8
paste input "*"
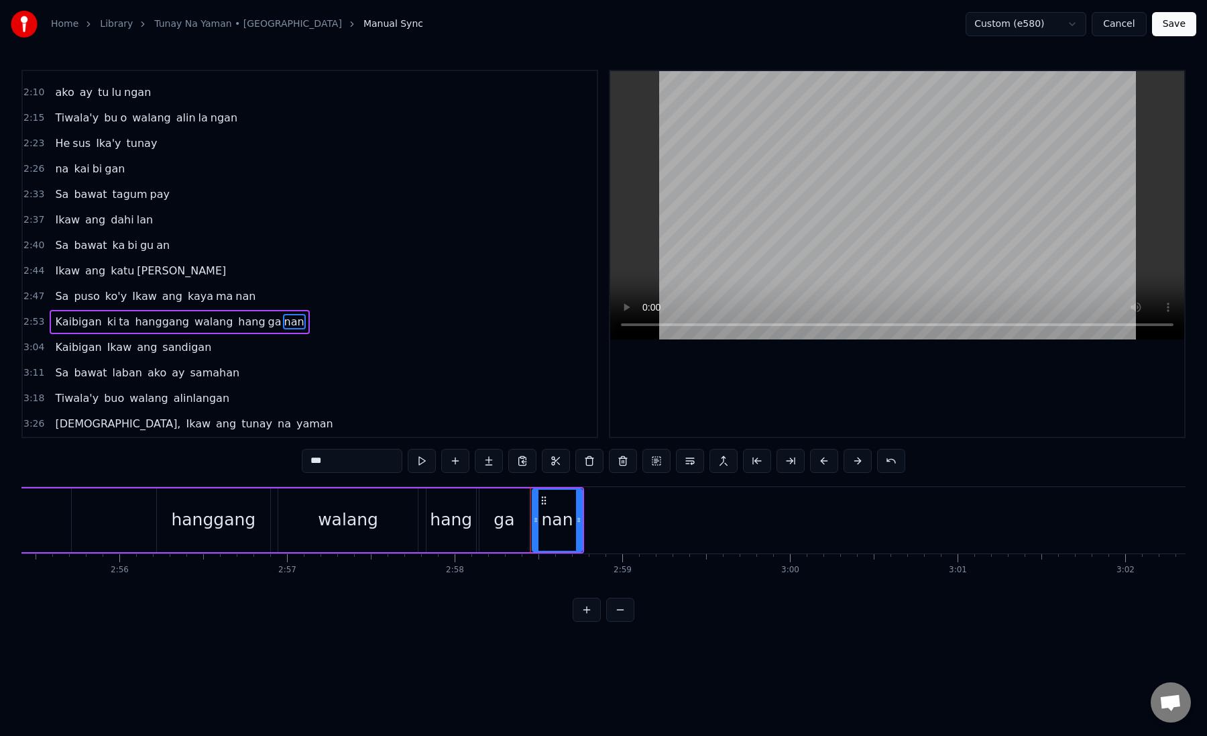
scroll to position [0, 29433]
drag, startPoint x: 527, startPoint y: 500, endPoint x: 577, endPoint y: 500, distance: 50.3
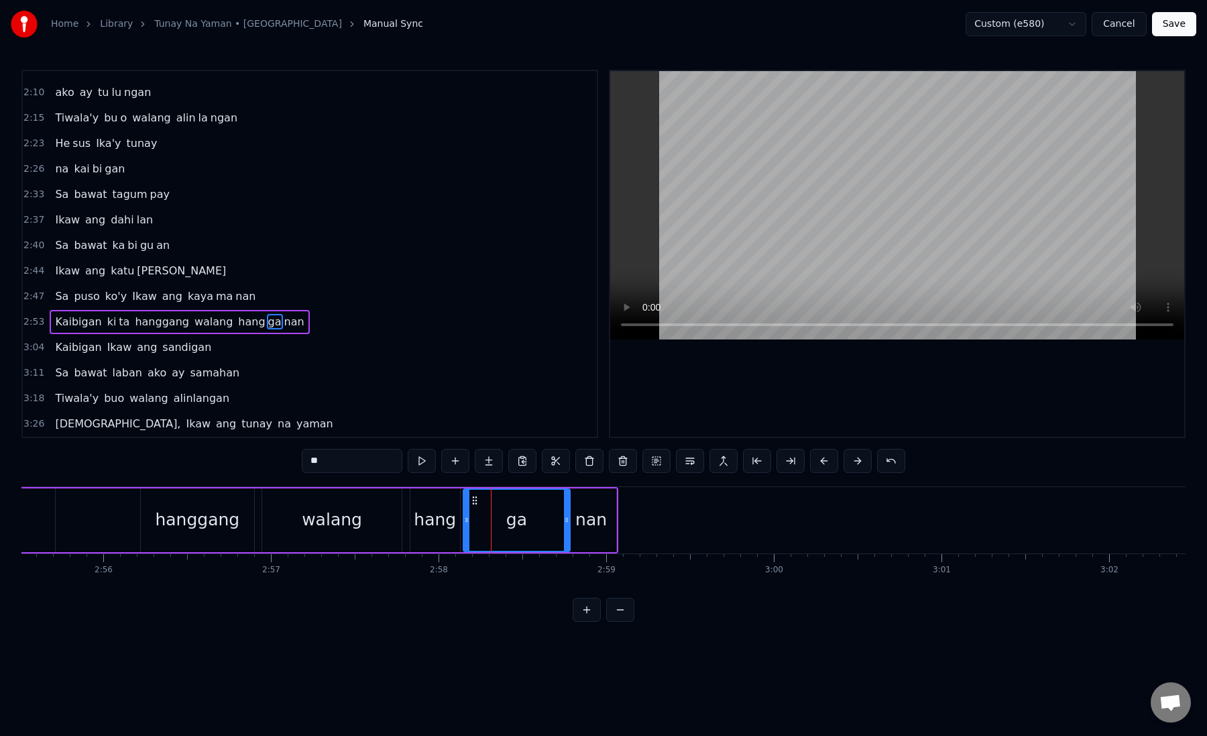
drag, startPoint x: 508, startPoint y: 522, endPoint x: 563, endPoint y: 522, distance: 55.7
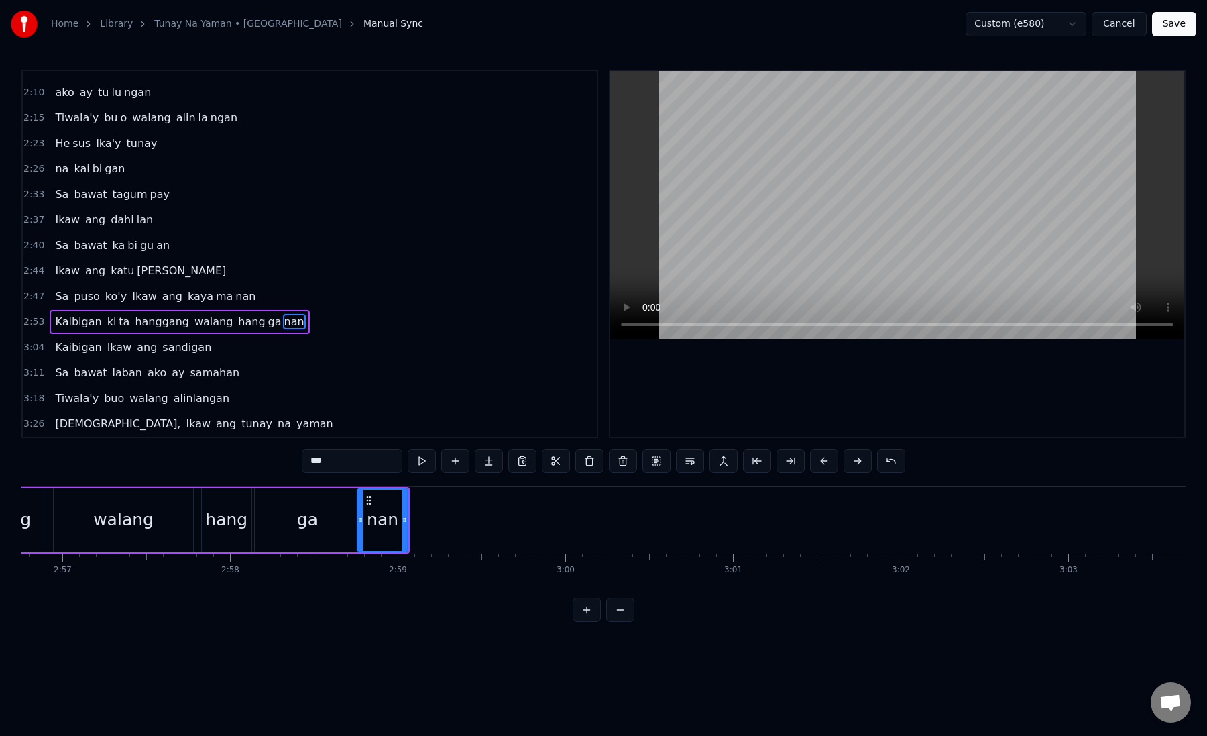
scroll to position [0, 29662]
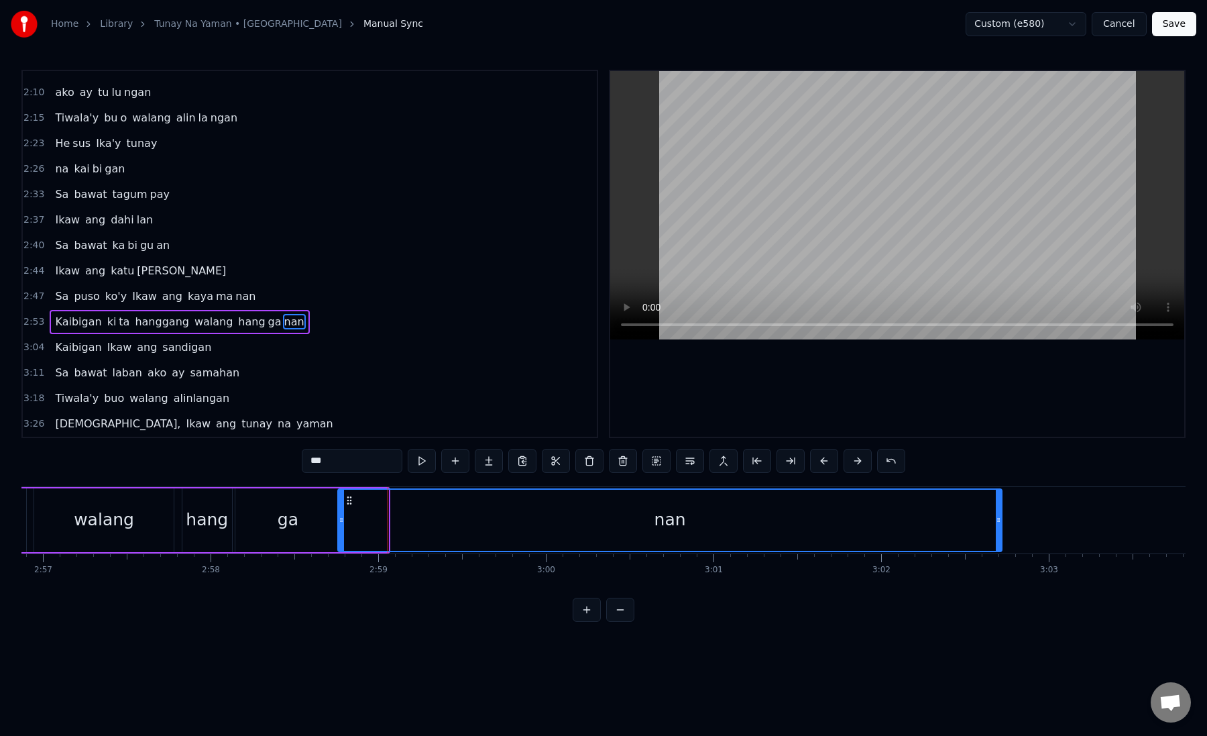
drag, startPoint x: 384, startPoint y: 521, endPoint x: 998, endPoint y: 518, distance: 613.8
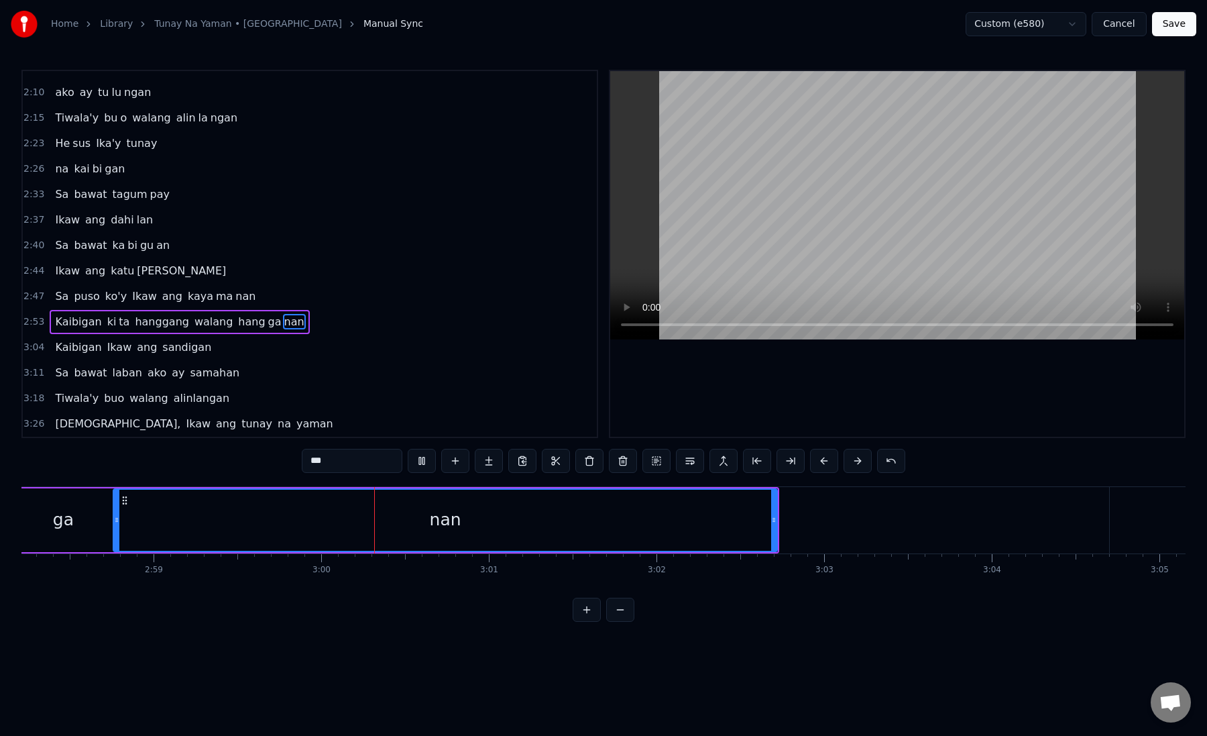
scroll to position [0, 29899]
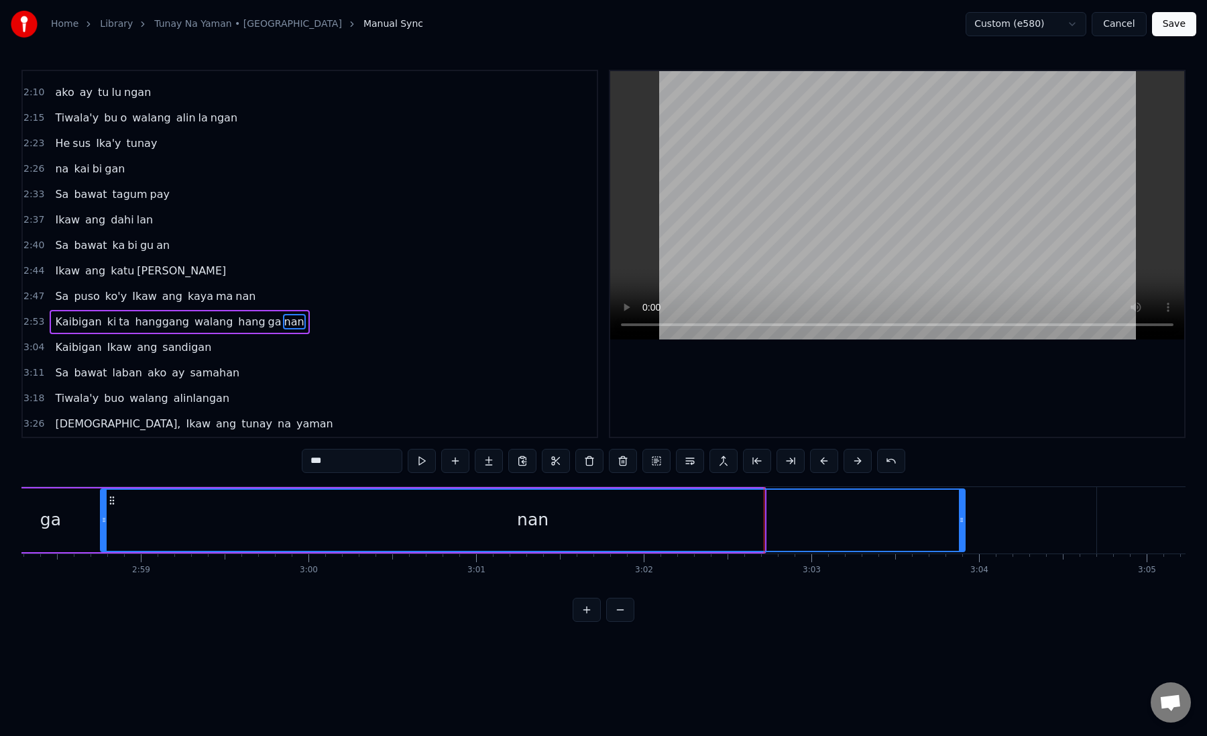
drag, startPoint x: 761, startPoint y: 519, endPoint x: 959, endPoint y: 518, distance: 197.9
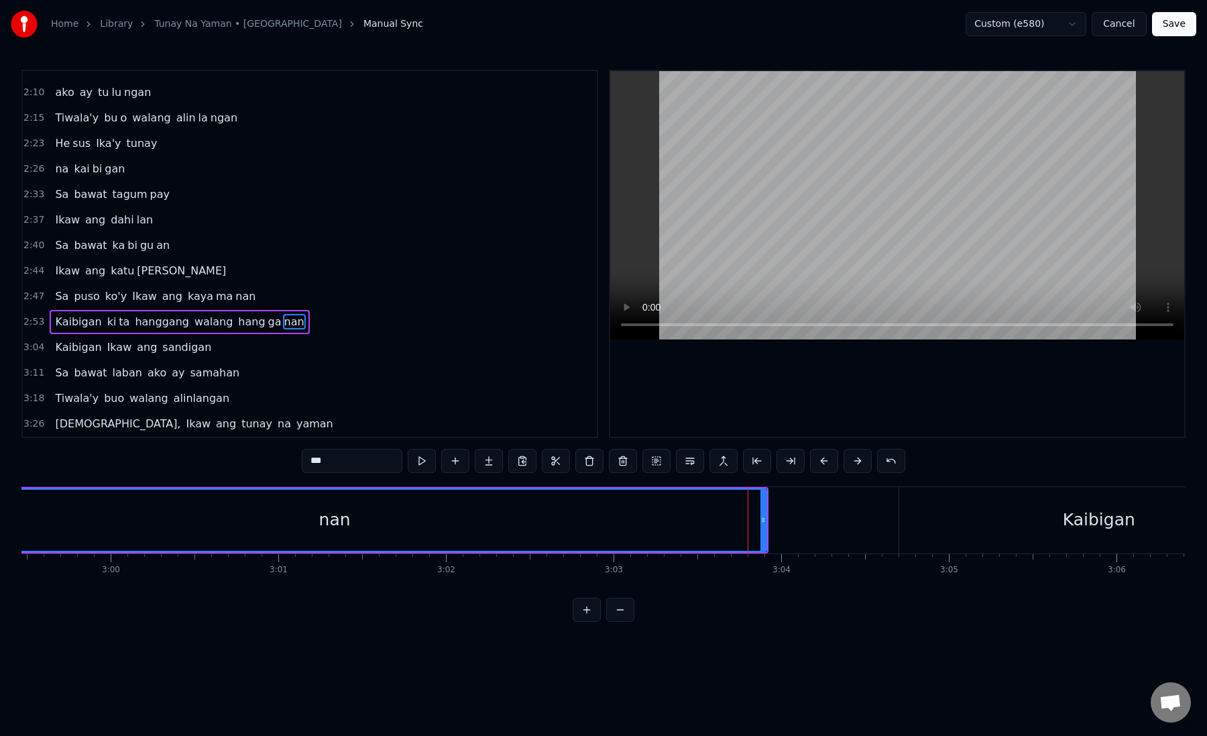
scroll to position [0, 30110]
drag, startPoint x: 750, startPoint y: 526, endPoint x: 730, endPoint y: 526, distance: 20.1
type input "********"
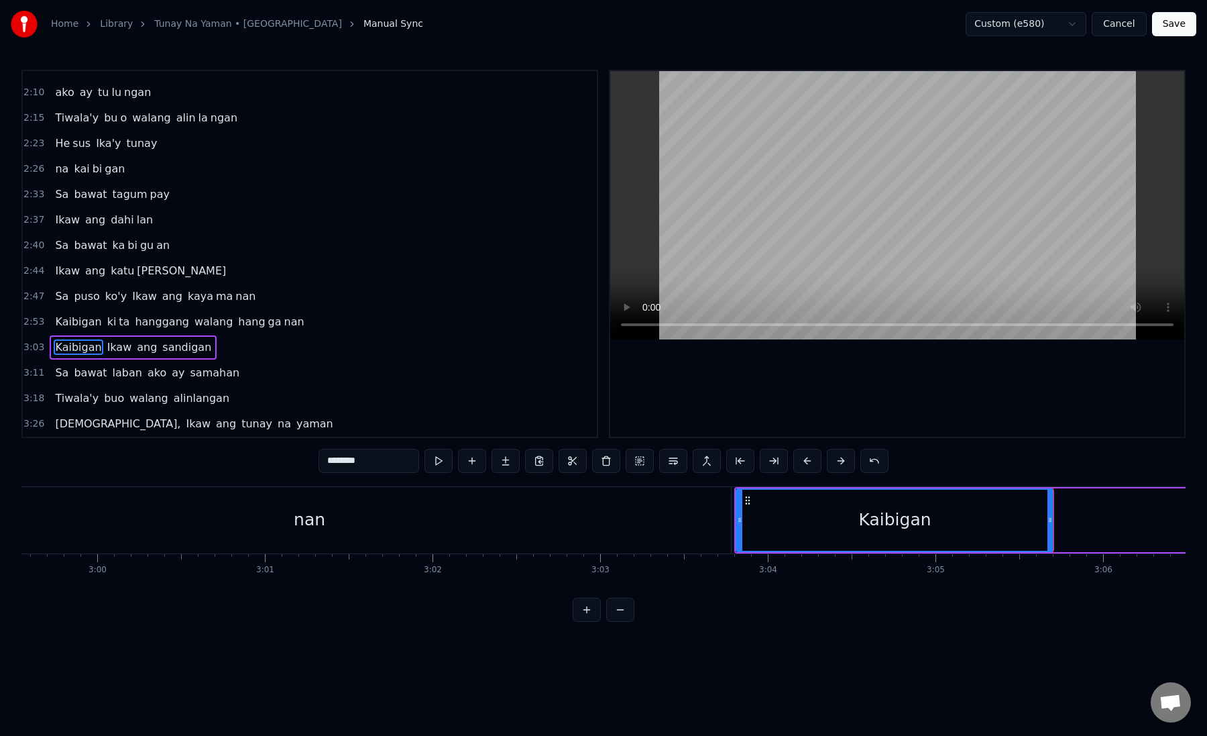
drag, startPoint x: 349, startPoint y: 464, endPoint x: 402, endPoint y: 463, distance: 53.0
type input "*****"
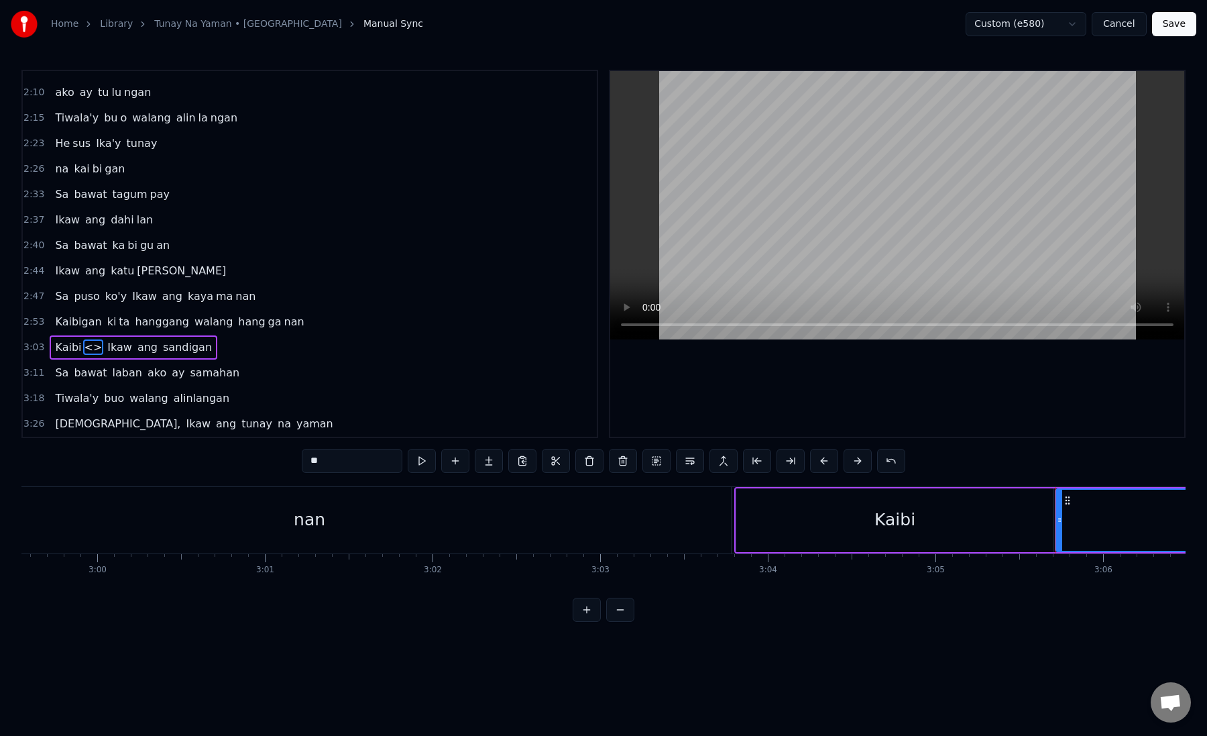
paste input "*"
drag, startPoint x: 327, startPoint y: 464, endPoint x: 304, endPoint y: 464, distance: 23.5
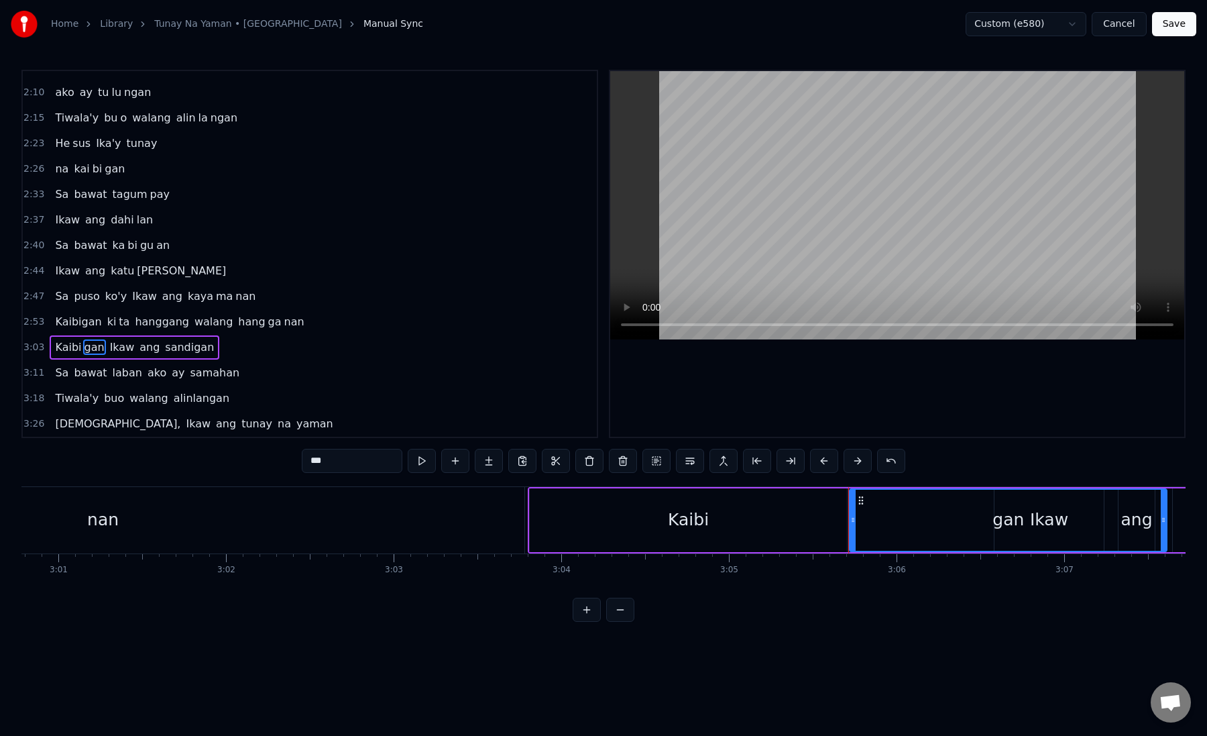
scroll to position [0, 30509]
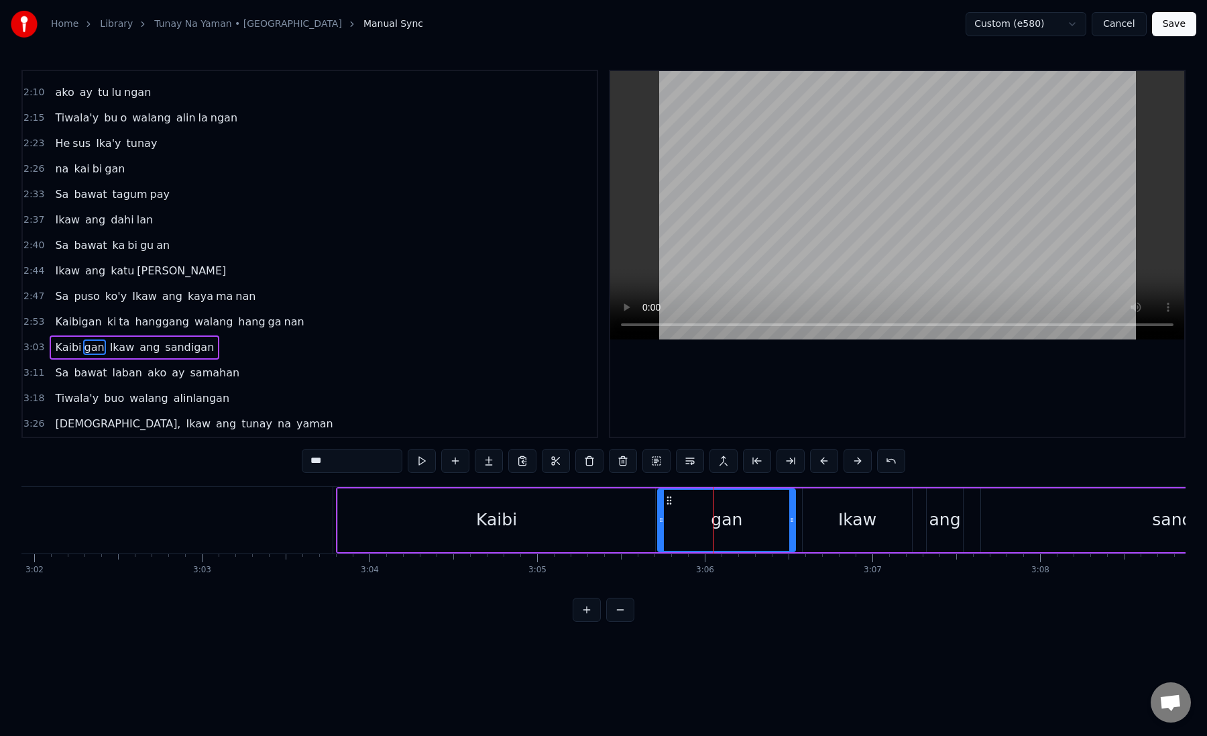
drag, startPoint x: 973, startPoint y: 523, endPoint x: 795, endPoint y: 523, distance: 178.4
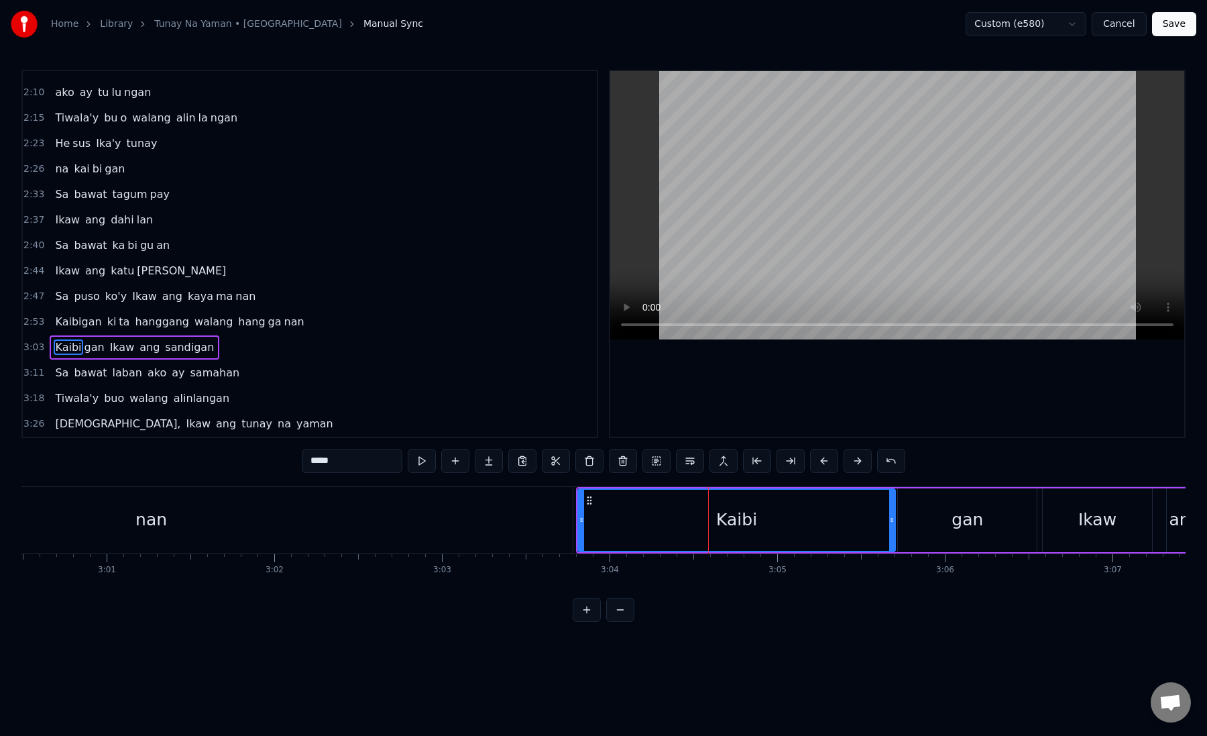
scroll to position [0, 30243]
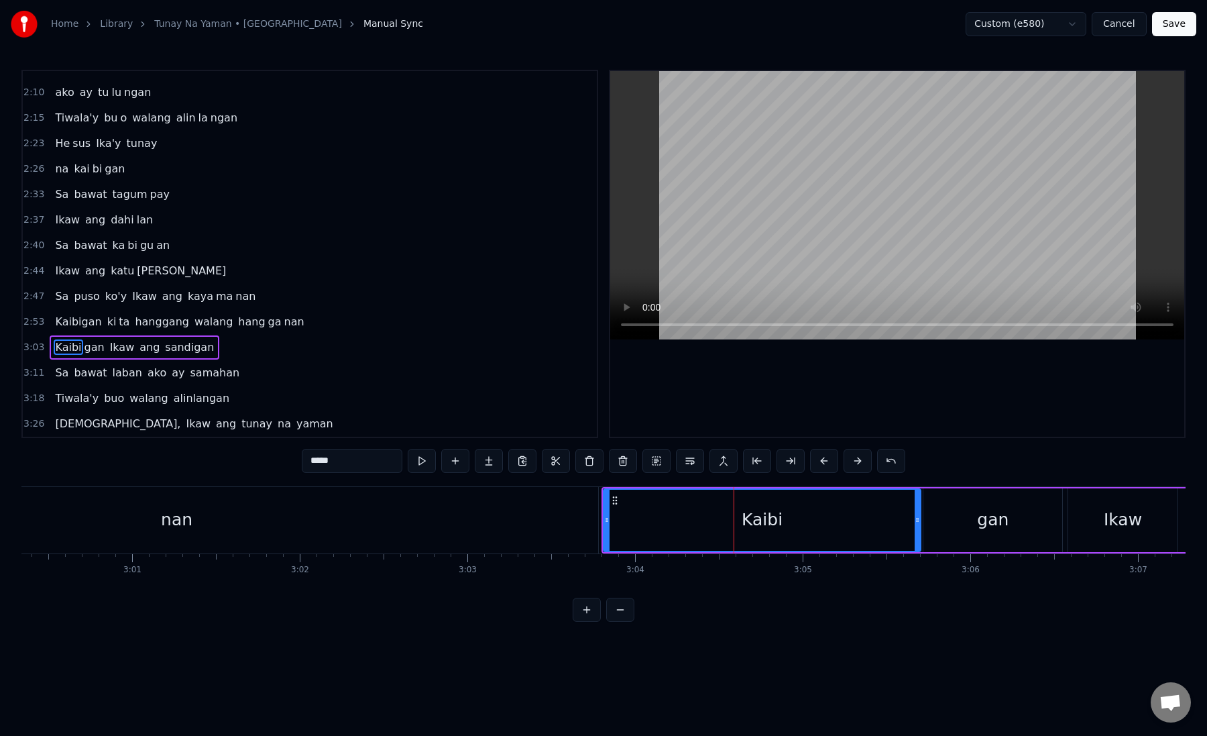
type input "****"
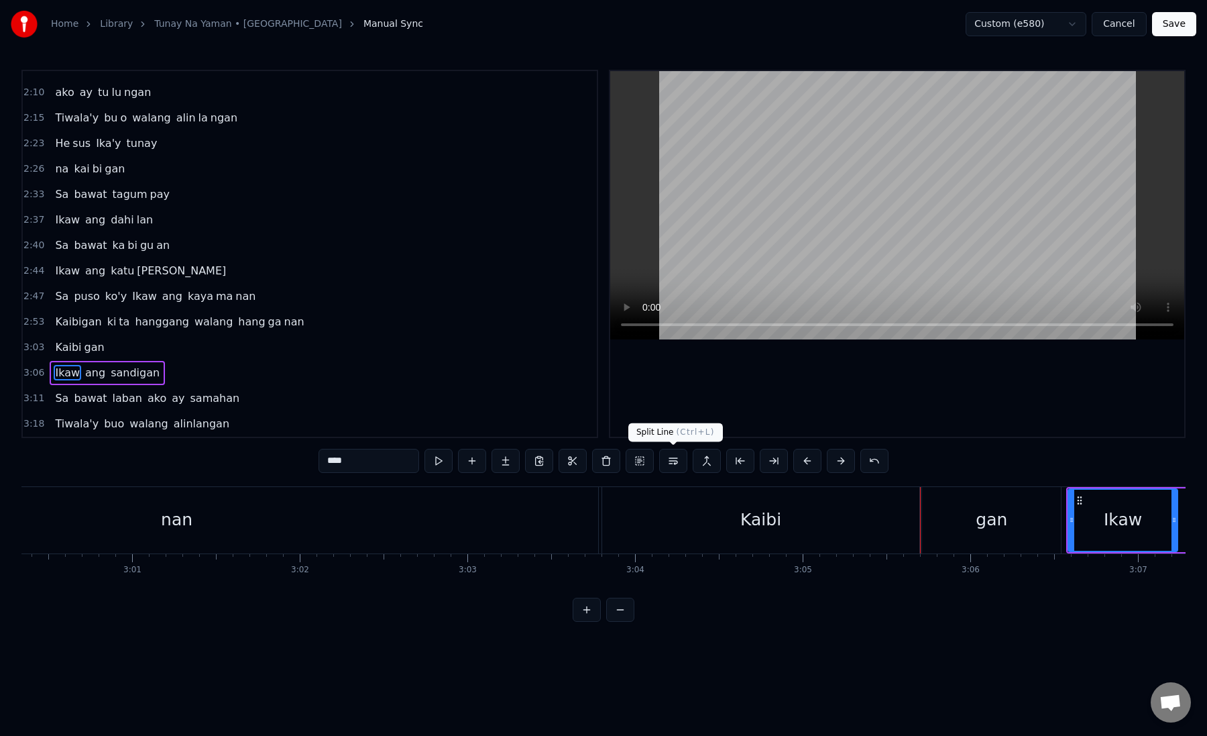
scroll to position [476, 0]
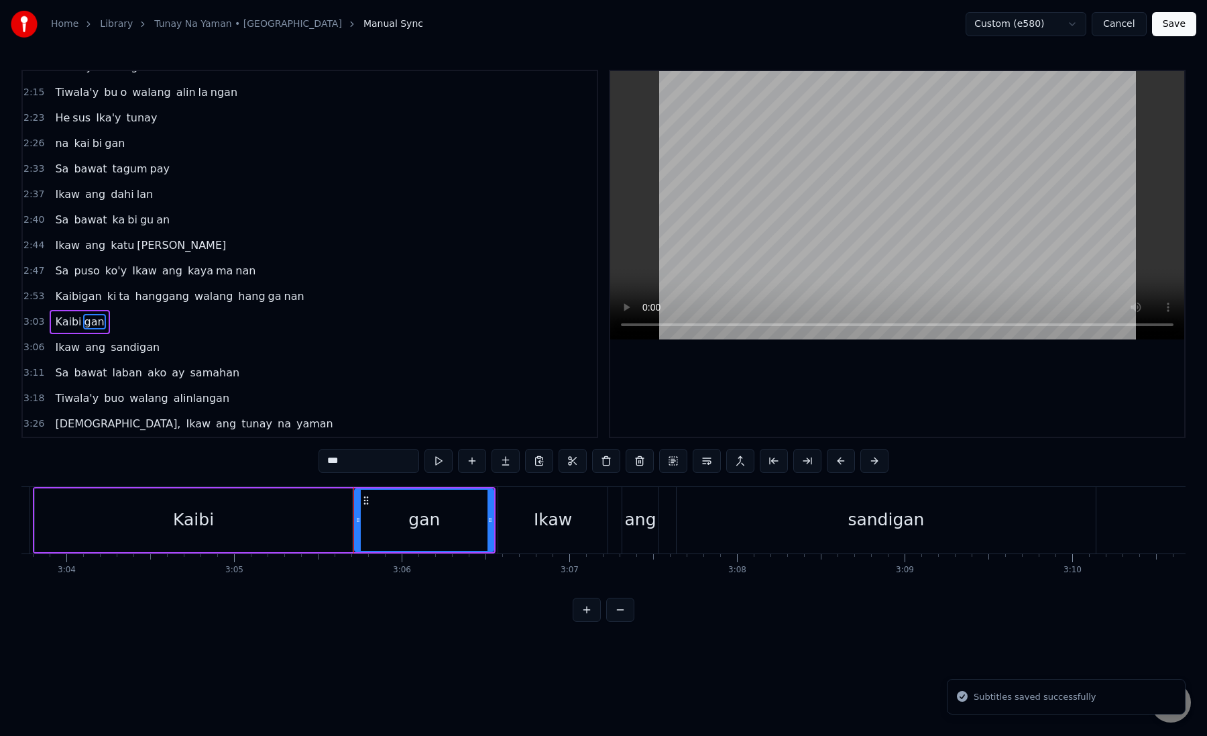
scroll to position [0, 31076]
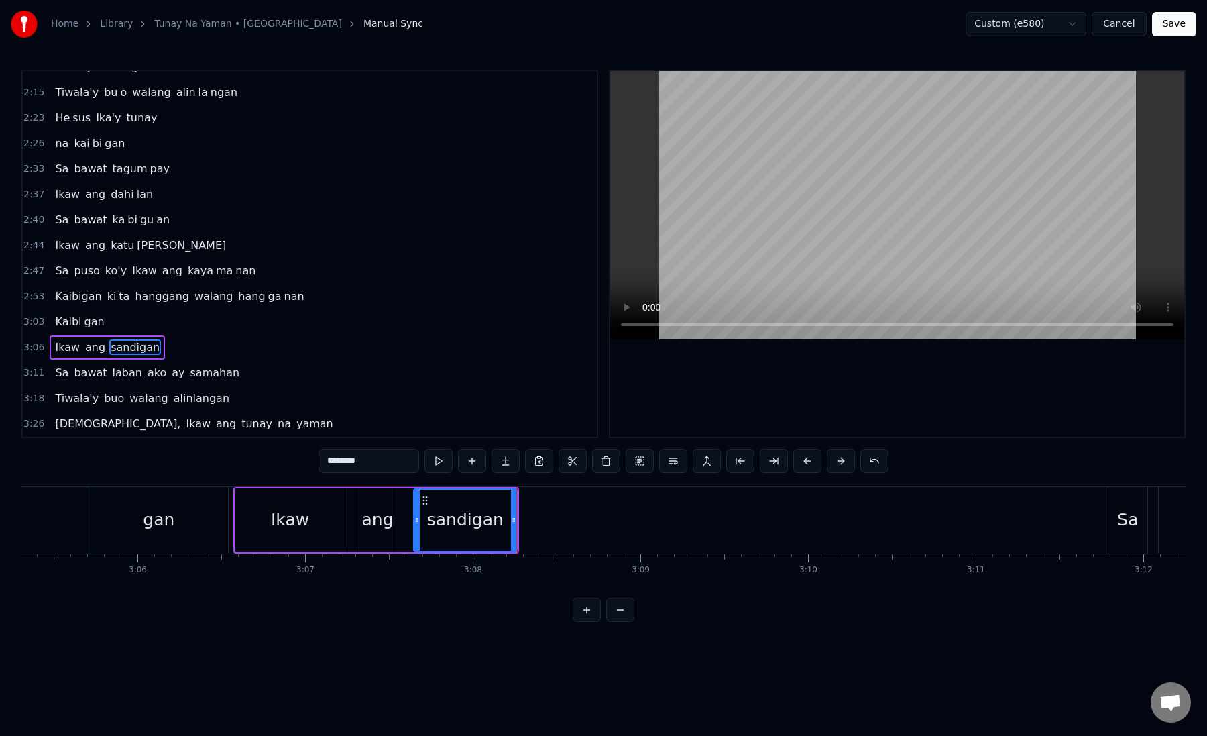
drag, startPoint x: 343, startPoint y: 462, endPoint x: 424, endPoint y: 462, distance: 81.2
type input "***"
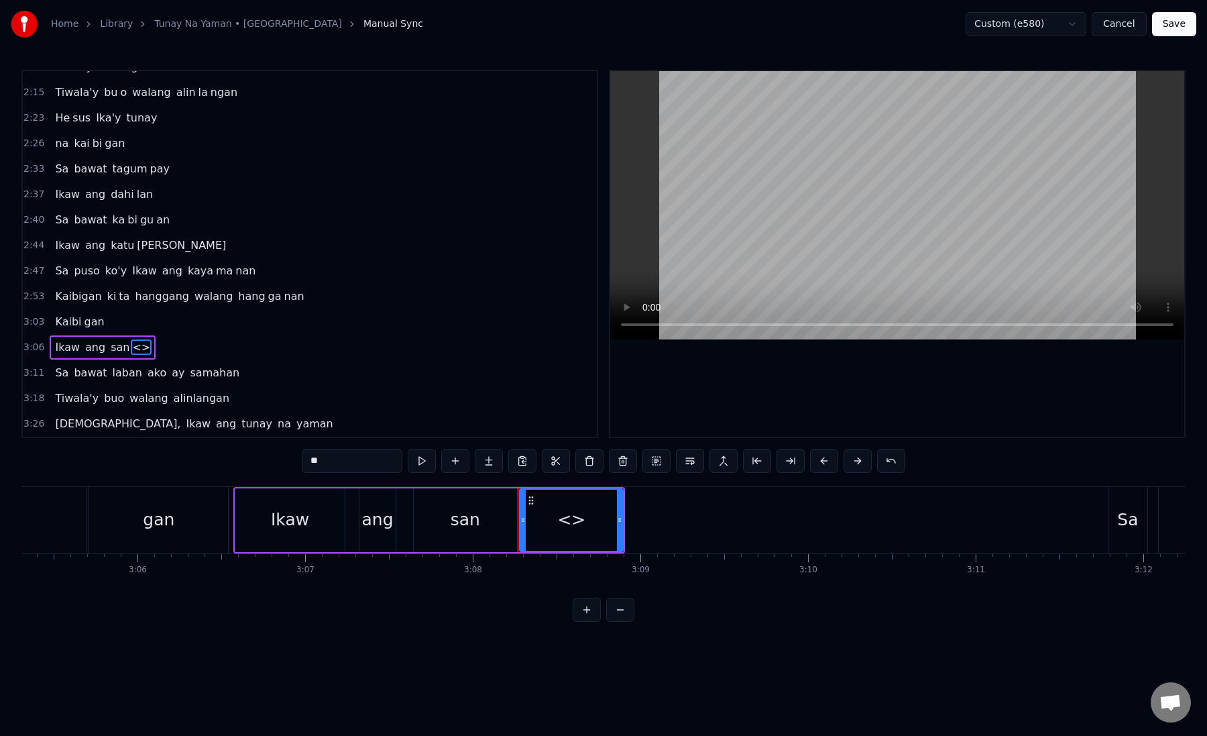
drag, startPoint x: 318, startPoint y: 461, endPoint x: 299, endPoint y: 460, distance: 18.8
drag, startPoint x: 322, startPoint y: 460, endPoint x: 291, endPoint y: 461, distance: 30.9
paste input "***"
type input "**"
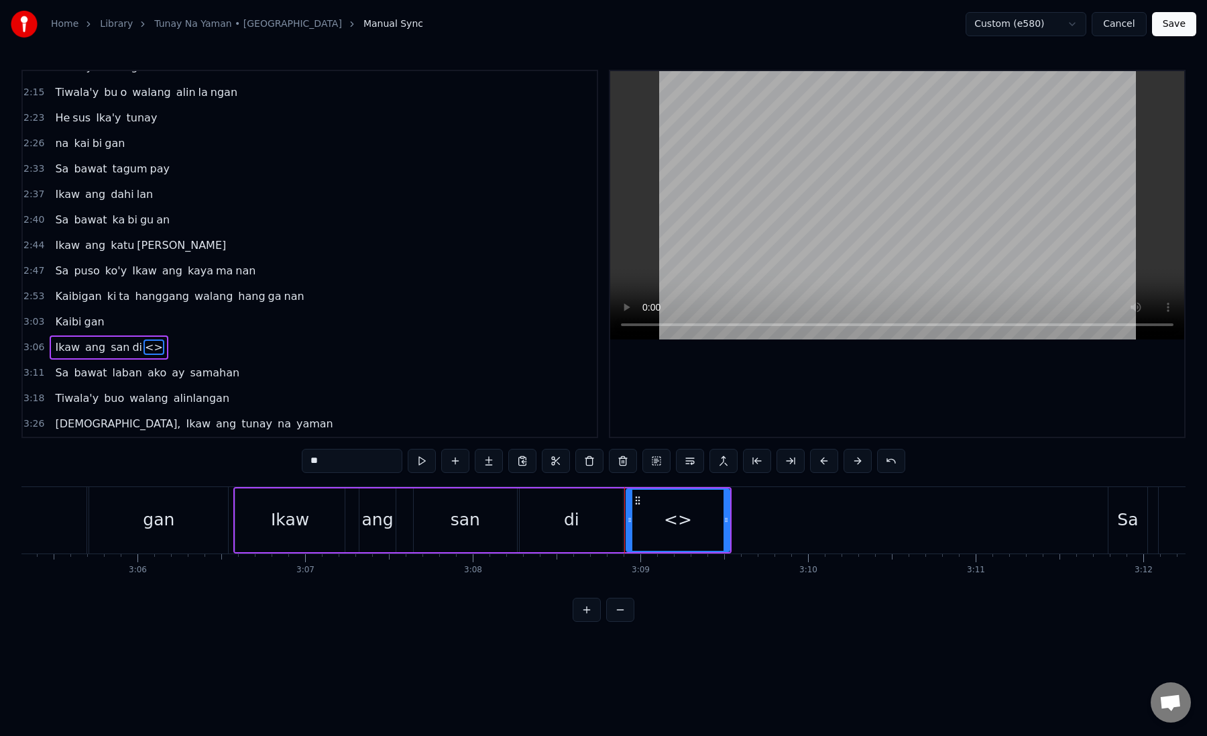
drag, startPoint x: 335, startPoint y: 464, endPoint x: 301, endPoint y: 464, distance: 34.2
paste input "*"
drag, startPoint x: 632, startPoint y: 500, endPoint x: 678, endPoint y: 500, distance: 46.3
drag, startPoint x: 726, startPoint y: 521, endPoint x: 879, endPoint y: 526, distance: 153.0
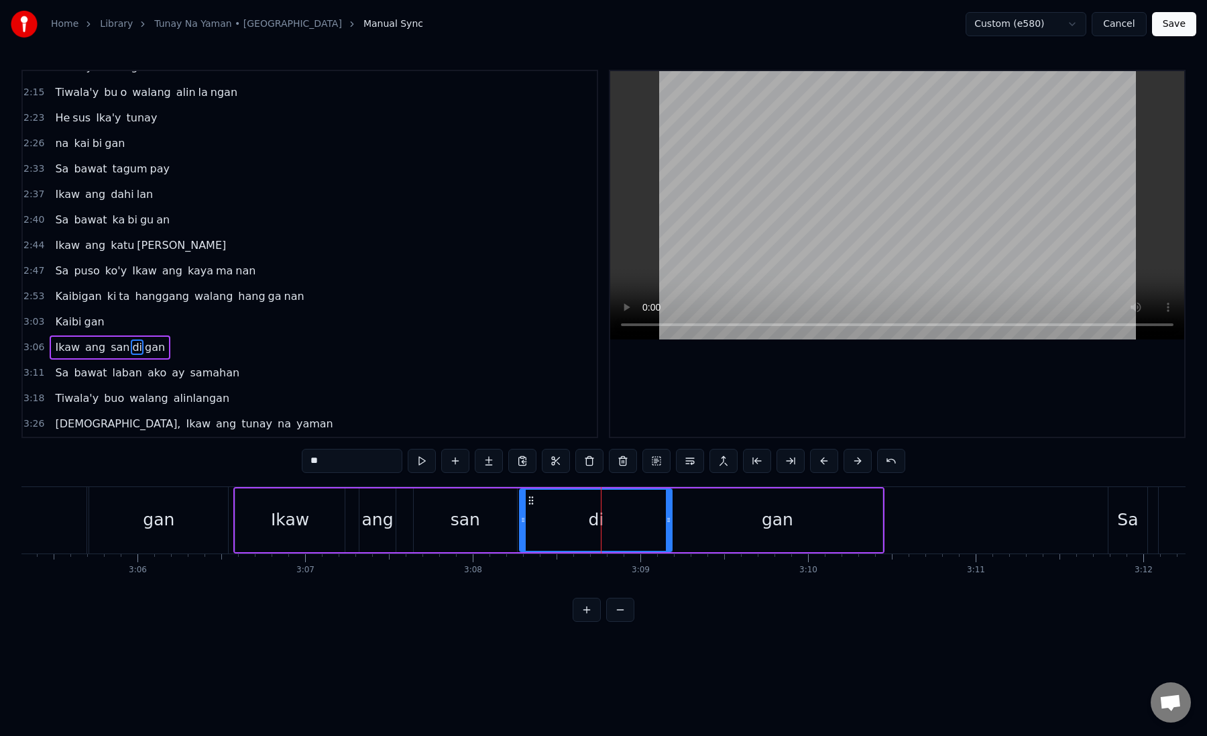
drag, startPoint x: 618, startPoint y: 523, endPoint x: 667, endPoint y: 525, distance: 49.7
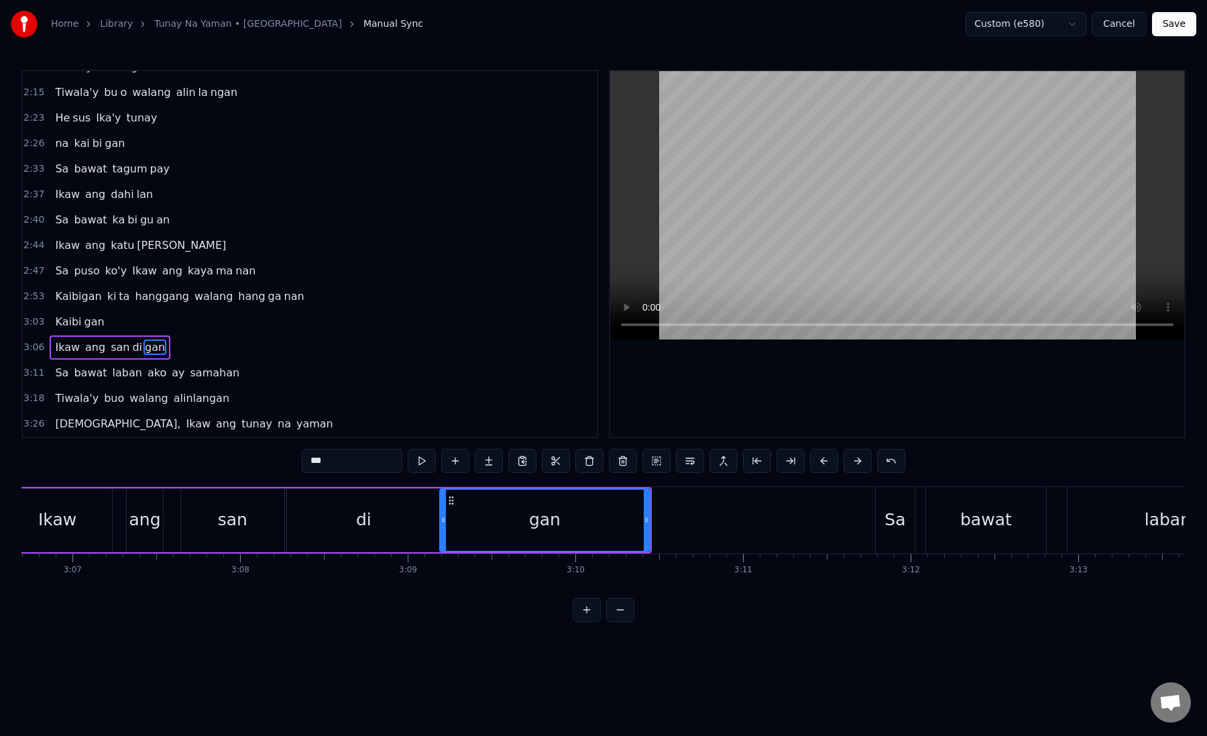
scroll to position [0, 31317]
type input "**"
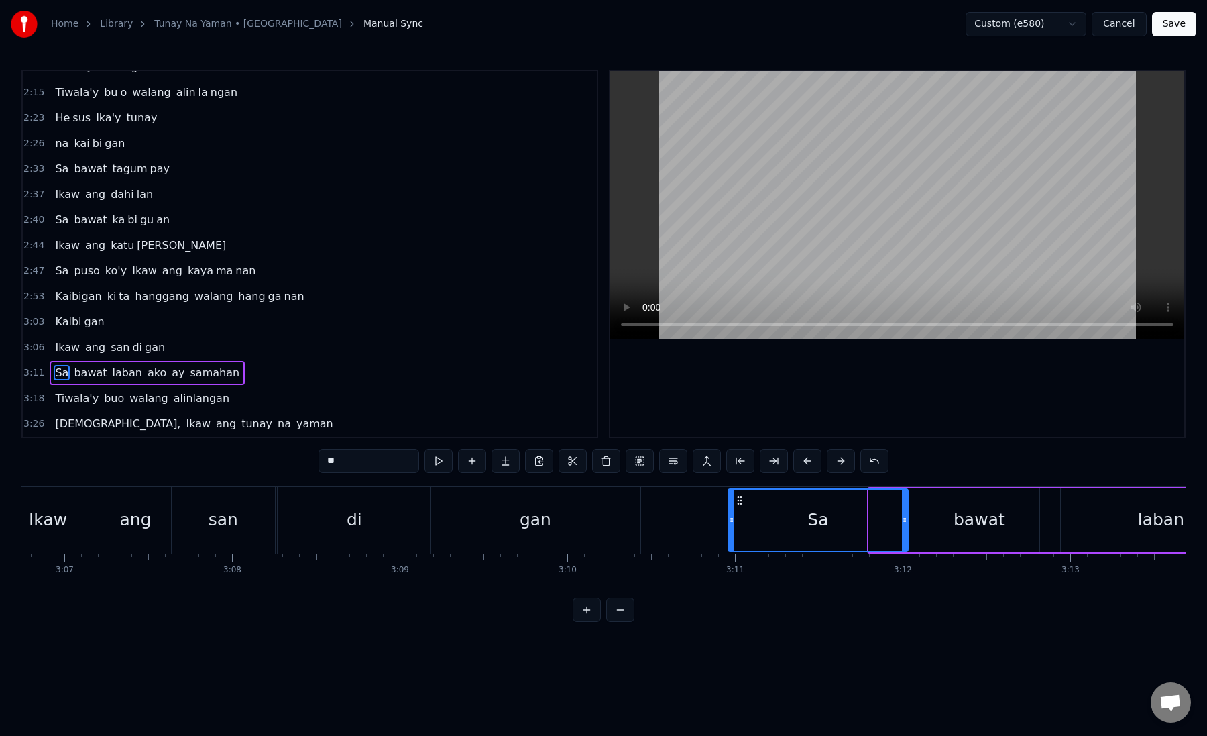
drag, startPoint x: 871, startPoint y: 519, endPoint x: 731, endPoint y: 521, distance: 140.2
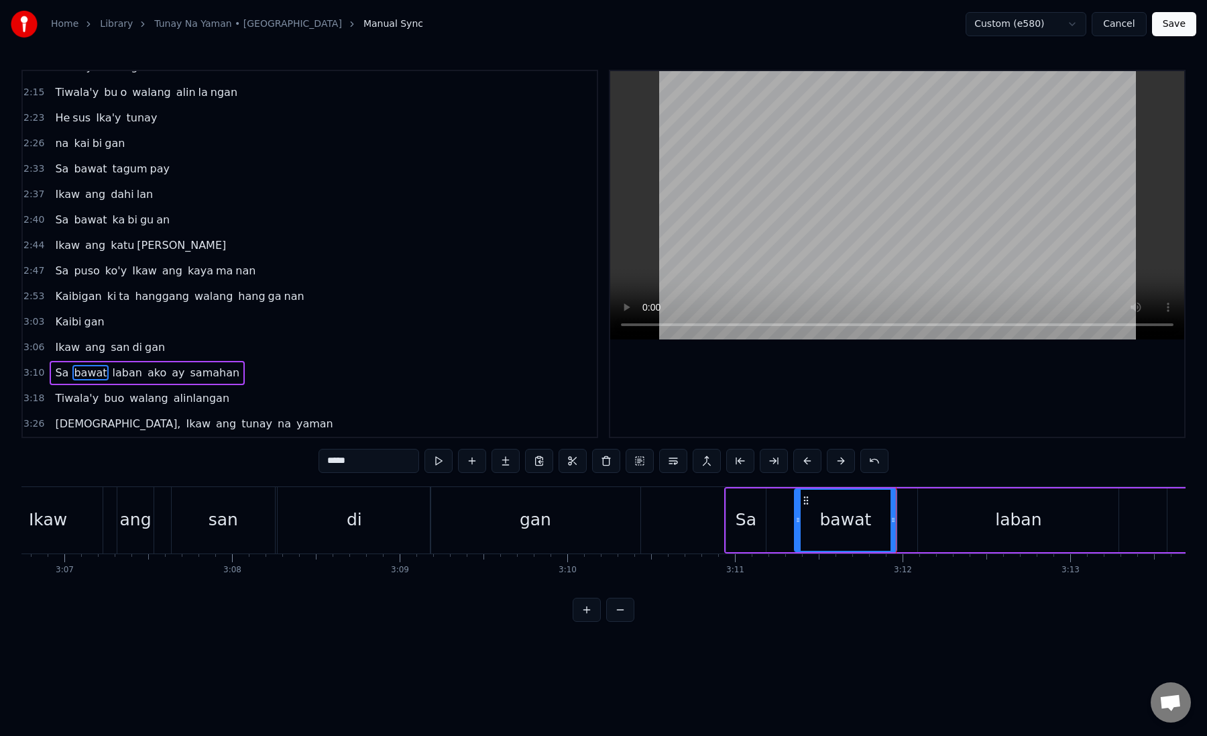
drag, startPoint x: 778, startPoint y: 524, endPoint x: 796, endPoint y: 525, distance: 17.5
drag, startPoint x: 761, startPoint y: 523, endPoint x: 783, endPoint y: 523, distance: 22.1
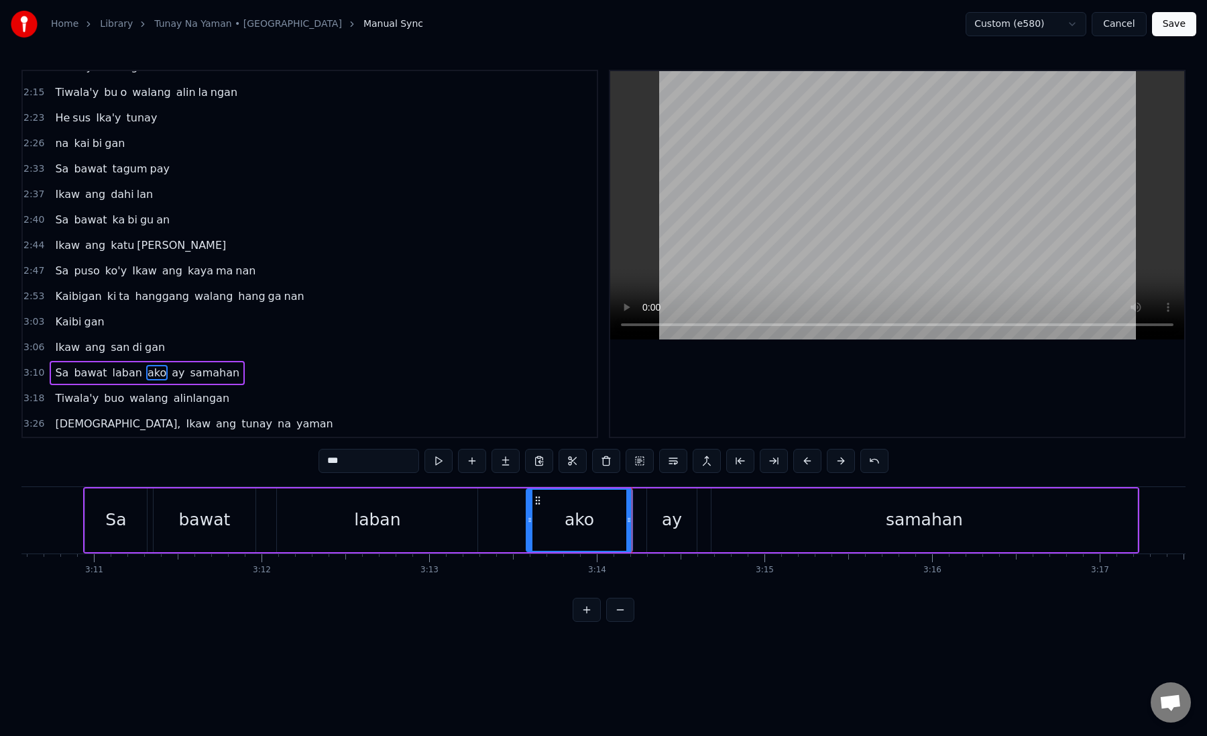
scroll to position [0, 32019]
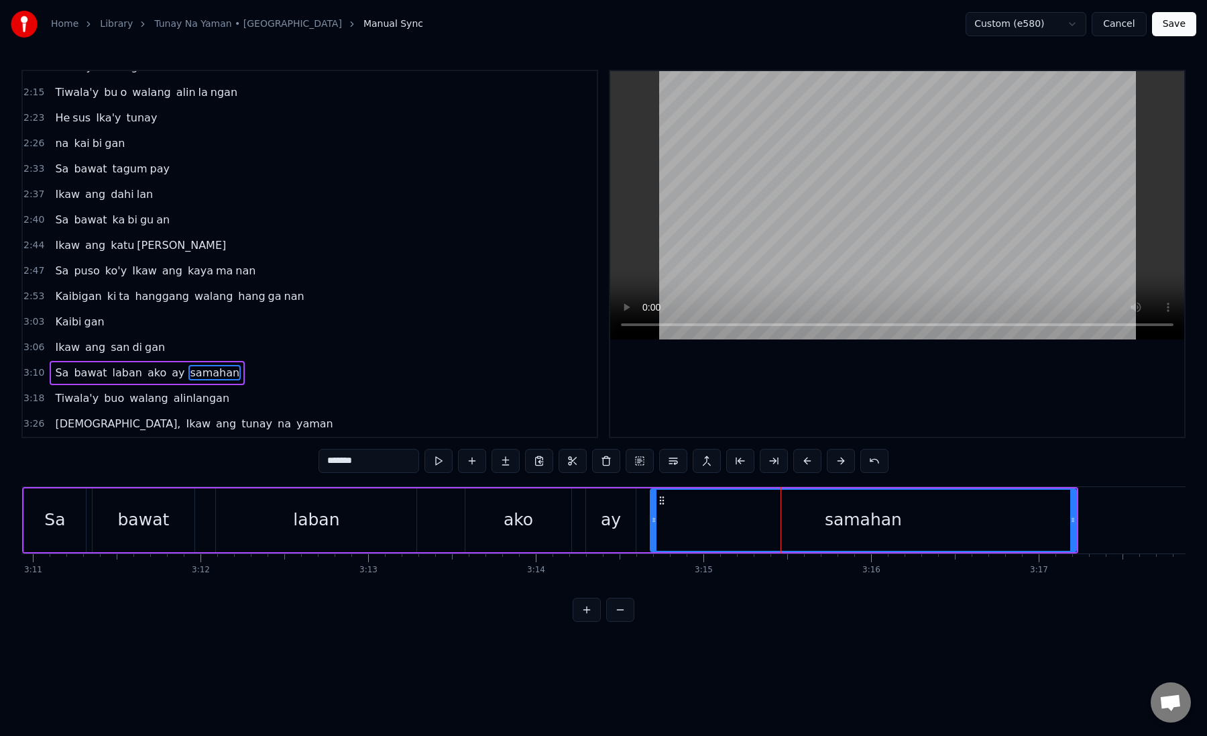
type input "***"
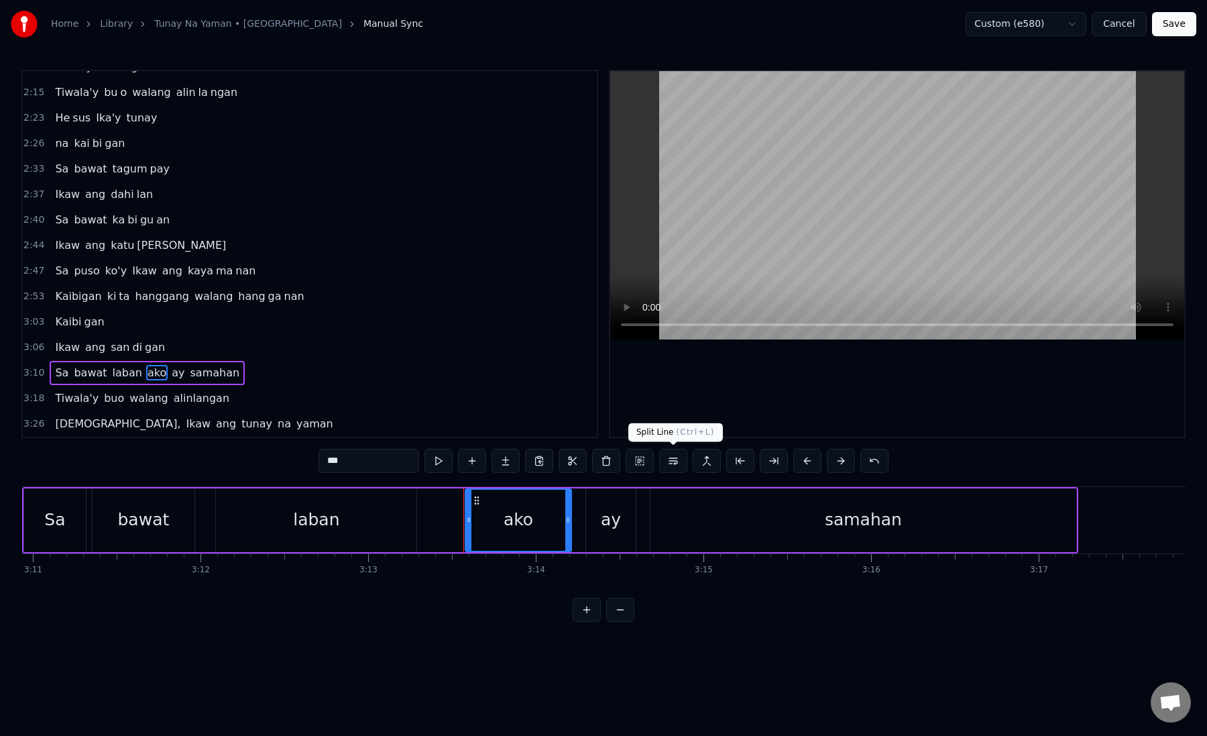
scroll to position [501, 0]
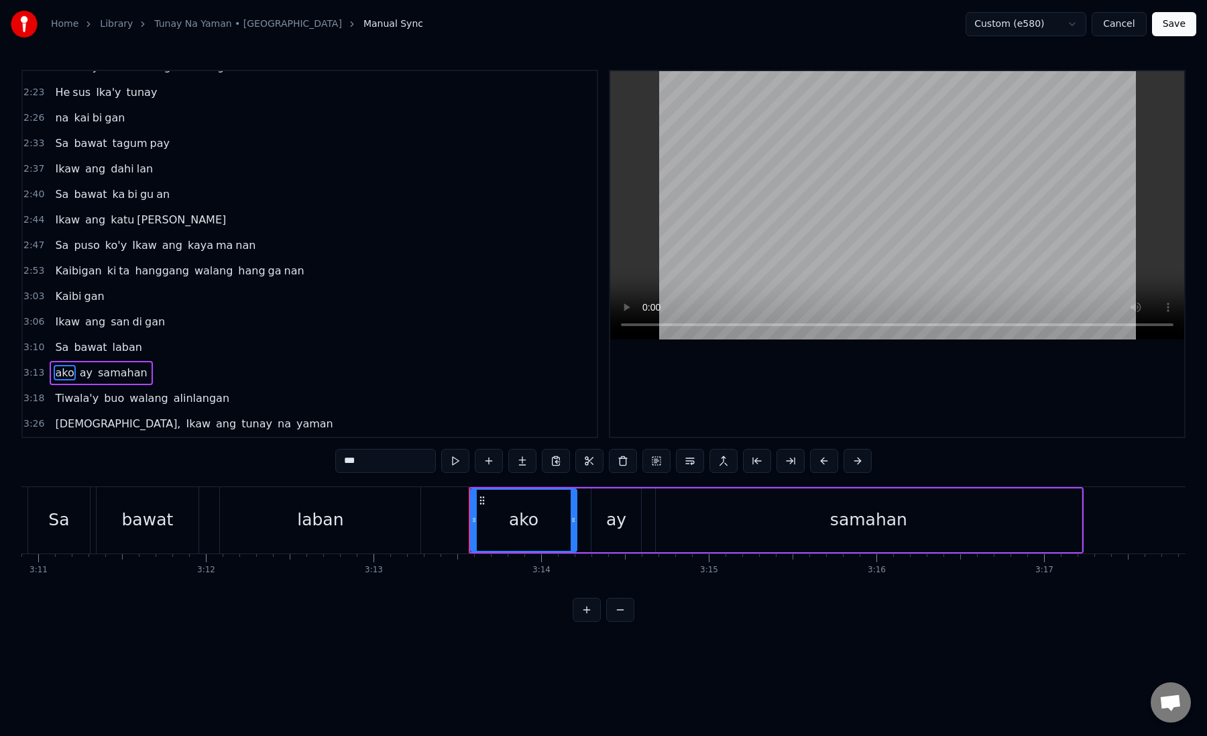
scroll to position [0, 32394]
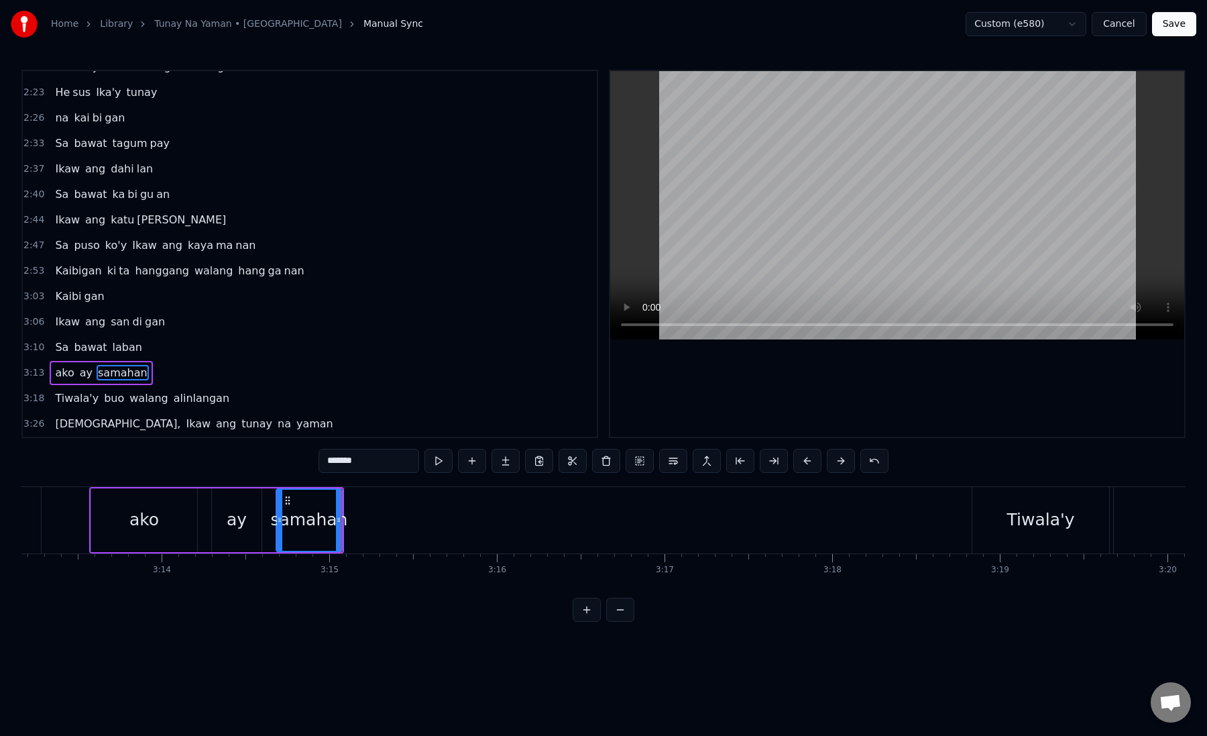
drag, startPoint x: 338, startPoint y: 464, endPoint x: 425, endPoint y: 463, distance: 87.2
type input "**"
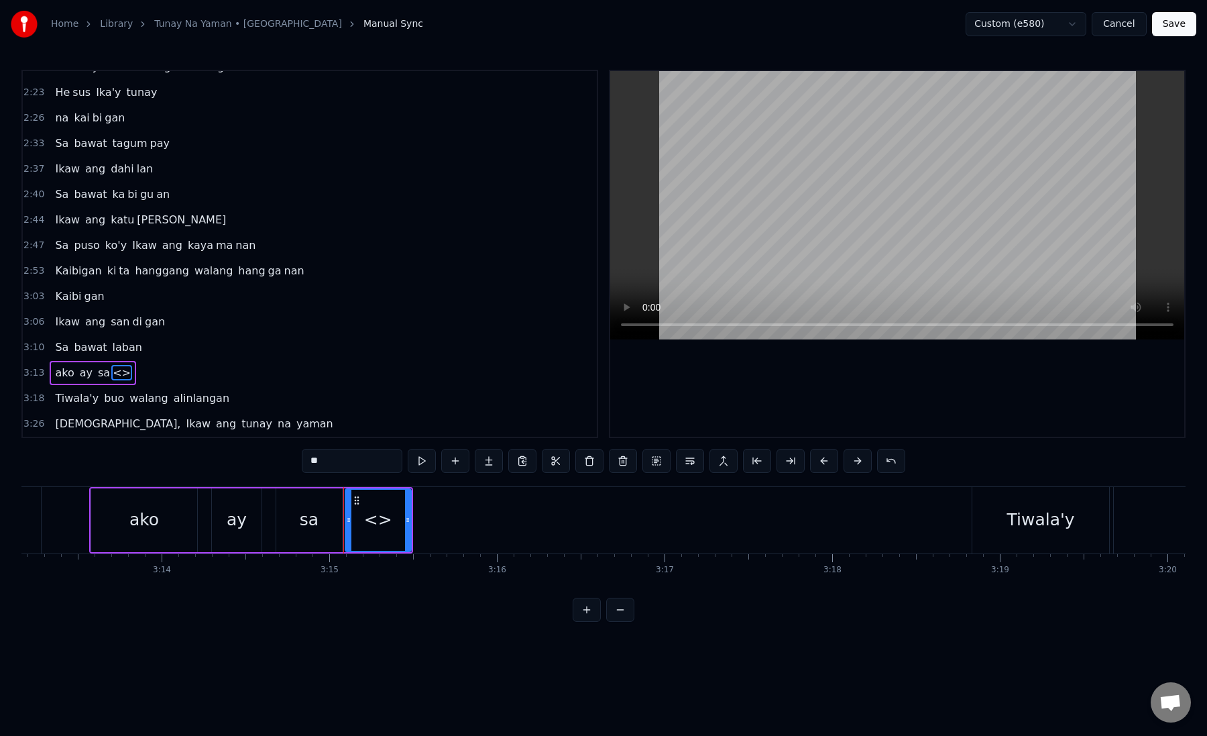
drag, startPoint x: 344, startPoint y: 464, endPoint x: 304, endPoint y: 464, distance: 40.3
paste input "***"
type input "**"
drag, startPoint x: 333, startPoint y: 464, endPoint x: 306, endPoint y: 464, distance: 27.5
paste input "*"
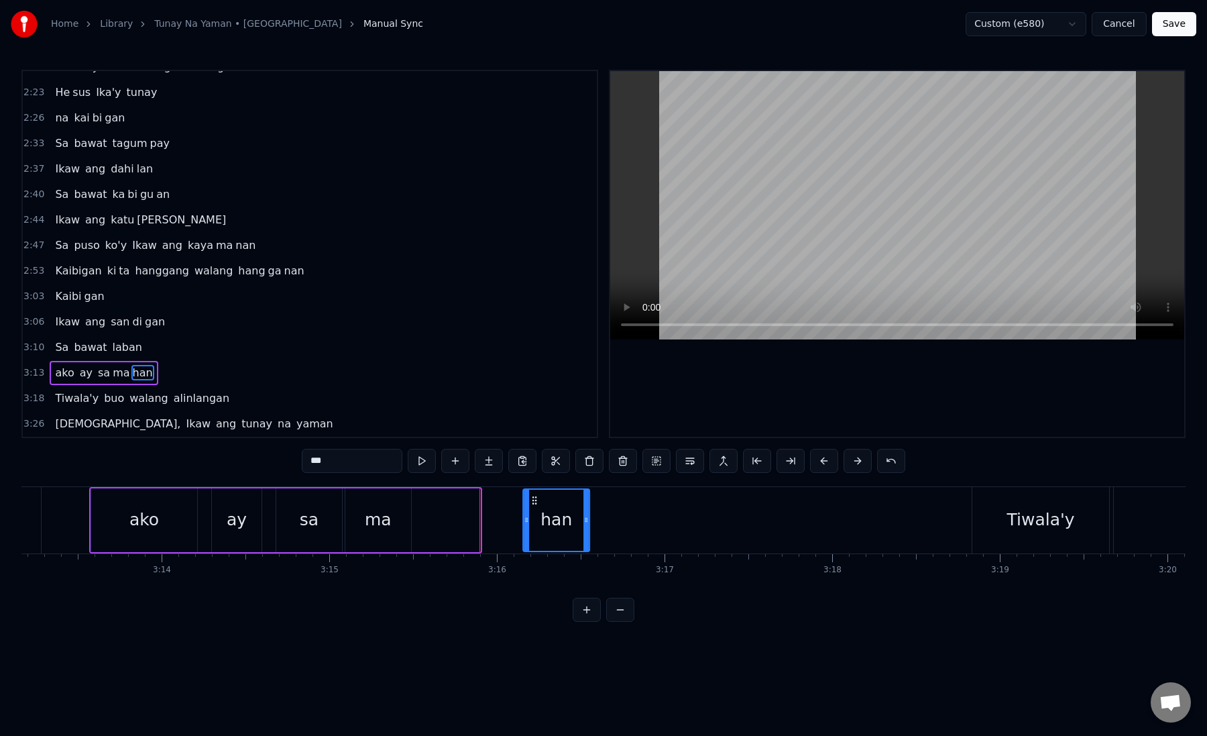
drag, startPoint x: 423, startPoint y: 502, endPoint x: 532, endPoint y: 497, distance: 109.4
drag, startPoint x: 584, startPoint y: 523, endPoint x: 635, endPoint y: 531, distance: 51.6
drag, startPoint x: 636, startPoint y: 529, endPoint x: 696, endPoint y: 528, distance: 59.7
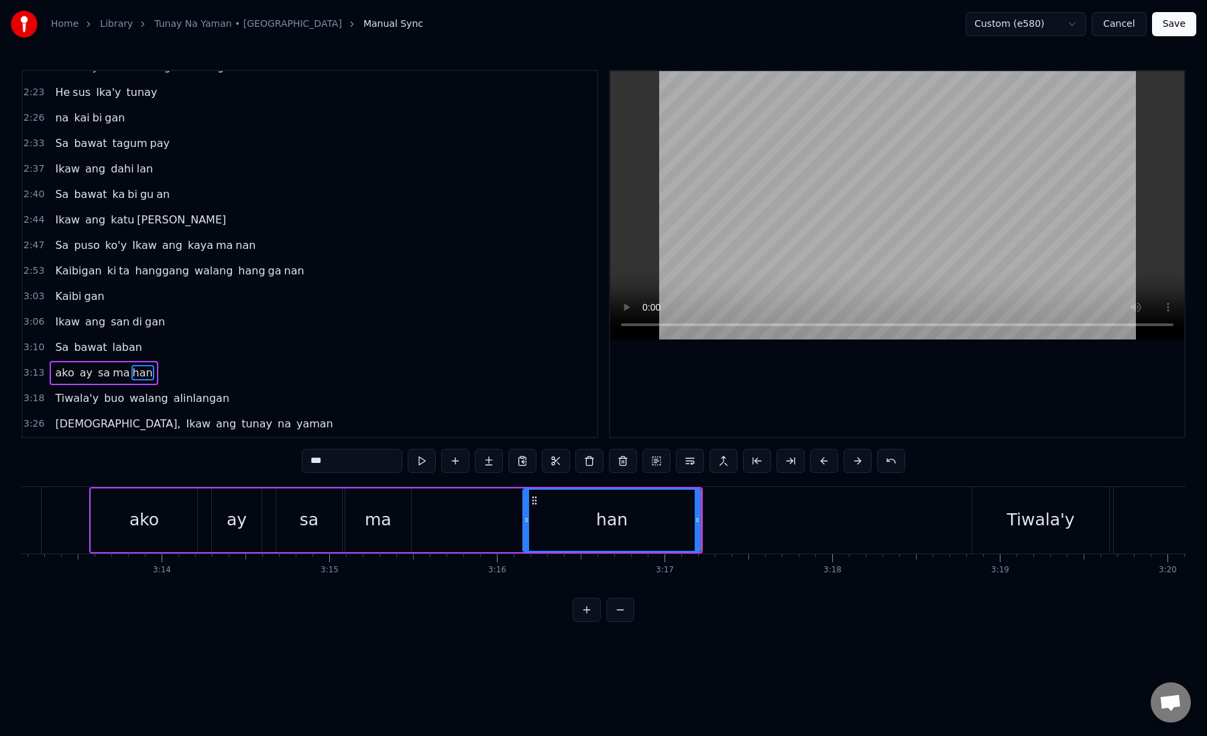
type input "**"
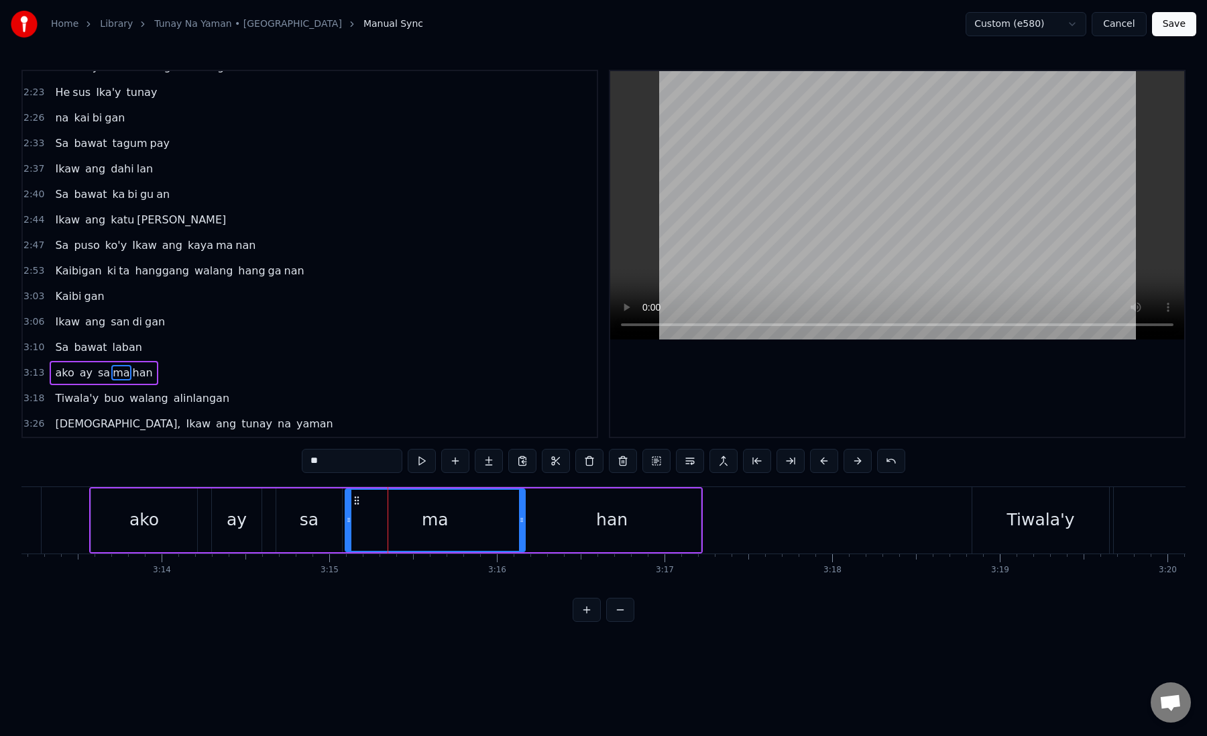
drag, startPoint x: 408, startPoint y: 519, endPoint x: 521, endPoint y: 516, distance: 113.4
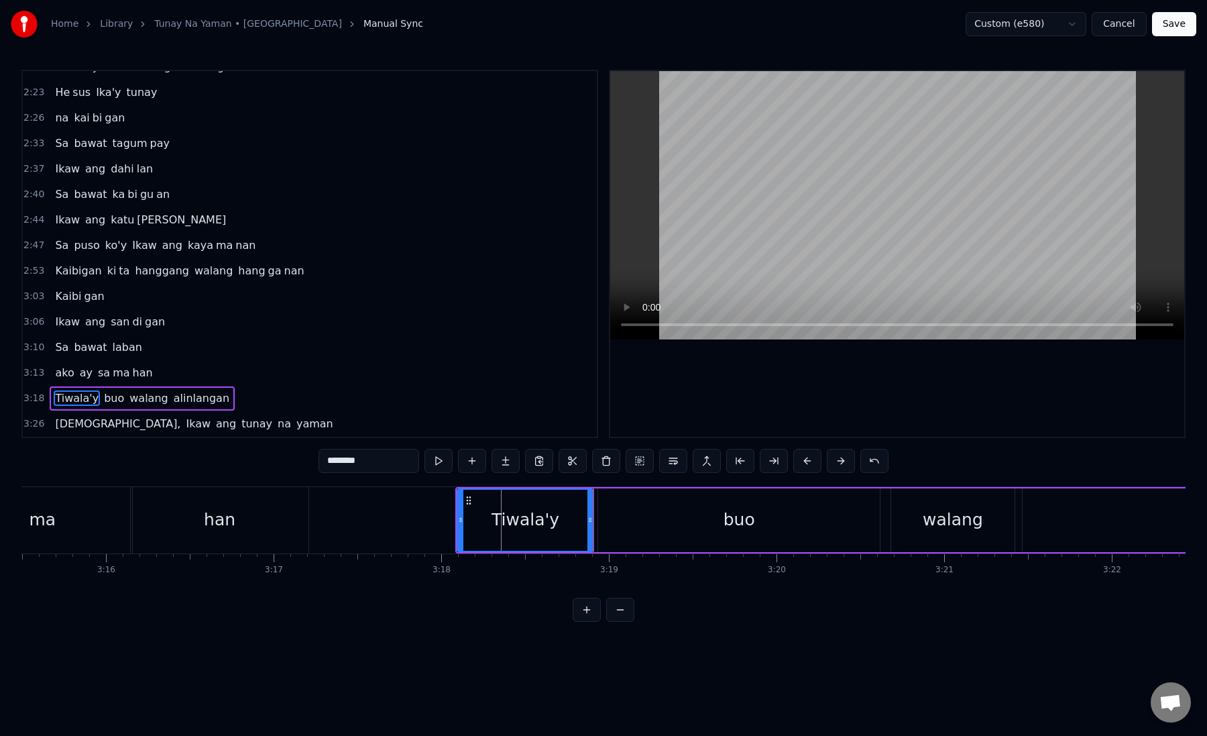
scroll to position [0, 32787]
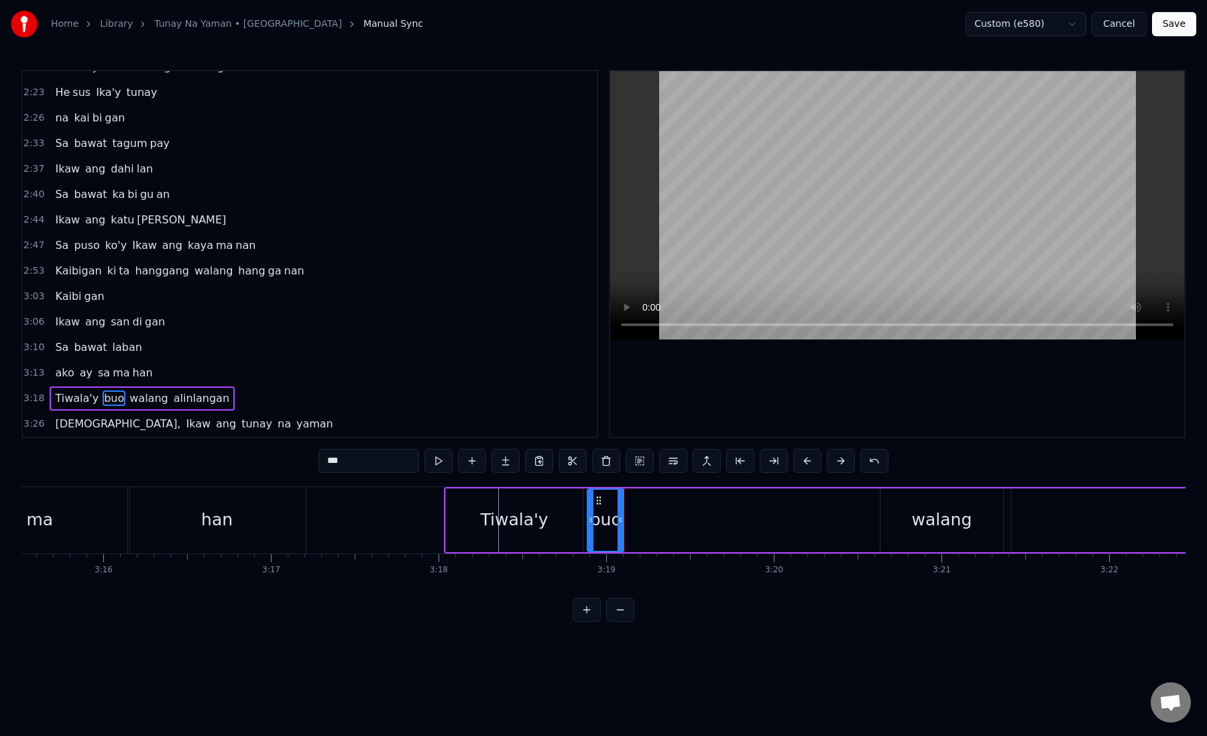
drag, startPoint x: 349, startPoint y: 462, endPoint x: 335, endPoint y: 462, distance: 13.4
type input "**"
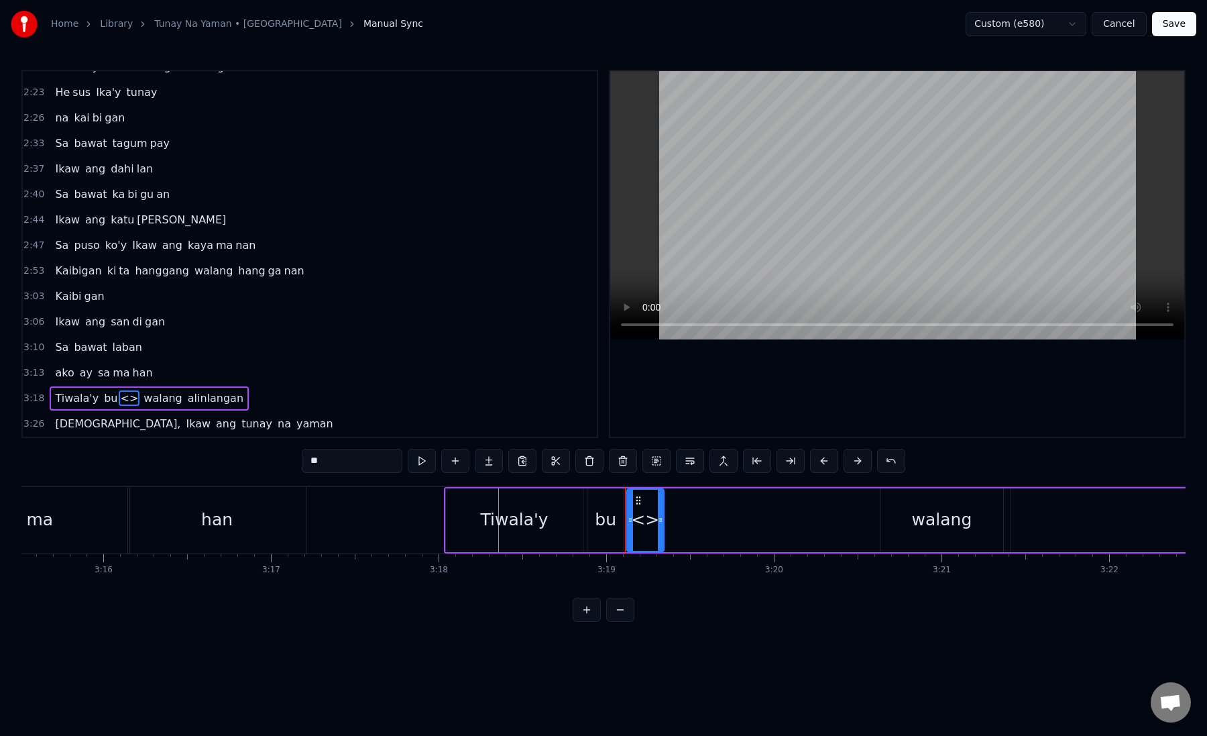
drag, startPoint x: 349, startPoint y: 462, endPoint x: 288, endPoint y: 462, distance: 61.0
paste input "text"
type input "*"
drag, startPoint x: 659, startPoint y: 522, endPoint x: 843, endPoint y: 528, distance: 183.9
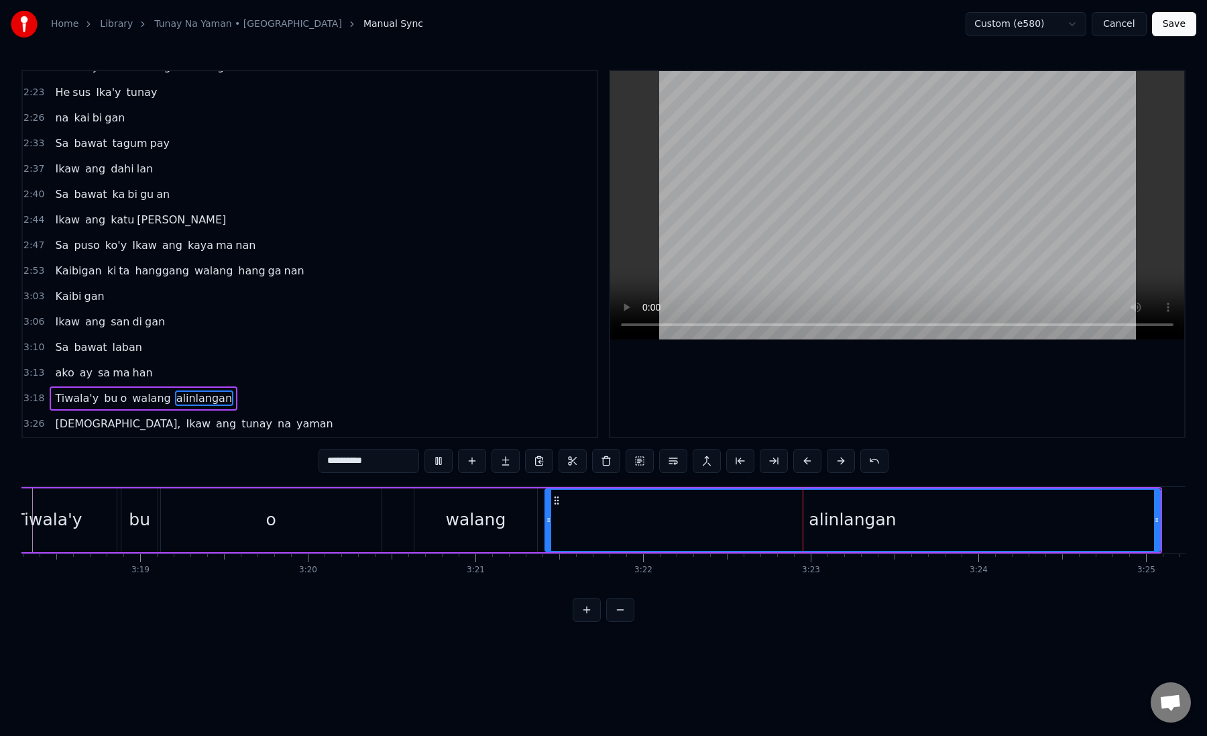
scroll to position [0, 33255]
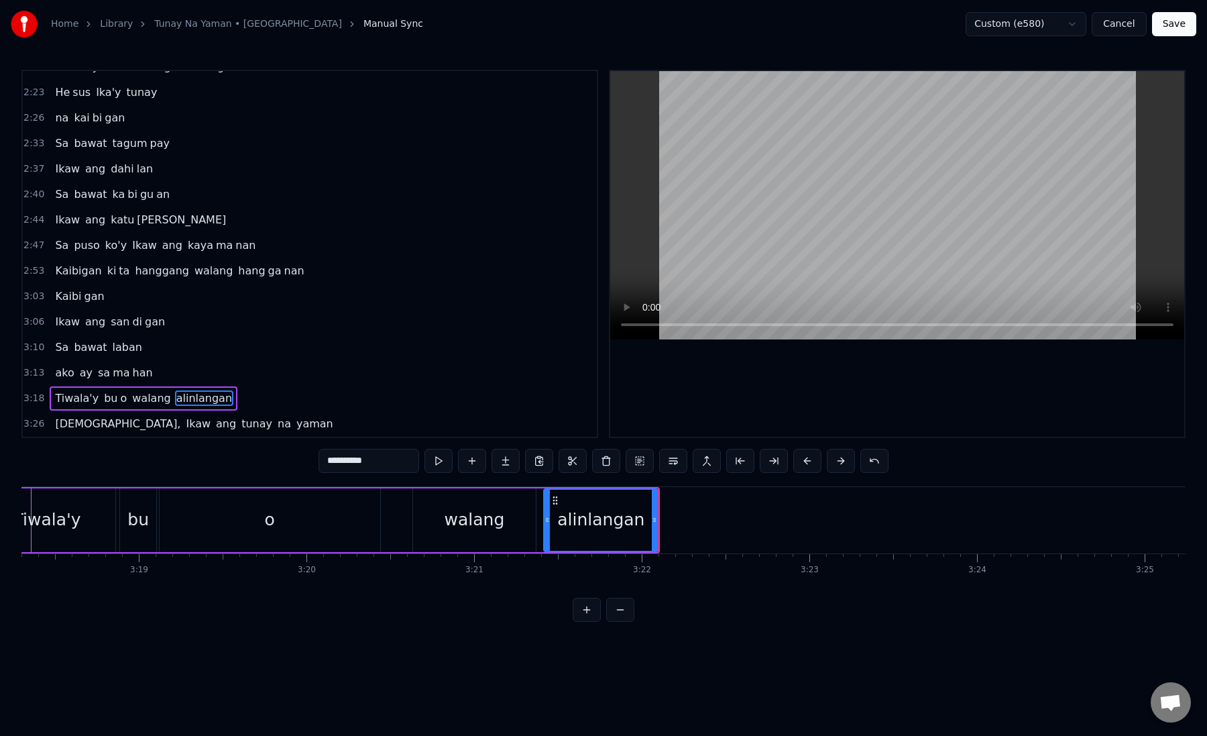
drag, startPoint x: 344, startPoint y: 461, endPoint x: 405, endPoint y: 462, distance: 61.1
type input "****"
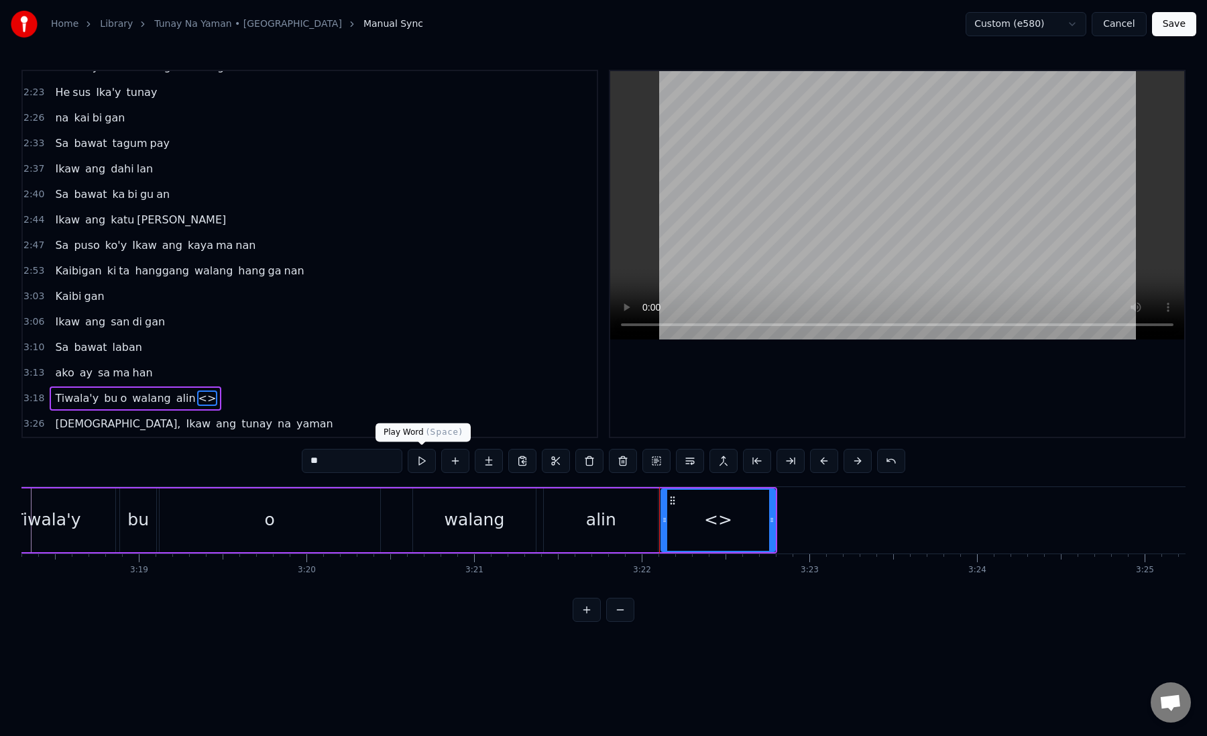
drag, startPoint x: 380, startPoint y: 449, endPoint x: 419, endPoint y: 467, distance: 42.6
paste input "****"
type input "**"
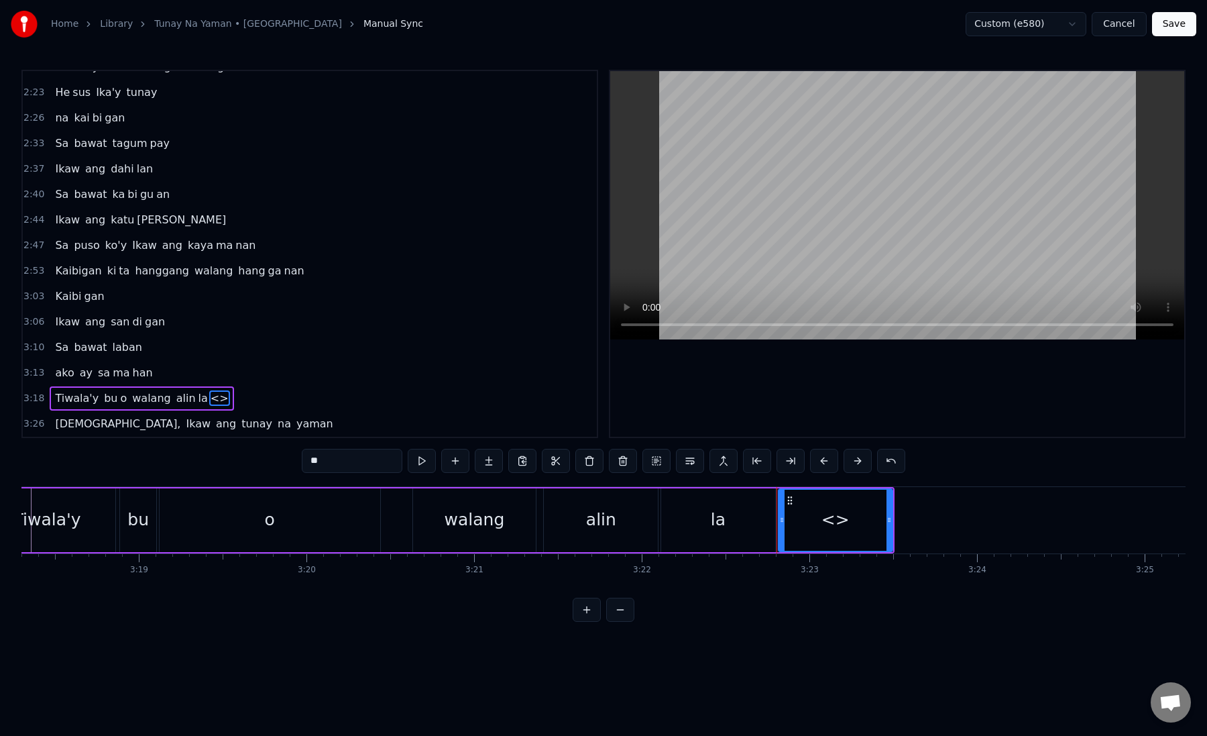
drag, startPoint x: 347, startPoint y: 457, endPoint x: 302, endPoint y: 457, distance: 45.6
paste input "**"
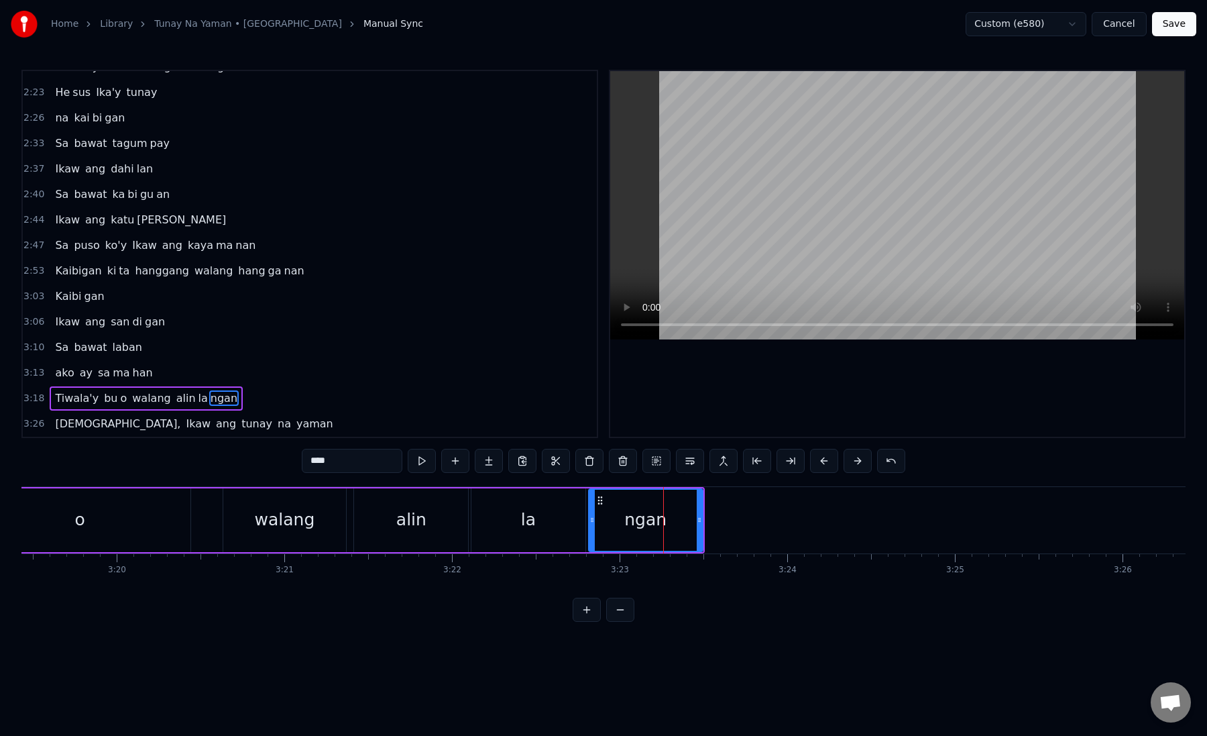
scroll to position [0, 33447]
drag, startPoint x: 599, startPoint y: 501, endPoint x: 644, endPoint y: 501, distance: 44.9
type input "**"
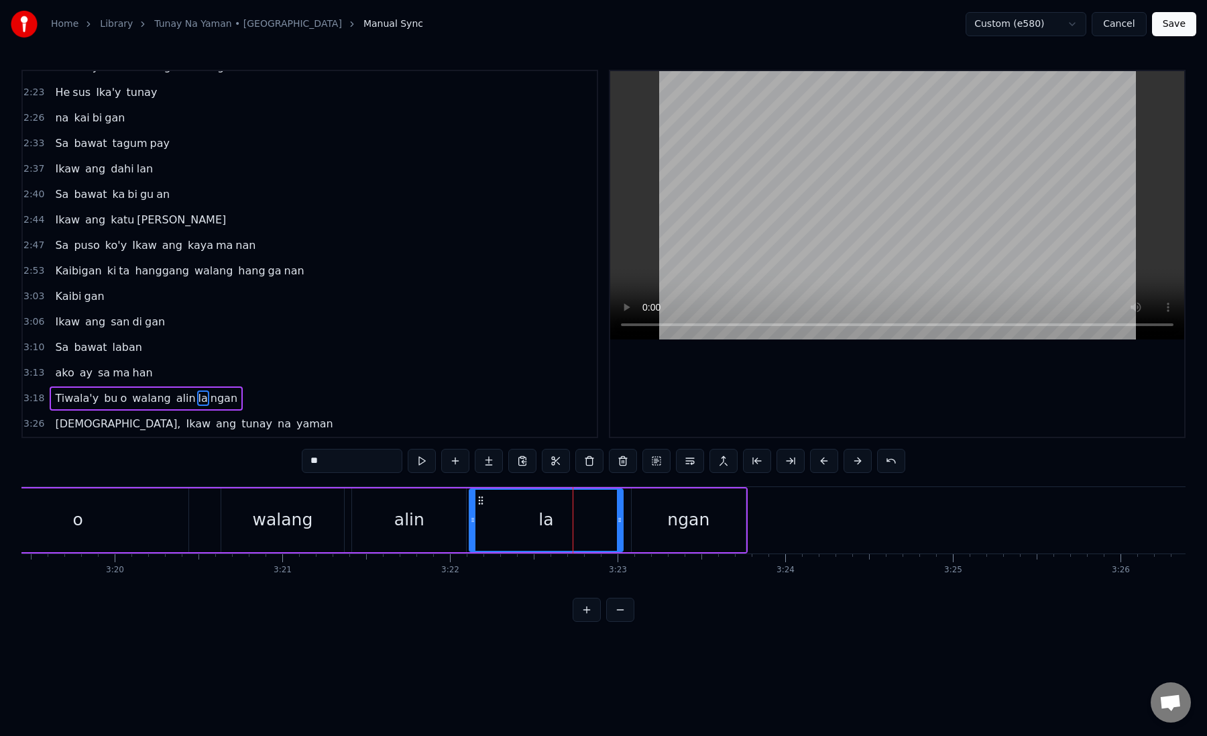
drag, startPoint x: 578, startPoint y: 520, endPoint x: 623, endPoint y: 523, distance: 45.0
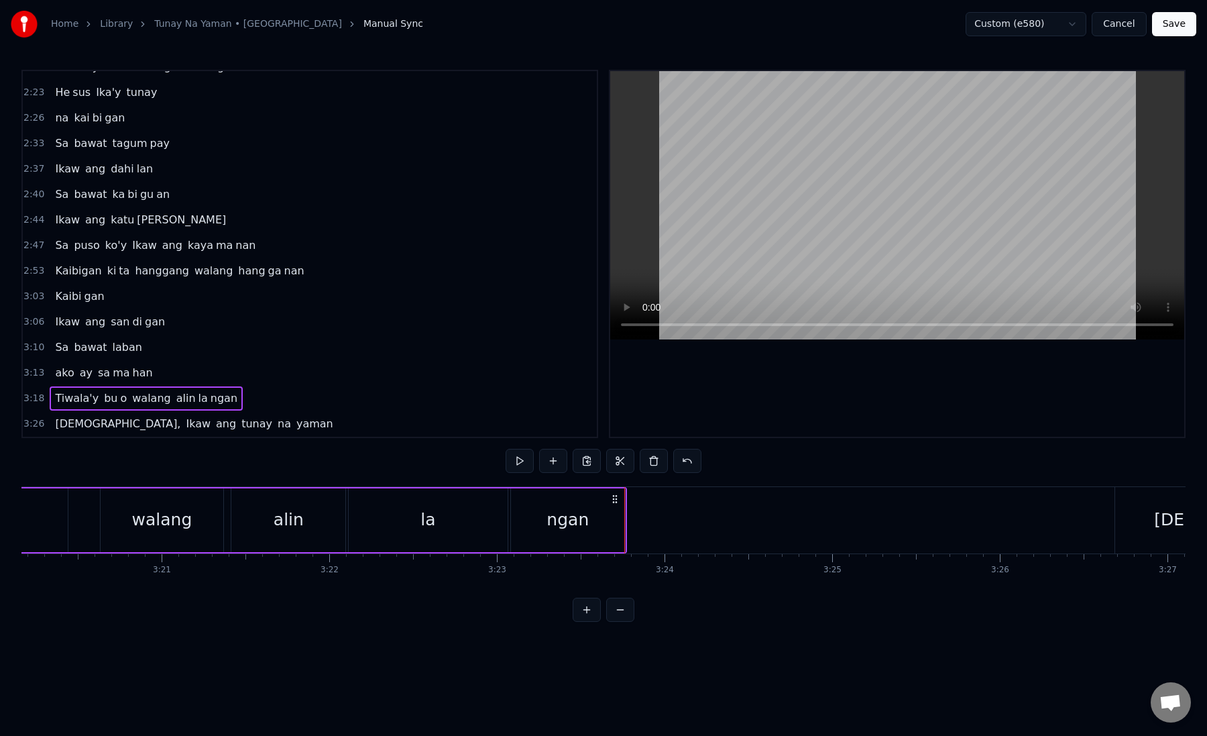
scroll to position [0, 33590]
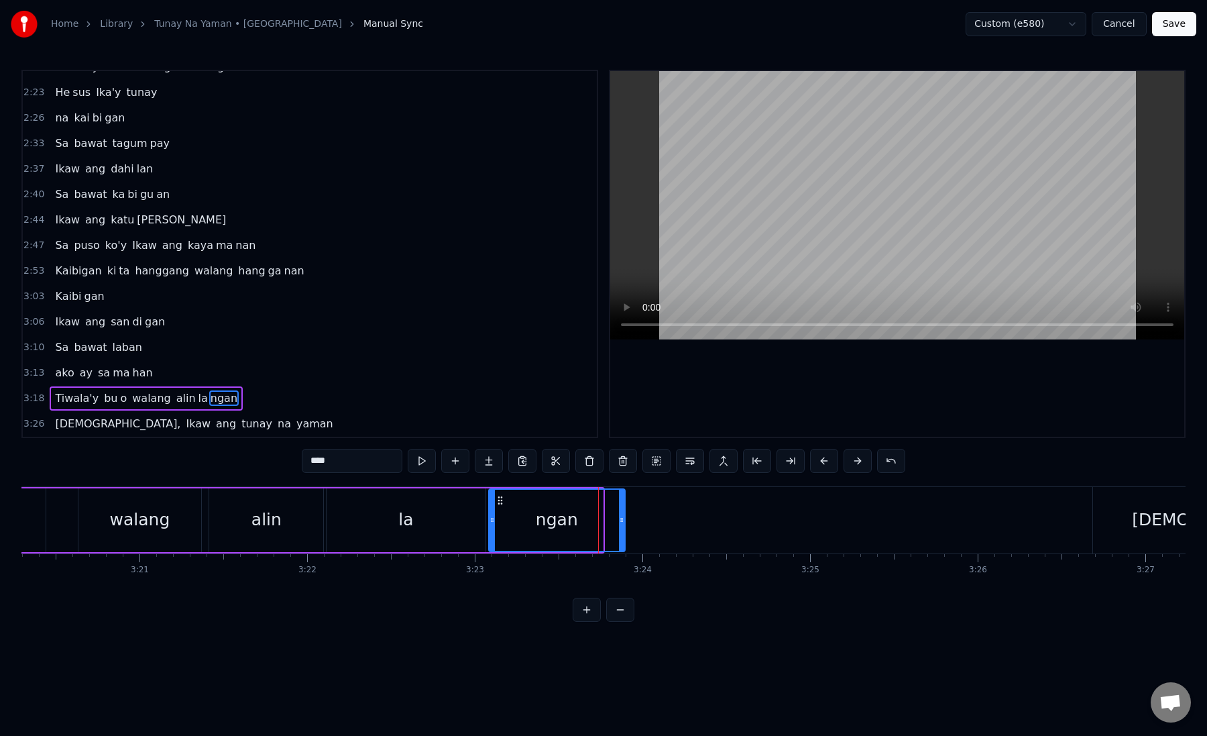
drag, startPoint x: 600, startPoint y: 519, endPoint x: 689, endPoint y: 518, distance: 88.5
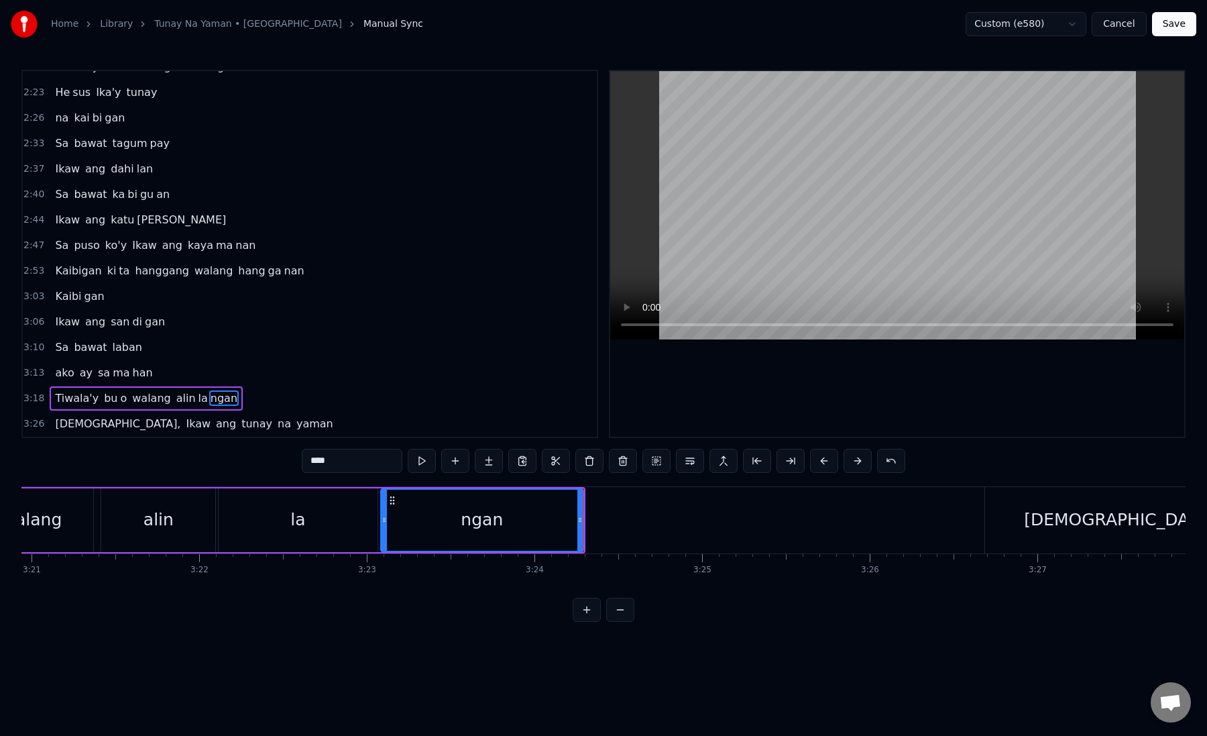
scroll to position [0, 33711]
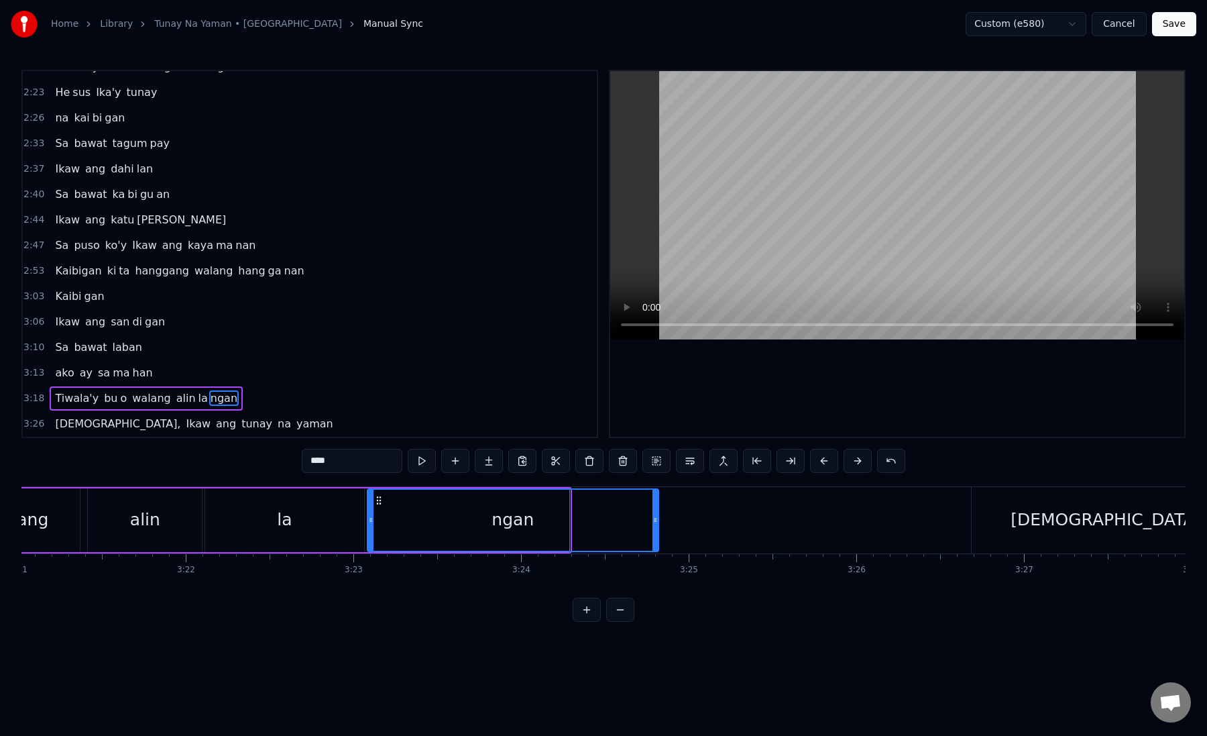
drag, startPoint x: 567, startPoint y: 518, endPoint x: 655, endPoint y: 517, distance: 88.5
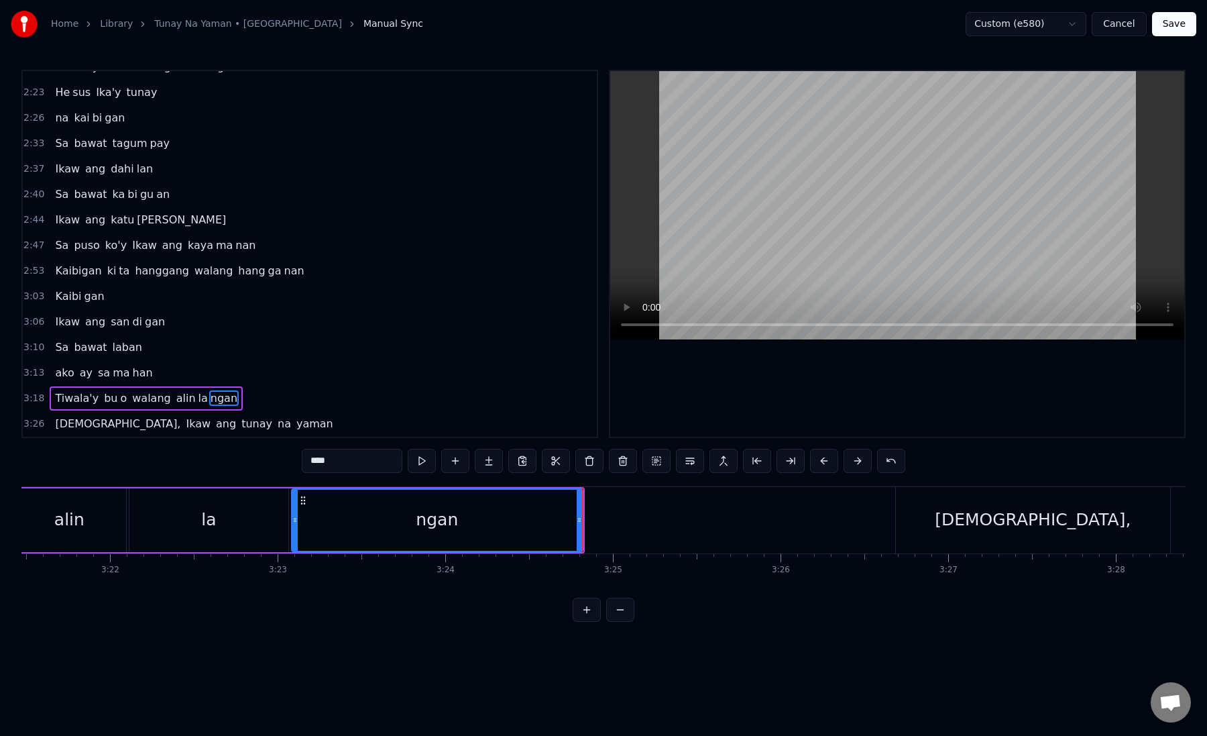
scroll to position [0, 33798]
drag, startPoint x: 570, startPoint y: 520, endPoint x: 631, endPoint y: 520, distance: 61.0
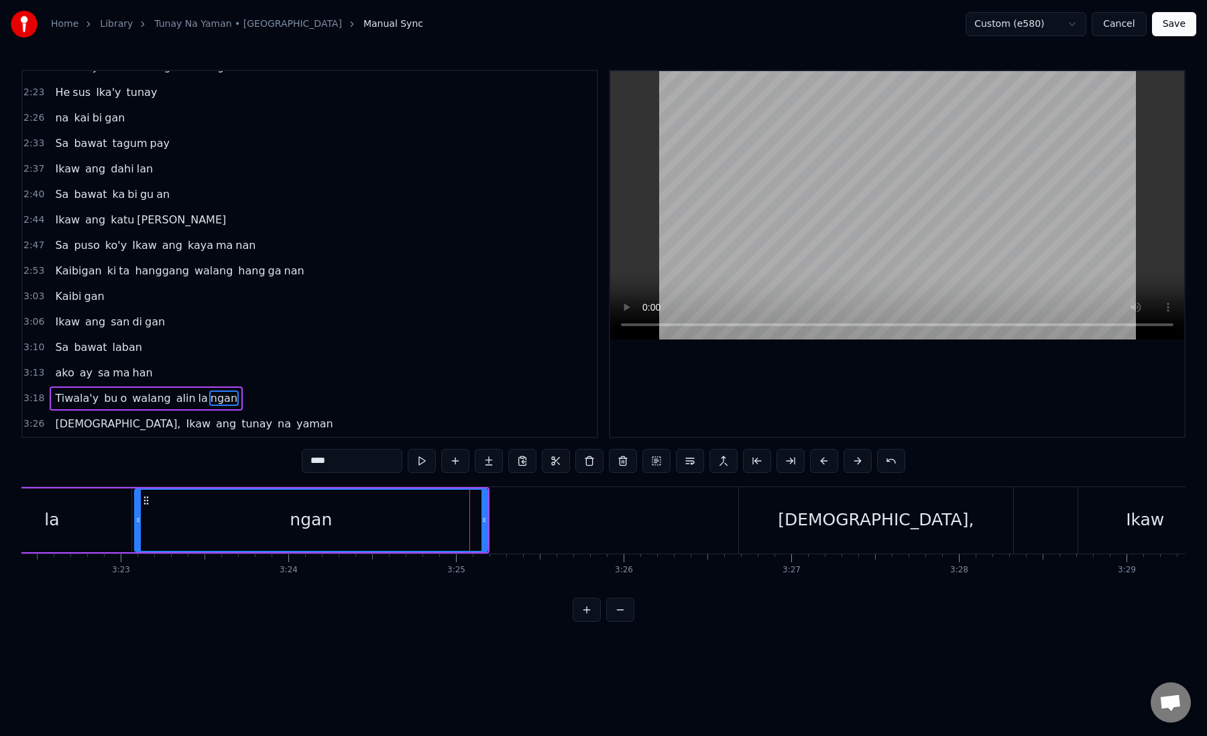
scroll to position [0, 33979]
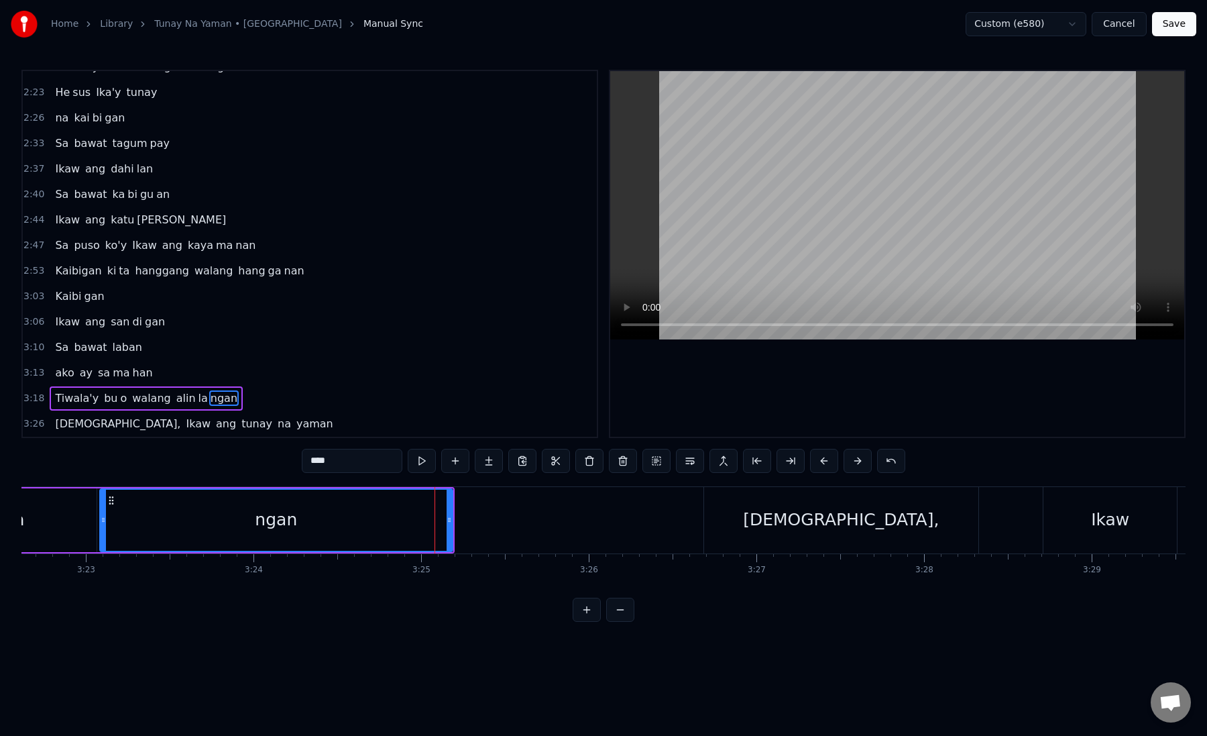
type input "******"
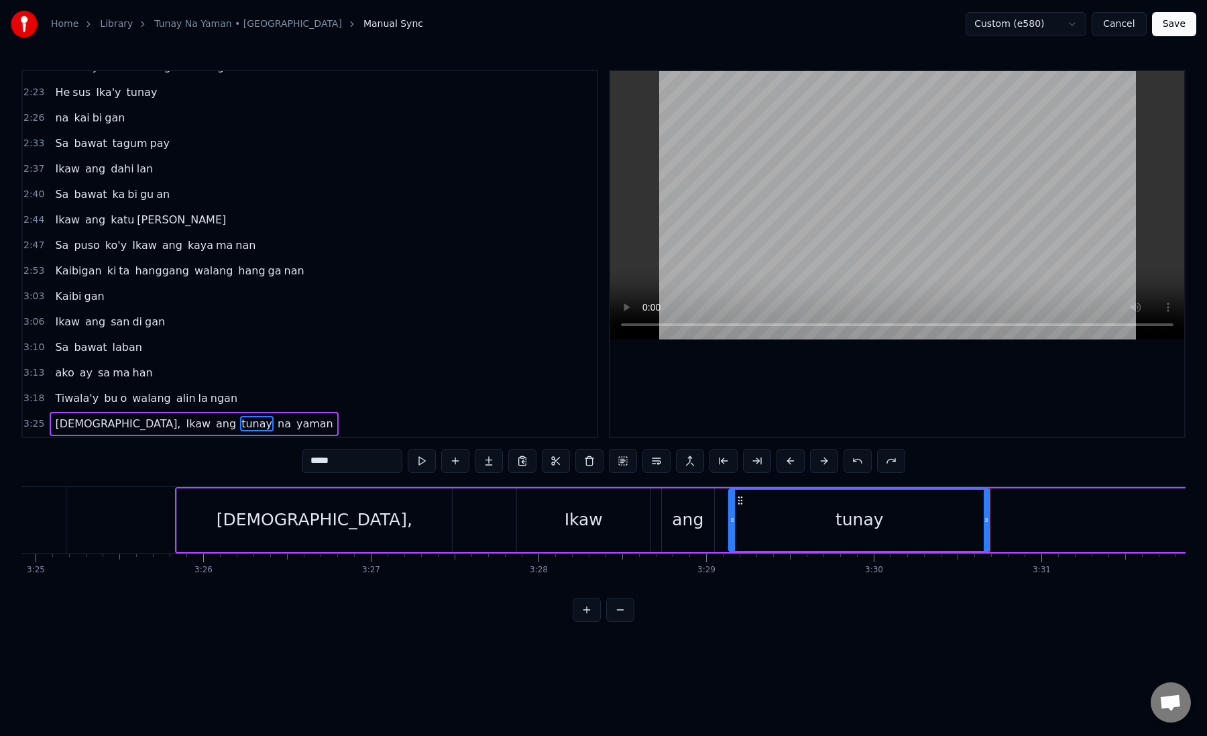
scroll to position [501, 0]
type input "**"
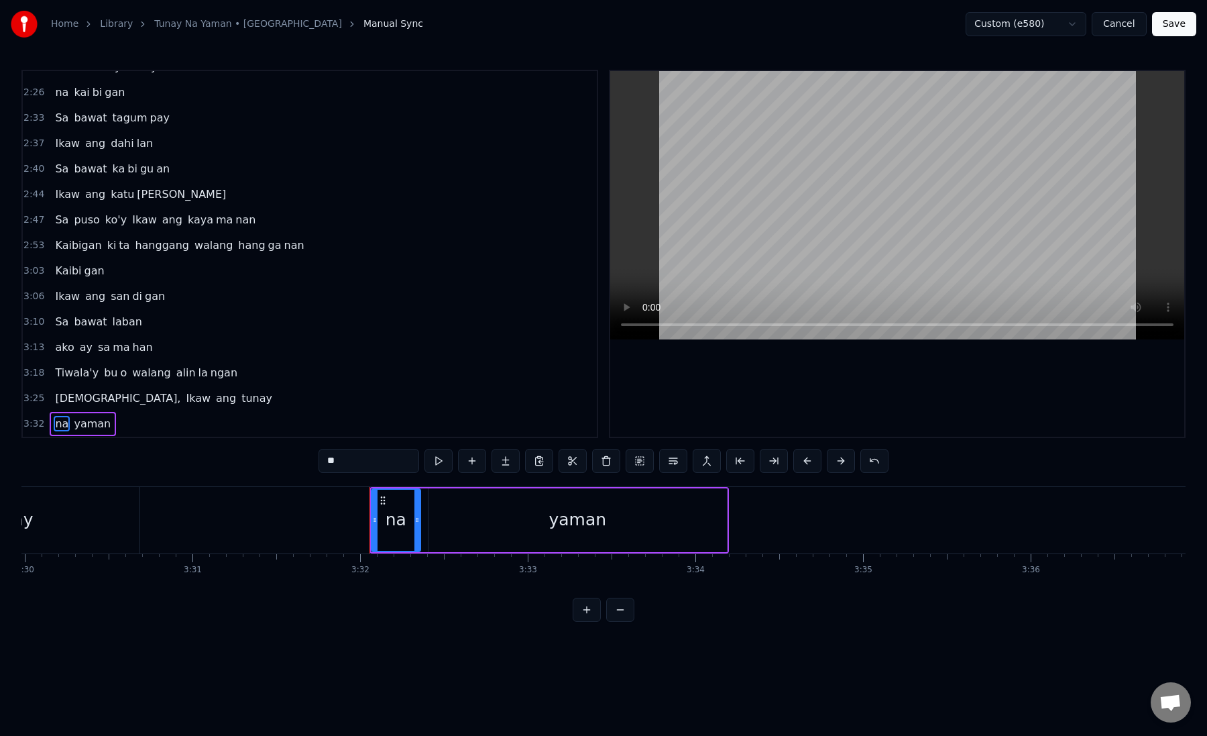
scroll to position [0, 35031]
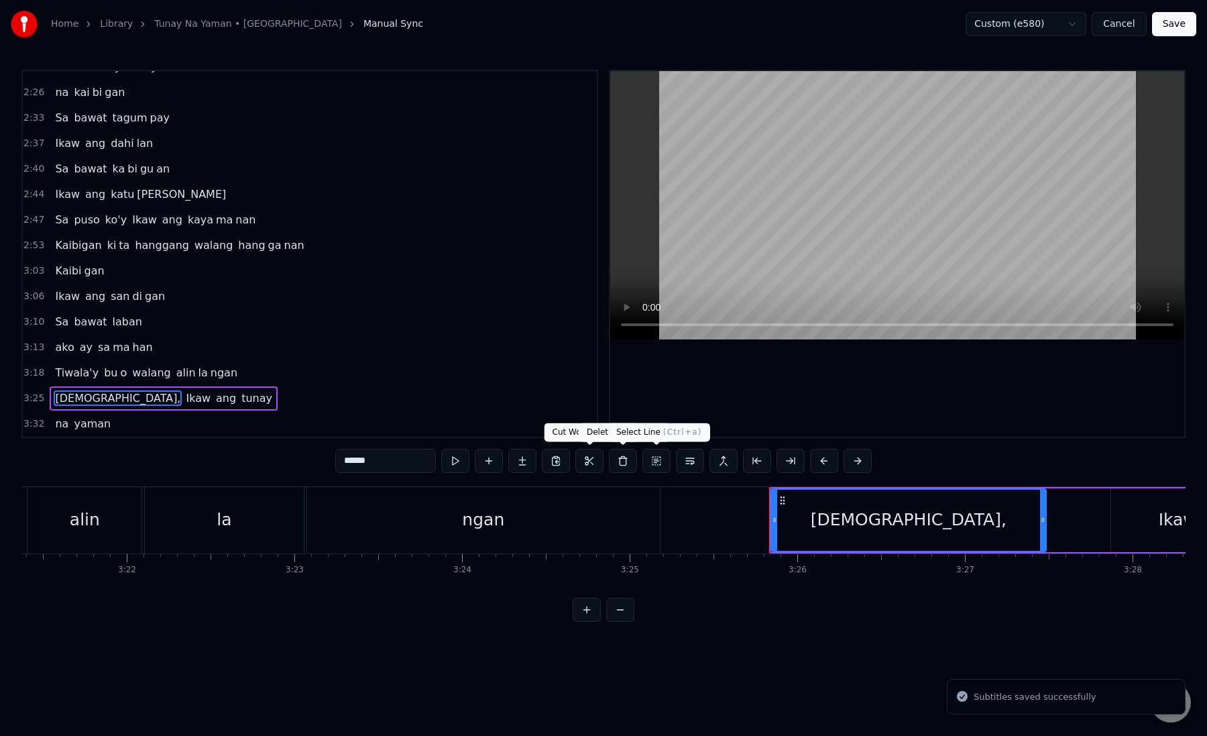
scroll to position [0, 34451]
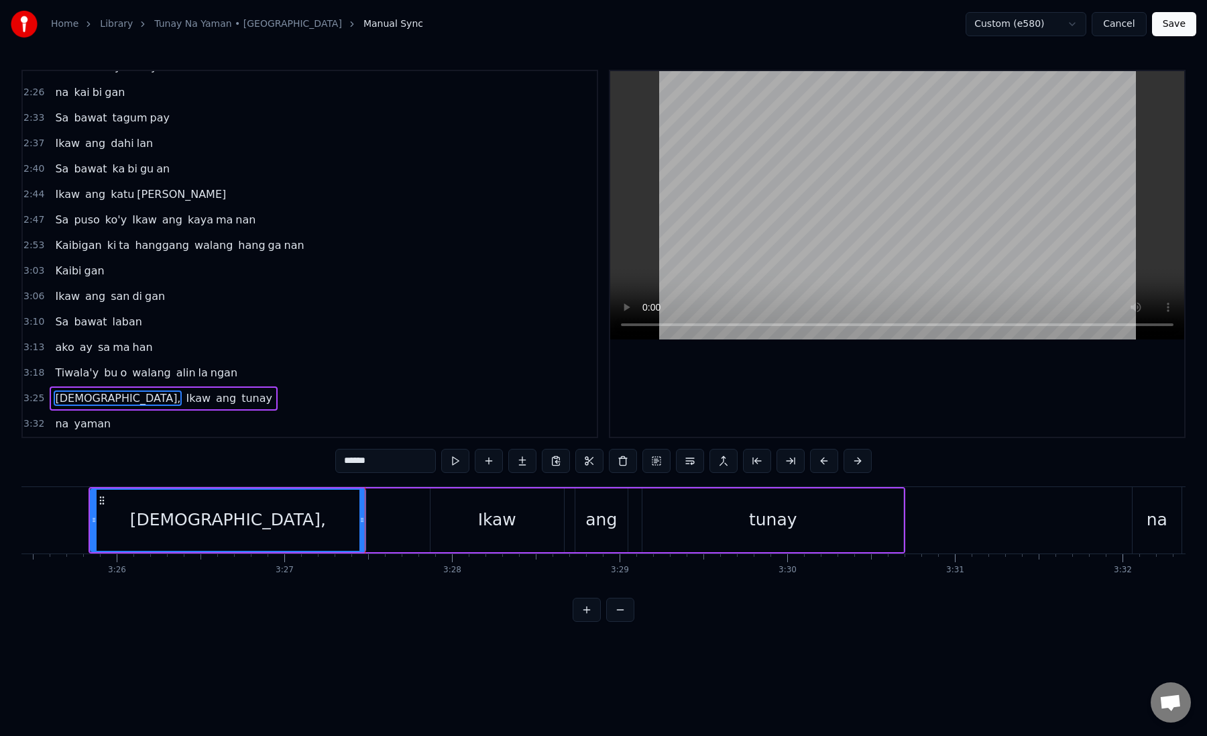
type input "****"
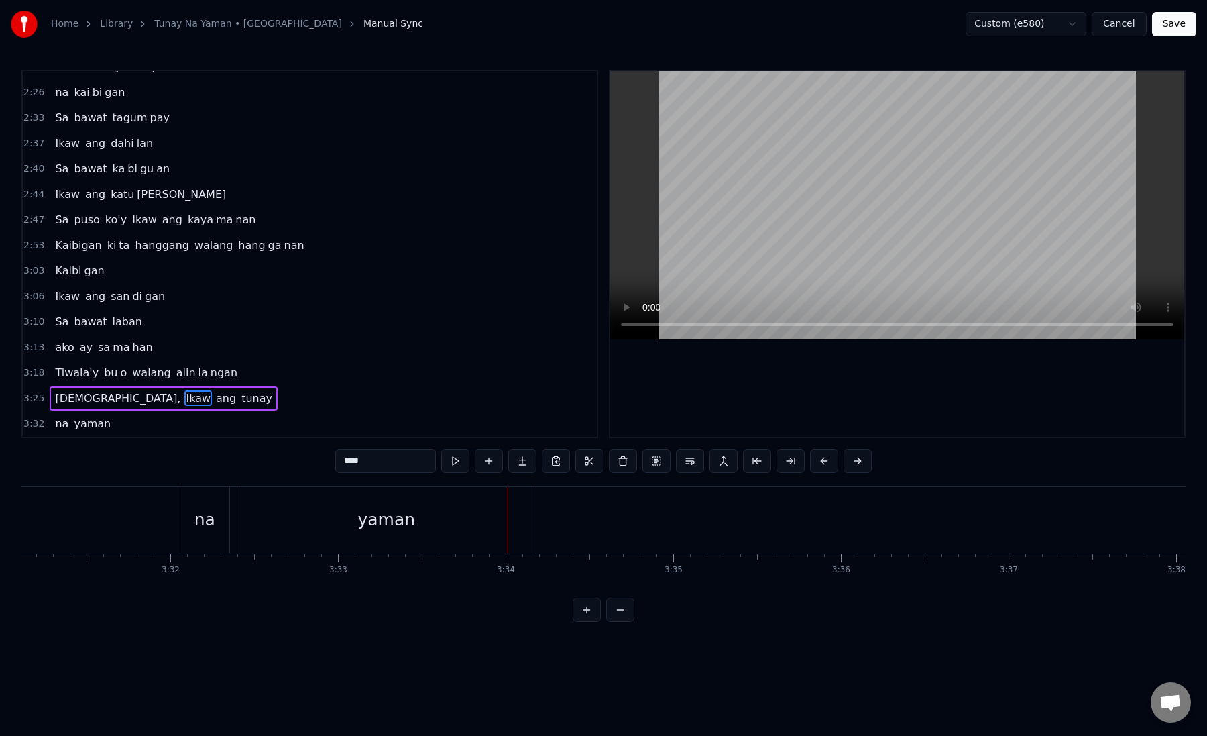
scroll to position [0, 35076]
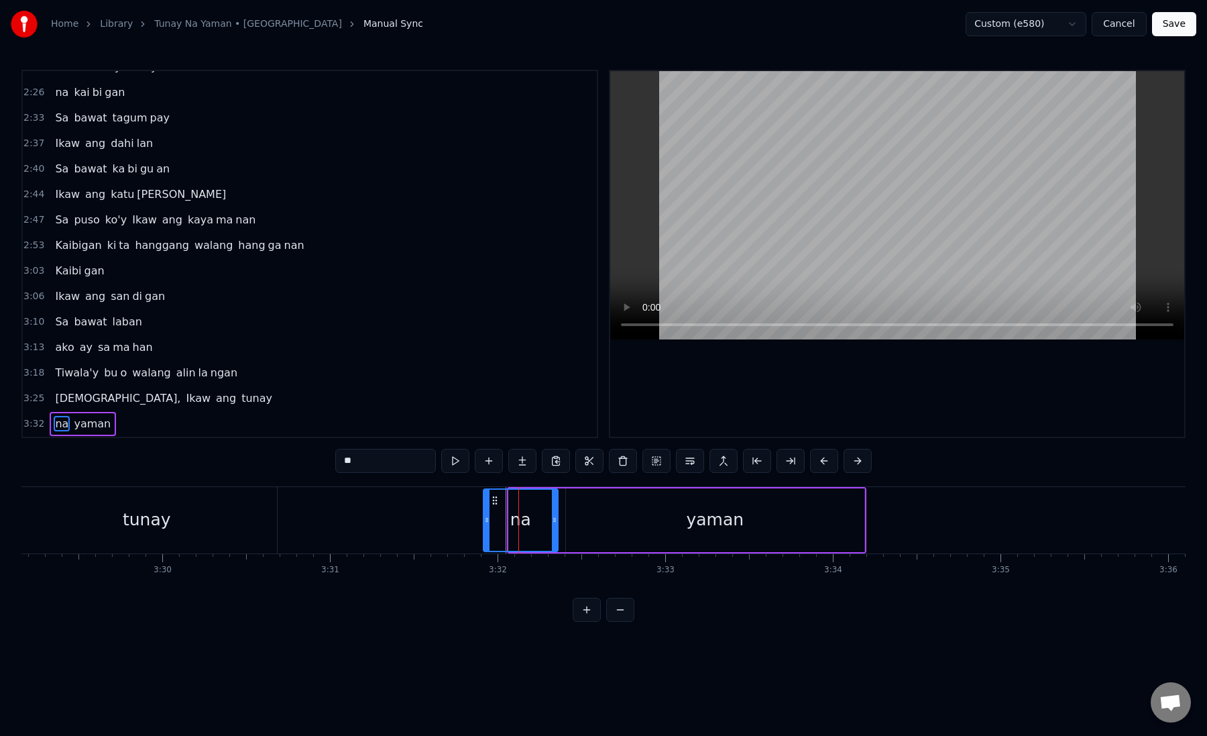
drag, startPoint x: 512, startPoint y: 519, endPoint x: 487, endPoint y: 519, distance: 25.5
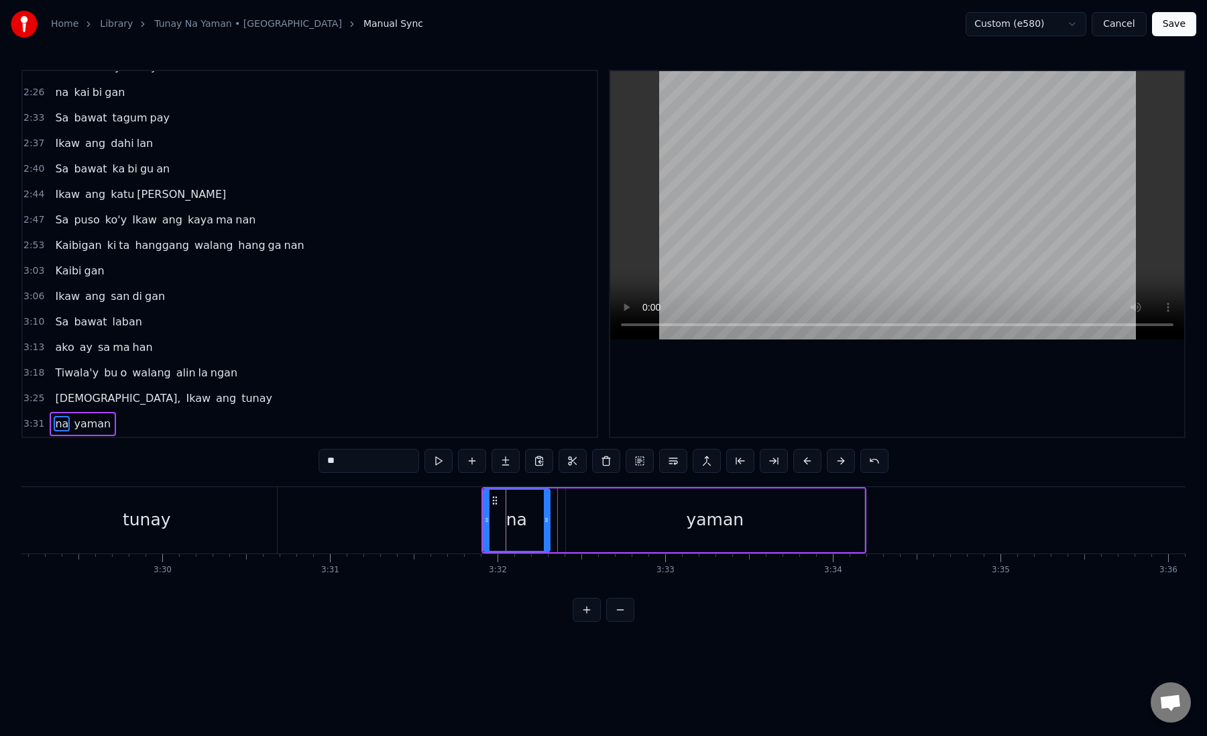
drag, startPoint x: 552, startPoint y: 519, endPoint x: 544, endPoint y: 519, distance: 8.0
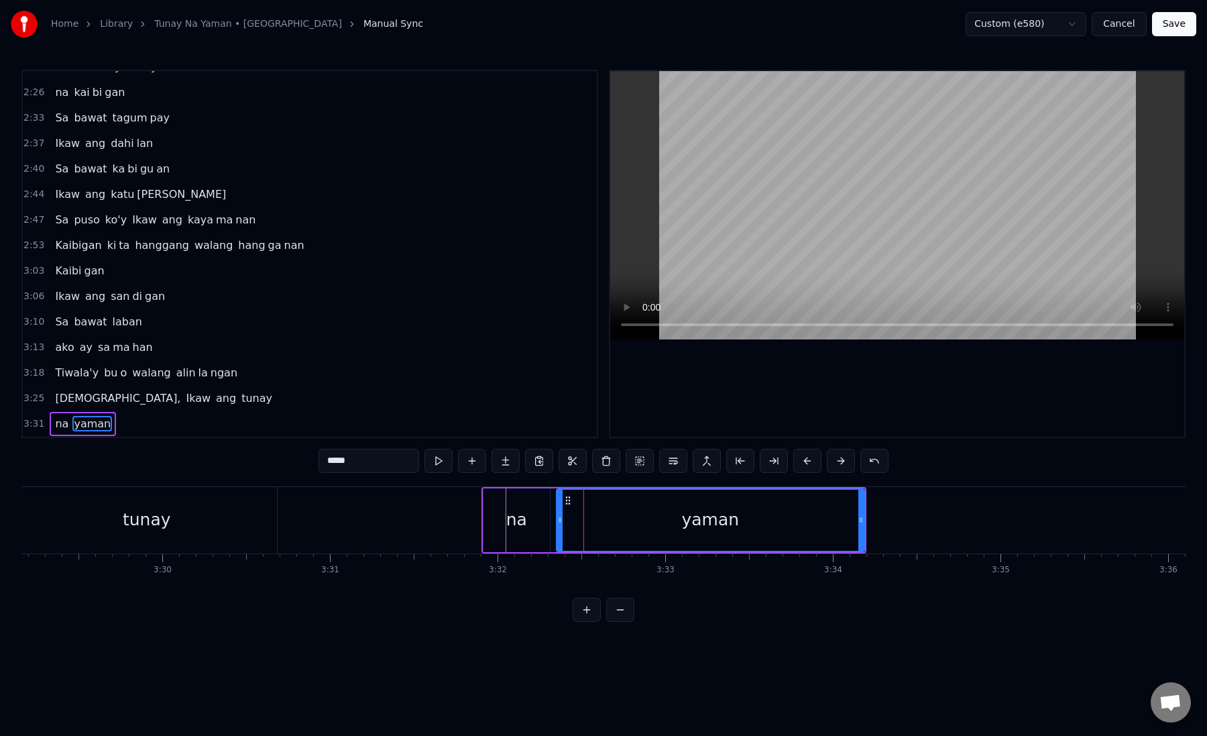
drag, startPoint x: 569, startPoint y: 521, endPoint x: 557, endPoint y: 521, distance: 11.4
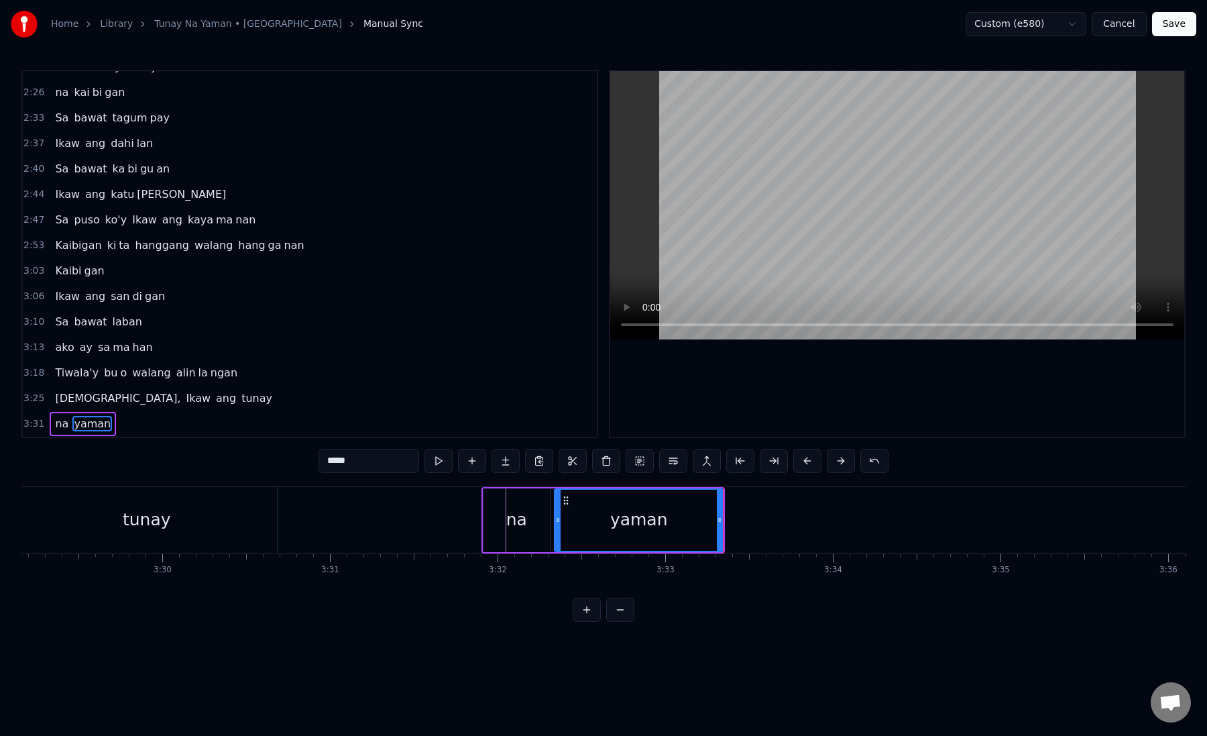
drag, startPoint x: 334, startPoint y: 464, endPoint x: 315, endPoint y: 464, distance: 19.5
type input "*"
type input "**"
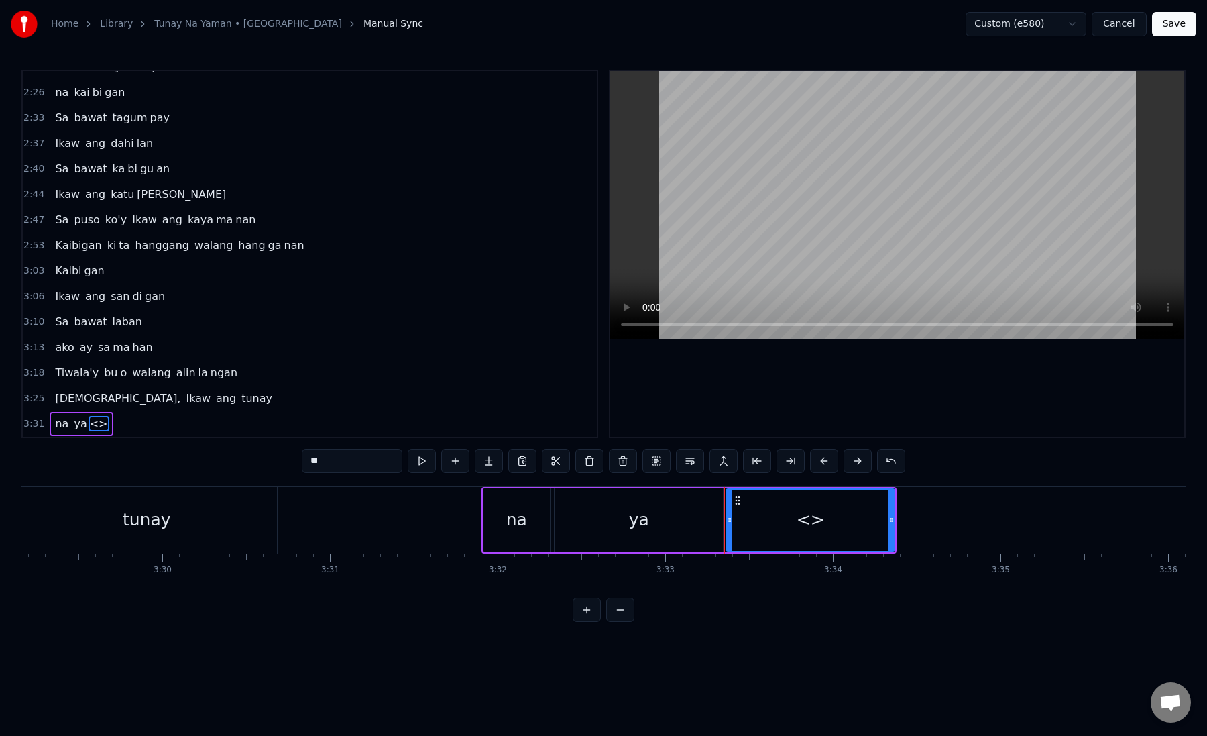
drag, startPoint x: 327, startPoint y: 456, endPoint x: 278, endPoint y: 465, distance: 49.7
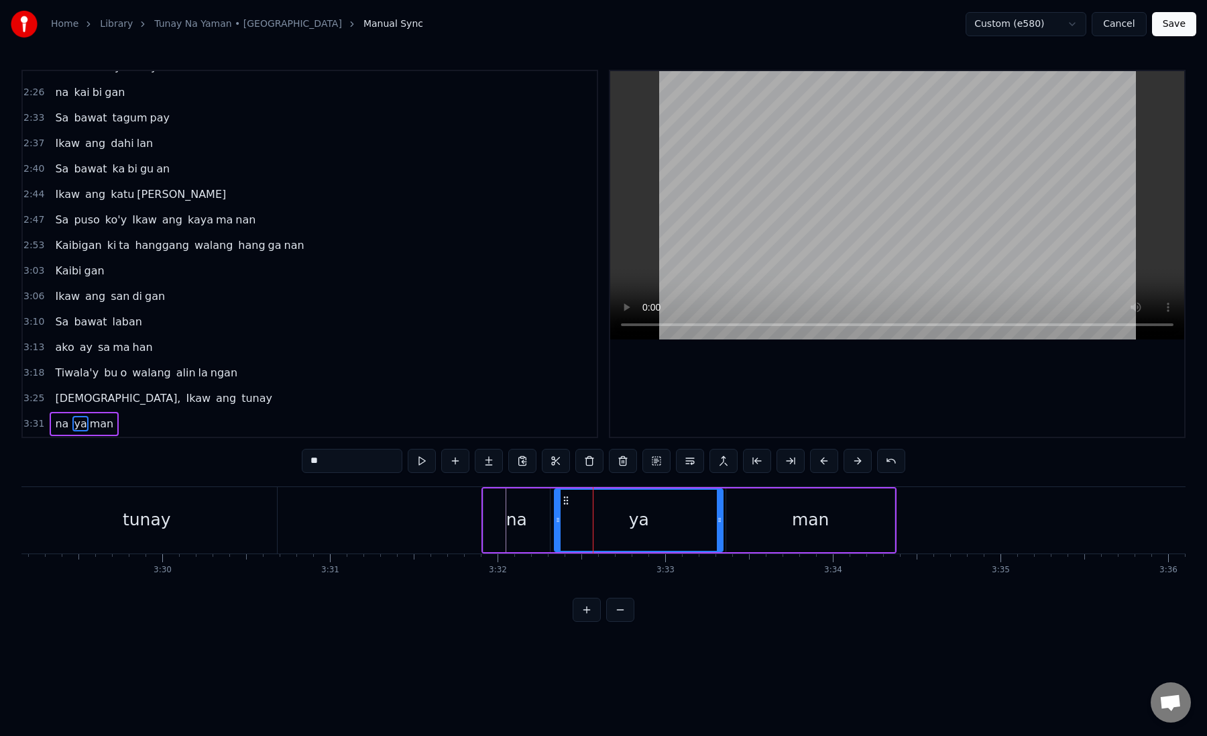
type input "**"
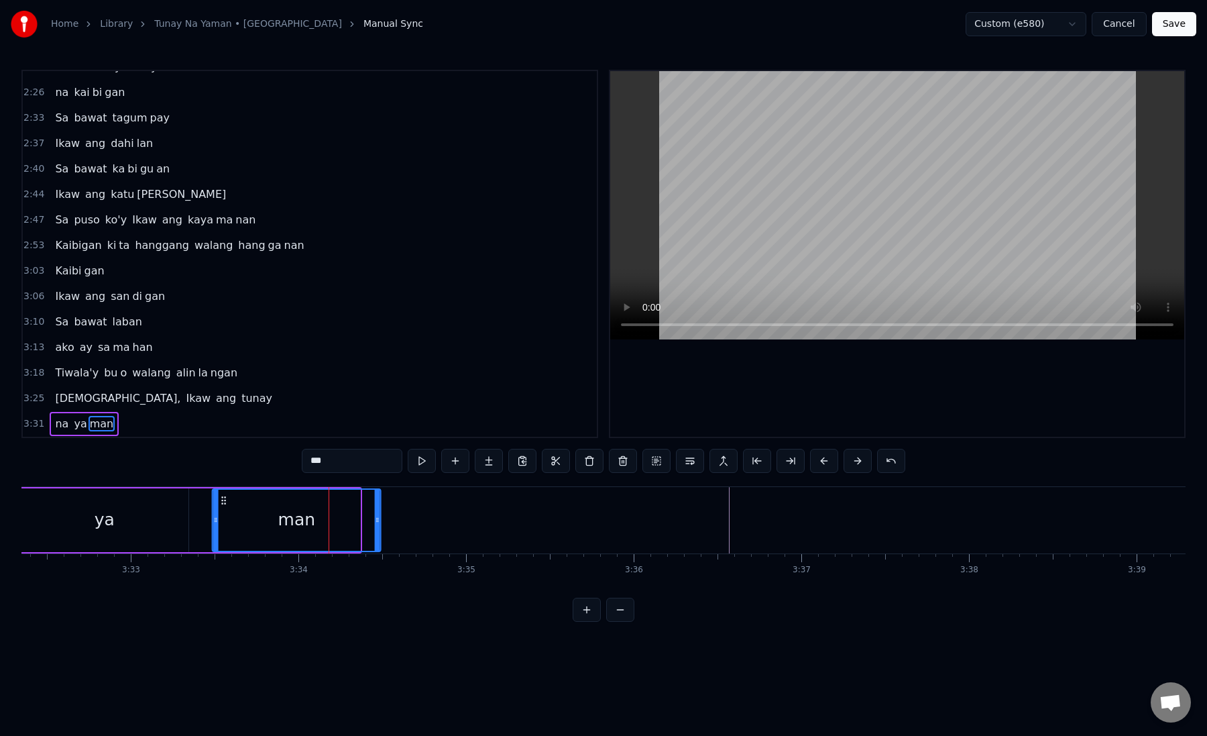
scroll to position [0, 35599]
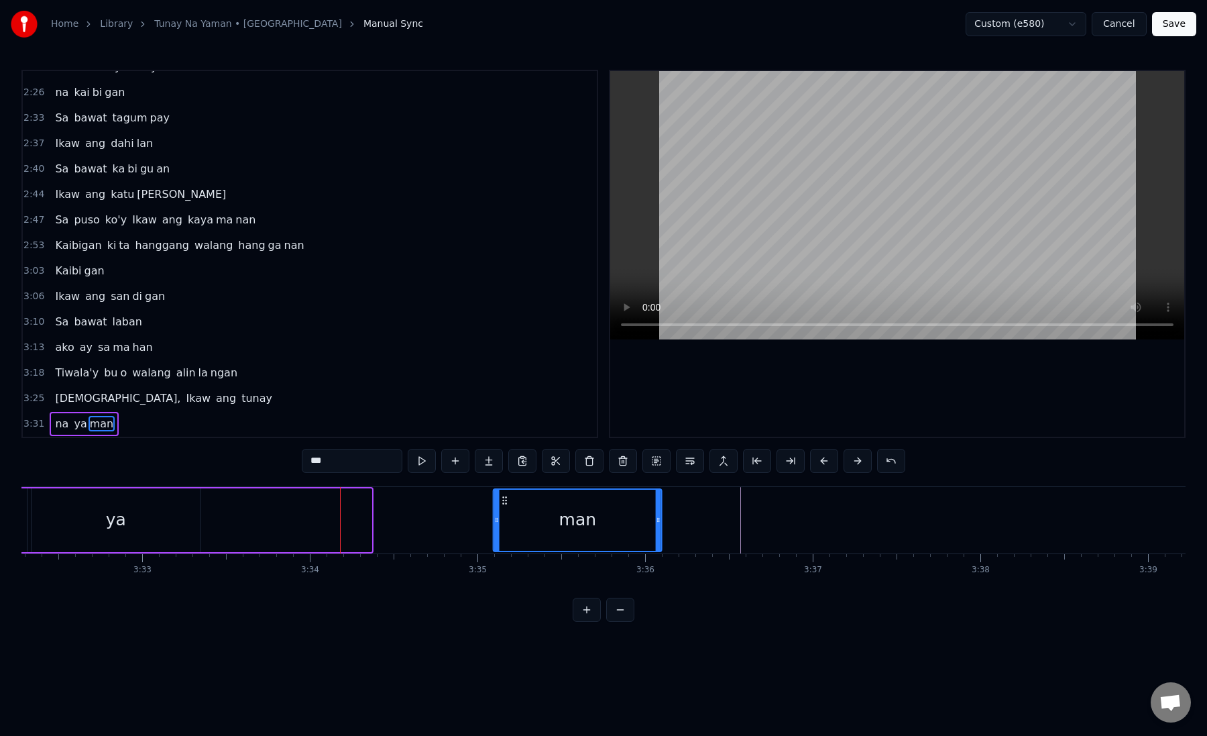
drag, startPoint x: 204, startPoint y: 500, endPoint x: 506, endPoint y: 507, distance: 302.0
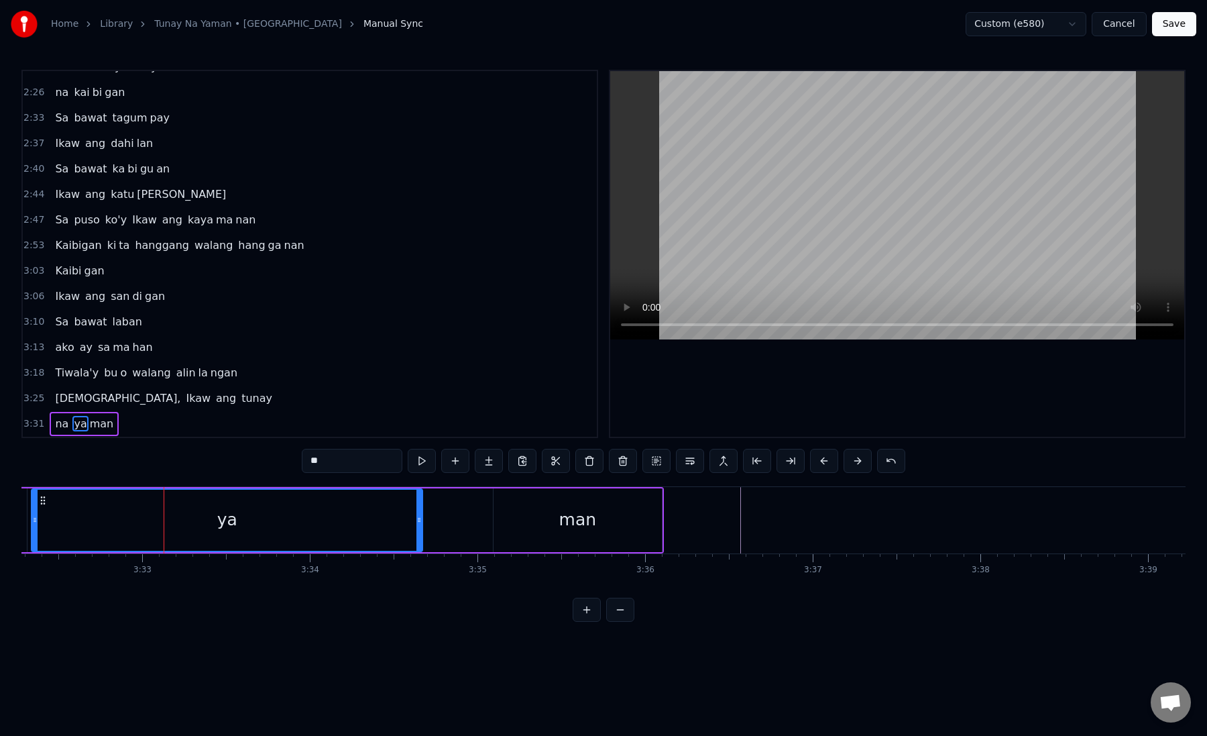
drag, startPoint x: 195, startPoint y: 517, endPoint x: 421, endPoint y: 523, distance: 225.5
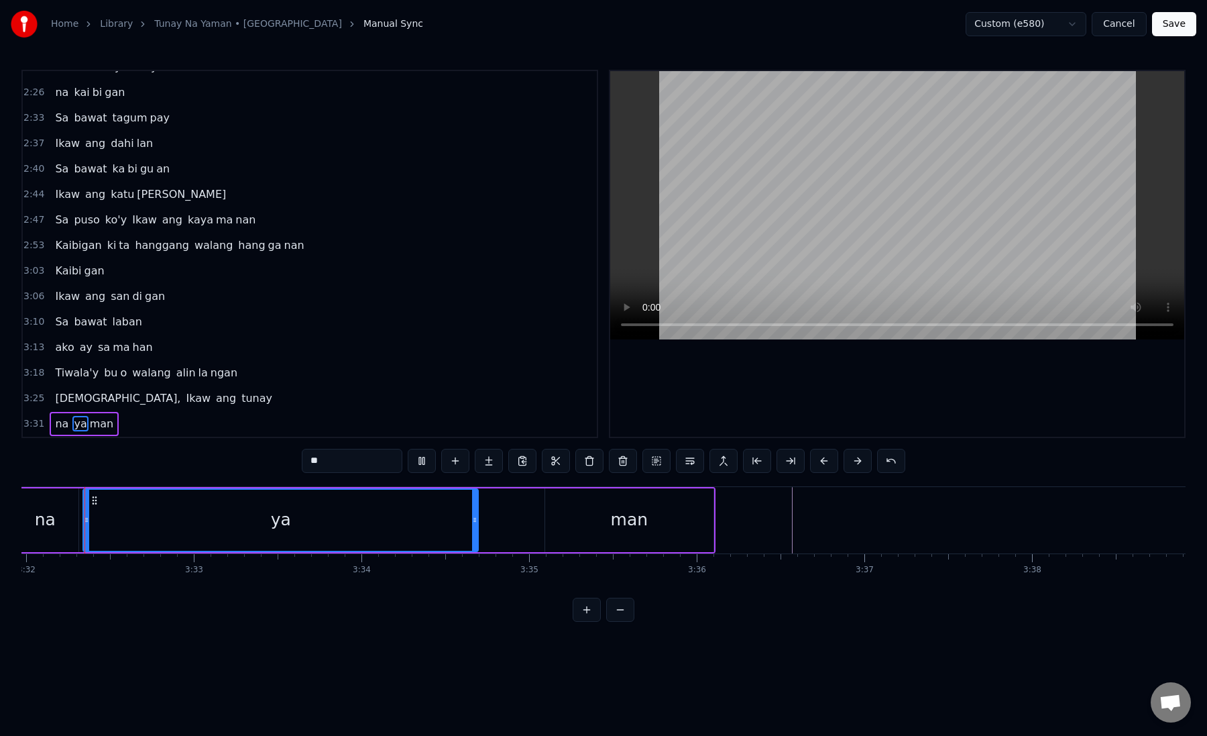
scroll to position [0, 35540]
drag, startPoint x: 484, startPoint y: 522, endPoint x: 428, endPoint y: 522, distance: 55.7
type input "***"
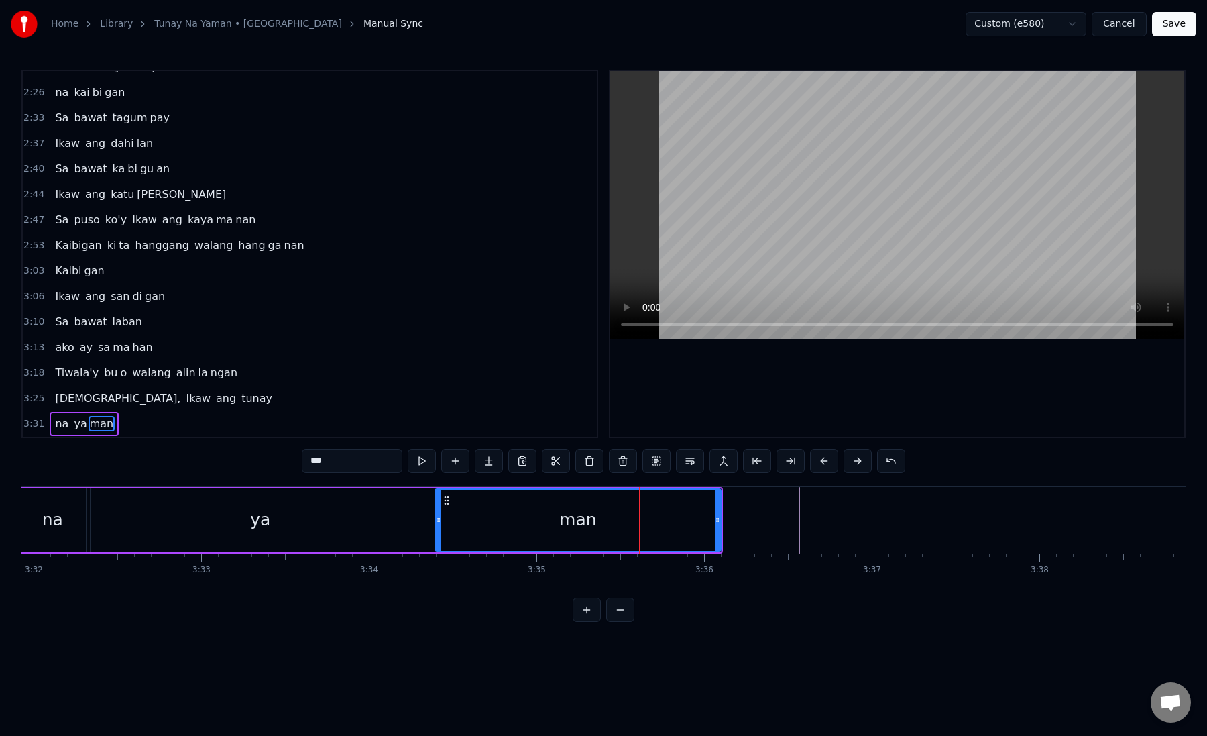
drag, startPoint x: 555, startPoint y: 517, endPoint x: 438, endPoint y: 522, distance: 117.5
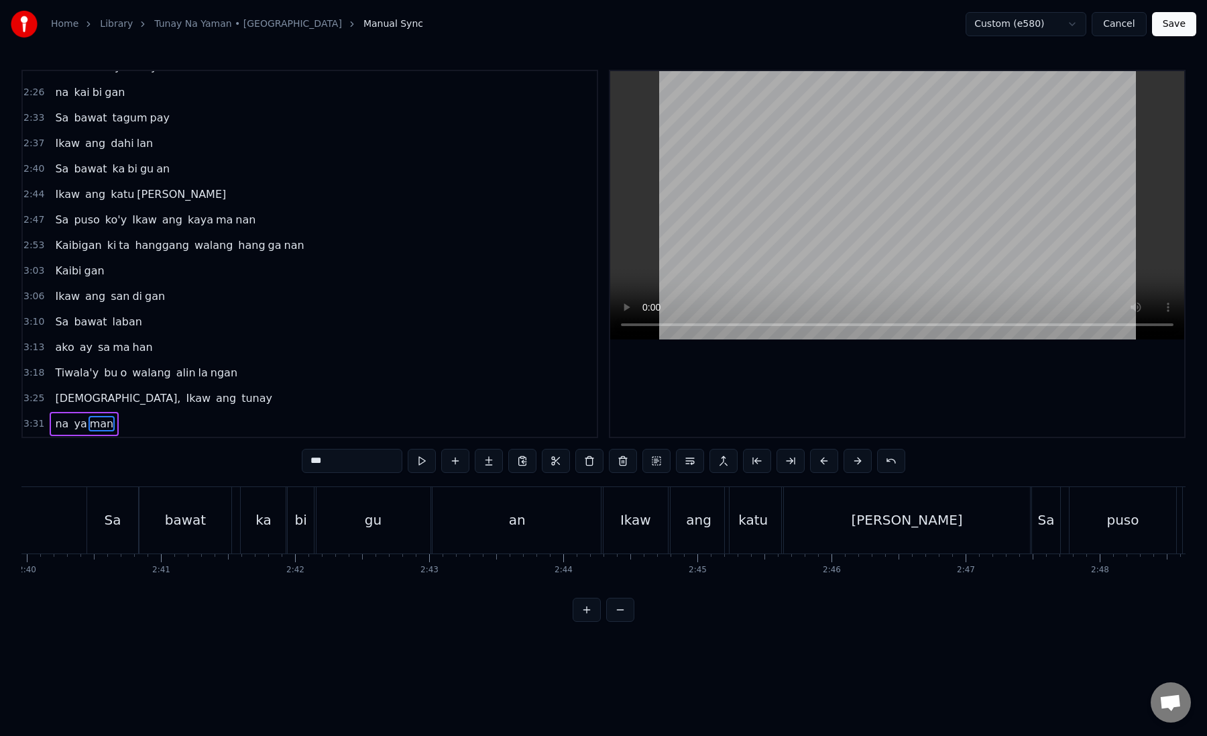
scroll to position [0, 21493]
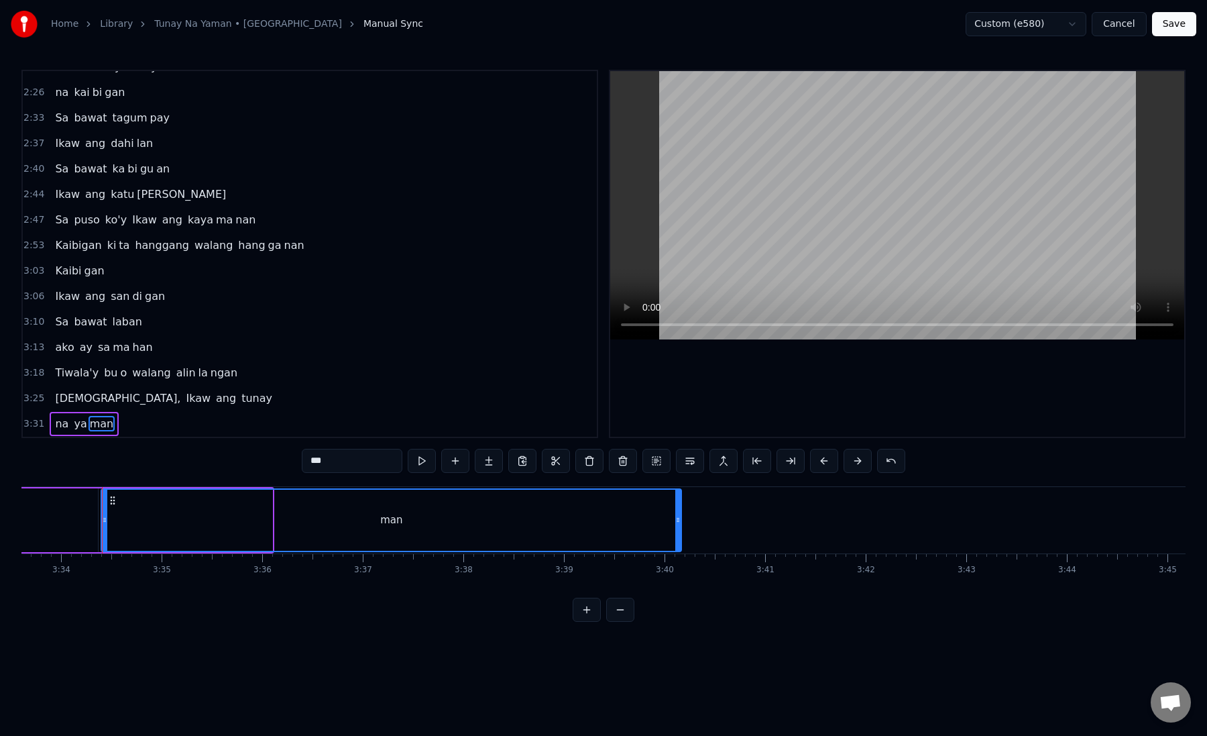
drag, startPoint x: 270, startPoint y: 521, endPoint x: 681, endPoint y: 519, distance: 410.5
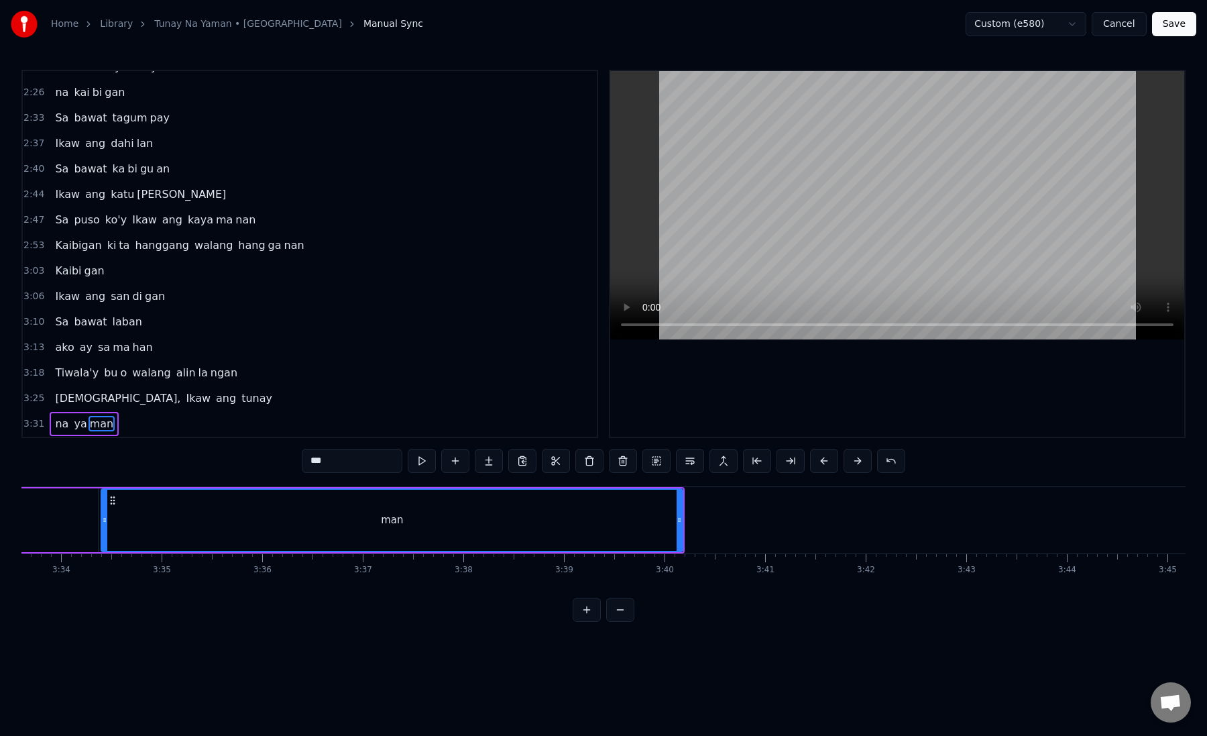
scroll to position [0, 21494]
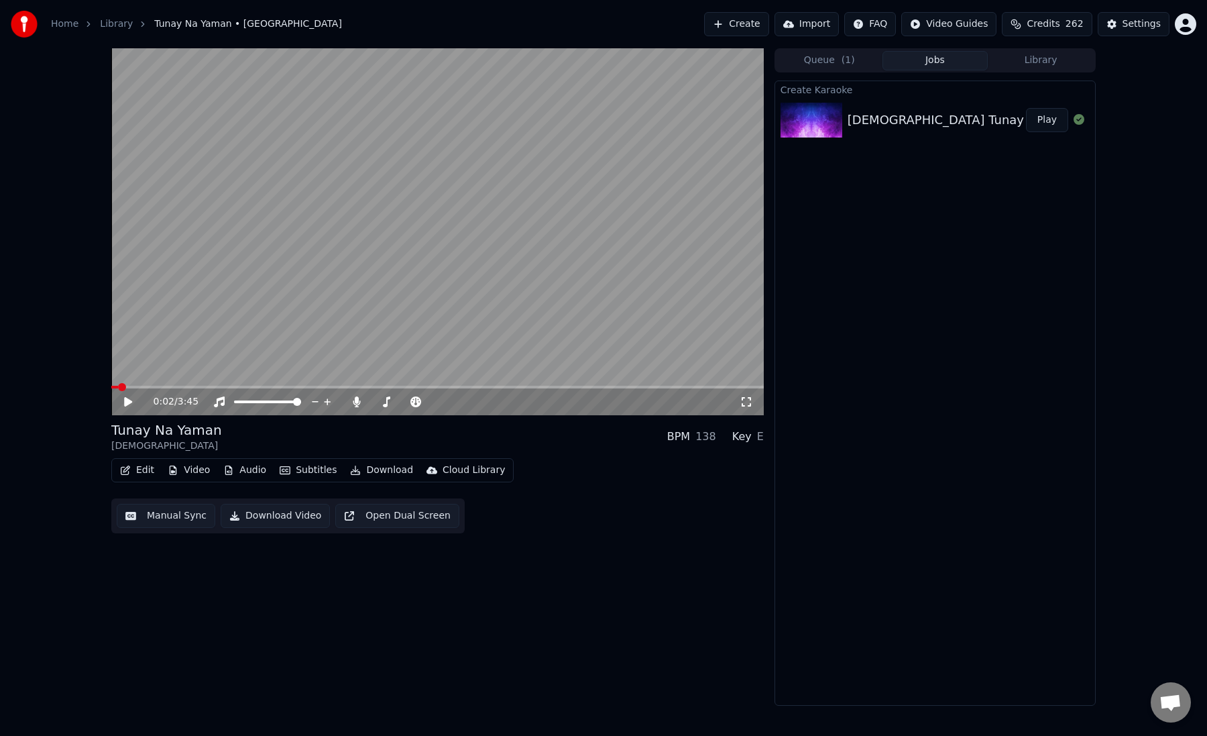
click at [398, 476] on button "Download" at bounding box center [382, 470] width 74 height 19
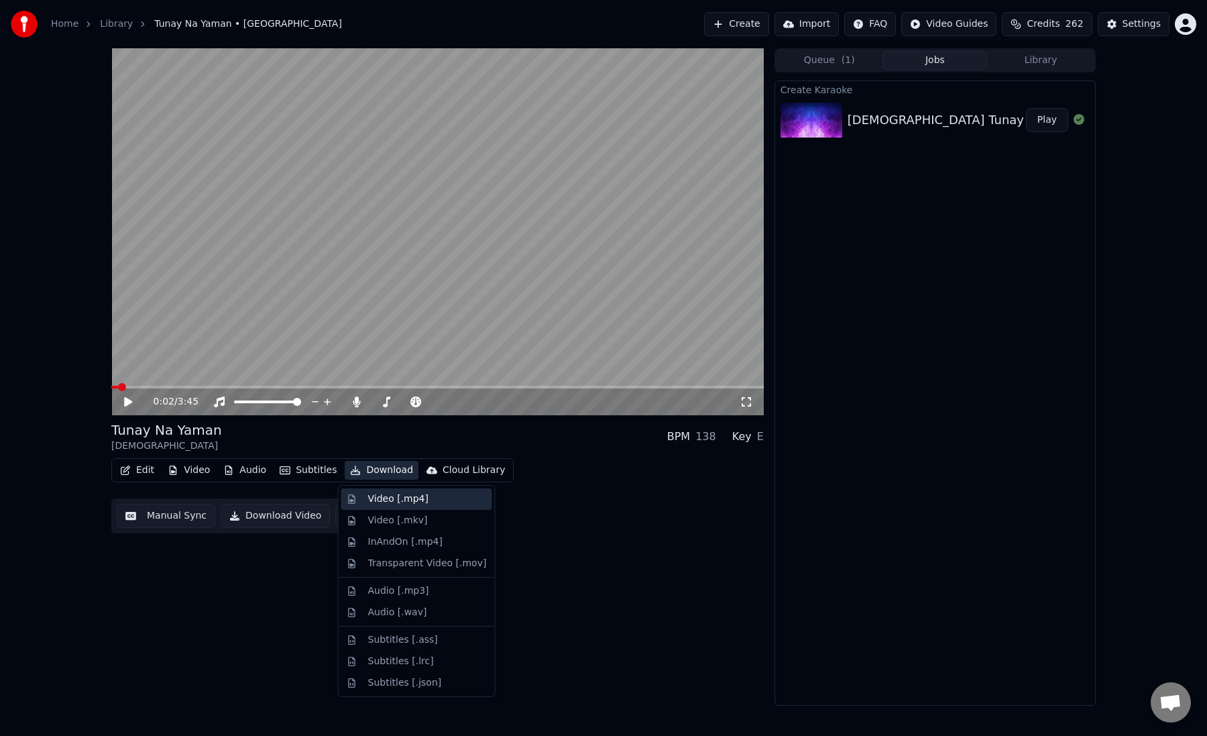
click at [422, 503] on div "Video [.mp4]" at bounding box center [398, 498] width 60 height 13
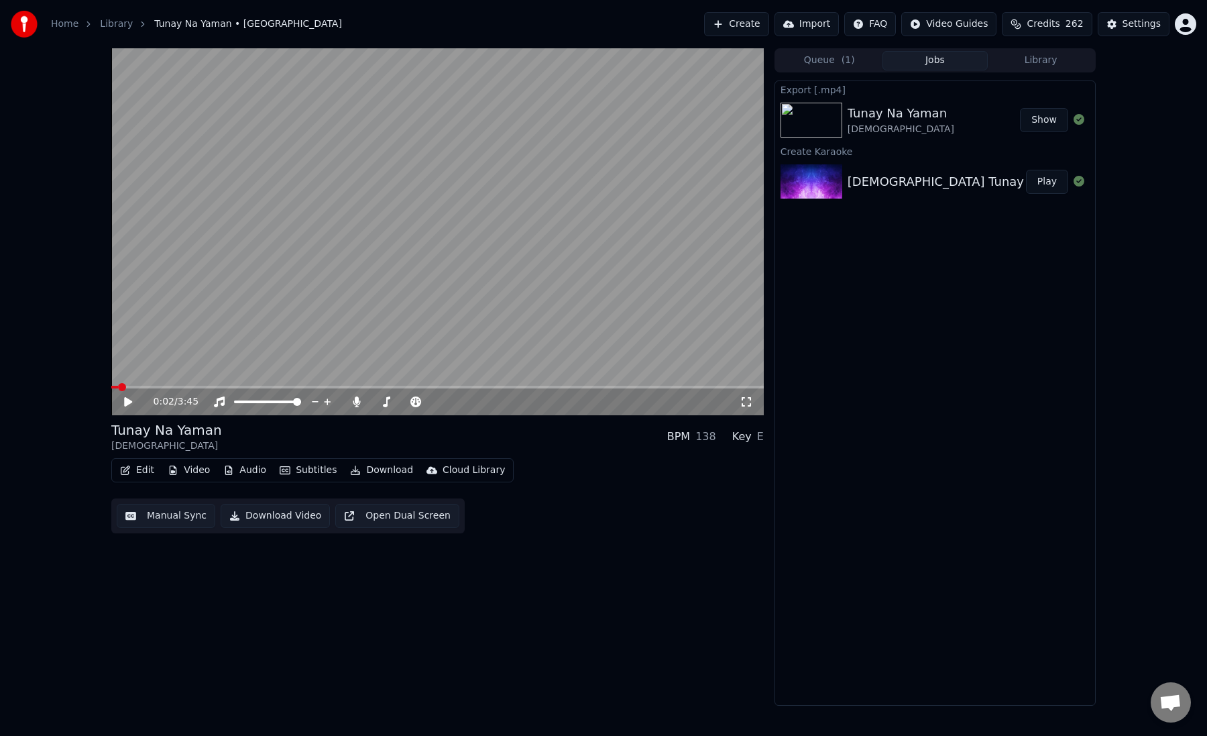
click at [136, 400] on icon at bounding box center [138, 401] width 32 height 11
click at [761, 21] on button "Create" at bounding box center [736, 24] width 65 height 24
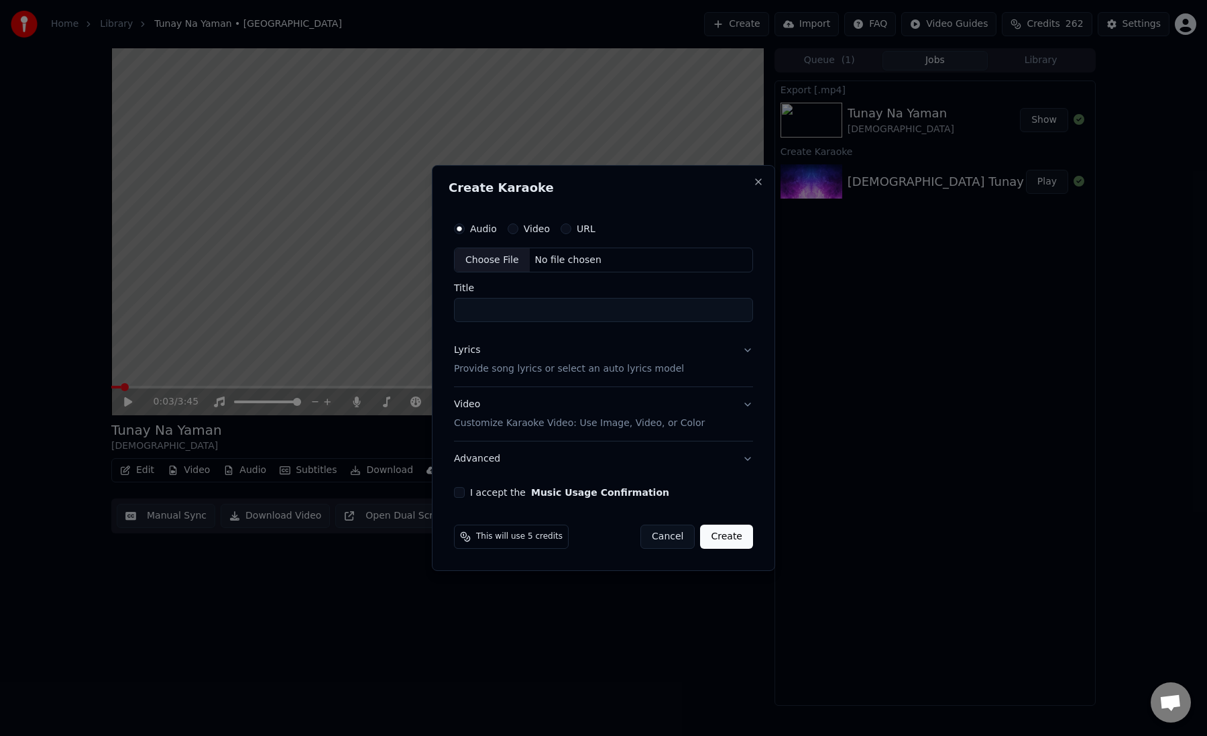
click at [476, 256] on div "Choose File" at bounding box center [492, 260] width 75 height 24
type input "**********"
click at [521, 364] on p "Provide song lyrics or select an auto lyrics model" at bounding box center [566, 369] width 230 height 13
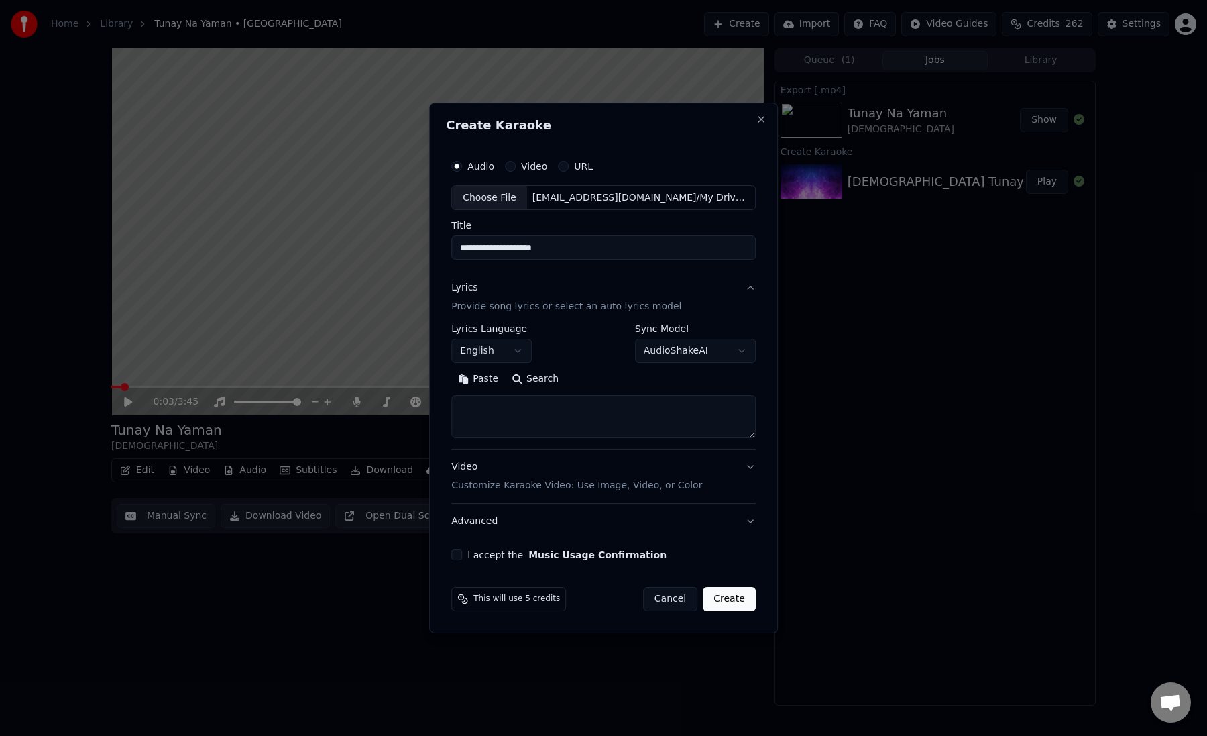
click at [516, 408] on textarea at bounding box center [603, 417] width 305 height 43
paste textarea "**********"
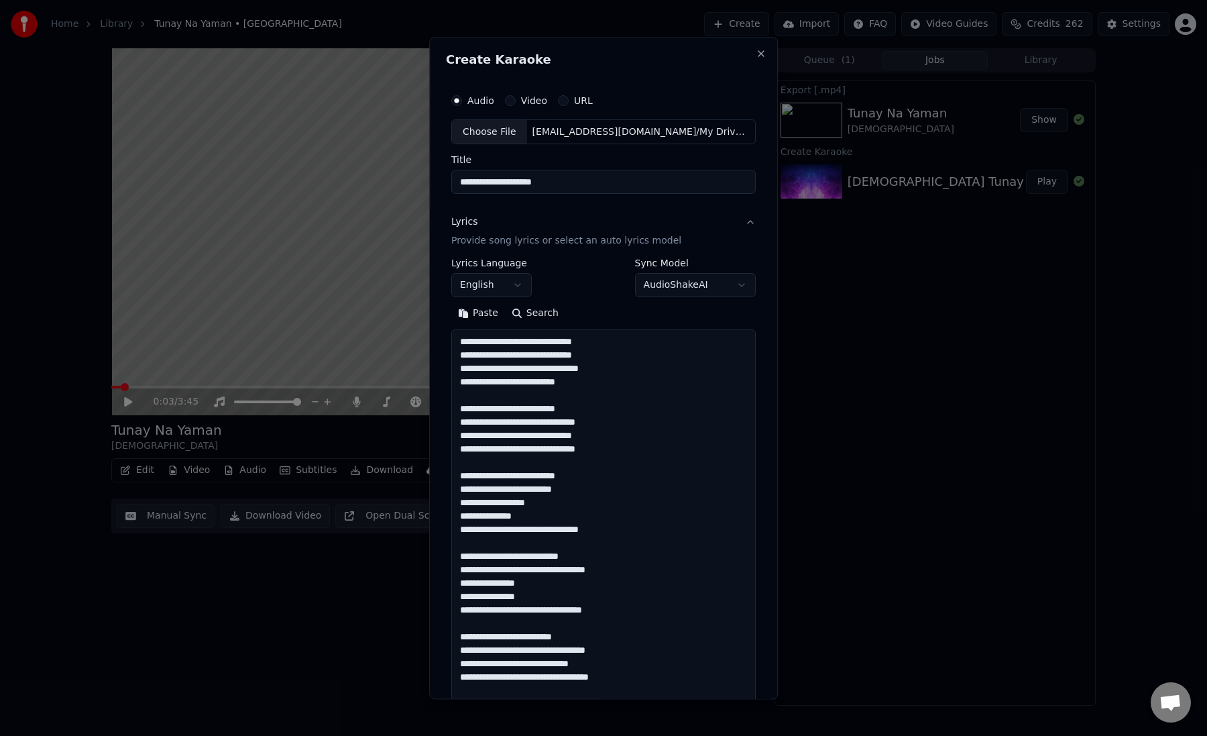
scroll to position [486, 0]
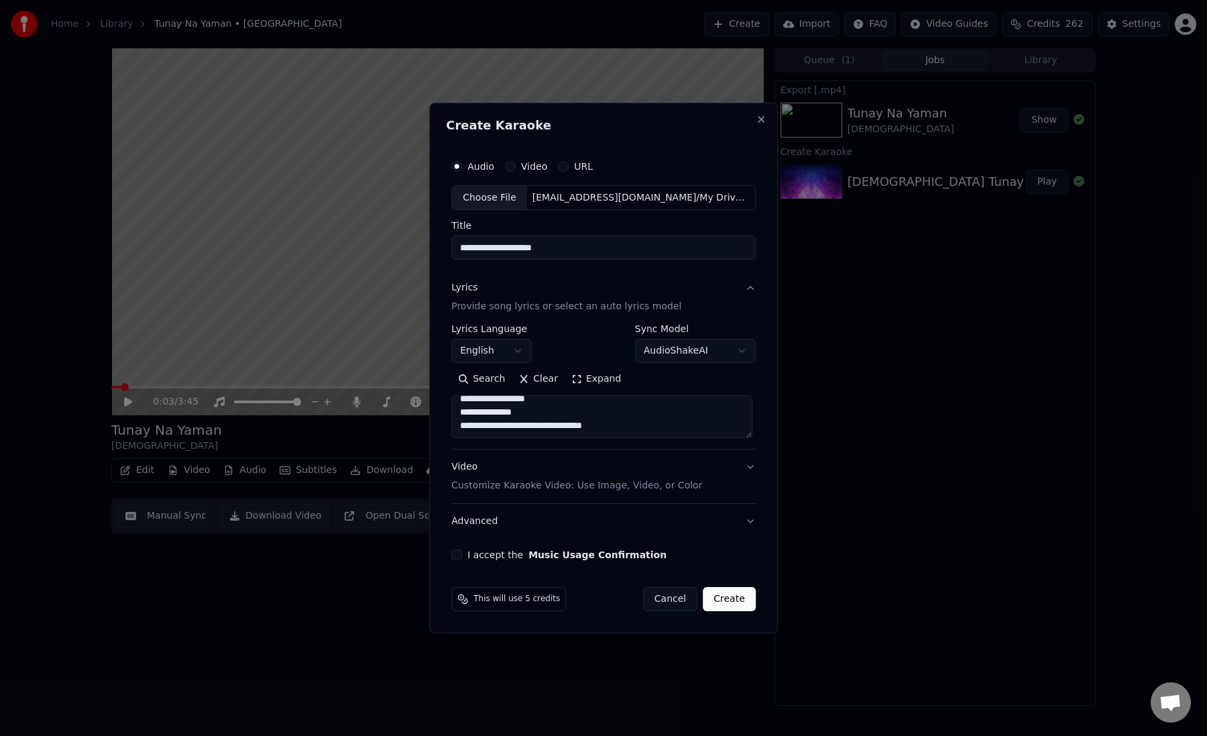
type textarea "**********"
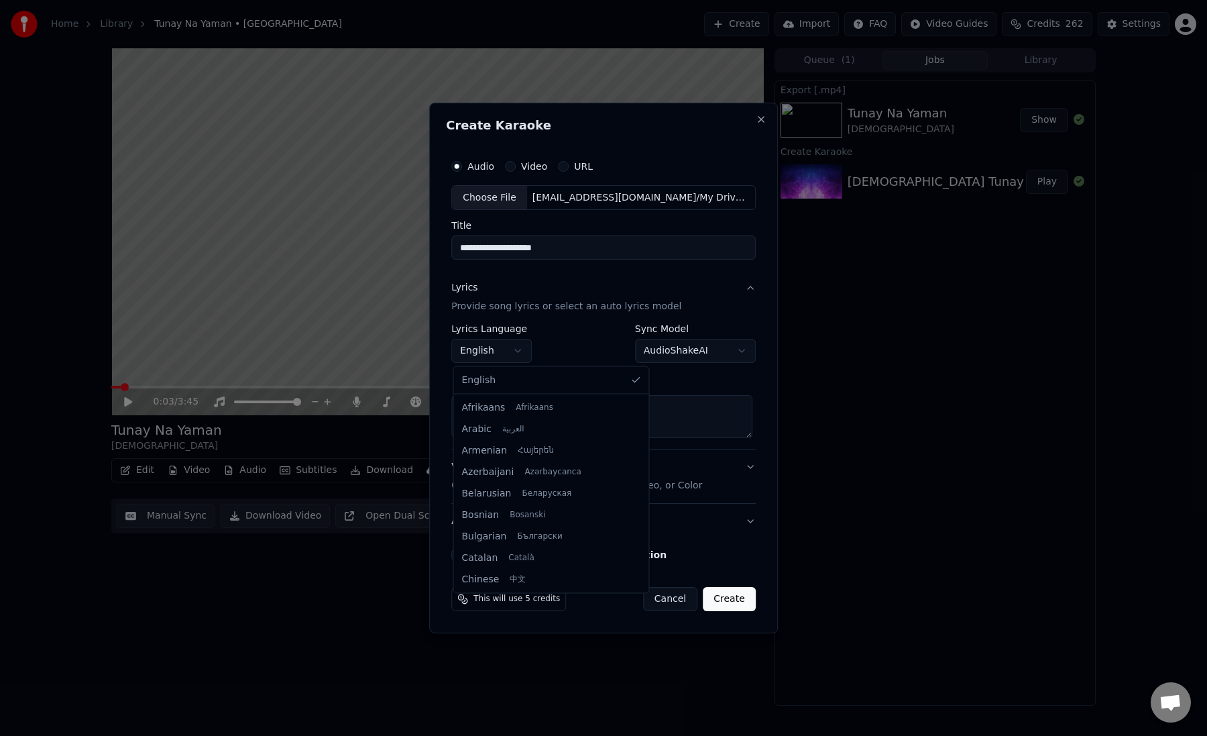
click at [502, 352] on body "**********" at bounding box center [603, 368] width 1207 height 736
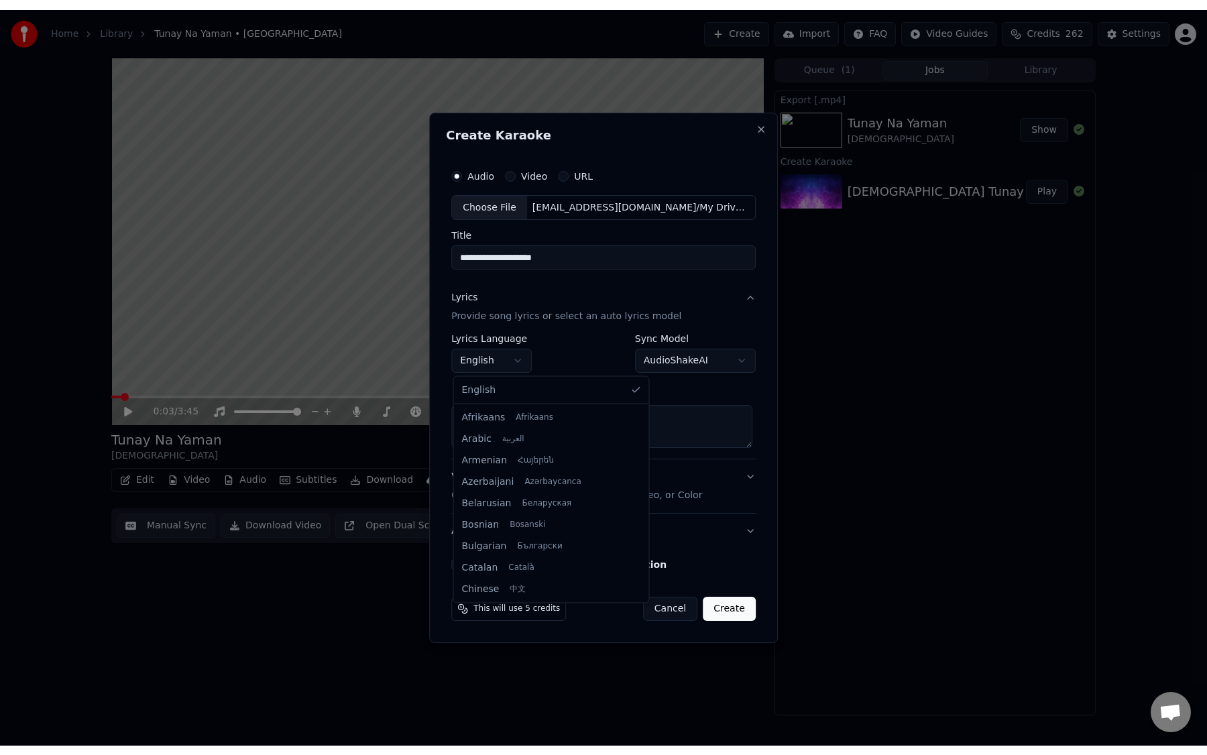
scroll to position [987, 0]
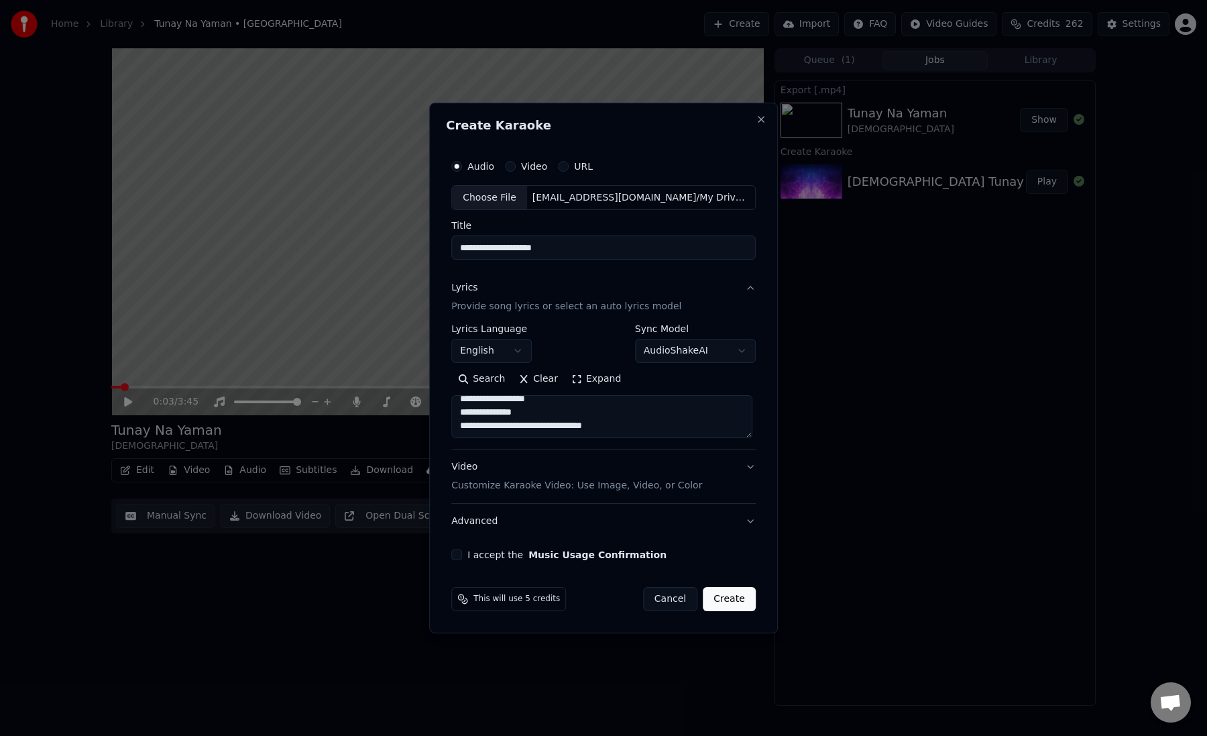
click at [496, 356] on body "**********" at bounding box center [603, 368] width 1207 height 736
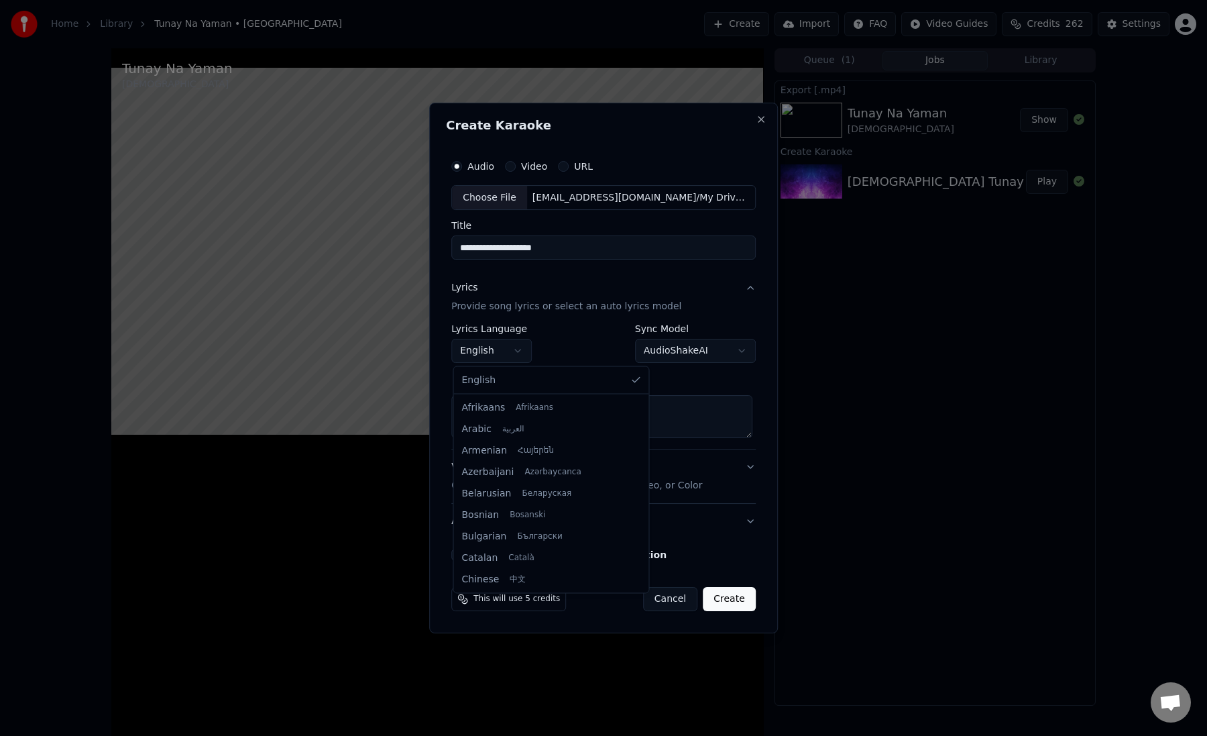
scroll to position [0, 0]
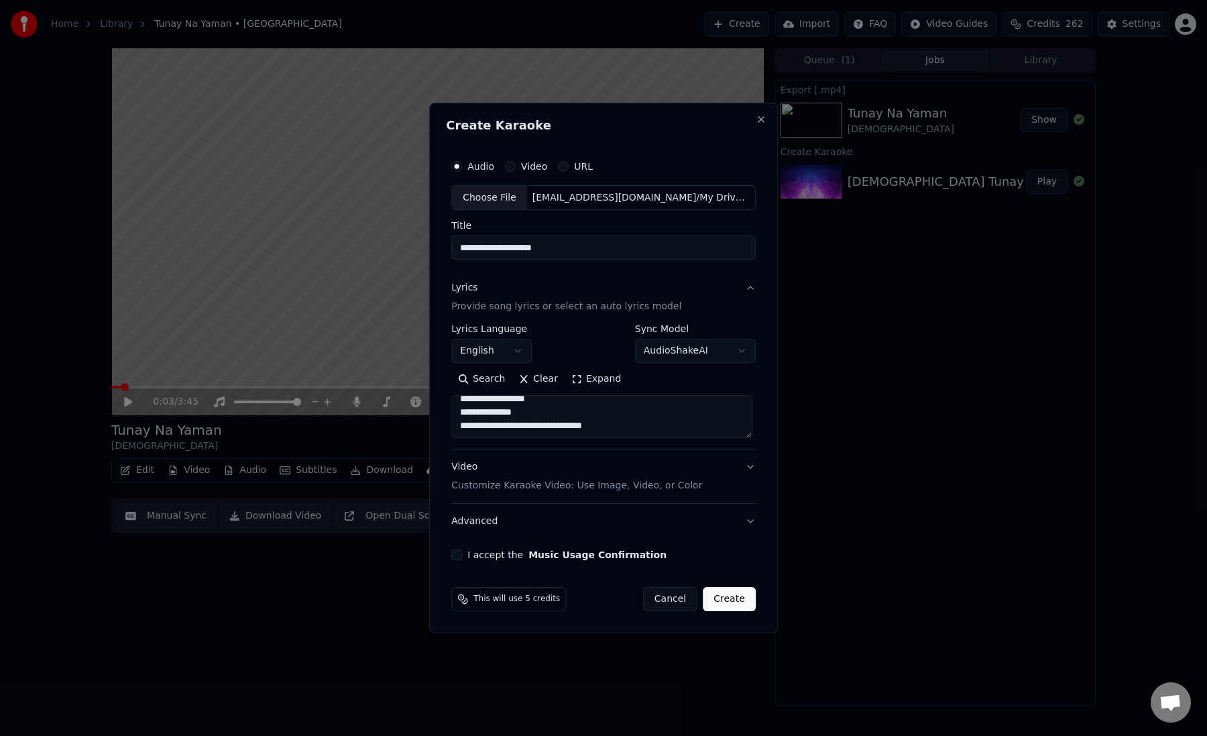
click at [512, 353] on body "**********" at bounding box center [603, 368] width 1207 height 736
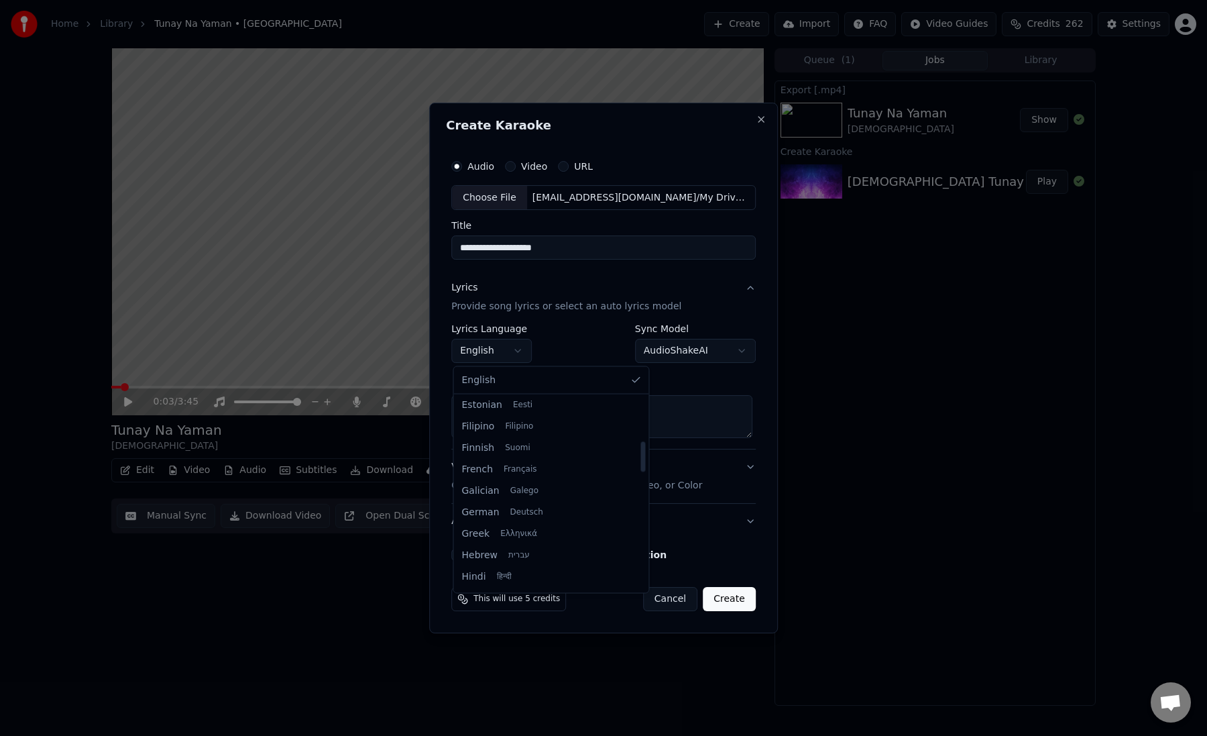
scroll to position [286, 0]
select select "**"
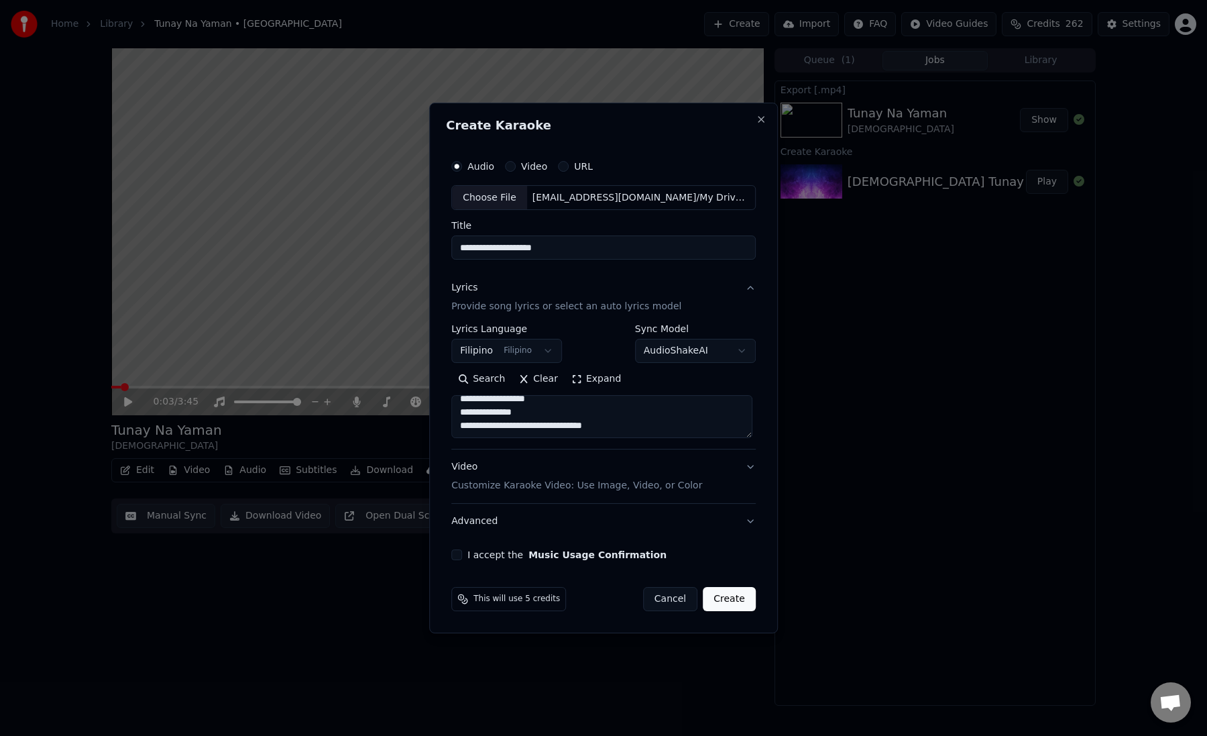
click at [659, 404] on textarea "**********" at bounding box center [601, 417] width 301 height 43
click at [620, 425] on textarea "**********" at bounding box center [601, 417] width 301 height 43
click at [460, 557] on button "I accept the Music Usage Confirmation" at bounding box center [456, 554] width 11 height 11
click at [732, 599] on button "Create" at bounding box center [729, 599] width 53 height 24
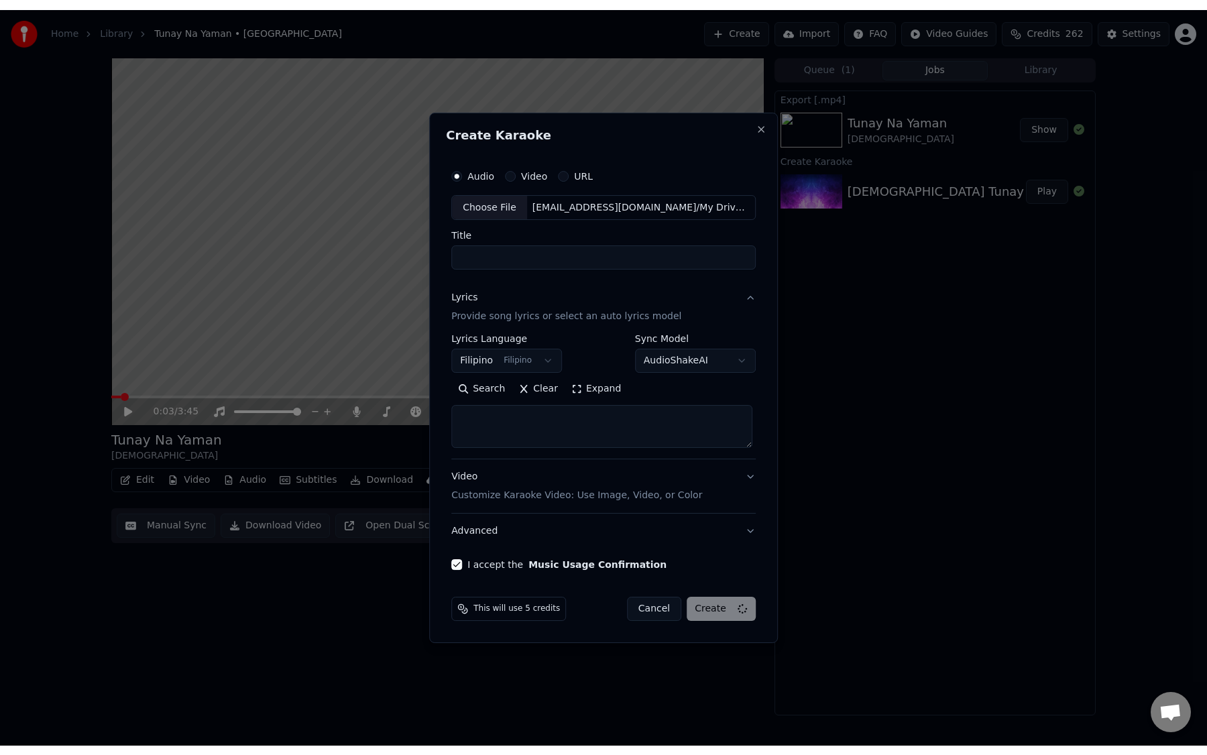
scroll to position [0, 0]
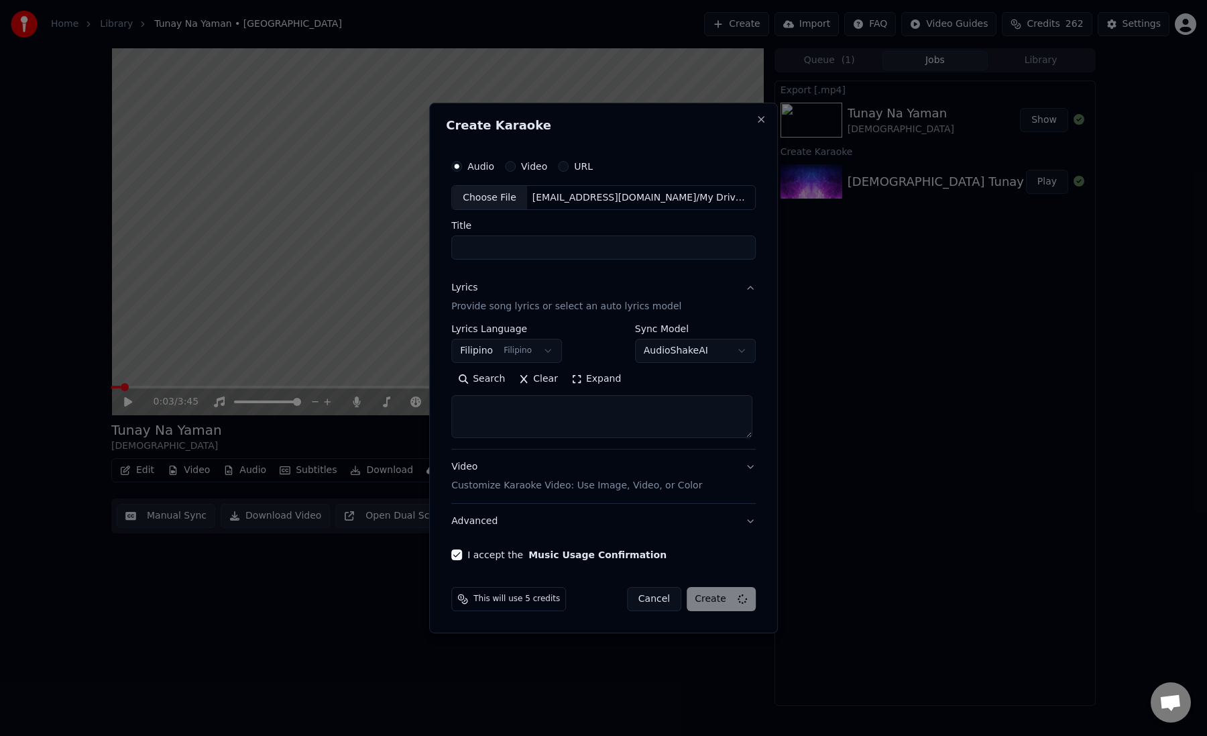
select select
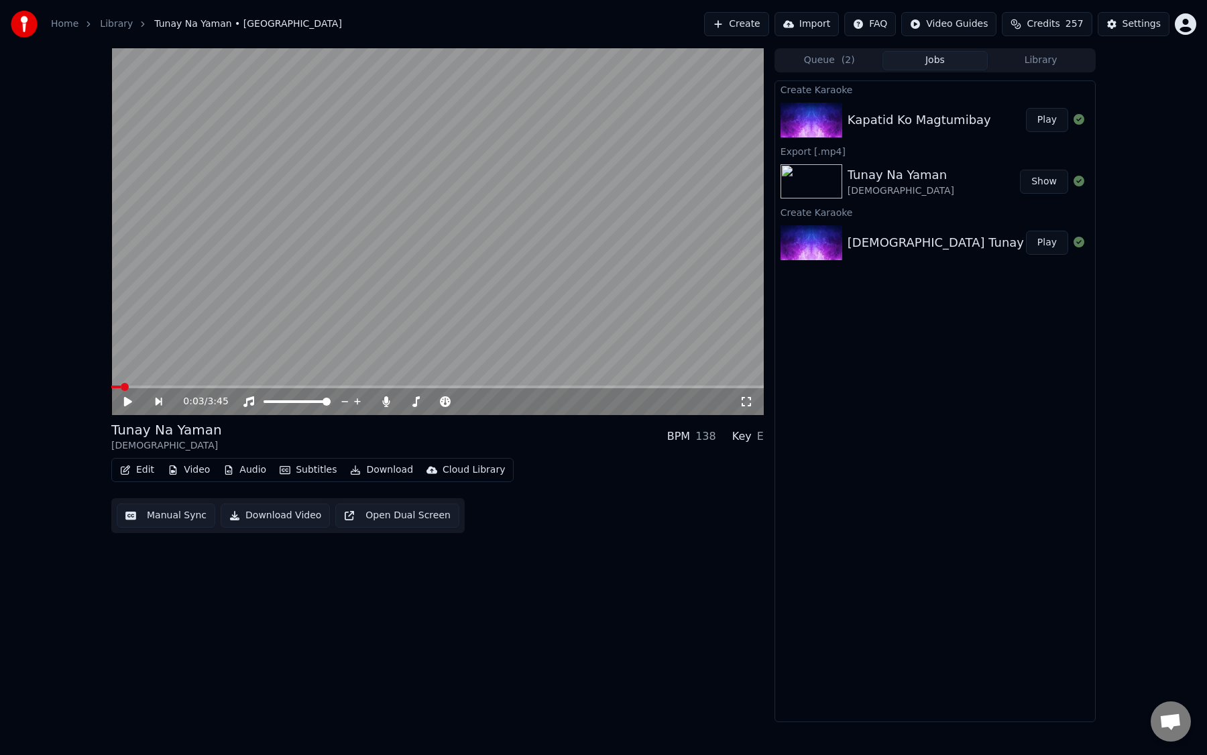
click at [438, 271] on video at bounding box center [437, 231] width 653 height 367
click at [443, 270] on video at bounding box center [437, 231] width 653 height 367
click at [989, 114] on div "Kapatid Ko Magtumibay" at bounding box center [937, 120] width 178 height 19
click at [497, 244] on video at bounding box center [437, 231] width 653 height 367
click at [152, 384] on video at bounding box center [437, 231] width 653 height 367
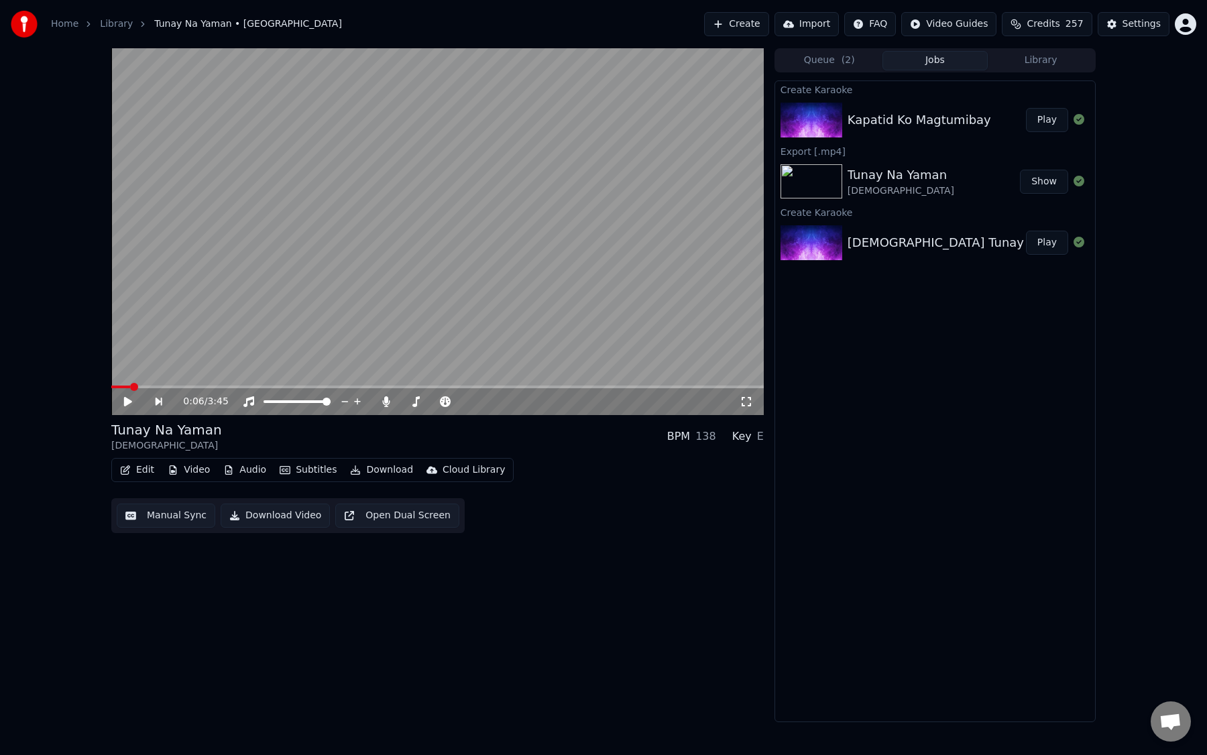
click at [160, 380] on video at bounding box center [437, 231] width 653 height 367
click at [1038, 119] on button "Play" at bounding box center [1047, 120] width 42 height 24
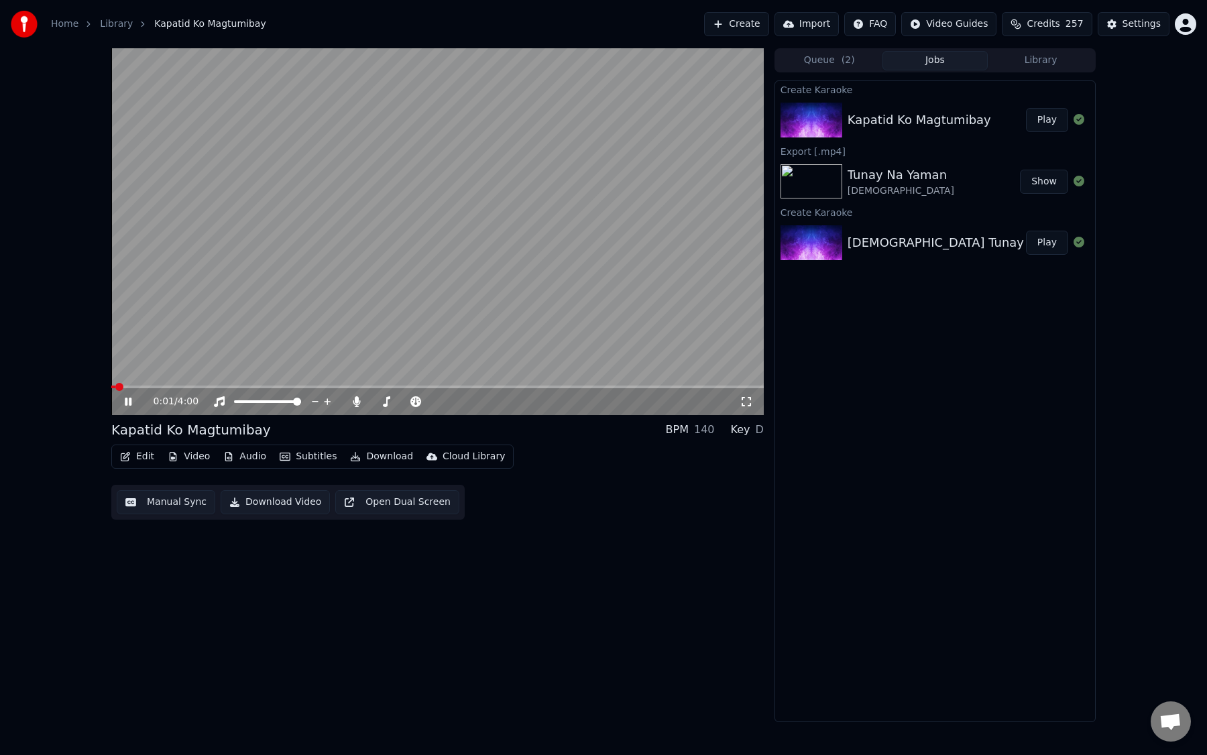
click at [162, 387] on span at bounding box center [437, 387] width 653 height 3
click at [313, 318] on video at bounding box center [437, 231] width 653 height 367
click at [1134, 30] on div "Settings" at bounding box center [1142, 23] width 38 height 13
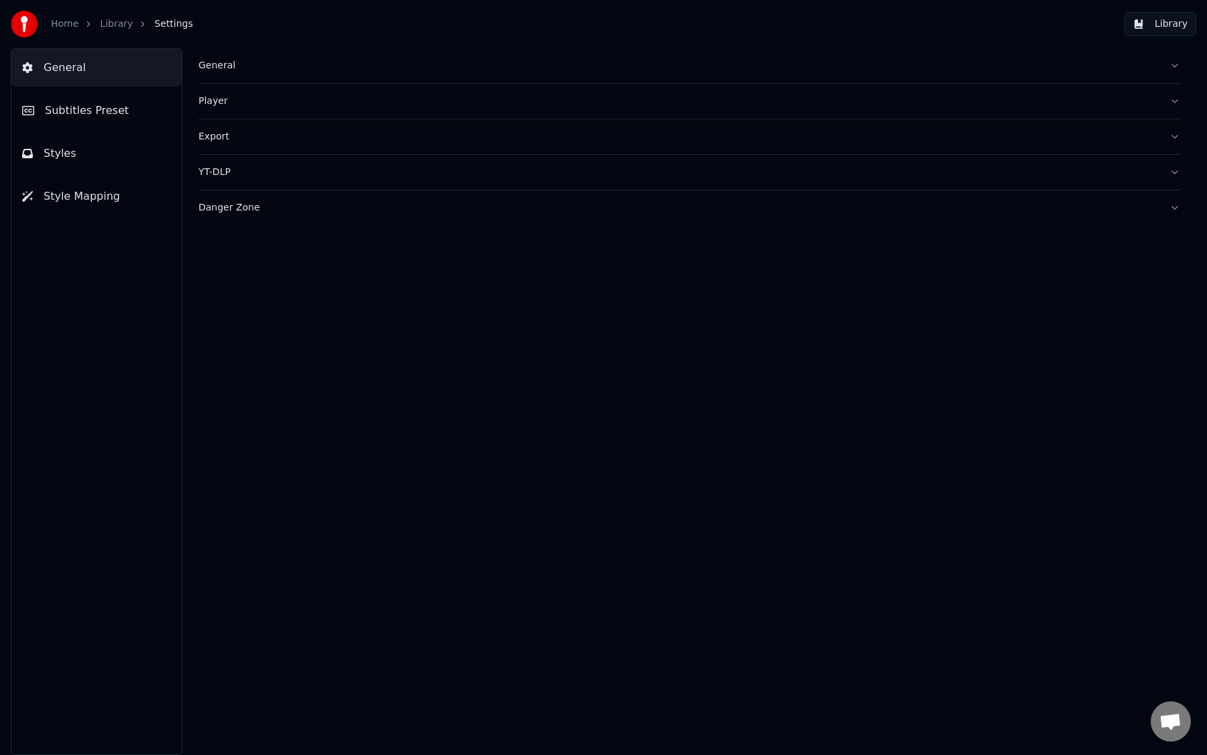
click at [121, 19] on link "Library" at bounding box center [116, 23] width 33 height 13
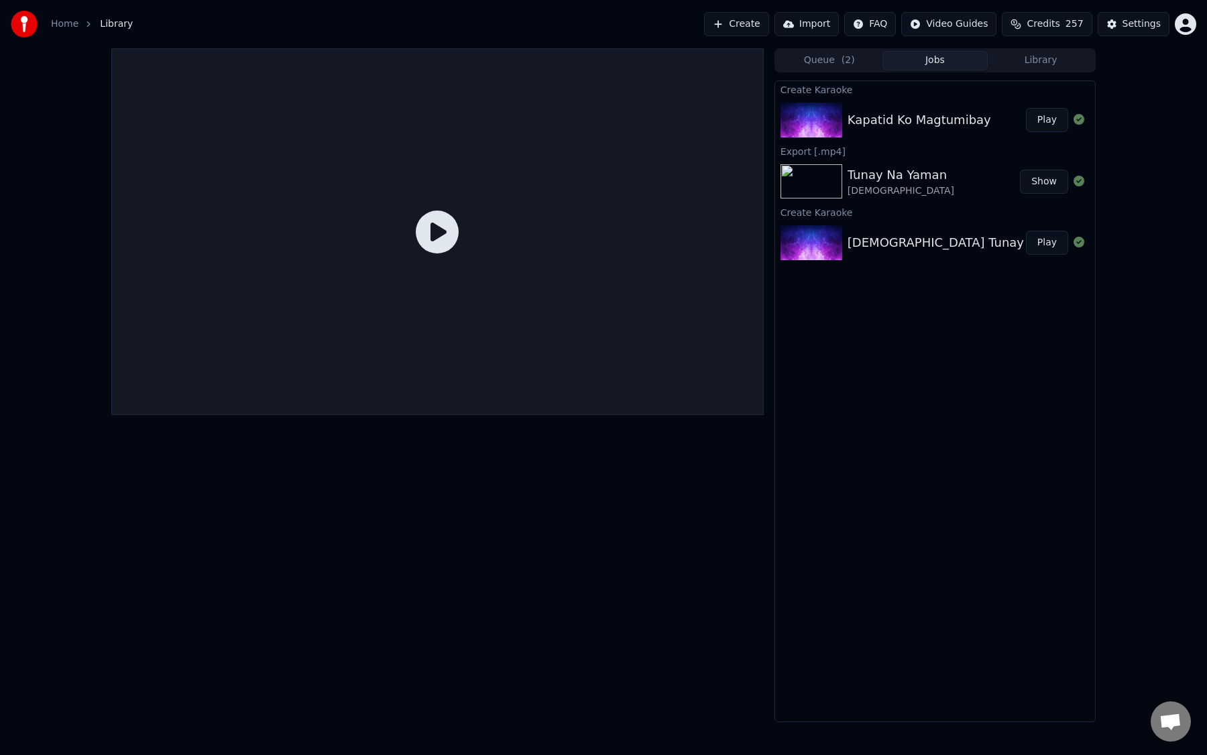
click at [940, 112] on div "Kapatid Ko Magtumibay" at bounding box center [920, 120] width 144 height 19
click at [910, 129] on div "Kapatid Ko Magtumibay" at bounding box center [920, 120] width 144 height 19
click at [1050, 116] on button "Play" at bounding box center [1047, 120] width 42 height 24
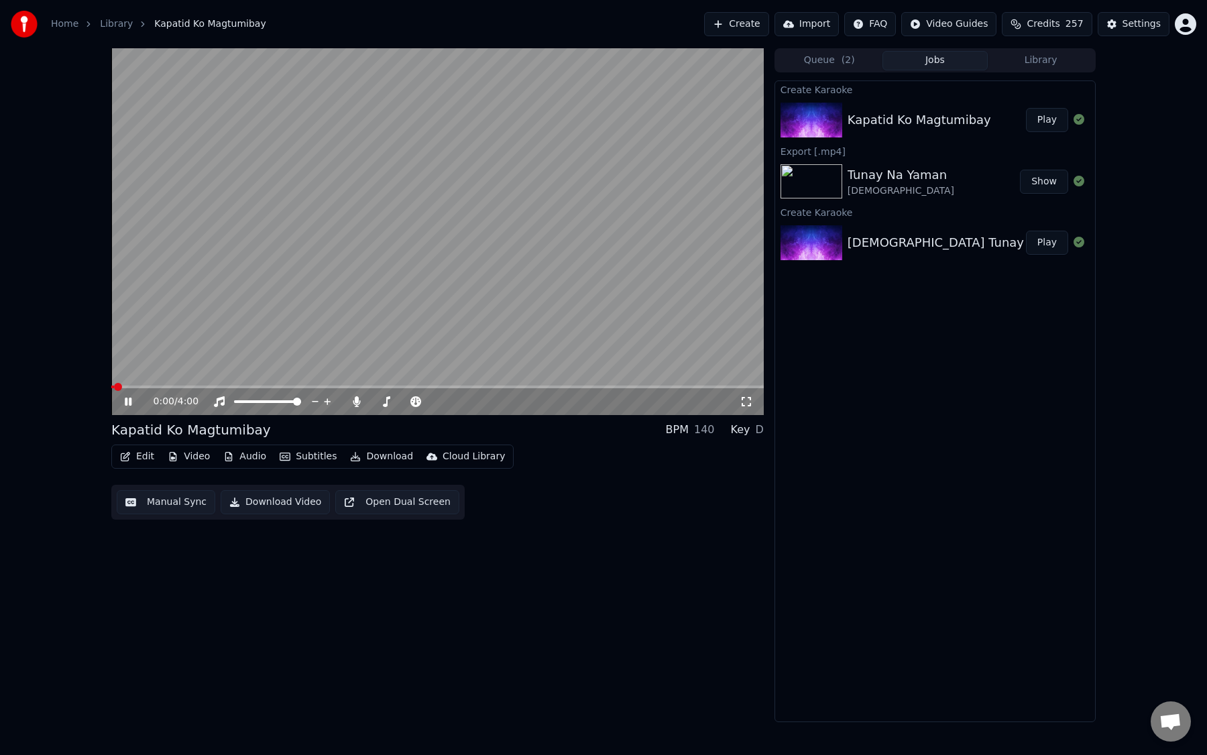
click at [128, 403] on icon at bounding box center [138, 401] width 32 height 11
click at [152, 340] on video at bounding box center [437, 231] width 653 height 367
